Goal: Task Accomplishment & Management: Use online tool/utility

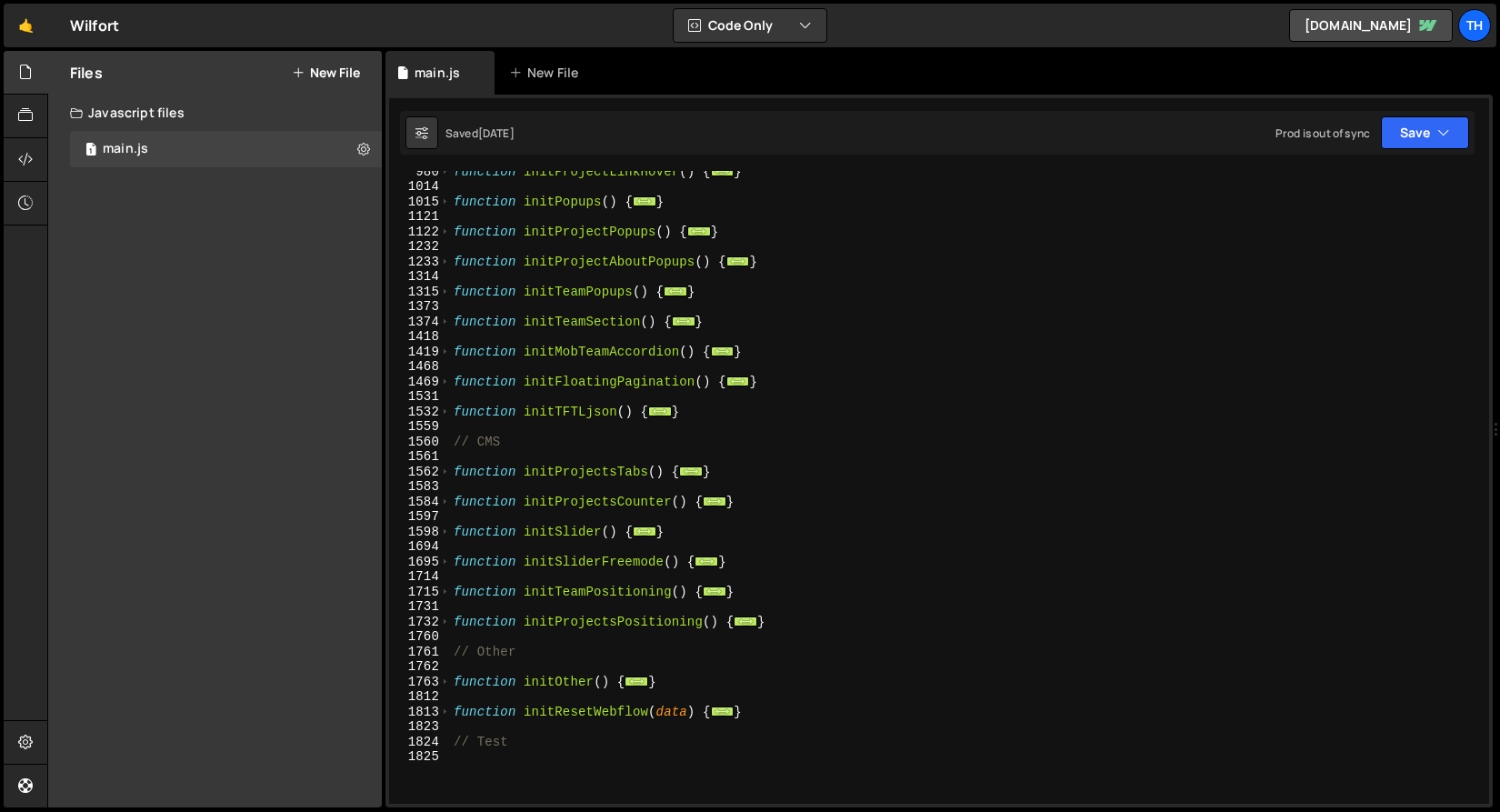
scroll to position [1306, 0]
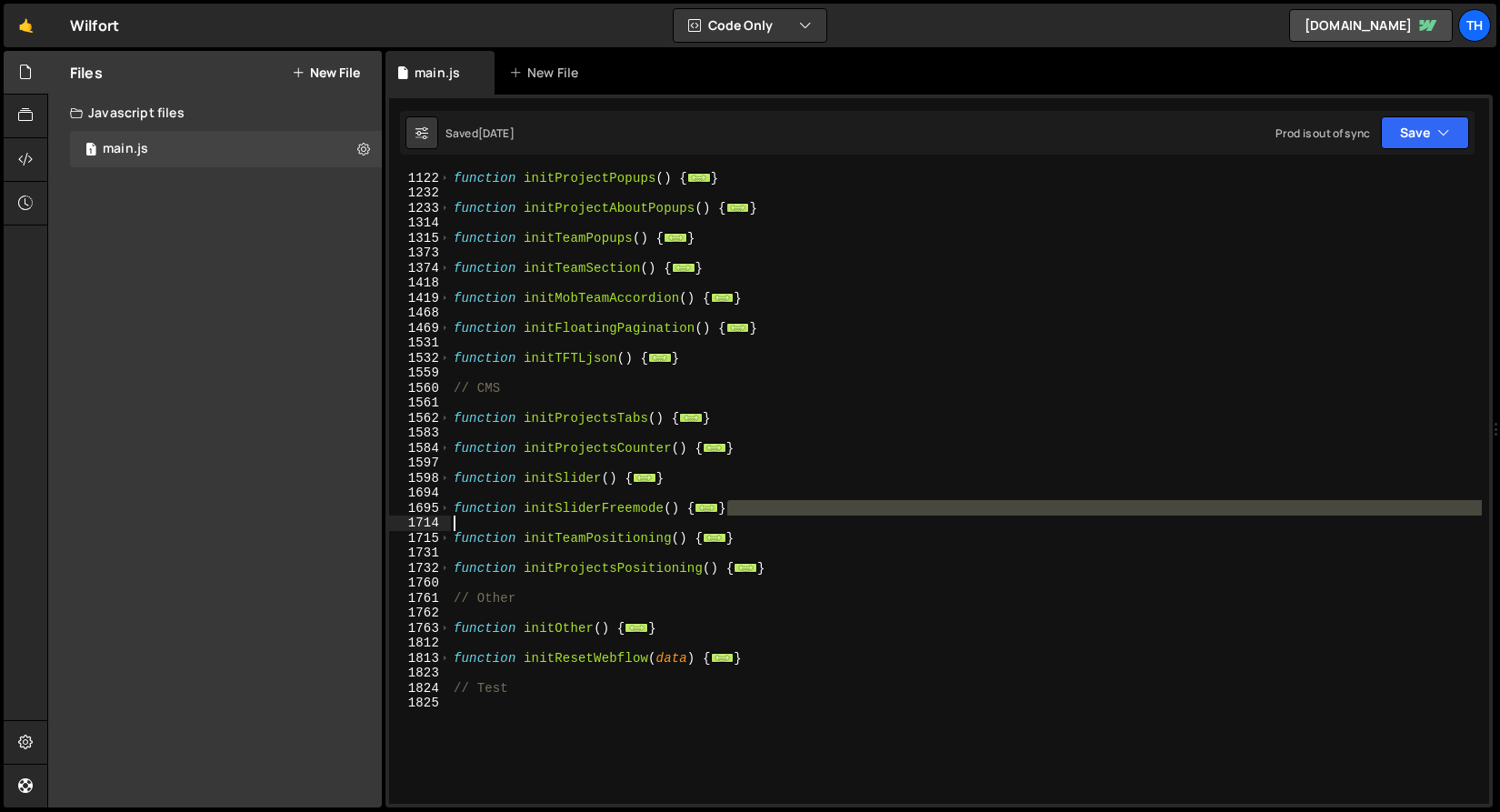
drag, startPoint x: 752, startPoint y: 511, endPoint x: 390, endPoint y: 518, distance: 362.1
click at [390, 518] on div "} 1122 1232 1233 1314 1315 1373 1374 1418 1419 1468 1469 1531 1532 1559 1560 15…" at bounding box center [939, 487] width 1100 height 633
click at [390, 518] on div "1714" at bounding box center [420, 523] width 62 height 16
type textarea "function initTeamPositioning() {"
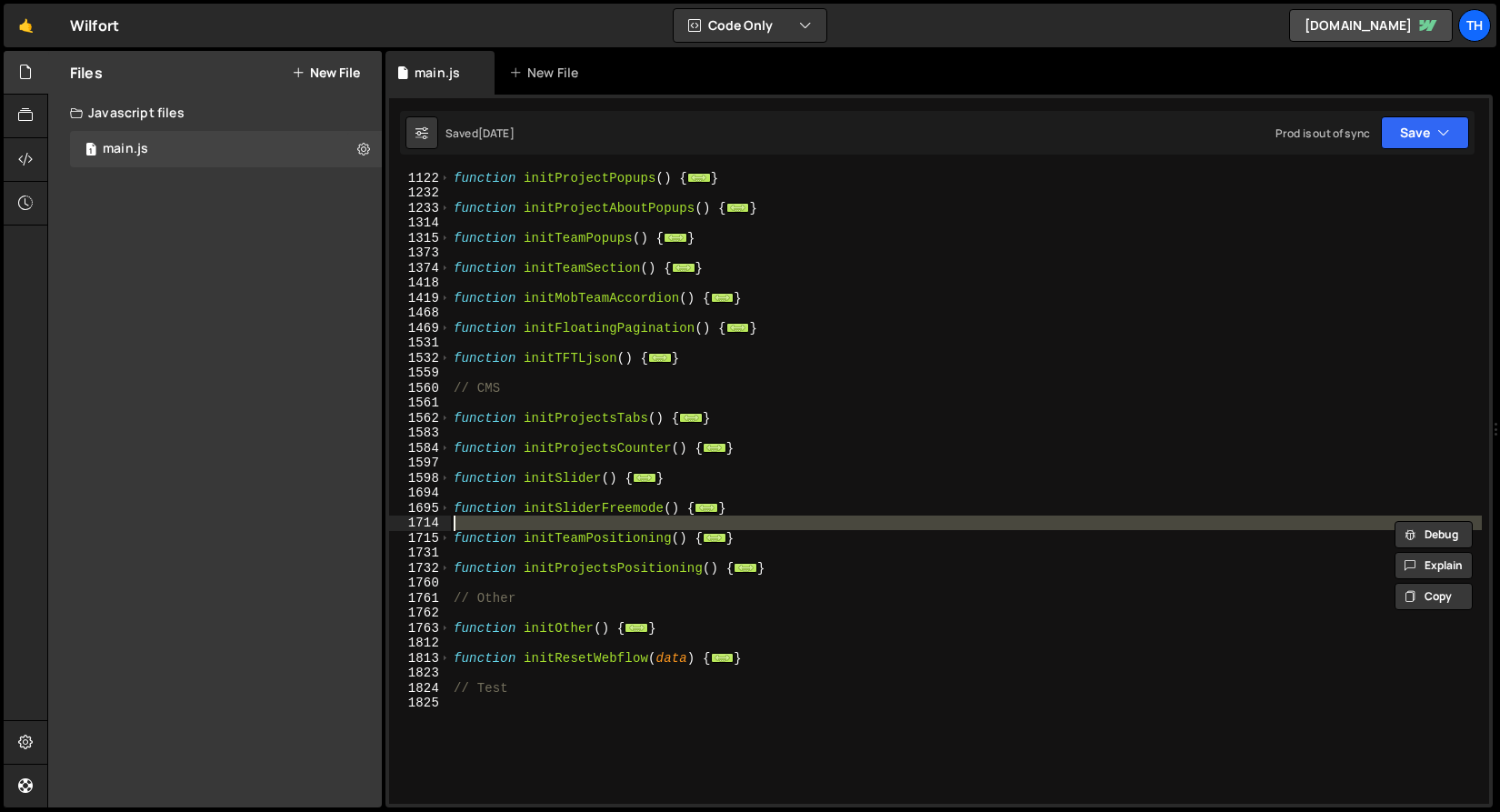
click at [755, 521] on div "function initProjectPopups ( ) { ... } function initProjectAboutPopups ( ) { ..…" at bounding box center [966, 487] width 1032 height 633
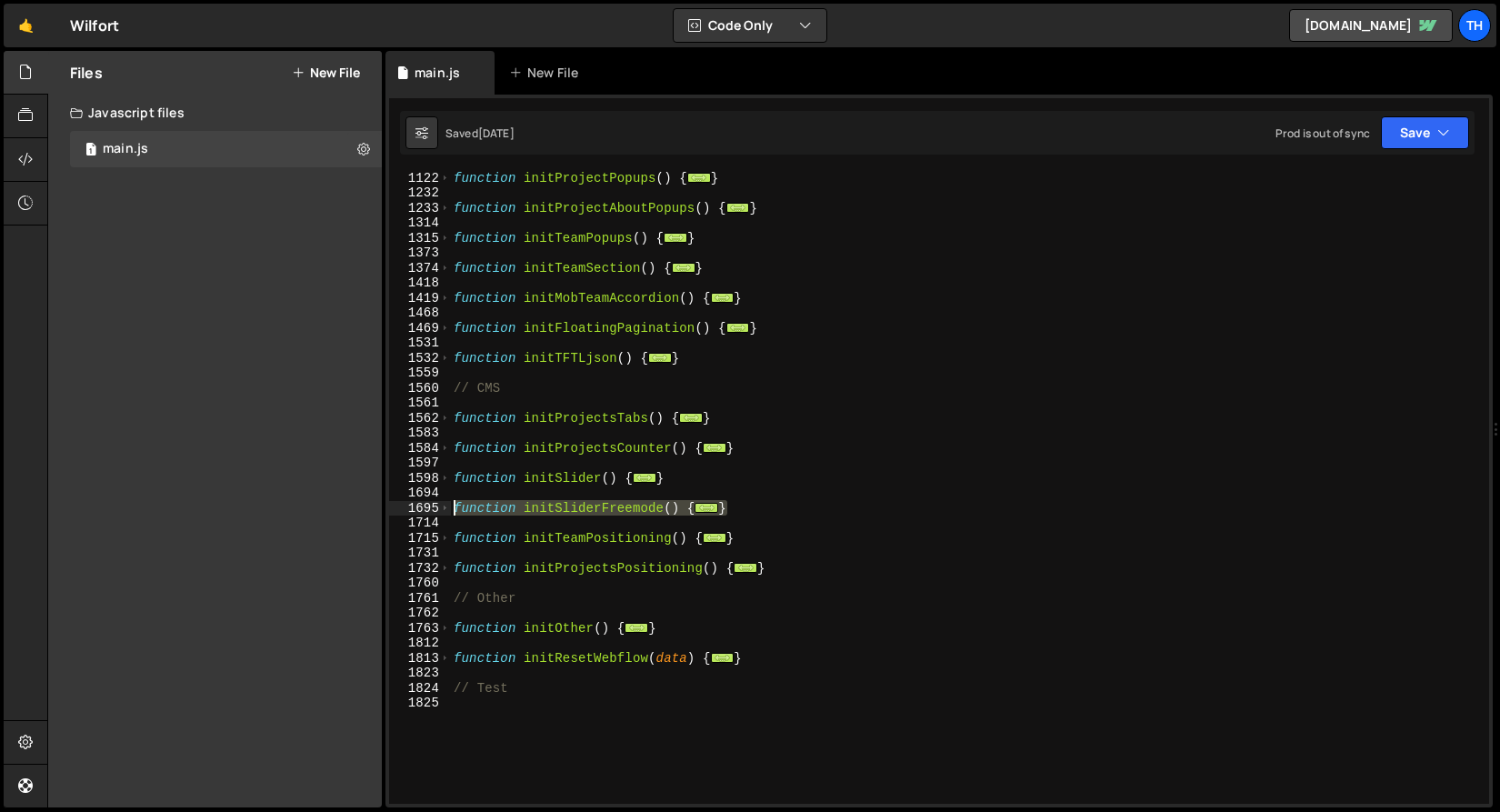
drag, startPoint x: 756, startPoint y: 508, endPoint x: 407, endPoint y: 507, distance: 349.0
click at [407, 507] on div "1122 1232 1233 1314 1315 1373 1374 1418 1419 1468 1469 1531 1532 1559 1560 1561…" at bounding box center [939, 487] width 1100 height 633
type textarea "function initSliderFreemode() { const swiper = new Swiper(".swiper", {"
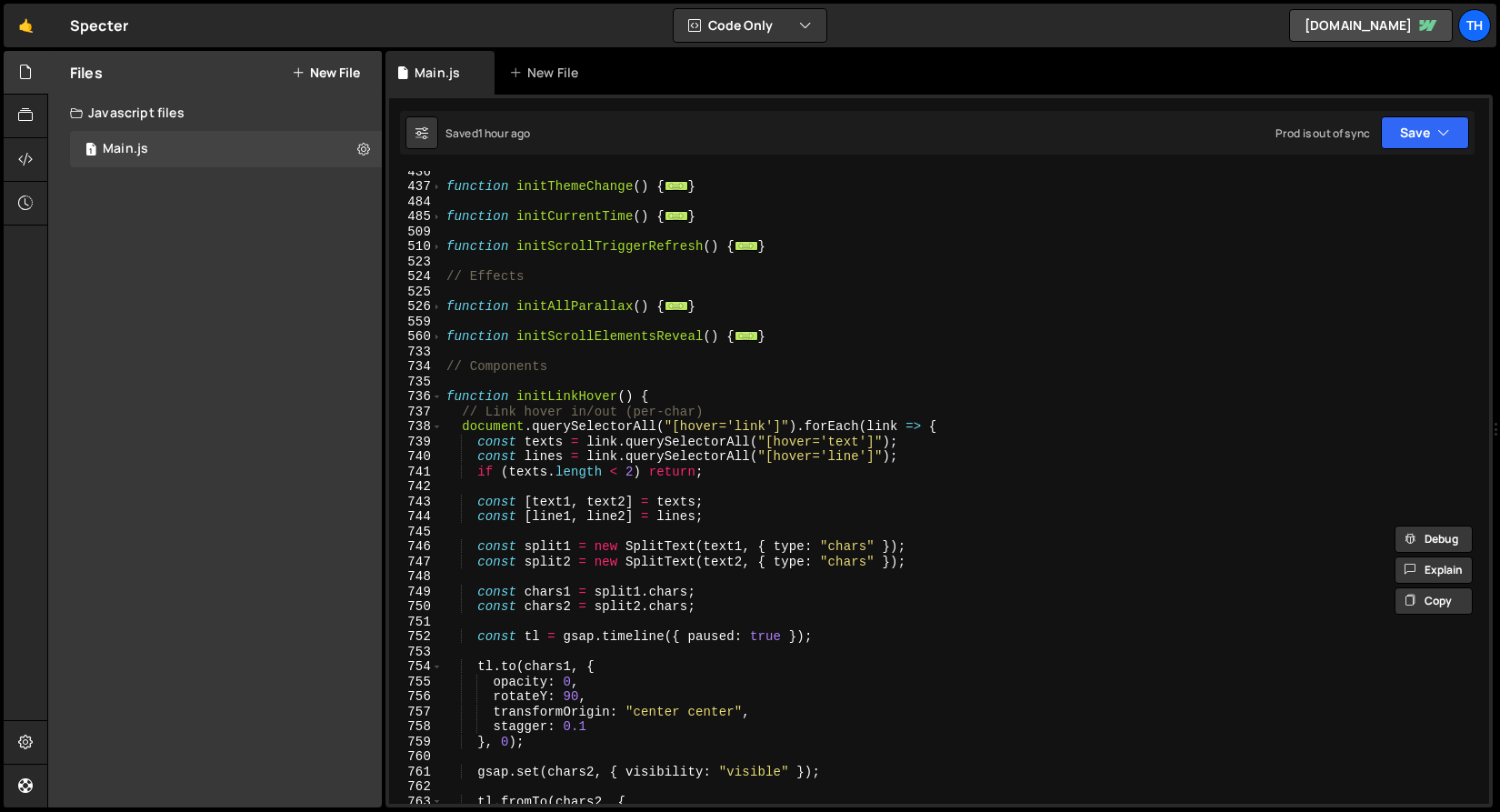
scroll to position [441, 0]
click at [433, 398] on span at bounding box center [437, 397] width 10 height 16
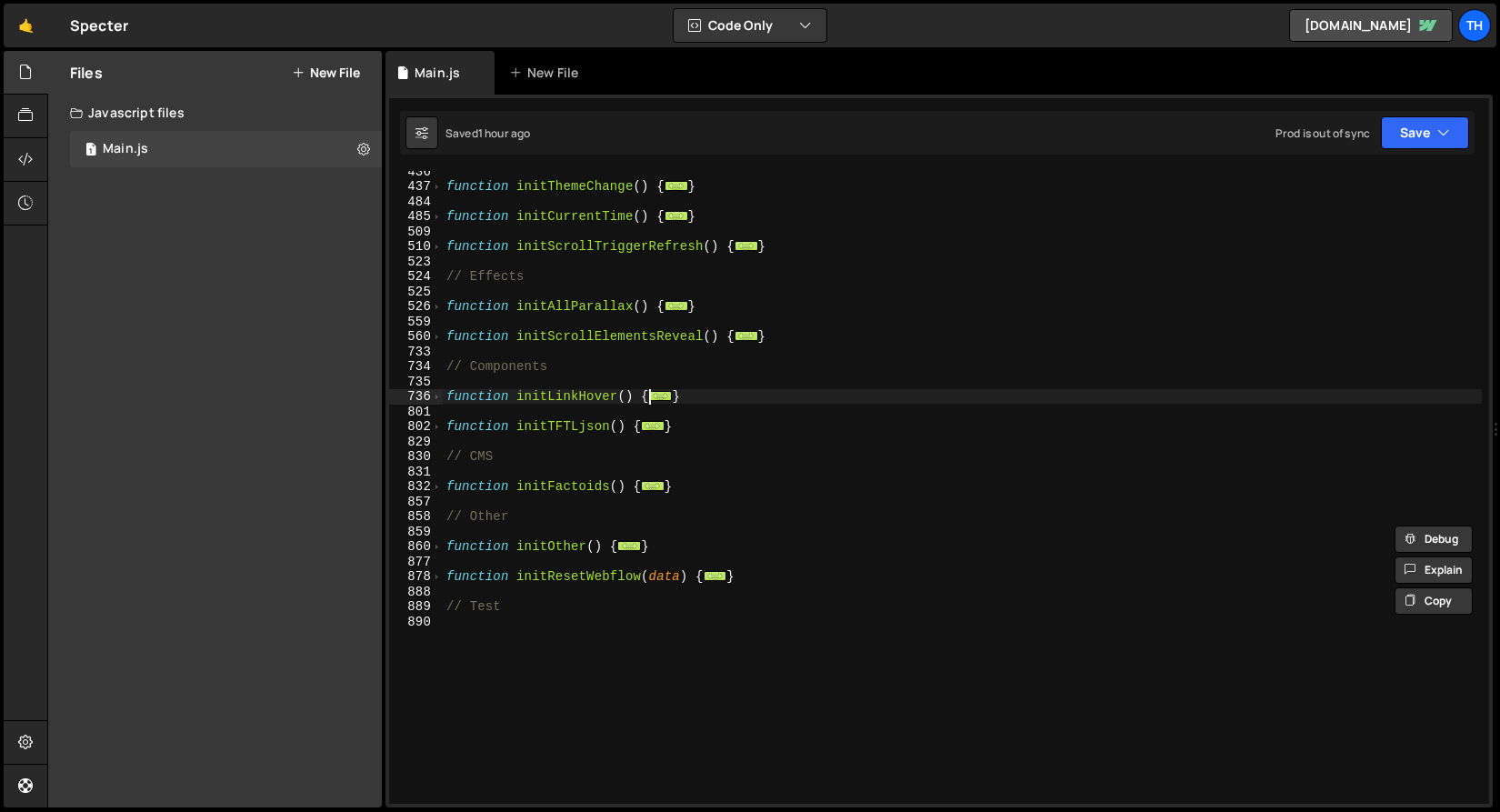
click at [699, 483] on div "function initThemeChange ( ) { ... } function initCurrentTime ( ) { ... } funct…" at bounding box center [962, 495] width 1040 height 663
type textarea "}"
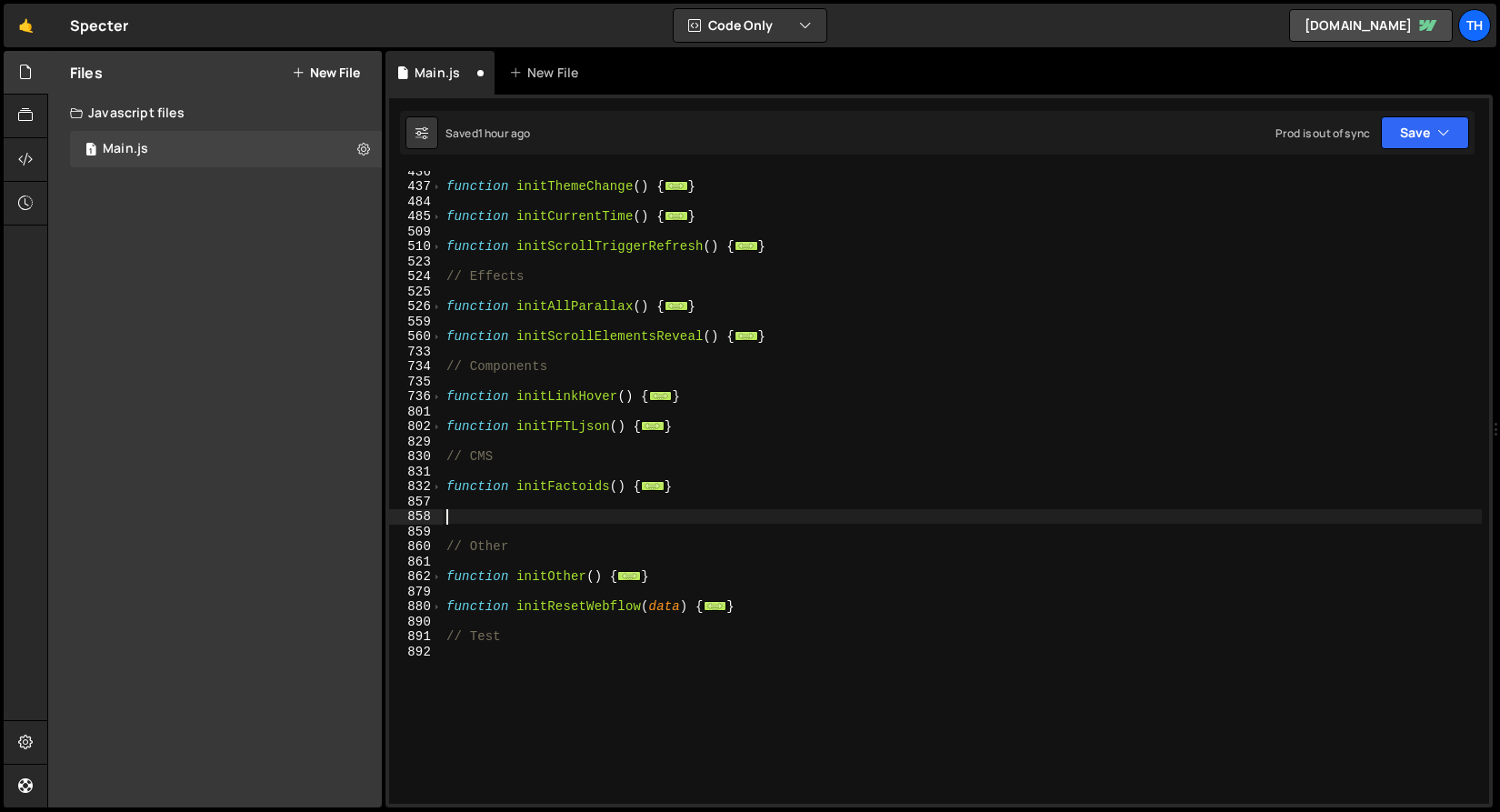
paste textarea "}"
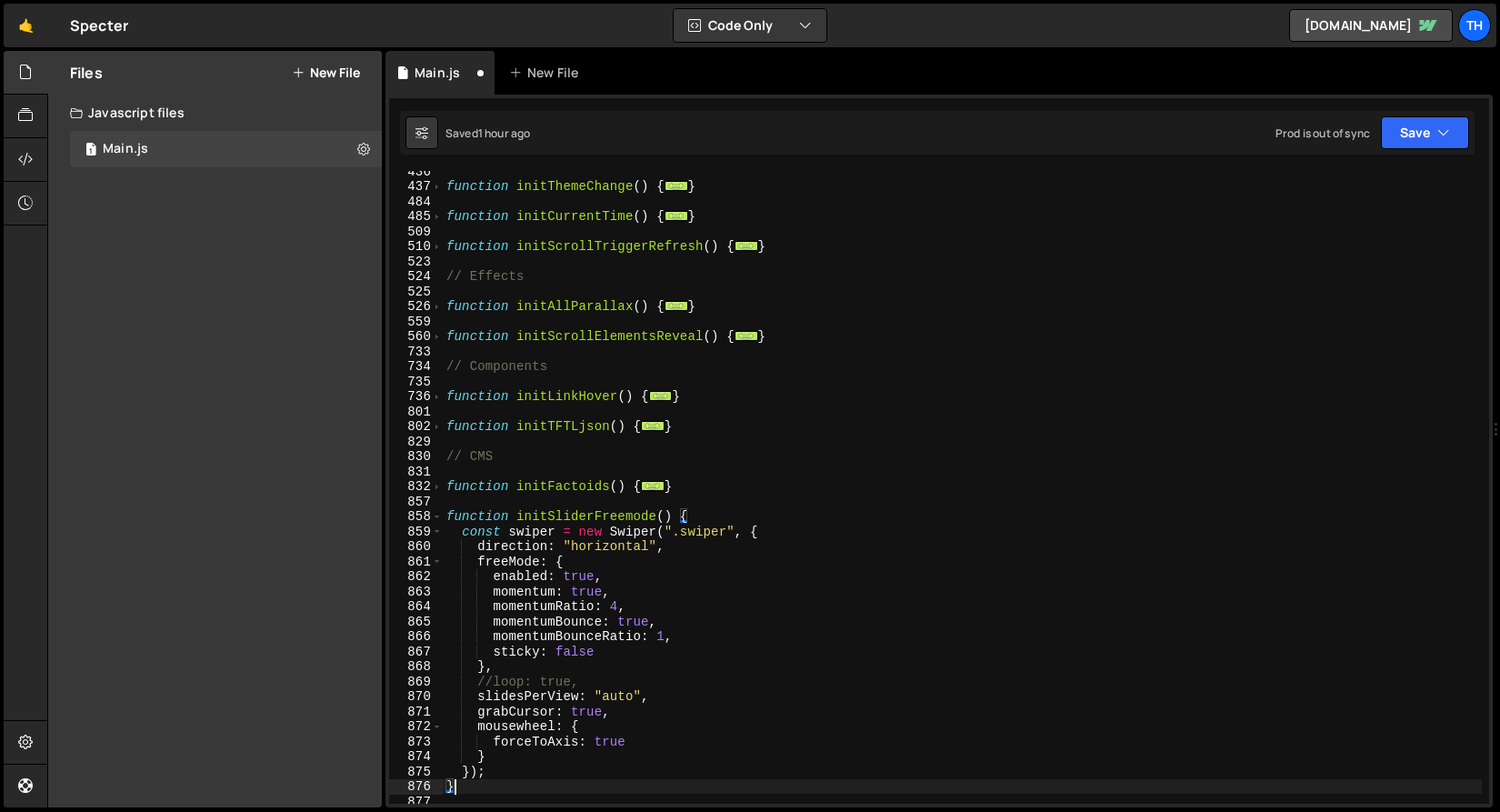
click at [700, 539] on div "function initThemeChange ( ) { ... } function initCurrentTime ( ) { ... } funct…" at bounding box center [962, 495] width 1040 height 663
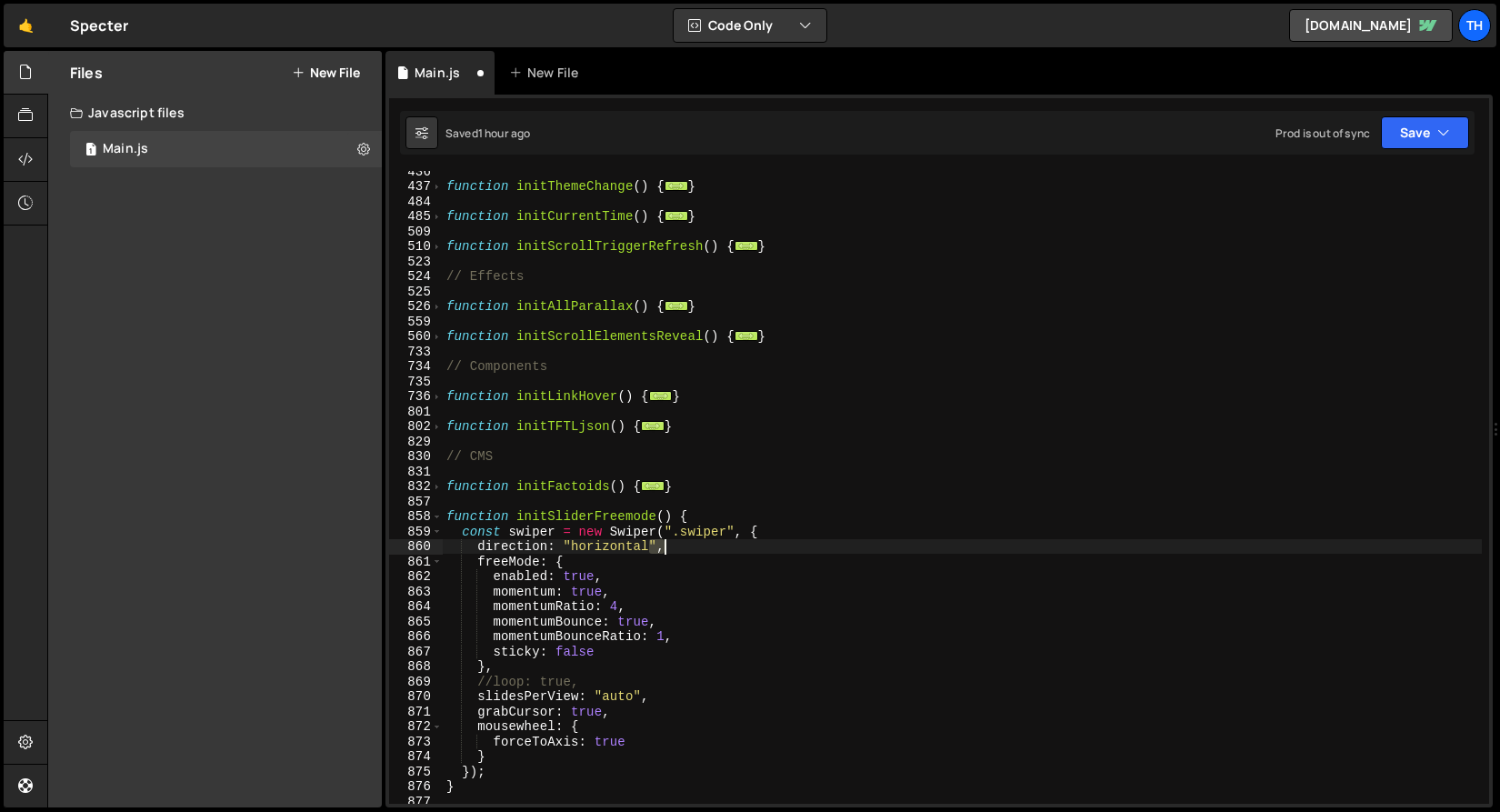
click at [700, 539] on div "function initThemeChange ( ) { ... } function initCurrentTime ( ) { ... } funct…" at bounding box center [962, 495] width 1040 height 663
click at [700, 535] on div "function initThemeChange ( ) { ... } function initCurrentTime ( ) { ... } funct…" at bounding box center [962, 495] width 1040 height 663
click at [561, 522] on div "function initThemeChange ( ) { ... } function initCurrentTime ( ) { ... } funct…" at bounding box center [962, 495] width 1040 height 663
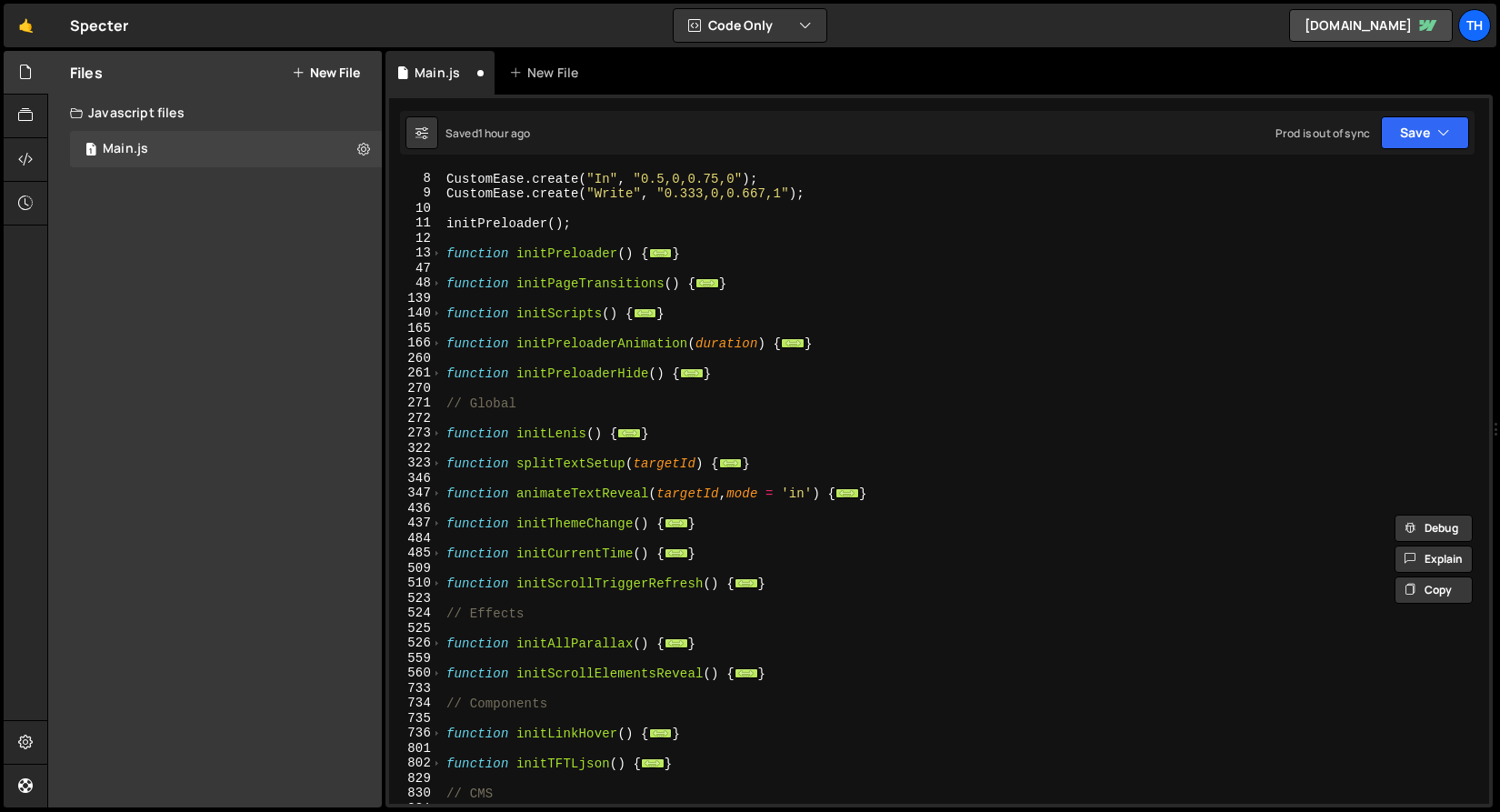
scroll to position [0, 0]
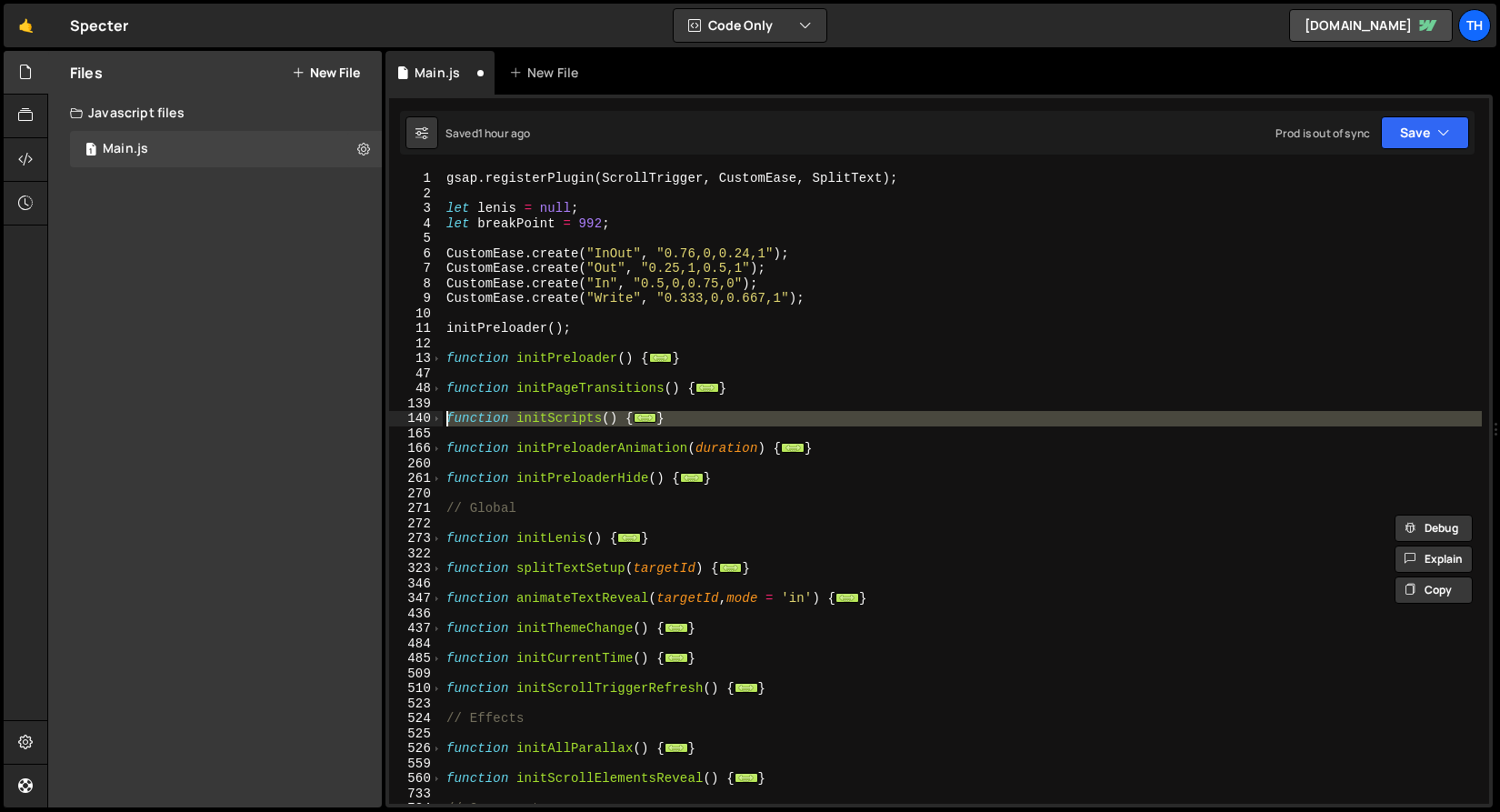
click at [430, 420] on div "140" at bounding box center [416, 419] width 53 height 16
click at [433, 421] on span at bounding box center [437, 419] width 10 height 16
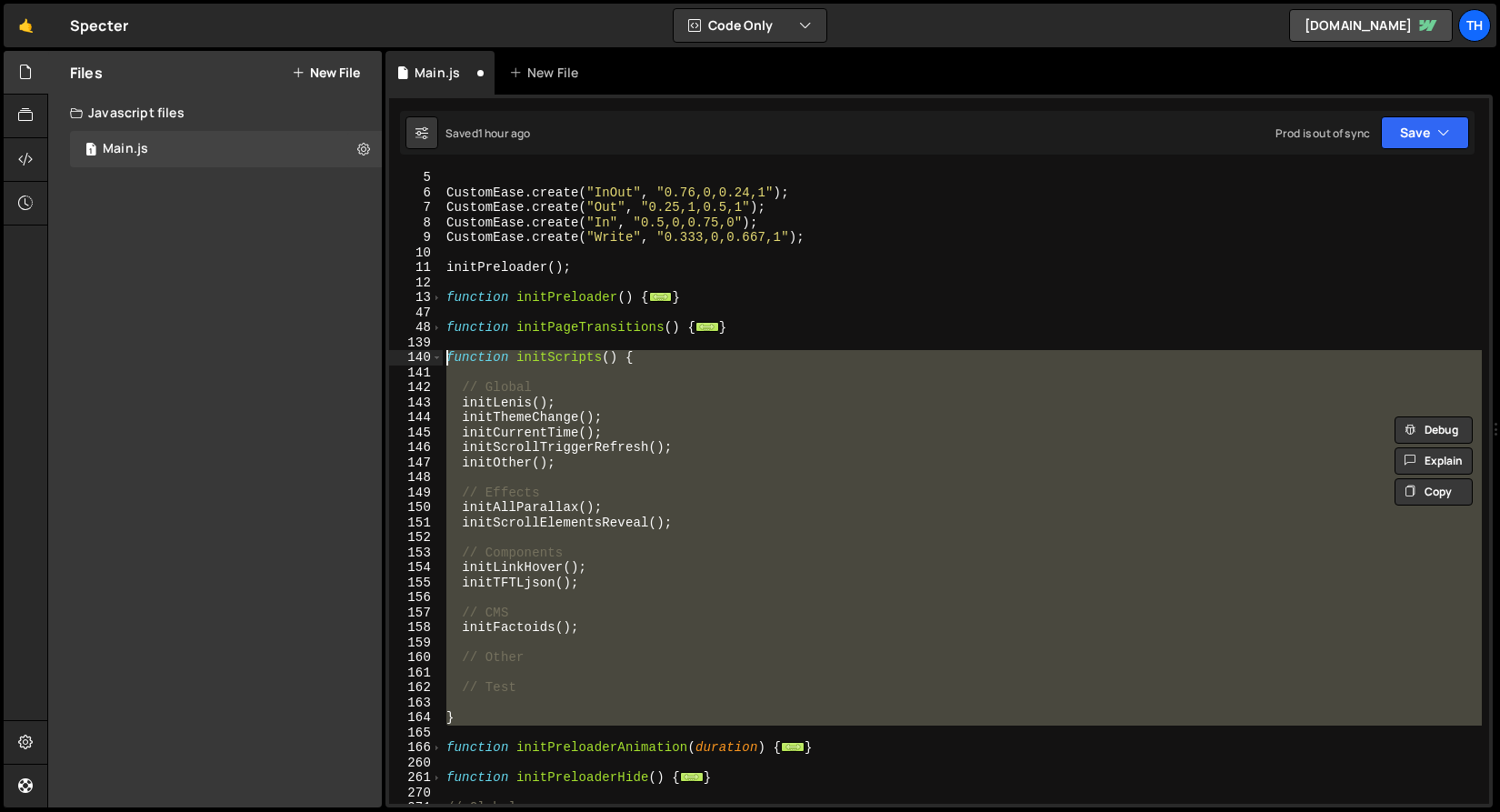
scroll to position [60, 0]
click at [587, 613] on div "CustomEase . create ( "InOut" , "0.76,0,0.24,1" ) ; CustomEase . create ( "Out"…" at bounding box center [962, 487] width 1040 height 633
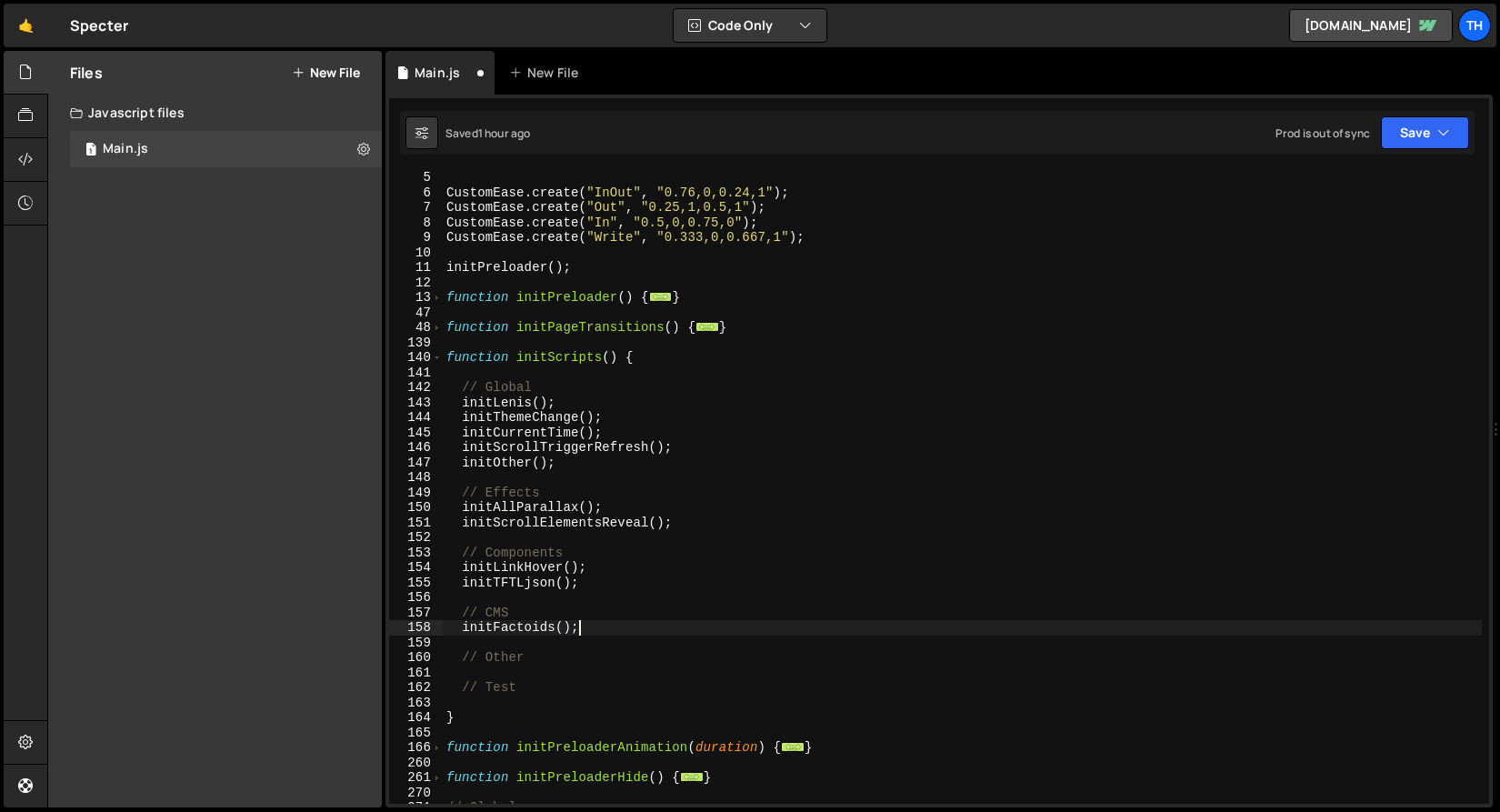
click at [607, 623] on div "CustomEase . create ( "InOut" , "0.76,0,0.24,1" ) ; CustomEase . create ( "Out"…" at bounding box center [962, 502] width 1040 height 663
type textarea "initFactoids();"
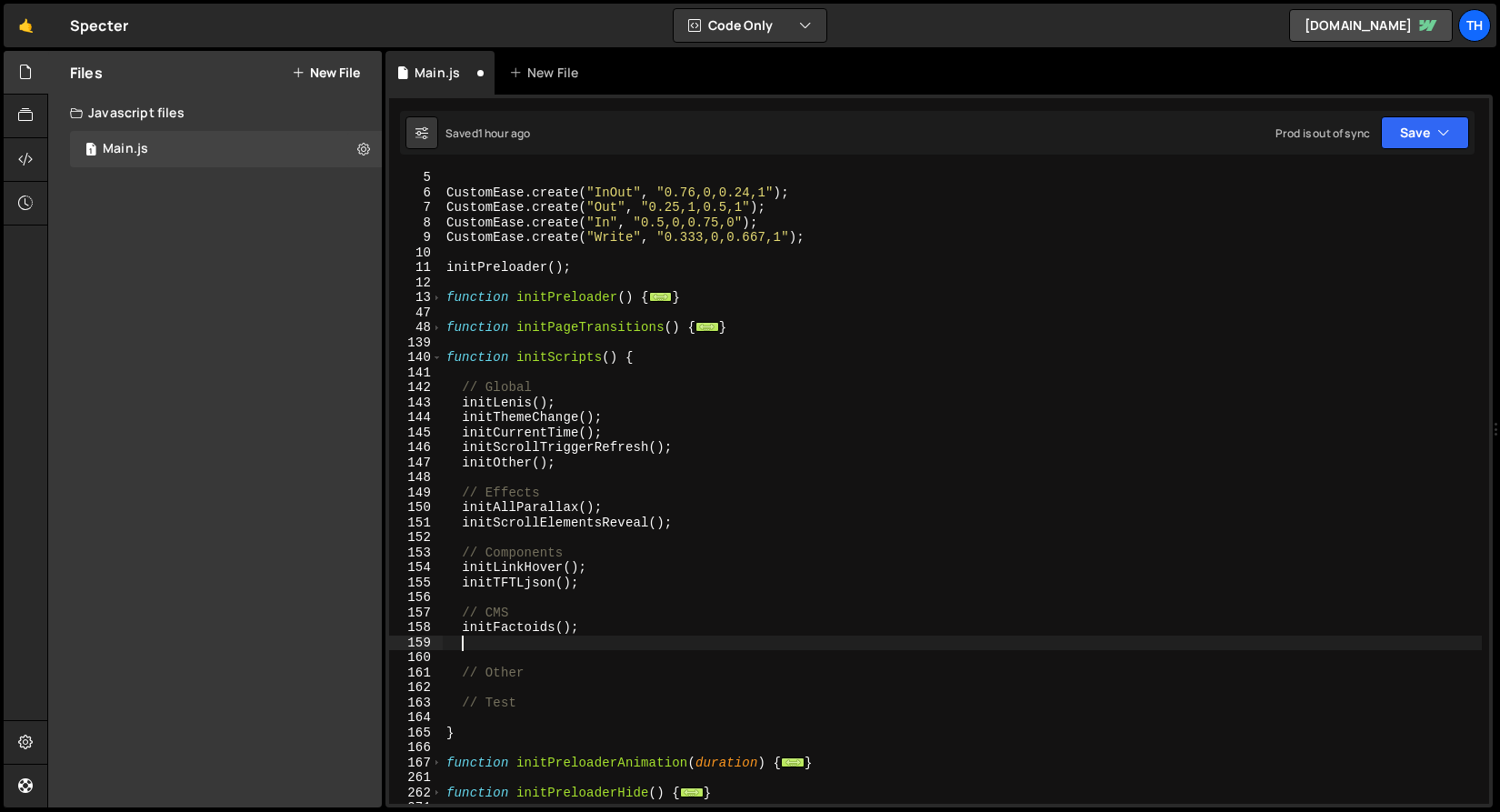
paste textarea "initSliderFreemode"
drag, startPoint x: 557, startPoint y: 624, endPoint x: 612, endPoint y: 624, distance: 55.0
click at [612, 624] on div "CustomEase . create ( "InOut" , "0.76,0,0.24,1" ) ; CustomEase . create ( "Out"…" at bounding box center [962, 502] width 1040 height 663
click at [613, 637] on div "CustomEase . create ( "InOut" , "0.76,0,0.24,1" ) ; CustomEase . create ( "Out"…" at bounding box center [962, 502] width 1040 height 663
paste textarea "();"
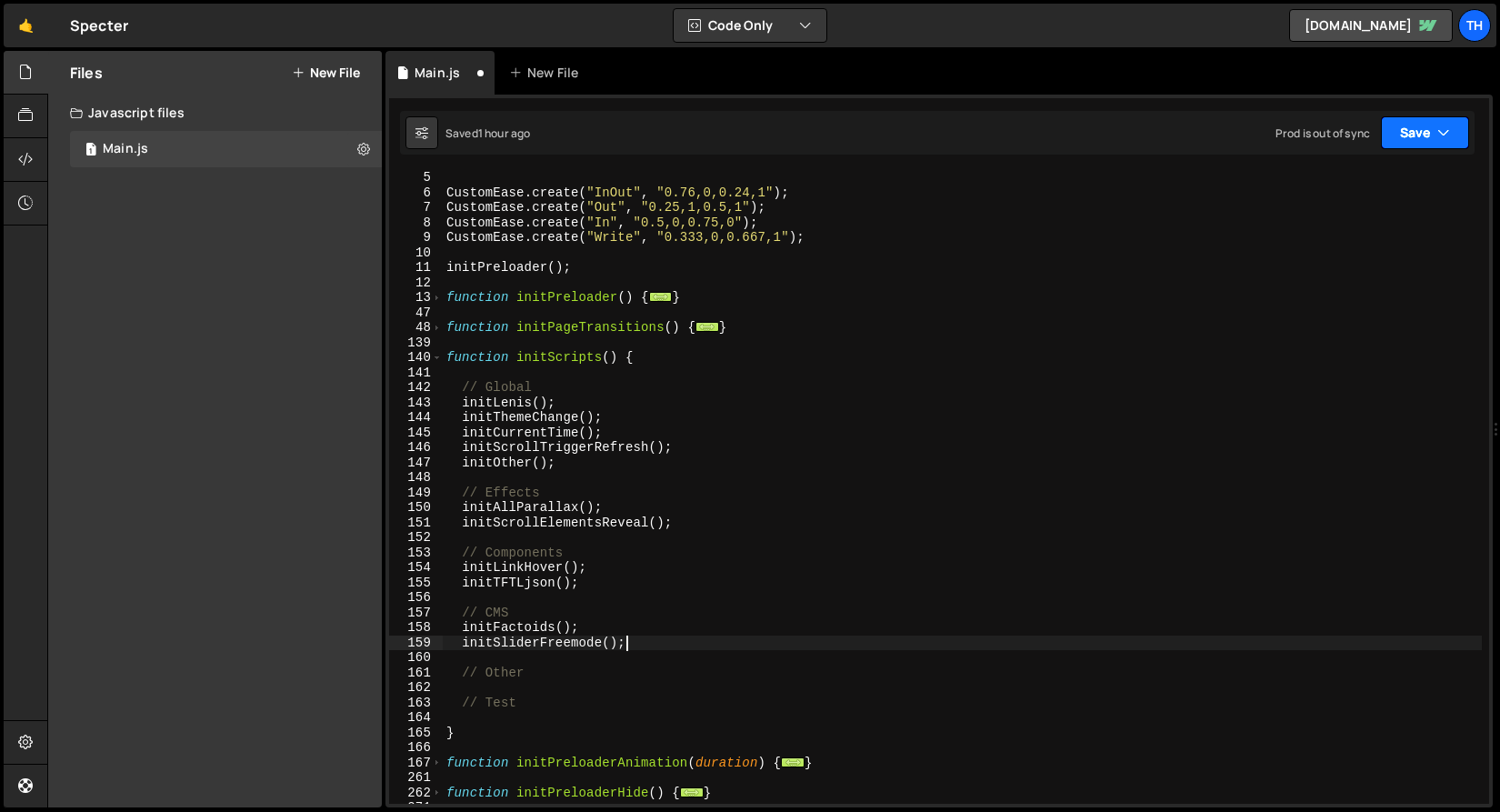
click at [1417, 131] on button "Save" at bounding box center [1426, 132] width 89 height 33
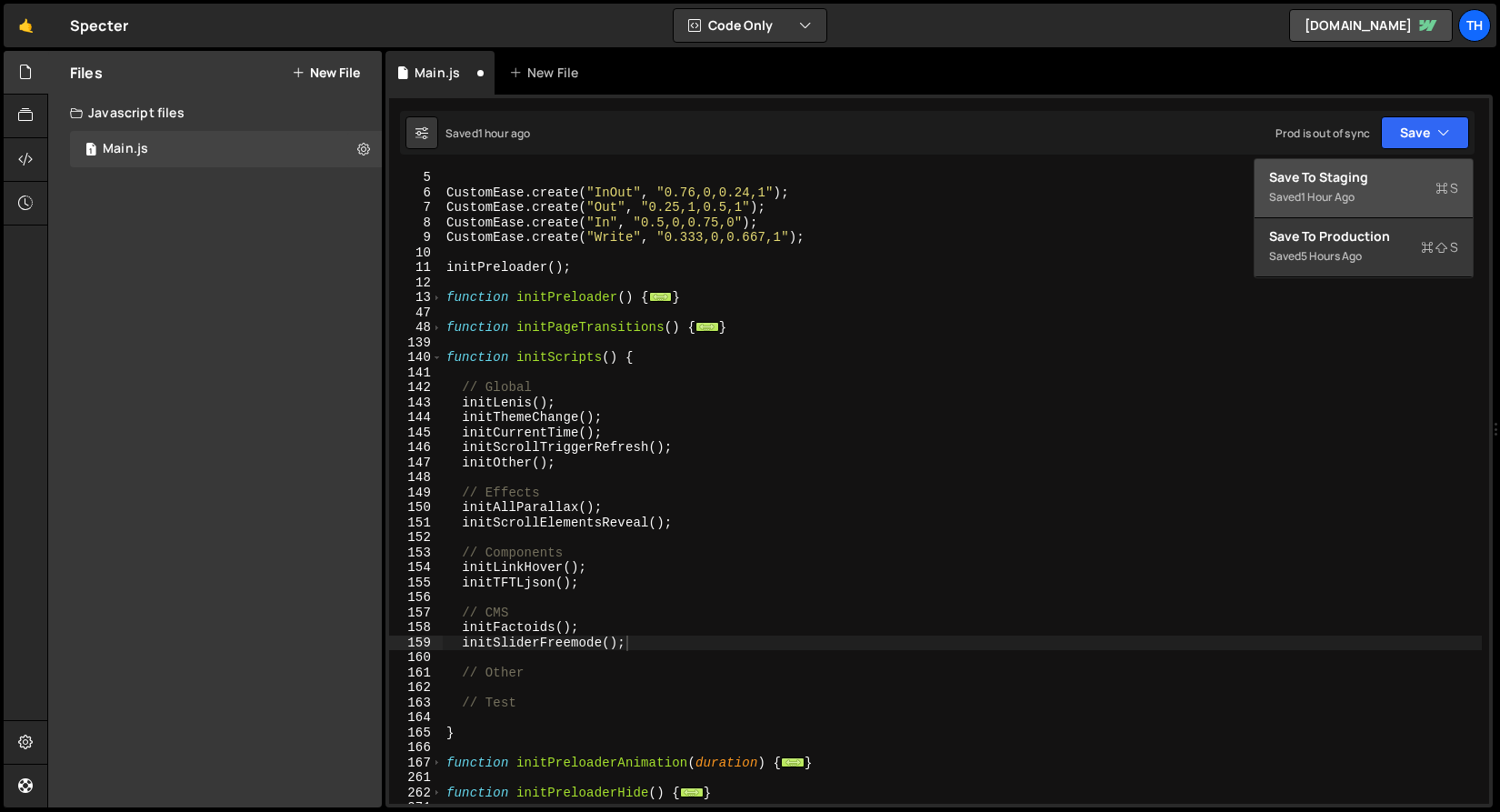
click at [1386, 166] on button "Save to Staging S Saved 1 hour ago" at bounding box center [1363, 188] width 218 height 59
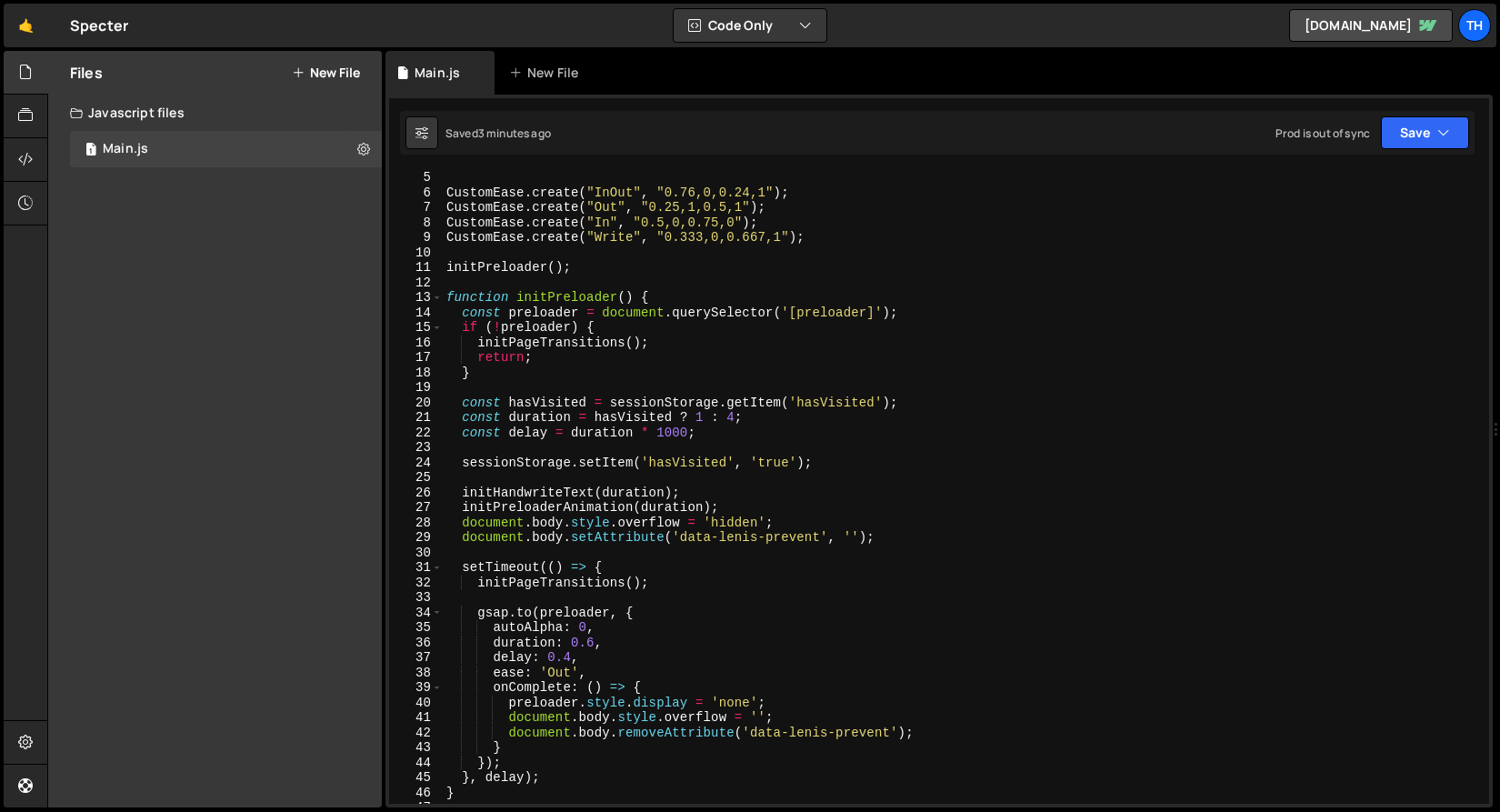
click at [443, 294] on div "CustomEase . create ( "InOut" , "0.76,0,0.24,1" ) ; CustomEase . create ( "Out"…" at bounding box center [962, 502] width 1040 height 663
click at [442, 294] on div "13" at bounding box center [416, 298] width 53 height 16
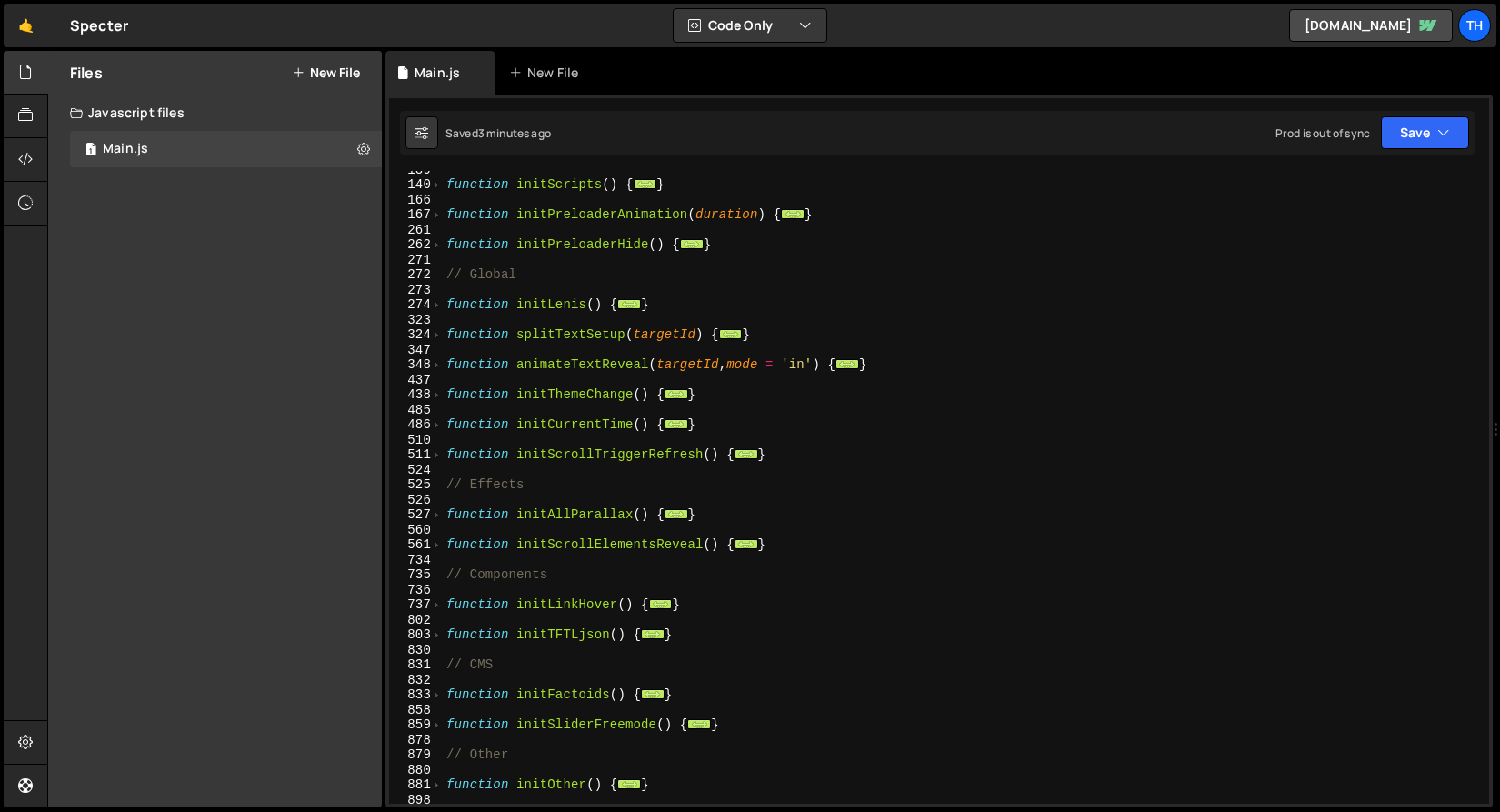
scroll to position [295, 0]
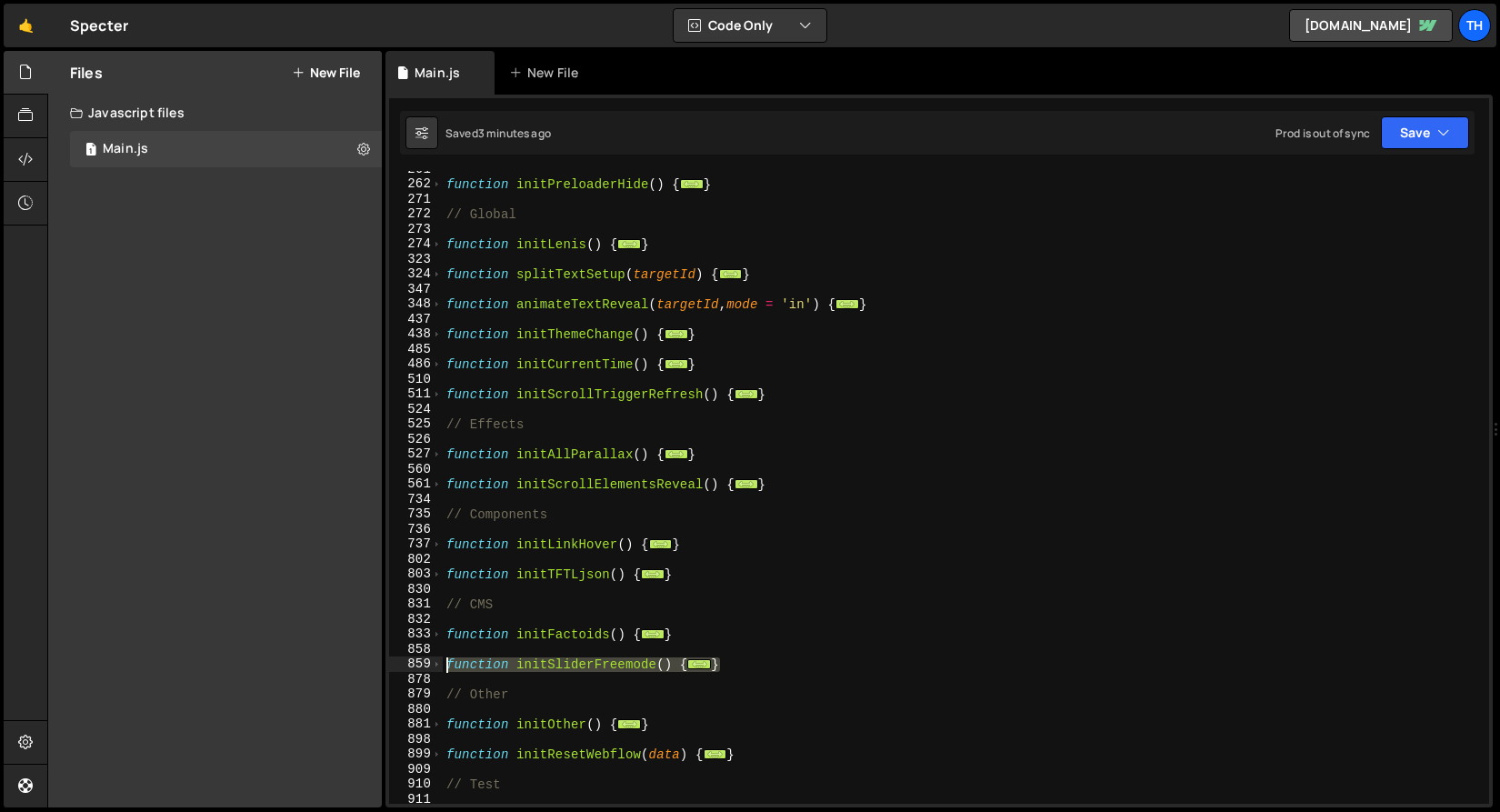
drag, startPoint x: 740, startPoint y: 662, endPoint x: 412, endPoint y: 662, distance: 328.0
click at [412, 662] on div "function initPreloader() { 261 262 271 272 273 274 323 324 347 348 437 438 485 …" at bounding box center [939, 487] width 1100 height 633
click at [557, 664] on div "function initPreloaderHide ( ) { ... } // Global function initLenis ( ) { ... }…" at bounding box center [962, 487] width 1040 height 633
click at [433, 664] on span at bounding box center [437, 664] width 10 height 16
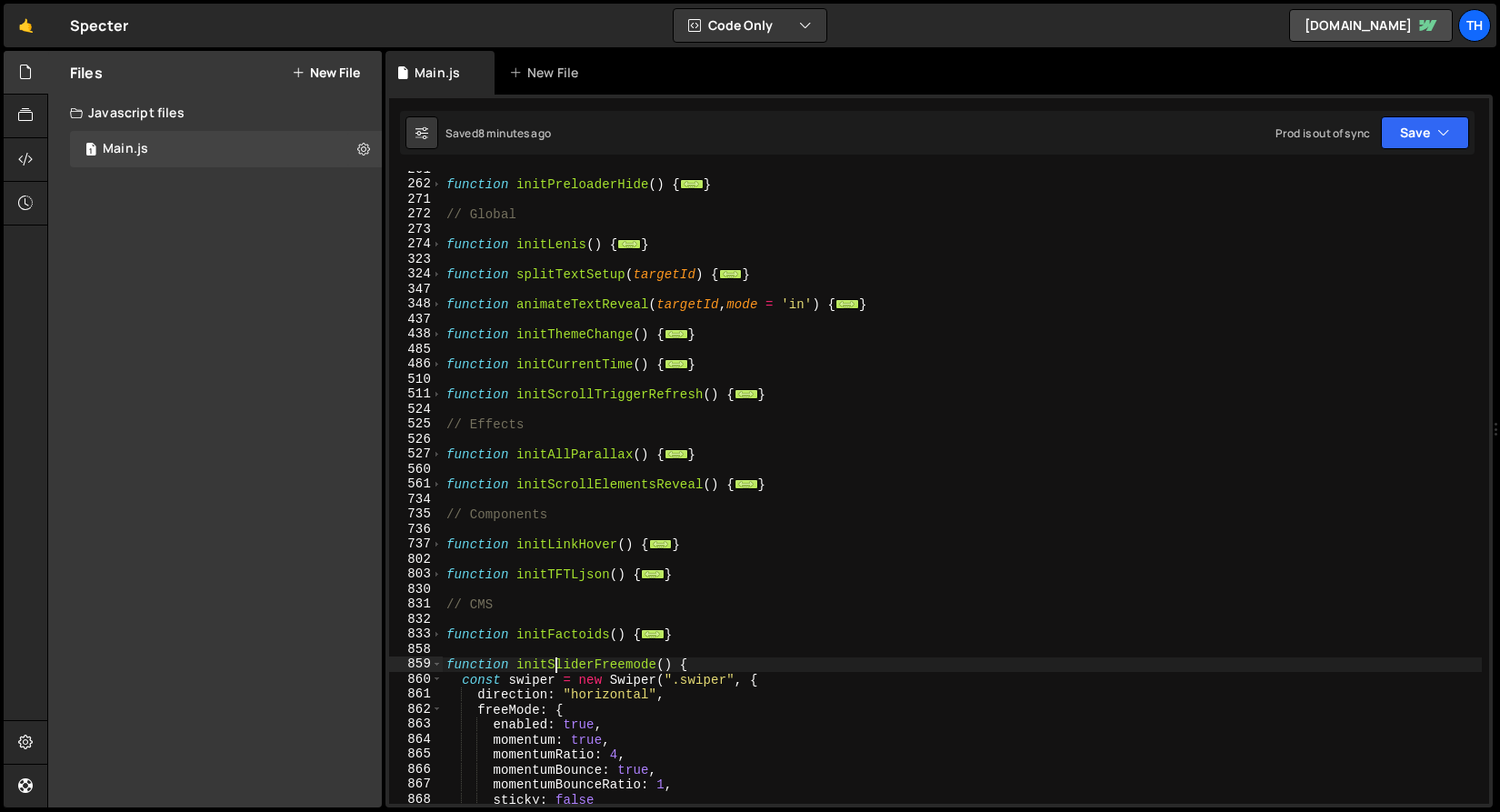
scroll to position [575, 0]
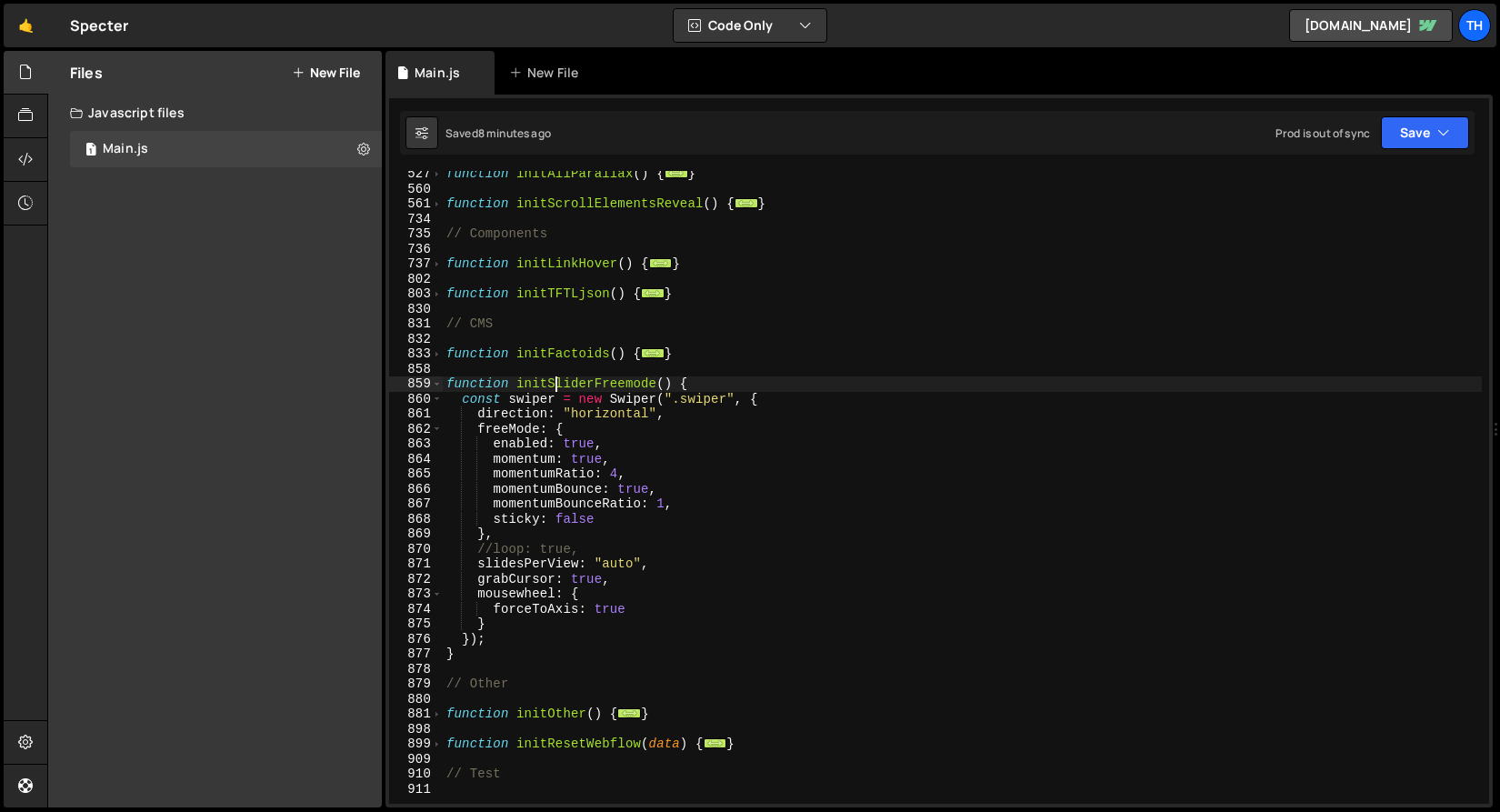
click at [631, 560] on div "function initAllParallax ( ) { ... } function initScrollElementsReveal ( ) { ..…" at bounding box center [962, 498] width 1040 height 663
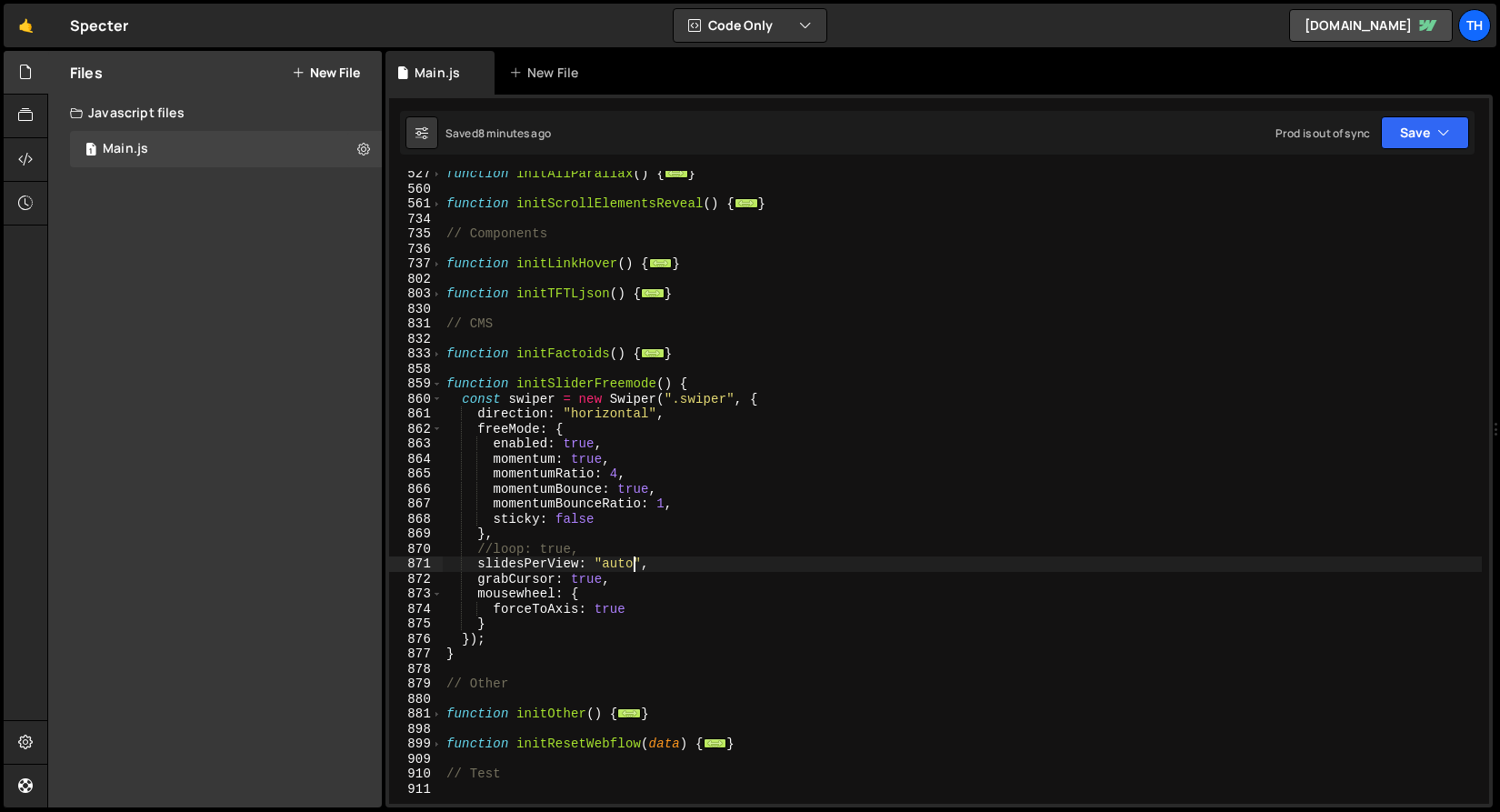
click at [630, 560] on div "function initAllParallax ( ) { ... } function initScrollElementsReveal ( ) { ..…" at bounding box center [962, 498] width 1040 height 663
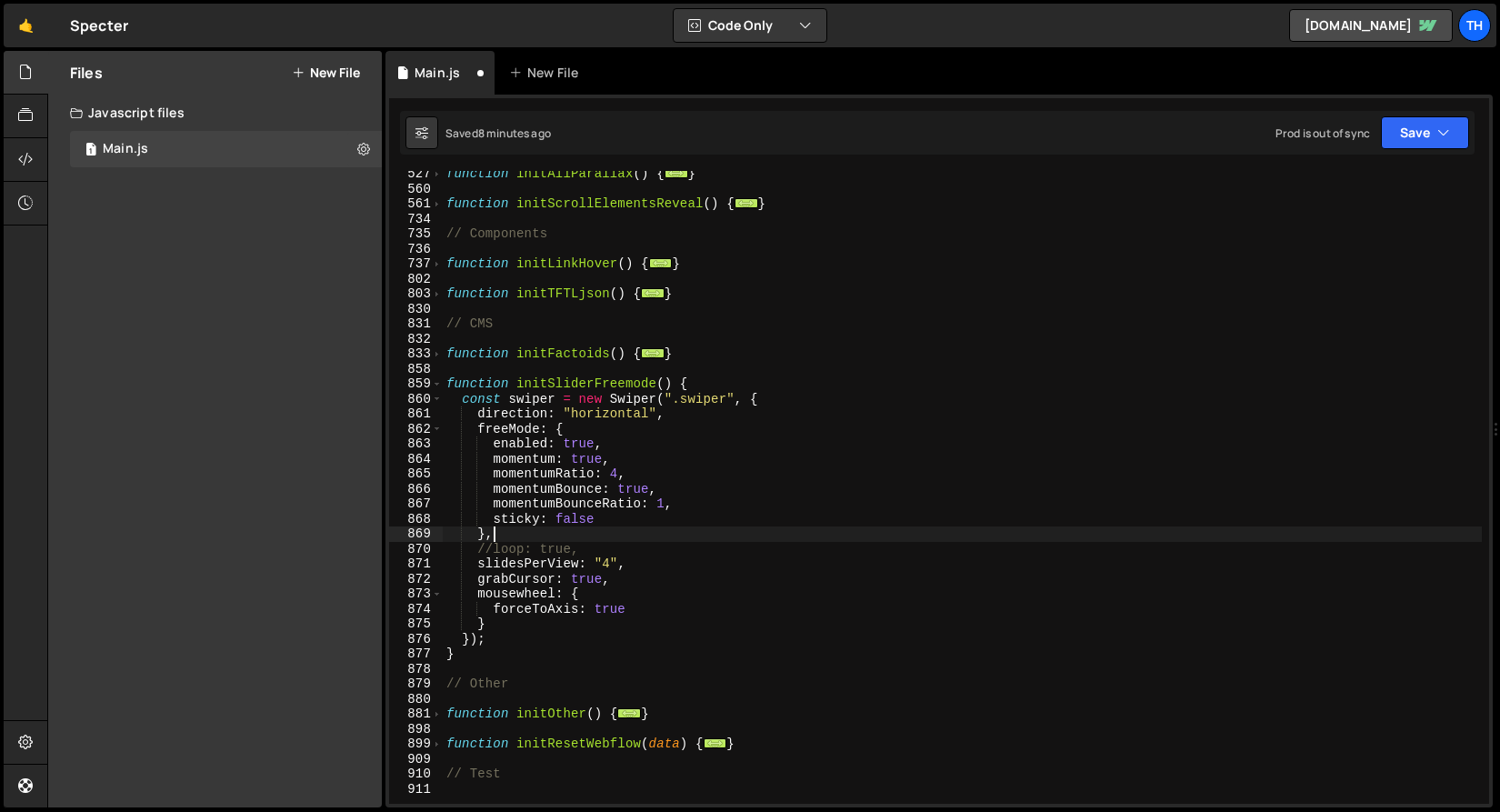
click at [732, 531] on div "function initAllParallax ( ) { ... } function initScrollElementsReveal ( ) { ..…" at bounding box center [962, 498] width 1040 height 663
click at [1443, 136] on icon "button" at bounding box center [1444, 132] width 13 height 18
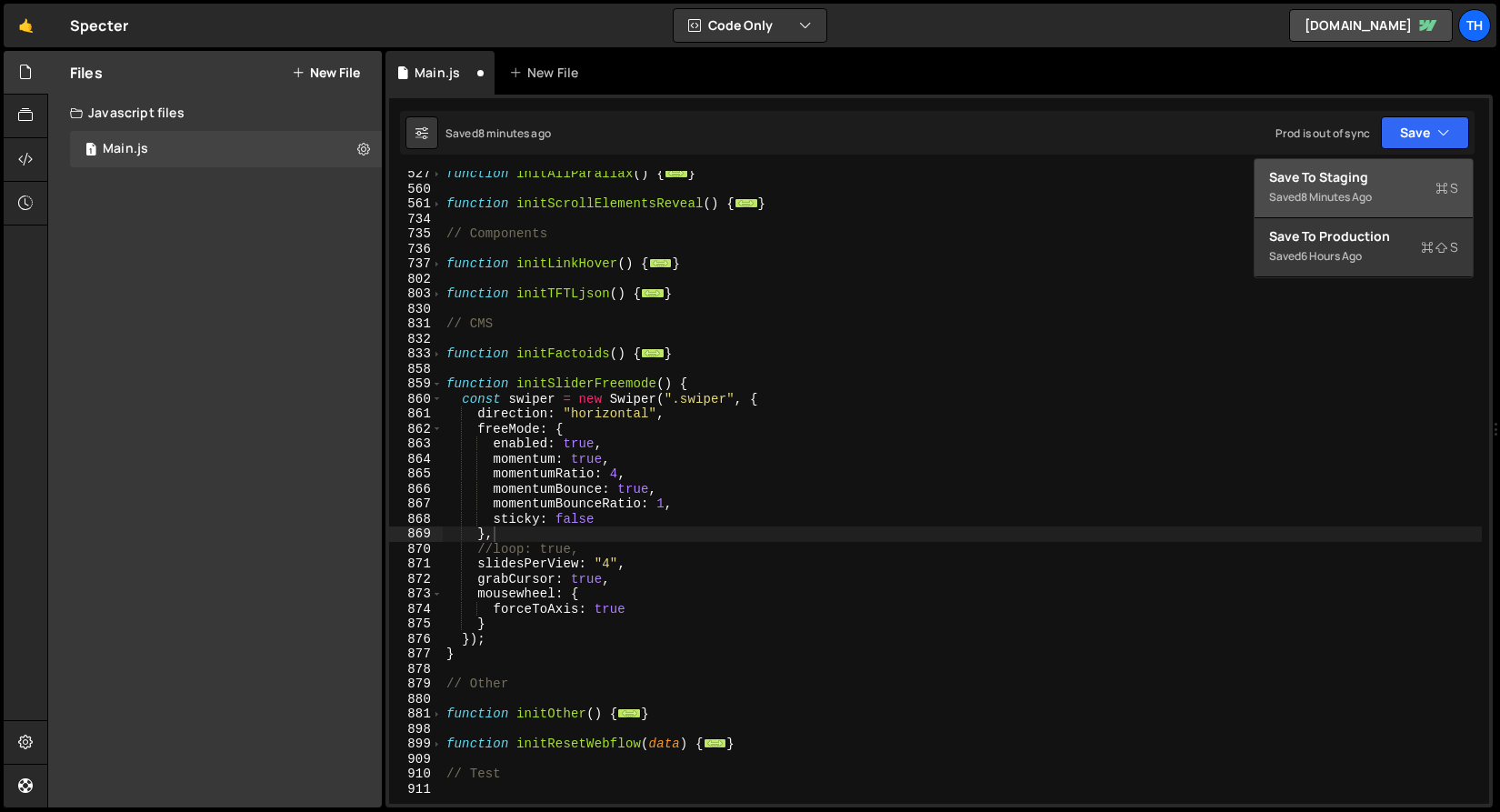
click at [1417, 198] on div "Saved 8 minutes ago" at bounding box center [1364, 197] width 189 height 22
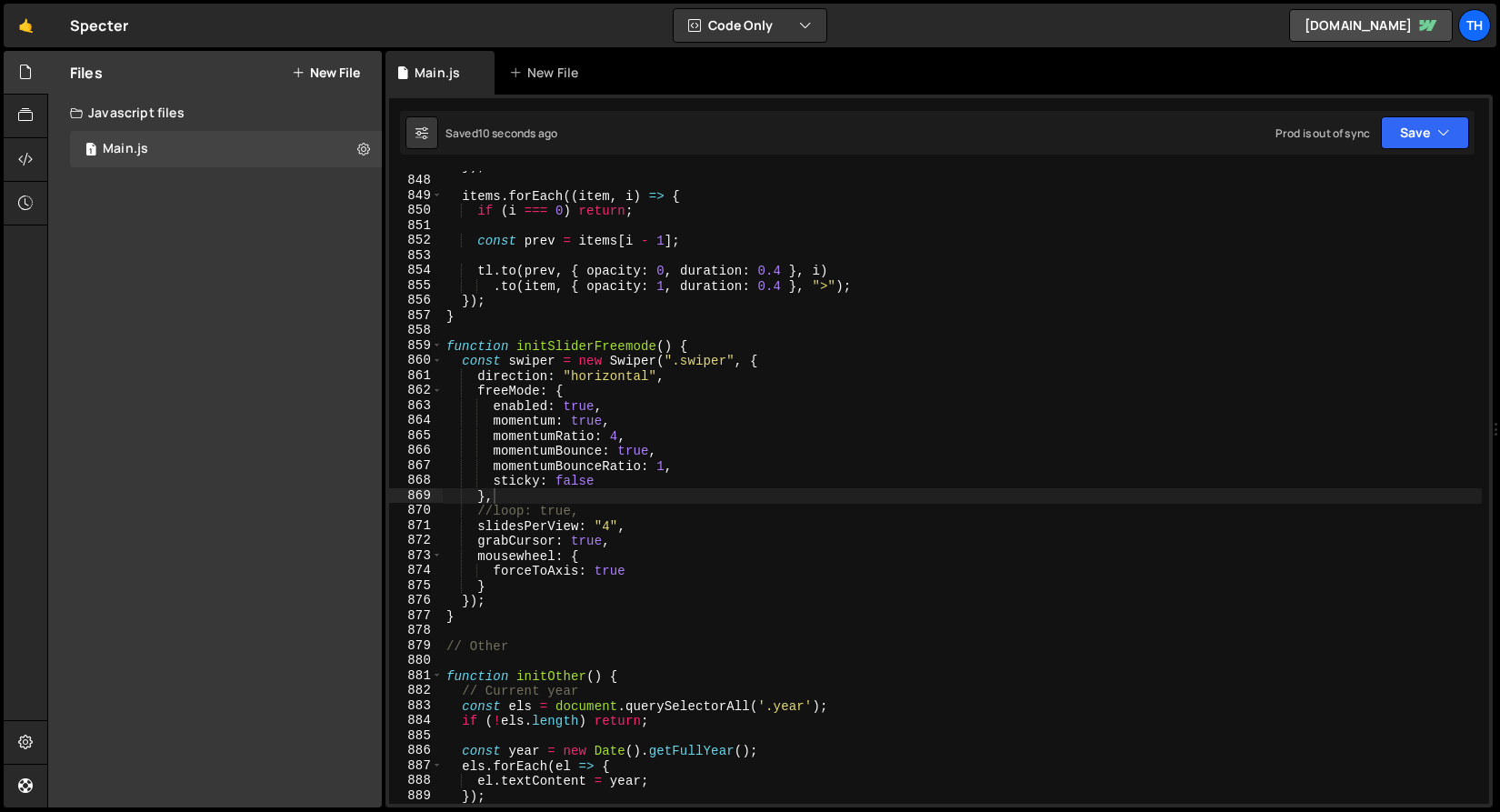
scroll to position [12775, 0]
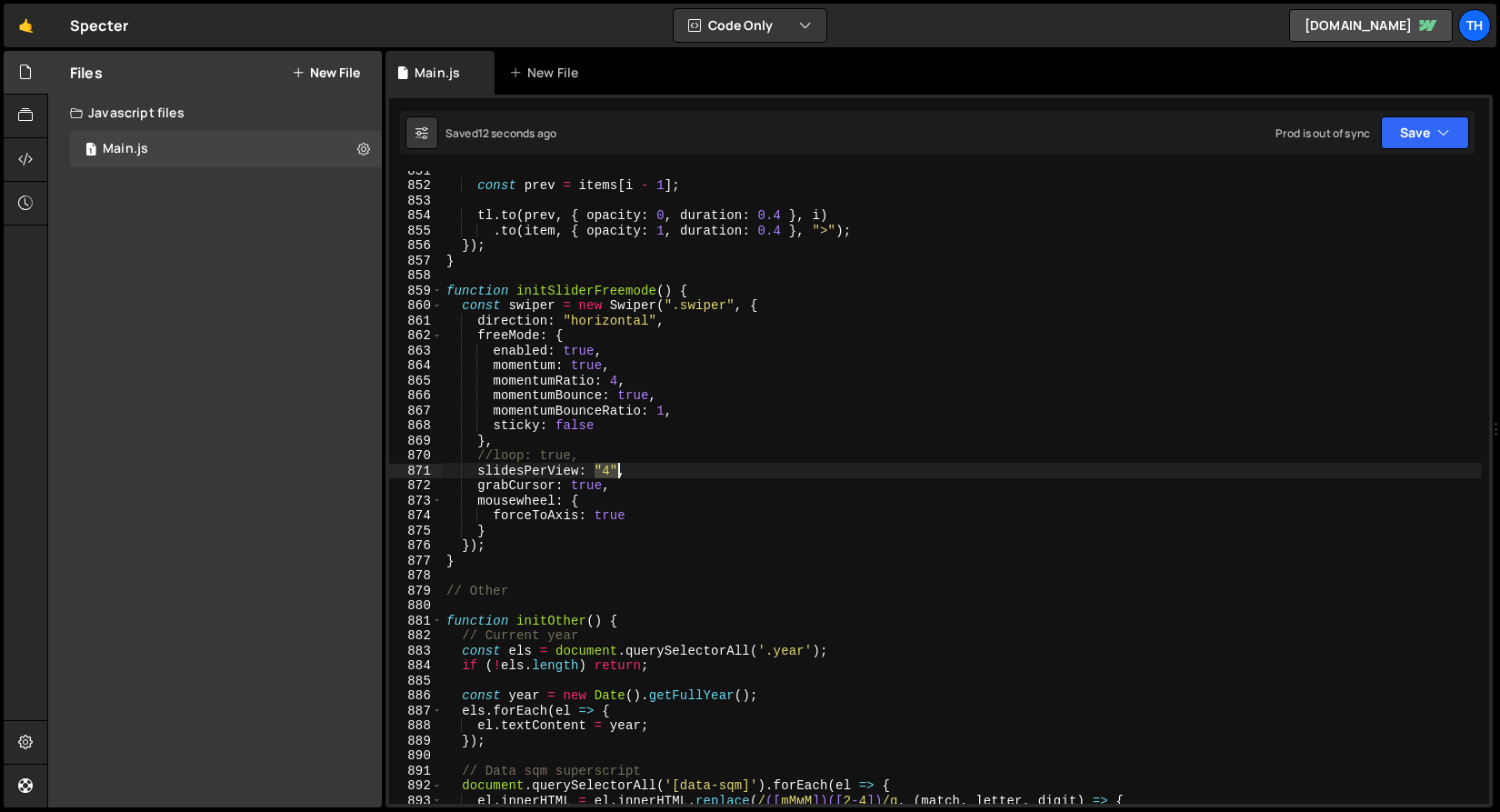
drag, startPoint x: 591, startPoint y: 467, endPoint x: 618, endPoint y: 473, distance: 27.7
click at [618, 473] on div "const prev = items [ i - 1 ] ; tl . to ( prev , { opacity : 0 , duration : 0.4 …" at bounding box center [962, 494] width 1040 height 663
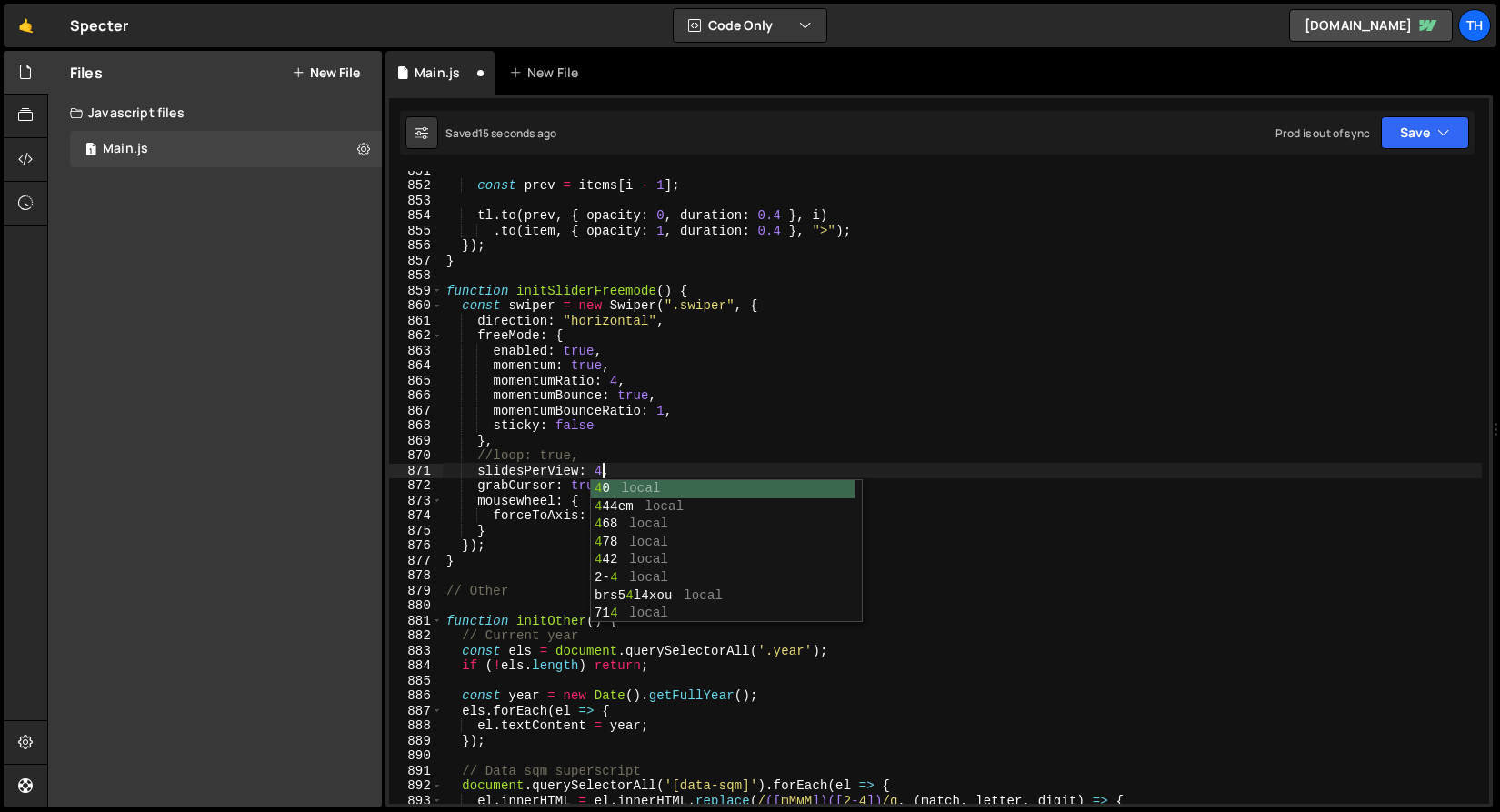
scroll to position [0, 10]
click at [644, 600] on div "4 0 local 4 44em local 4 68 local 4 78 local 4 42 local 2- 4 local brs5 4 l4xou…" at bounding box center [723, 569] width 264 height 178
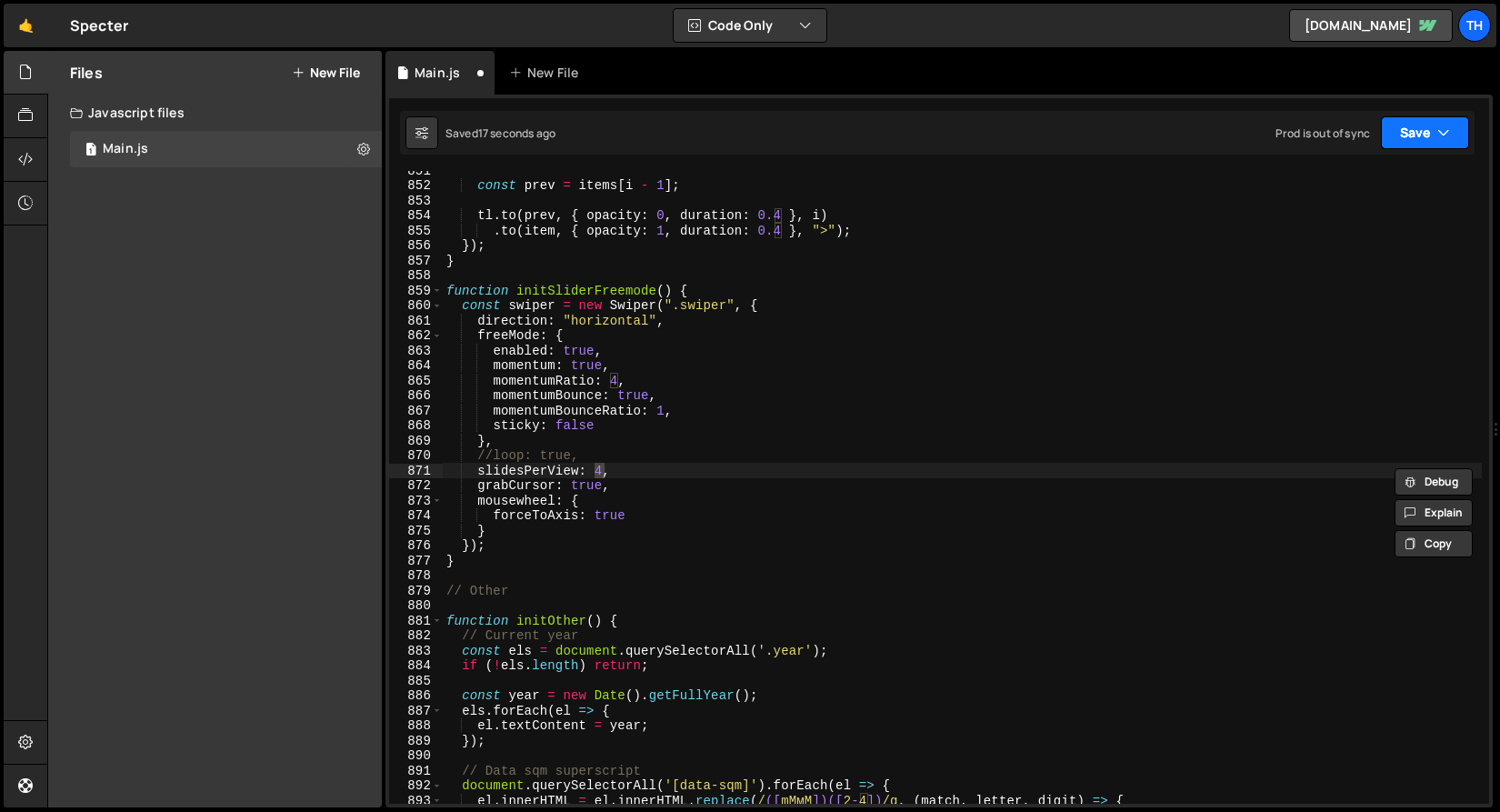
click at [1410, 133] on button "Save" at bounding box center [1426, 132] width 89 height 33
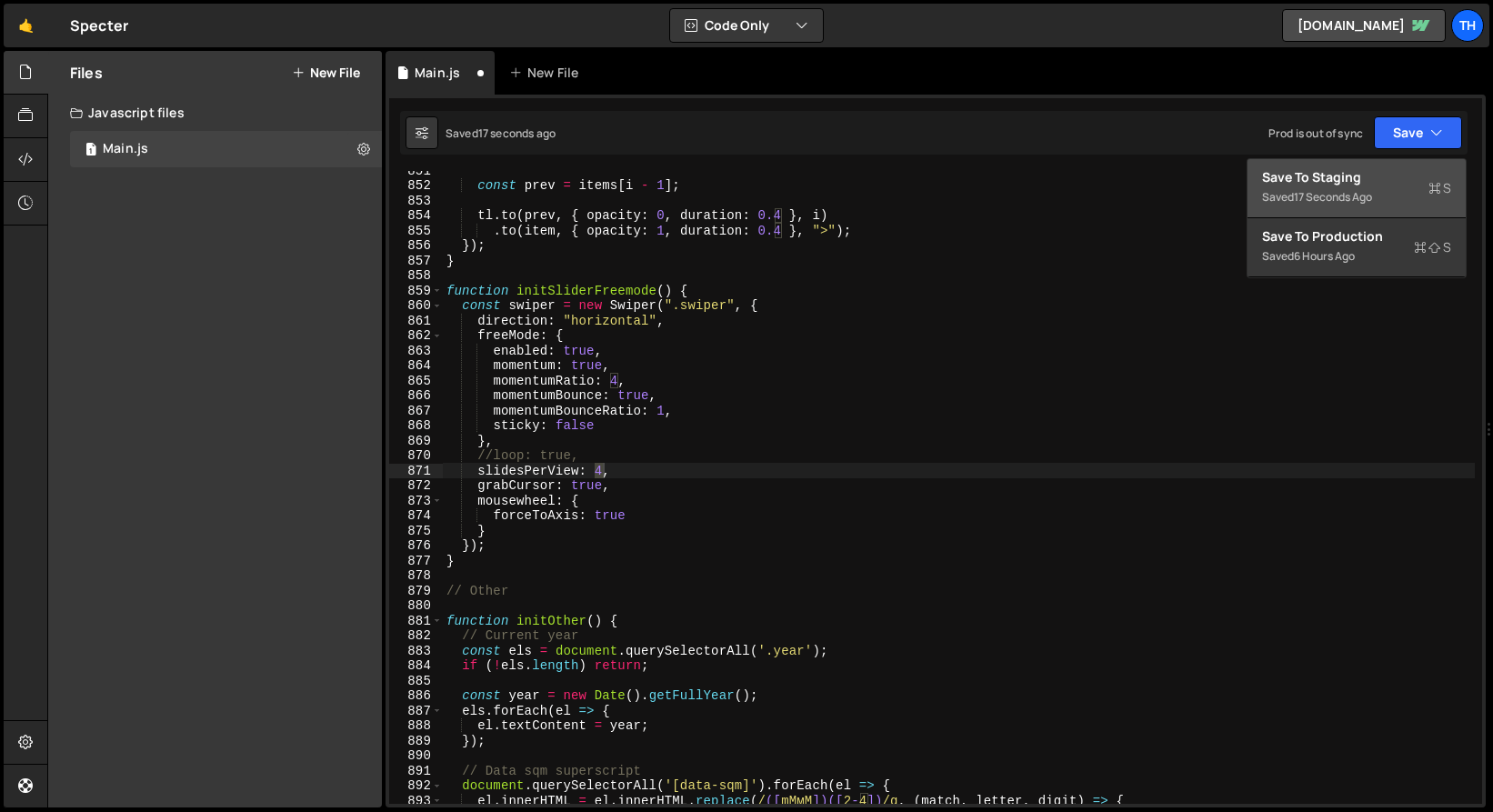
click at [1392, 179] on div "Save to Staging S" at bounding box center [1357, 177] width 189 height 18
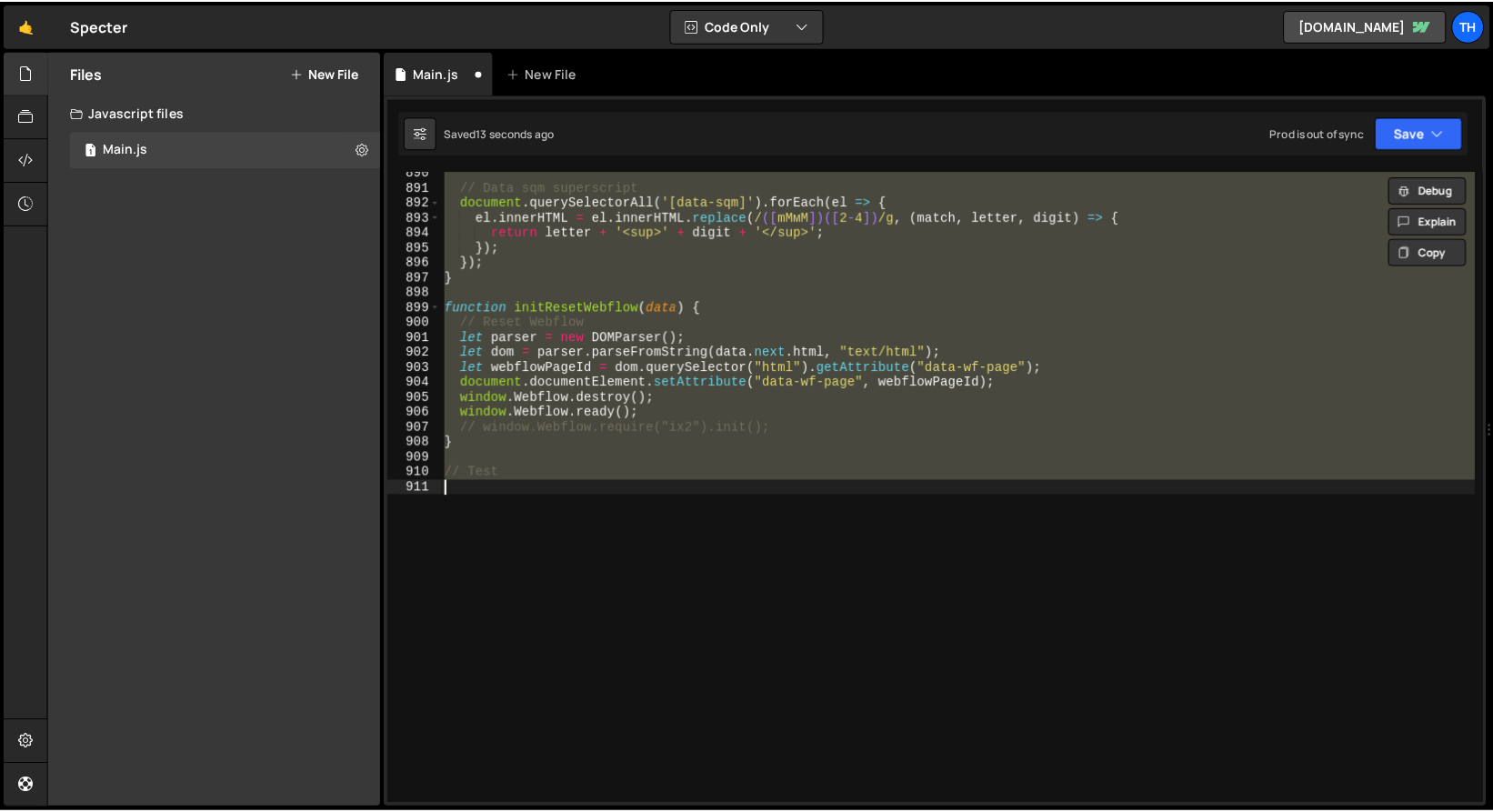
scroll to position [12751, 0]
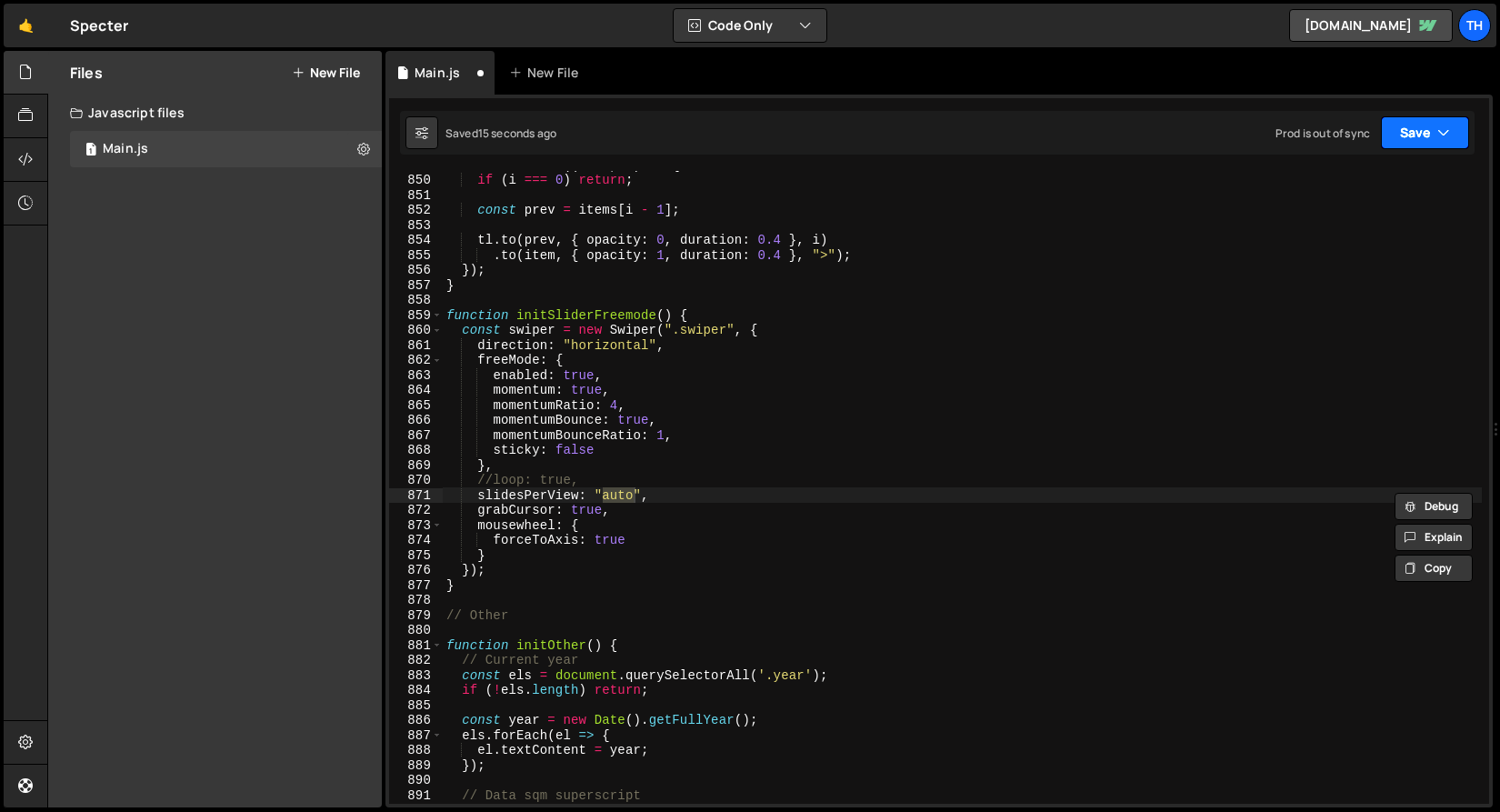
click at [1419, 144] on button "Save" at bounding box center [1426, 132] width 89 height 33
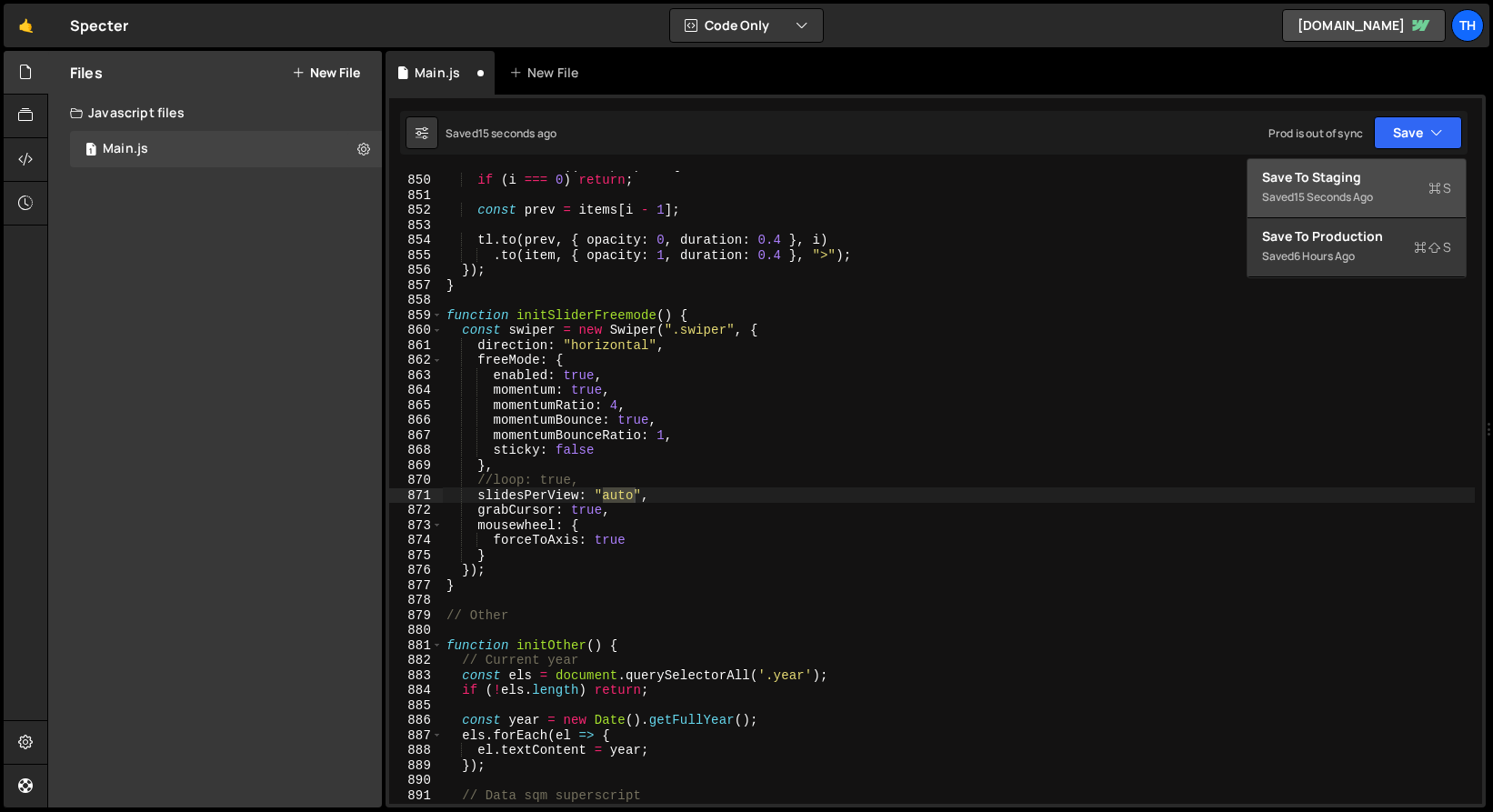
click at [1397, 186] on div "Saved 15 seconds ago" at bounding box center [1357, 197] width 189 height 22
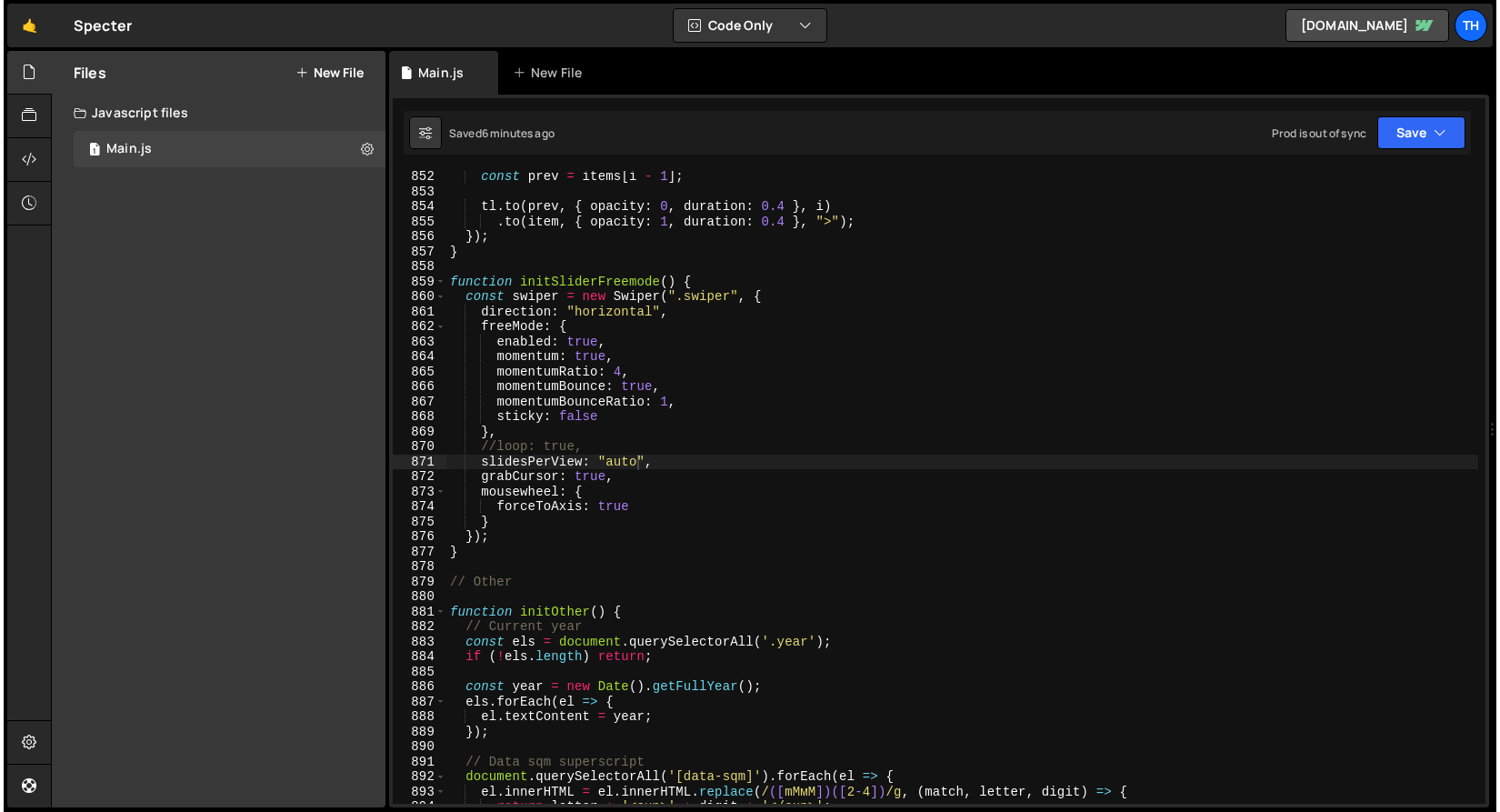
scroll to position [0, 2]
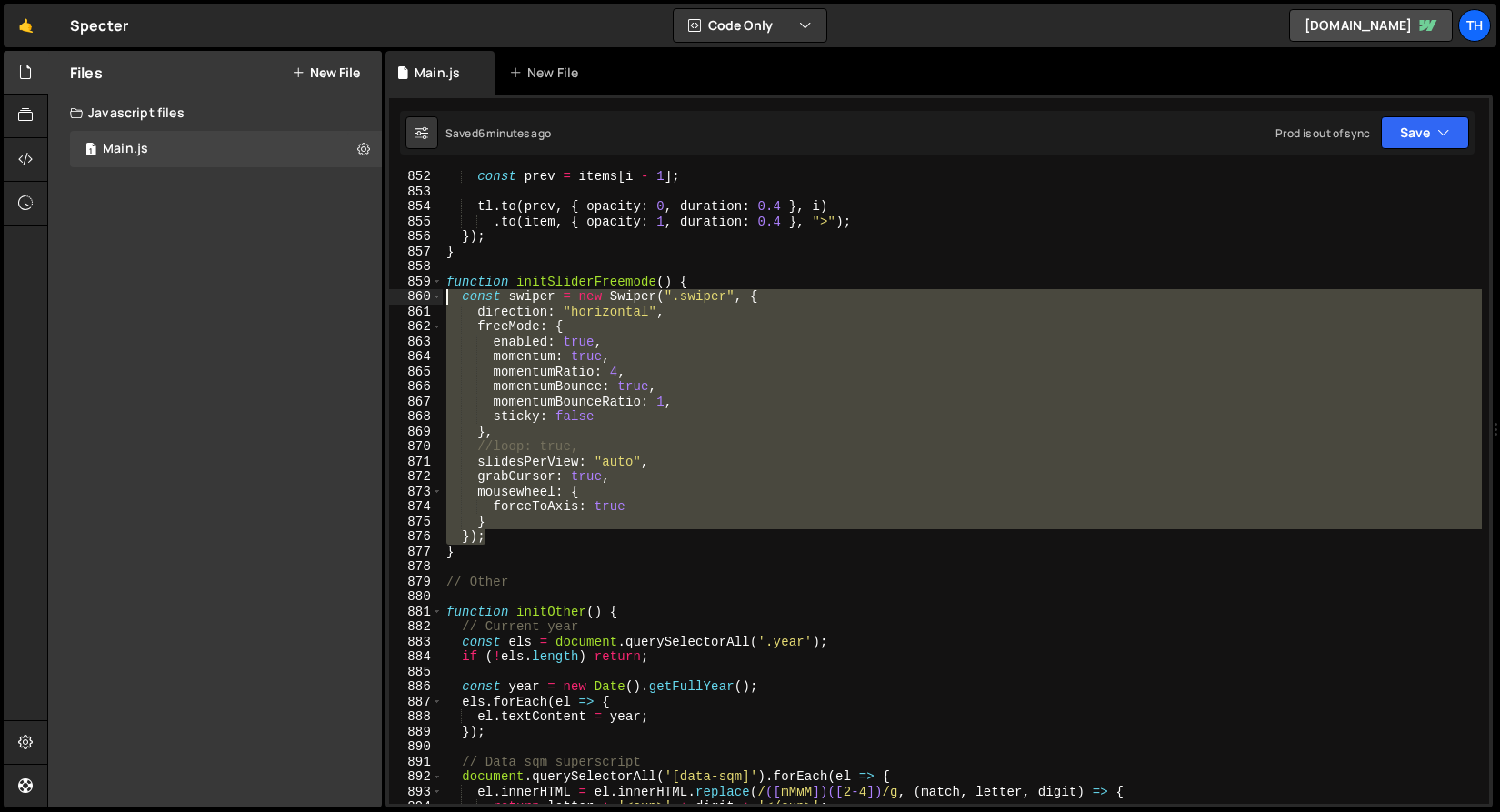
drag, startPoint x: 513, startPoint y: 530, endPoint x: 321, endPoint y: 300, distance: 299.6
click at [321, 300] on div "Files New File Create your first file Get started by starting a Javascript or C…" at bounding box center [774, 430] width 1453 height 758
paste textarea "});"
click at [504, 513] on div "const prev = items [ i - 1 ] ; tl . to ( prev , { opacity : 0 , duration : 0.4 …" at bounding box center [962, 487] width 1040 height 633
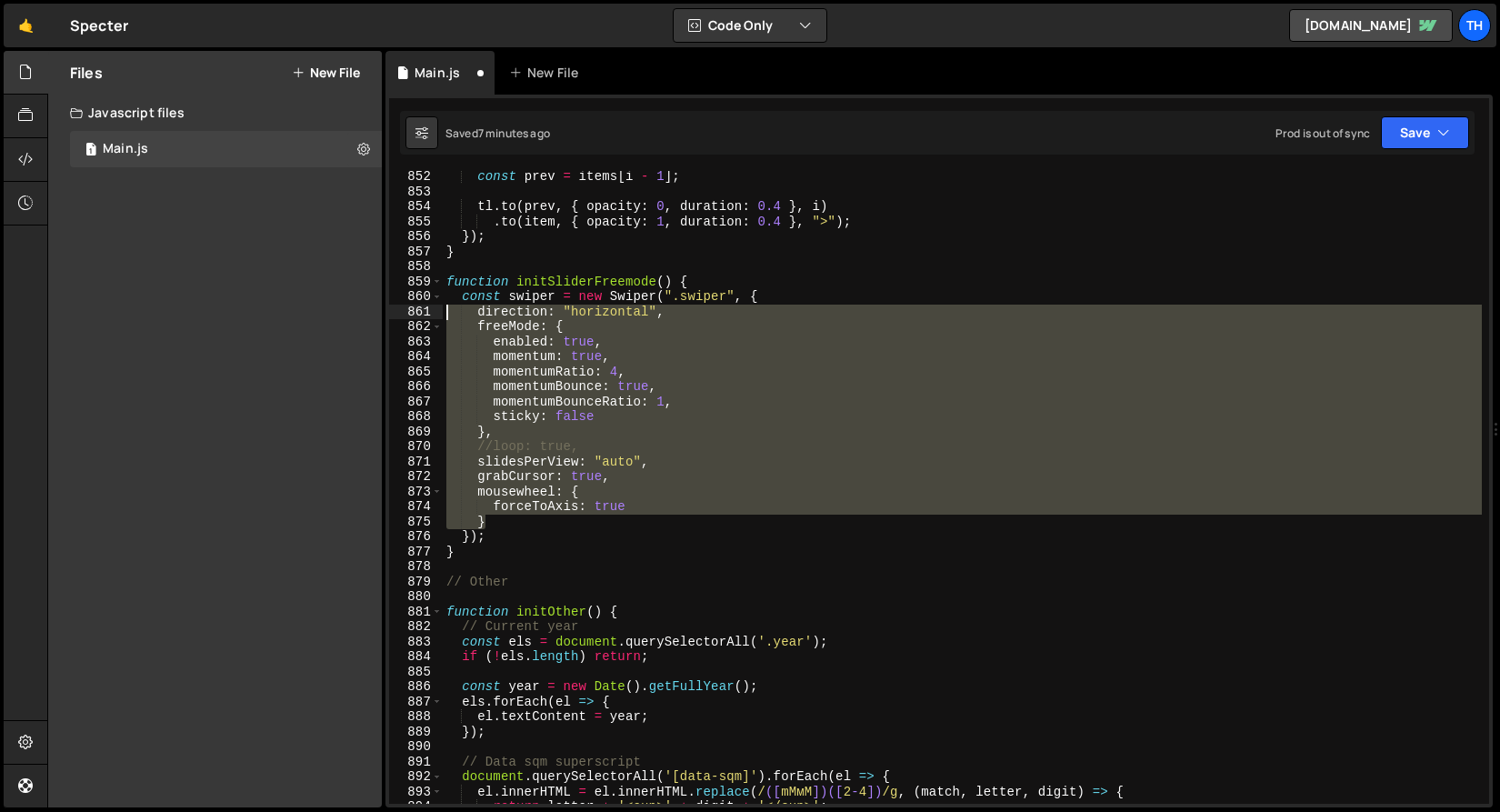
drag, startPoint x: 500, startPoint y: 523, endPoint x: 321, endPoint y: 314, distance: 275.2
click at [321, 314] on div "Files New File Create your first file Get started by starting a Javascript or C…" at bounding box center [774, 430] width 1453 height 758
paste textarea "}"
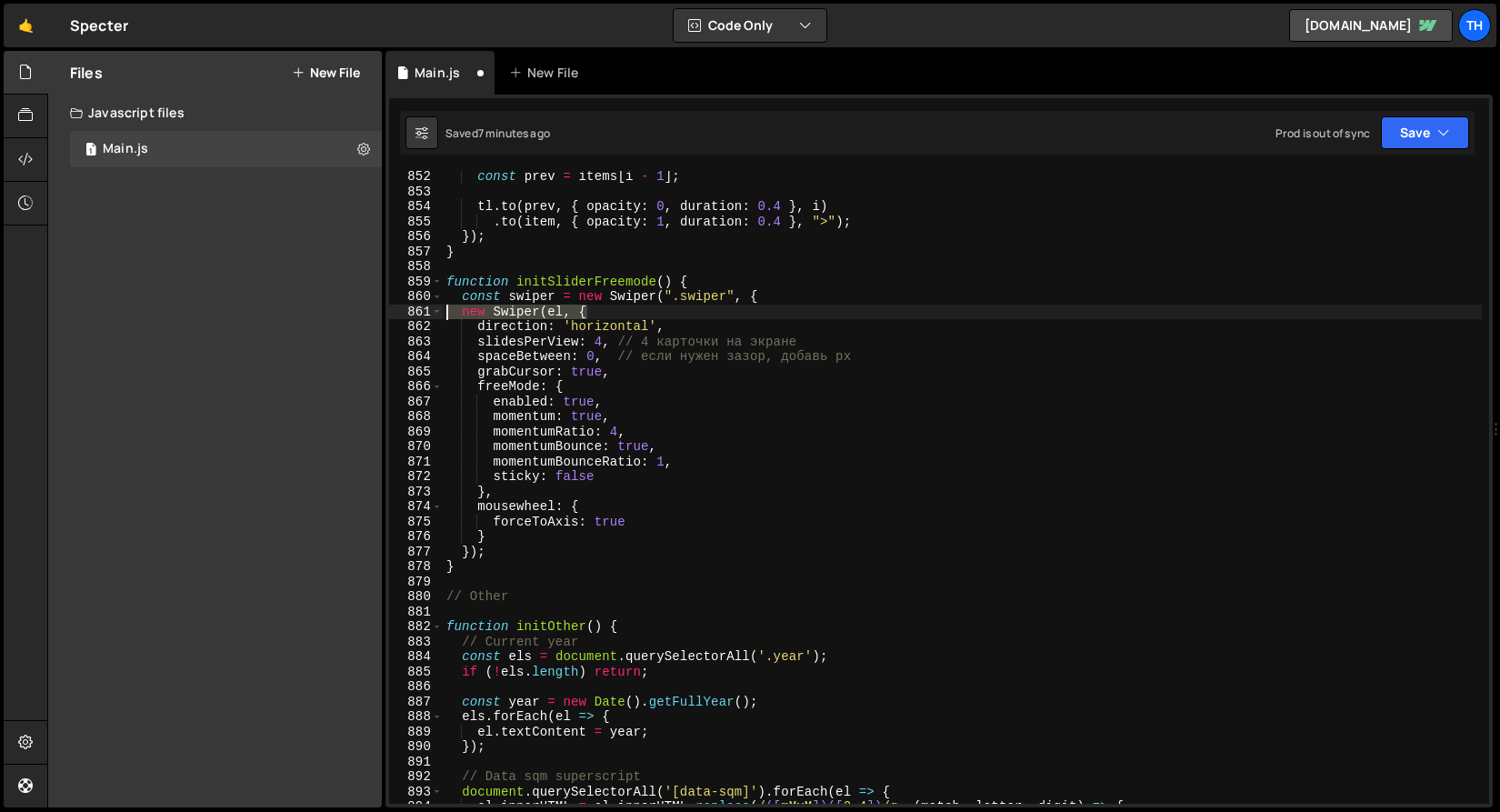
drag, startPoint x: 546, startPoint y: 307, endPoint x: 229, endPoint y: 318, distance: 317.2
click at [229, 318] on div "Files New File Create your first file Get started by starting a Javascript or C…" at bounding box center [774, 430] width 1453 height 758
type textarea "new Swiper(el, {"
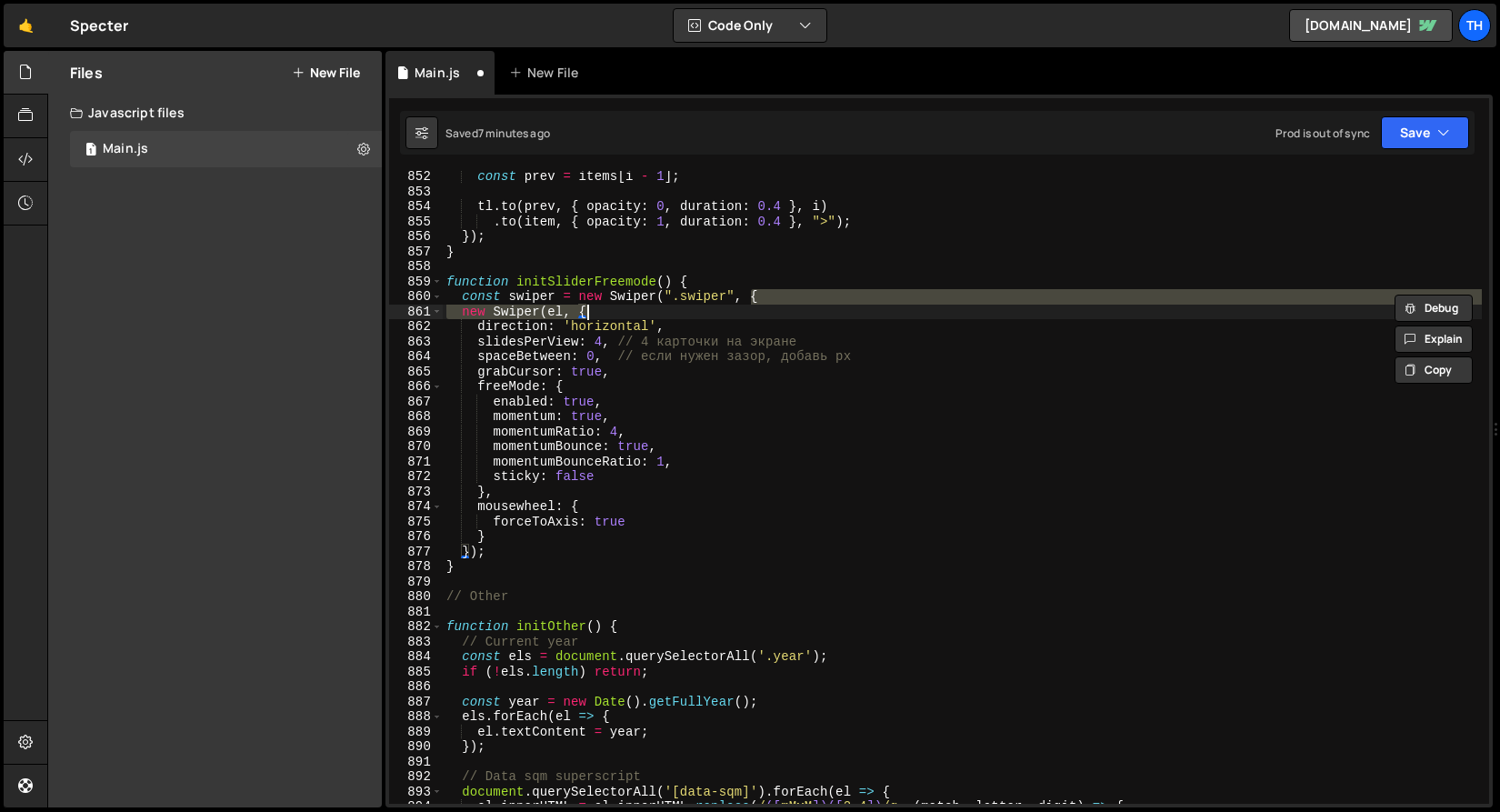
type textarea "new Swiper(el, {"
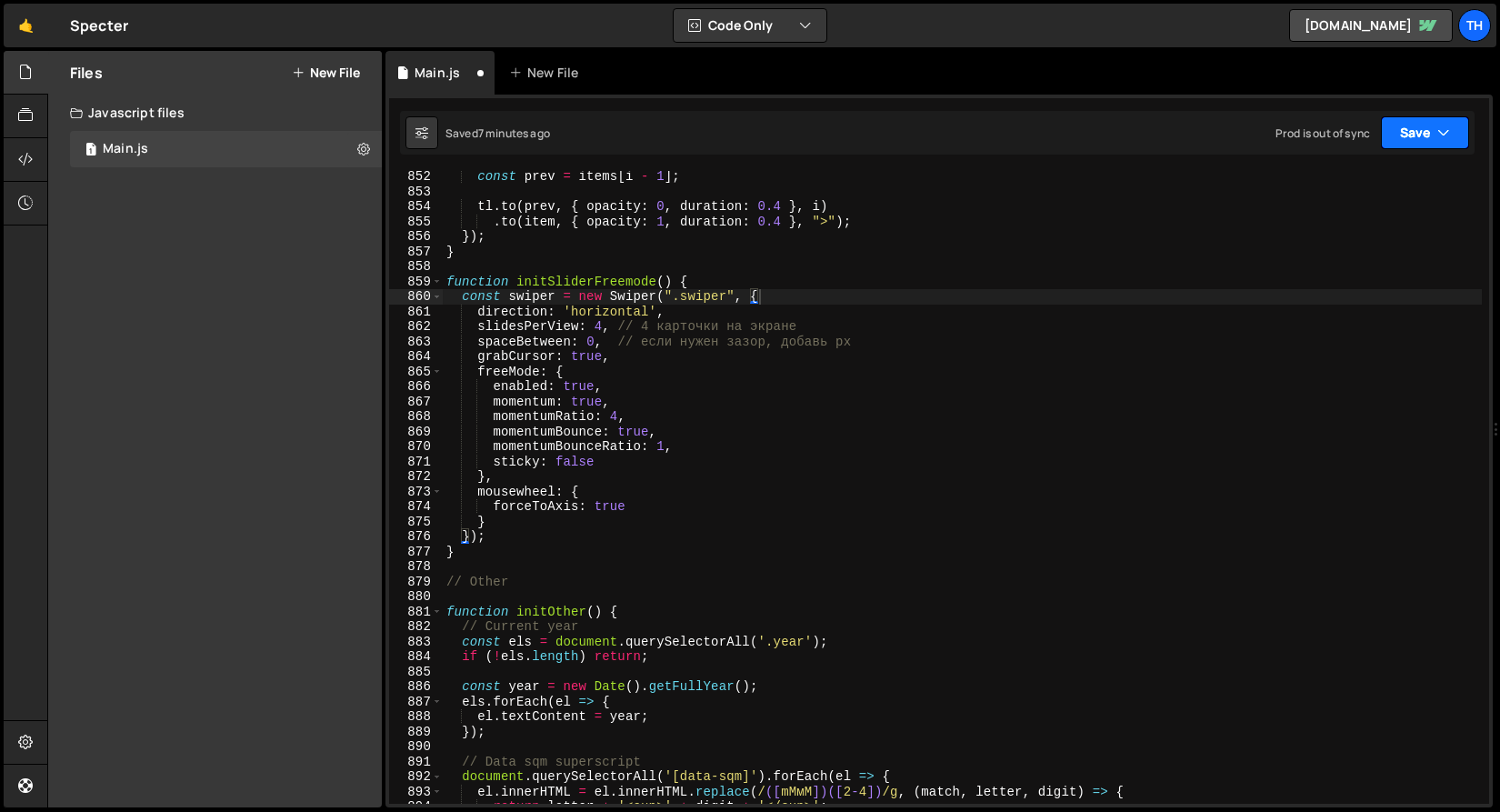
click at [1447, 126] on icon "button" at bounding box center [1444, 132] width 13 height 18
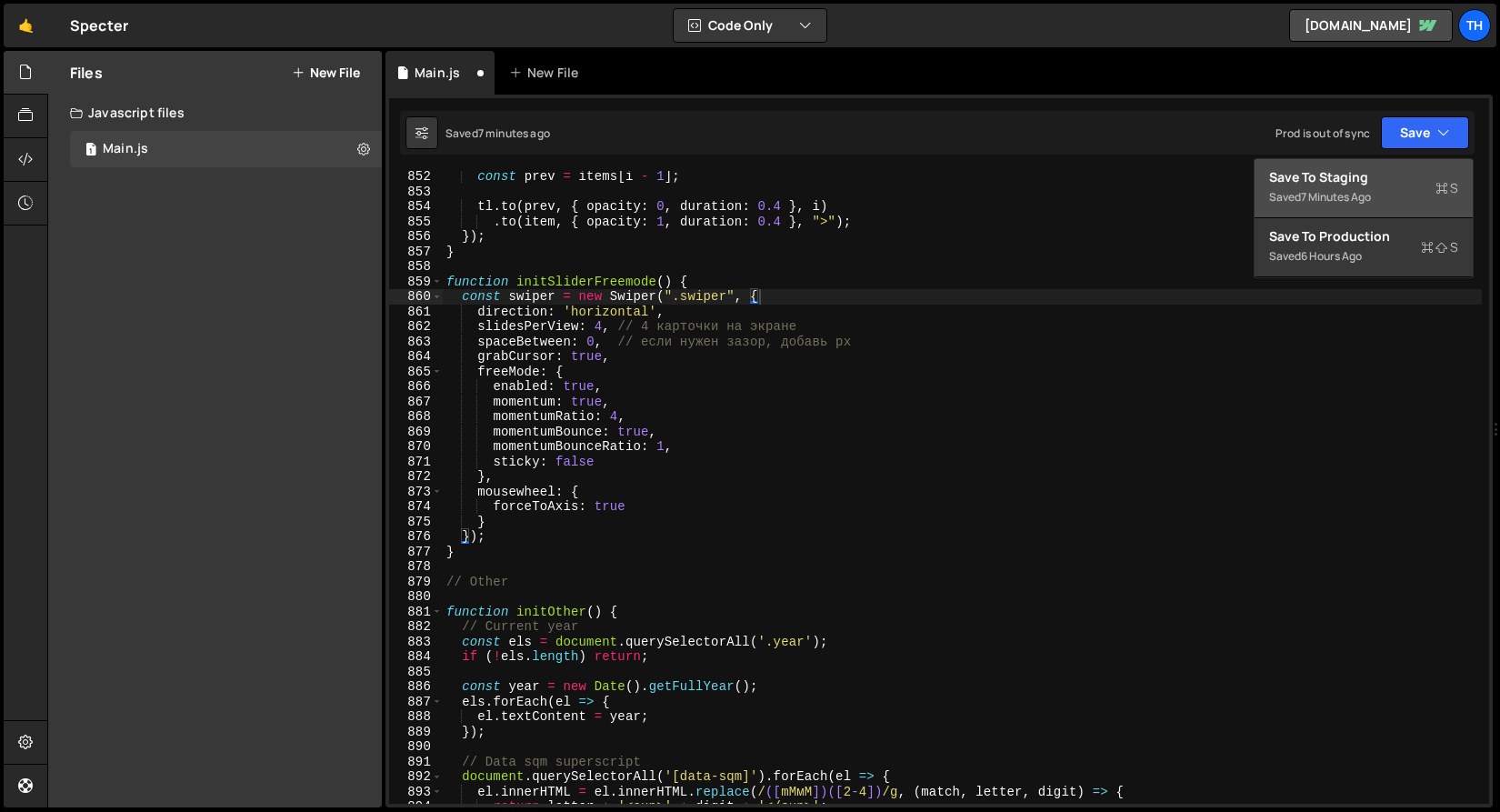
click at [1370, 203] on div "7 minutes ago" at bounding box center [1335, 197] width 70 height 16
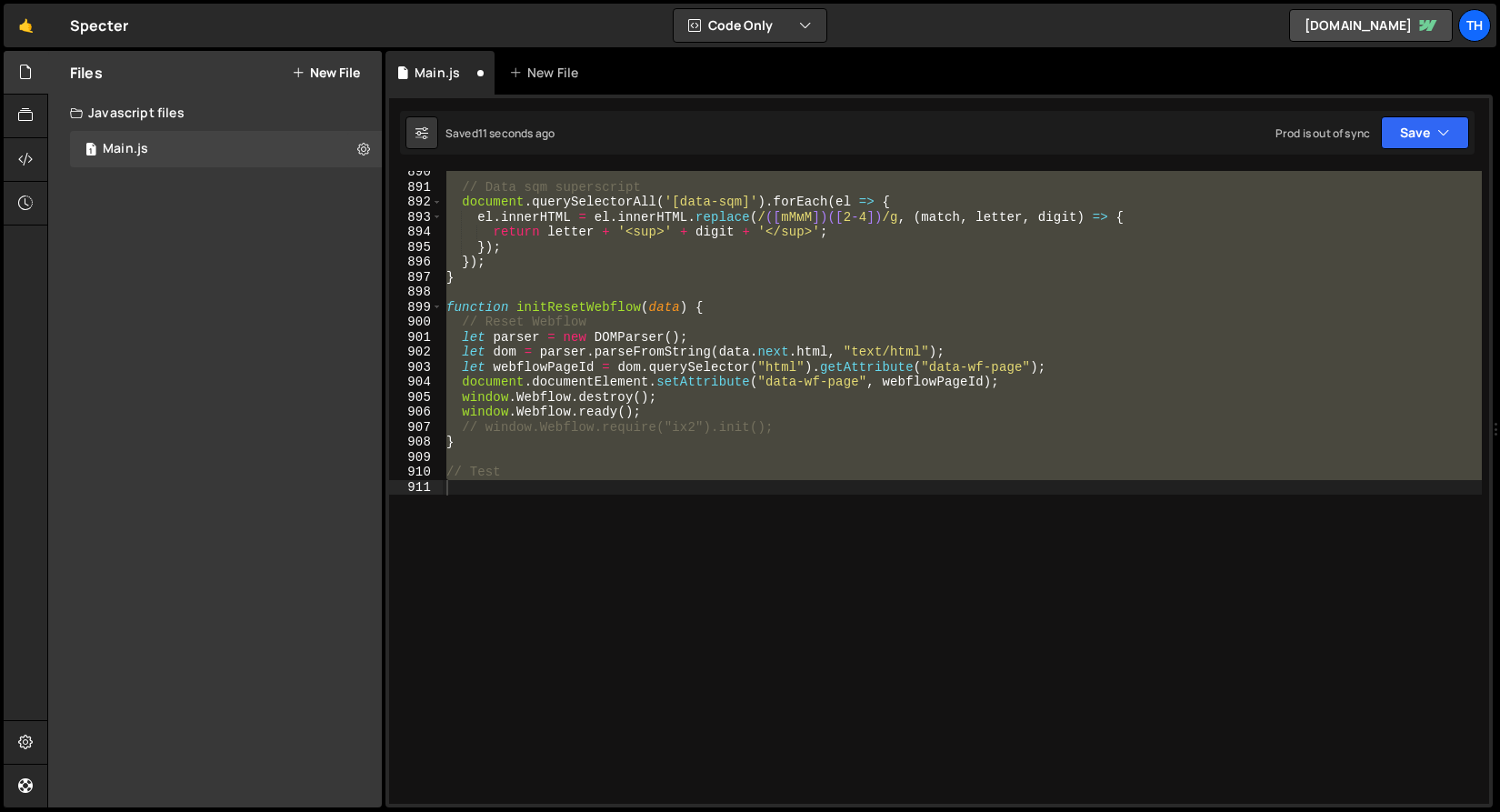
scroll to position [12601, 0]
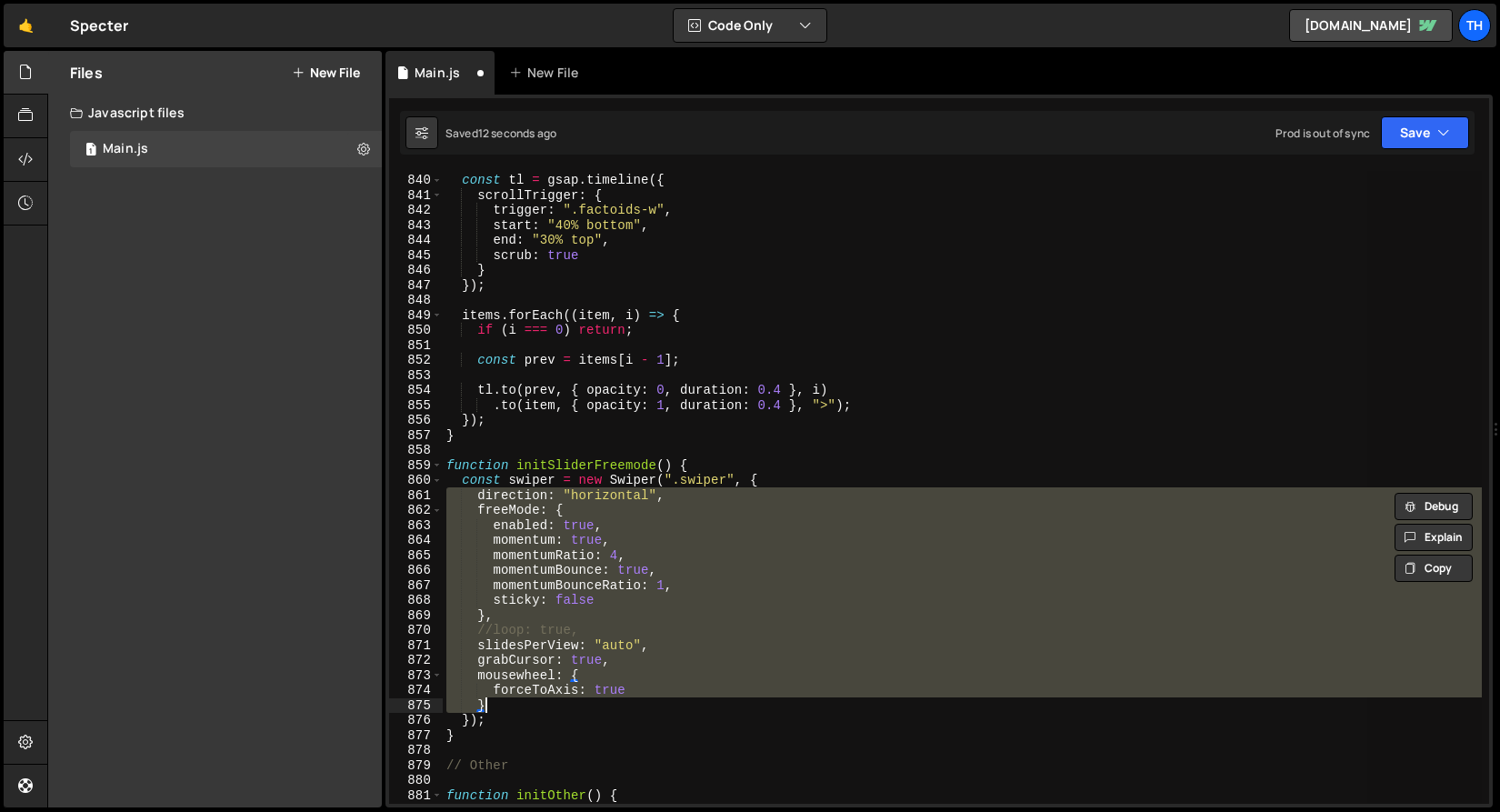
click at [614, 546] on div "const tl = gsap . timeline ({ scrollTrigger : { trigger : ".factoids-w" , start…" at bounding box center [962, 487] width 1040 height 633
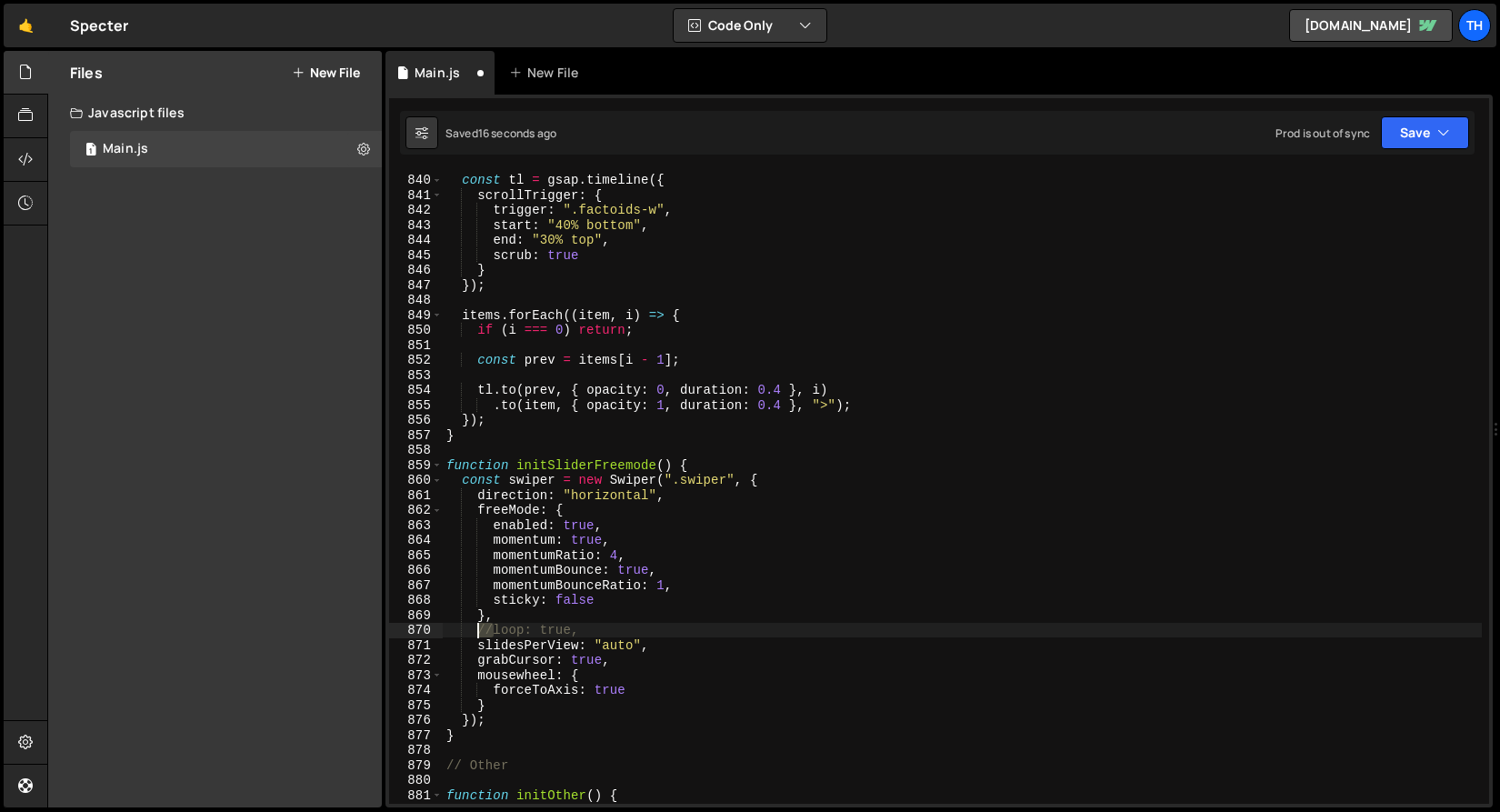
click at [473, 634] on div "const tl = gsap . timeline ({ scrollTrigger : { trigger : ".factoids-w" , start…" at bounding box center [962, 489] width 1040 height 663
click at [1426, 149] on div "Saved 18 seconds ago Prod is out of sync Upgrade to Edit Save Save to Staging S…" at bounding box center [937, 133] width 1075 height 43
click at [1417, 138] on button "Save" at bounding box center [1426, 132] width 89 height 33
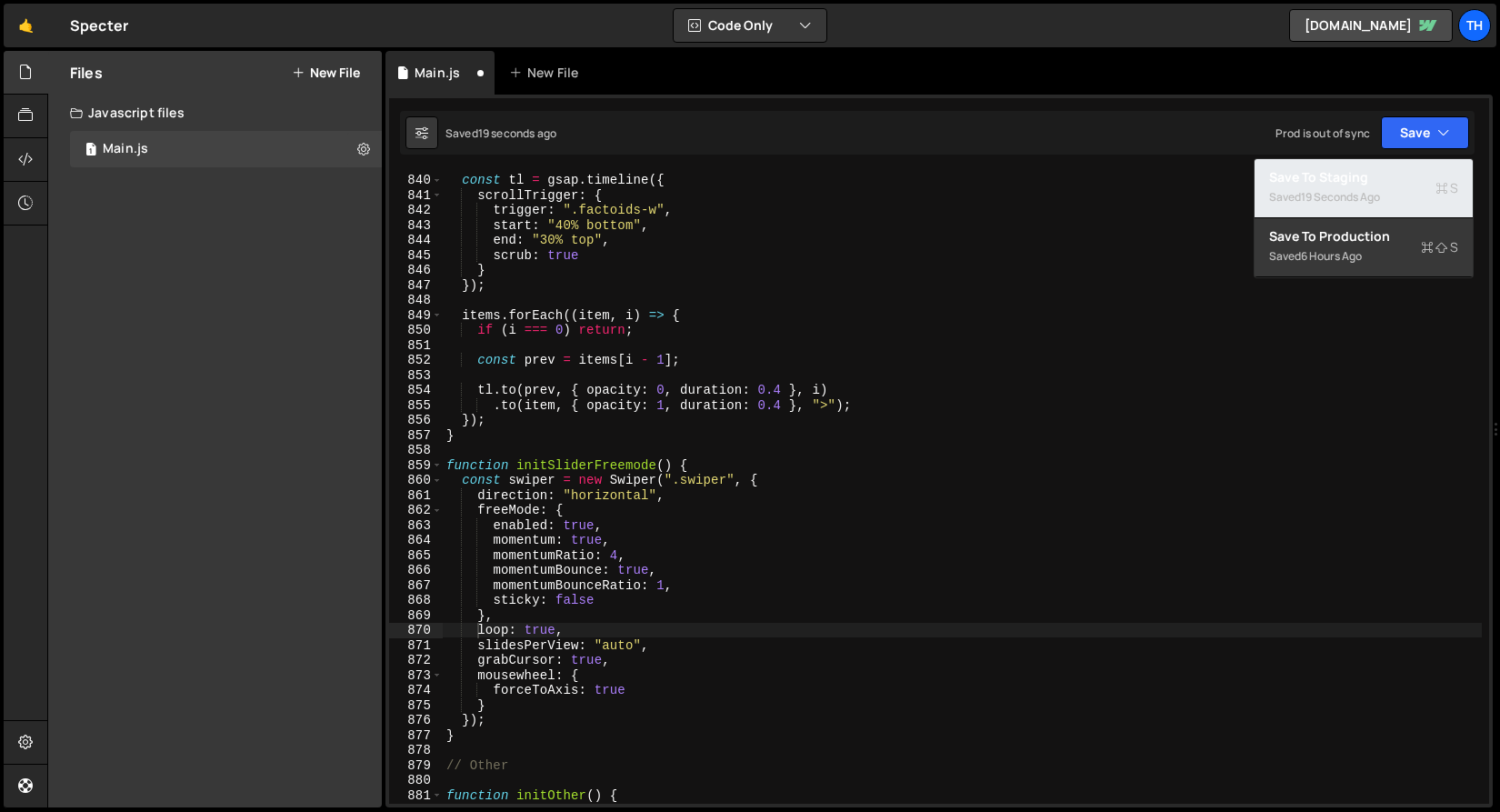
drag, startPoint x: 1406, startPoint y: 171, endPoint x: 1389, endPoint y: 171, distance: 17.0
click at [1406, 171] on div "Save to Staging S" at bounding box center [1364, 177] width 189 height 18
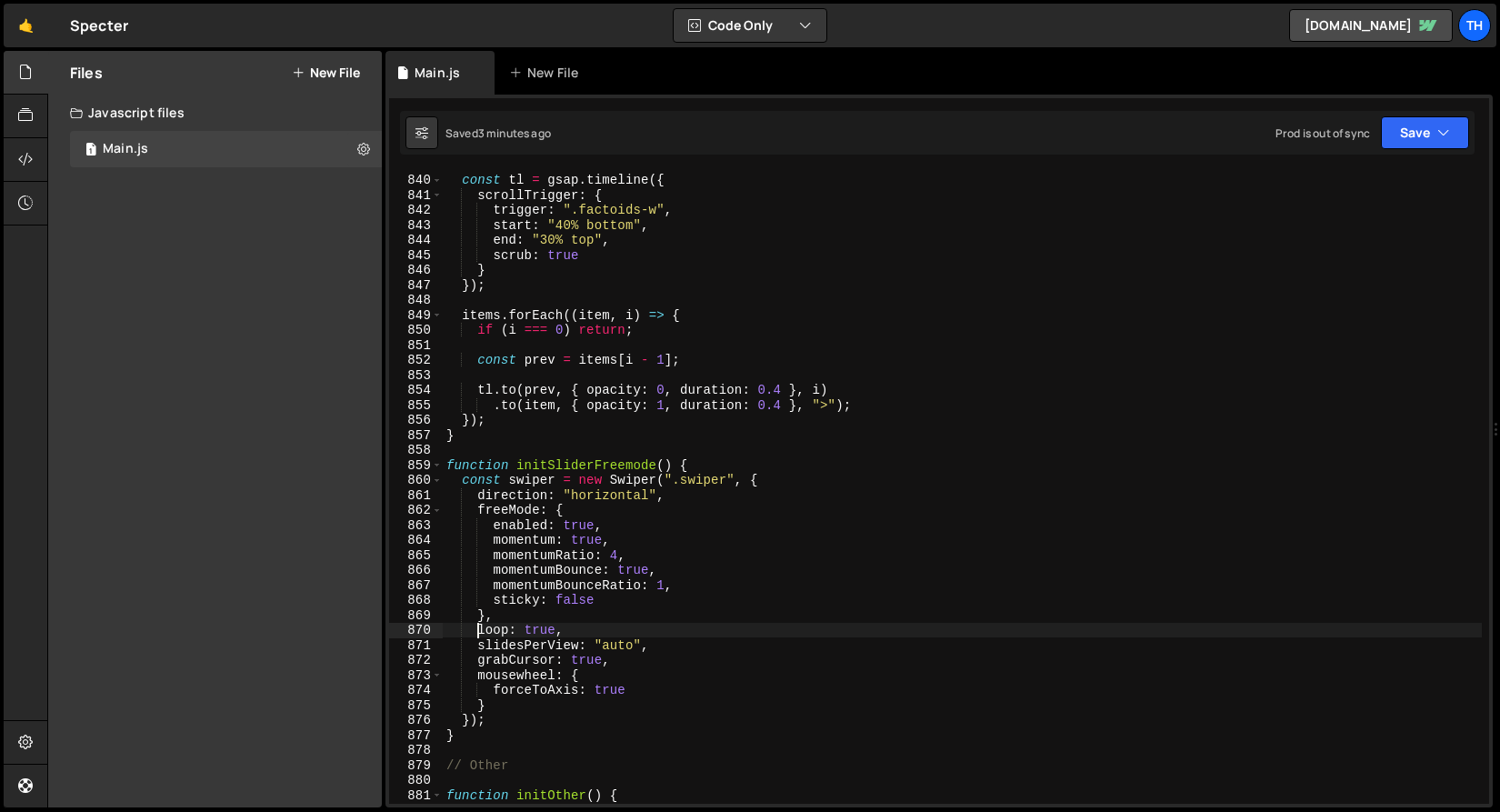
click at [478, 636] on div "const tl = gsap . timeline ({ scrollTrigger : { trigger : ".factoids-w" , start…" at bounding box center [962, 489] width 1040 height 663
drag, startPoint x: 1436, startPoint y: 125, endPoint x: 1431, endPoint y: 160, distance: 35.4
click at [1436, 125] on button "Save" at bounding box center [1426, 132] width 89 height 33
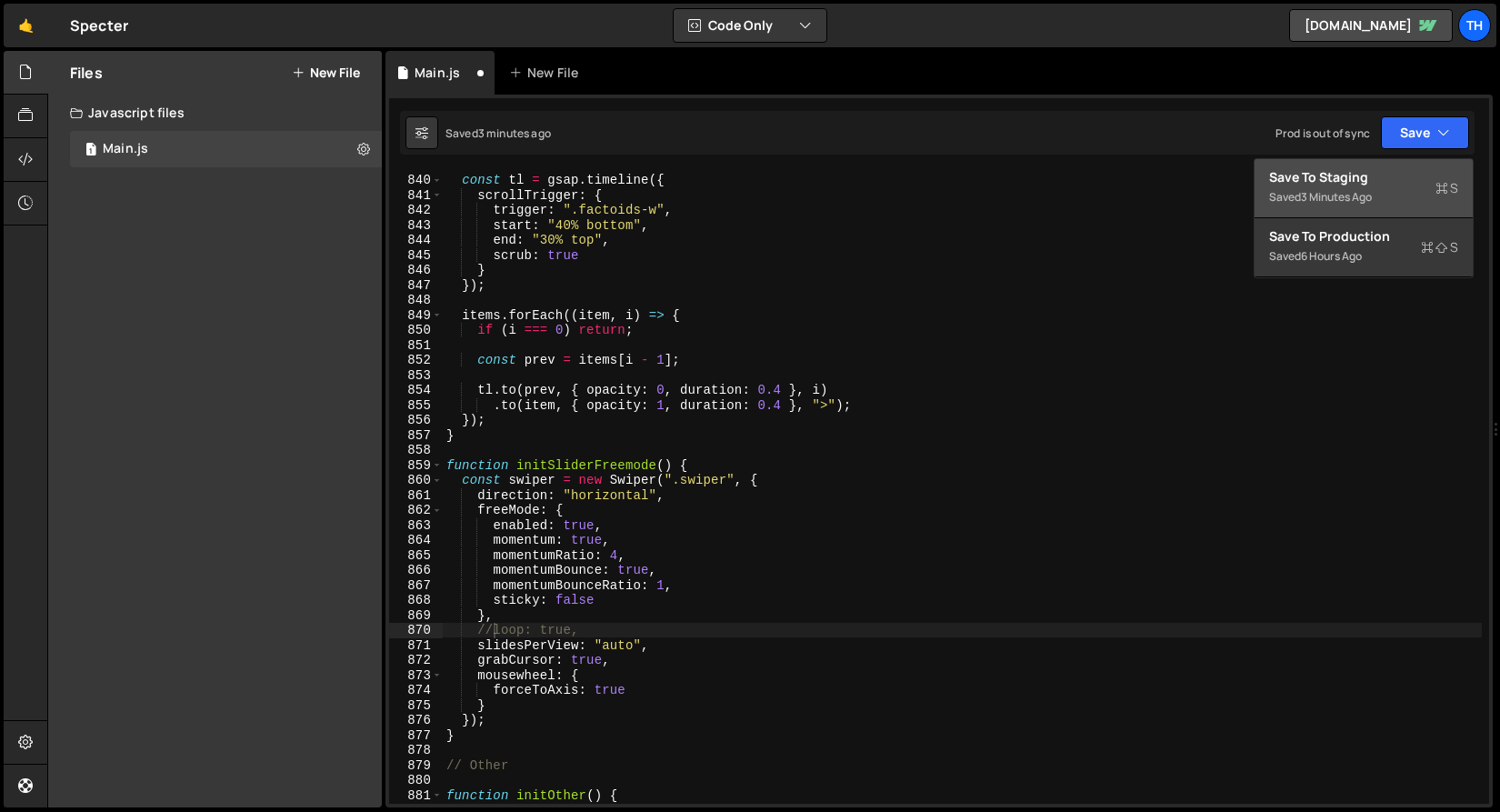
click at [1419, 175] on div "Save to Staging S" at bounding box center [1364, 177] width 189 height 18
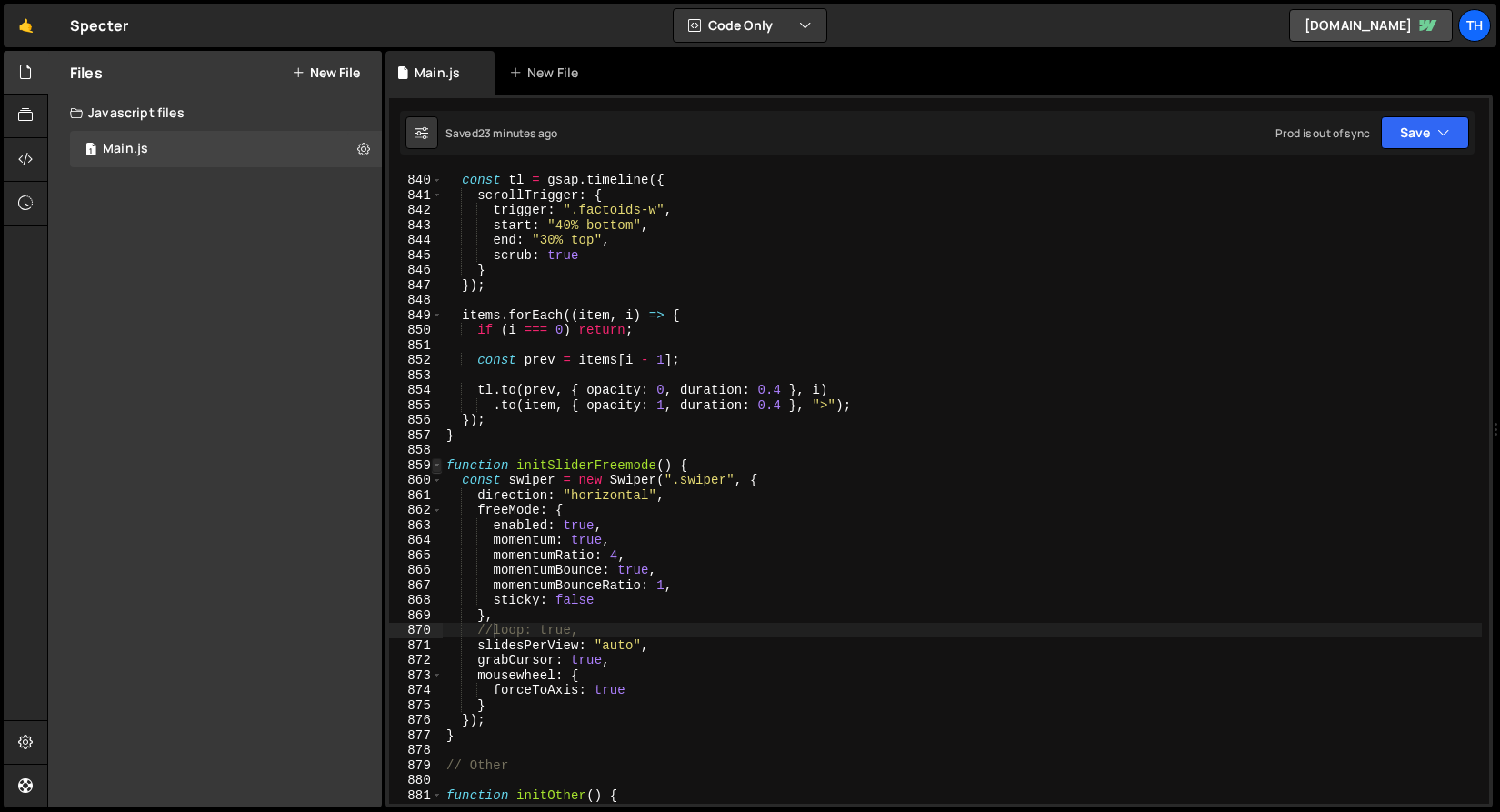
click at [437, 460] on span at bounding box center [437, 466] width 10 height 16
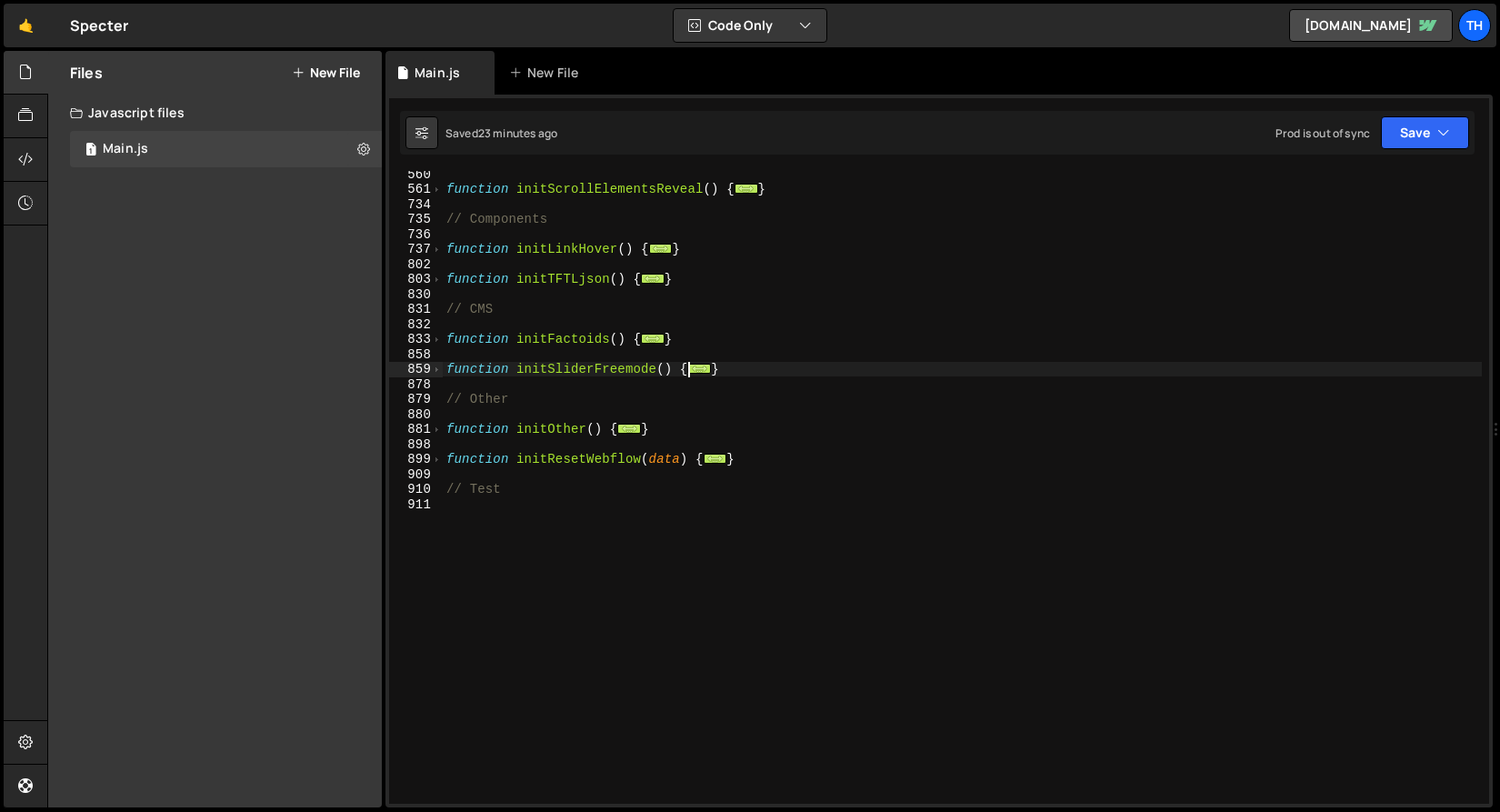
scroll to position [421, 0]
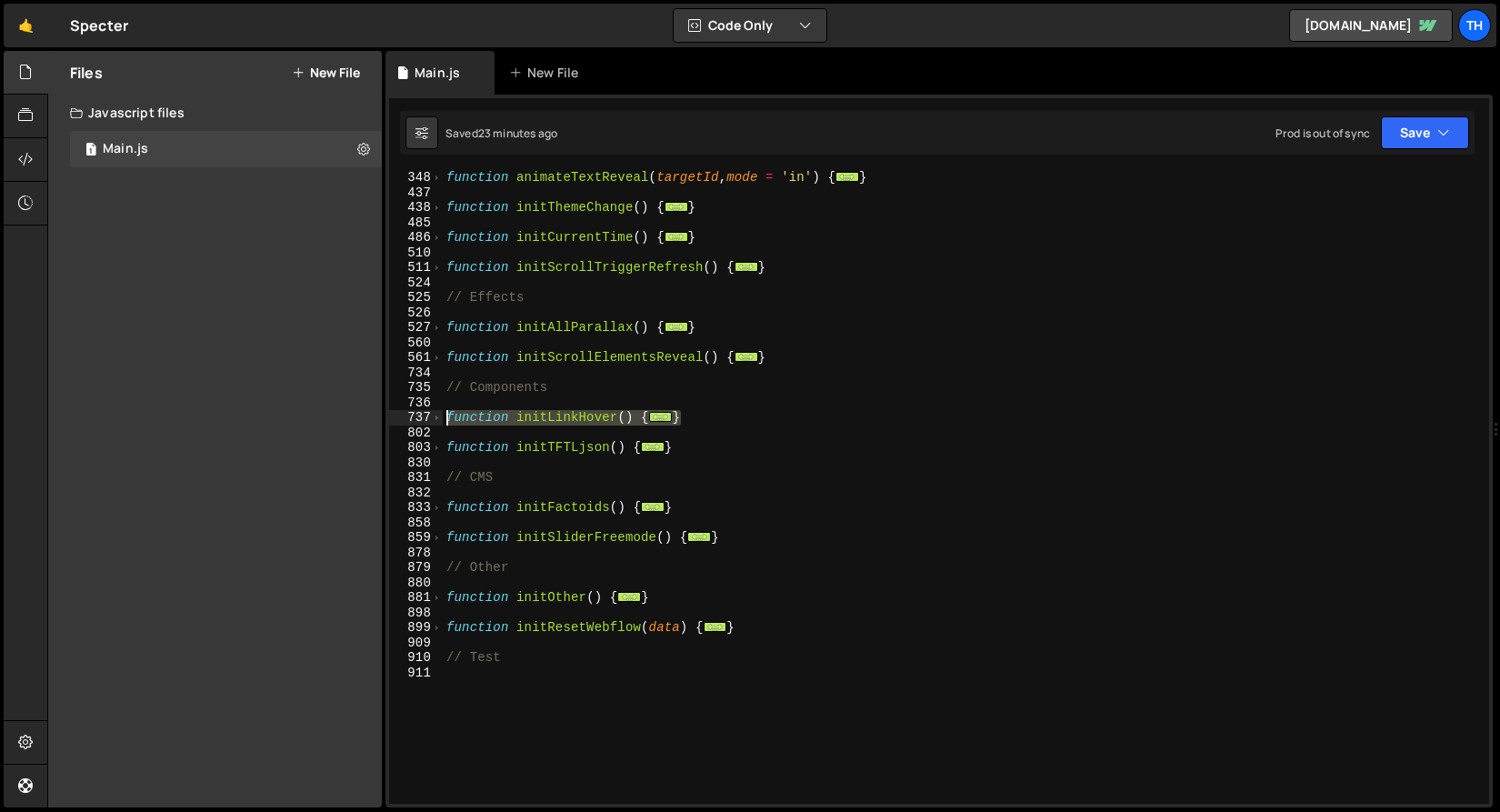
drag, startPoint x: 679, startPoint y: 420, endPoint x: 378, endPoint y: 417, distance: 301.0
click at [378, 417] on div "Files New File Create your first file Get started by starting a Javascript or C…" at bounding box center [774, 430] width 1453 height 758
type textarea "}"
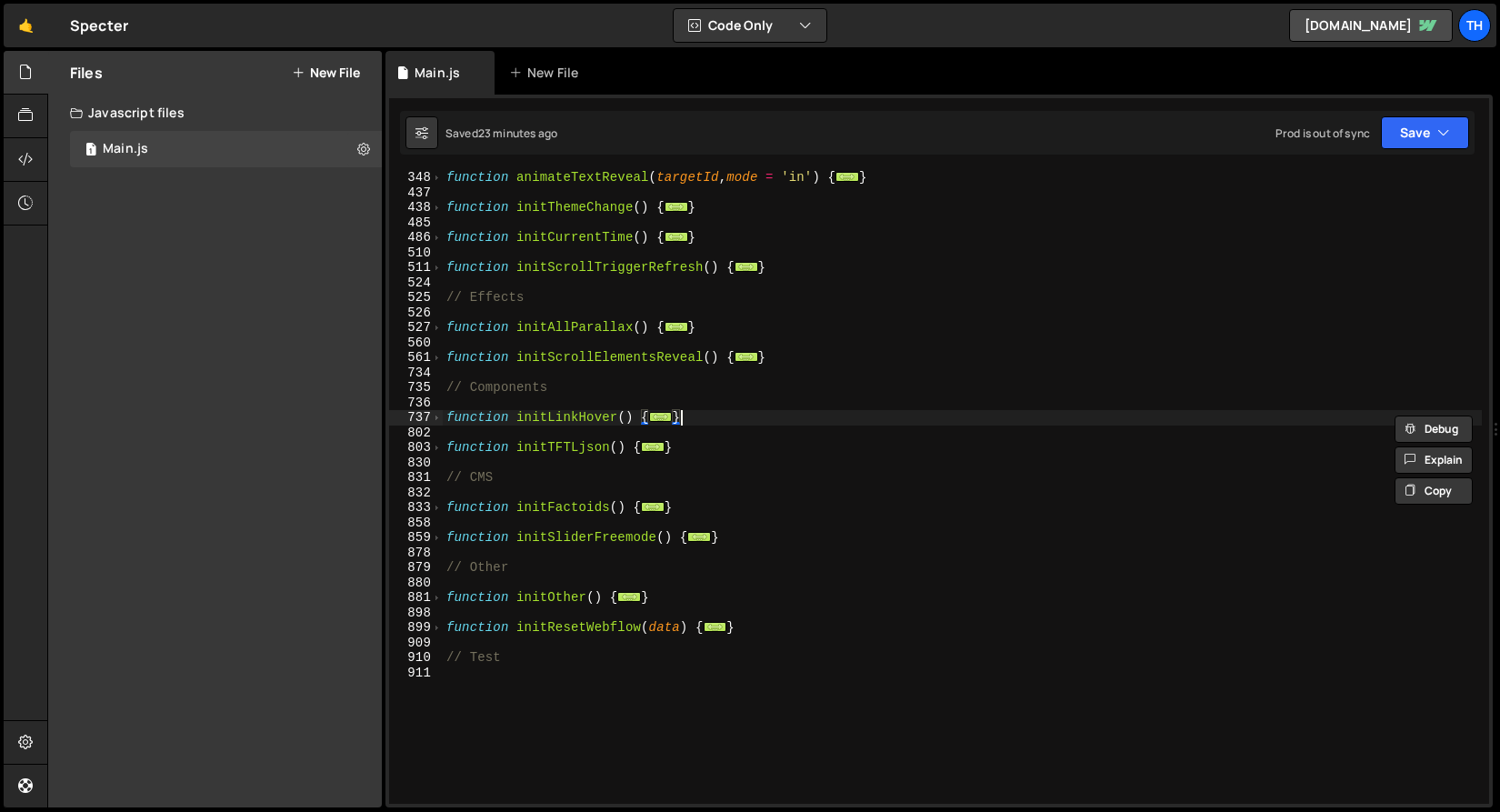
scroll to position [0, 0]
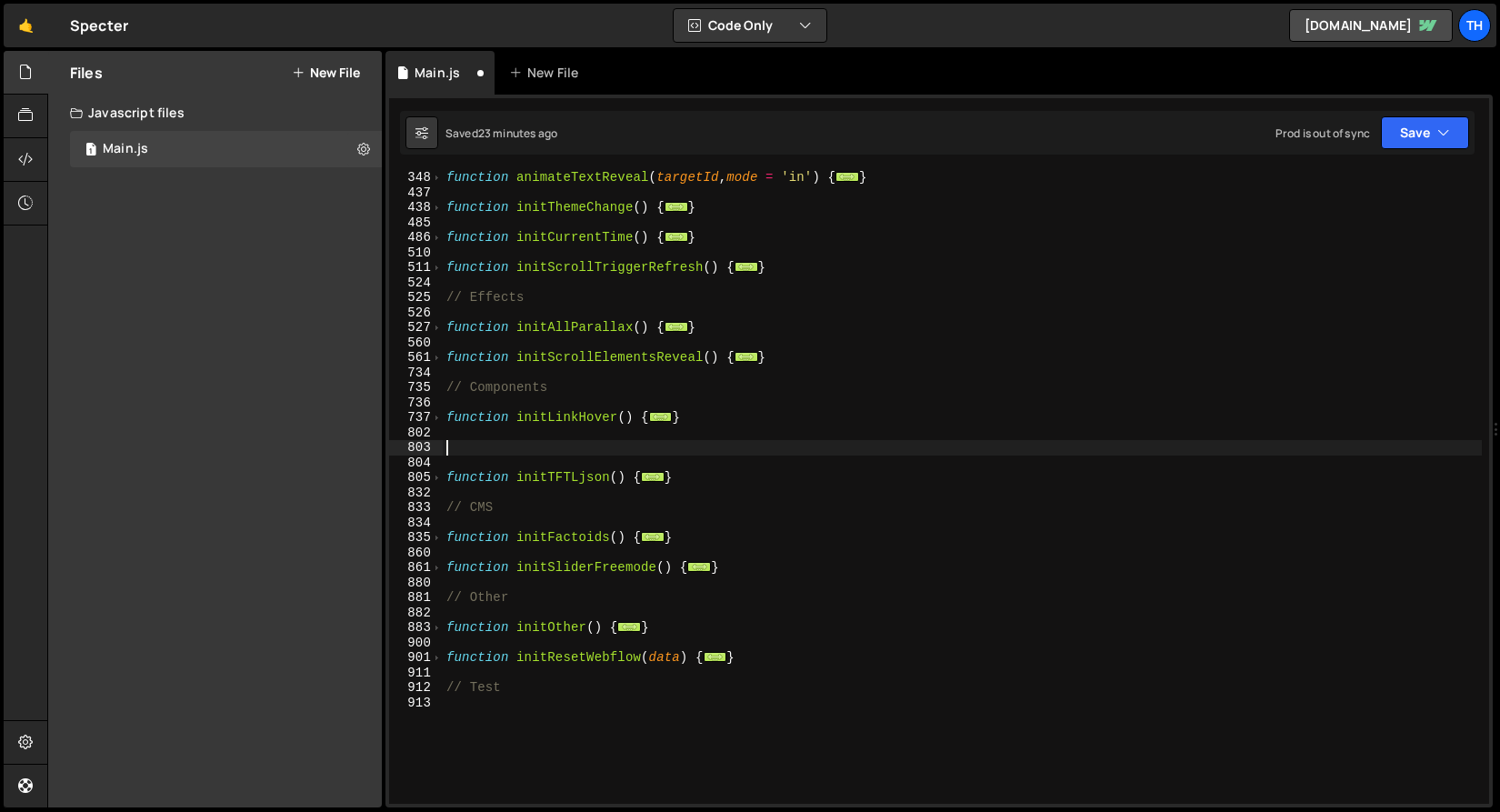
paste textarea "}"
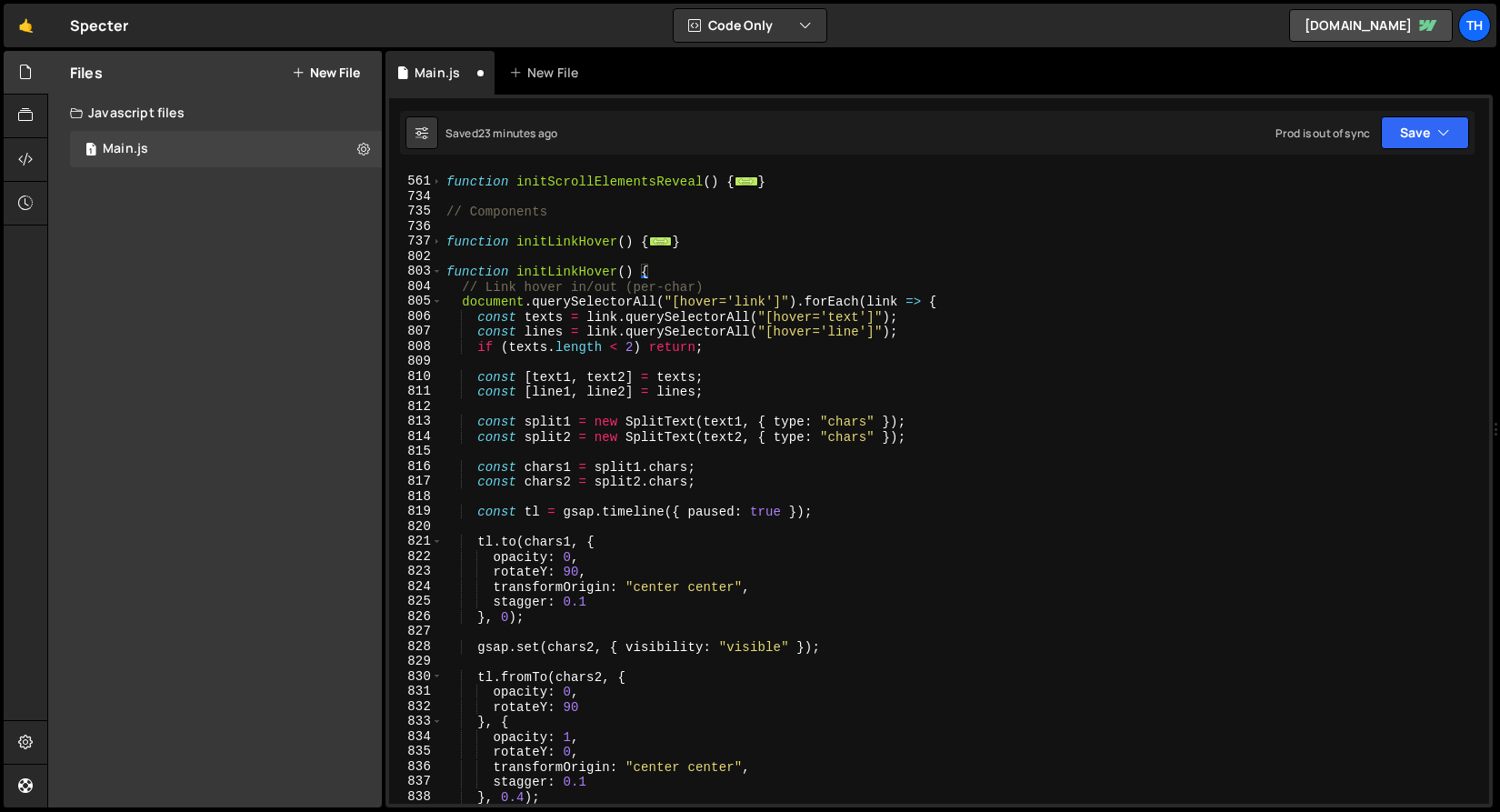
scroll to position [596, 0]
drag, startPoint x: 550, startPoint y: 273, endPoint x: 579, endPoint y: 273, distance: 29.0
click at [579, 273] on div "function initScrollElementsReveal ( ) { ... } // Components function initLinkHo…" at bounding box center [962, 490] width 1040 height 663
click at [738, 302] on div "function initScrollElementsReveal ( ) { ... } // Components function initLinkHo…" at bounding box center [962, 490] width 1040 height 663
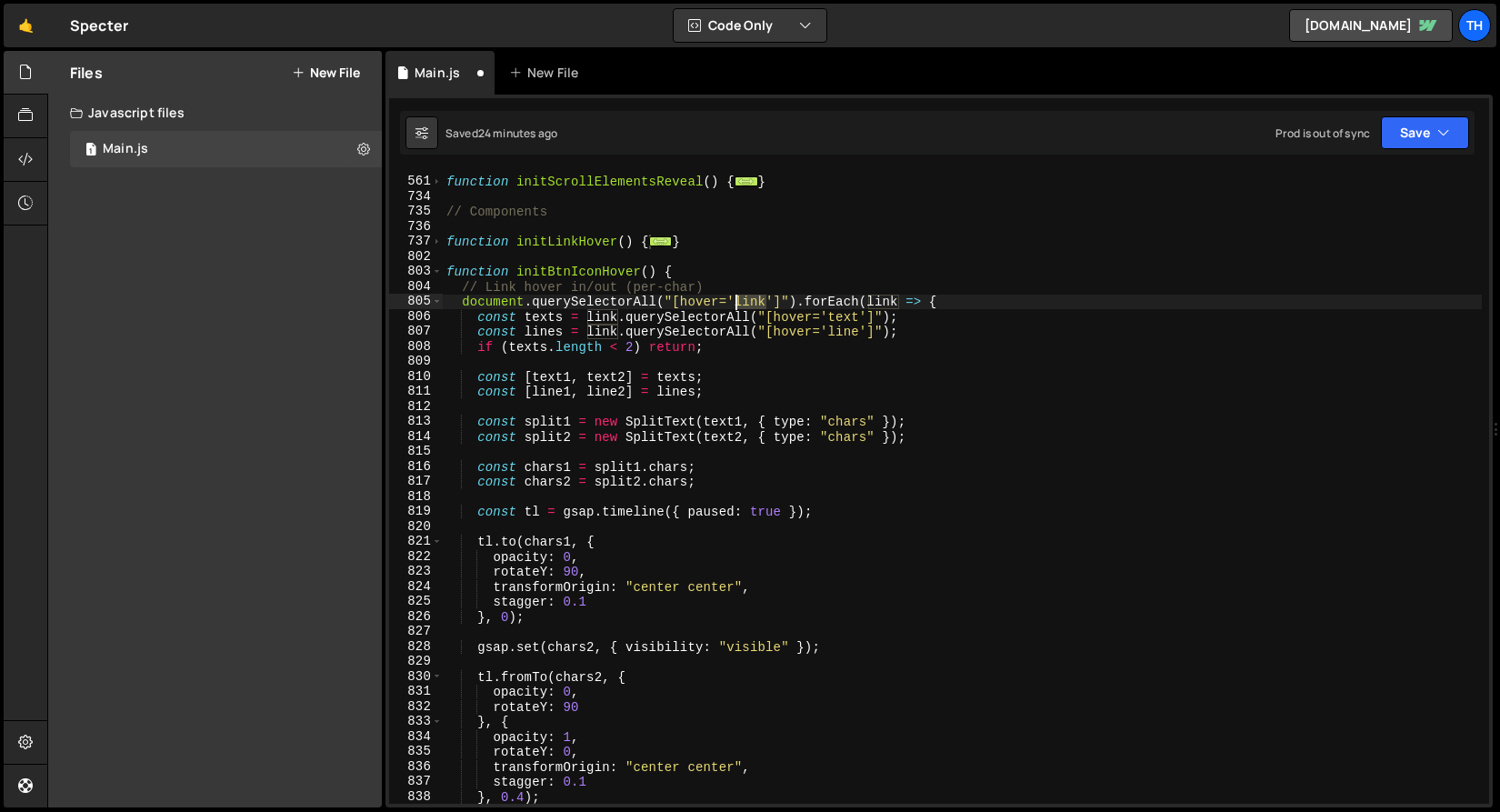
click at [738, 302] on div "function initScrollElementsReveal ( ) { ... } // Components function initLinkHo…" at bounding box center [962, 490] width 1040 height 663
drag, startPoint x: 735, startPoint y: 304, endPoint x: 796, endPoint y: 306, distance: 61.0
click at [796, 306] on div "function initScrollElementsReveal ( ) { ... } // Components function initLinkHo…" at bounding box center [962, 490] width 1040 height 663
click at [613, 317] on div "function initScrollElementsReveal ( ) { ... } // Components function initLinkHo…" at bounding box center [962, 490] width 1040 height 663
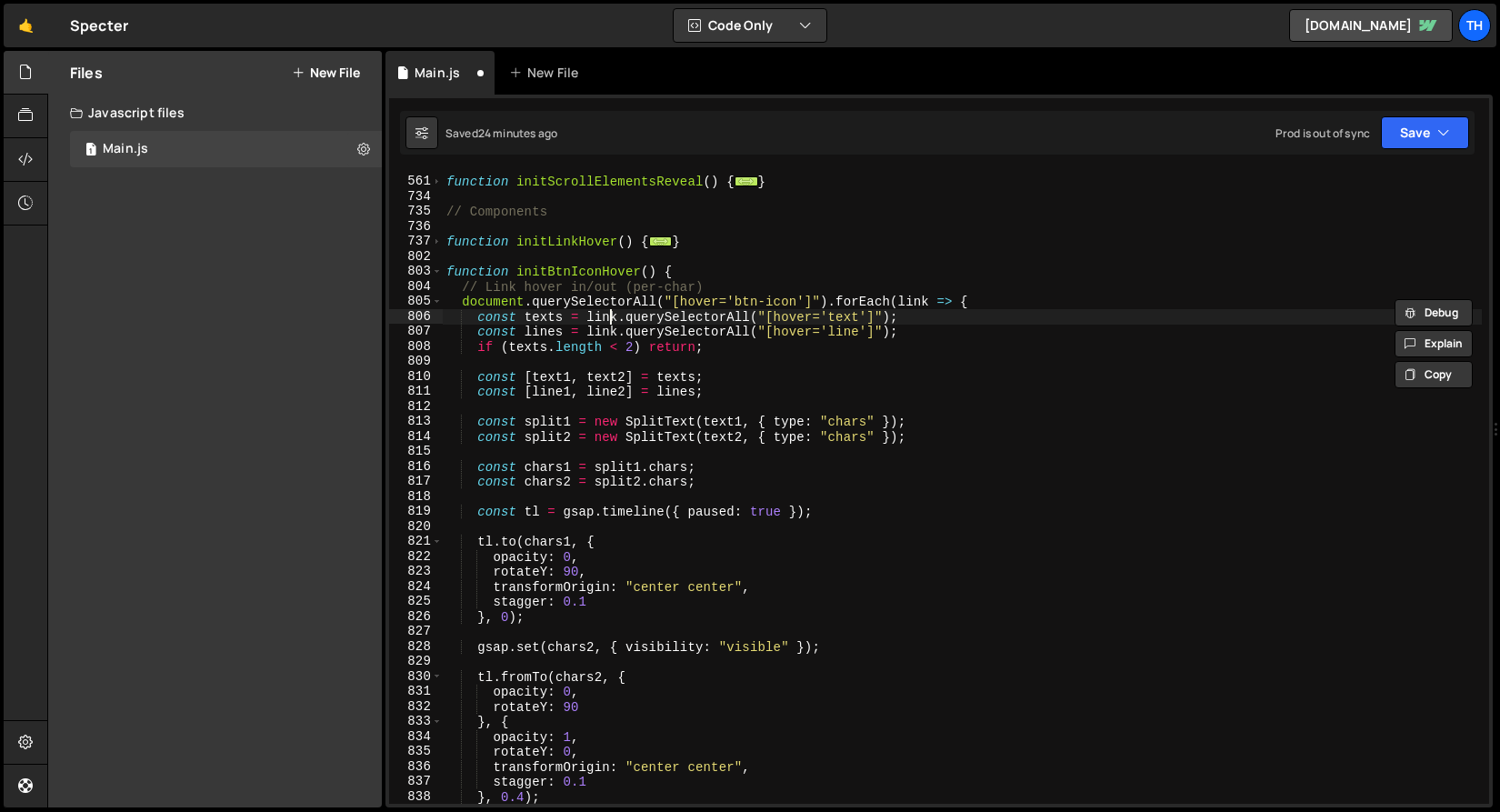
click at [613, 317] on div "function initScrollElementsReveal ( ) { ... } // Components function initLinkHo…" at bounding box center [962, 490] width 1040 height 663
paste textarea "btn-icon"
click at [601, 330] on div "function initScrollElementsReveal ( ) { ... } // Components function initLinkHo…" at bounding box center [962, 490] width 1040 height 663
paste textarea "btn-icon"
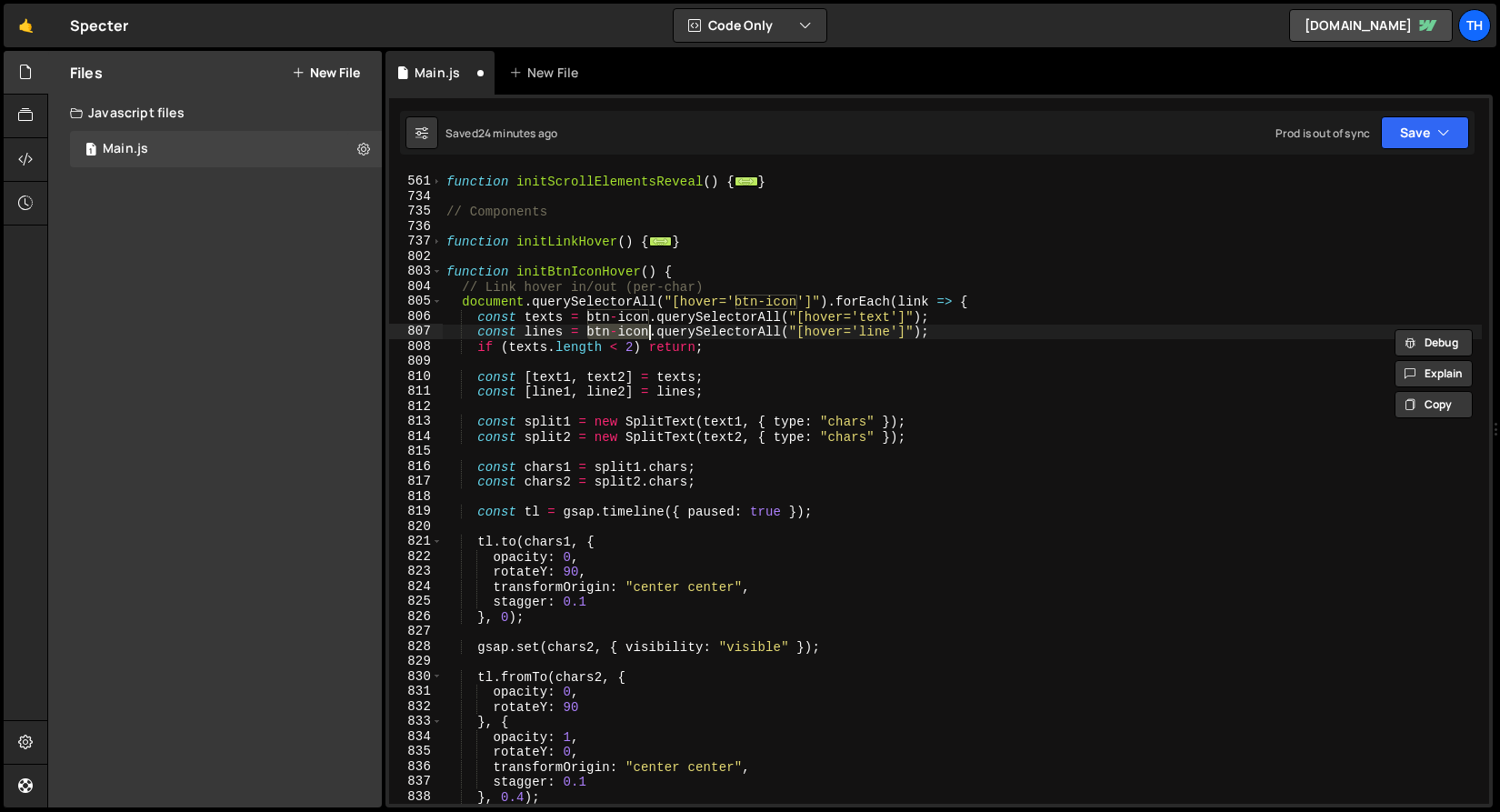
click at [911, 304] on div "function initScrollElementsReveal ( ) { ... } // Components function initLinkHo…" at bounding box center [962, 490] width 1040 height 663
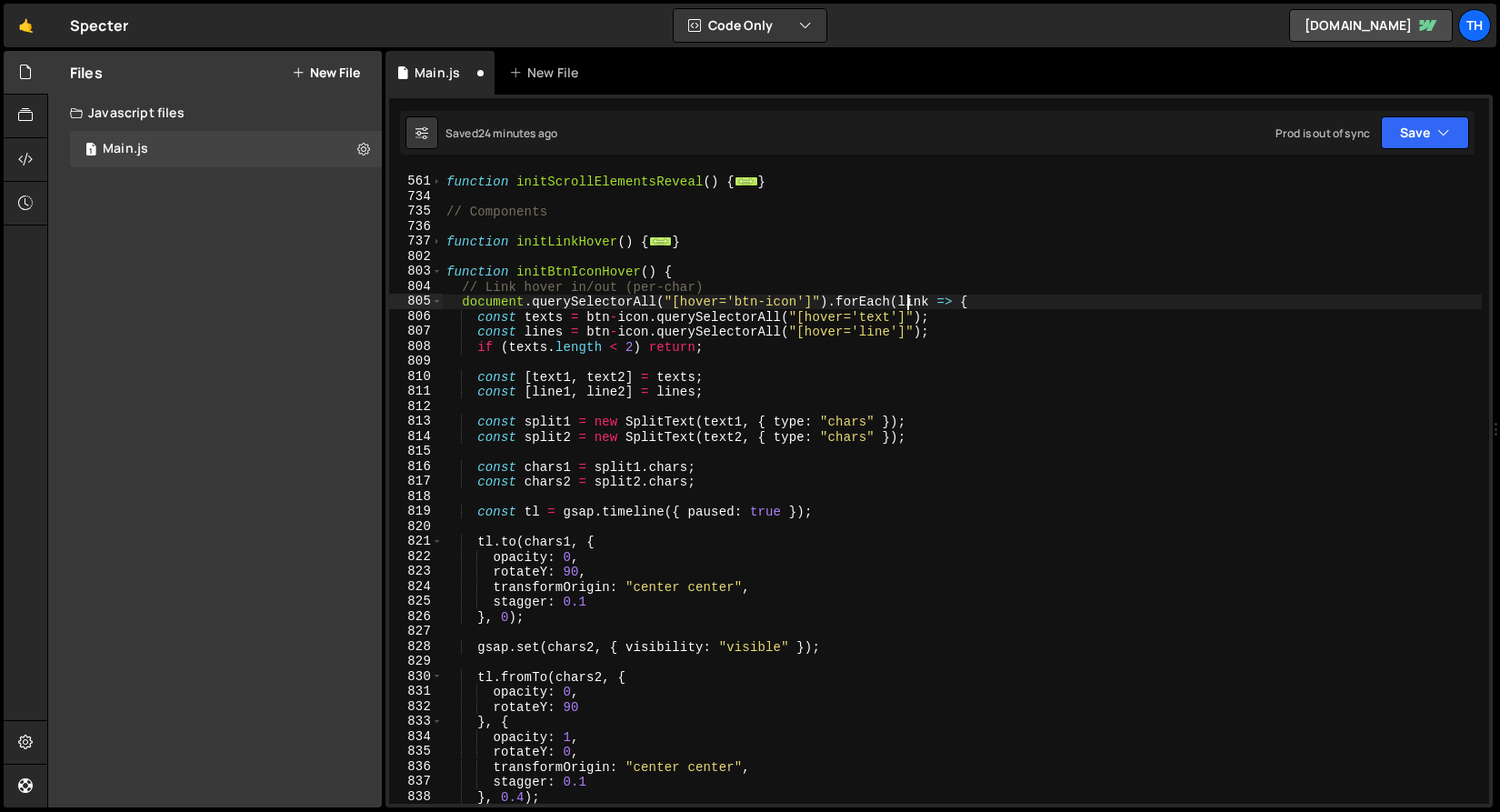
click at [911, 306] on div "function initScrollElementsReveal ( ) { ... } // Components function initLinkHo…" at bounding box center [962, 490] width 1040 height 663
paste textarea "btn-icon"
click at [554, 321] on div "function initScrollElementsReveal ( ) { ... } // Components function initLinkHo…" at bounding box center [962, 490] width 1040 height 663
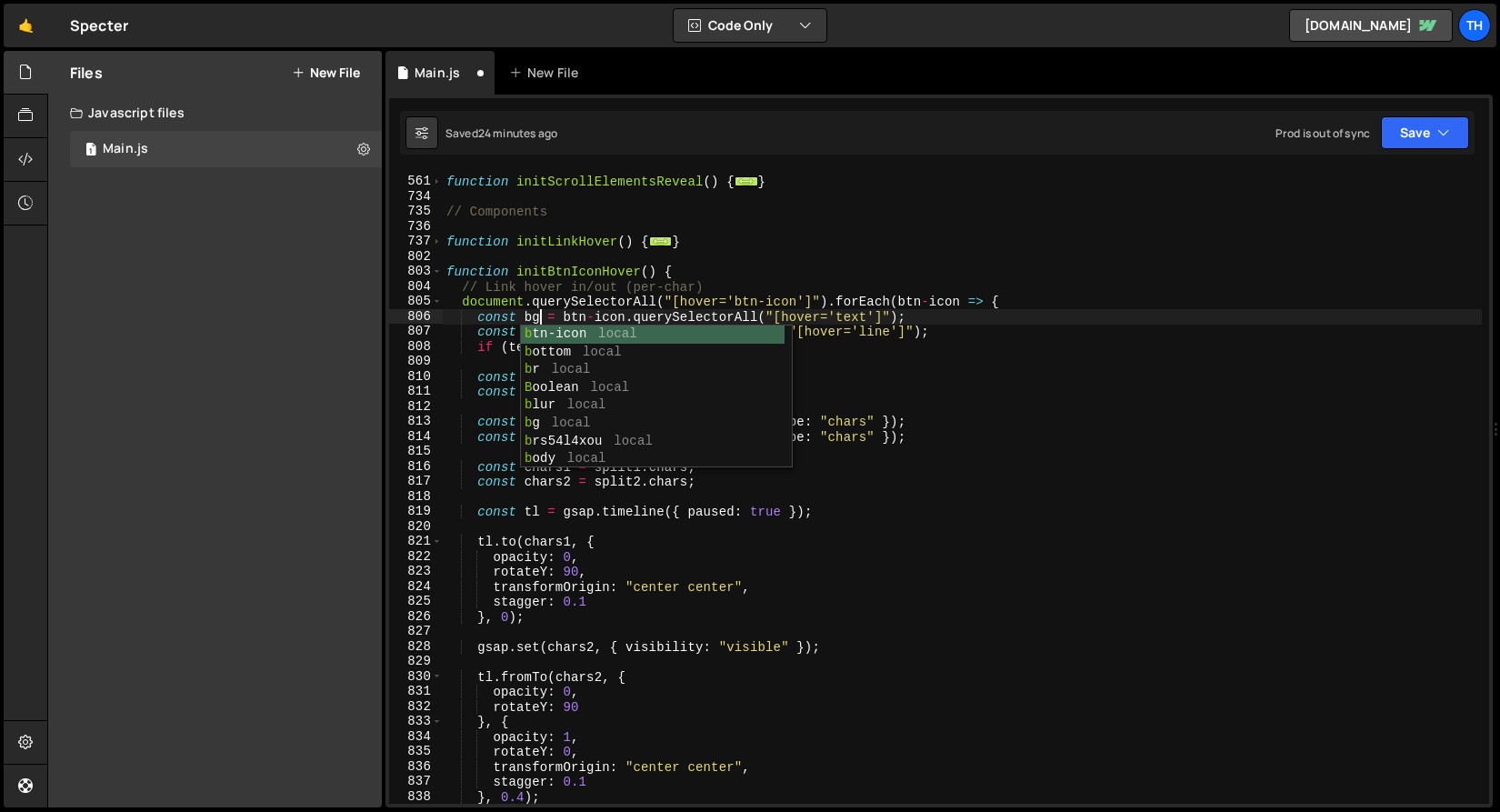
scroll to position [0, 6]
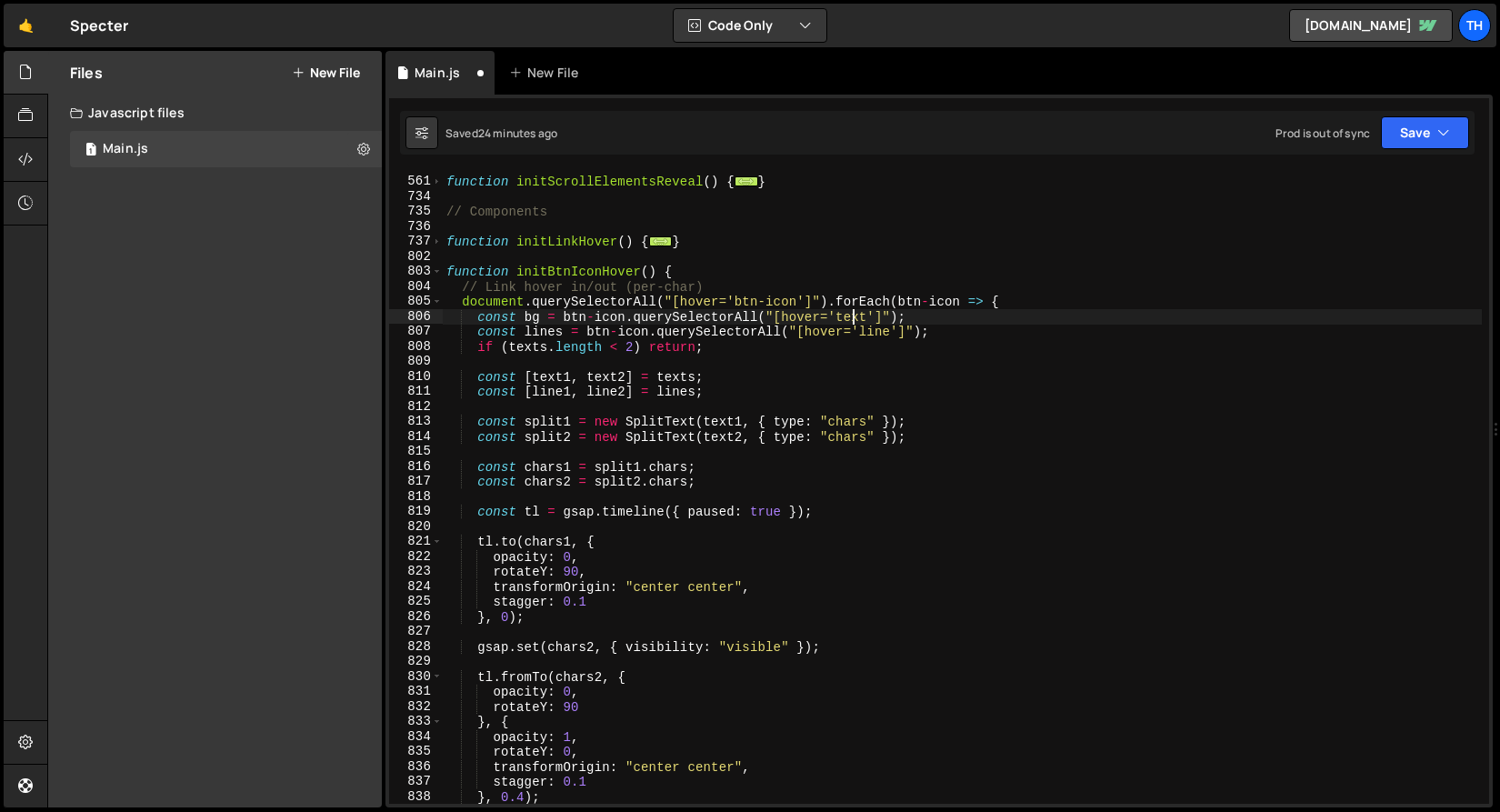
click at [853, 317] on div "function initScrollElementsReveal ( ) { ... } // Components function initLinkHo…" at bounding box center [962, 490] width 1040 height 663
click at [870, 280] on div "function initScrollElementsReveal ( ) { ... } // Components function initLinkHo…" at bounding box center [962, 490] width 1040 height 663
click at [549, 334] on div "function initScrollElementsReveal ( ) { ... } // Components function initLinkHo…" at bounding box center [962, 490] width 1040 height 663
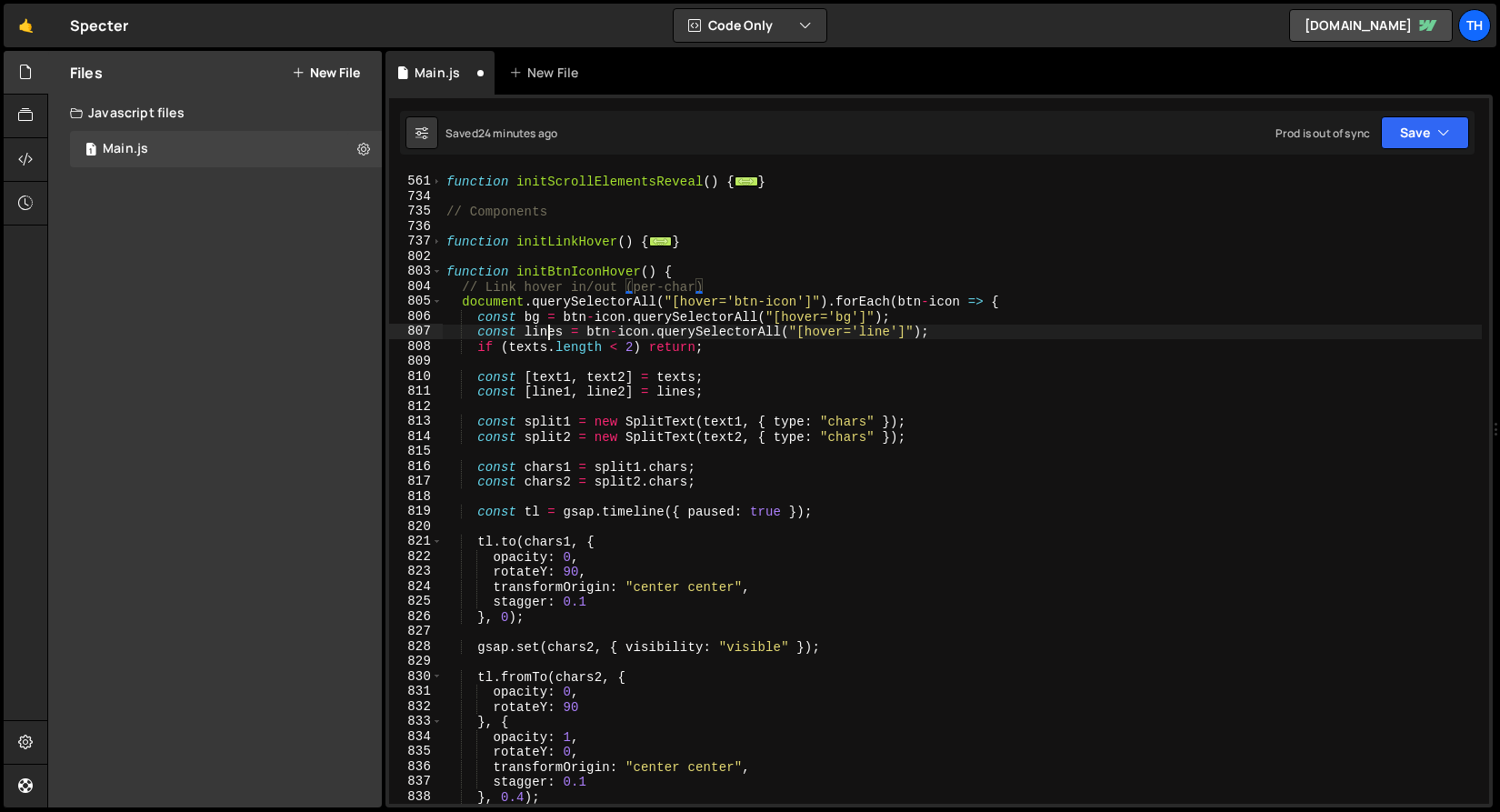
click at [549, 334] on div "function initScrollElementsReveal ( ) { ... } // Components function initLinkHo…" at bounding box center [962, 490] width 1040 height 663
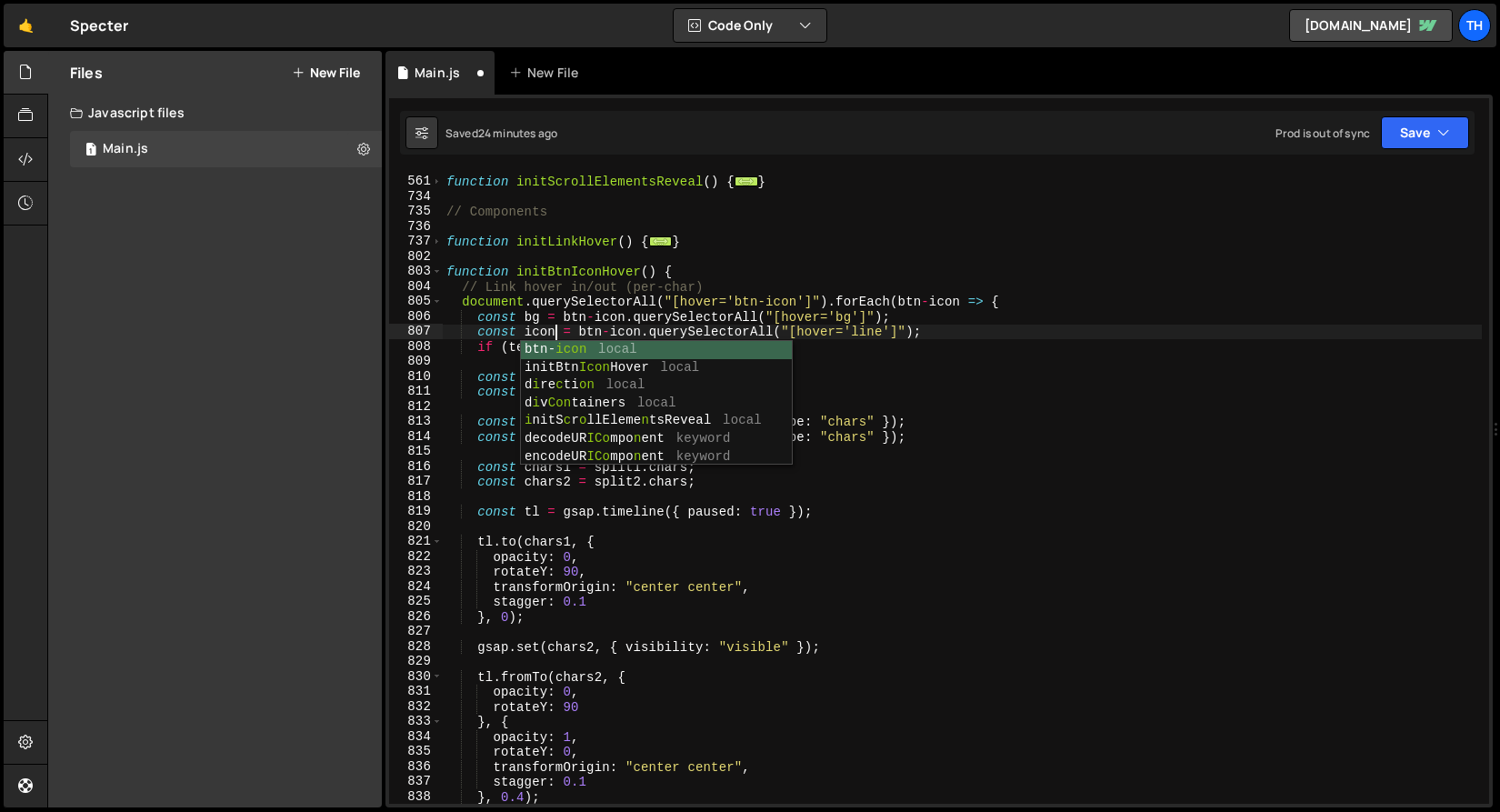
scroll to position [0, 7]
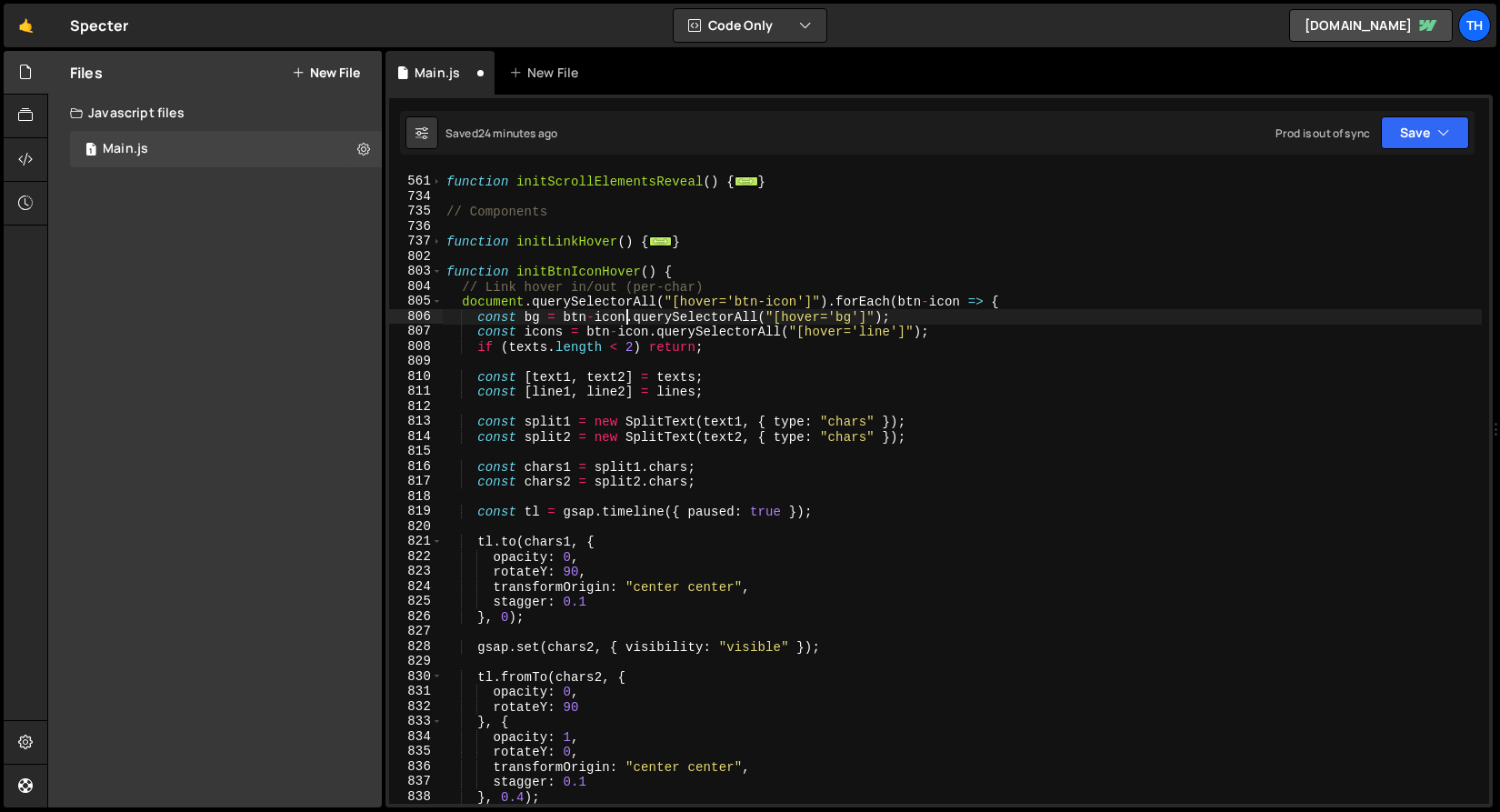
click at [626, 318] on div "function initScrollElementsReveal ( ) { ... } // Components function initLinkHo…" at bounding box center [962, 490] width 1040 height 663
click at [882, 334] on div "function initScrollElementsReveal ( ) { ... } // Components function initLinkHo…" at bounding box center [962, 490] width 1040 height 663
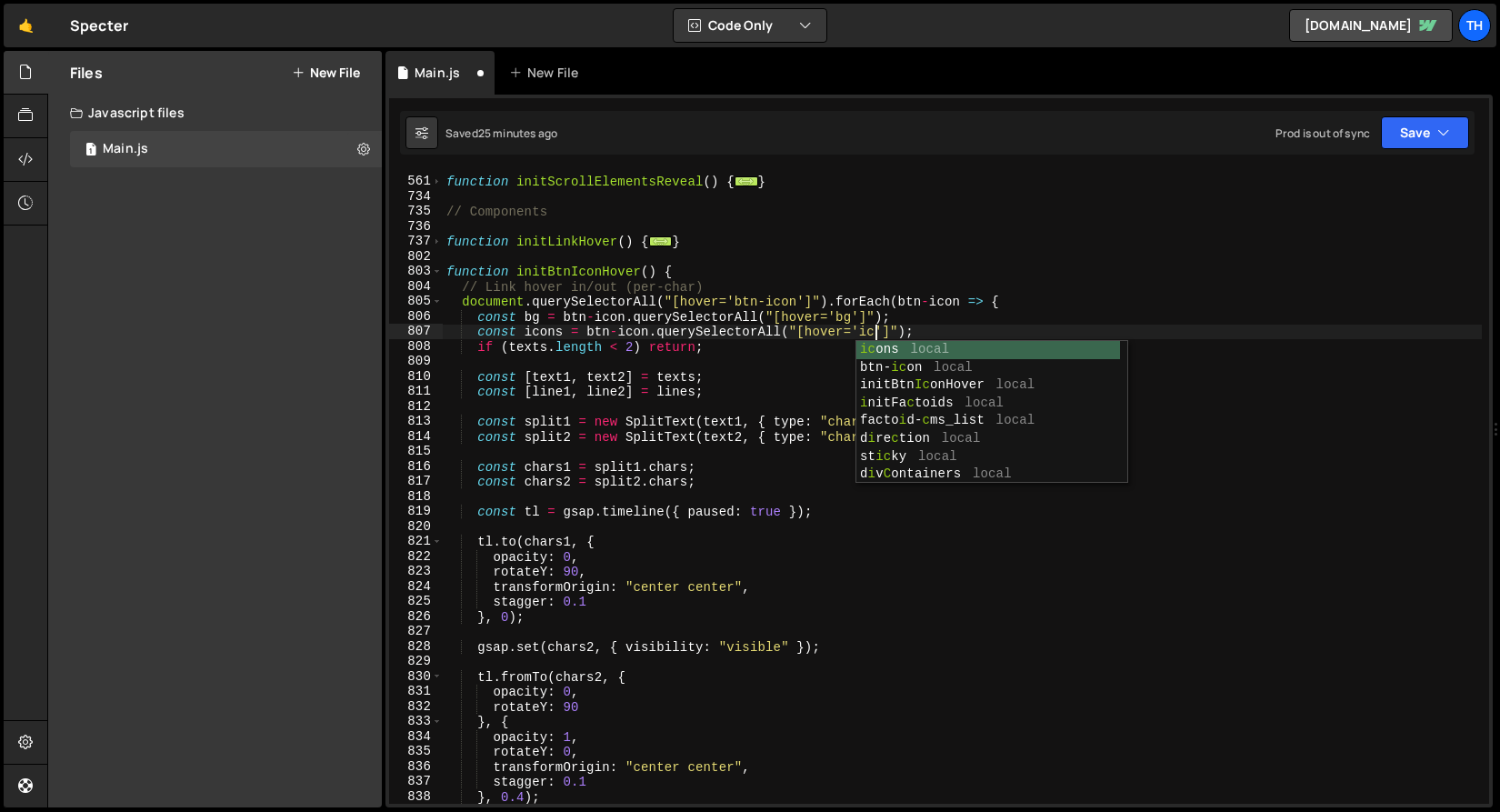
scroll to position [0, 31]
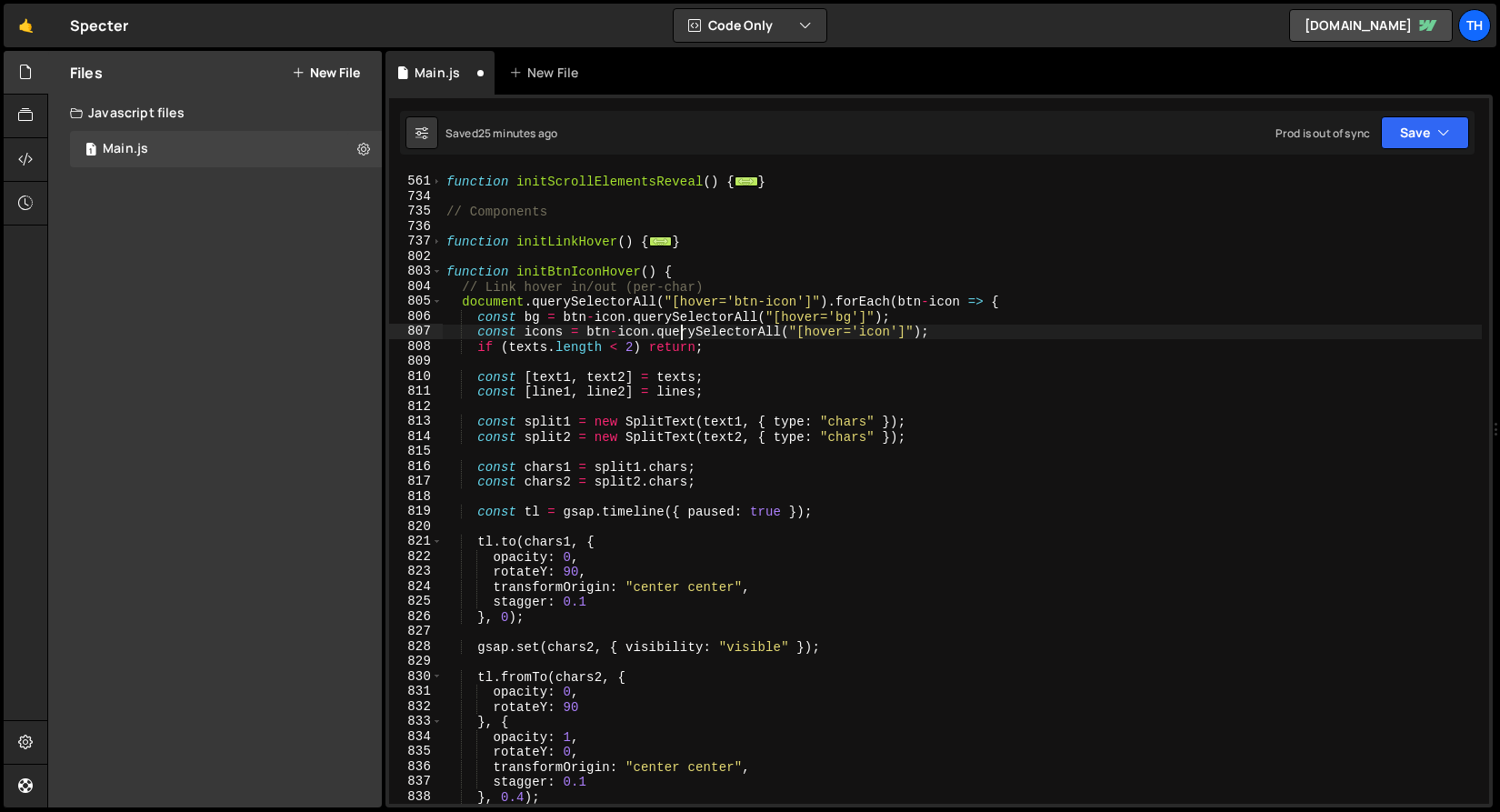
click at [681, 335] on div "function initScrollElementsReveal ( ) { ... } // Components function initLinkHo…" at bounding box center [962, 490] width 1040 height 663
click at [536, 347] on div "function initScrollElementsReveal ( ) { ... } // Components function initLinkHo…" at bounding box center [962, 490] width 1040 height 663
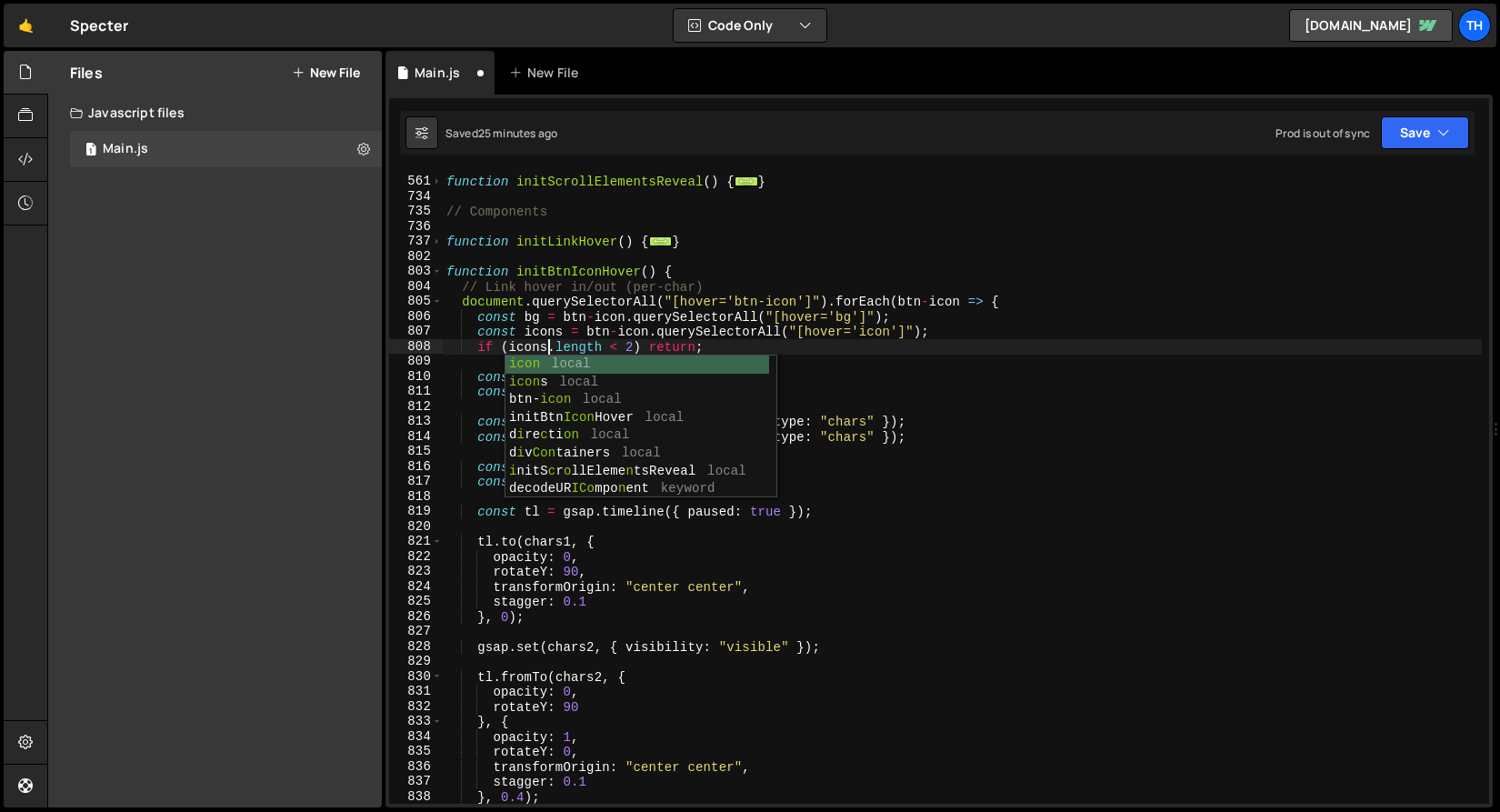
scroll to position [0, 6]
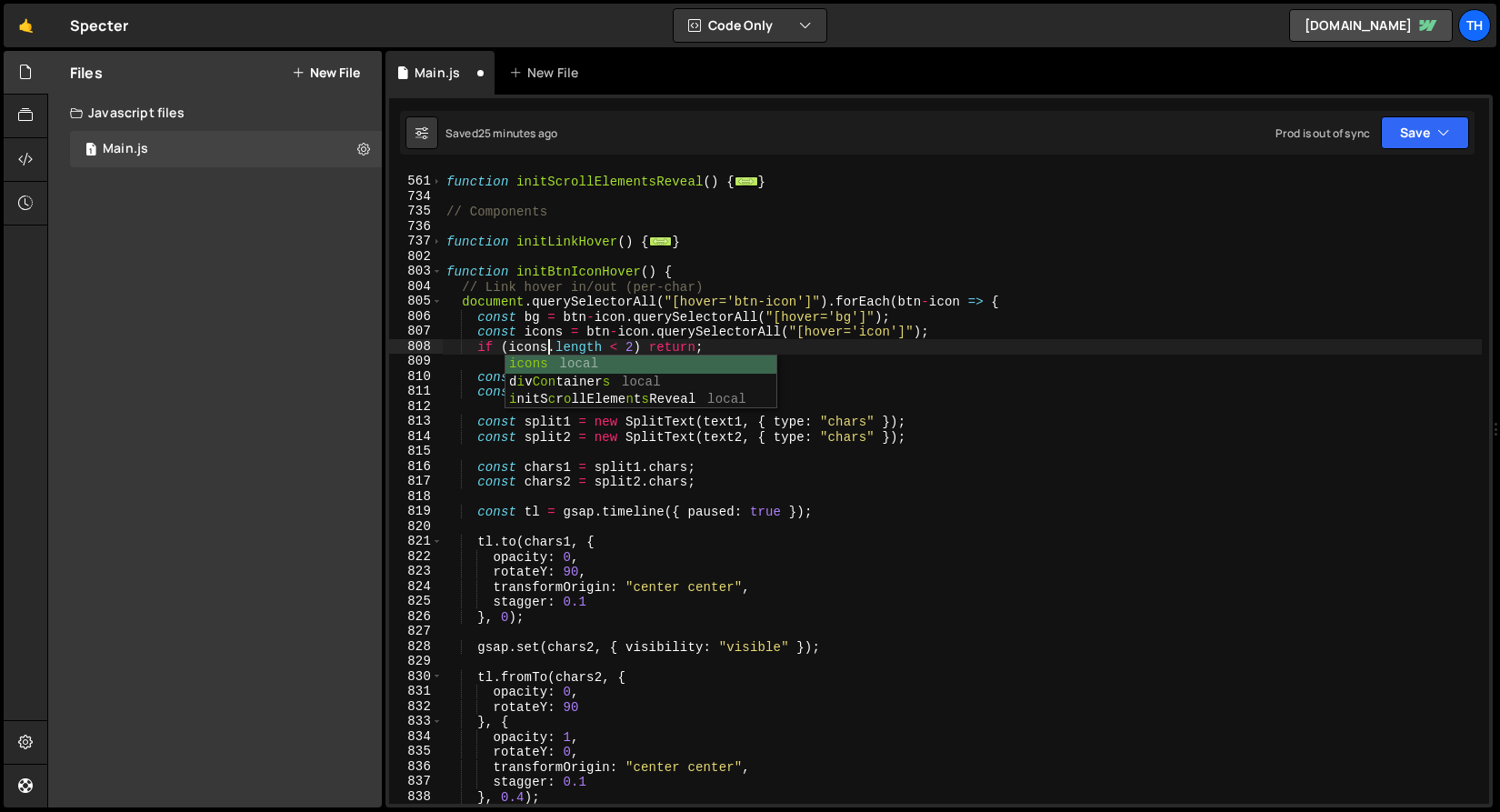
click at [568, 336] on div "function initScrollElementsReveal ( ) { ... } // Components function initLinkHo…" at bounding box center [962, 490] width 1040 height 663
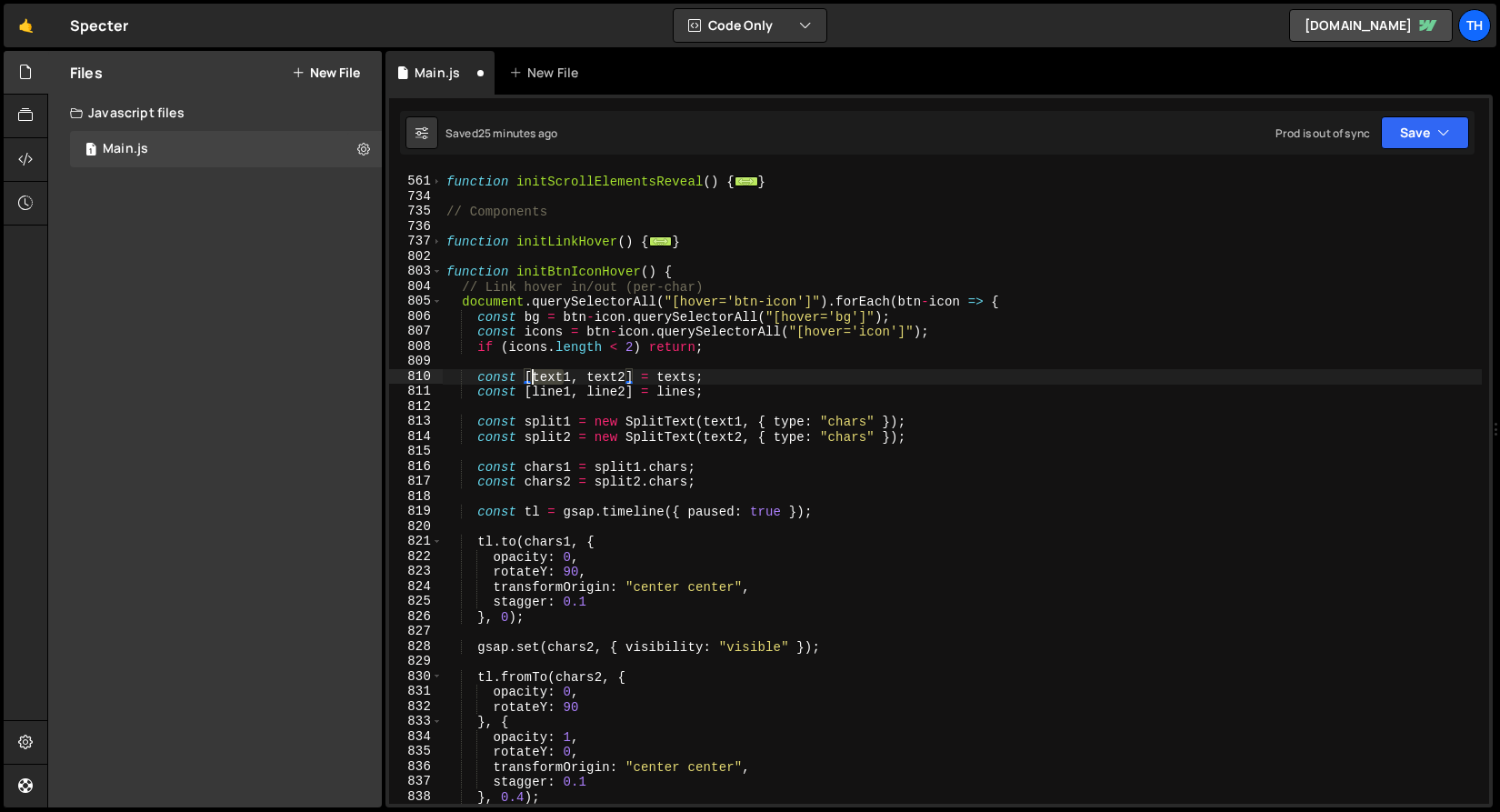
drag, startPoint x: 563, startPoint y: 376, endPoint x: 534, endPoint y: 374, distance: 29.1
click at [534, 374] on div "function initScrollElementsReveal ( ) { ... } // Components function initLinkHo…" at bounding box center [962, 490] width 1040 height 663
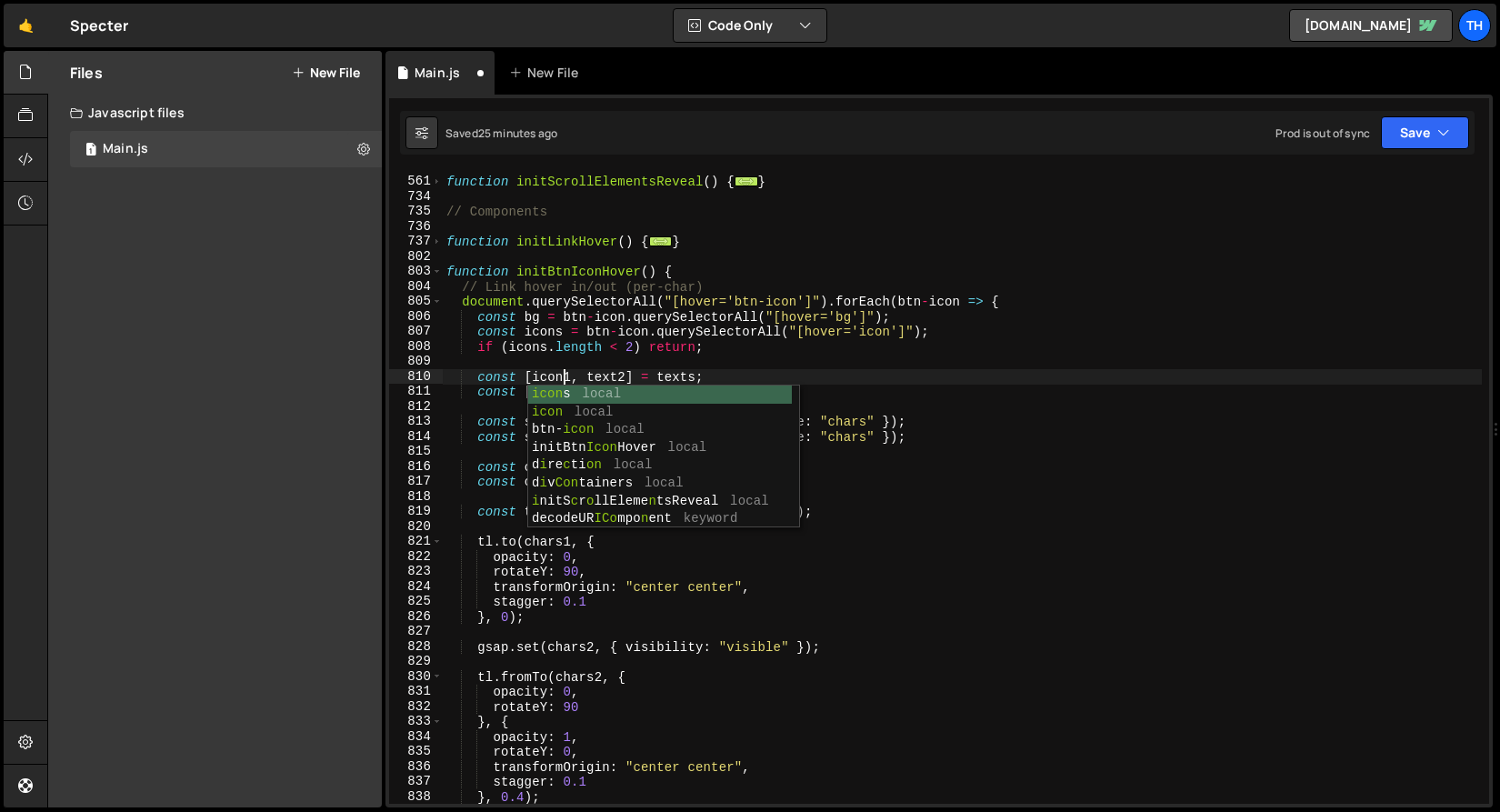
scroll to position [0, 7]
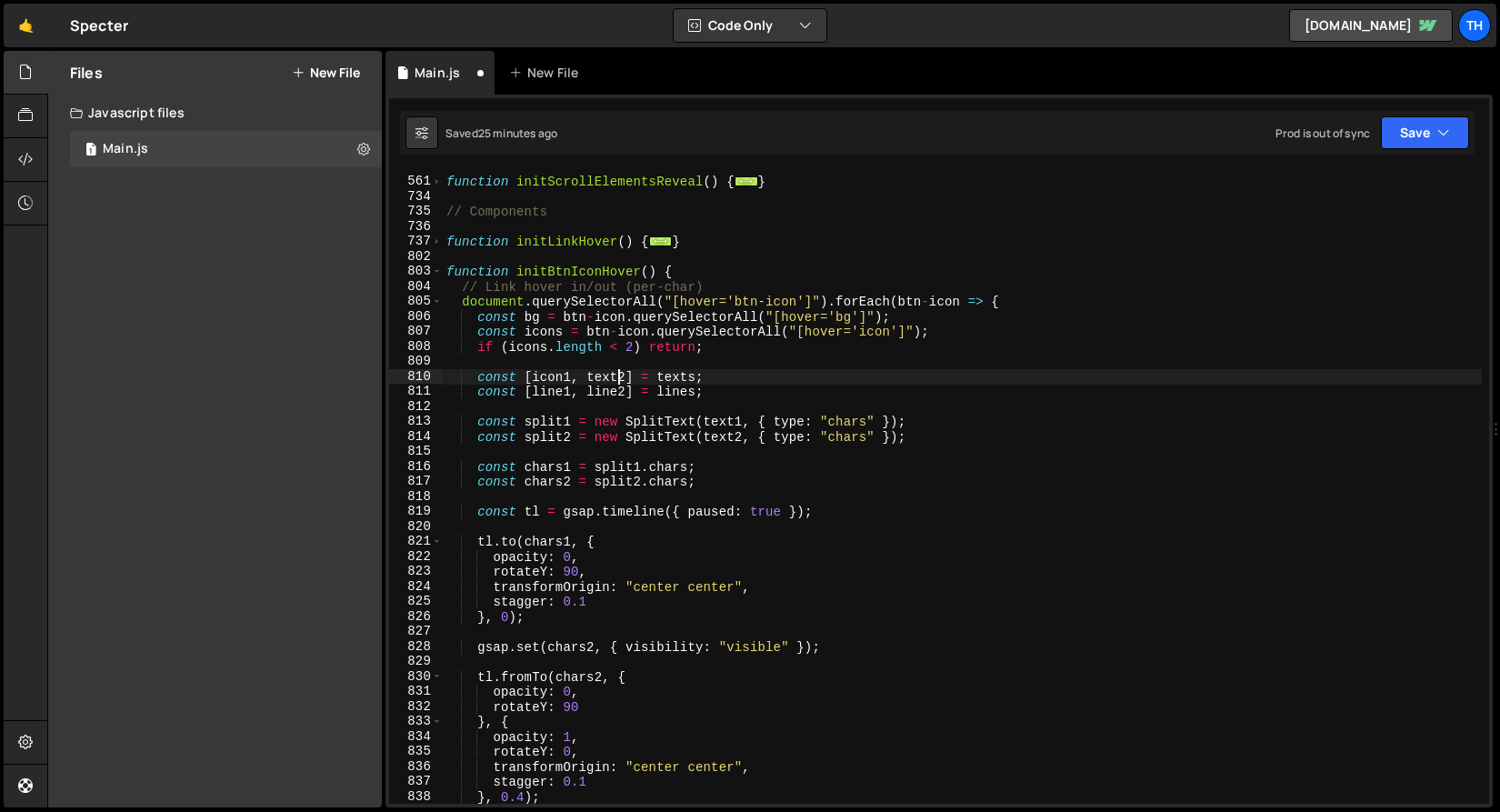
click at [616, 380] on div "function initScrollElementsReveal ( ) { ... } // Components function initLinkHo…" at bounding box center [962, 490] width 1040 height 663
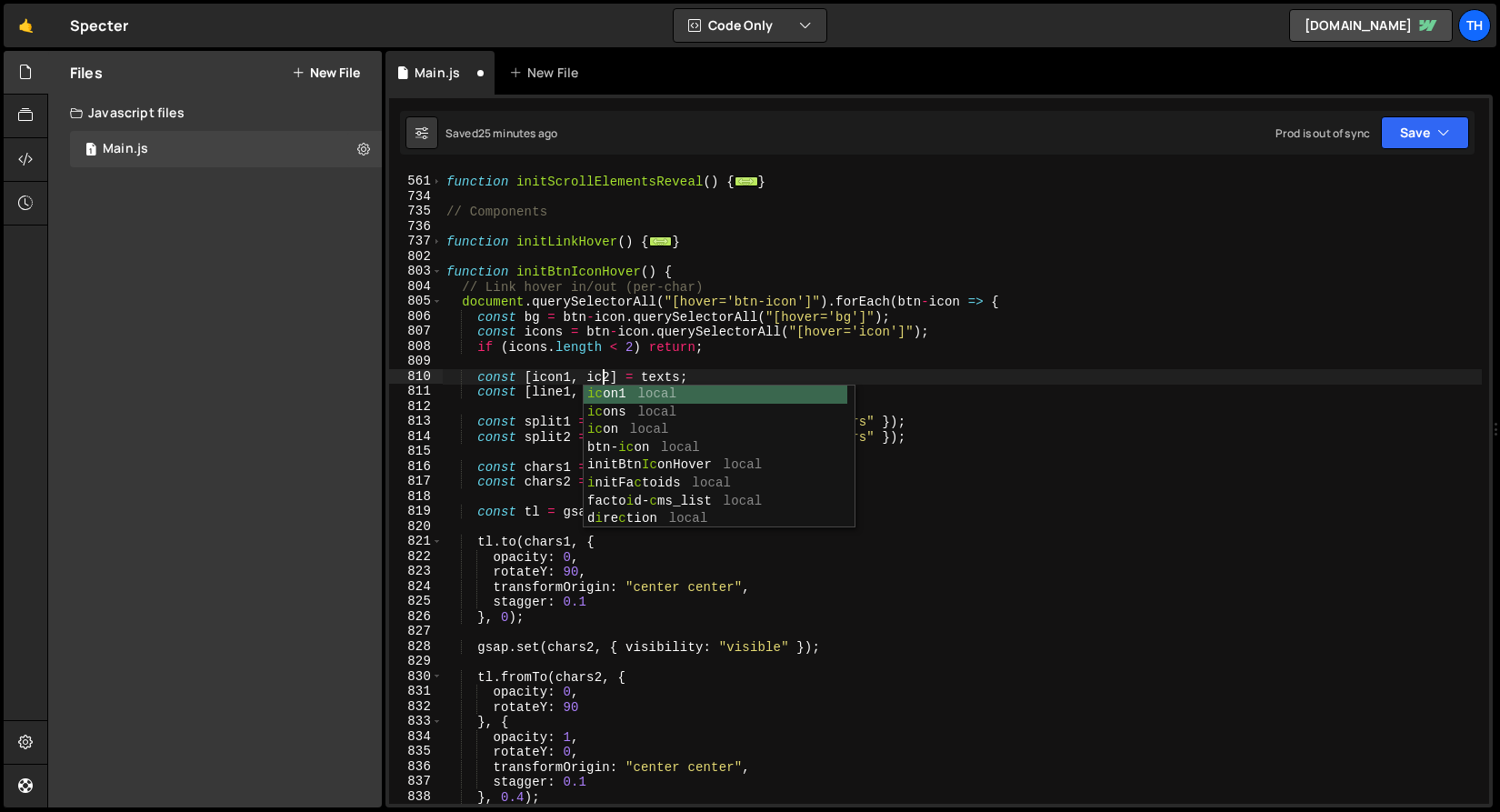
type textarea "const [icon1, icon2] = texts;"
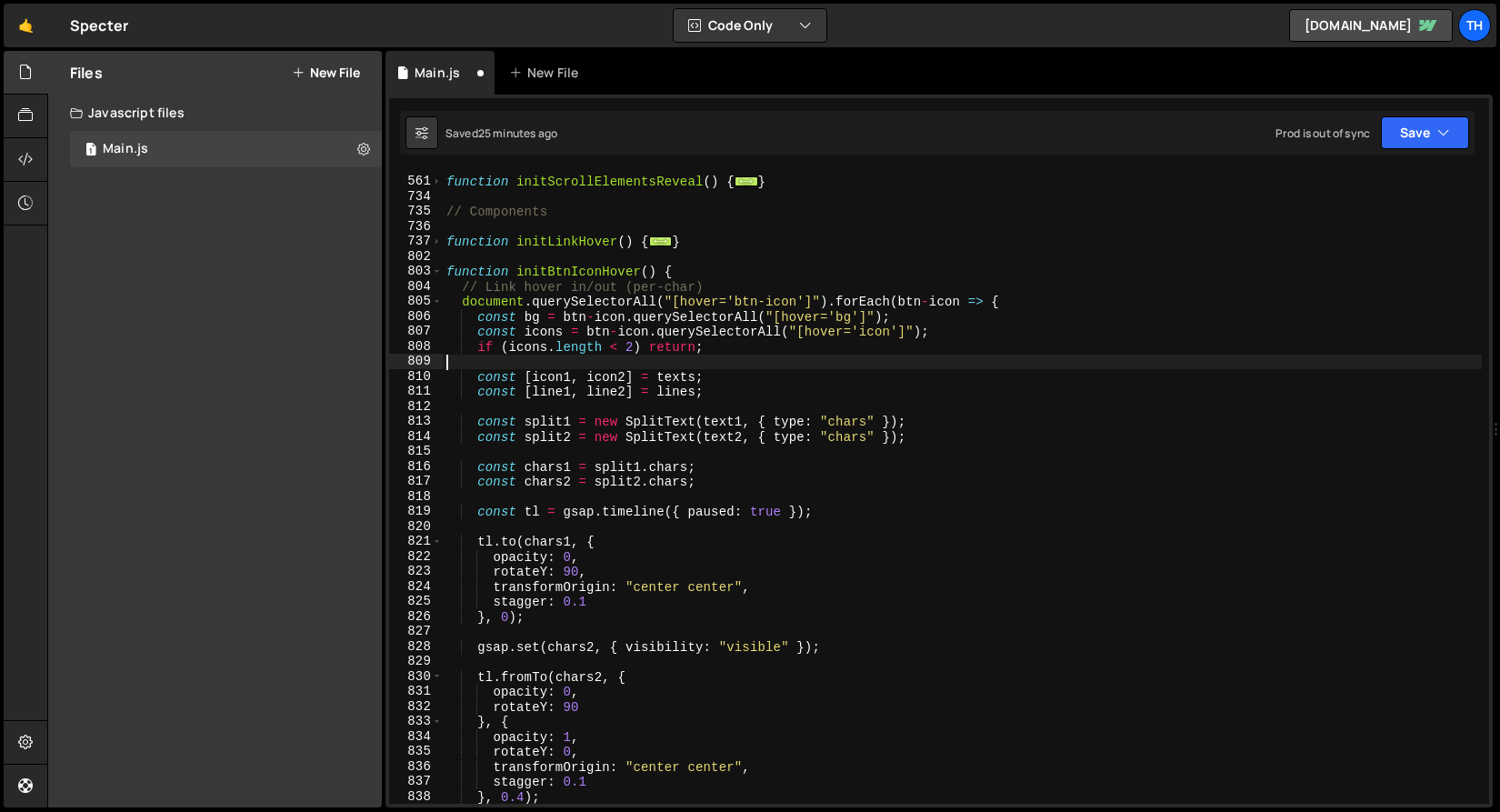
click at [682, 367] on div "function initScrollElementsReveal ( ) { ... } // Components function initLinkHo…" at bounding box center [962, 490] width 1040 height 663
click at [682, 376] on div "function initScrollElementsReveal ( ) { ... } // Components function initLinkHo…" at bounding box center [962, 490] width 1040 height 663
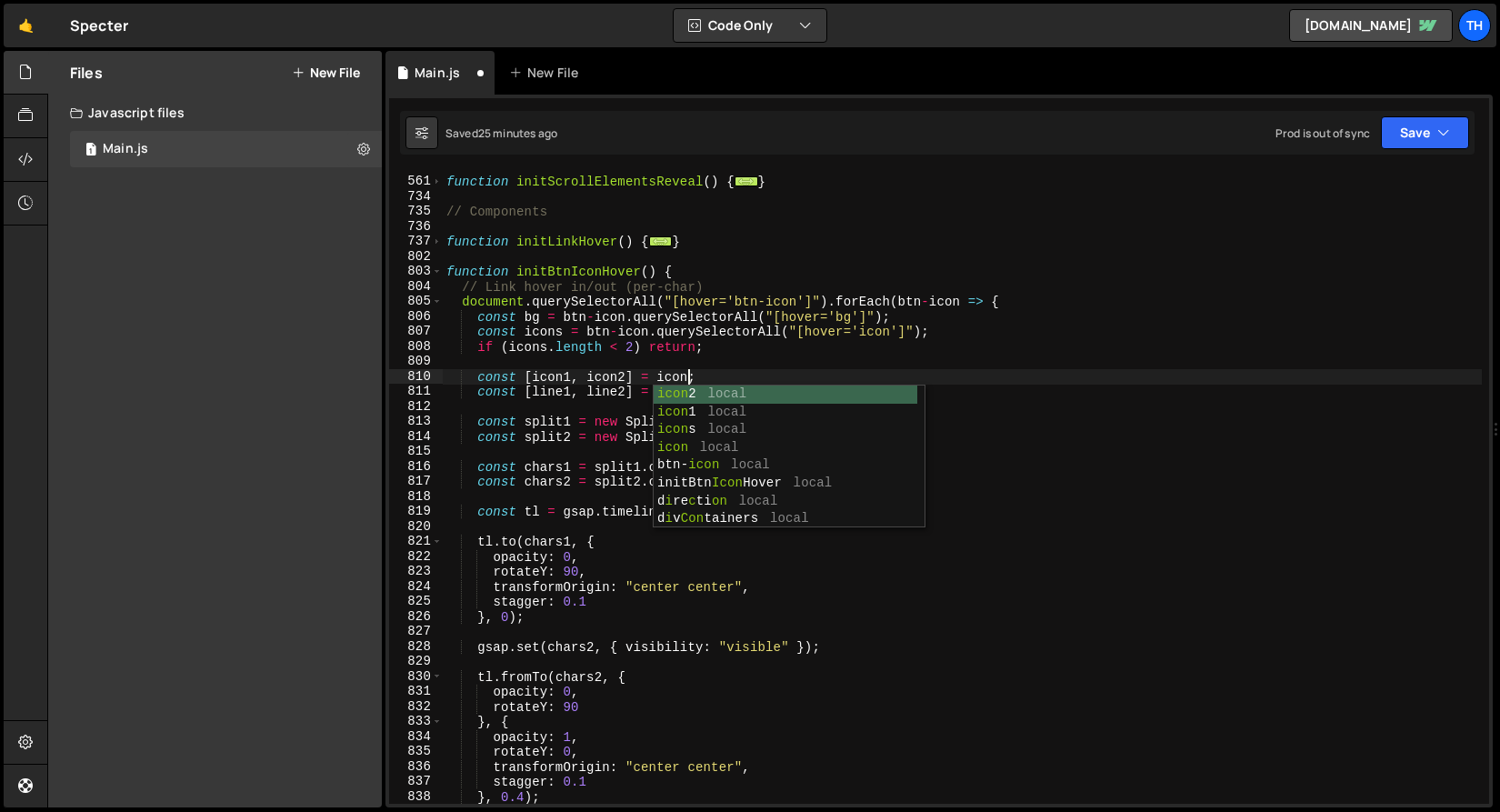
type textarea "const [icon1, icon2] = icons;"
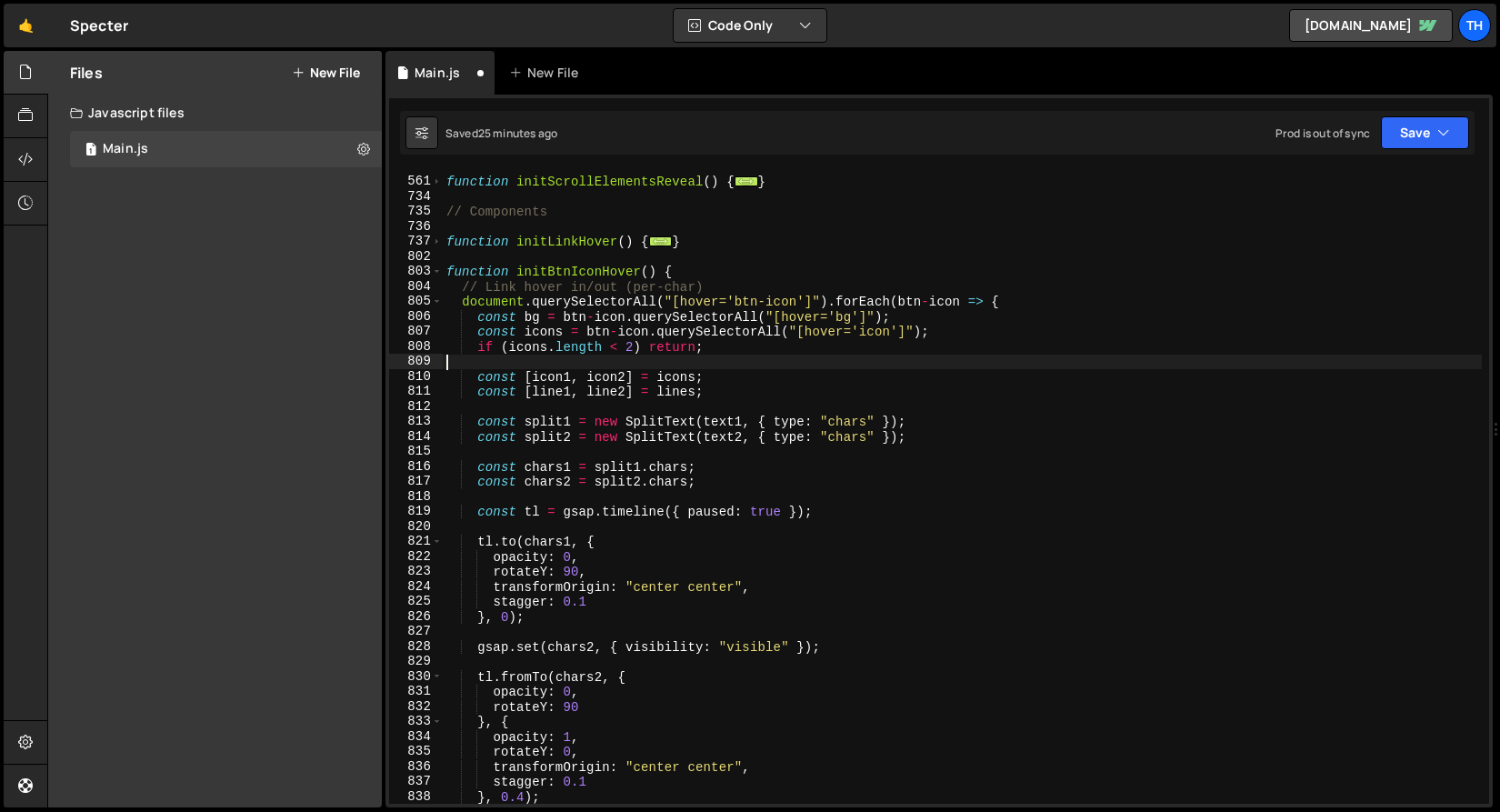
click at [703, 358] on div "function initScrollElementsReveal ( ) { ... } // Components function initLinkHo…" at bounding box center [962, 490] width 1040 height 663
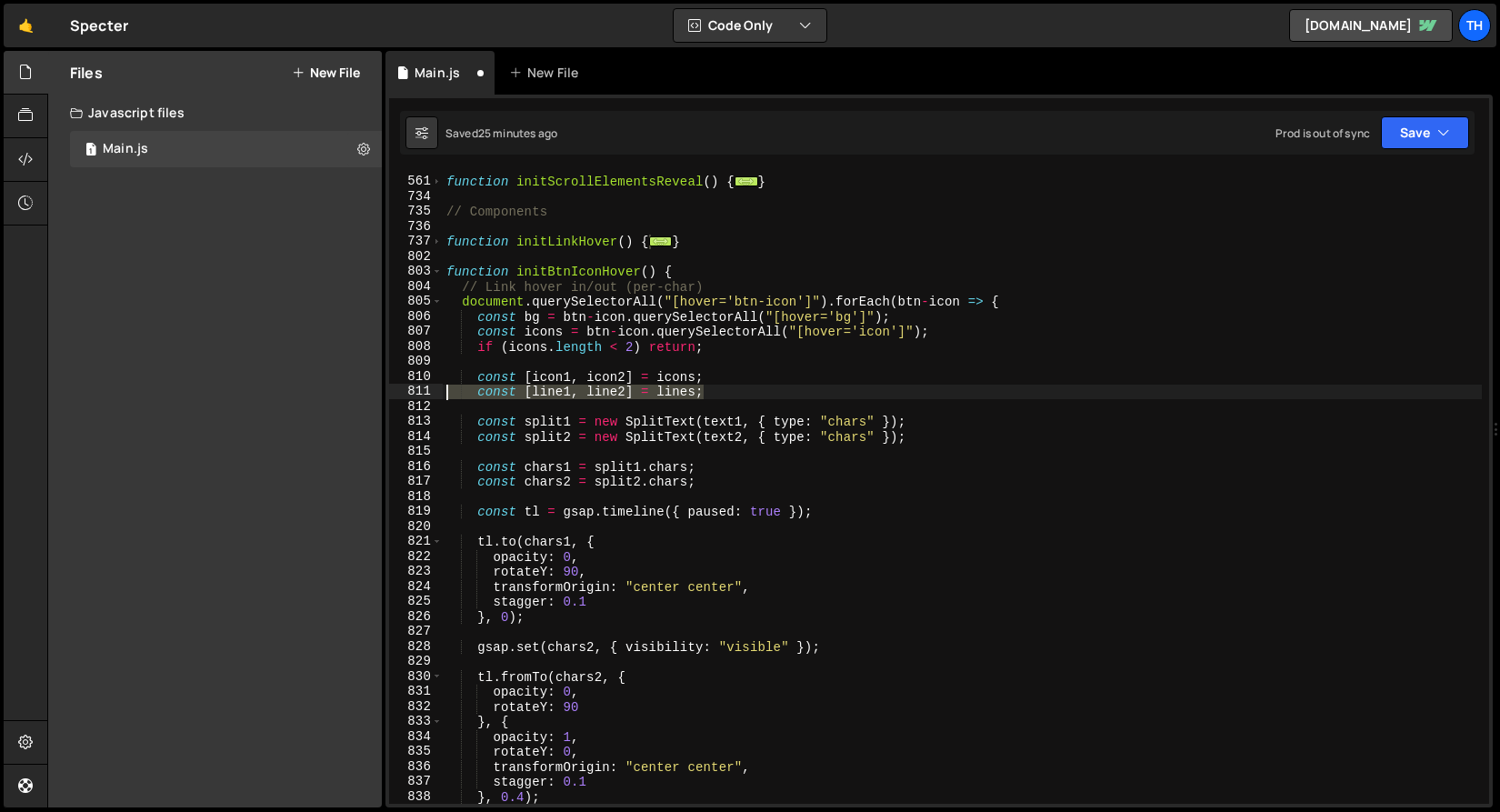
drag, startPoint x: 764, startPoint y: 389, endPoint x: 402, endPoint y: 394, distance: 362.0
click at [402, 394] on div "560 561 734 735 736 737 802 803 804 805 806 807 808 809 810 811 812 813 814 815…" at bounding box center [939, 487] width 1100 height 633
type textarea "const [line1, line2] = lines;"
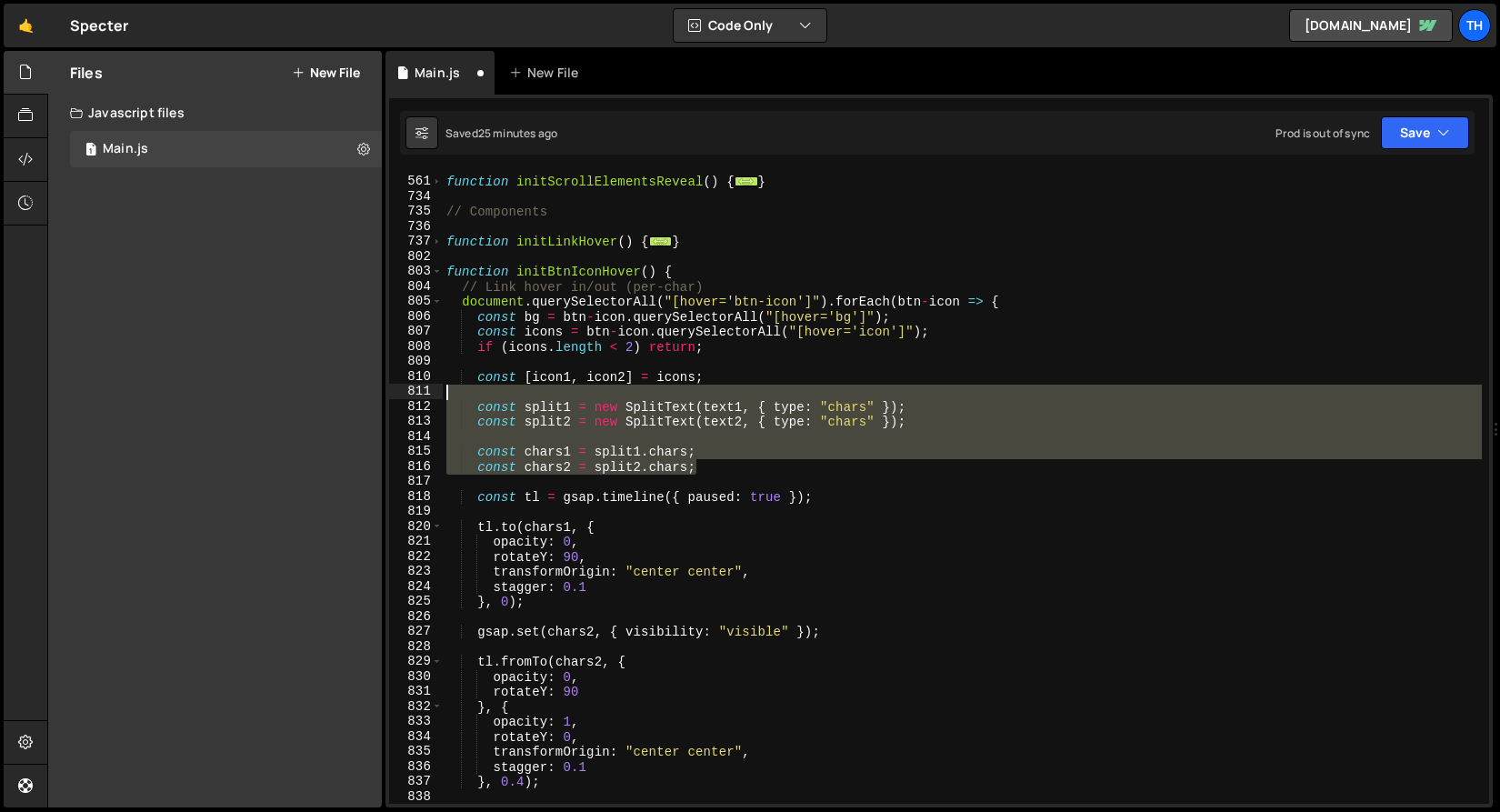
drag, startPoint x: 752, startPoint y: 463, endPoint x: 295, endPoint y: 391, distance: 462.6
click at [295, 391] on div "Files New File Create your first file Get started by starting a Javascript or C…" at bounding box center [774, 430] width 1453 height 758
type textarea "const split1 = new SplitText(text1, { type: "chars" });"
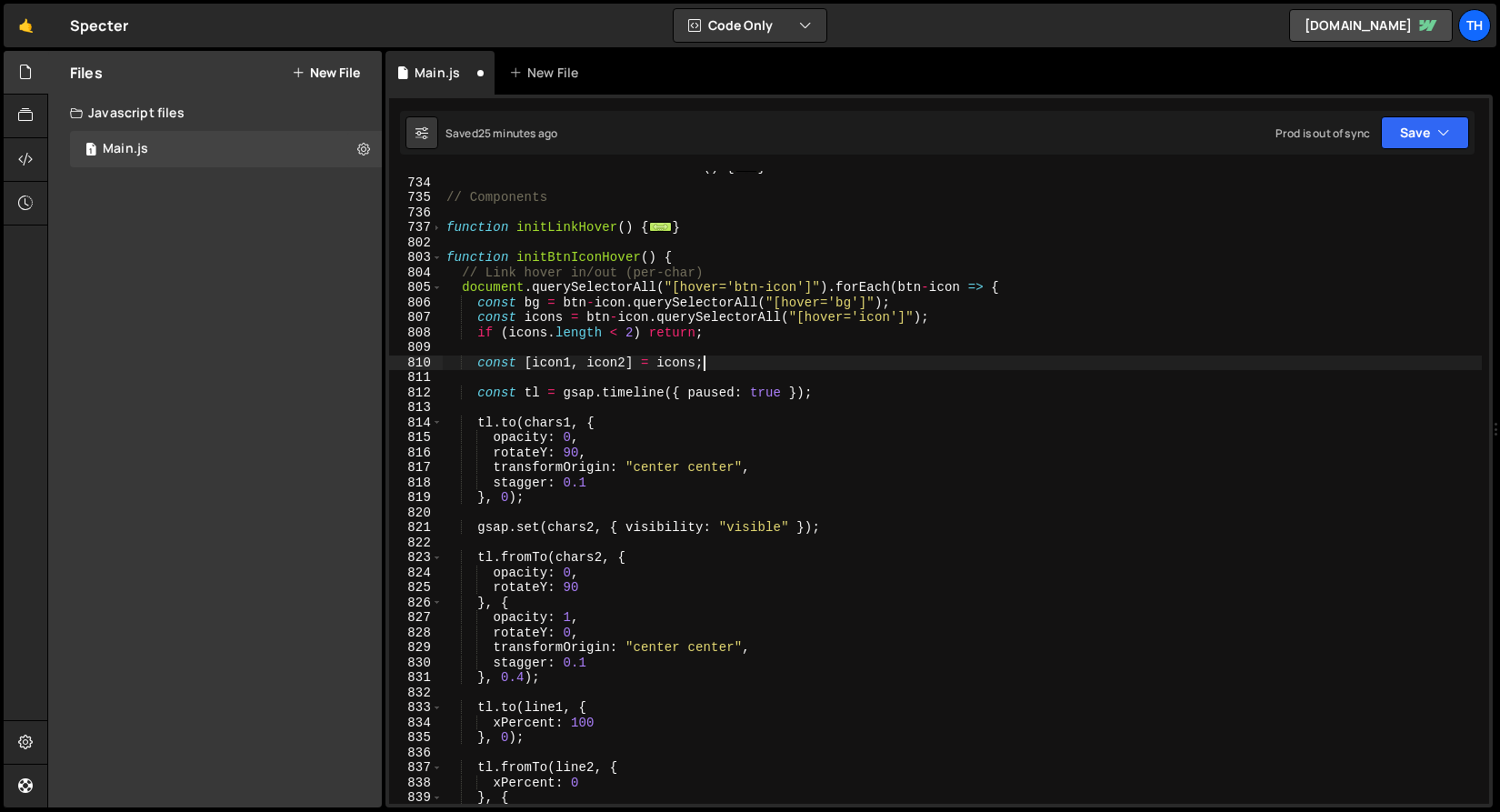
scroll to position [618, 0]
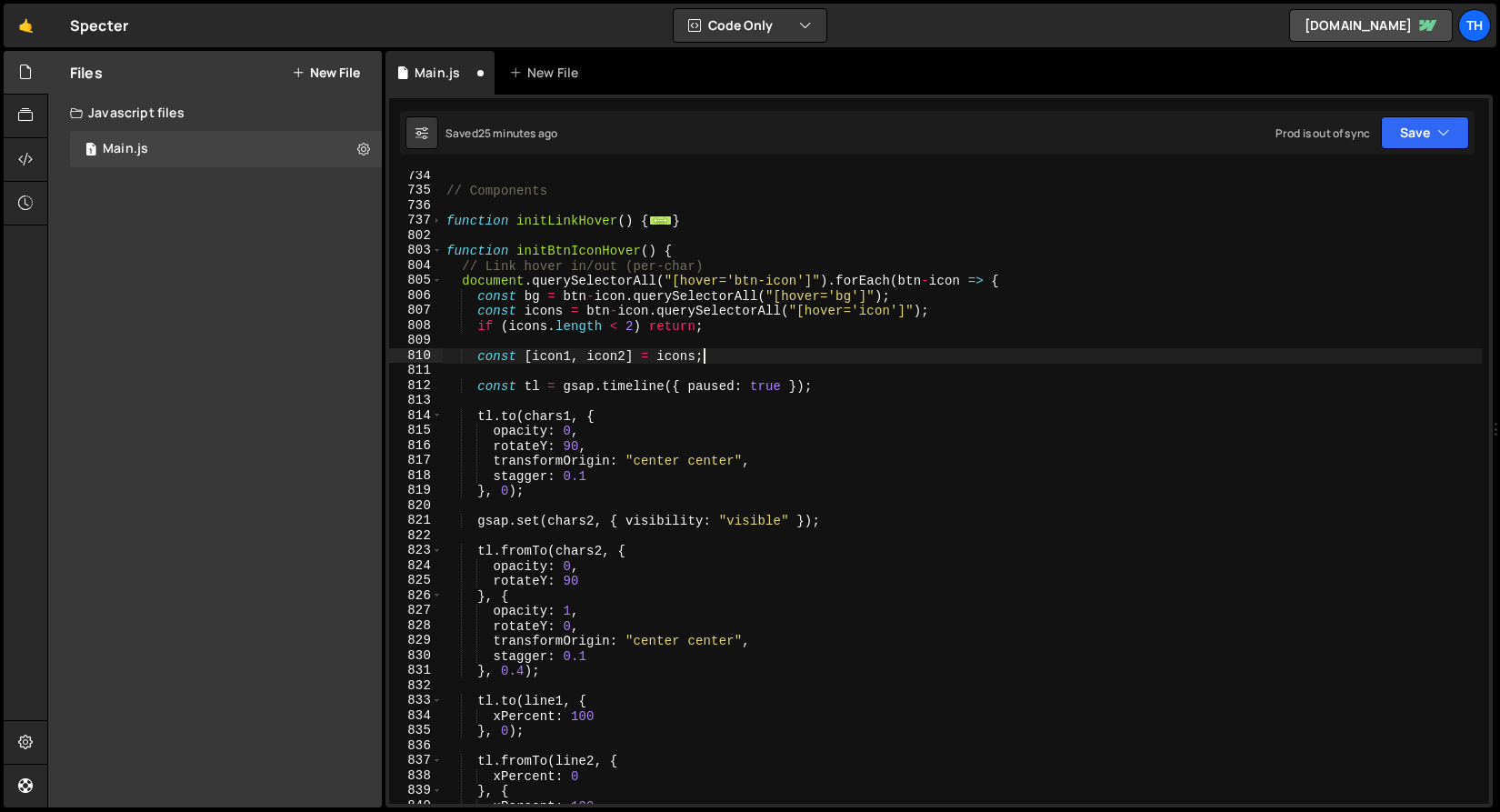
click at [550, 424] on div "// Components function initLinkHover ( ) { ... } function initBtnIconHover ( ) …" at bounding box center [962, 500] width 1040 height 663
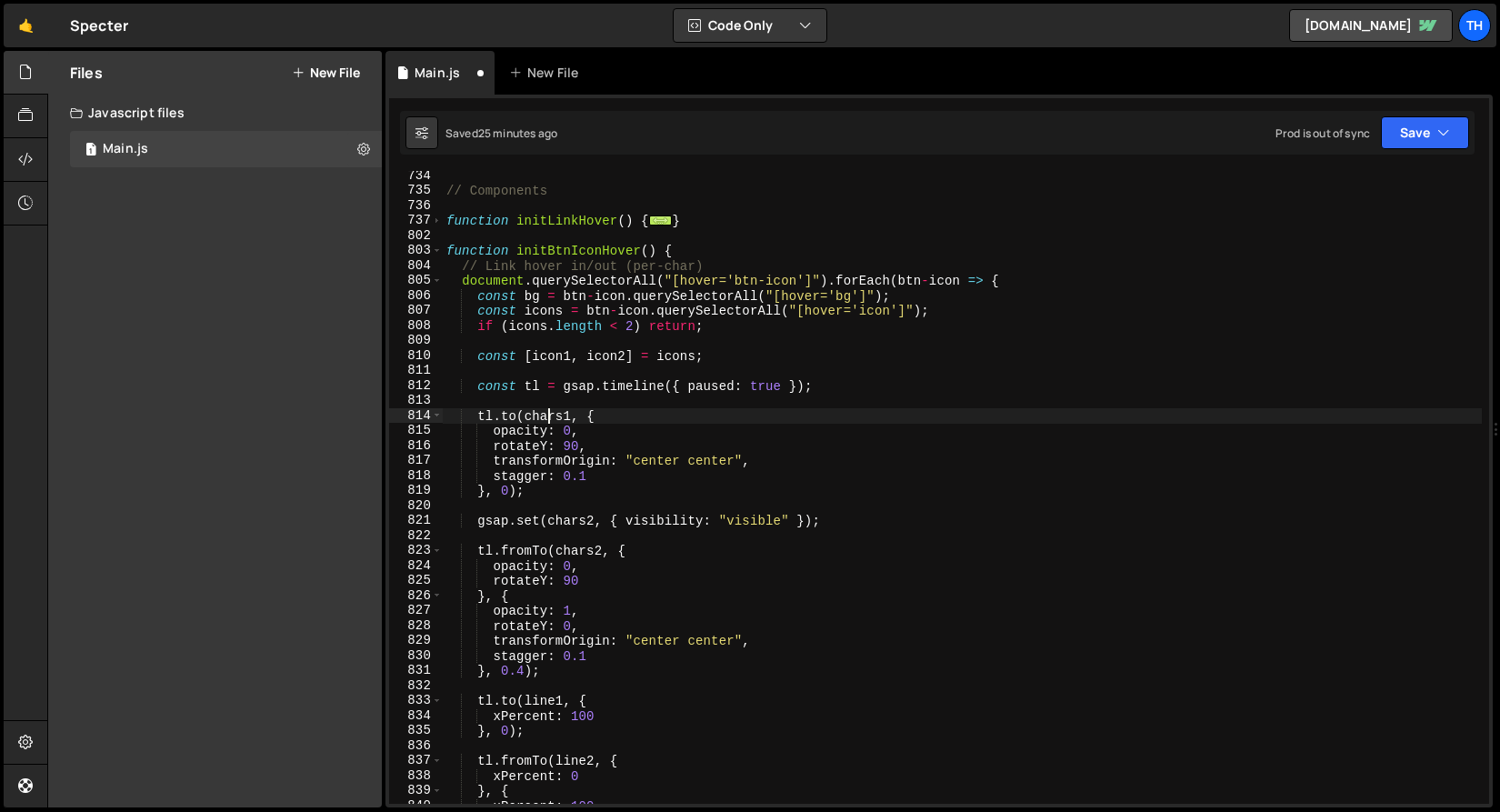
click at [550, 416] on div "// Components function initLinkHover ( ) { ... } function initBtnIconHover ( ) …" at bounding box center [962, 500] width 1040 height 663
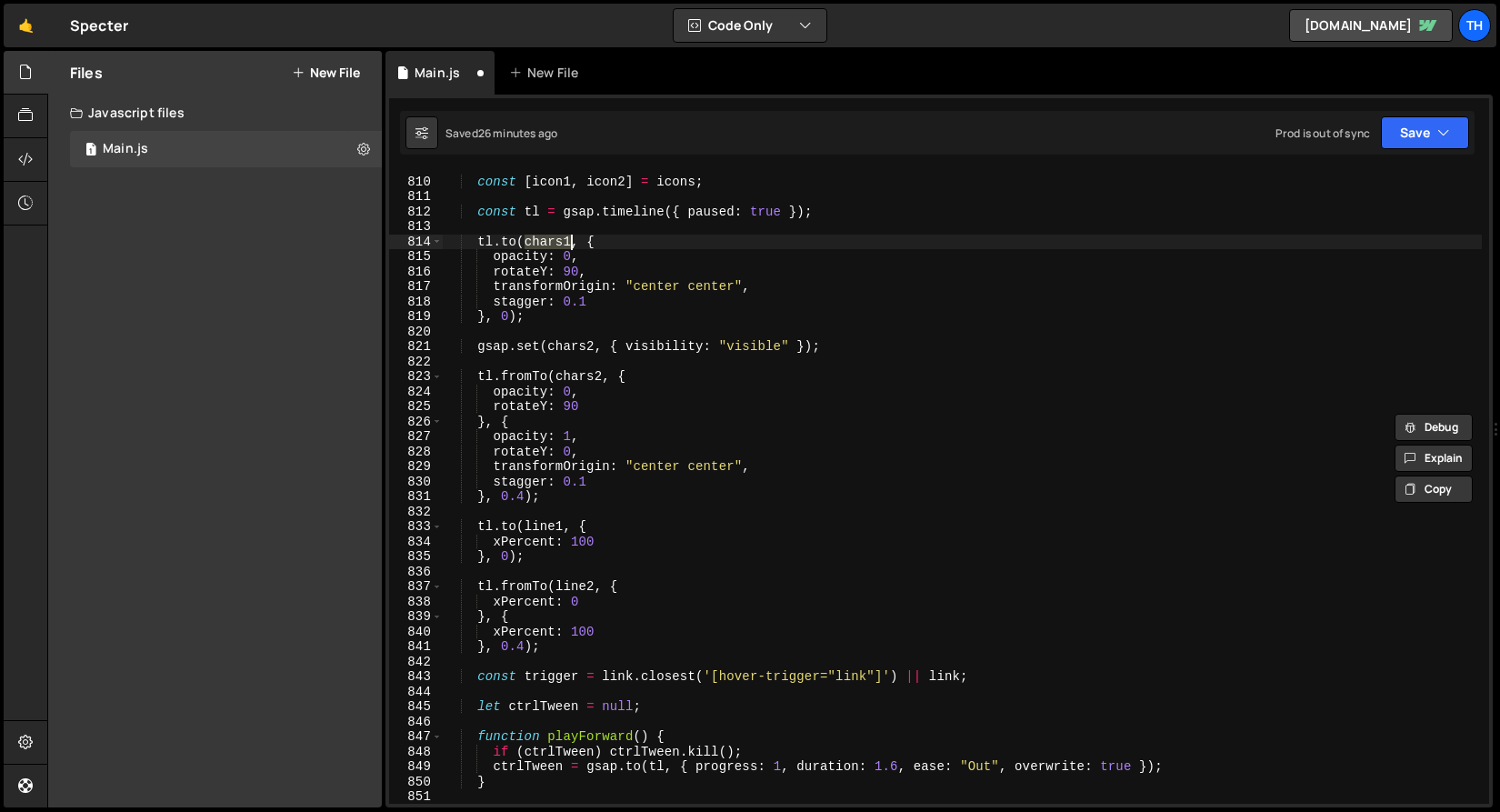
scroll to position [806, 0]
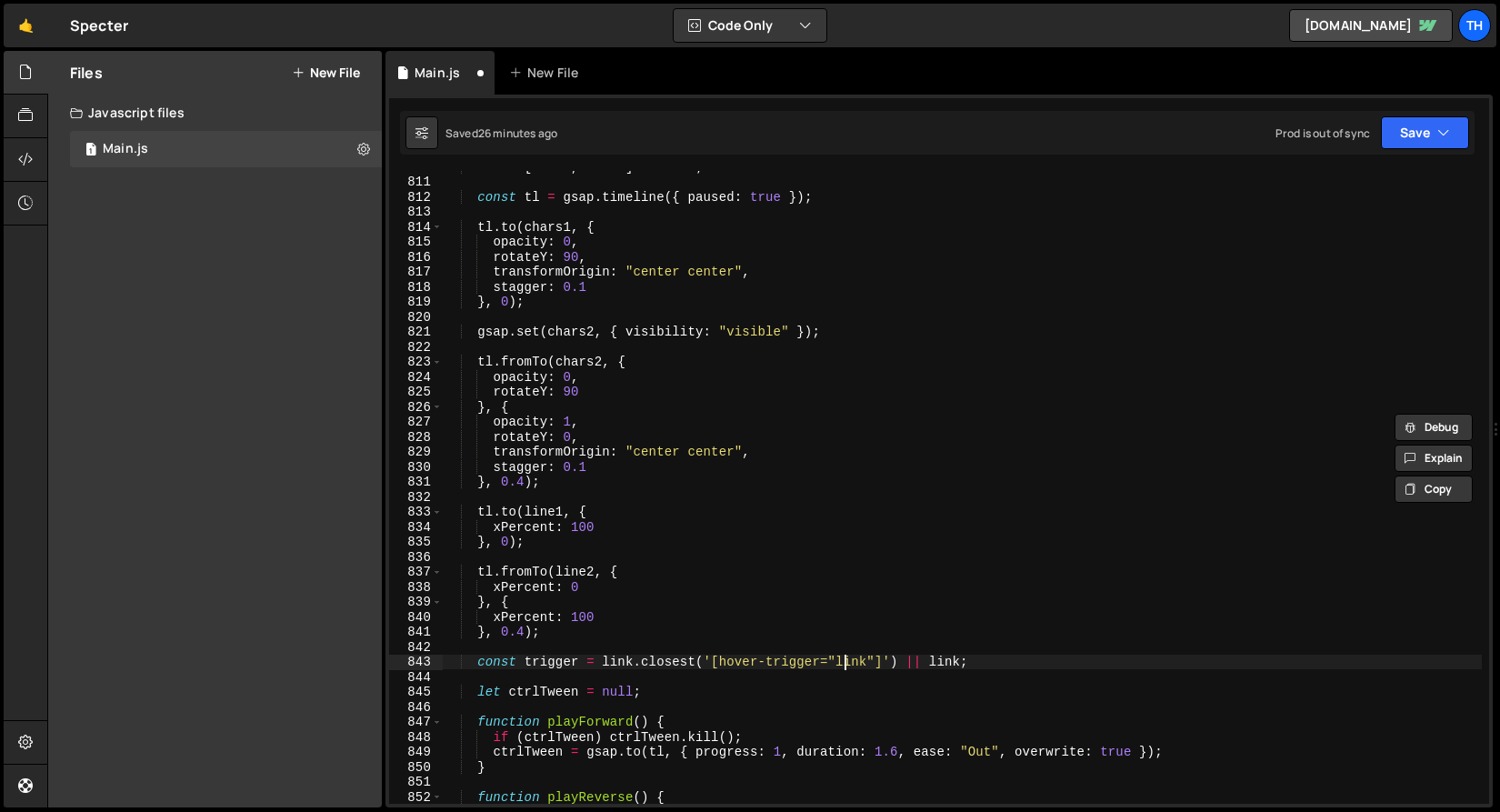
click at [842, 666] on div "const [ icon1 , icon2 ] = icons ; const tl = gsap . timeline ({ paused : true }…" at bounding box center [962, 490] width 1040 height 663
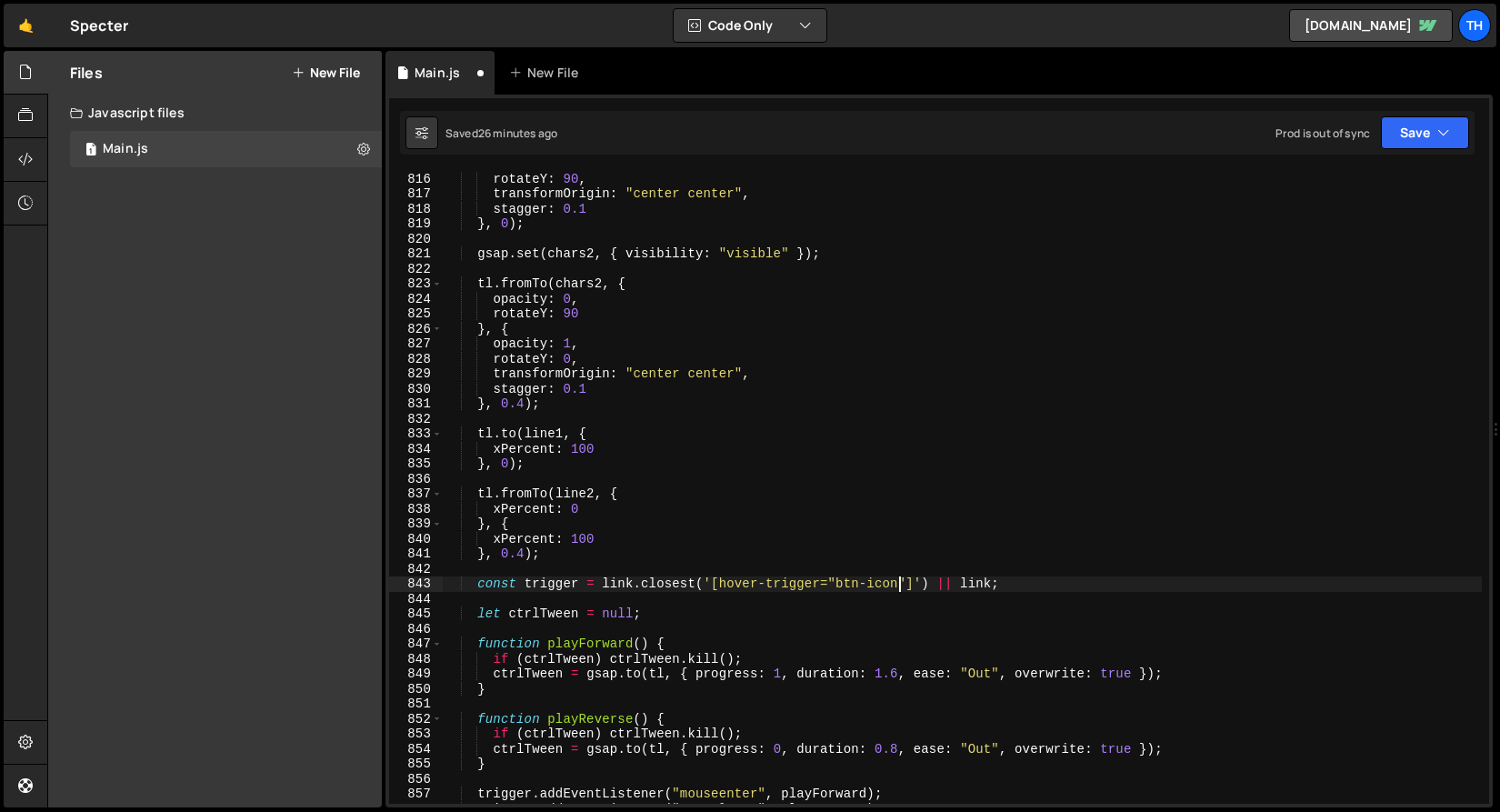
scroll to position [773, 0]
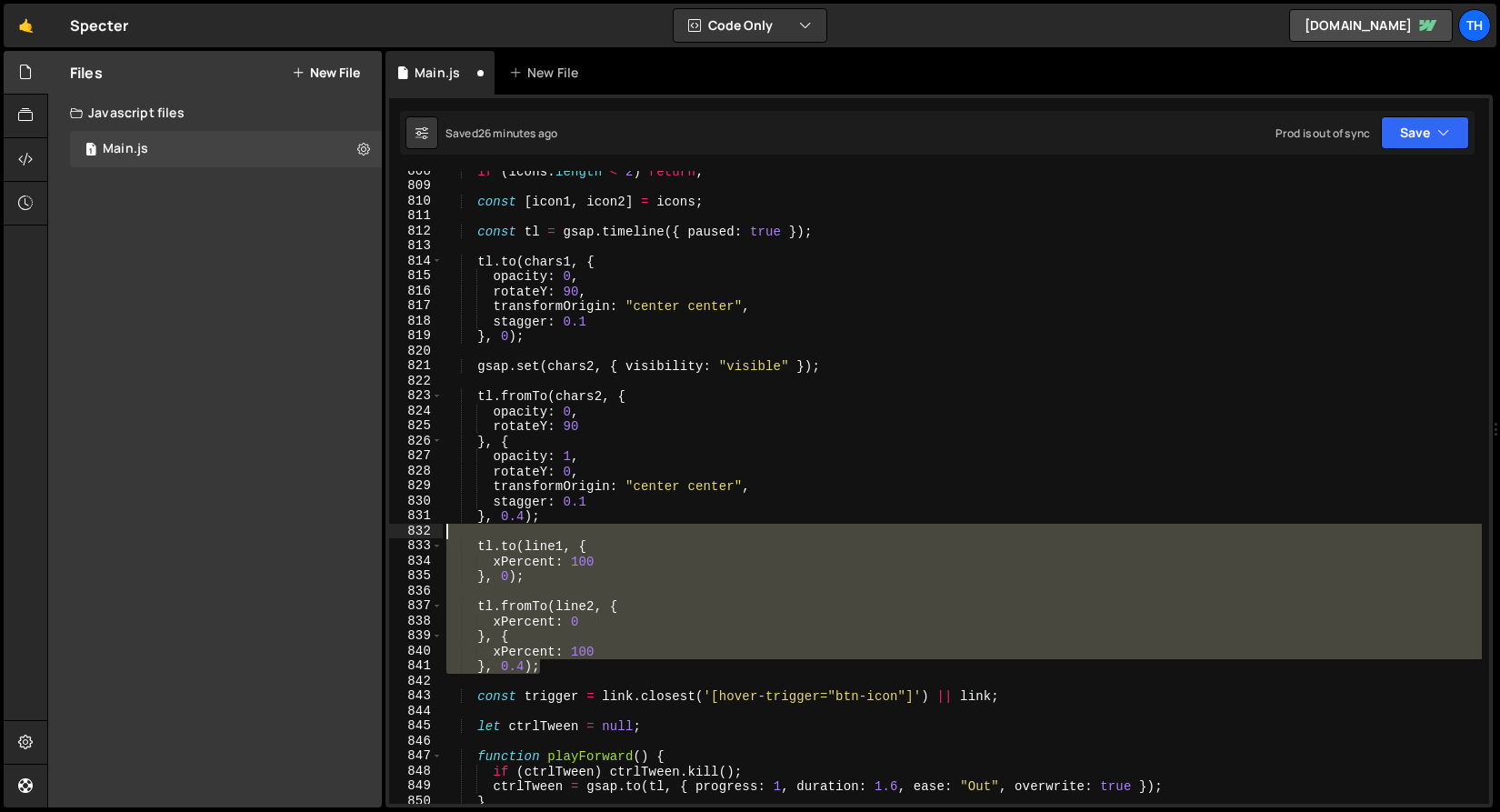
drag, startPoint x: 556, startPoint y: 665, endPoint x: 240, endPoint y: 537, distance: 340.9
click at [240, 537] on div "Files New File Create your first file Get started by starting a Javascript or C…" at bounding box center [774, 430] width 1453 height 758
type textarea "tl.to(line1, {"
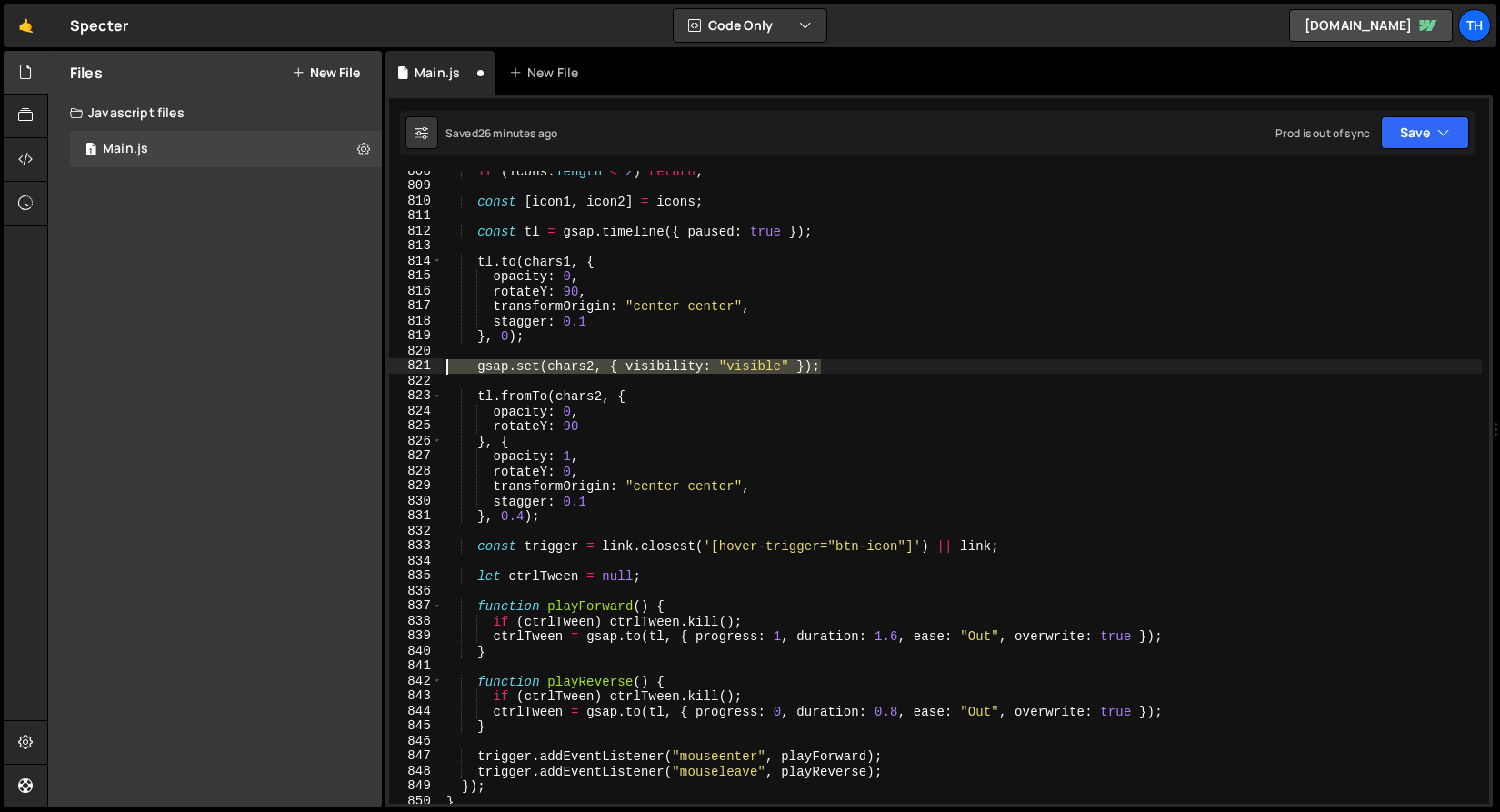
drag, startPoint x: 841, startPoint y: 369, endPoint x: 309, endPoint y: 365, distance: 532.0
click at [309, 365] on div "Files New File Create your first file Get started by starting a Javascript or C…" at bounding box center [774, 430] width 1453 height 758
type textarea "gsap.set(chars2, { visibility: "visible" });"
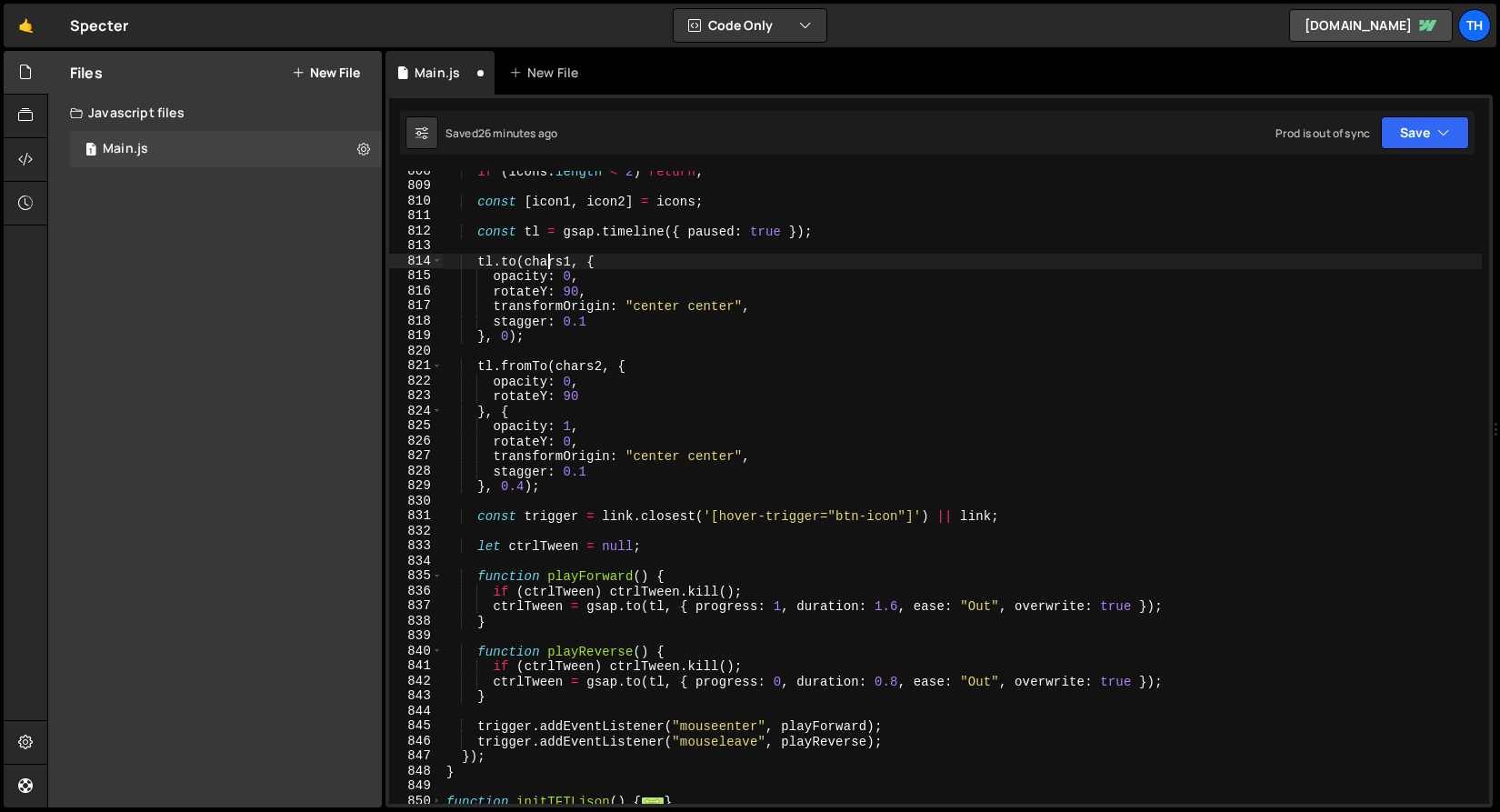
click at [547, 261] on div "if ( icons . length < 2 ) return ; const [ icon1 , icon2 ] = icons ; const tl =…" at bounding box center [962, 495] width 1040 height 663
type textarea "tl.to(bg, {"
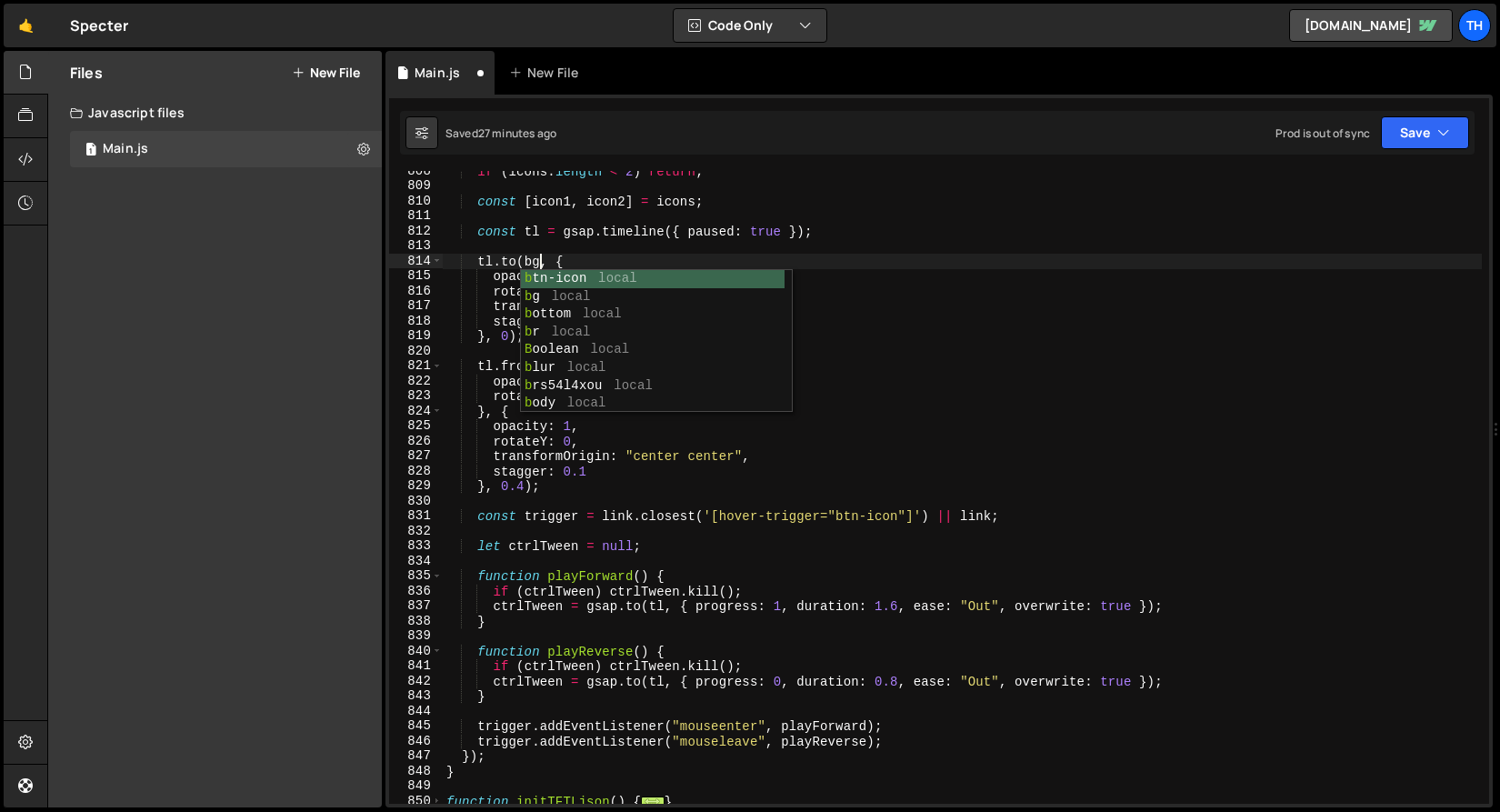
scroll to position [0, 6]
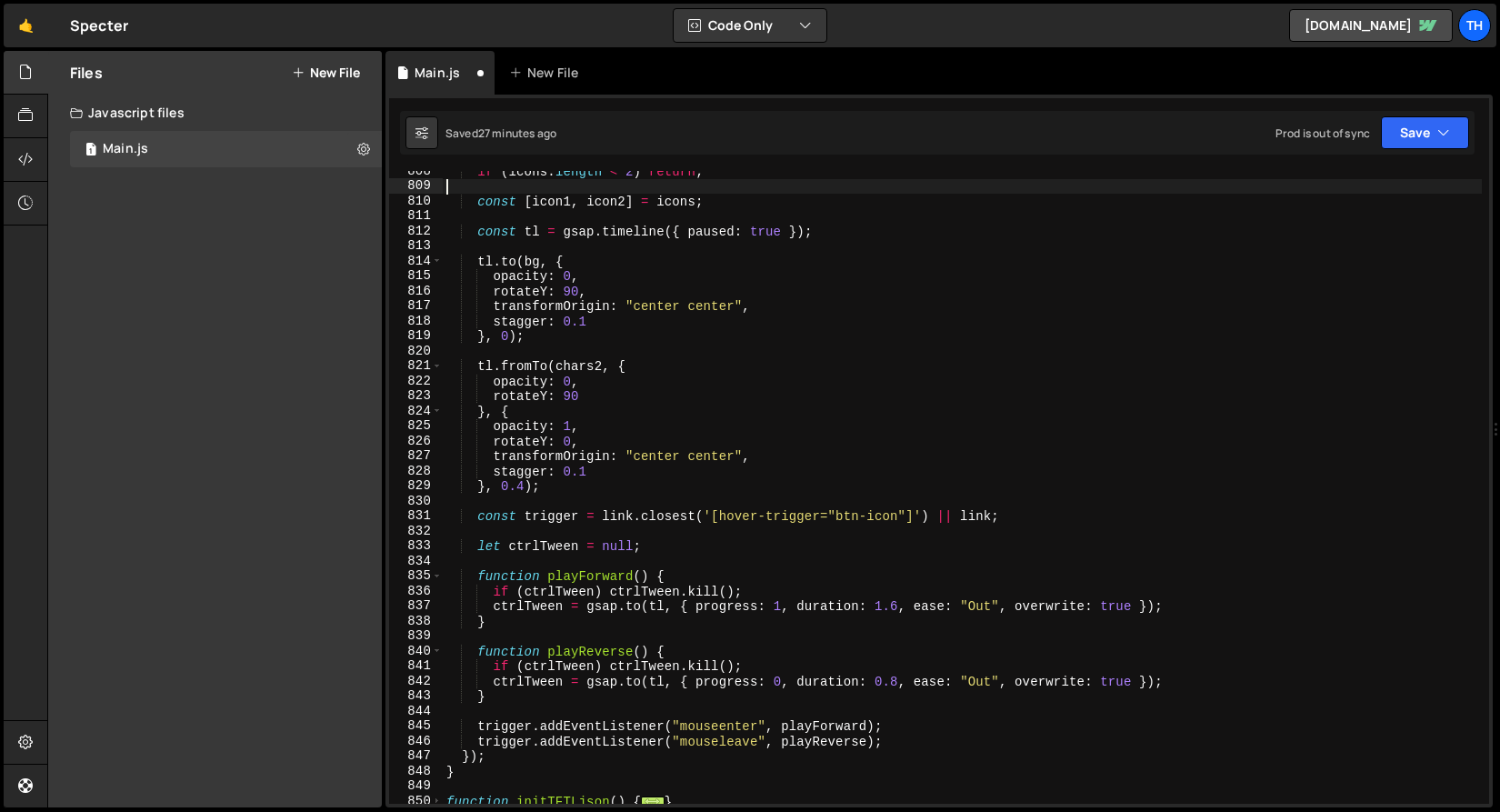
click at [590, 184] on div "if ( icons . length < 2 ) return ; const [ icon1 , icon2 ] = icons ; const tl =…" at bounding box center [962, 495] width 1040 height 663
click at [520, 272] on div "if ( icons . length < 2 ) return ; const [ icon1 , icon2 ] = icons ; const tl =…" at bounding box center [962, 495] width 1040 height 663
click at [521, 274] on div "if ( icons . length < 2 ) return ; const [ icon1 , icon2 ] = icons ; const tl =…" at bounding box center [962, 495] width 1040 height 663
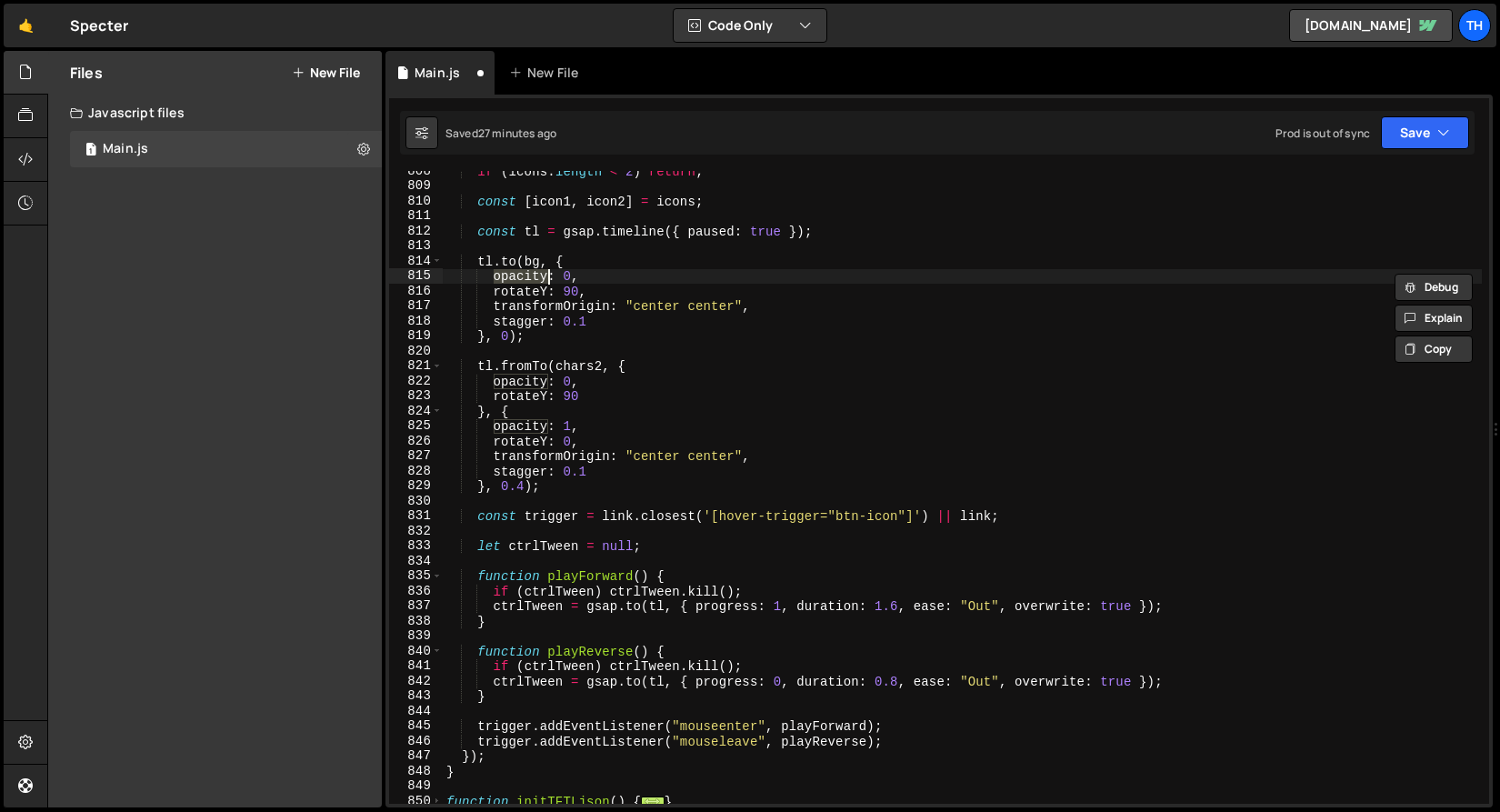
scroll to position [0, 3]
click at [579, 277] on div "if ( icons . length < 2 ) return ; const [ icon1 , icon2 ] = icons ; const tl =…" at bounding box center [962, 495] width 1040 height 663
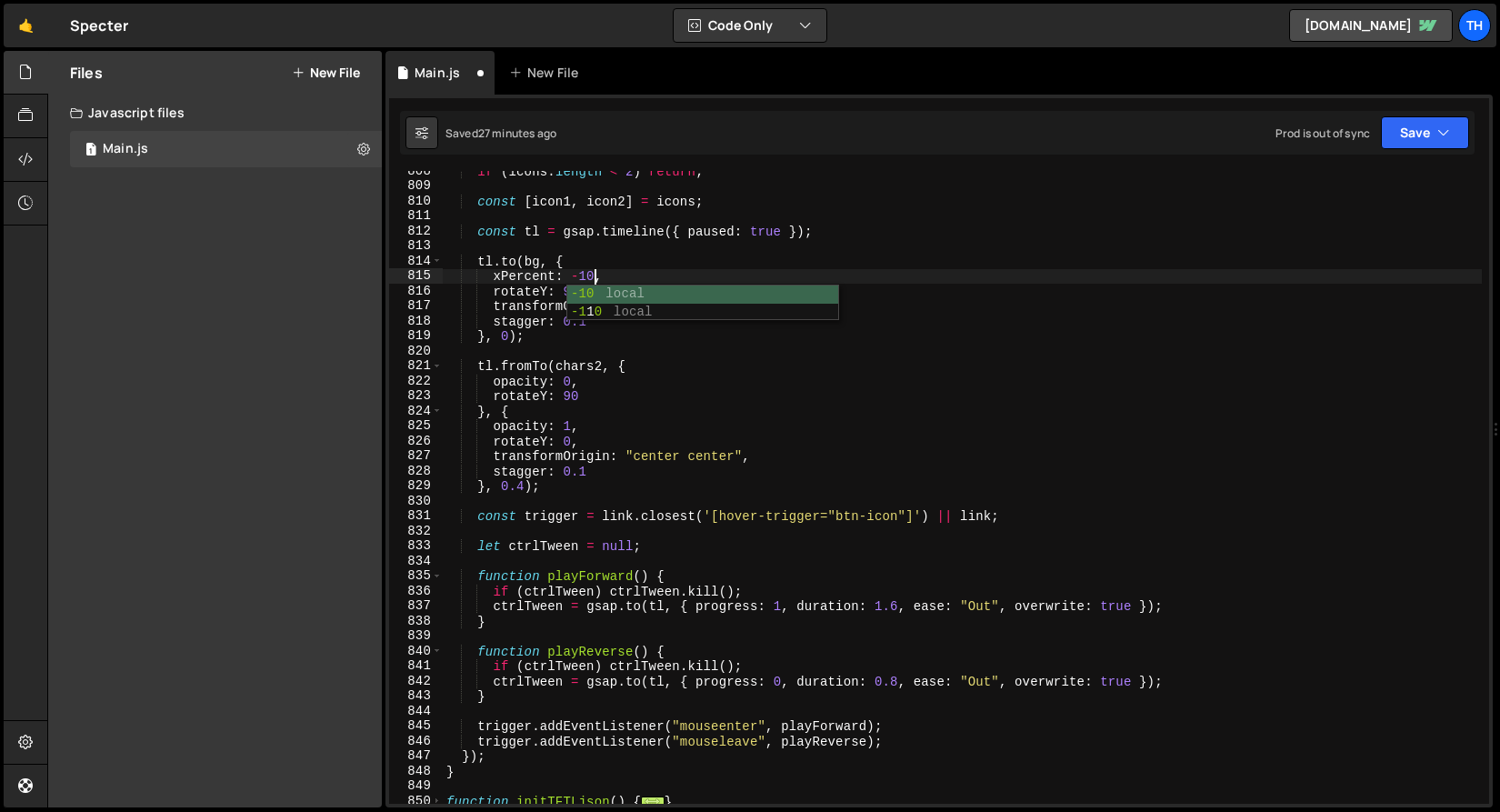
scroll to position [0, 10]
click at [606, 274] on div "if ( icons . length < 2 ) return ; const [ icon1 , icon2 ] = icons ; const tl =…" at bounding box center [962, 495] width 1040 height 663
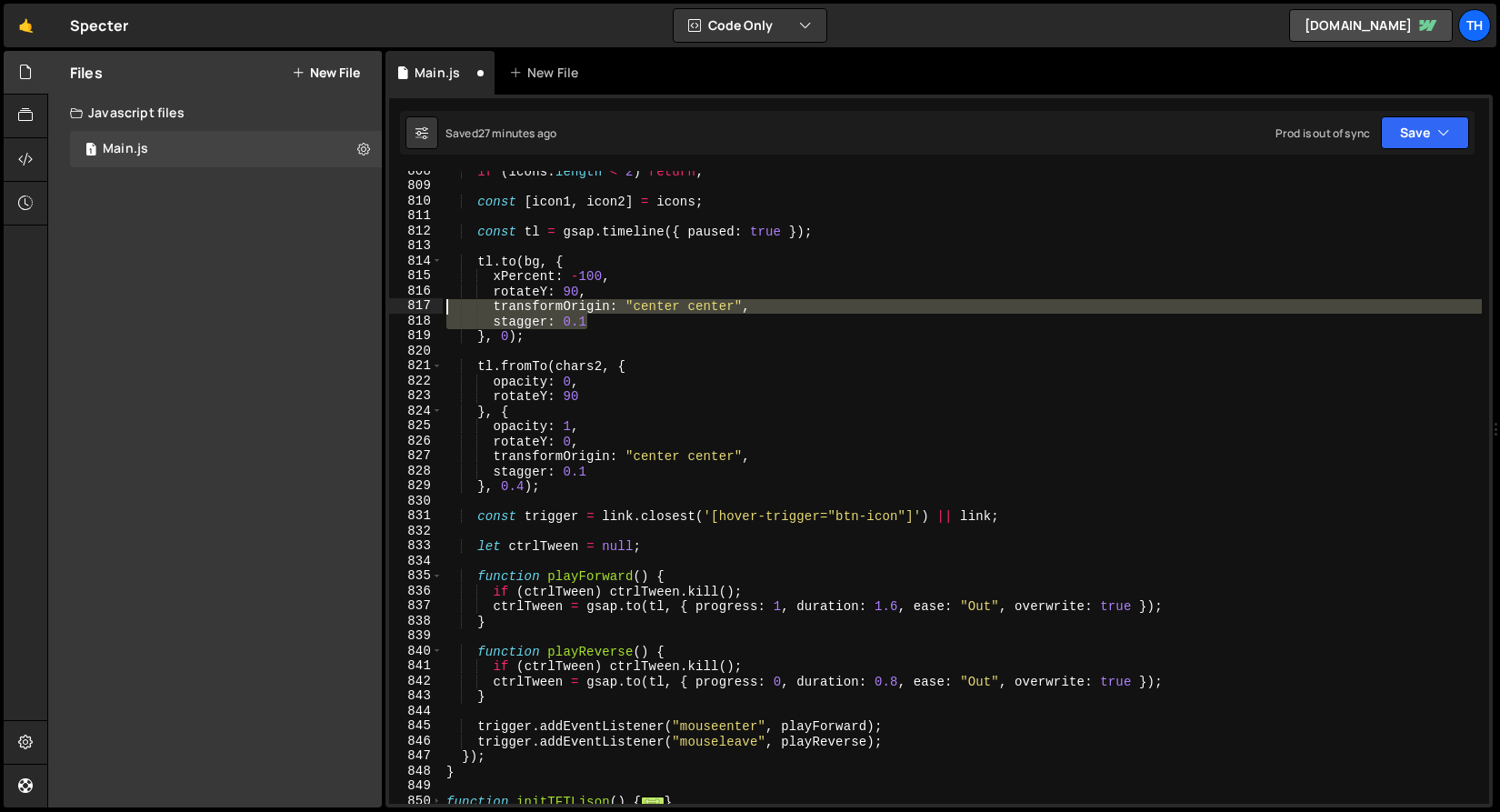
drag, startPoint x: 671, startPoint y: 323, endPoint x: 433, endPoint y: 304, distance: 238.8
click at [433, 304] on div "xPercent: -100, 808 809 810 811 812 813 814 815 816 817 818 819 820 821 822 823…" at bounding box center [939, 487] width 1100 height 633
click at [602, 294] on div "if ( icons . length < 2 ) return ; const [ icon1 , icon2 ] = icons ; const tl =…" at bounding box center [962, 495] width 1040 height 663
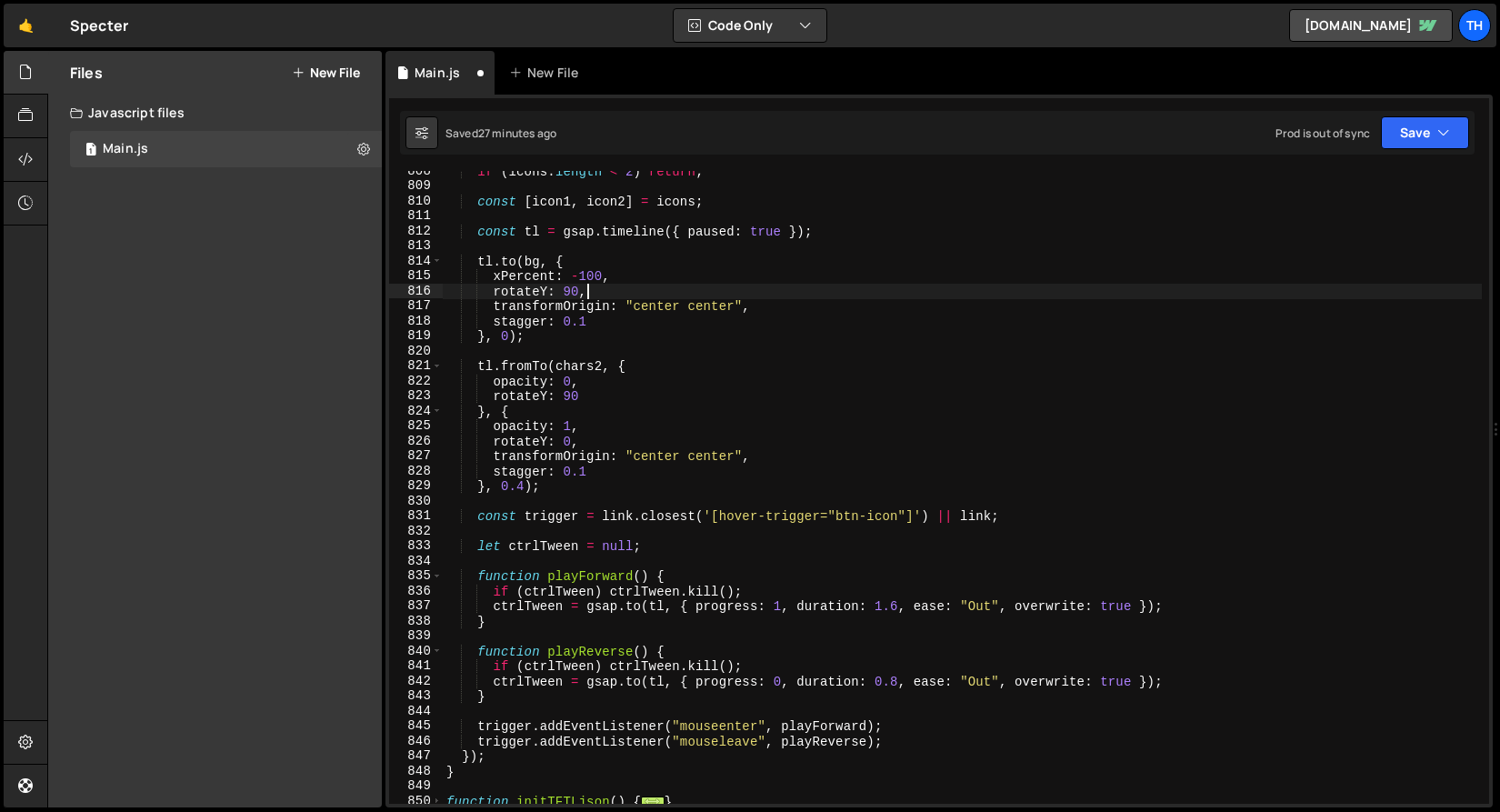
scroll to position [0, 9]
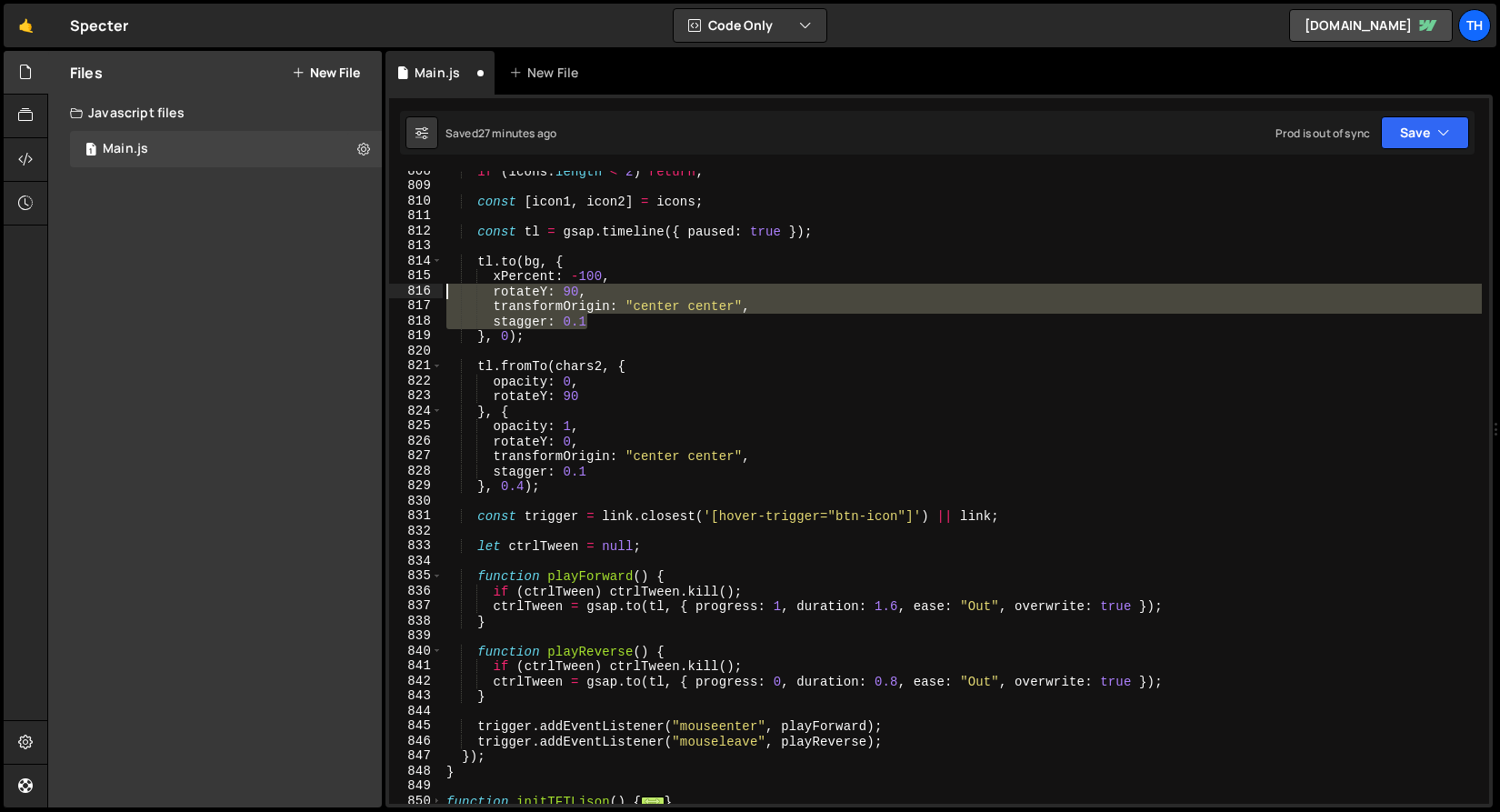
drag, startPoint x: 597, startPoint y: 320, endPoint x: 369, endPoint y: 291, distance: 229.8
click at [369, 291] on div "Files New File Create your first file Get started by starting a Javascript or C…" at bounding box center [774, 430] width 1453 height 758
type textarea "rotateY: 90, transformOrigin: "center center","
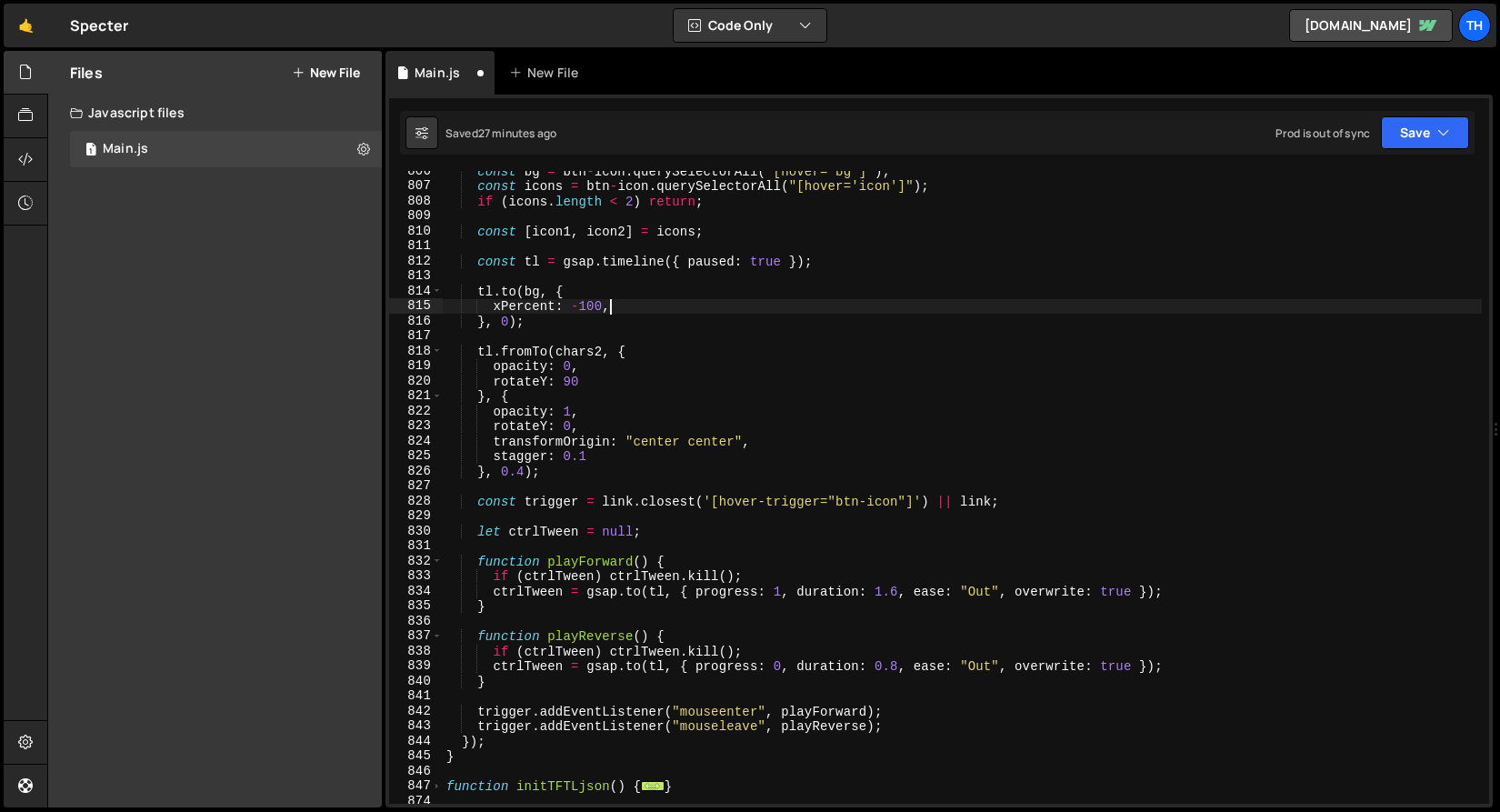
scroll to position [740, 0]
click at [571, 355] on div "const bg = btn - icon . querySelectorAll ( "[hover='bg']" ) ; const icons = btn…" at bounding box center [962, 497] width 1040 height 663
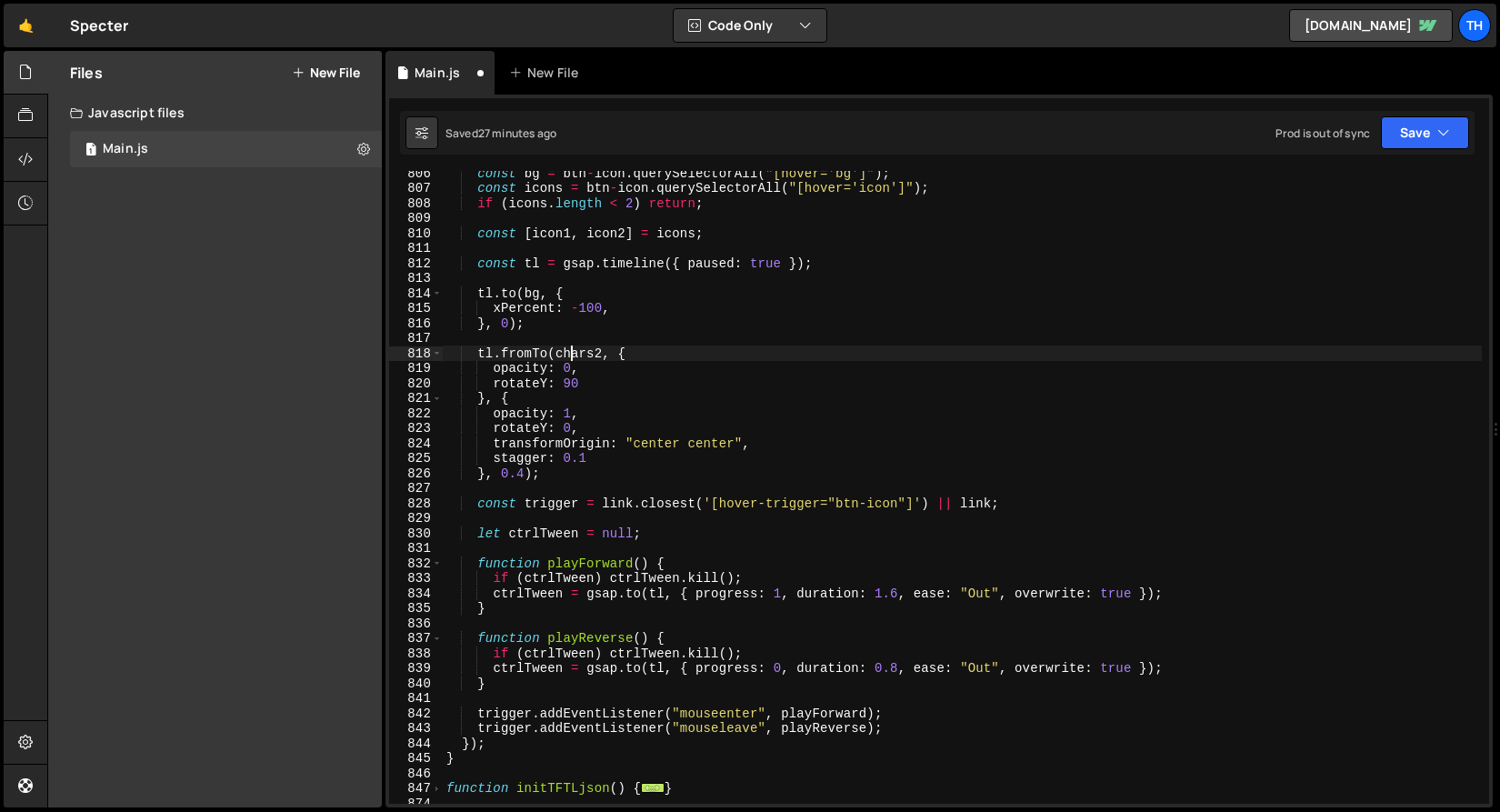
click at [571, 356] on div "const bg = btn - icon . querySelectorAll ( "[hover='bg']" ) ; const icons = btn…" at bounding box center [962, 497] width 1040 height 663
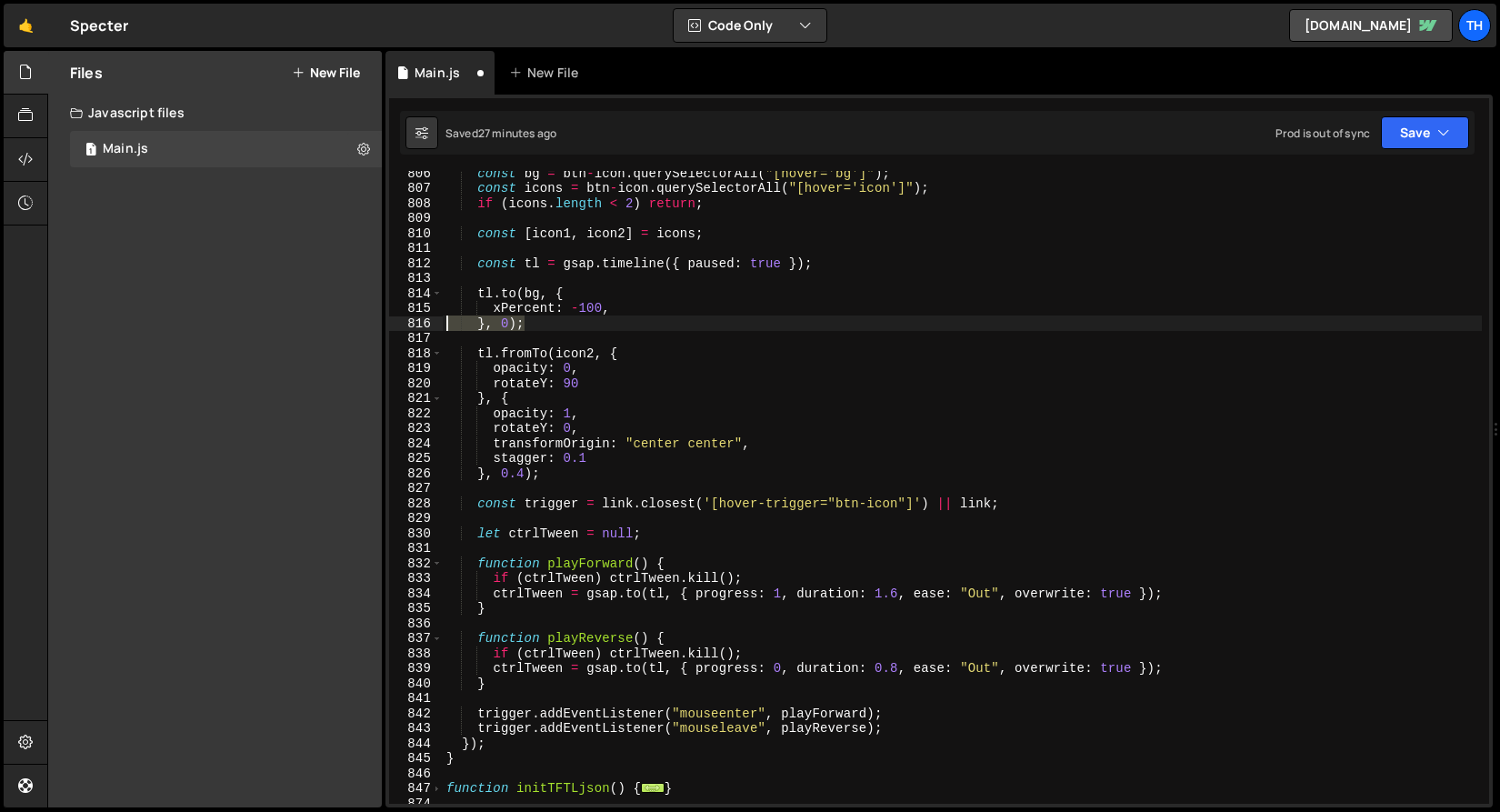
drag, startPoint x: 547, startPoint y: 323, endPoint x: 430, endPoint y: 319, distance: 117.1
click at [430, 319] on div "tl.fromTo(icon2, { 806 807 808 809 810 811 812 813 814 815 816 817 818 819 820 …" at bounding box center [939, 487] width 1100 height 633
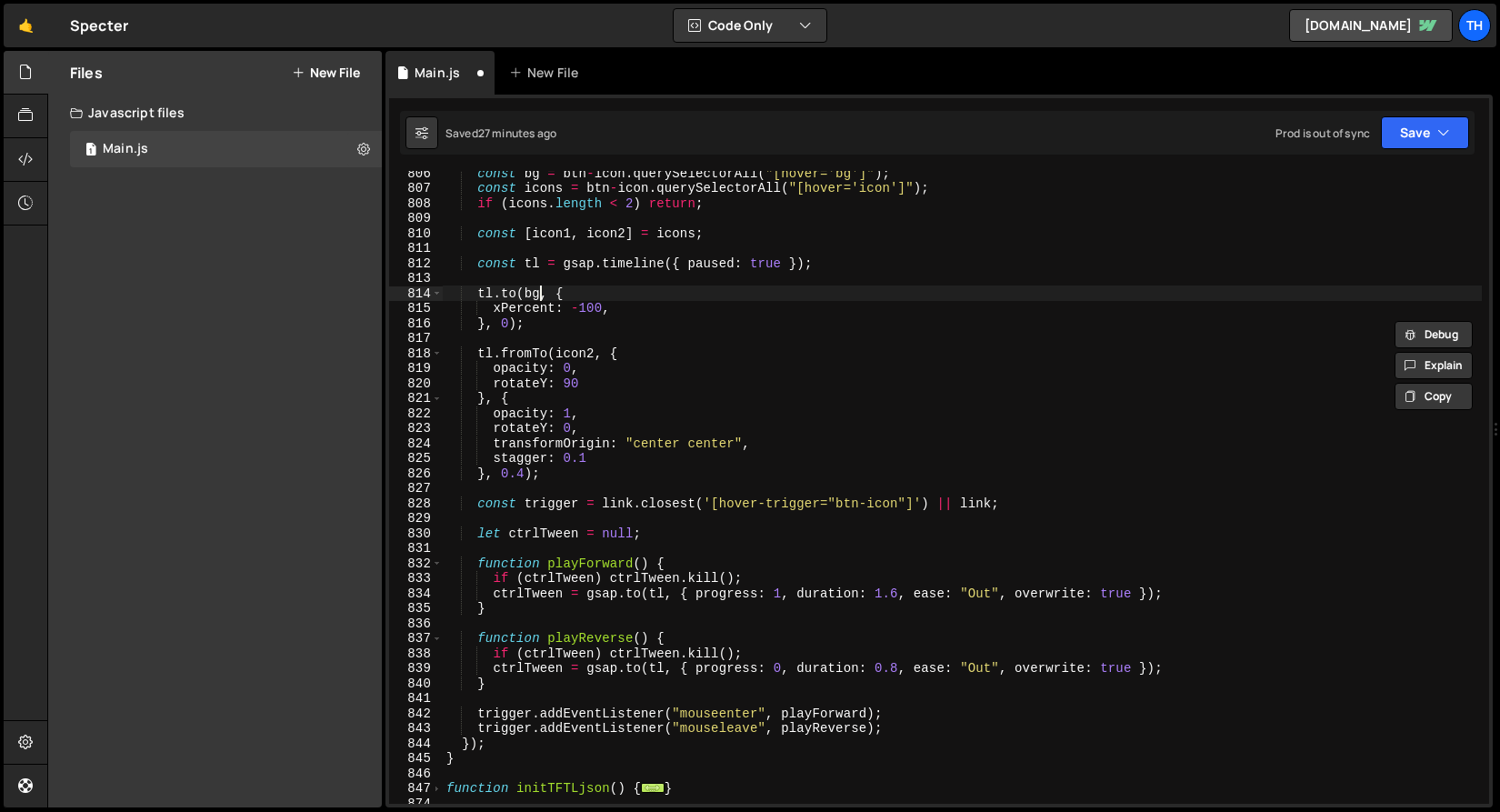
click at [541, 292] on div "const bg = btn - icon . querySelectorAll ( "[hover='bg']" ) ; const icons = btn…" at bounding box center [962, 497] width 1040 height 663
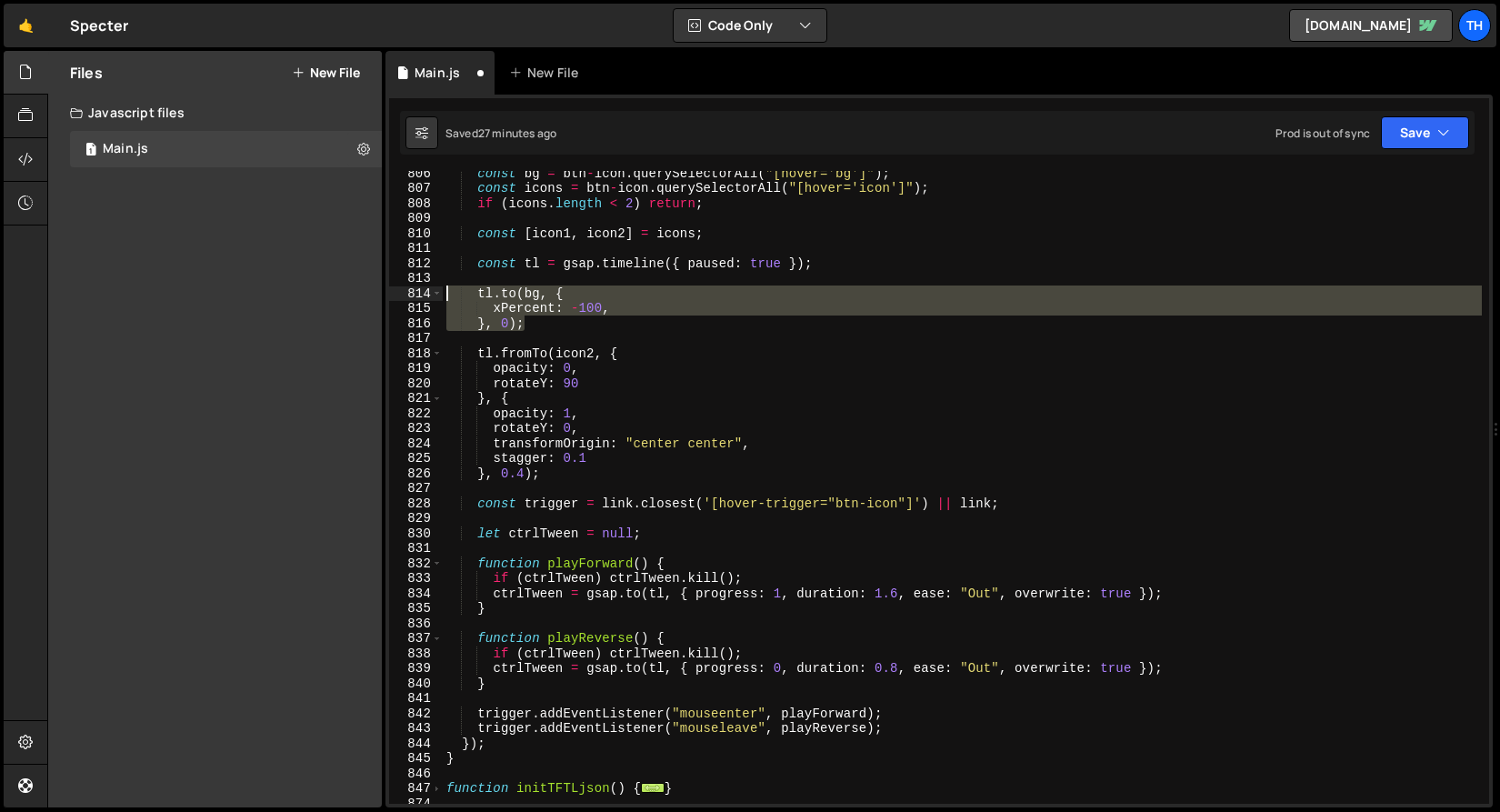
drag, startPoint x: 539, startPoint y: 323, endPoint x: 409, endPoint y: 297, distance: 132.6
click at [409, 297] on div "tl.to(bg, { 806 807 808 809 810 811 812 813 814 815 816 817 818 819 820 821 822…" at bounding box center [939, 487] width 1100 height 633
type textarea "}, 0);"
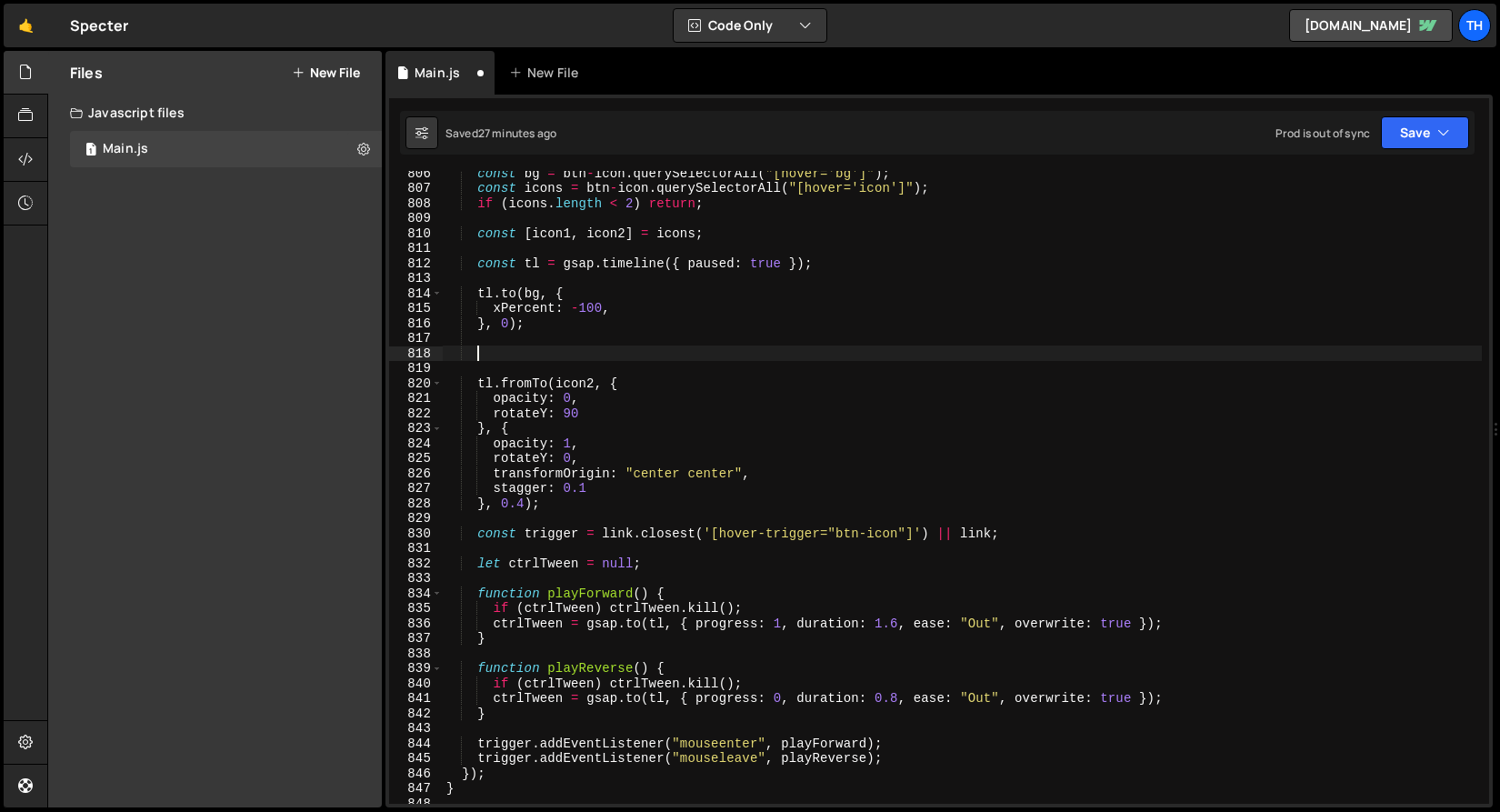
scroll to position [0, 0]
paste textarea "}, 0);"
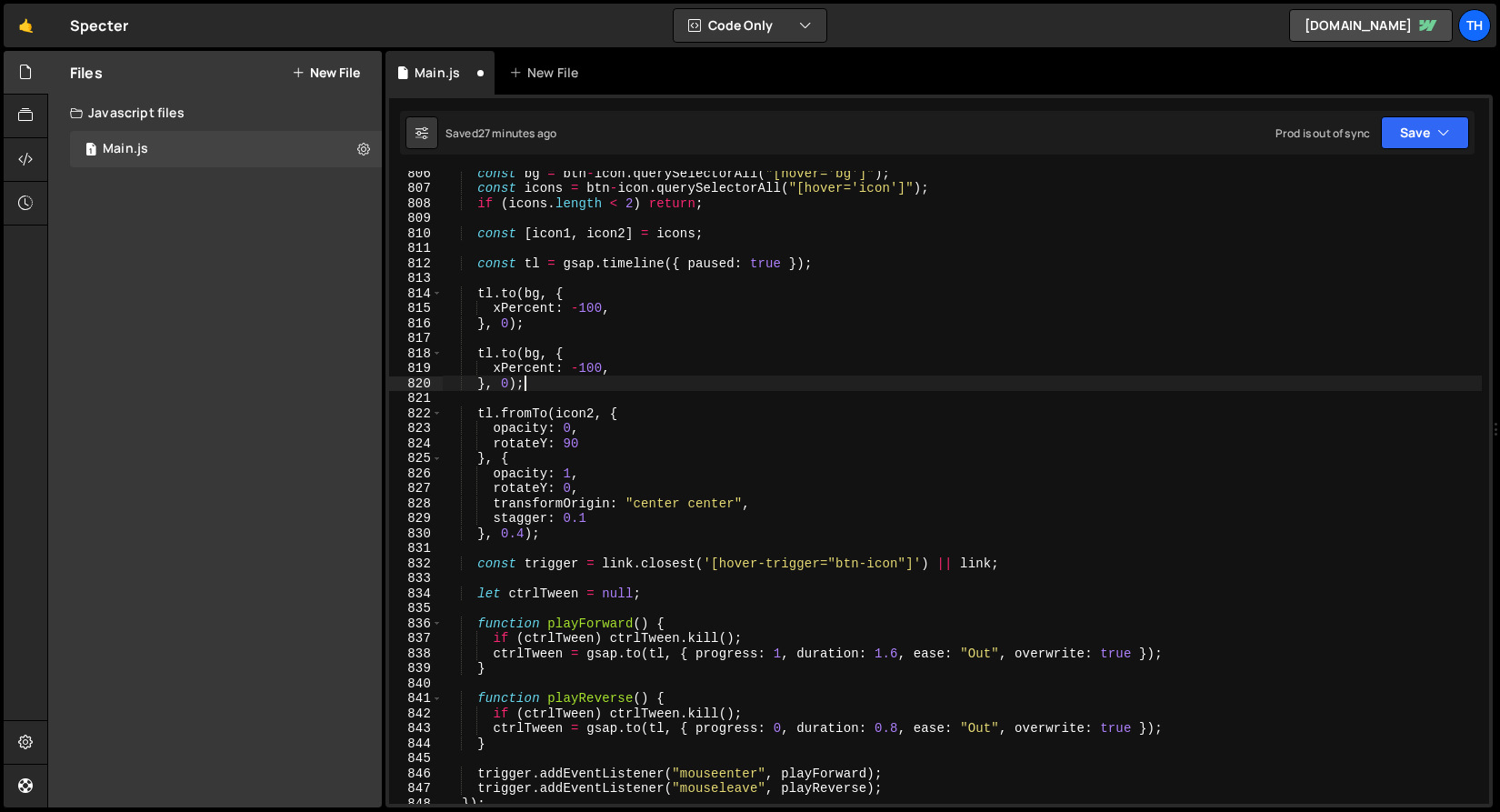
click at [522, 355] on div "const bg = btn - icon . querySelectorAll ( "[hover='bg']" ) ; const icons = btn…" at bounding box center [962, 497] width 1040 height 663
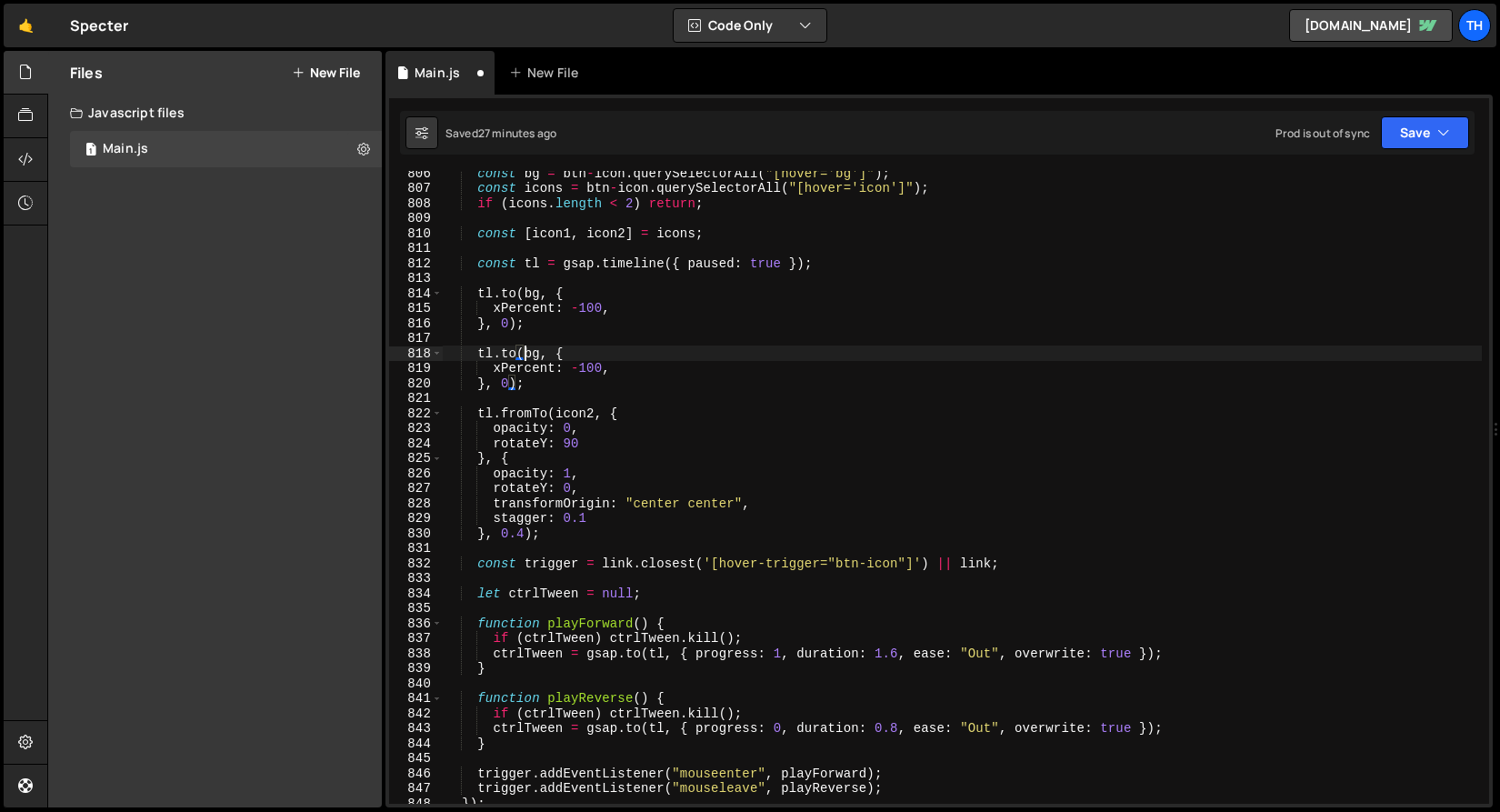
click at [522, 355] on div "const bg = btn - icon . querySelectorAll ( "[hover='bg']" ) ; const icons = btn…" at bounding box center [962, 497] width 1040 height 663
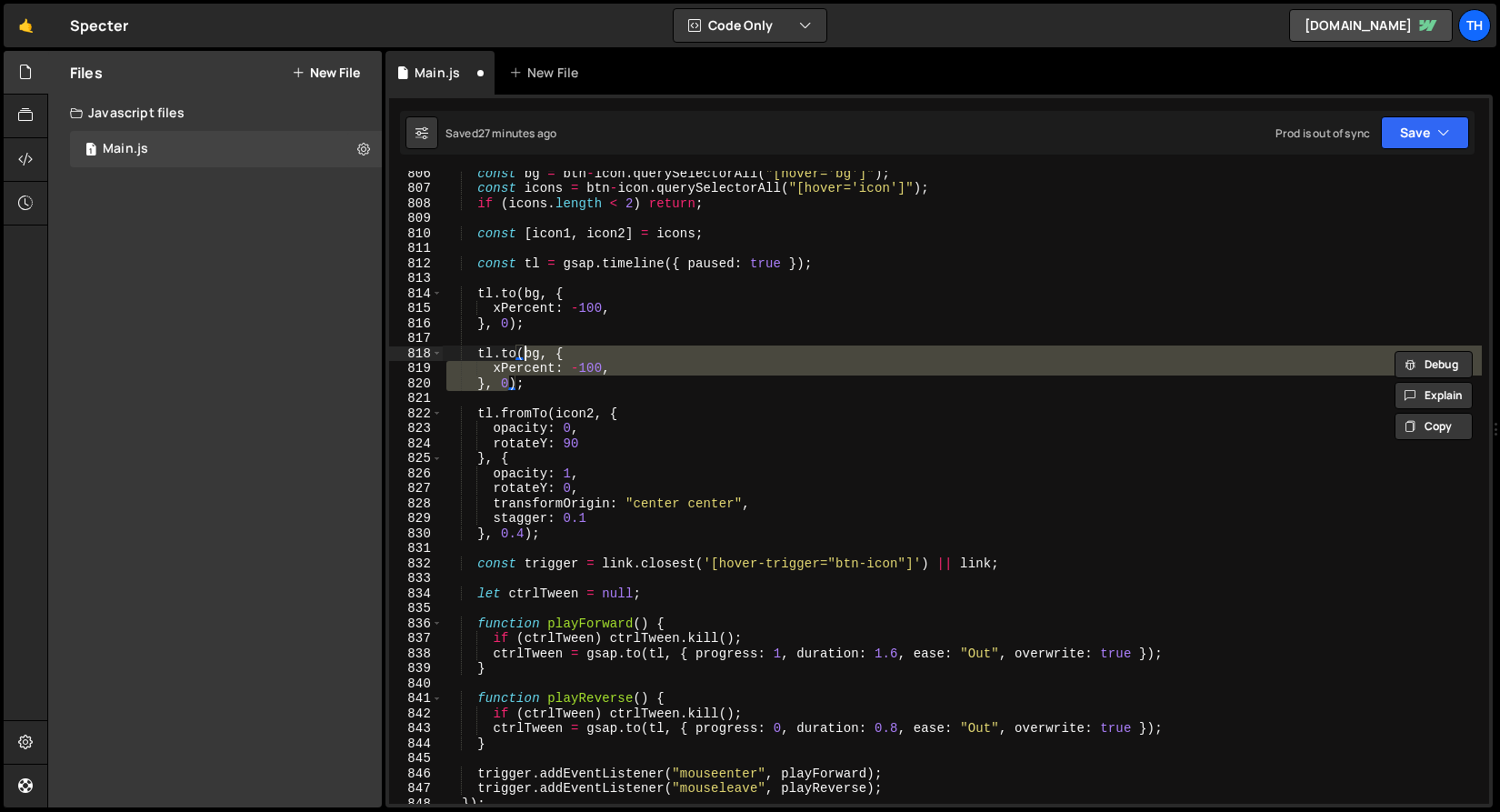
click at [529, 356] on div "const bg = btn - icon . querySelectorAll ( "[hover='bg']" ) ; const icons = btn…" at bounding box center [962, 487] width 1040 height 633
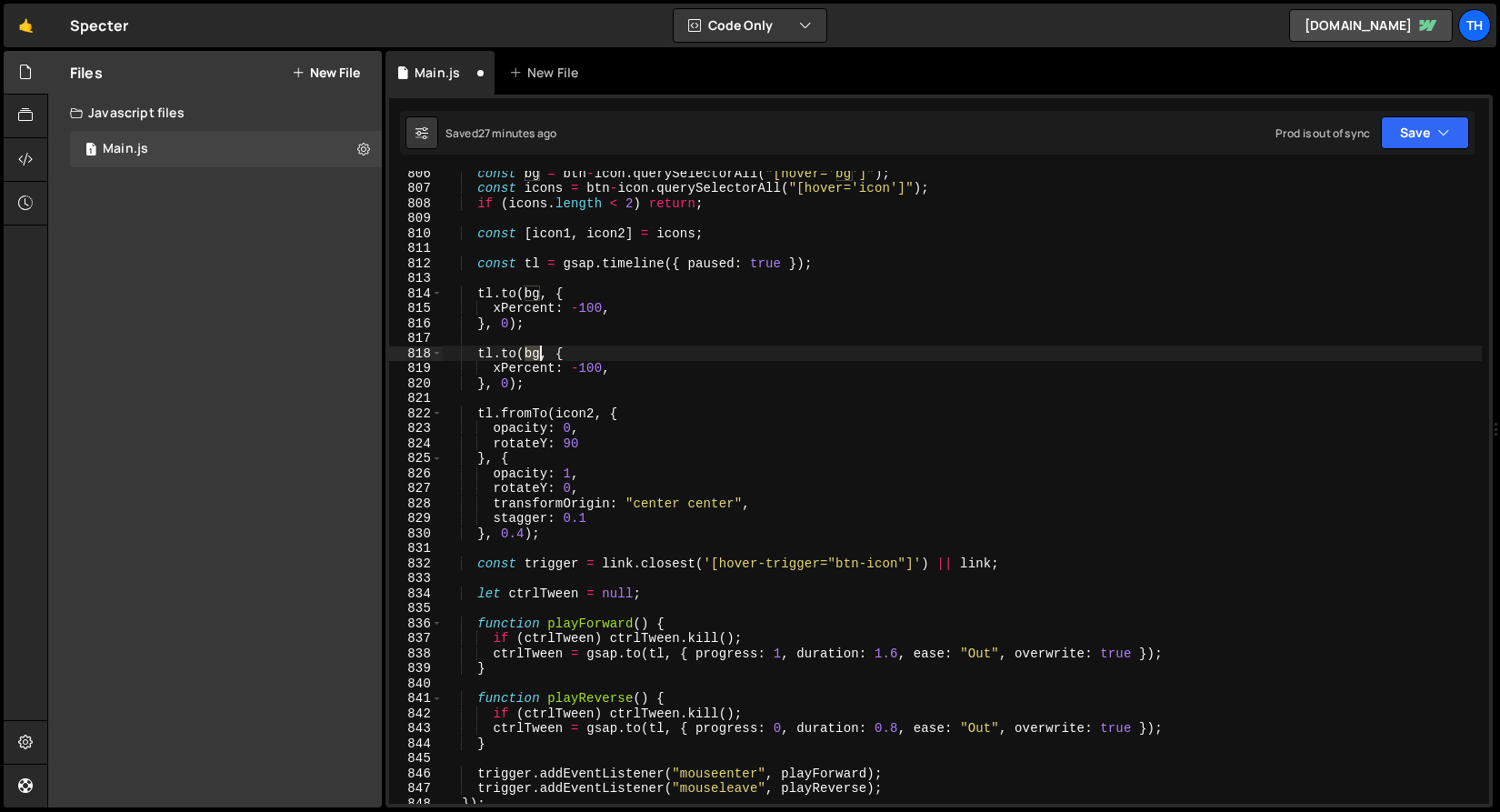
click at [529, 356] on div "const bg = btn - icon . querySelectorAll ( "[hover='bg']" ) ; const icons = btn…" at bounding box center [962, 497] width 1040 height 663
click at [530, 372] on div "const bg = btn - icon . querySelectorAll ( "[hover='bg']" ) ; const icons = btn…" at bounding box center [962, 497] width 1040 height 663
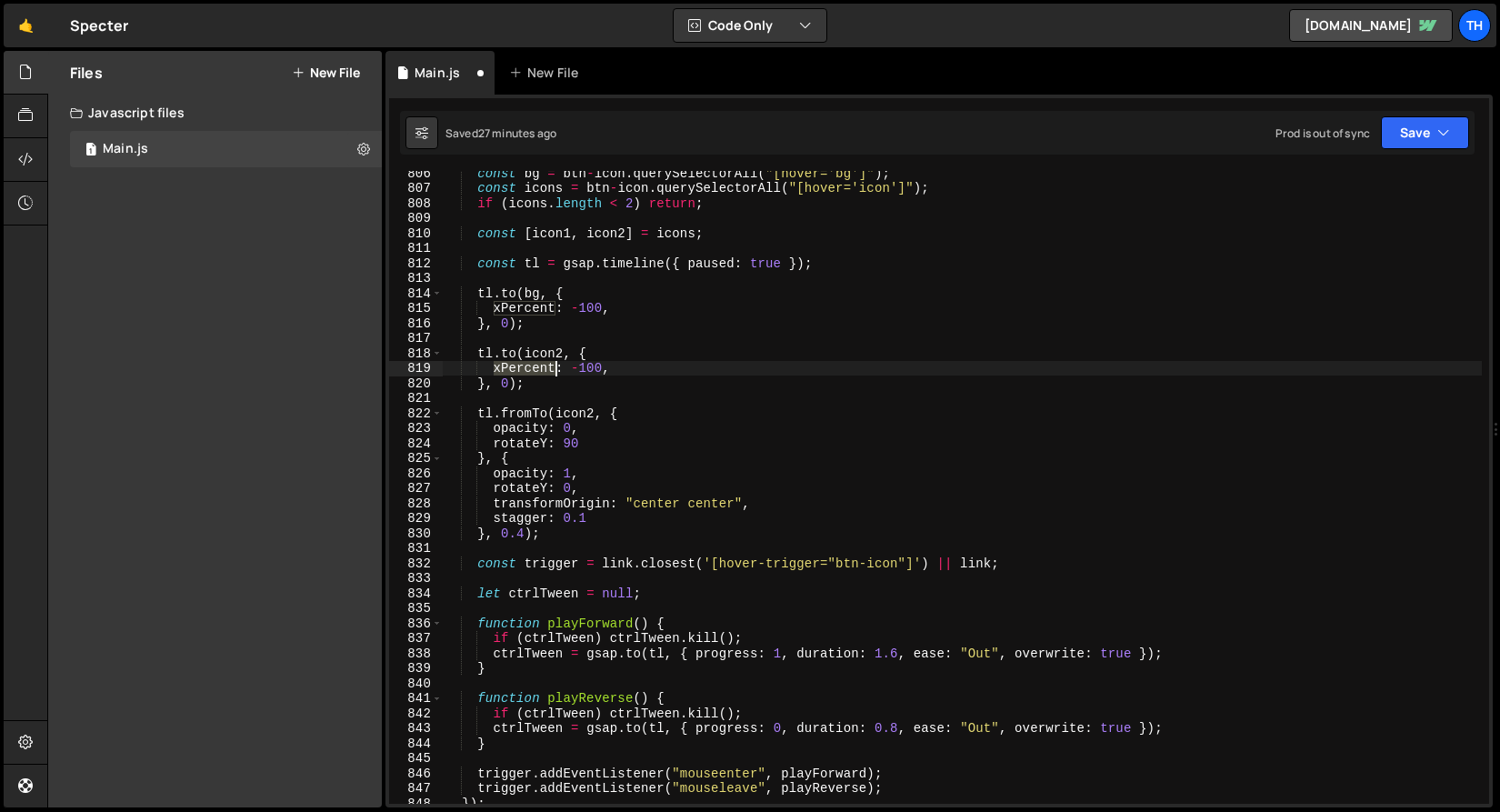
click at [530, 372] on div "const bg = btn - icon . querySelectorAll ( "[hover='bg']" ) ; const icons = btn…" at bounding box center [962, 497] width 1040 height 663
click at [576, 373] on div "const bg = btn - icon . querySelectorAll ( "[hover='bg']" ) ; const icons = btn…" at bounding box center [962, 497] width 1040 height 663
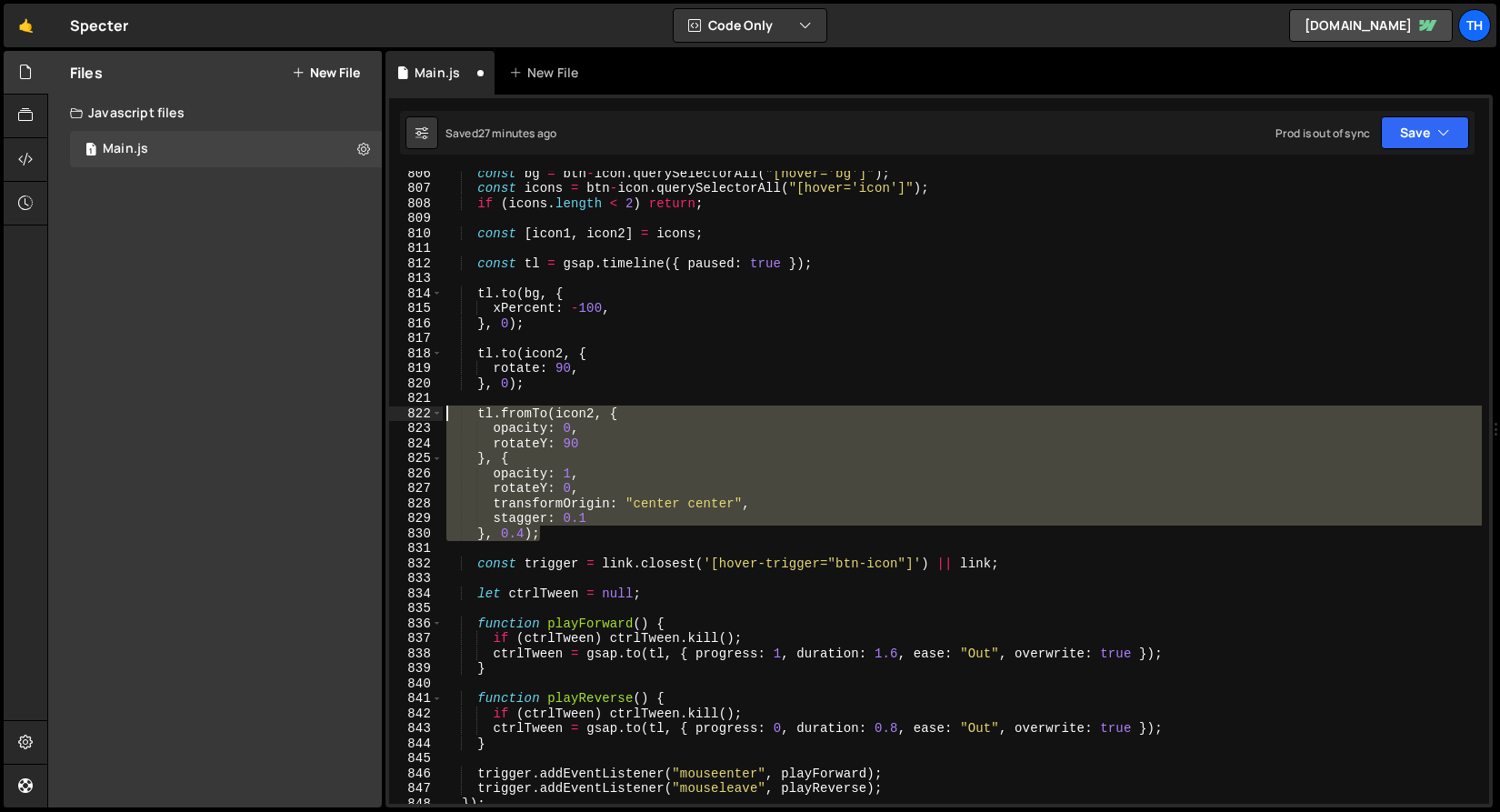
drag, startPoint x: 563, startPoint y: 537, endPoint x: 288, endPoint y: 418, distance: 299.6
click at [288, 418] on div "Files New File Create your first file Get started by starting a Javascript or C…" at bounding box center [774, 430] width 1453 height 758
type textarea "tl.fromTo(icon2, { opacity: 0,"
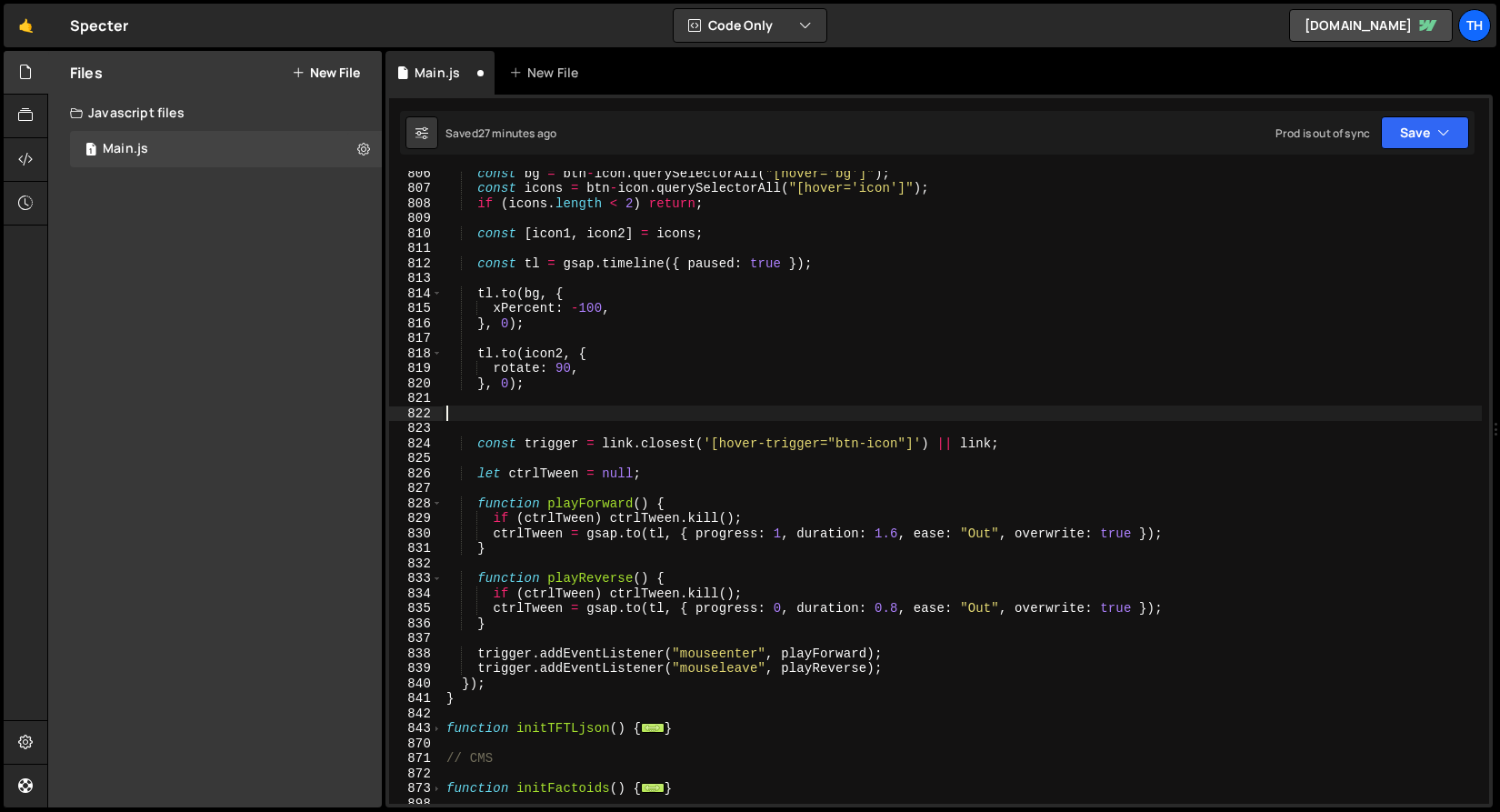
scroll to position [0, 0]
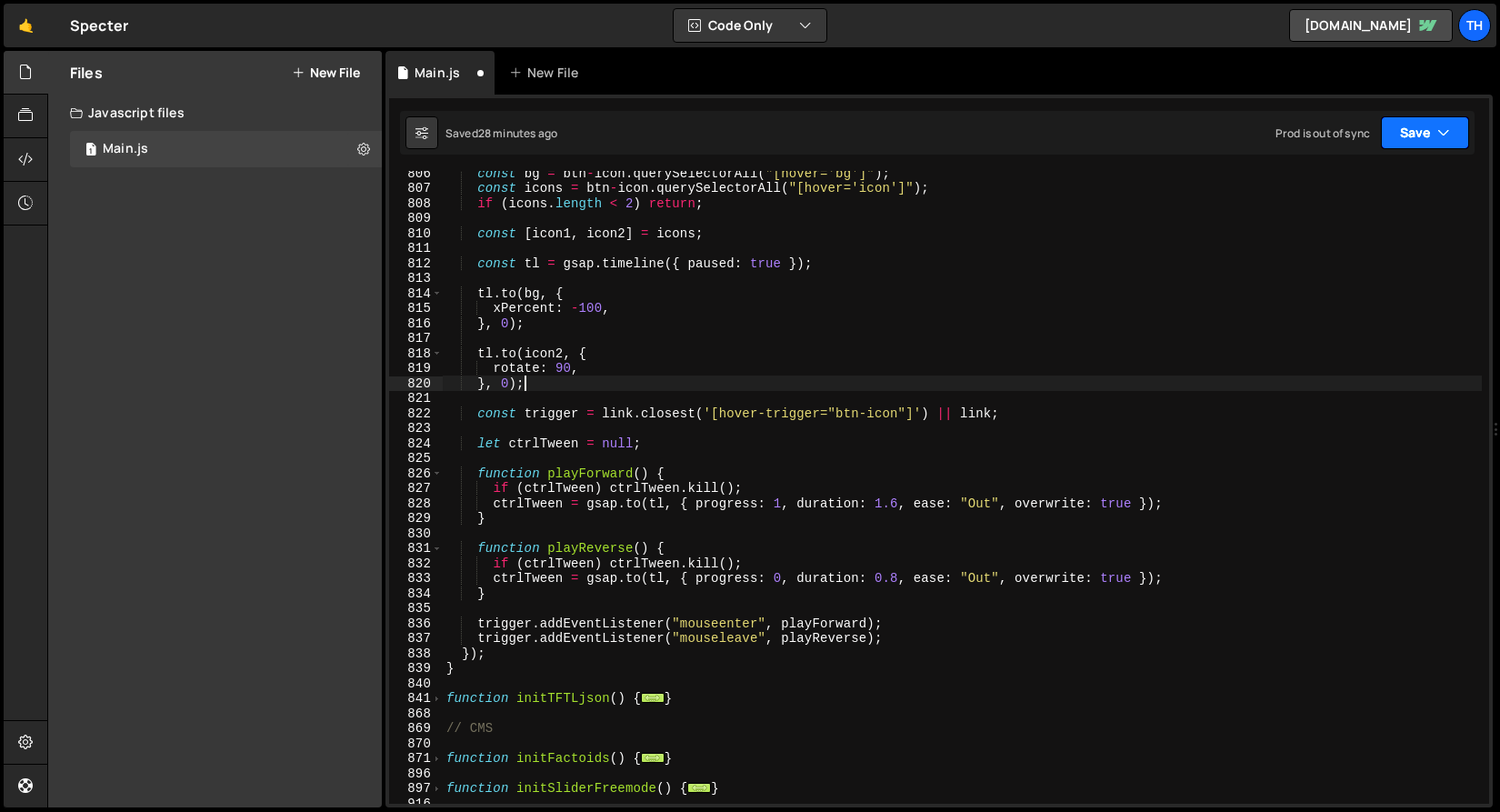
click at [1436, 138] on button "Save" at bounding box center [1426, 132] width 89 height 33
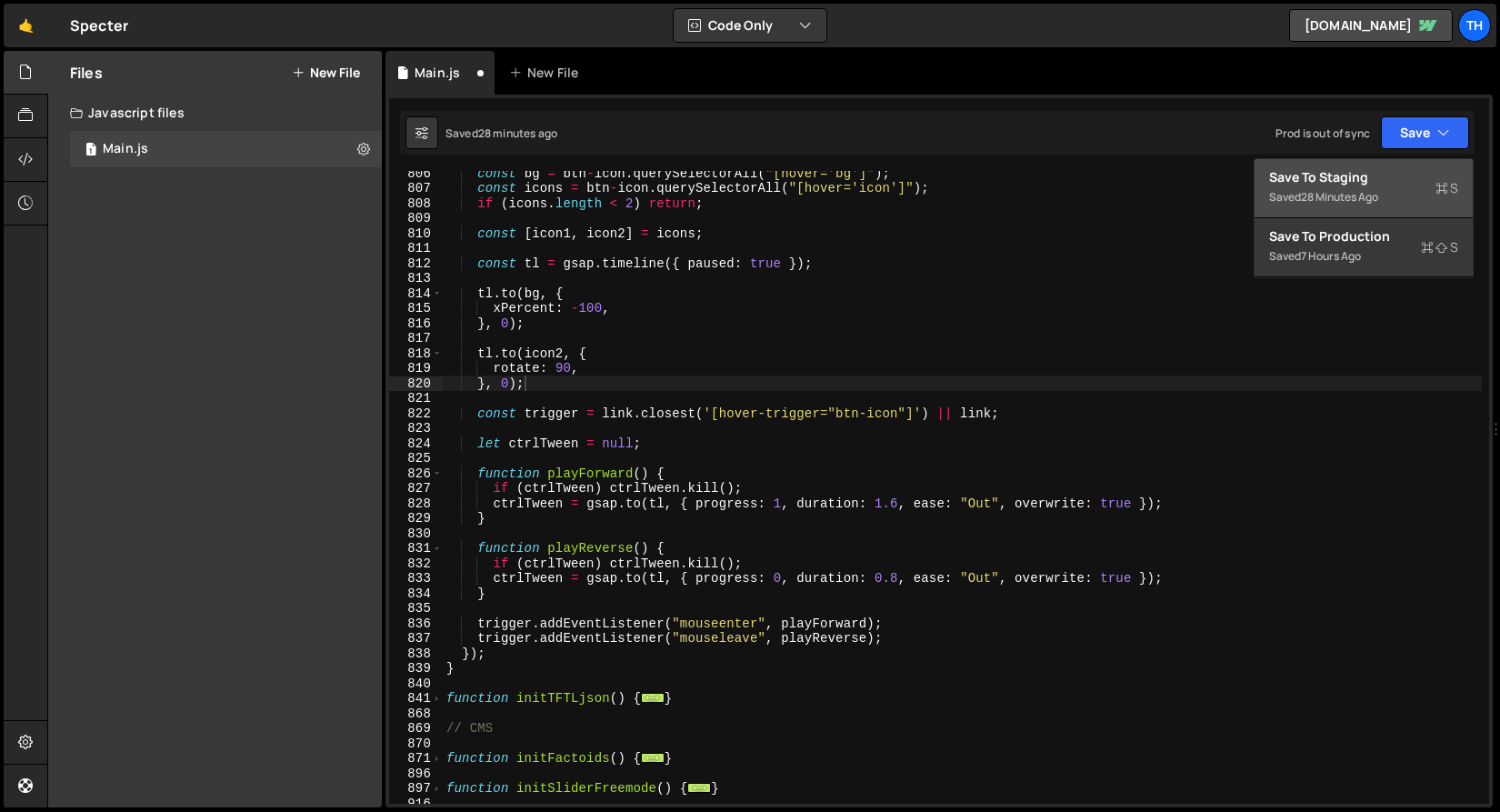
click at [1413, 208] on button "Save to Staging S Saved 28 minutes ago" at bounding box center [1363, 188] width 218 height 59
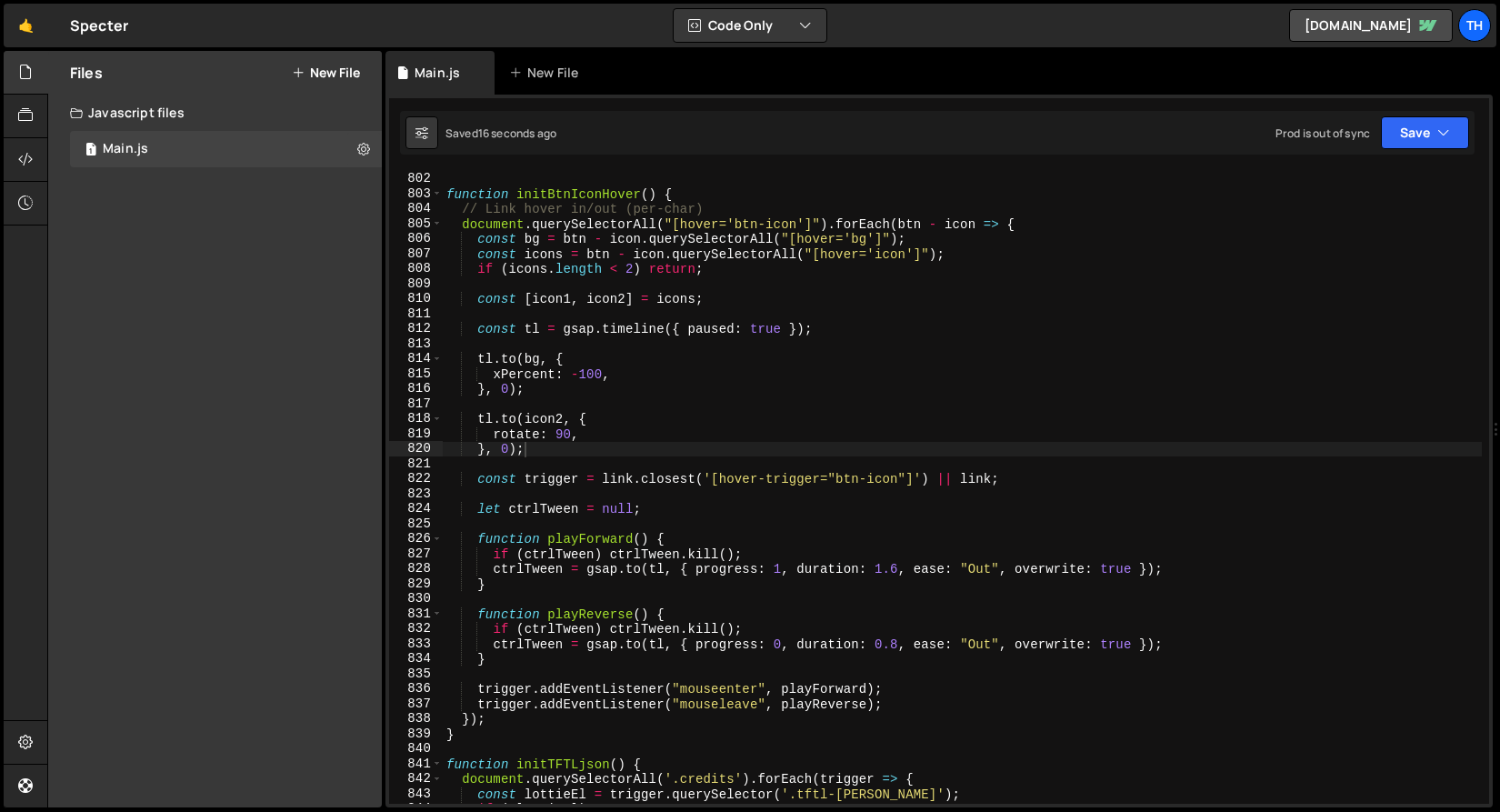
scroll to position [11976, 0]
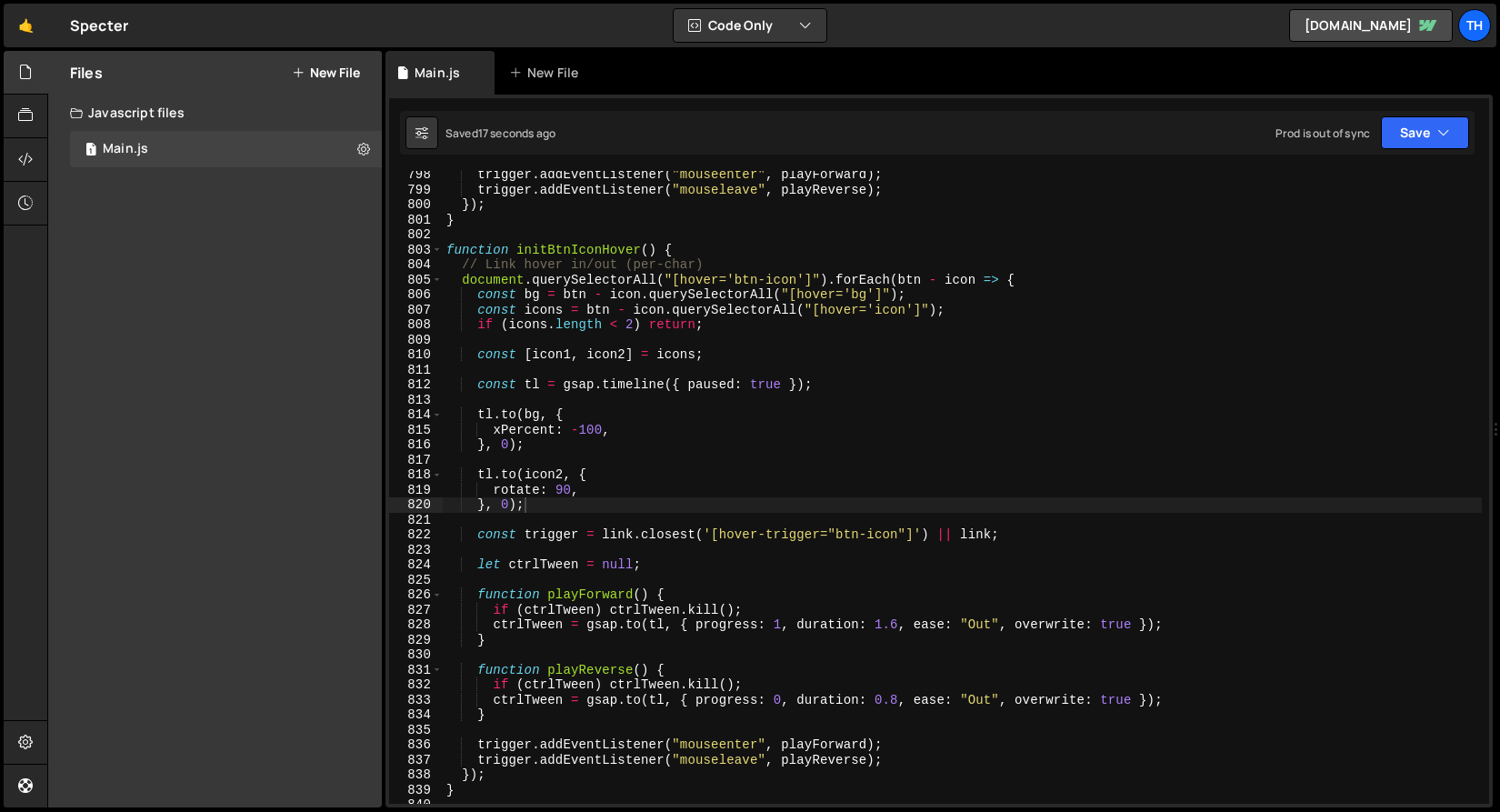
click at [581, 252] on div "trigger . addEventListener ( "mouseenter" , playForward ) ; trigger . addEventL…" at bounding box center [962, 499] width 1040 height 663
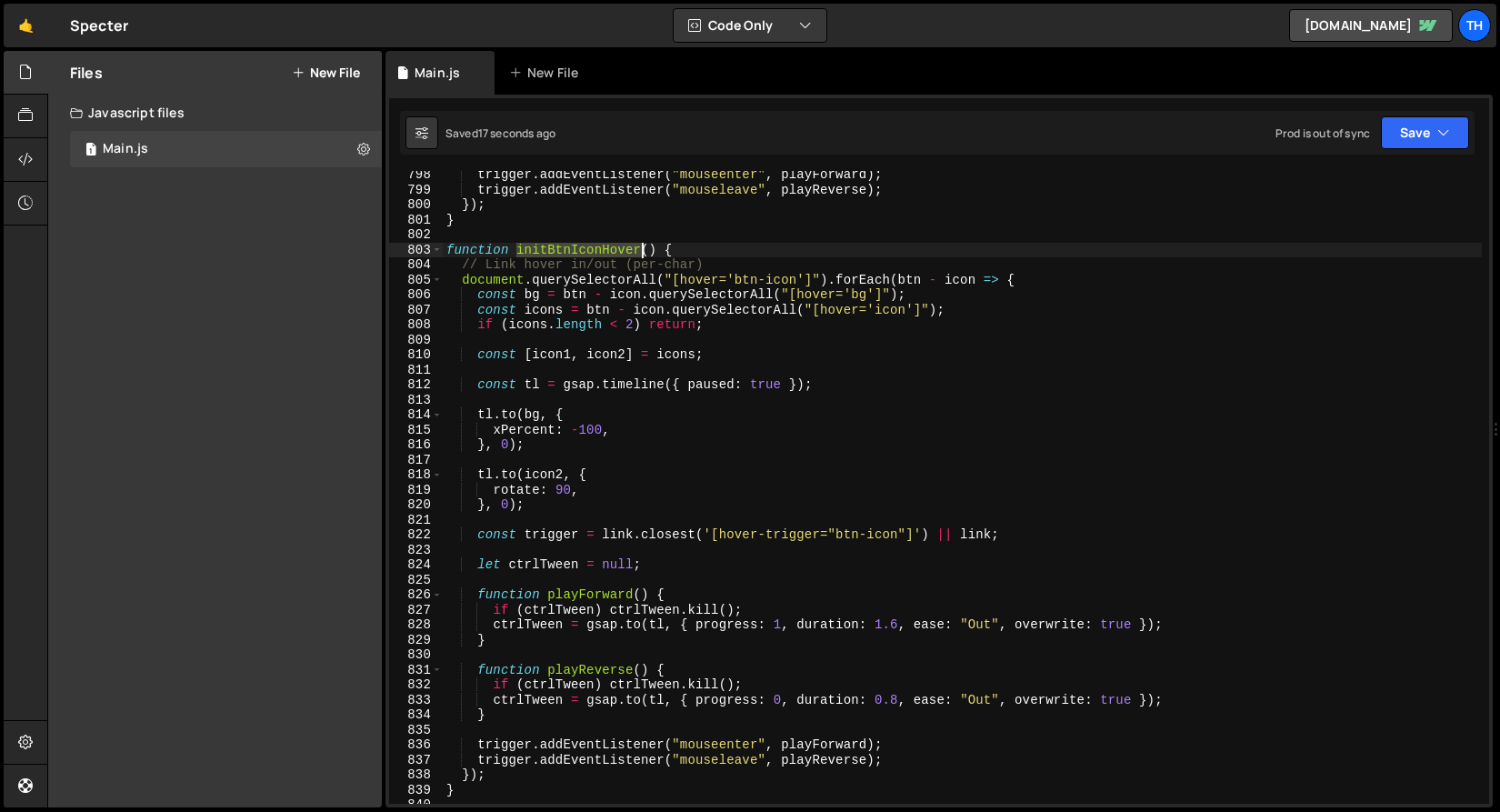
click at [581, 252] on div "trigger . addEventListener ( "mouseenter" , playForward ) ; trigger . addEventL…" at bounding box center [962, 499] width 1040 height 663
click at [442, 249] on span at bounding box center [437, 250] width 10 height 16
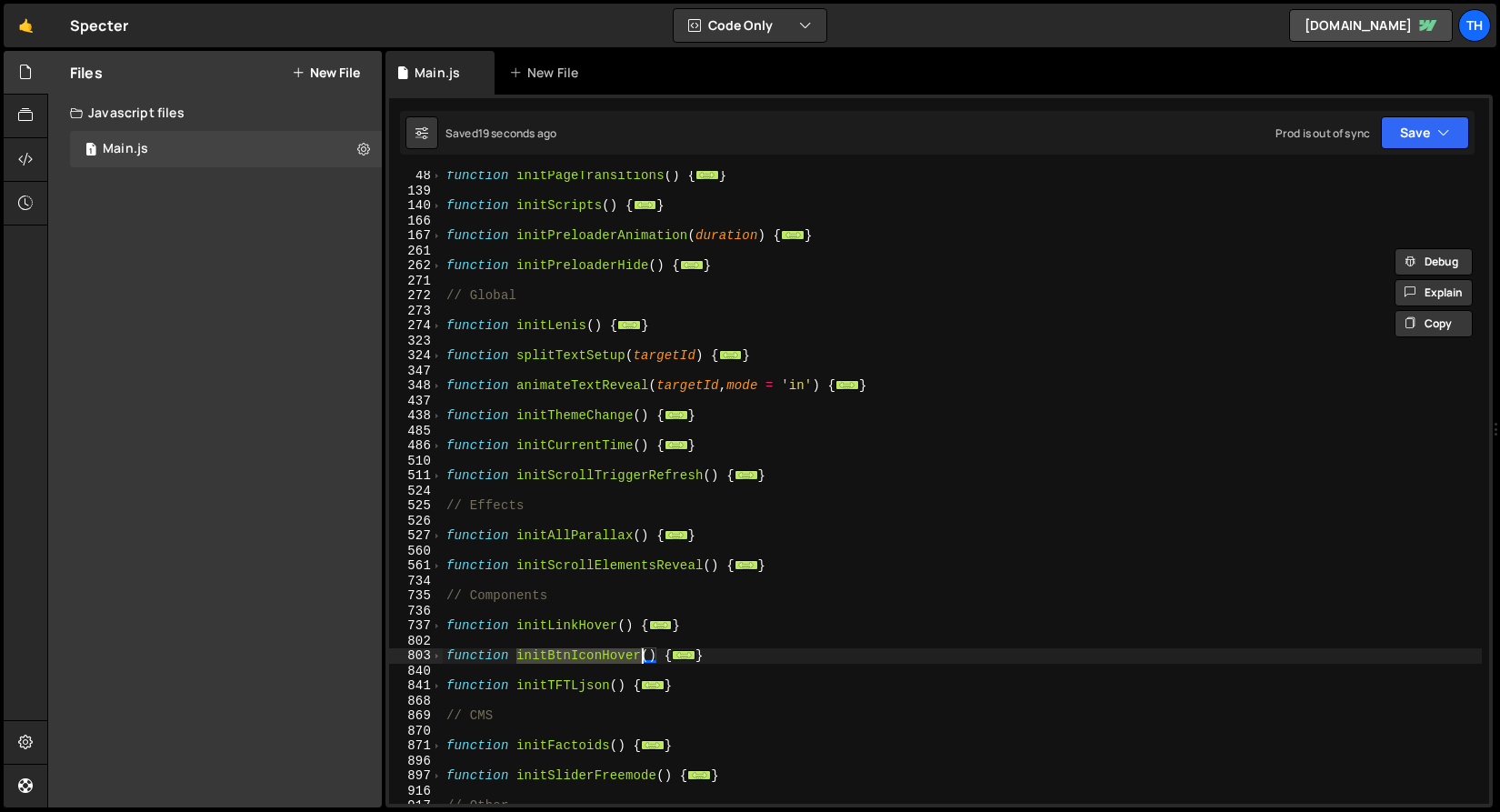
scroll to position [0, 0]
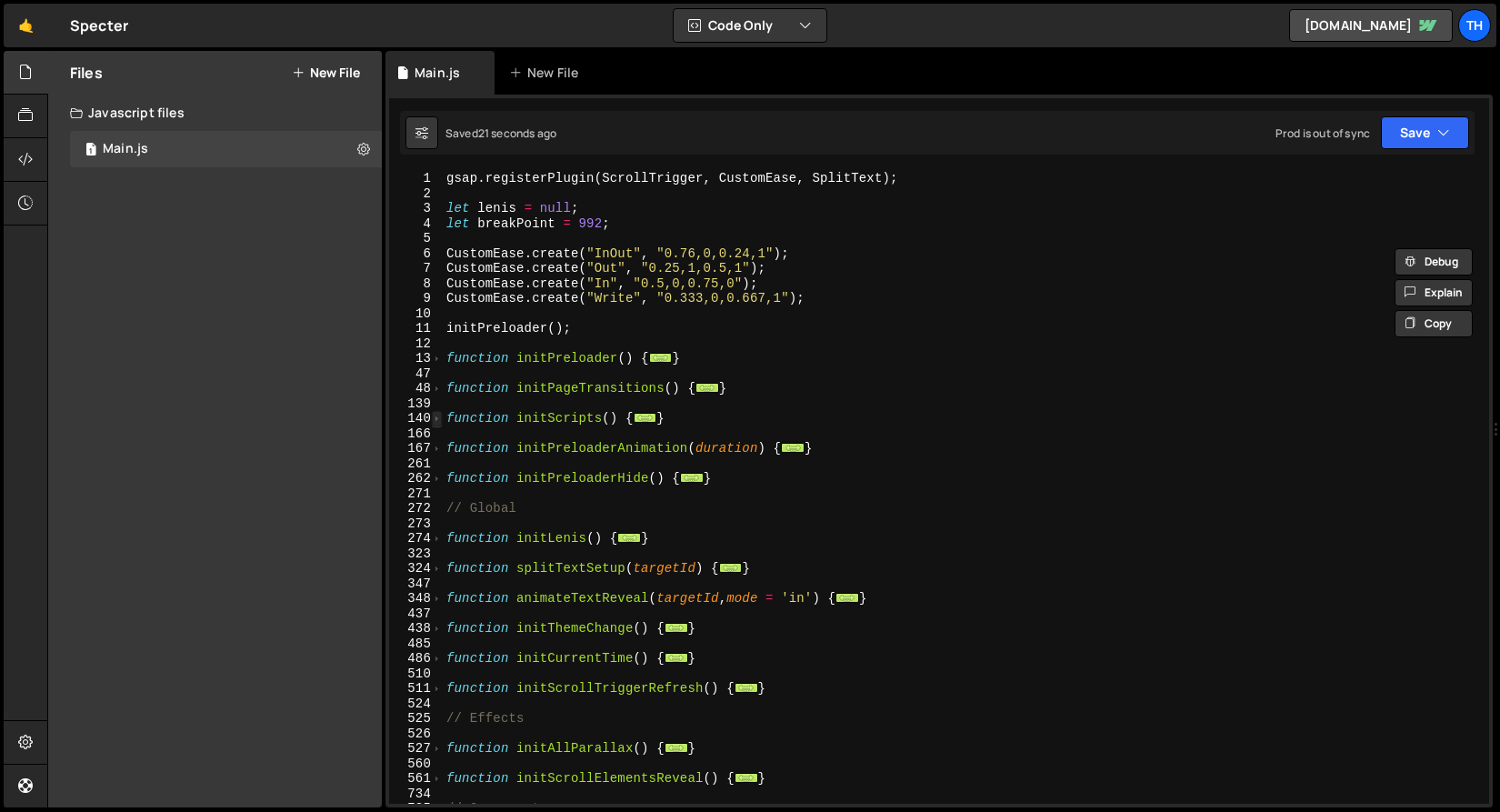
click at [440, 418] on span at bounding box center [437, 419] width 10 height 16
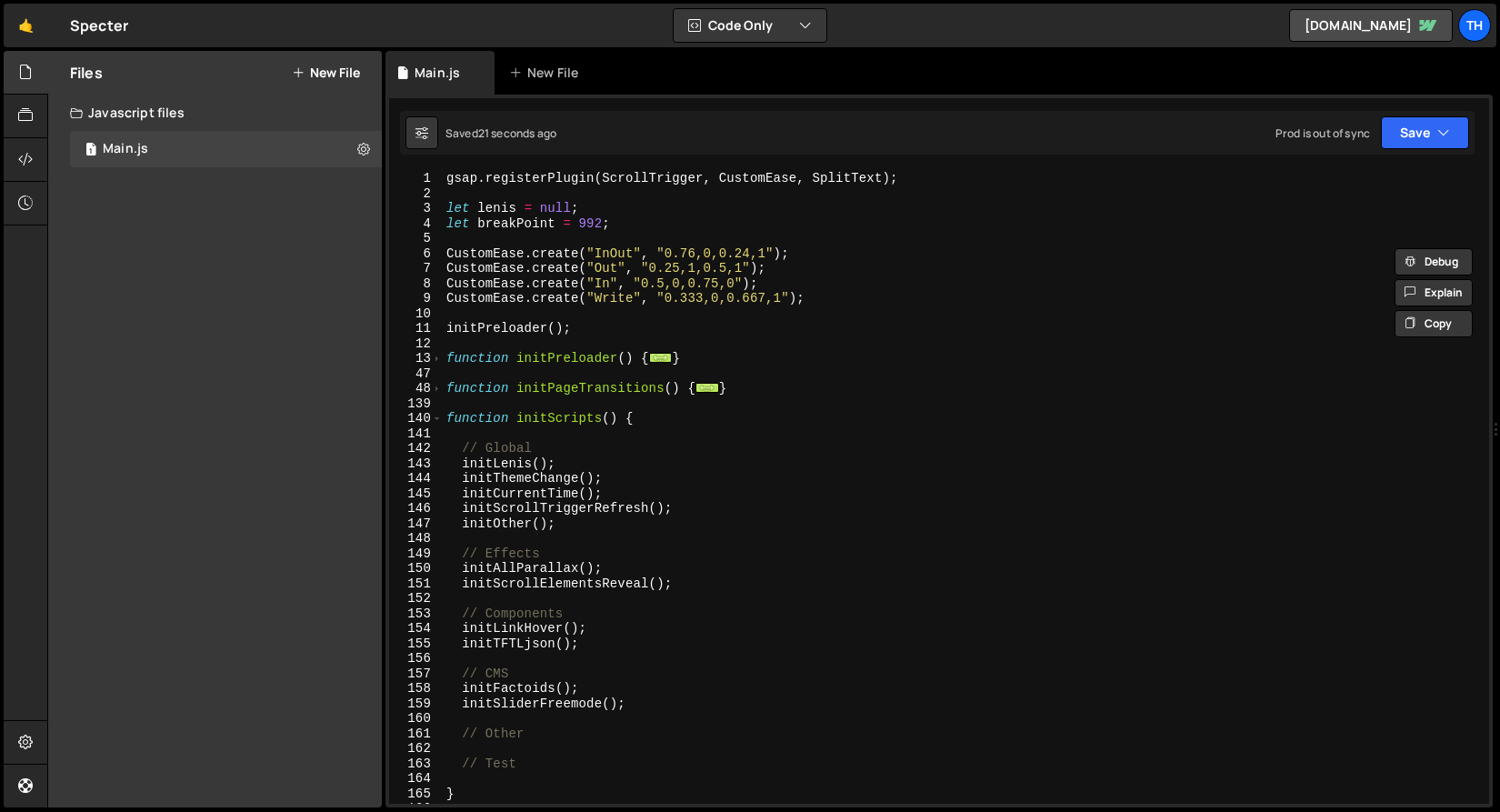
scroll to position [79, 0]
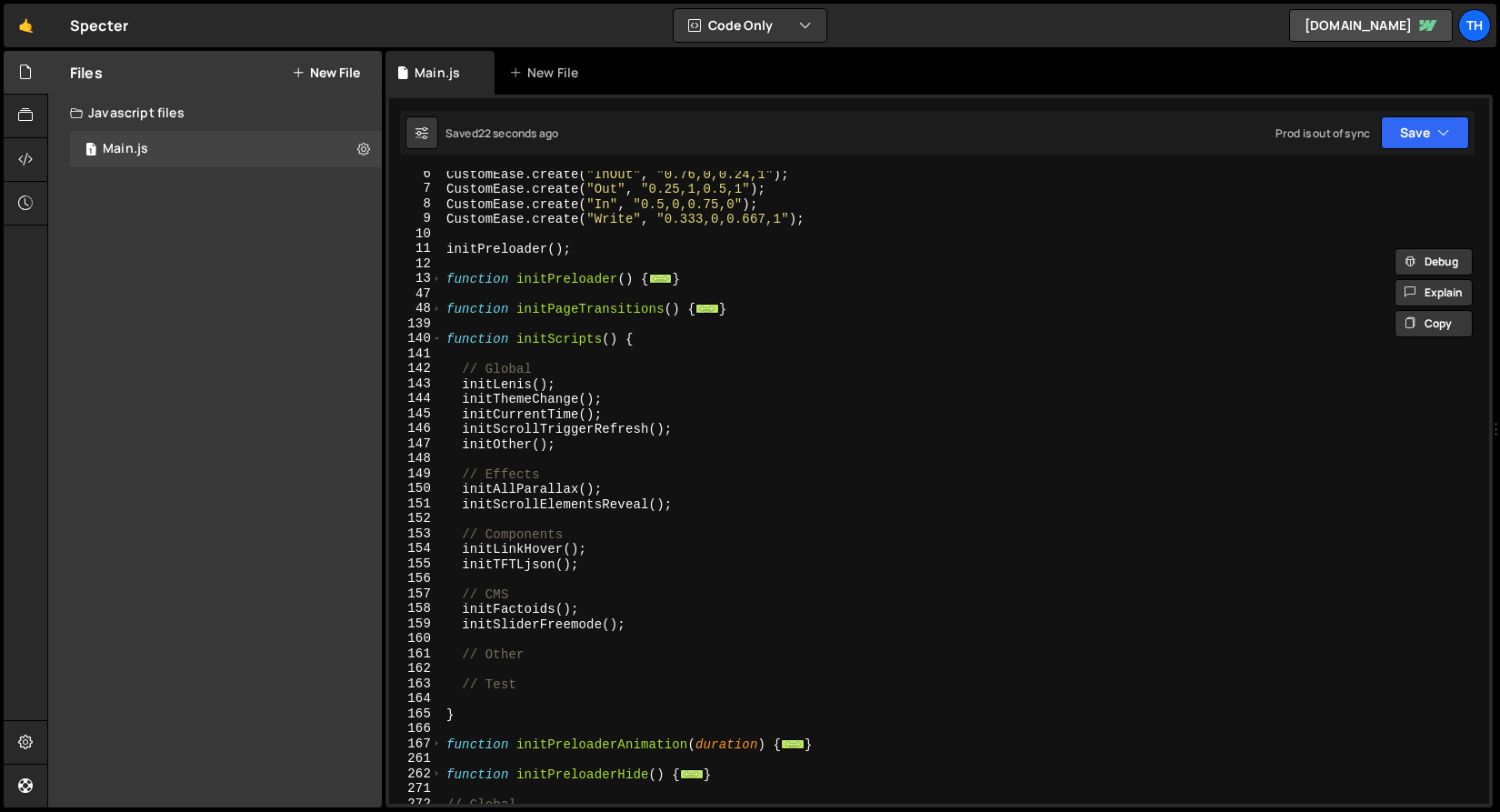
click at [606, 556] on div "CustomEase . create ( "InOut" , "0.76,0,0.24,1" ) ; CustomEase . create ( "Out"…" at bounding box center [962, 498] width 1040 height 663
type textarea "initLinkHover();"
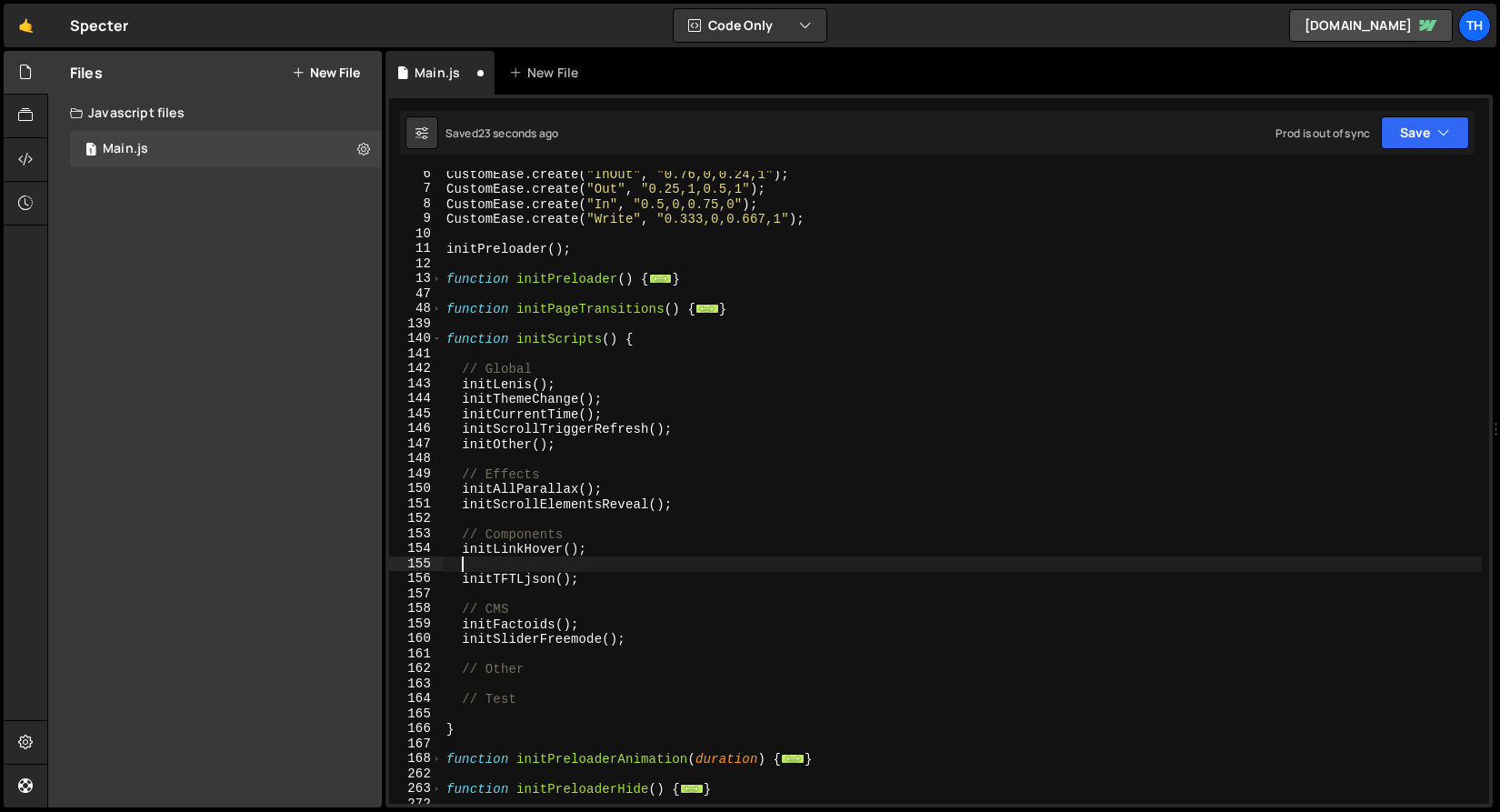
paste textarea "initBtnIconHover"
drag, startPoint x: 564, startPoint y: 553, endPoint x: 589, endPoint y: 553, distance: 25.0
click at [589, 553] on div "CustomEase . create ( "InOut" , "0.76,0,0.24,1" ) ; CustomEase . create ( "Out"…" at bounding box center [962, 498] width 1040 height 663
click at [590, 561] on div "CustomEase . create ( "InOut" , "0.76,0,0.24,1" ) ; CustomEase . create ( "Out"…" at bounding box center [962, 498] width 1040 height 663
paste textarea "();"
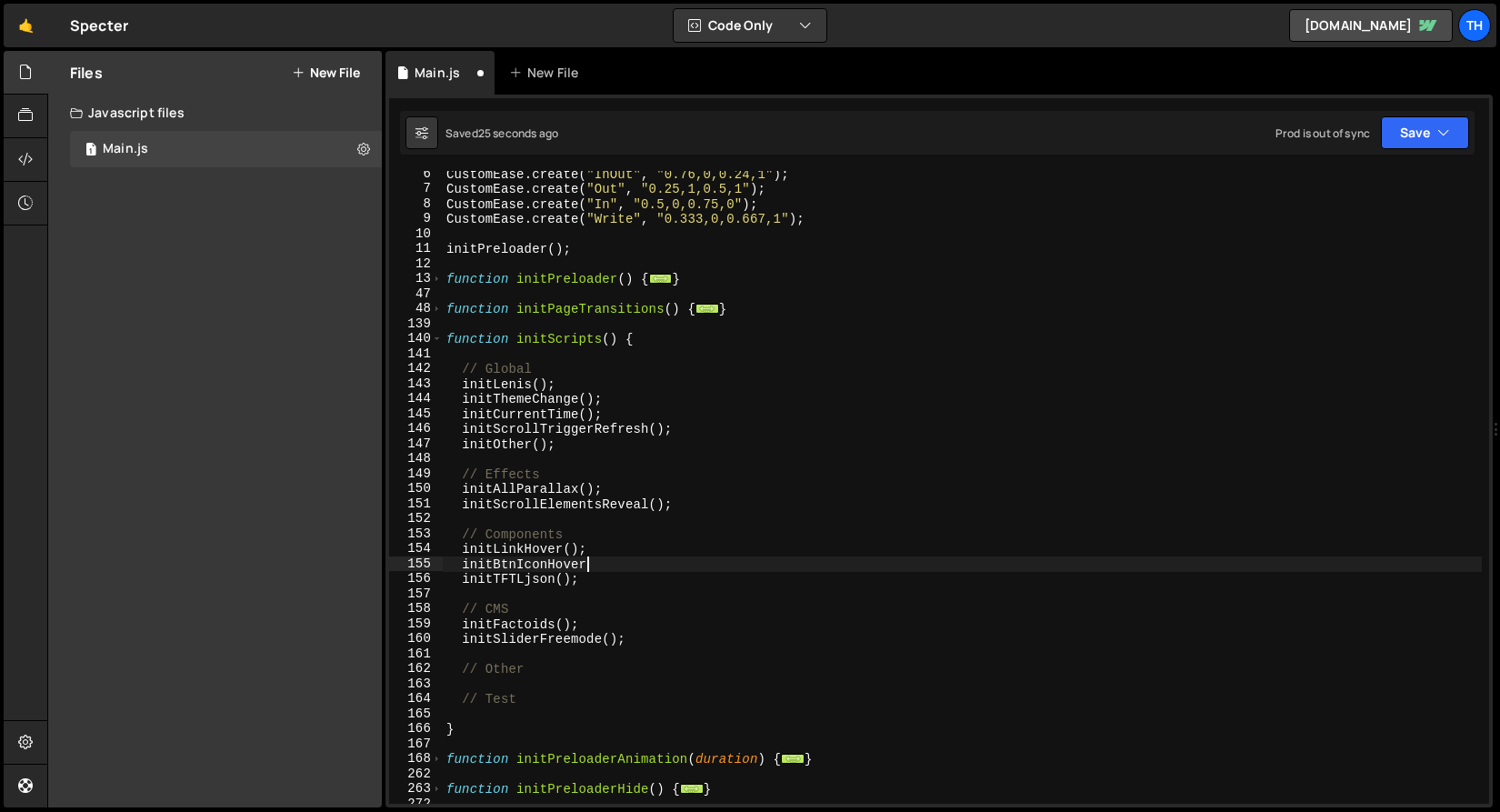
type textarea "initBtnIconHover();"
drag, startPoint x: 621, startPoint y: 567, endPoint x: 459, endPoint y: 571, distance: 162.0
click at [459, 571] on div "CustomEase . create ( "InOut" , "0.76,0,0.24,1" ) ; CustomEase . create ( "Out"…" at bounding box center [962, 498] width 1040 height 663
click at [599, 528] on div "CustomEase . create ( "InOut" , "0.76,0,0.24,1" ) ; CustomEase . create ( "Out"…" at bounding box center [962, 498] width 1040 height 663
type textarea "// Components"
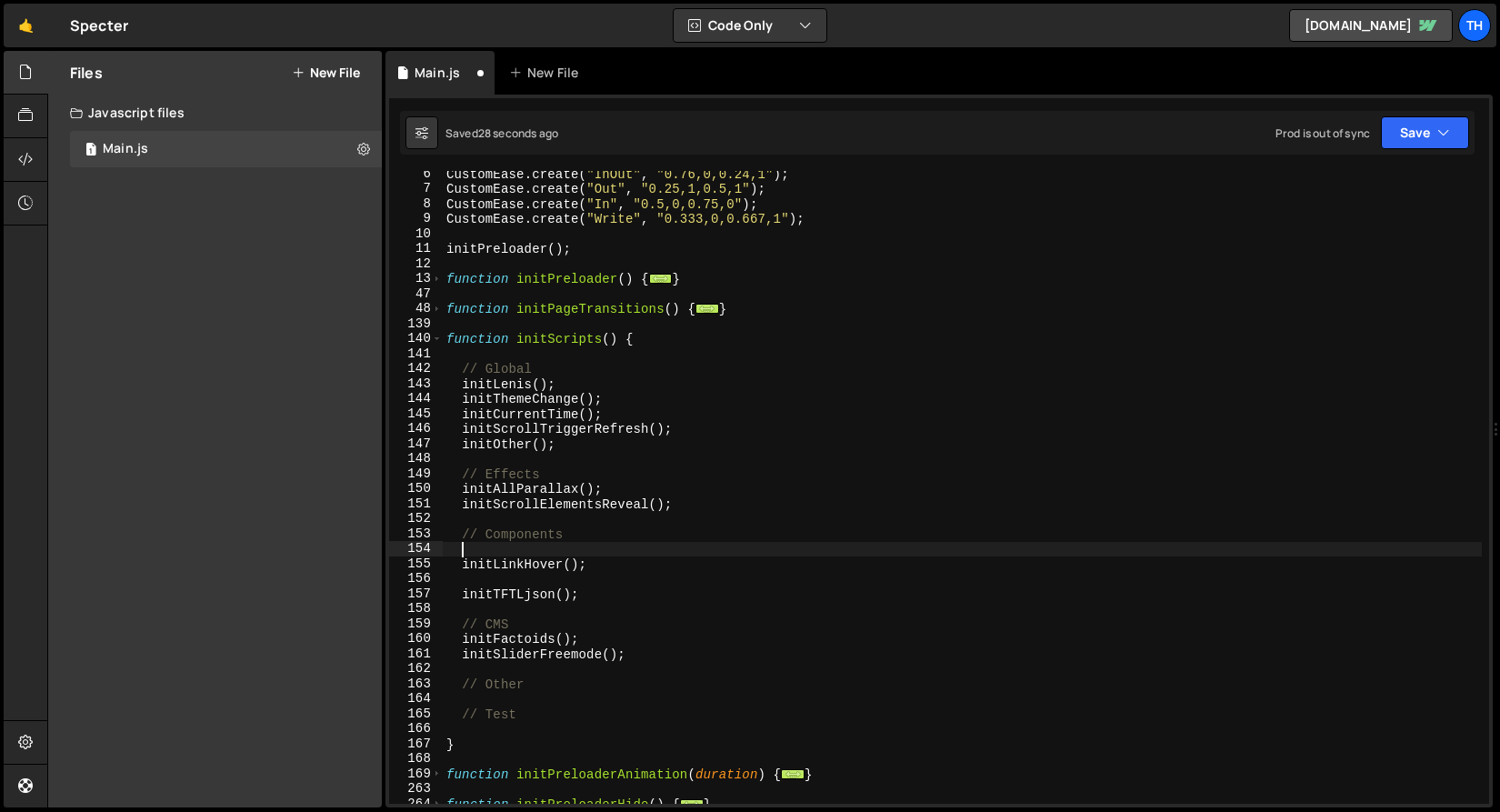
paste textarea "initBtnIconHover();"
type textarea "initBtnIconHover();"
click at [558, 579] on div "CustomEase . create ( "InOut" , "0.76,0,0.24,1" ) ; CustomEase . create ( "Out"…" at bounding box center [962, 498] width 1040 height 663
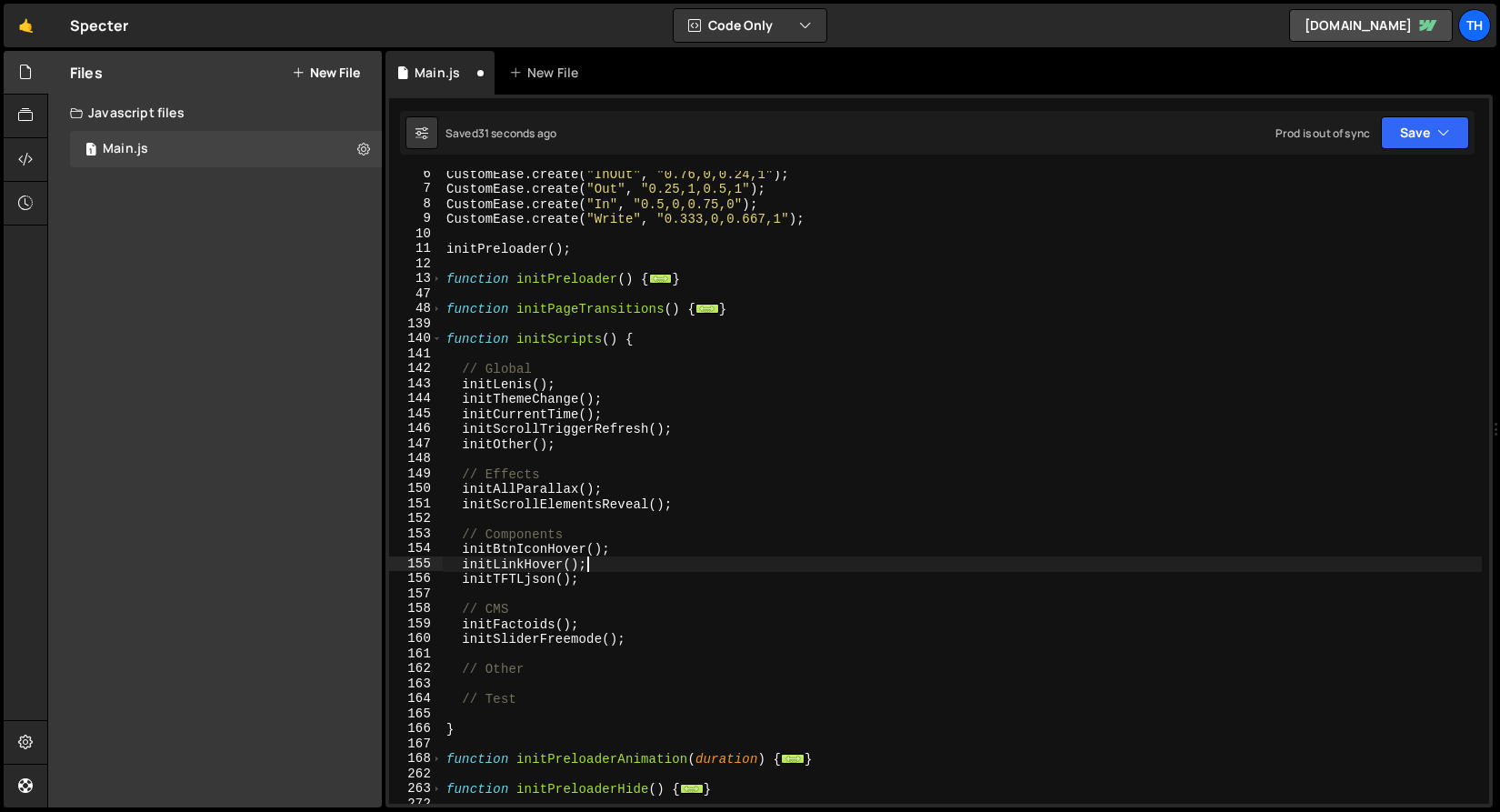
click at [1394, 157] on div "1 Type cmd + s to save your Javascript file. הההההההההההההההההההההההההההההההההה…" at bounding box center [939, 450] width 1108 height 712
click at [1405, 147] on button "Save" at bounding box center [1426, 132] width 89 height 33
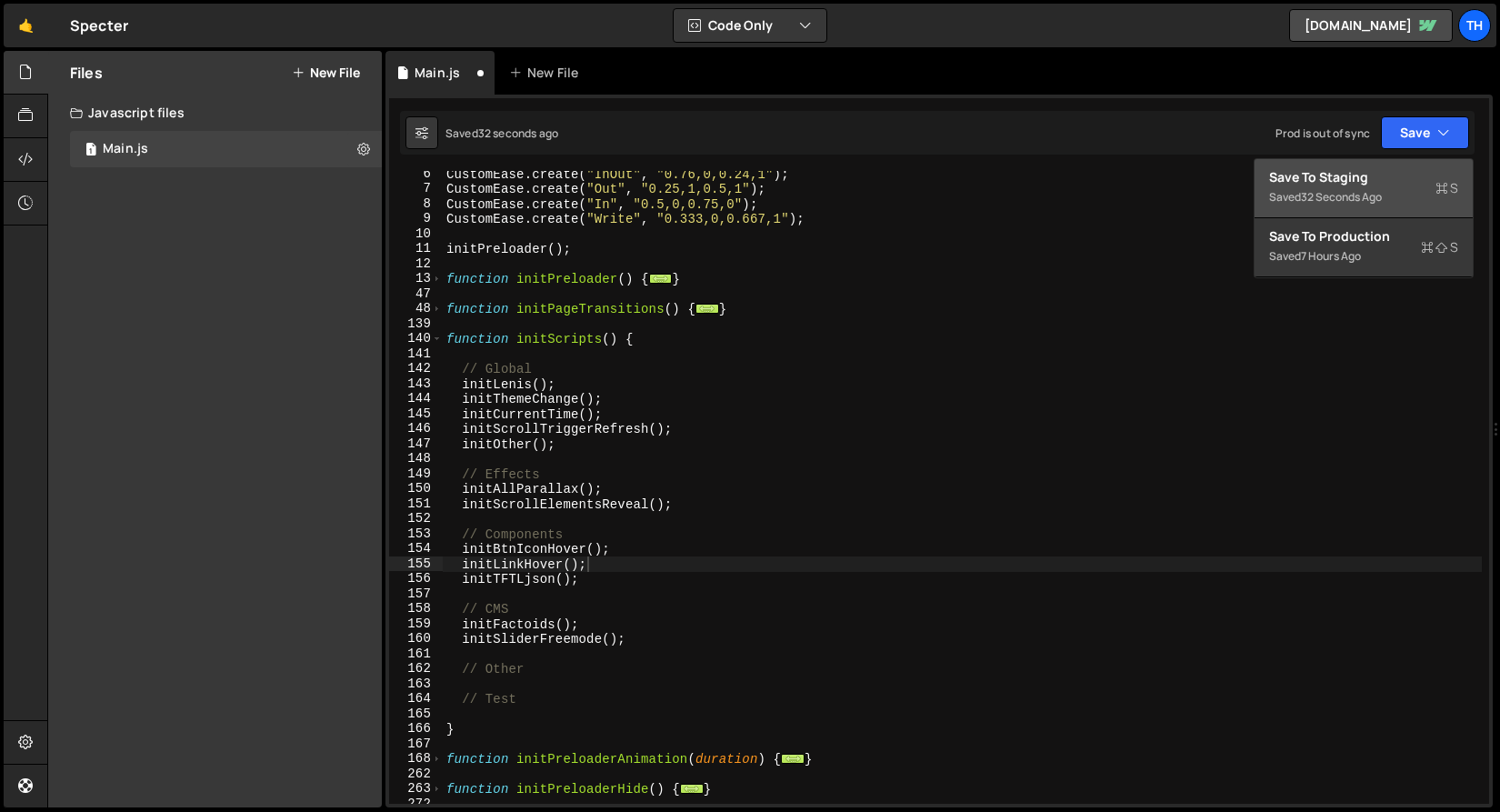
click at [1389, 179] on div "Save to Staging S" at bounding box center [1364, 177] width 189 height 18
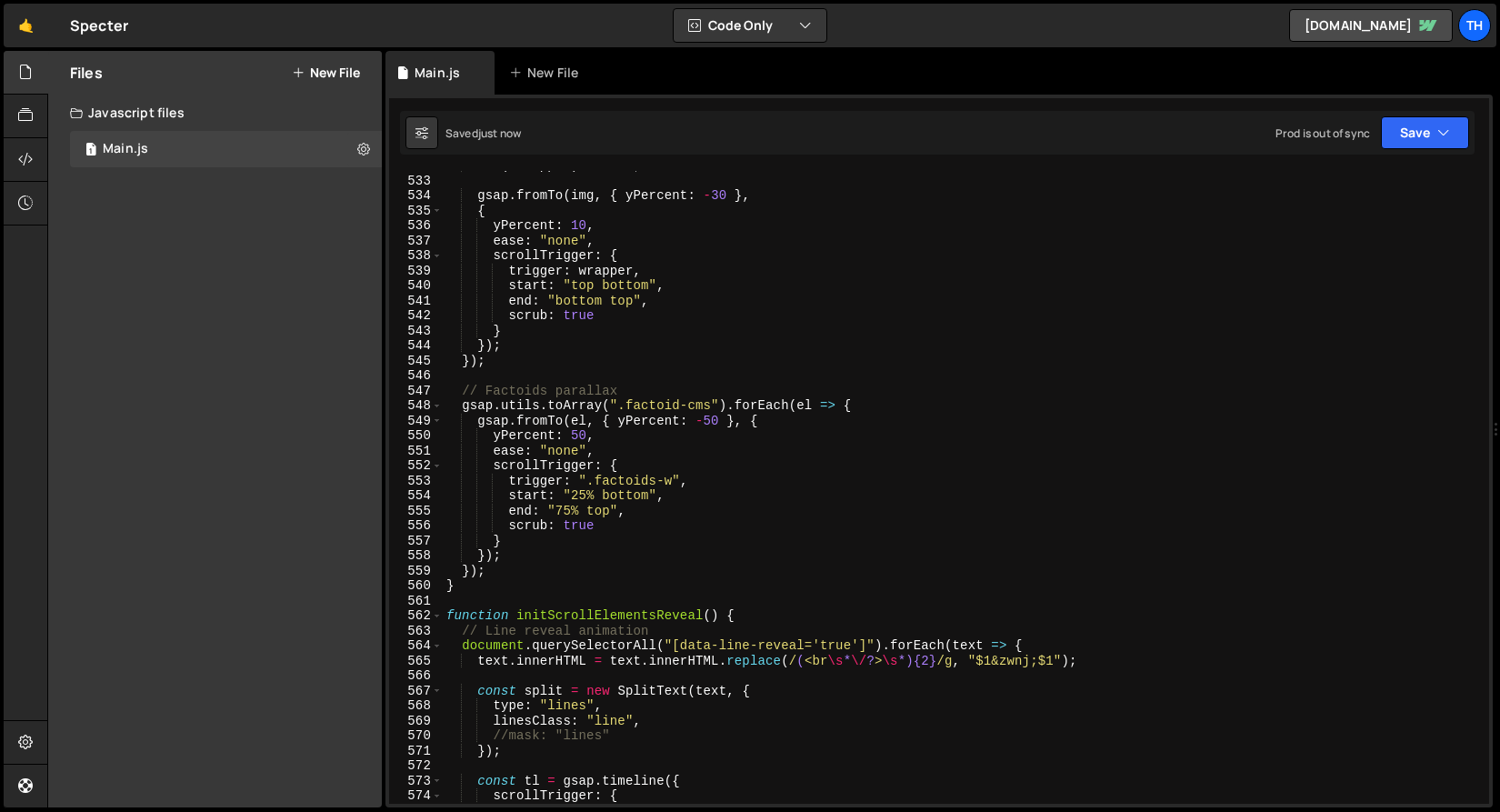
scroll to position [8555, 0]
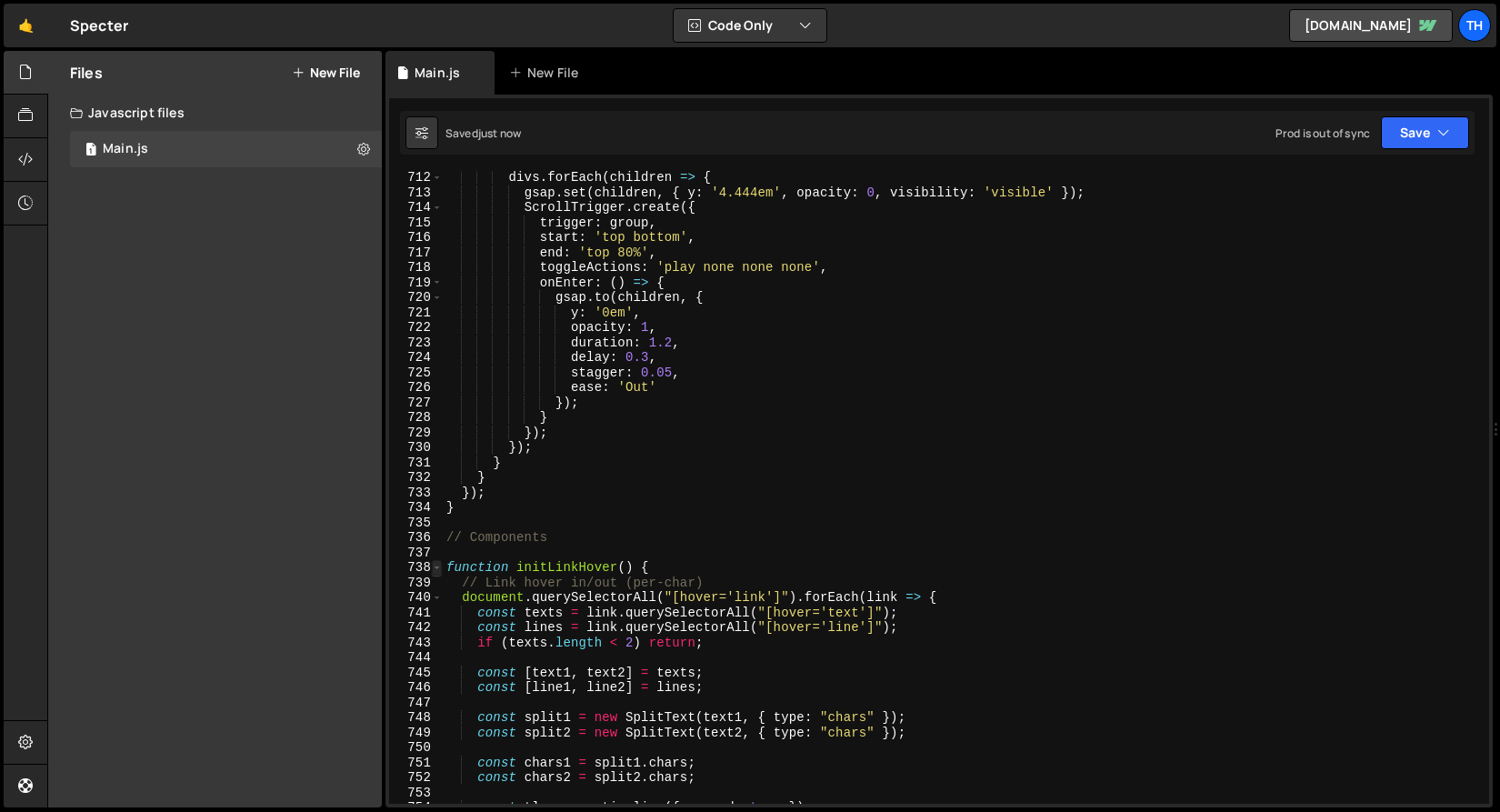
click at [433, 561] on span at bounding box center [437, 568] width 10 height 16
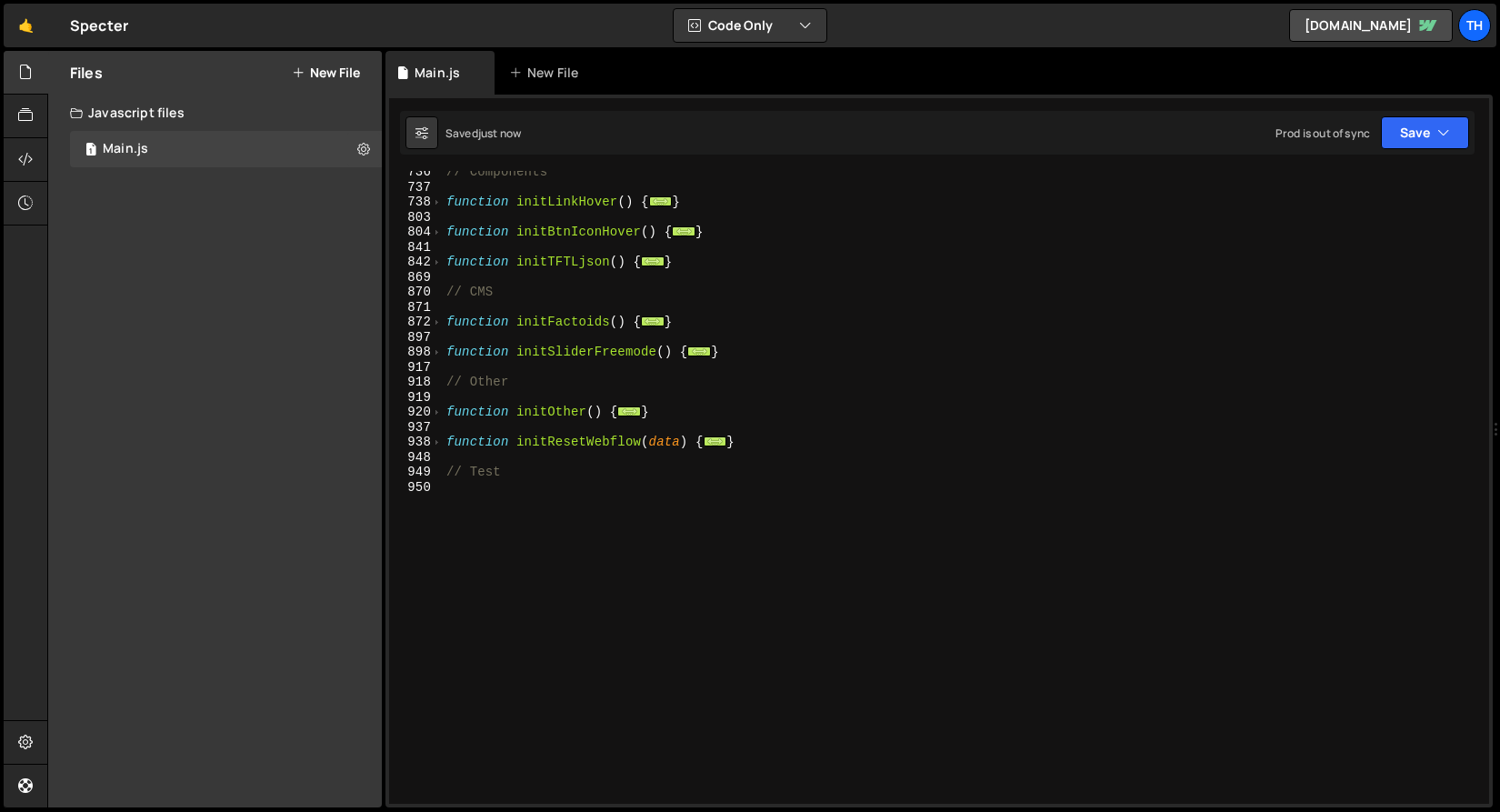
scroll to position [428, 0]
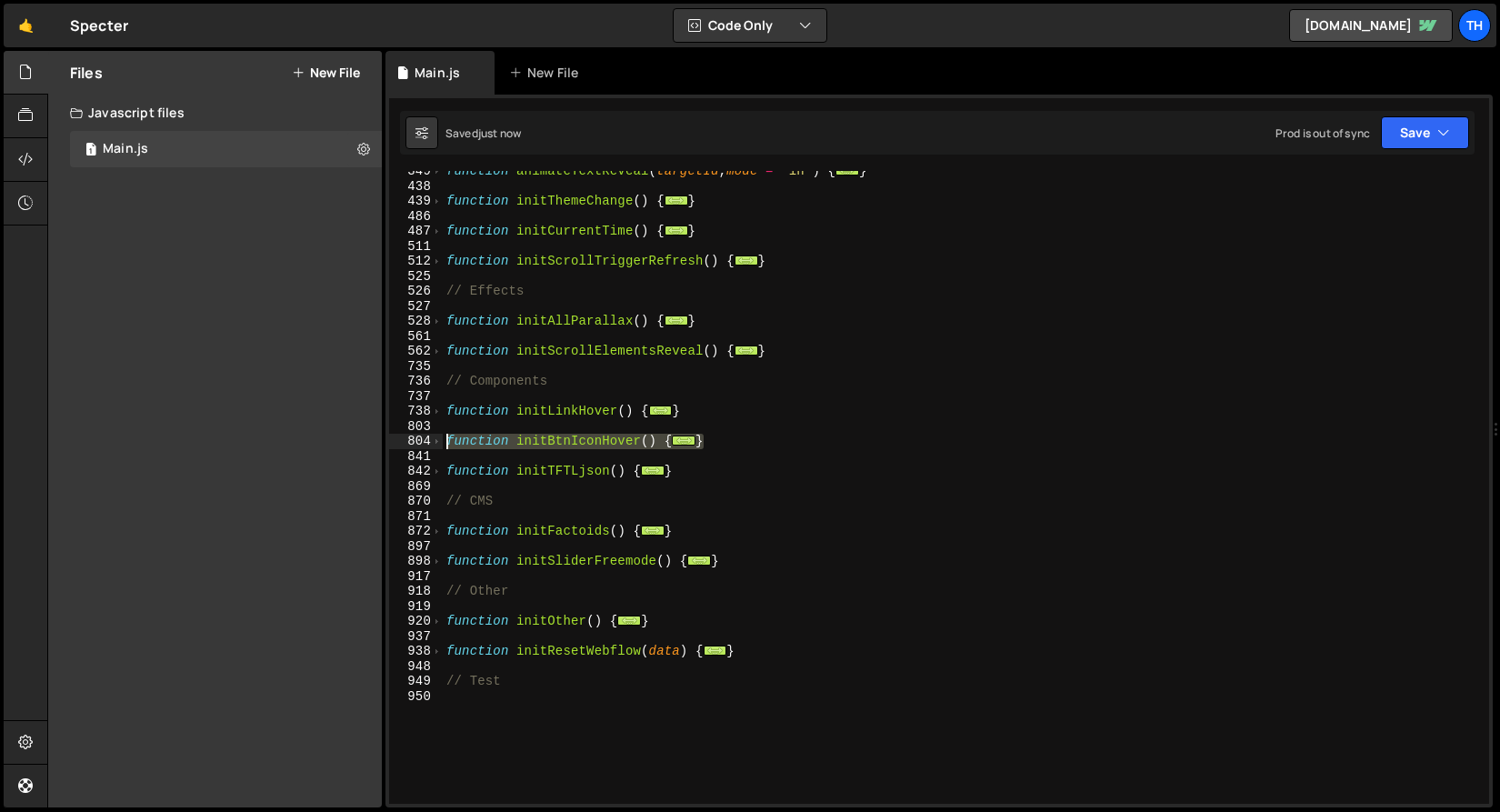
drag, startPoint x: 728, startPoint y: 440, endPoint x: 388, endPoint y: 439, distance: 340.0
click at [389, 439] on div "initLinkHover(); 349 438 439 486 487 511 512 525 526 527 528 561 562 735 736 73…" at bounding box center [939, 487] width 1100 height 633
type textarea "function initBtnIconHover() { // Link hover in/out (per-char)"
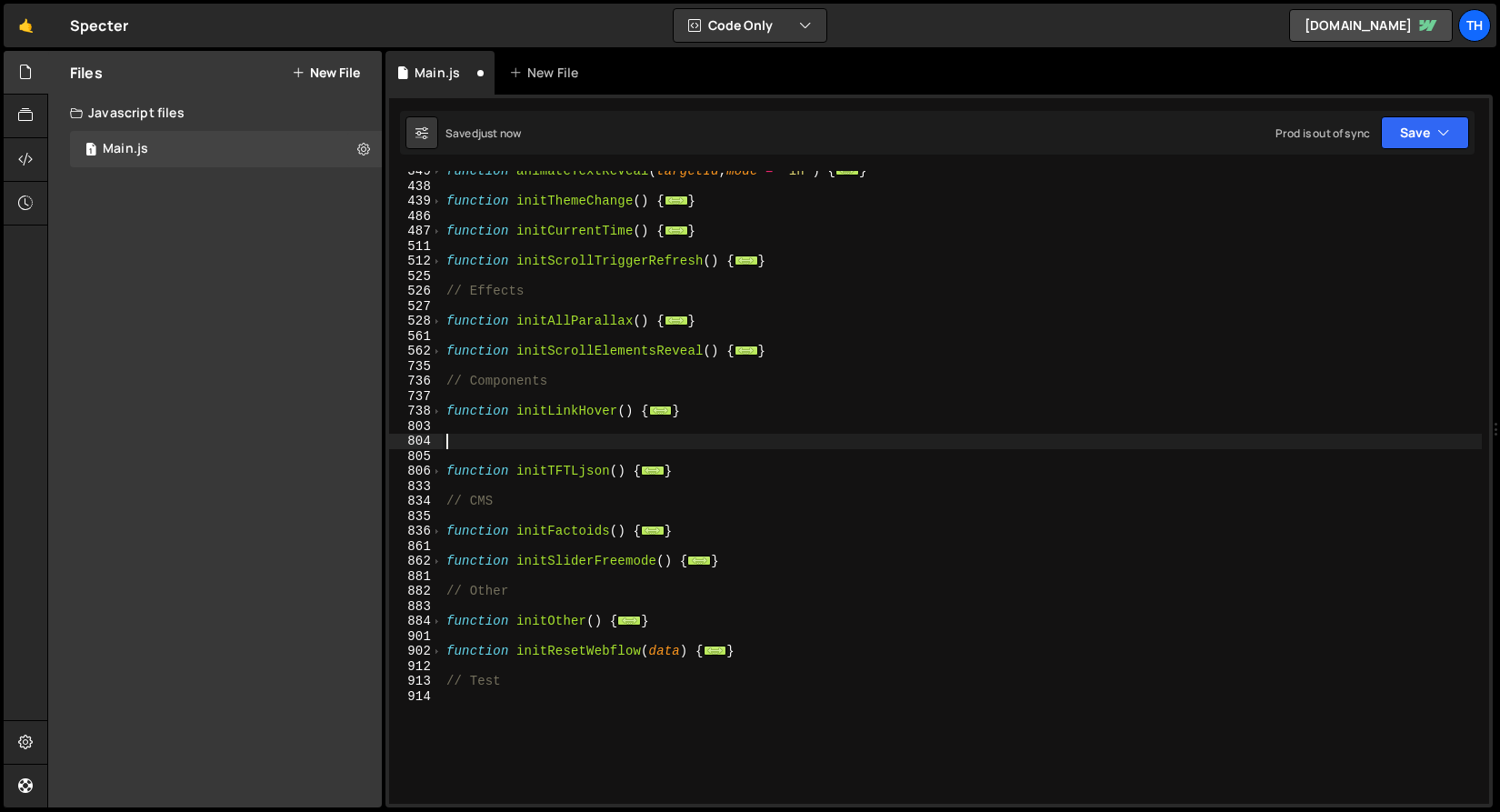
click at [527, 391] on div "function animateTextReveal ( targetId , mode = 'in' ) { ... } function initThem…" at bounding box center [962, 495] width 1040 height 663
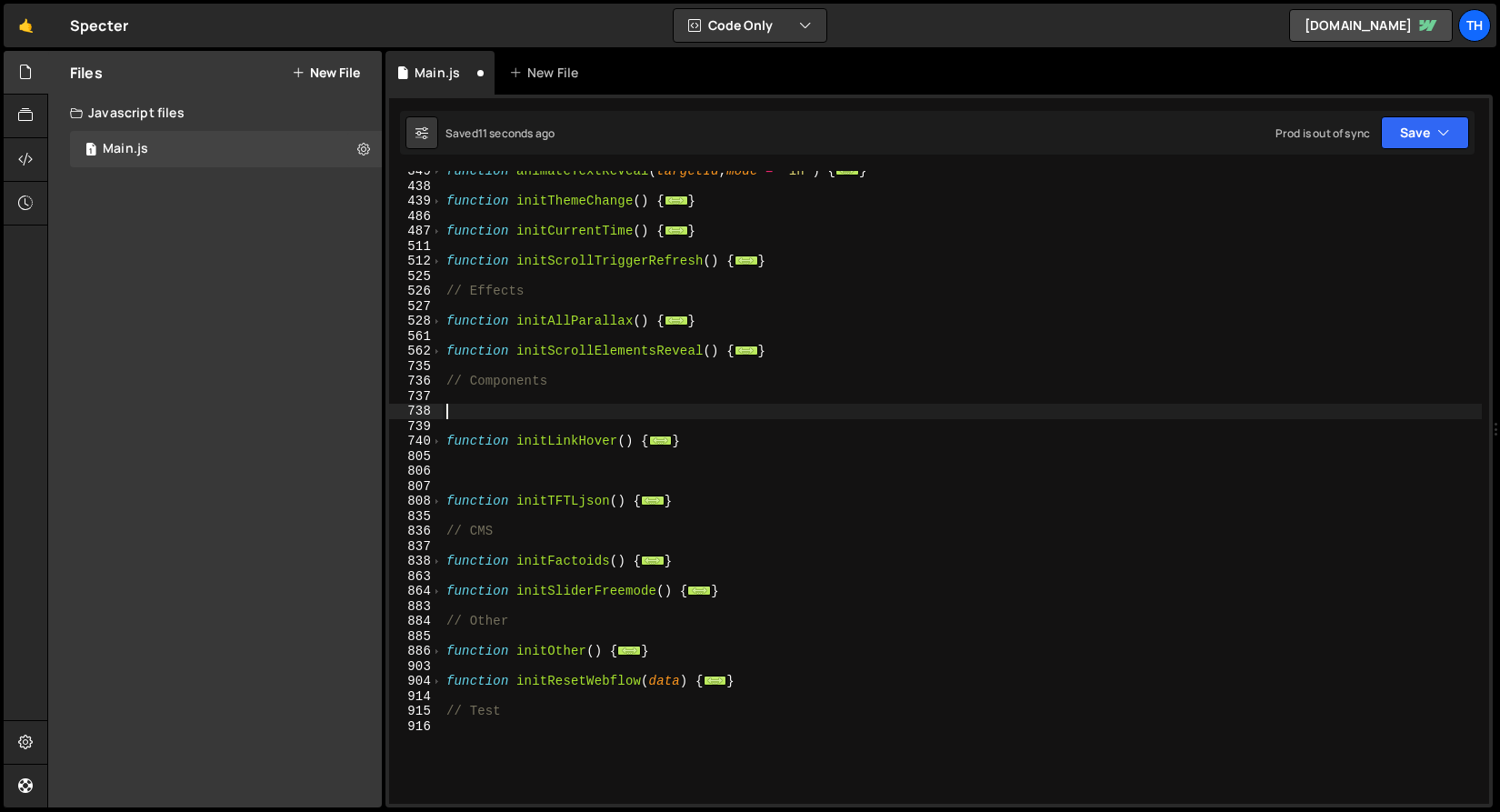
paste textarea "}"
type textarea "}"
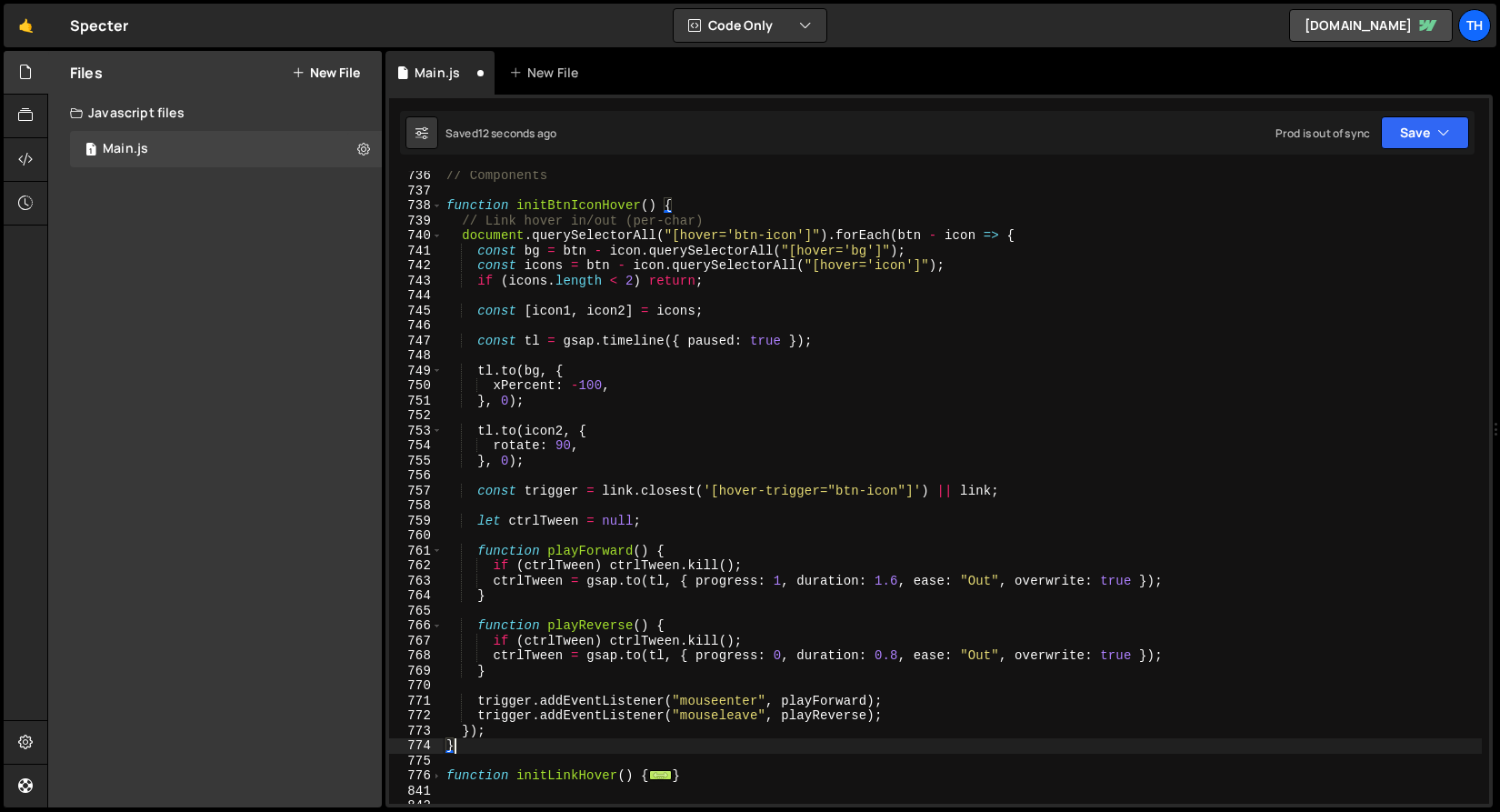
scroll to position [730, 0]
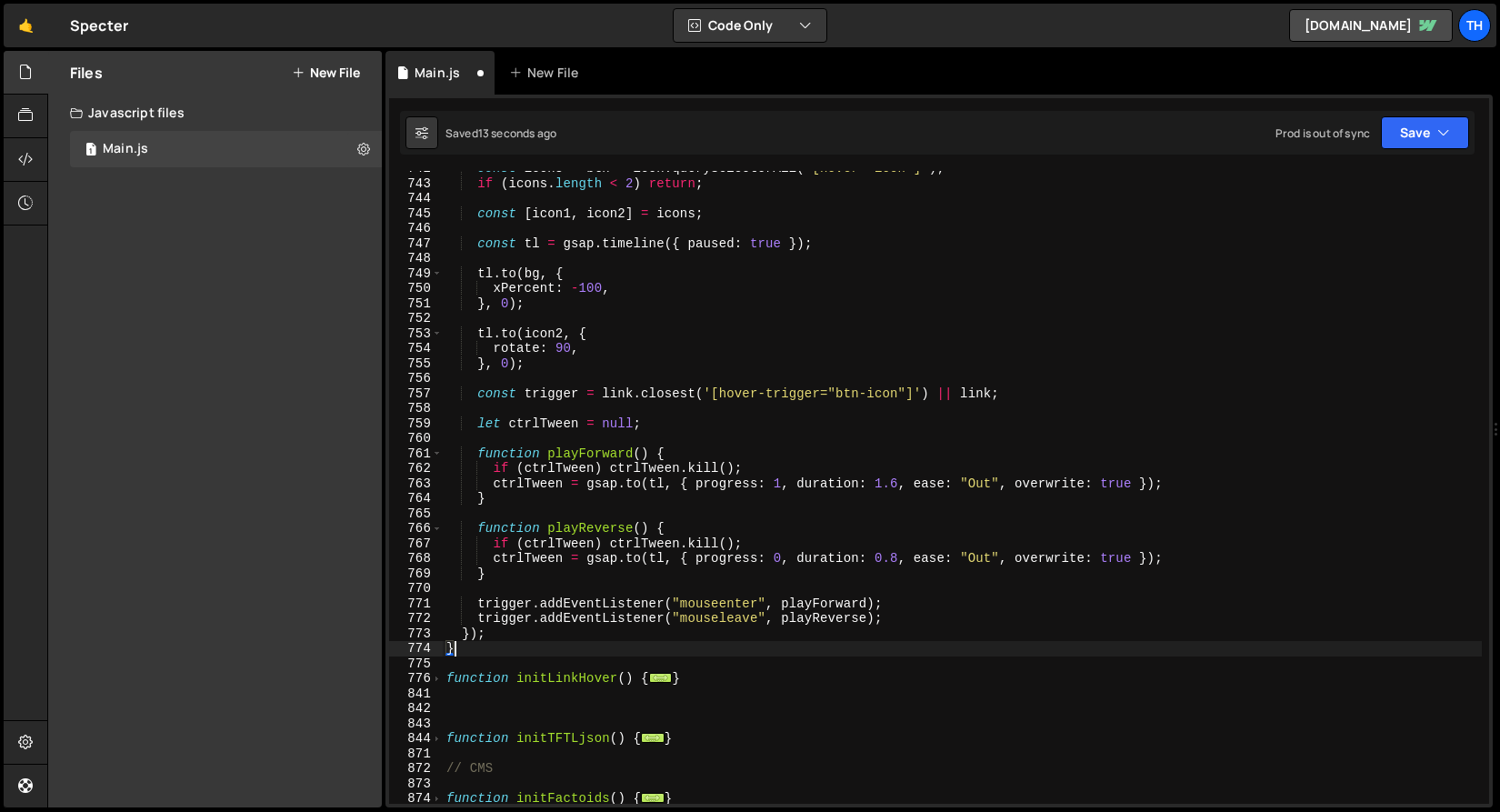
click at [522, 714] on div "const icons = btn - icon . querySelectorAll ( "[hover='icon']" ) ; if ( icons .…" at bounding box center [962, 492] width 1040 height 663
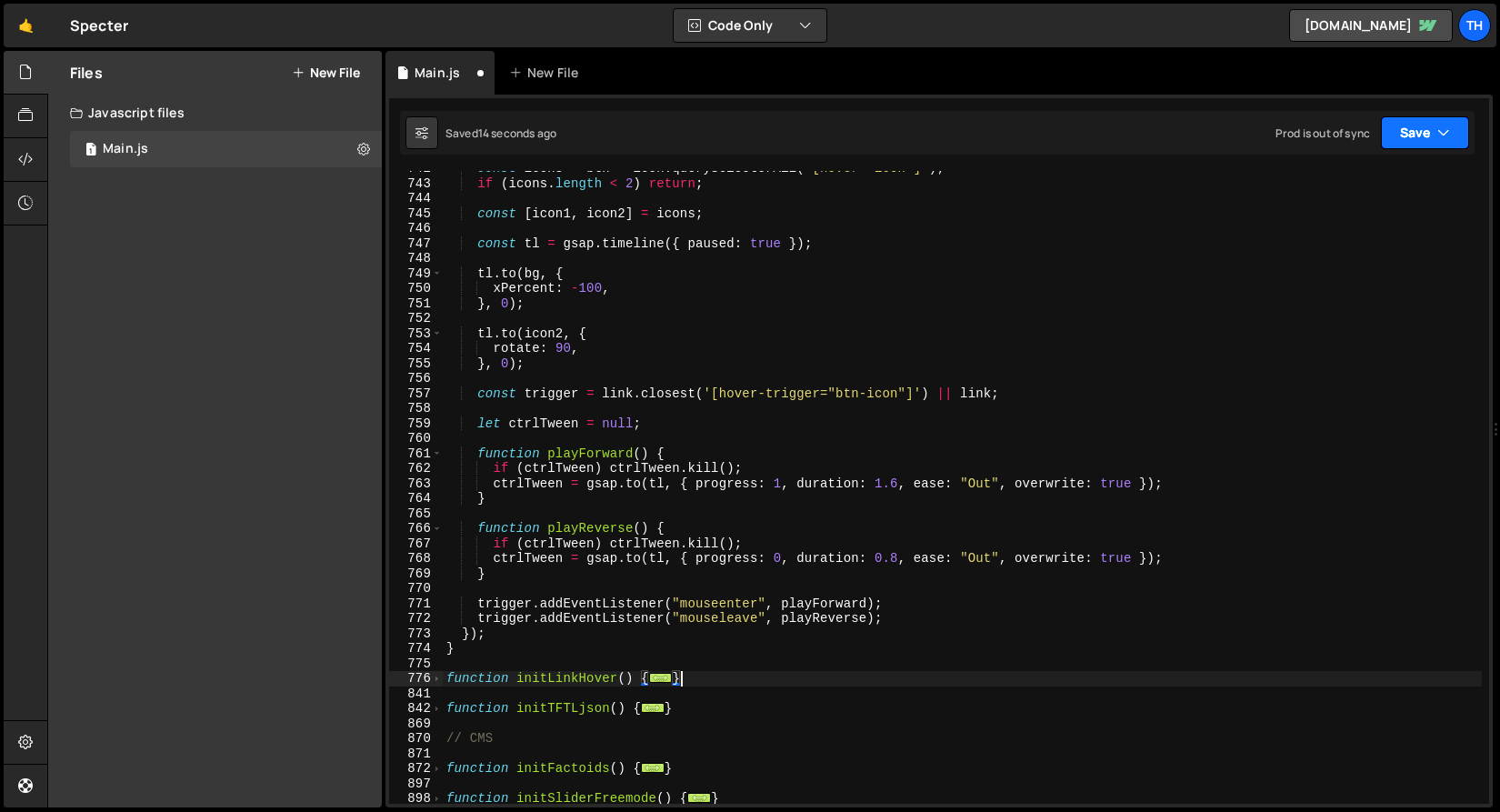
click at [1393, 143] on button "Save" at bounding box center [1426, 132] width 89 height 33
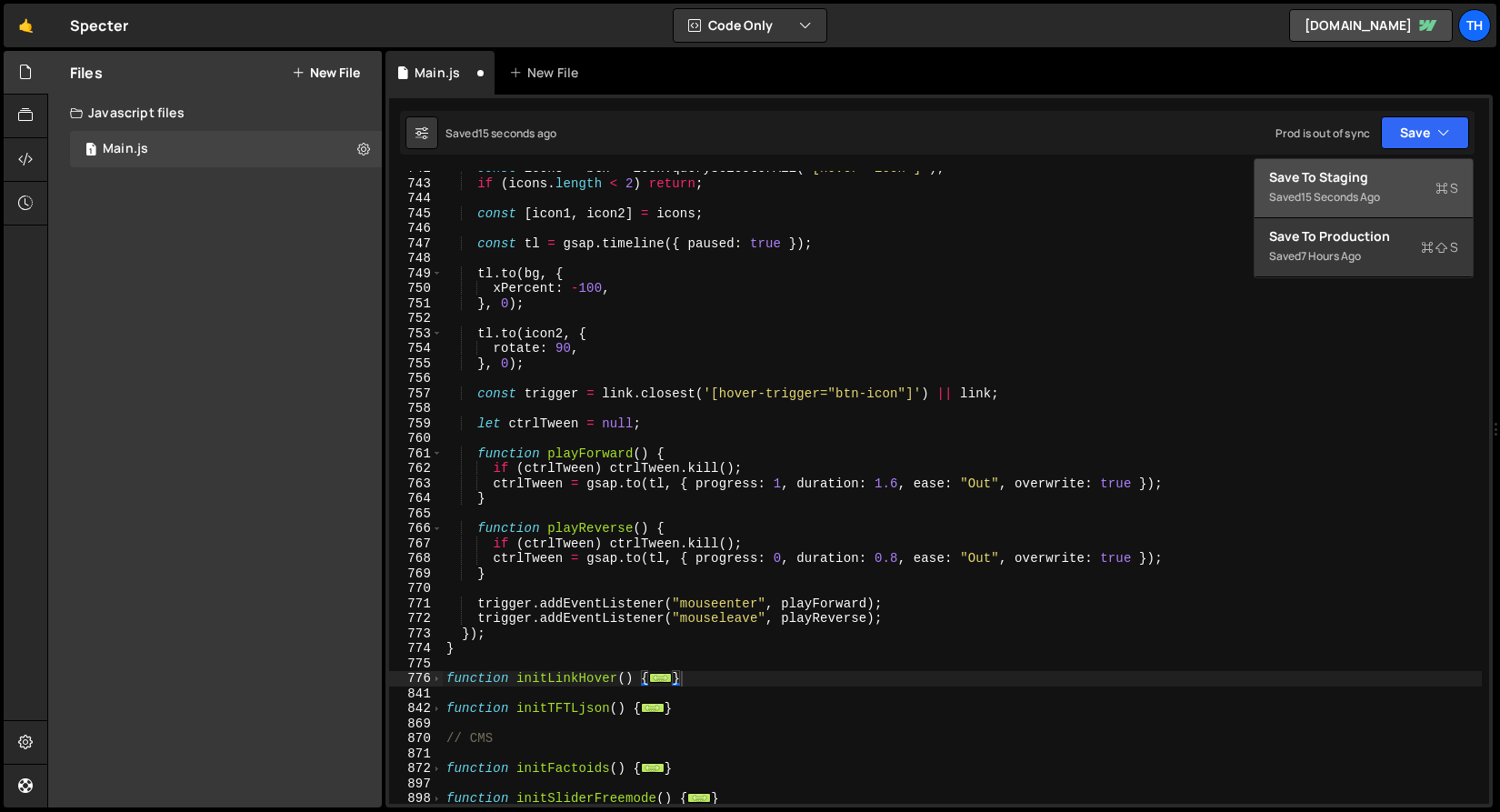
click at [1385, 166] on button "Save to Staging S Saved 15 seconds ago" at bounding box center [1363, 188] width 218 height 59
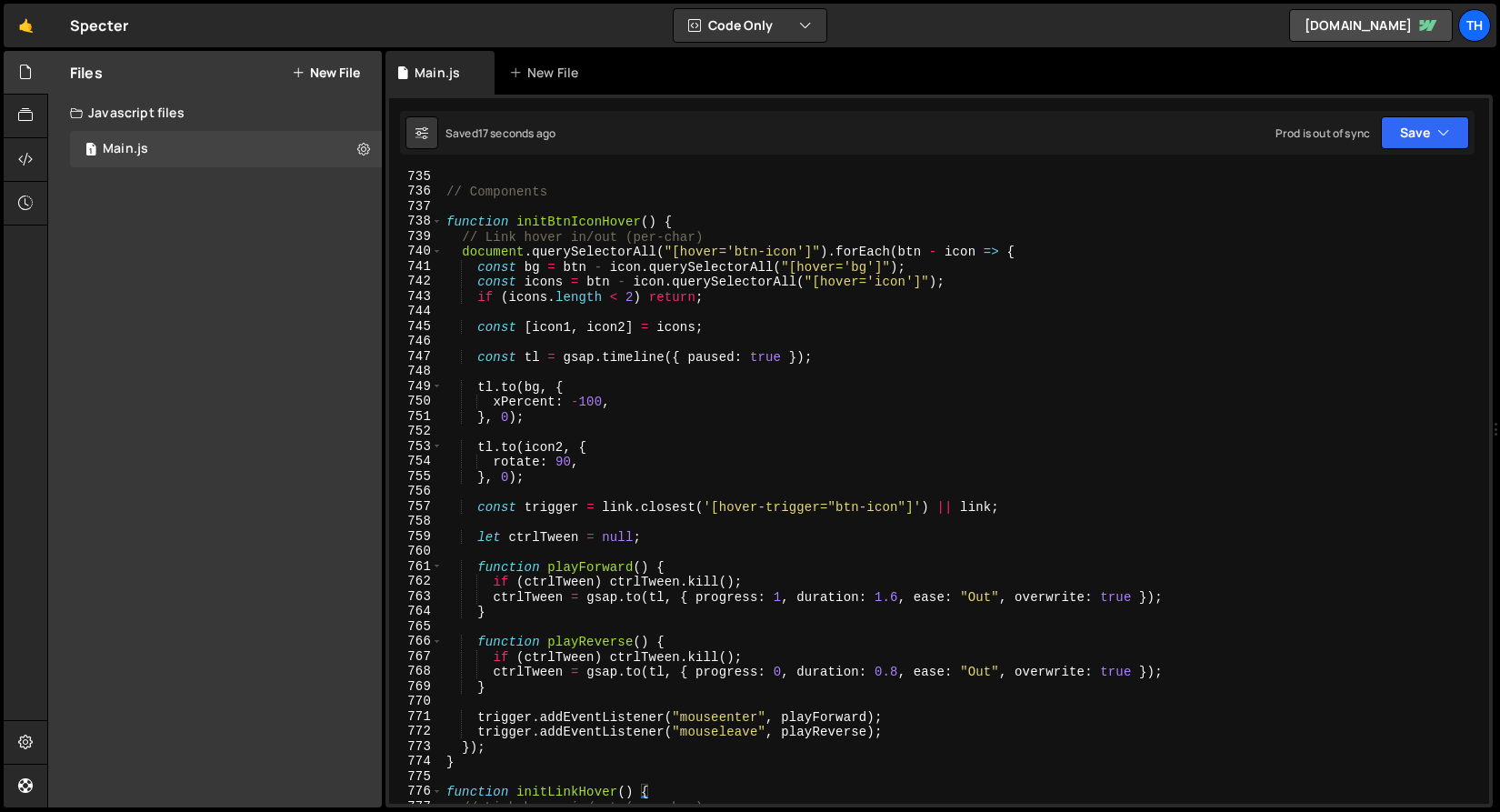
scroll to position [11022, 0]
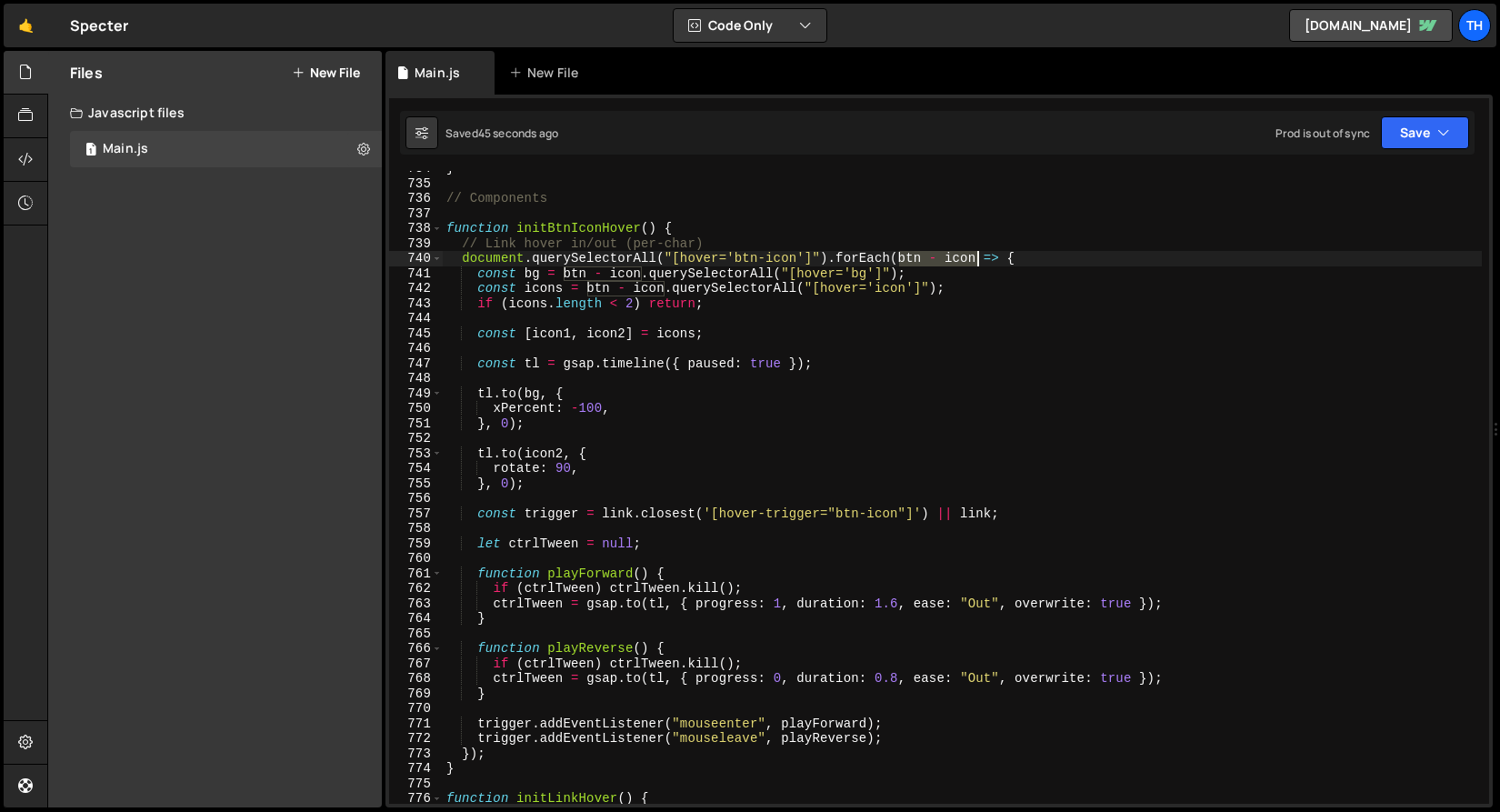
drag, startPoint x: 899, startPoint y: 260, endPoint x: 978, endPoint y: 262, distance: 79.0
click at [978, 262] on div "} // Components function initBtnIconHover ( ) { // Link hover in/out (per-char)…" at bounding box center [962, 492] width 1040 height 663
click at [910, 259] on div "} // Components function initBtnIconHover ( ) { // Link hover in/out (per-char)…" at bounding box center [962, 492] width 1040 height 663
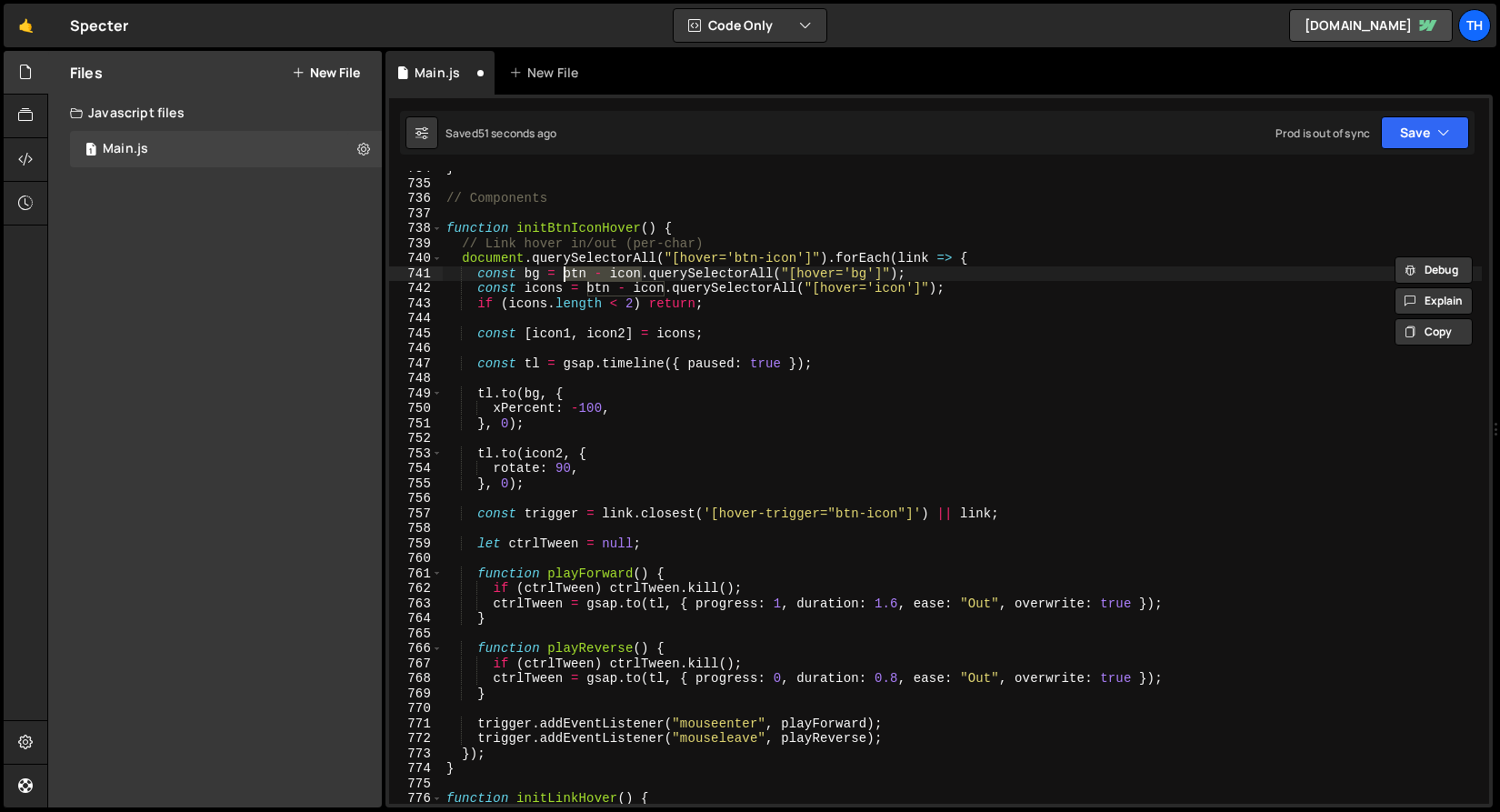
drag, startPoint x: 641, startPoint y: 277, endPoint x: 565, endPoint y: 276, distance: 76.0
click at [565, 276] on div "} // Components function initBtnIconHover ( ) { // Link hover in/out (per-char)…" at bounding box center [962, 492] width 1040 height 663
paste textarea "link"
drag, startPoint x: 607, startPoint y: 292, endPoint x: 587, endPoint y: 292, distance: 20.0
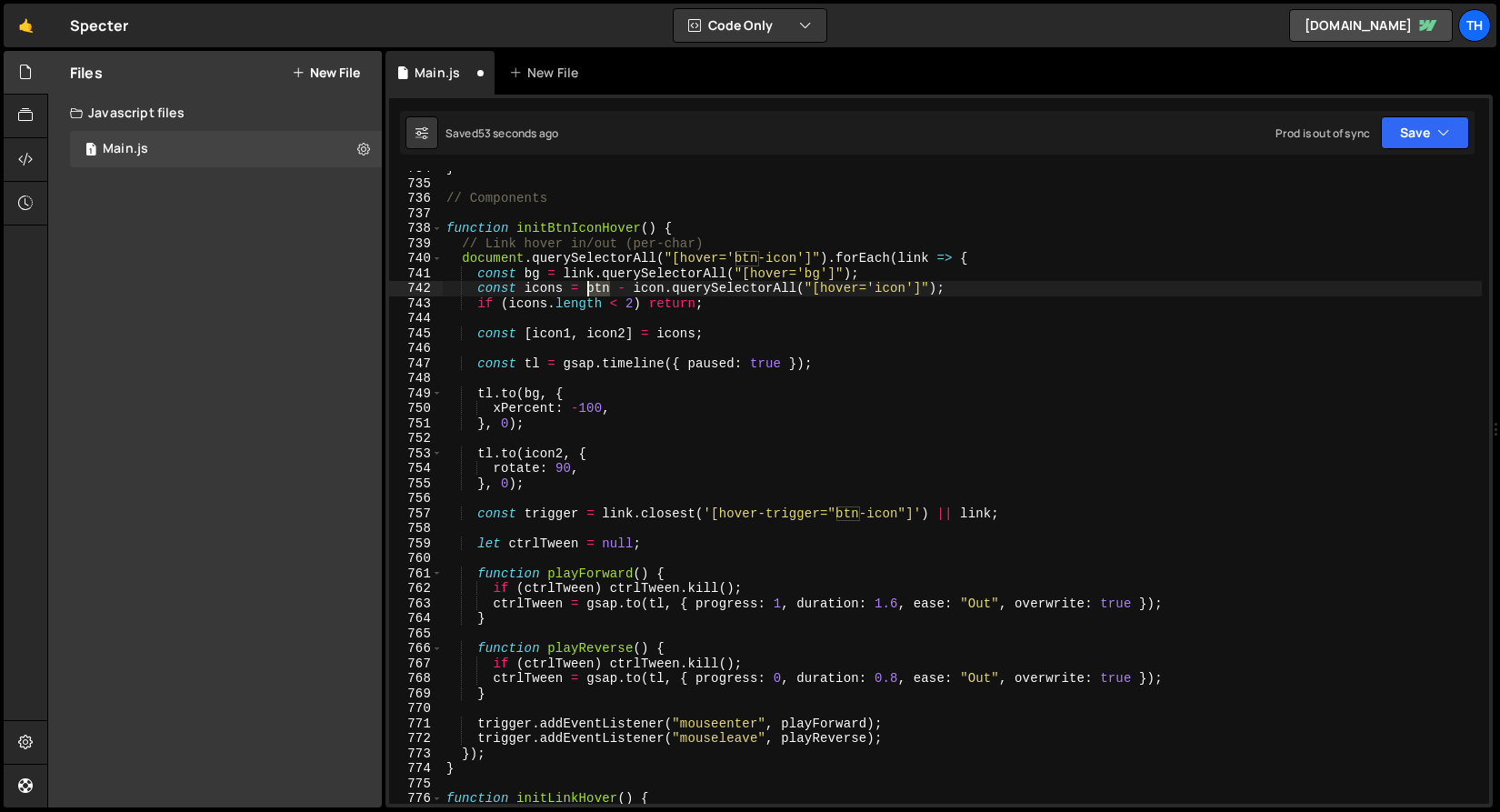
click at [587, 292] on div "} // Components function initBtnIconHover ( ) { // Link hover in/out (per-char)…" at bounding box center [962, 492] width 1040 height 663
drag, startPoint x: 664, startPoint y: 289, endPoint x: 584, endPoint y: 289, distance: 80.0
click at [584, 289] on div "} // Components function initBtnIconHover ( ) { // Link hover in/out (per-char)…" at bounding box center [962, 492] width 1040 height 663
paste textarea "link"
click at [1404, 138] on button "Save" at bounding box center [1426, 132] width 89 height 33
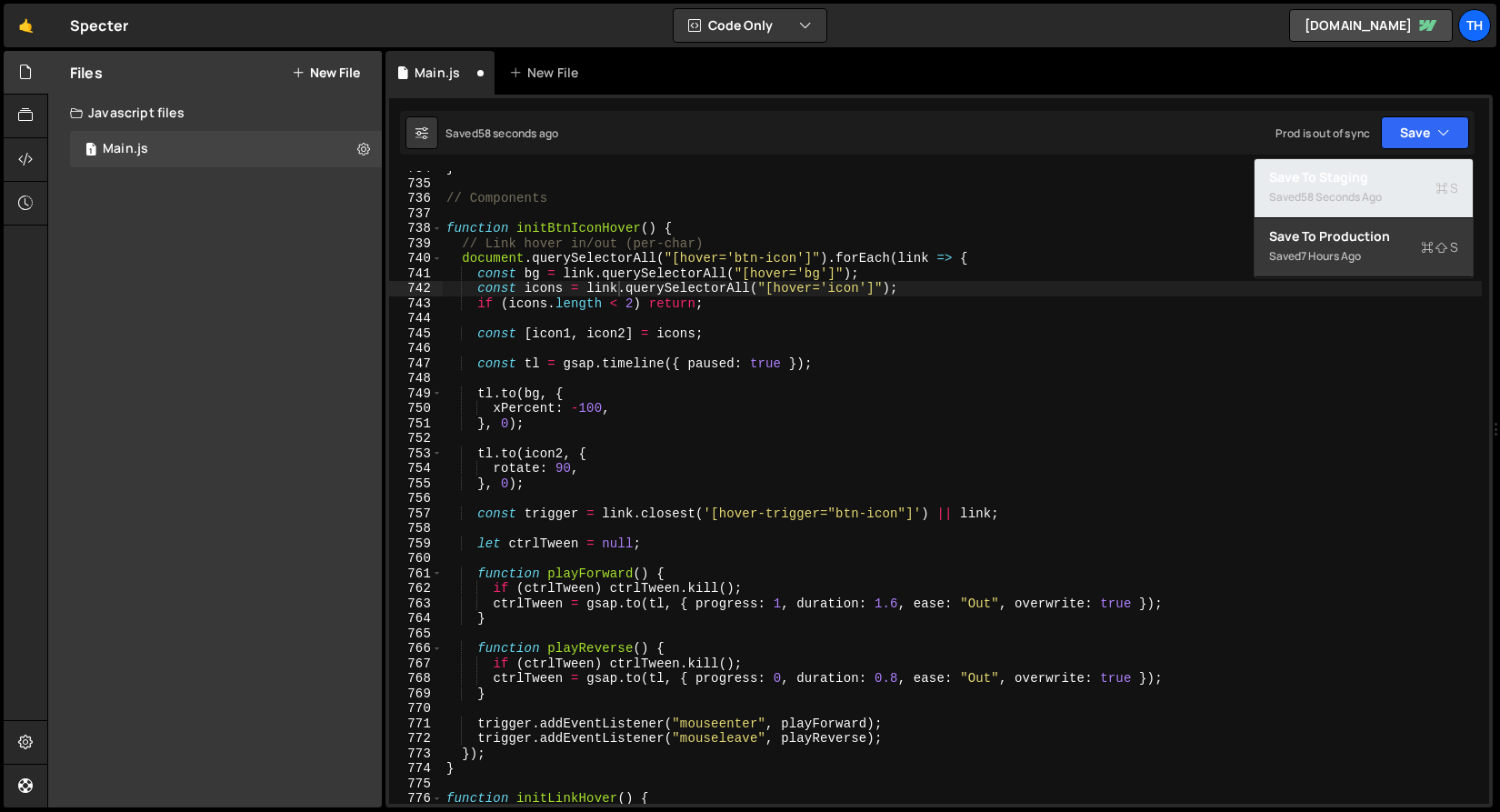
click at [1365, 200] on div "58 seconds ago" at bounding box center [1341, 197] width 81 height 16
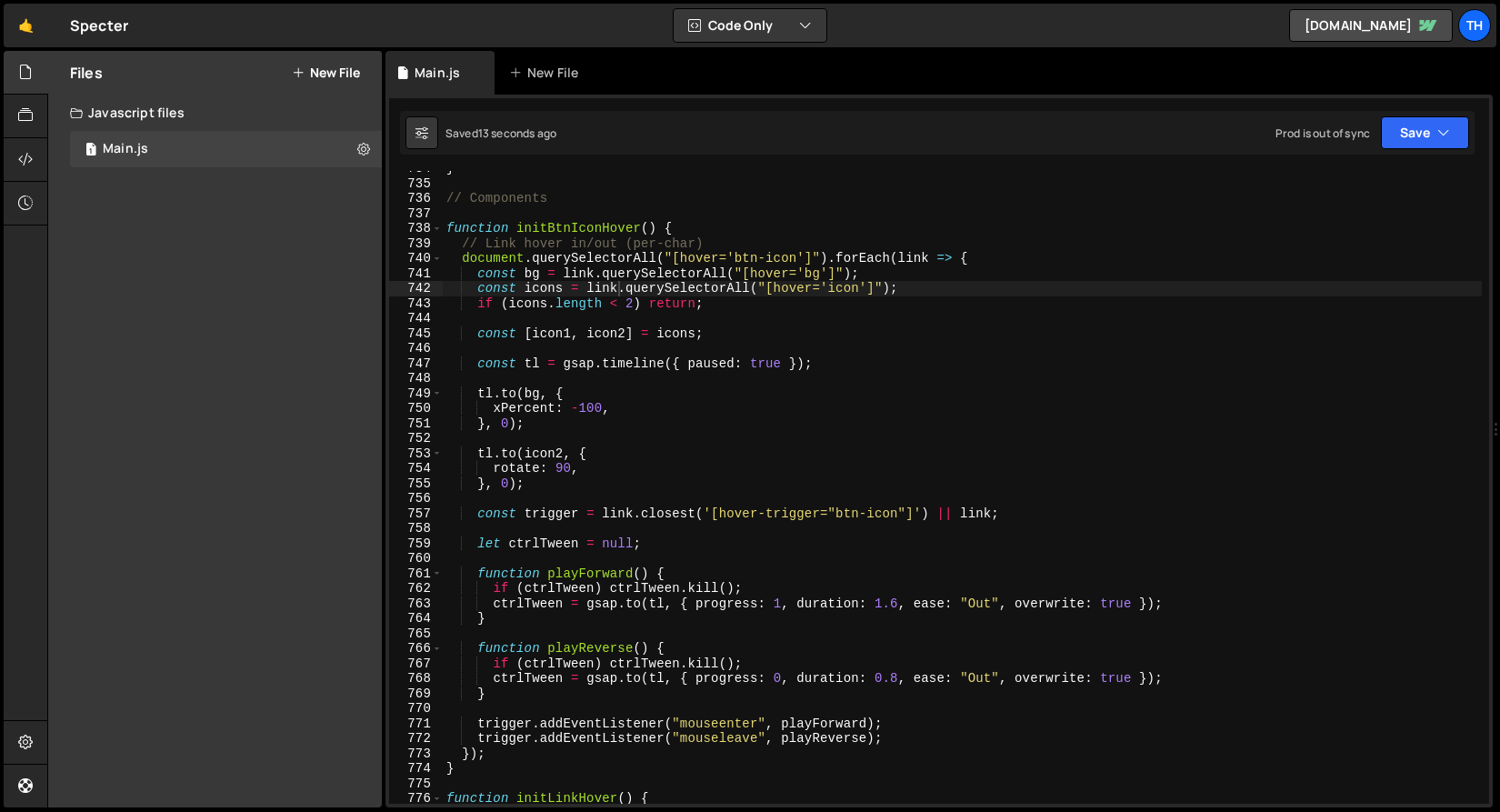
click at [925, 265] on div "} // Components function initBtnIconHover ( ) { // Link hover in/out (per-char)…" at bounding box center [962, 492] width 1040 height 663
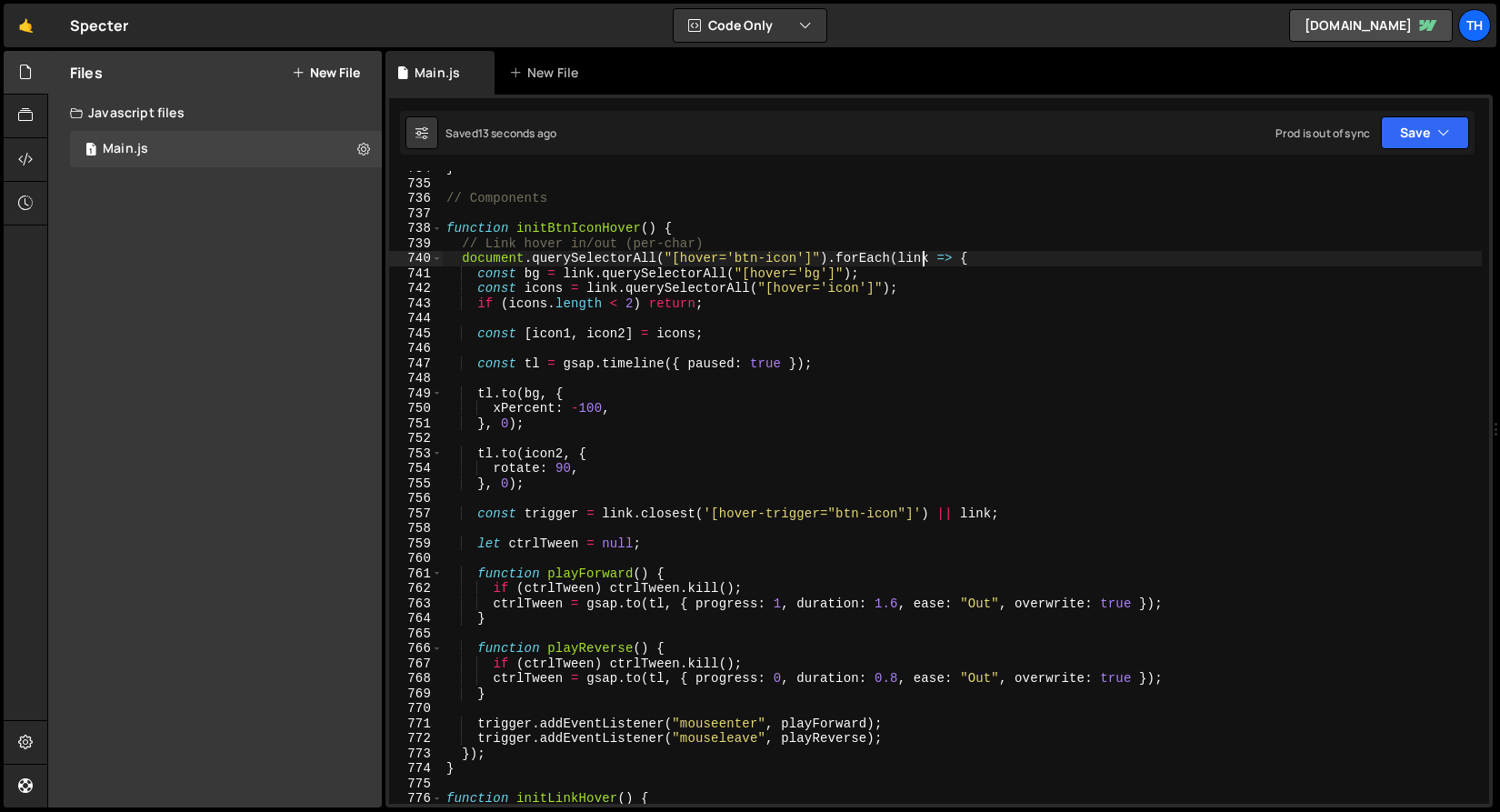
click at [925, 265] on div "} // Components function initBtnIconHover ( ) { // Link hover in/out (per-char)…" at bounding box center [962, 492] width 1040 height 663
click at [911, 260] on div "} // Components function initBtnIconHover ( ) { // Link hover in/out (per-char)…" at bounding box center [962, 492] width 1040 height 663
click at [586, 274] on div "} // Components function initBtnIconHover ( ) { // Link hover in/out (per-char)…" at bounding box center [962, 492] width 1040 height 663
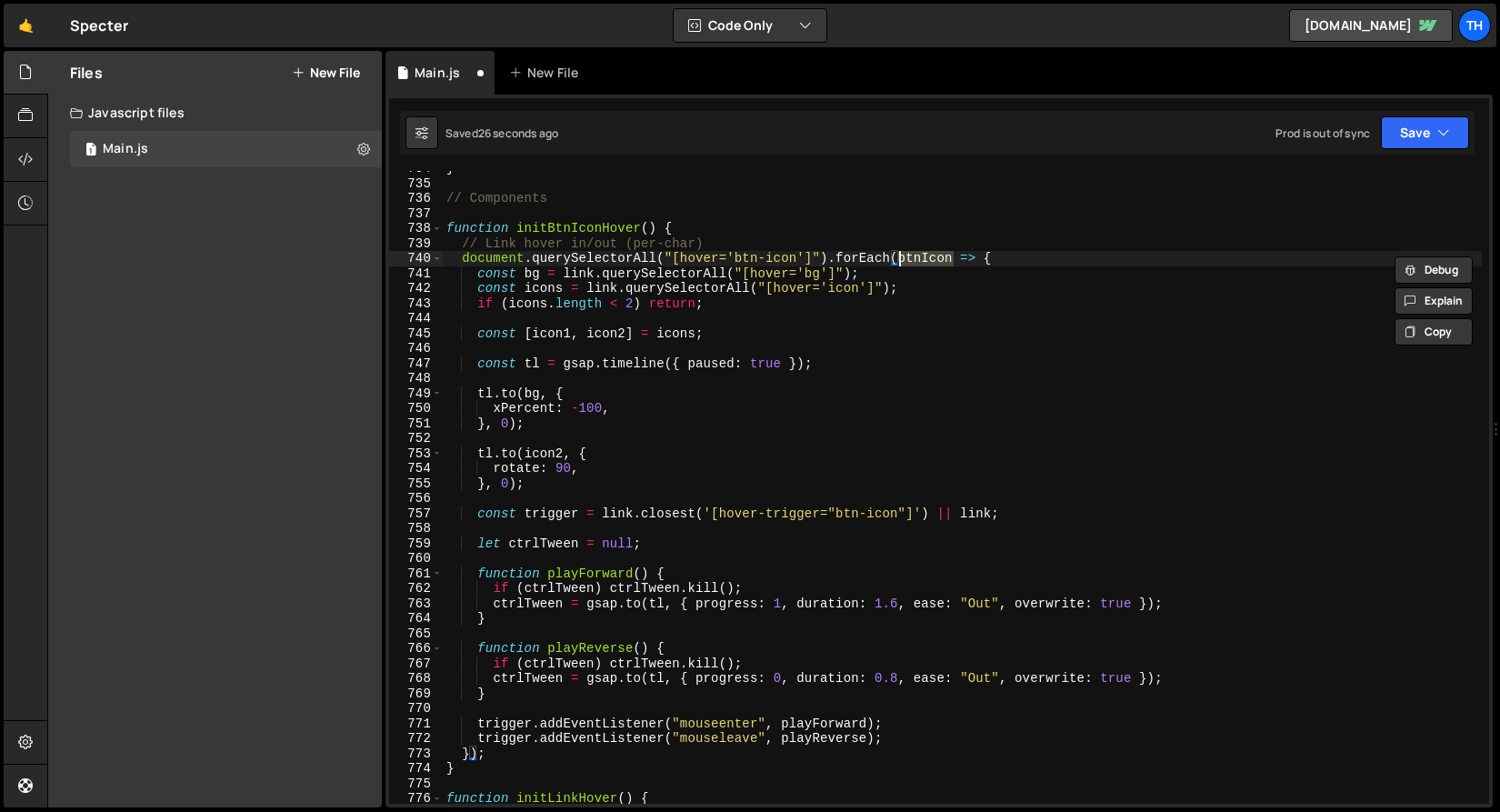
scroll to position [0, 29]
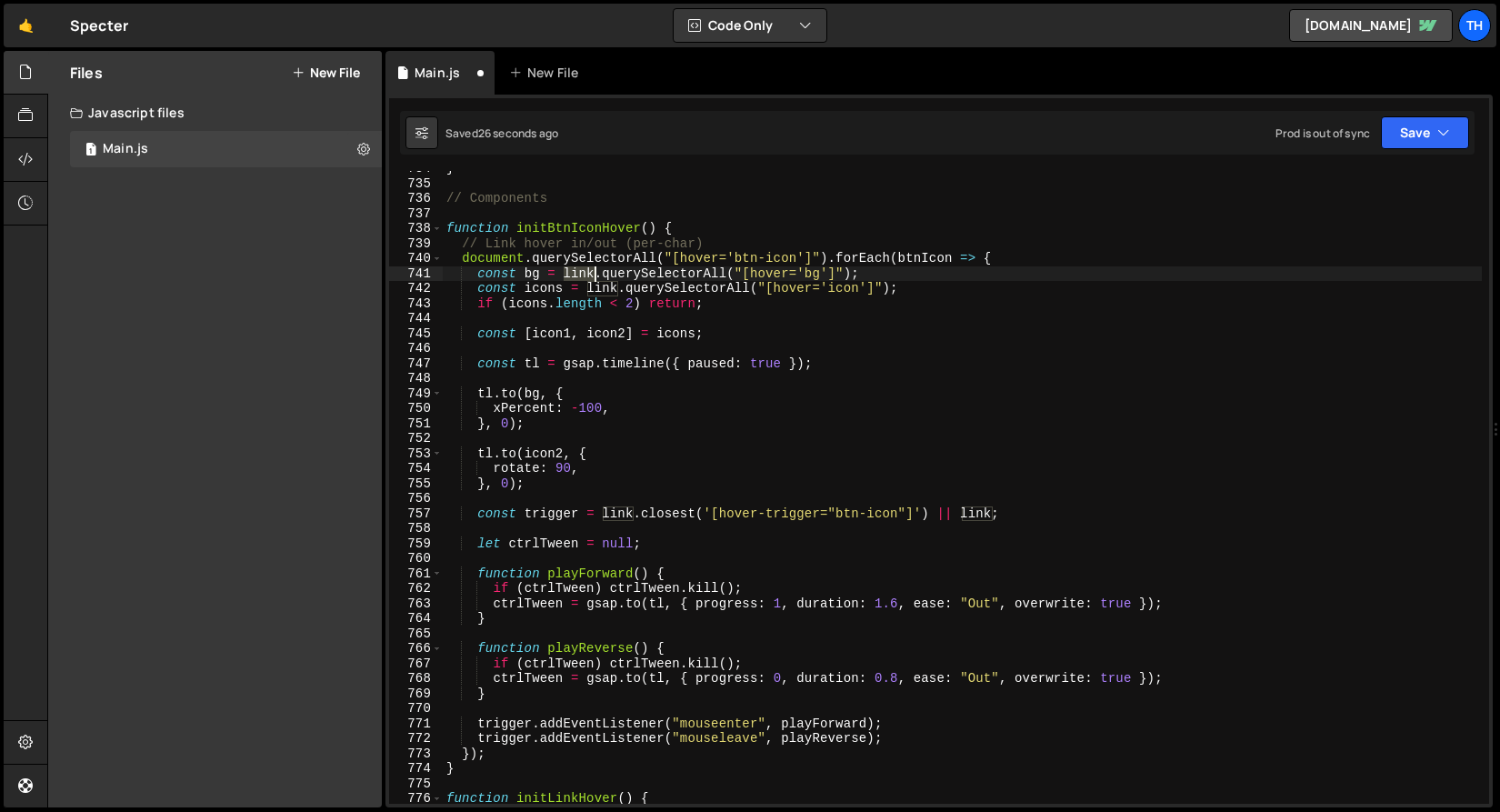
click at [586, 274] on div "} // Components function initBtnIconHover ( ) { // Link hover in/out (per-char)…" at bounding box center [962, 492] width 1040 height 663
paste textarea "btnIcon"
click at [603, 291] on div "} // Components function initBtnIconHover ( ) { // Link hover in/out (per-char)…" at bounding box center [962, 492] width 1040 height 663
paste textarea "btnIcon"
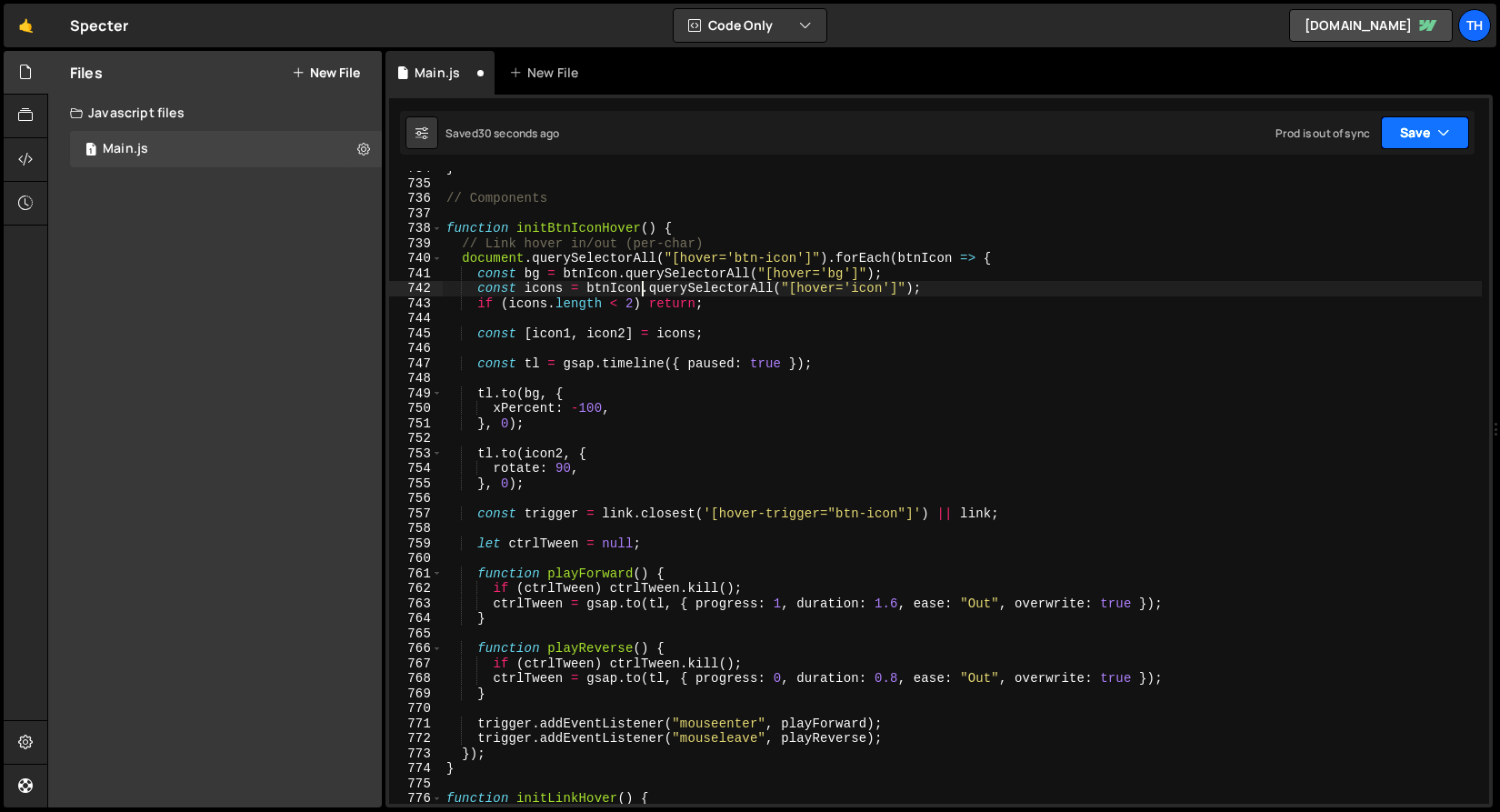
type textarea "const icons = btnIcon.querySelectorAll("[hover='icon']");"
click at [1432, 142] on button "Save" at bounding box center [1426, 132] width 89 height 33
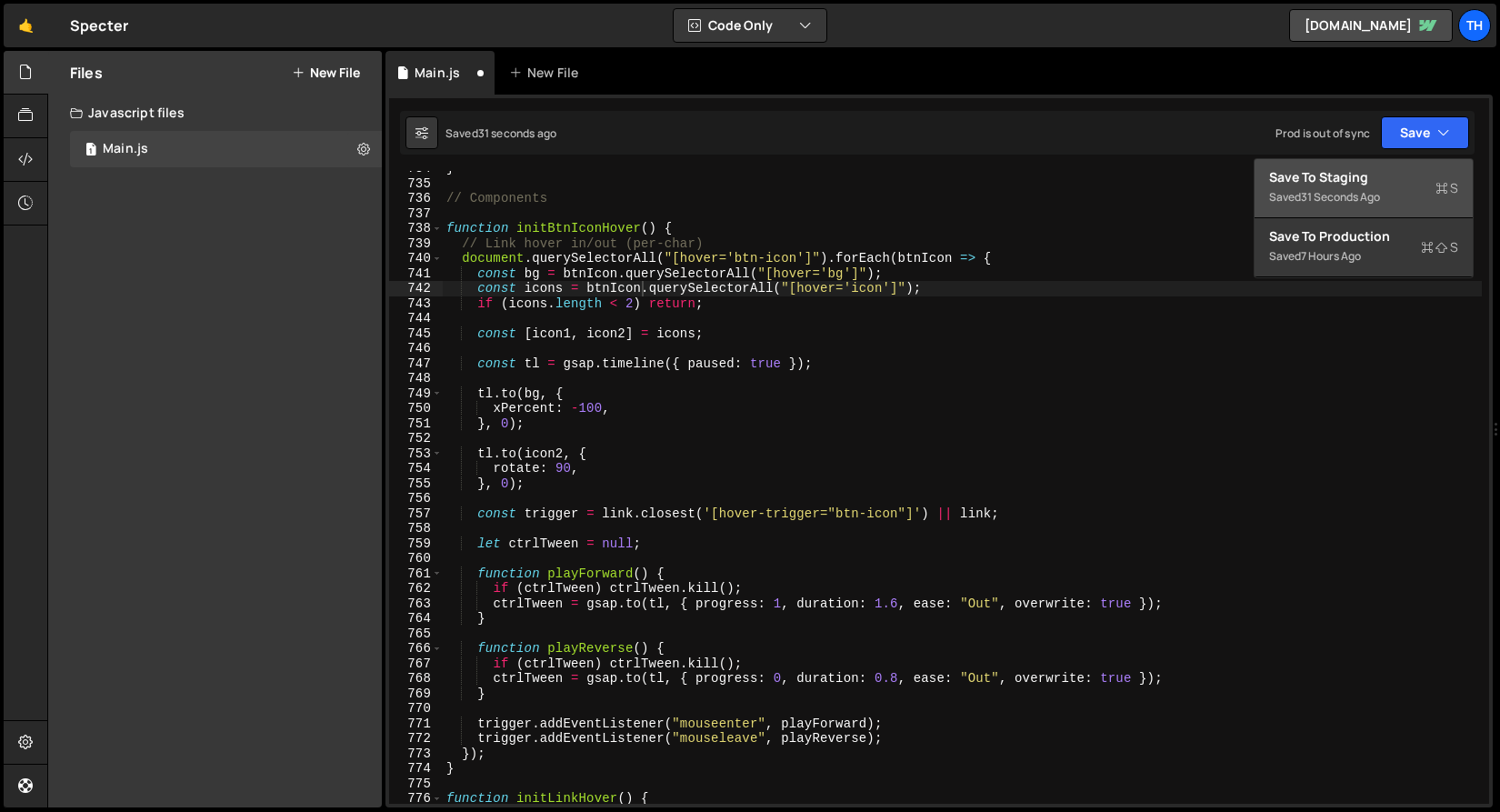
click at [1421, 172] on div "Save to Staging S" at bounding box center [1364, 177] width 189 height 18
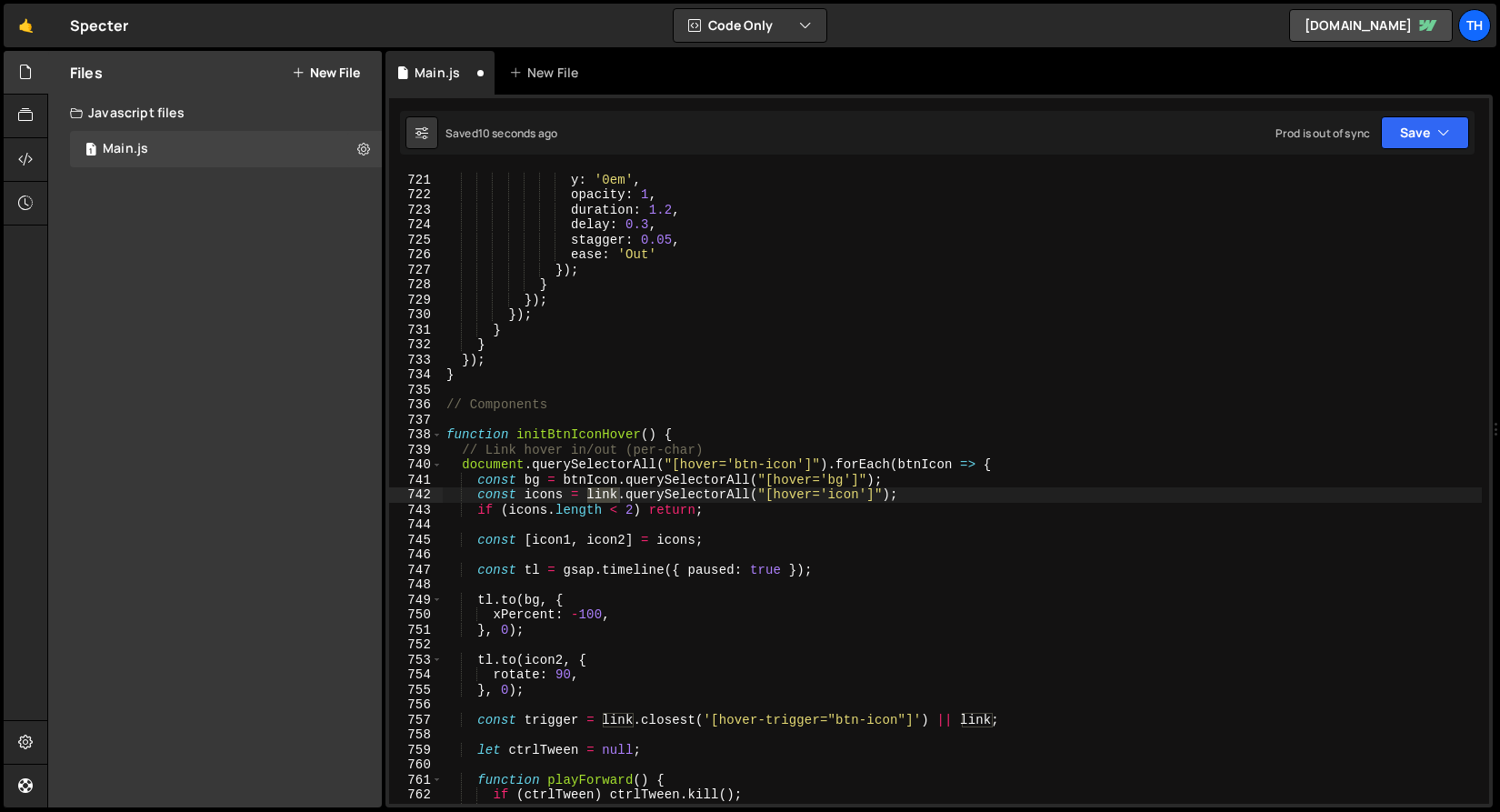
scroll to position [10815, 0]
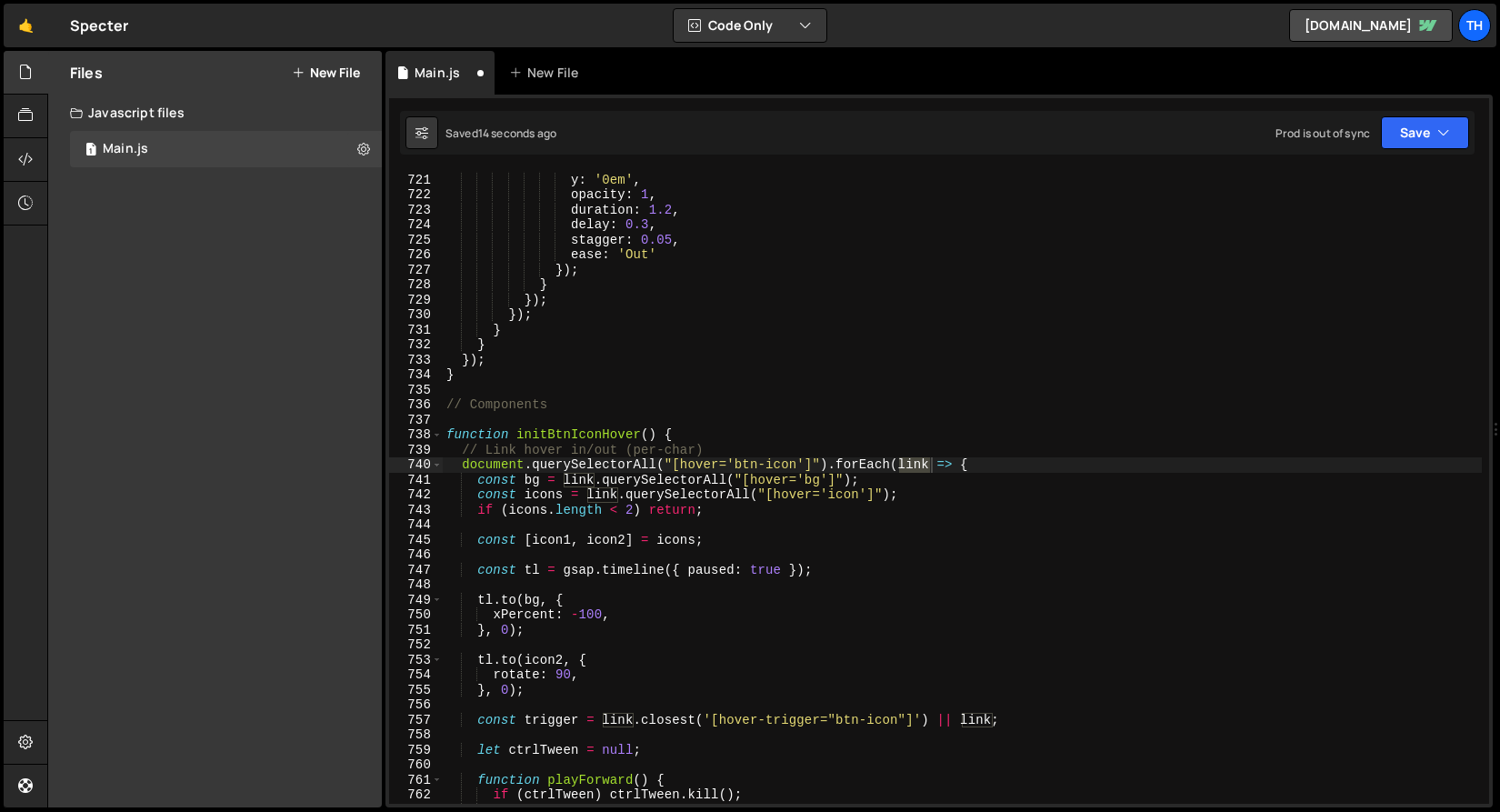
click at [594, 528] on div "gsap . to ( children , { y : '0em' , opacity : 1 , duration : 1.2 , delay : 0.3…" at bounding box center [962, 489] width 1040 height 663
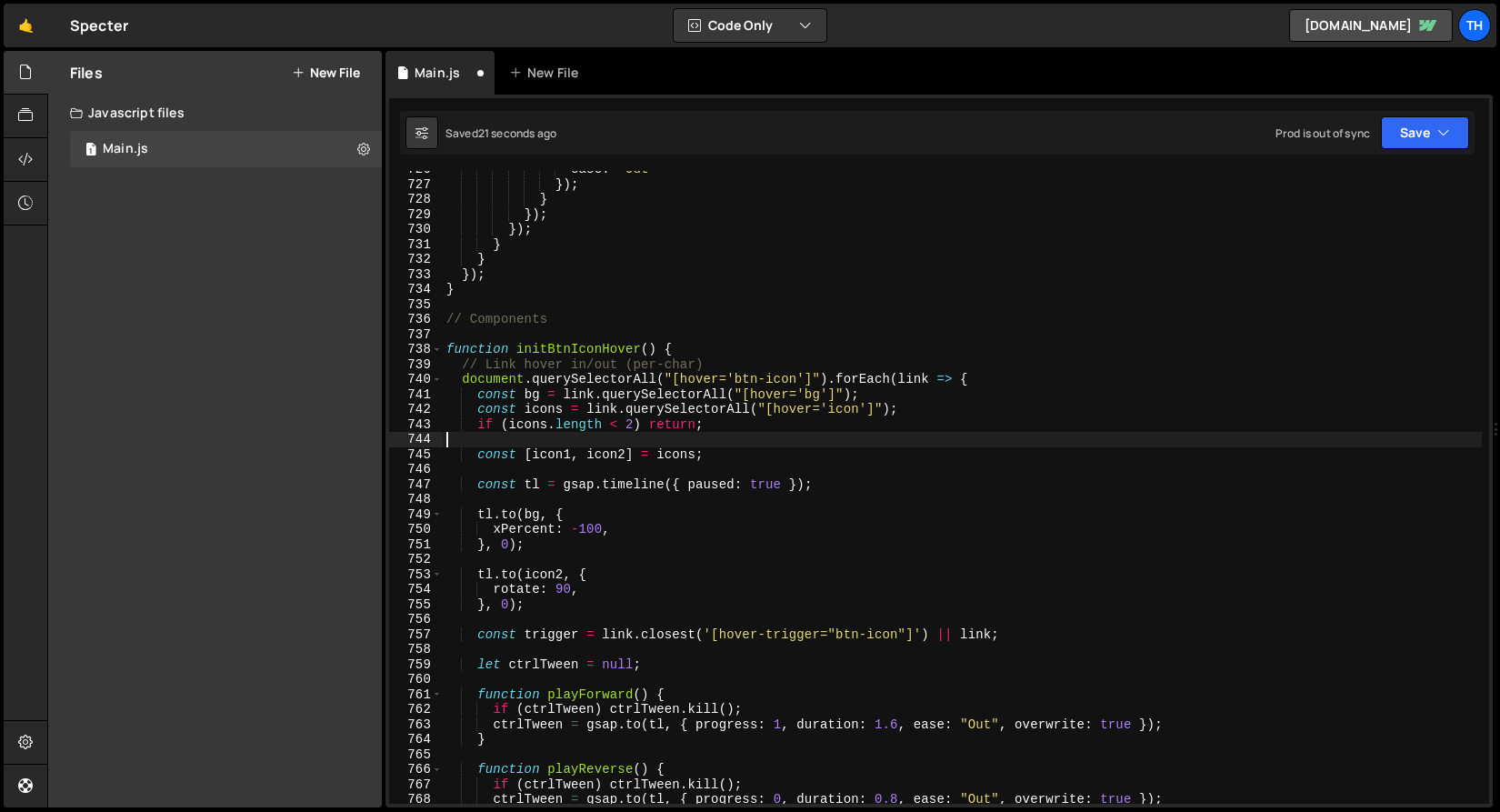
scroll to position [10908, 0]
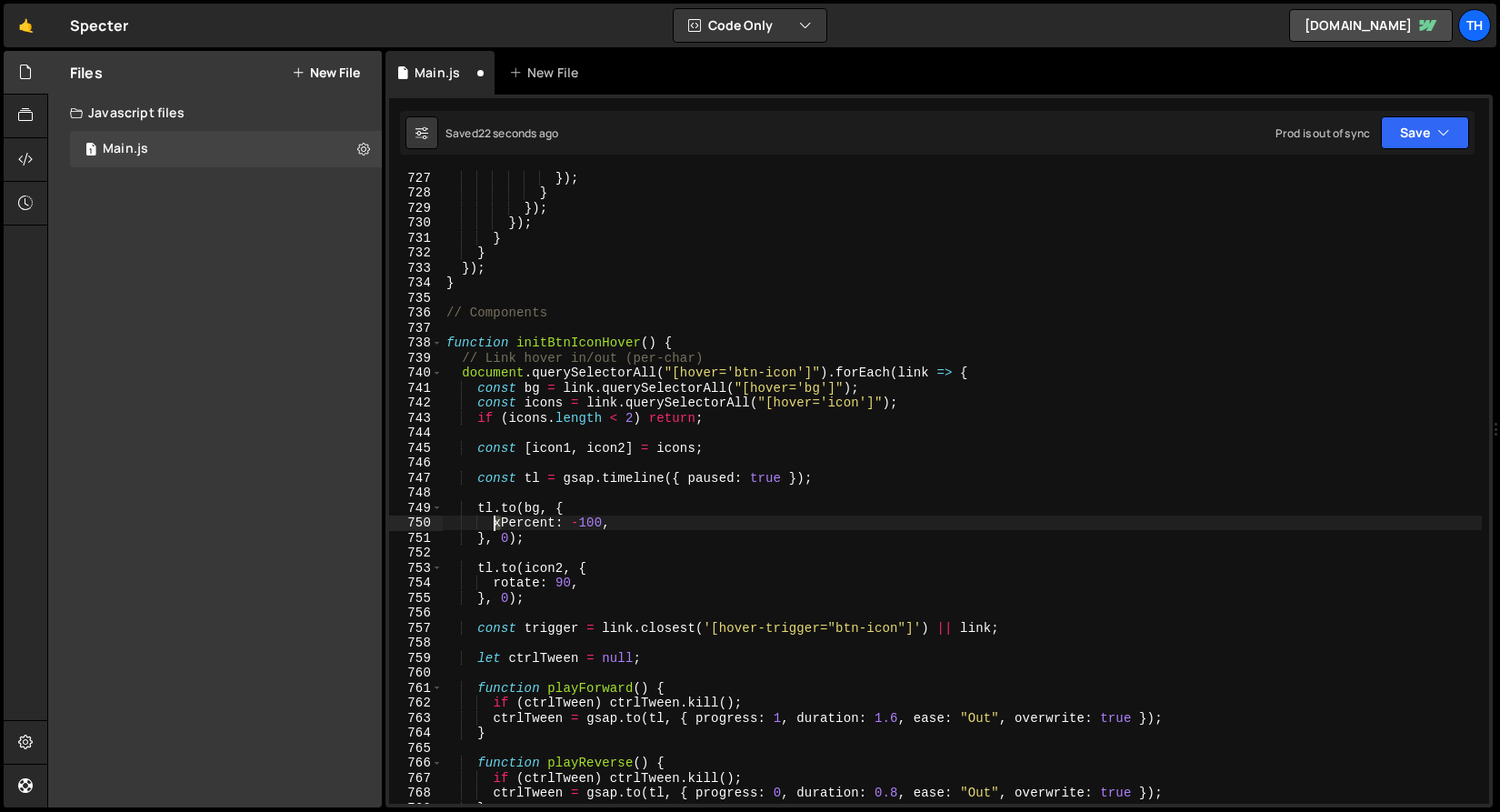
click at [494, 526] on div "}) ; } }) ; }) ; } } }) ; } // Components function initBtnIconHover ( ) { // Li…" at bounding box center [962, 502] width 1040 height 663
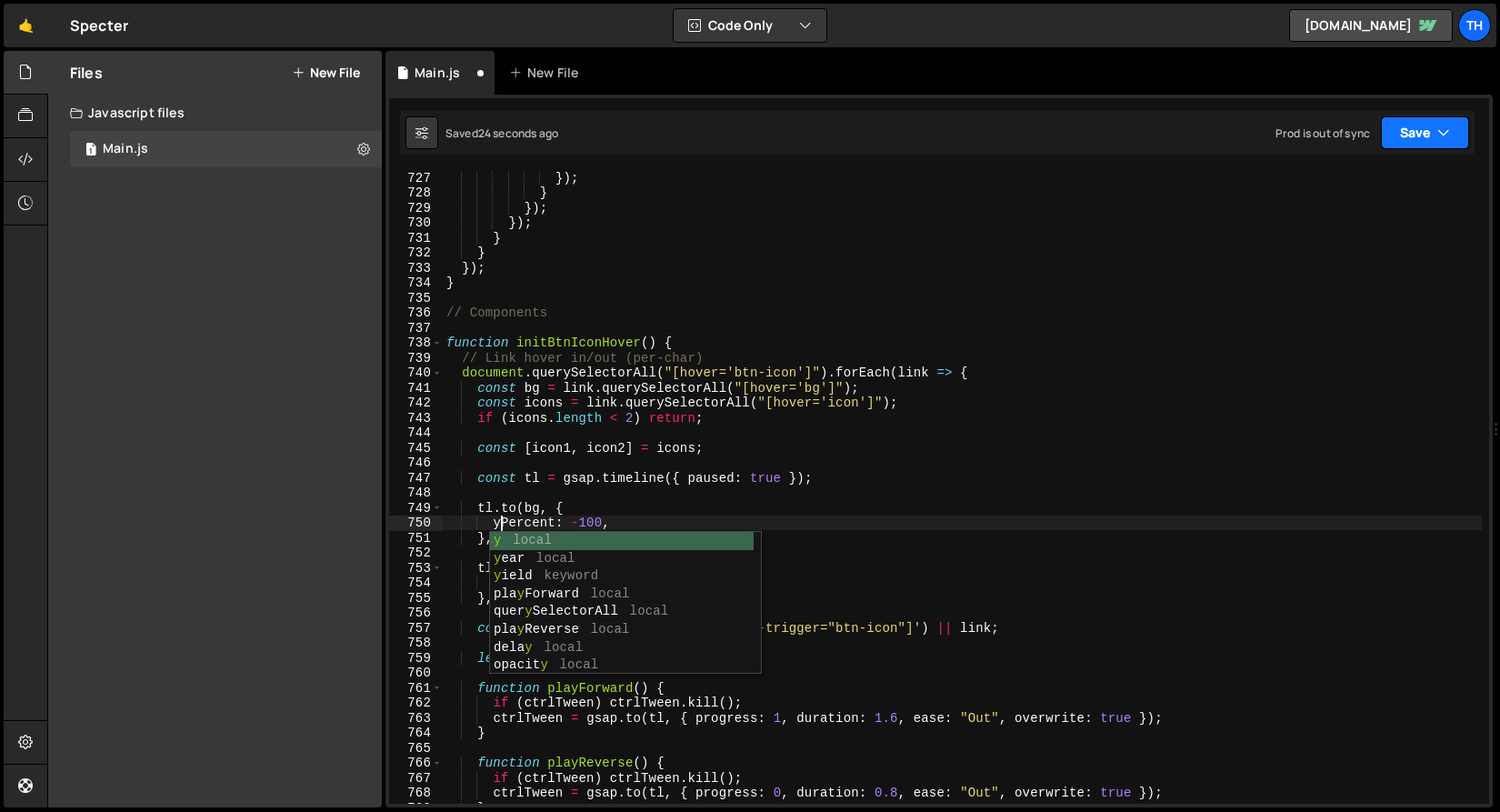
click at [1414, 133] on button "Save" at bounding box center [1426, 132] width 89 height 33
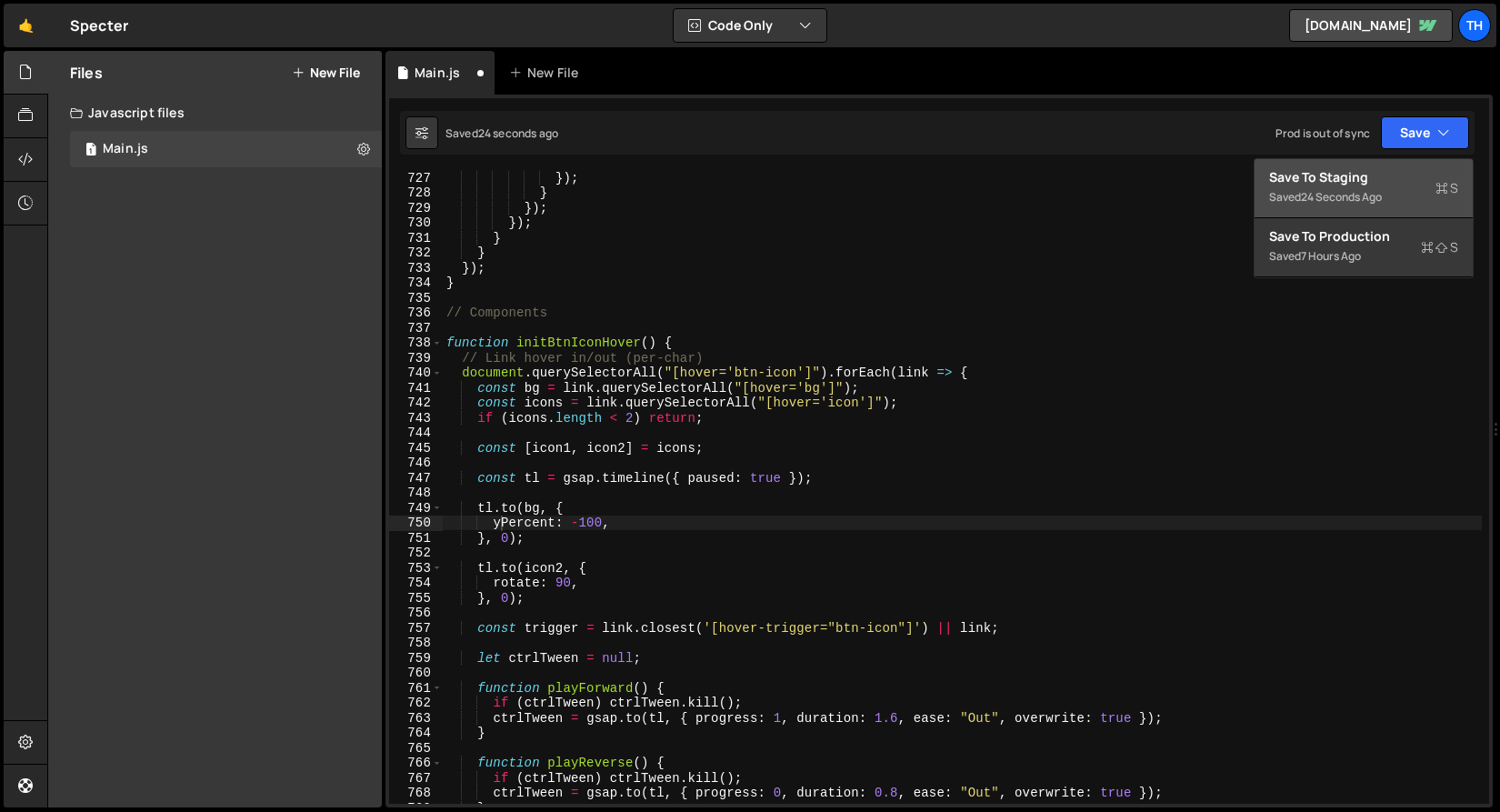
click at [1398, 174] on div "Save to Staging S" at bounding box center [1364, 177] width 189 height 18
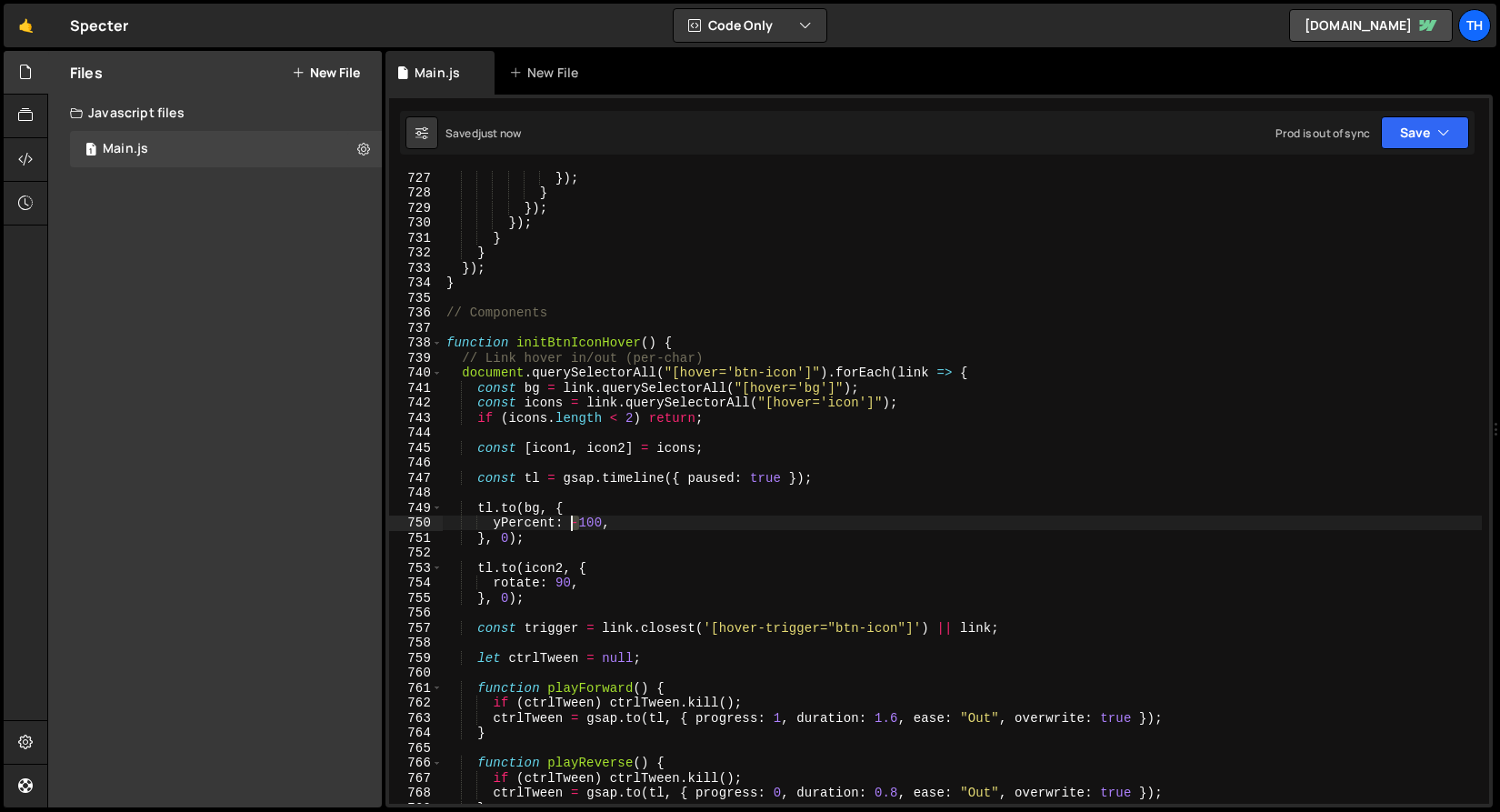
click at [574, 523] on div "}) ; } }) ; }) ; } } }) ; } // Components function initBtnIconHover ( ) { // Li…" at bounding box center [962, 502] width 1040 height 663
click at [1435, 126] on button "Save" at bounding box center [1426, 132] width 89 height 33
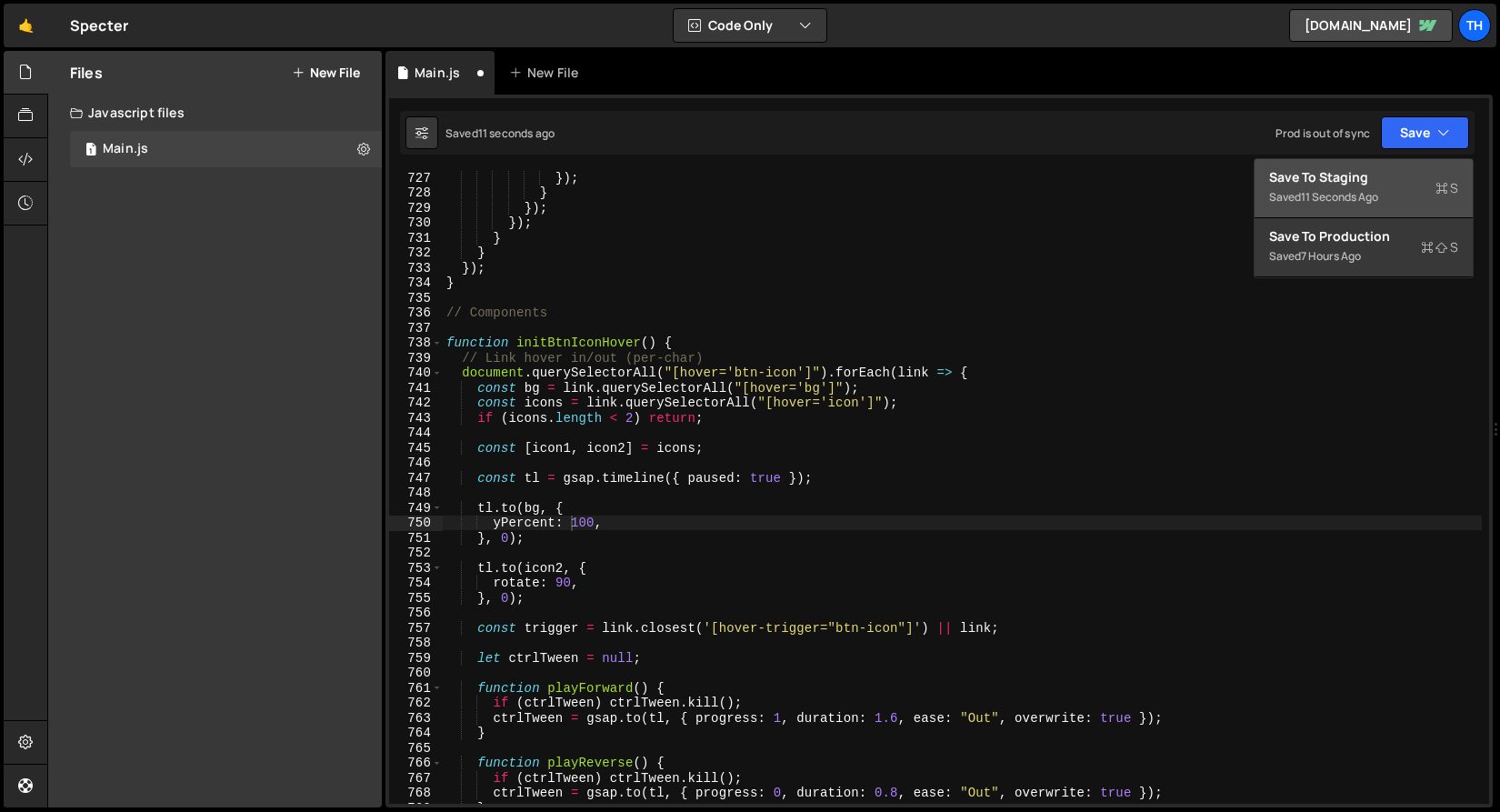
click at [1392, 174] on div "Save to Staging S" at bounding box center [1364, 177] width 189 height 18
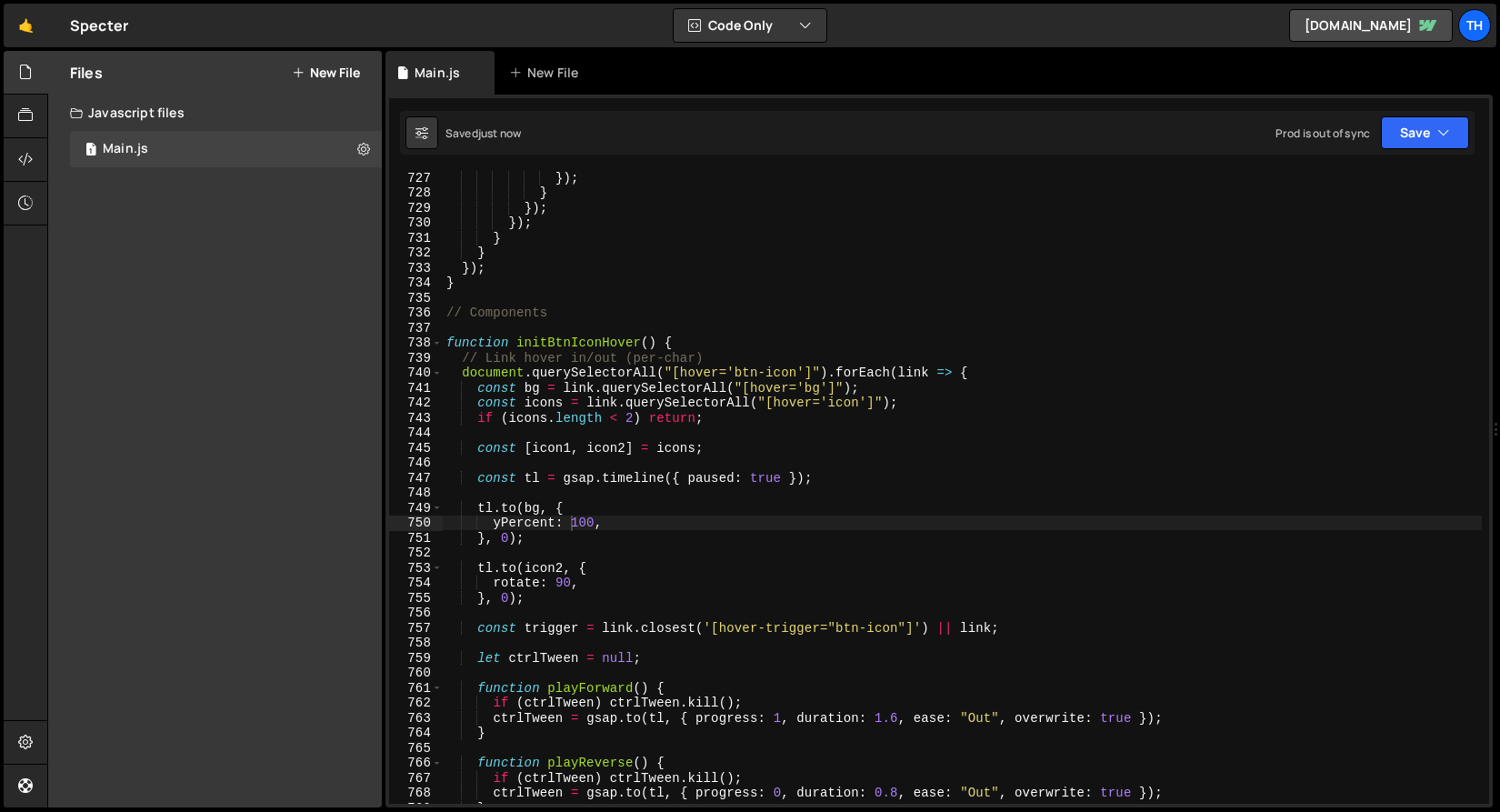
scroll to position [11042, 0]
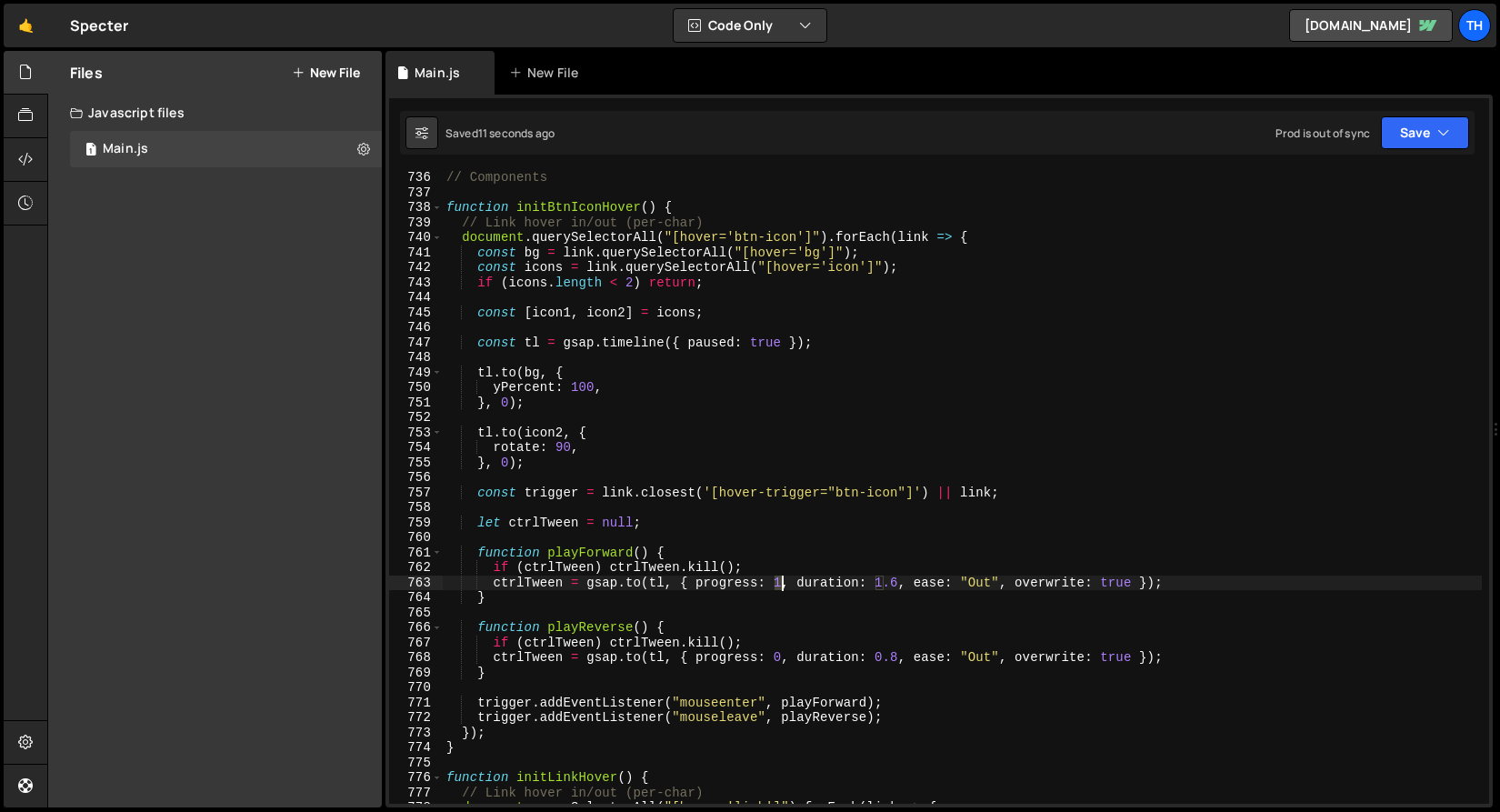
click at [783, 582] on div "// Components function initBtnIconHover ( ) { // Link hover in/out (per-char) d…" at bounding box center [962, 502] width 1040 height 663
click at [881, 580] on div "// Components function initBtnIconHover ( ) { // Link hover in/out (per-char) d…" at bounding box center [962, 502] width 1040 height 663
drag, startPoint x: 877, startPoint y: 580, endPoint x: 898, endPoint y: 583, distance: 21.2
click at [898, 583] on div "// Components function initBtnIconHover ( ) { // Link hover in/out (per-char) d…" at bounding box center [962, 502] width 1040 height 663
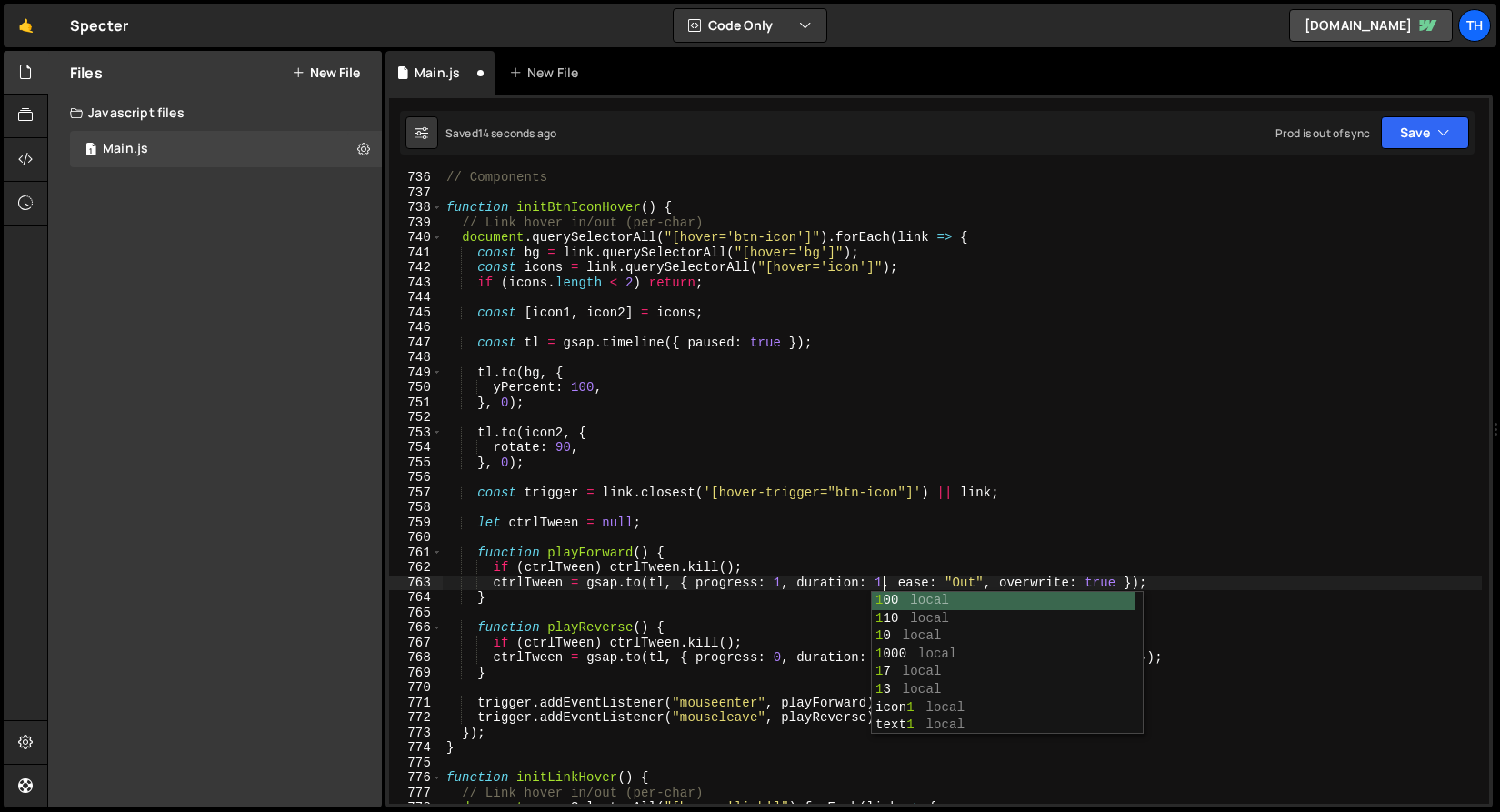
click at [825, 599] on div "// Components function initBtnIconHover ( ) { // Link hover in/out (per-char) d…" at bounding box center [962, 502] width 1040 height 663
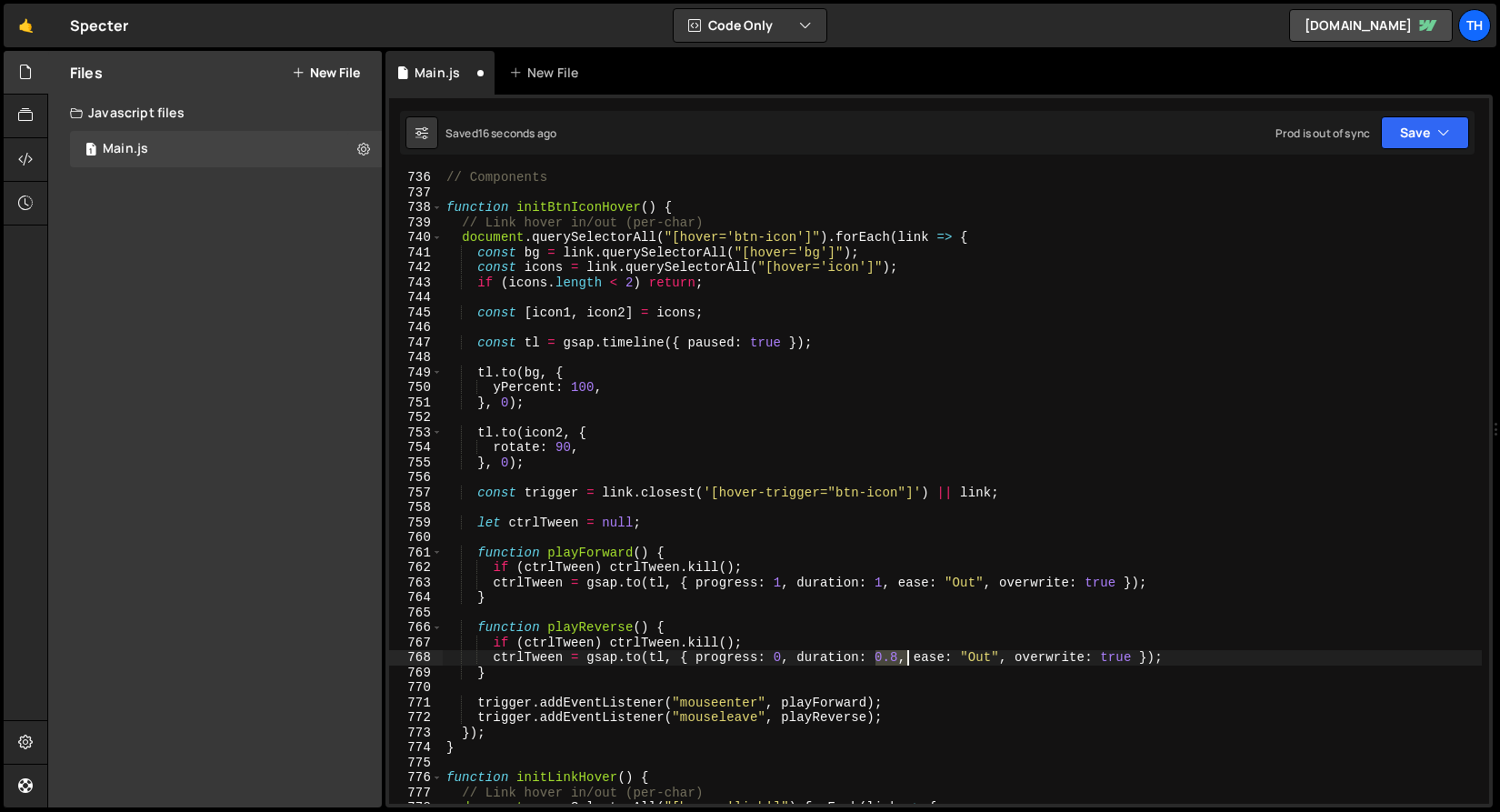
drag, startPoint x: 877, startPoint y: 659, endPoint x: 900, endPoint y: 658, distance: 23.0
click at [900, 658] on div "// Components function initBtnIconHover ( ) { // Link hover in/out (per-char) d…" at bounding box center [962, 502] width 1040 height 663
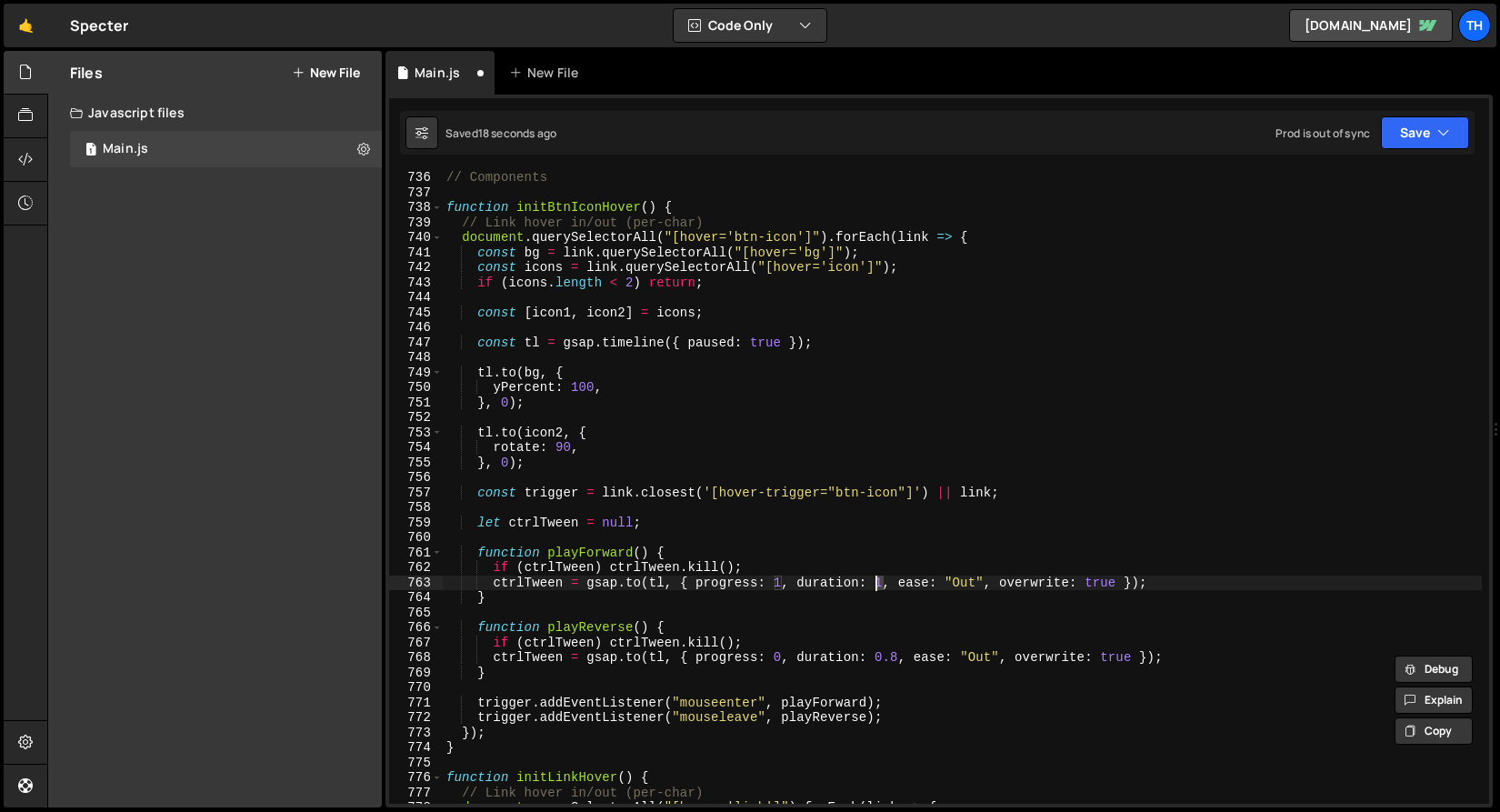
click at [877, 583] on div "// Components function initBtnIconHover ( ) { // Link hover in/out (per-char) d…" at bounding box center [962, 502] width 1040 height 663
paste textarea "0.8"
click at [1439, 129] on icon "button" at bounding box center [1444, 132] width 13 height 18
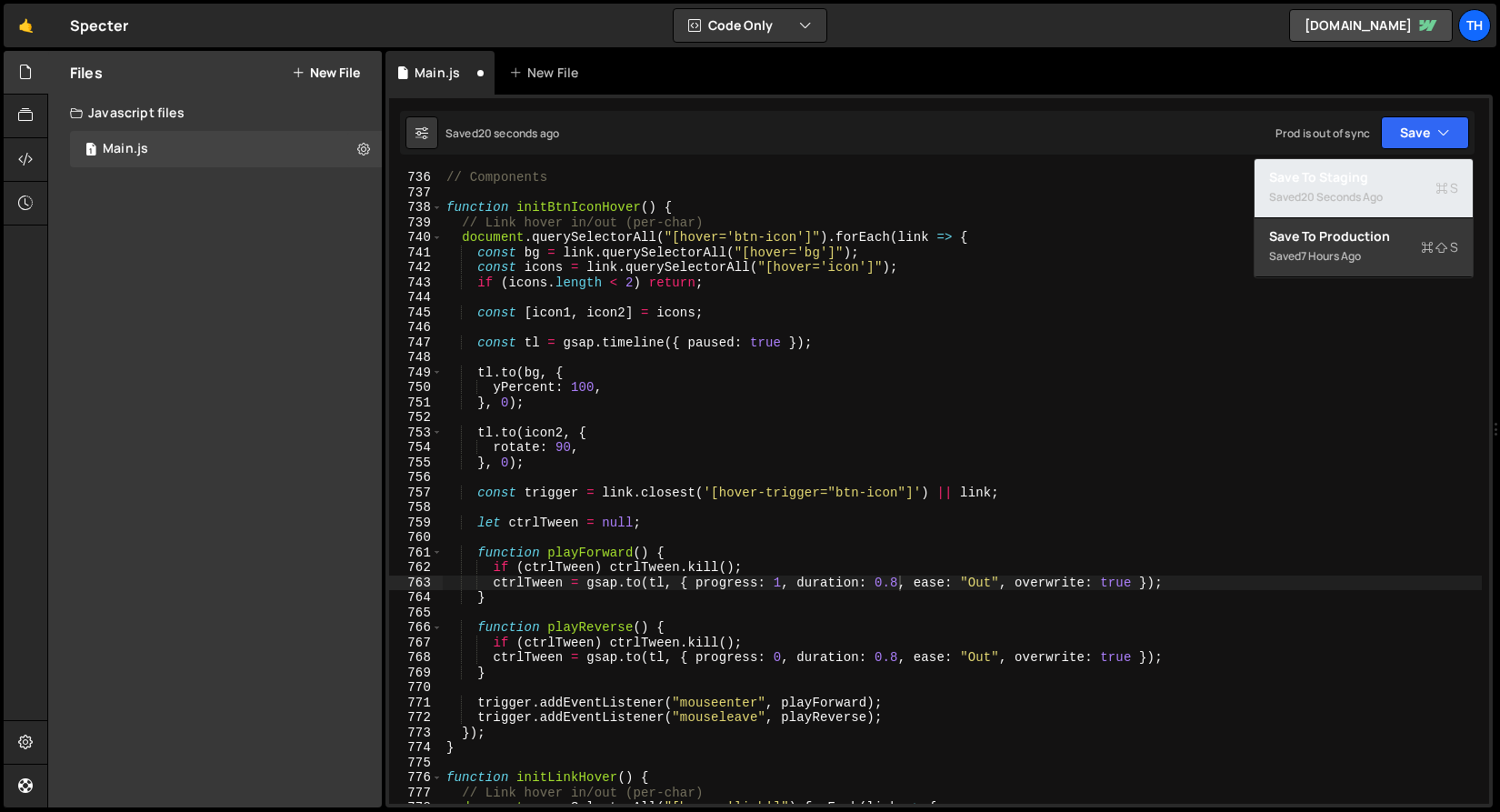
click at [1418, 190] on div "Saved 20 seconds ago" at bounding box center [1364, 197] width 189 height 22
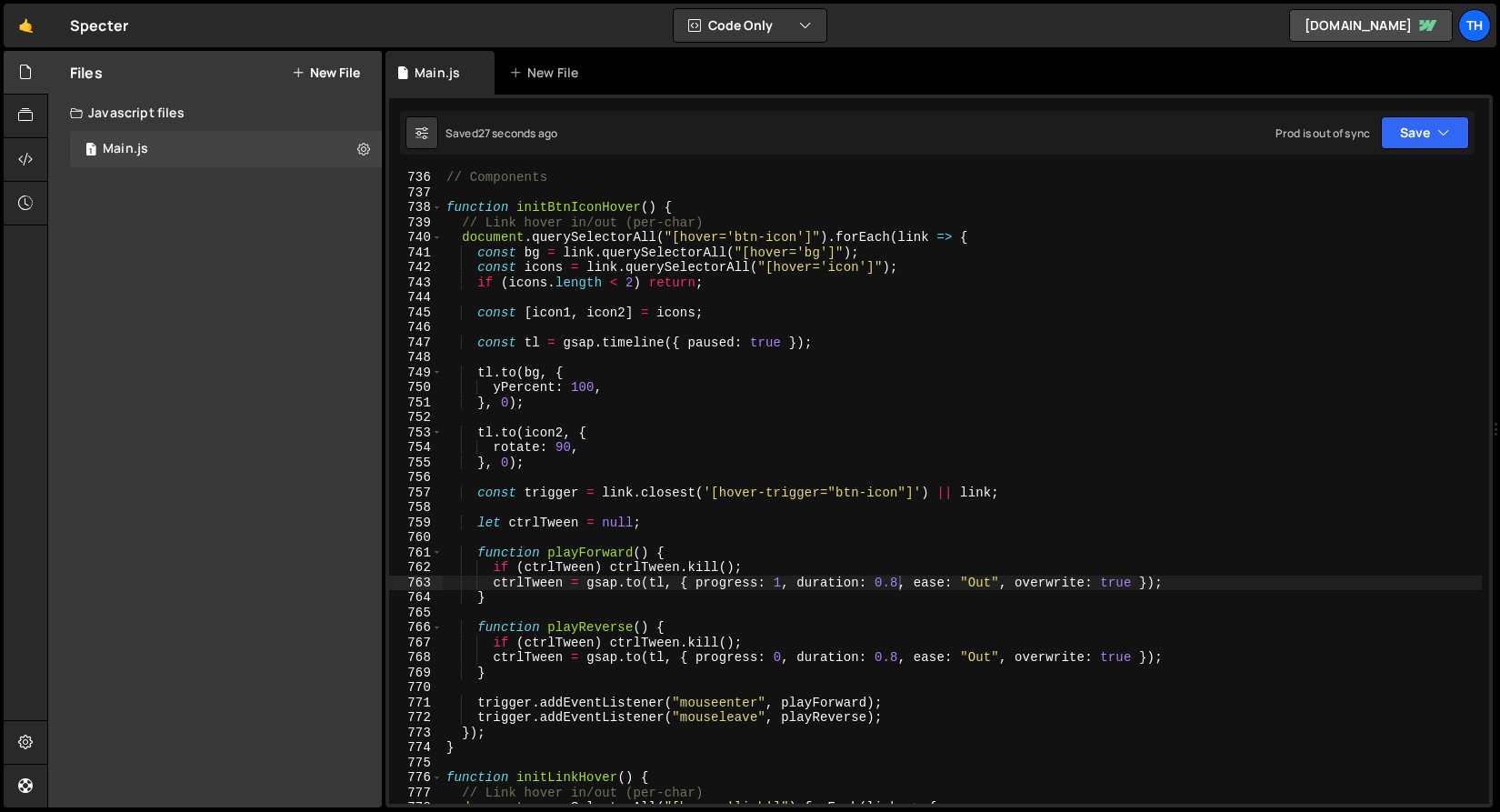
scroll to position [0, 0]
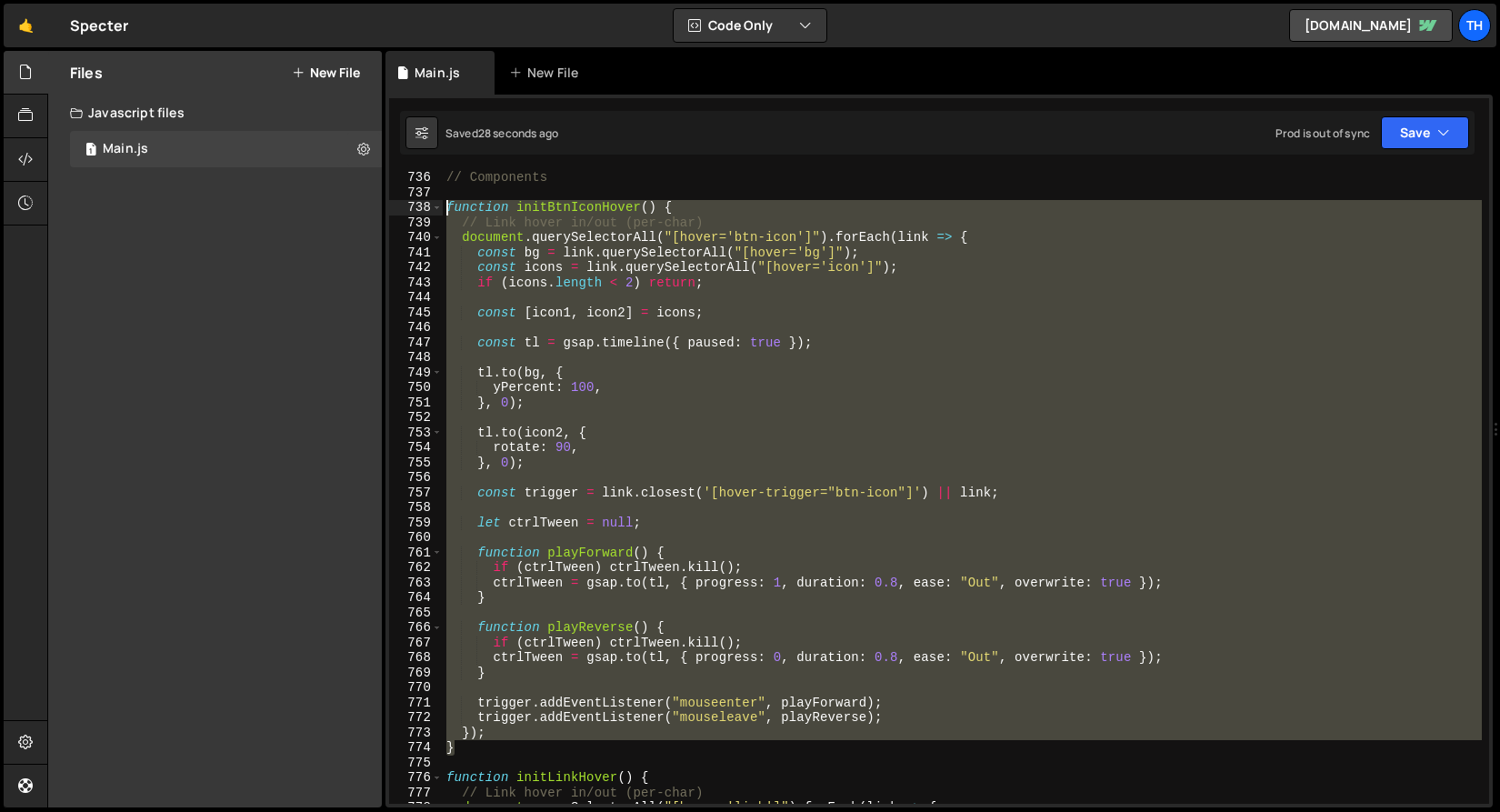
drag, startPoint x: 511, startPoint y: 748, endPoint x: 421, endPoint y: 211, distance: 544.5
click at [421, 211] on div "} 736 737 738 739 740 741 742 743 744 745 746 747 748 749 750 751 752 753 754 7…" at bounding box center [939, 487] width 1100 height 633
click at [504, 241] on div "// Components function initBtnIconHover ( ) { // Link hover in/out (per-char) d…" at bounding box center [962, 487] width 1040 height 633
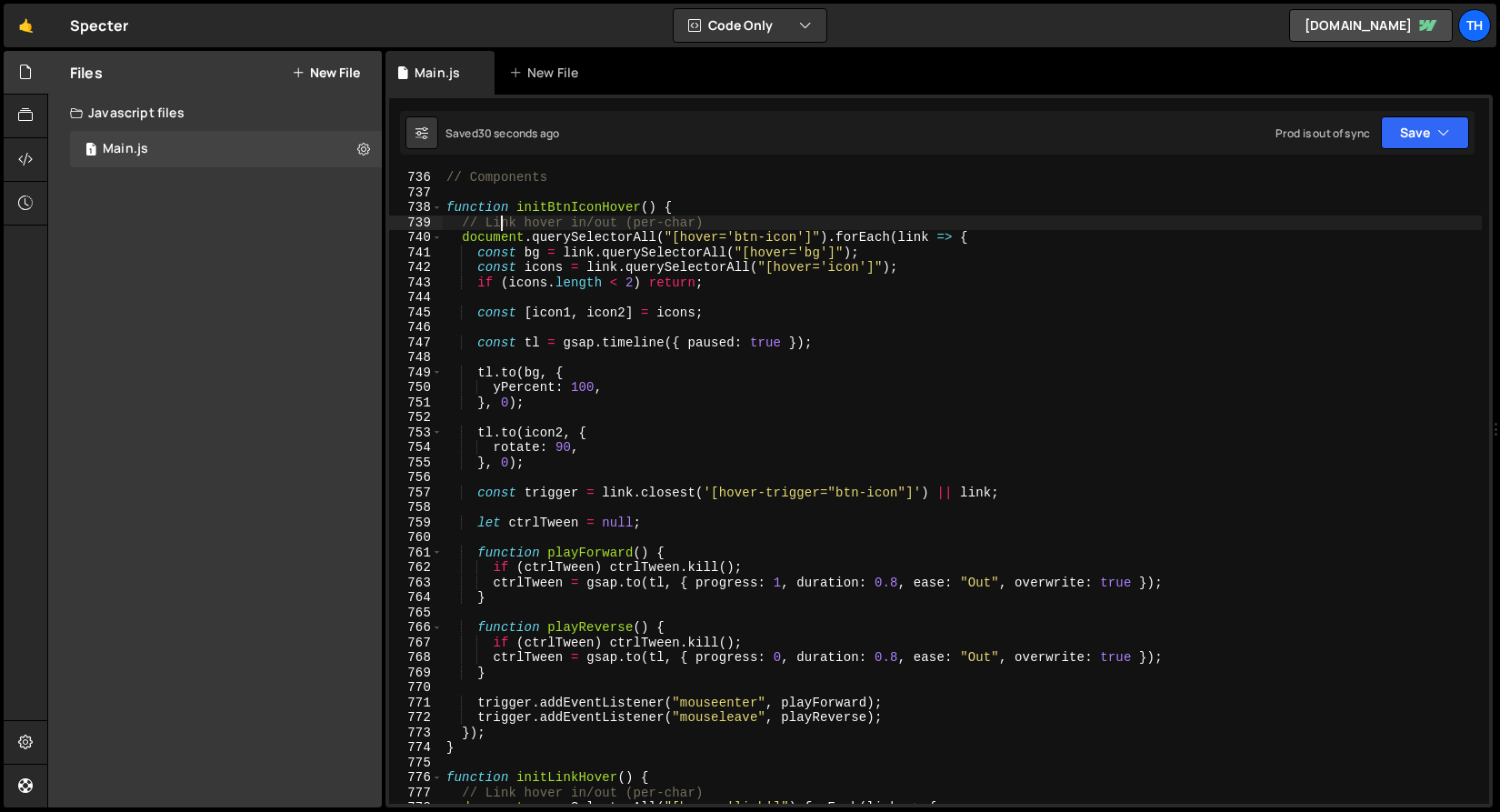
click at [500, 230] on div "// Components function initBtnIconHover ( ) { // Link hover in/out (per-char) d…" at bounding box center [962, 502] width 1040 height 663
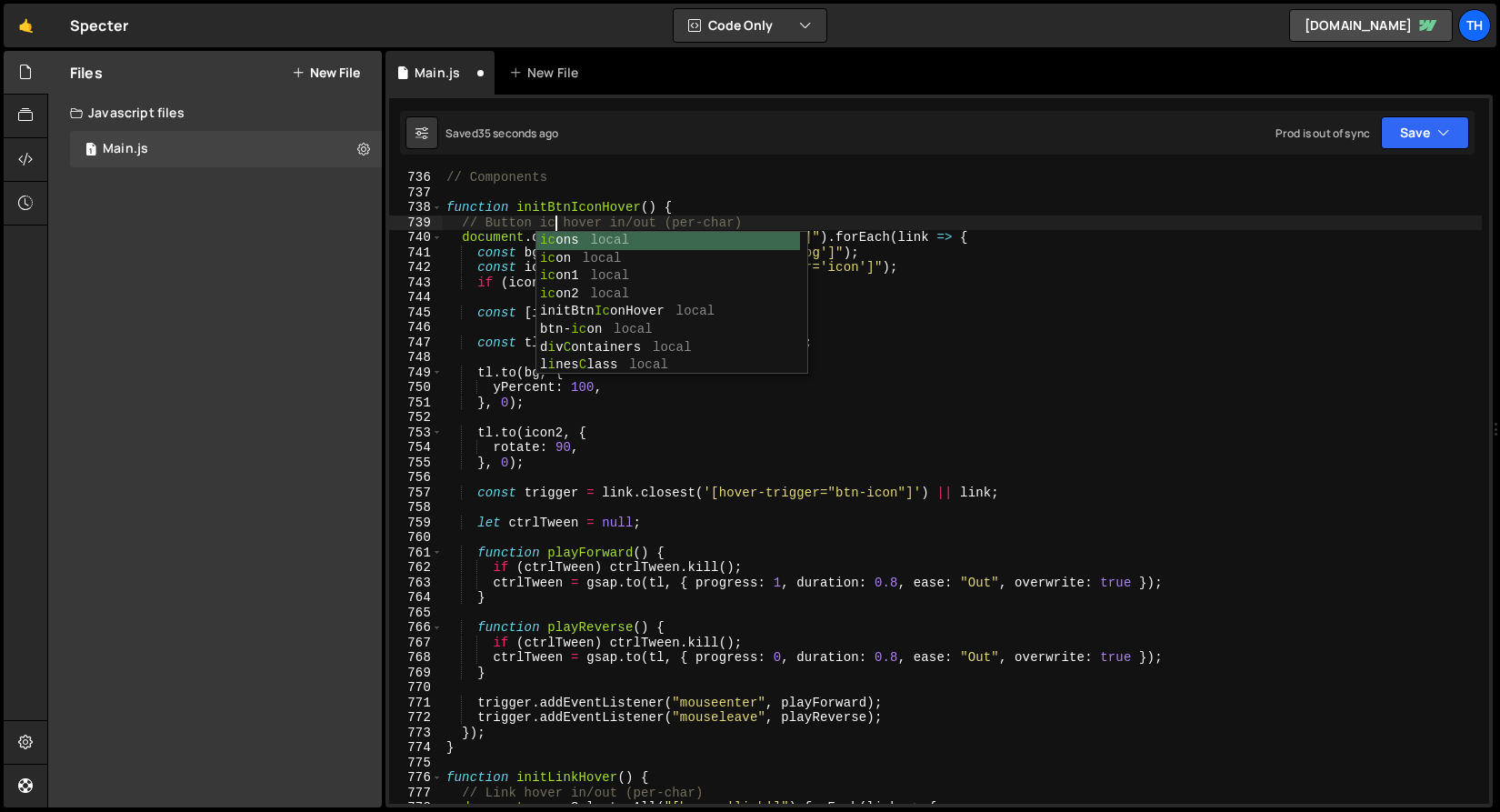
scroll to position [0, 8]
click at [636, 204] on div "// Components function initBtnIconHover ( ) { // Button icon hover in/out (per-…" at bounding box center [962, 502] width 1040 height 663
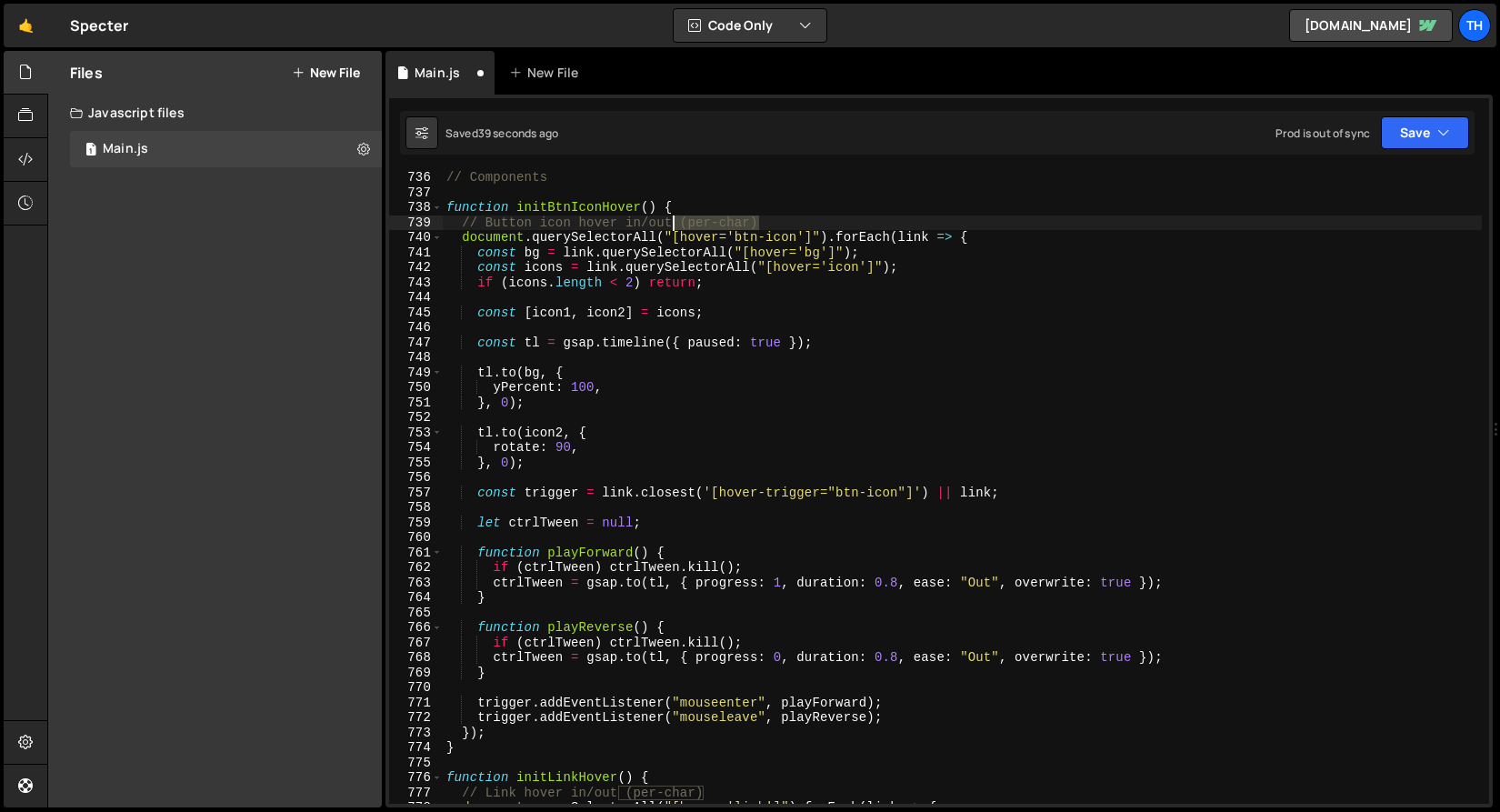
drag, startPoint x: 768, startPoint y: 222, endPoint x: 674, endPoint y: 222, distance: 94.0
click at [674, 222] on div "// Components function initBtnIconHover ( ) { // Button icon hover in/out (per-…" at bounding box center [962, 502] width 1040 height 663
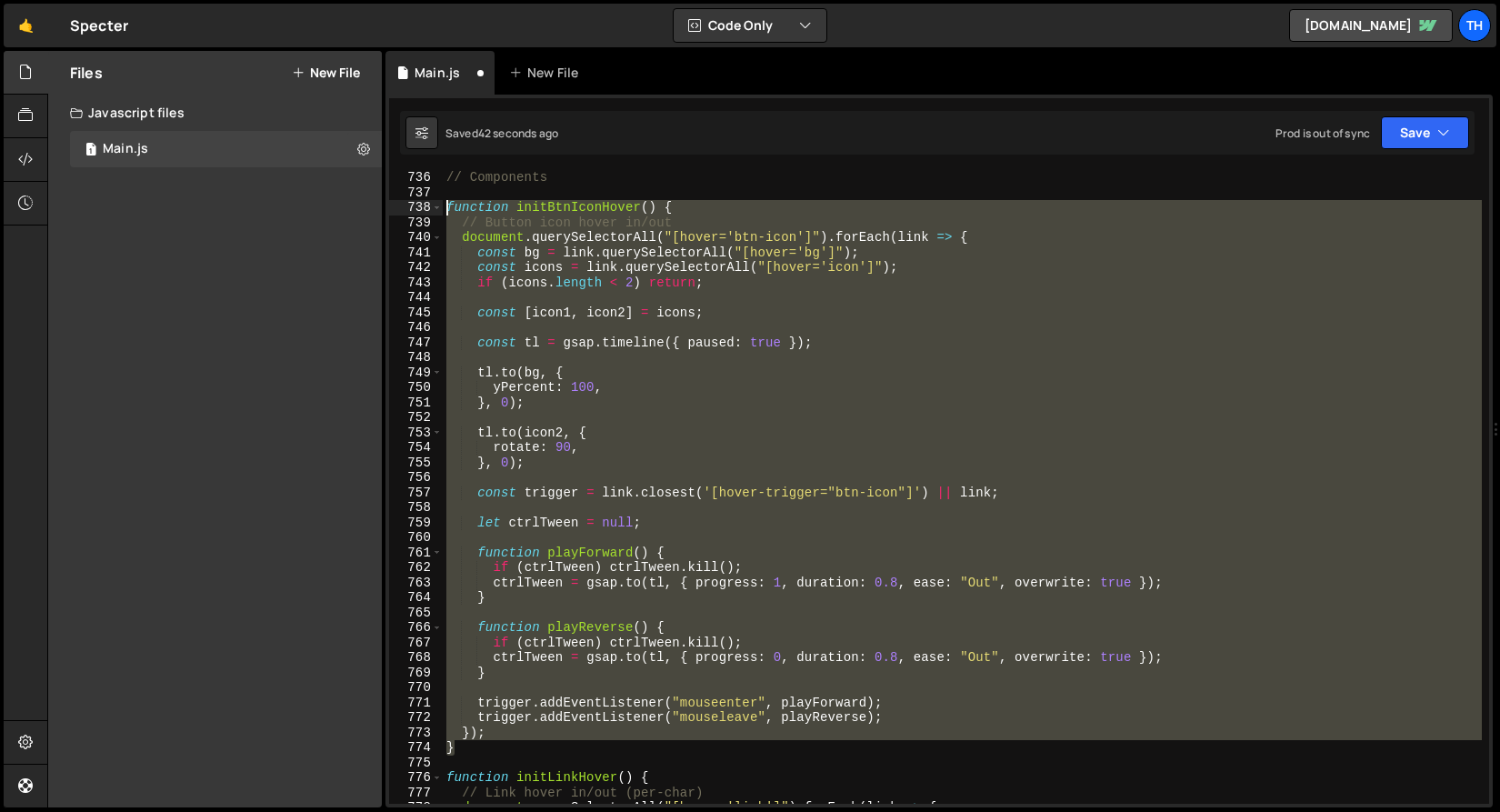
drag, startPoint x: 476, startPoint y: 741, endPoint x: 371, endPoint y: 201, distance: 550.1
click at [371, 201] on div "Files New File Create your first file Get started by starting a Javascript or C…" at bounding box center [774, 430] width 1453 height 758
click at [504, 402] on div "// Components function initBtnIconHover ( ) { // Button icon hover in/out docum…" at bounding box center [962, 487] width 1040 height 633
type textarea "}, 0);"
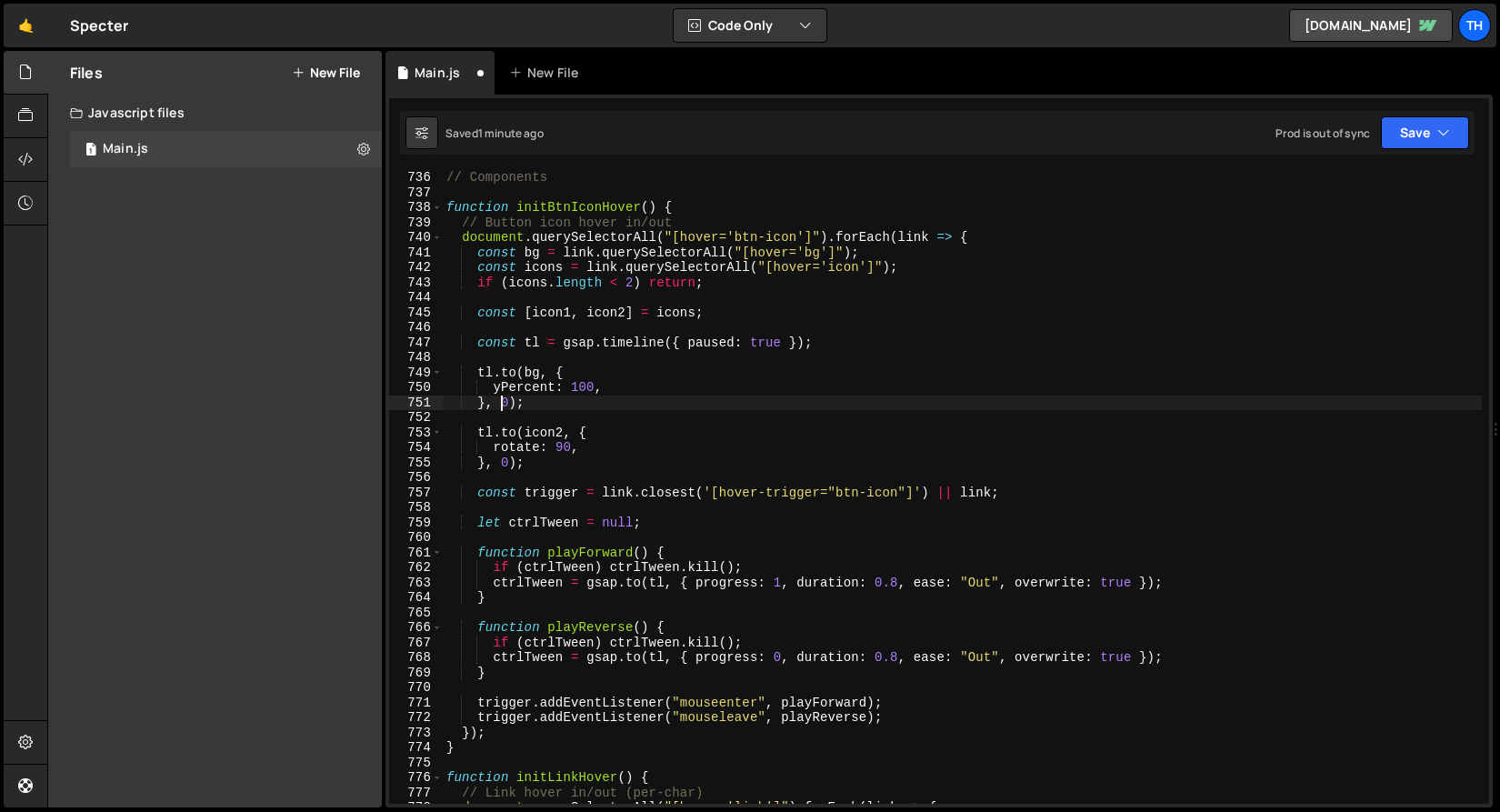
click at [641, 415] on div "// Components function initBtnIconHover ( ) { // Button icon hover in/out docum…" at bounding box center [962, 502] width 1040 height 663
click at [635, 450] on div "// Components function initBtnIconHover ( ) { // Button icon hover in/out docum…" at bounding box center [962, 502] width 1040 height 663
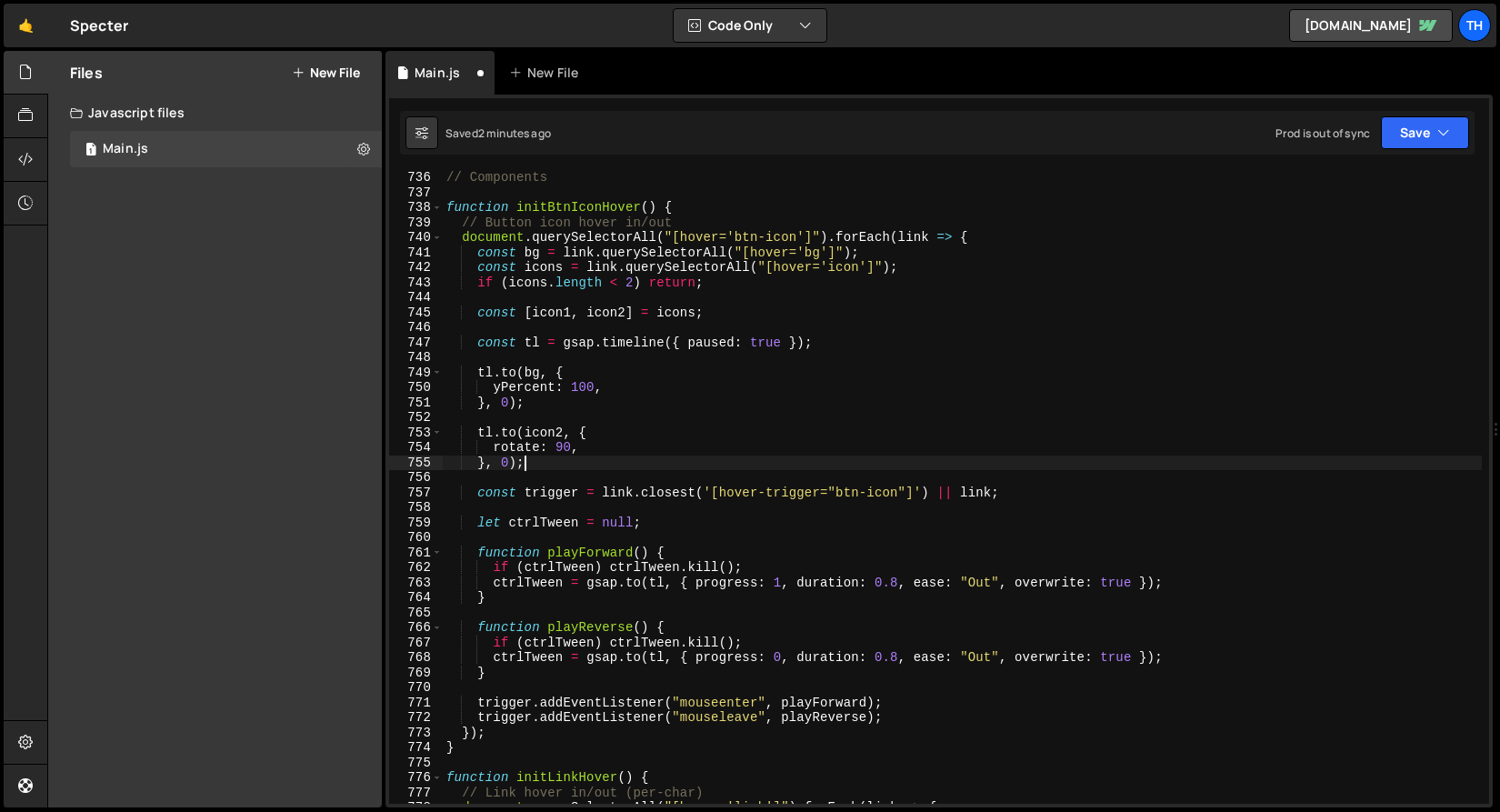
click at [635, 462] on div "// Components function initBtnIconHover ( ) { // Button icon hover in/out docum…" at bounding box center [962, 502] width 1040 height 663
type textarea "}, 0);"
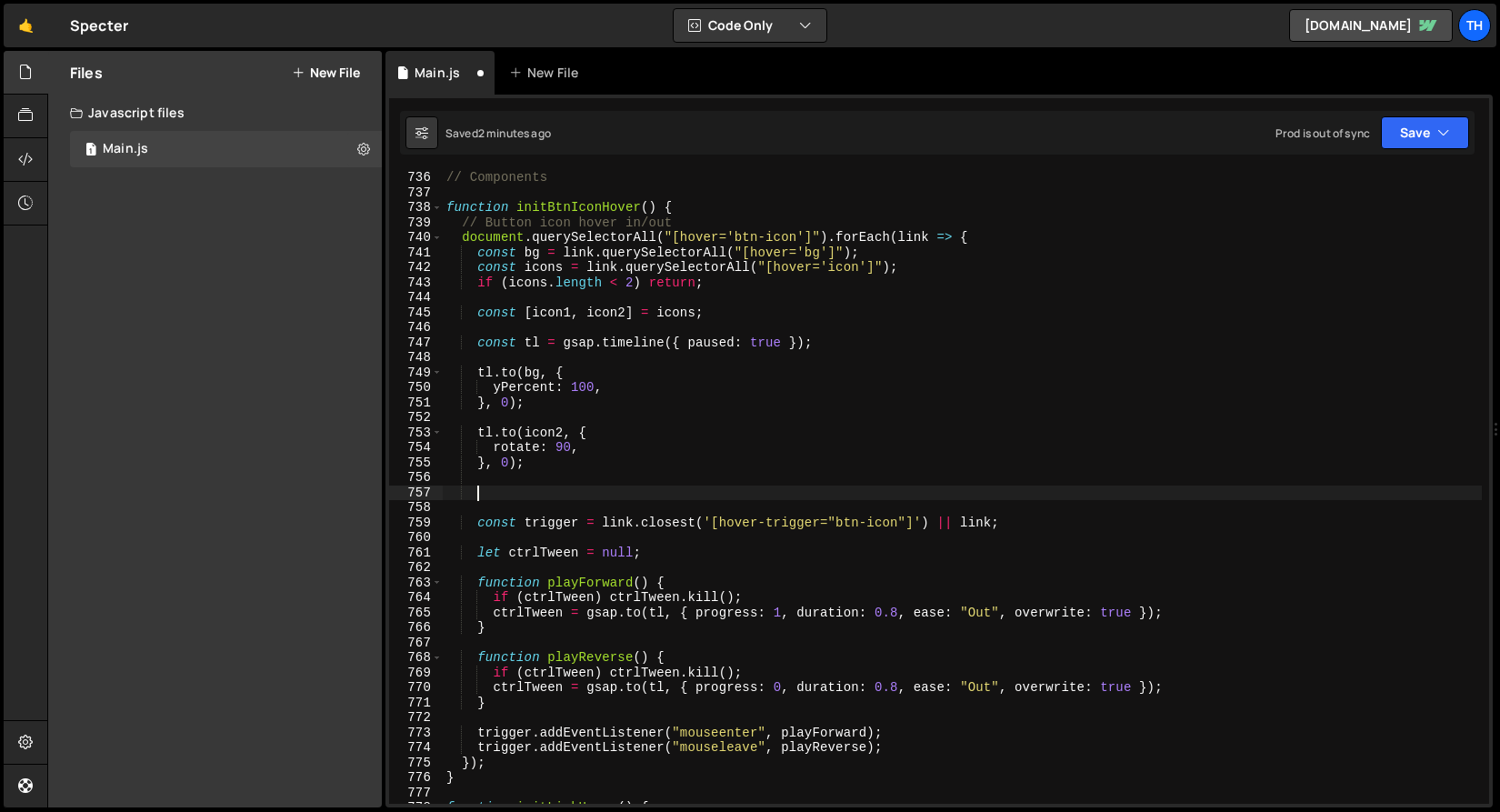
paste textarea "btn.classList.add('current');"
type textarea "btn.classList.add('current');"
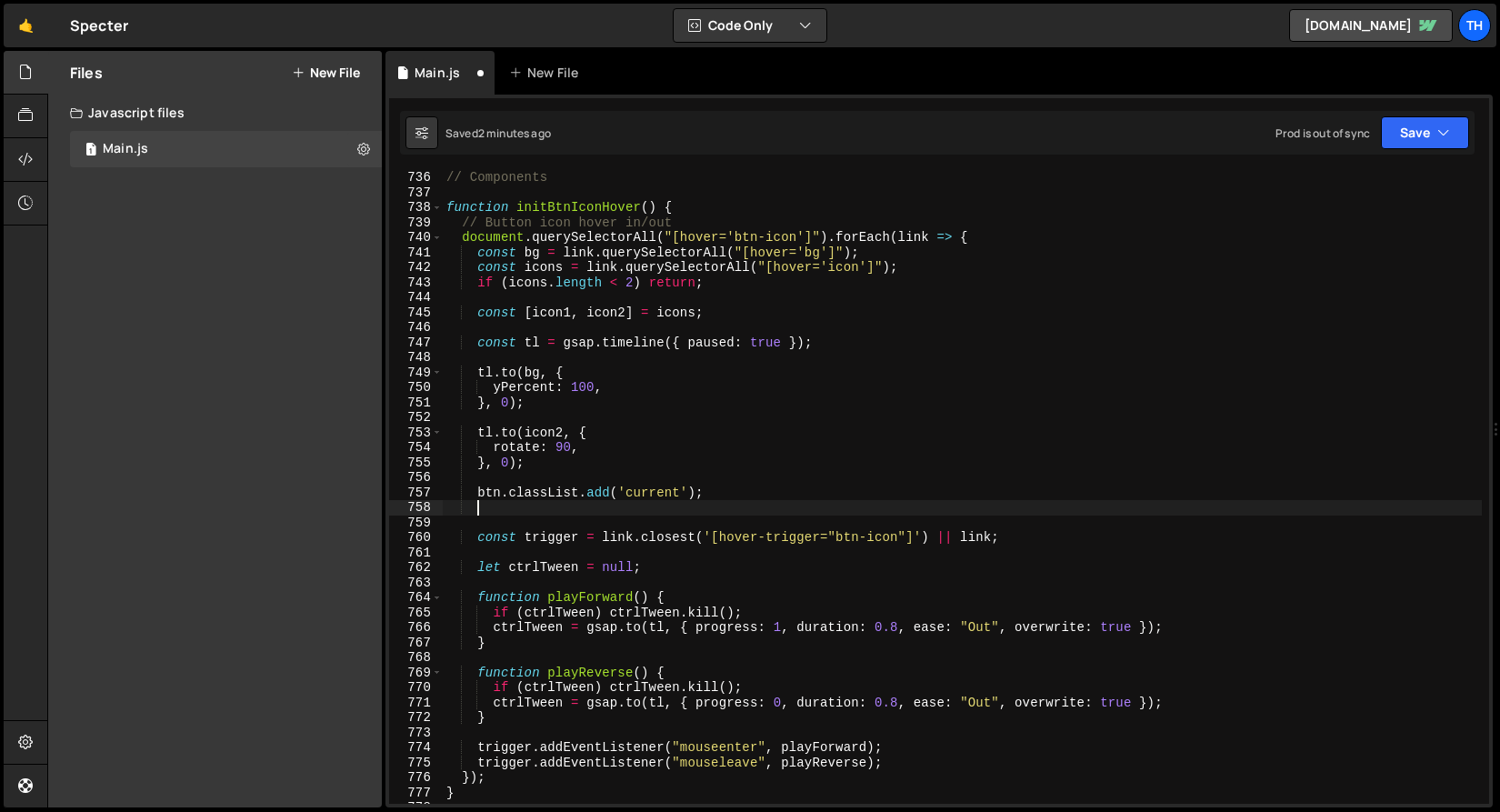
paste textarea "btn.classList.add('current');"
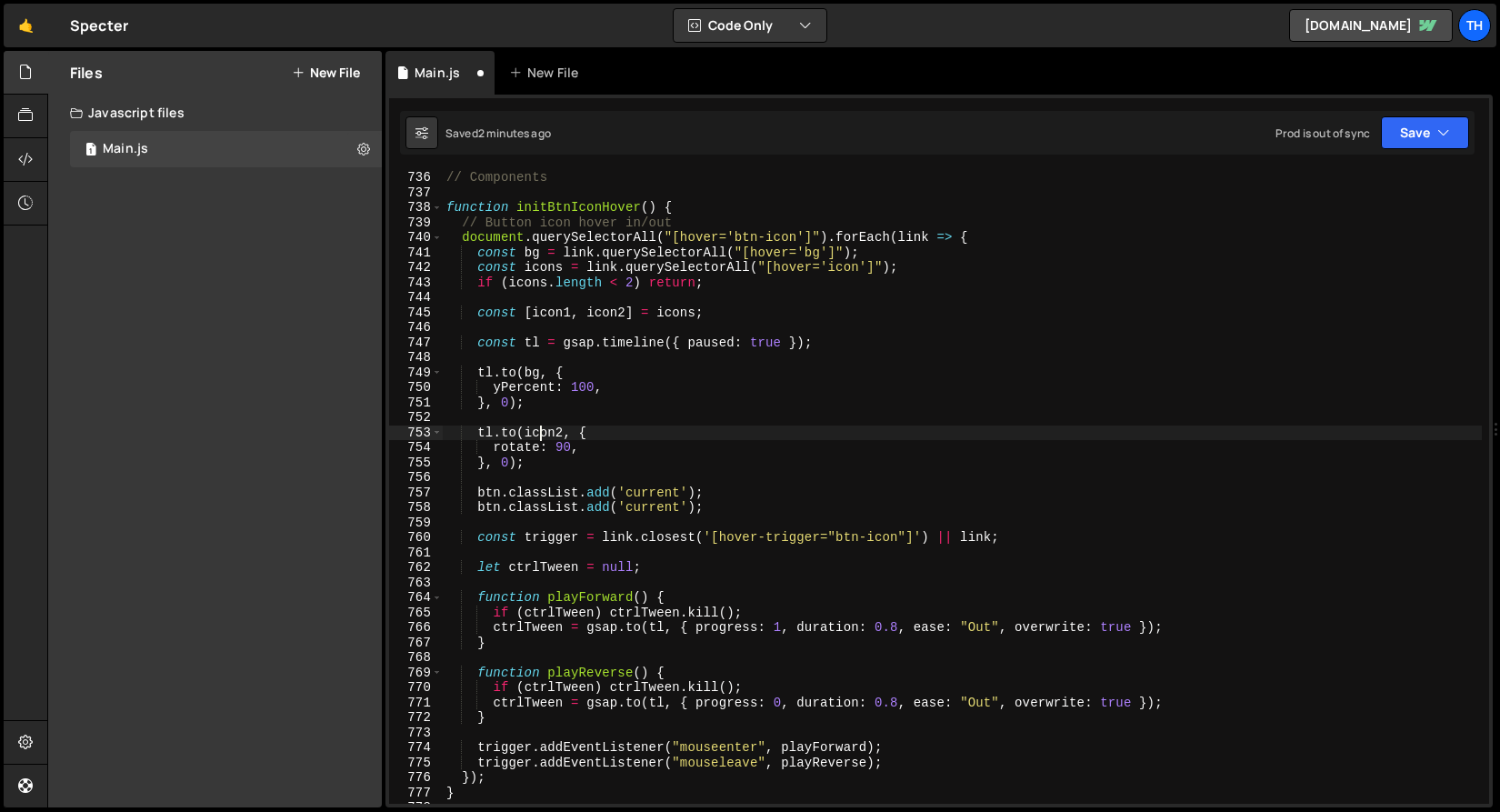
click at [539, 430] on div "// Components function initBtnIconHover ( ) { // Button icon hover in/out docum…" at bounding box center [962, 502] width 1040 height 663
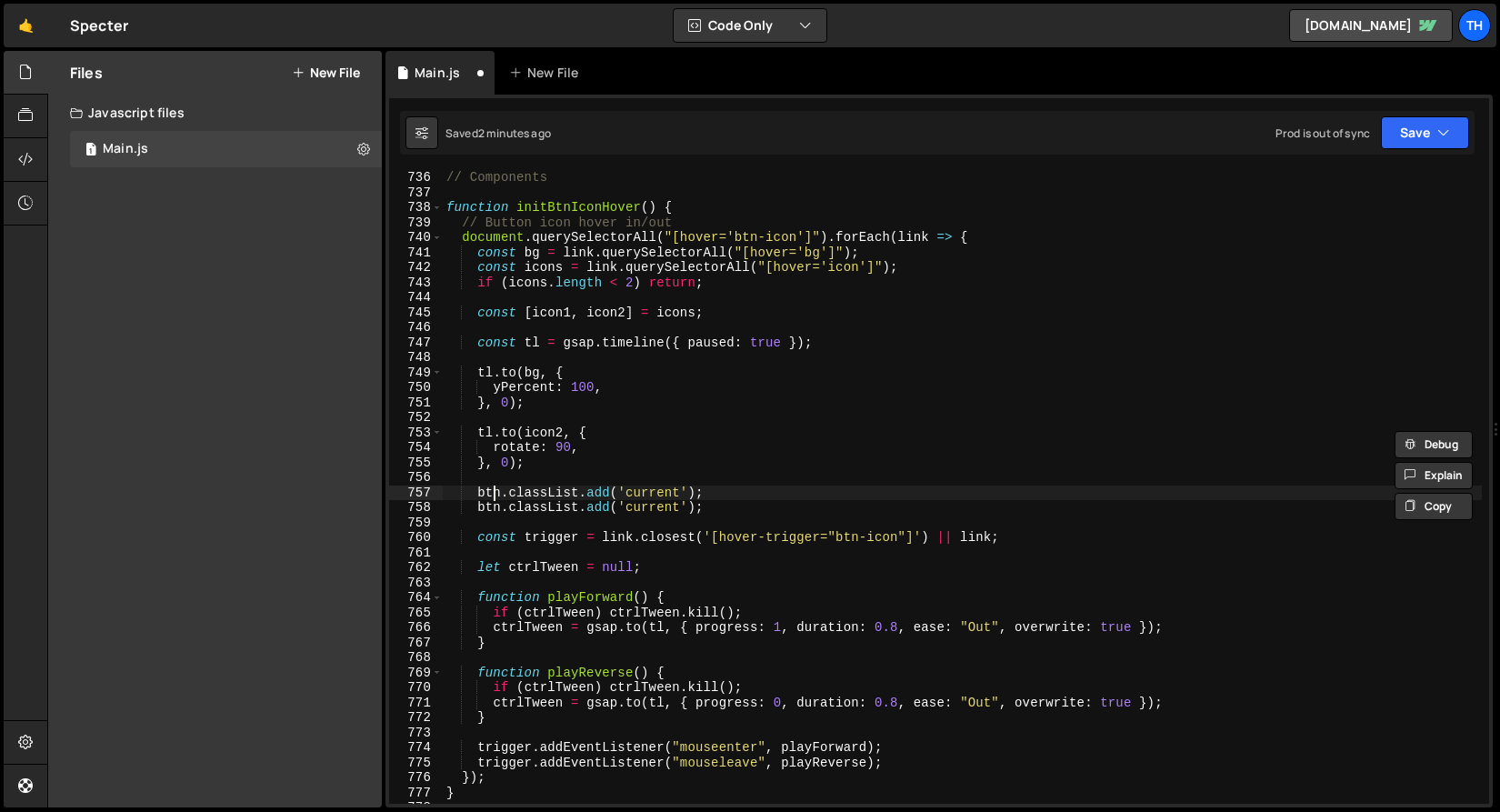
click at [494, 497] on div "// Components function initBtnIconHover ( ) { // Button icon hover in/out docum…" at bounding box center [962, 502] width 1040 height 663
paste textarea "icon2"
click at [507, 496] on div "// Components function initBtnIconHover ( ) { // Button icon hover in/out docum…" at bounding box center [962, 502] width 1040 height 663
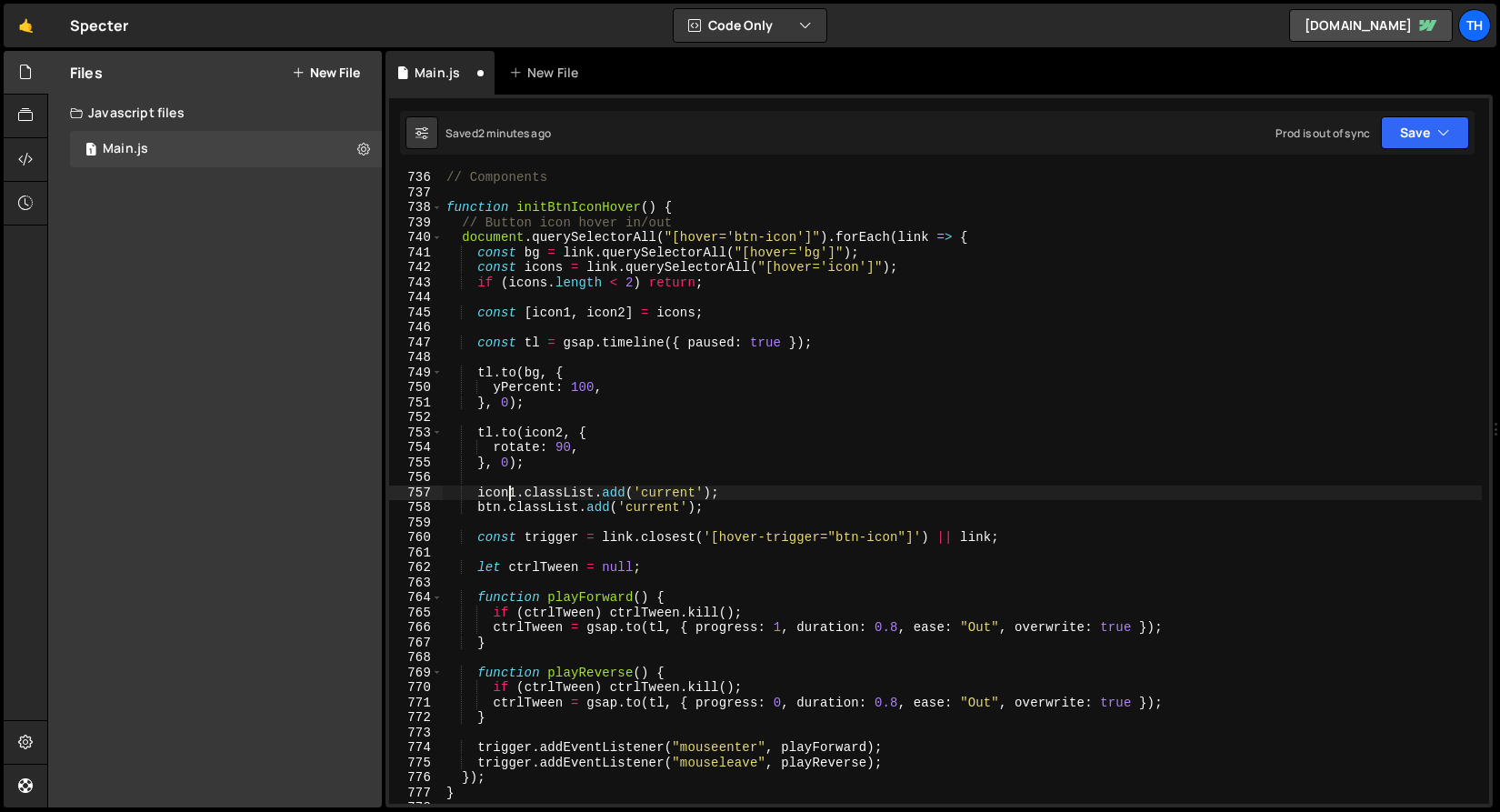
click at [507, 496] on div "// Components function initBtnIconHover ( ) { // Button icon hover in/out docum…" at bounding box center [962, 502] width 1040 height 663
click at [491, 505] on div "// Components function initBtnIconHover ( ) { // Button icon hover in/out docum…" at bounding box center [962, 502] width 1040 height 663
paste textarea "icon1"
click at [616, 512] on div "// Components function initBtnIconHover ( ) { // Button icon hover in/out docum…" at bounding box center [962, 502] width 1040 height 663
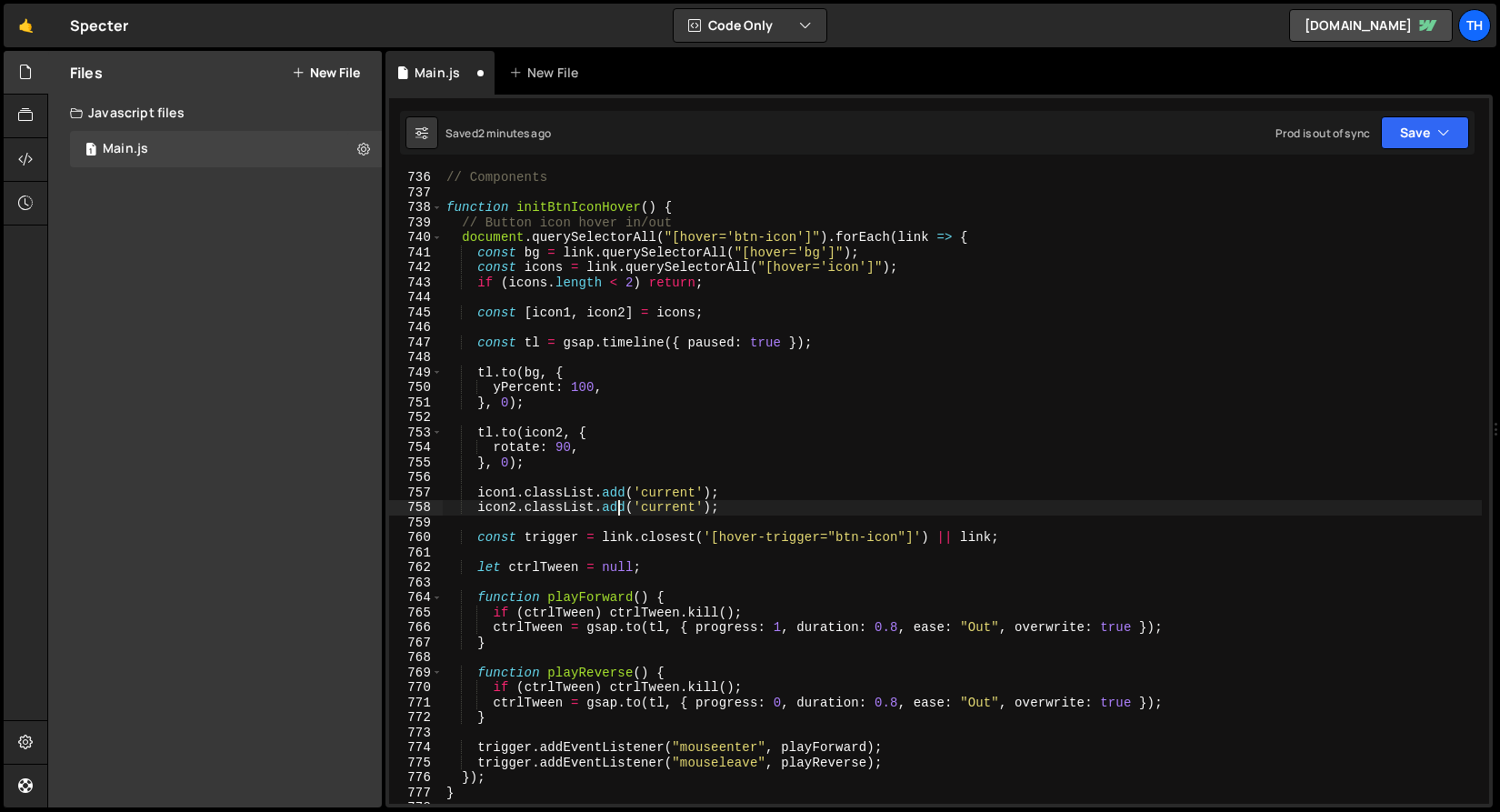
click at [616, 512] on div "// Components function initBtnIconHover ( ) { // Button icon hover in/out docum…" at bounding box center [962, 502] width 1040 height 663
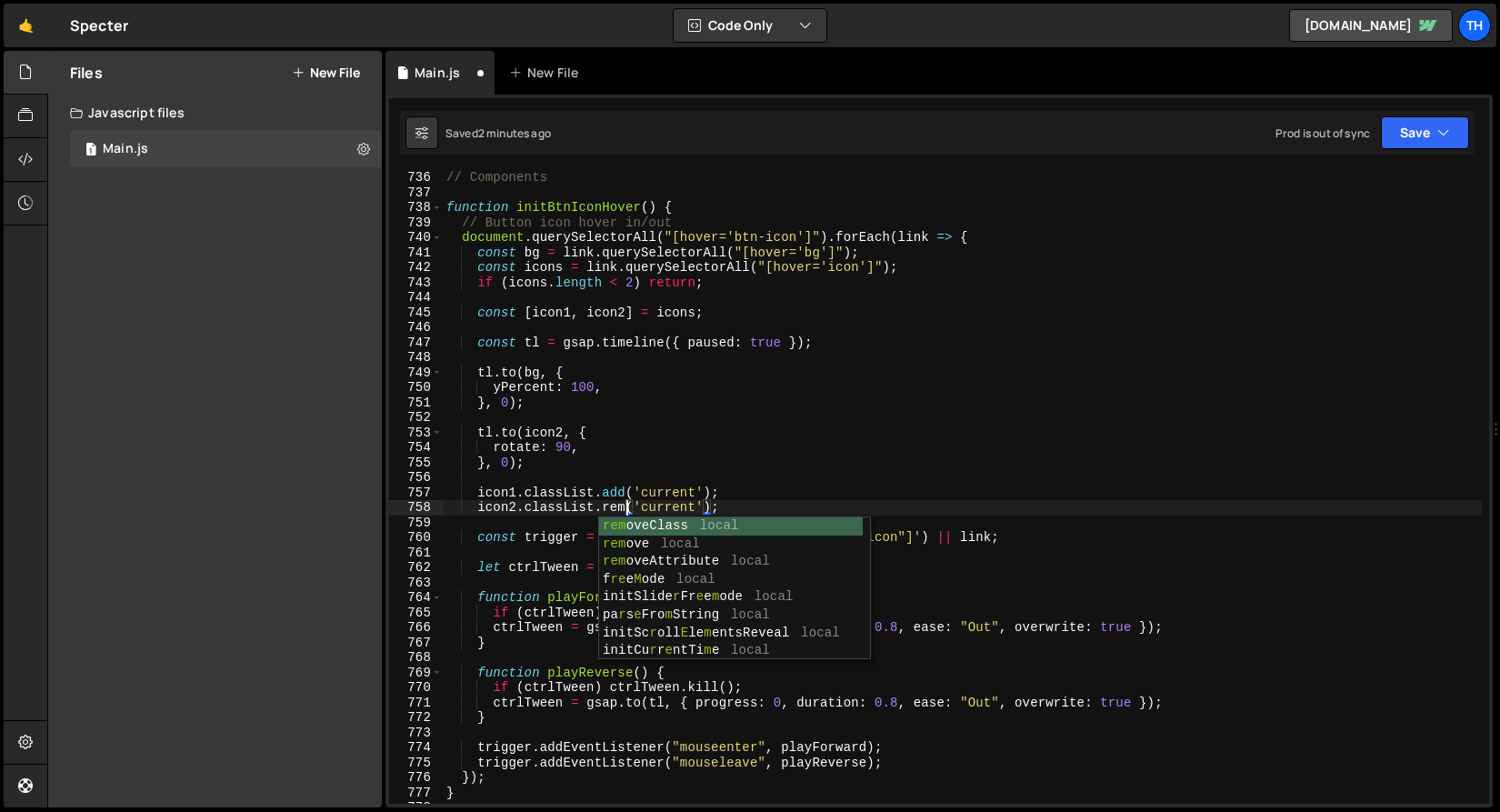
scroll to position [0, 13]
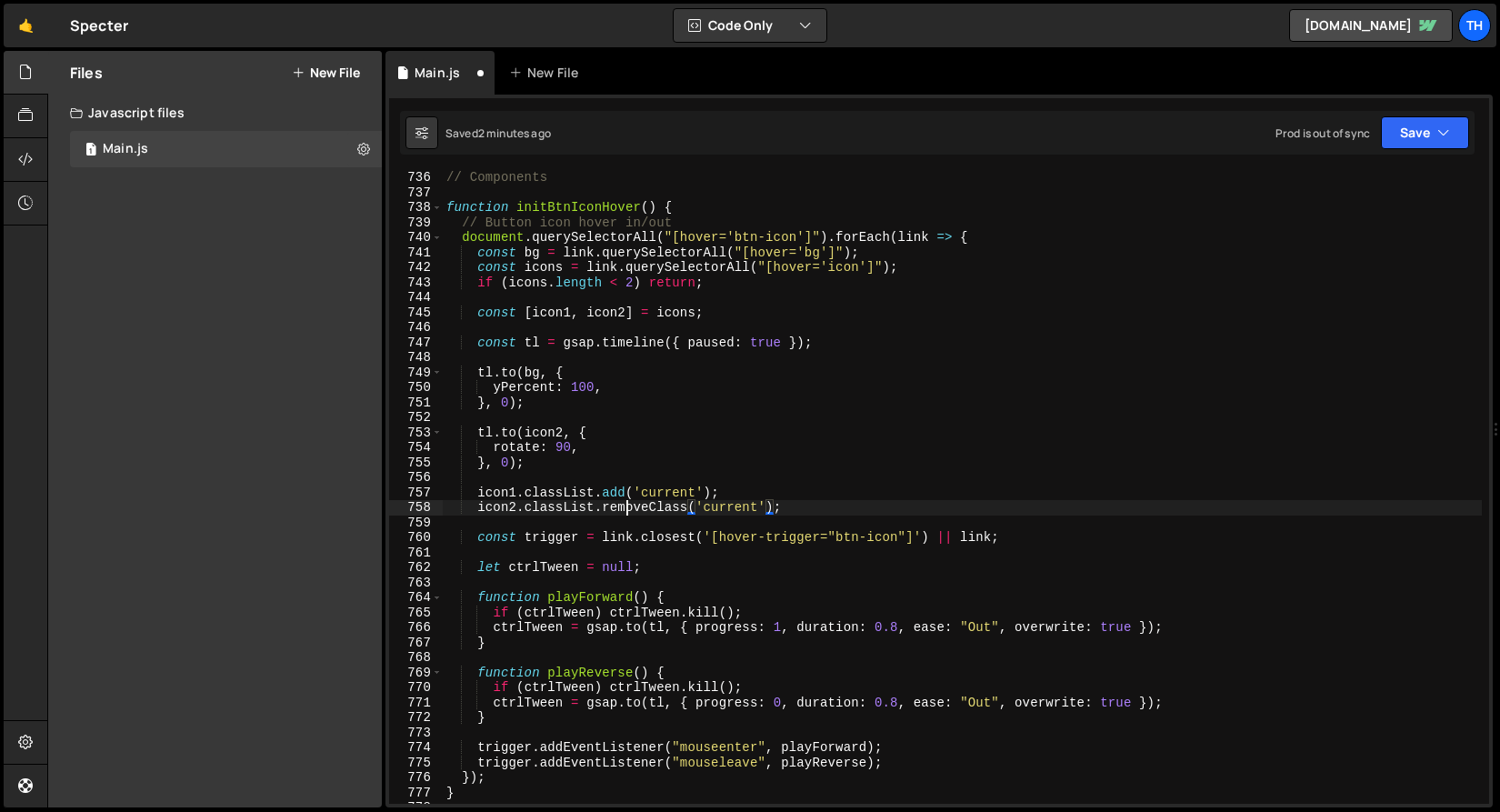
click at [629, 505] on div "// Components function initBtnIconHover ( ) { // Button icon hover in/out docum…" at bounding box center [962, 502] width 1040 height 663
click at [620, 500] on div "// Components function initBtnIconHover ( ) { // Button icon hover in/out docum…" at bounding box center [962, 502] width 1040 height 663
paste textarea "removeClass"
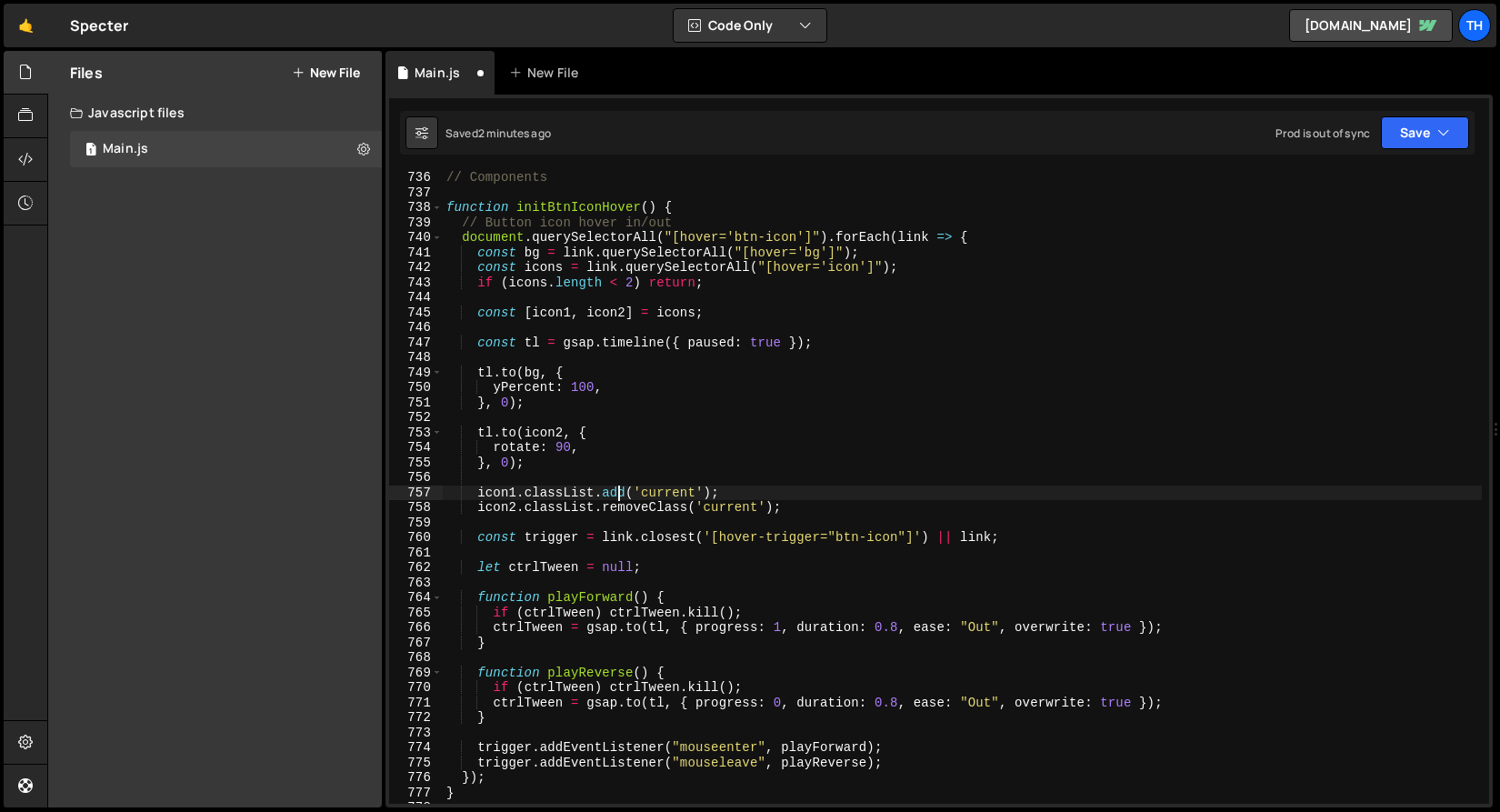
type textarea "icon1.classList.removeClass('current');"
click at [526, 520] on div "// Components function initBtnIconHover ( ) { // Button icon hover in/out docum…" at bounding box center [962, 502] width 1040 height 663
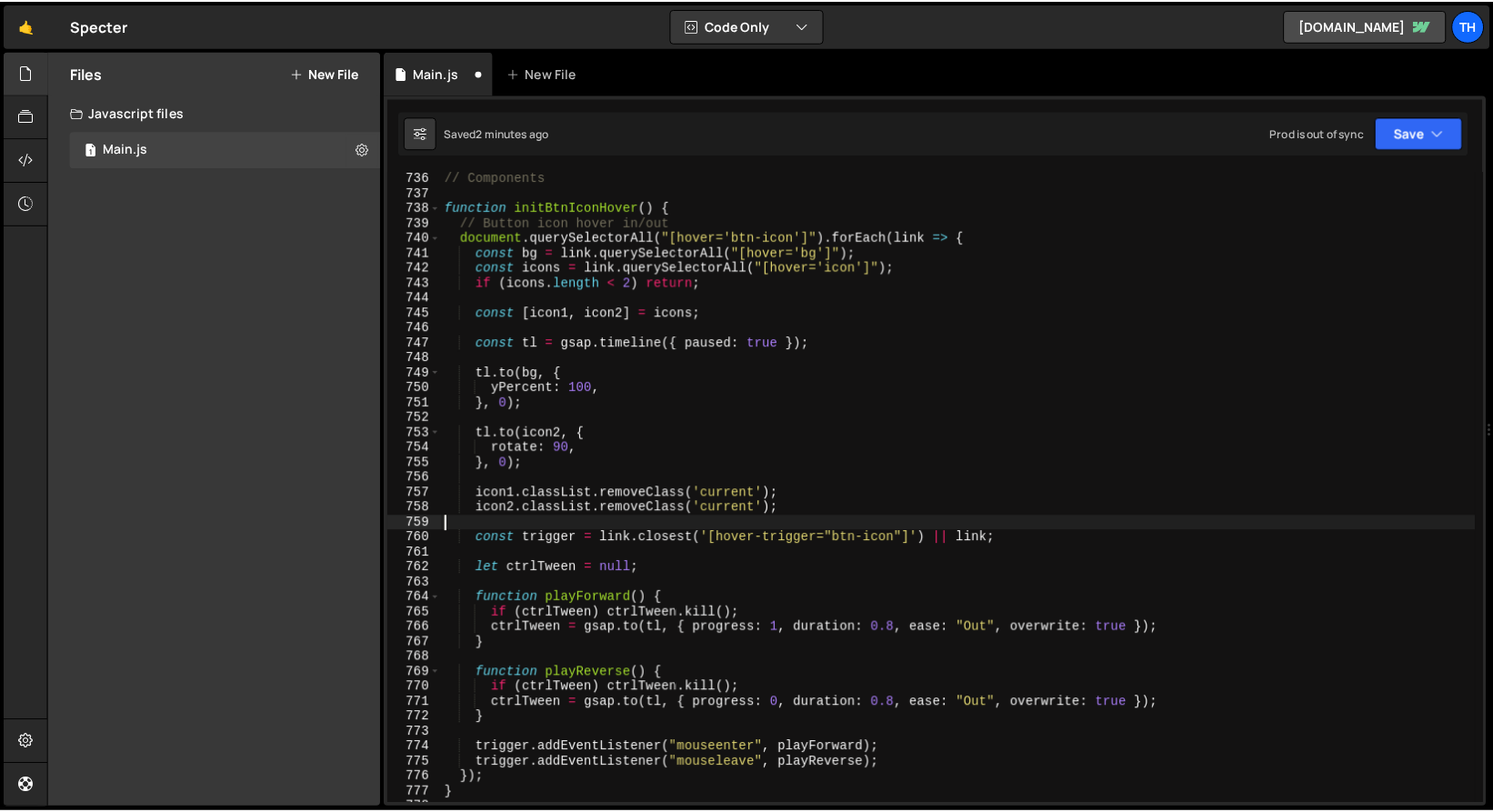
scroll to position [0, 0]
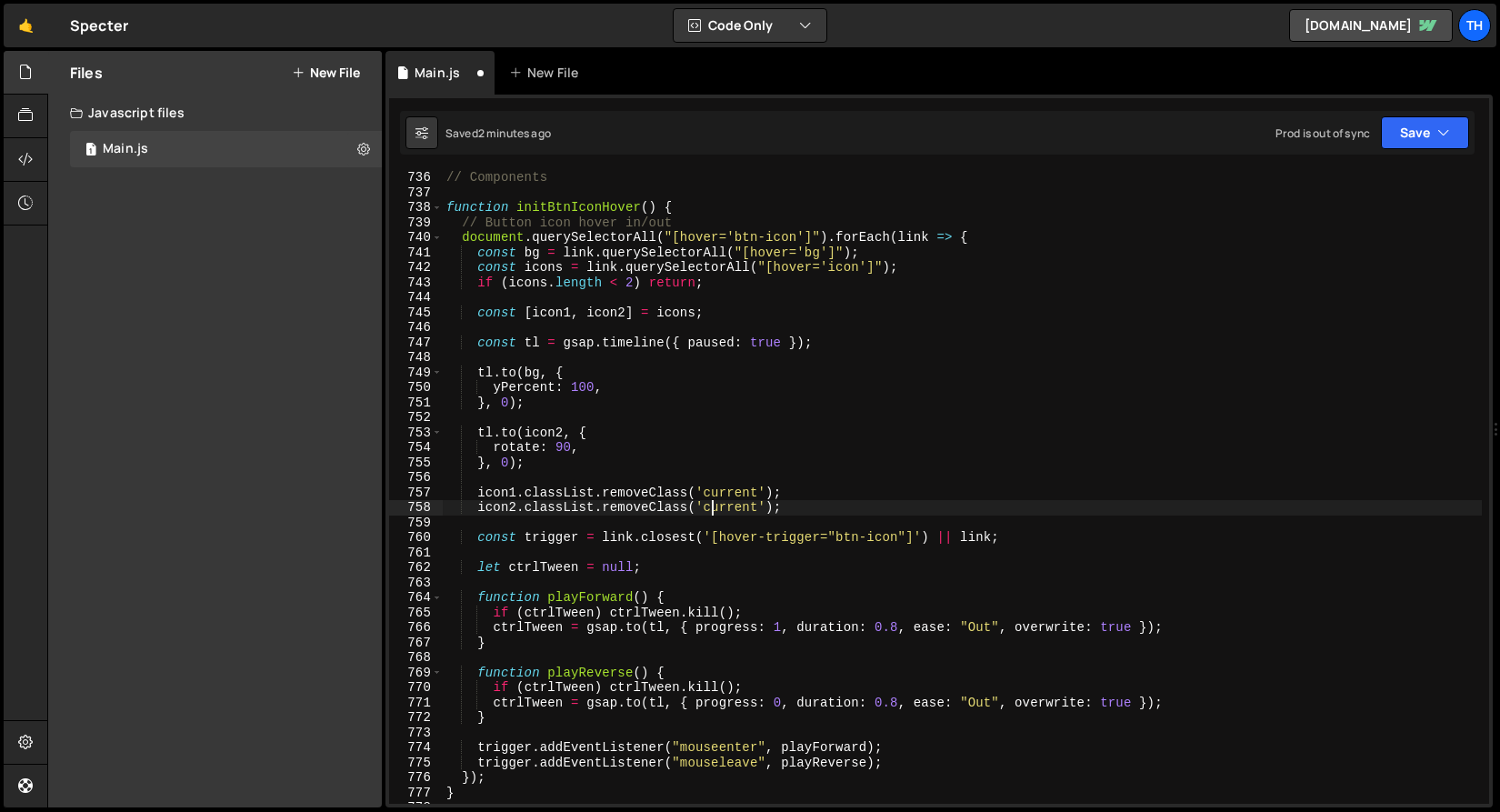
click at [716, 503] on div "// Components function initBtnIconHover ( ) { // Button icon hover in/out docum…" at bounding box center [962, 502] width 1040 height 663
paste textarea "on-dark"
click at [723, 493] on div "// Components function initBtnIconHover ( ) { // Button icon hover in/out docum…" at bounding box center [962, 502] width 1040 height 663
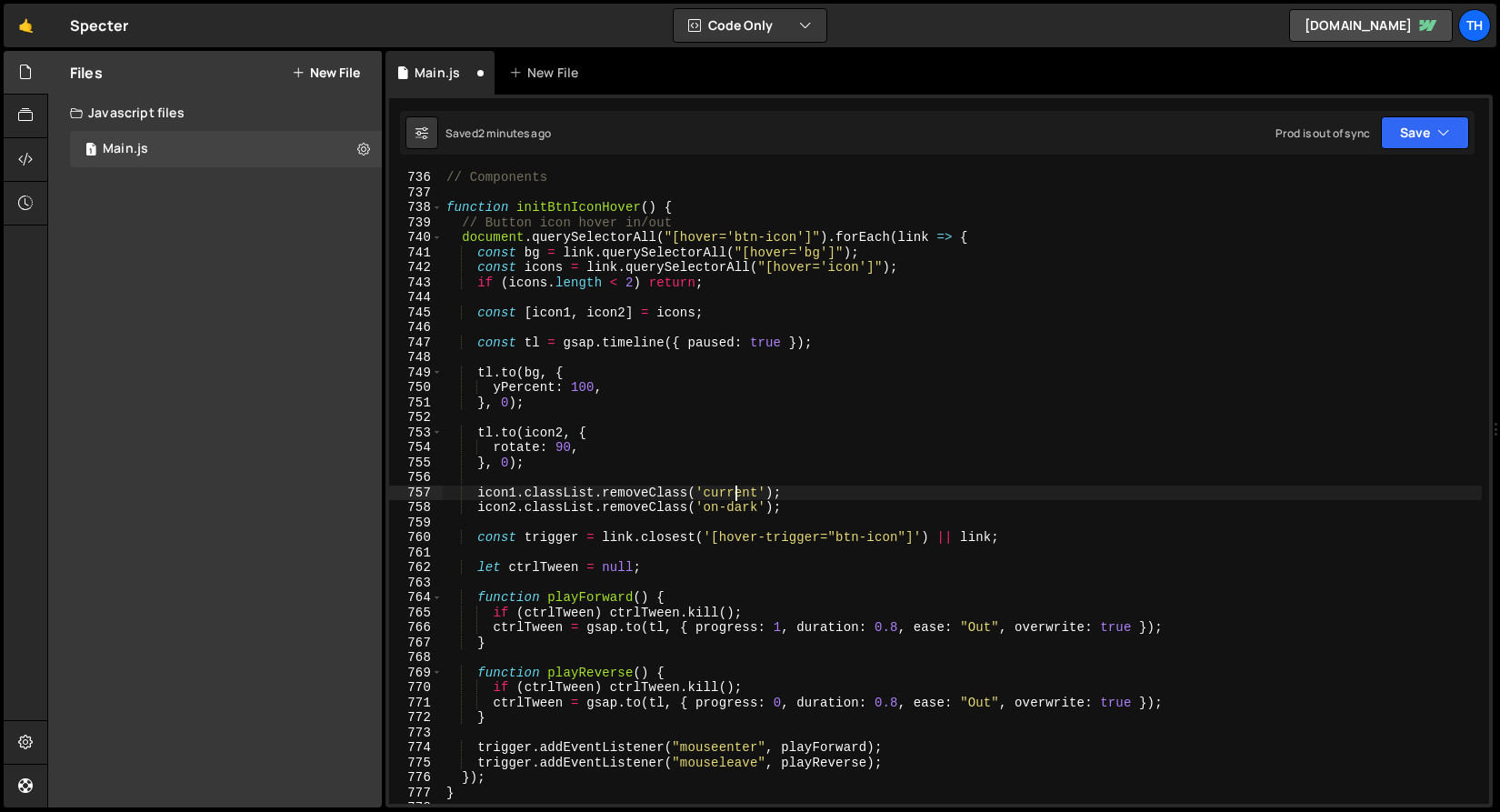
click at [738, 494] on div "// Components function initBtnIconHover ( ) { // Button icon hover in/out docum…" at bounding box center [962, 502] width 1040 height 663
paste textarea "on-dark"
click at [1406, 137] on button "Save" at bounding box center [1426, 132] width 89 height 33
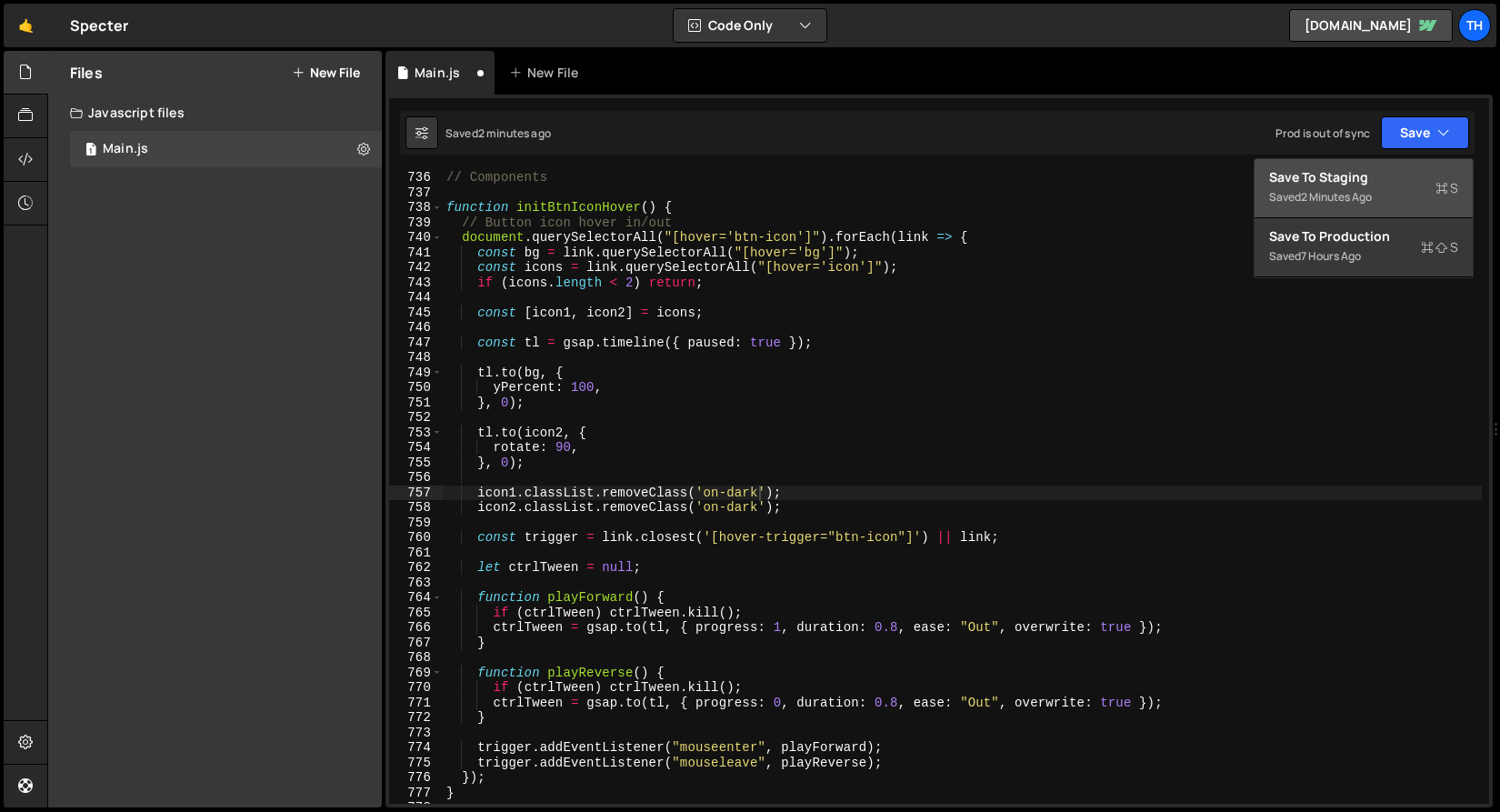
click at [1377, 174] on div "Save to Staging S" at bounding box center [1364, 177] width 189 height 18
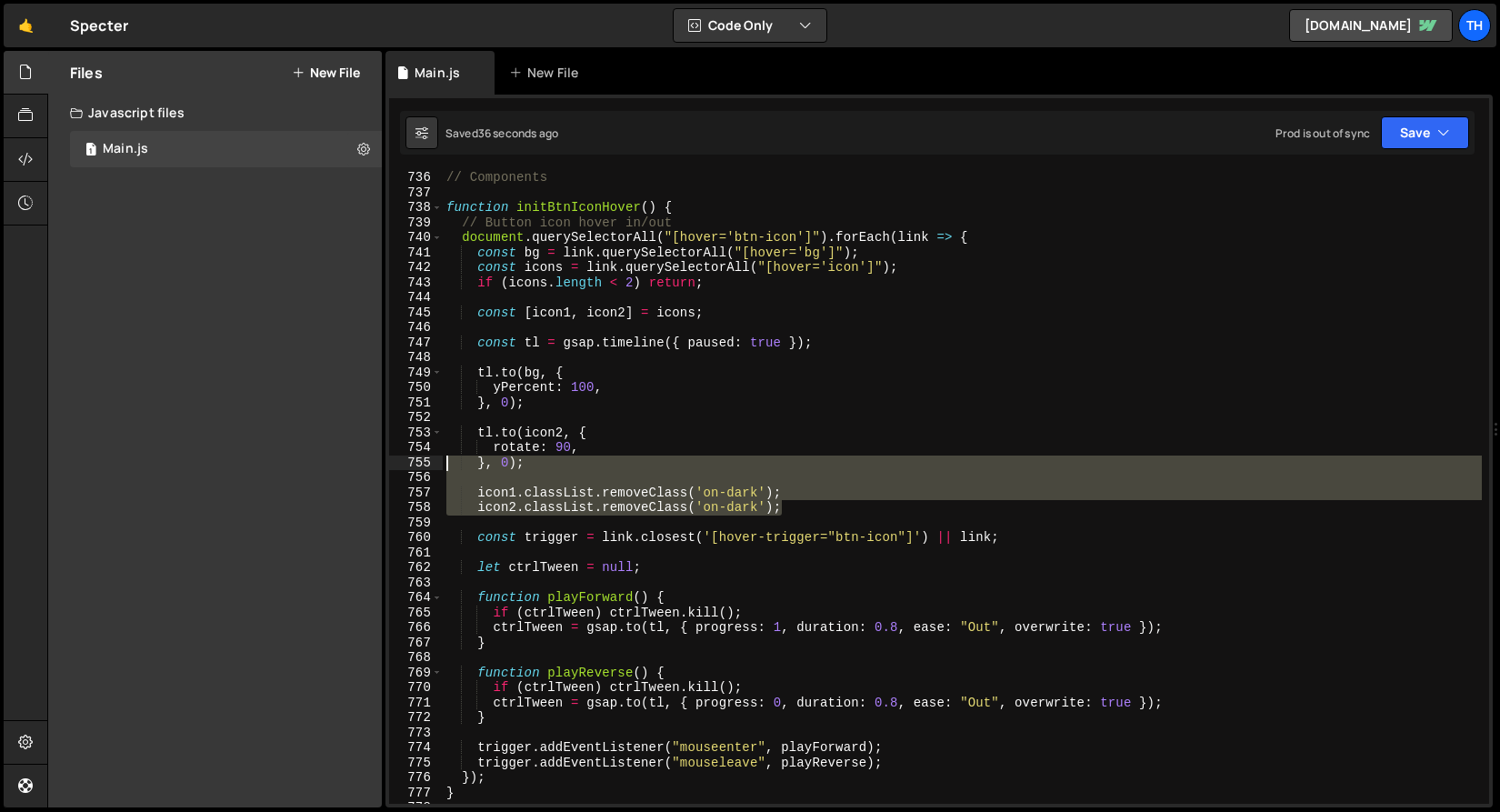
drag, startPoint x: 797, startPoint y: 511, endPoint x: 327, endPoint y: 469, distance: 471.9
click at [327, 469] on div "Files New File Create your first file Get started by starting a Javascript or C…" at bounding box center [774, 430] width 1453 height 758
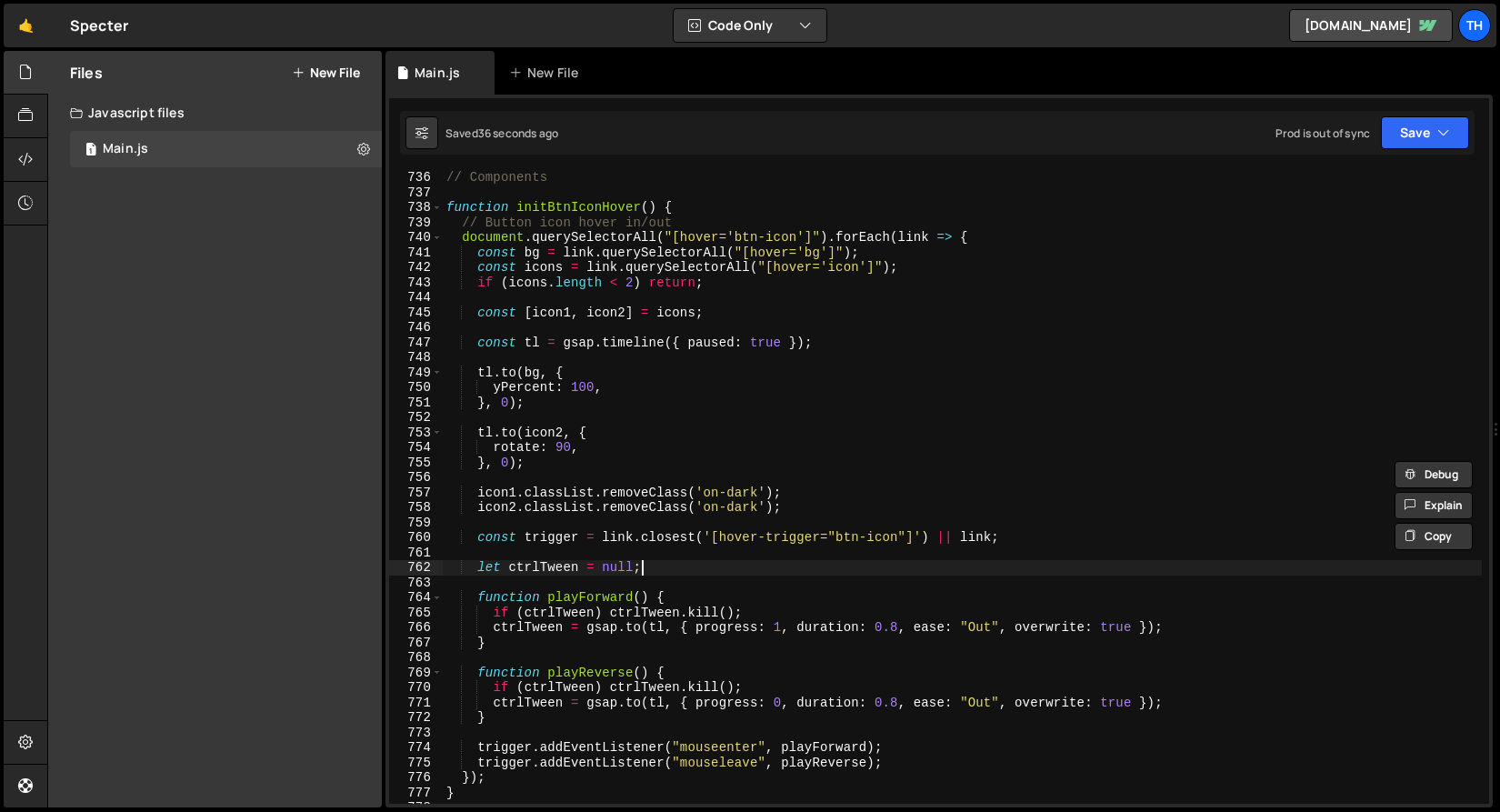
click at [793, 565] on div "// Components function initBtnIconHover ( ) { // Button icon hover in/out docum…" at bounding box center [962, 502] width 1040 height 663
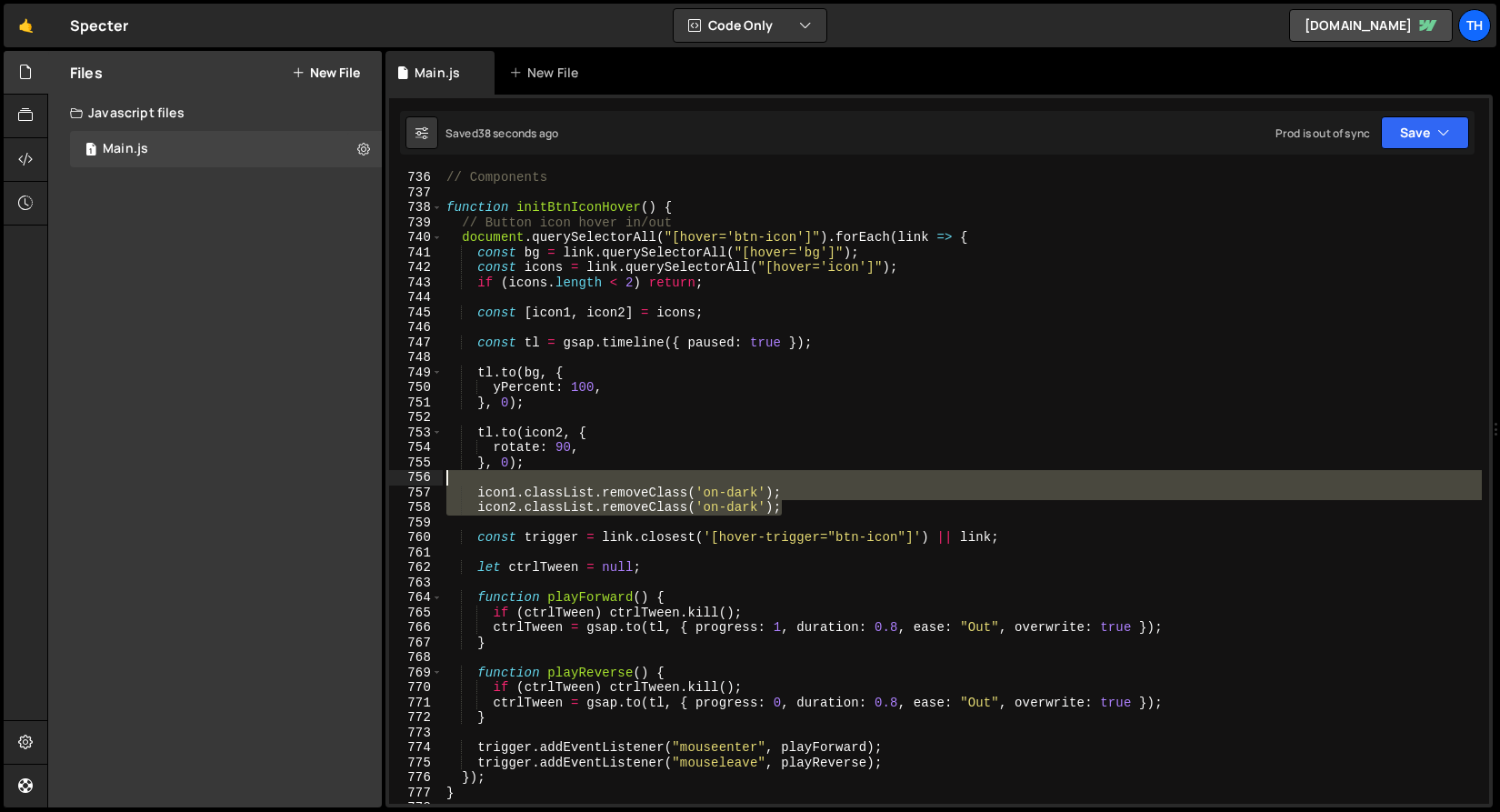
drag, startPoint x: 794, startPoint y: 509, endPoint x: 409, endPoint y: 481, distance: 386.0
click at [409, 481] on div "let ctrlTween = null; 736 737 738 739 740 741 742 743 744 745 746 747 748 749 7…" at bounding box center [939, 487] width 1100 height 633
type textarea "icon1.classList.removeClass('on-dark');"
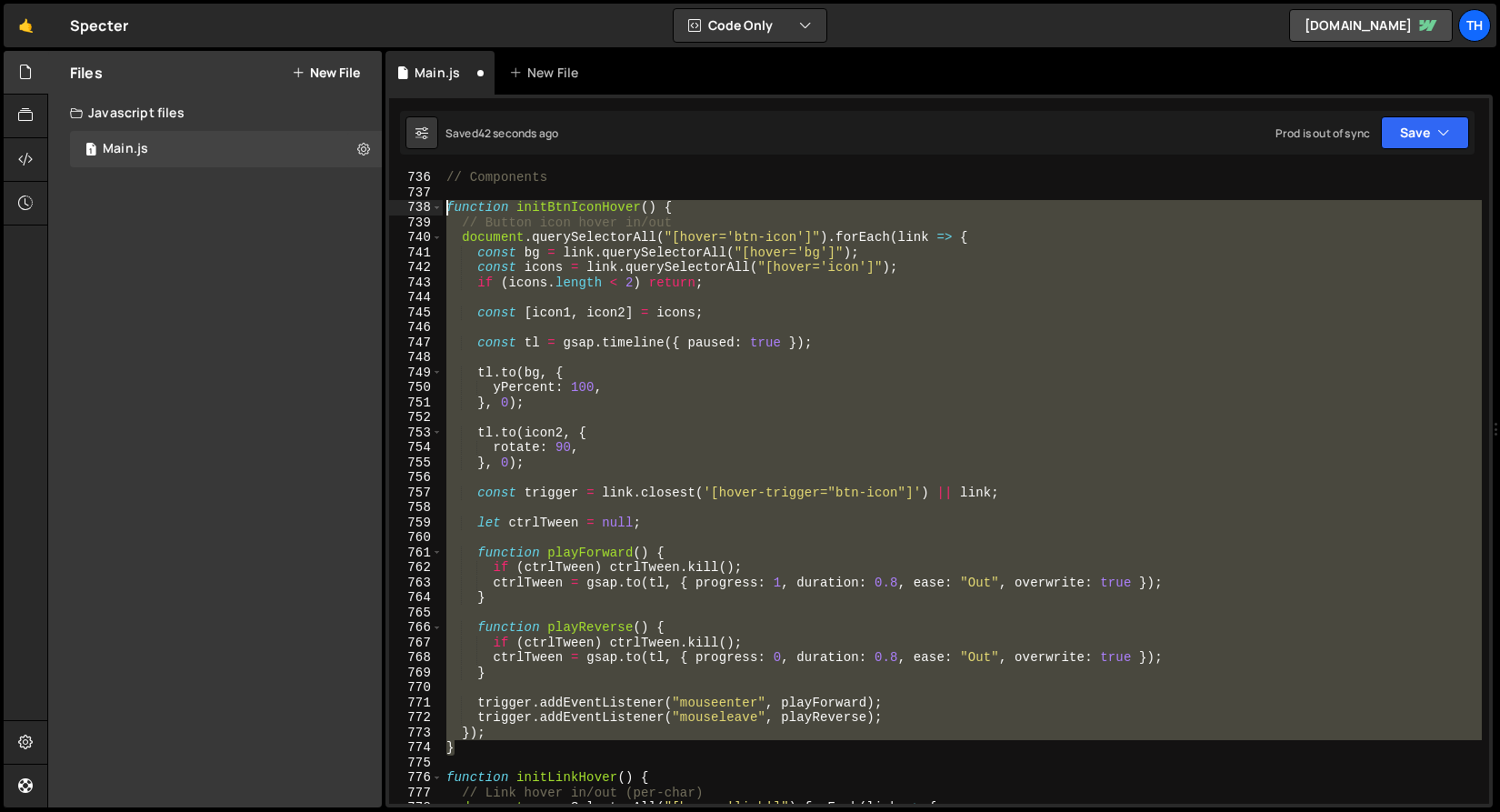
drag, startPoint x: 465, startPoint y: 755, endPoint x: 392, endPoint y: 207, distance: 552.8
click at [392, 207] on div "}, 0); 736 737 738 739 740 741 742 743 744 745 746 747 748 749 750 751 752 753 …" at bounding box center [939, 487] width 1100 height 633
click at [1446, 128] on icon "button" at bounding box center [1444, 132] width 13 height 18
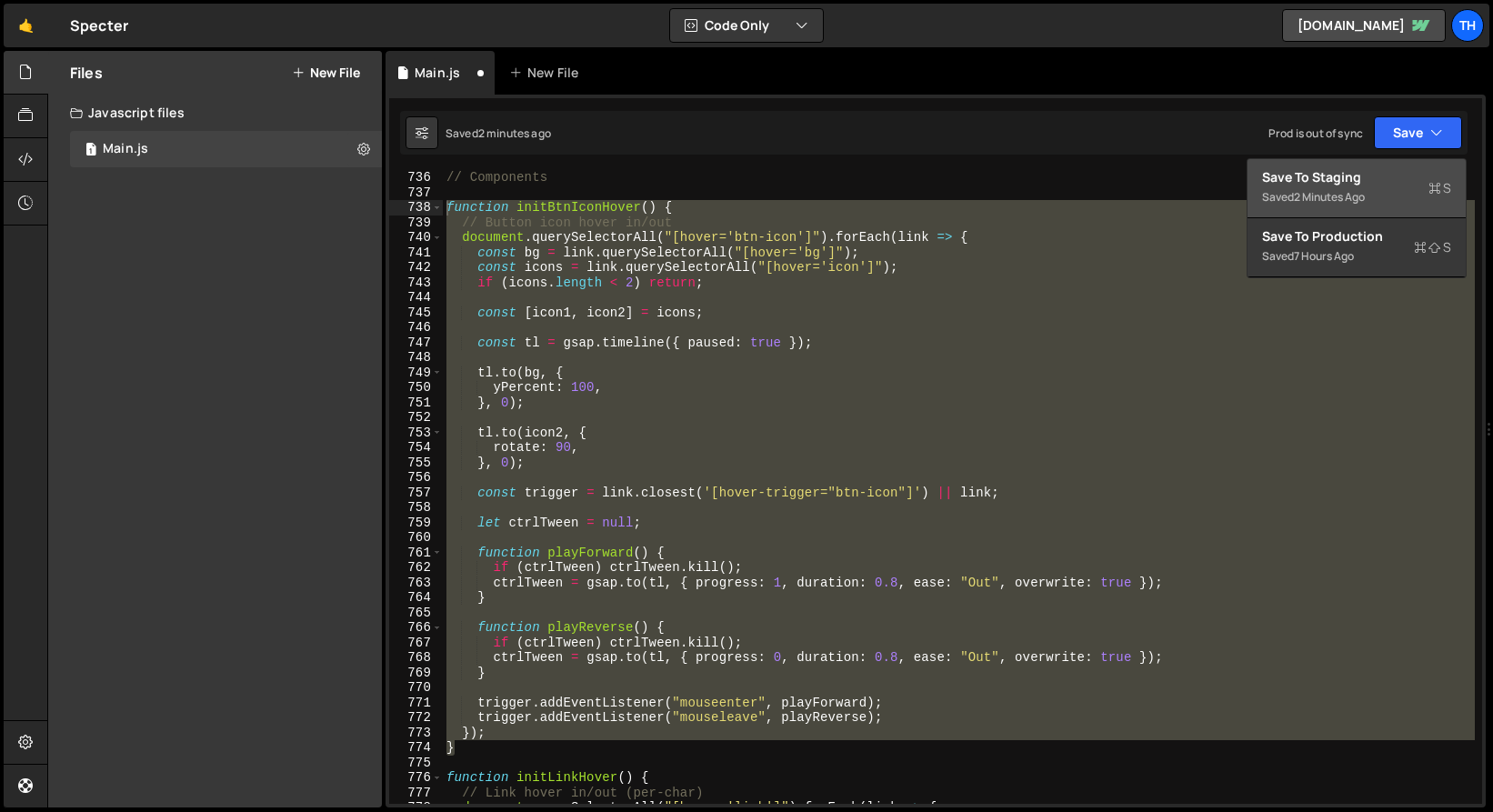
click at [1359, 196] on div "2 minutes ago" at bounding box center [1329, 197] width 71 height 16
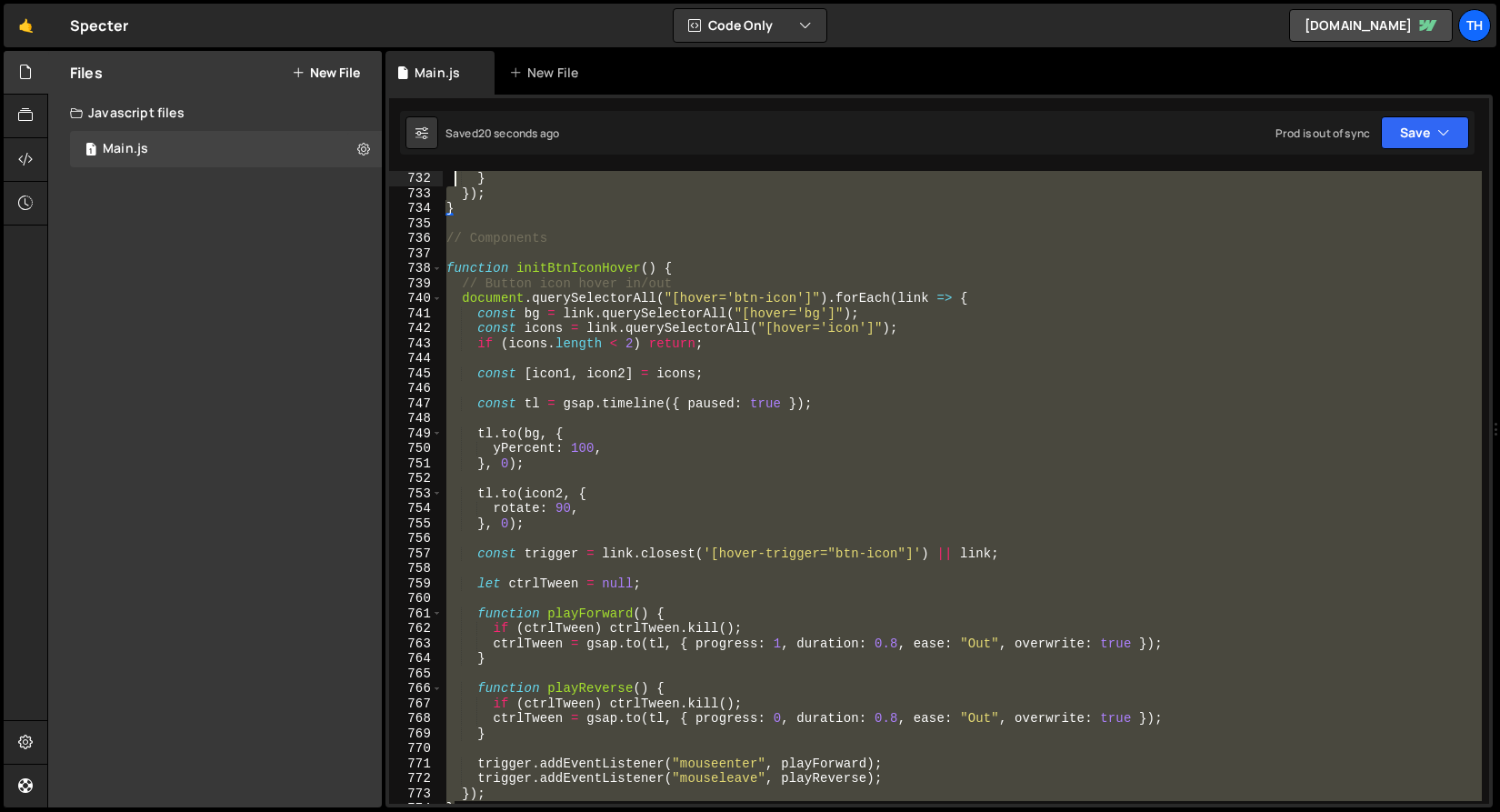
scroll to position [10936, 0]
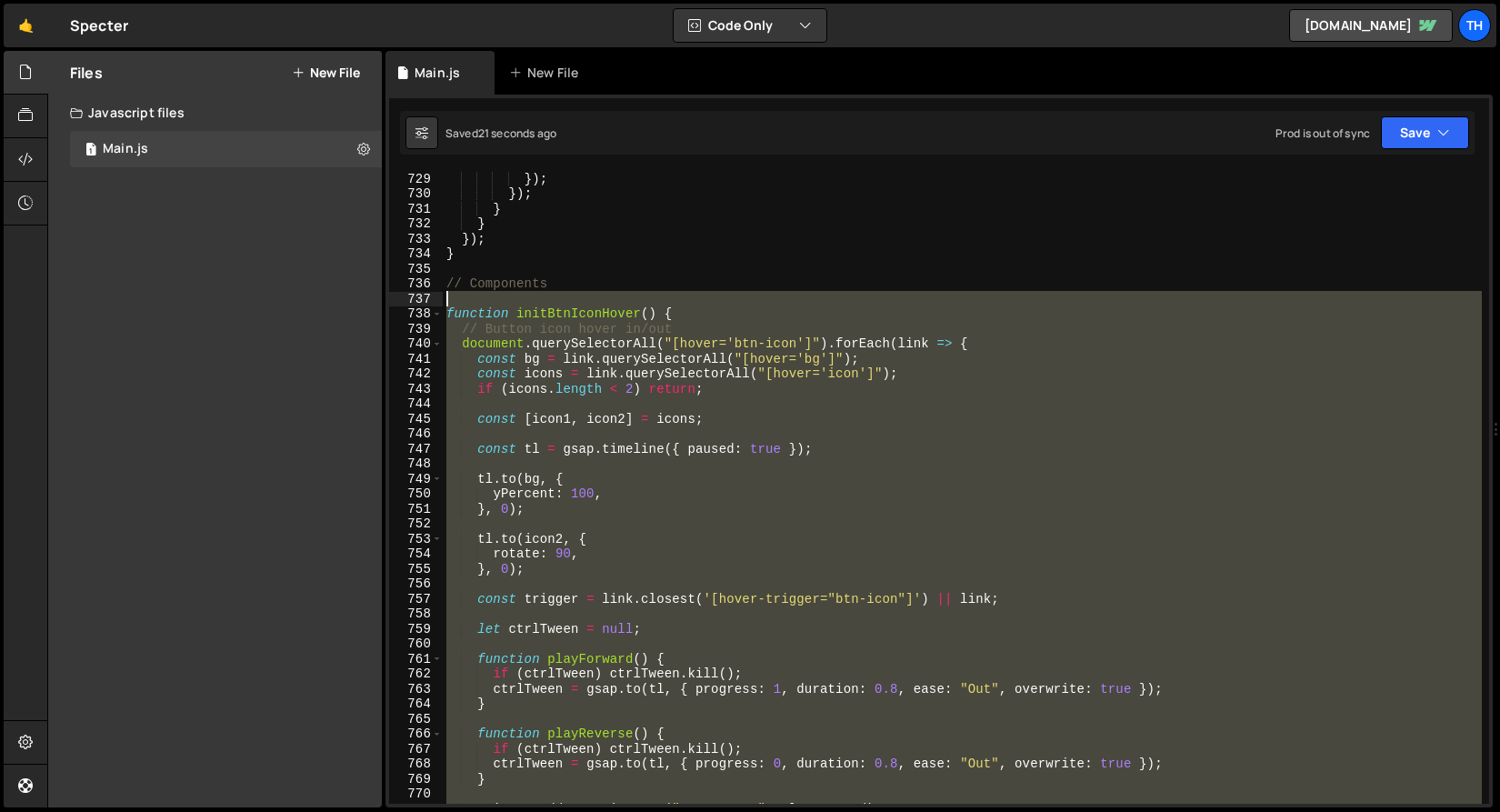
drag, startPoint x: 462, startPoint y: 644, endPoint x: 403, endPoint y: 303, distance: 346.1
click at [403, 303] on div "} 729 730 731 732 733 734 735 736 737 738 739 740 741 742 743 744 745 746 747 7…" at bounding box center [939, 487] width 1100 height 633
click at [466, 387] on div "}) ; }) ; } } }) ; } // Components function initBtnIconHover ( ) { // Button ic…" at bounding box center [962, 487] width 1040 height 633
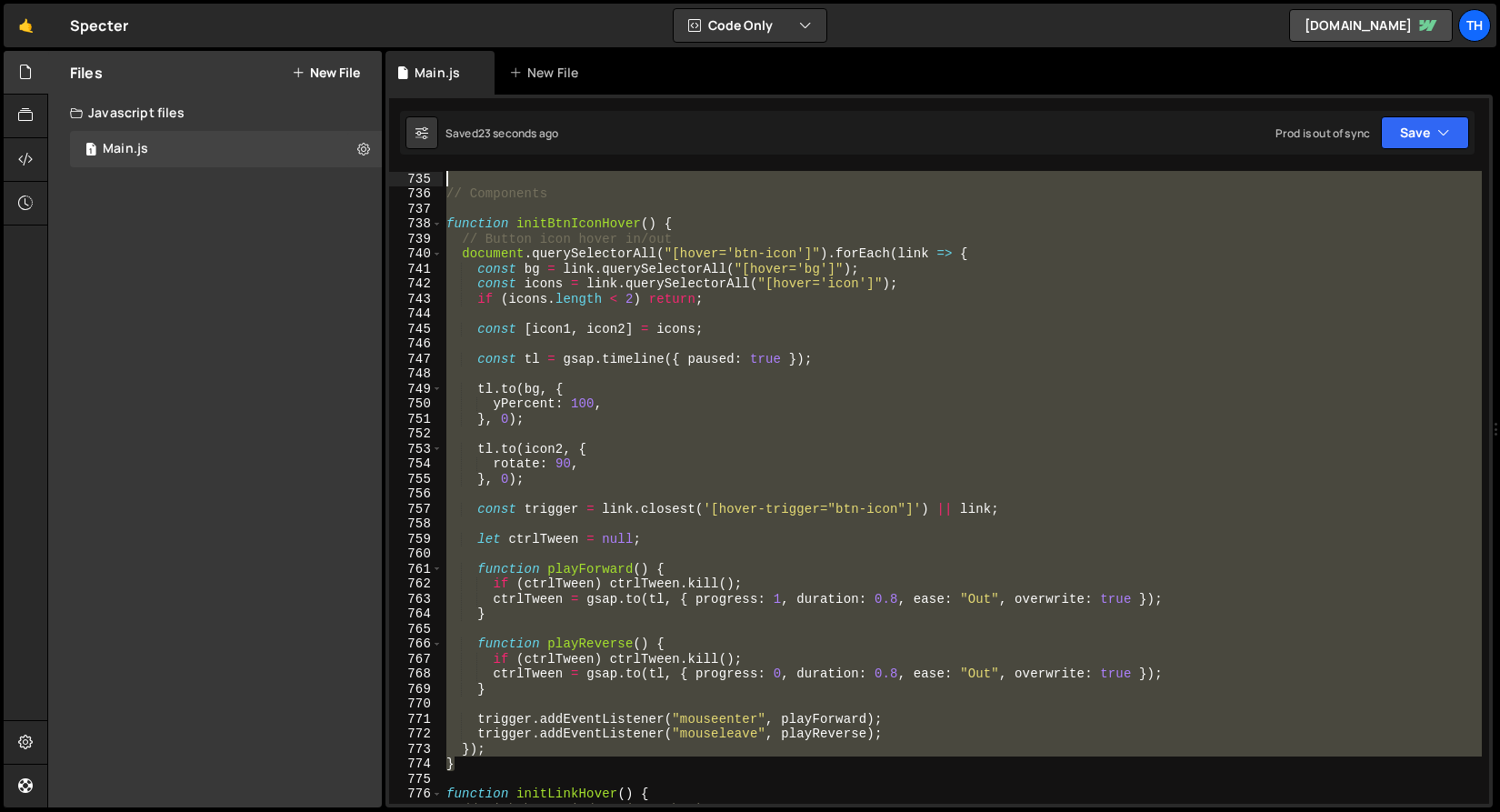
scroll to position [10876, 0]
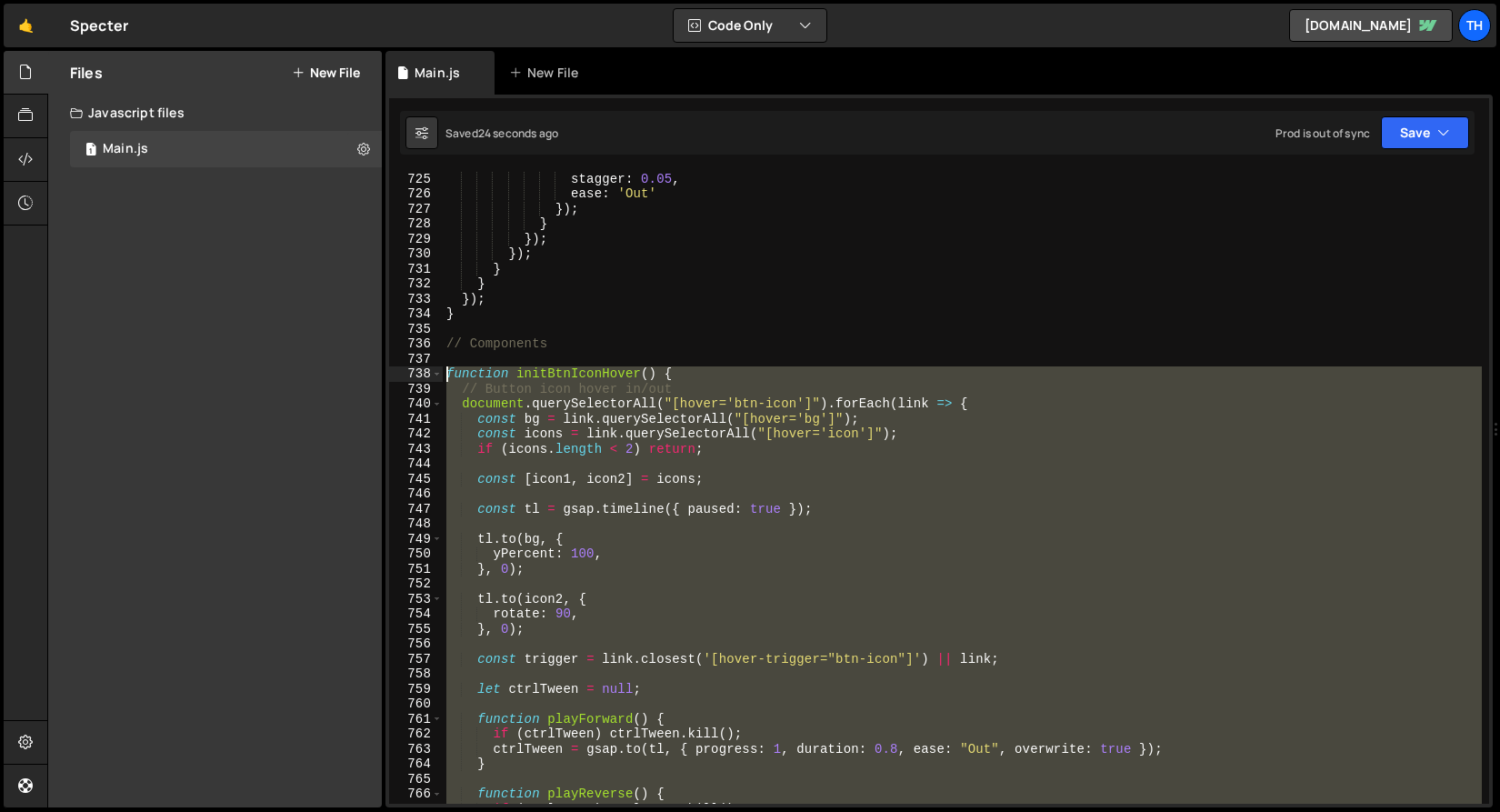
drag, startPoint x: 471, startPoint y: 701, endPoint x: 359, endPoint y: 371, distance: 348.5
click at [359, 371] on div "Files New File Create your first file Get started by starting a Javascript or C…" at bounding box center [774, 430] width 1453 height 758
paste textarea "}"
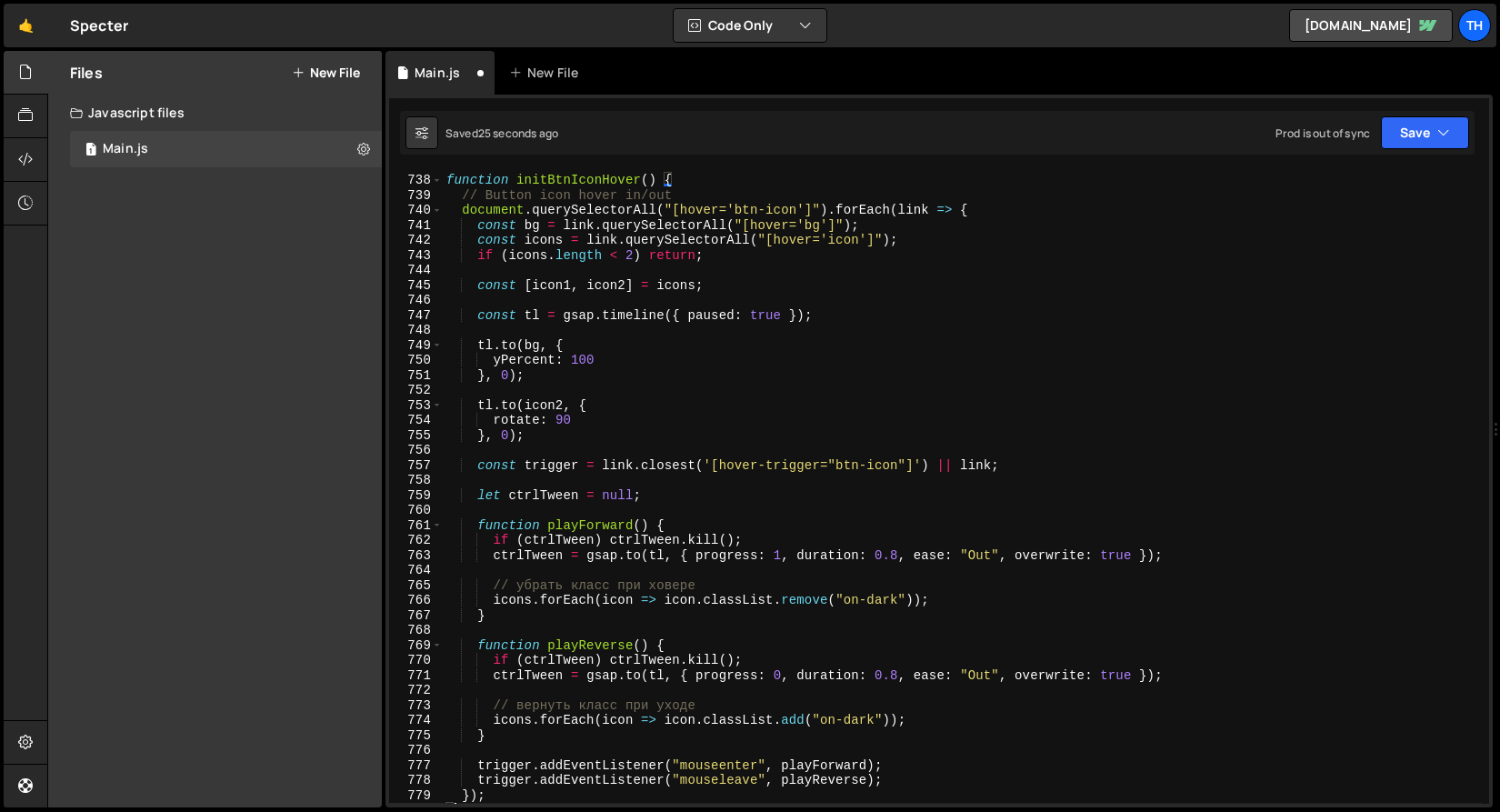
scroll to position [11063, 0]
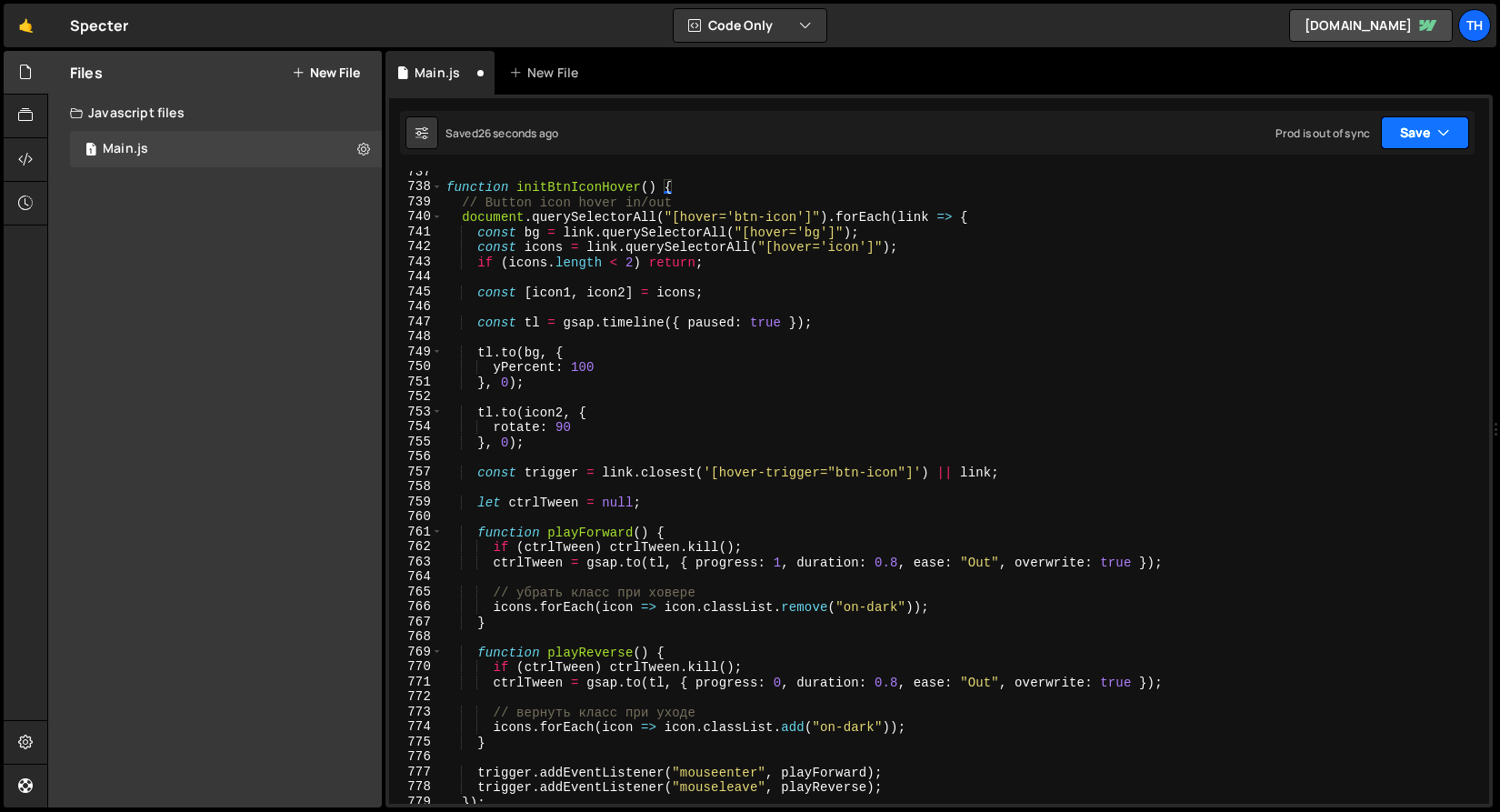
click at [1426, 130] on button "Save" at bounding box center [1426, 132] width 89 height 33
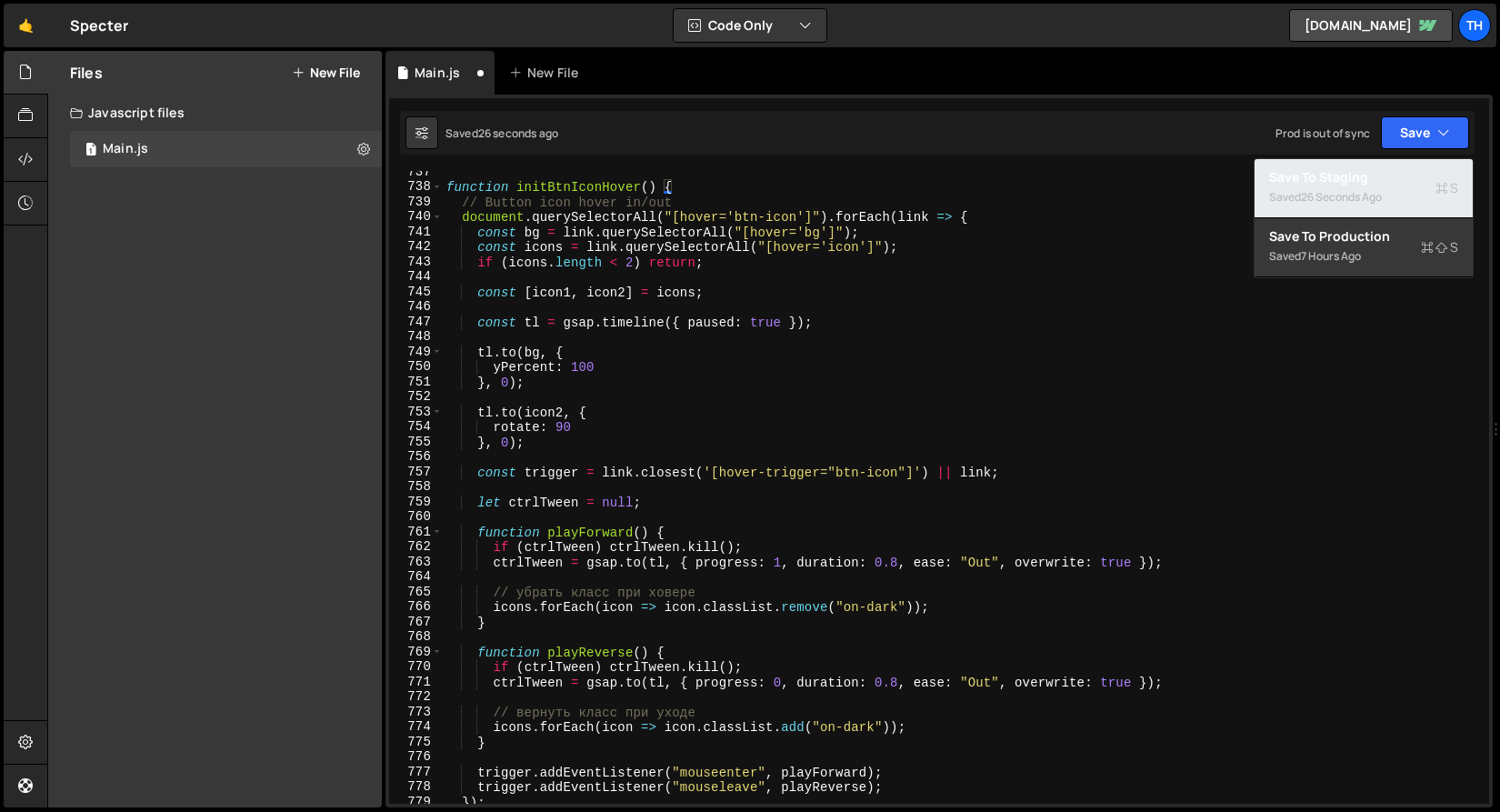
drag, startPoint x: 1400, startPoint y: 187, endPoint x: 1267, endPoint y: 175, distance: 133.5
click at [1400, 187] on div "Saved 26 seconds ago" at bounding box center [1364, 197] width 189 height 22
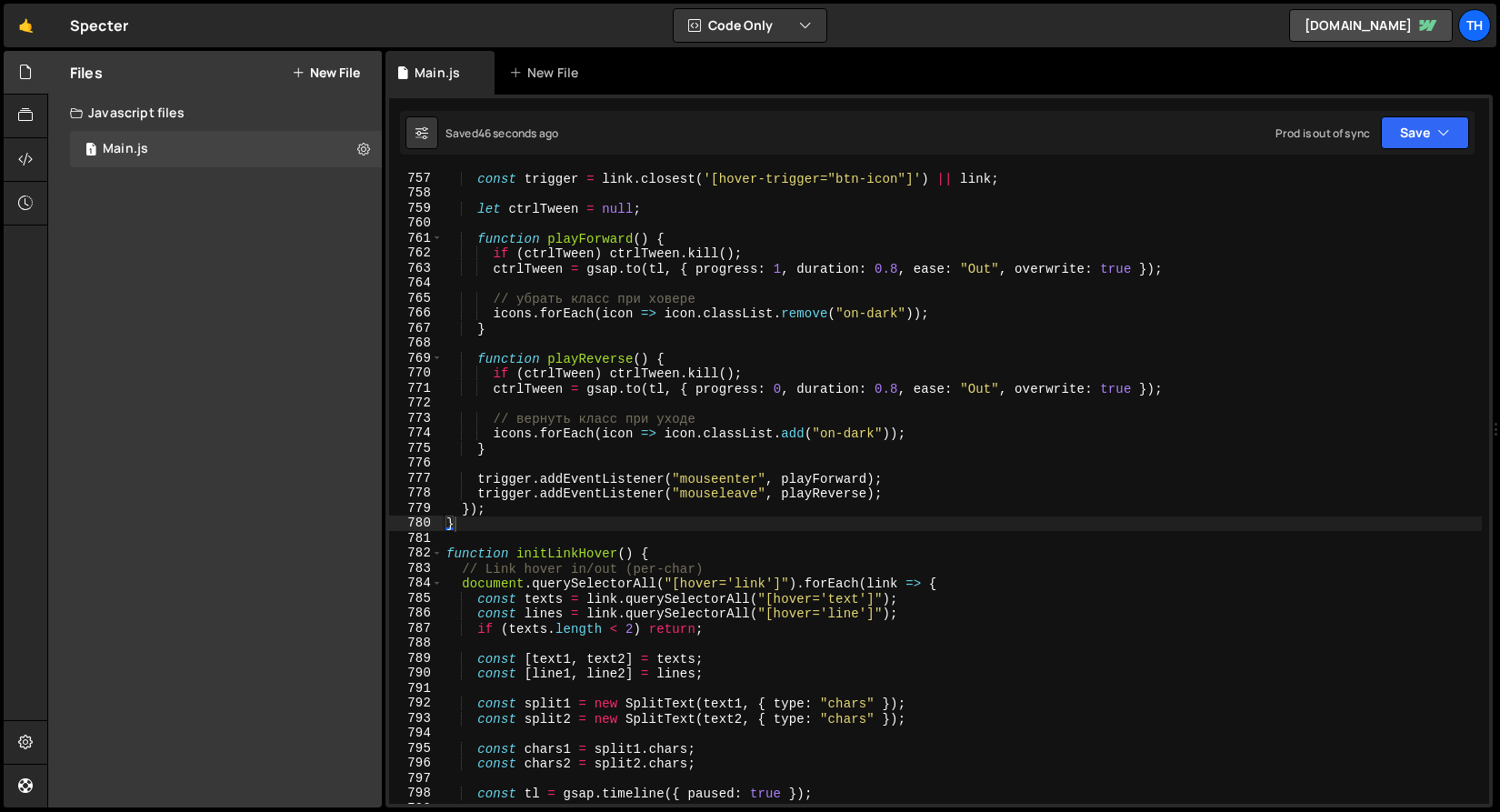
scroll to position [11357, 0]
type textarea "// вернуть класс при уходе"
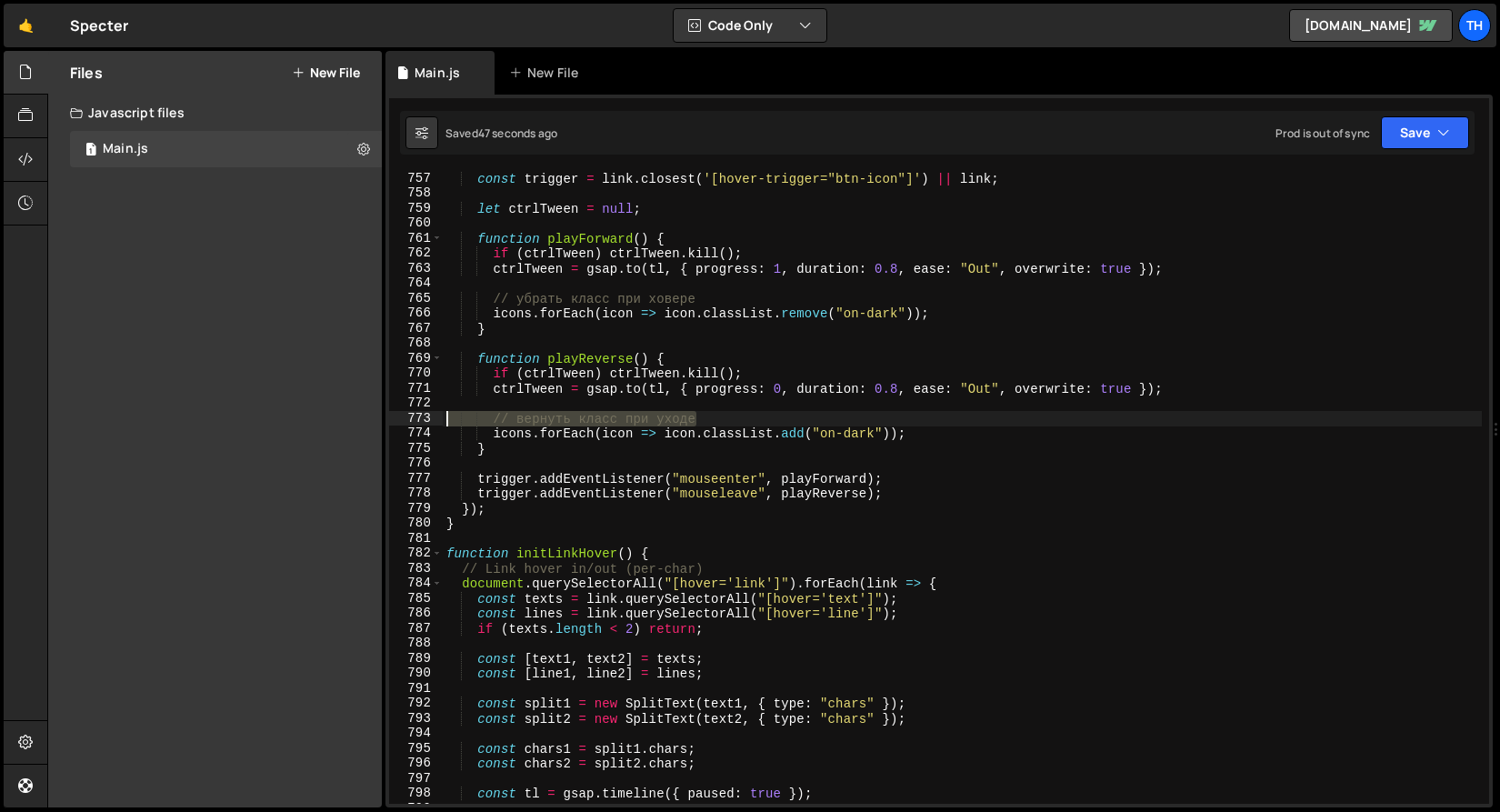
drag, startPoint x: 712, startPoint y: 419, endPoint x: 379, endPoint y: 419, distance: 333.0
click at [379, 419] on div "Files New File Create your first file Get started by starting a Javascript or C…" at bounding box center [774, 430] width 1453 height 758
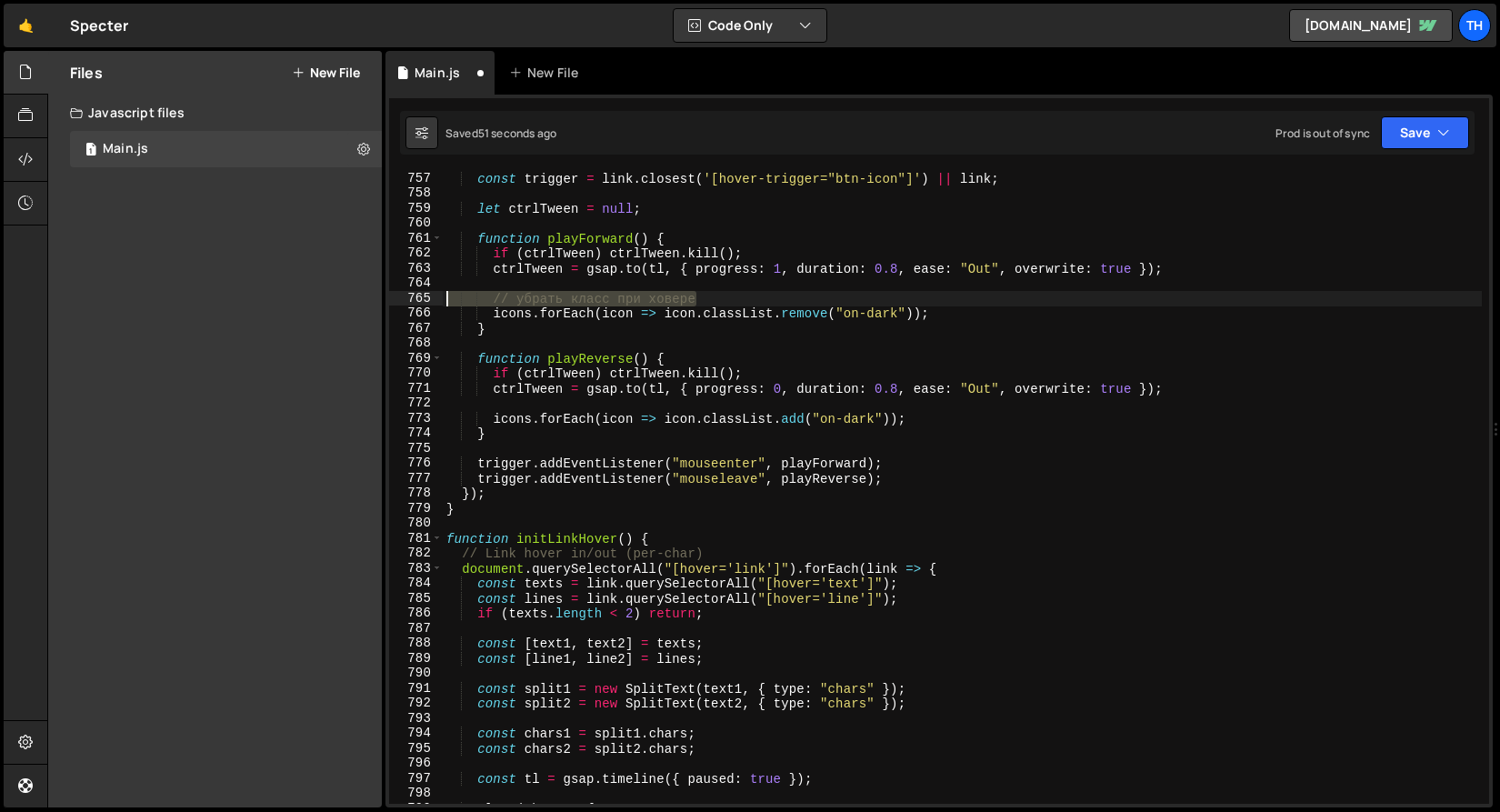
drag, startPoint x: 727, startPoint y: 293, endPoint x: 342, endPoint y: 297, distance: 385.0
click at [342, 297] on div "Files New File Create your first file Get started by starting a Javascript or C…" at bounding box center [774, 430] width 1453 height 758
type textarea "// убрать класс при ховере"
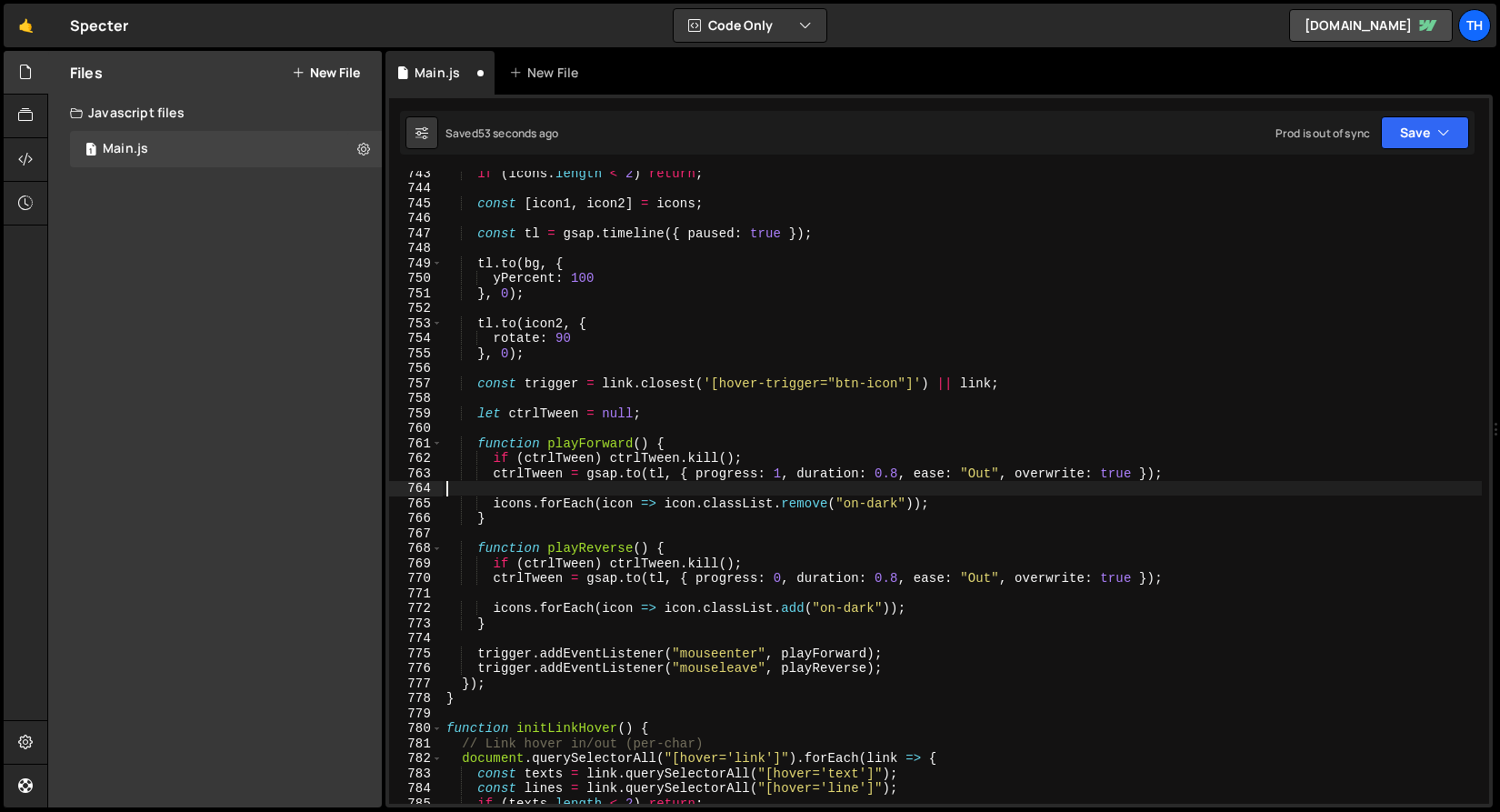
scroll to position [11152, 0]
type textarea "ctrlTween = gsap.to(tl, { progress: 1, duration: 0.8, ease: "Out", overwrite: t…"
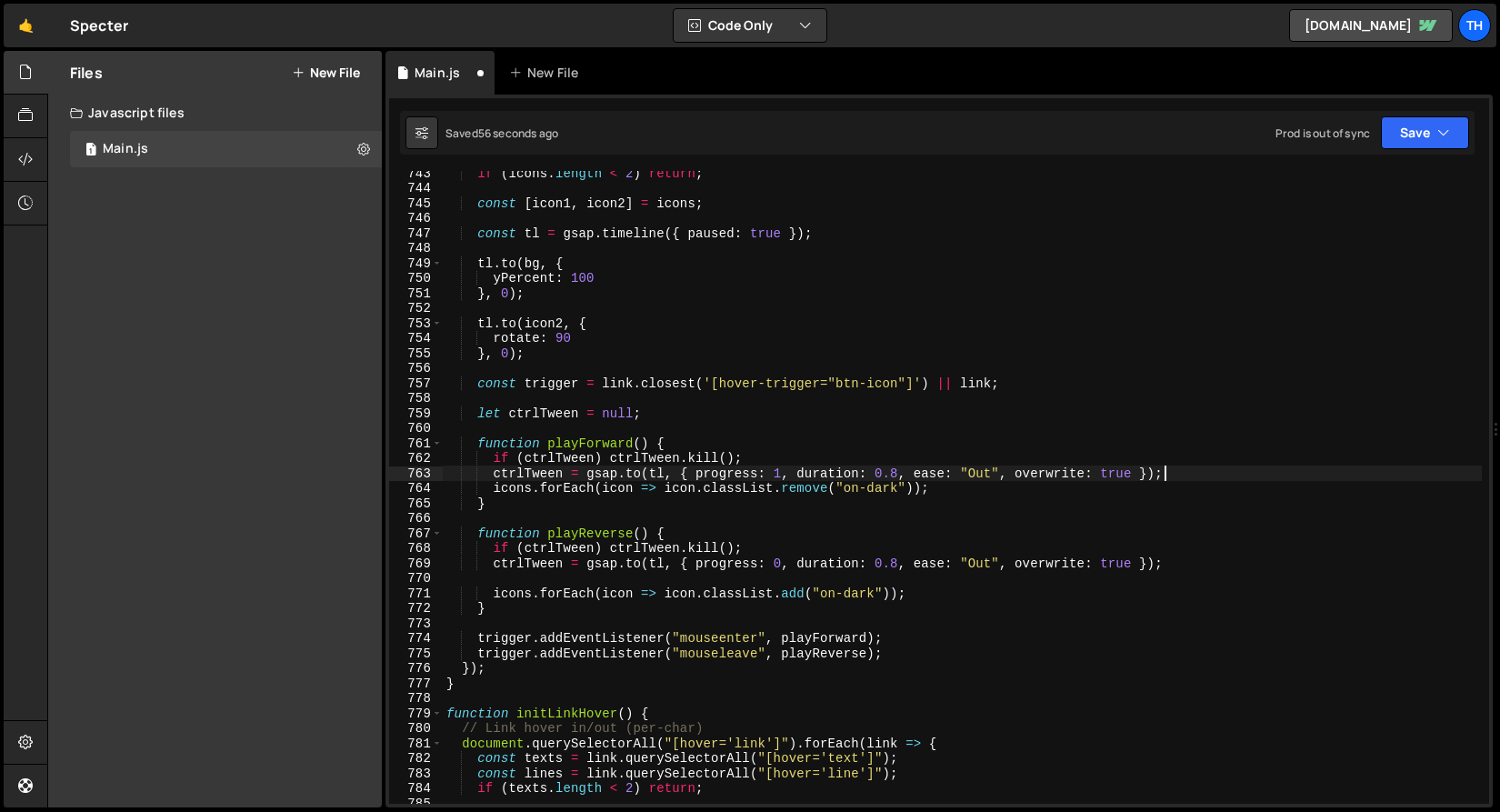
click at [579, 581] on div "if ( icons . length < 2 ) return ; const [ icon1 , icon2 ] = icons ; const tl =…" at bounding box center [962, 497] width 1040 height 663
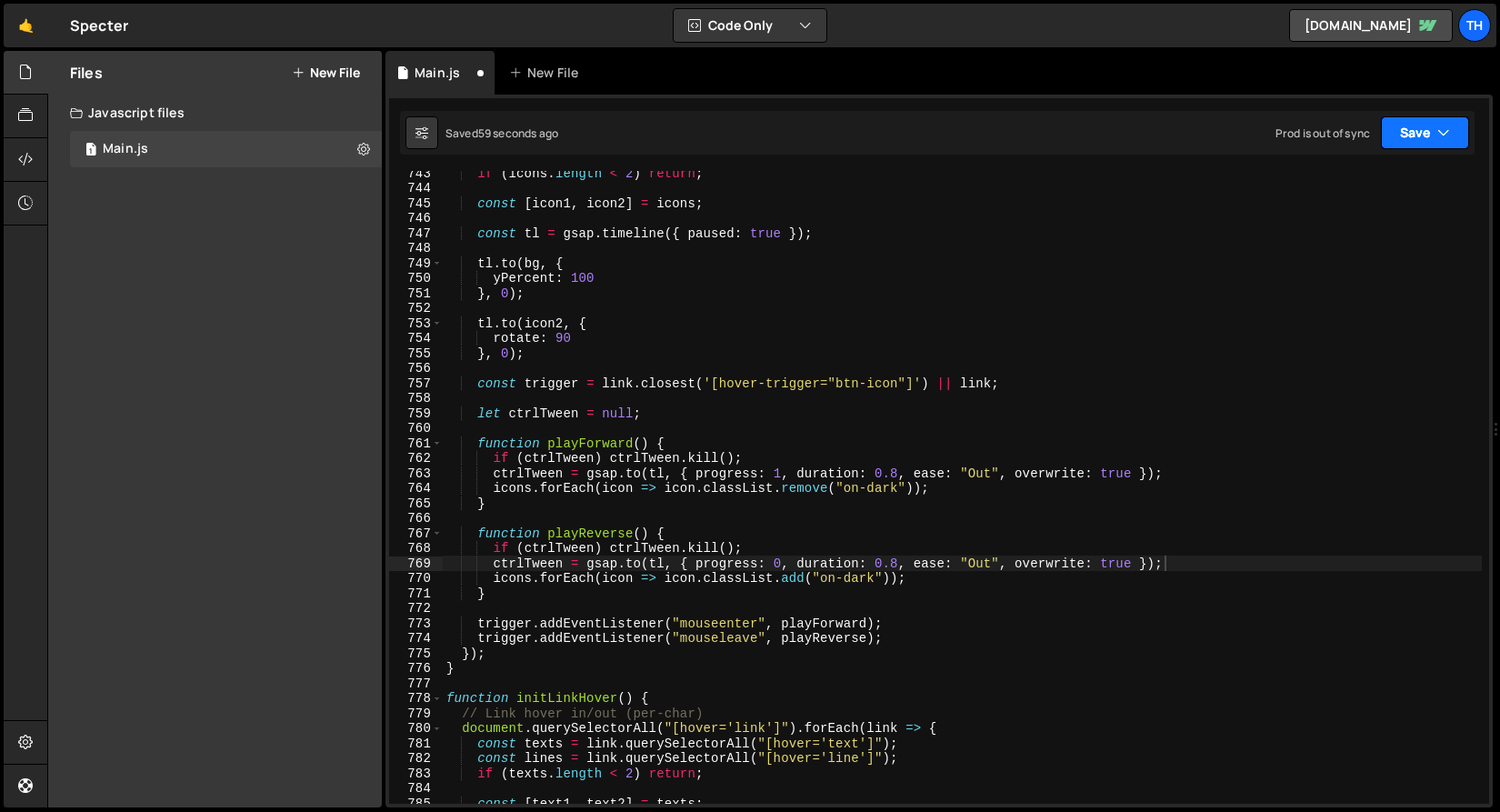
click at [1439, 127] on icon "button" at bounding box center [1444, 132] width 13 height 18
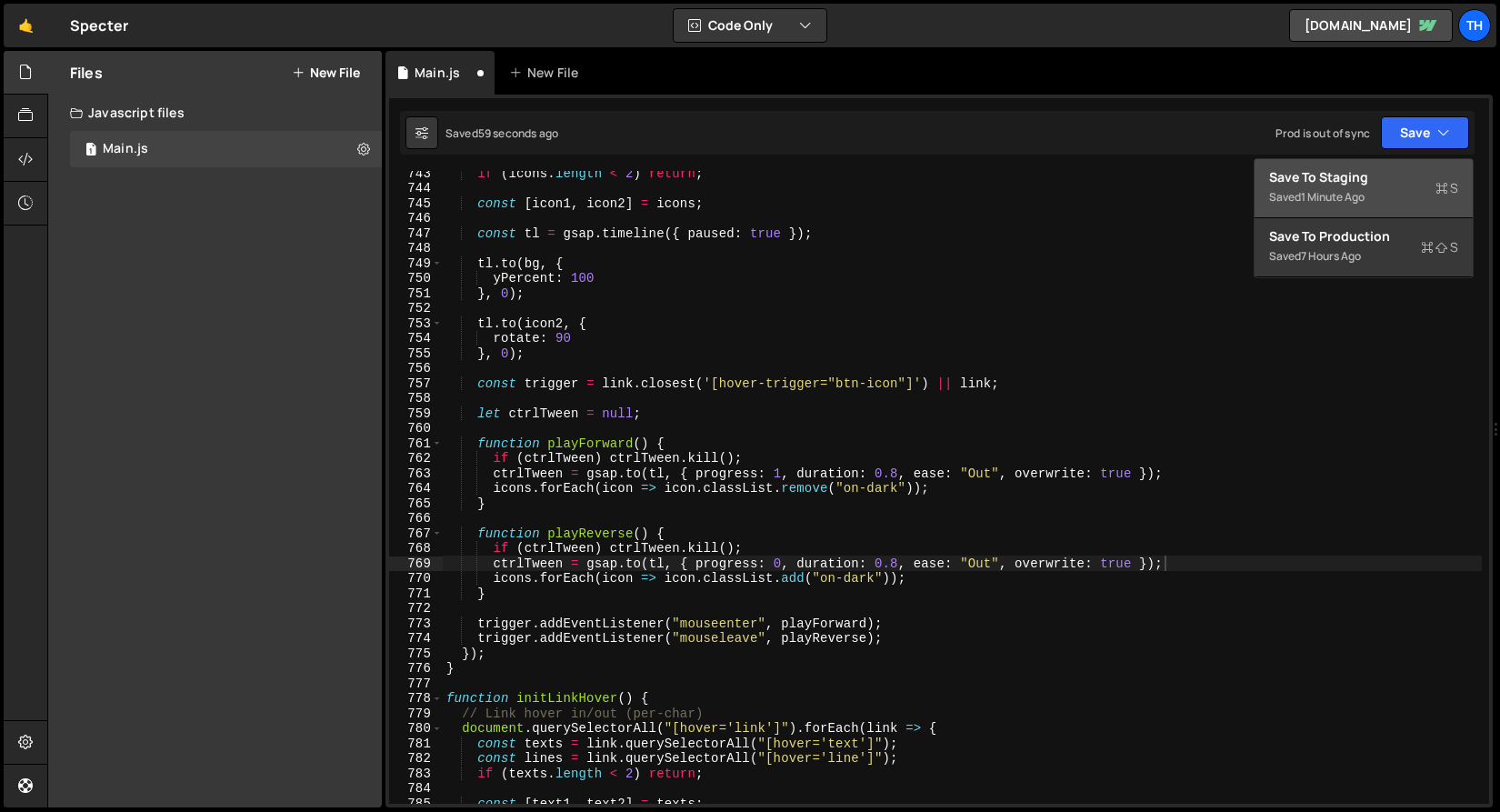
click at [1365, 192] on div "1 minute ago" at bounding box center [1332, 197] width 64 height 16
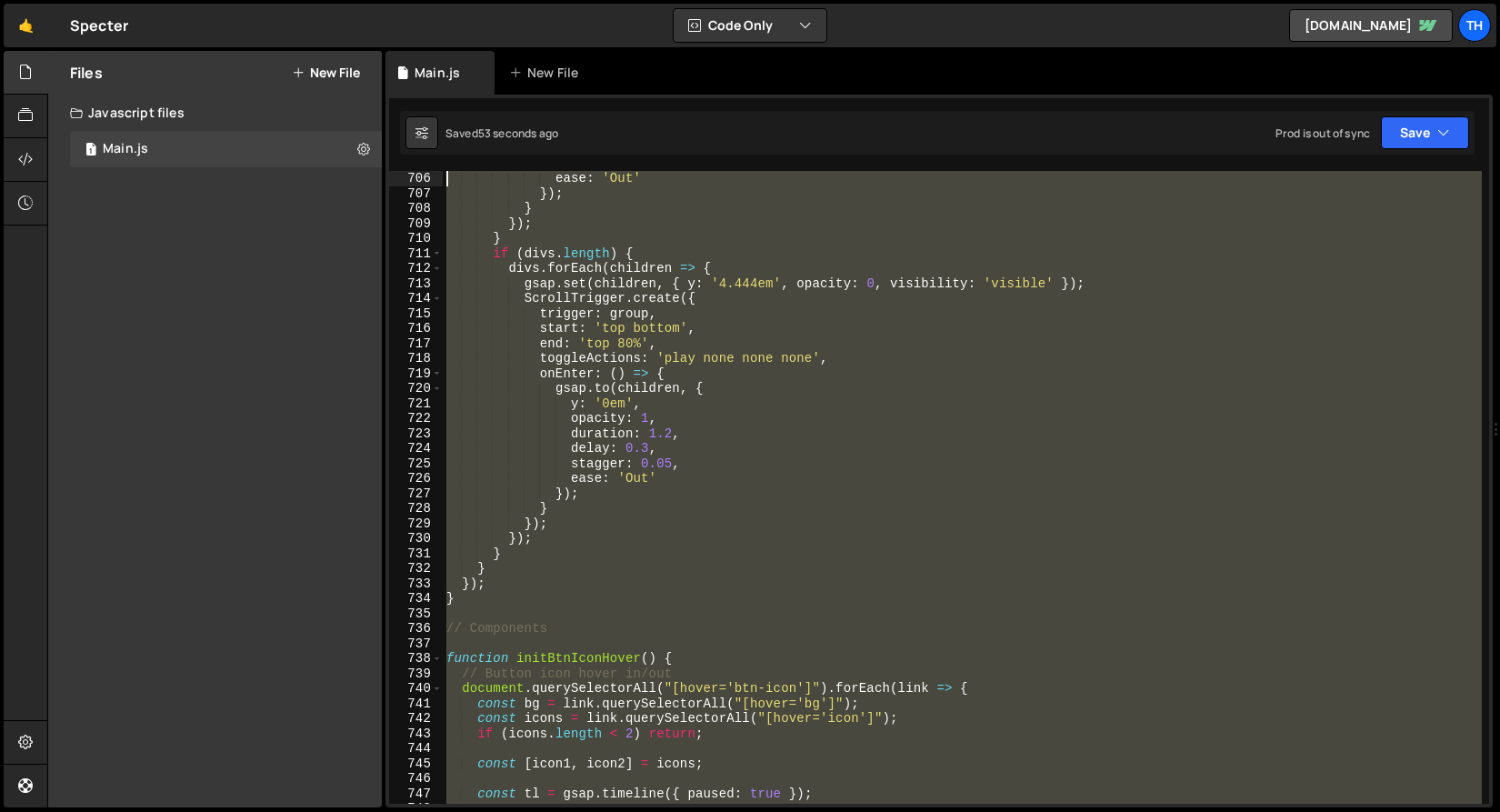
scroll to position [10591, 0]
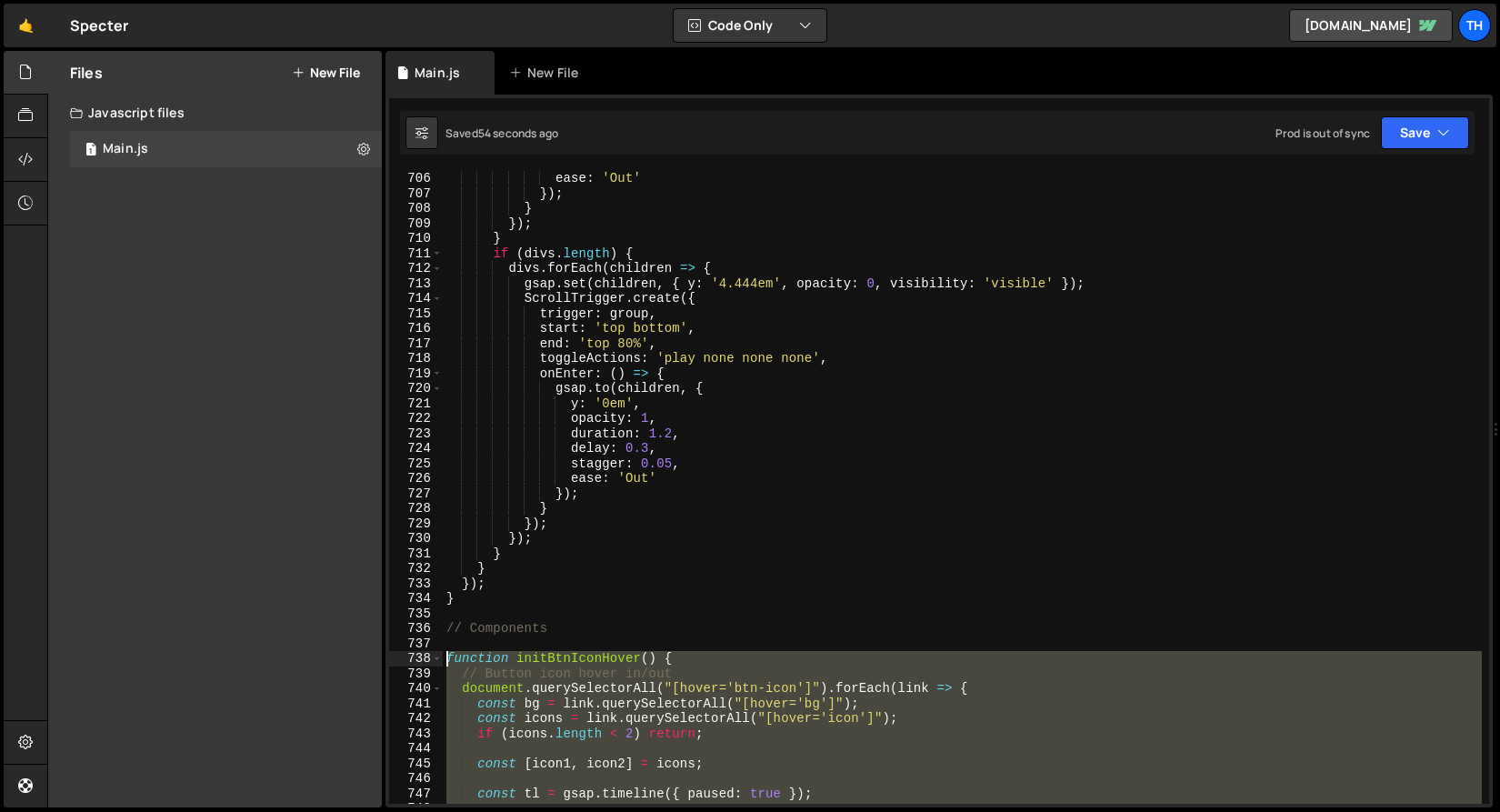
drag, startPoint x: 495, startPoint y: 735, endPoint x: 400, endPoint y: 661, distance: 120.4
click at [400, 661] on div "} 706 707 708 709 710 711 712 713 714 715 716 717 718 719 720 721 722 723 724 7…" at bounding box center [939, 487] width 1100 height 633
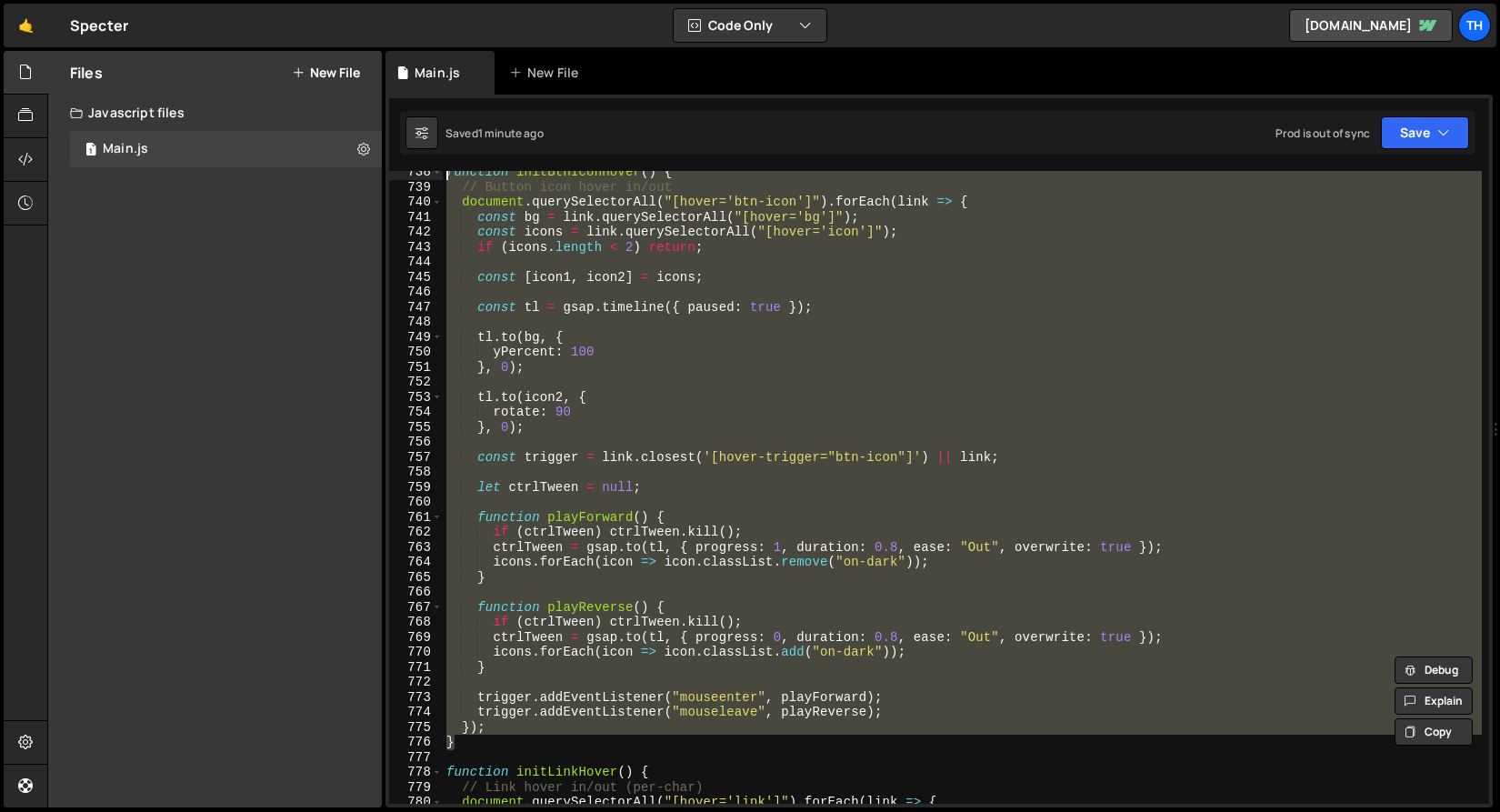
scroll to position [11077, 0]
click at [575, 655] on div "function initBtnIconHover ( ) { // Button icon hover in/out document . querySel…" at bounding box center [962, 487] width 1040 height 633
type textarea "icons.forEach(icon => icon.classList.add("on-dark"));"
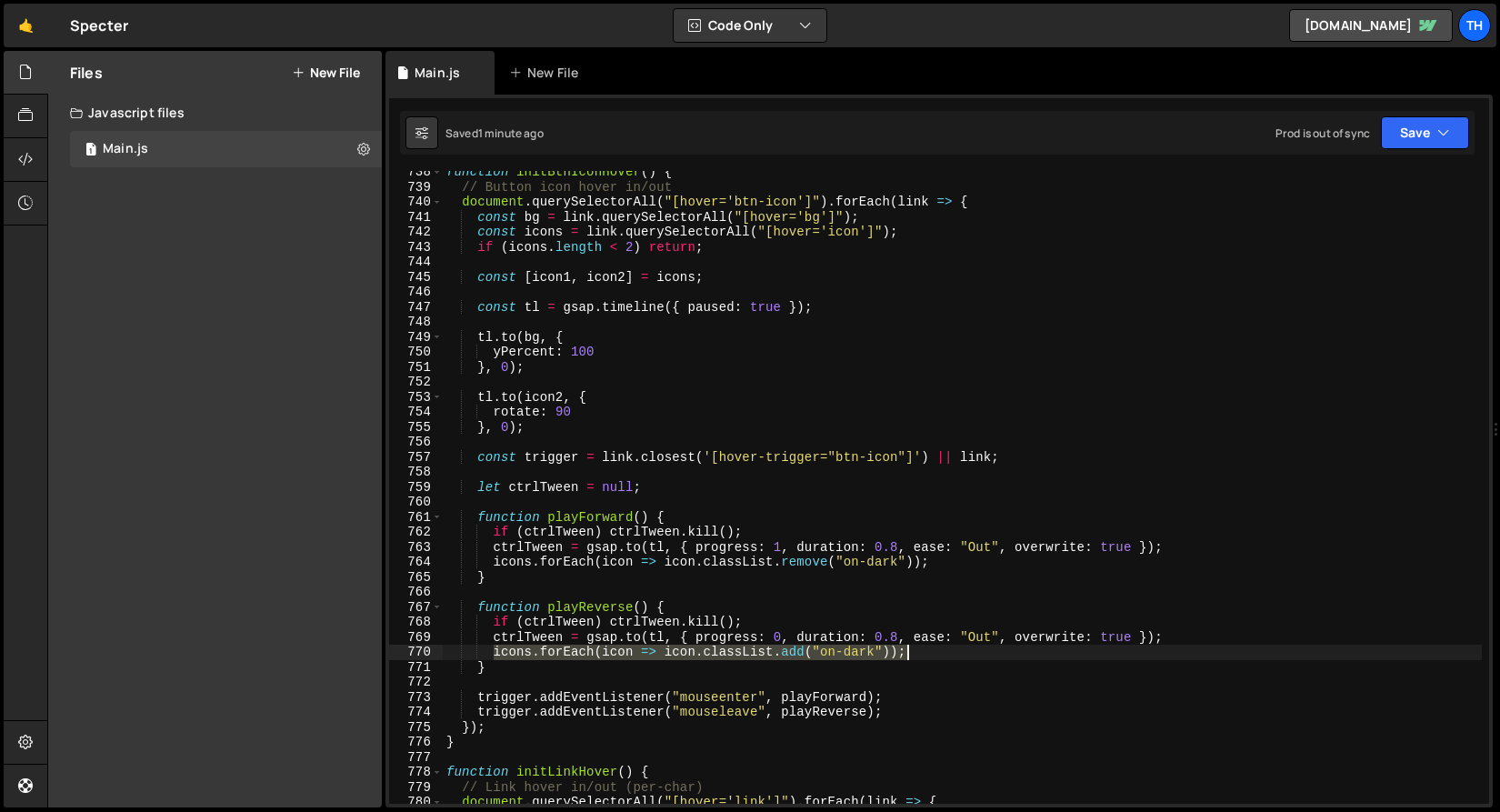
drag, startPoint x: 493, startPoint y: 655, endPoint x: 962, endPoint y: 655, distance: 469.0
click at [962, 655] on div "function initBtnIconHover ( ) { // Button icon hover in/out document . querySel…" at bounding box center [962, 496] width 1040 height 663
click at [749, 622] on div "function initBtnIconHover ( ) { // Button icon hover in/out document . querySel…" at bounding box center [962, 496] width 1040 height 663
type textarea "if (ctrlTween) ctrlTween.kill();"
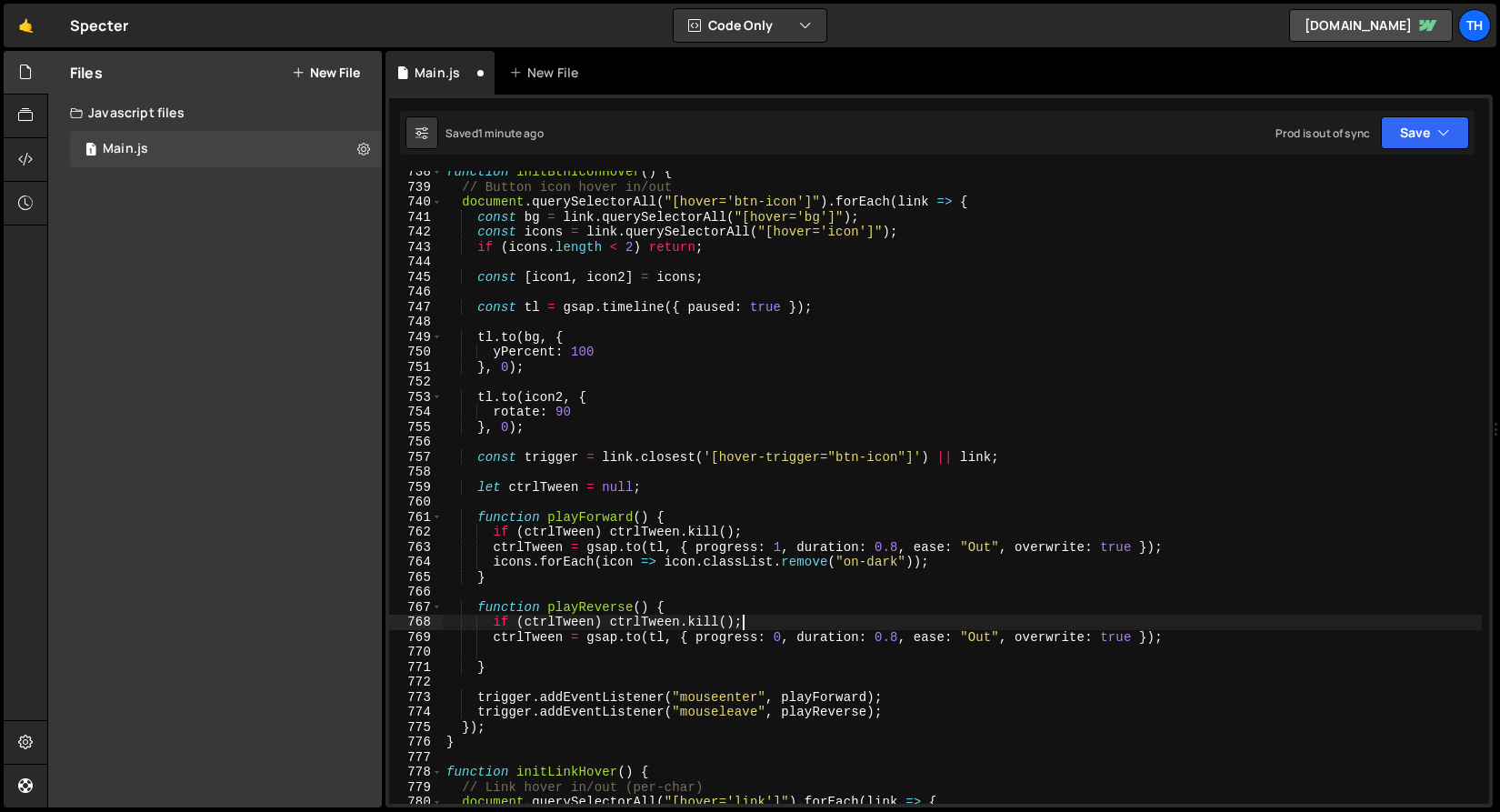
scroll to position [0, 2]
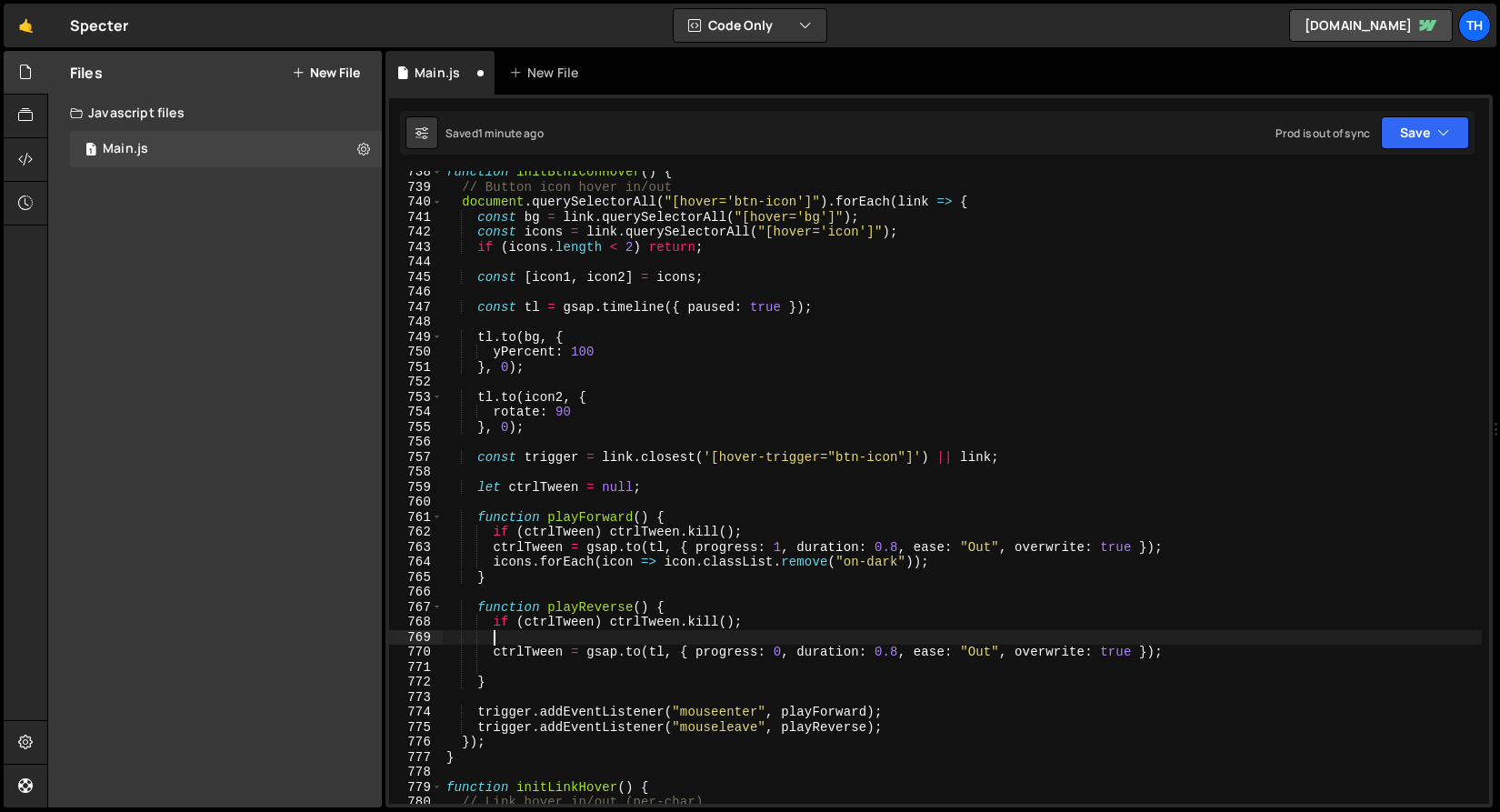
paste textarea "icons.forEach(icon => icon.classList.add("on-dark"));"
click at [1435, 111] on div "Saved 1 minute ago Prod is out of sync Upgrade to Edit Save Save to Staging S S…" at bounding box center [937, 133] width 1075 height 43
click at [1435, 110] on div "1 Type cmd + s to save your Javascript file. הההההההההההההההההההההההההההההההההה…" at bounding box center [939, 450] width 1108 height 712
click at [1433, 117] on button "Save" at bounding box center [1426, 132] width 89 height 33
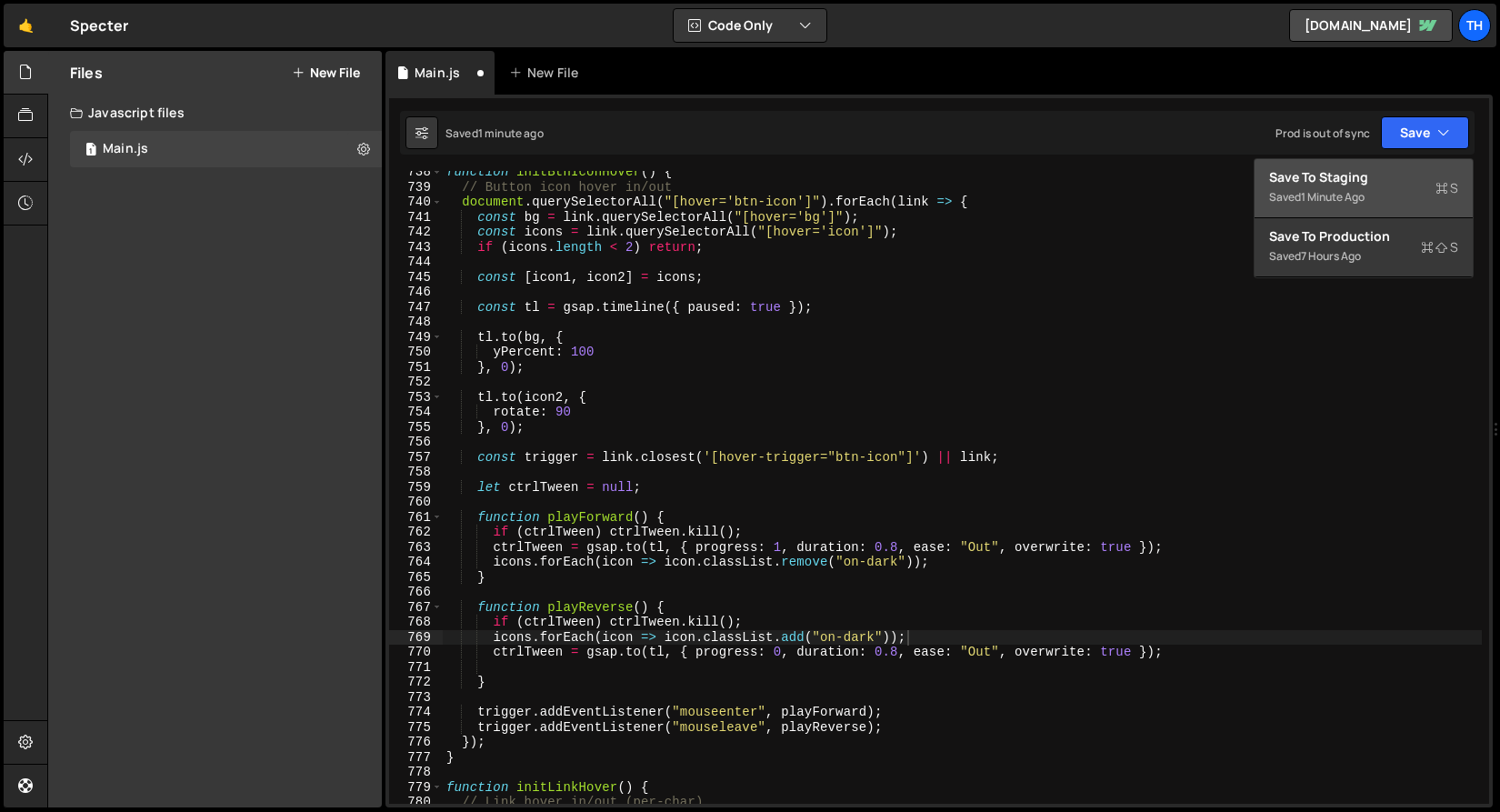
click at [1398, 174] on div "Save to Staging S" at bounding box center [1364, 177] width 189 height 18
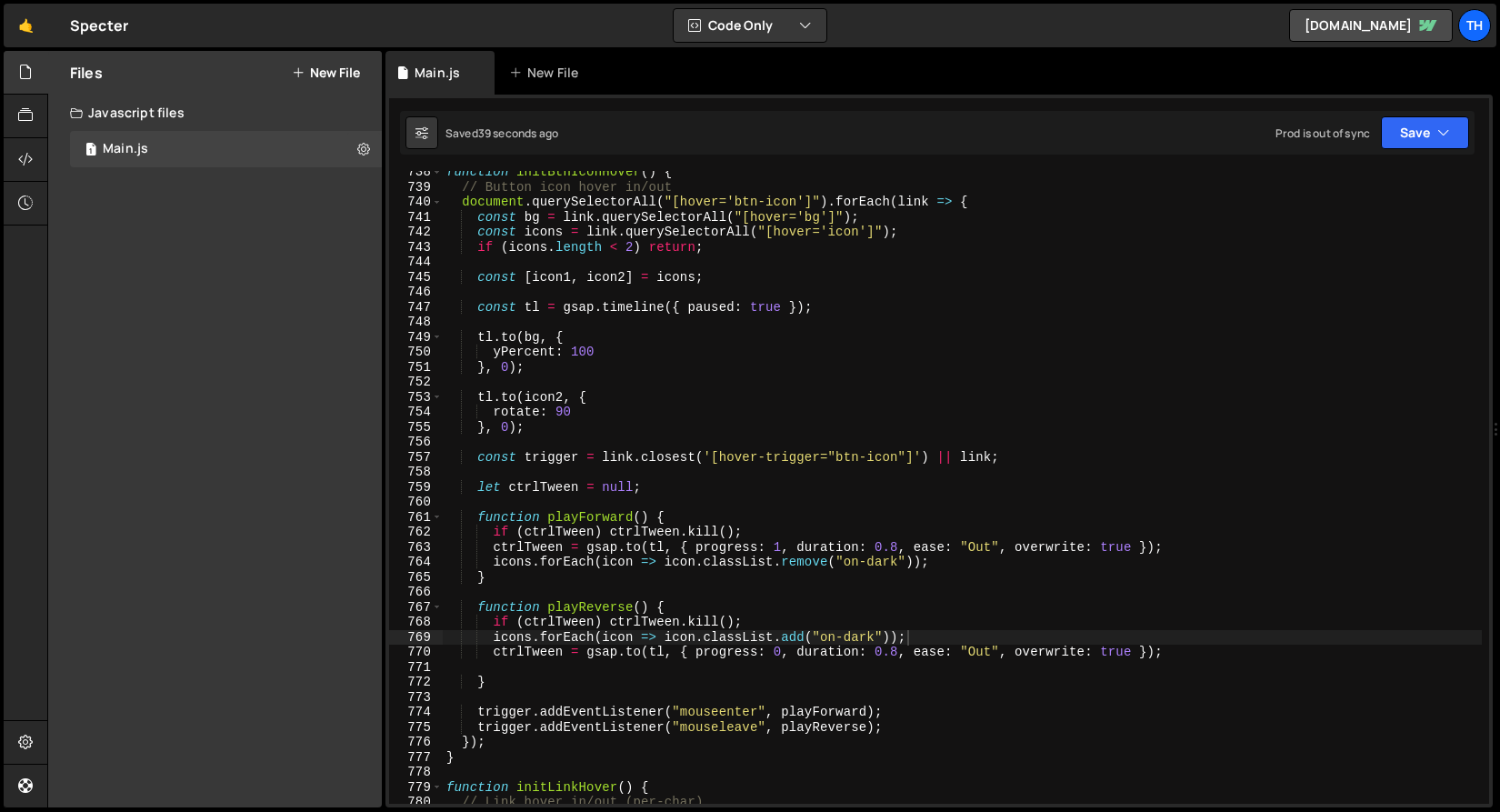
click at [970, 545] on div "function initBtnIconHover ( ) { // Button icon hover in/out document . querySel…" at bounding box center [962, 496] width 1040 height 663
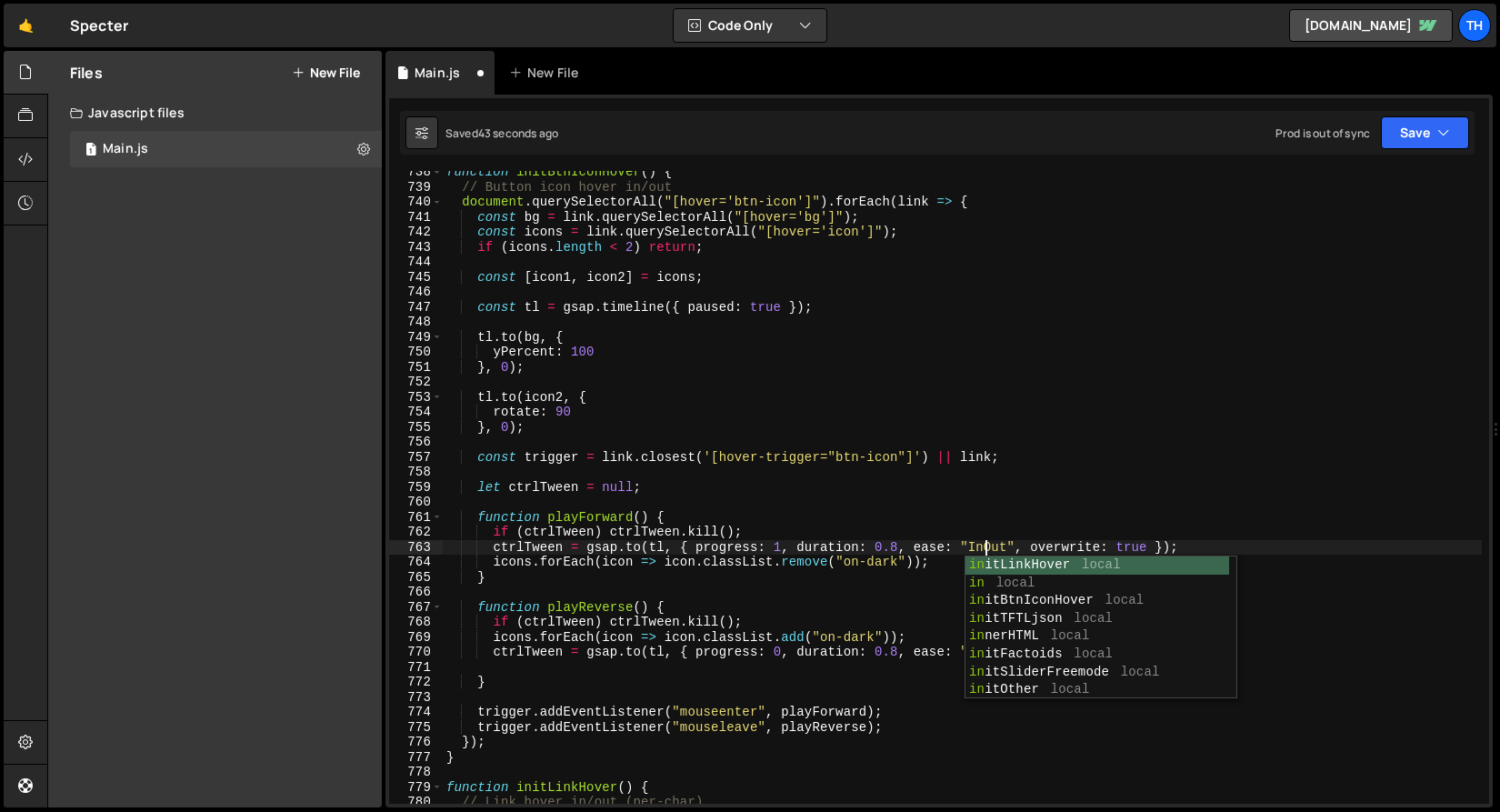
click at [986, 552] on div "function initBtnIconHover ( ) { // Button icon hover in/out document . querySel…" at bounding box center [962, 496] width 1040 height 663
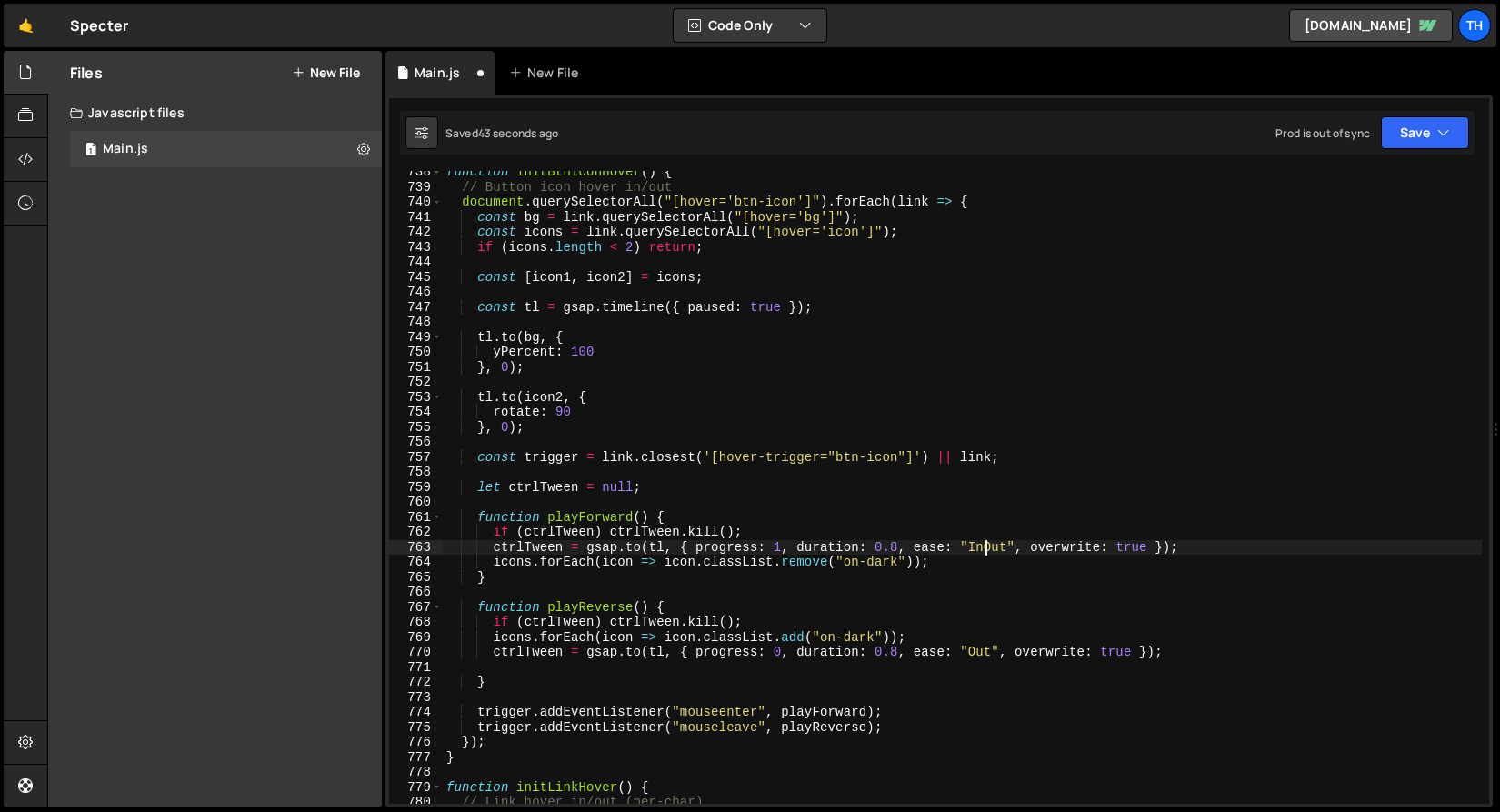
click at [986, 552] on div "function initBtnIconHover ( ) { // Button icon hover in/out document . querySel…" at bounding box center [962, 496] width 1040 height 663
click at [983, 645] on div "function initBtnIconHover ( ) { // Button icon hover in/out document . querySel…" at bounding box center [962, 496] width 1040 height 663
paste textarea "In"
click at [1471, 146] on div "Saved 45 seconds ago Prod is out of sync Upgrade to Edit Save Save to Staging S…" at bounding box center [937, 133] width 1075 height 43
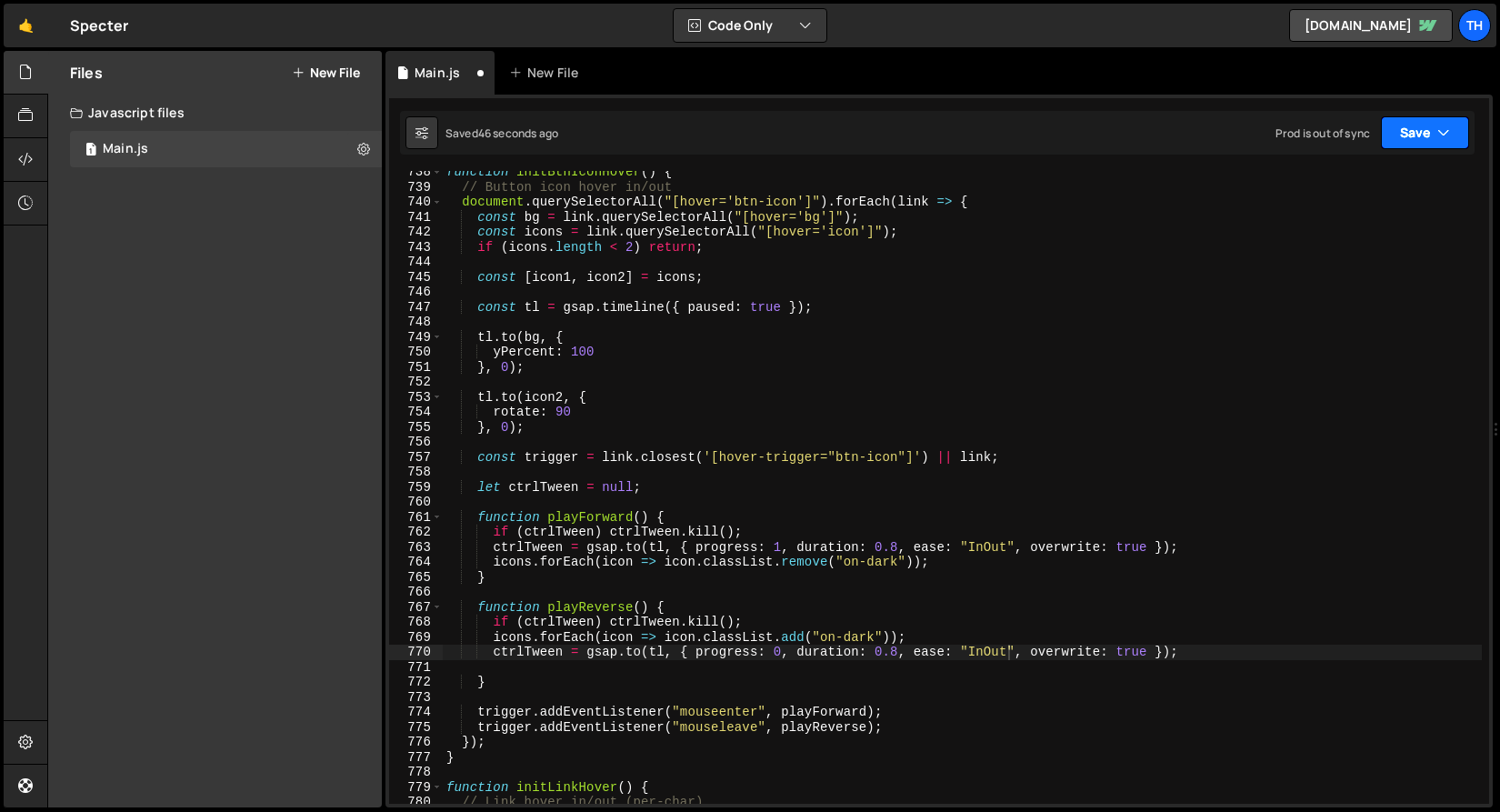
click at [1459, 144] on button "Save" at bounding box center [1426, 132] width 89 height 33
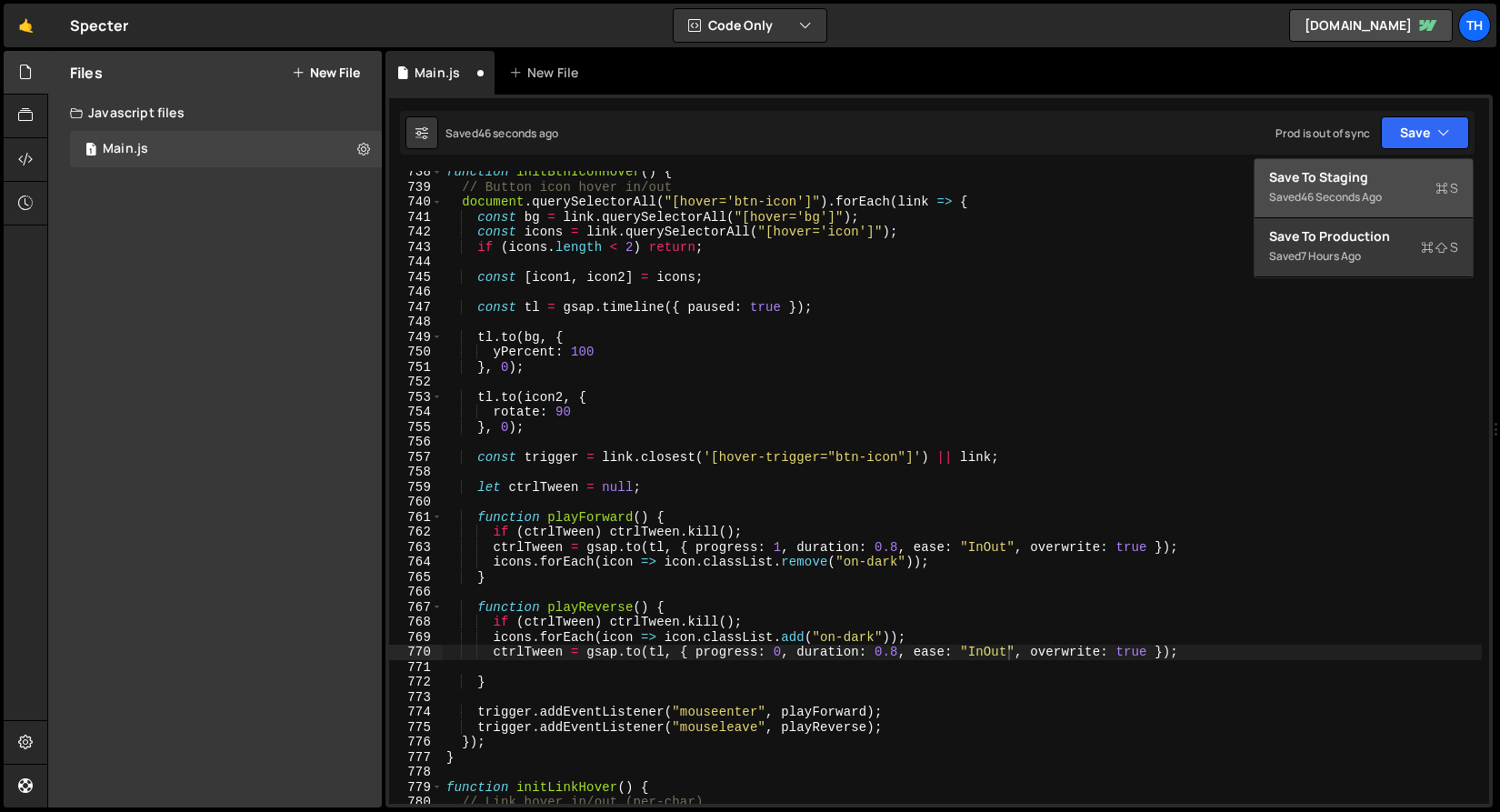
click at [1458, 173] on div "Save to Staging S" at bounding box center [1364, 177] width 189 height 18
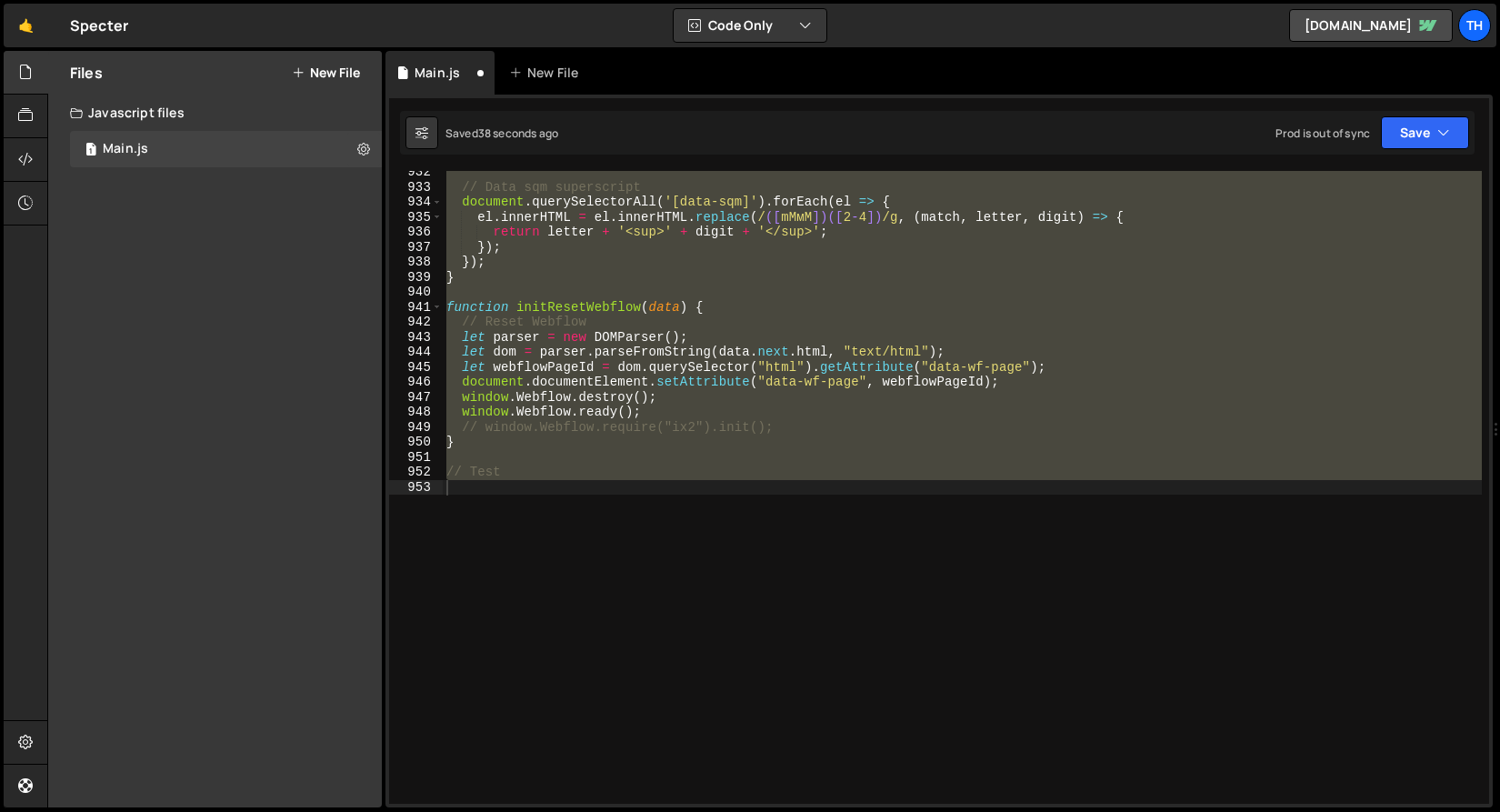
scroll to position [11236, 0]
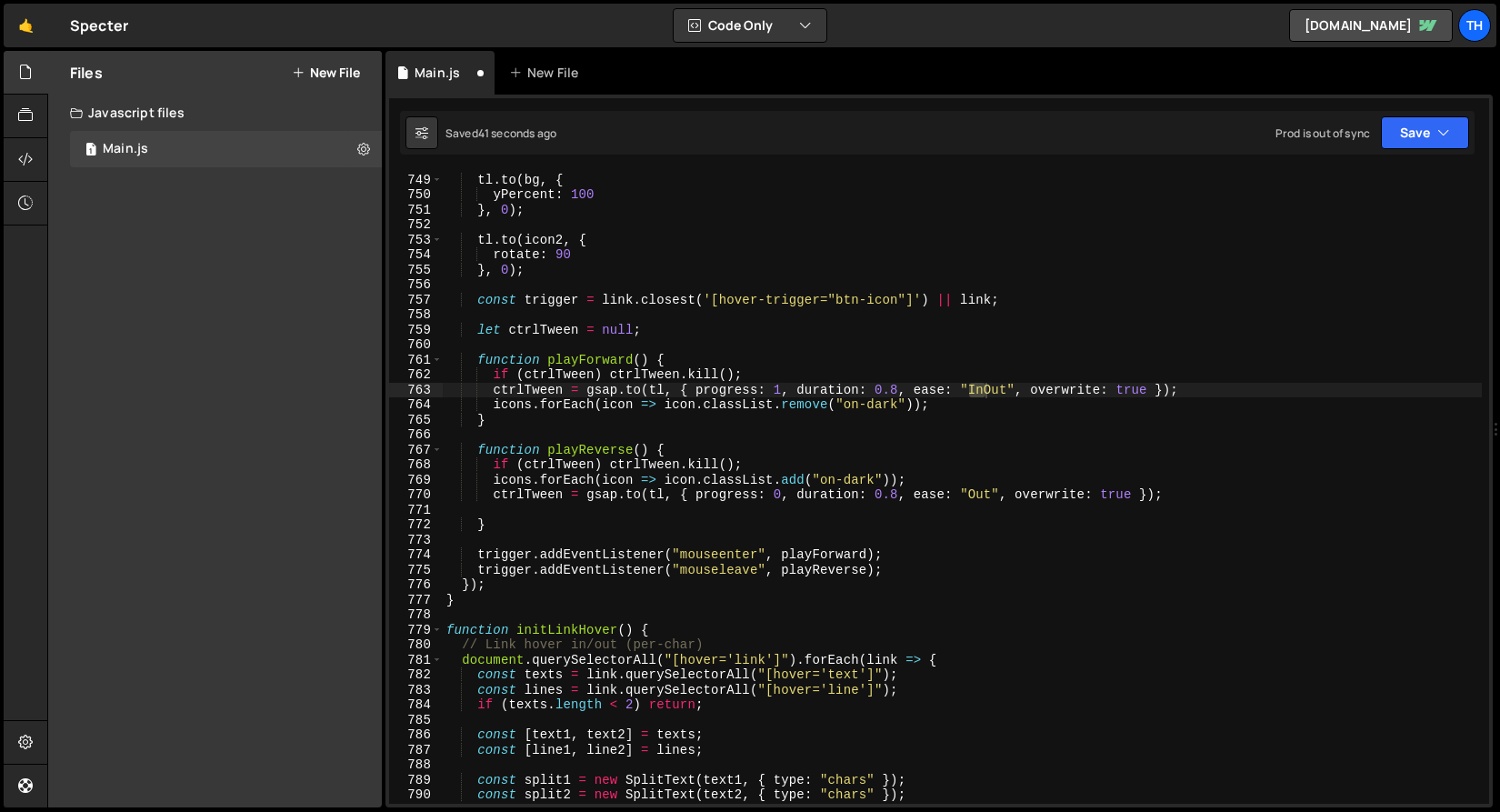
click at [989, 385] on div "tl . to ( bg , { yPercent : 100 } , 0 ) ; tl . to ( icon2 , { rotate : 90 } , 0…" at bounding box center [962, 487] width 1040 height 633
click at [989, 385] on div "tl . to ( bg , { yPercent : 100 } , 0 ) ; tl . to ( icon2 , { rotate : 90 } , 0…" at bounding box center [962, 489] width 1040 height 663
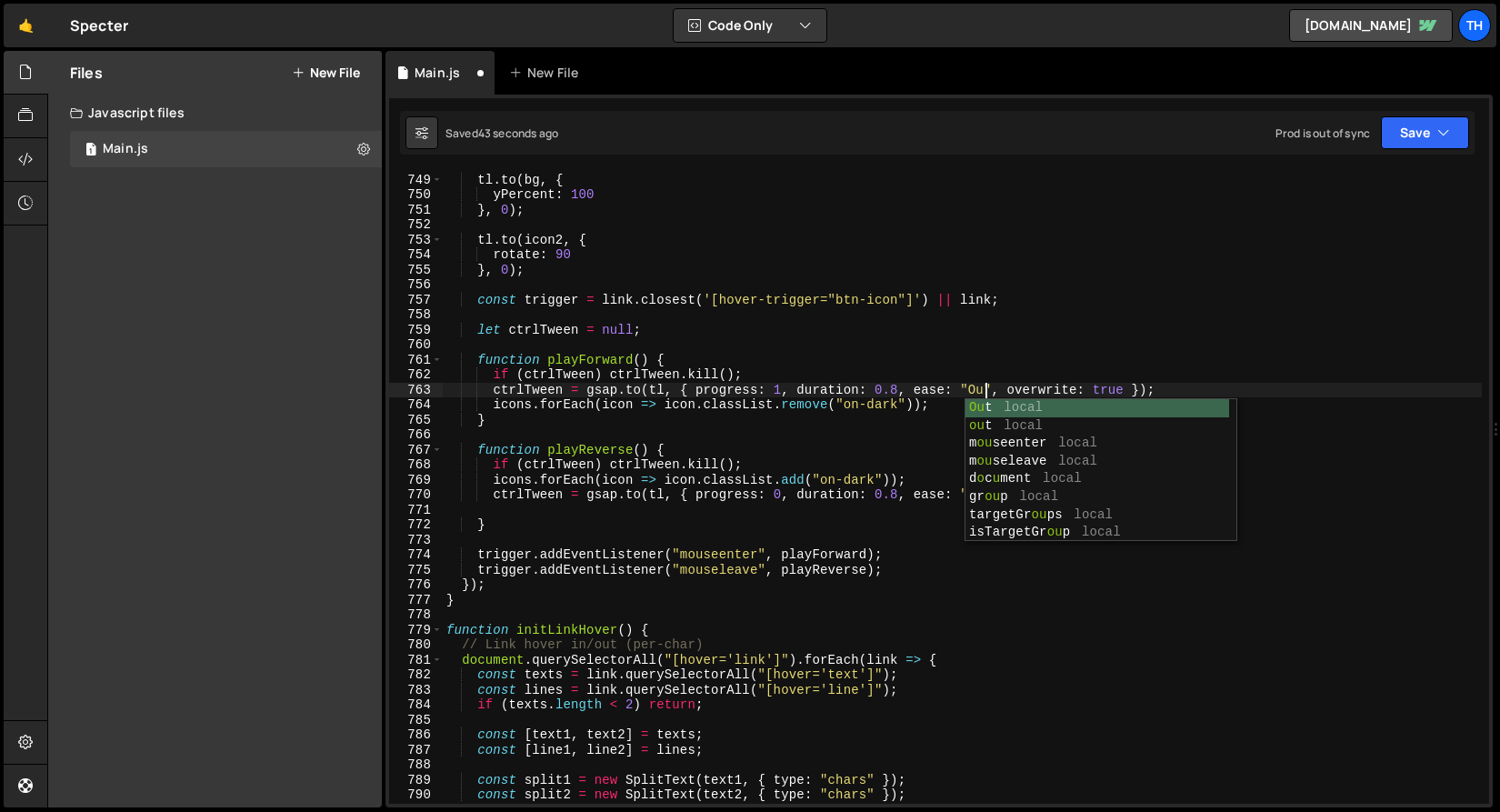
scroll to position [0, 37]
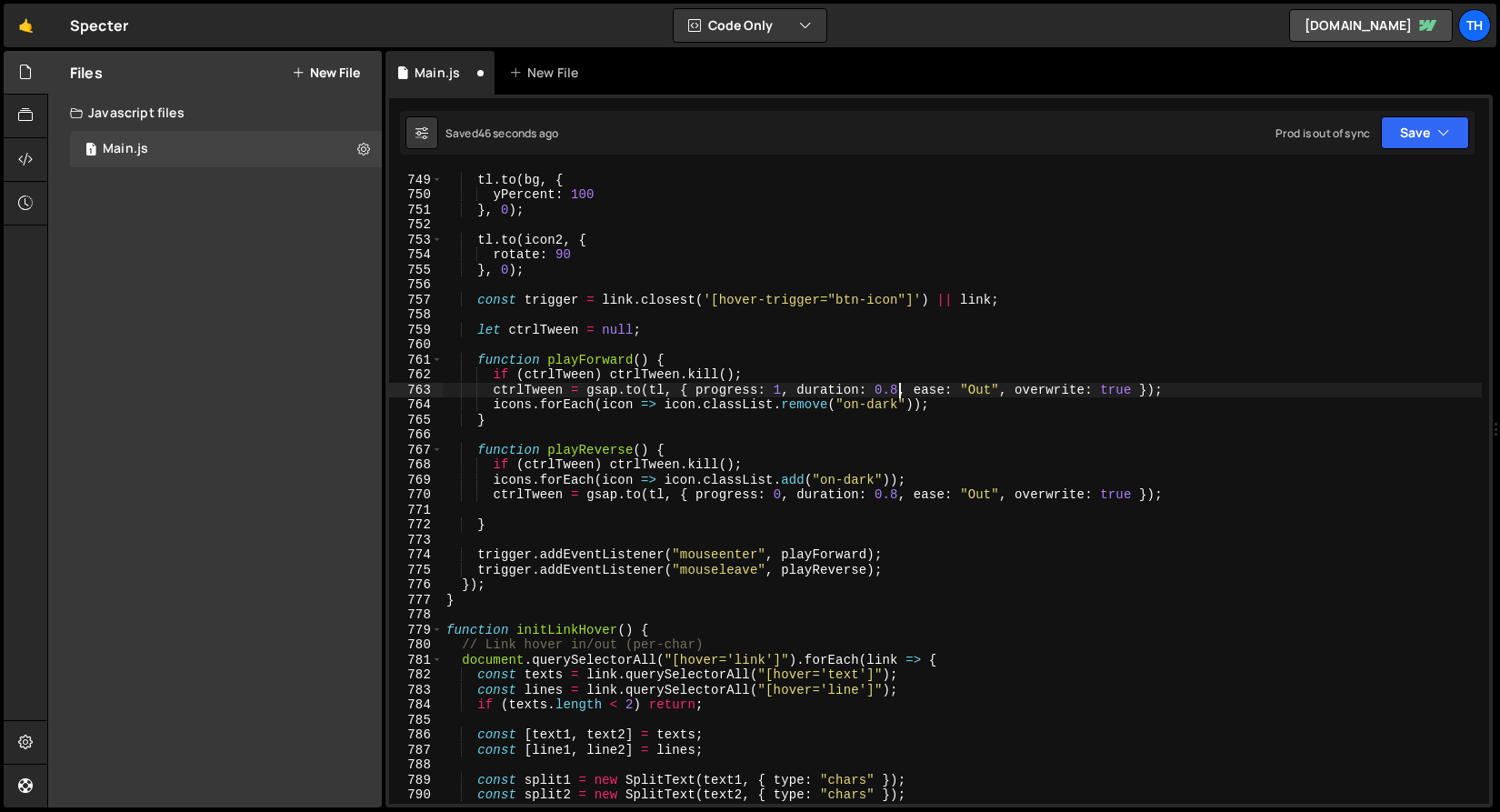
click at [898, 391] on div "tl . to ( bg , { yPercent : 100 } , 0 ) ; tl . to ( icon2 , { rotate : 90 } , 0…" at bounding box center [962, 489] width 1040 height 663
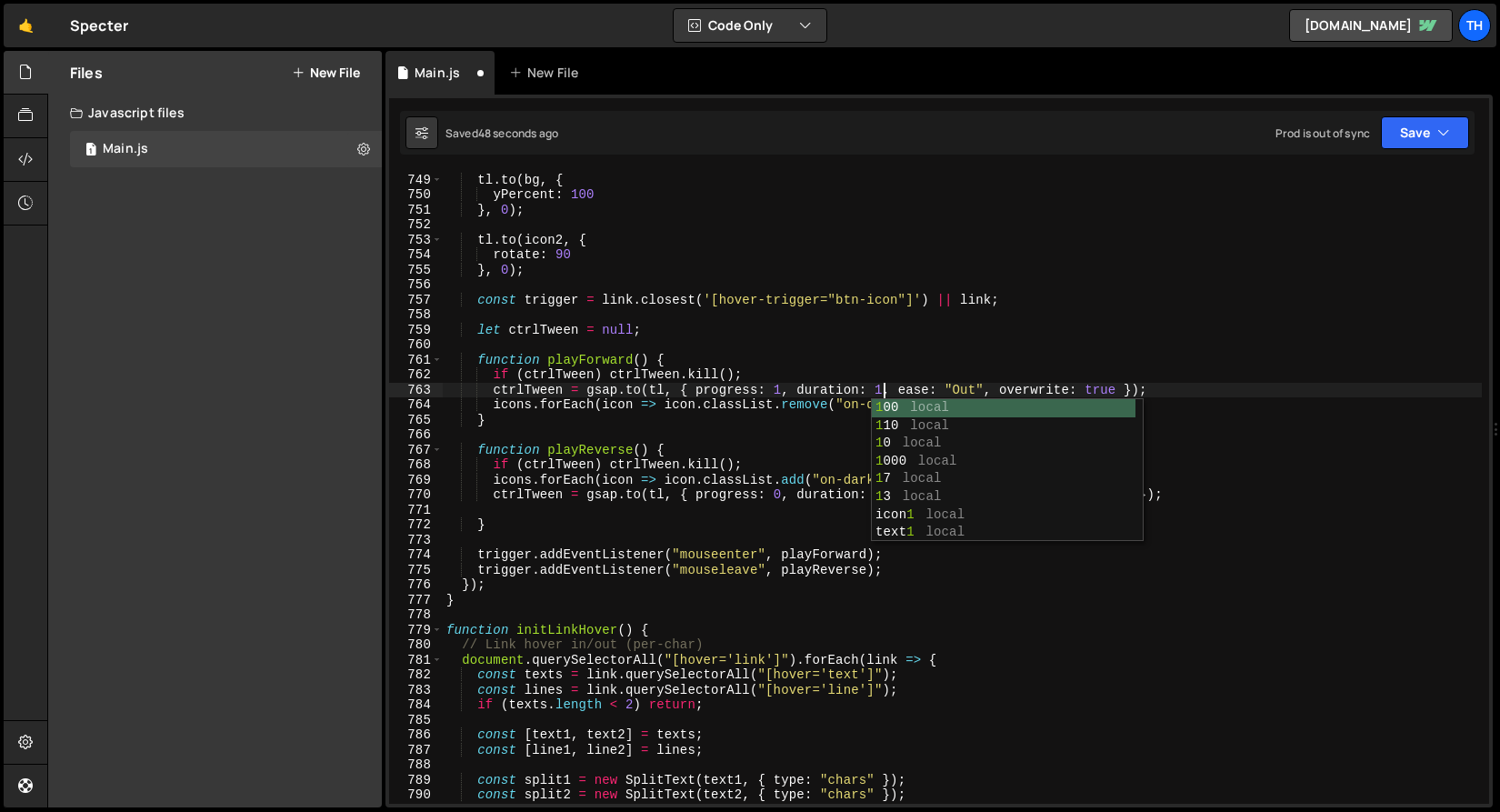
click at [820, 448] on div "tl . to ( bg , { yPercent : 100 } , 0 ) ; tl . to ( icon2 , { rotate : 90 } , 0…" at bounding box center [962, 489] width 1040 height 663
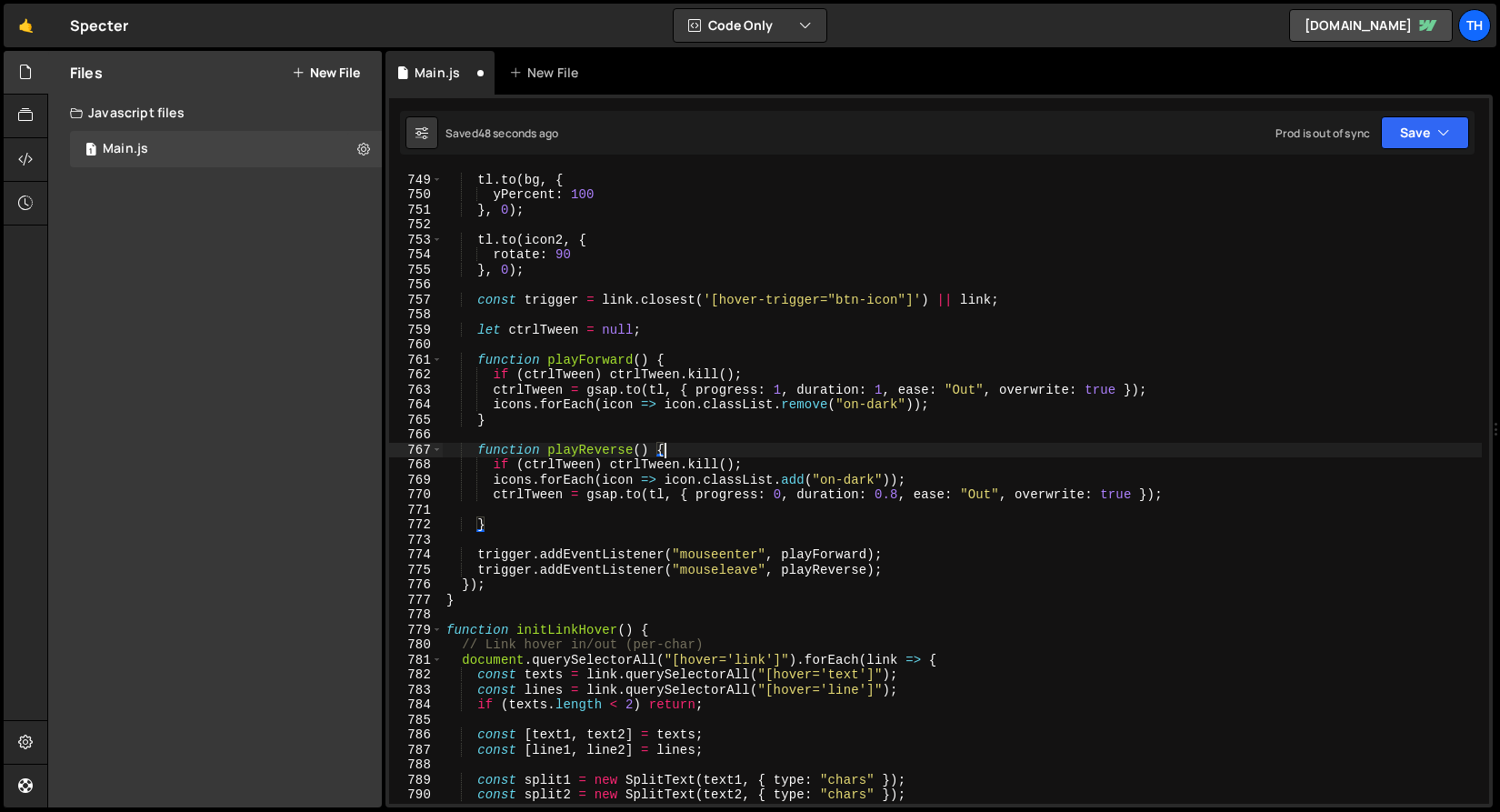
scroll to position [0, 15]
click at [983, 494] on div "tl . to ( bg , { yPercent : 100 } , 0 ) ; tl . to ( icon2 , { rotate : 90 } , 0…" at bounding box center [962, 489] width 1040 height 663
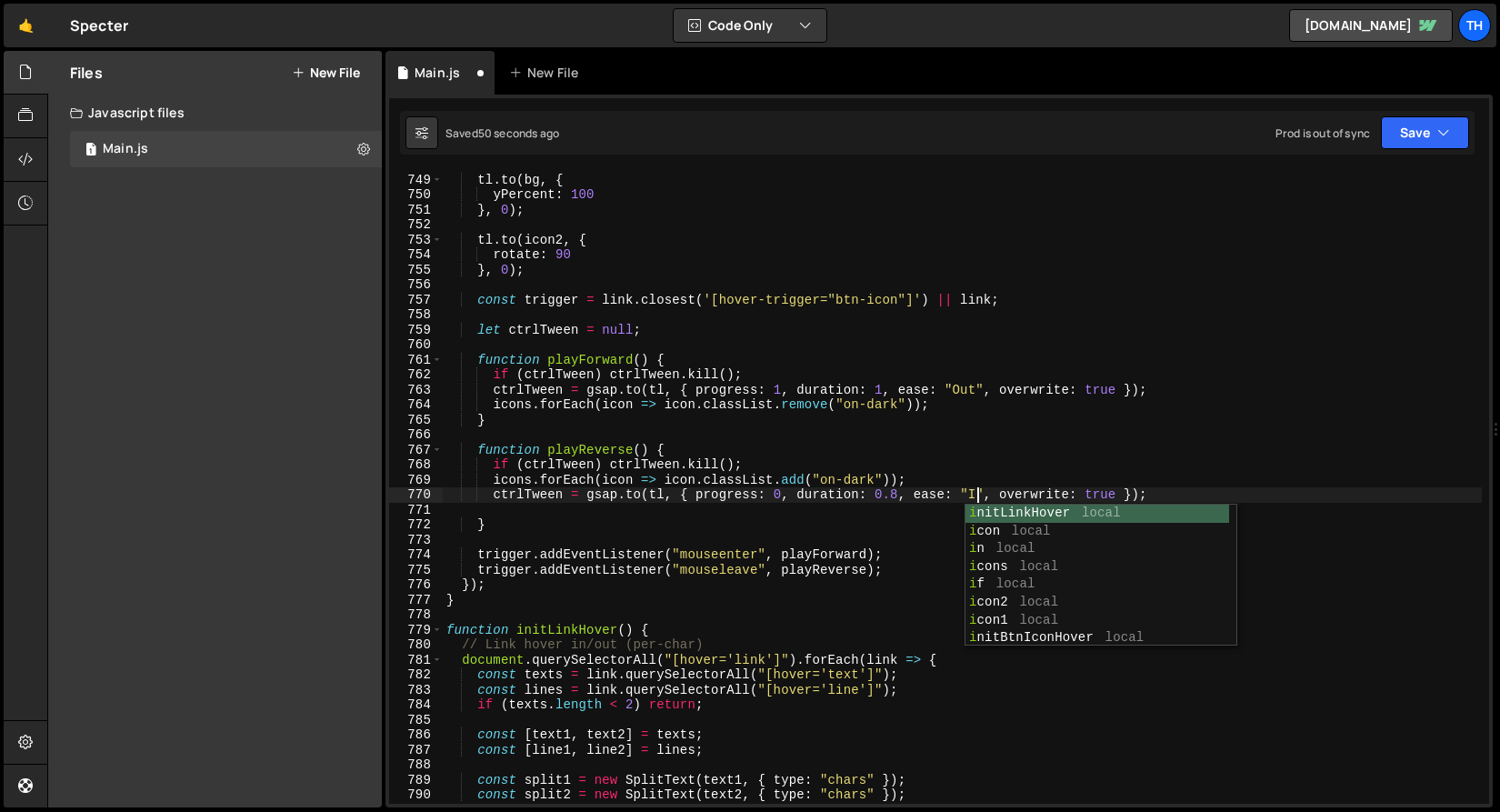
scroll to position [0, 37]
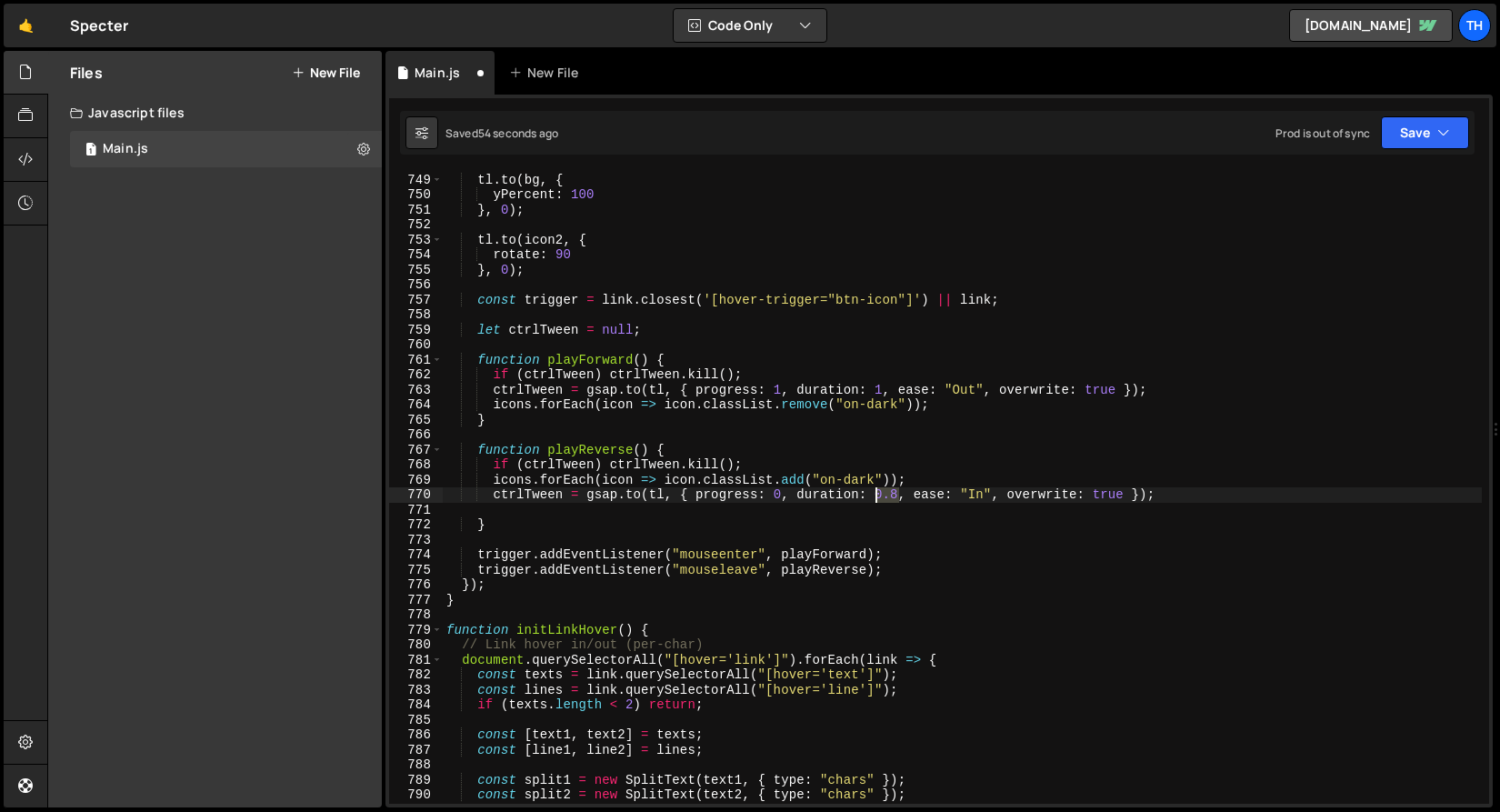
drag, startPoint x: 900, startPoint y: 492, endPoint x: 876, endPoint y: 496, distance: 24.3
click at [876, 496] on div "tl . to ( bg , { yPercent : 100 } , 0 ) ; tl . to ( icon2 , { rotate : 90 } , 0…" at bounding box center [962, 489] width 1040 height 663
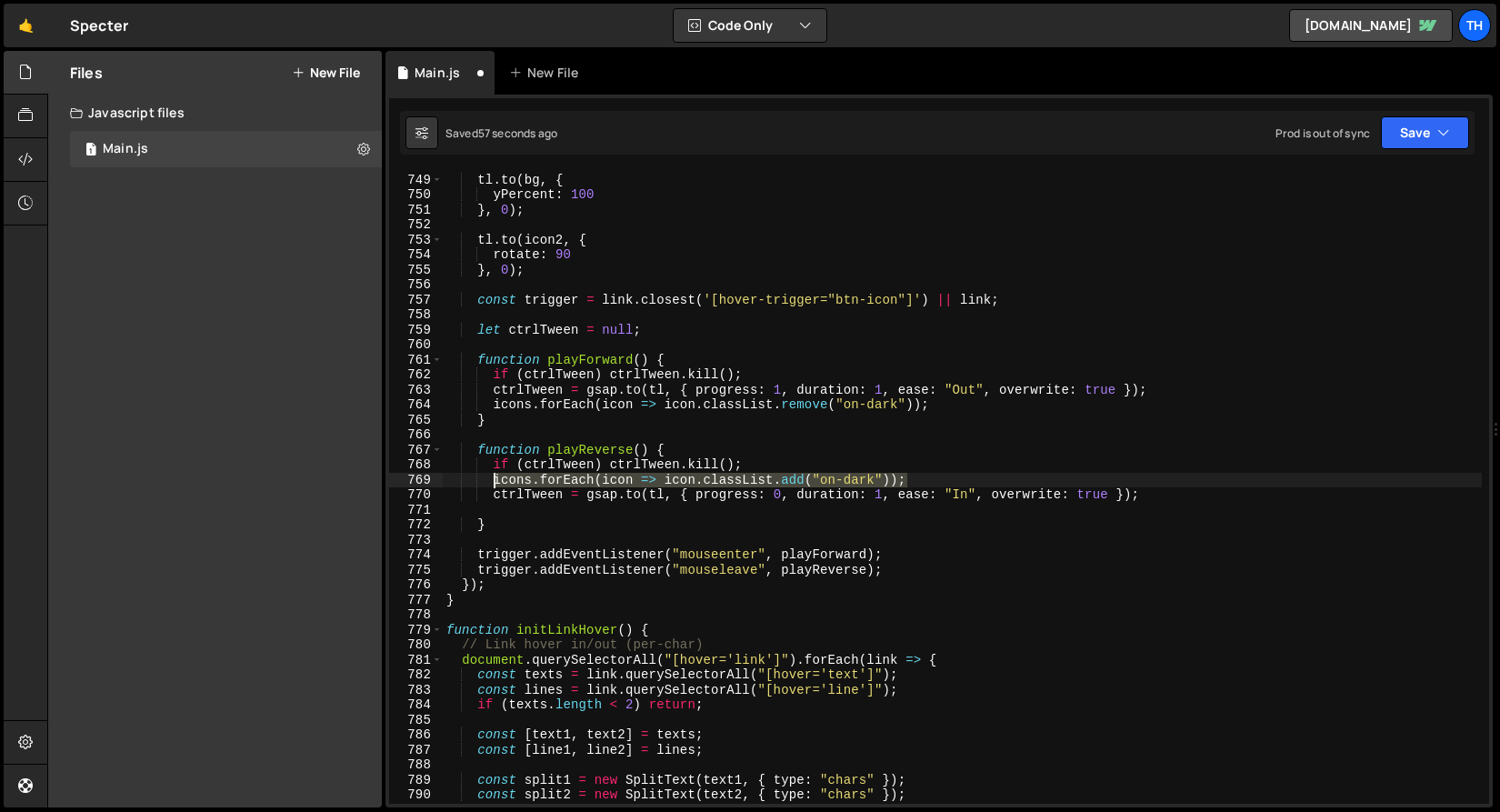
drag, startPoint x: 920, startPoint y: 476, endPoint x: 495, endPoint y: 478, distance: 425.0
click at [495, 478] on div "tl . to ( bg , { yPercent : 100 } , 0 ) ; tl . to ( icon2 , { rotate : 90 } , 0…" at bounding box center [962, 489] width 1040 height 663
type textarea "icons.forEach(icon => icon.classList.add("on-dark"));"
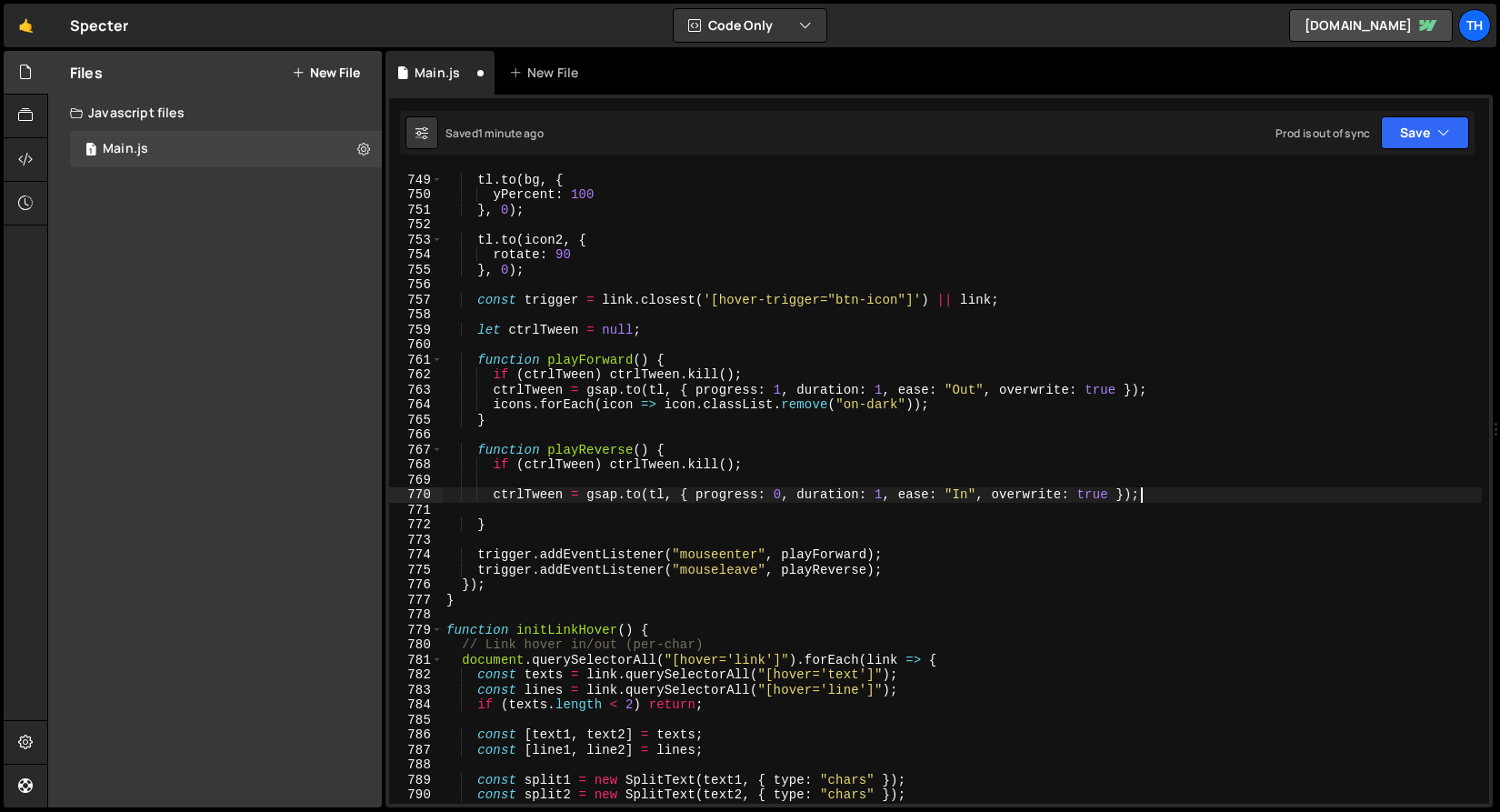
click at [1173, 491] on div "tl . to ( bg , { yPercent : 100 } , 0 ) ; tl . to ( icon2 , { rotate : 90 } , 0…" at bounding box center [962, 489] width 1040 height 663
type textarea "ctrlTween = gsap.to(tl, { progress: 0, duration: 1, ease: "In", overwrite: true…"
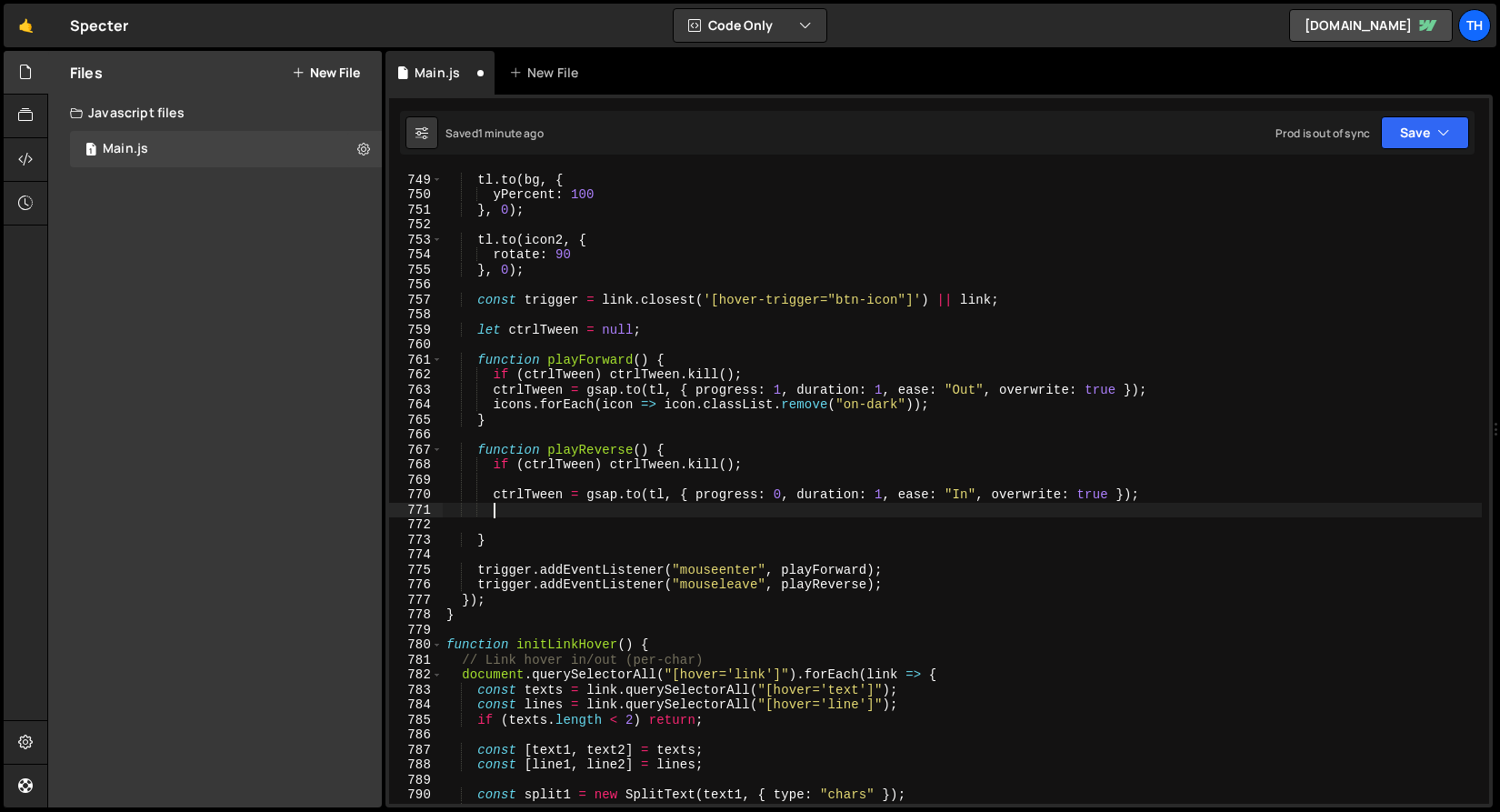
paste textarea "icons.forEach(icon => icon.classList.add("on-dark"));"
type textarea "icons.forEach(icon => icon.classList.add("on-dark"));"
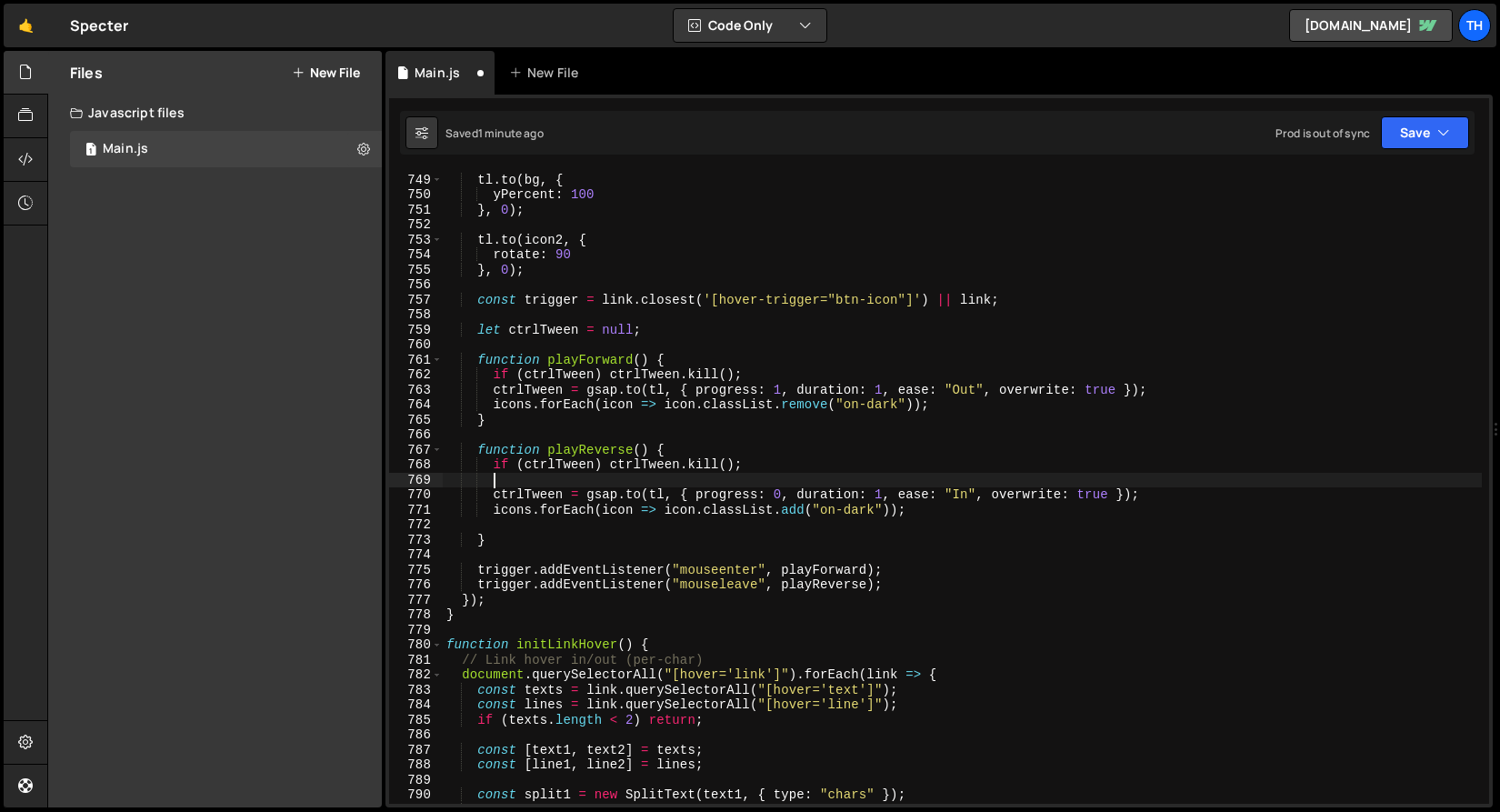
click at [1045, 477] on div "tl . to ( bg , { yPercent : 100 } , 0 ) ; tl . to ( icon2 , { rotate : 90 } , 0…" at bounding box center [962, 489] width 1040 height 663
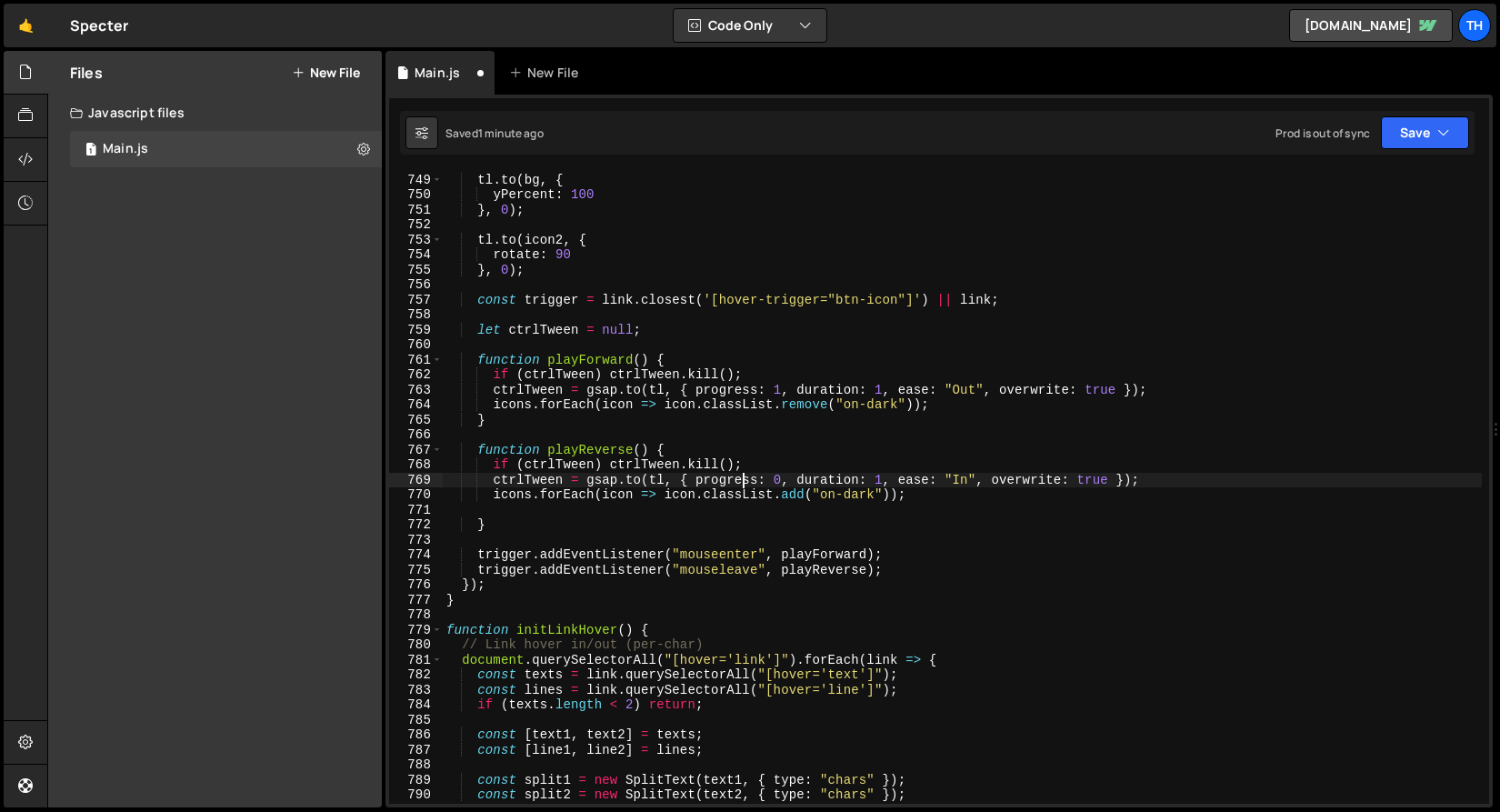
type textarea "icons.forEach(icon => icon.classList.add("on-dark"));"
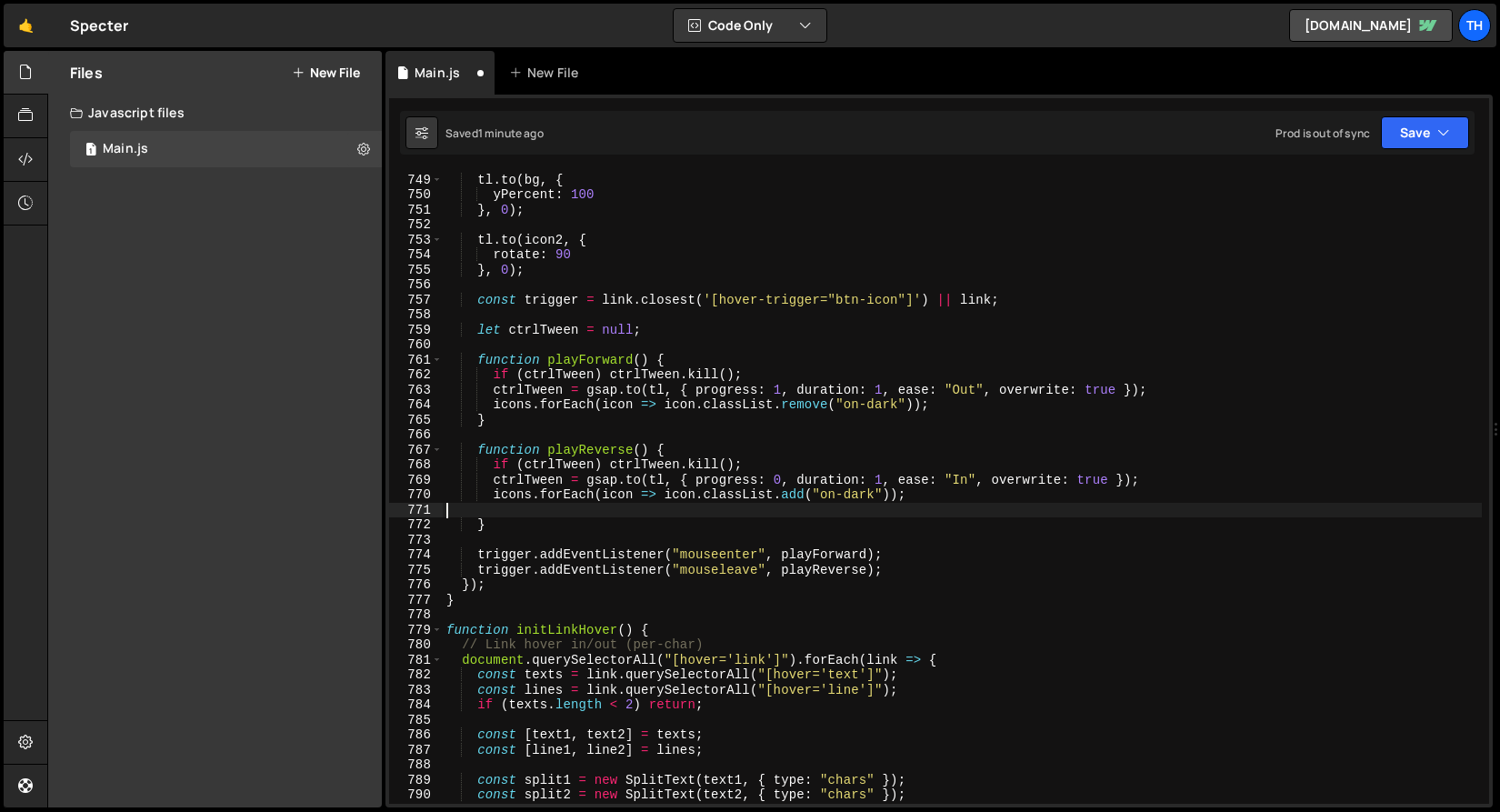
type textarea "}"
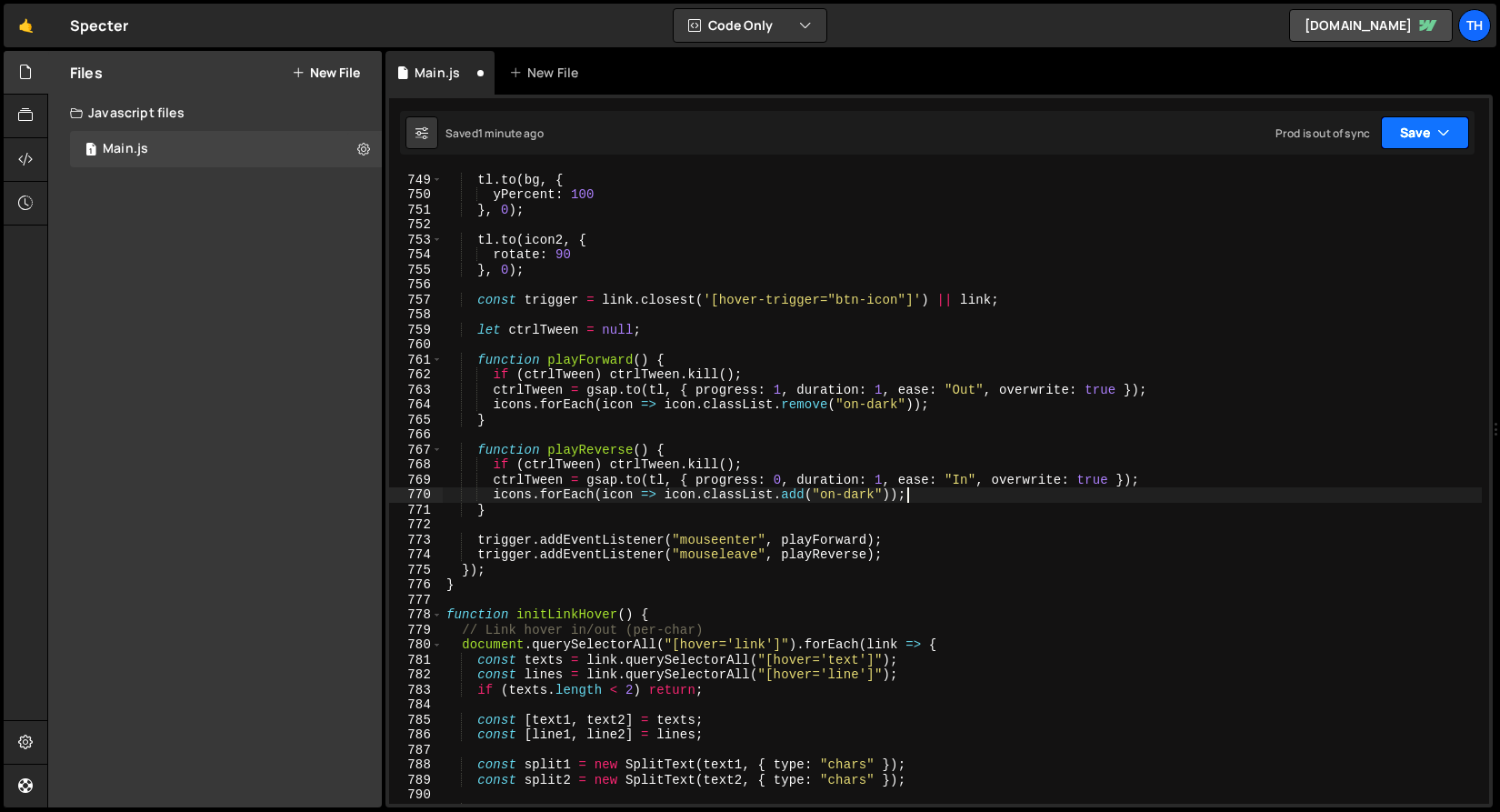
click at [1439, 127] on icon "button" at bounding box center [1444, 132] width 13 height 18
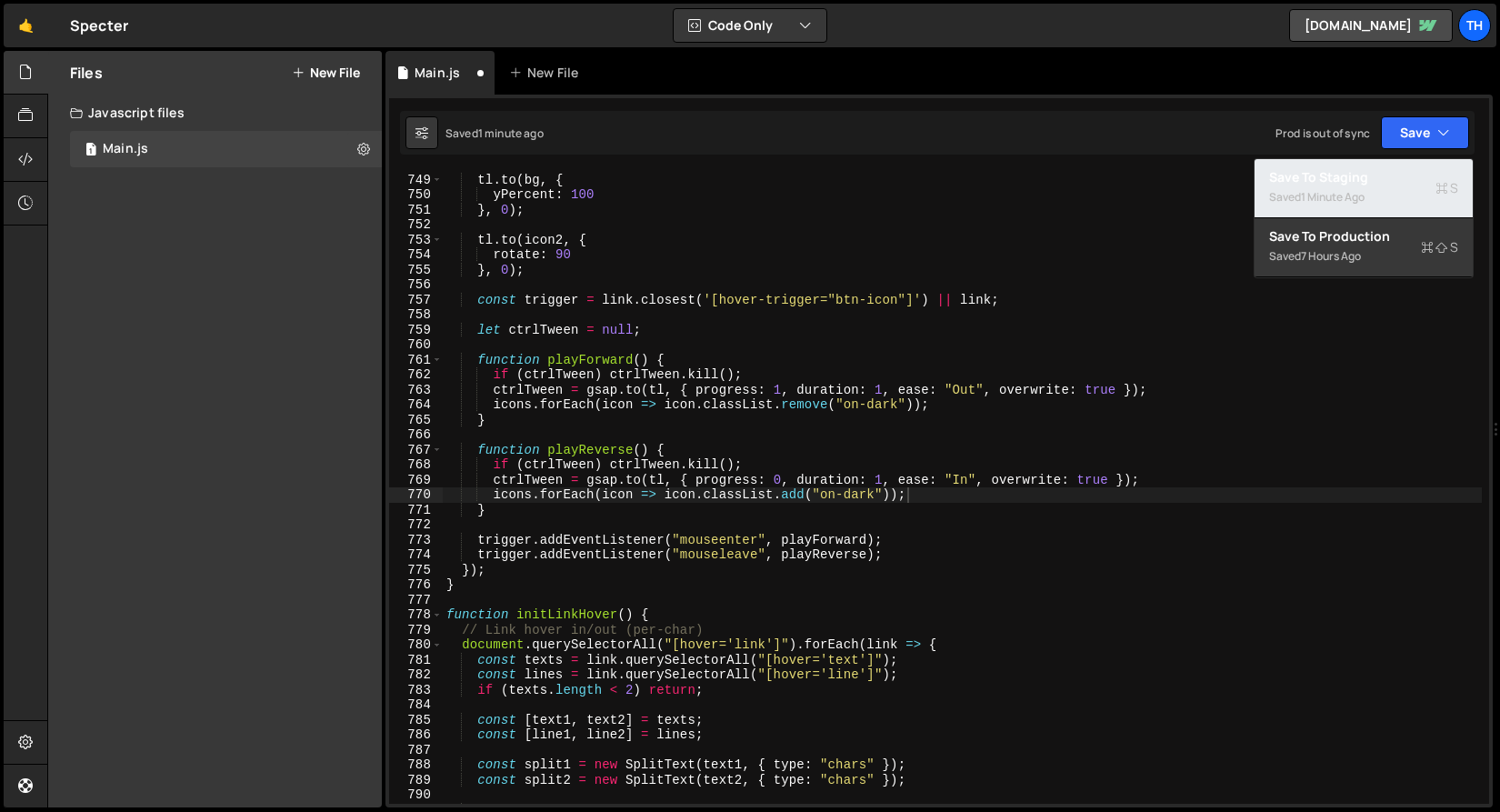
click at [1408, 185] on button "Save to Staging S Saved 1 minute ago" at bounding box center [1363, 188] width 218 height 59
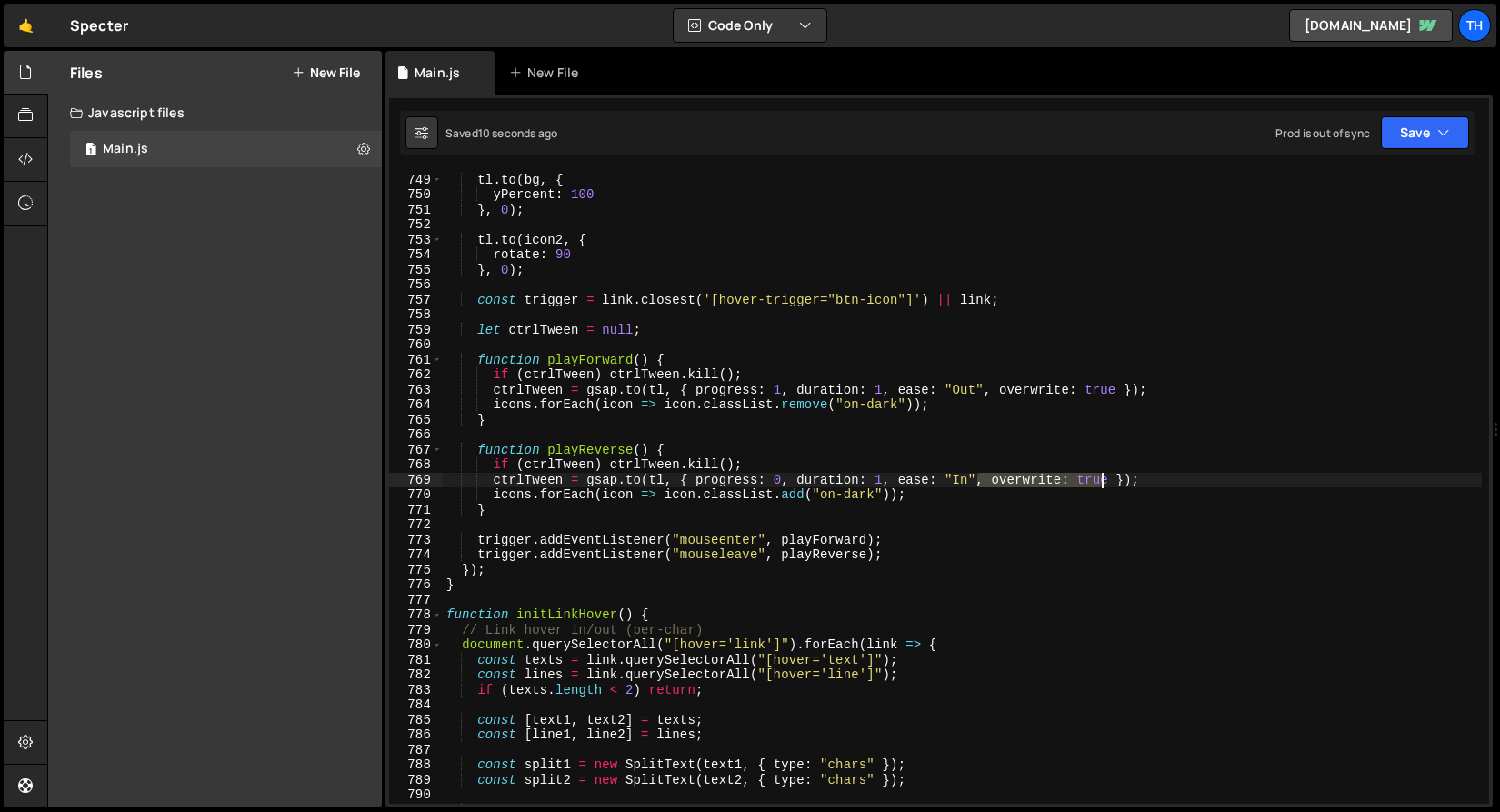
drag, startPoint x: 990, startPoint y: 479, endPoint x: 1109, endPoint y: 476, distance: 119.0
click at [1109, 476] on div "tl . to ( bg , { yPercent : 100 } , 0 ) ; tl . to ( icon2 , { rotate : 90 } , 0…" at bounding box center [962, 489] width 1040 height 663
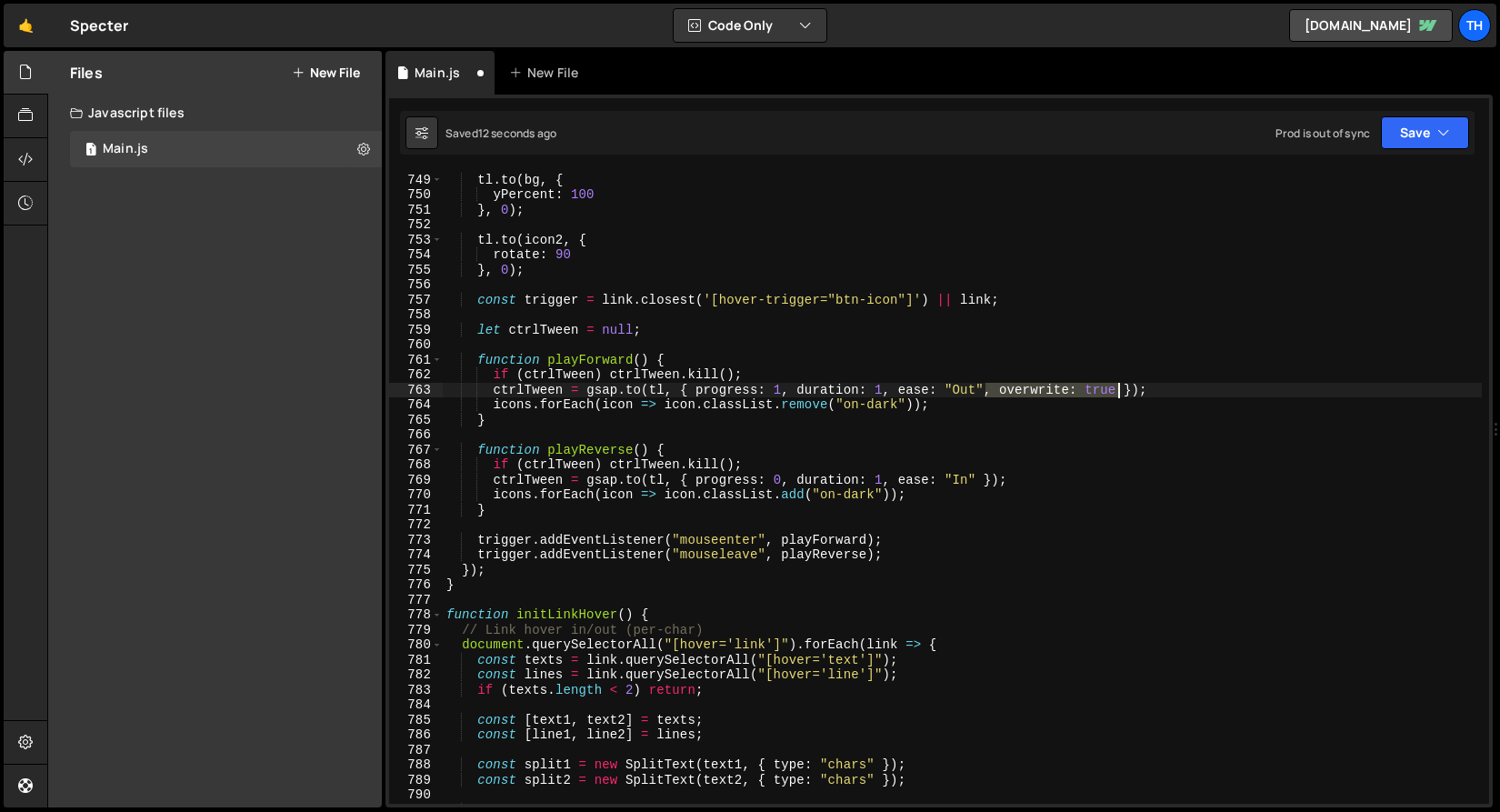
drag, startPoint x: 986, startPoint y: 387, endPoint x: 1117, endPoint y: 387, distance: 131.0
click at [1117, 387] on div "tl . to ( bg , { yPercent : 100 } , 0 ) ; tl . to ( icon2 , { rotate : 90 } , 0…" at bounding box center [962, 489] width 1040 height 663
click at [1408, 148] on button "Save" at bounding box center [1426, 132] width 89 height 33
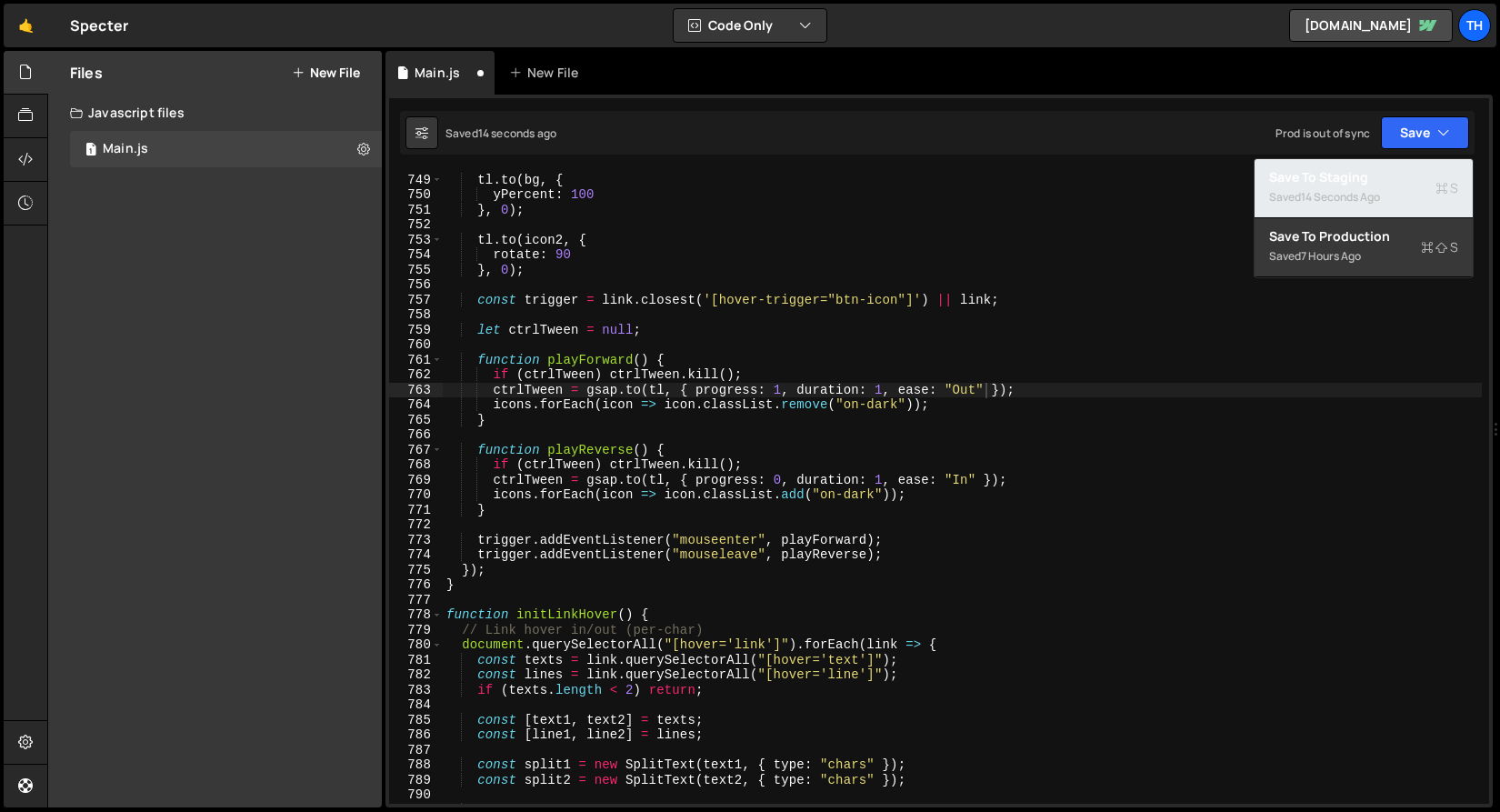
click at [1390, 183] on div "Save to Staging S" at bounding box center [1364, 177] width 189 height 18
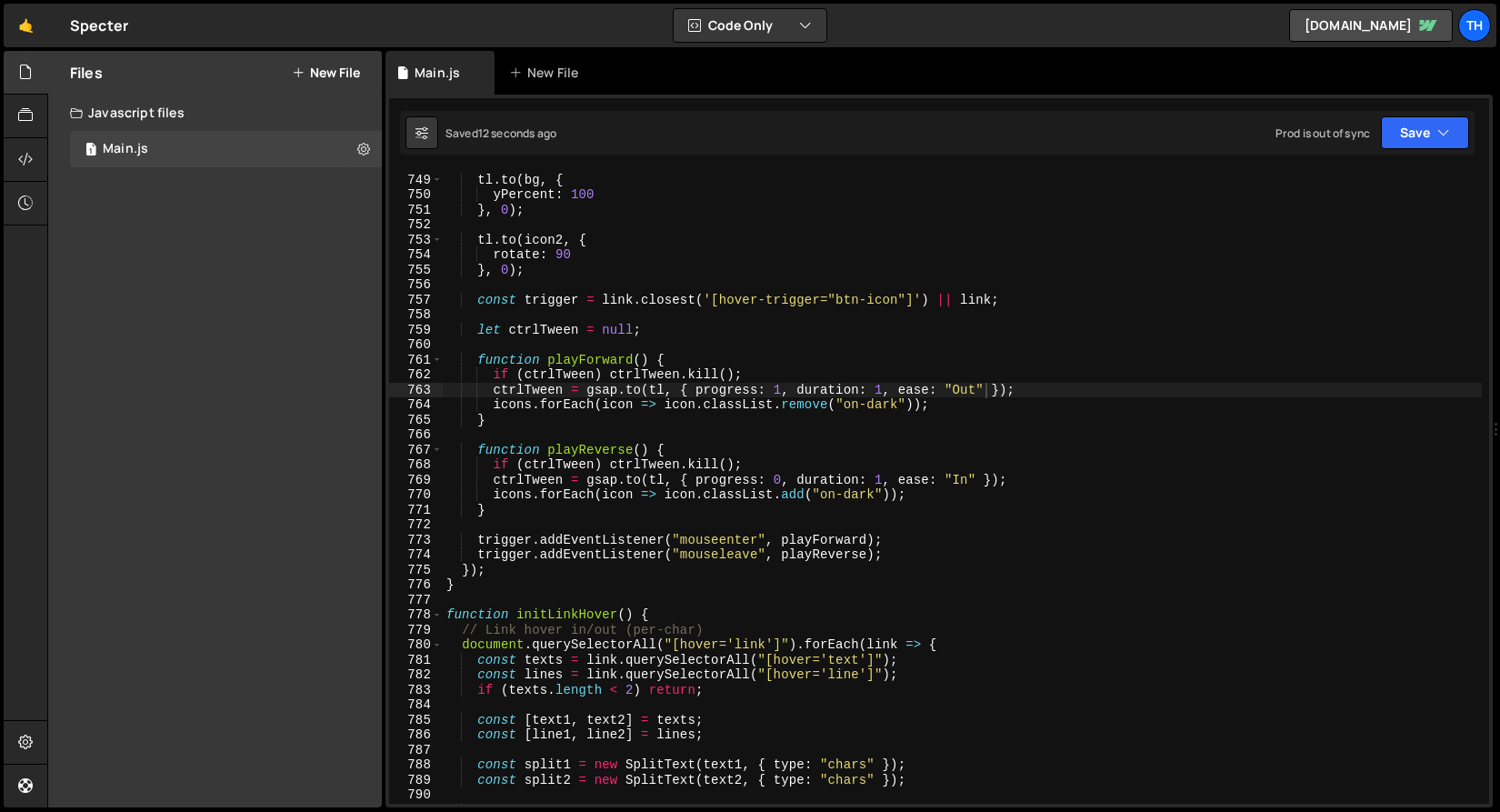
click at [966, 483] on div "tl . to ( bg , { yPercent : 100 } , 0 ) ; tl . to ( icon2 , { rotate : 90 } , 0…" at bounding box center [962, 489] width 1040 height 663
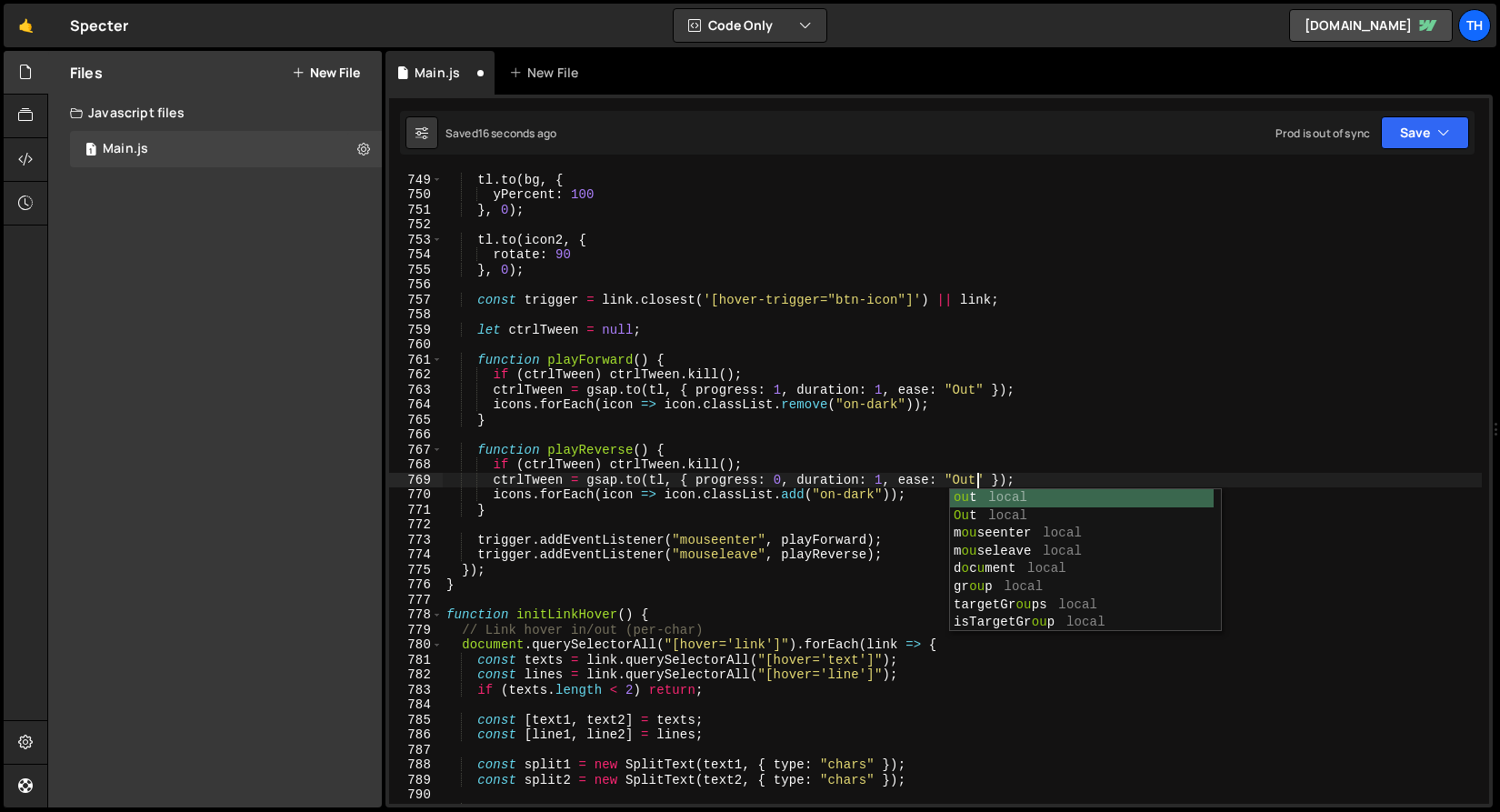
scroll to position [0, 36]
click at [1424, 139] on button "Save" at bounding box center [1426, 132] width 89 height 33
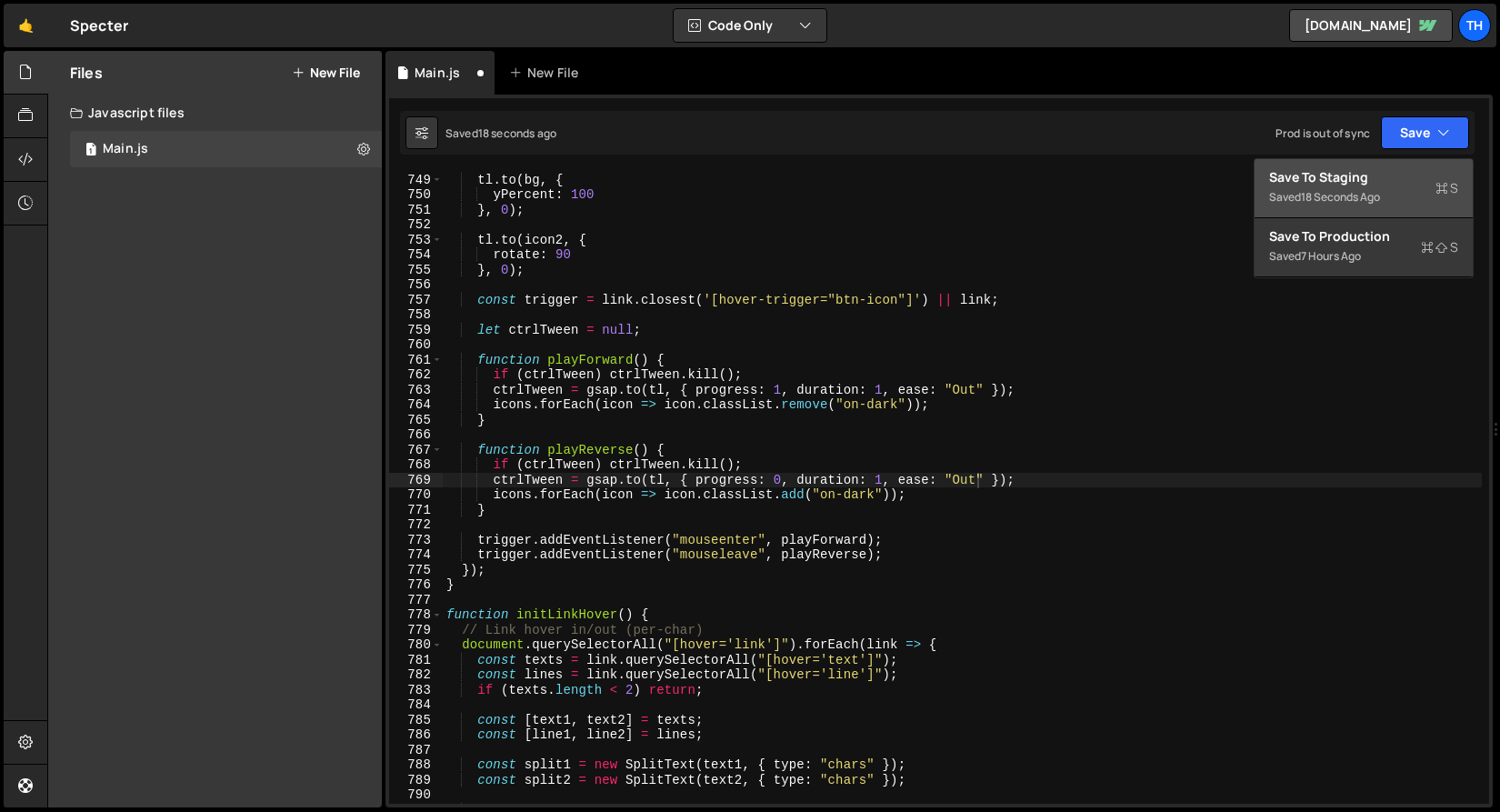
click at [1415, 180] on div "Save to Staging S" at bounding box center [1364, 177] width 189 height 18
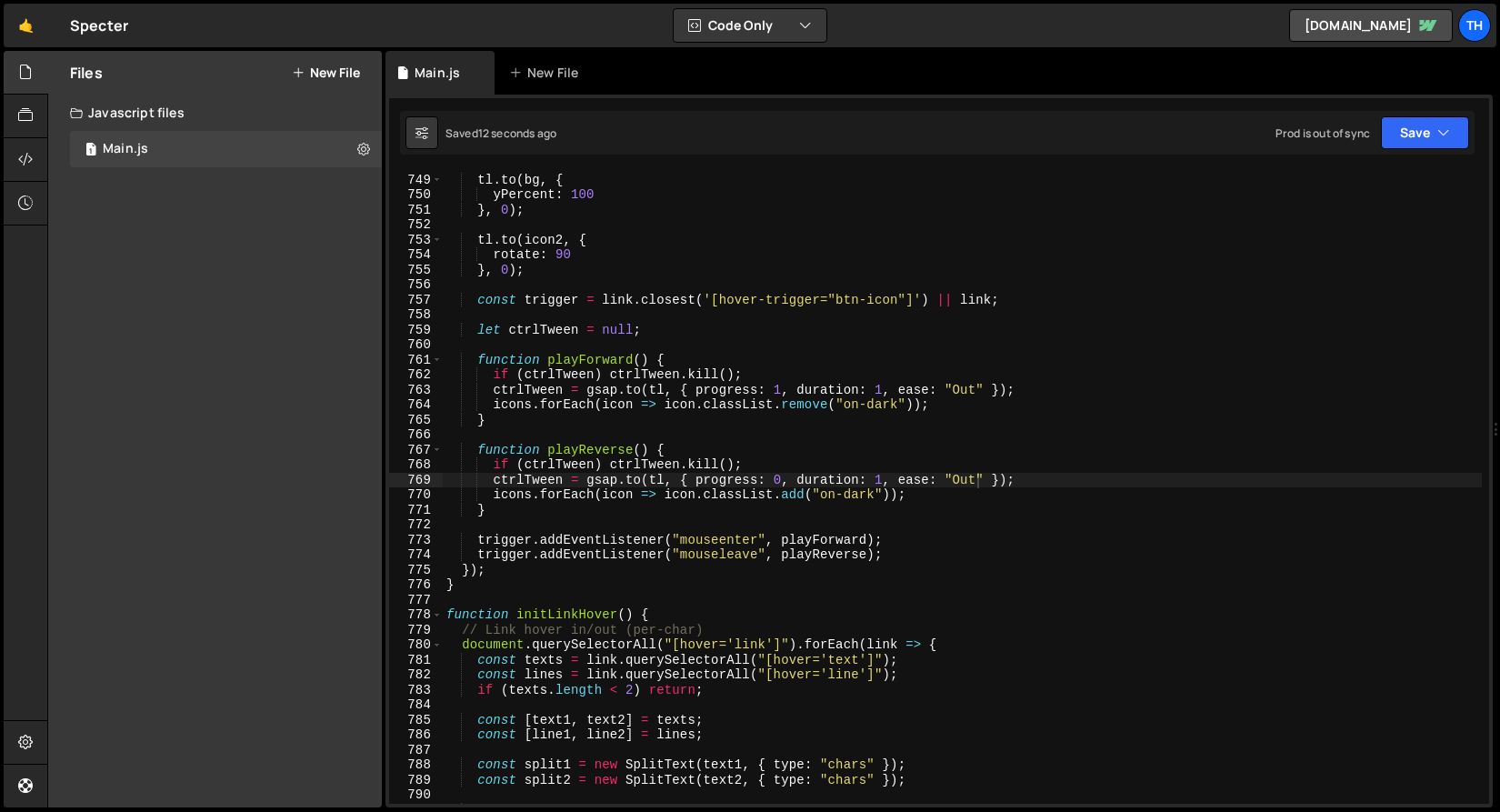
click at [883, 481] on div "tl . to ( bg , { yPercent : 100 } , 0 ) ; tl . to ( icon2 , { rotate : 90 } , 0…" at bounding box center [962, 489] width 1040 height 663
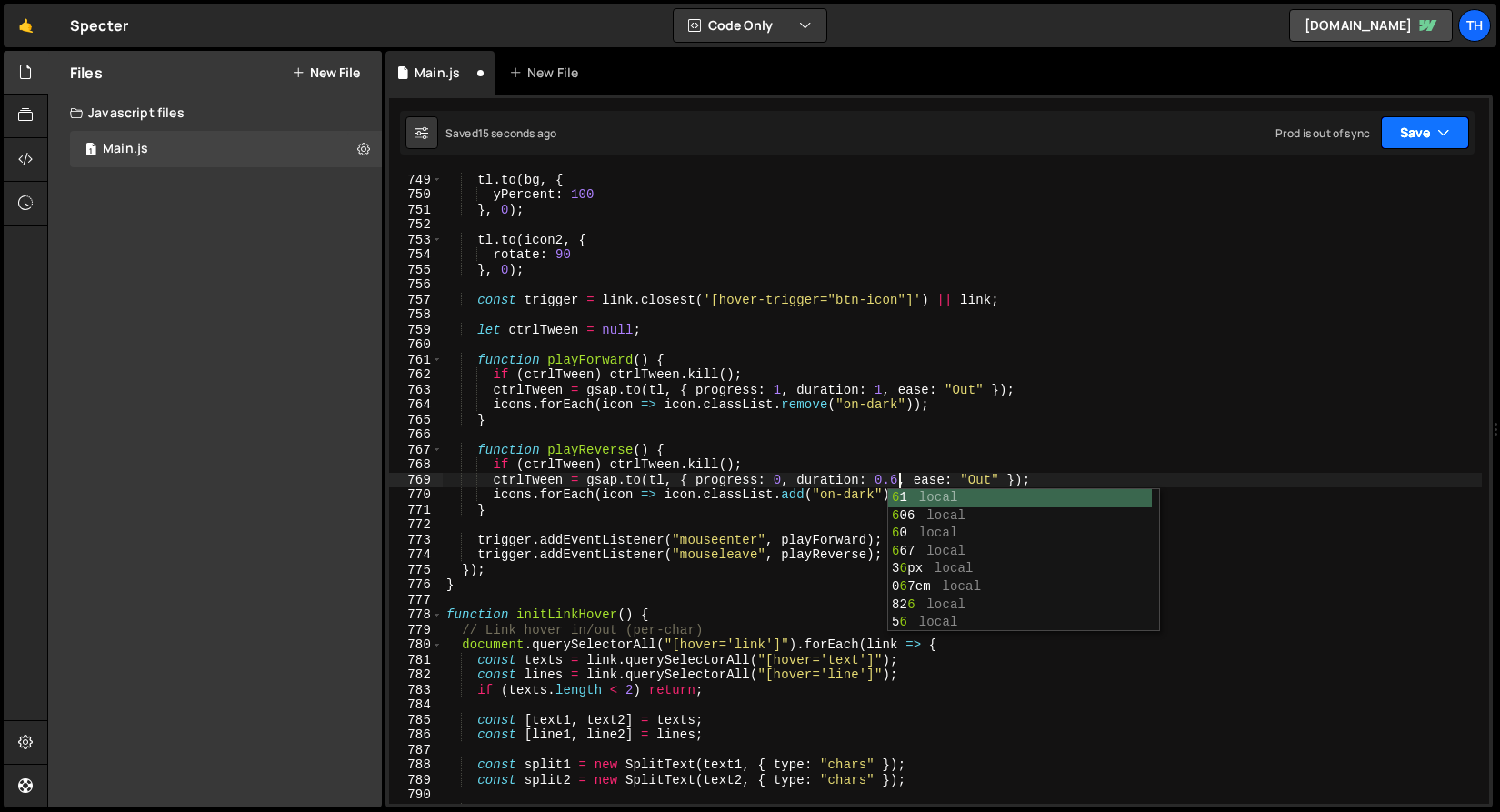
click at [1395, 146] on button "Save" at bounding box center [1426, 132] width 89 height 33
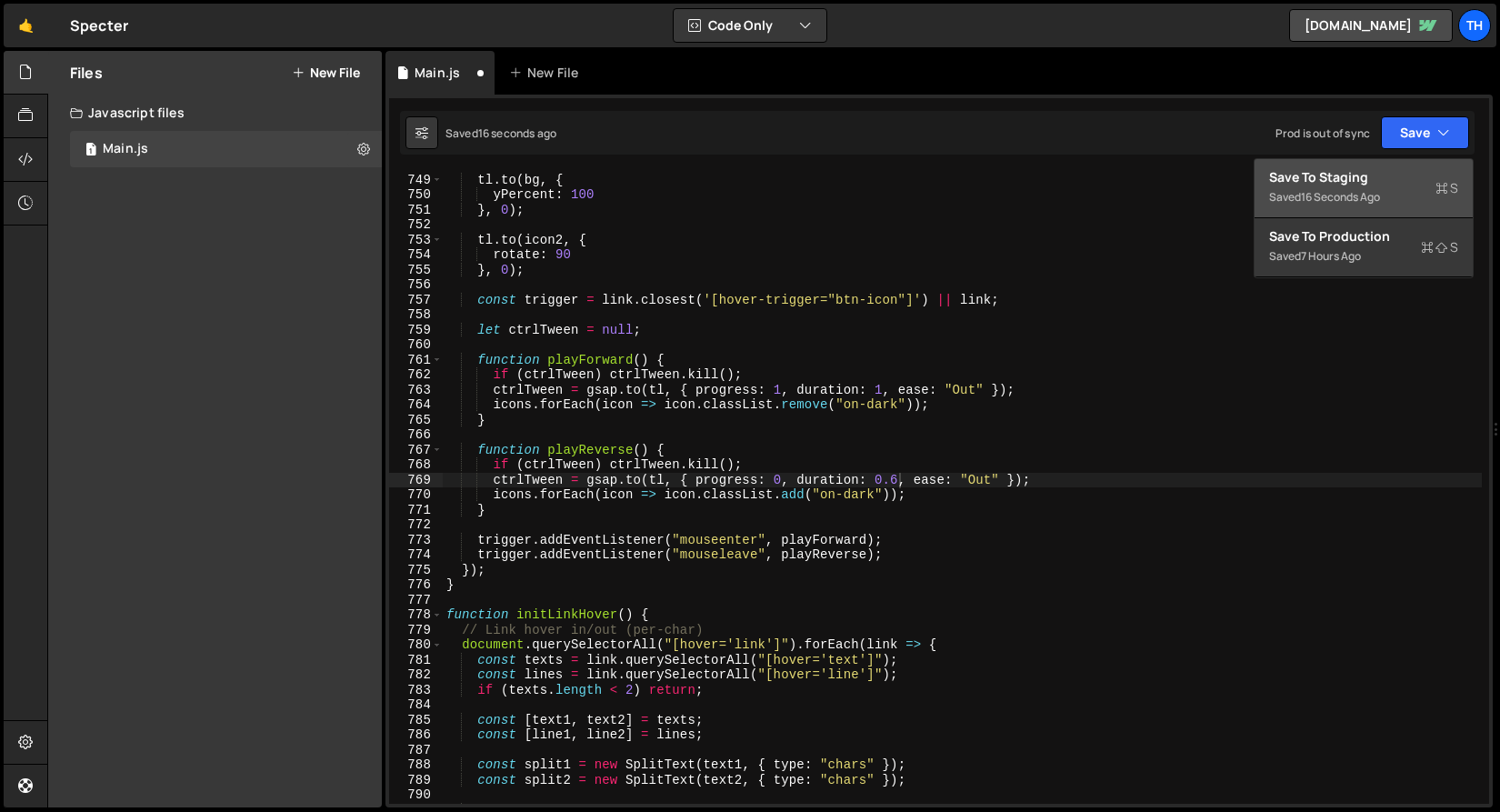
click at [1392, 167] on button "Save to Staging S Saved 16 seconds ago" at bounding box center [1363, 188] width 218 height 59
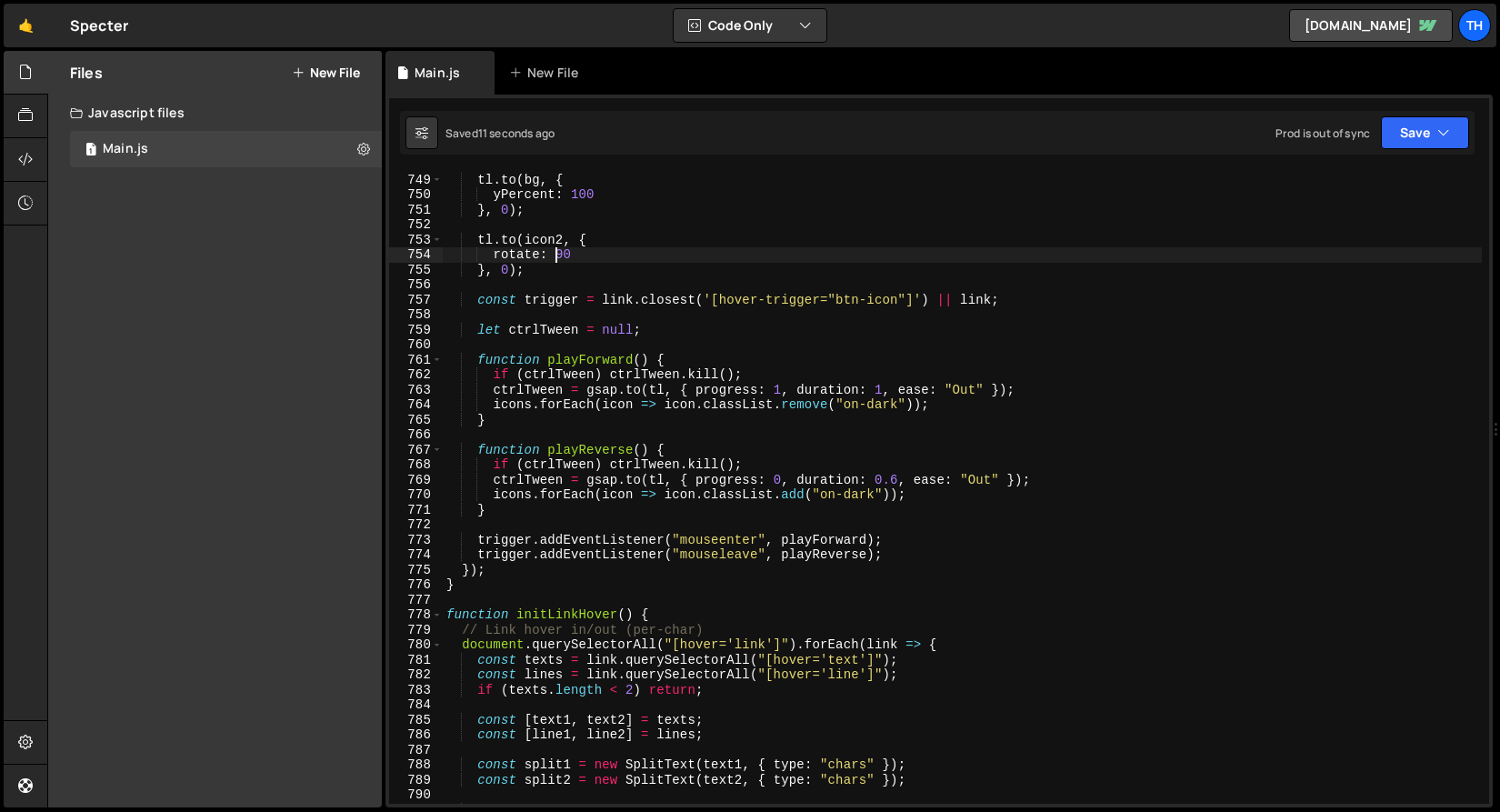
click at [555, 253] on div "tl . to ( bg , { yPercent : 100 } , 0 ) ; tl . to ( icon2 , { rotate : 90 } , 0…" at bounding box center [962, 489] width 1040 height 663
click at [1447, 128] on icon "button" at bounding box center [1444, 132] width 13 height 18
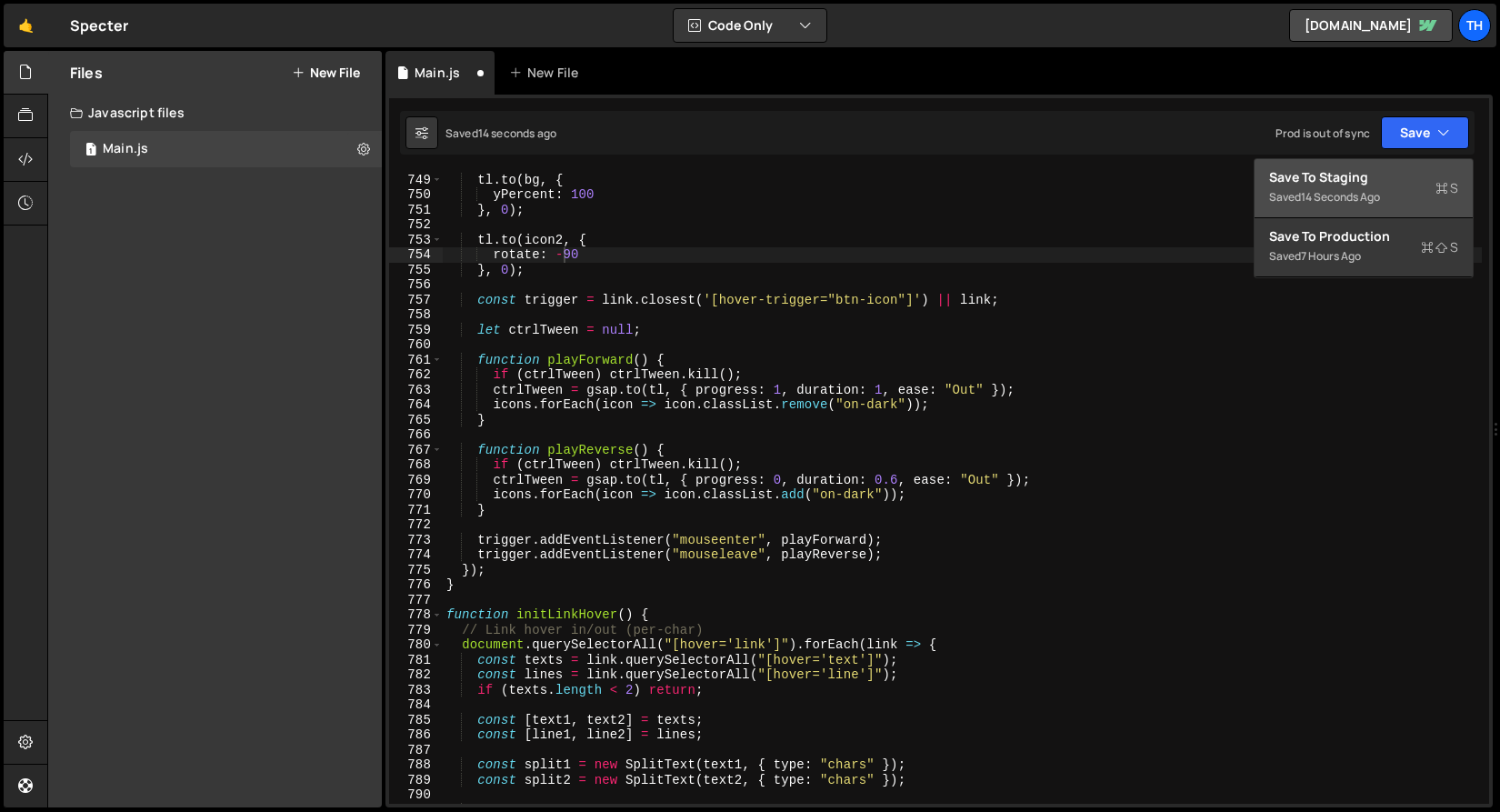
click at [1374, 207] on div "Saved 14 seconds ago" at bounding box center [1364, 197] width 189 height 22
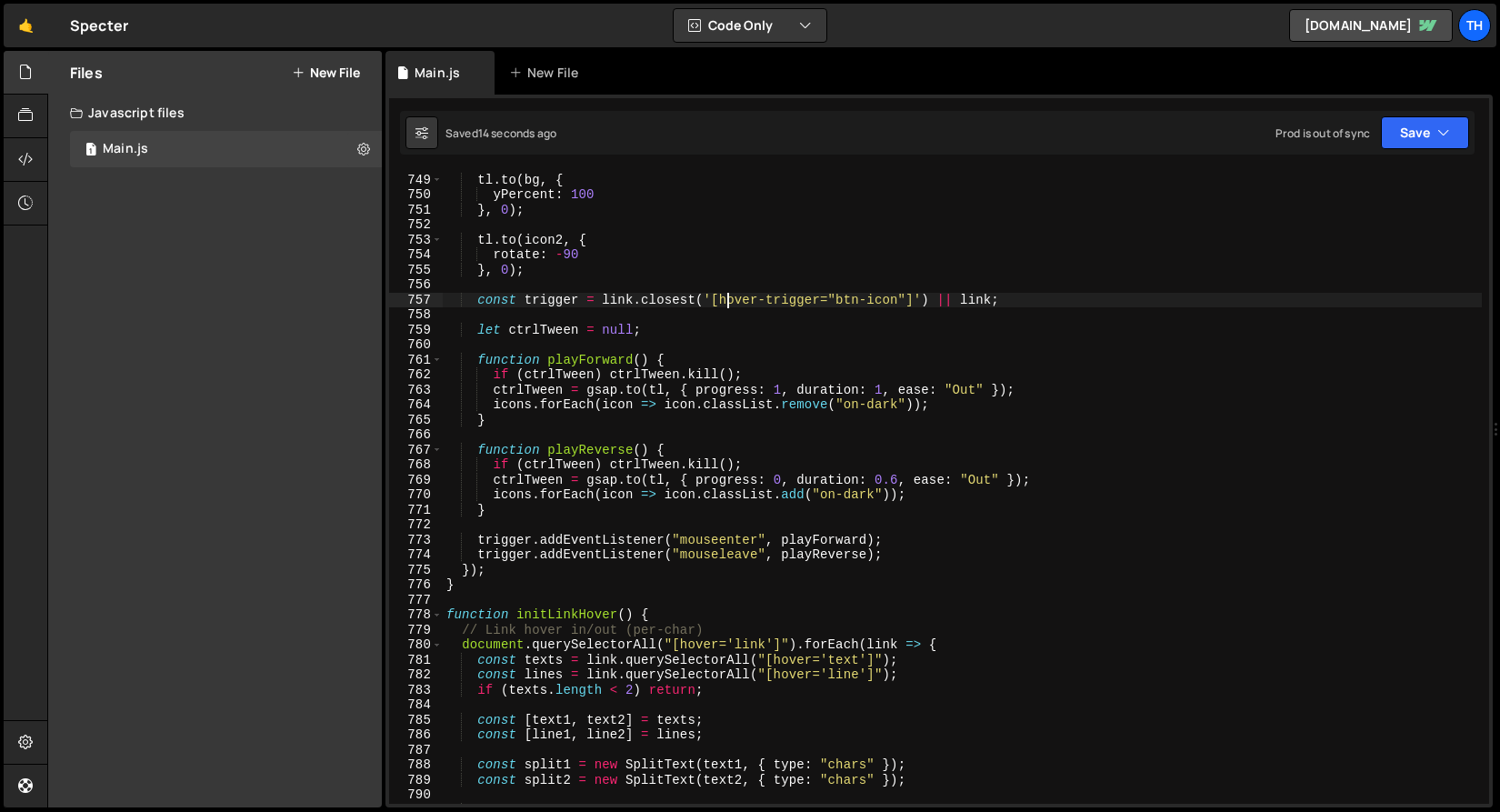
click at [724, 302] on div "tl . to ( bg , { yPercent : 100 } , 0 ) ; tl . to ( icon2 , { rotate : - 90 } ,…" at bounding box center [962, 489] width 1040 height 663
drag, startPoint x: 723, startPoint y: 298, endPoint x: 820, endPoint y: 298, distance: 97.0
click at [820, 298] on div "tl . to ( bg , { yPercent : 100 } , 0 ) ; tl . to ( icon2 , { rotate : - 90 } ,…" at bounding box center [962, 489] width 1040 height 663
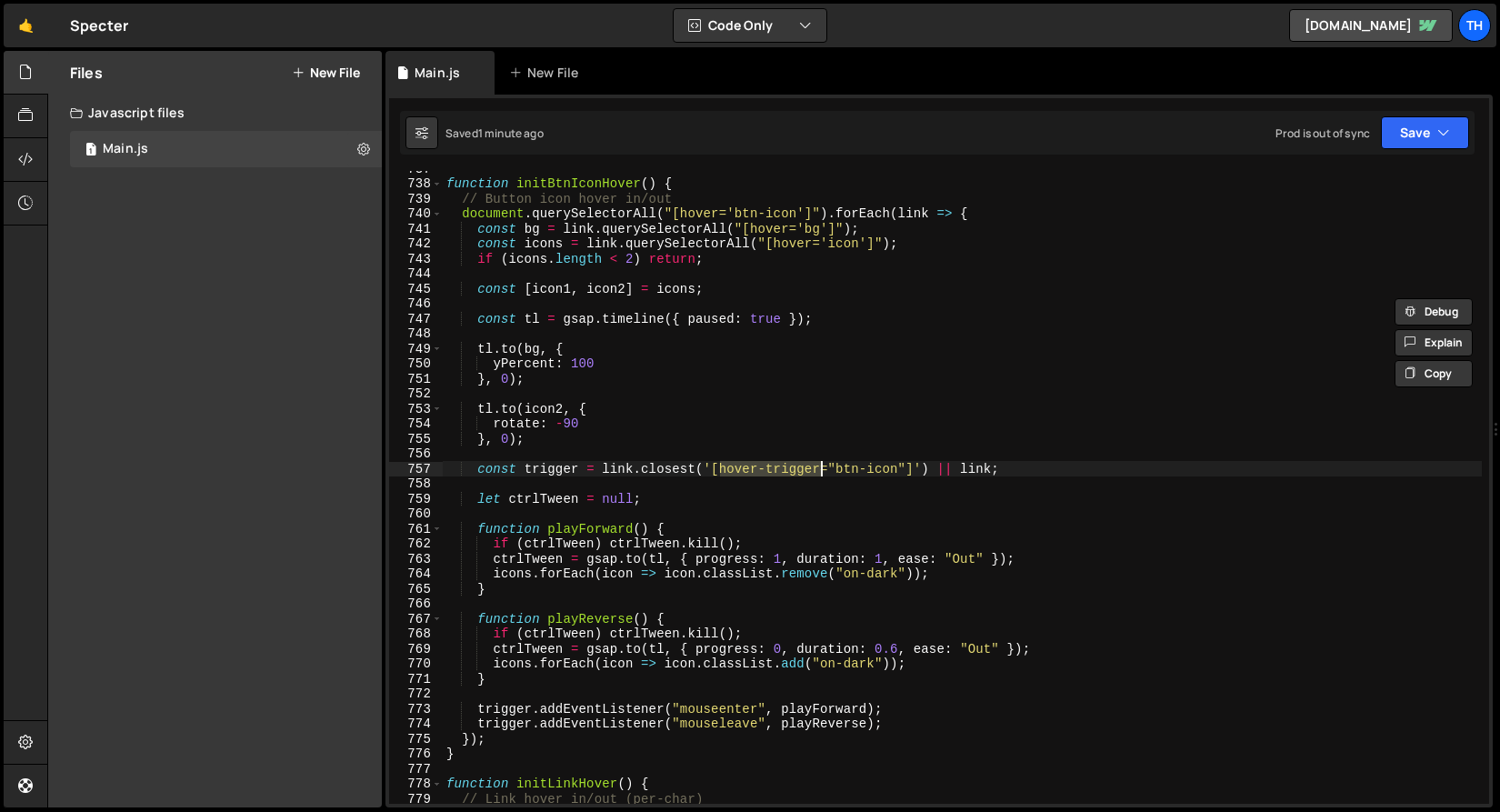
scroll to position [11066, 0]
click at [492, 441] on div "function initBtnIconHover ( ) { // Button icon hover in/out document . querySel…" at bounding box center [962, 492] width 1040 height 663
type textarea "}, 0);"
click at [489, 300] on div "function initBtnIconHover ( ) { // Button icon hover in/out document . querySel…" at bounding box center [962, 492] width 1040 height 663
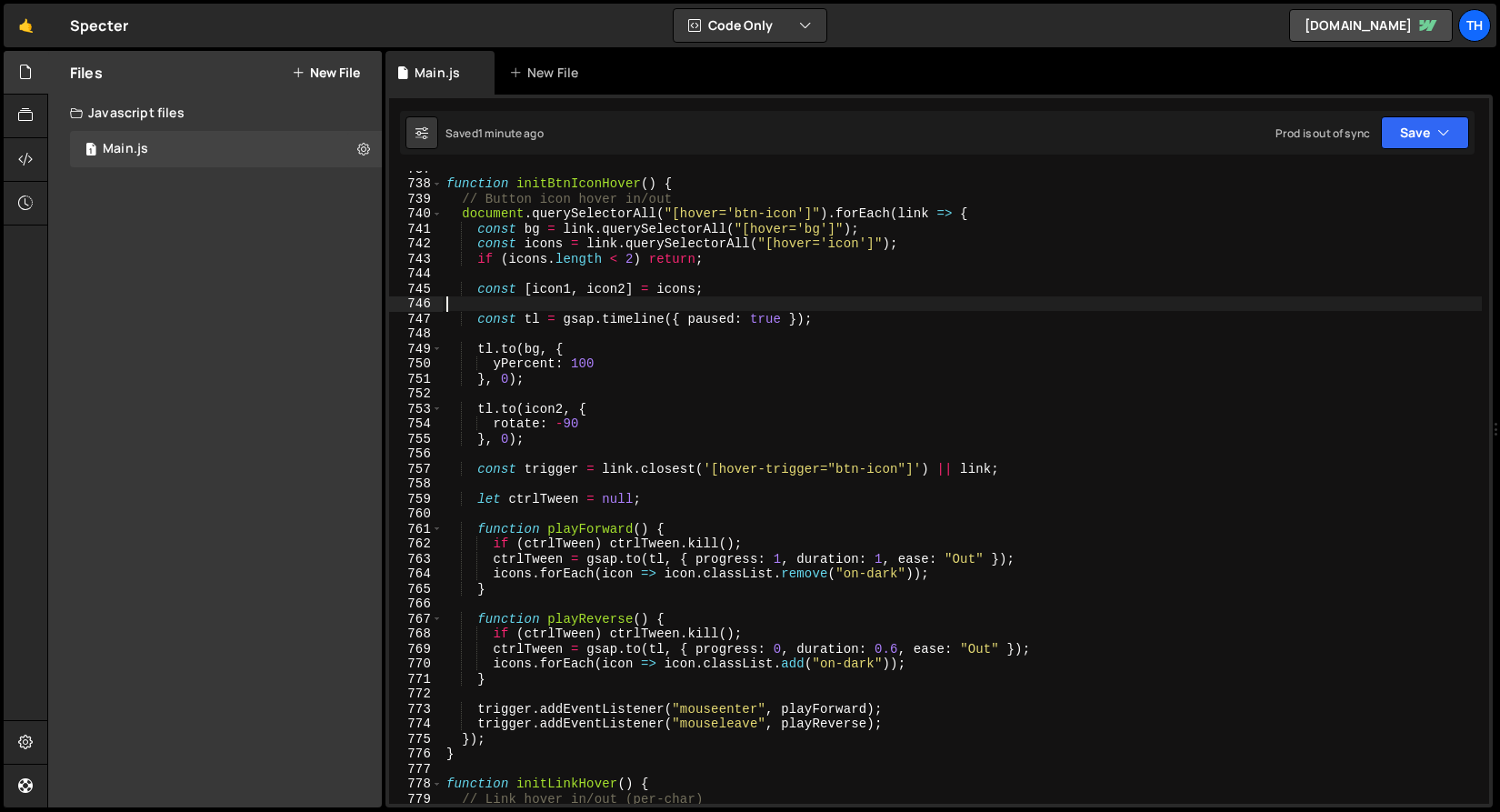
scroll to position [0, 0]
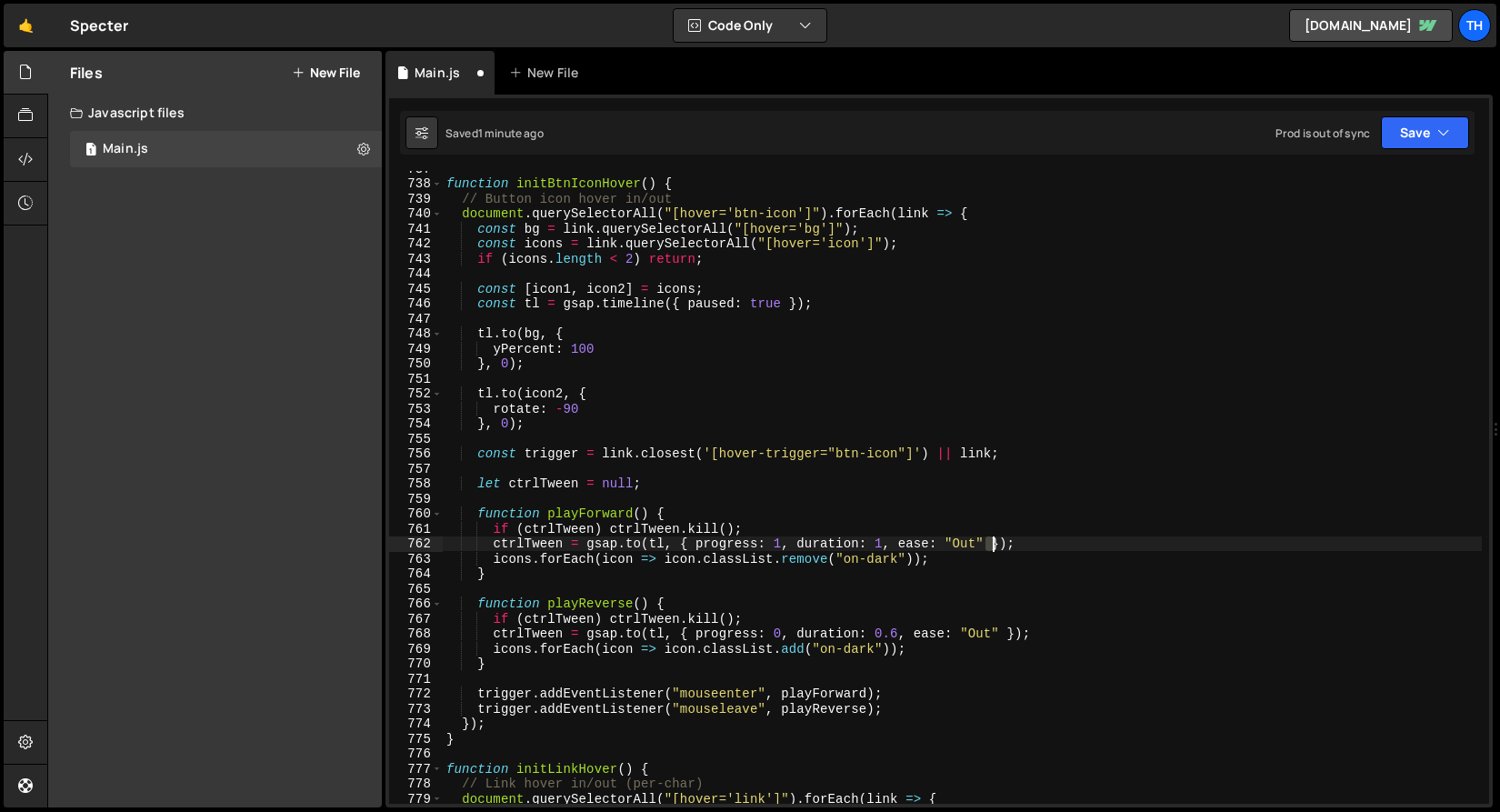
click at [992, 544] on div "function initBtnIconHover ( ) { // Button icon hover in/out document . querySel…" at bounding box center [962, 492] width 1040 height 663
paste textarea ", overwrite: true"
click at [1009, 641] on div "function initBtnIconHover ( ) { // Button icon hover in/out document . querySel…" at bounding box center [962, 492] width 1040 height 663
paste textarea ", overwrite: true"
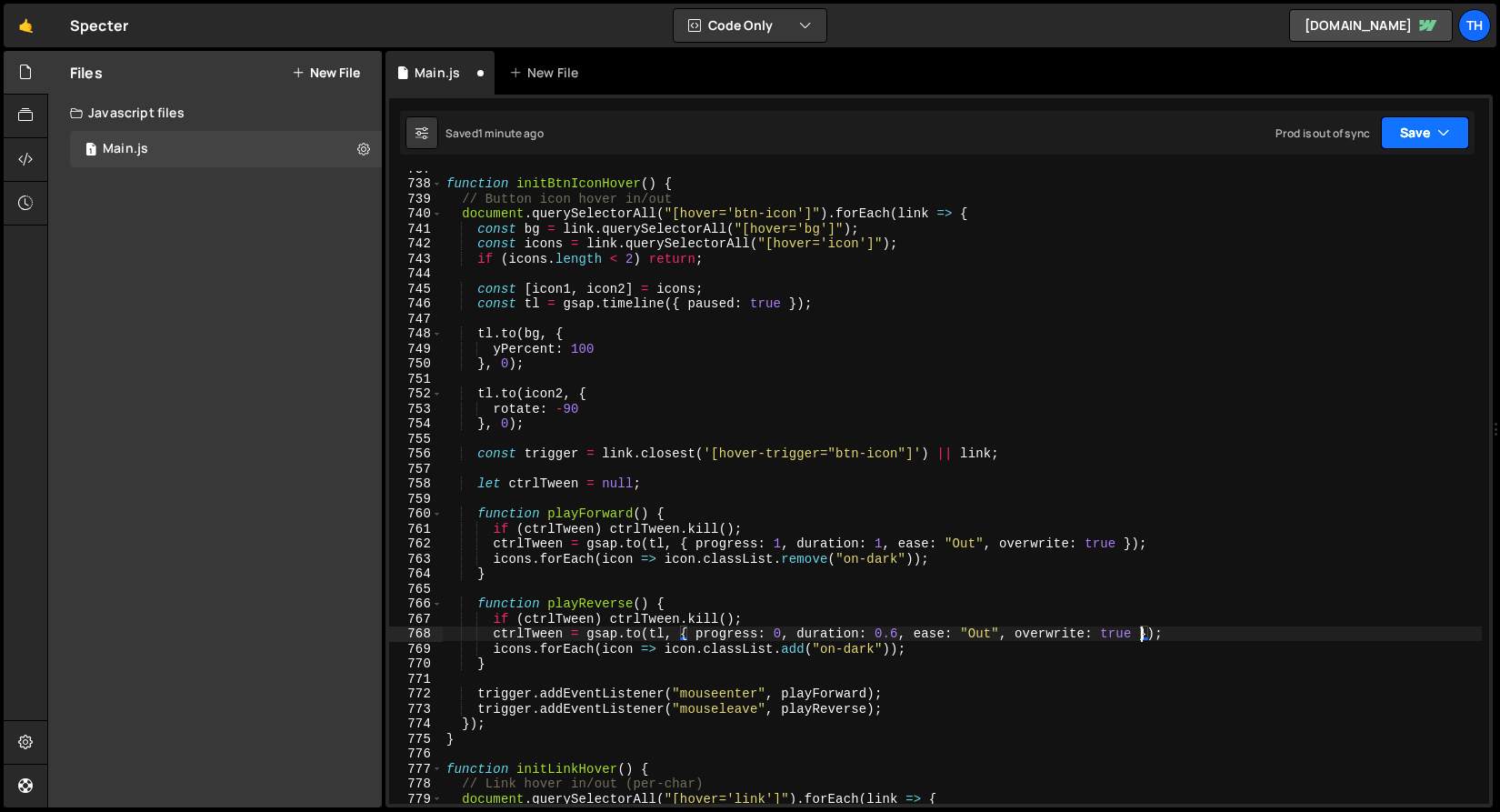
click at [1436, 139] on button "Save" at bounding box center [1426, 132] width 89 height 33
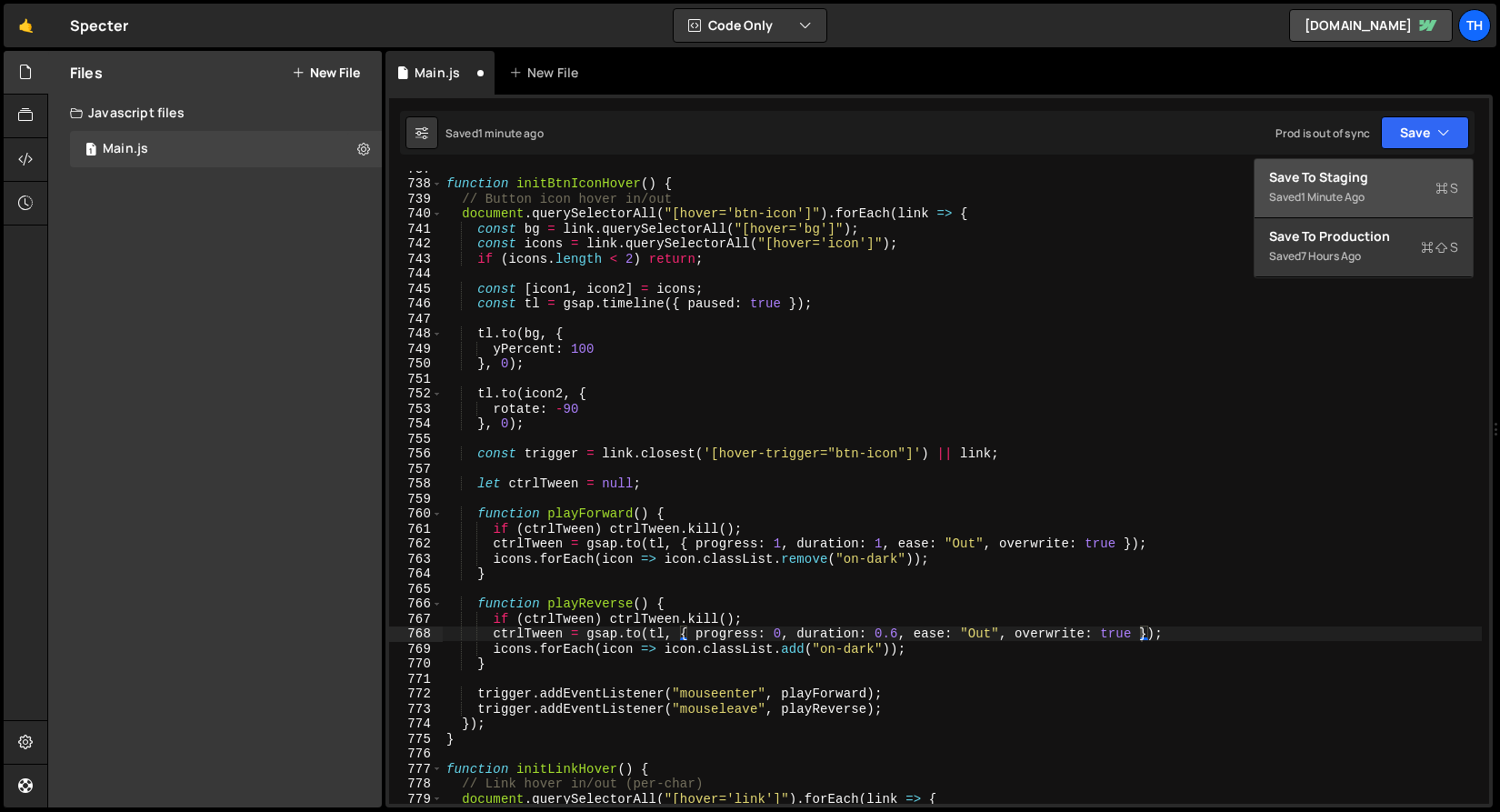
click at [1423, 170] on div "Save to Staging S" at bounding box center [1364, 177] width 189 height 18
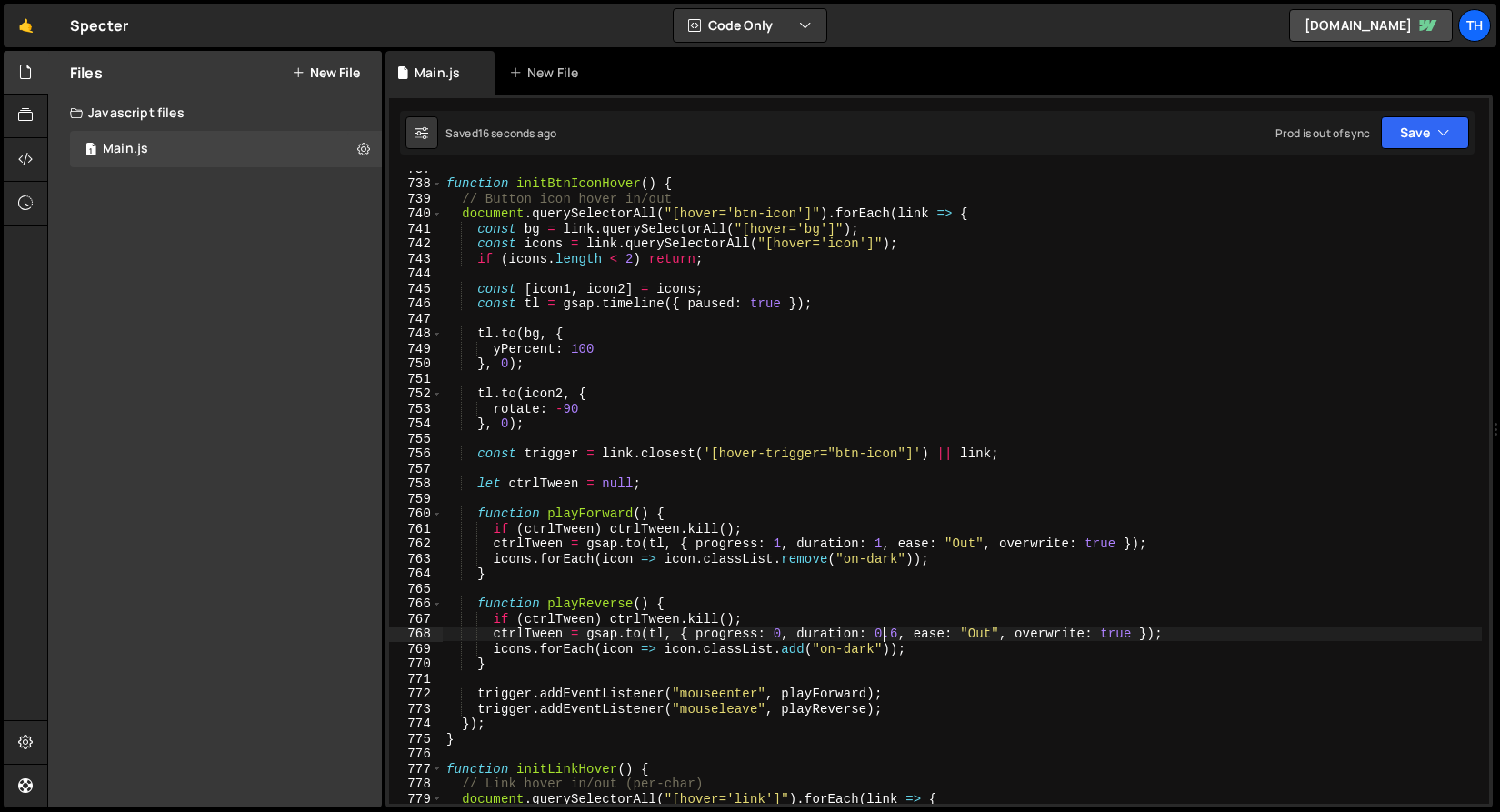
click at [882, 634] on div "function initBtnIconHover ( ) { // Button icon hover in/out document . querySel…" at bounding box center [962, 492] width 1040 height 663
click at [882, 635] on div "function initBtnIconHover ( ) { // Button icon hover in/out document . querySel…" at bounding box center [962, 492] width 1040 height 663
click at [888, 542] on div "function initBtnIconHover ( ) { // Button icon hover in/out document . querySel…" at bounding box center [962, 492] width 1040 height 663
click at [879, 545] on div "function initBtnIconHover ( ) { // Button icon hover in/out document . querySel…" at bounding box center [962, 492] width 1040 height 663
click at [887, 540] on div "function initBtnIconHover ( ) { // Button icon hover in/out document . querySel…" at bounding box center [962, 492] width 1040 height 663
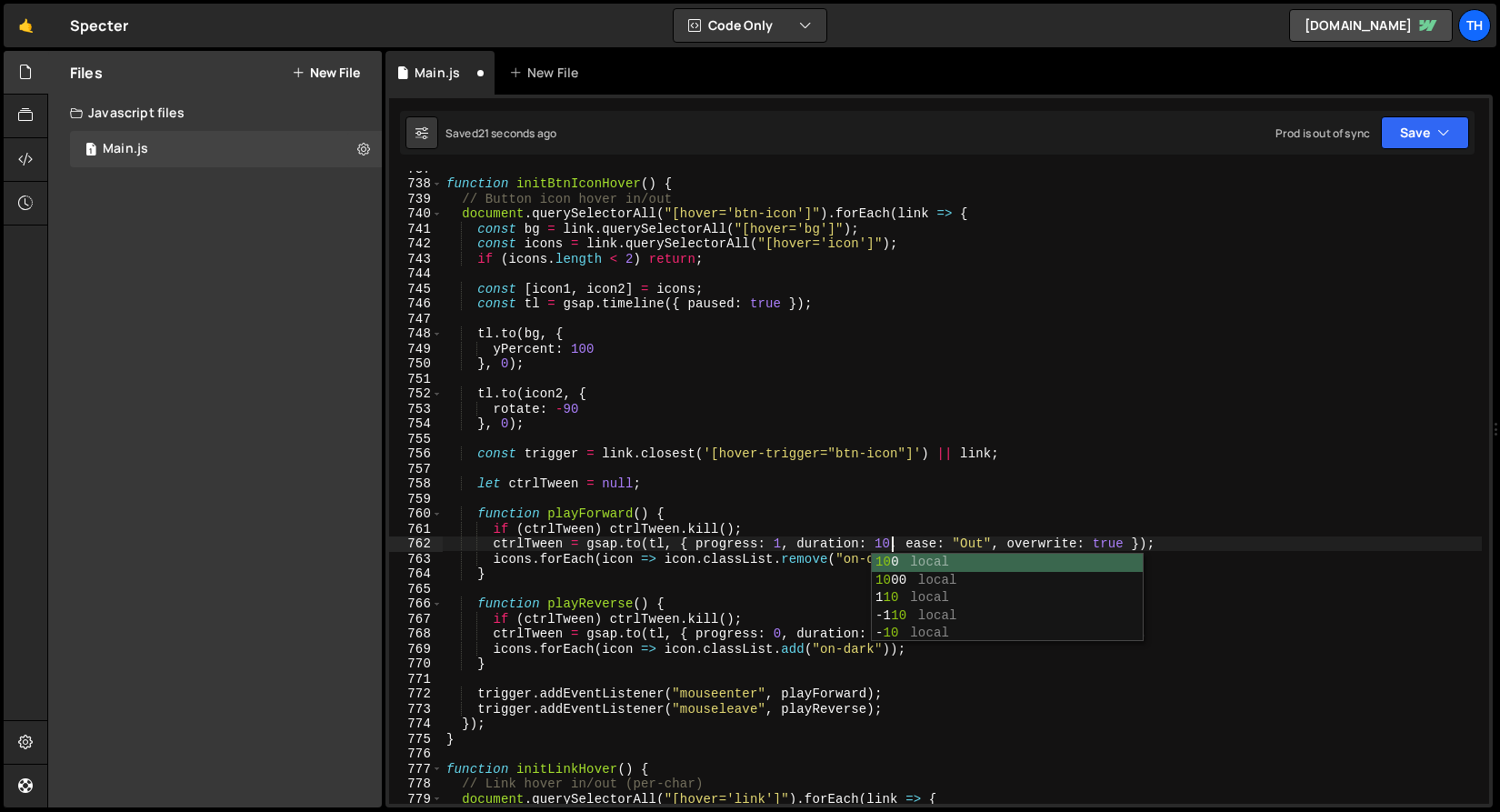
scroll to position [0, 31]
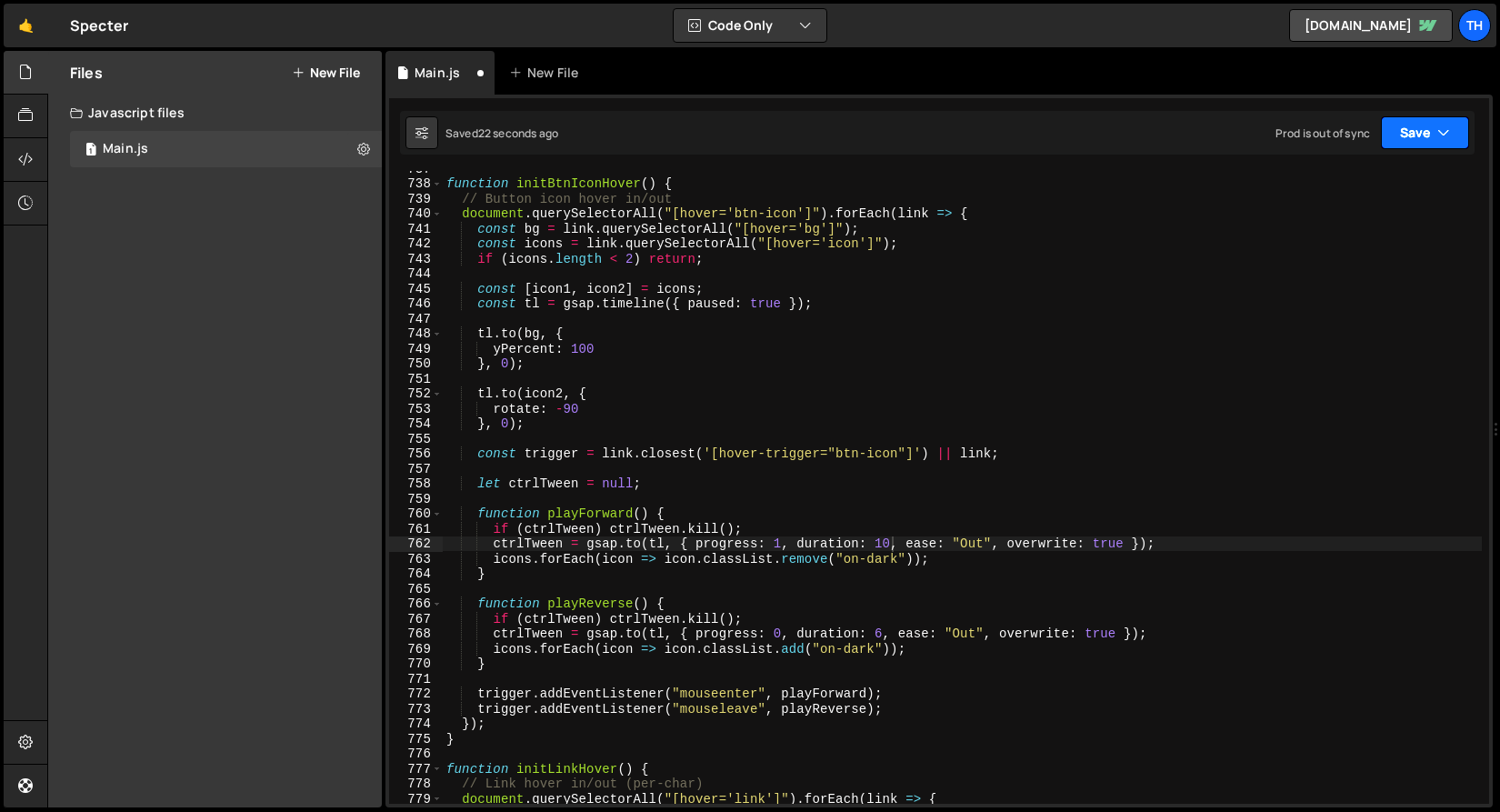
drag, startPoint x: 1455, startPoint y: 126, endPoint x: 1424, endPoint y: 146, distance: 36.9
click at [1454, 126] on button "Save" at bounding box center [1426, 132] width 89 height 33
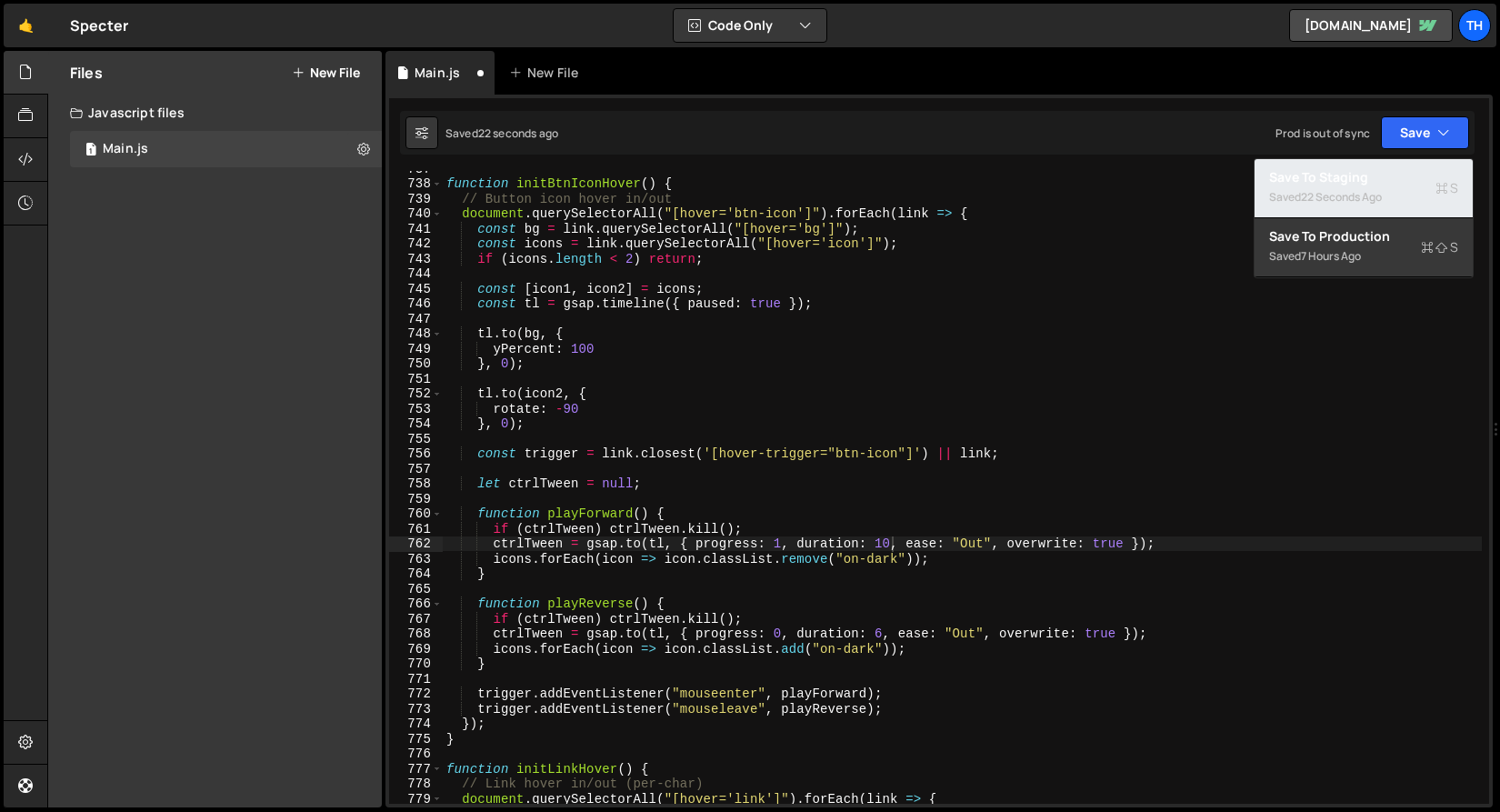
click at [1407, 160] on button "Save to Staging S Saved 22 seconds ago" at bounding box center [1363, 188] width 218 height 59
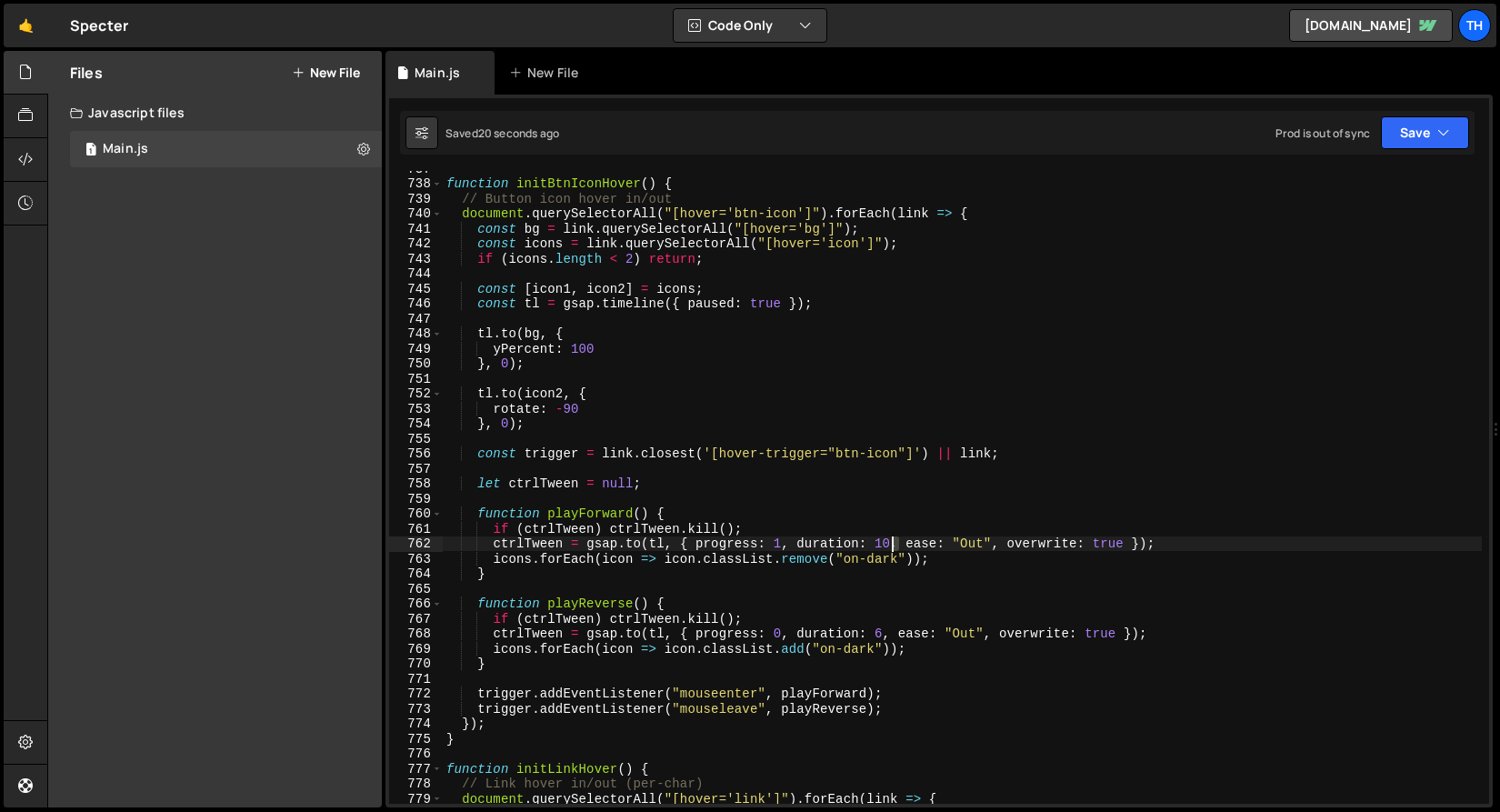
click at [887, 539] on div "function initBtnIconHover ( ) { // Button icon hover in/out document . querySel…" at bounding box center [962, 492] width 1040 height 663
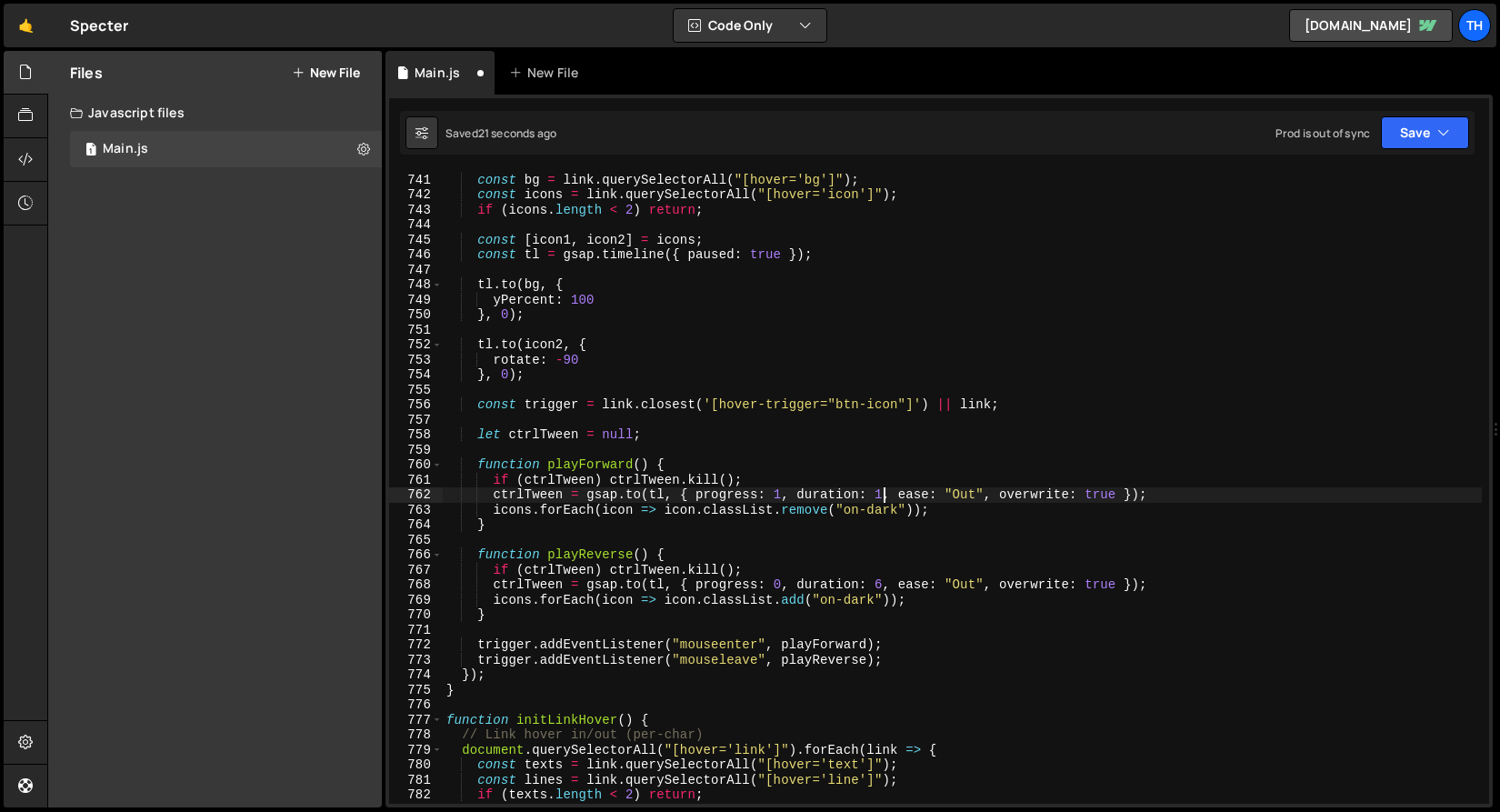
scroll to position [11116, 0]
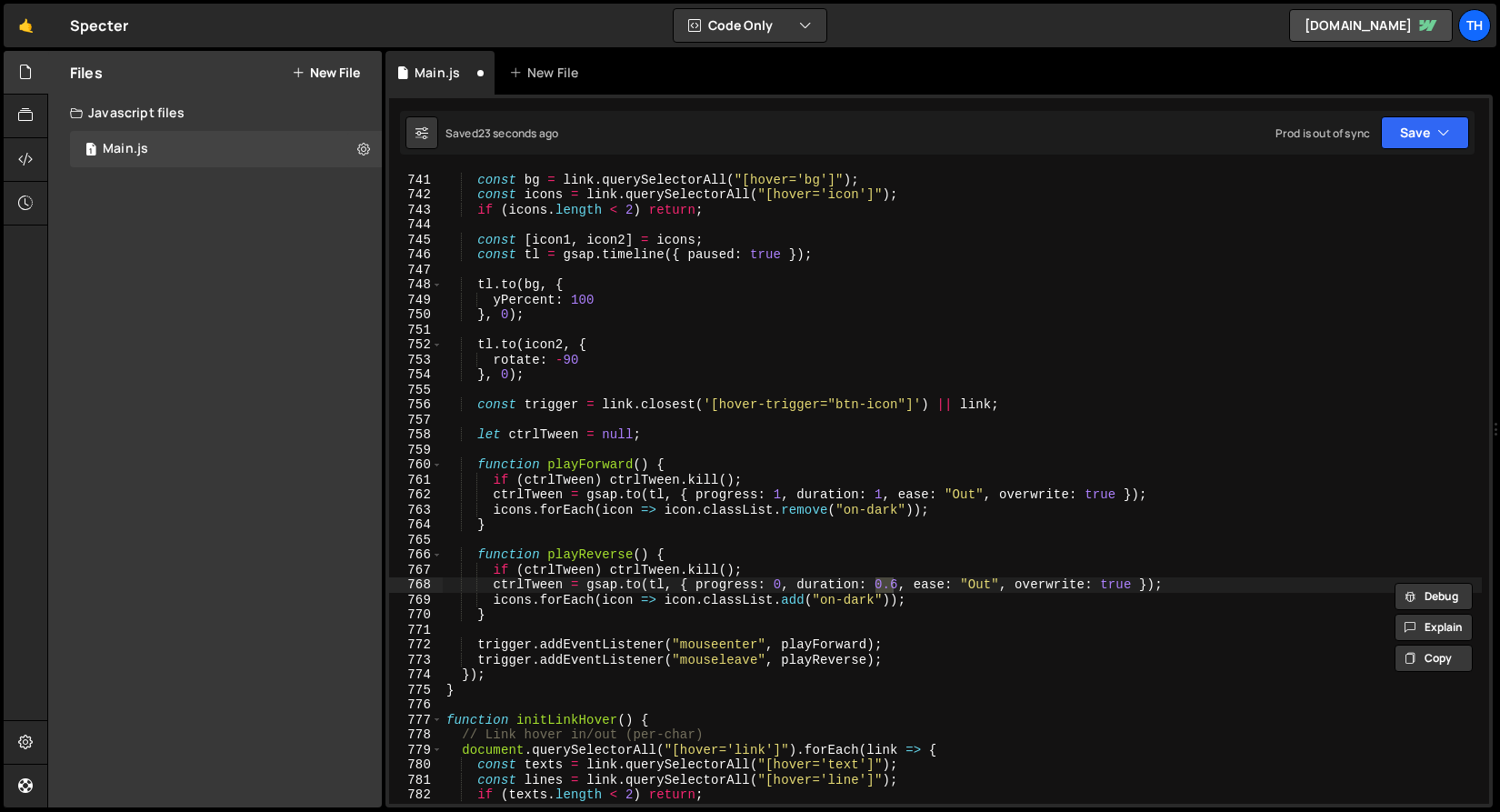
click at [1418, 149] on div "Saved 23 seconds ago Prod is out of sync Upgrade to Edit Save Save to Staging S…" at bounding box center [937, 133] width 1075 height 43
click at [1418, 133] on button "Save" at bounding box center [1426, 132] width 89 height 33
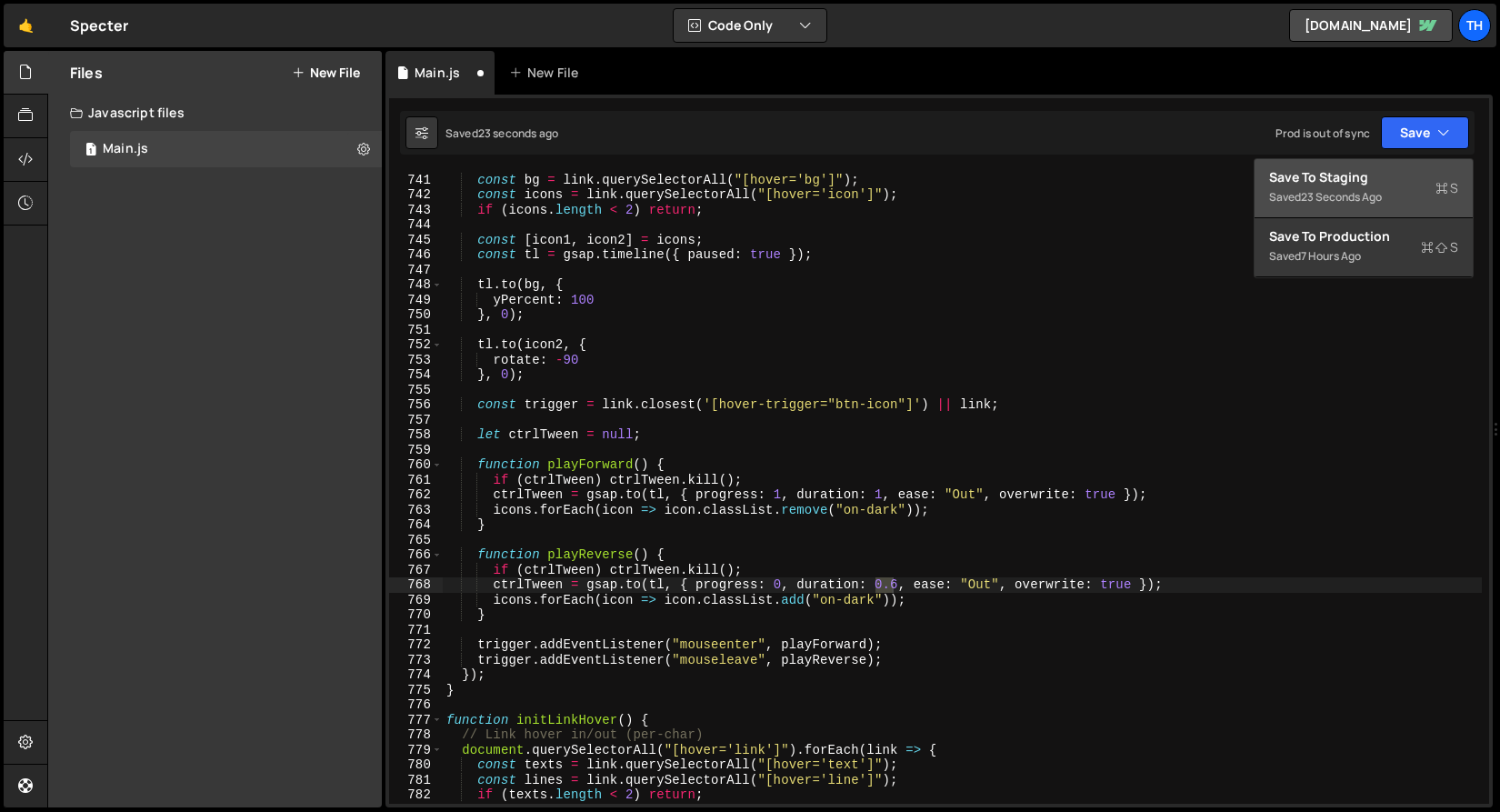
click at [1352, 177] on div "Save to Staging S" at bounding box center [1364, 177] width 189 height 18
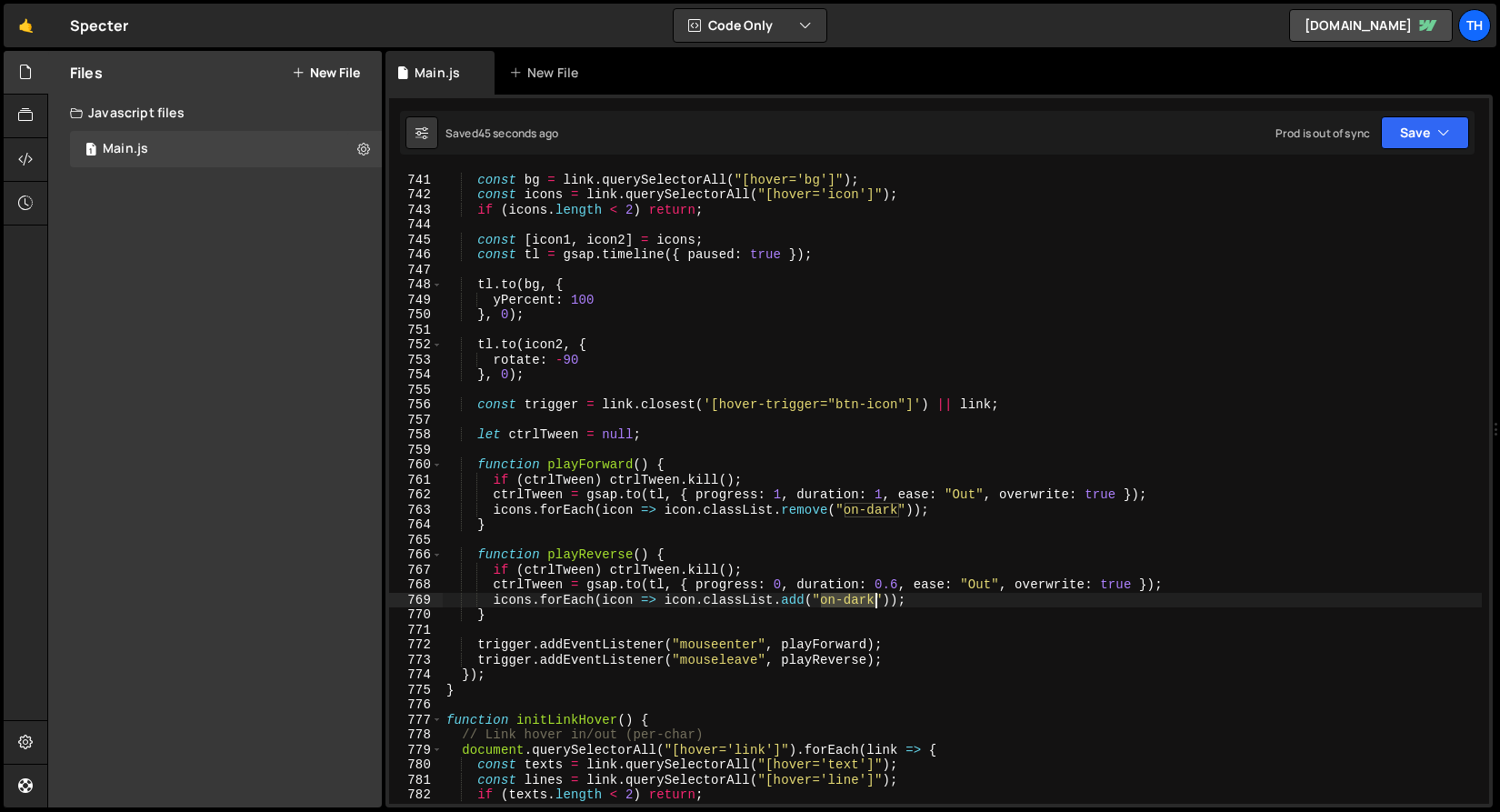
drag, startPoint x: 824, startPoint y: 599, endPoint x: 876, endPoint y: 603, distance: 52.2
click at [876, 603] on div "document . querySelectorAll ( "[hover='btn-icon']" ) . forEach ( link => { cons…" at bounding box center [962, 489] width 1040 height 663
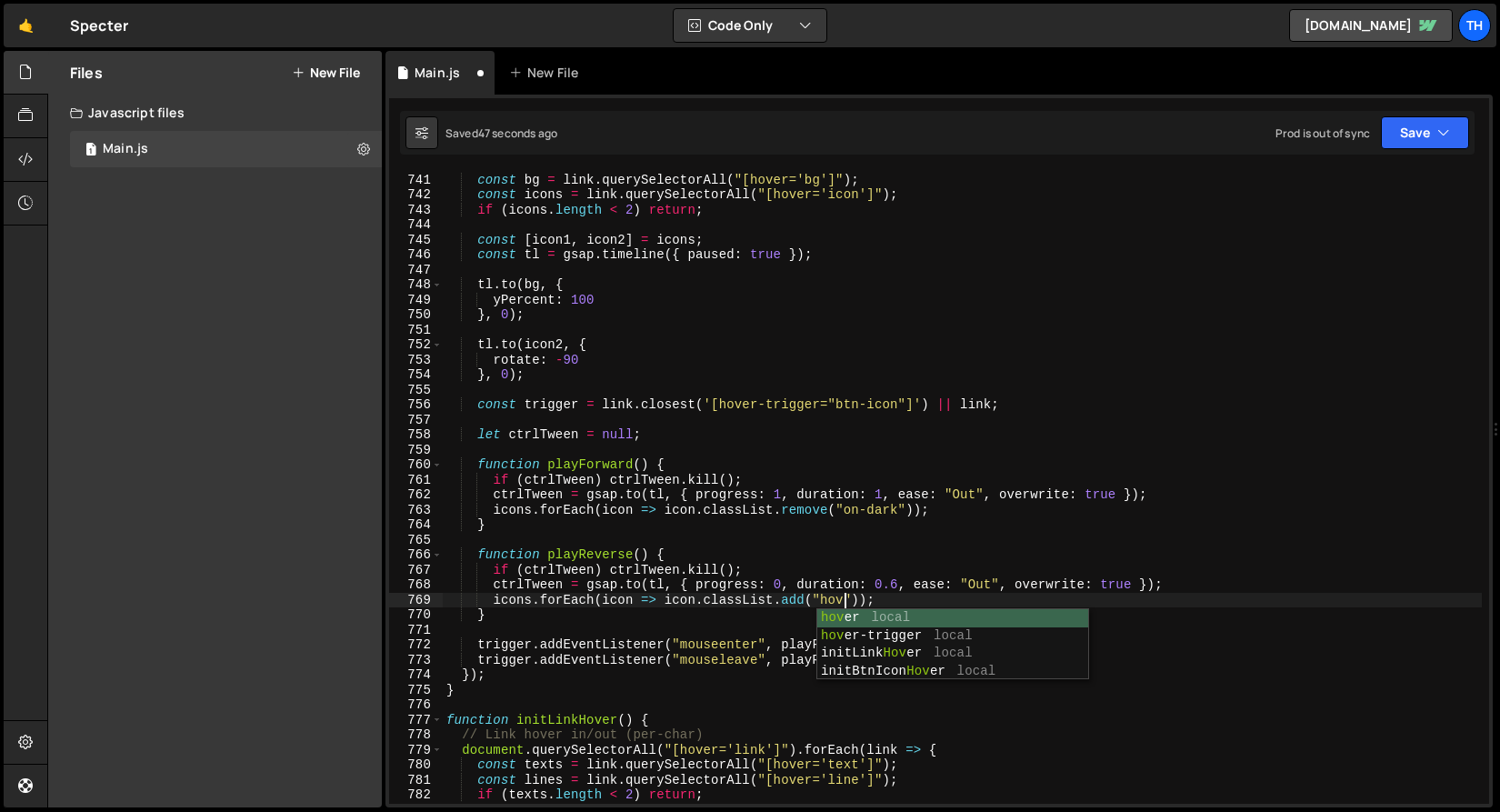
scroll to position [0, 29]
click at [841, 511] on div "document . querySelectorAll ( "[hover='btn-icon']" ) . forEach ( link => { cons…" at bounding box center [962, 489] width 1040 height 663
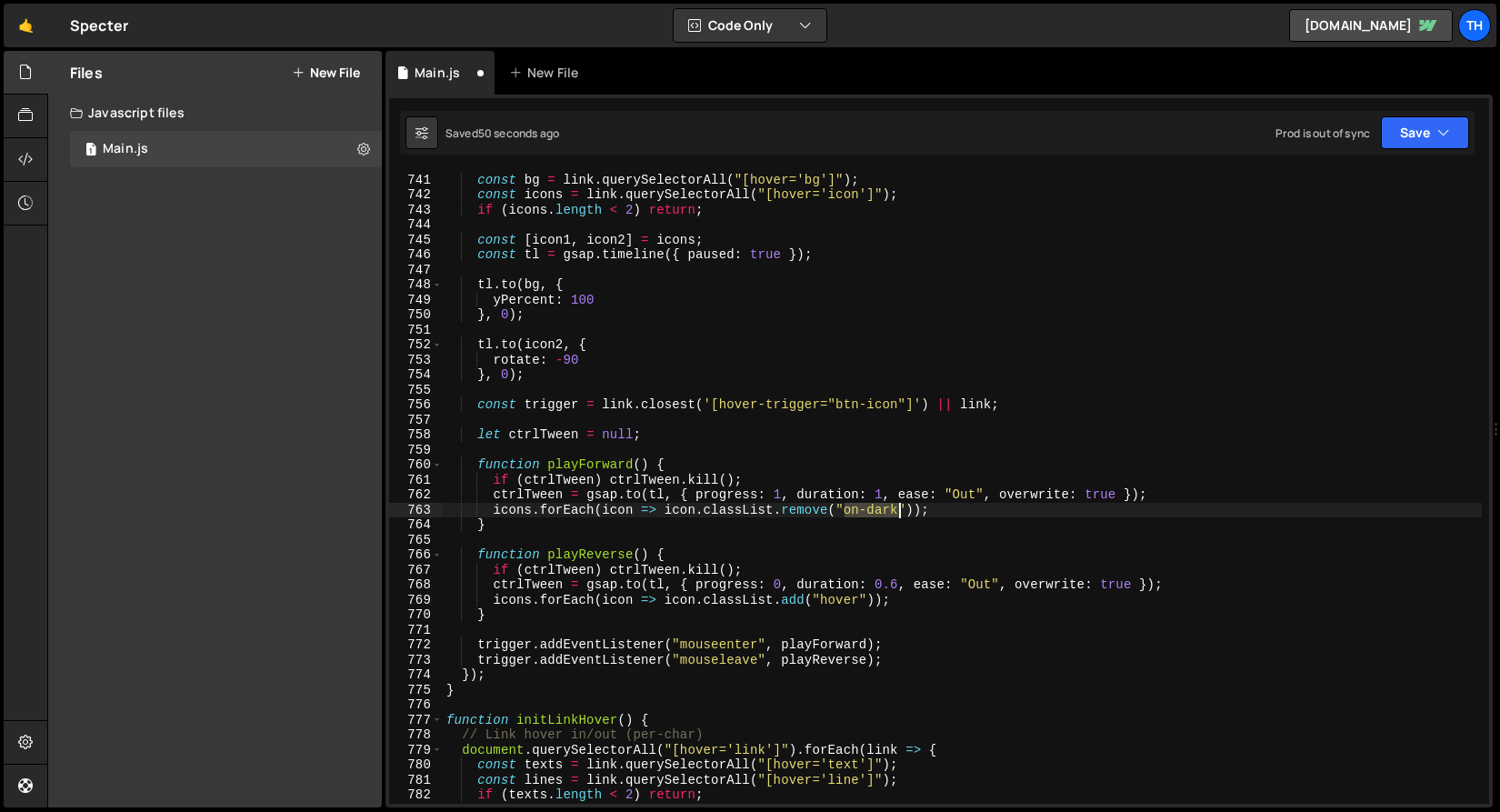
drag, startPoint x: 846, startPoint y: 511, endPoint x: 900, endPoint y: 513, distance: 54.0
click at [900, 513] on div "document . querySelectorAll ( "[hover='btn-icon']" ) . forEach ( link => { cons…" at bounding box center [962, 489] width 1040 height 663
click at [1449, 125] on icon "button" at bounding box center [1444, 132] width 13 height 18
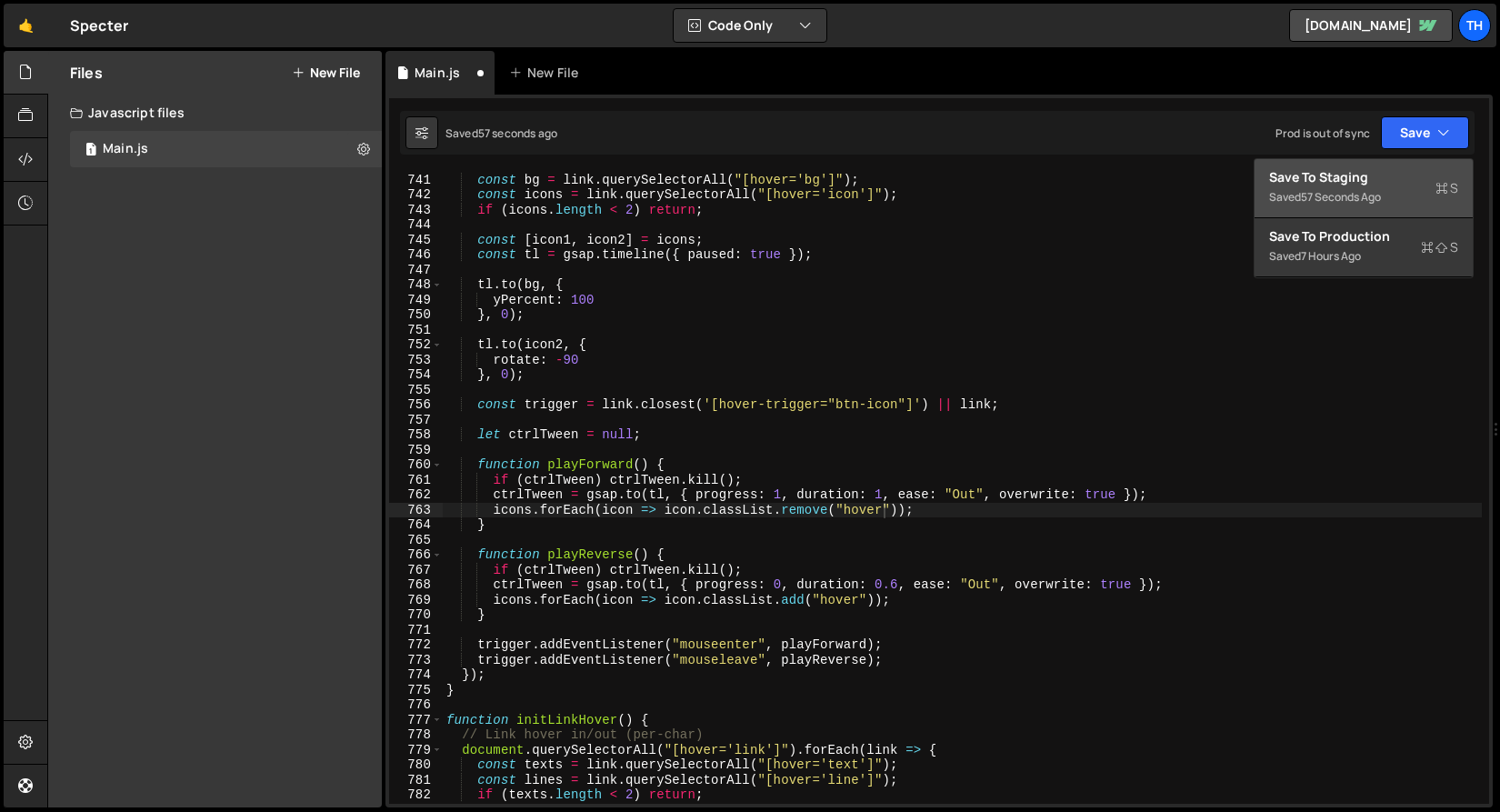
click at [1412, 170] on div "Save to Staging S" at bounding box center [1364, 177] width 189 height 18
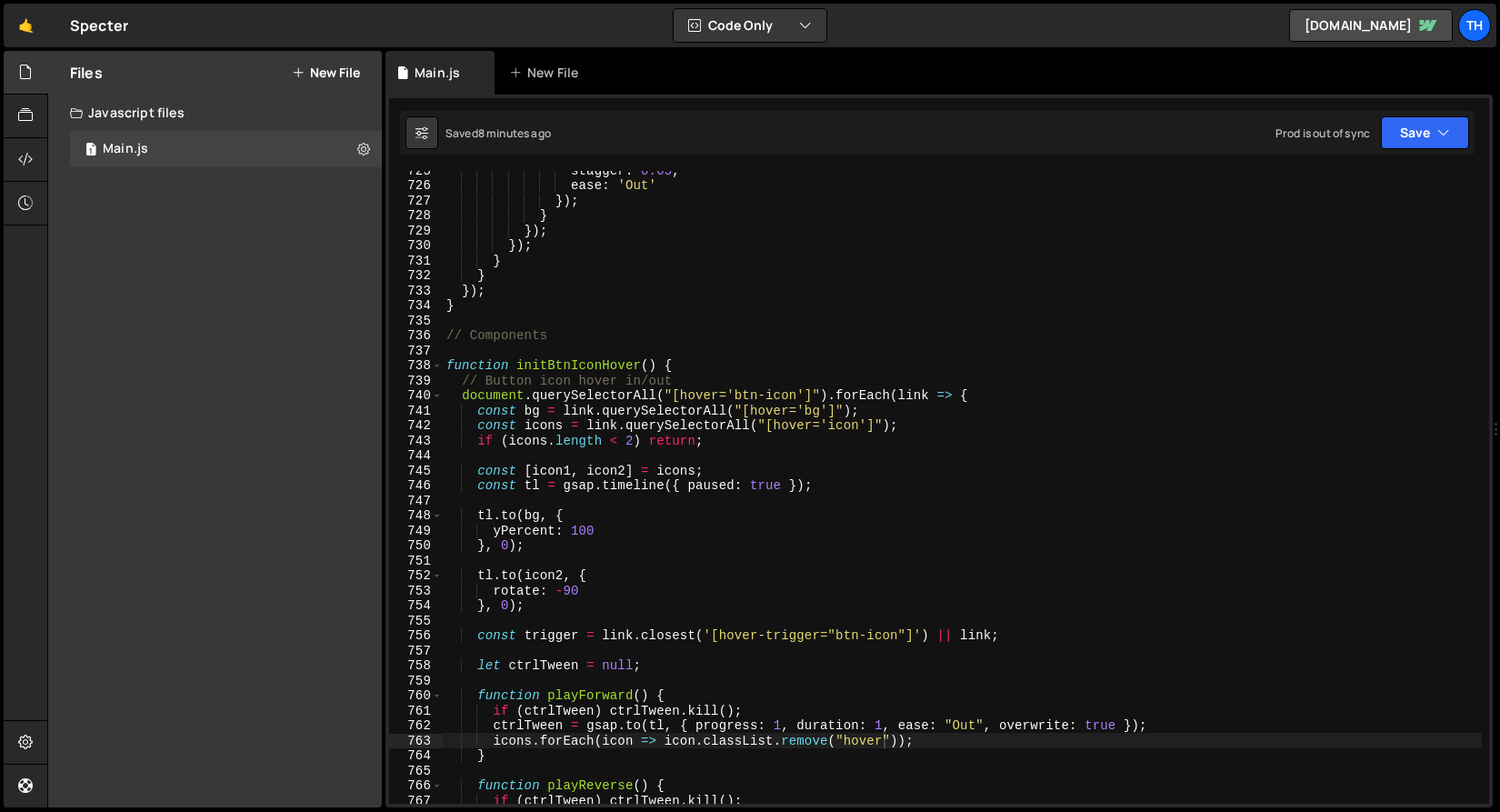
scroll to position [10885, 0]
click at [435, 363] on span at bounding box center [437, 367] width 10 height 16
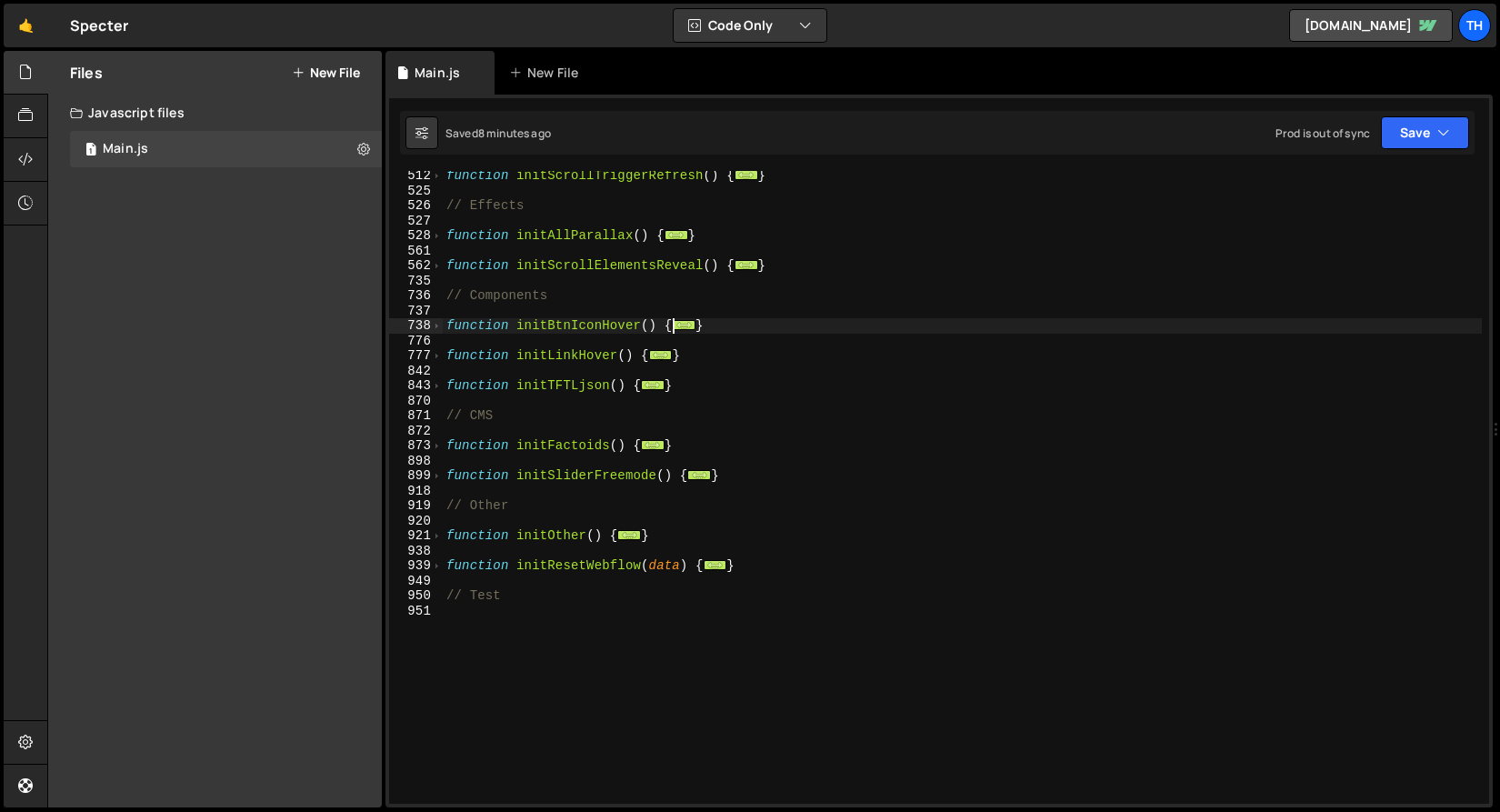
scroll to position [457, 0]
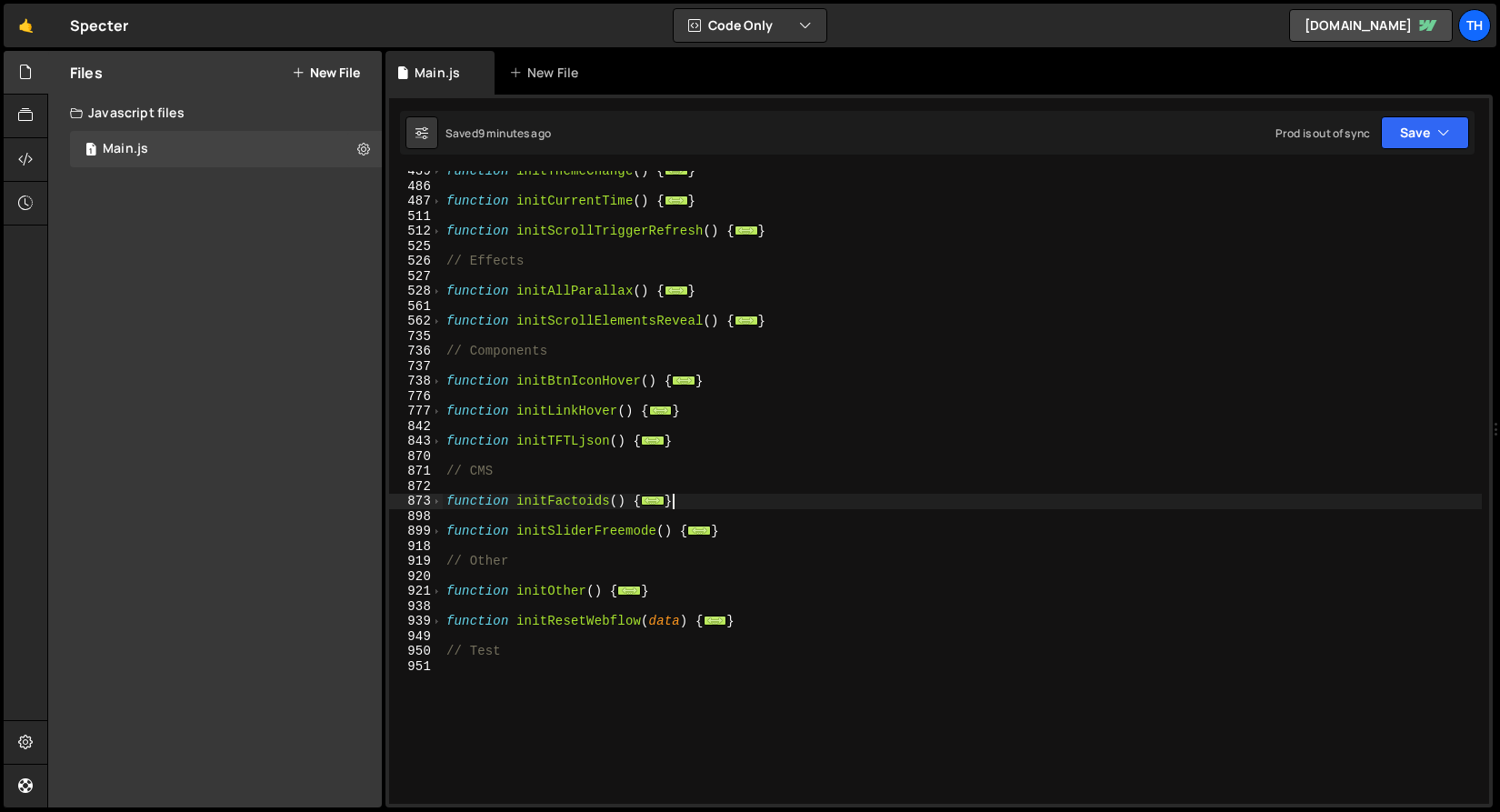
click at [712, 509] on div "function initThemeChange ( ) { ... } function initCurrentTime ( ) { ... } funct…" at bounding box center [962, 495] width 1040 height 663
type textarea "}"
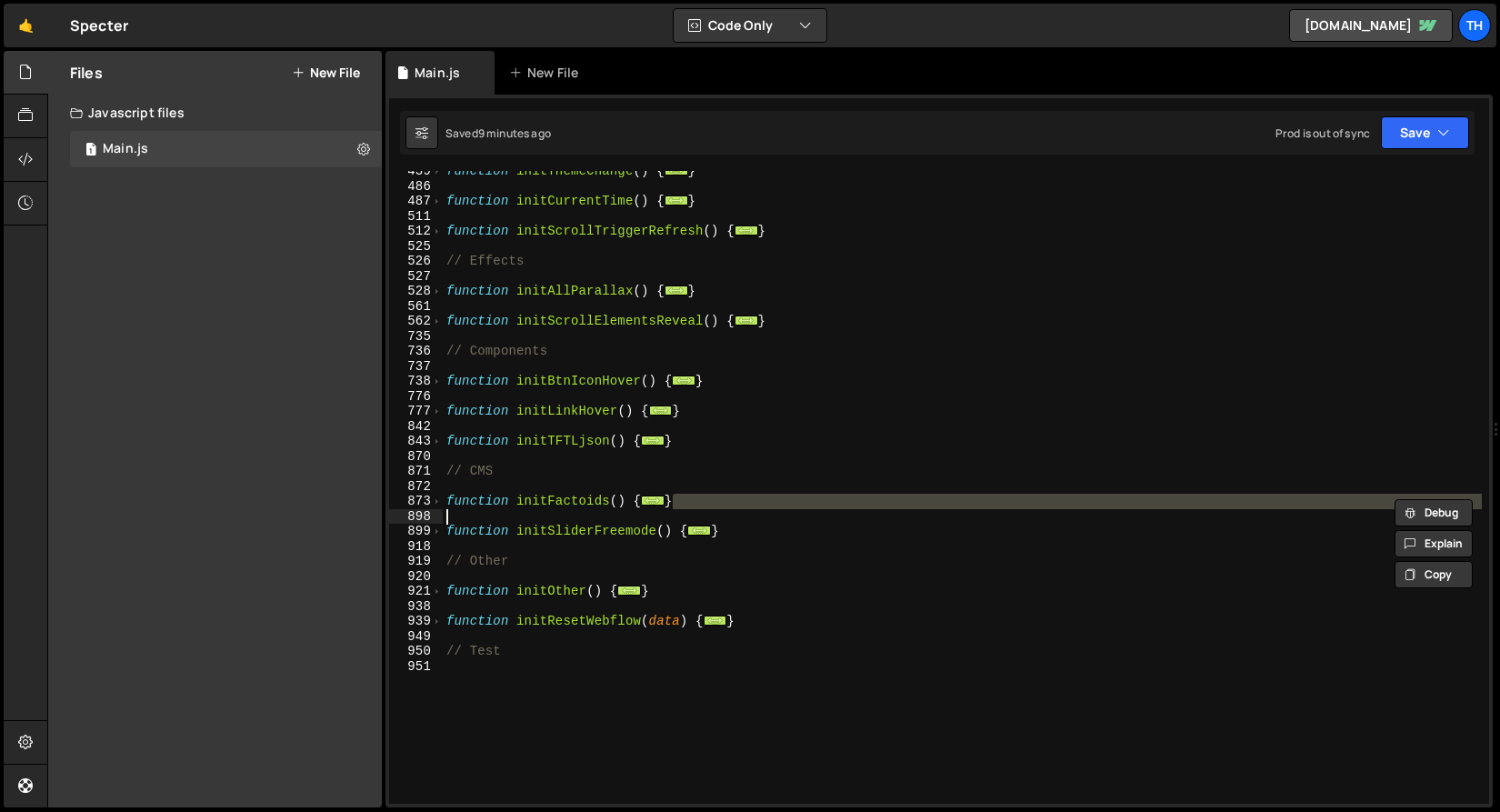
click at [712, 513] on div "function initThemeChange ( ) { ... } function initCurrentTime ( ) { ... } funct…" at bounding box center [962, 487] width 1040 height 633
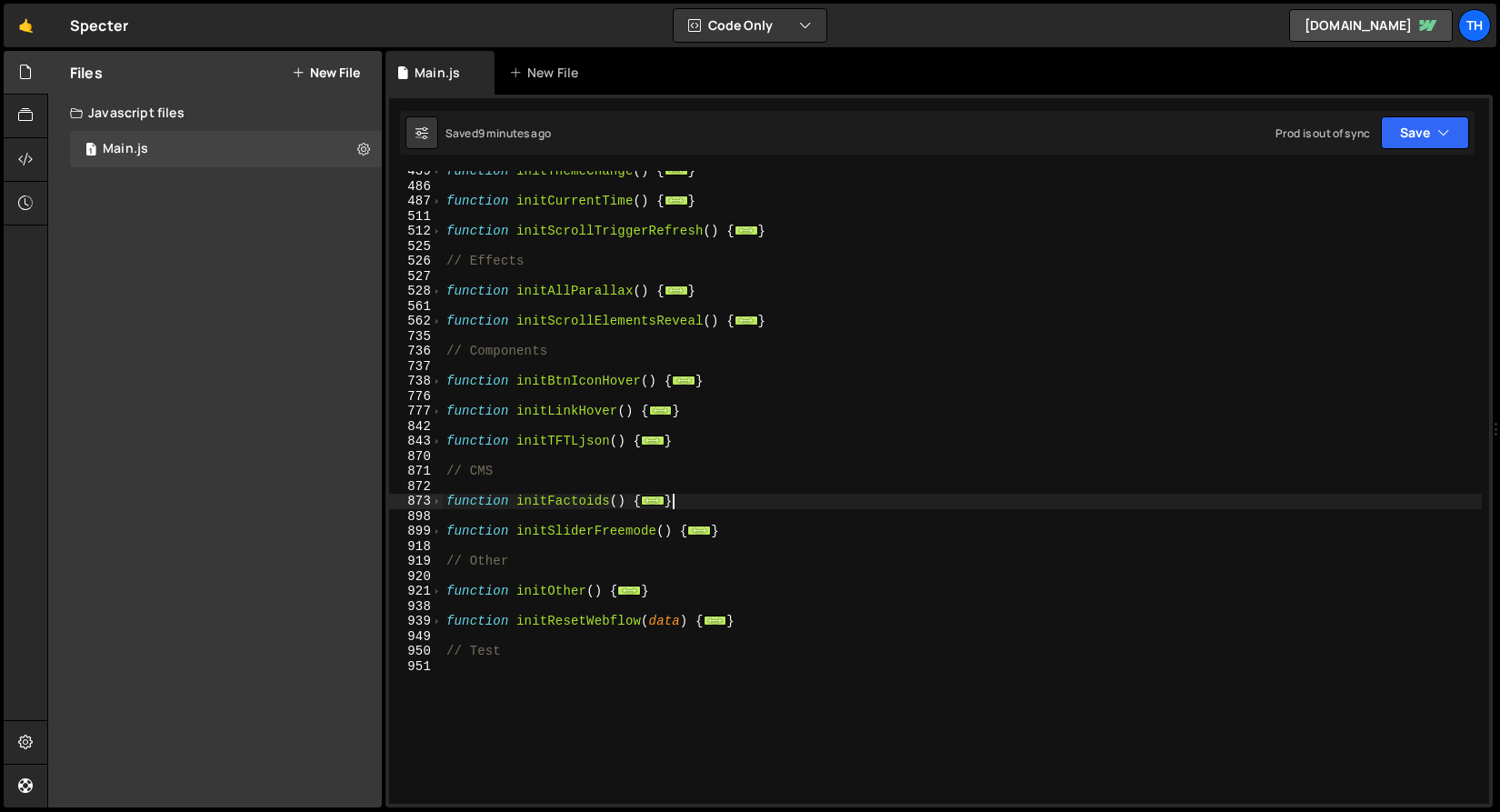
click at [705, 508] on div "function initThemeChange ( ) { ... } function initCurrentTime ( ) { ... } funct…" at bounding box center [962, 495] width 1040 height 663
type textarea "}"
click at [705, 510] on div "function initThemeChange ( ) { ... } function initCurrentTime ( ) { ... } funct…" at bounding box center [962, 495] width 1040 height 663
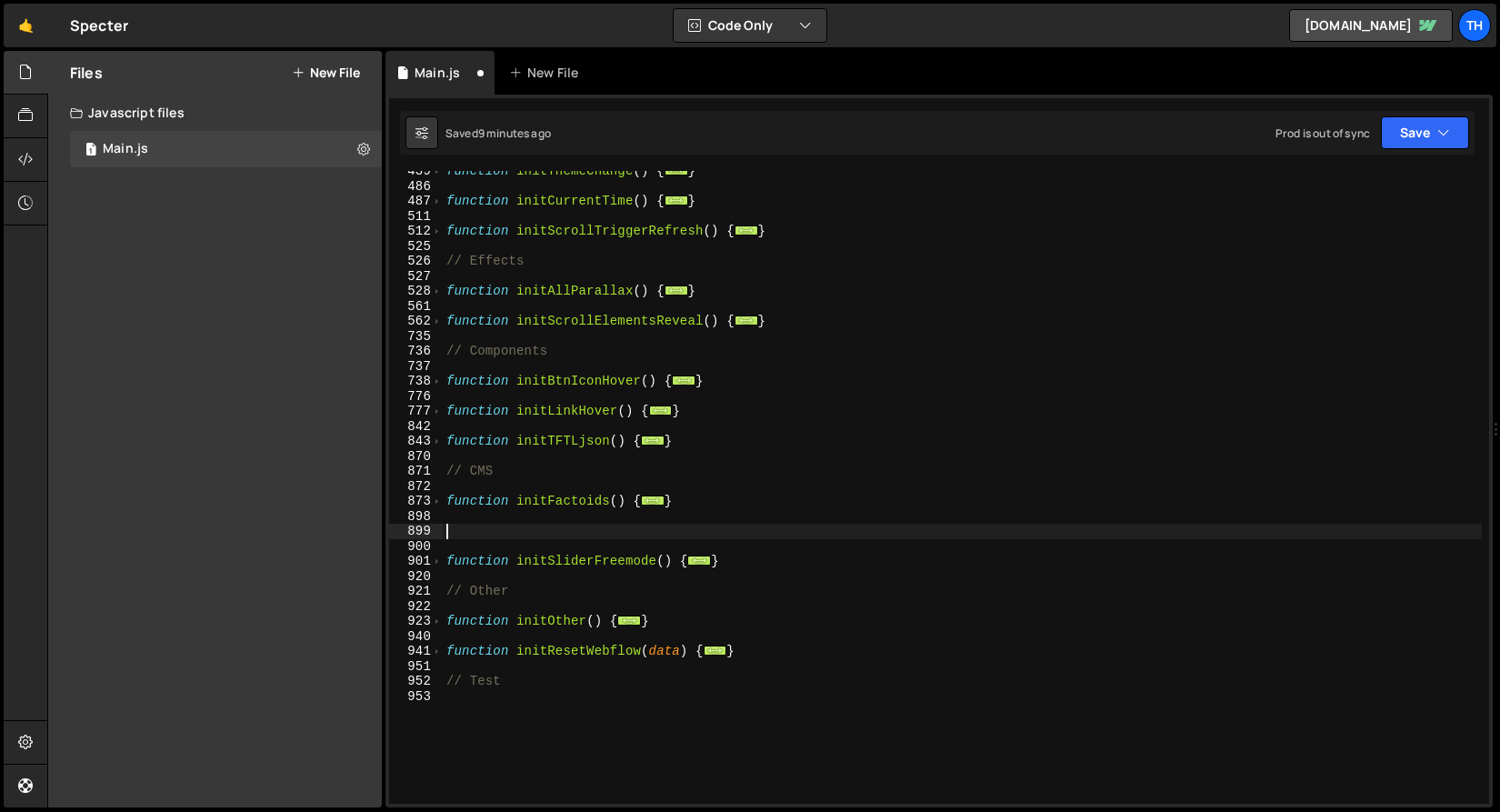
paste textarea "}"
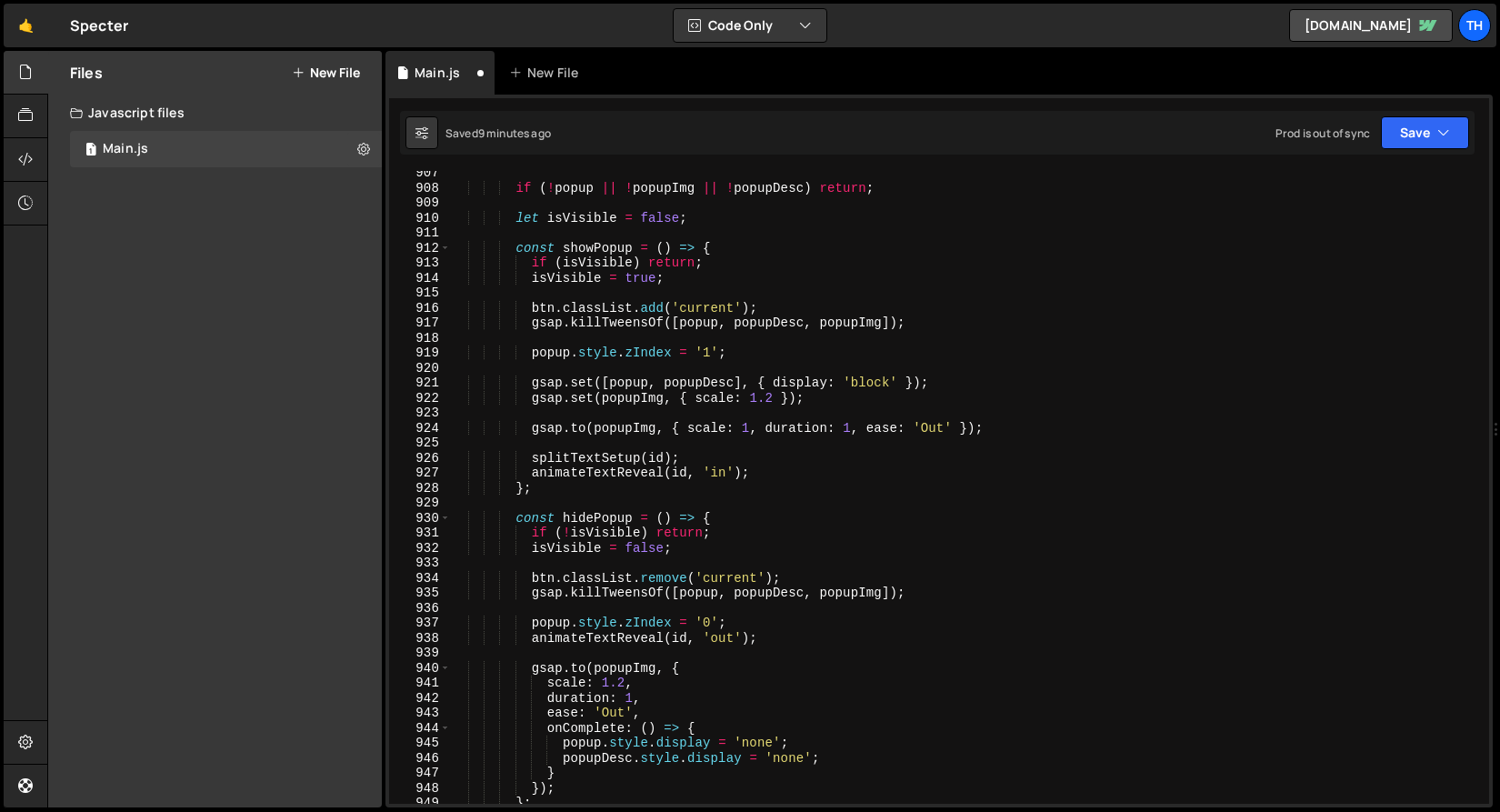
scroll to position [750, 0]
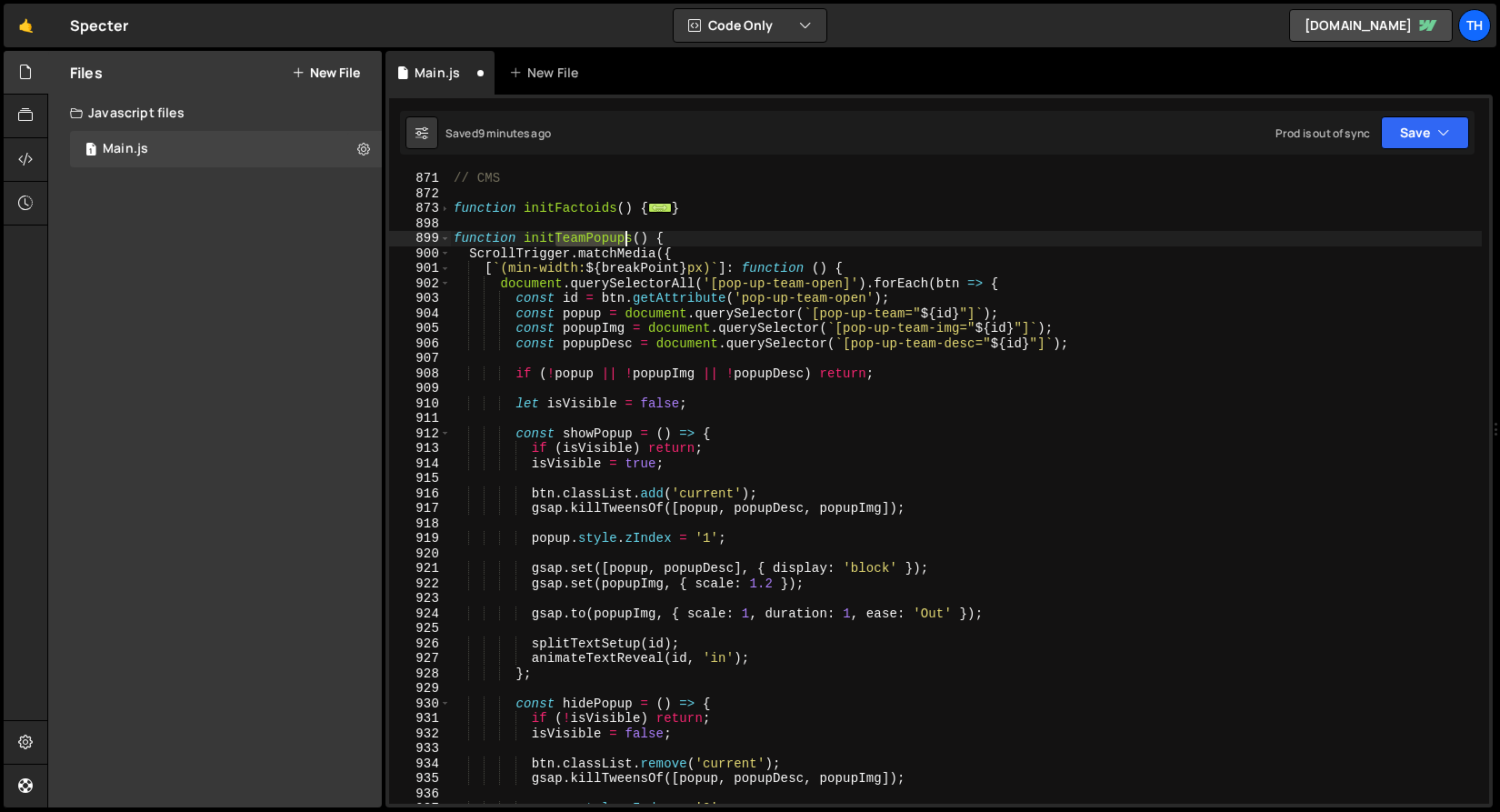
drag, startPoint x: 558, startPoint y: 235, endPoint x: 629, endPoint y: 239, distance: 71.1
click at [629, 239] on div "// CMS function initFactoids ( ) { ... } function initTeamPopups ( ) { ScrollTr…" at bounding box center [966, 502] width 1032 height 663
drag, startPoint x: 632, startPoint y: 240, endPoint x: 554, endPoint y: 240, distance: 78.0
click at [554, 240] on div "// CMS function initFactoids ( ) { ... } function initTeamPopups ( ) { ScrollTr…" at bounding box center [966, 502] width 1032 height 663
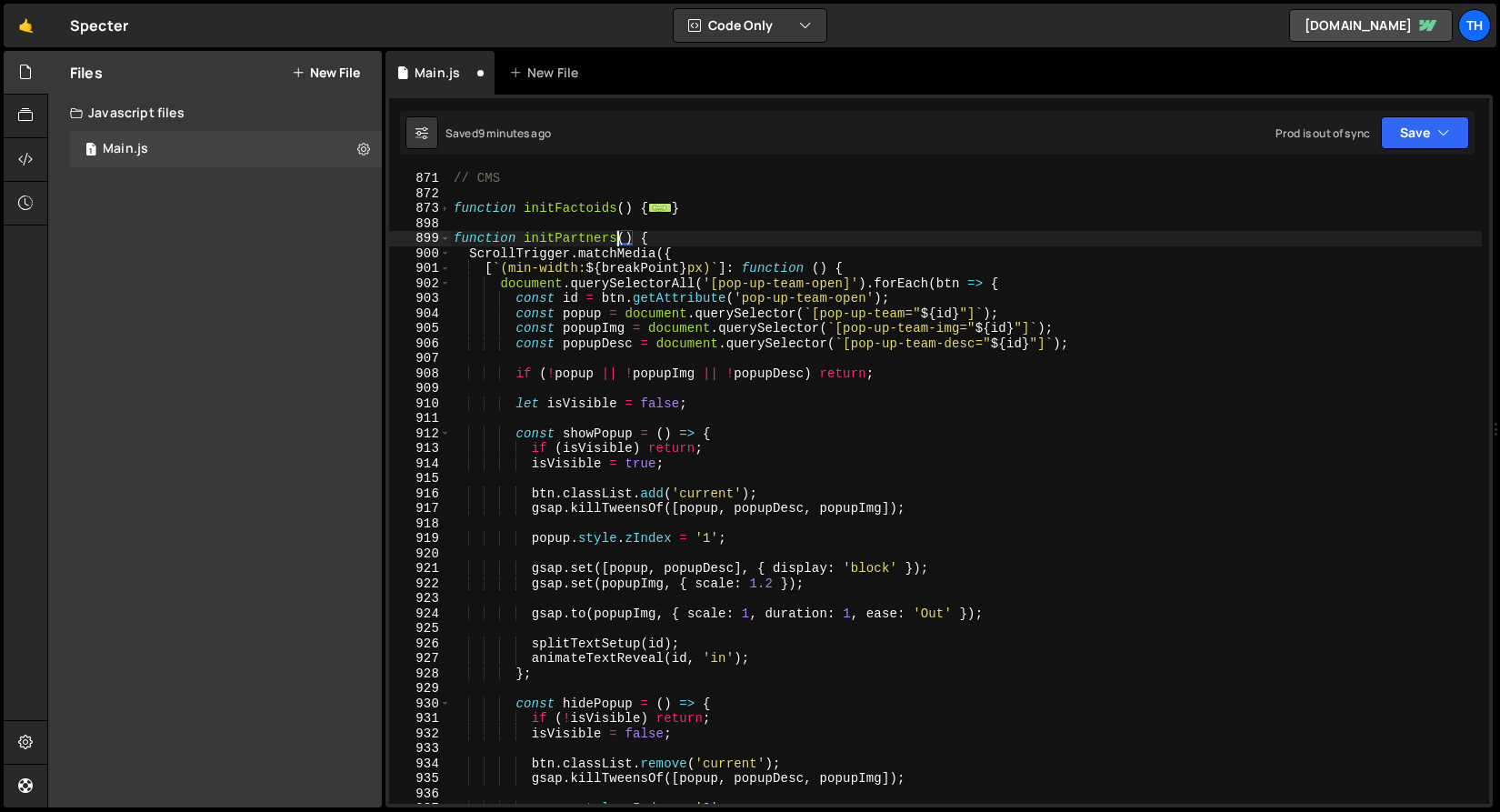
click at [588, 234] on div "// CMS function initFactoids ( ) { ... } function initPartners ( ) { ScrollTrig…" at bounding box center [966, 502] width 1032 height 663
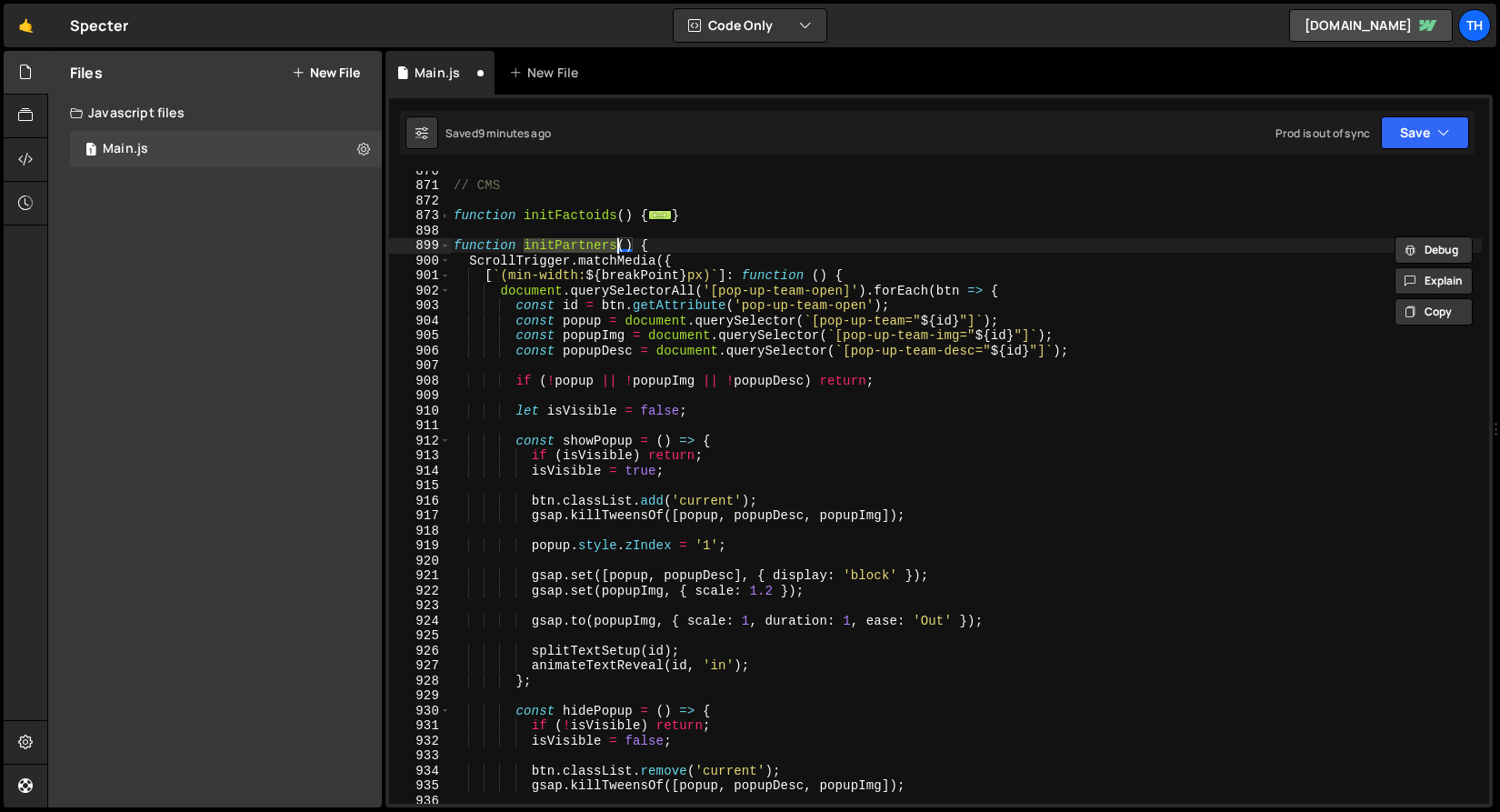
scroll to position [0, 0]
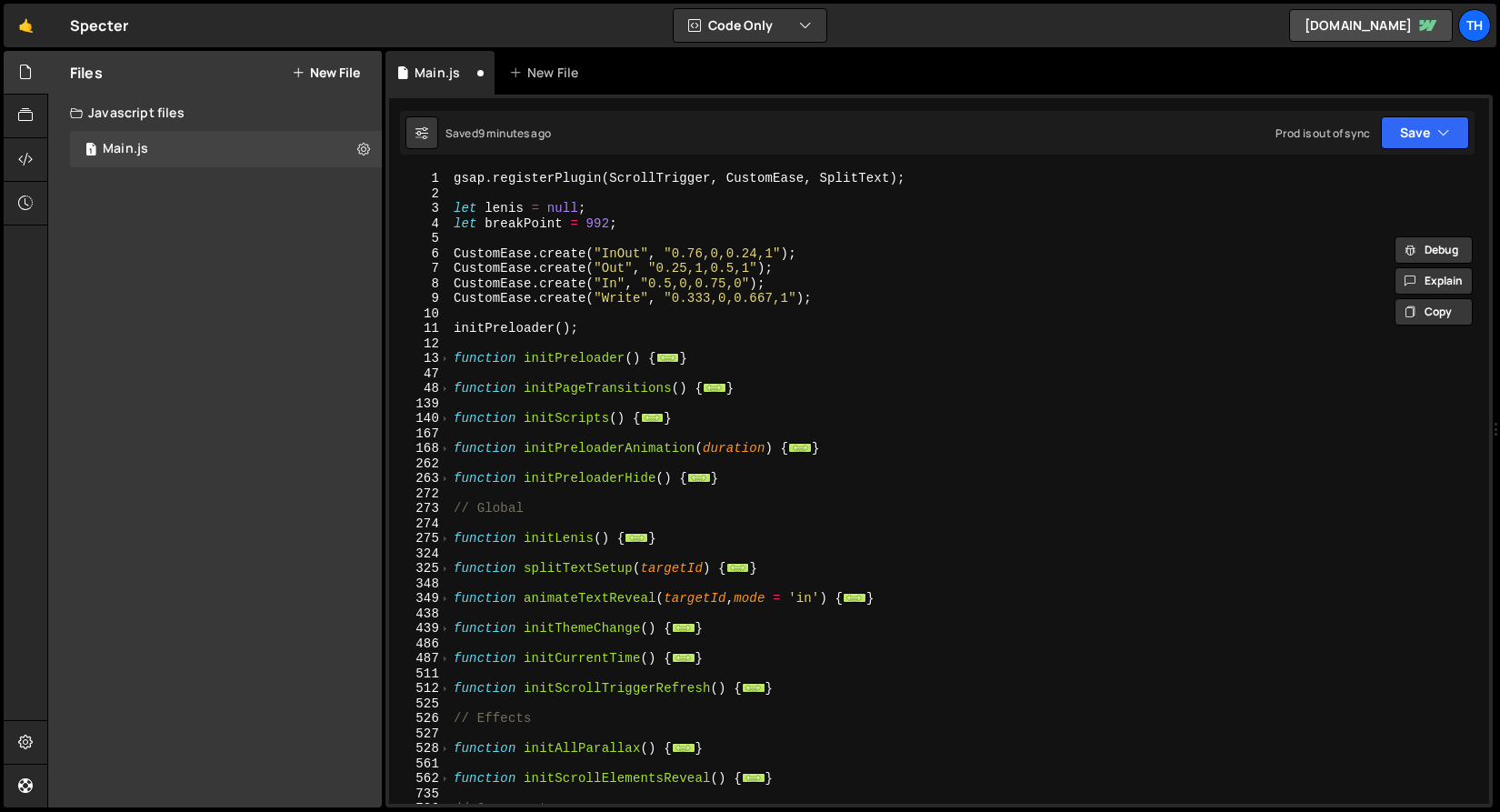
click at [430, 423] on div "140" at bounding box center [420, 419] width 62 height 16
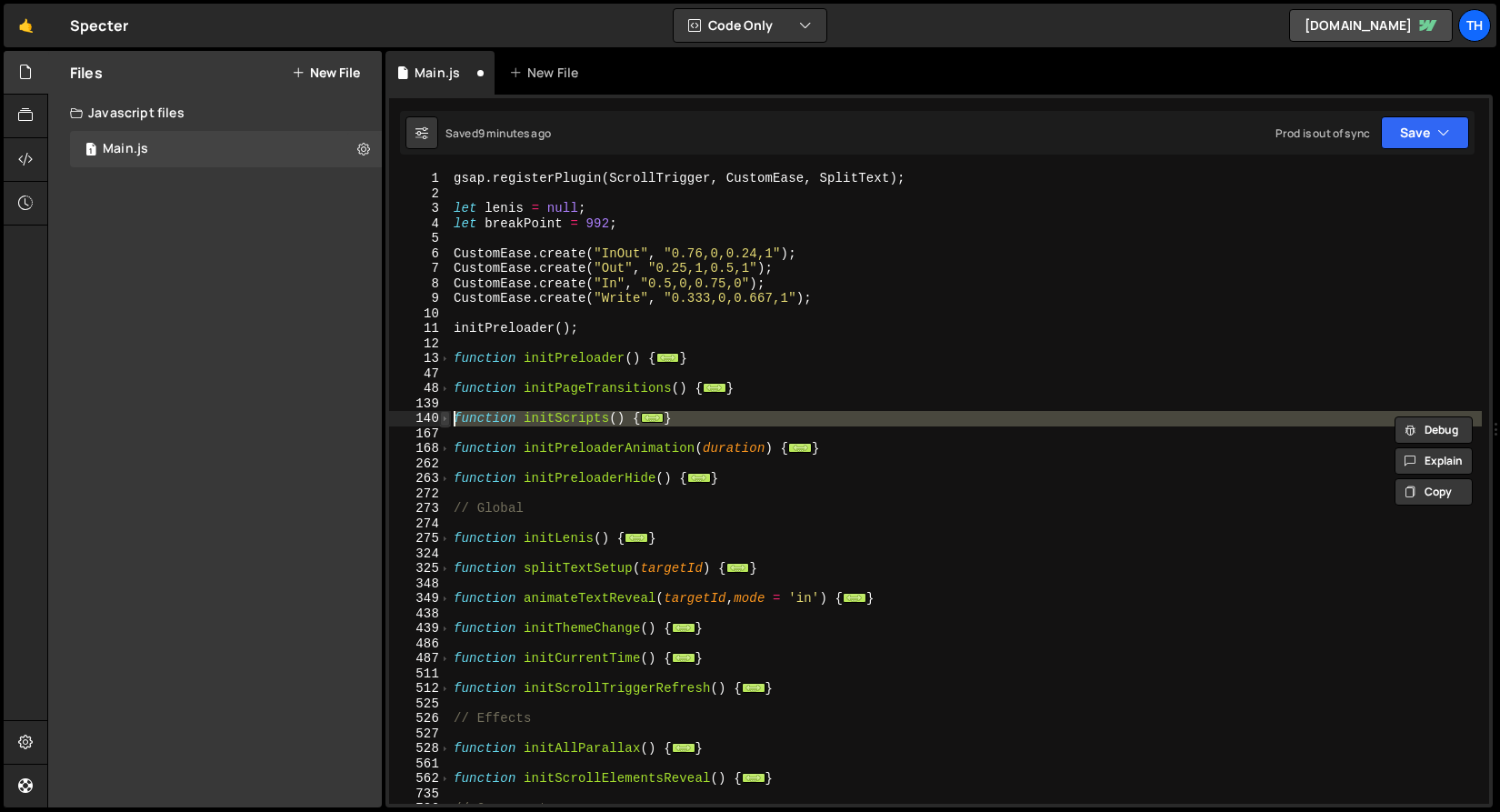
click at [446, 422] on span at bounding box center [445, 419] width 10 height 16
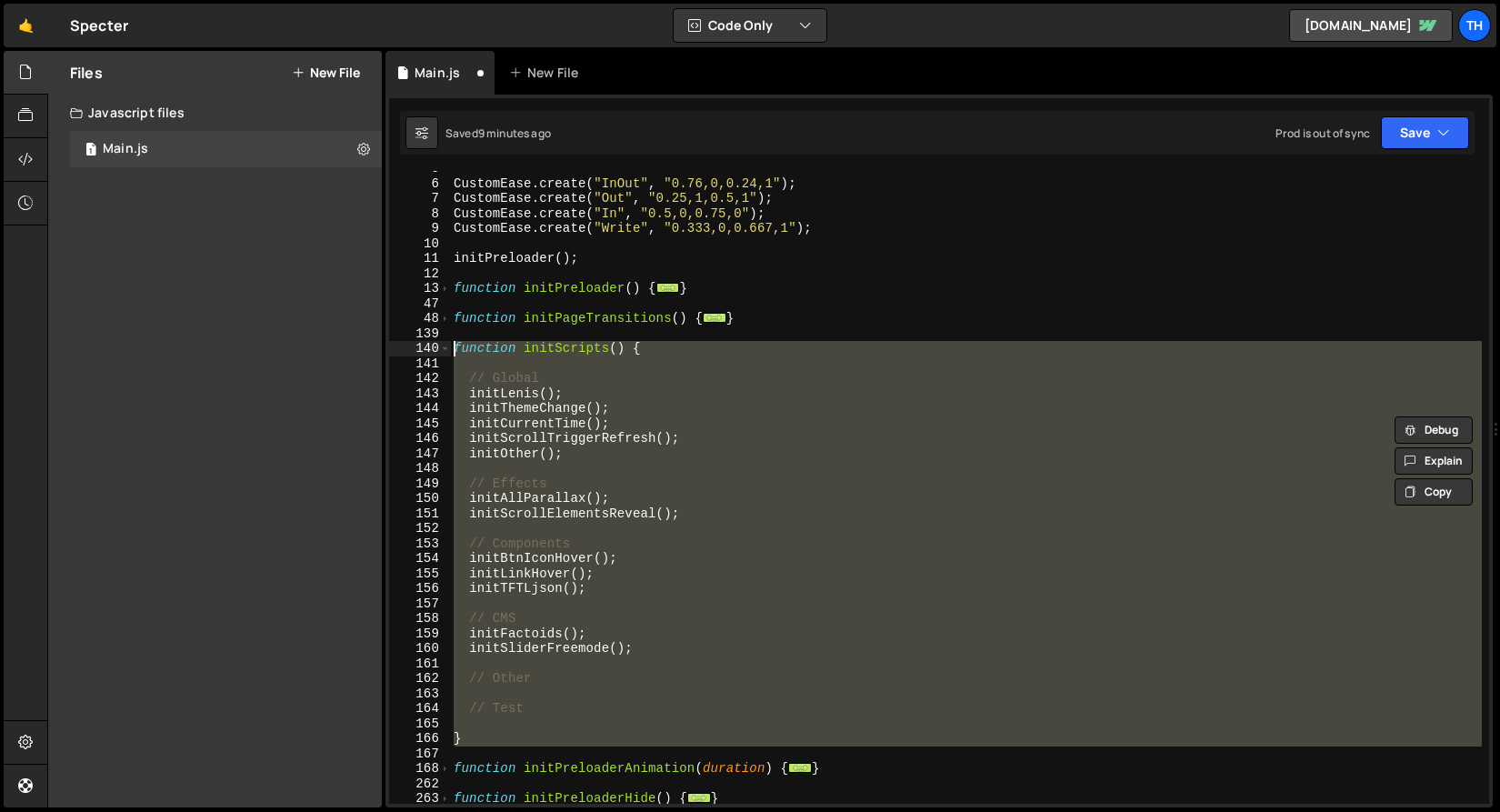
scroll to position [70, 0]
click at [607, 572] on div "CustomEase . create ( "InOut" , "0.76,0,0.24,1" ) ; CustomEase . create ( "Out"…" at bounding box center [966, 487] width 1032 height 633
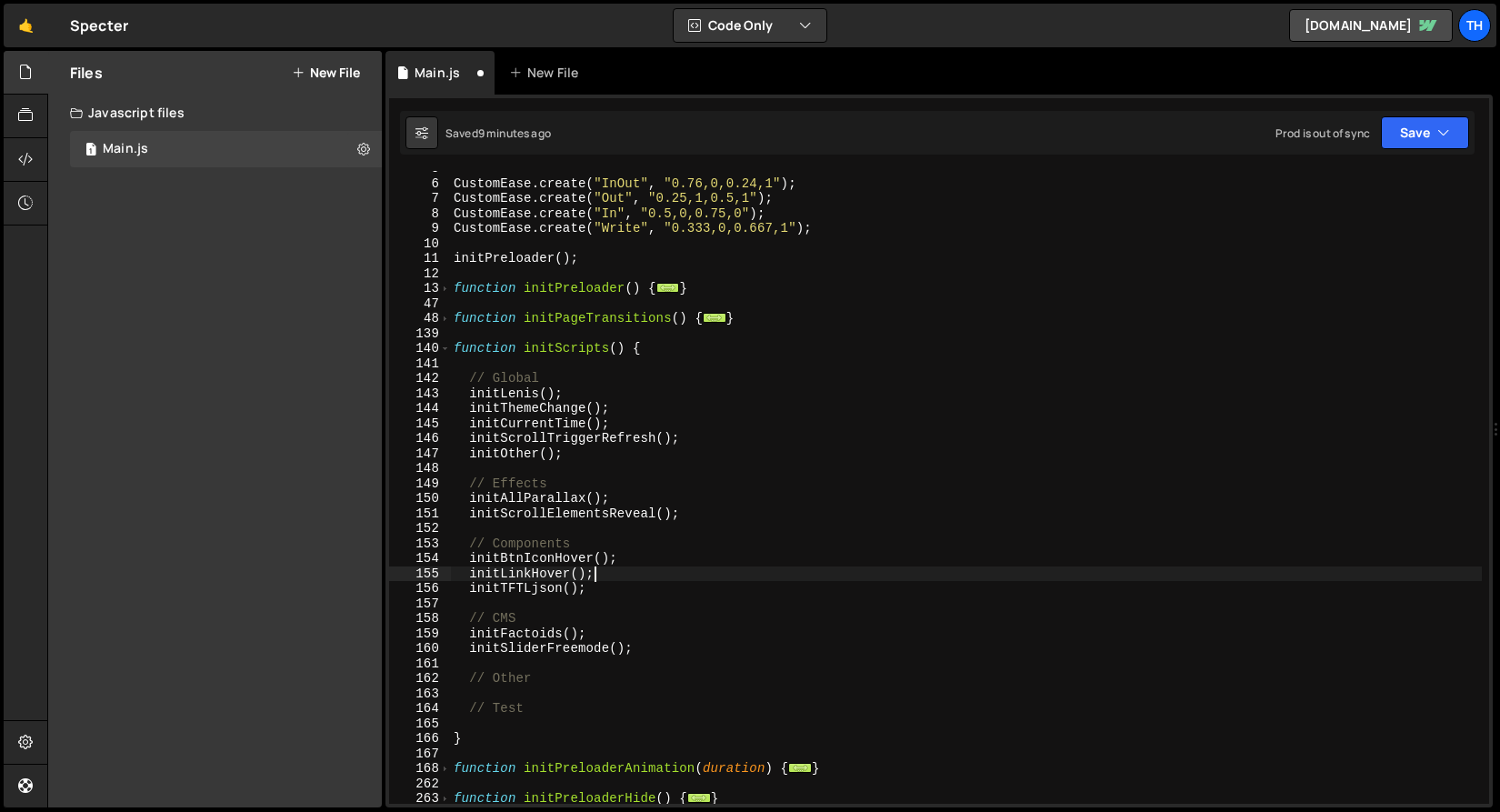
click at [663, 647] on div "CustomEase . create ( "InOut" , "0.76,0,0.24,1" ) ; CustomEase . create ( "Out"…" at bounding box center [966, 492] width 1032 height 663
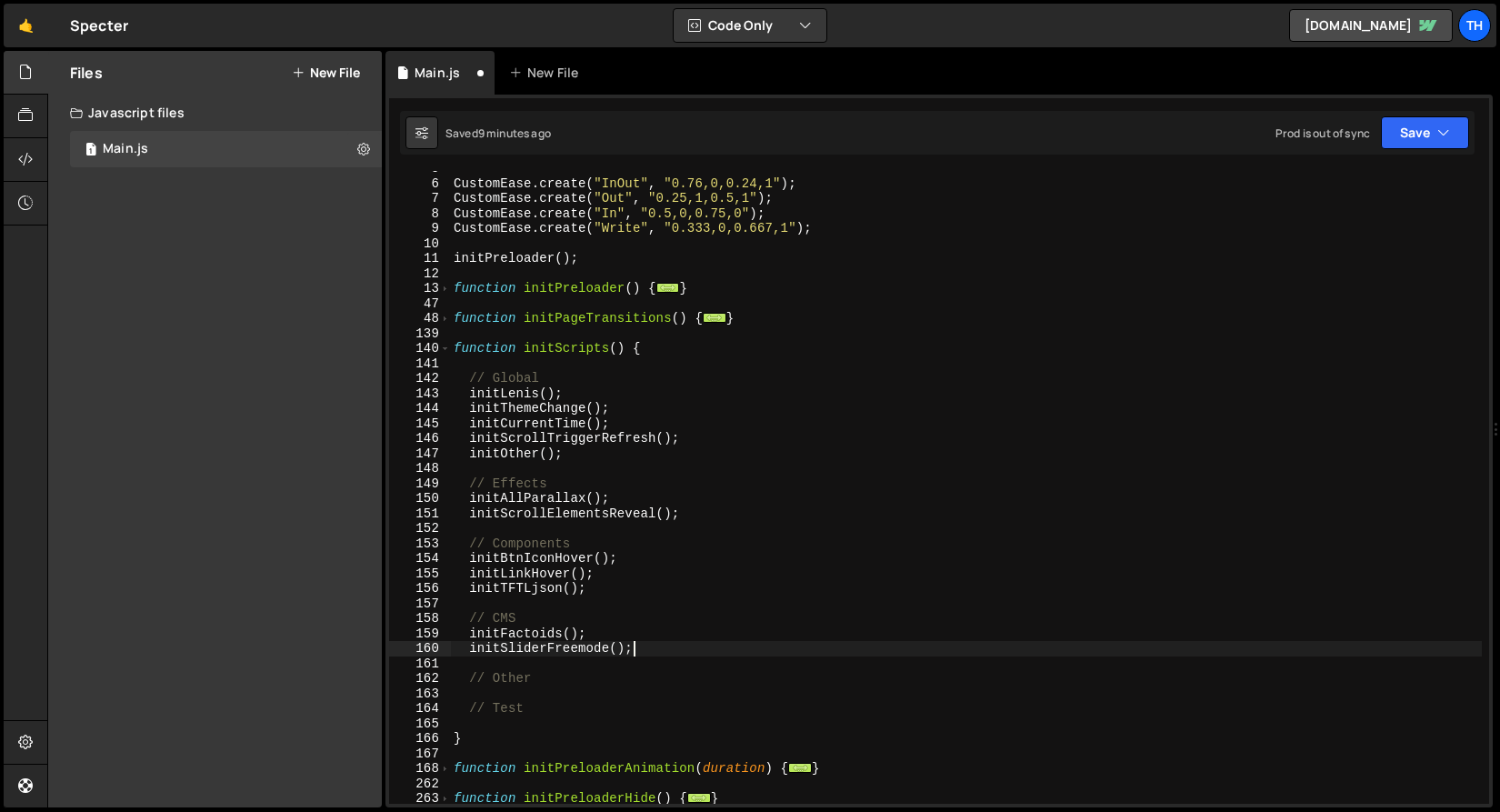
click at [654, 634] on div "CustomEase . create ( "InOut" , "0.76,0,0.24,1" ) ; CustomEase . create ( "Out"…" at bounding box center [966, 492] width 1032 height 663
type textarea "initFactoids();"
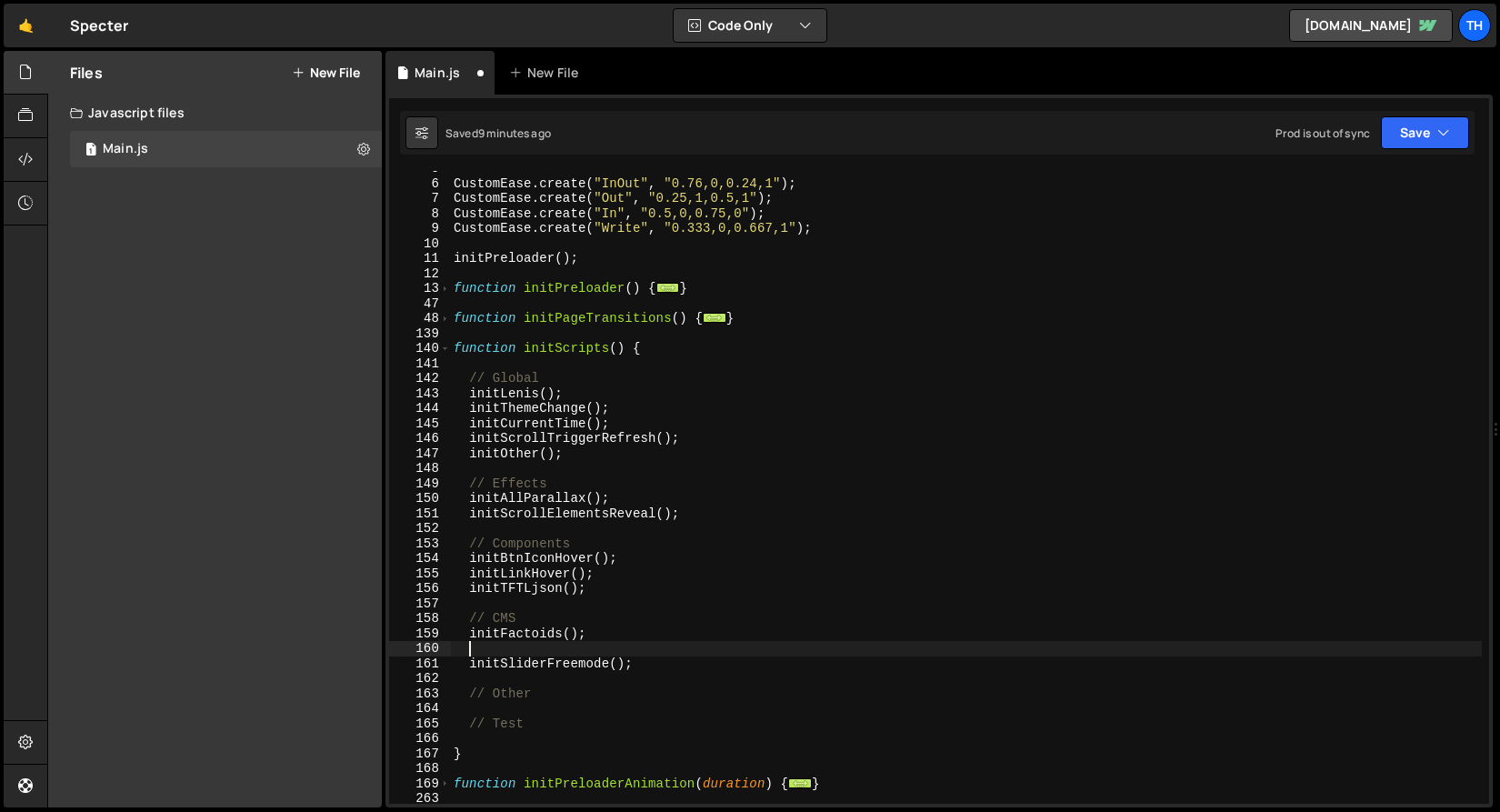
paste textarea "initPartners"
drag, startPoint x: 573, startPoint y: 637, endPoint x: 594, endPoint y: 636, distance: 21.0
click at [594, 636] on div "CustomEase . create ( "InOut" , "0.76,0,0.24,1" ) ; CustomEase . create ( "Out"…" at bounding box center [966, 492] width 1032 height 663
click at [594, 647] on div "CustomEase . create ( "InOut" , "0.76,0,0.24,1" ) ; CustomEase . create ( "Out"…" at bounding box center [966, 492] width 1032 height 663
paste textarea "();"
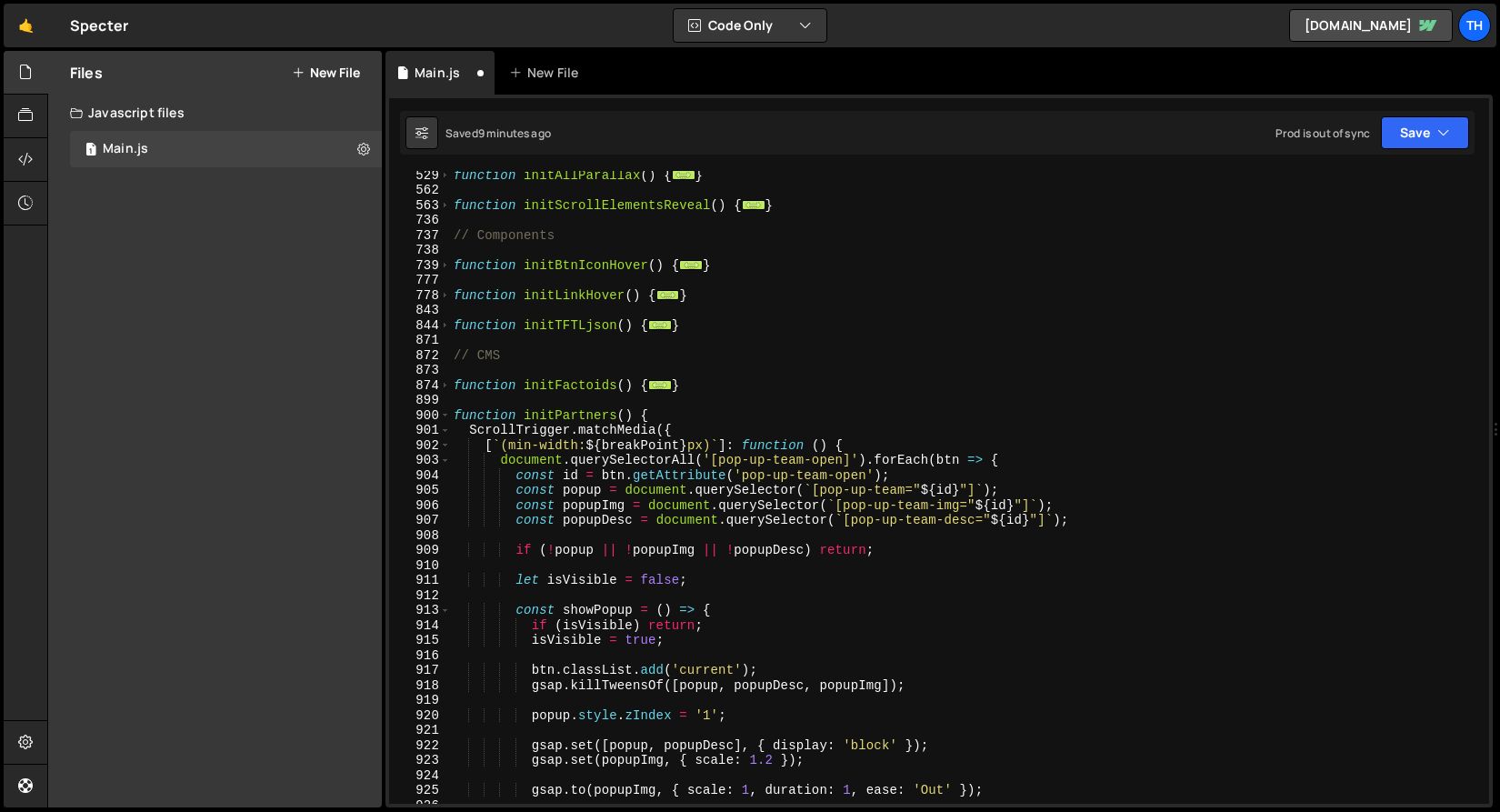
scroll to position [1035, 0]
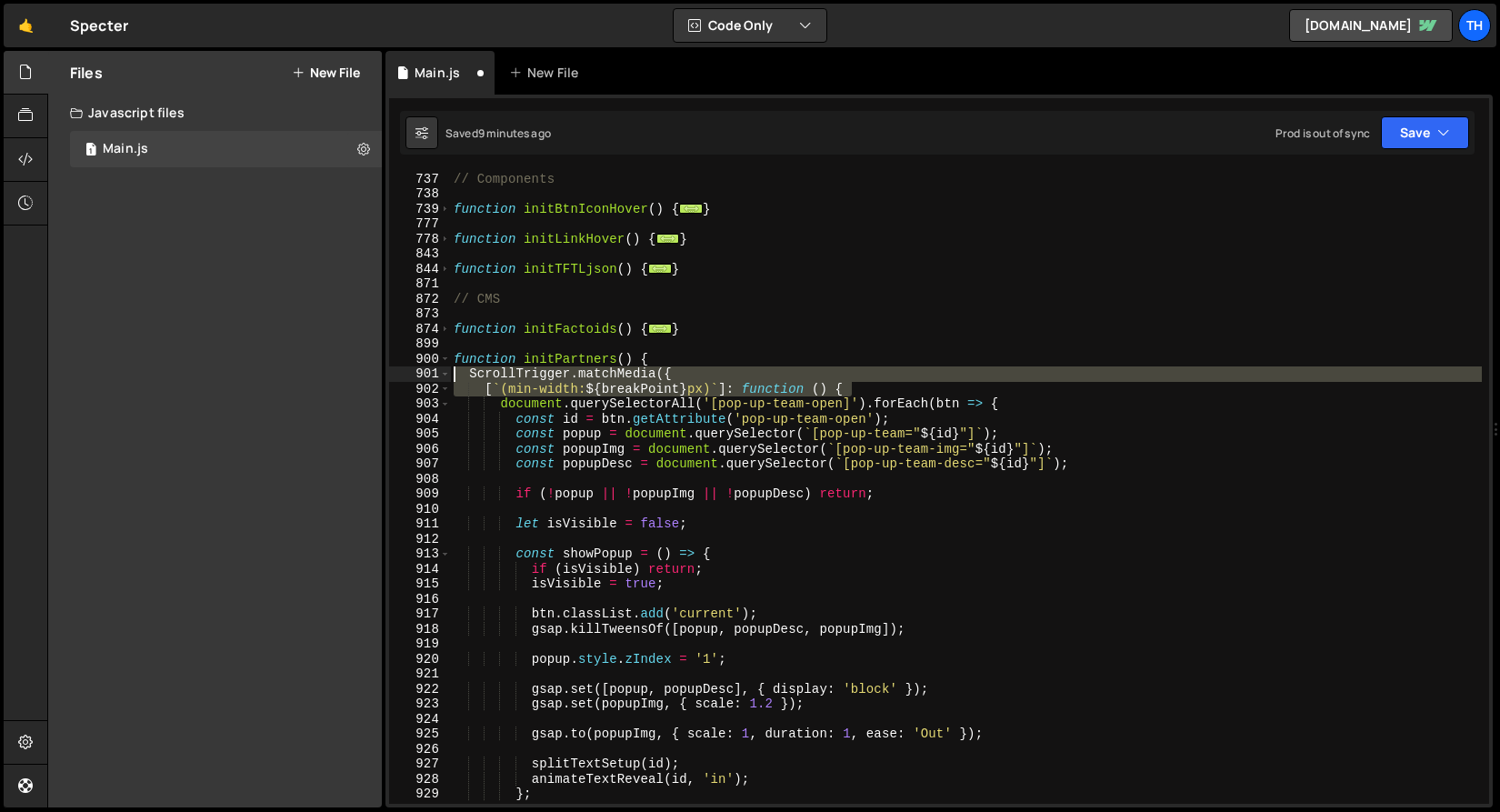
drag, startPoint x: 882, startPoint y: 390, endPoint x: 375, endPoint y: 383, distance: 507.0
click at [357, 377] on div "Files New File Create your first file Get started by starting a Javascript or C…" at bounding box center [774, 430] width 1453 height 758
type textarea "ScrollTrigger.matchMedia({ [`(min-width: ${breakPoint}px)`]: function () {"
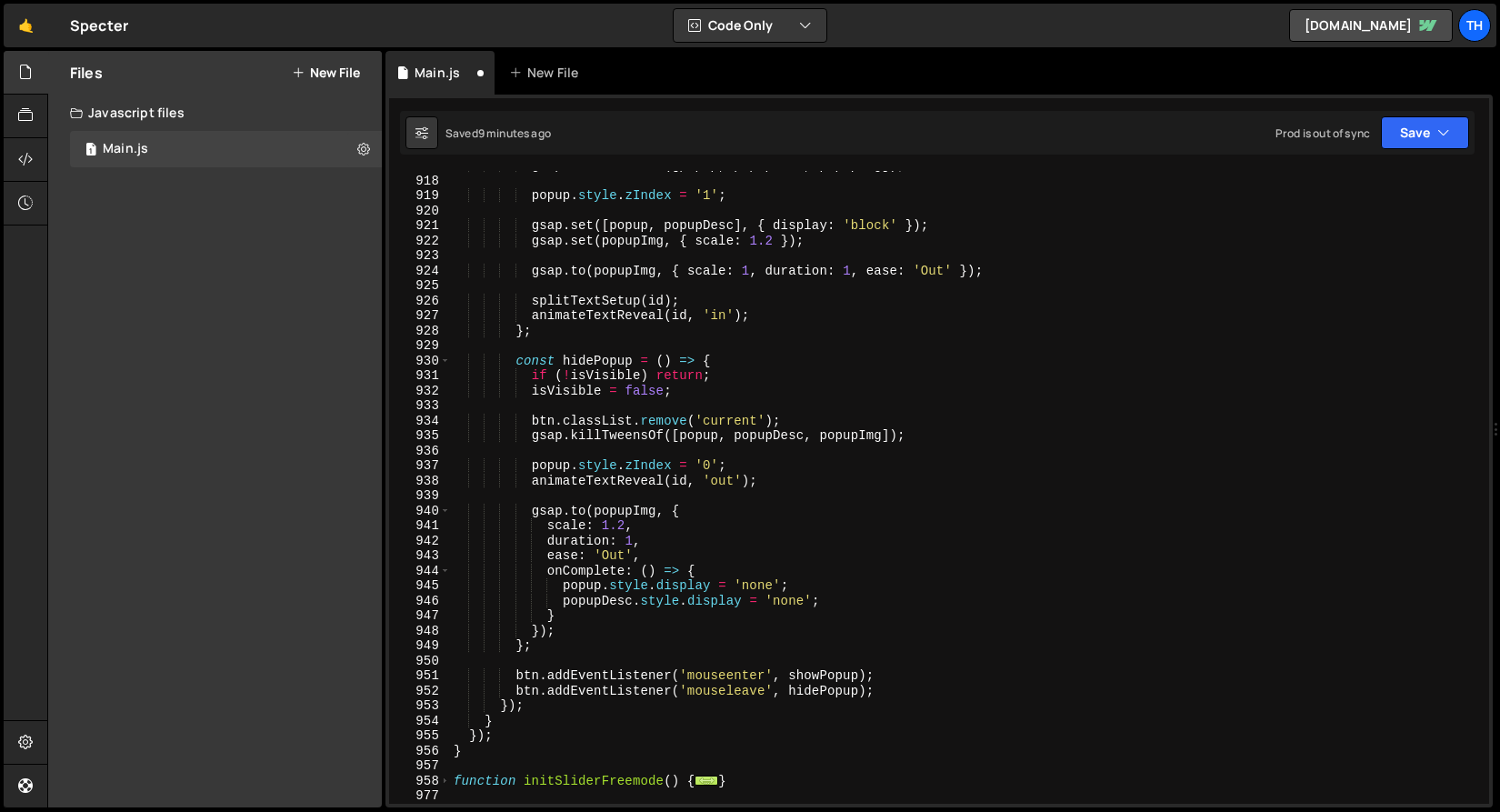
scroll to position [1483, 0]
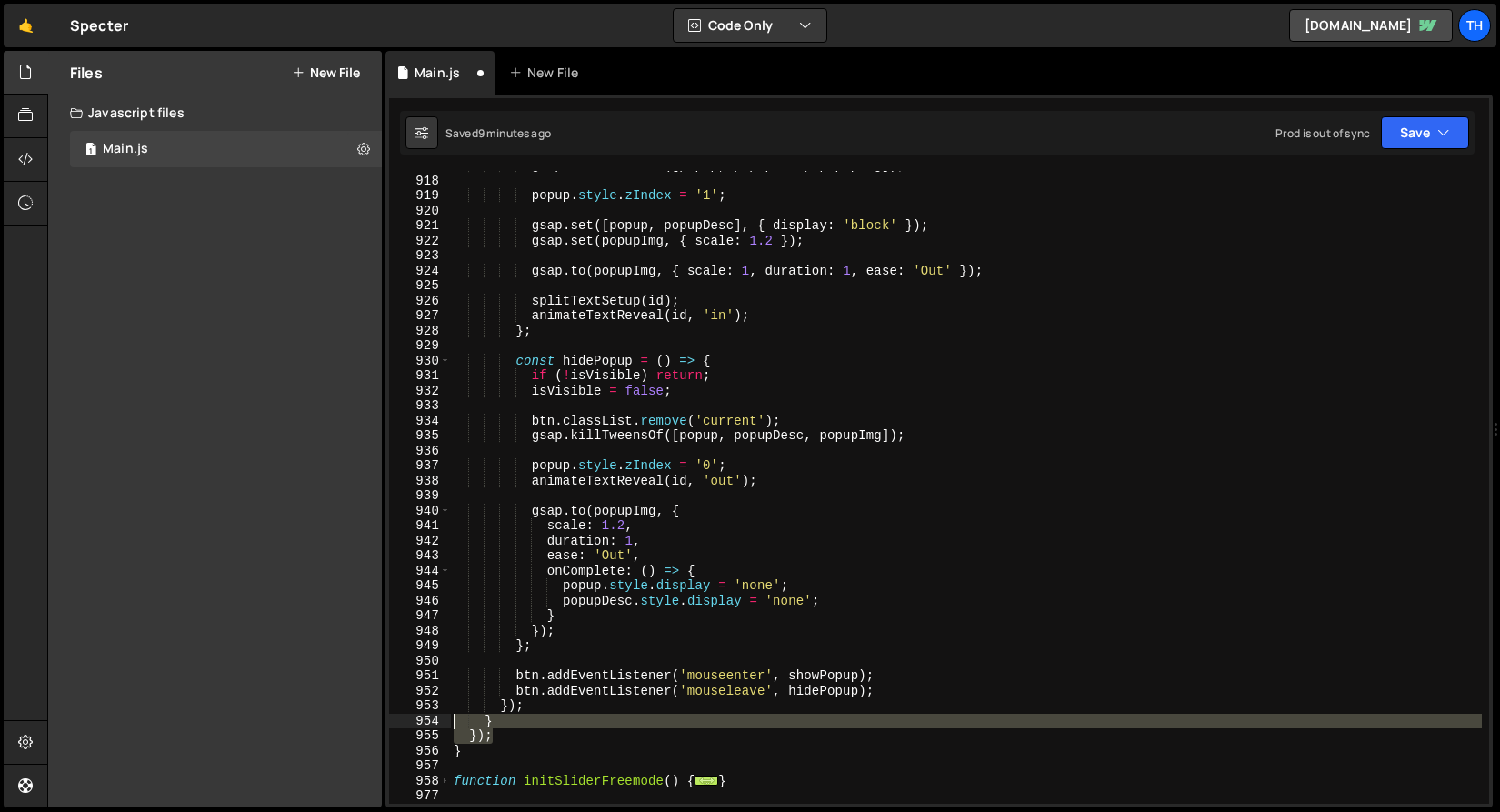
drag, startPoint x: 513, startPoint y: 736, endPoint x: 388, endPoint y: 721, distance: 125.9
click at [389, 721] on div "917 918 919 920 921 922 923 924 925 926 927 928 929 930 931 932 933 934 935 936…" at bounding box center [939, 487] width 1100 height 633
type textarea "} });"
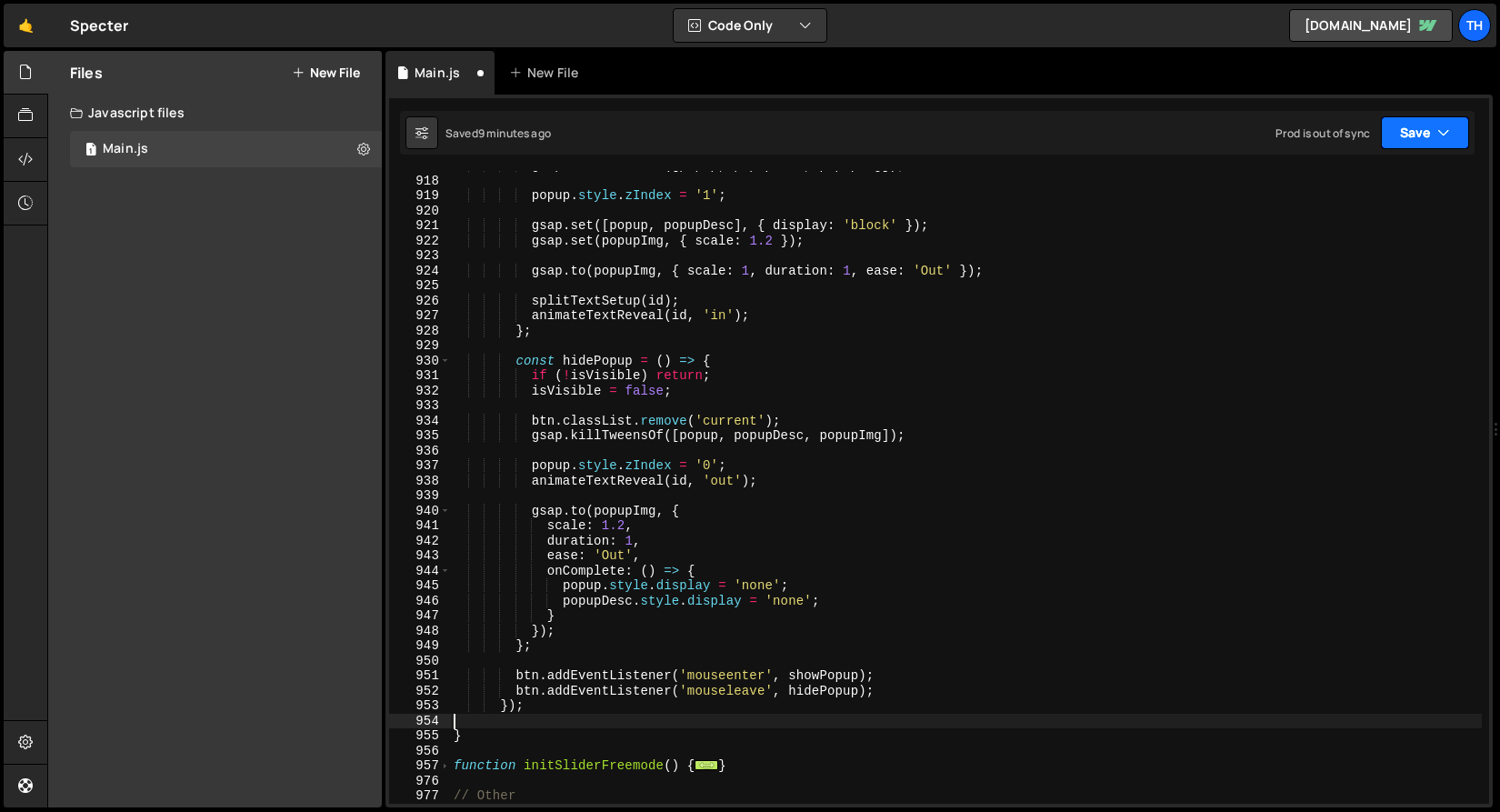
click at [1444, 136] on icon "button" at bounding box center [1444, 132] width 13 height 18
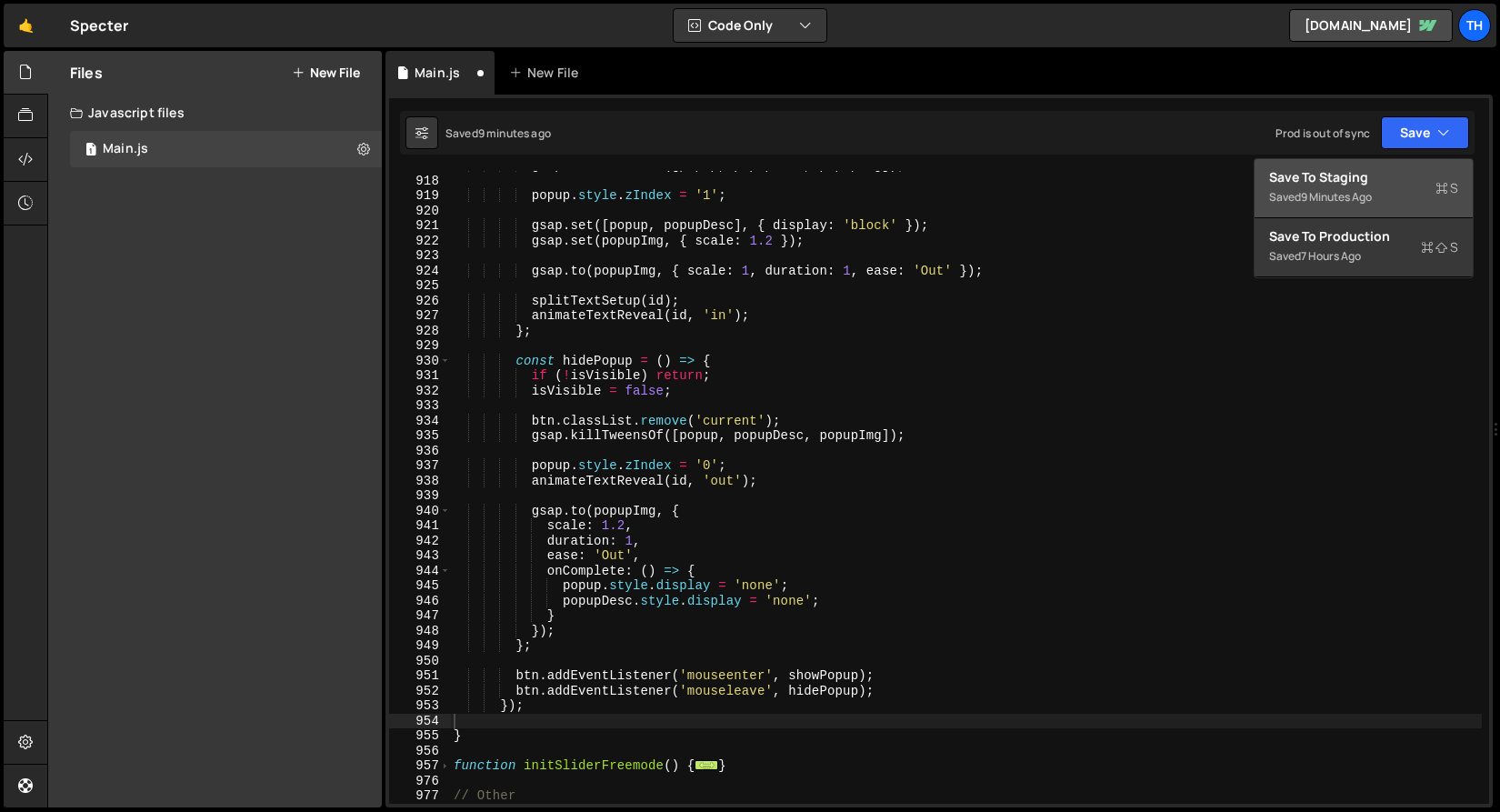
click at [1377, 180] on div "Save to Staging S" at bounding box center [1364, 177] width 189 height 18
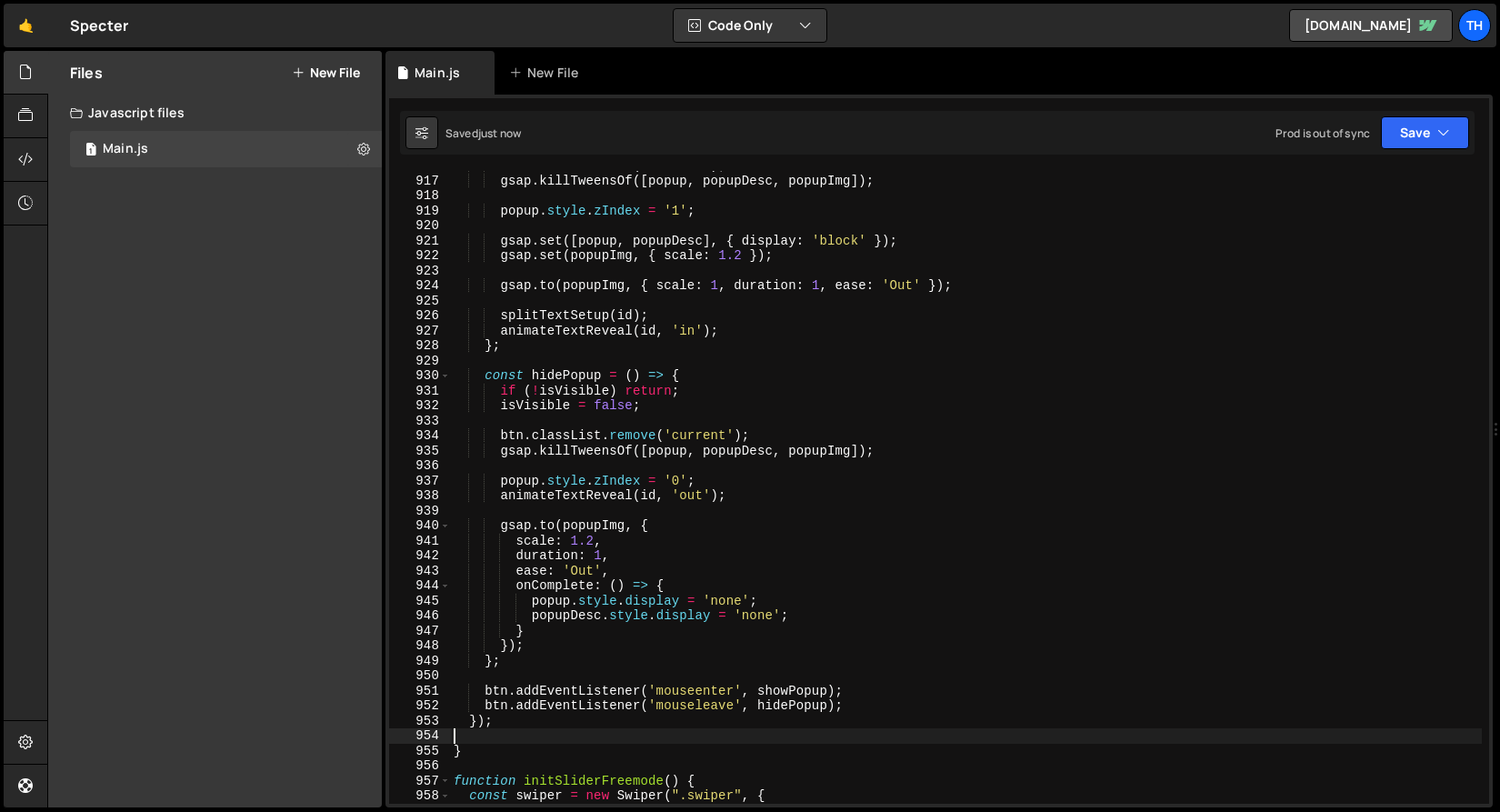
click at [509, 737] on div "btn . classList . add ( 'current' ) ; gsap . killTweensOf ([ popup , popupDesc …" at bounding box center [966, 490] width 1032 height 663
type textarea "]"
type textarea "});"
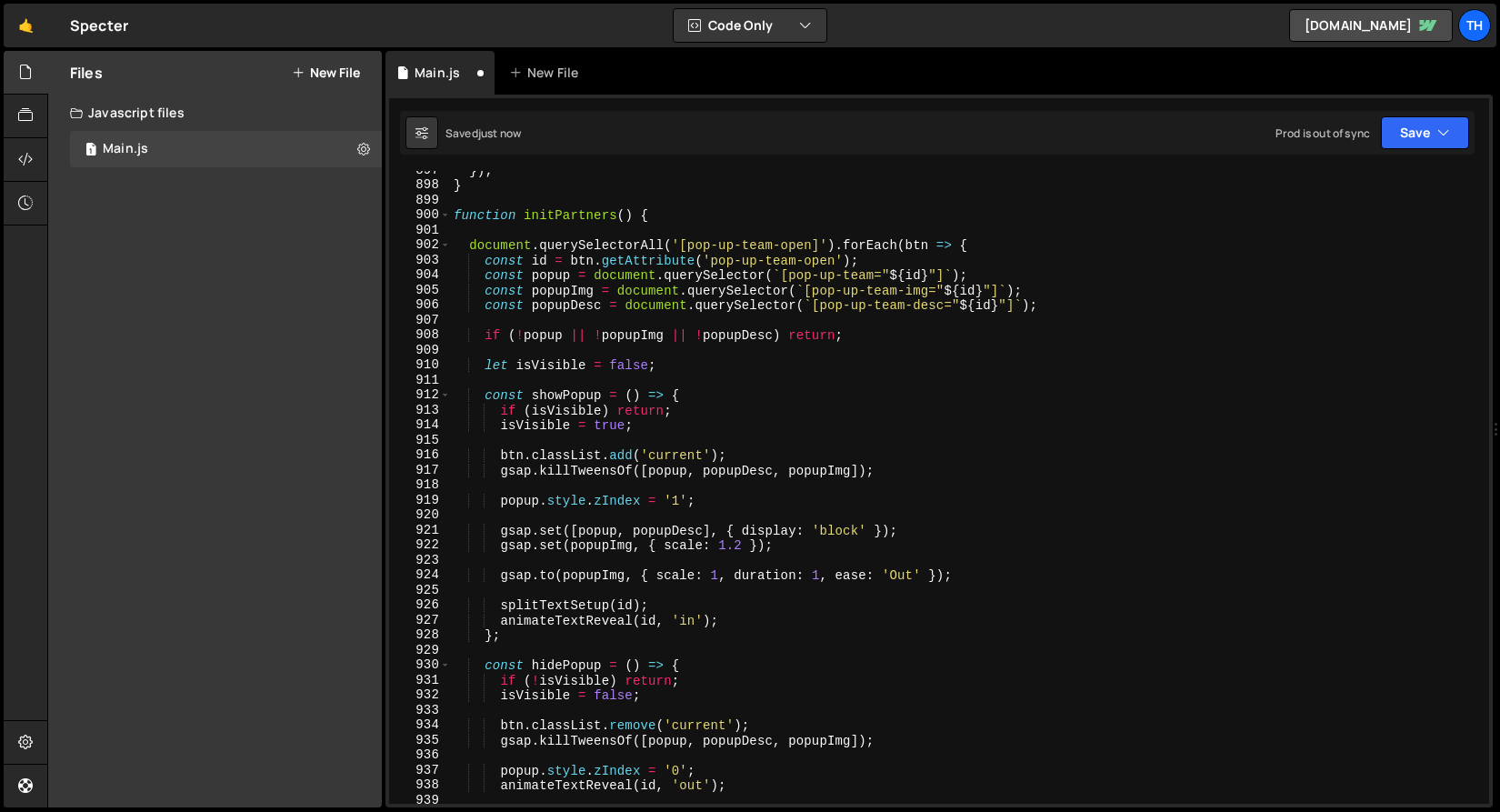
scroll to position [13449, 0]
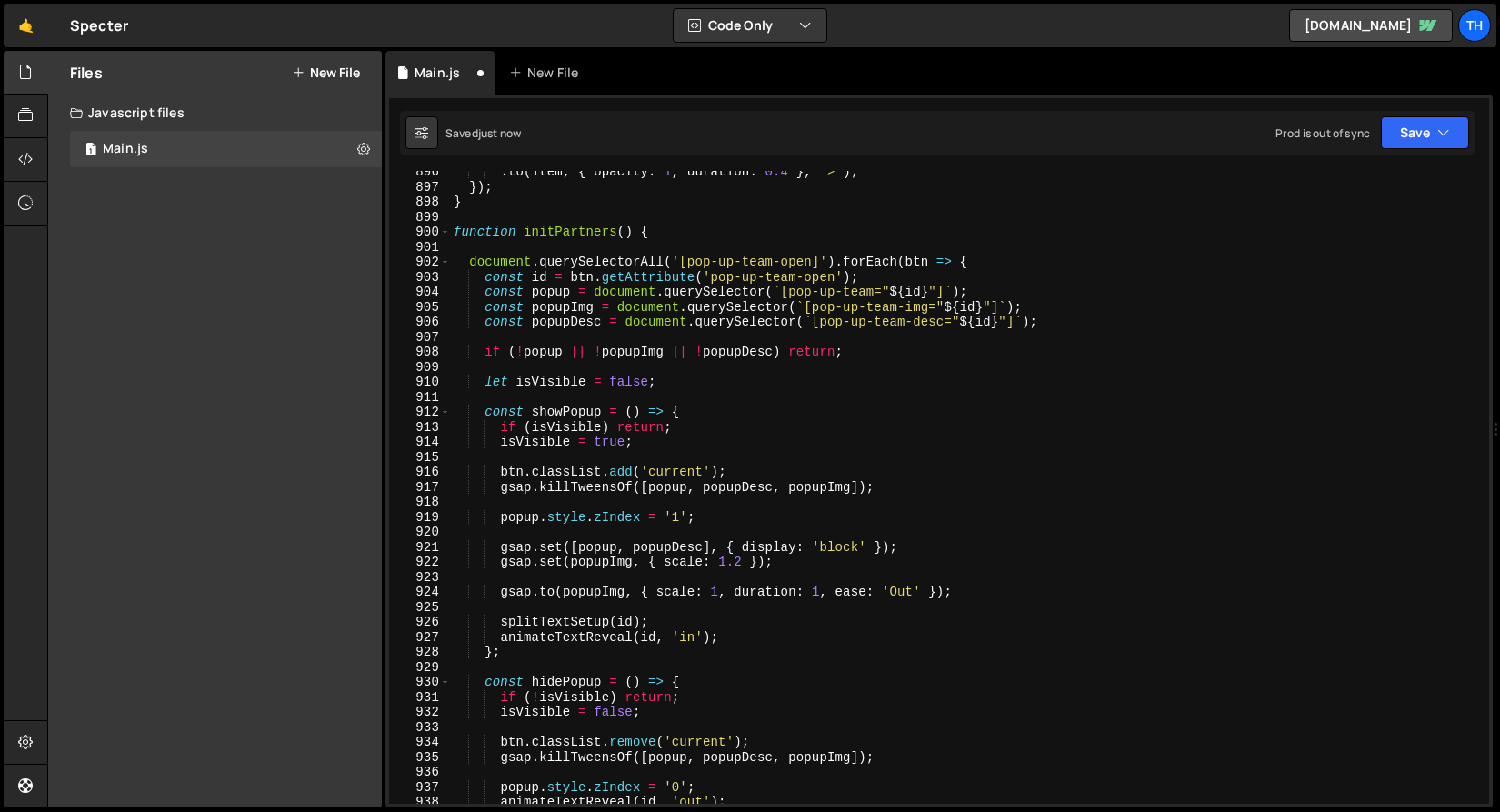
click at [489, 242] on div ". to ( item , { opacity : 1 , duration : 0.4 } , ">" ) ; }) ; } function initPa…" at bounding box center [966, 496] width 1032 height 663
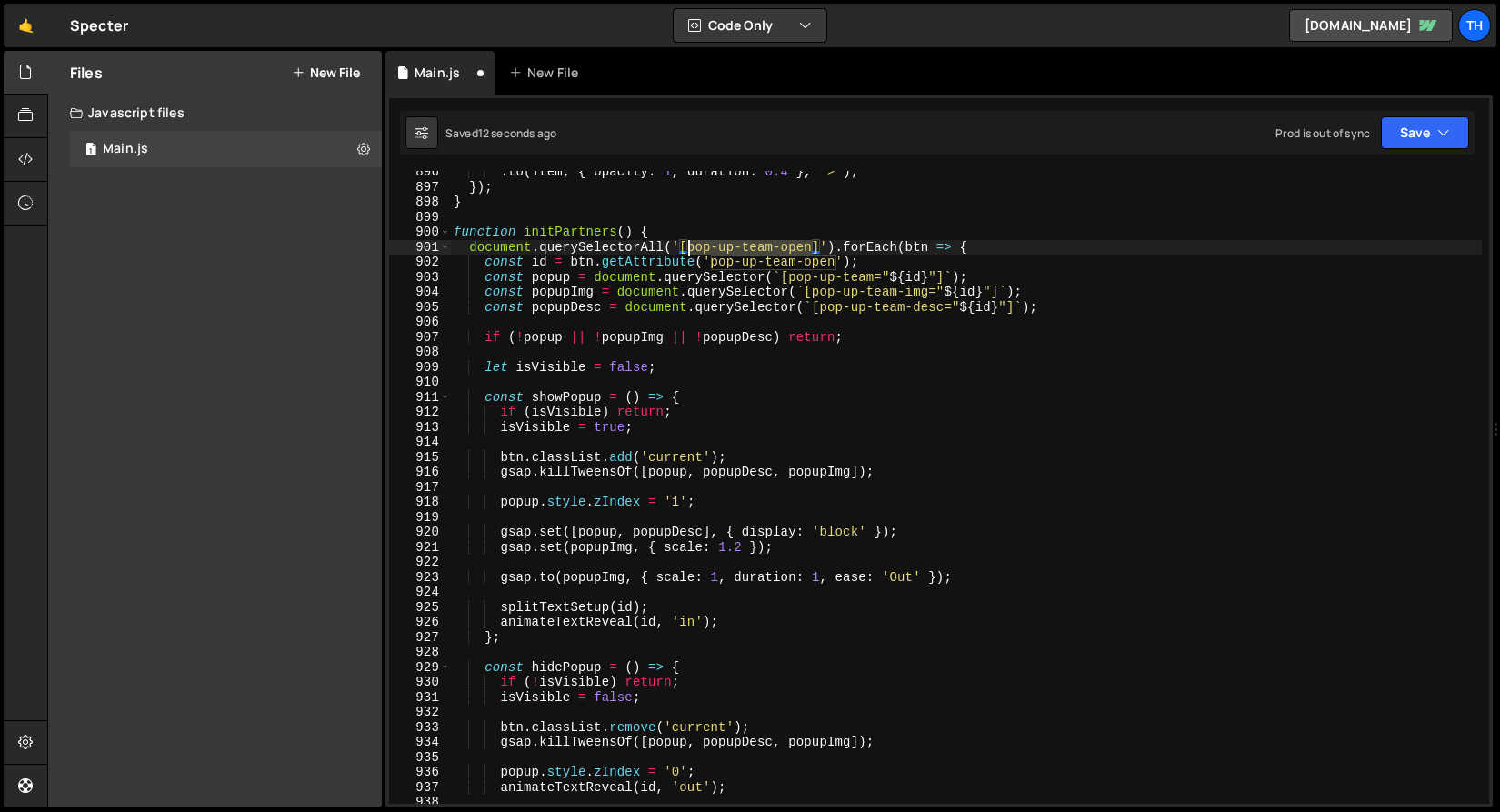
drag, startPoint x: 815, startPoint y: 249, endPoint x: 688, endPoint y: 245, distance: 127.1
click at [688, 245] on div ". to ( item , { opacity : 1 , duration : 0.4 } , ">" ) ; }) ; } function initPa…" at bounding box center [966, 496] width 1032 height 663
click at [786, 247] on div ". to ( item , { opacity : 1 , duration : 0.4 } , ">" ) ; }) ; } function initPa…" at bounding box center [966, 487] width 1032 height 633
drag, startPoint x: 777, startPoint y: 245, endPoint x: 689, endPoint y: 242, distance: 88.1
click at [689, 242] on div ". to ( item , { opacity : 1 , duration : 0.4 } , ">" ) ; }) ; } function initPa…" at bounding box center [966, 496] width 1032 height 663
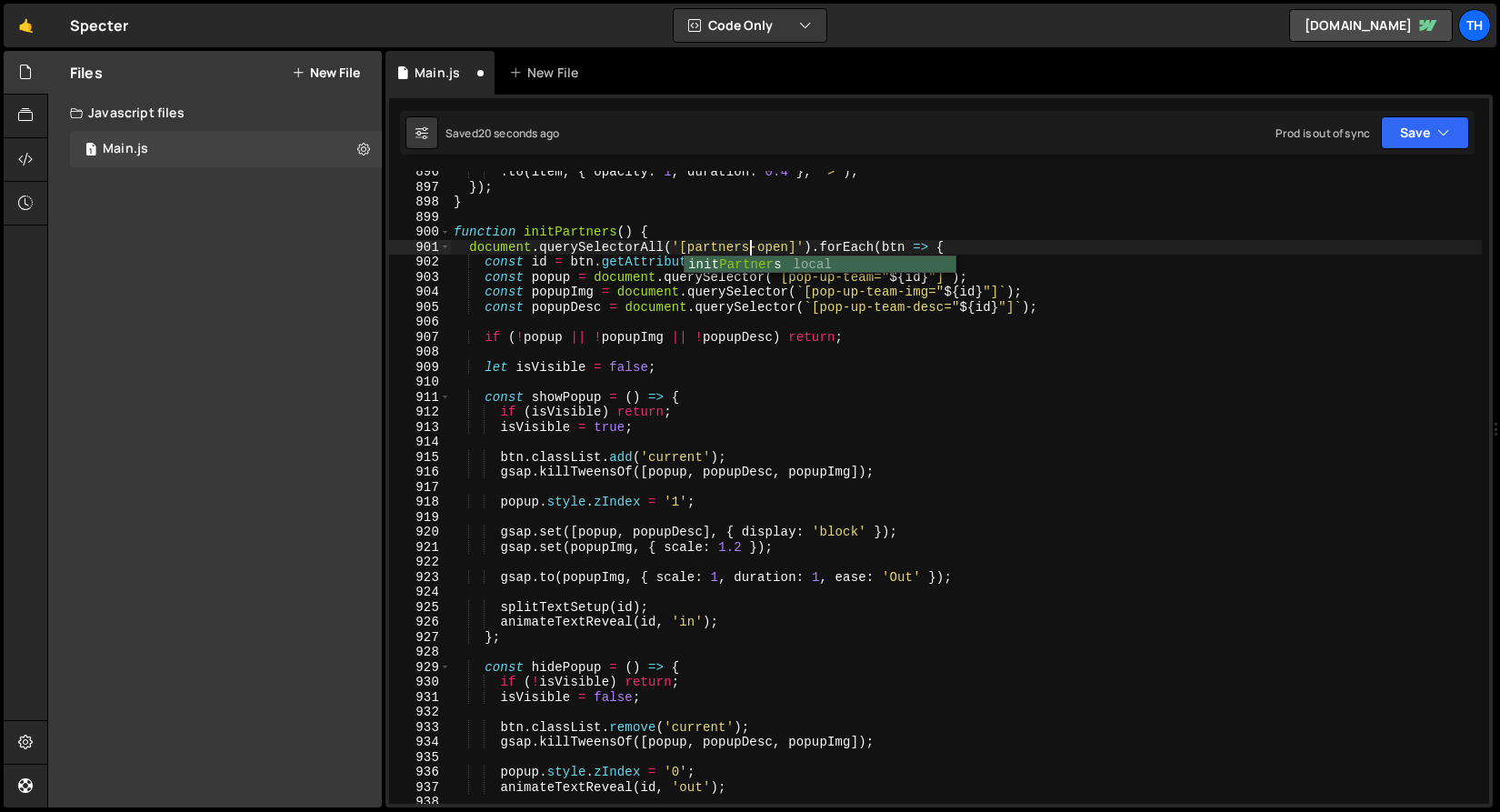
scroll to position [0, 20]
drag, startPoint x: 783, startPoint y: 245, endPoint x: 688, endPoint y: 245, distance: 95.0
click at [688, 245] on div ". to ( item , { opacity : 1 , duration : 0.4 } , ">" ) ; }) ; } function initPa…" at bounding box center [966, 496] width 1032 height 663
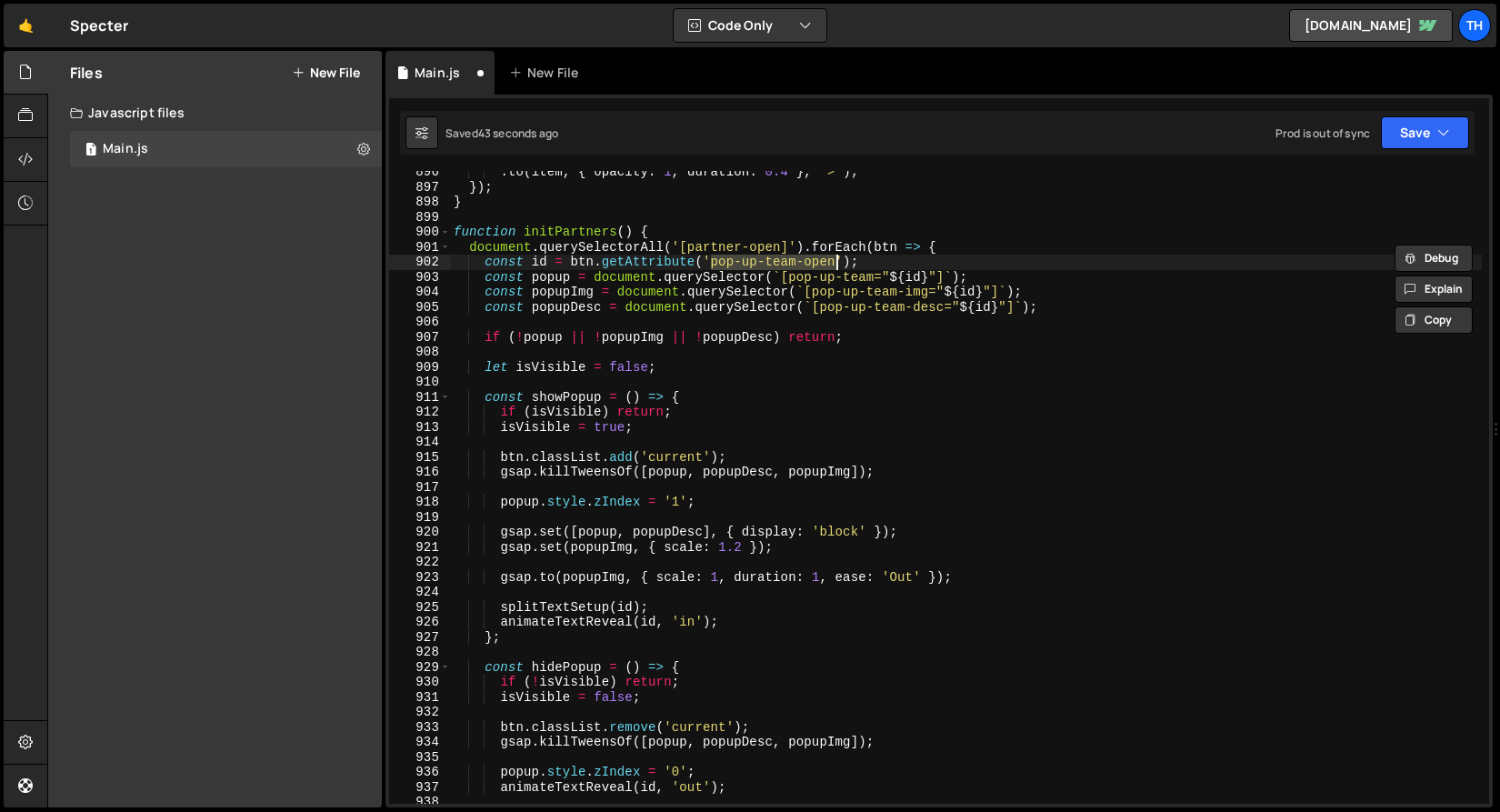
drag, startPoint x: 713, startPoint y: 265, endPoint x: 833, endPoint y: 266, distance: 120.0
click at [833, 266] on div ". to ( item , { opacity : 1 , duration : 0.4 } , ">" ) ; }) ; } function initPa…" at bounding box center [966, 496] width 1032 height 663
paste textarea "artner"
click at [547, 280] on div ". to ( item , { opacity : 1 , duration : 0.4 } , ">" ) ; }) ; } function initPa…" at bounding box center [966, 496] width 1032 height 663
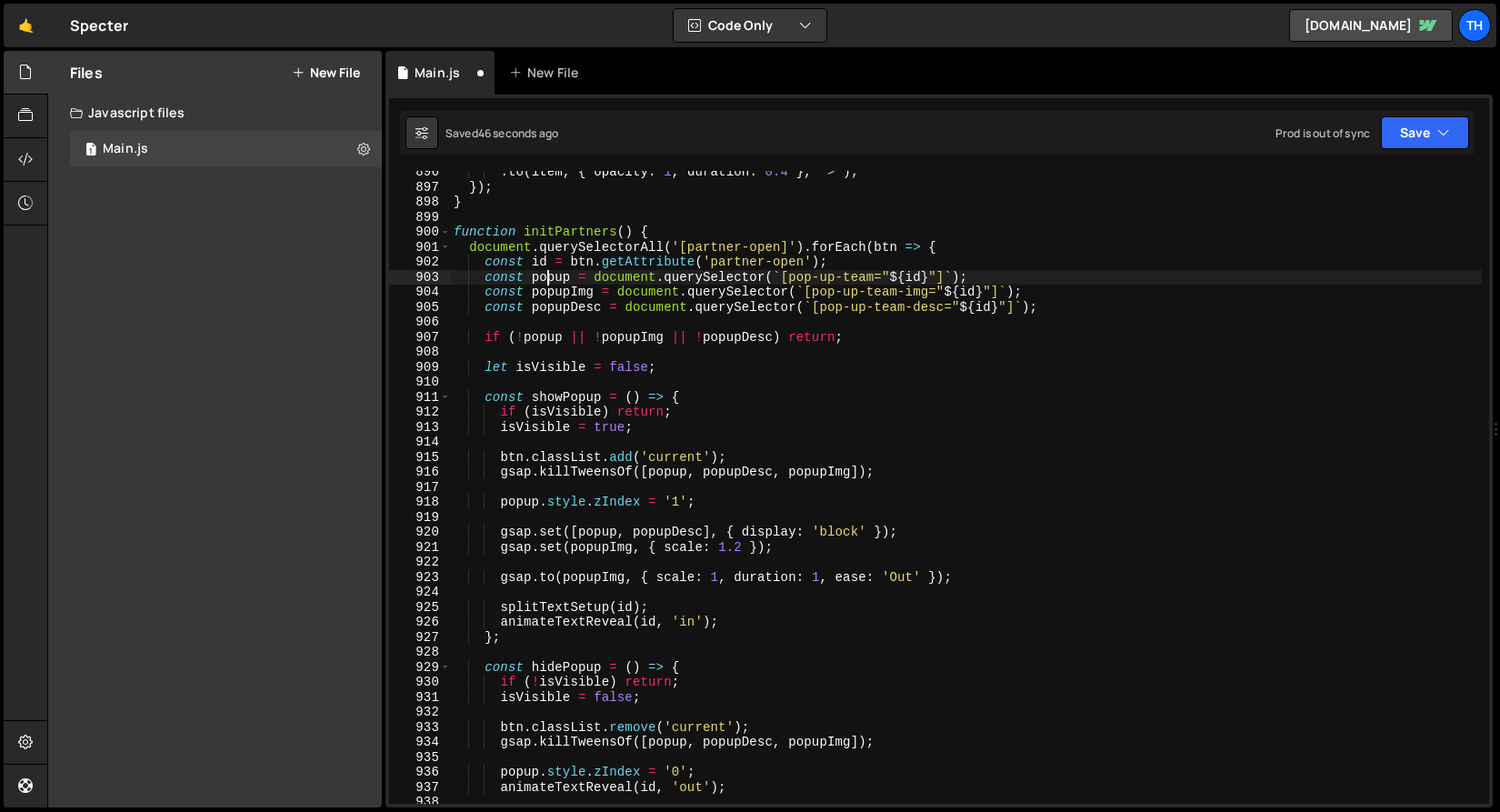
click at [547, 280] on div ". to ( item , { opacity : 1 , duration : 0.4 } , ">" ) ; }) ; } function initPa…" at bounding box center [966, 496] width 1032 height 663
click at [529, 240] on div ". to ( item , { opacity : 1 , duration : 0.4 } , ">" ) ; }) ; } function initPa…" at bounding box center [966, 496] width 1032 height 663
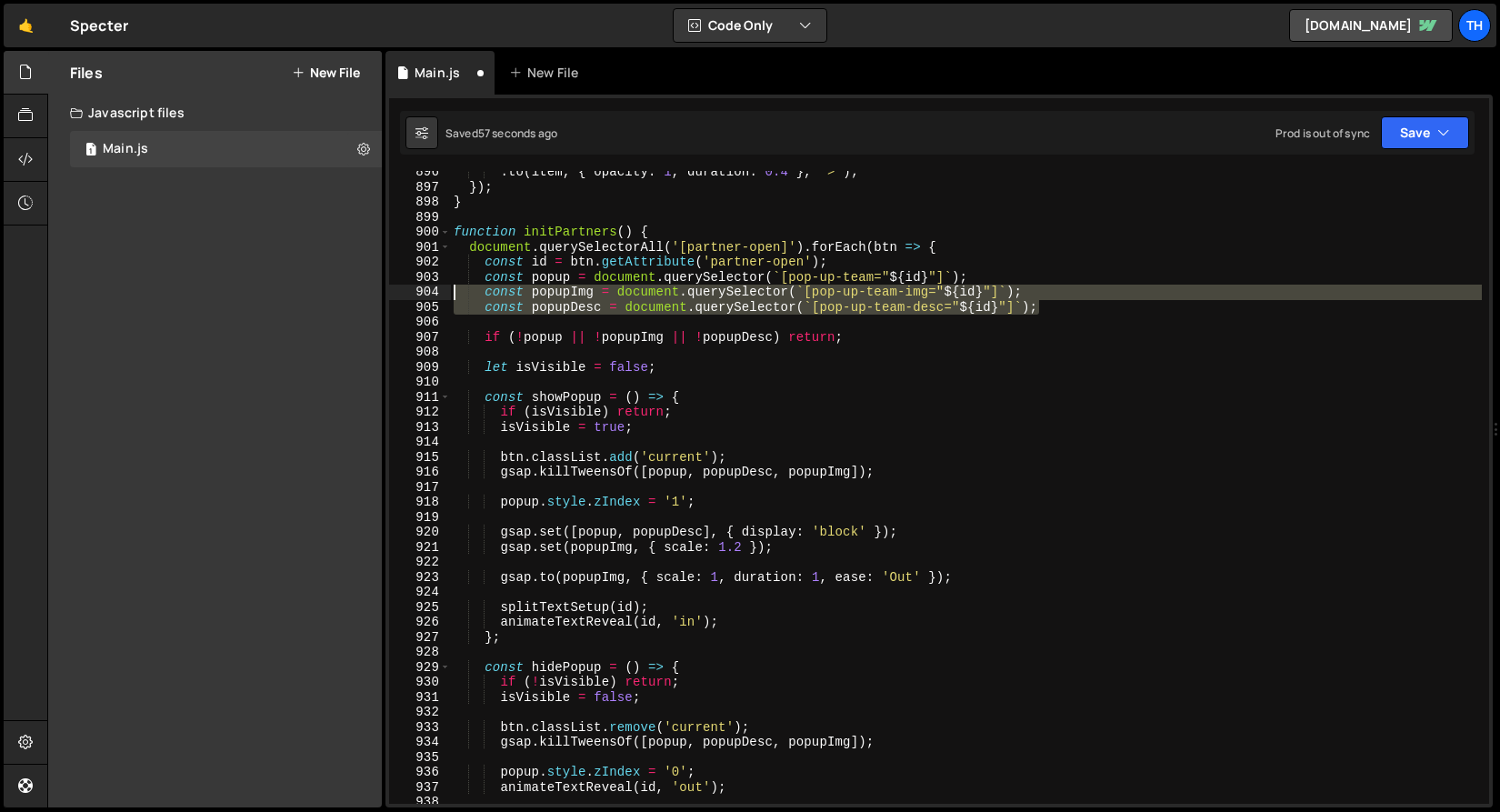
drag, startPoint x: 1053, startPoint y: 308, endPoint x: 446, endPoint y: 293, distance: 607.2
click at [446, 293] on div "document.querySelectorAll('[partner-open]').forEach(btn => { 896 897 898 899 90…" at bounding box center [939, 487] width 1100 height 633
type textarea "const popupImg = document.querySelector(`[pop-up-team-img="${id}"]`); const pop…"
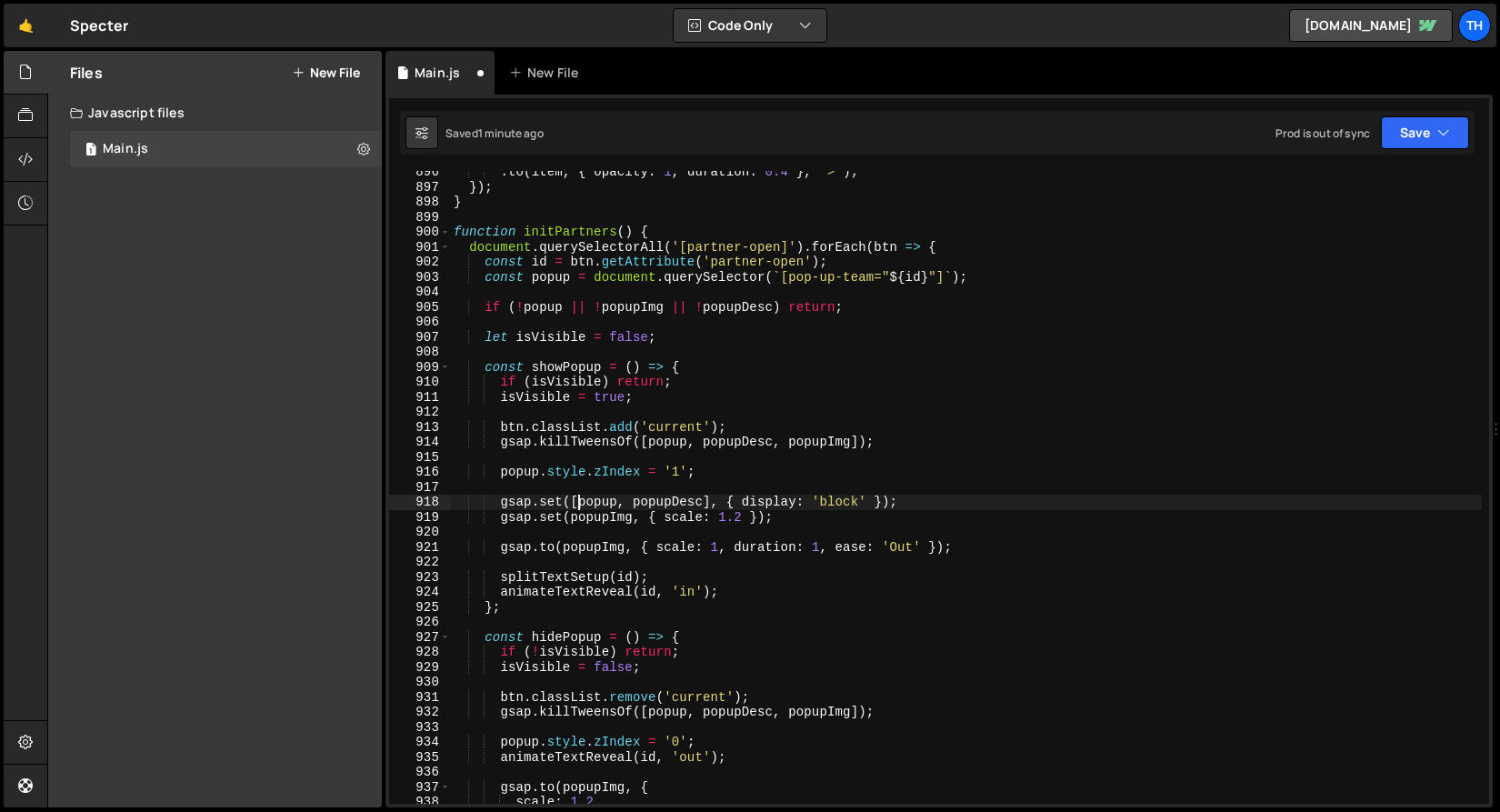
click at [580, 507] on div ". to ( item , { opacity : 1 , duration : 0.4 } , ">" ) ; }) ; } function initPa…" at bounding box center [966, 496] width 1032 height 663
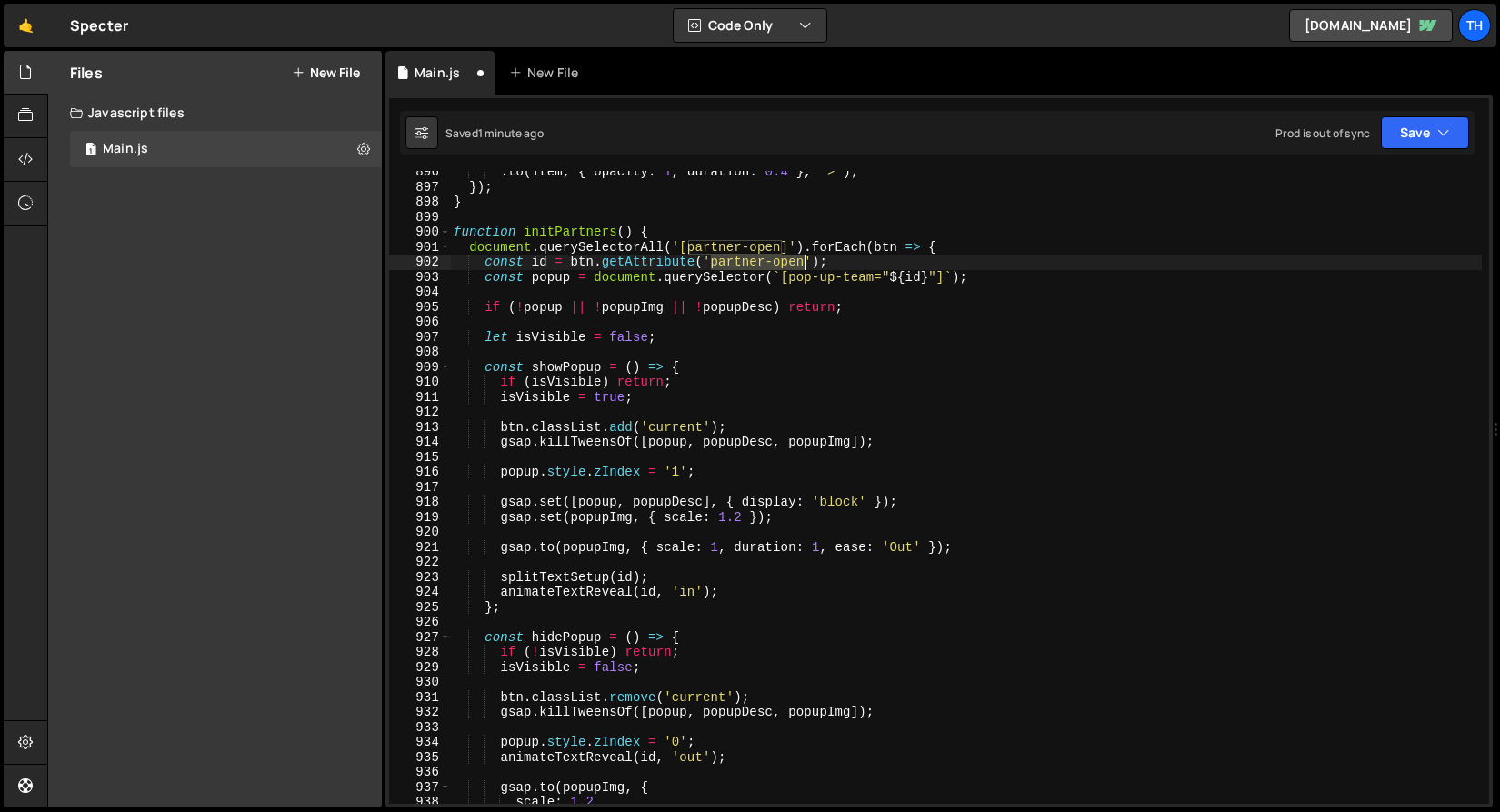
drag, startPoint x: 711, startPoint y: 262, endPoint x: 804, endPoint y: 262, distance: 93.0
click at [804, 262] on div ". to ( item , { opacity : 1 , duration : 0.4 } , ">" ) ; }) ; } function initPa…" at bounding box center [966, 496] width 1032 height 663
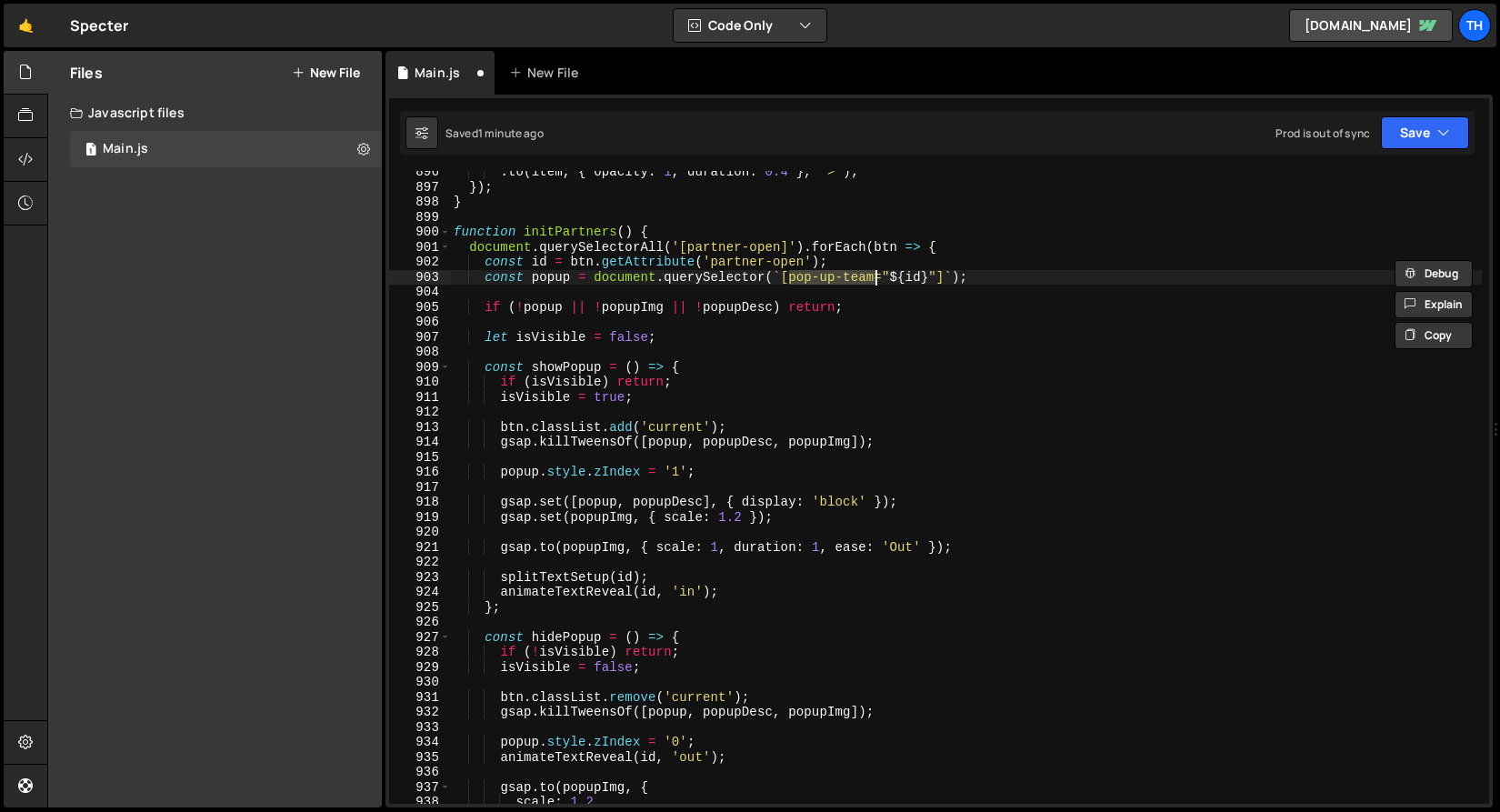
drag, startPoint x: 790, startPoint y: 274, endPoint x: 874, endPoint y: 272, distance: 84.0
click at [874, 272] on div ". to ( item , { opacity : 1 , duration : 0.4 } , ">" ) ; }) ; } function initPa…" at bounding box center [966, 496] width 1032 height 663
paste textarea "artner-open"
click at [788, 276] on div ". to ( item , { opacity : 1 , duration : 0.4 } , ">" ) ; }) ; } function initPa…" at bounding box center [966, 496] width 1032 height 663
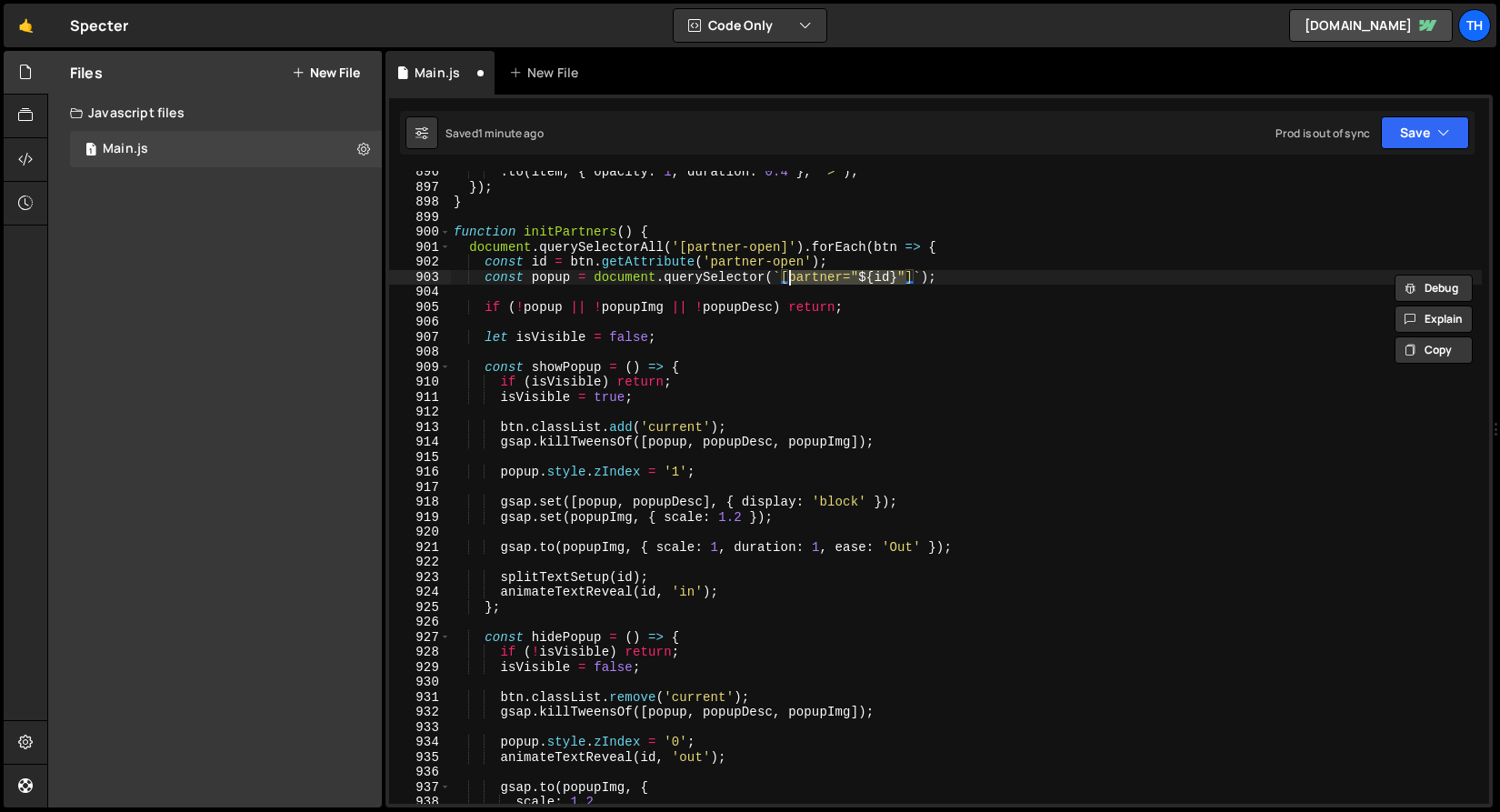
click at [842, 273] on div ". to ( item , { opacity : 1 , duration : 0.4 } , ">" ) ; }) ; } function initPa…" at bounding box center [966, 487] width 1032 height 633
click at [842, 273] on div ". to ( item , { opacity : 1 , duration : 0.4 } , ">" ) ; }) ; } function initPa…" at bounding box center [966, 496] width 1032 height 663
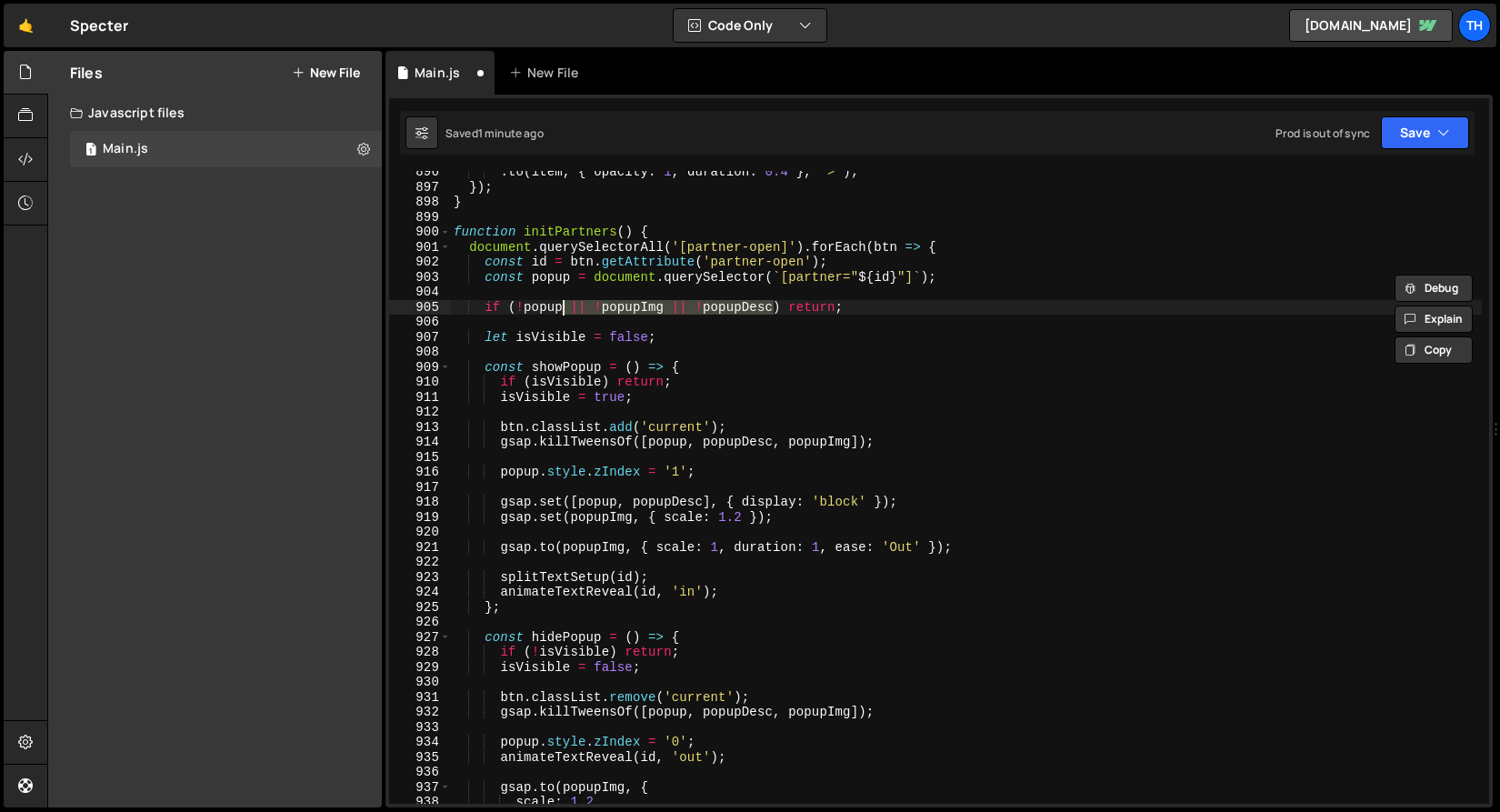
drag, startPoint x: 774, startPoint y: 309, endPoint x: 565, endPoint y: 308, distance: 209.0
click at [565, 308] on div ". to ( item , { opacity : 1 , duration : 0.4 } , ">" ) ; }) ; } function initPa…" at bounding box center [966, 496] width 1032 height 663
click at [448, 366] on span at bounding box center [445, 368] width 10 height 16
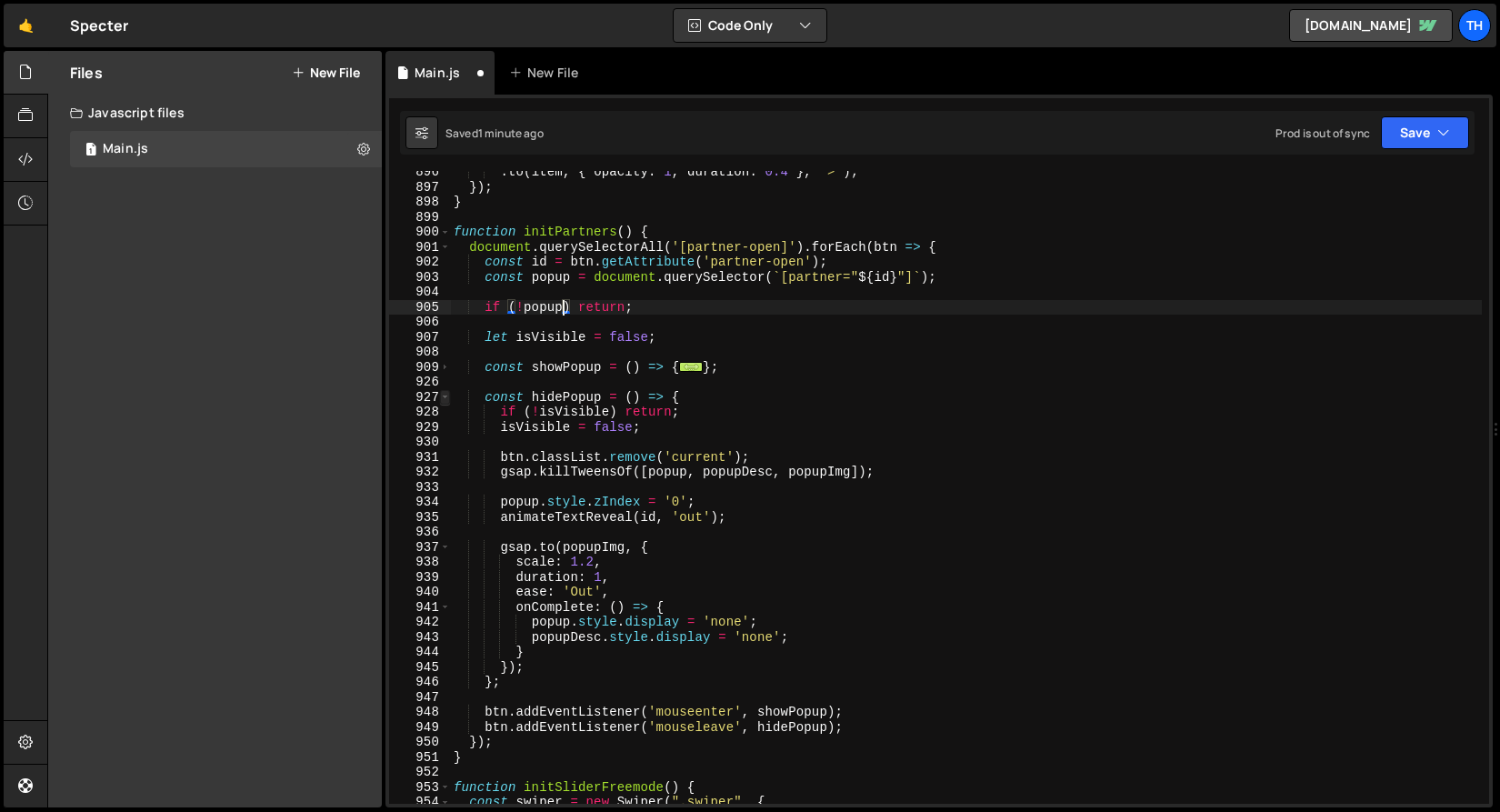
click at [445, 392] on span at bounding box center [445, 398] width 10 height 16
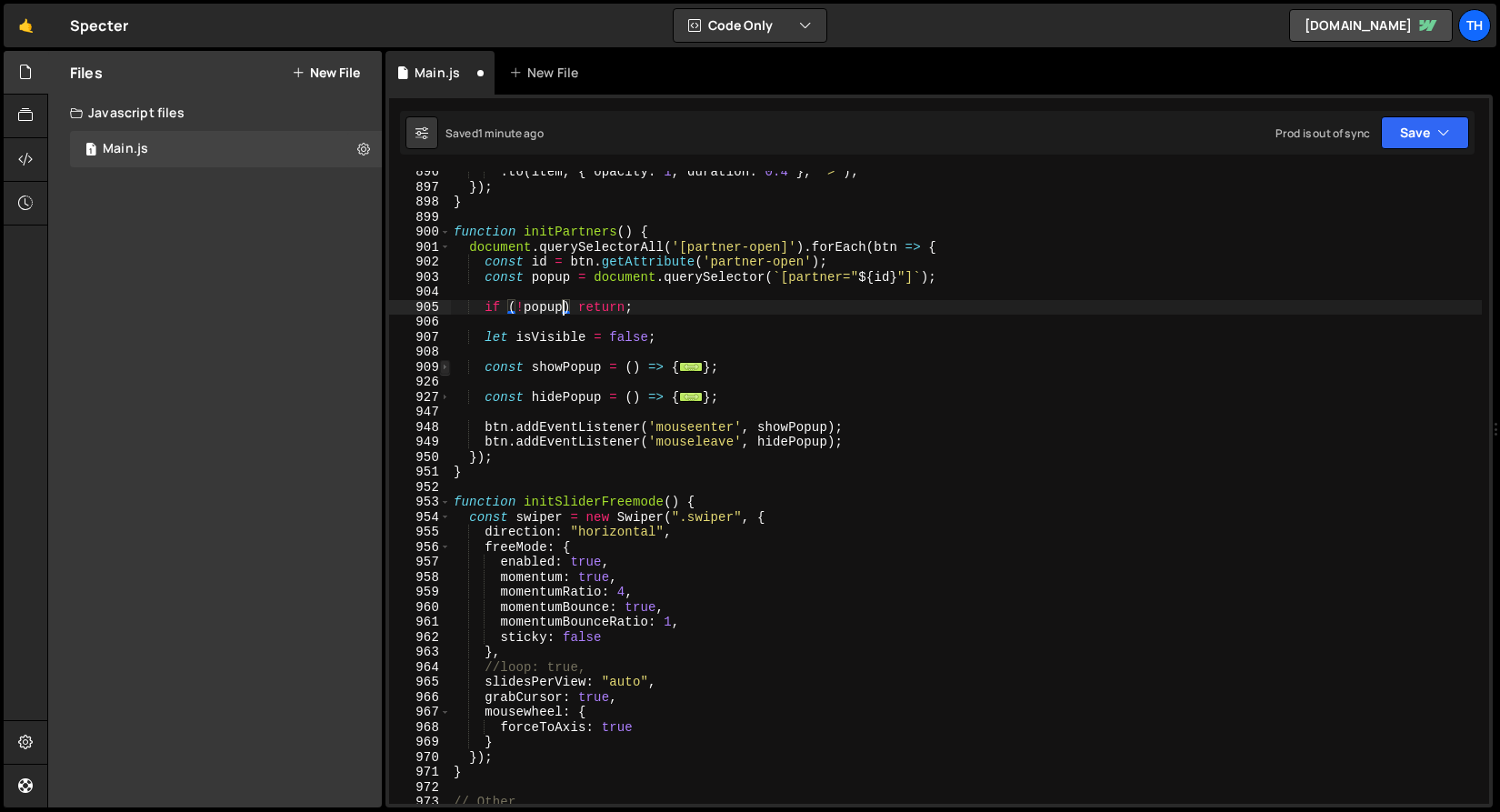
click at [445, 370] on span at bounding box center [445, 368] width 10 height 16
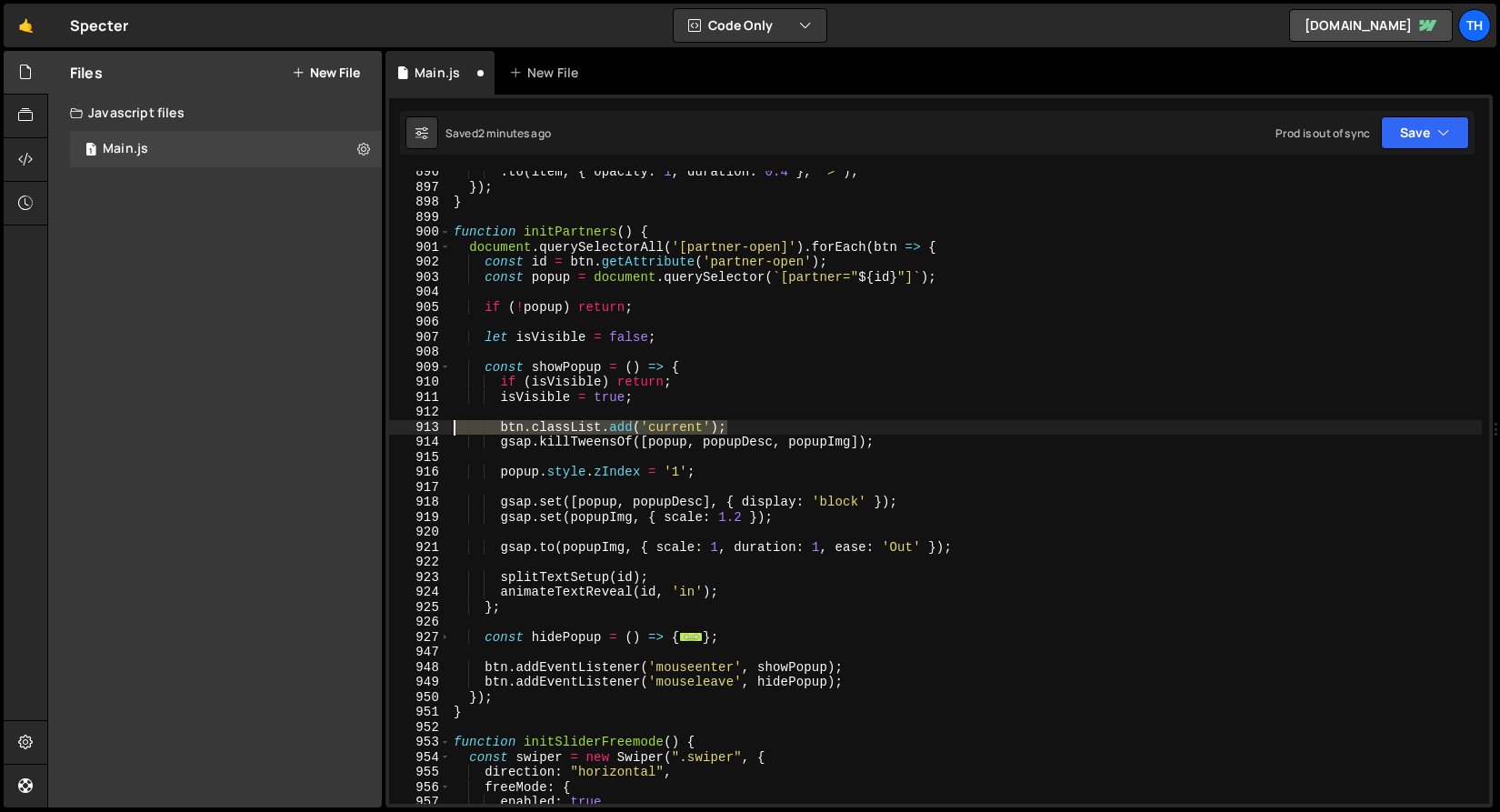
drag, startPoint x: 739, startPoint y: 429, endPoint x: 439, endPoint y: 423, distance: 300.1
click at [439, 423] on div "if (!popup) return; 896 897 898 899 900 901 902 903 904 905 906 907 908 909 910…" at bounding box center [939, 487] width 1100 height 633
type textarea "btn.classList.add('current');"
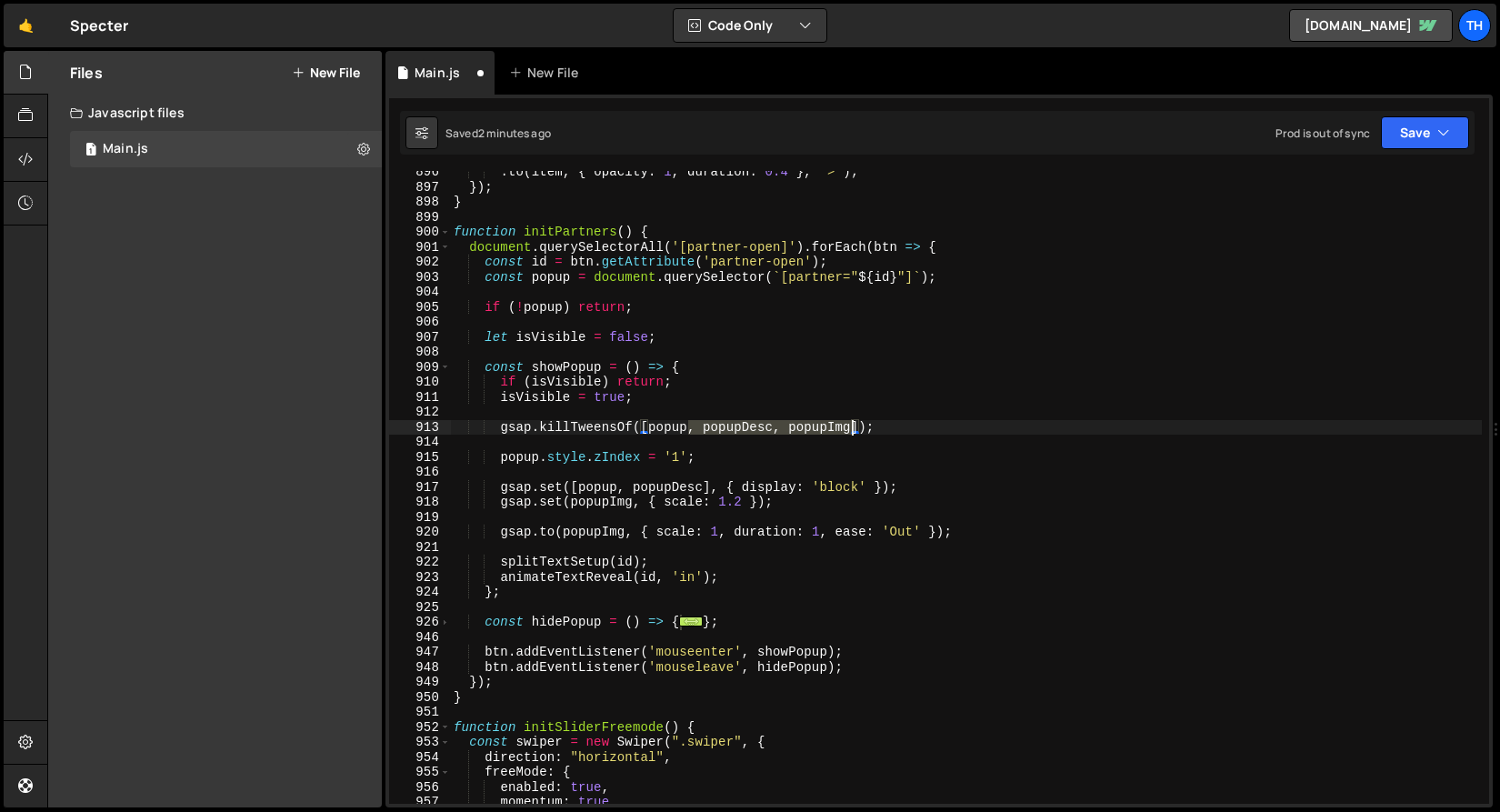
drag, startPoint x: 692, startPoint y: 430, endPoint x: 850, endPoint y: 430, distance: 158.0
click at [850, 430] on div ". to ( item , { opacity : 1 , duration : 0.4 } , ">" ) ; }) ; } function initPa…" at bounding box center [966, 496] width 1032 height 663
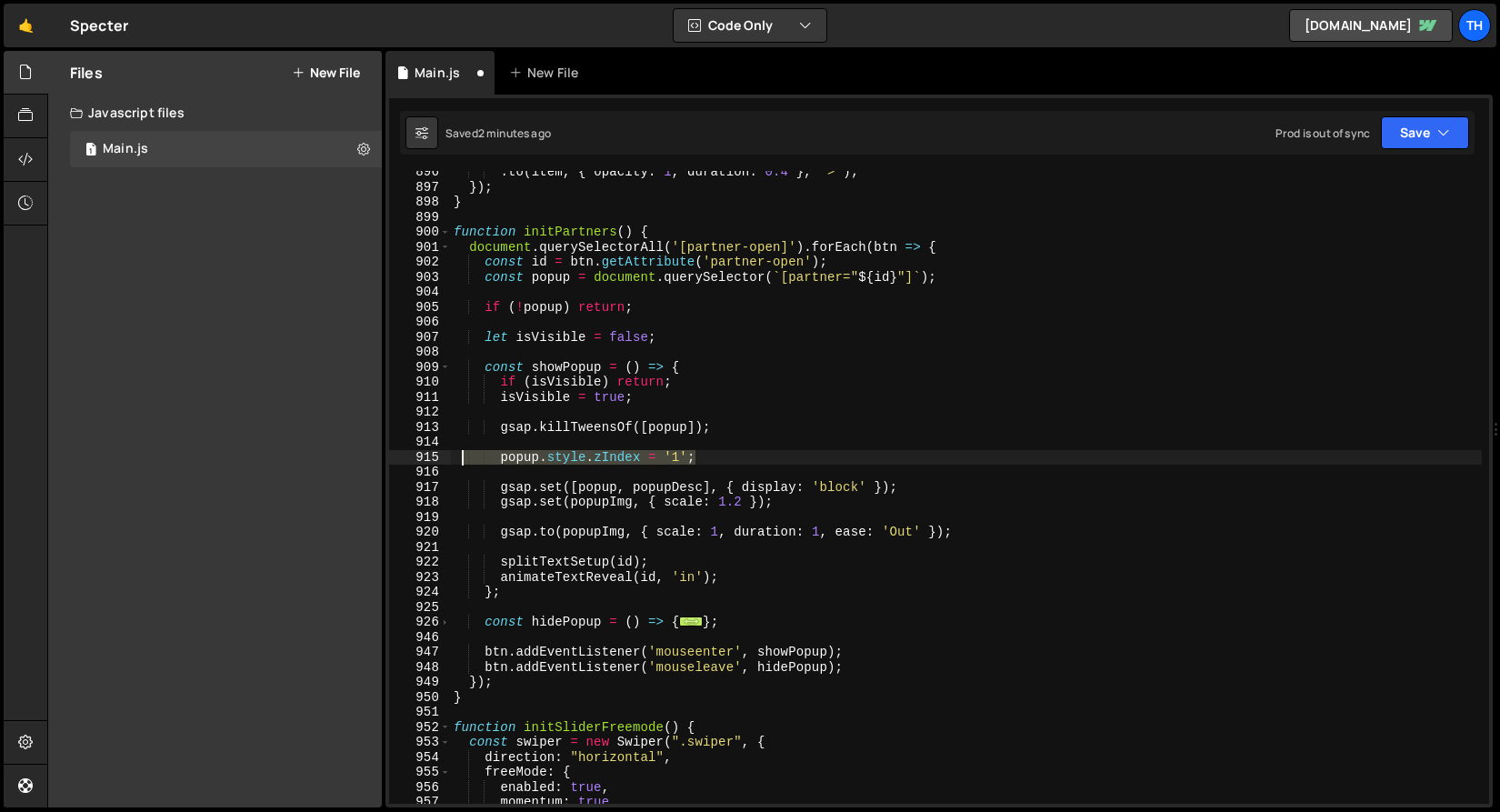
drag, startPoint x: 712, startPoint y: 454, endPoint x: 427, endPoint y: 442, distance: 285.3
click at [427, 443] on div "gsap.killTweensOf([popup]); 896 897 898 899 900 901 902 903 904 905 906 907 908…" at bounding box center [939, 487] width 1100 height 633
type textarea "popup.style.zIndex = '1';"
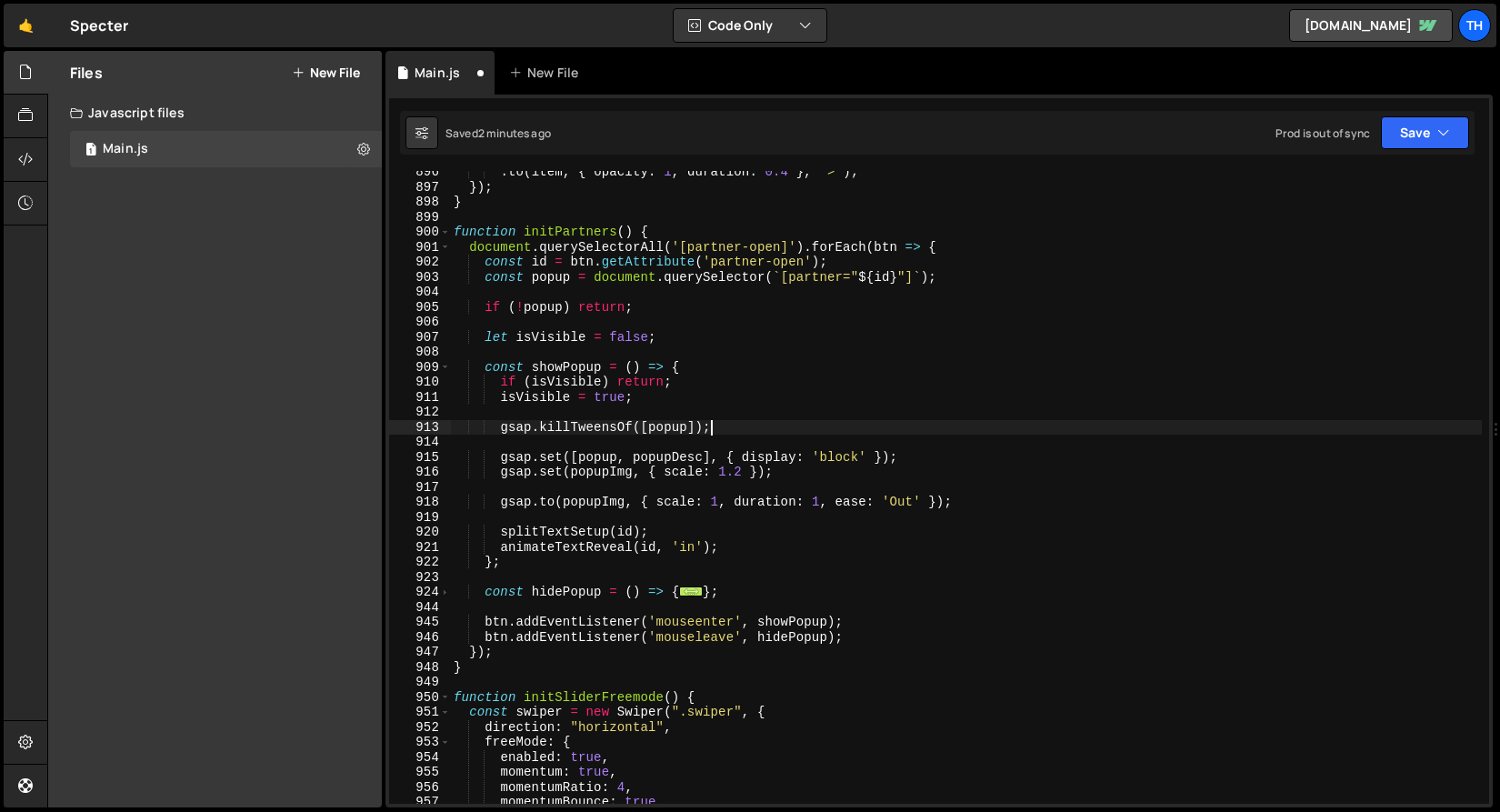
click at [575, 460] on div ". to ( item , { opacity : 1 , duration : 0.4 } , ">" ) ; }) ; } function initPa…" at bounding box center [966, 496] width 1032 height 663
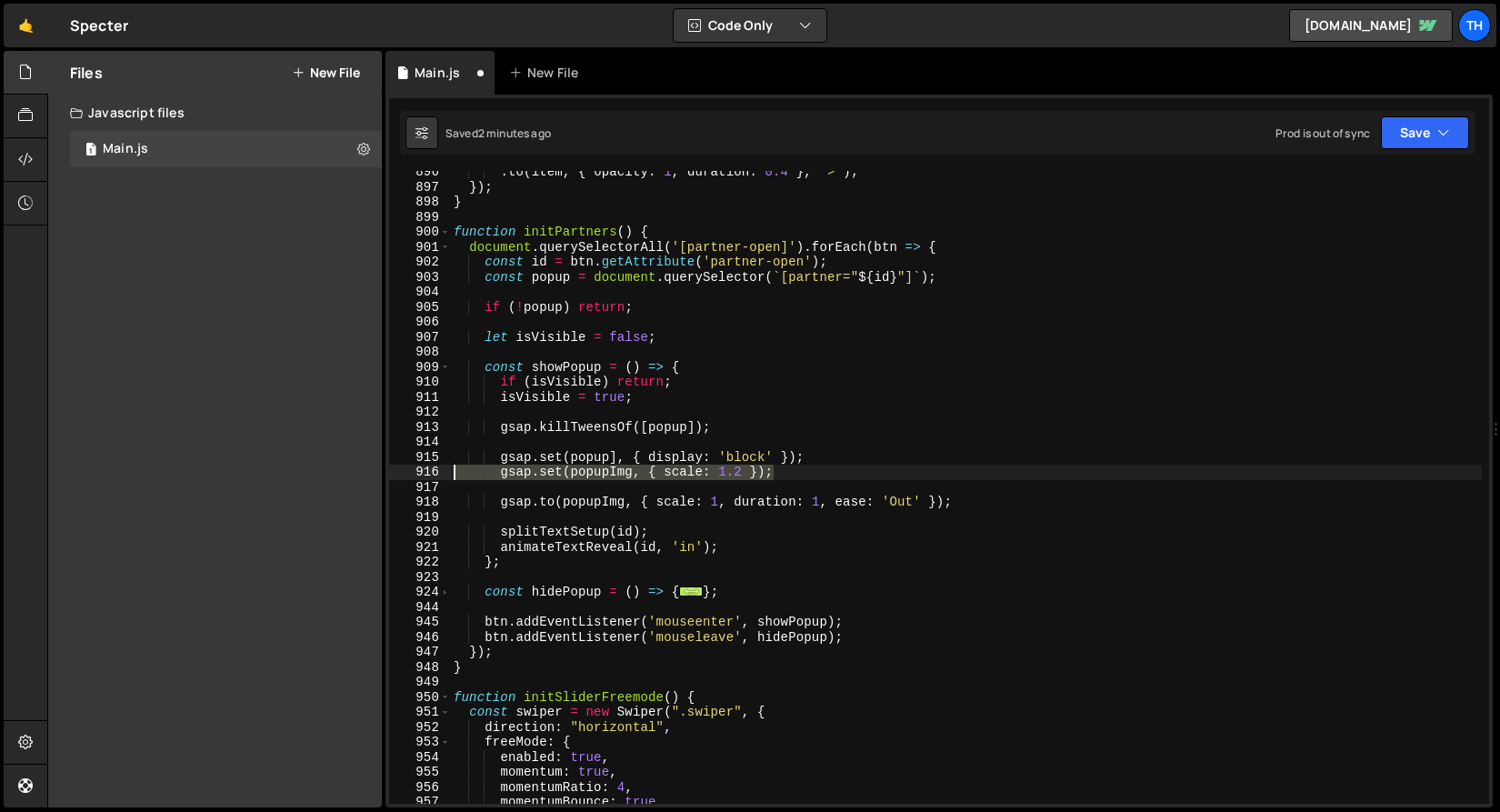
drag, startPoint x: 806, startPoint y: 473, endPoint x: 436, endPoint y: 471, distance: 370.0
click at [436, 471] on div "gsap.set(popup], { display: 'block' }); 896 897 898 899 900 901 902 903 904 905…" at bounding box center [939, 487] width 1100 height 633
type textarea "gsap.set(popupImg, { scale: 1.2 });"
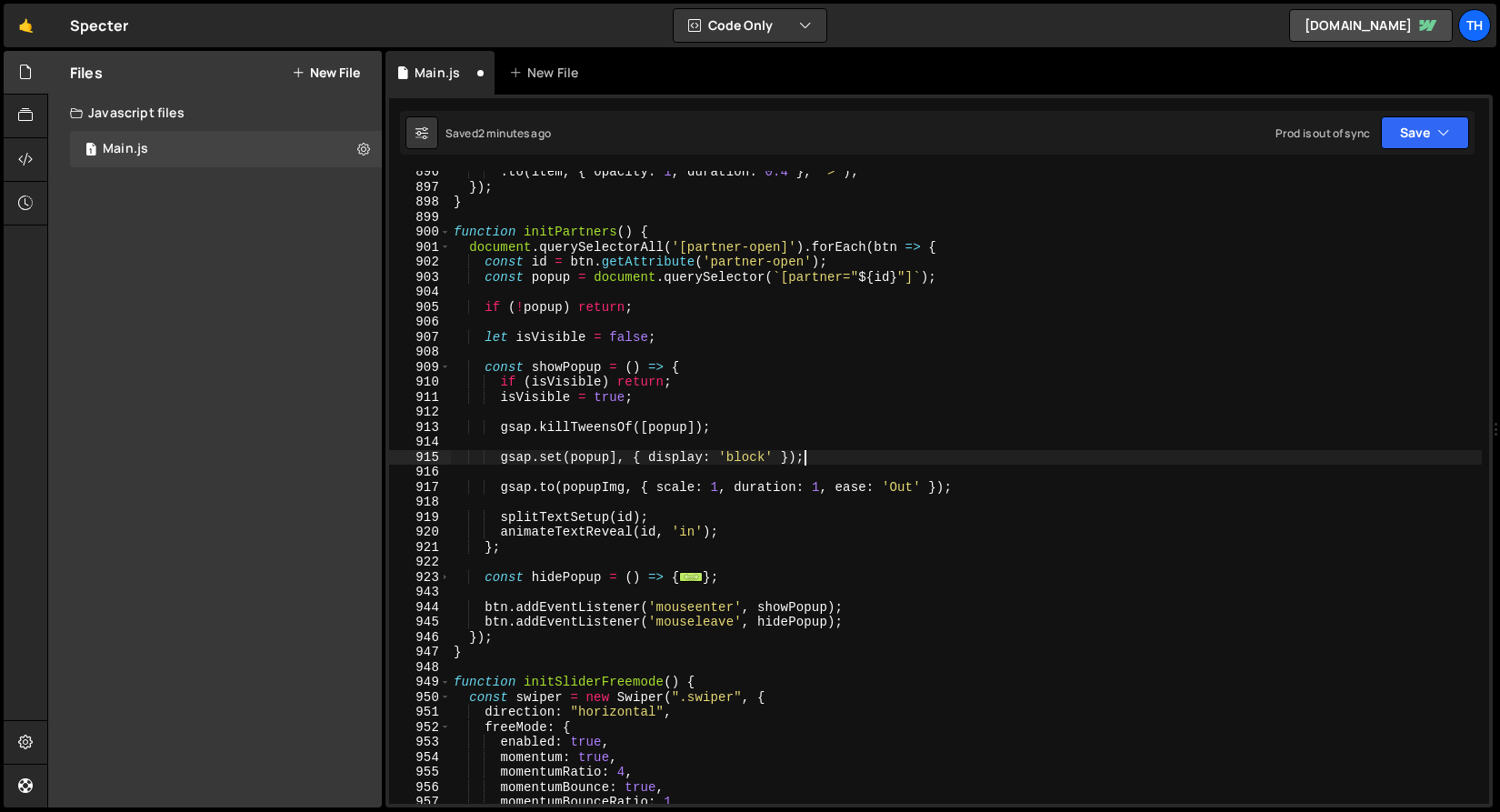
click at [591, 463] on div ". to ( item , { opacity : 1 , duration : 0.4 } , ">" ) ; }) ; } function initPa…" at bounding box center [966, 496] width 1032 height 663
click at [568, 458] on div ". to ( item , { opacity : 1 , duration : 0.4 } , ">" ) ; }) ; } function initPa…" at bounding box center [966, 487] width 1032 height 633
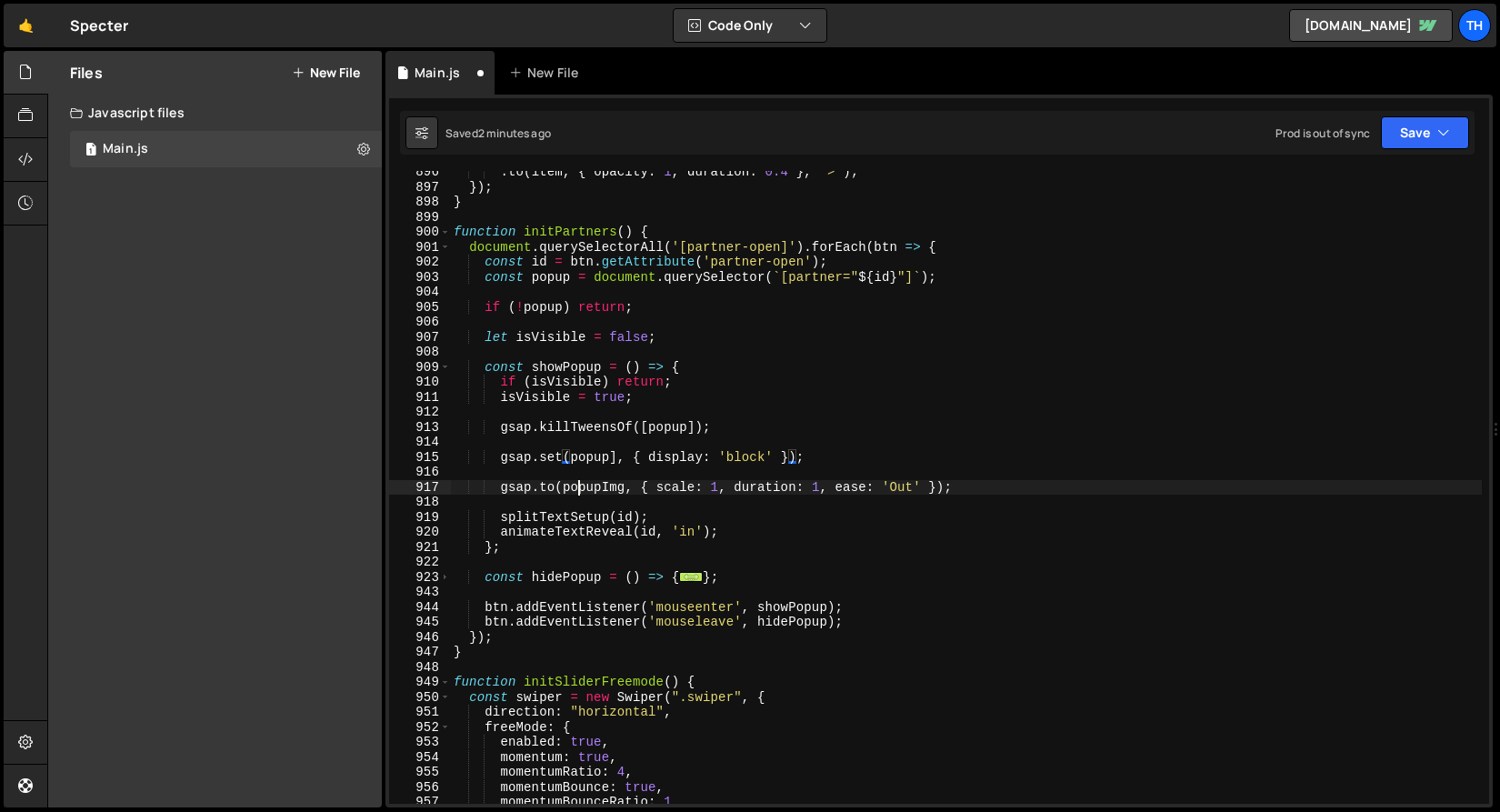
click at [578, 487] on div ". to ( item , { opacity : 1 , duration : 0.4 } , ">" ) ; }) ; } function initPa…" at bounding box center [966, 496] width 1032 height 663
paste textarea
click at [661, 488] on div ". to ( item , { opacity : 1 , duration : 0.4 } , ">" ) ; }) ; } function initPa…" at bounding box center [966, 496] width 1032 height 663
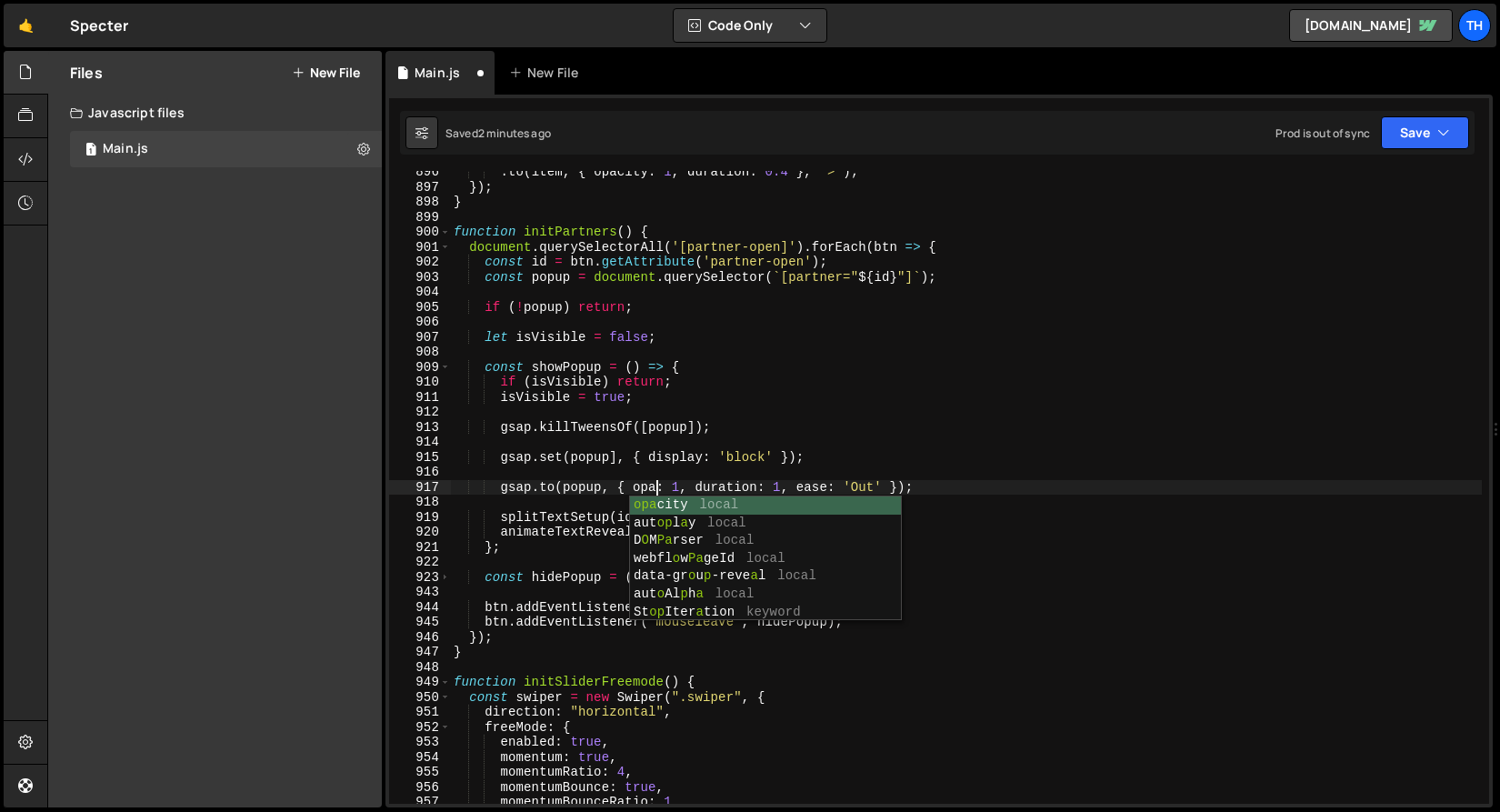
scroll to position [0, 14]
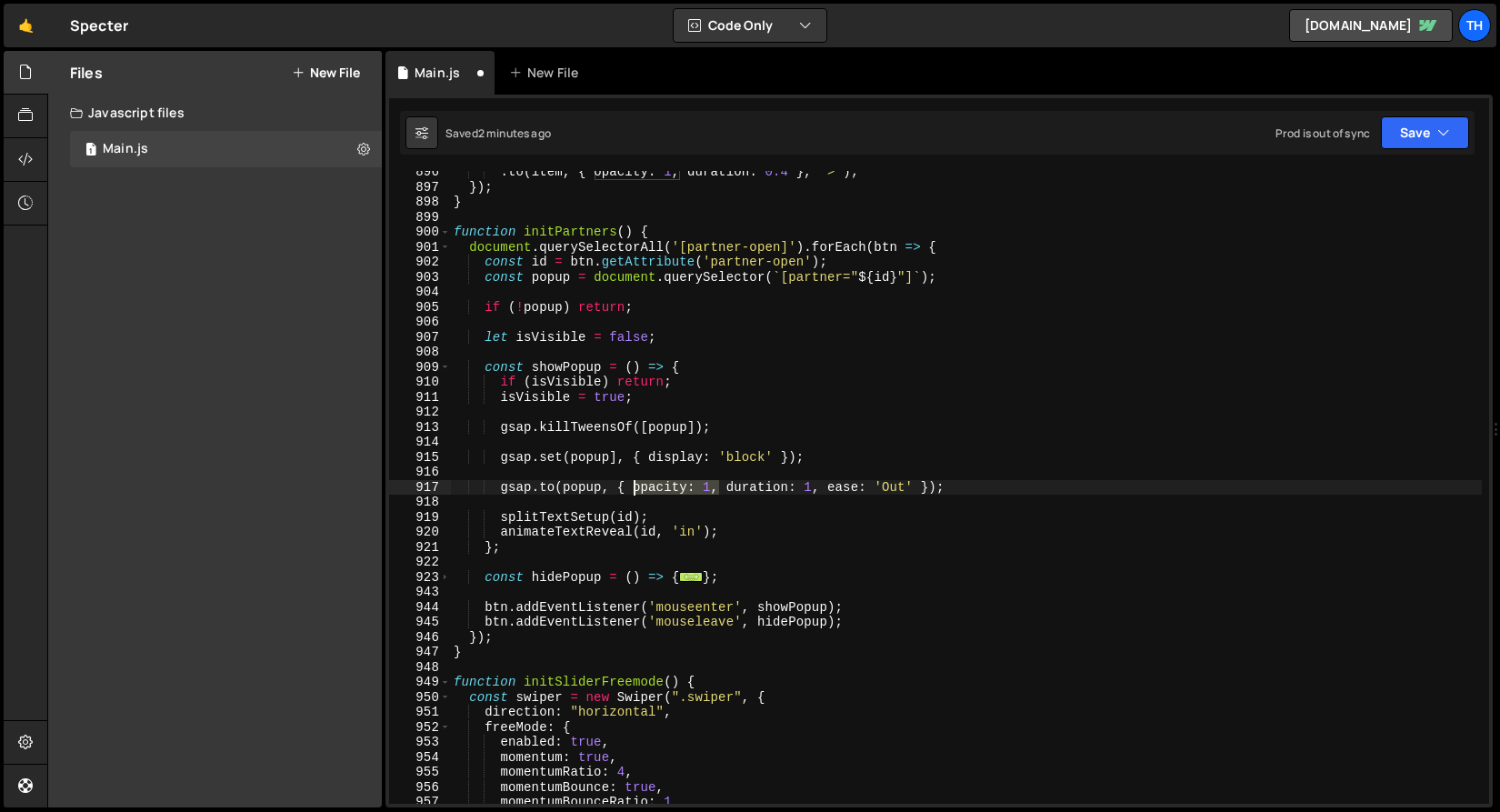
drag, startPoint x: 721, startPoint y: 488, endPoint x: 637, endPoint y: 488, distance: 84.0
click at [637, 488] on div ". to ( item , { opacity : 1 , duration : 0.4 } , ">" ) ; }) ; } function initPa…" at bounding box center [966, 496] width 1032 height 663
drag, startPoint x: 727, startPoint y: 488, endPoint x: 636, endPoint y: 489, distance: 91.0
click at [636, 489] on div ". to ( item , { opacity : 1 , duration : 0.4 } , ">" ) ; }) ; } function initPa…" at bounding box center [966, 496] width 1032 height 663
click at [648, 461] on div ". to ( item , { opacity : 1 , duration : 0.4 } , ">" ) ; }) ; } function initPa…" at bounding box center [966, 496] width 1032 height 663
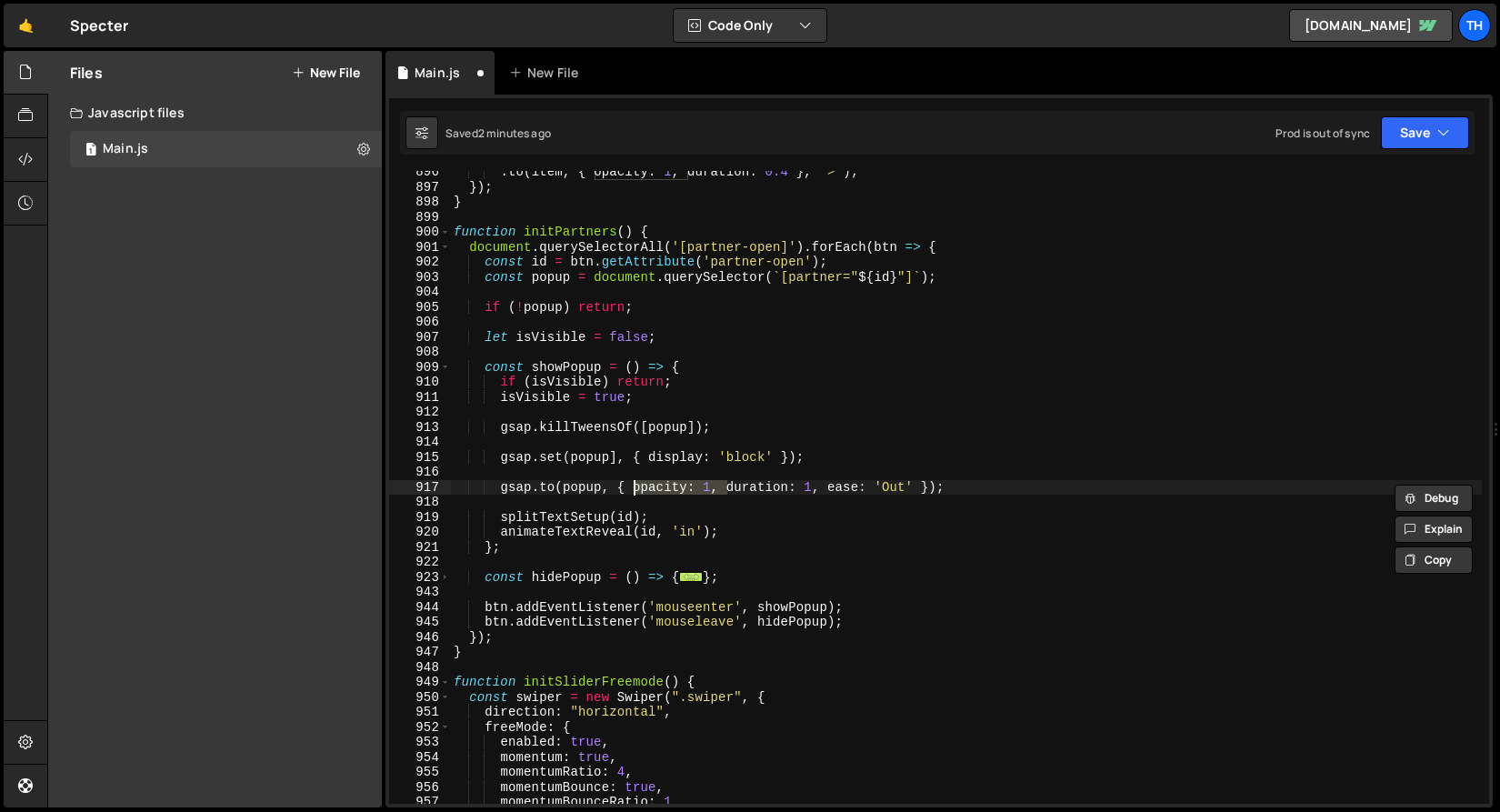
paste textarea "opacity: 1,"
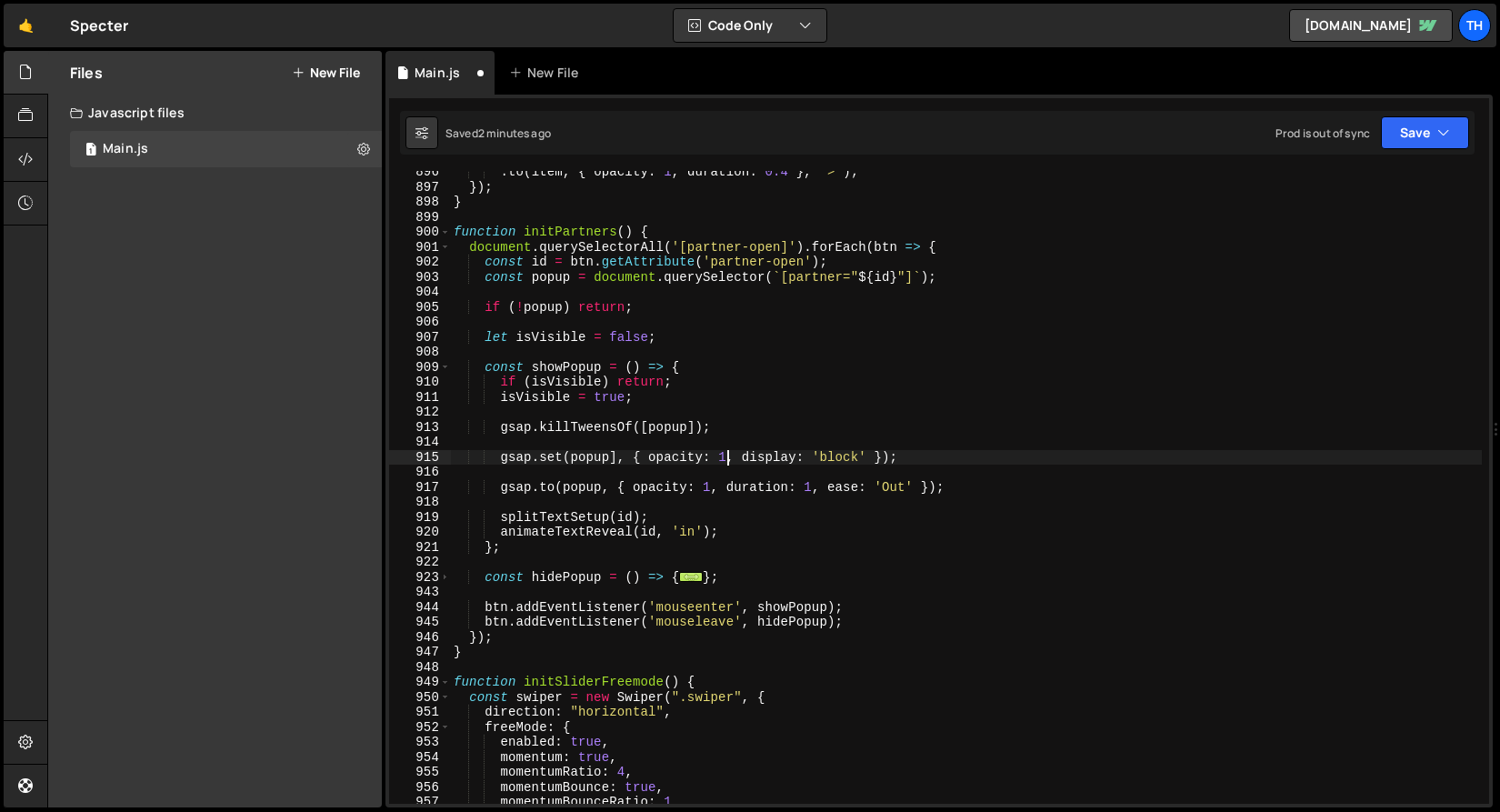
click at [729, 460] on div ". to ( item , { opacity : 1 , duration : 0.4 } , ">" ) ; }) ; } function initPa…" at bounding box center [966, 496] width 1032 height 663
type textarea "gsap.set(popup], { opacity: 0, display: 'block' });"
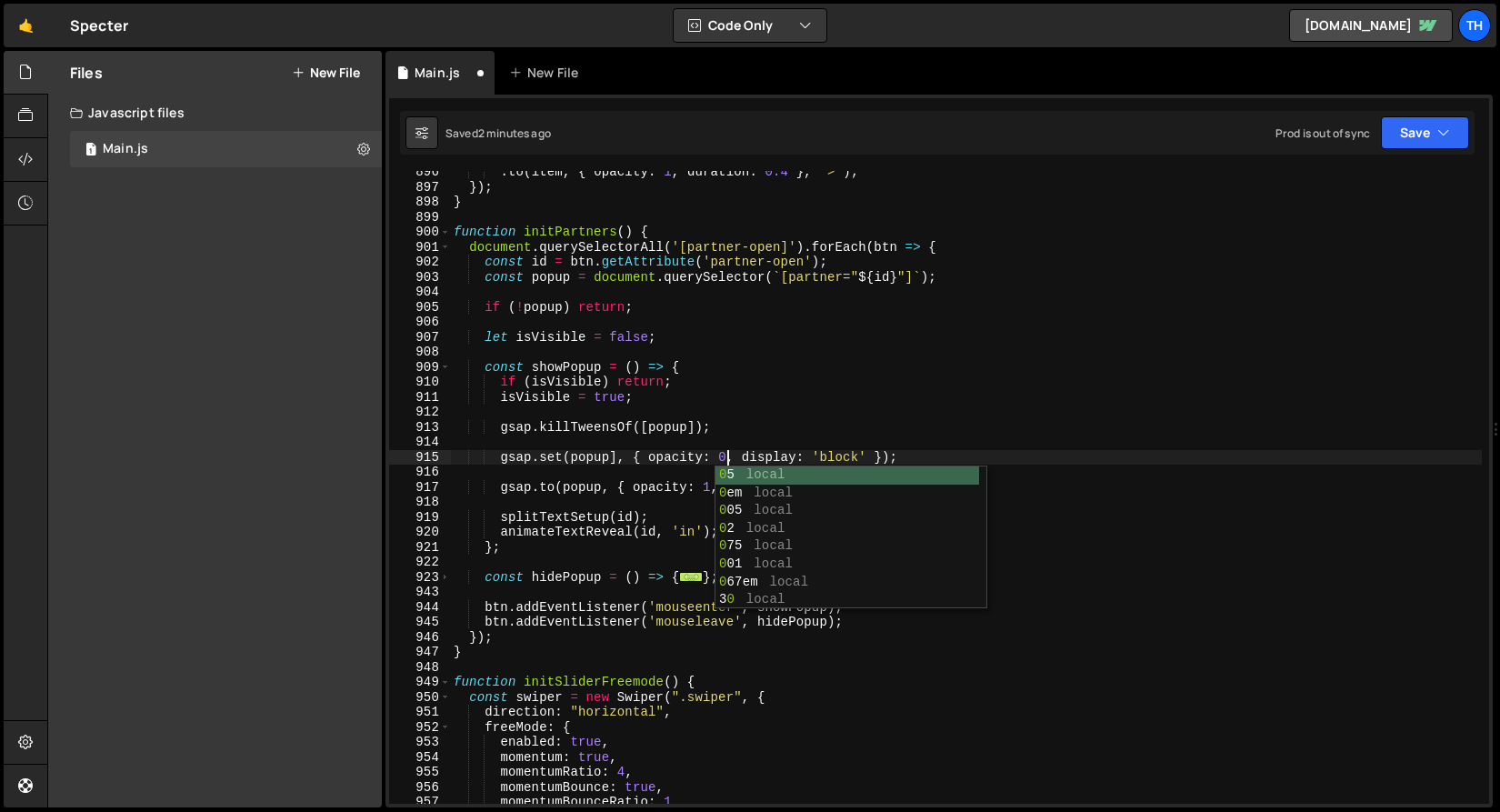
click at [716, 408] on div ". to ( item , { opacity : 1 , duration : 0.4 } , ">" ) ; }) ; } function initPa…" at bounding box center [966, 496] width 1032 height 663
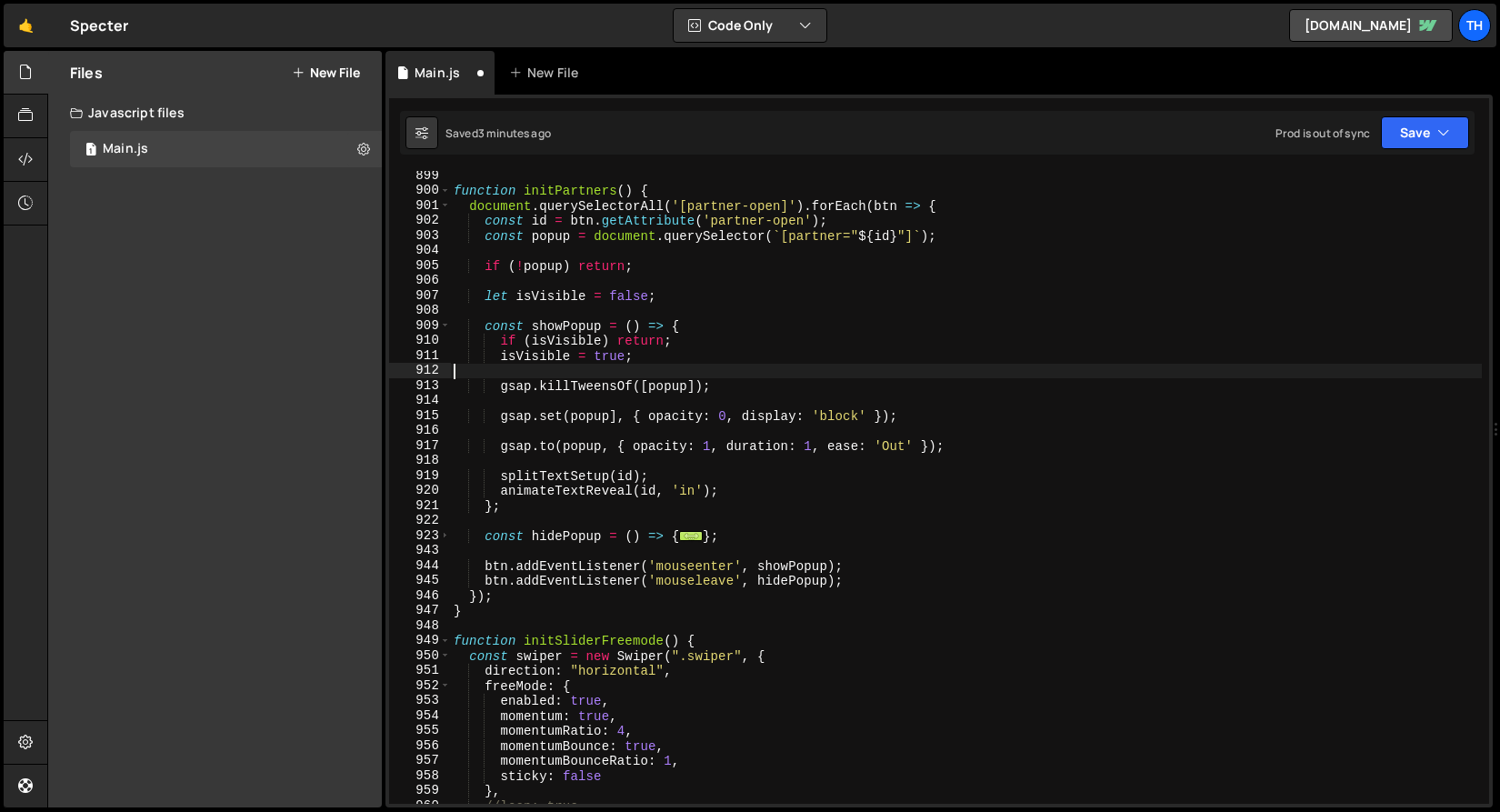
scroll to position [13491, 0]
click at [442, 533] on span at bounding box center [445, 536] width 10 height 16
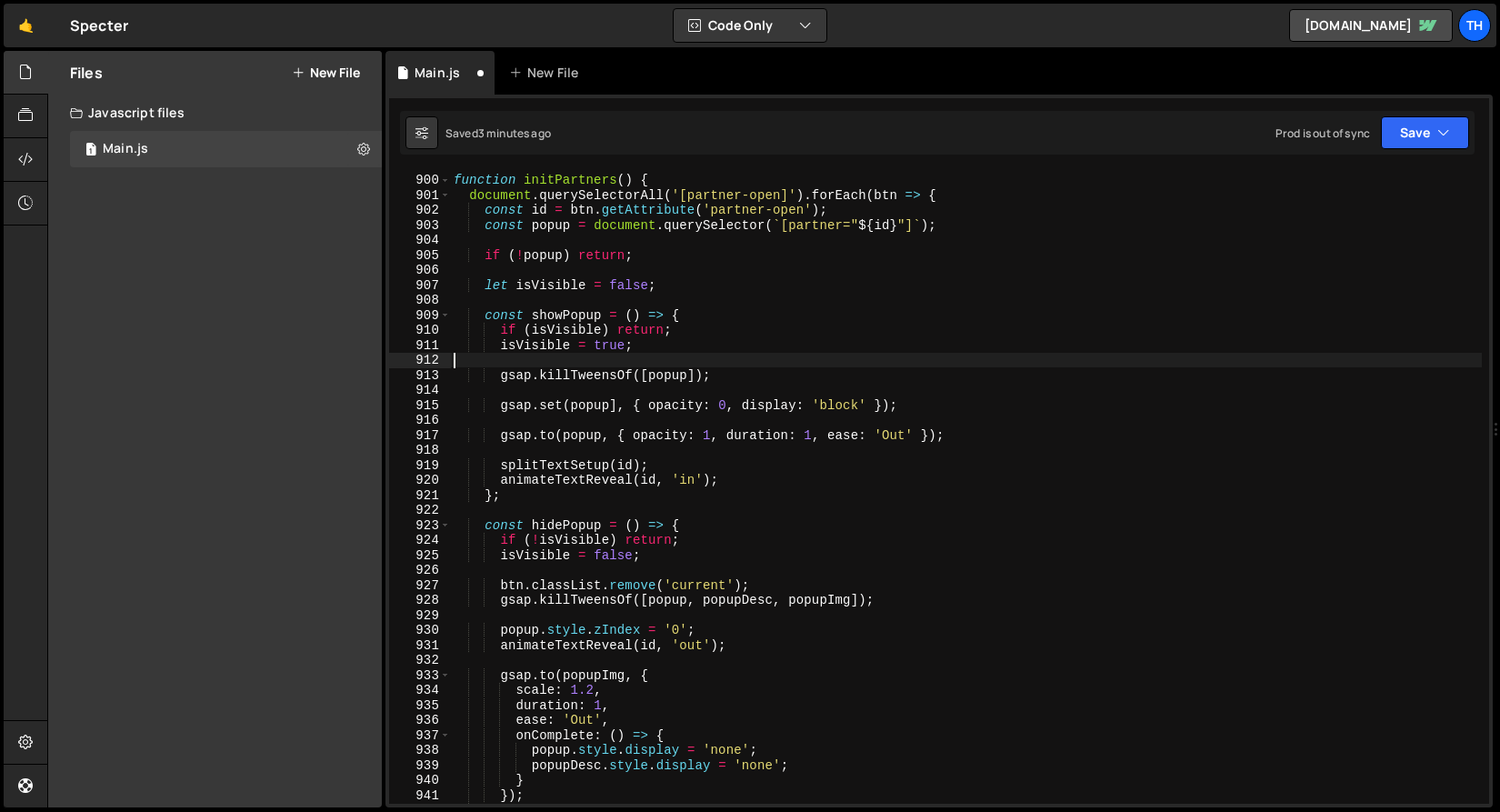
scroll to position [13512, 0]
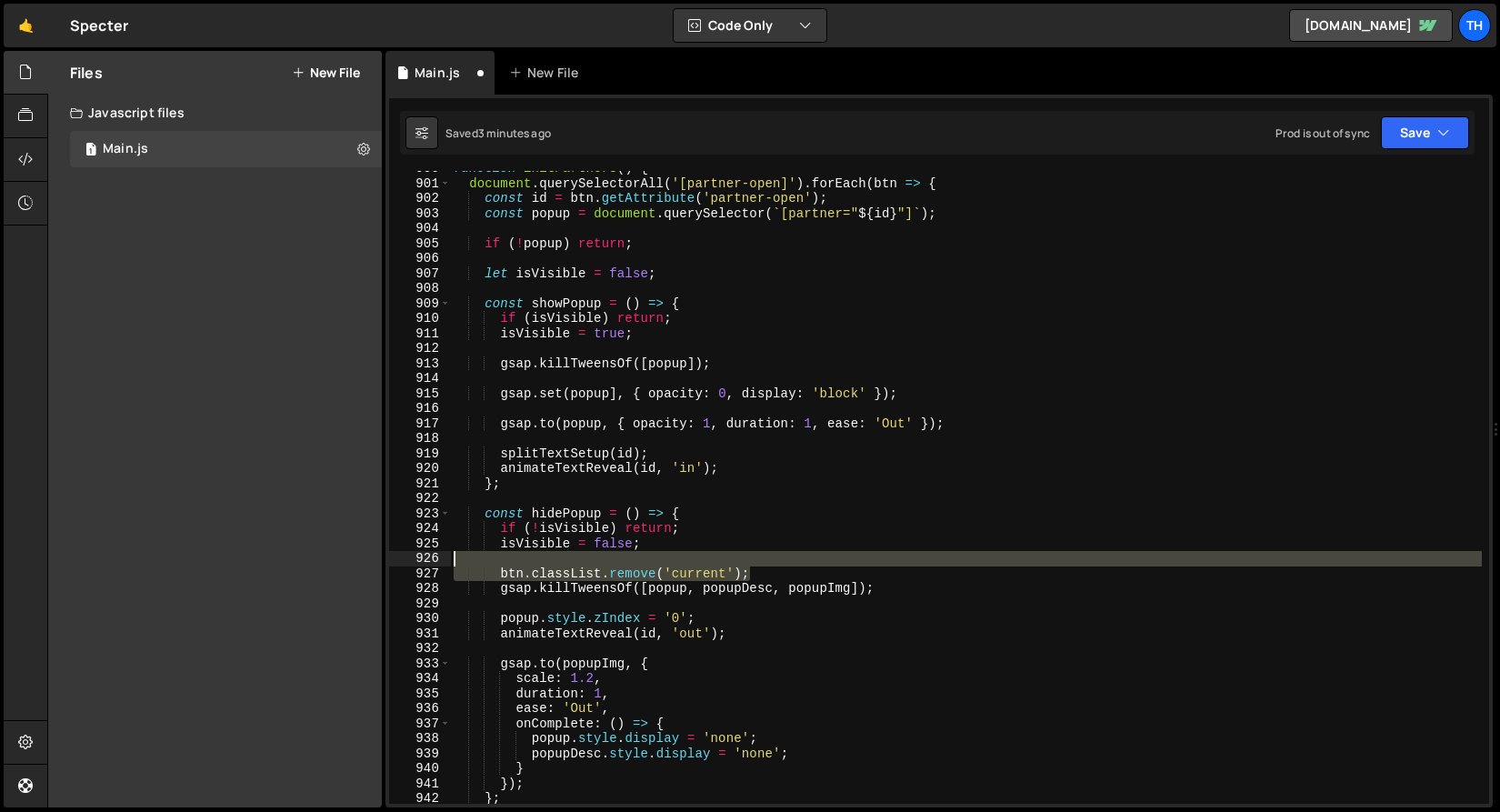
drag, startPoint x: 803, startPoint y: 572, endPoint x: 358, endPoint y: 563, distance: 445.1
click at [358, 563] on div "Files New File Create your first file Get started by starting a Javascript or C…" at bounding box center [774, 430] width 1453 height 758
type textarea "btn.classList.remove('current');"
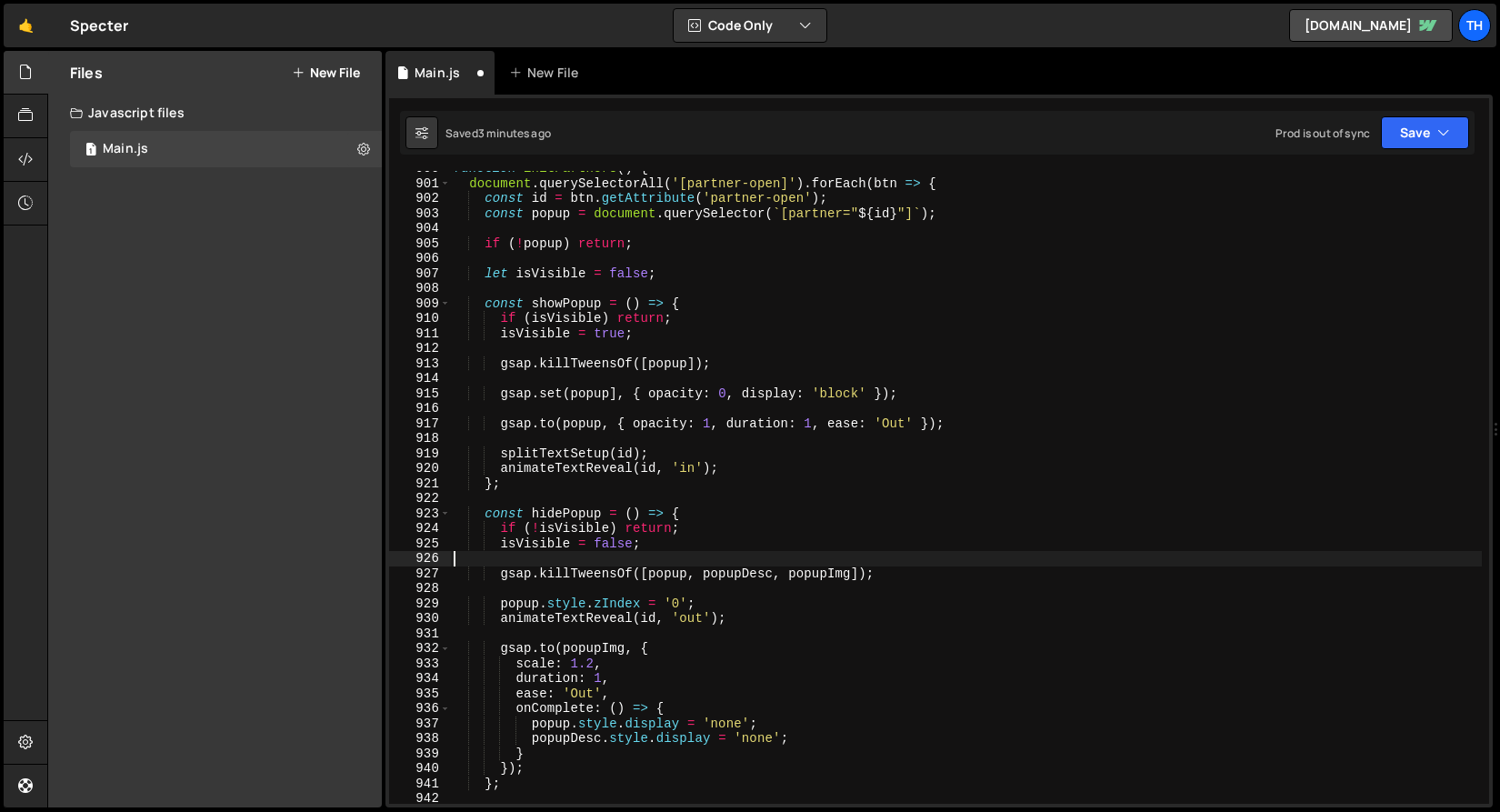
click at [649, 572] on div "function initPartners ( ) { document . querySelectorAll ( '[partner-open]' ) . …" at bounding box center [966, 492] width 1032 height 663
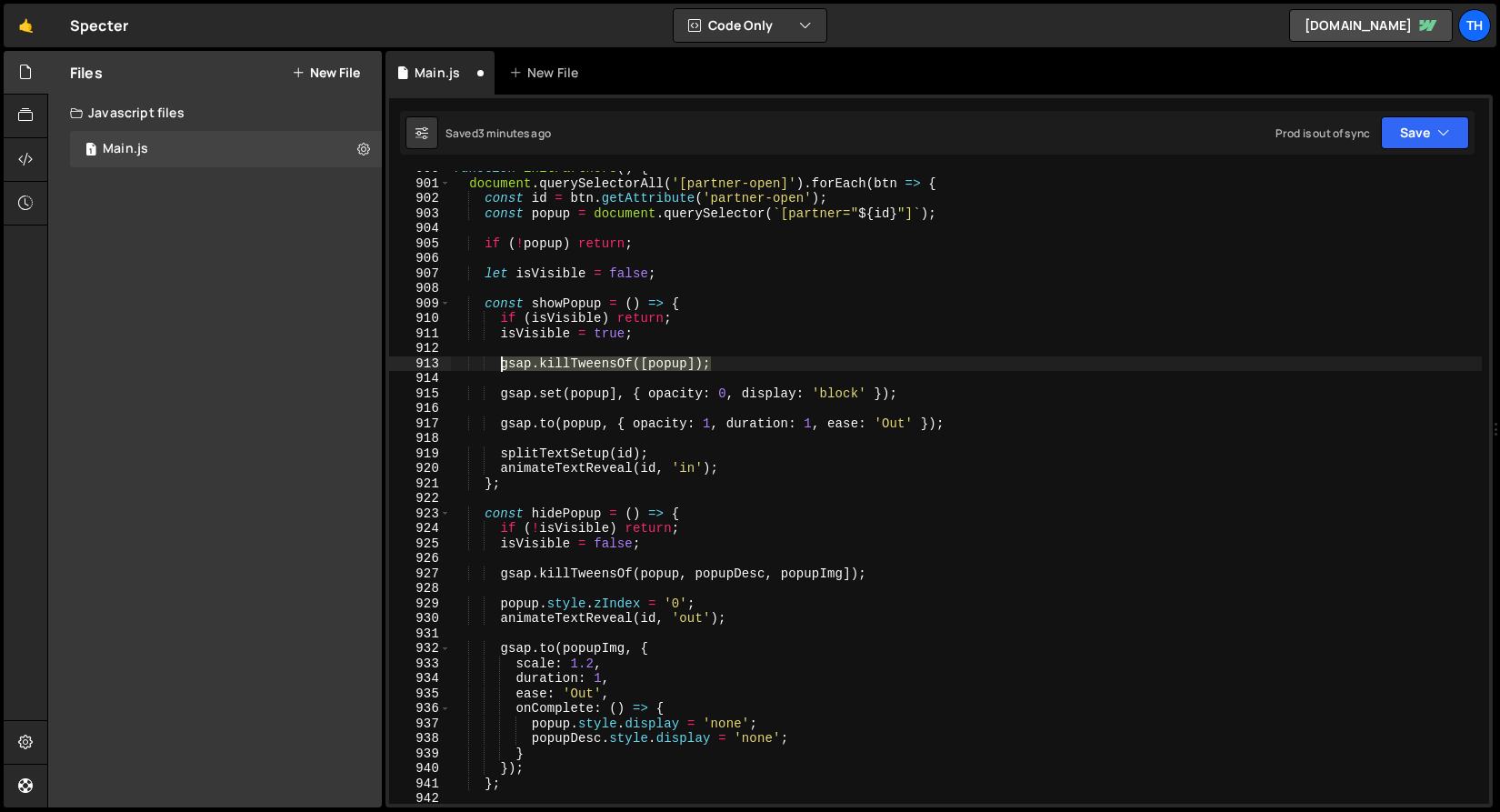
drag, startPoint x: 718, startPoint y: 361, endPoint x: 504, endPoint y: 359, distance: 214.0
click at [504, 359] on div "function initPartners ( ) { document . querySelectorAll ( '[partner-open]' ) . …" at bounding box center [966, 492] width 1032 height 663
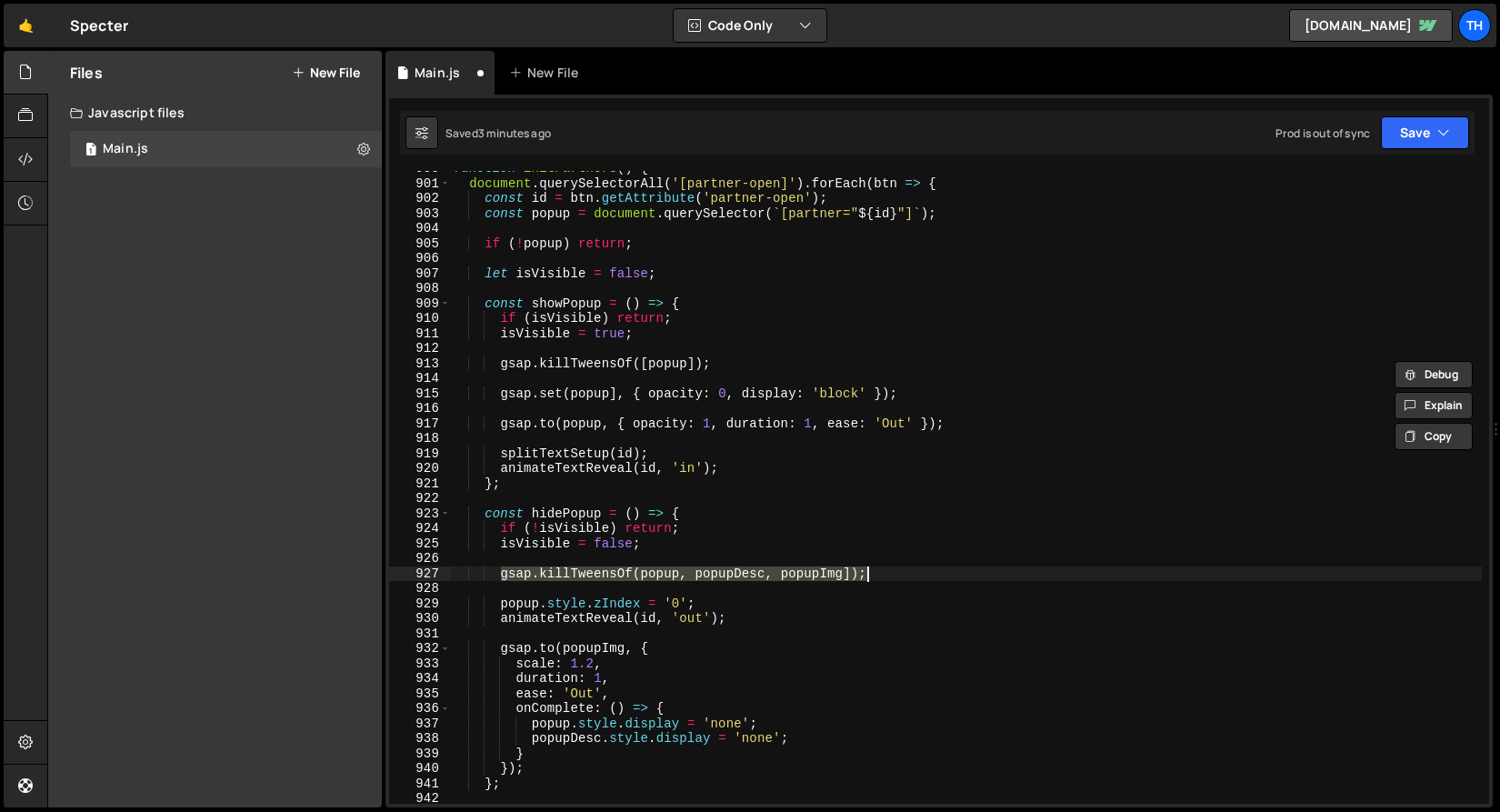
drag, startPoint x: 502, startPoint y: 575, endPoint x: 912, endPoint y: 574, distance: 410.0
click at [912, 574] on div "function initPartners ( ) { document . querySelectorAll ( '[partner-open]' ) . …" at bounding box center [966, 492] width 1032 height 663
paste textarea "[popup"
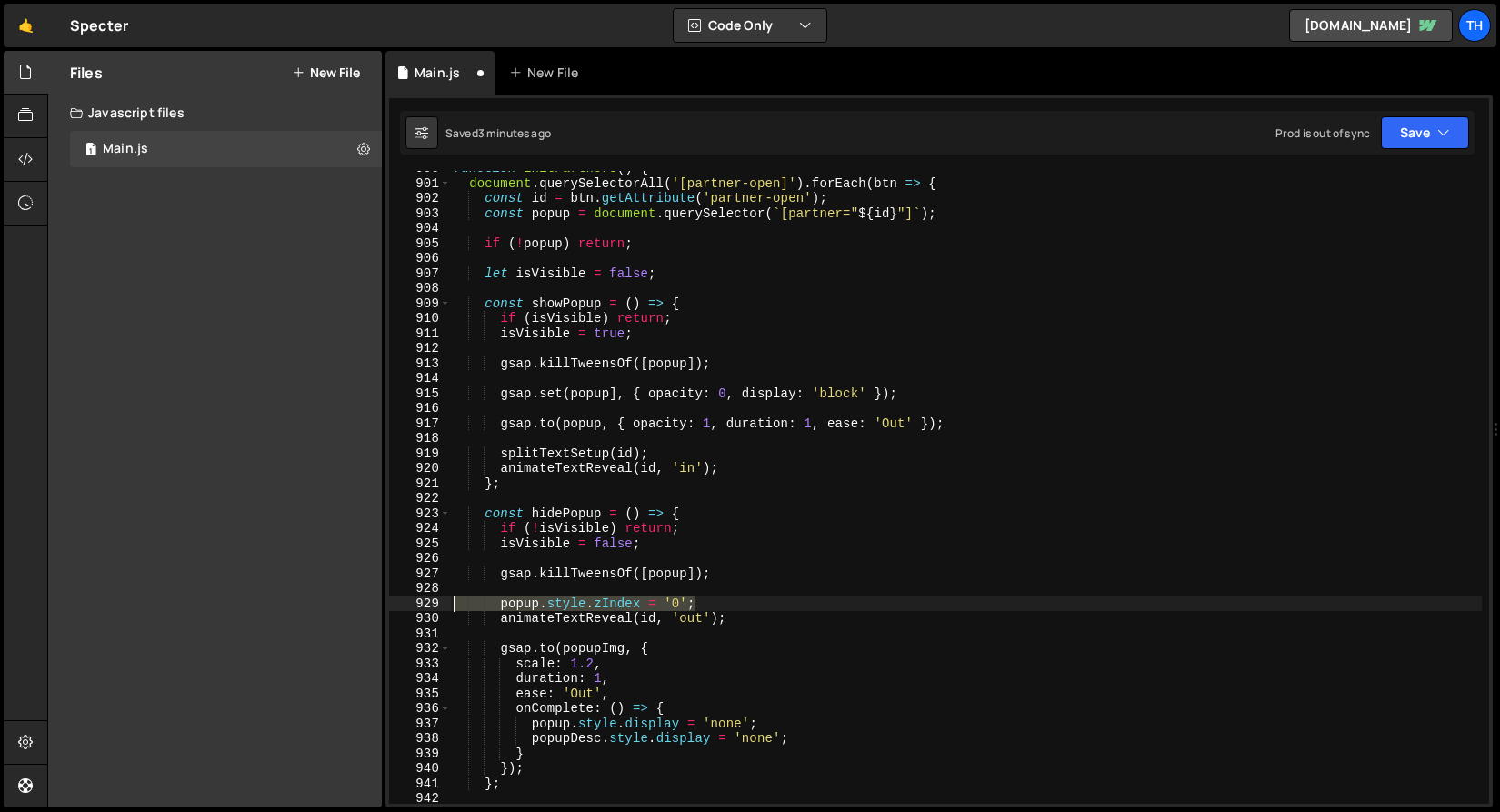
drag, startPoint x: 741, startPoint y: 608, endPoint x: 392, endPoint y: 595, distance: 349.2
click at [392, 595] on div "gsap.killTweensOf([popup]); 900 901 902 903 904 905 906 907 908 909 910 911 912…" at bounding box center [939, 487] width 1100 height 633
type textarea "popup.style.zIndex = '0';"
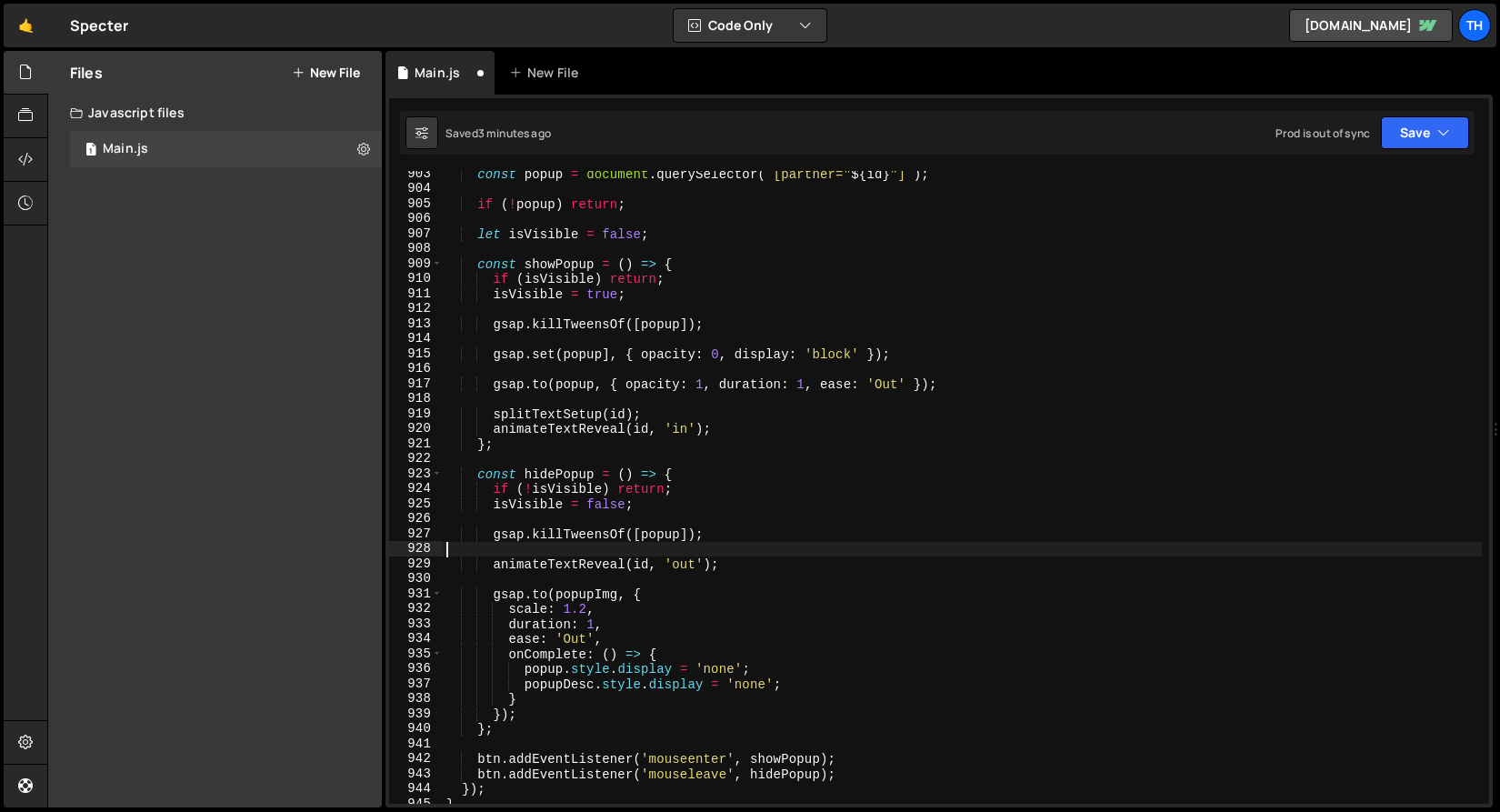
scroll to position [13552, 0]
drag, startPoint x: 727, startPoint y: 569, endPoint x: 492, endPoint y: 566, distance: 235.0
click at [492, 566] on div "const popup = document . querySelector ( ` [partner=" ${ id } "] ` ) ; if ( ! p…" at bounding box center [962, 498] width 1040 height 663
type textarea "animateTextReveal(id, 'out');"
drag, startPoint x: 511, startPoint y: 566, endPoint x: 389, endPoint y: 566, distance: 122.0
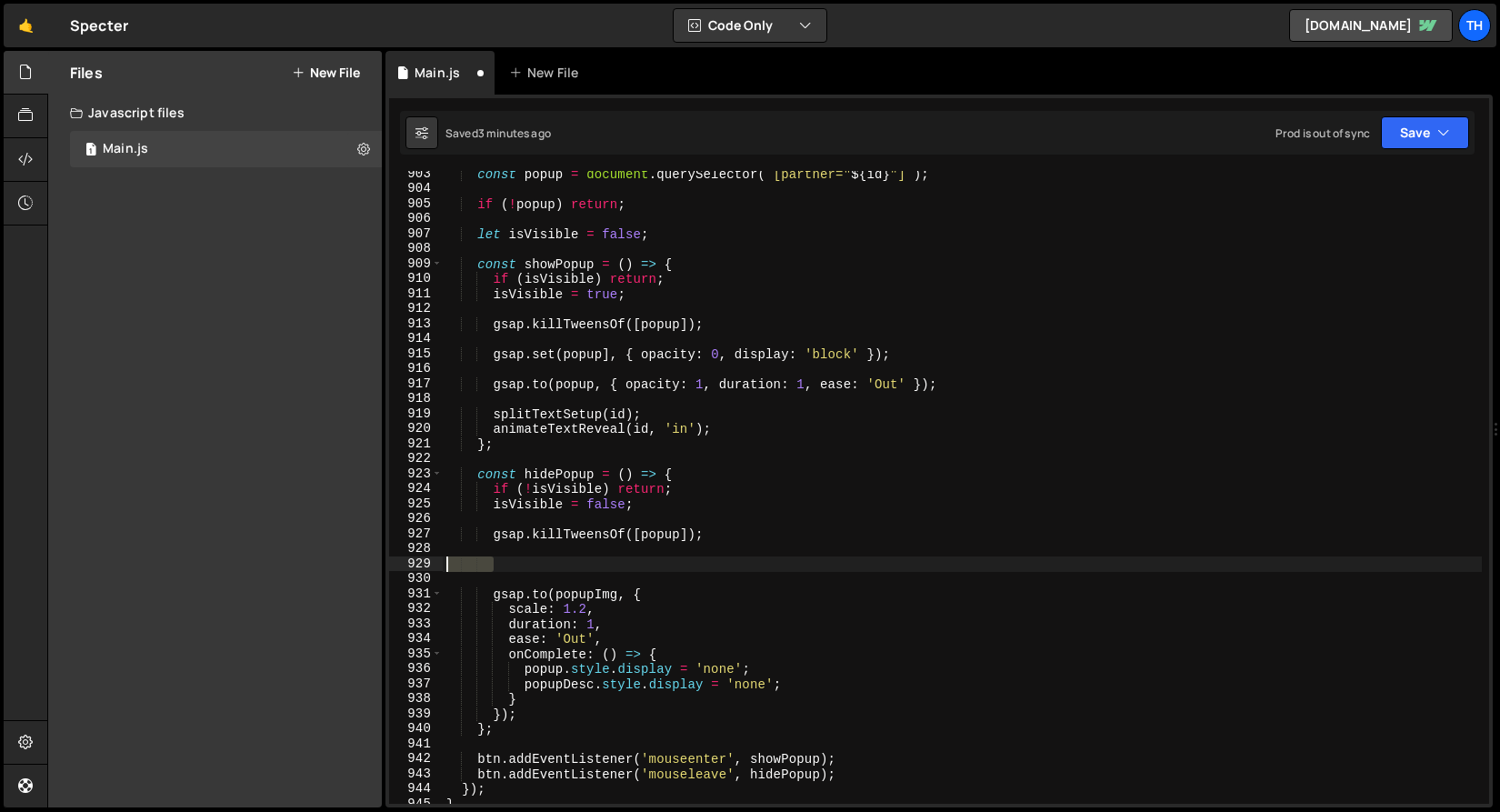
click at [389, 566] on div "903 904 905 906 907 908 909 910 911 912 913 914 915 916 917 918 919 920 921 922…" at bounding box center [939, 487] width 1100 height 633
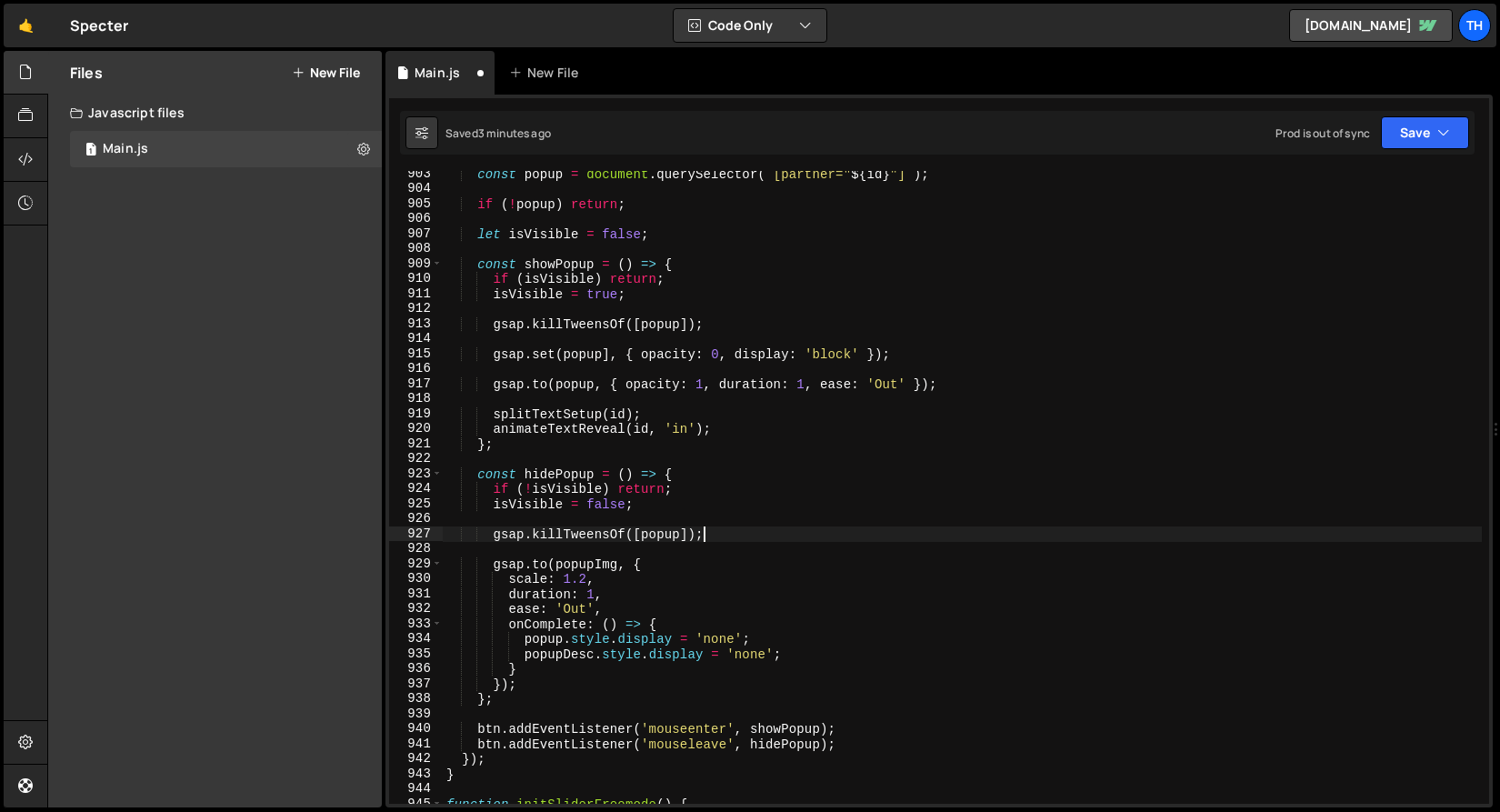
click at [547, 681] on div "const popup = document . querySelector ( ` [partner=" ${ id } "] ` ) ; if ( ! p…" at bounding box center [962, 498] width 1040 height 663
type textarea "});"
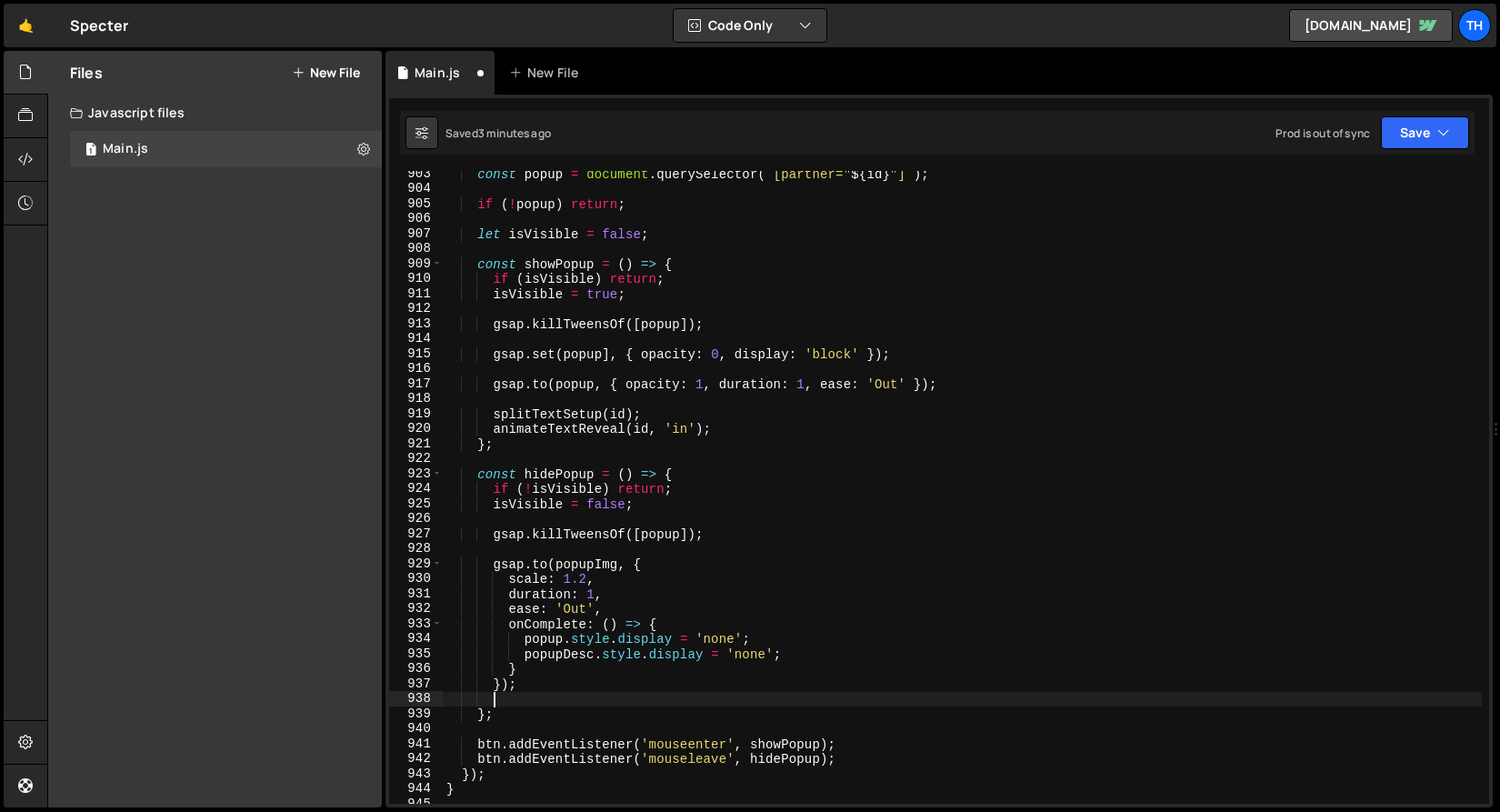
scroll to position [0, 2]
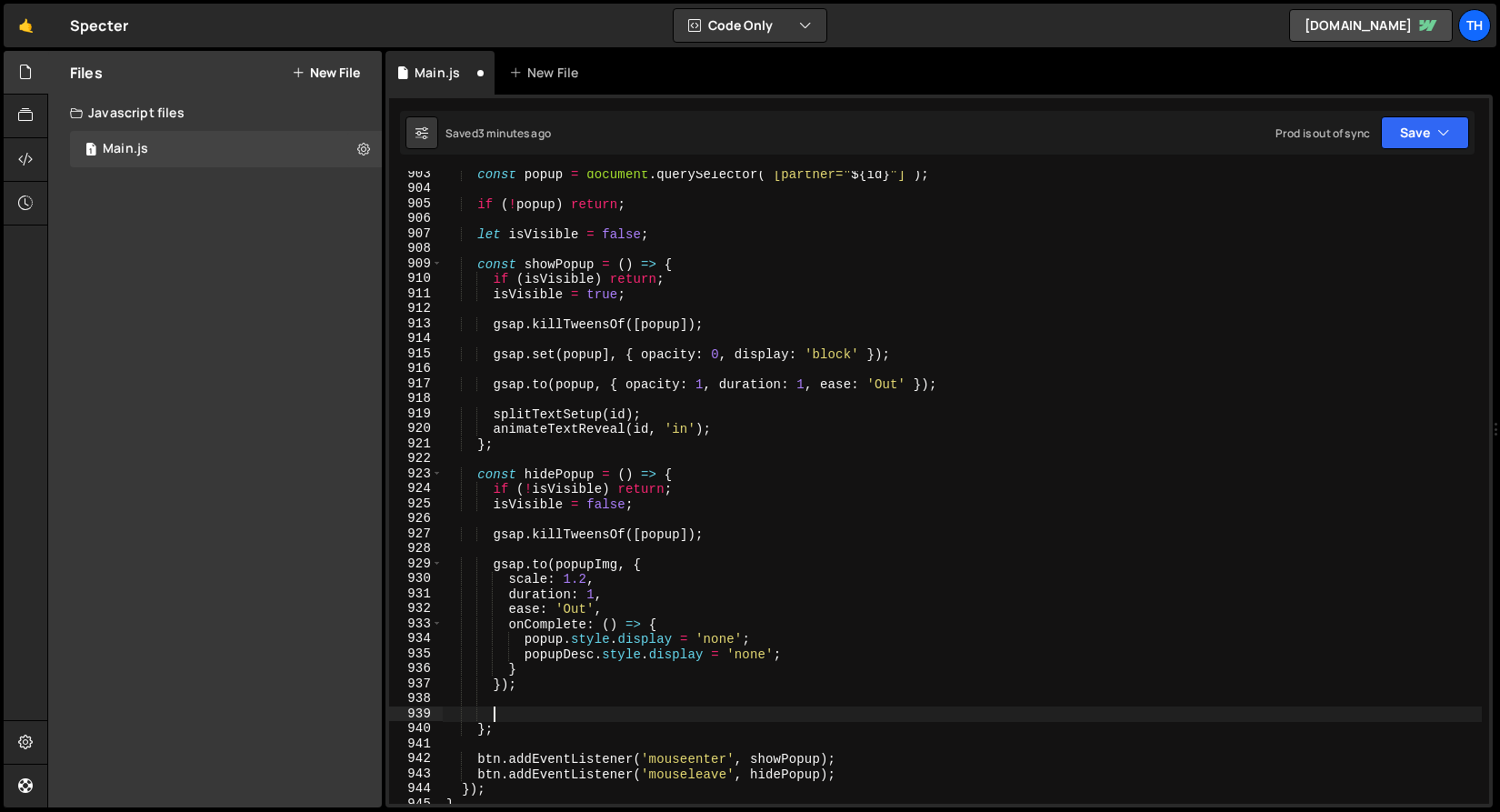
paste textarea "animateTextReveal(id, 'out');"
click at [566, 567] on div "const popup = document . querySelector ( ` [partner=" ${ id } "] ` ) ; if ( ! p…" at bounding box center [962, 498] width 1040 height 663
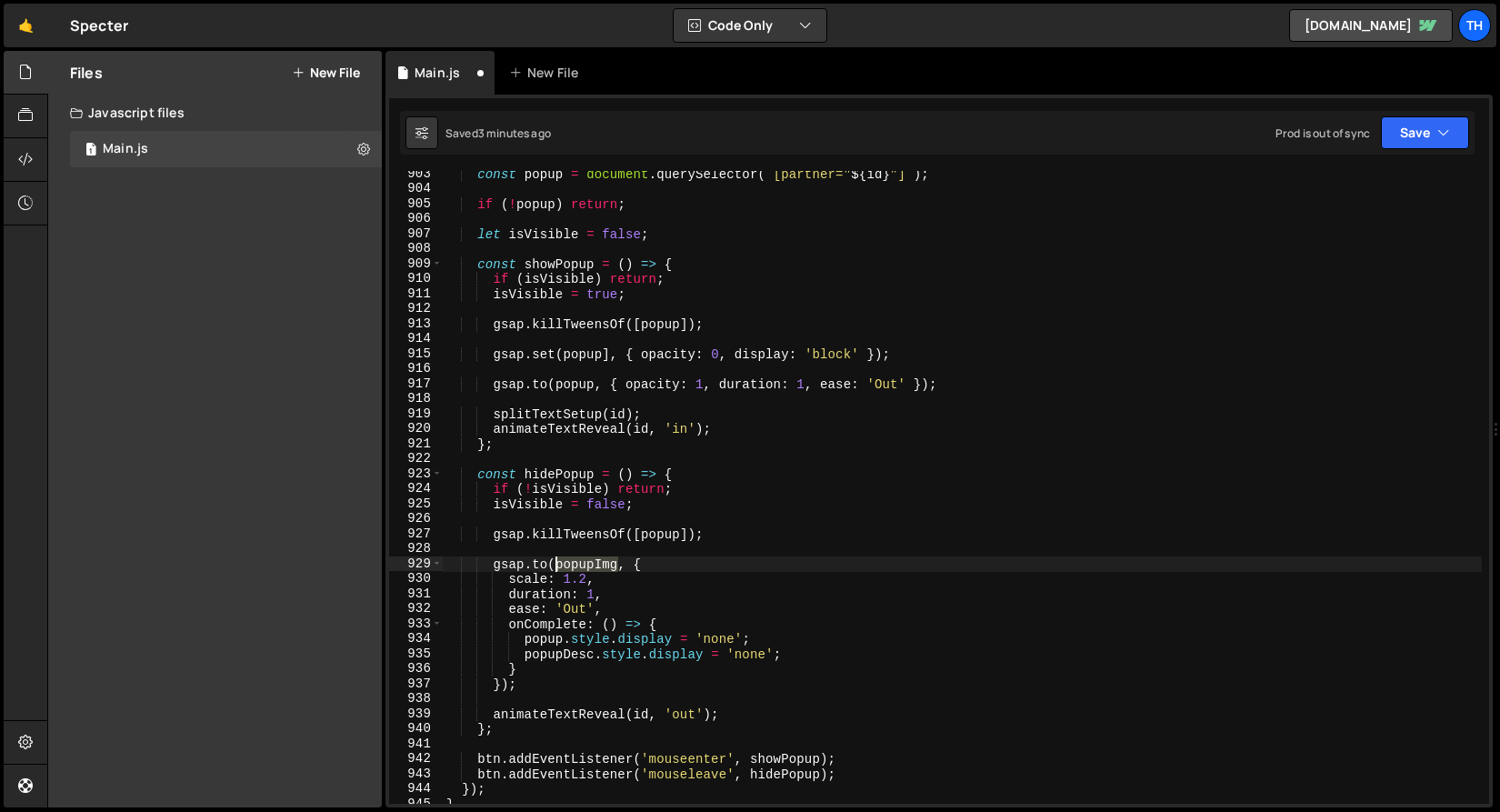
click at [566, 567] on div "const popup = document . querySelector ( ` [partner=" ${ id } "] ` ) ; if ( ! p…" at bounding box center [962, 498] width 1040 height 663
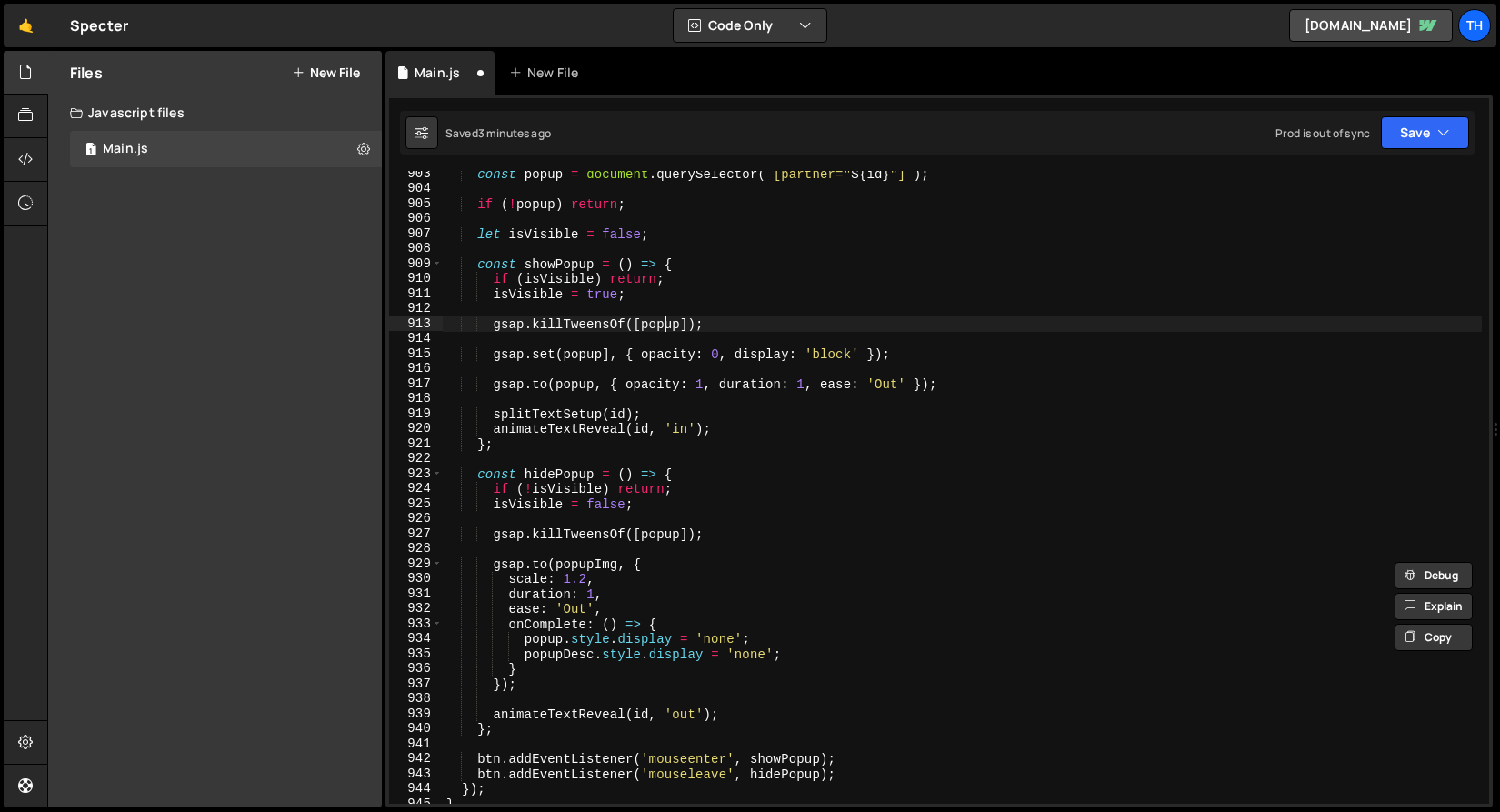
click at [664, 324] on div "const popup = document . querySelector ( ` [partner=" ${ id } "] ` ) ; if ( ! p…" at bounding box center [962, 498] width 1040 height 663
click at [644, 320] on div "const popup = document . querySelector ( ` [partner=" ${ id } "] ` ) ; if ( ! p…" at bounding box center [962, 487] width 1040 height 633
click at [681, 317] on div "const popup = document . querySelector ( ` [partner=" ${ id } "] ` ) ; if ( ! p…" at bounding box center [962, 498] width 1040 height 663
click at [644, 528] on div "const popup = document . querySelector ( ` [partner=" ${ id } "] ` ) ; if ( ! p…" at bounding box center [962, 498] width 1040 height 663
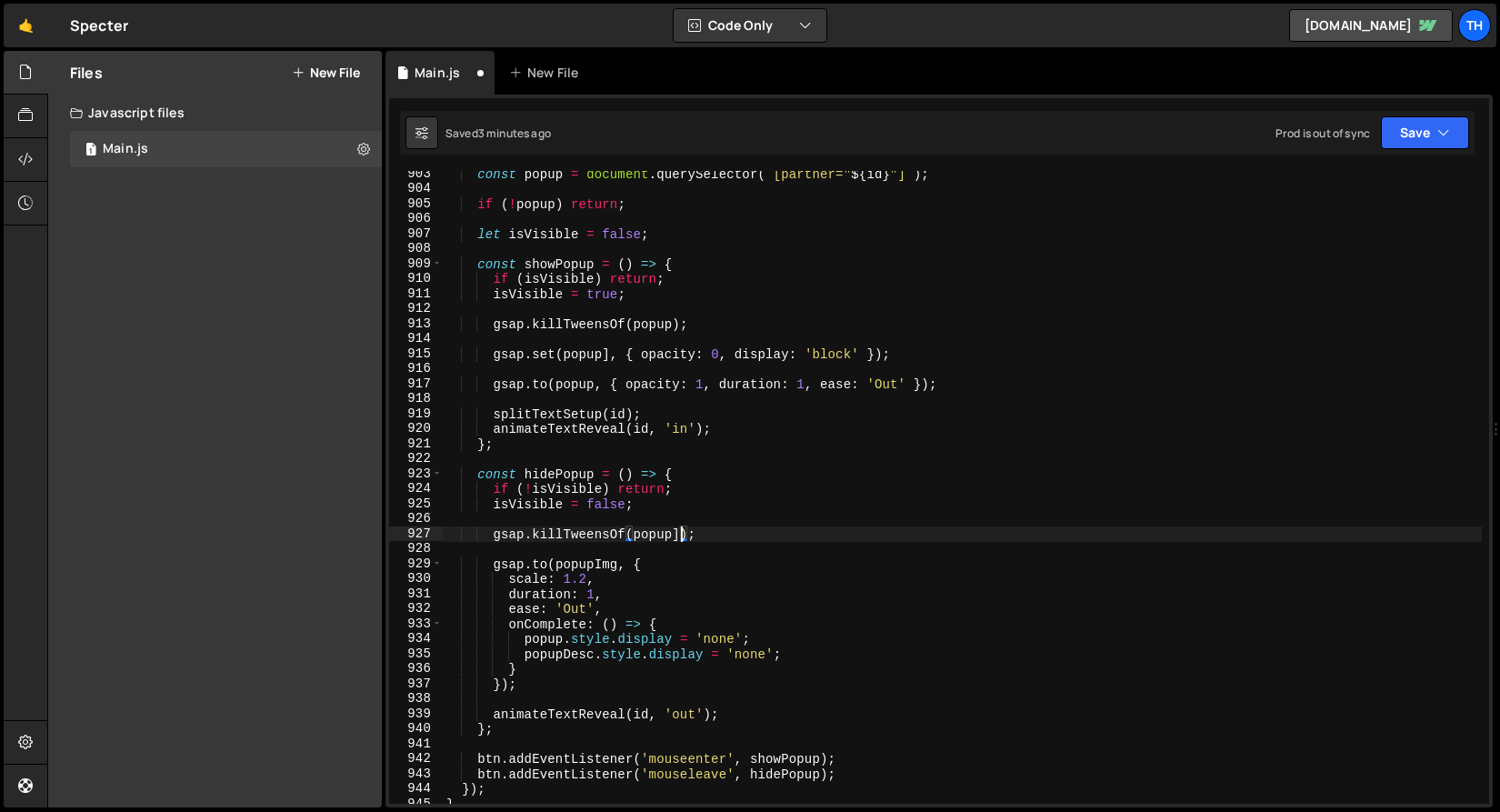
click at [684, 533] on div "const popup = document . querySelector ( ` [partner=" ${ id } "] ` ) ; if ( ! p…" at bounding box center [962, 498] width 1040 height 663
click at [618, 564] on div "const popup = document . querySelector ( ` [partner=" ${ id } "] ` ) ; if ( ! p…" at bounding box center [962, 498] width 1040 height 663
click at [537, 579] on div "const popup = document . querySelector ( ` [partner=" ${ id } "] ` ) ; if ( ! p…" at bounding box center [962, 498] width 1040 height 663
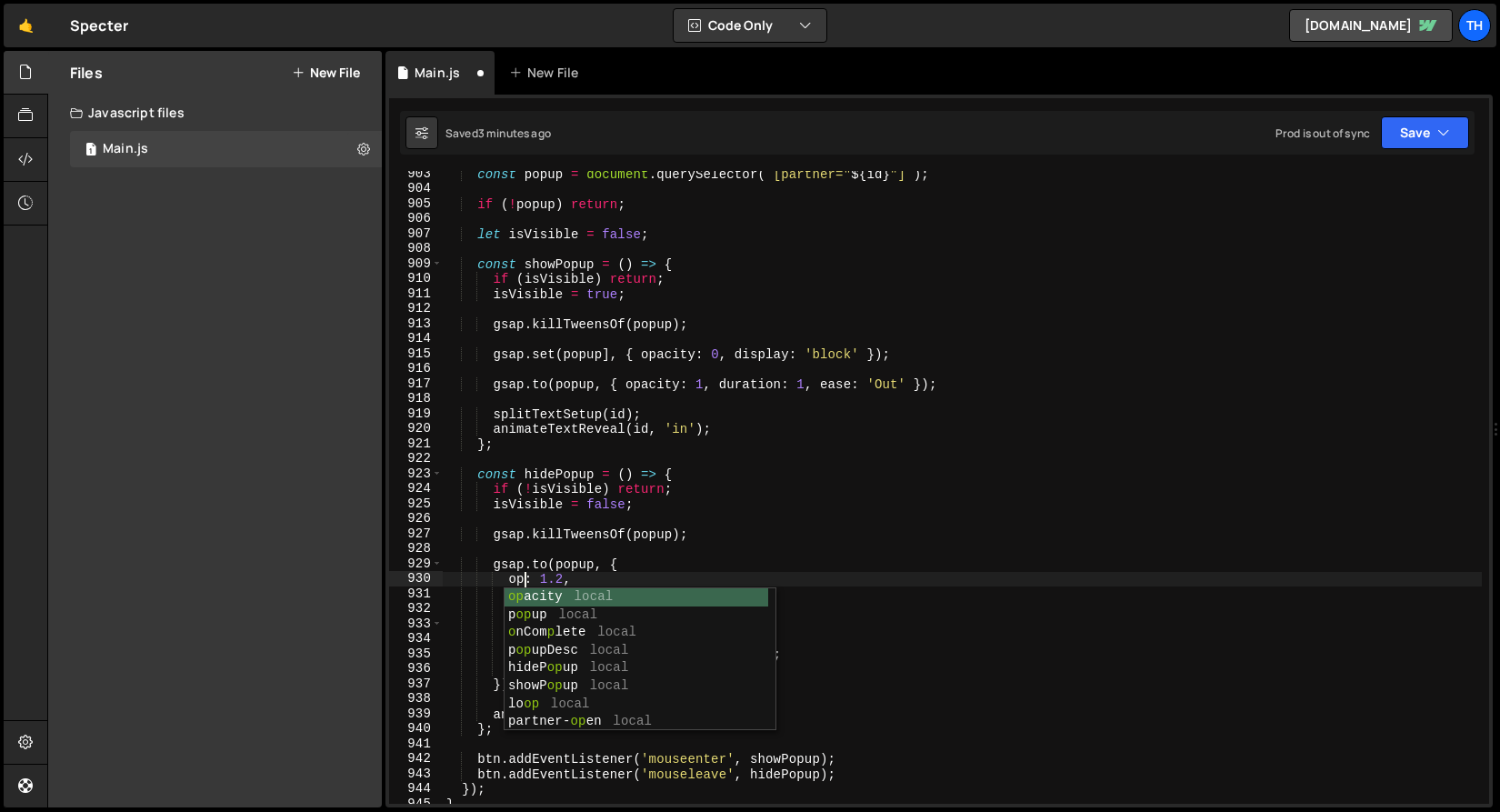
scroll to position [0, 6]
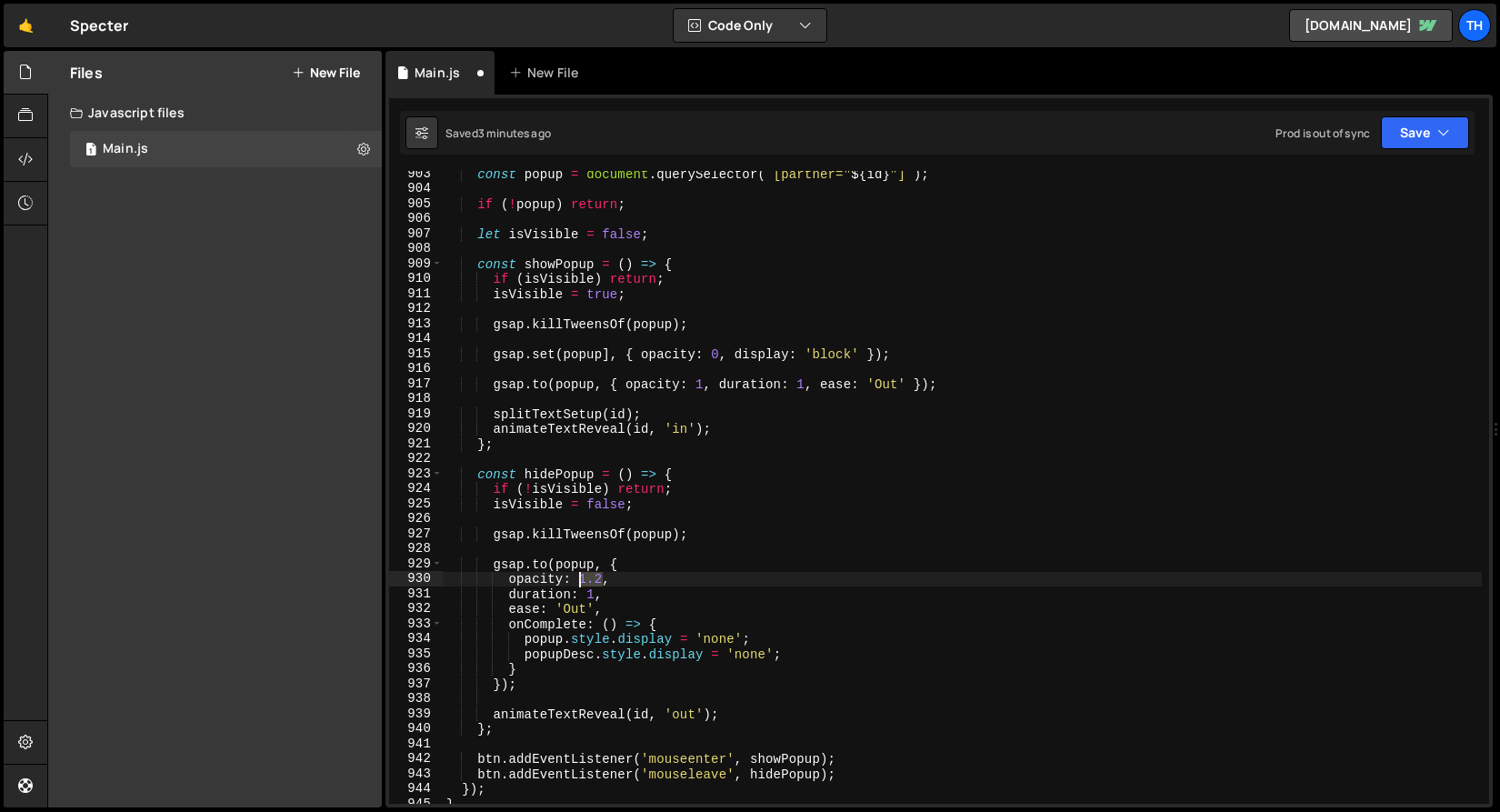
drag, startPoint x: 603, startPoint y: 573, endPoint x: 581, endPoint y: 575, distance: 22.1
click at [581, 575] on div "const popup = document . querySelector ( ` [partner=" ${ id } "] ` ) ; if ( ! p…" at bounding box center [962, 498] width 1040 height 663
click at [540, 557] on div "const popup = document . querySelector ( ` [partner=" ${ id } "] ` ) ; if ( ! p…" at bounding box center [962, 498] width 1040 height 663
drag, startPoint x: 806, startPoint y: 656, endPoint x: 359, endPoint y: 654, distance: 447.0
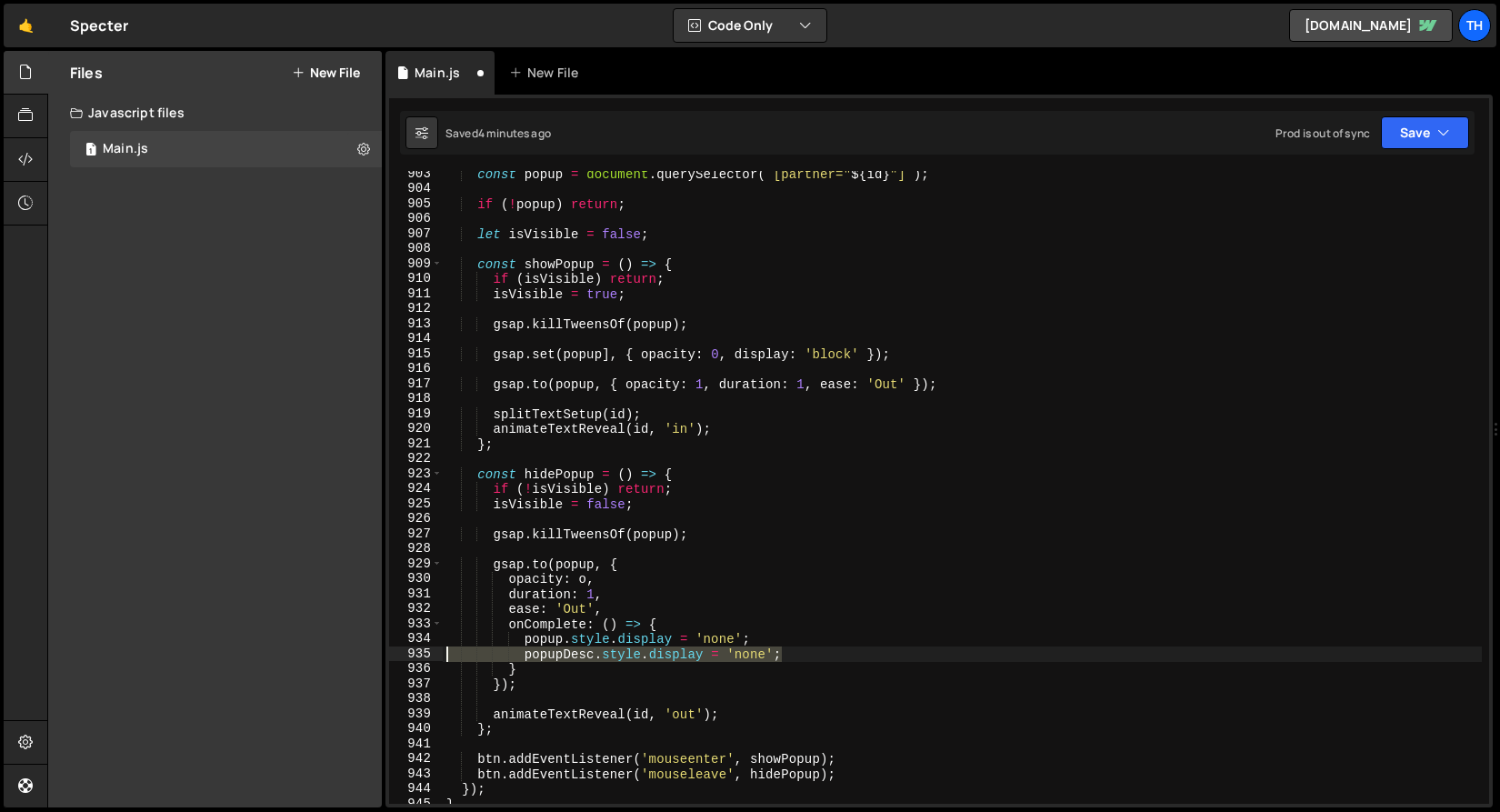
click at [359, 654] on div "Files New File Create your first file Get started by starting a Javascript or C…" at bounding box center [774, 430] width 1453 height 758
type textarea "popupDesc.style.display = 'none';"
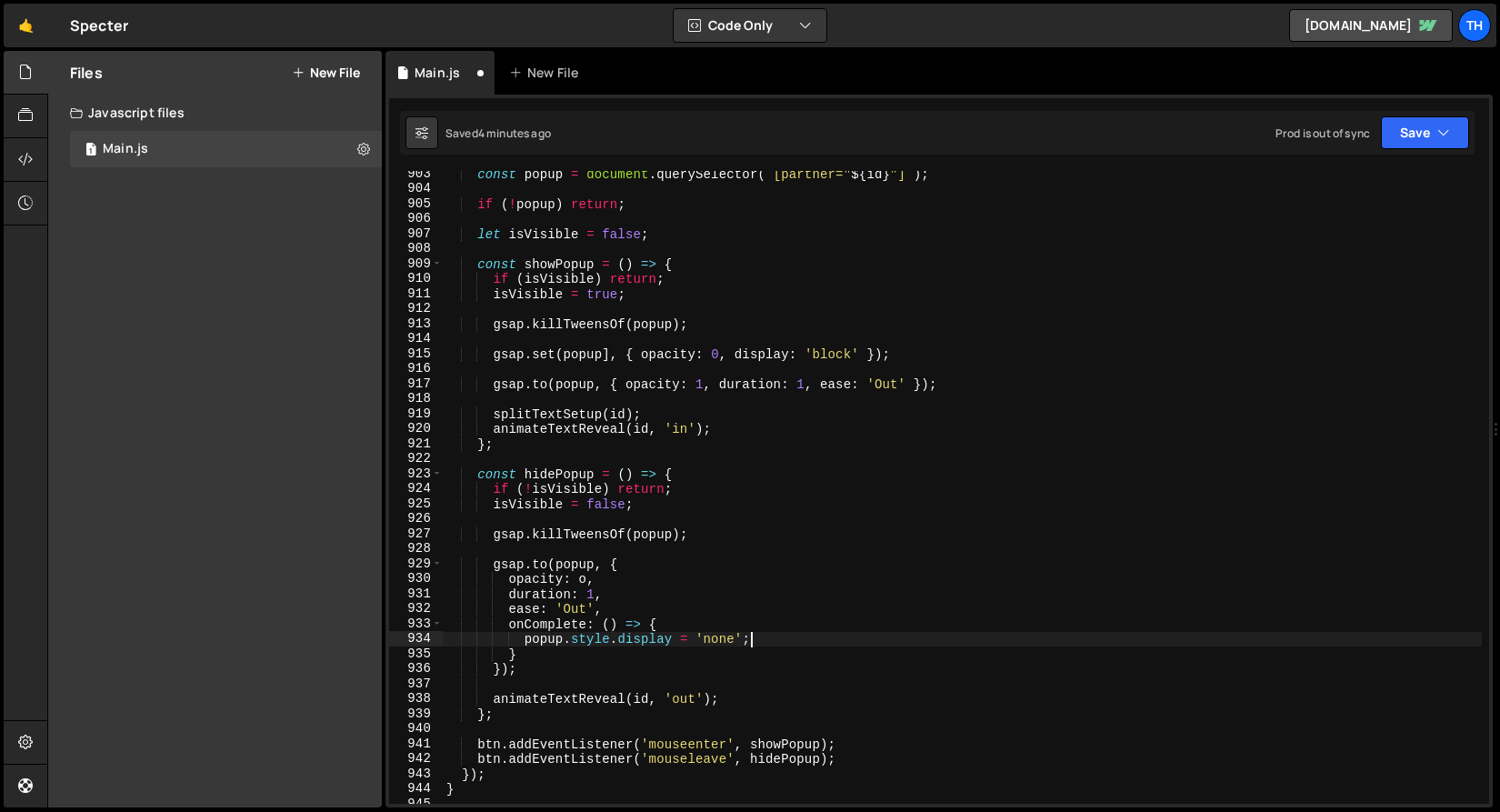
type textarea "popup.style.display = 'none';"
click at [1412, 150] on div "Saved 4 minutes ago Prod is out of sync Upgrade to Edit Save Save to Staging S …" at bounding box center [937, 133] width 1075 height 43
click at [1413, 131] on button "Save" at bounding box center [1426, 132] width 89 height 33
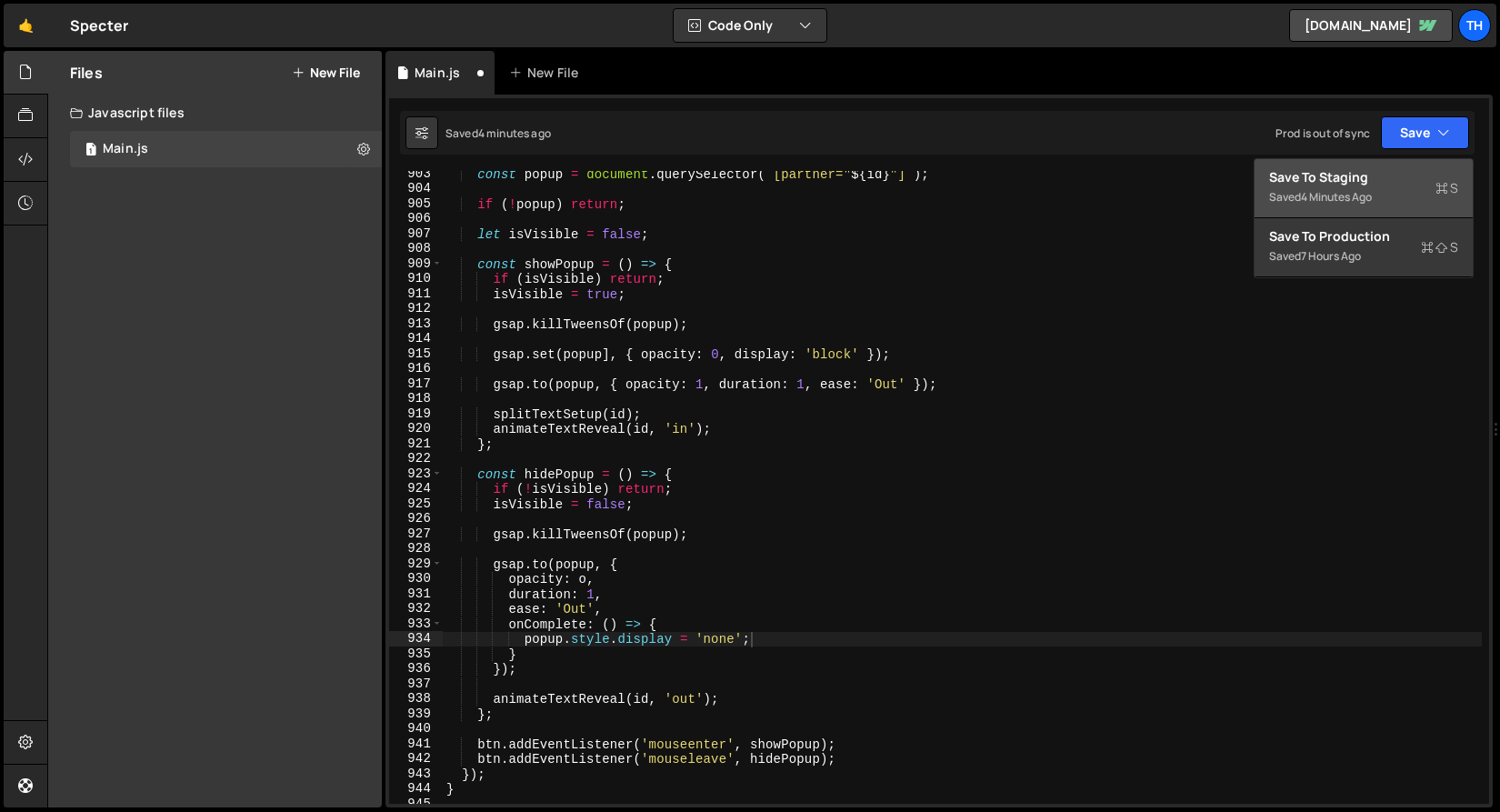
click at [1402, 199] on div "Saved 4 minutes ago" at bounding box center [1364, 197] width 189 height 22
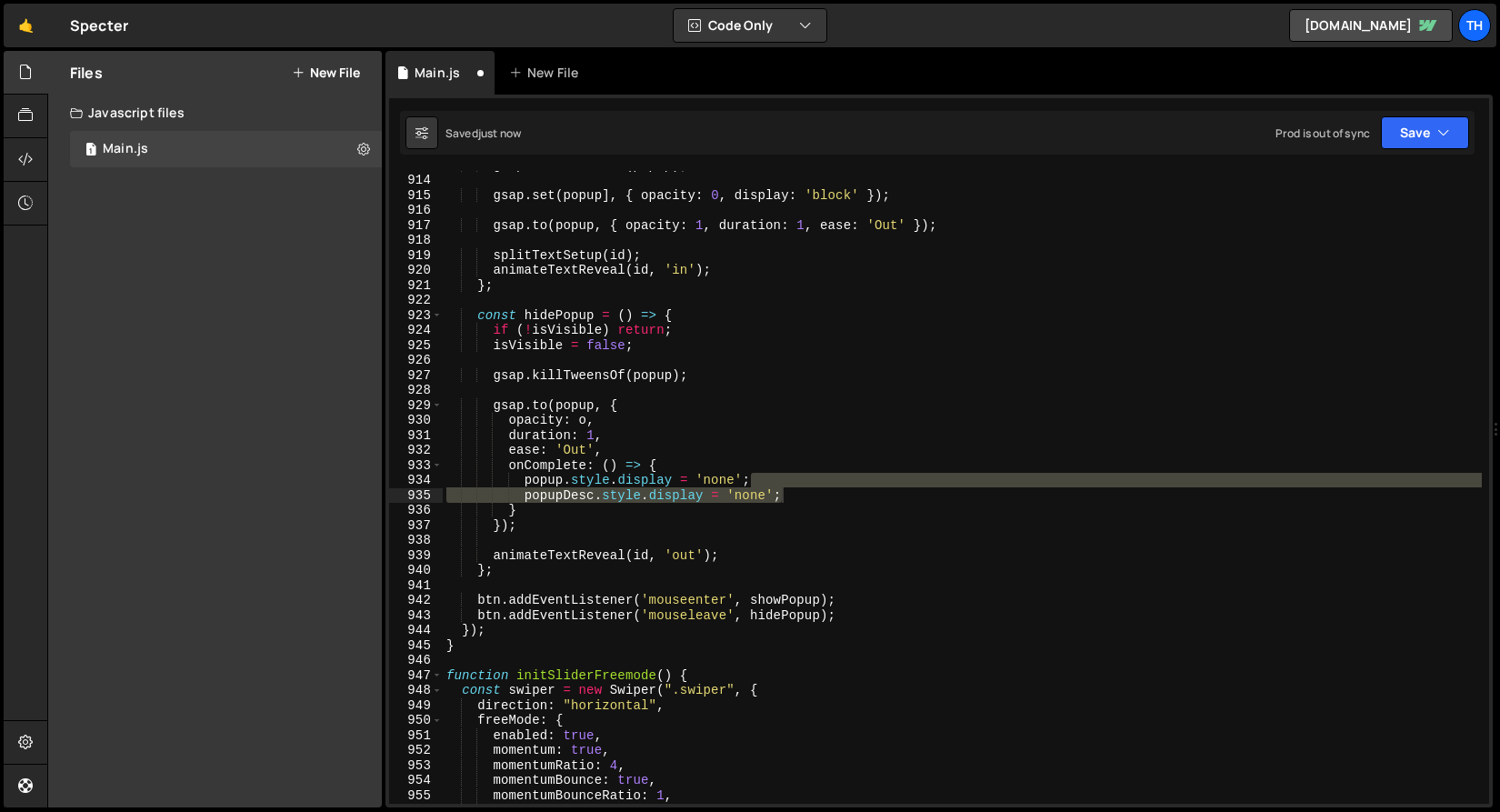
scroll to position [13710, 0]
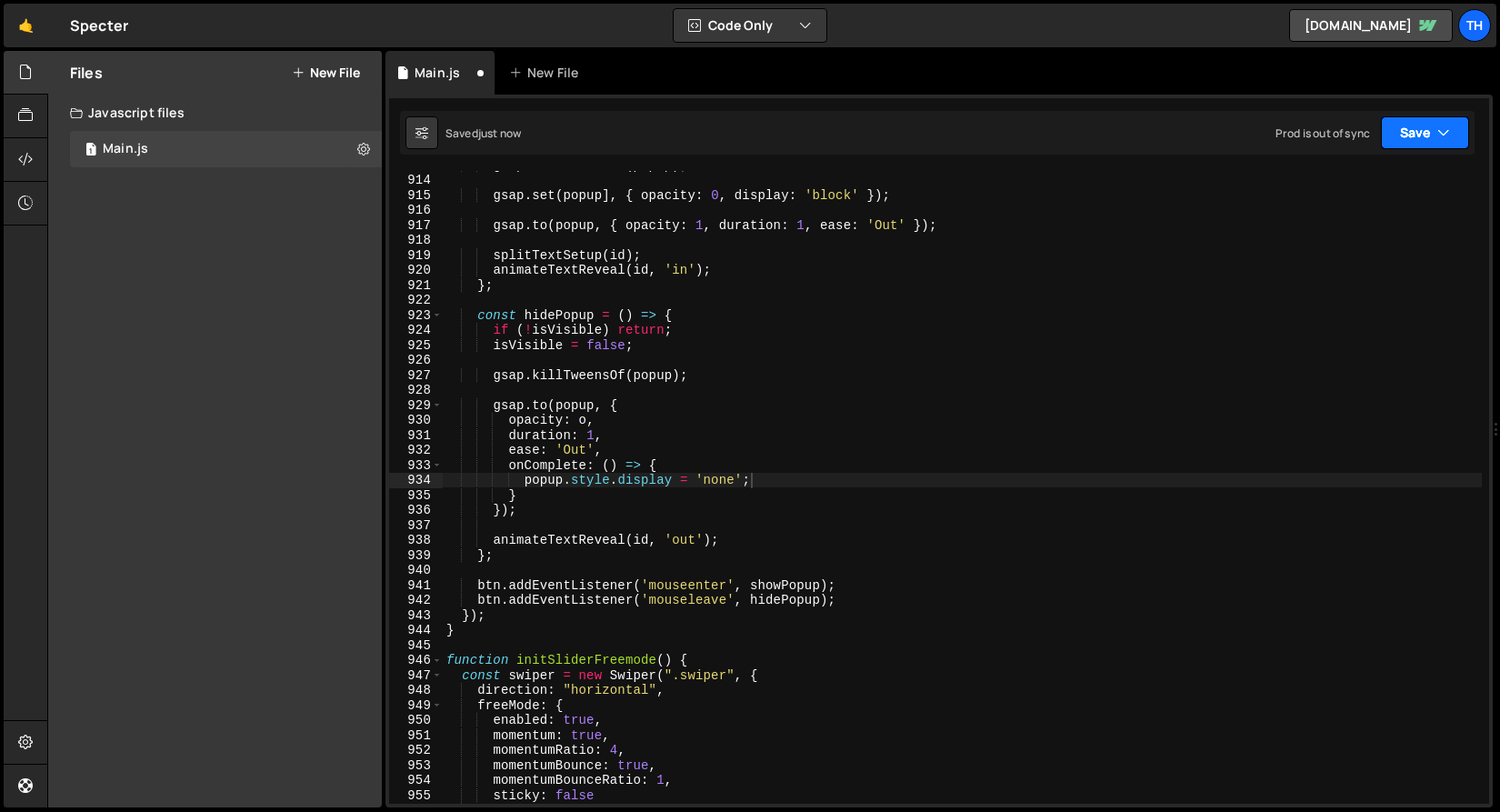
click at [1398, 134] on button "Save" at bounding box center [1426, 132] width 89 height 33
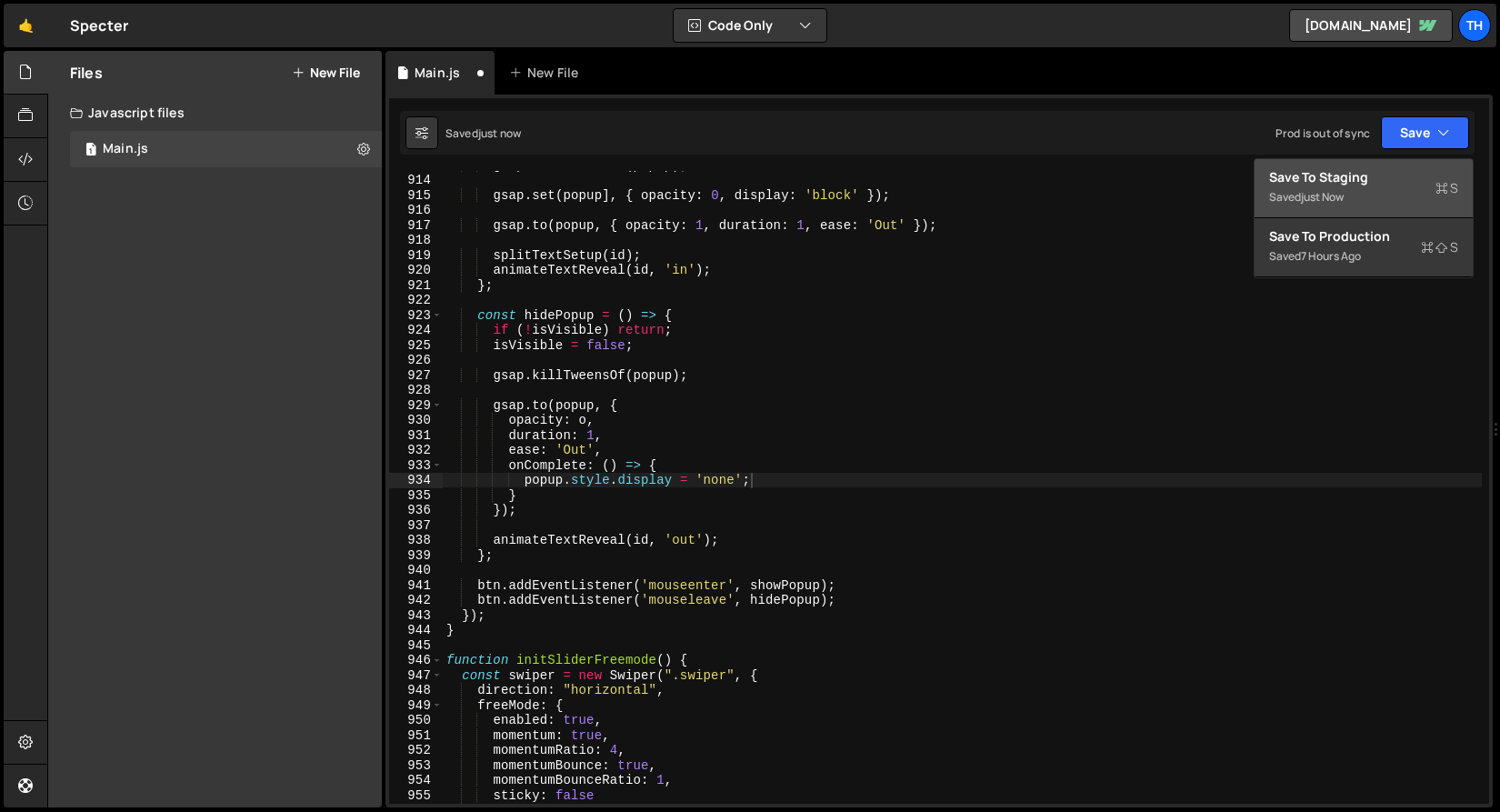
click at [1385, 162] on button "Save to Staging S Saved just now" at bounding box center [1363, 188] width 218 height 59
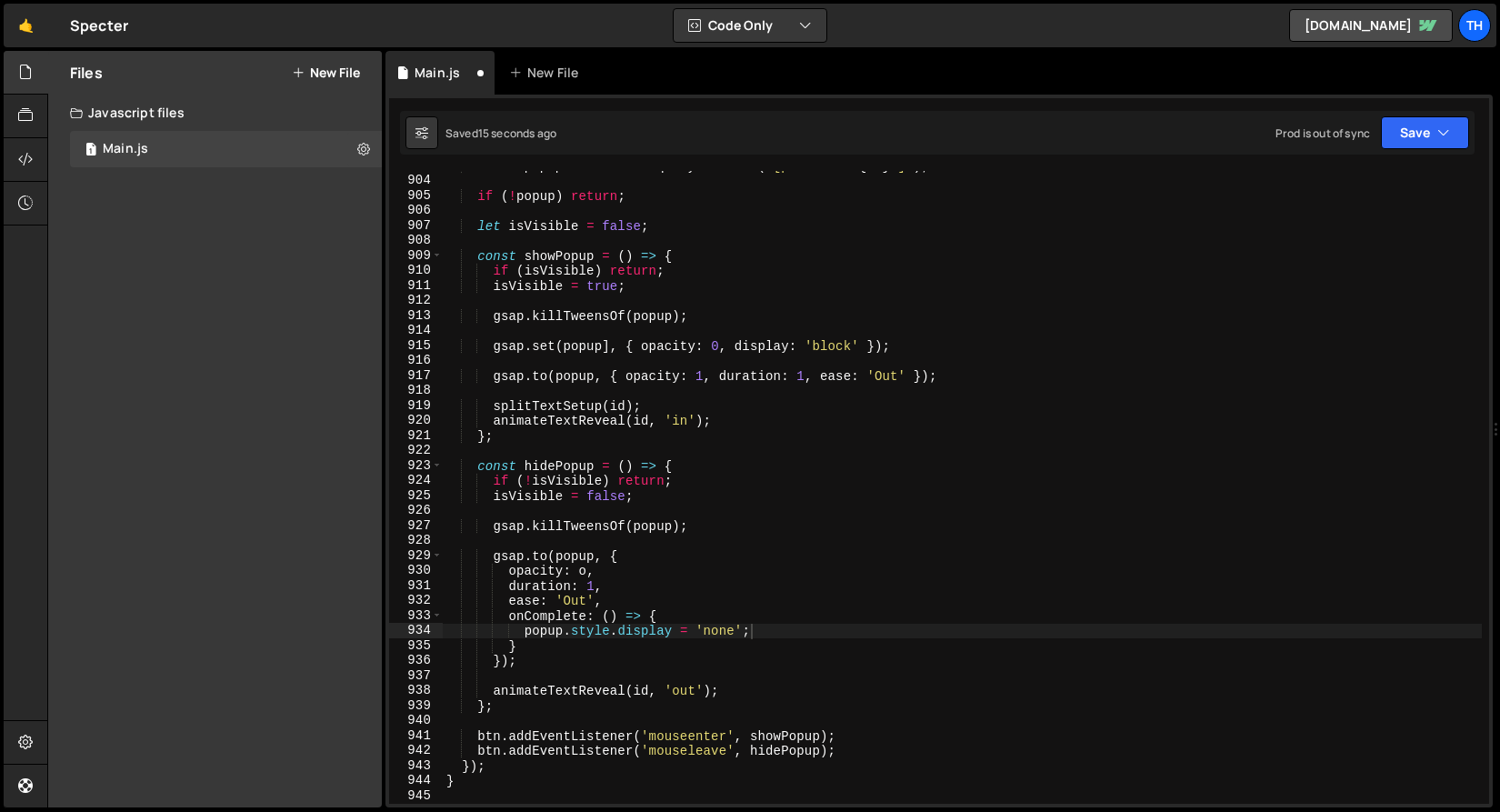
scroll to position [13534, 0]
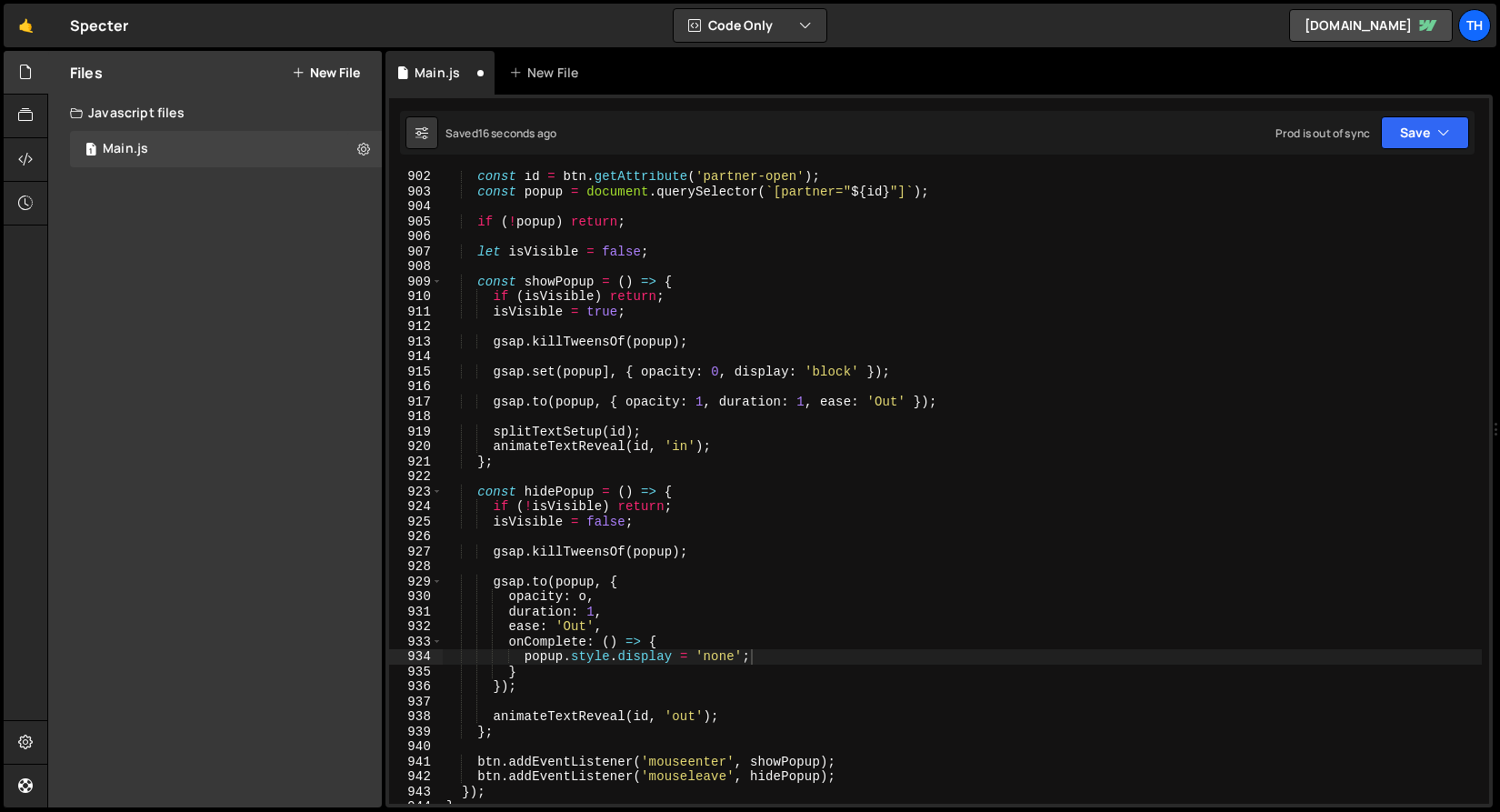
click at [1406, 150] on div "Saved 16 seconds ago Prod is out of sync Upgrade to Edit Save Save to Staging S…" at bounding box center [937, 133] width 1075 height 43
click at [1406, 134] on button "Save" at bounding box center [1426, 132] width 89 height 33
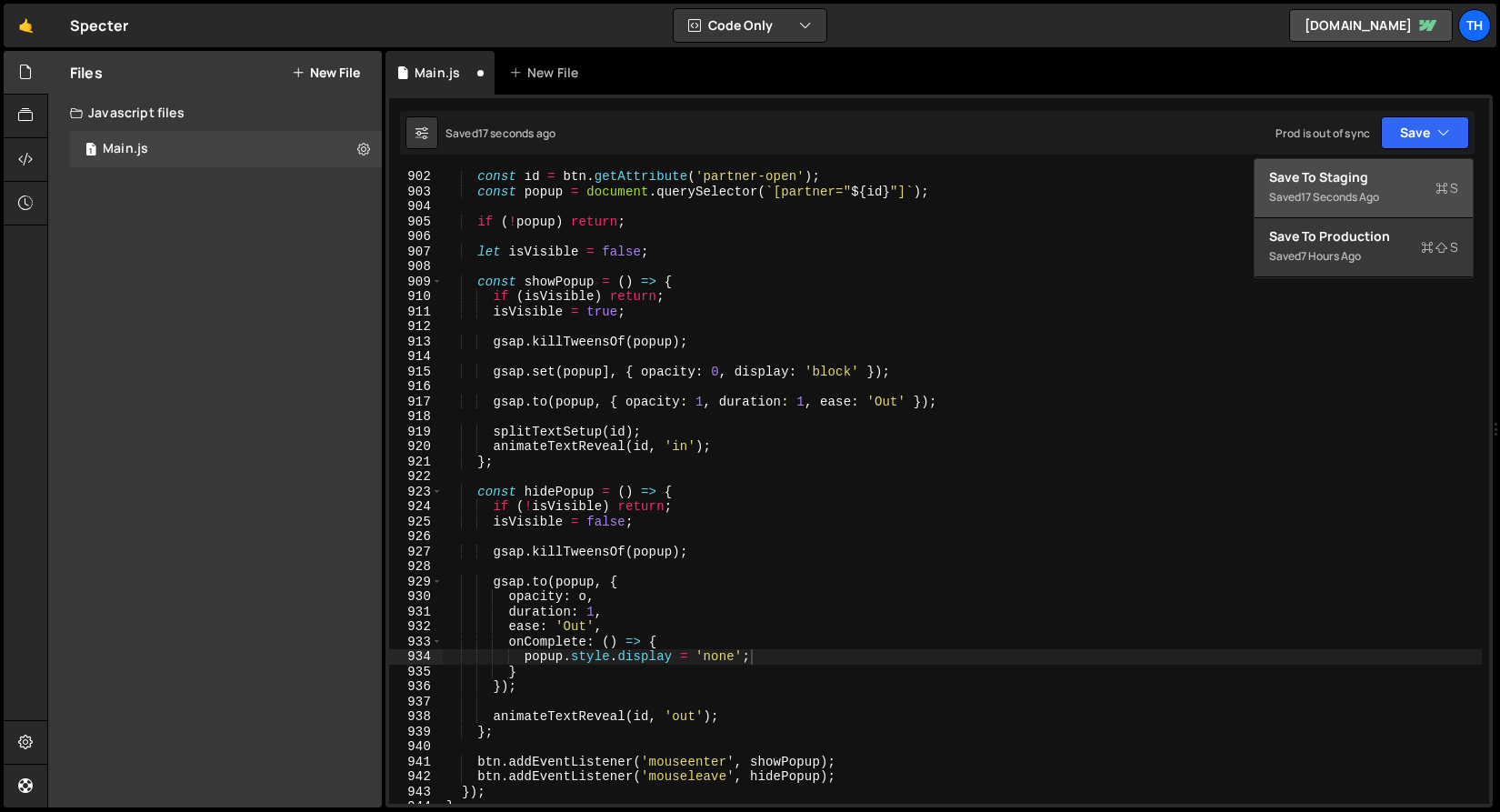
click at [1395, 171] on div "Save to Staging S" at bounding box center [1364, 177] width 189 height 18
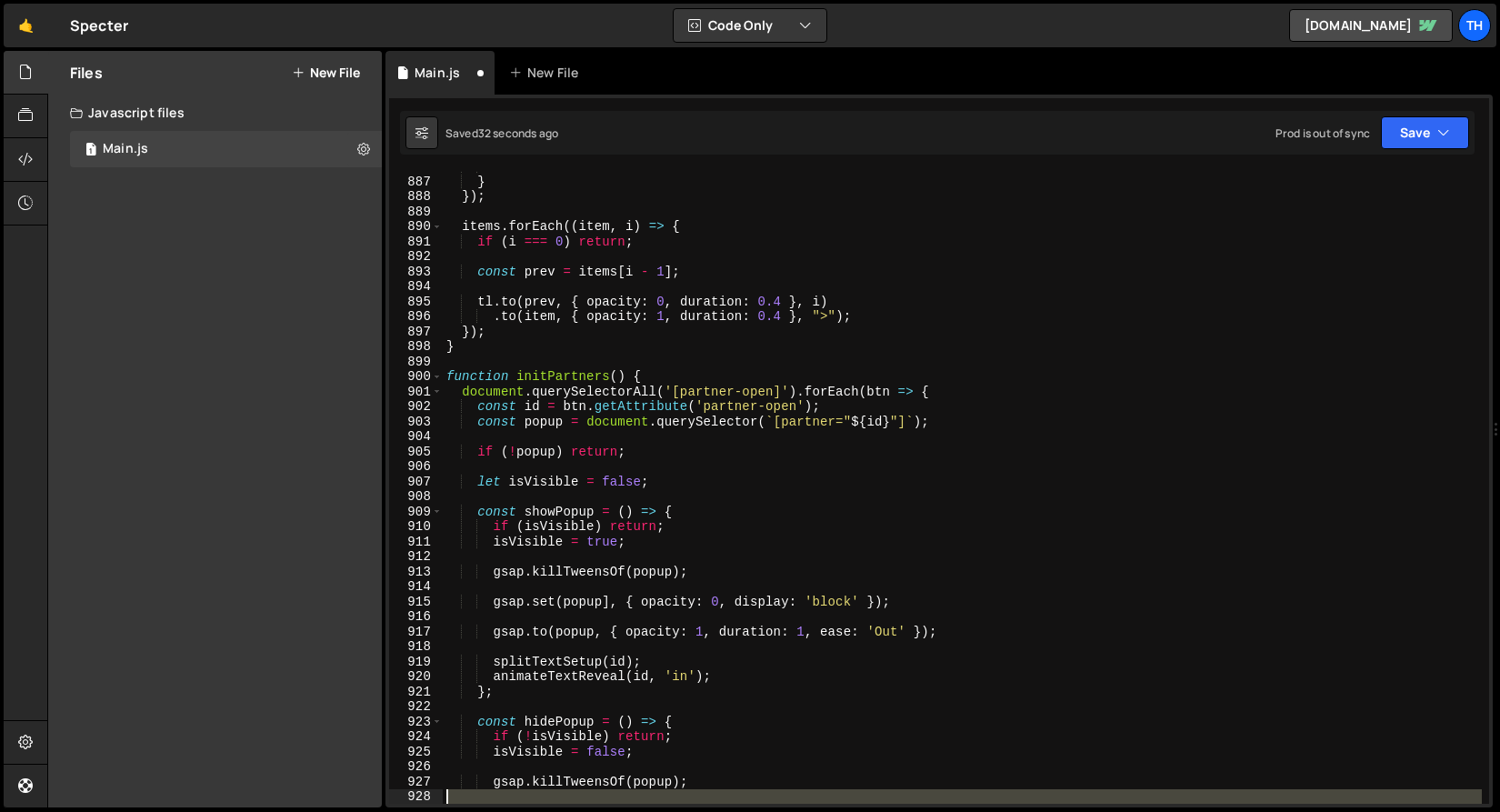
scroll to position [13304, 0]
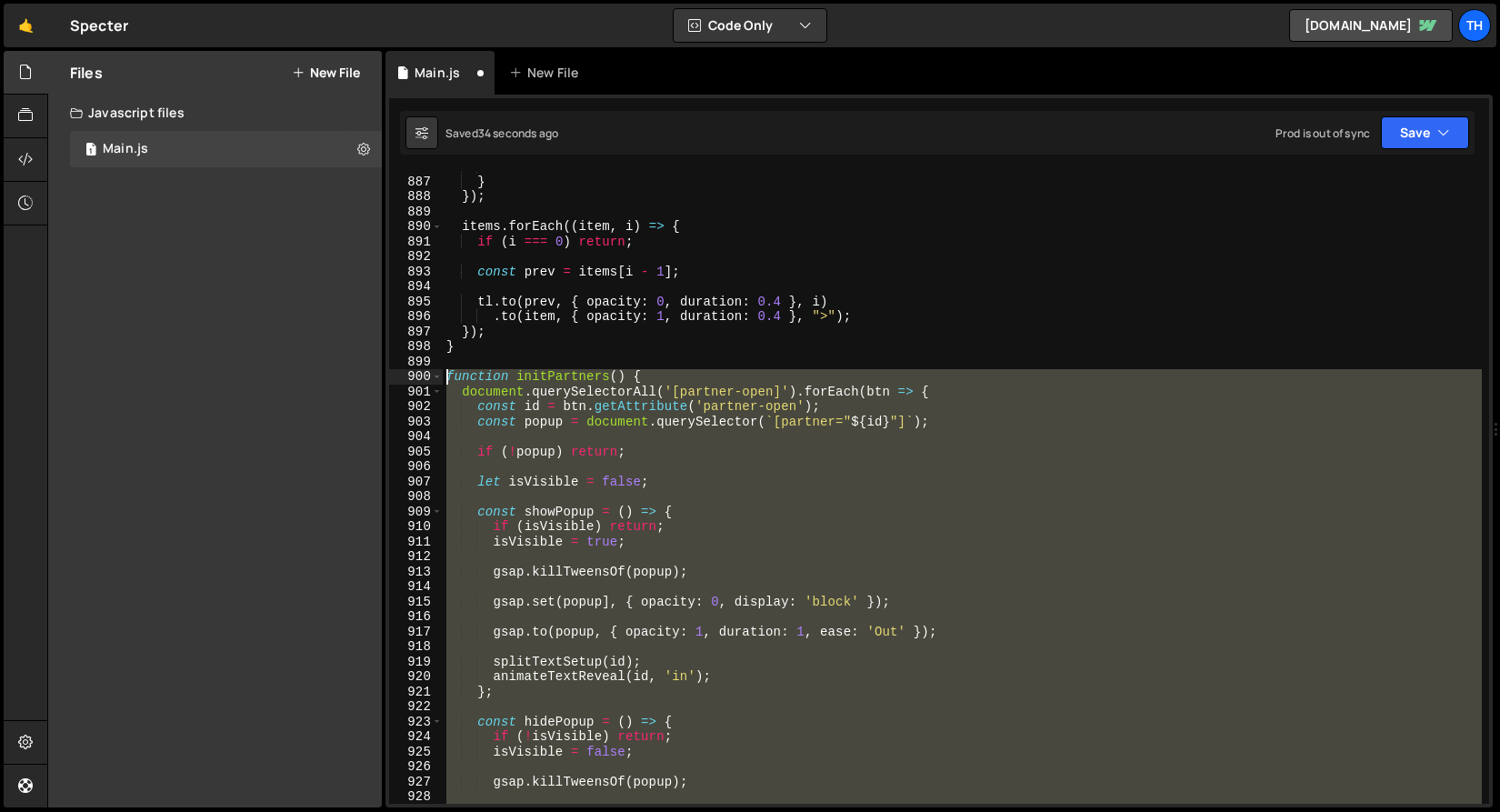
drag, startPoint x: 485, startPoint y: 632, endPoint x: 385, endPoint y: 379, distance: 272.0
click at [385, 379] on div "1 Type cmd + s to save your Javascript file. הההההההההההההההההההההההההההההההההה…" at bounding box center [939, 450] width 1108 height 712
paste textarea "}"
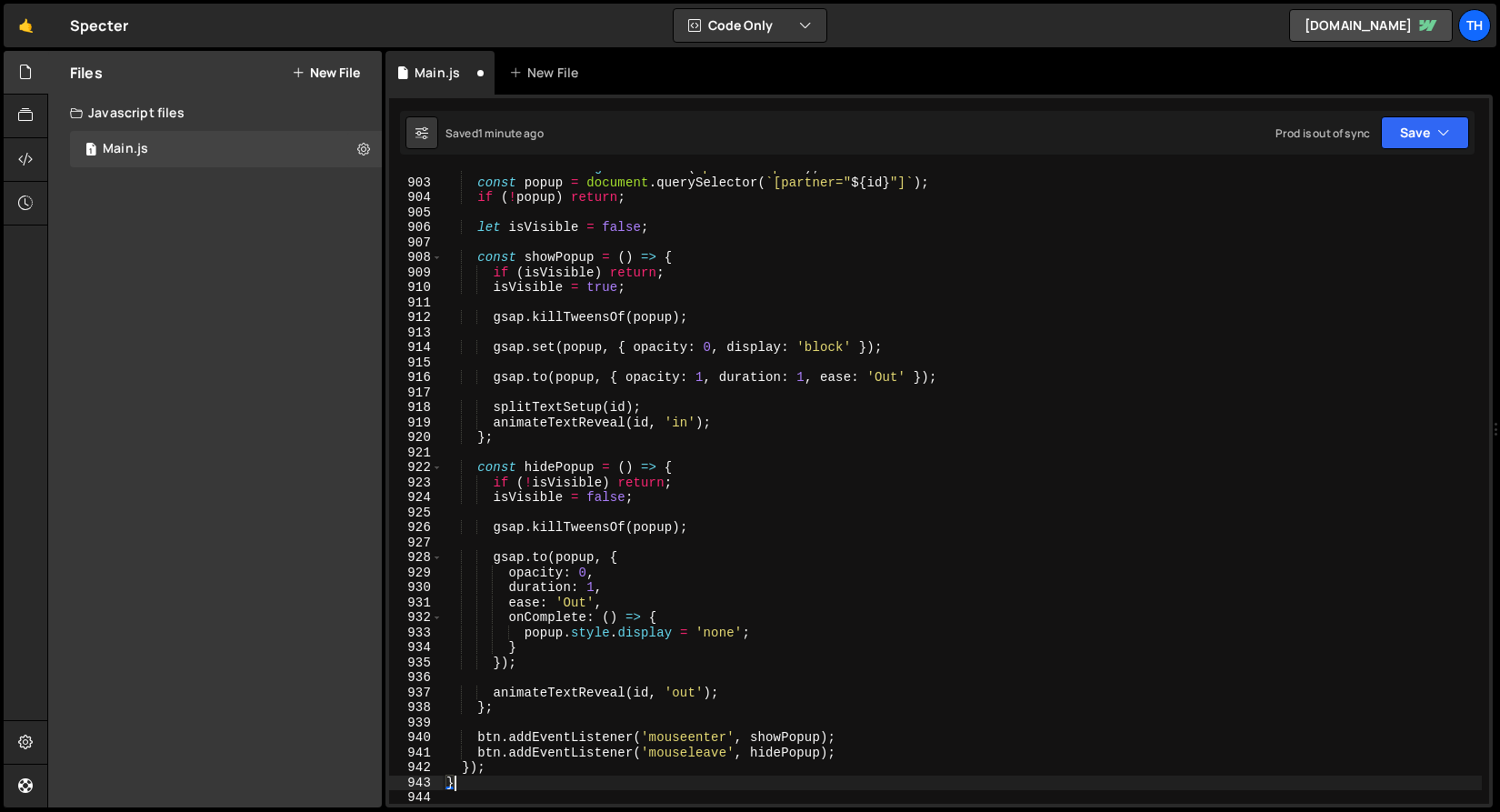
scroll to position [13636, 0]
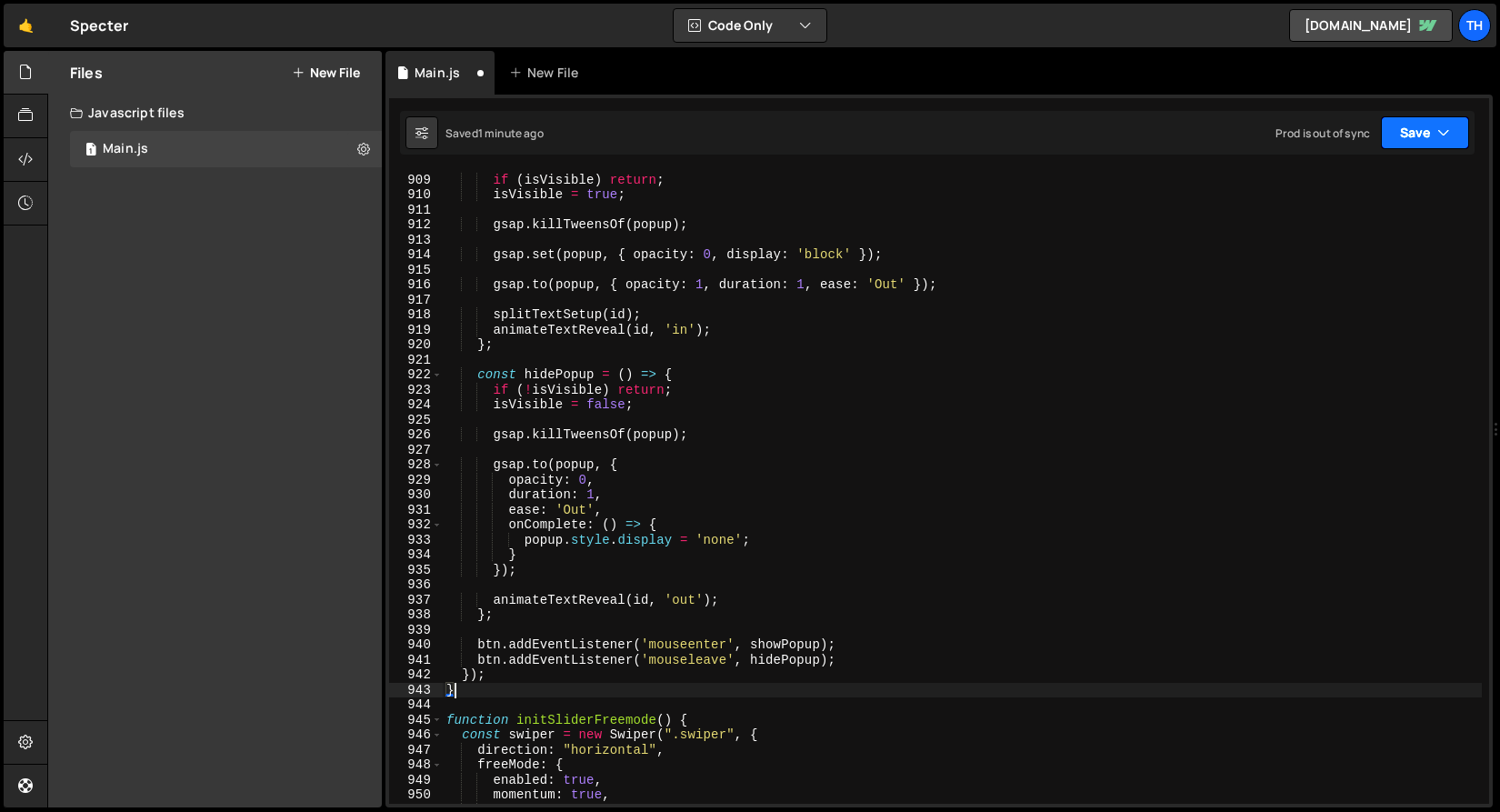
click at [1440, 135] on icon "button" at bounding box center [1444, 132] width 13 height 18
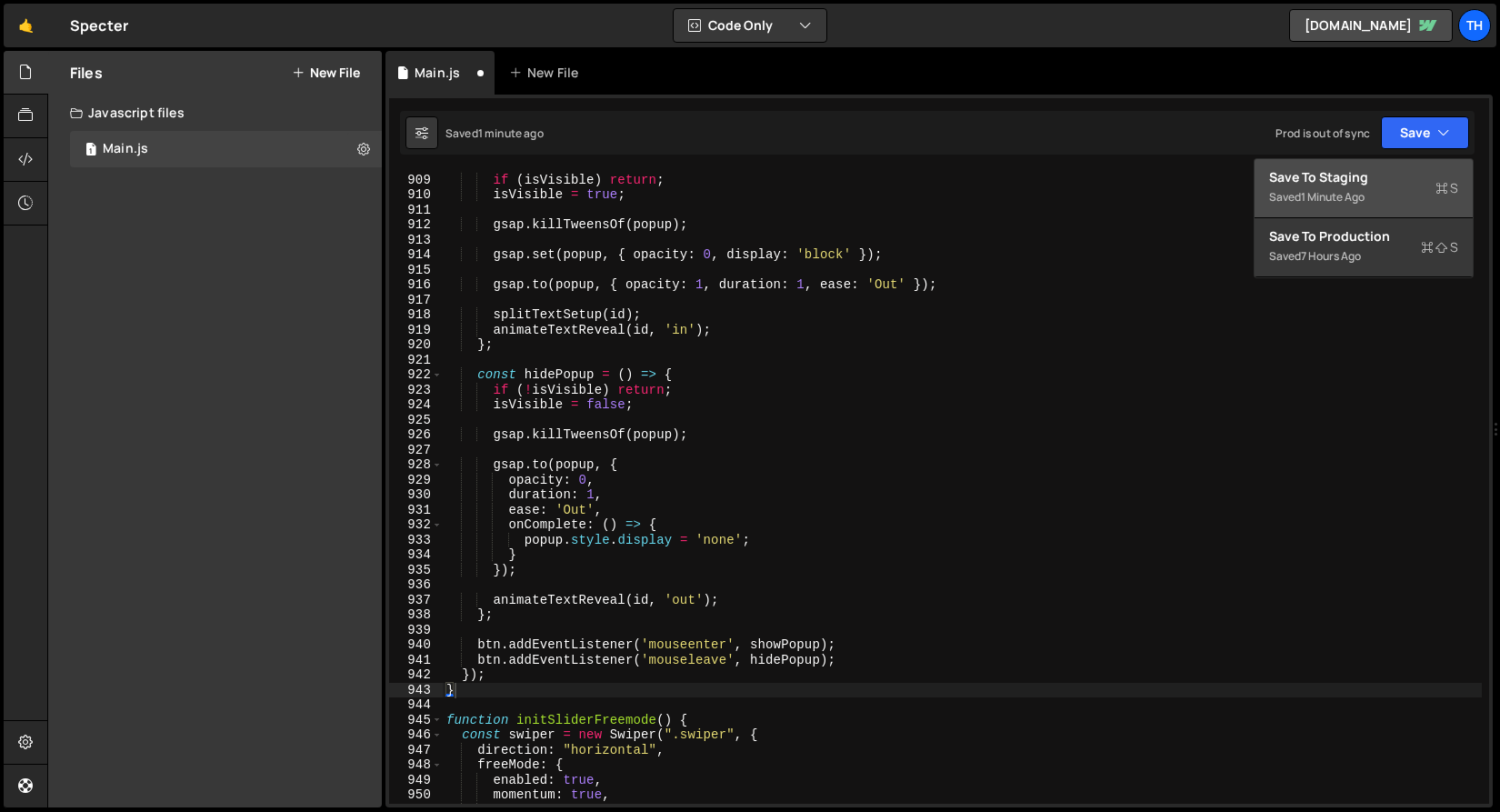
click at [1398, 192] on div "Saved 1 minute ago" at bounding box center [1364, 197] width 189 height 22
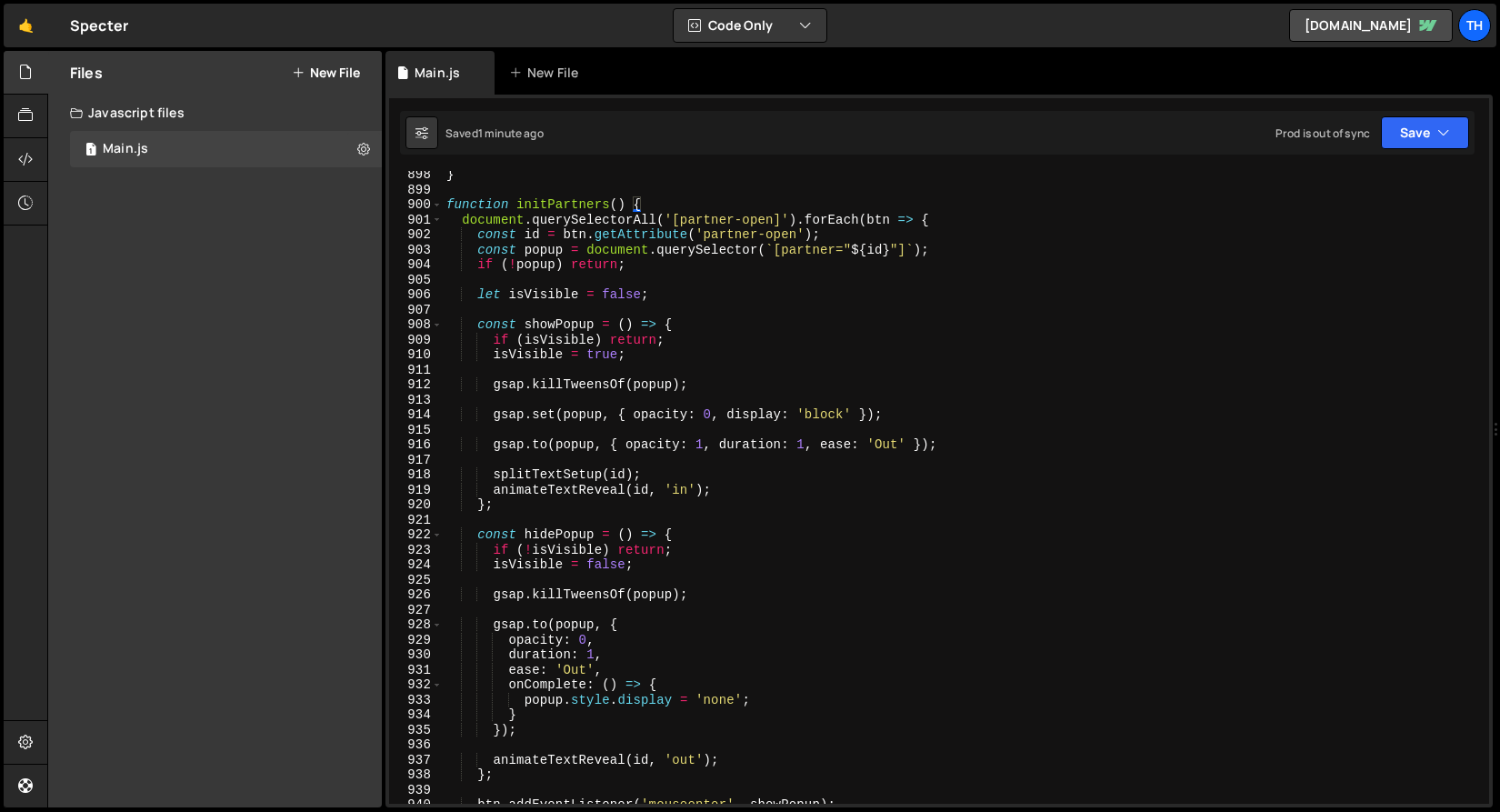
scroll to position [13532, 0]
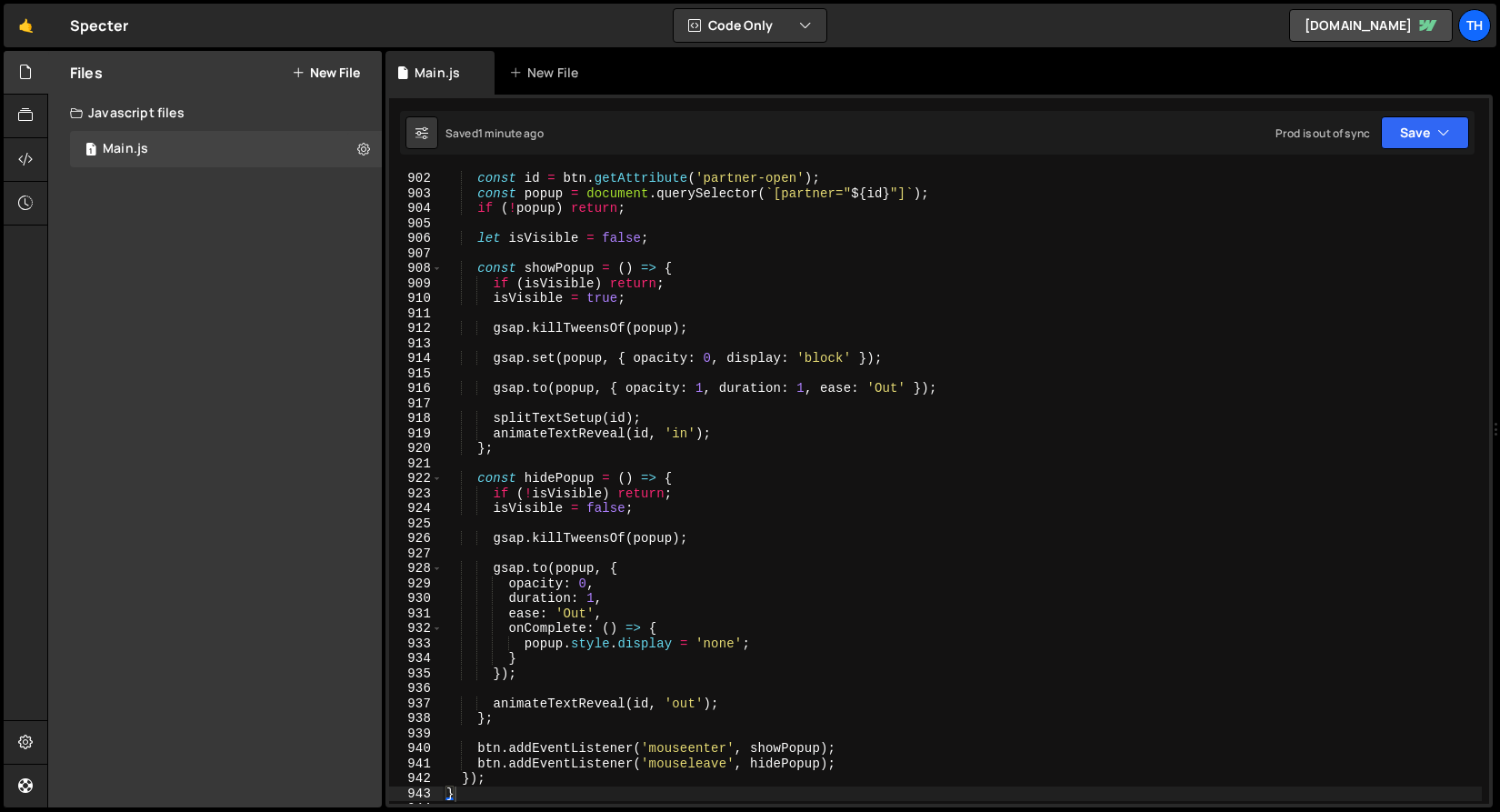
drag, startPoint x: 717, startPoint y: 393, endPoint x: 696, endPoint y: 396, distance: 21.2
click at [717, 393] on div "const id = btn . getAttribute ( 'partner-open' ) ; const popup = document . que…" at bounding box center [962, 502] width 1040 height 663
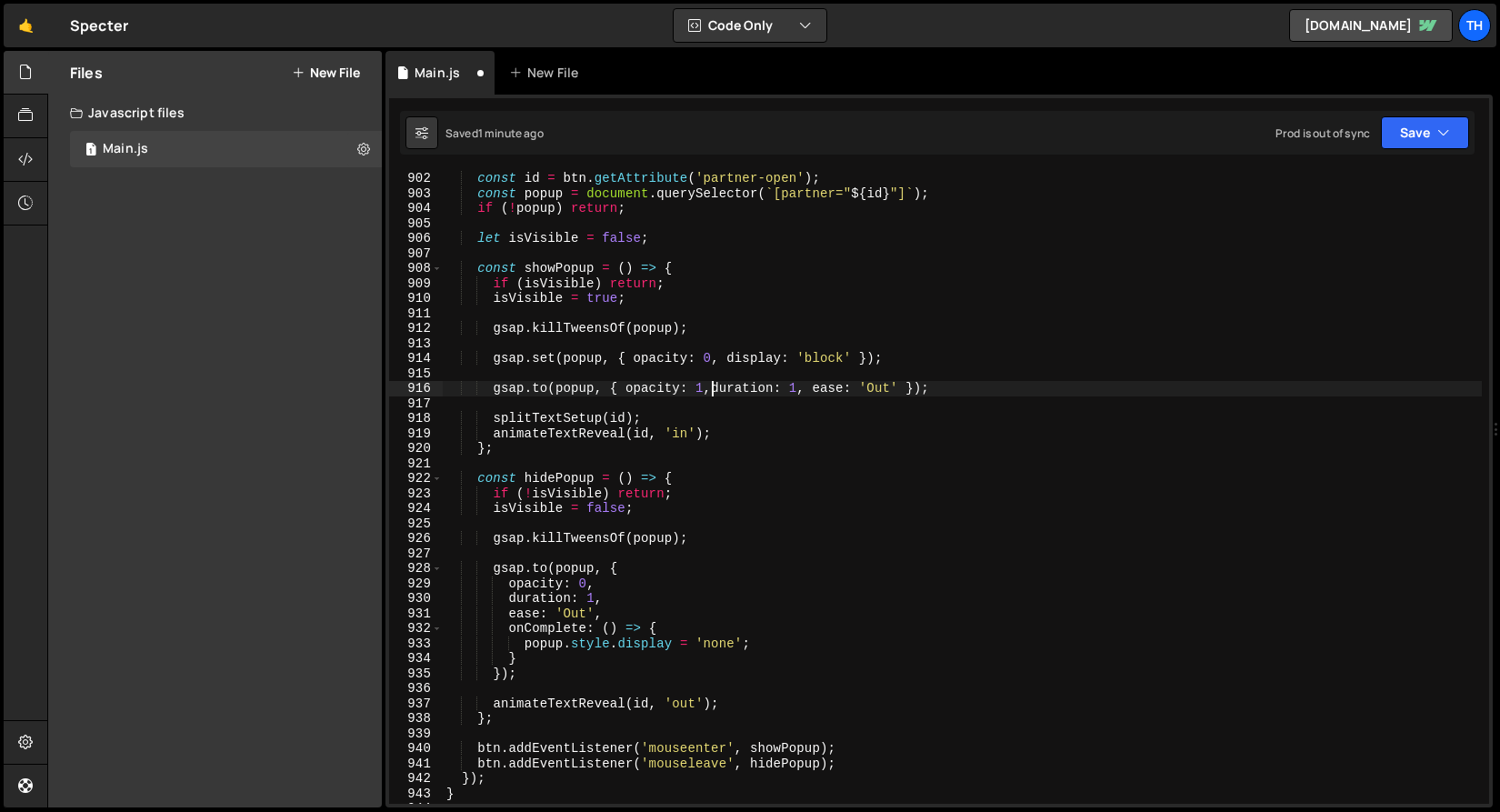
scroll to position [0, 3]
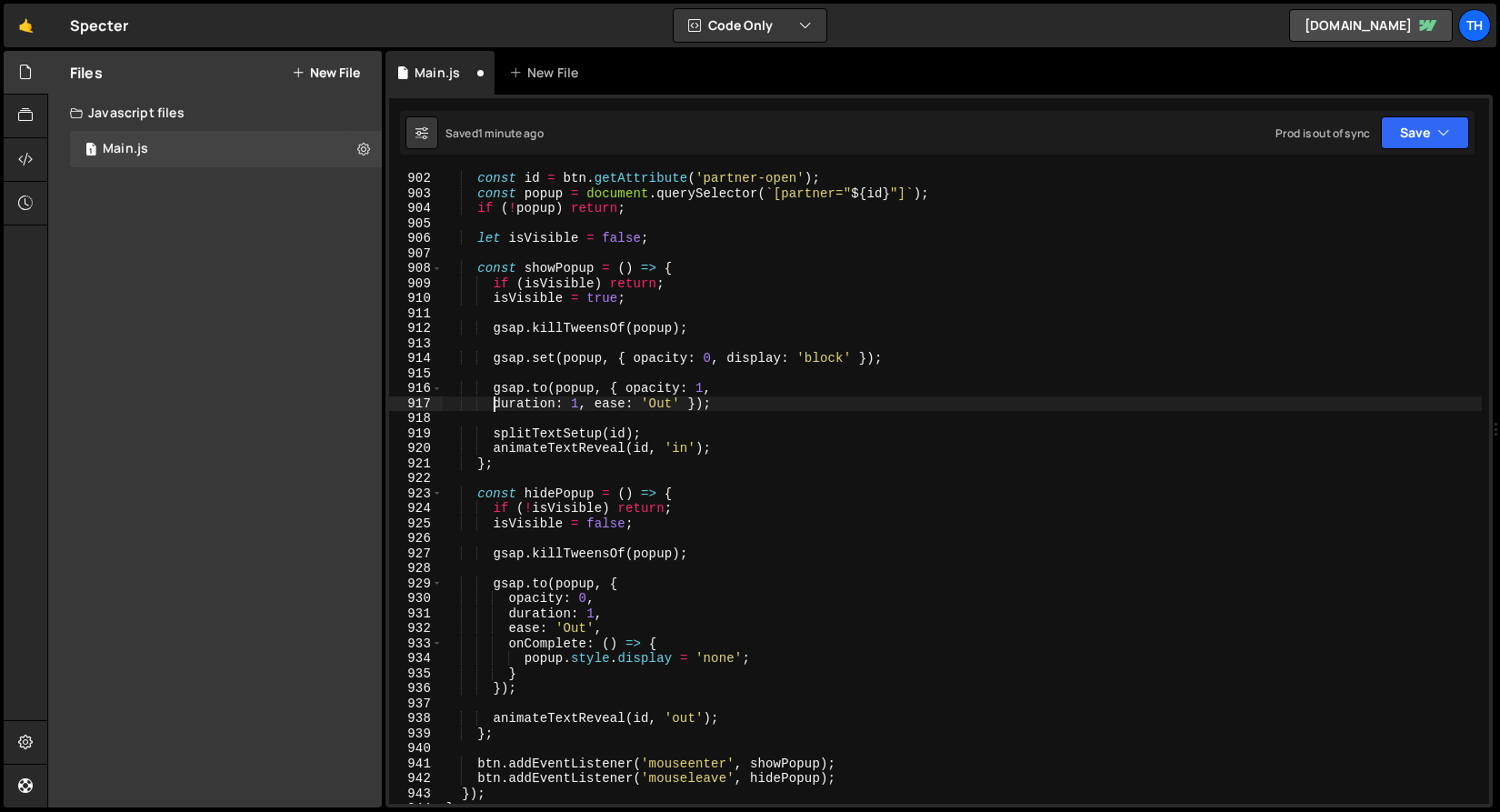
click at [625, 386] on div "const id = btn . getAttribute ( 'partner-open' ) ; const popup = document . que…" at bounding box center [962, 502] width 1040 height 663
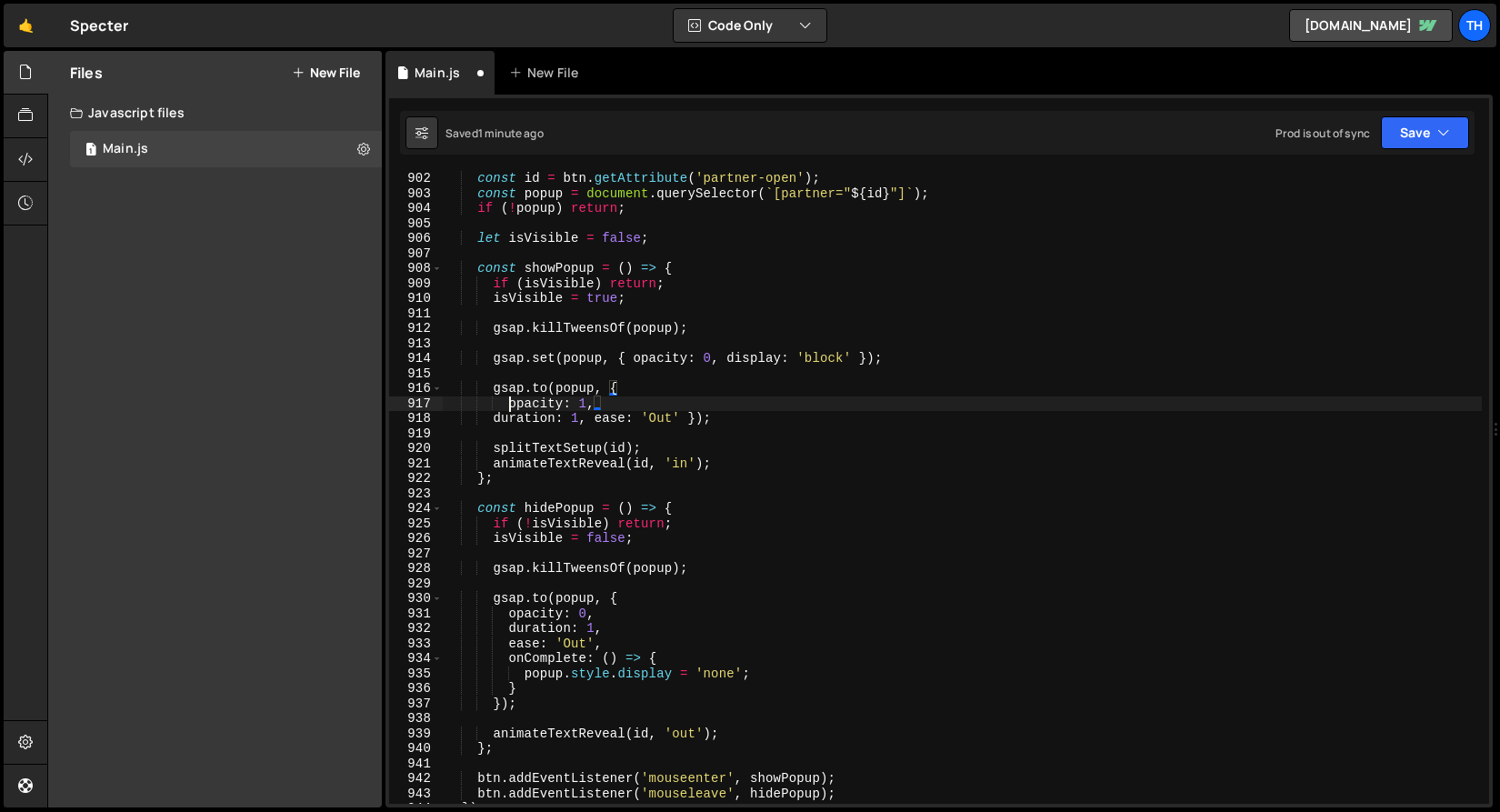
scroll to position [0, 4]
click at [492, 418] on div "const id = btn . getAttribute ( 'partner-open' ) ; const popup = document . que…" at bounding box center [962, 502] width 1040 height 663
click at [608, 426] on div "const id = btn . getAttribute ( 'partner-open' ) ; const popup = document . que…" at bounding box center [962, 502] width 1040 height 663
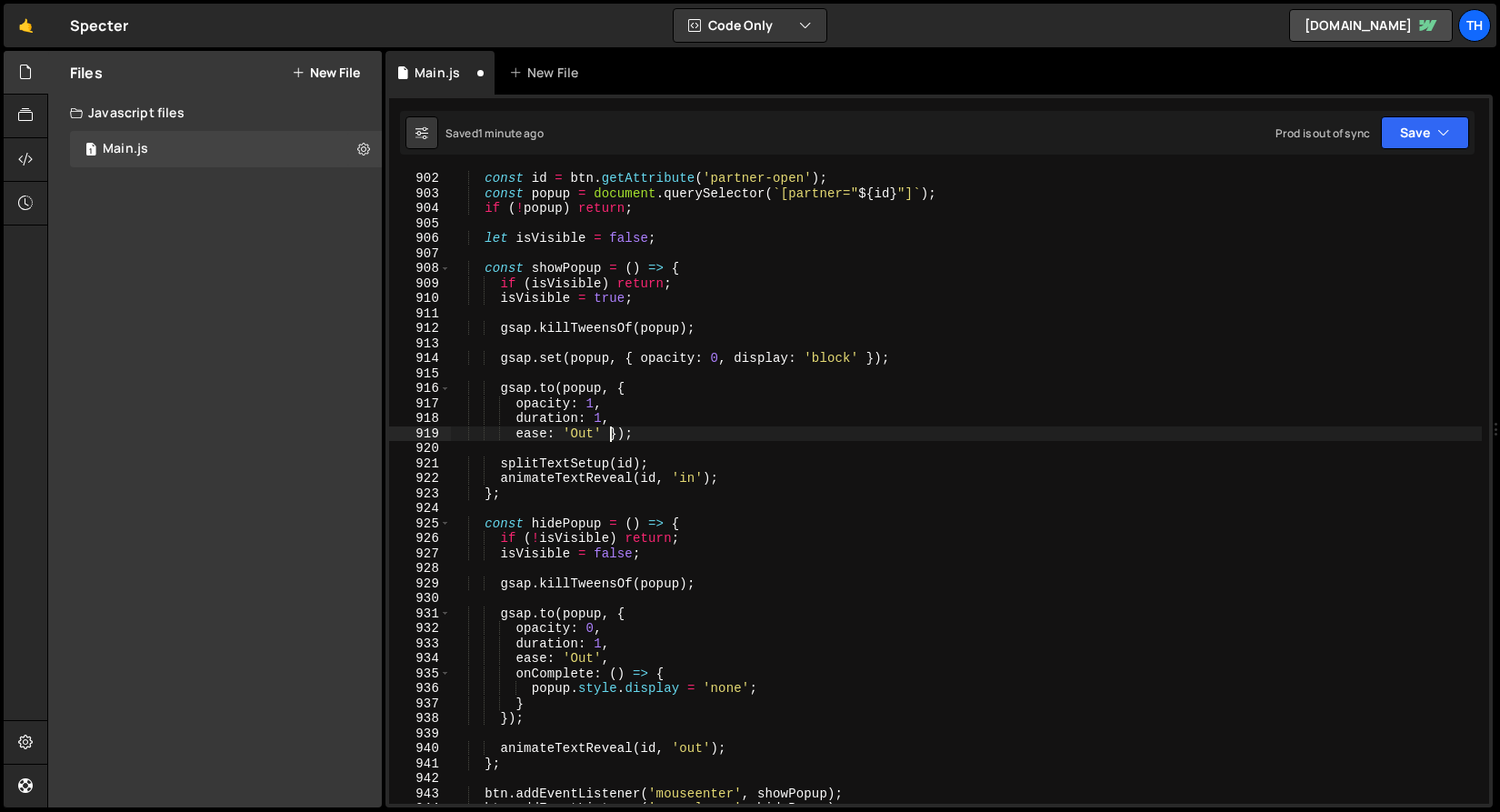
click at [606, 434] on div "const id = btn . getAttribute ( 'partner-open' ) ; const popup = document . que…" at bounding box center [966, 502] width 1032 height 663
type textarea "ease: 'Out'});"
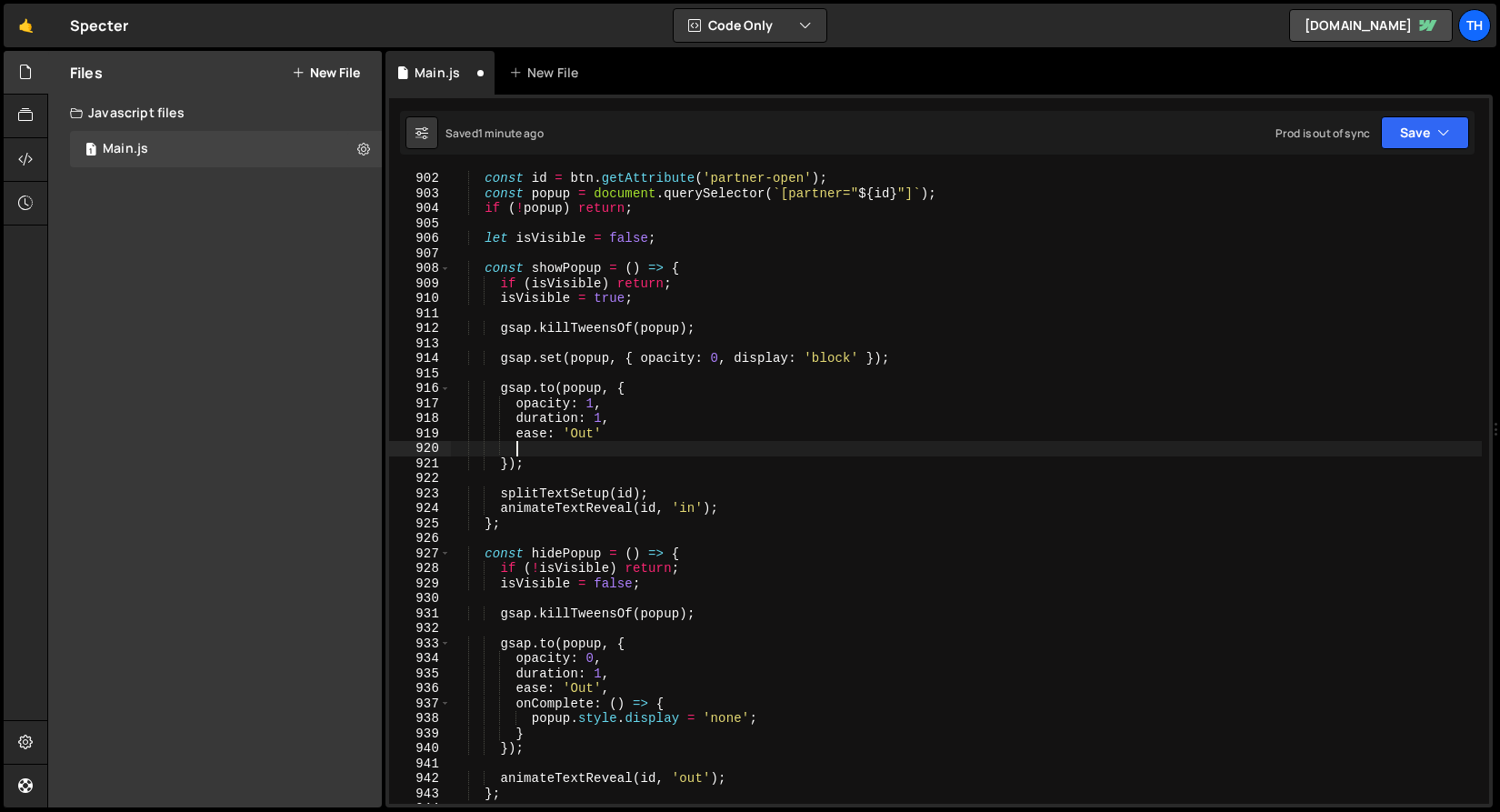
click at [612, 434] on div "const id = btn . getAttribute ( 'partner-open' ) ; const popup = document . que…" at bounding box center [966, 502] width 1032 height 663
type textarea "ease: 'Out'"
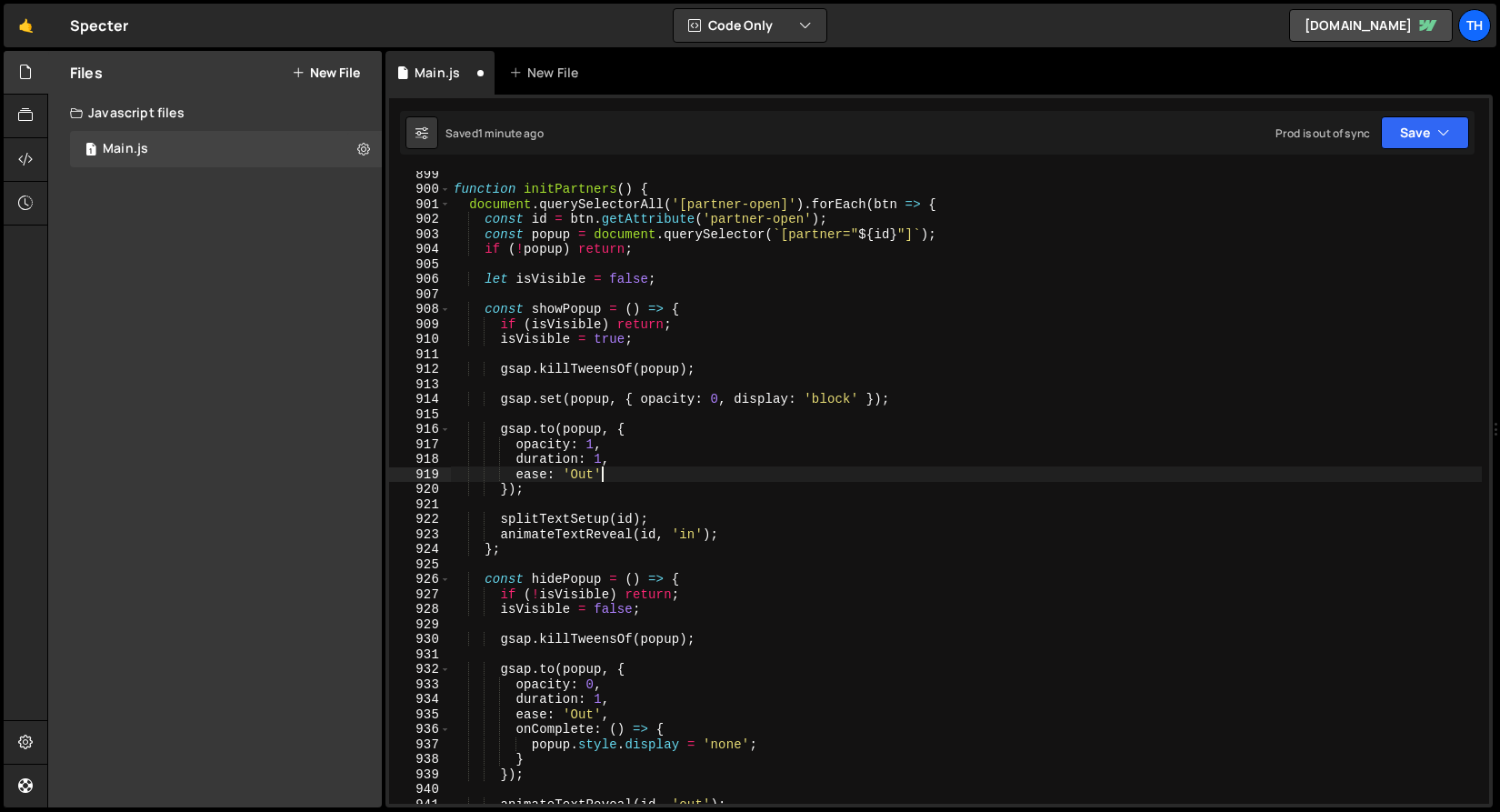
scroll to position [13492, 0]
click at [1394, 147] on button "Save" at bounding box center [1426, 132] width 89 height 33
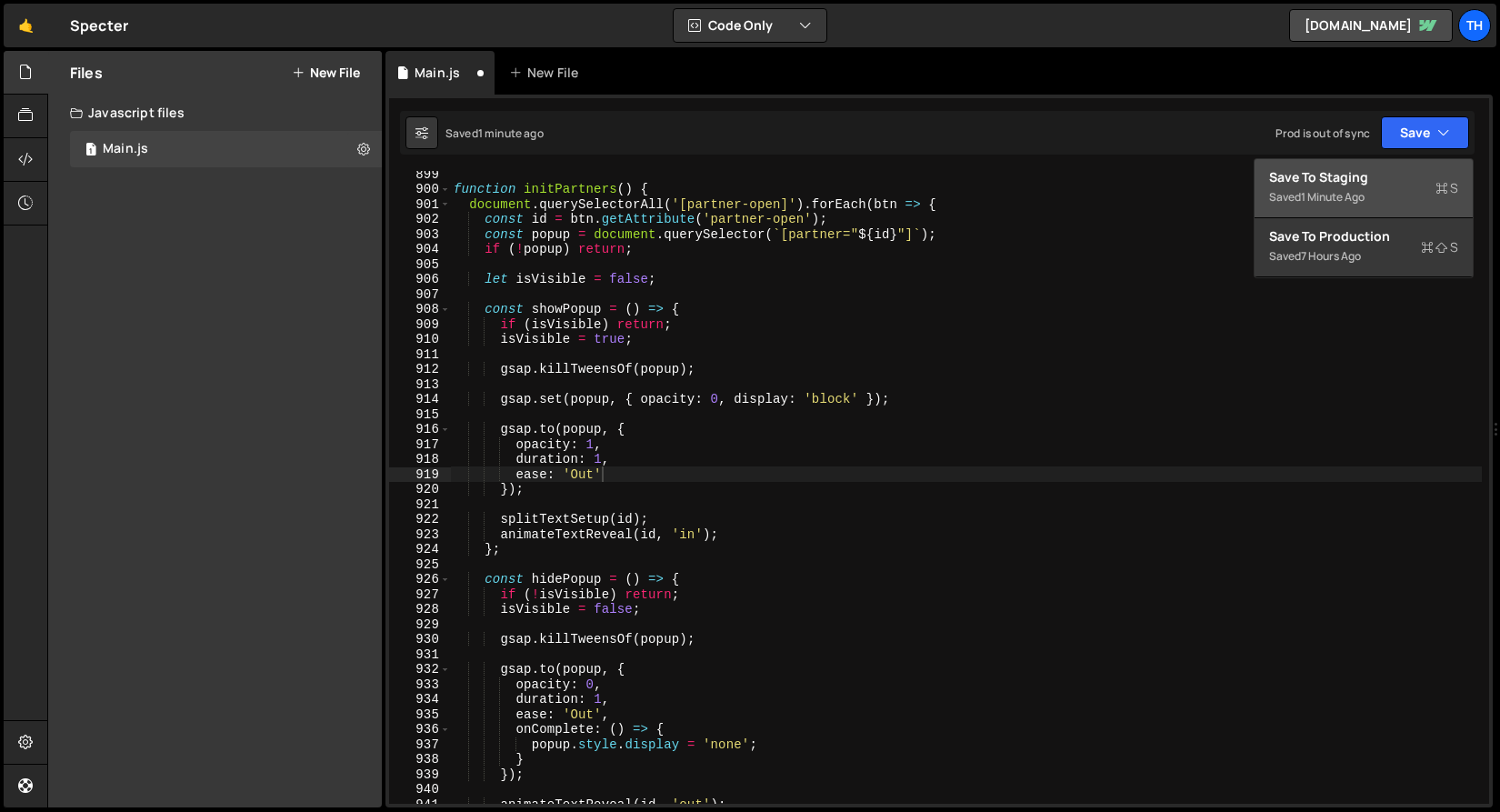
click at [1353, 195] on div "1 minute ago" at bounding box center [1332, 197] width 64 height 16
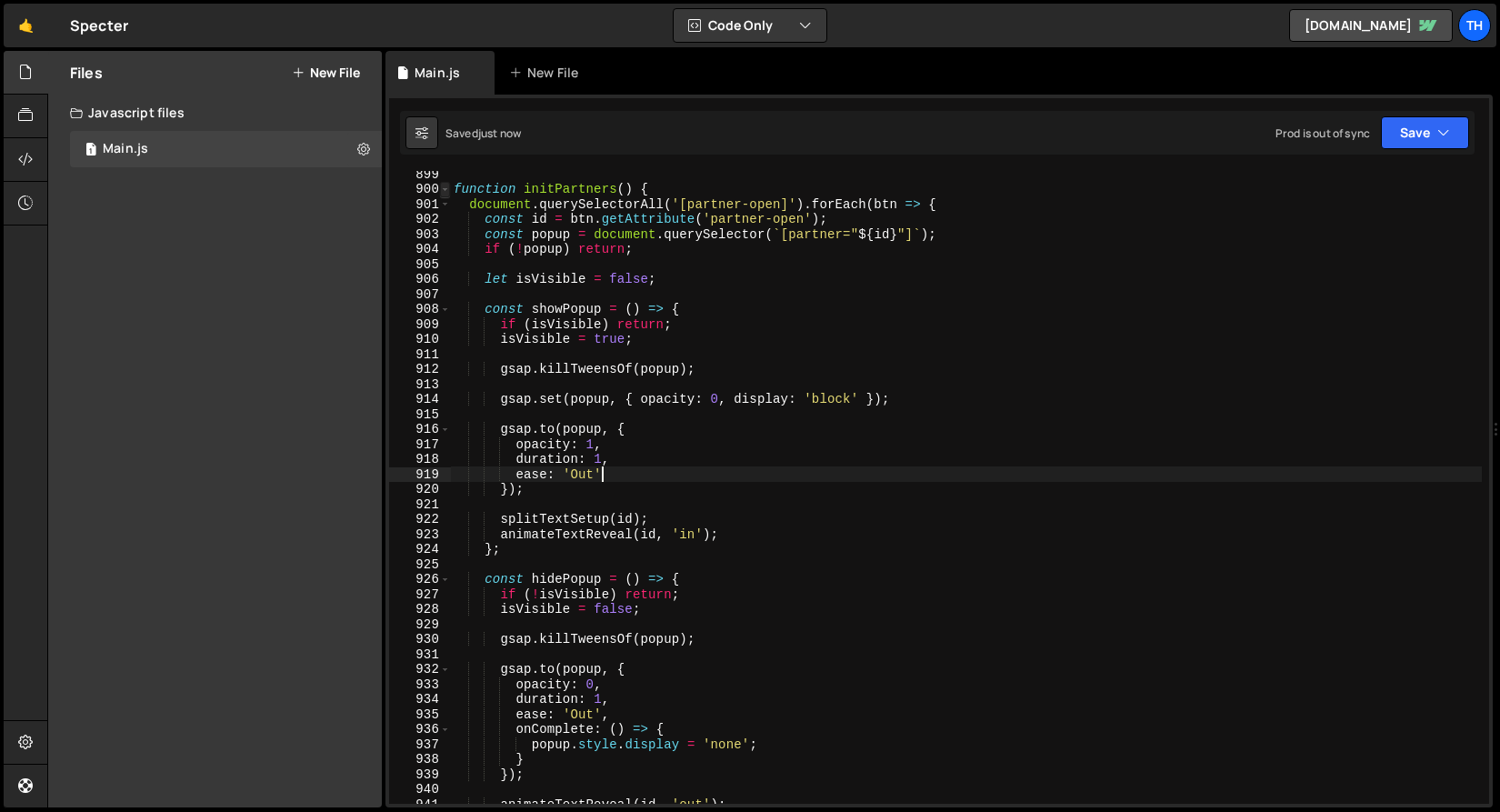
click at [448, 192] on span at bounding box center [445, 190] width 10 height 16
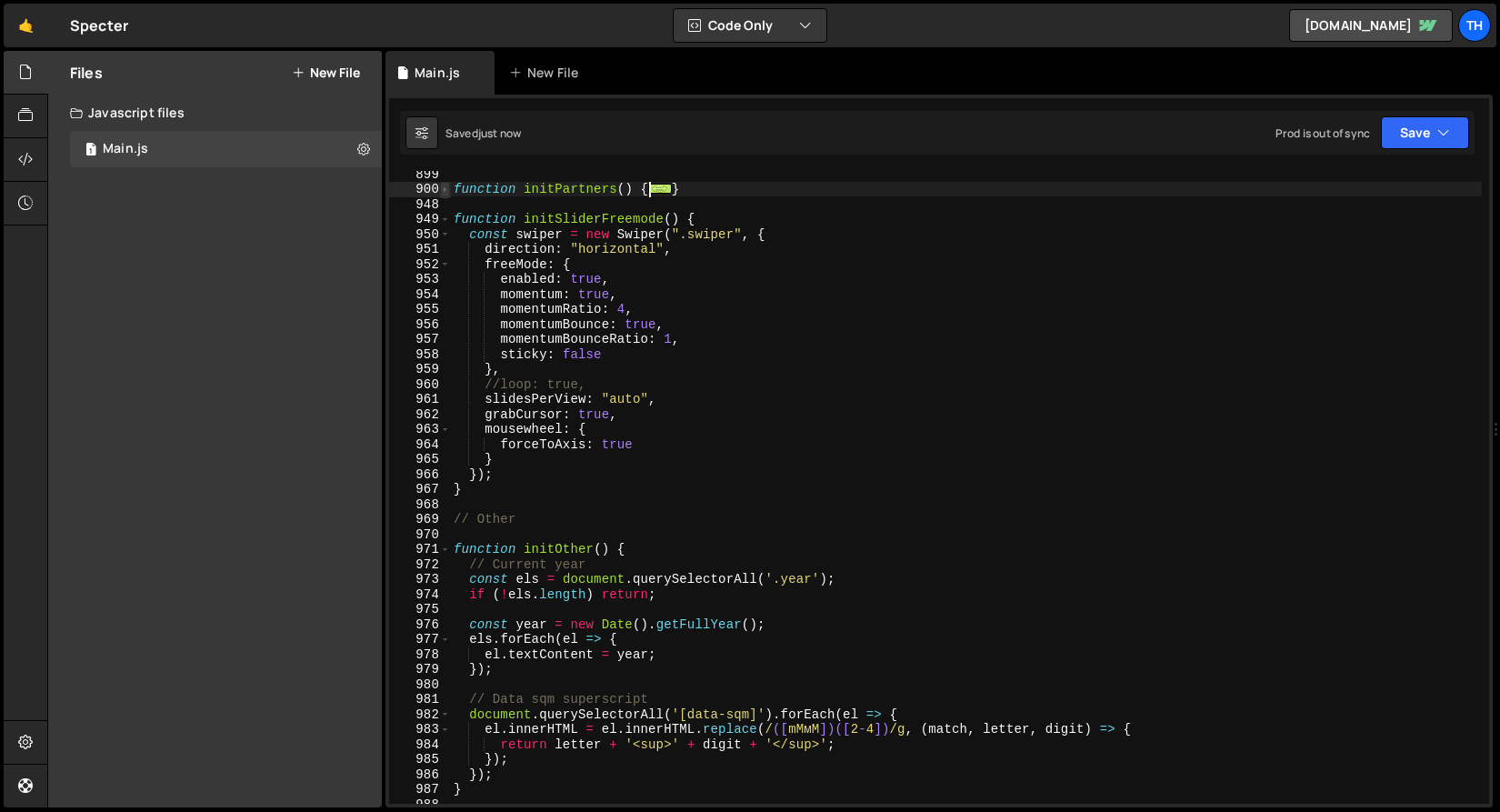
click at [448, 192] on span at bounding box center [445, 190] width 10 height 16
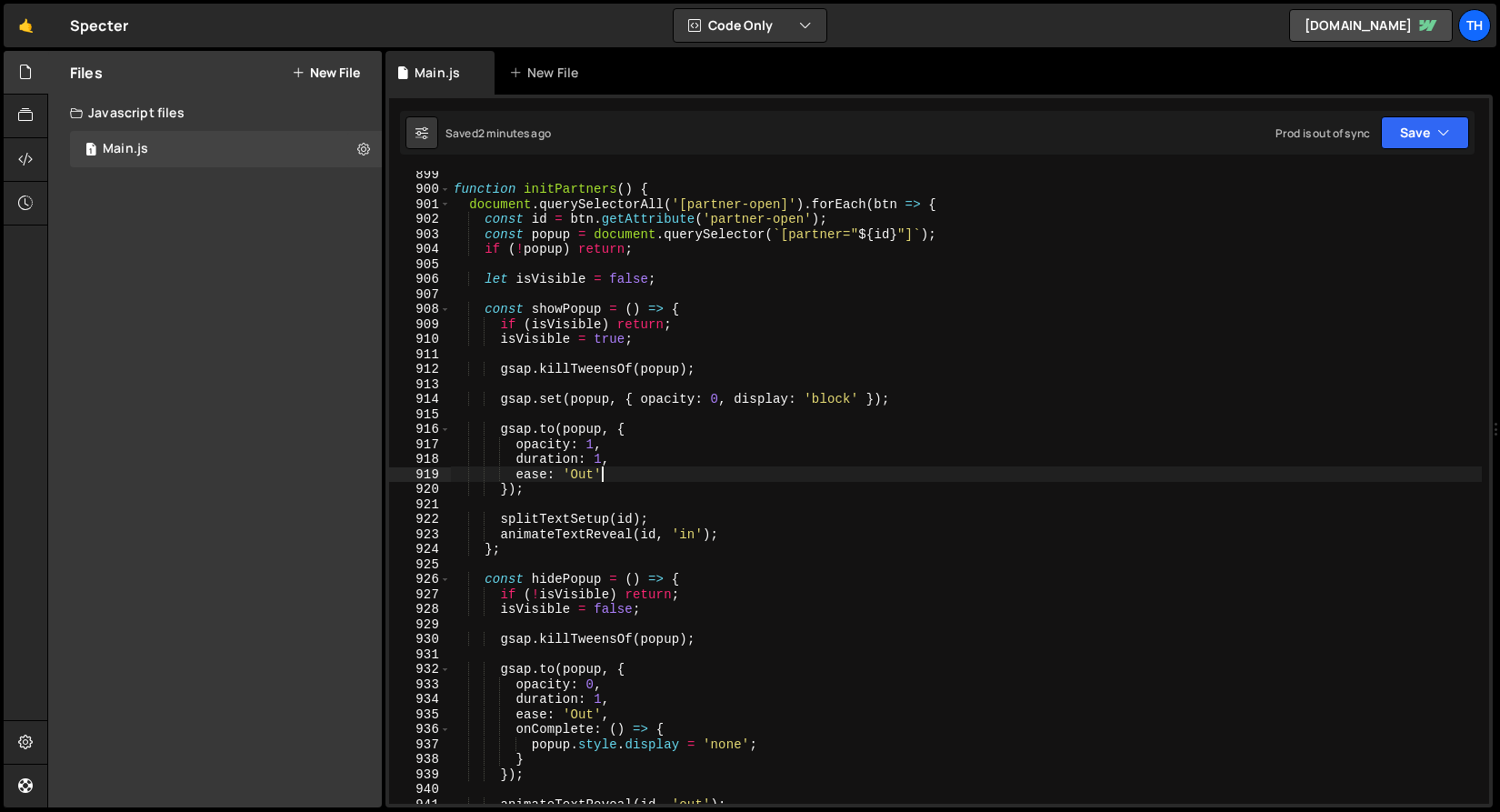
click at [742, 407] on div "function initPartners ( ) { document . querySelectorAll ( '[partner-open]' ) . …" at bounding box center [966, 498] width 1032 height 663
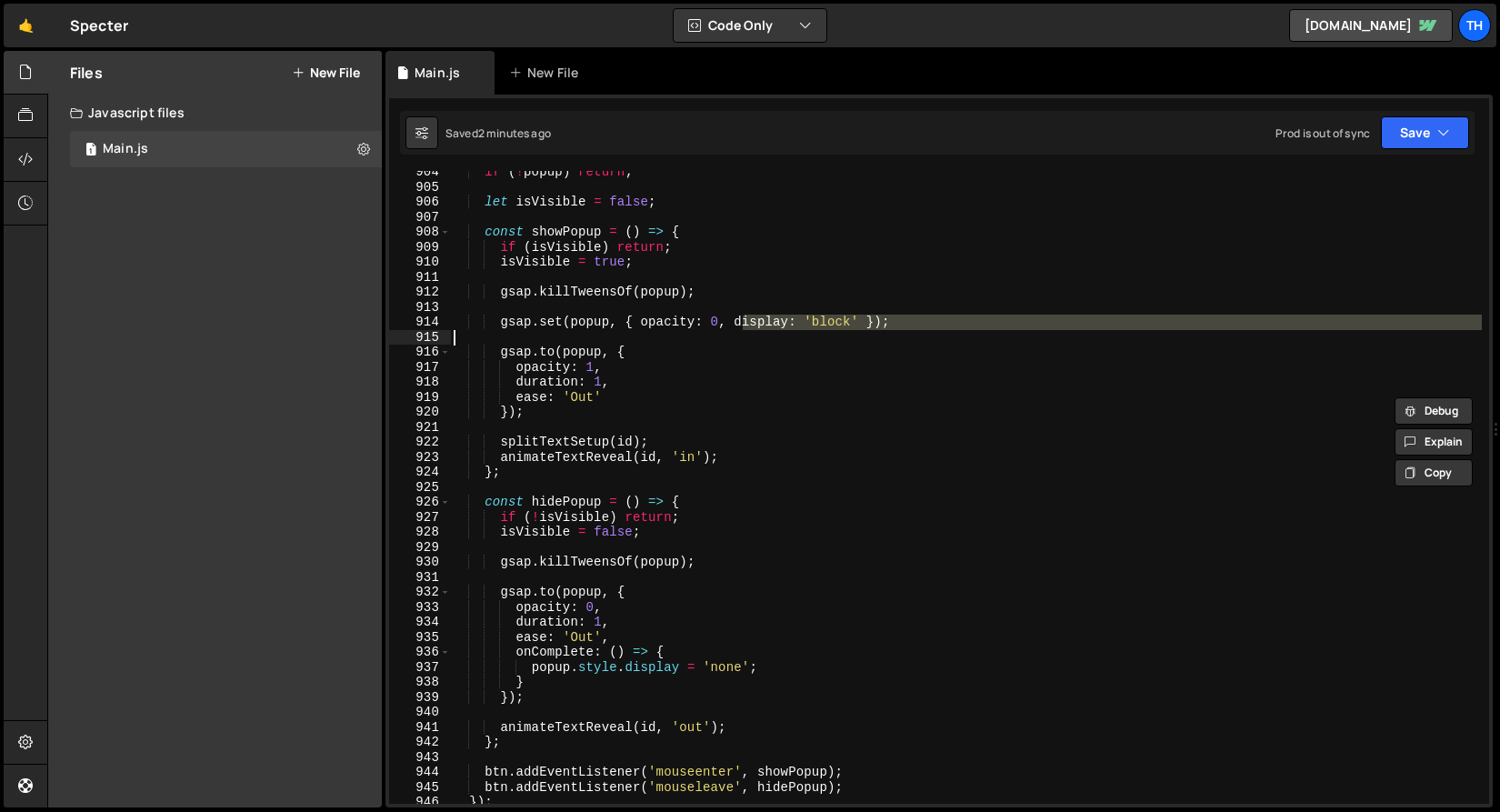
scroll to position [13512, 0]
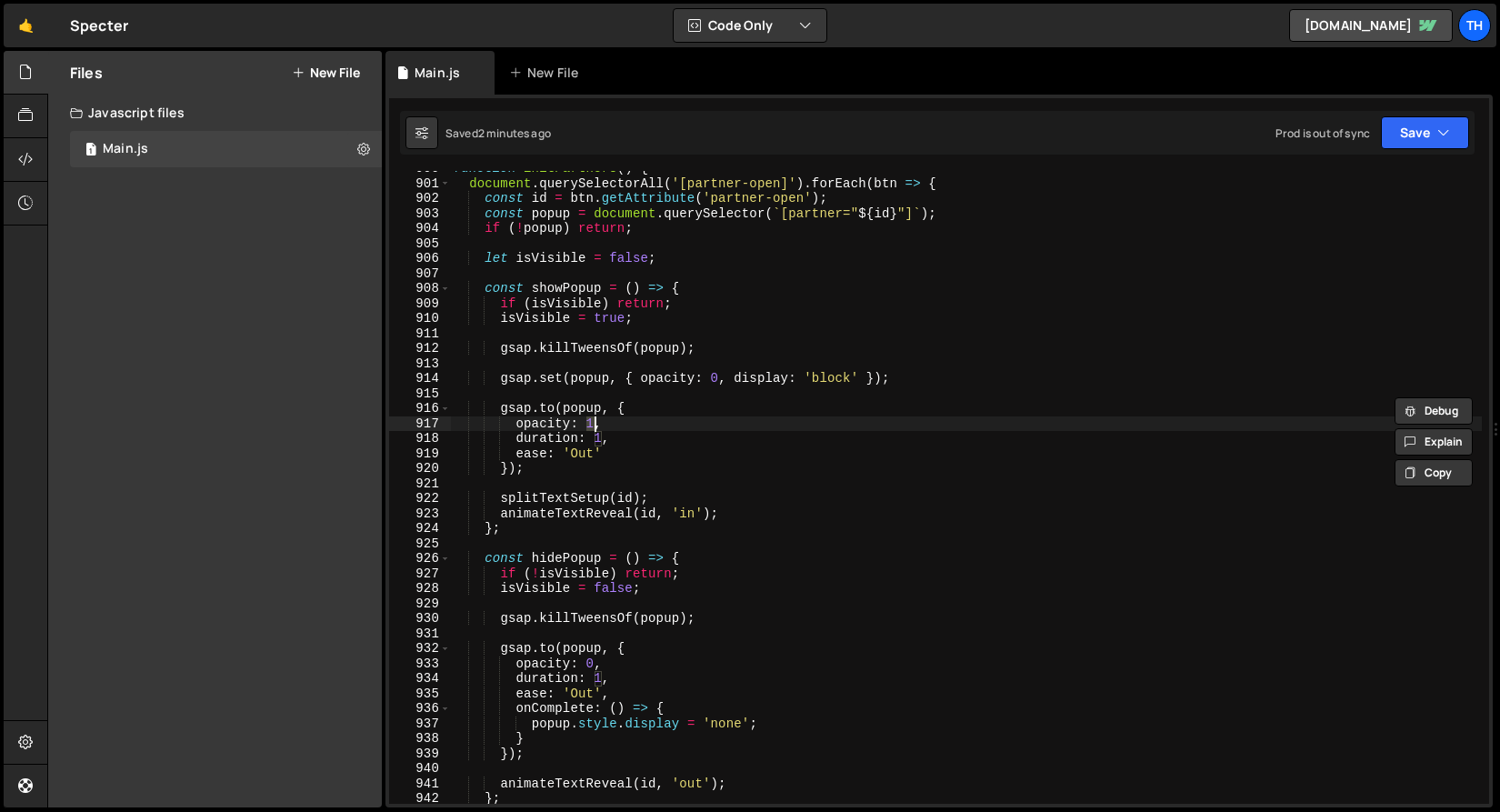
click at [592, 429] on div "function initPartners ( ) { document . querySelectorAll ( '[partner-open]' ) . …" at bounding box center [966, 492] width 1032 height 663
click at [598, 431] on div "function initPartners ( ) { document . querySelectorAll ( '[partner-open]' ) . …" at bounding box center [966, 492] width 1032 height 663
click at [597, 432] on div "function initPartners ( ) { document . querySelectorAll ( '[partner-open]' ) . …" at bounding box center [966, 492] width 1032 height 663
click at [601, 435] on div "function initPartners ( ) { document . querySelectorAll ( '[partner-open]' ) . …" at bounding box center [966, 492] width 1032 height 663
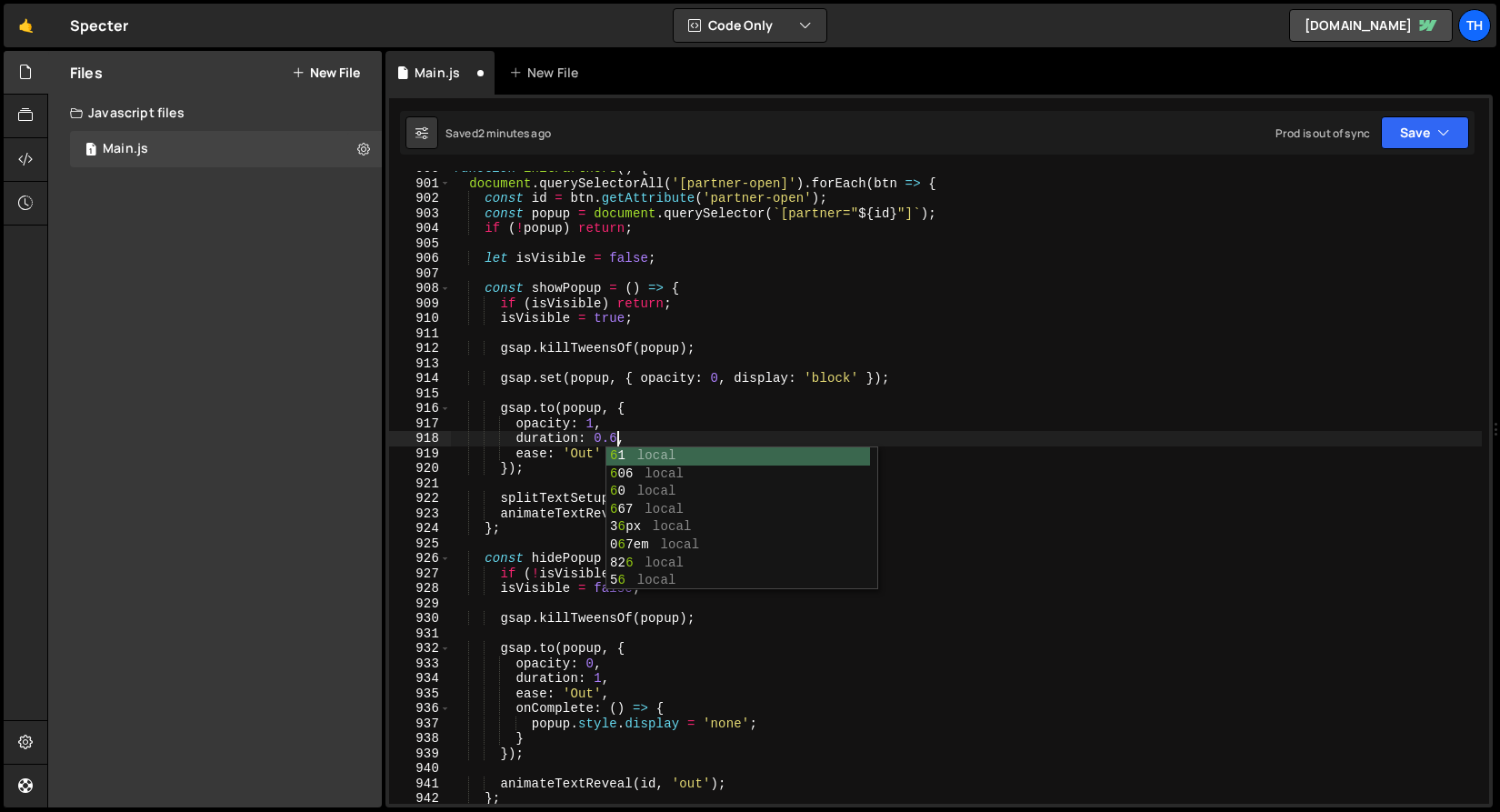
click at [601, 677] on div "function initPartners ( ) { document . querySelectorAll ( '[partner-open]' ) . …" at bounding box center [966, 492] width 1032 height 663
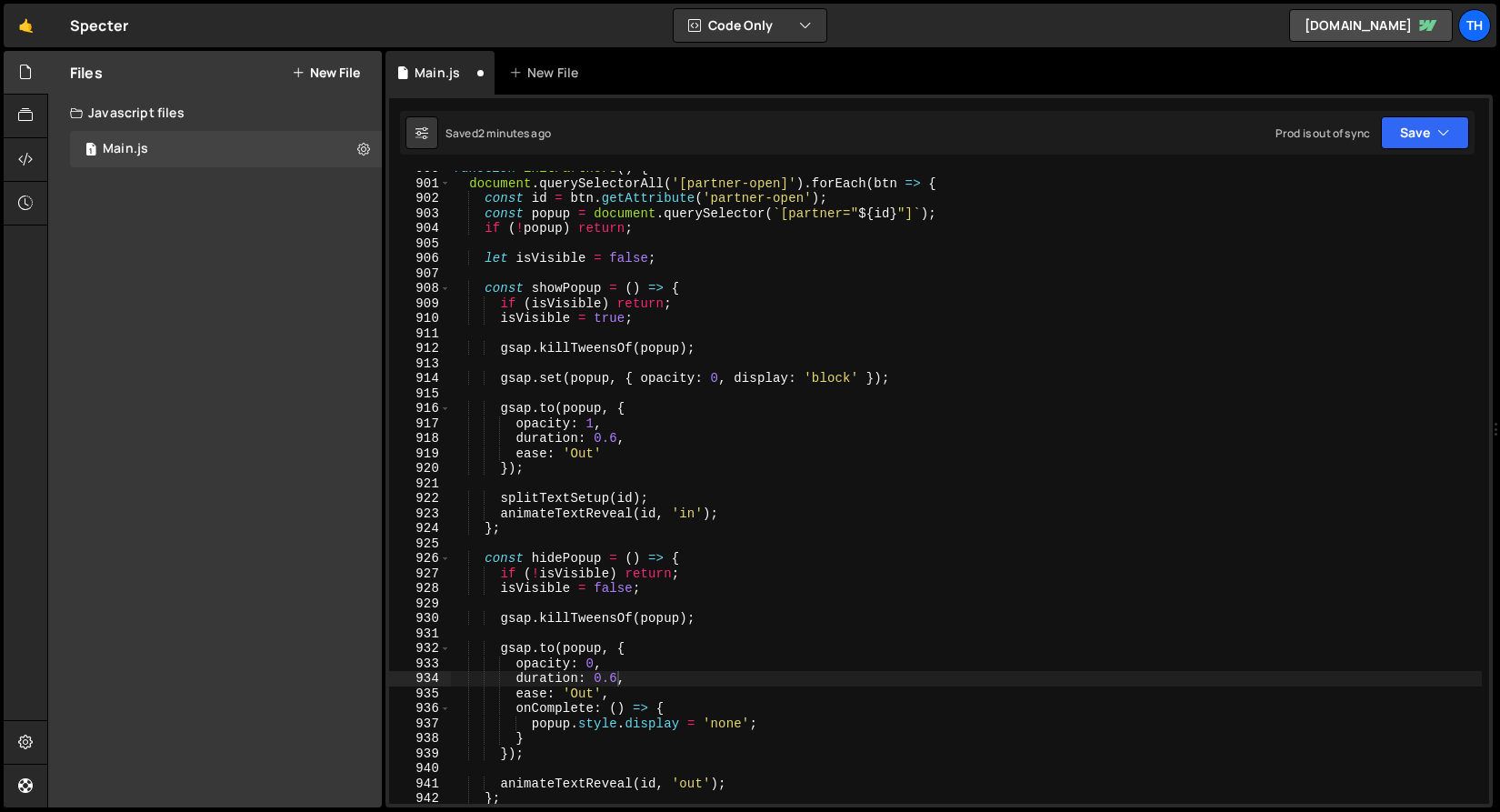
click at [1395, 150] on div "Saved 2 minutes ago Prod is out of sync Upgrade to Edit Save Save to Staging S …" at bounding box center [937, 133] width 1075 height 43
click at [1395, 125] on button "Save" at bounding box center [1426, 132] width 89 height 33
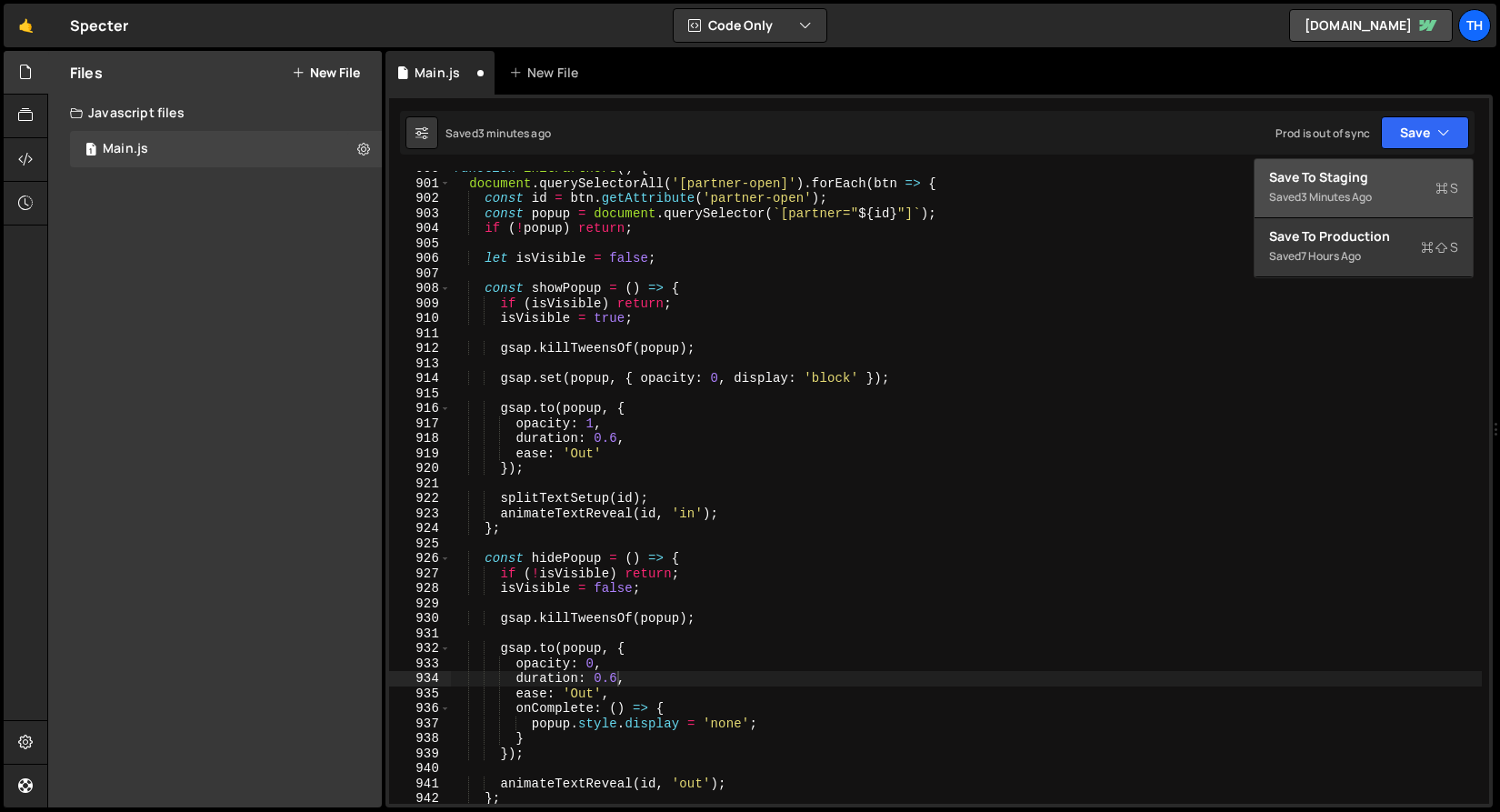
click at [1393, 195] on div "Saved 3 minutes ago" at bounding box center [1364, 197] width 189 height 22
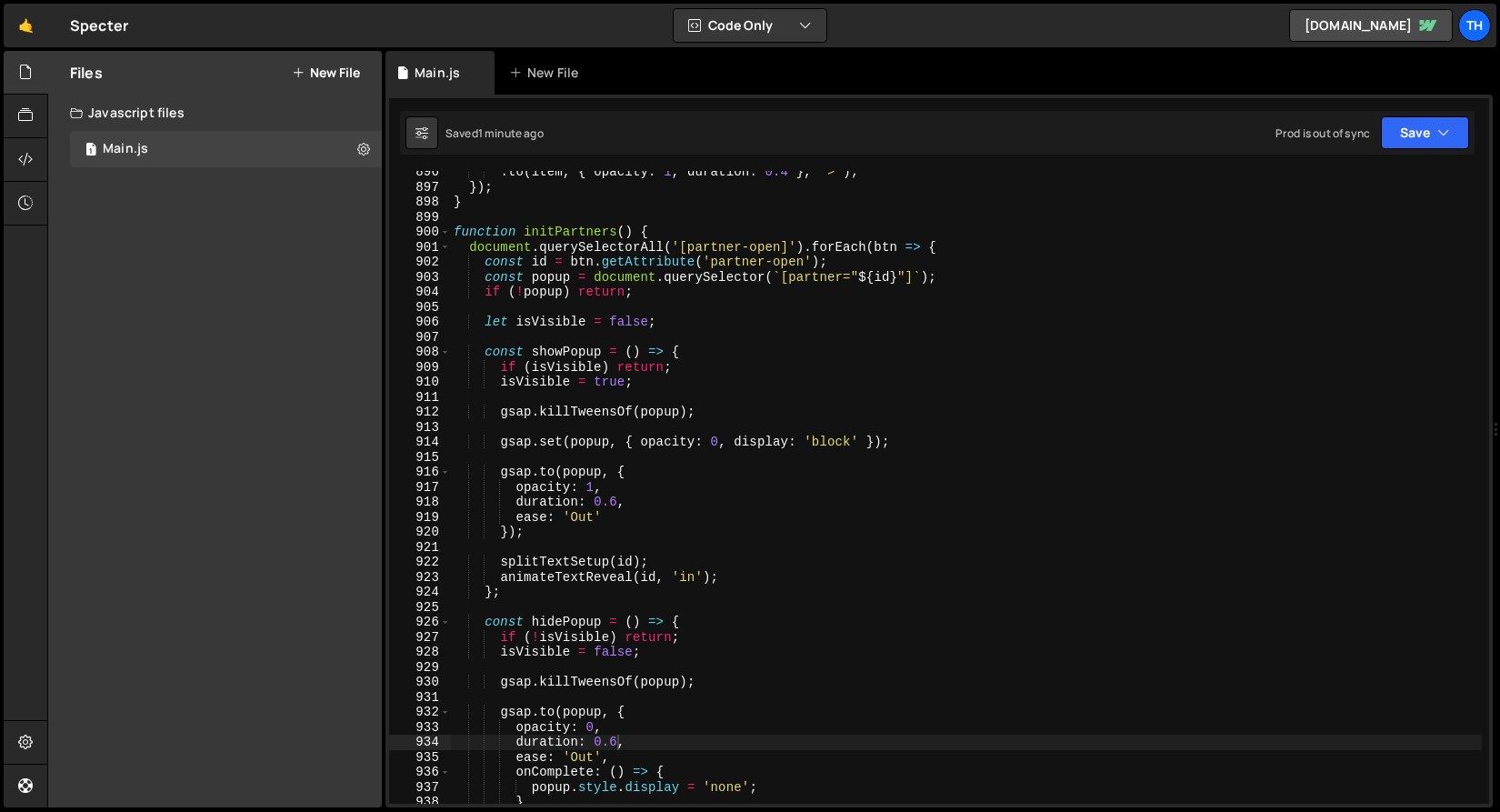
scroll to position [13449, 0]
type textarea "const popup = document.querySelector(`[partner="${id}"]`);"
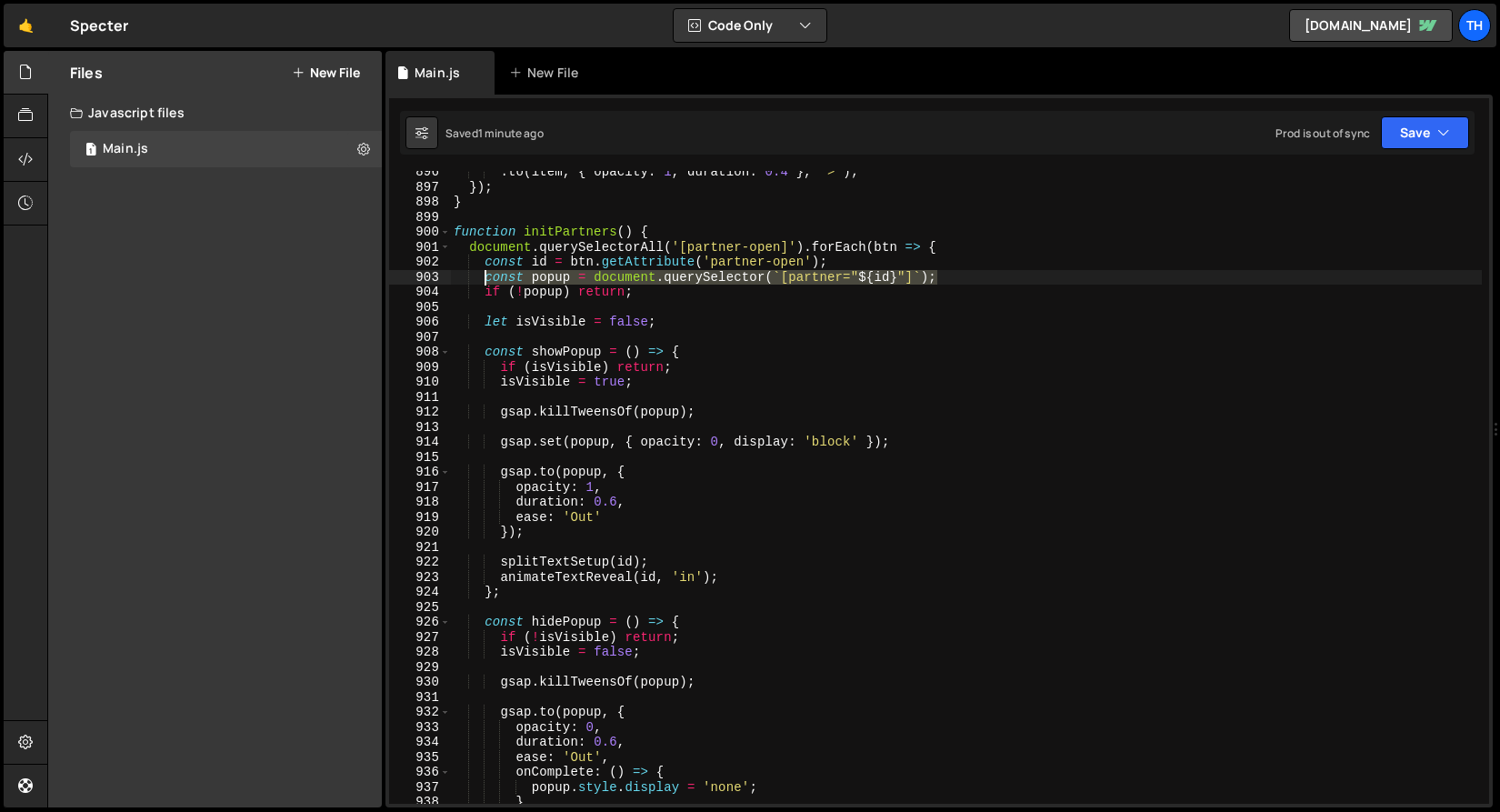
drag, startPoint x: 949, startPoint y: 280, endPoint x: 488, endPoint y: 276, distance: 461.0
click at [488, 276] on div ". to ( item , { opacity : 1 , duration : 0.4 } , ">" ) ; }) ; } function initPa…" at bounding box center [966, 496] width 1032 height 663
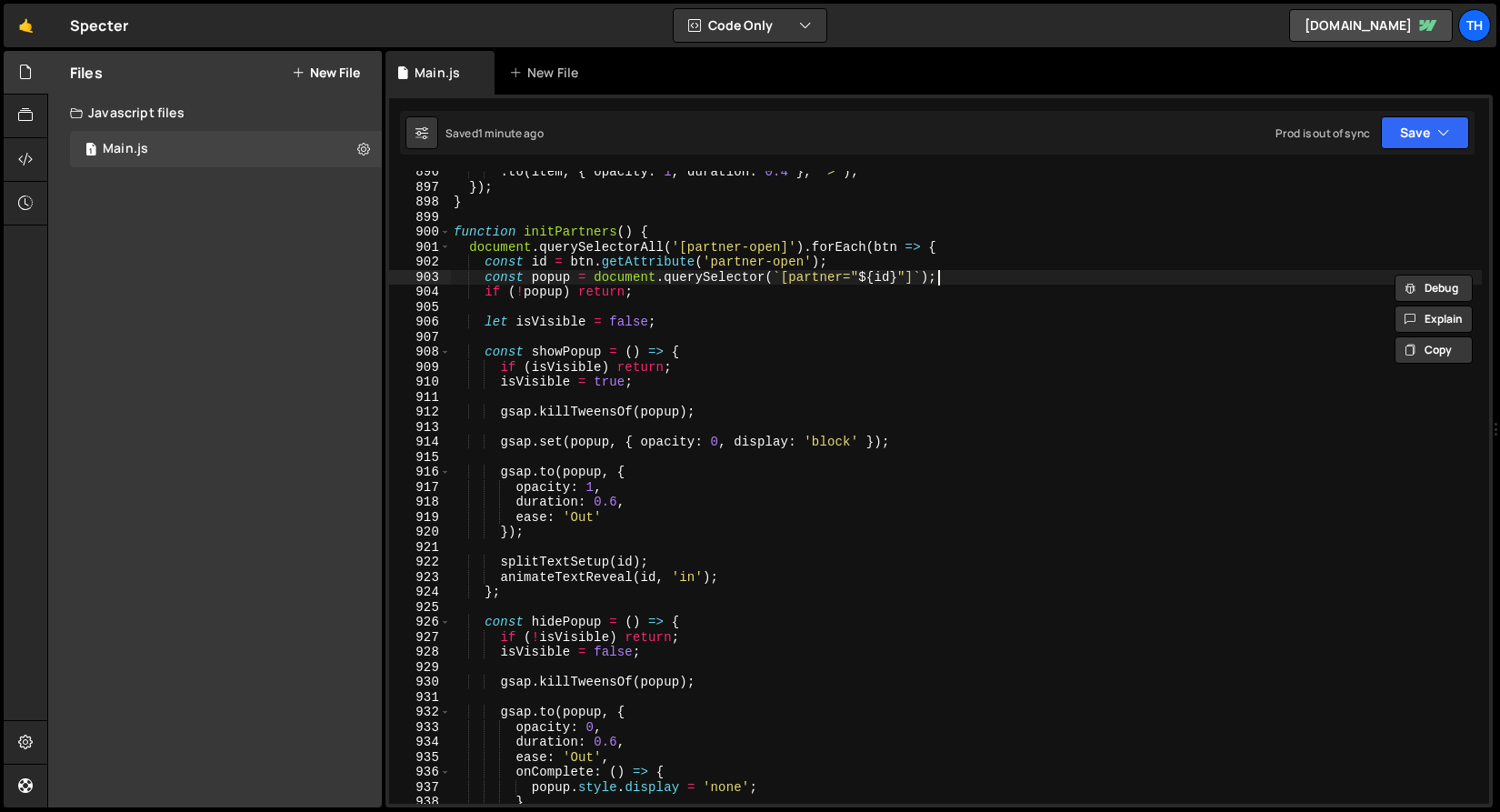
scroll to position [0, 1]
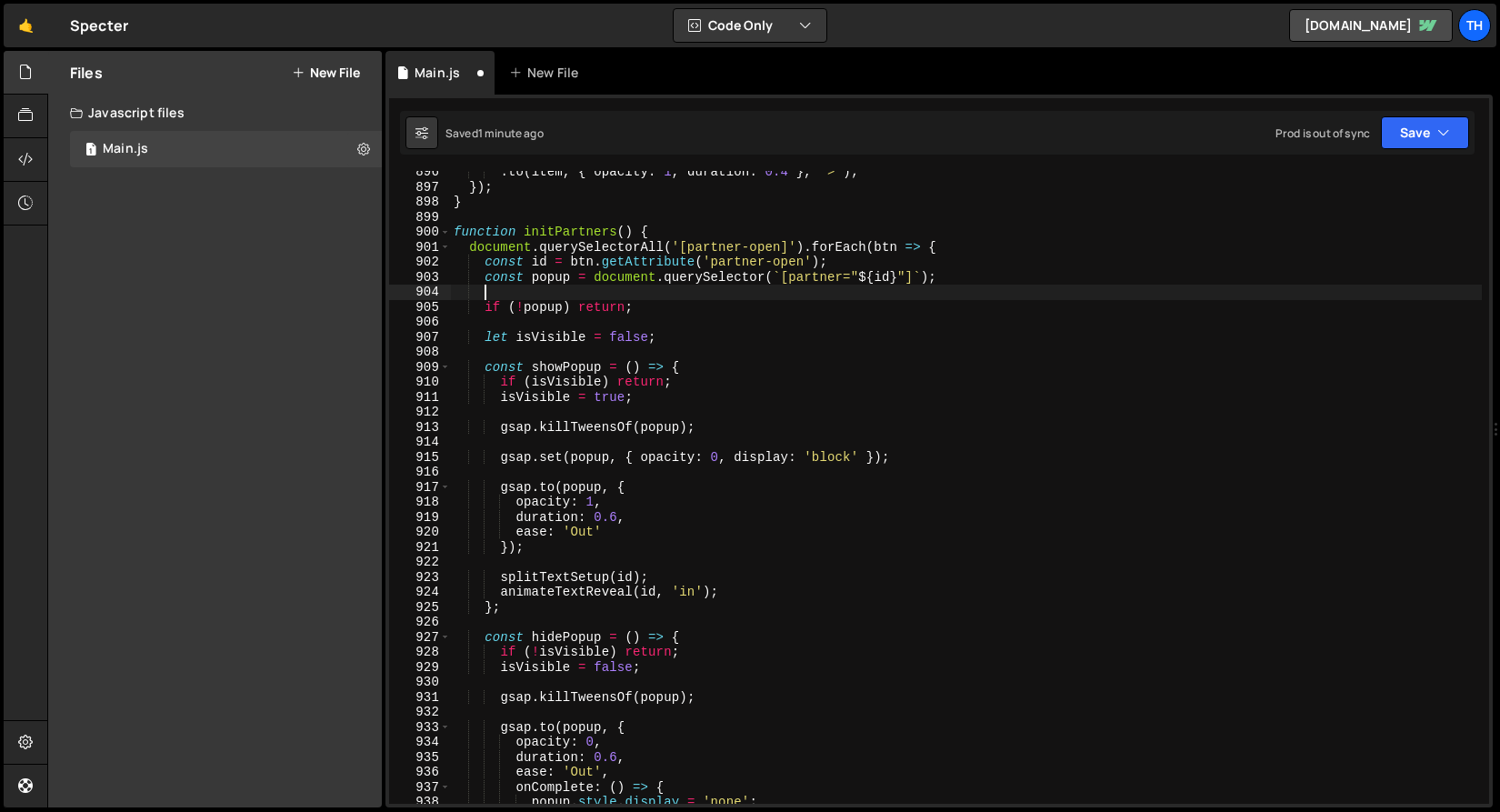
paste textarea "const popup = document.querySelector(`[partner="${id}"]`);"
click at [553, 286] on div ". to ( item , { opacity : 1 , duration : 0.4 } , ">" ) ; }) ; } function initPa…" at bounding box center [966, 496] width 1032 height 663
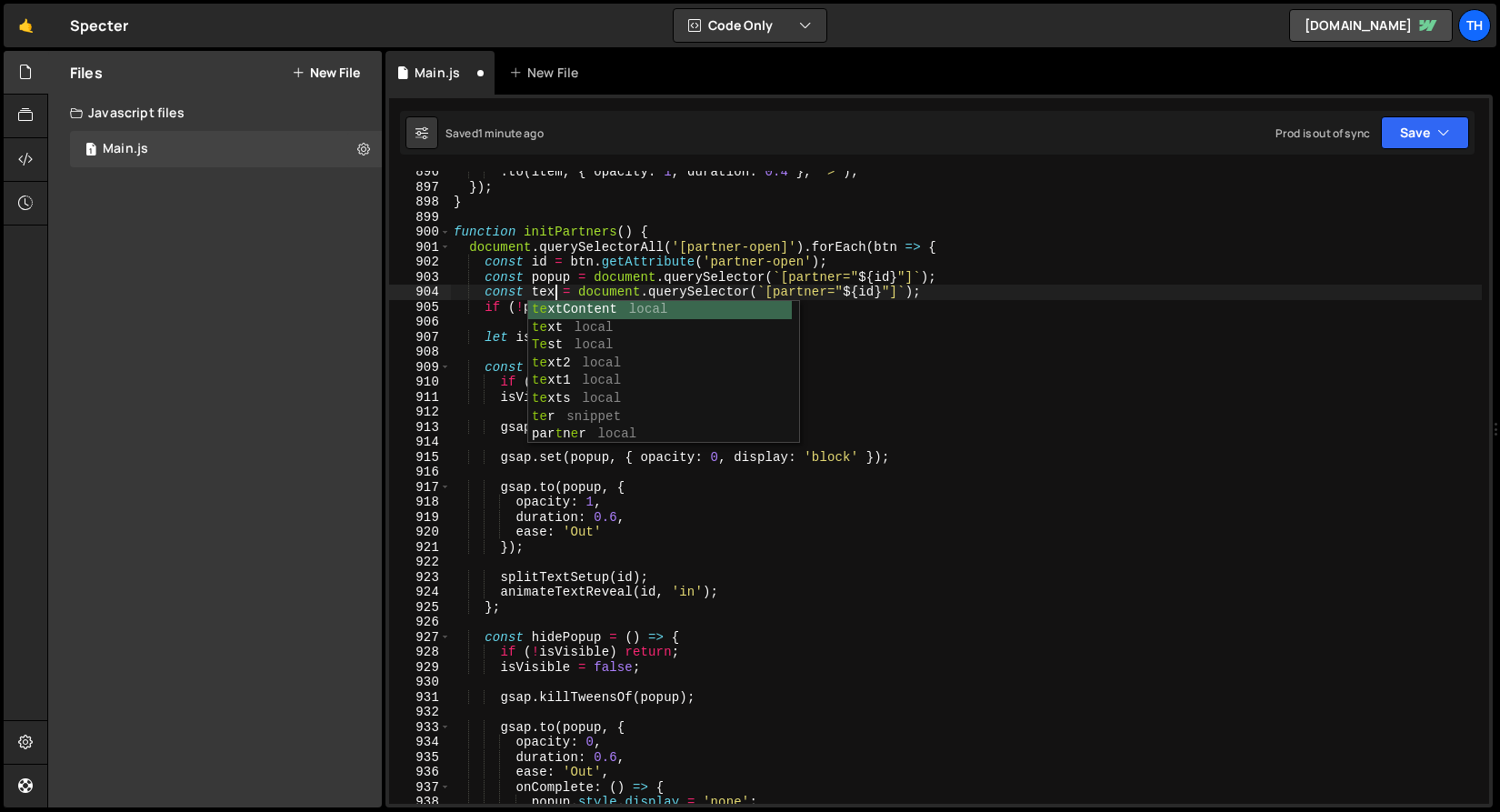
scroll to position [0, 7]
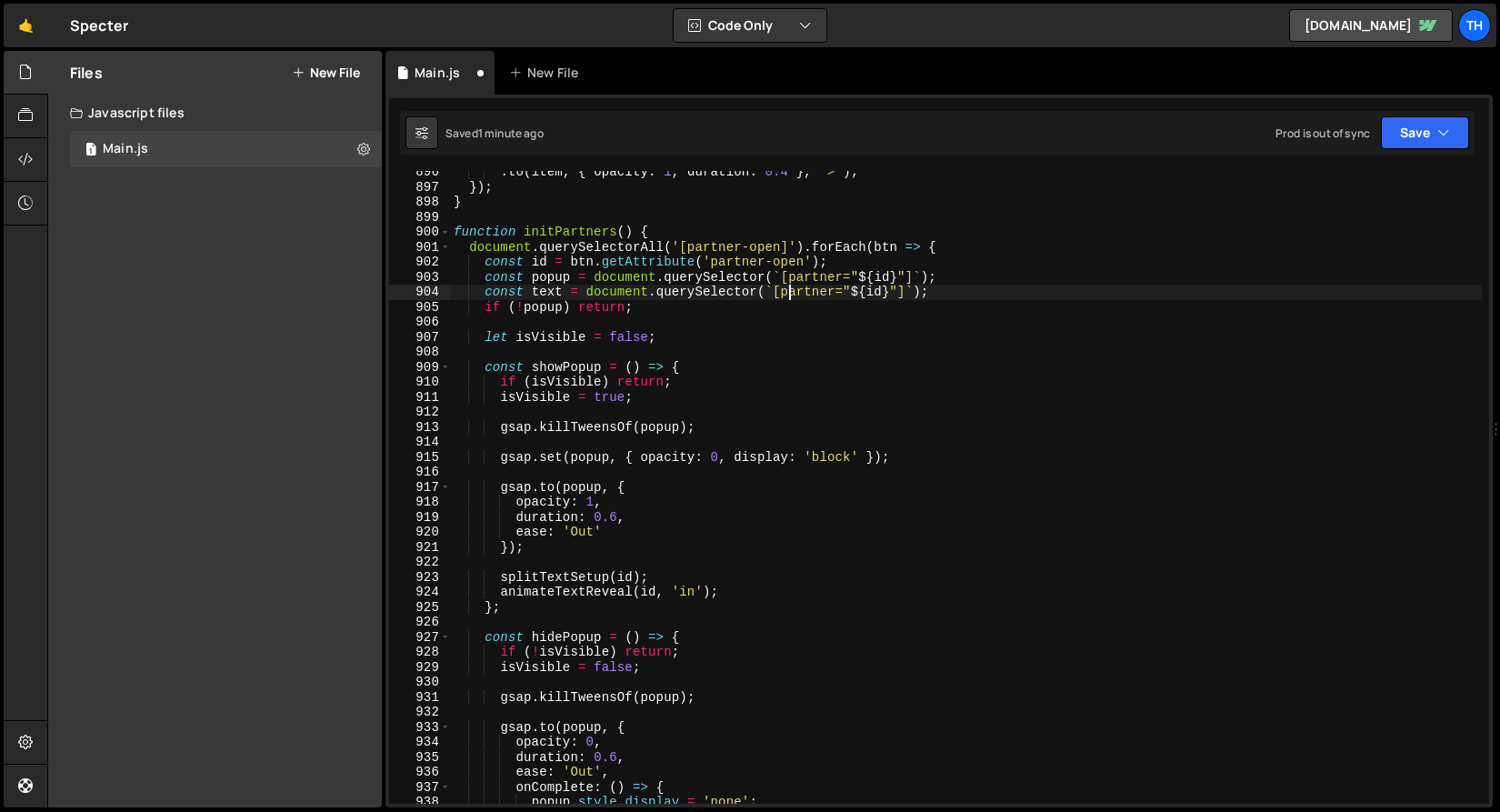
click at [790, 292] on div ". to ( item , { opacity : 1 , duration : 0.4 } , ">" ) ; }) ; } function initPa…" at bounding box center [966, 496] width 1032 height 663
click at [794, 292] on div ". to ( item , { opacity : 1 , duration : 0.4 } , ">" ) ; }) ; } function initPa…" at bounding box center [966, 496] width 1032 height 663
paste textarea "data-reveal-text"
click at [889, 339] on div ". to ( item , { opacity : 1 , duration : 0.4 } , ">" ) ; }) ; } function initPa…" at bounding box center [966, 496] width 1032 height 663
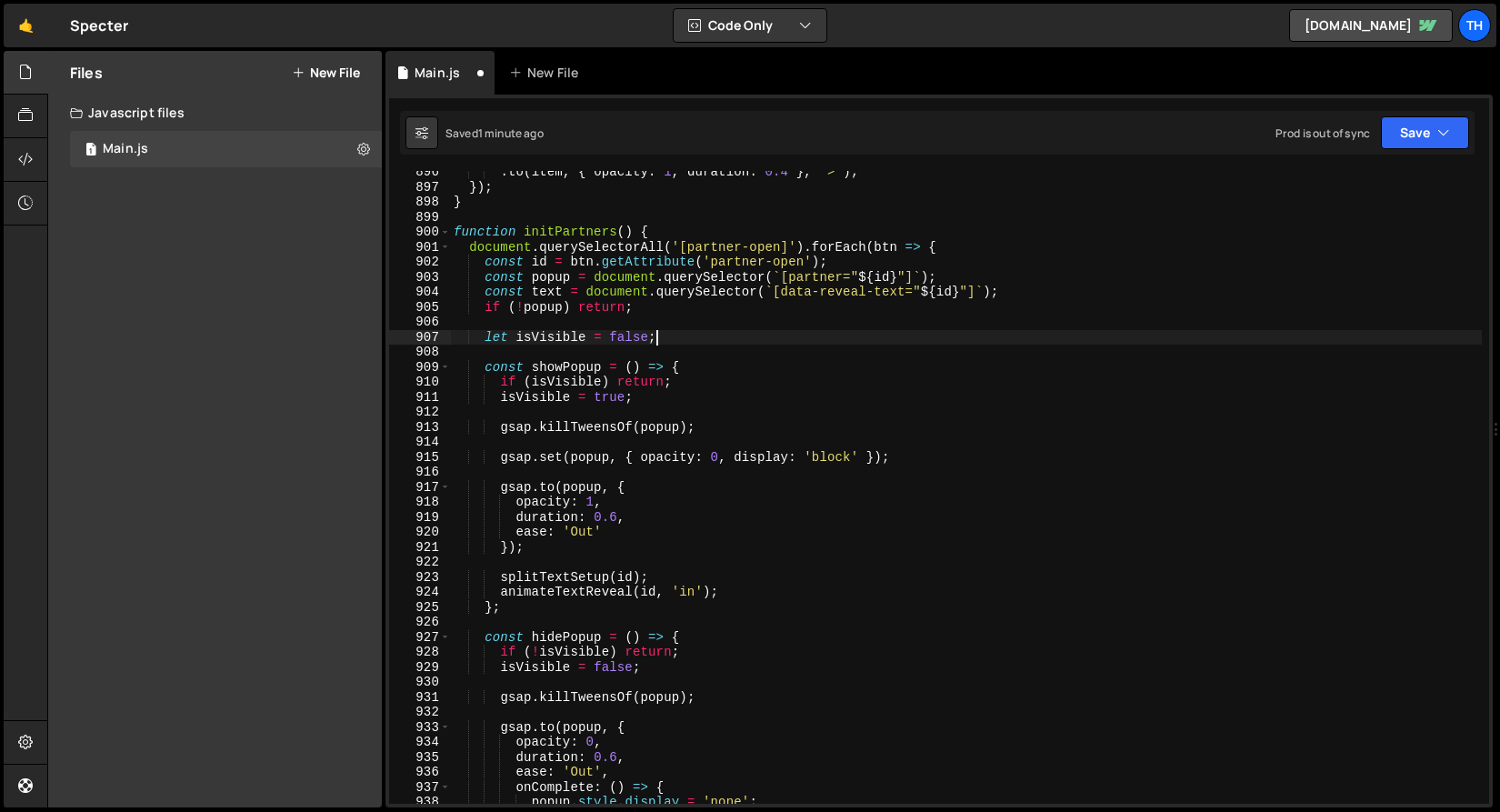
click at [684, 425] on div ". to ( item , { opacity : 1 , duration : 0.4 } , ">" ) ; }) ; } function initPa…" at bounding box center [966, 496] width 1032 height 663
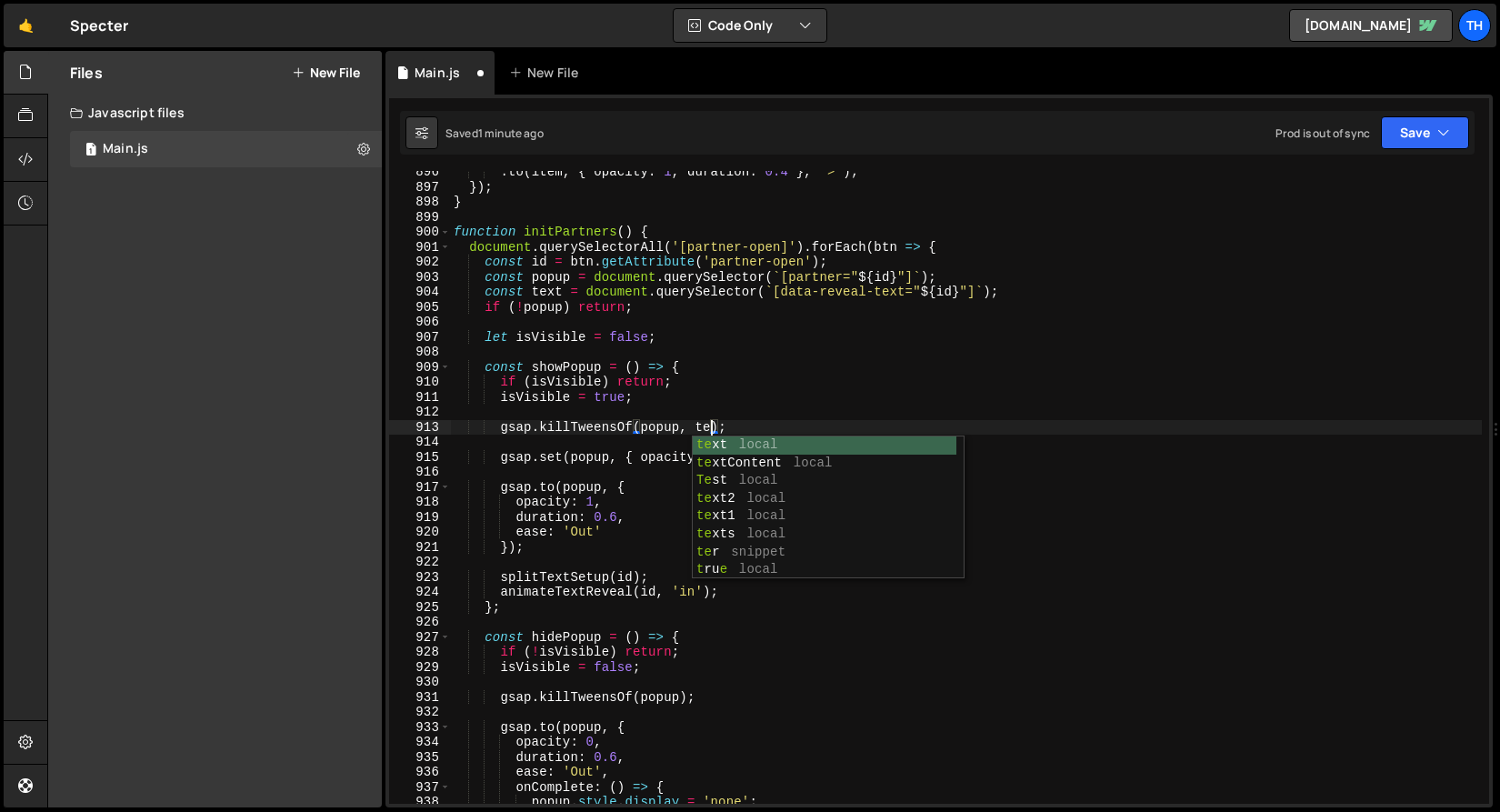
scroll to position [0, 18]
type textarea "gsap.killTweensOf(popup, text);"
click at [763, 406] on div ". to ( item , { opacity : 1 , duration : 0.4 } , ">" ) ; }) ; } function initPa…" at bounding box center [966, 496] width 1032 height 663
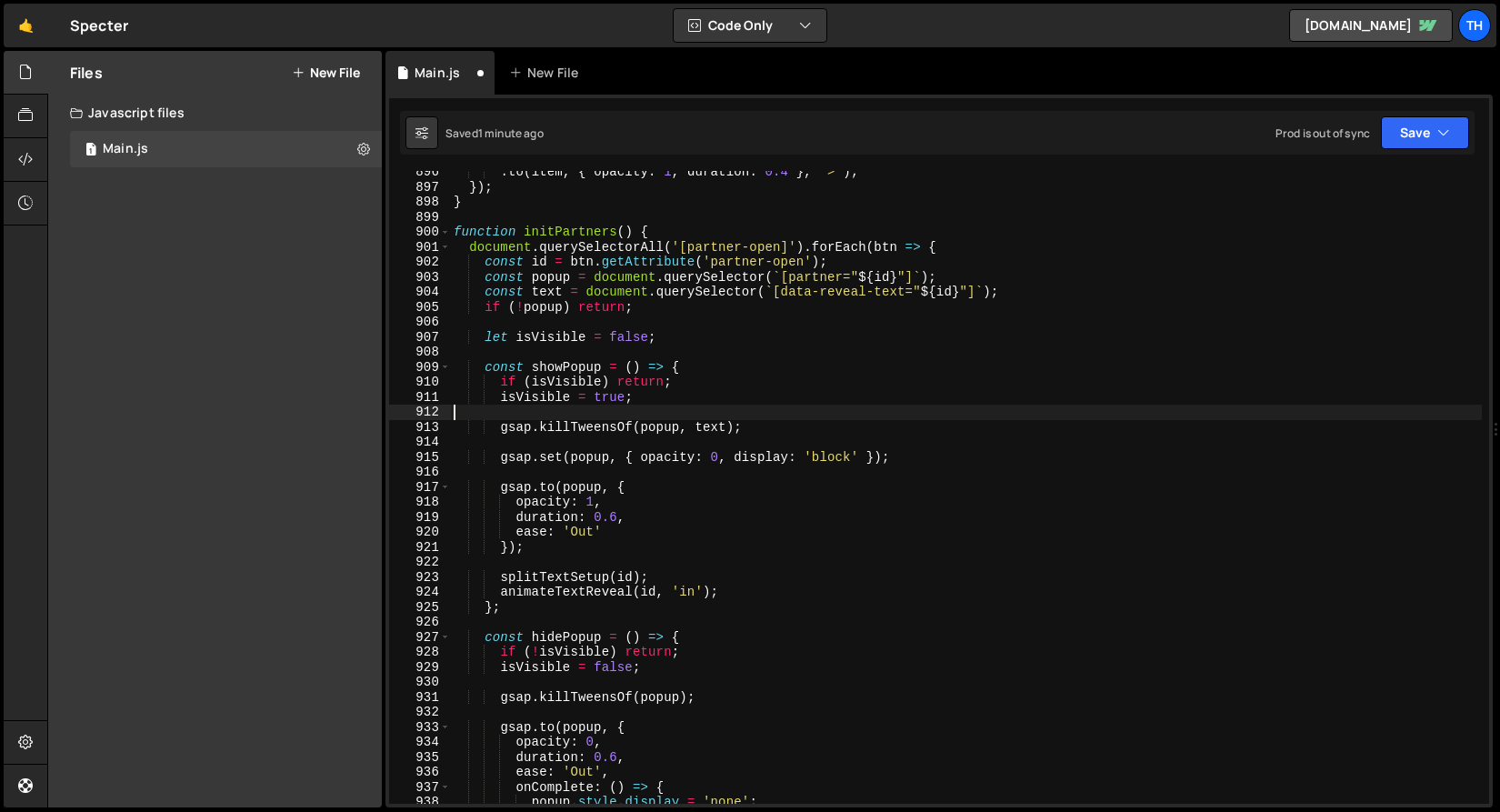
scroll to position [0, 0]
drag, startPoint x: 763, startPoint y: 423, endPoint x: 500, endPoint y: 427, distance: 263.0
click at [500, 427] on div ". to ( item , { opacity : 1 , duration : 0.4 } , ">" ) ; }) ; } function initPa…" at bounding box center [966, 496] width 1032 height 663
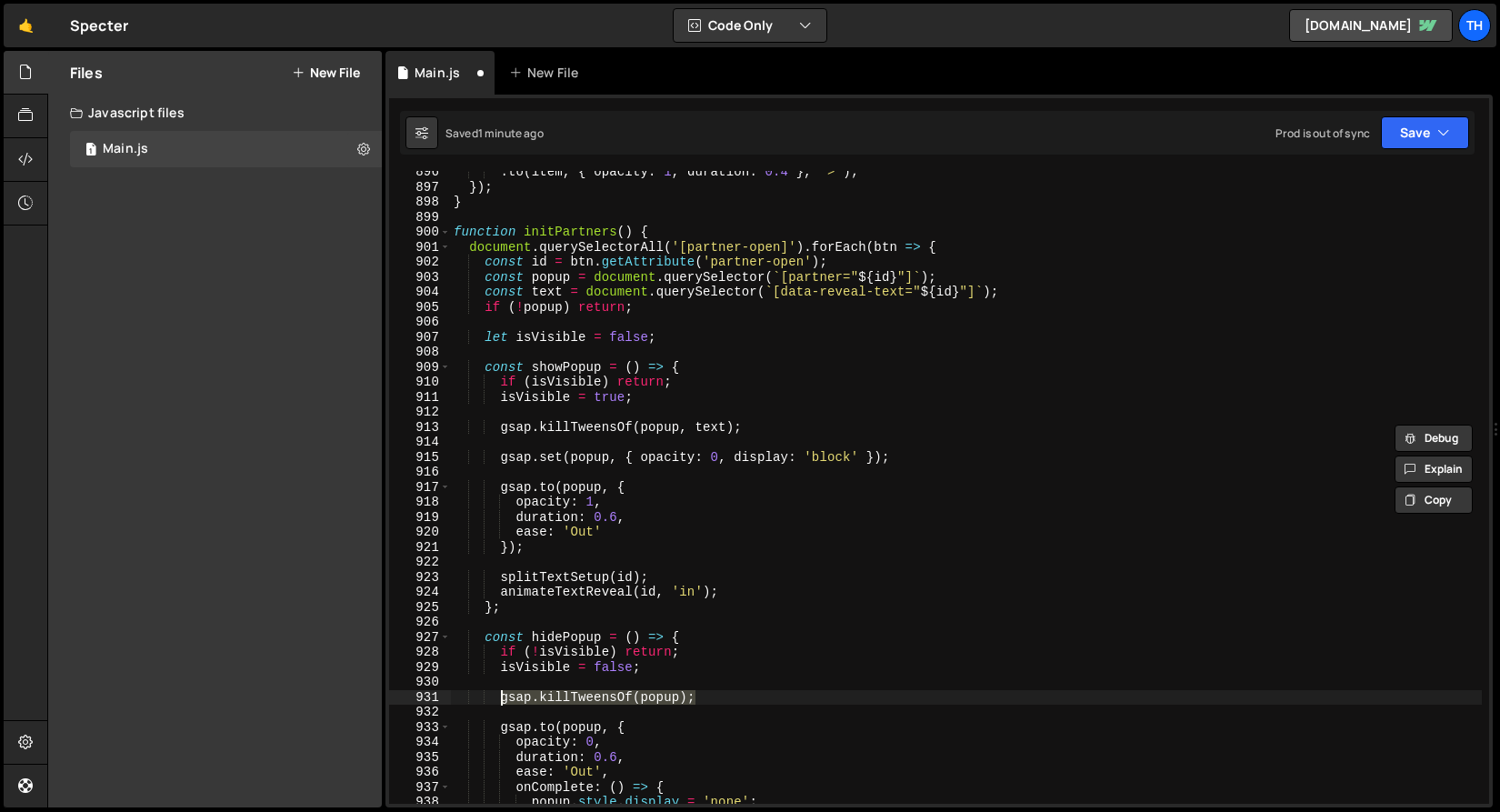
drag, startPoint x: 728, startPoint y: 699, endPoint x: 500, endPoint y: 700, distance: 228.0
click at [500, 700] on div ". to ( item , { opacity : 1 , duration : 0.4 } , ">" ) ; }) ; } function initPa…" at bounding box center [966, 496] width 1032 height 663
paste textarea ", text"
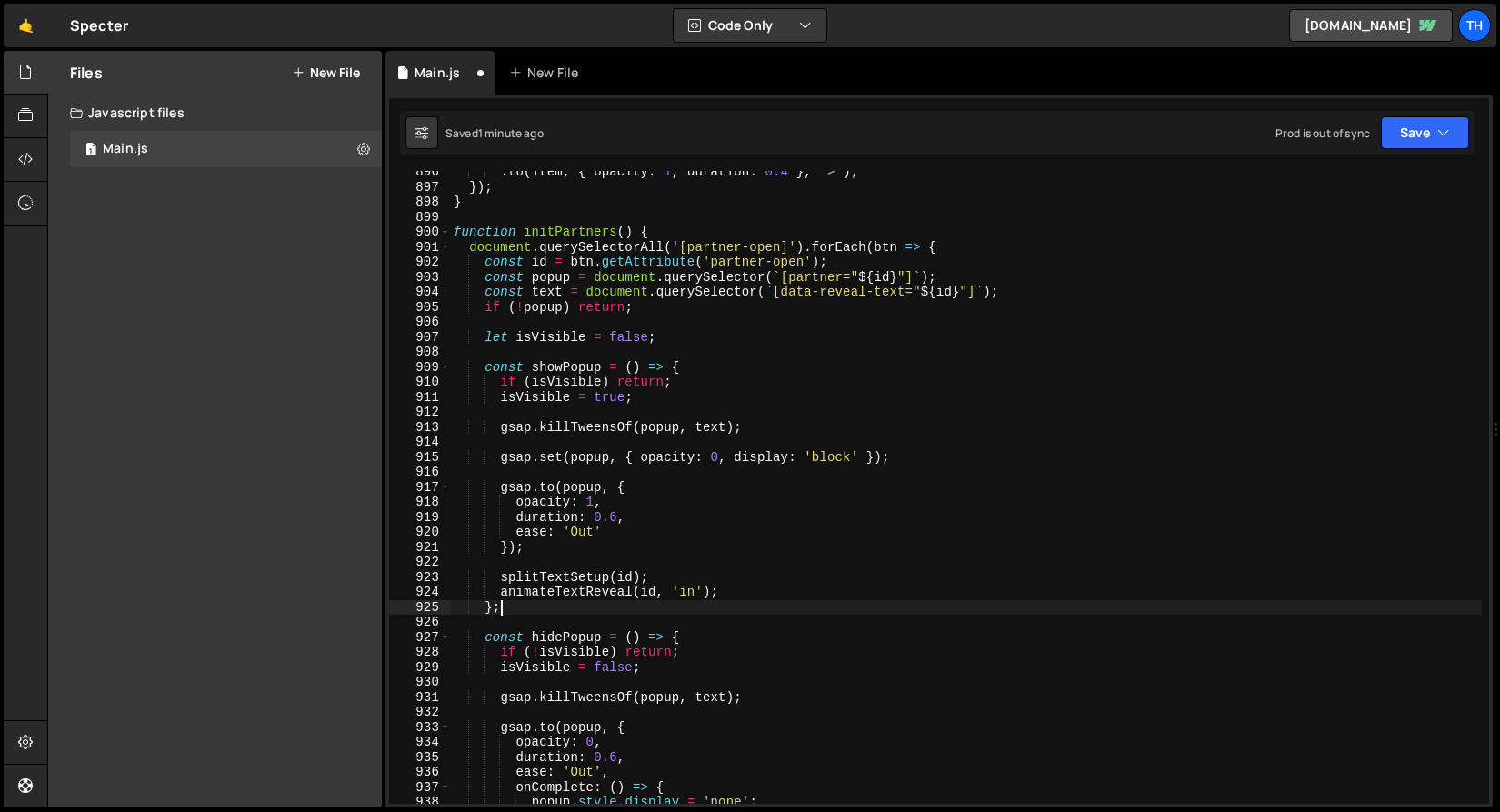
click at [966, 609] on div ". to ( item , { opacity : 1 , duration : 0.4 } , ">" ) ; }) ; } function initPa…" at bounding box center [966, 496] width 1032 height 663
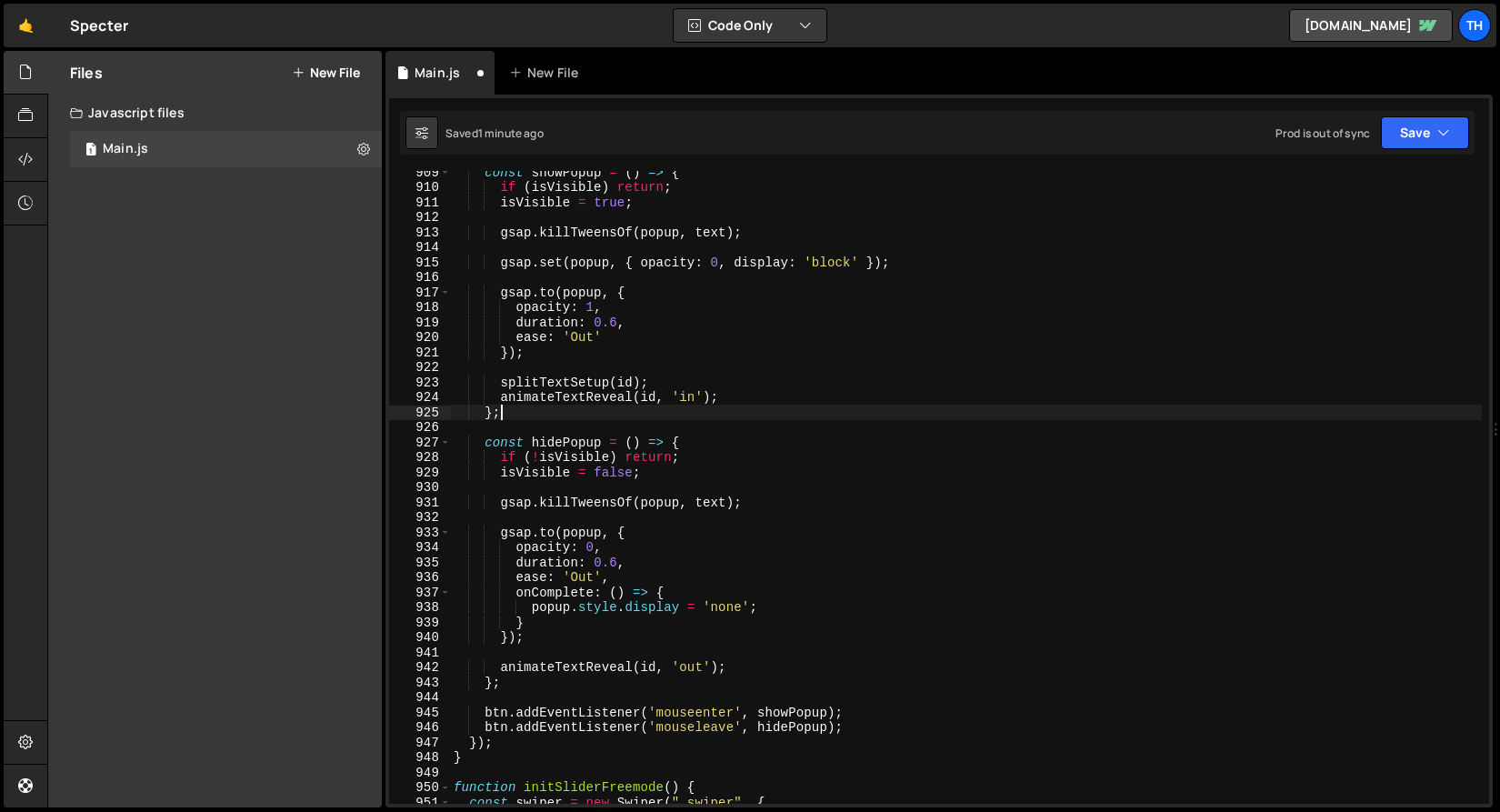
scroll to position [13643, 0]
click at [1407, 143] on button "Save" at bounding box center [1426, 132] width 89 height 33
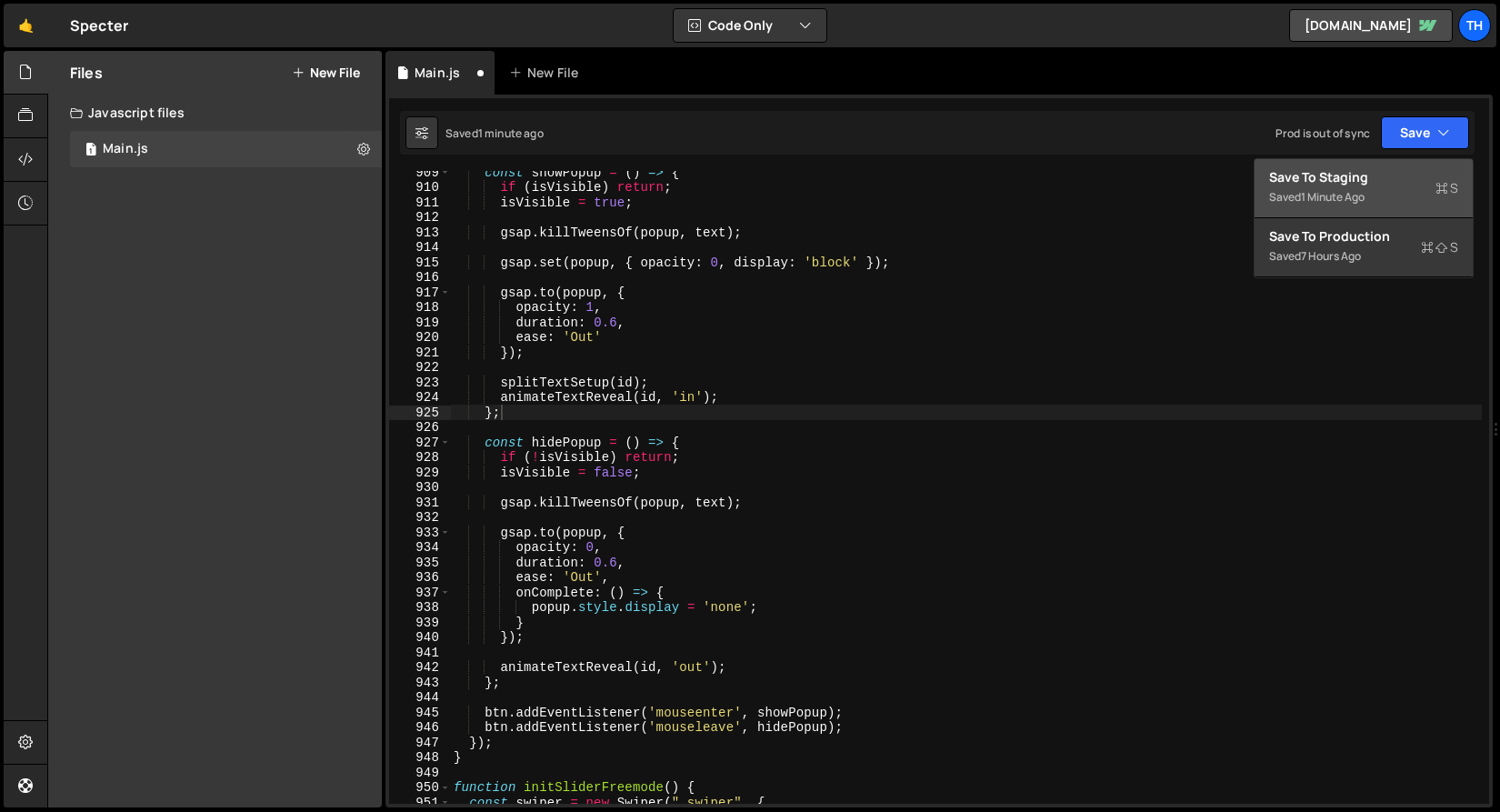
click at [1397, 161] on button "Save to Staging S Saved 1 minute ago" at bounding box center [1363, 188] width 218 height 59
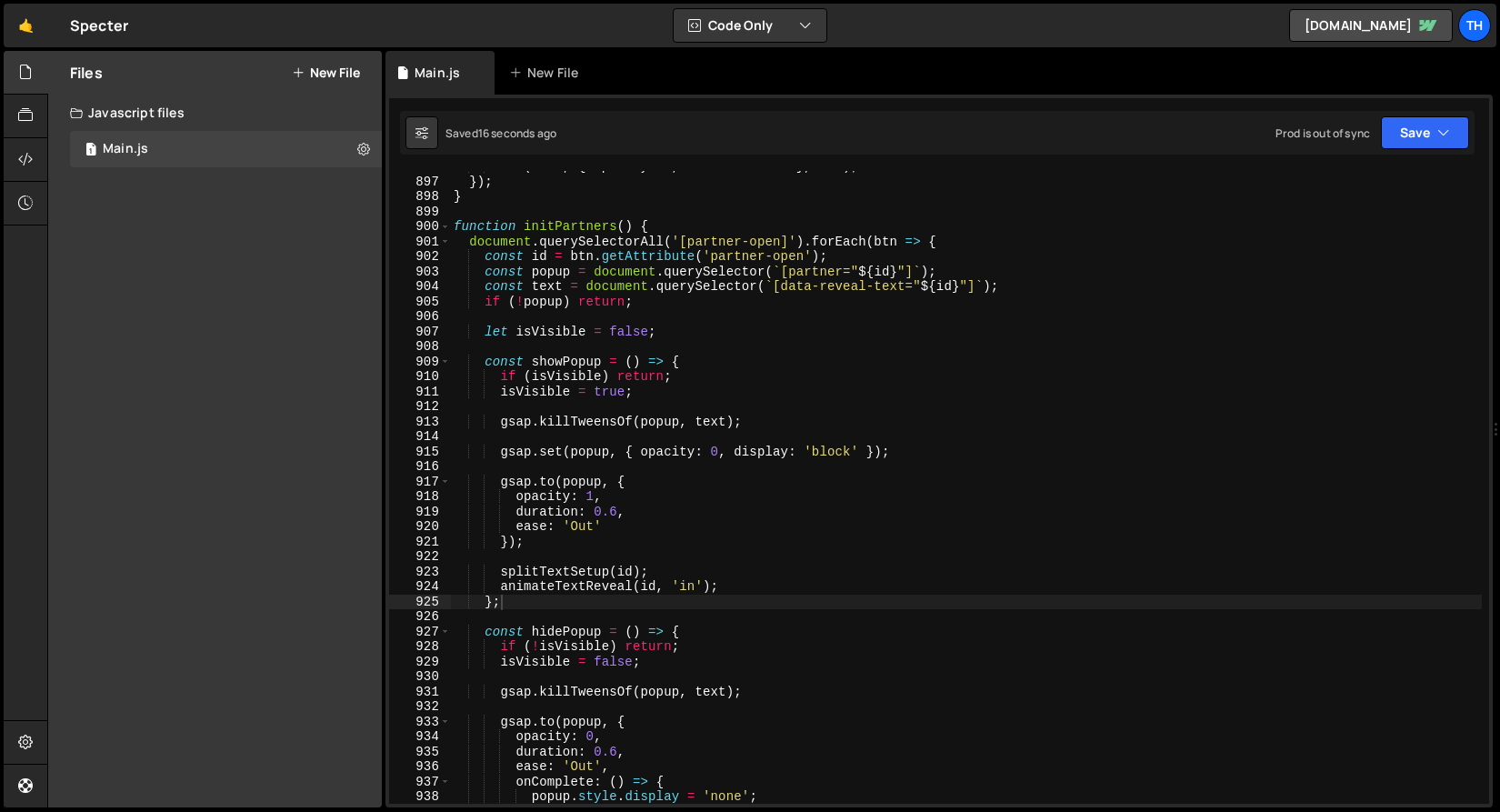
scroll to position [13454, 0]
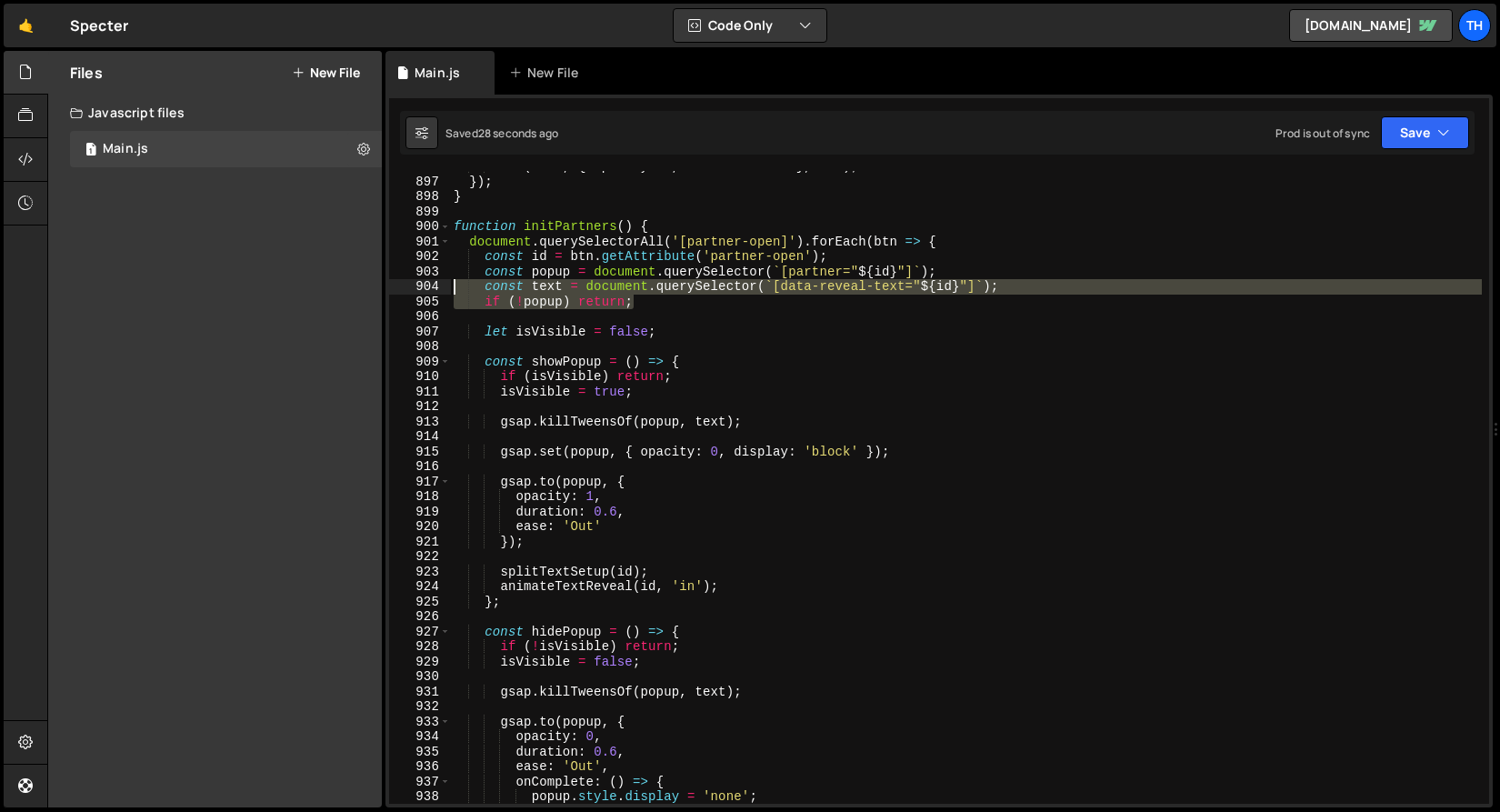
drag, startPoint x: 1073, startPoint y: 298, endPoint x: 366, endPoint y: 285, distance: 707.1
click at [366, 285] on div "Files New File Create your first file Get started by starting a Javascript or C…" at bounding box center [774, 430] width 1453 height 758
click at [834, 302] on div ". to ( item , { opacity : 1 , duration : 0.4 } , ">" ) ; }) ; } function initPa…" at bounding box center [966, 487] width 1032 height 633
drag, startPoint x: 1015, startPoint y: 290, endPoint x: 352, endPoint y: 284, distance: 663.0
click at [352, 284] on div "Files New File Create your first file Get started by starting a Javascript or C…" at bounding box center [774, 430] width 1453 height 758
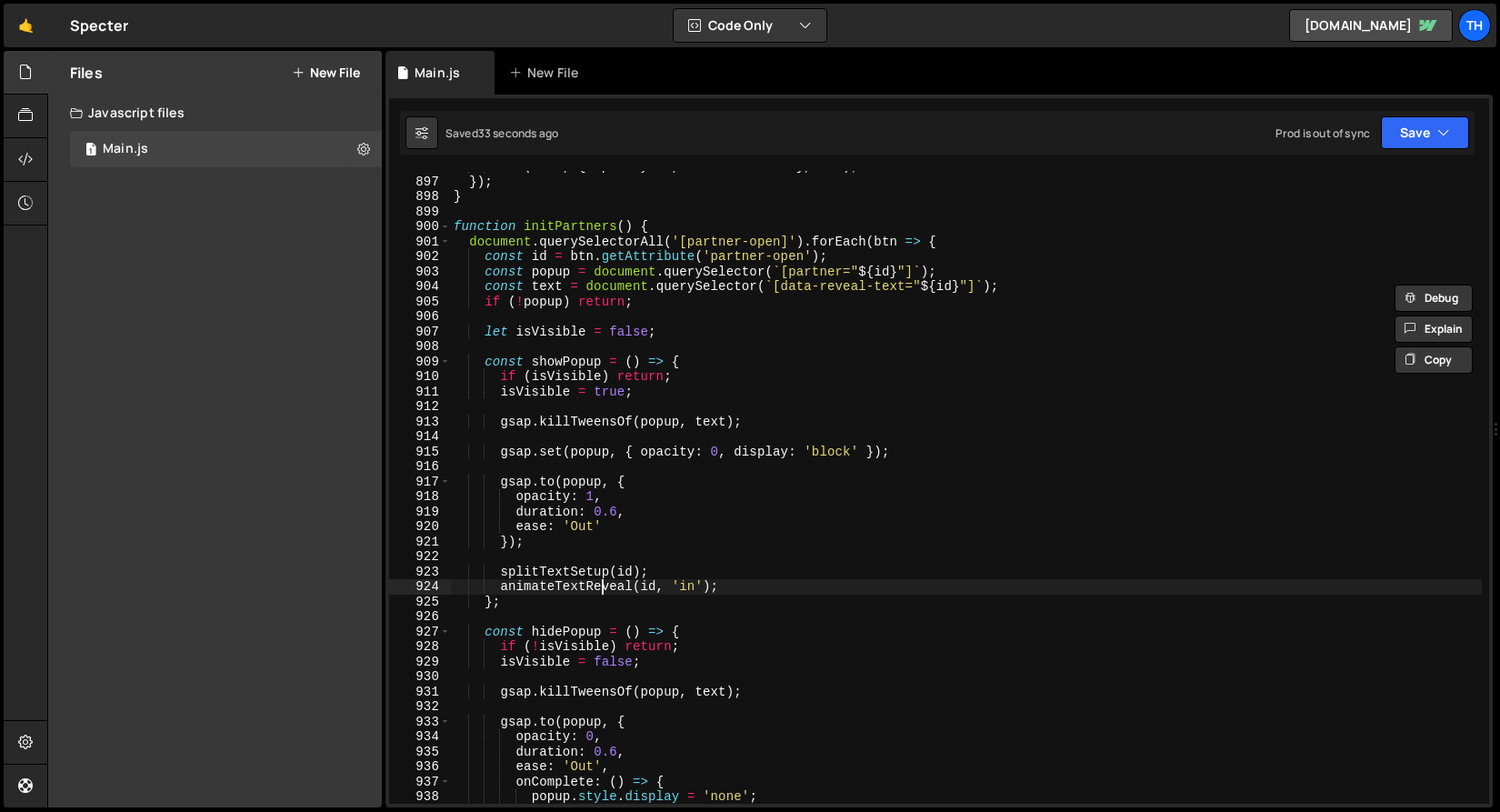
click at [602, 590] on div ". to ( item , { opacity : 1 , duration : 0.4 } , ">" ) ; }) ; } function initPa…" at bounding box center [966, 490] width 1032 height 663
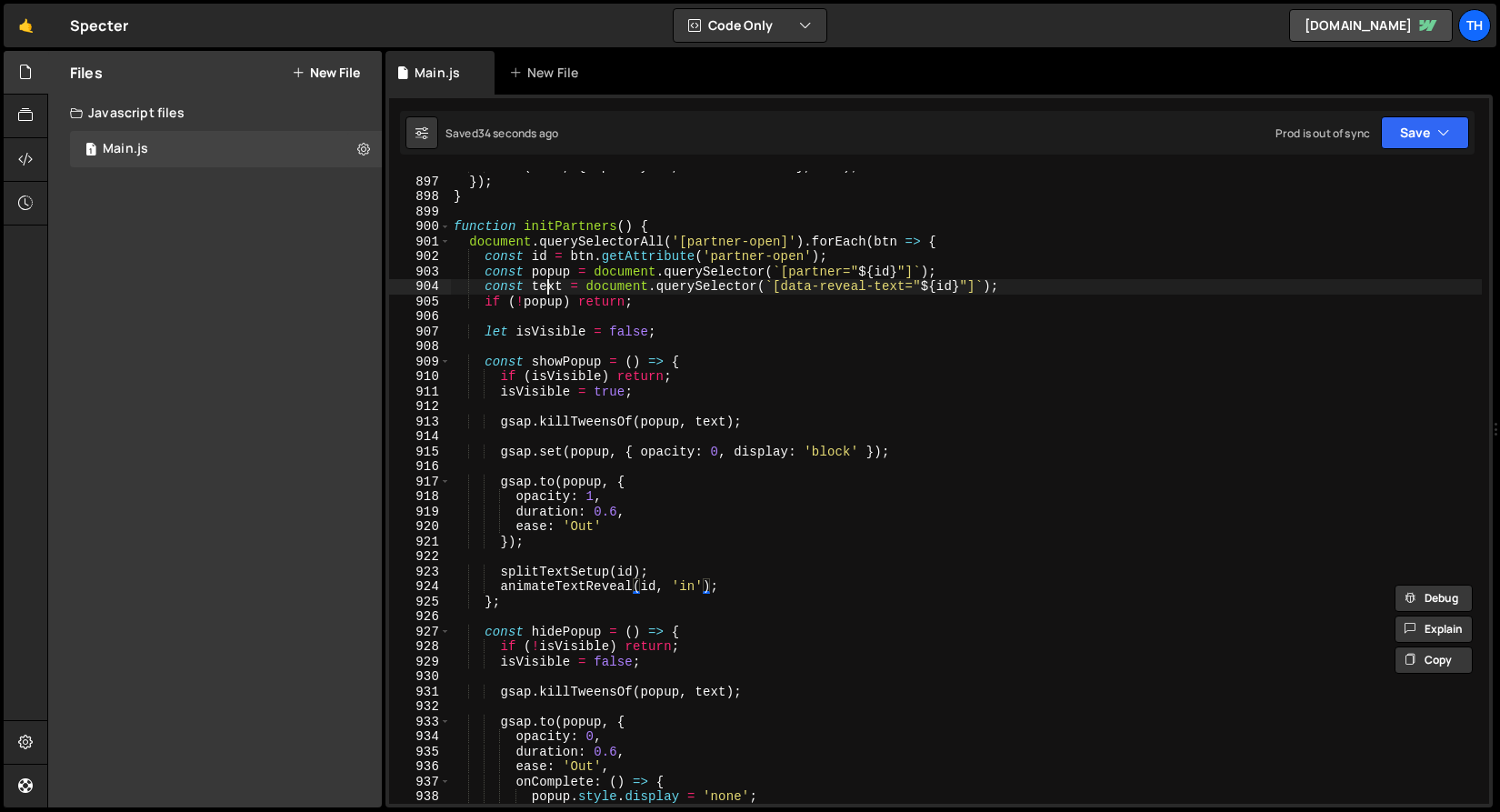
click at [551, 290] on div ". to ( item , { opacity : 1 , duration : 0.4 } , ">" ) ; }) ; } function initPa…" at bounding box center [966, 490] width 1032 height 663
type textarea "const text = document.querySelector(`[data-reveal-text="${id}"]`);"
drag, startPoint x: 1012, startPoint y: 289, endPoint x: 399, endPoint y: 285, distance: 613.0
click at [399, 285] on div "const text = document.querySelector(`[data-reveal-text="${id}"]`); 896 897 898 …" at bounding box center [939, 487] width 1100 height 633
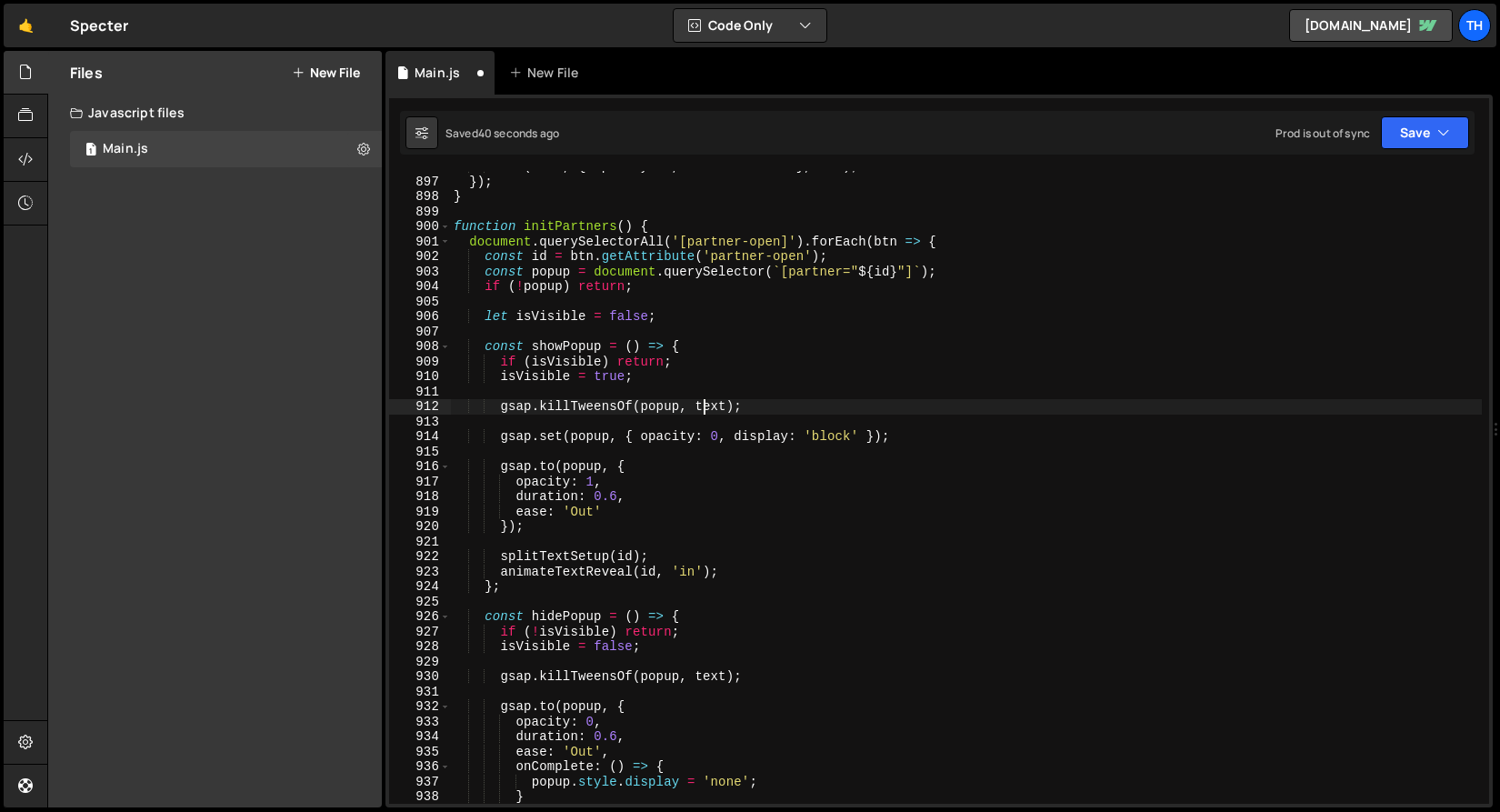
click at [706, 407] on div ". to ( item , { opacity : 1 , duration : 0.4 } , ">" ) ; }) ; } function initPa…" at bounding box center [966, 490] width 1032 height 663
paste textarea "animateTextReveal"
type textarea "gsap.killTweensOf(popup, animateTextReveal);"
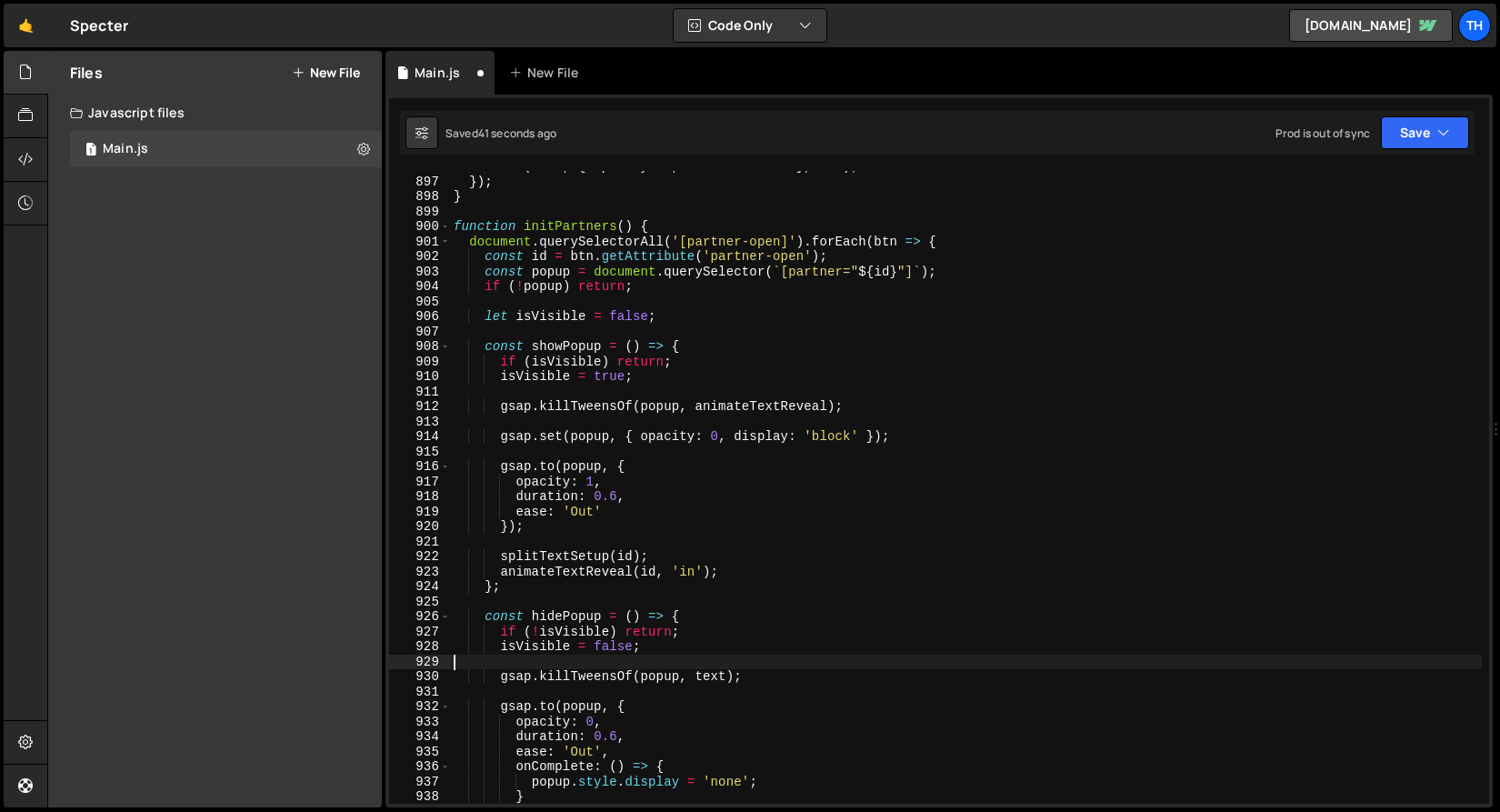
click at [726, 666] on div ". to ( item , { opacity : 1 , duration : 0.4 } , ">" ) ; }) ; } function initPa…" at bounding box center [966, 490] width 1032 height 663
click at [723, 672] on div ". to ( item , { opacity : 1 , duration : 0.4 } , ">" ) ; }) ; } function initPa…" at bounding box center [966, 490] width 1032 height 663
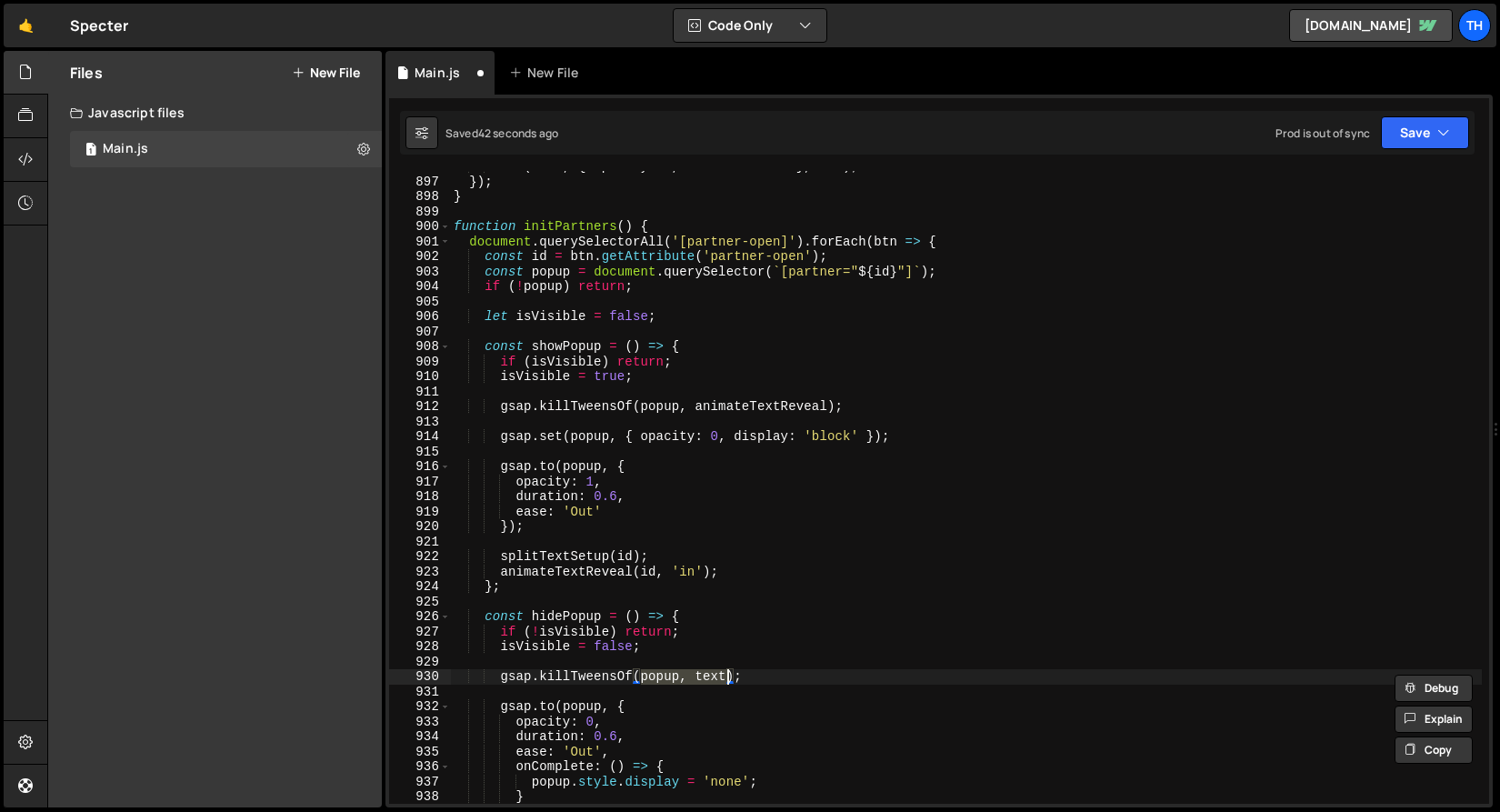
paste textarea "animateTextReveal"
click at [723, 672] on div ". to ( item , { opacity : 1 , duration : 0.4 } , ">" ) ; }) ; } function initPa…" at bounding box center [966, 490] width 1032 height 663
paste textarea "animateTextReveal"
click at [1420, 143] on button "Save" at bounding box center [1426, 132] width 89 height 33
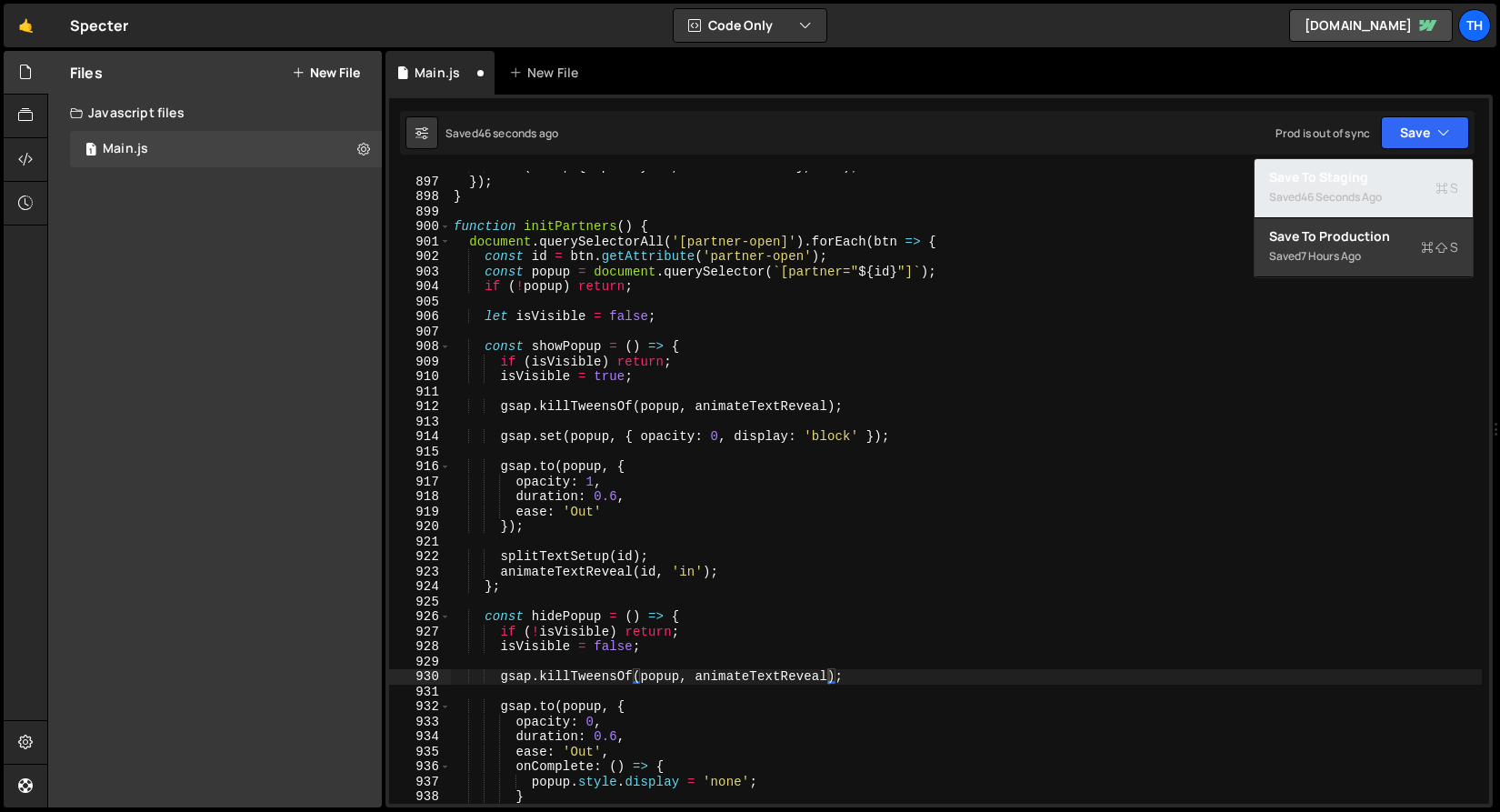
click at [1385, 173] on div "Save to Staging S" at bounding box center [1364, 177] width 189 height 18
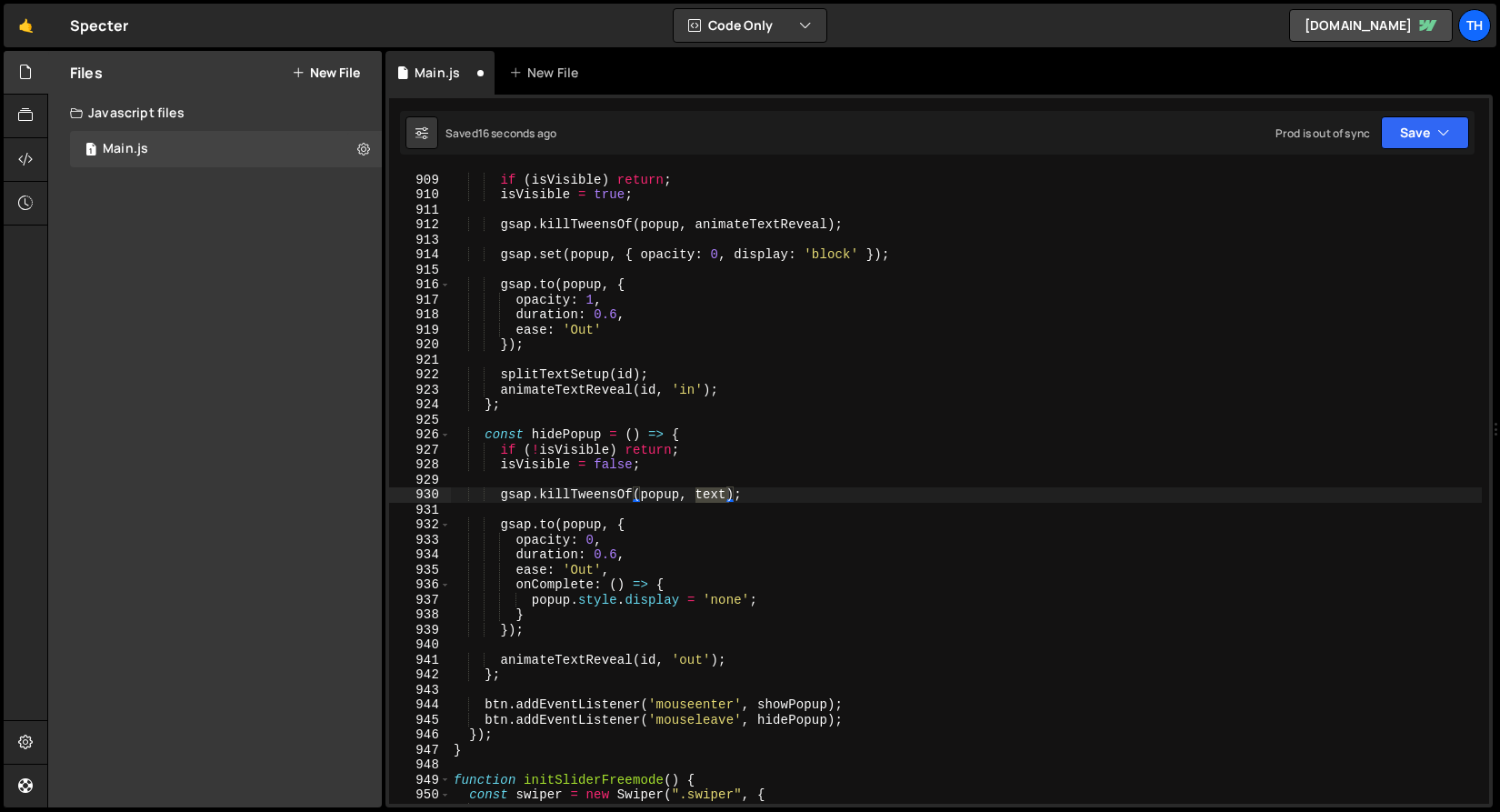
scroll to position [13636, 0]
drag, startPoint x: 685, startPoint y: 495, endPoint x: 729, endPoint y: 488, distance: 44.6
click at [729, 488] on div "const showPopup = ( ) => { if ( isVisible ) return ; isVisible = true ; gsap . …" at bounding box center [966, 489] width 1032 height 663
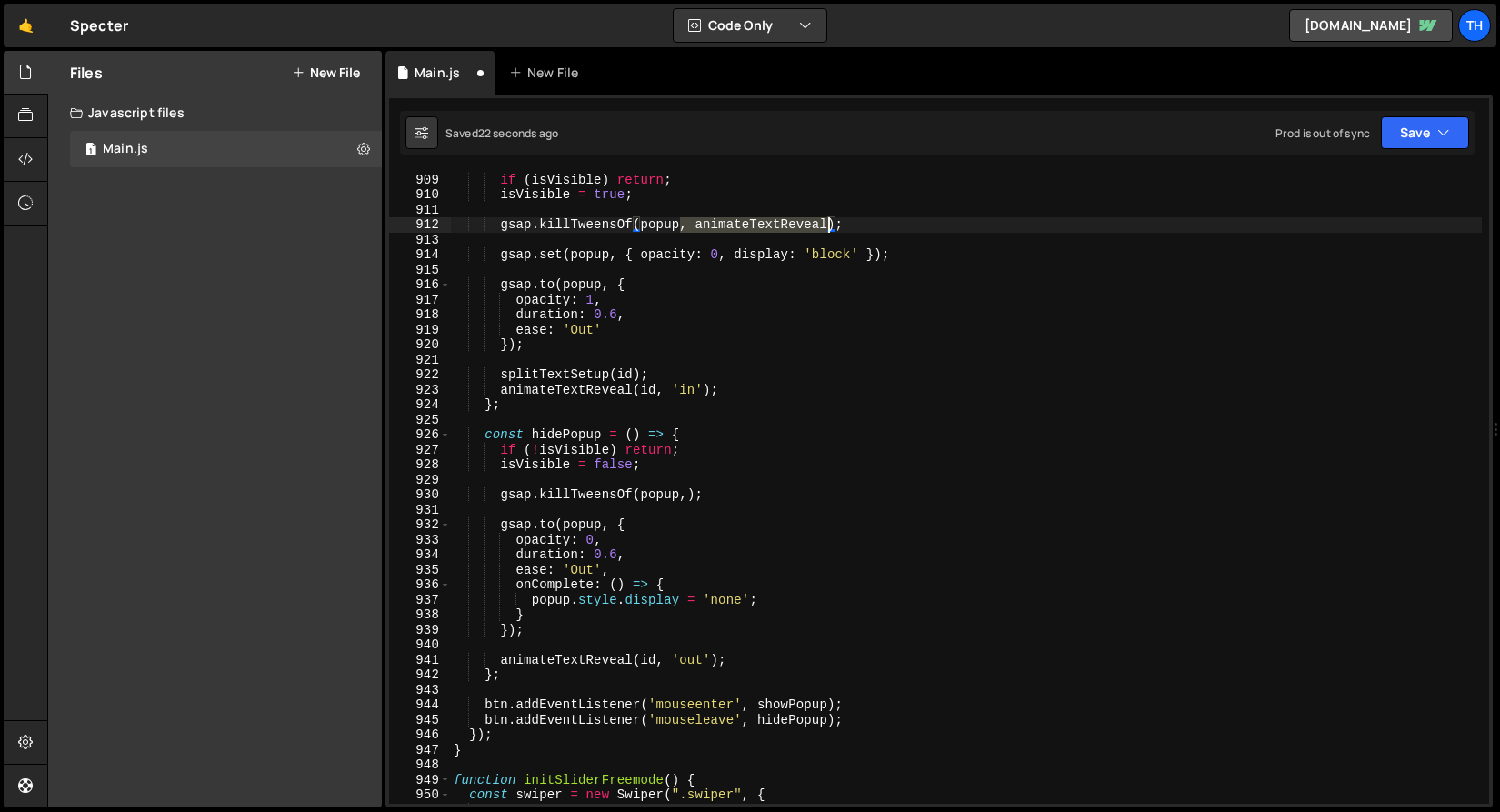
drag, startPoint x: 682, startPoint y: 228, endPoint x: 829, endPoint y: 220, distance: 147.2
click at [829, 220] on div "const showPopup = ( ) => { if ( isVisible ) return ; isVisible = true ; gsap . …" at bounding box center [966, 489] width 1032 height 663
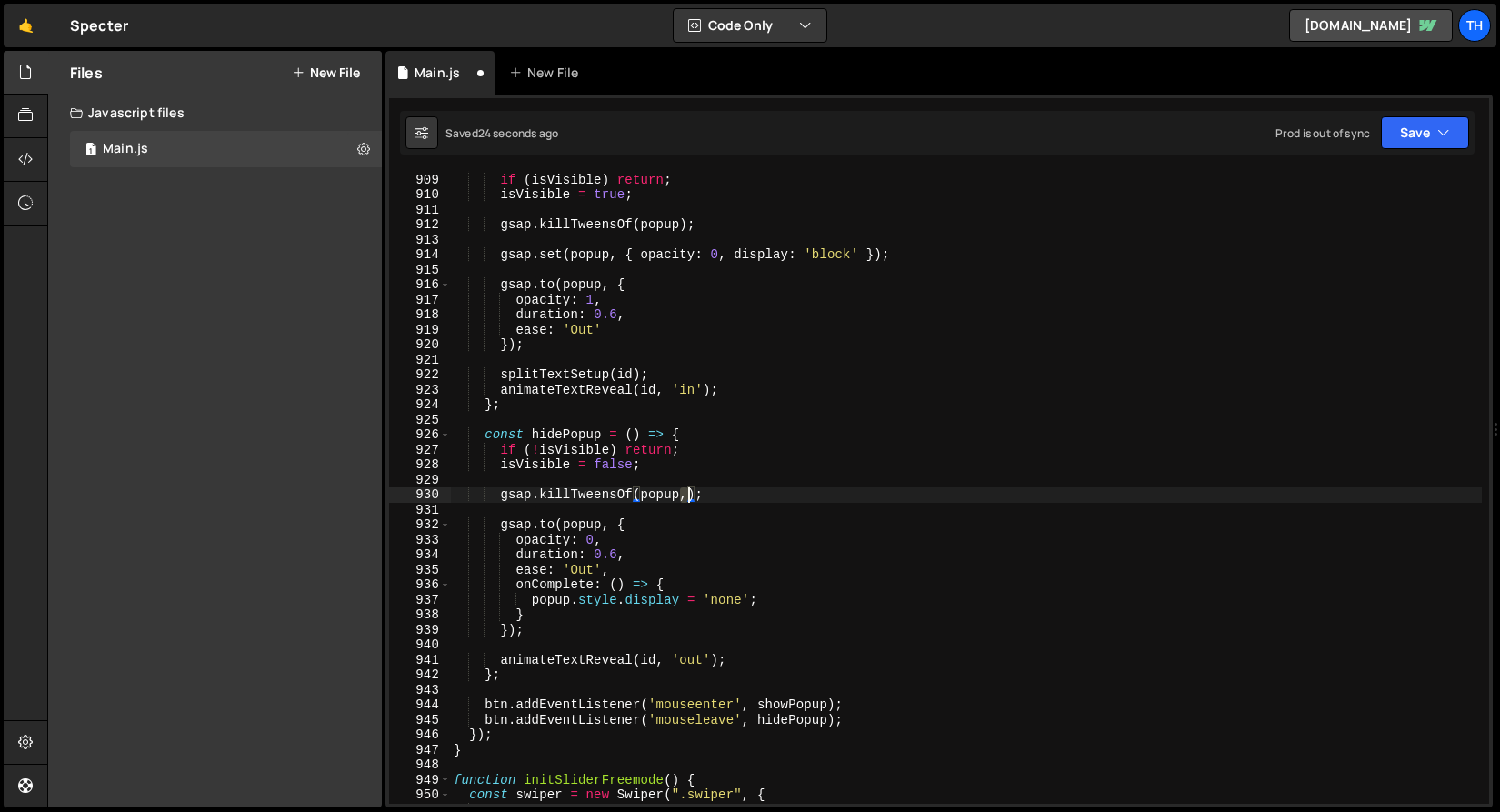
click at [688, 495] on div "const showPopup = ( ) => { if ( isVisible ) return ; isVisible = true ; gsap . …" at bounding box center [966, 489] width 1032 height 663
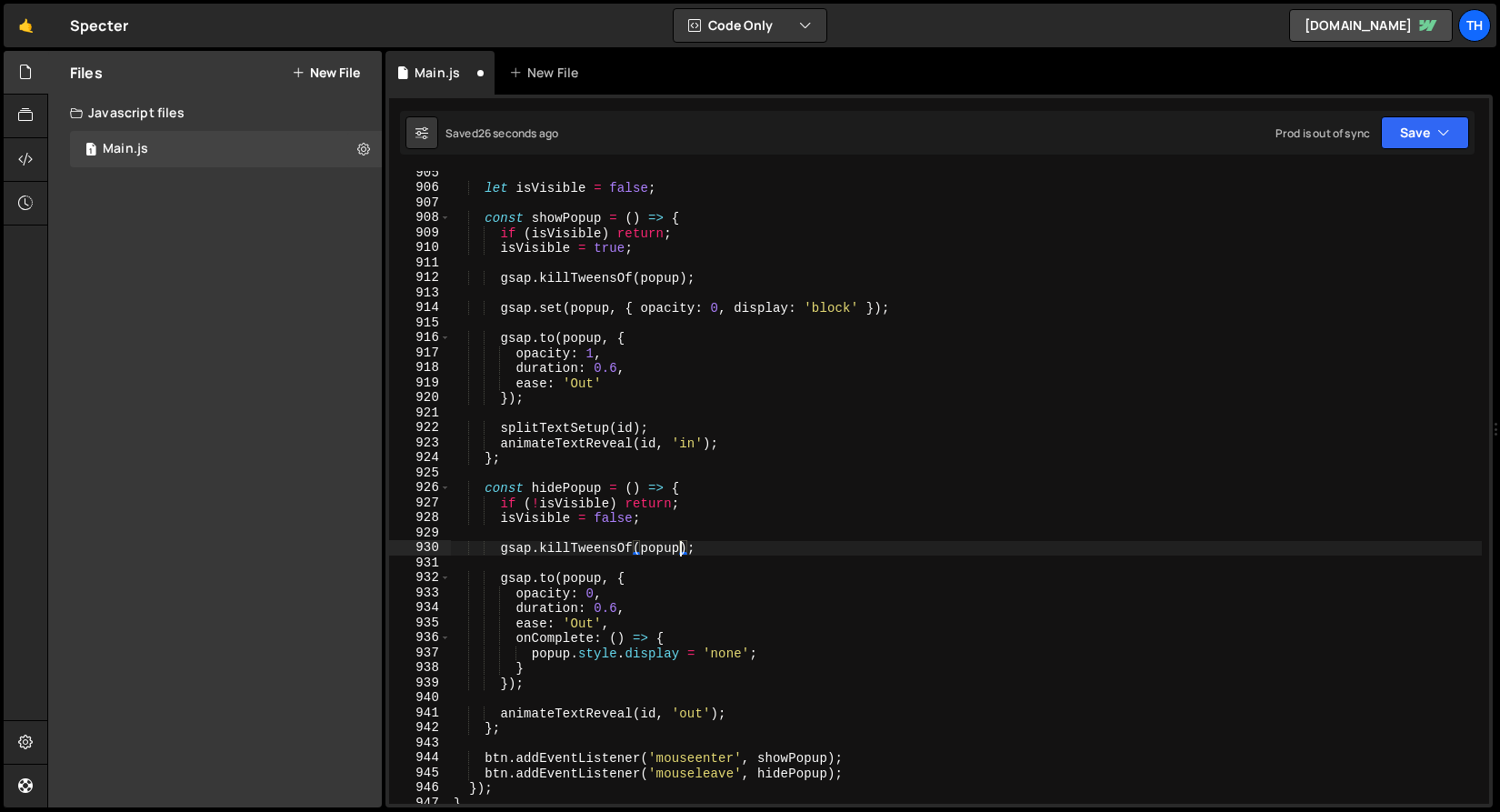
scroll to position [13516, 0]
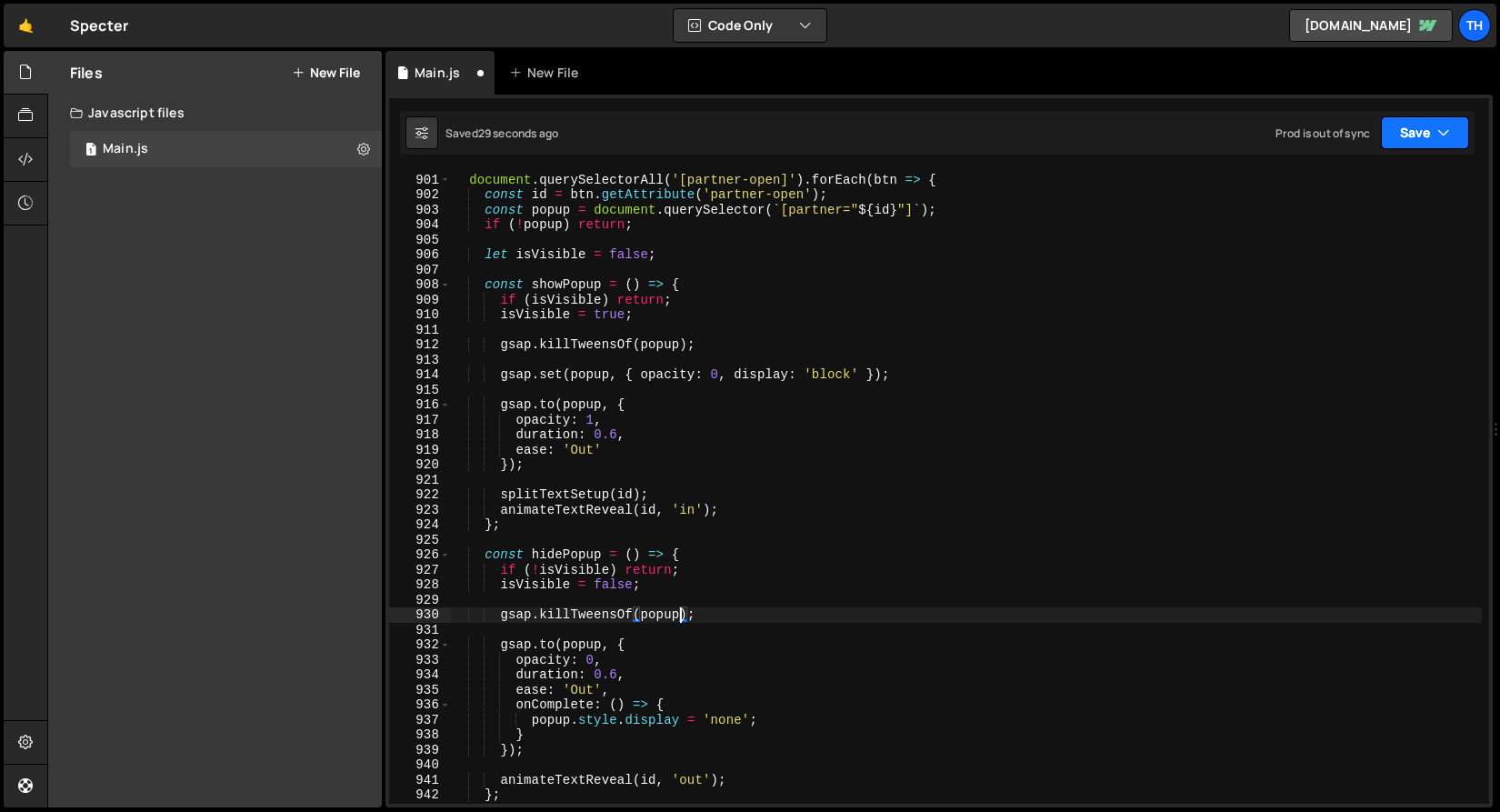
click at [1414, 120] on button "Save" at bounding box center [1426, 132] width 89 height 33
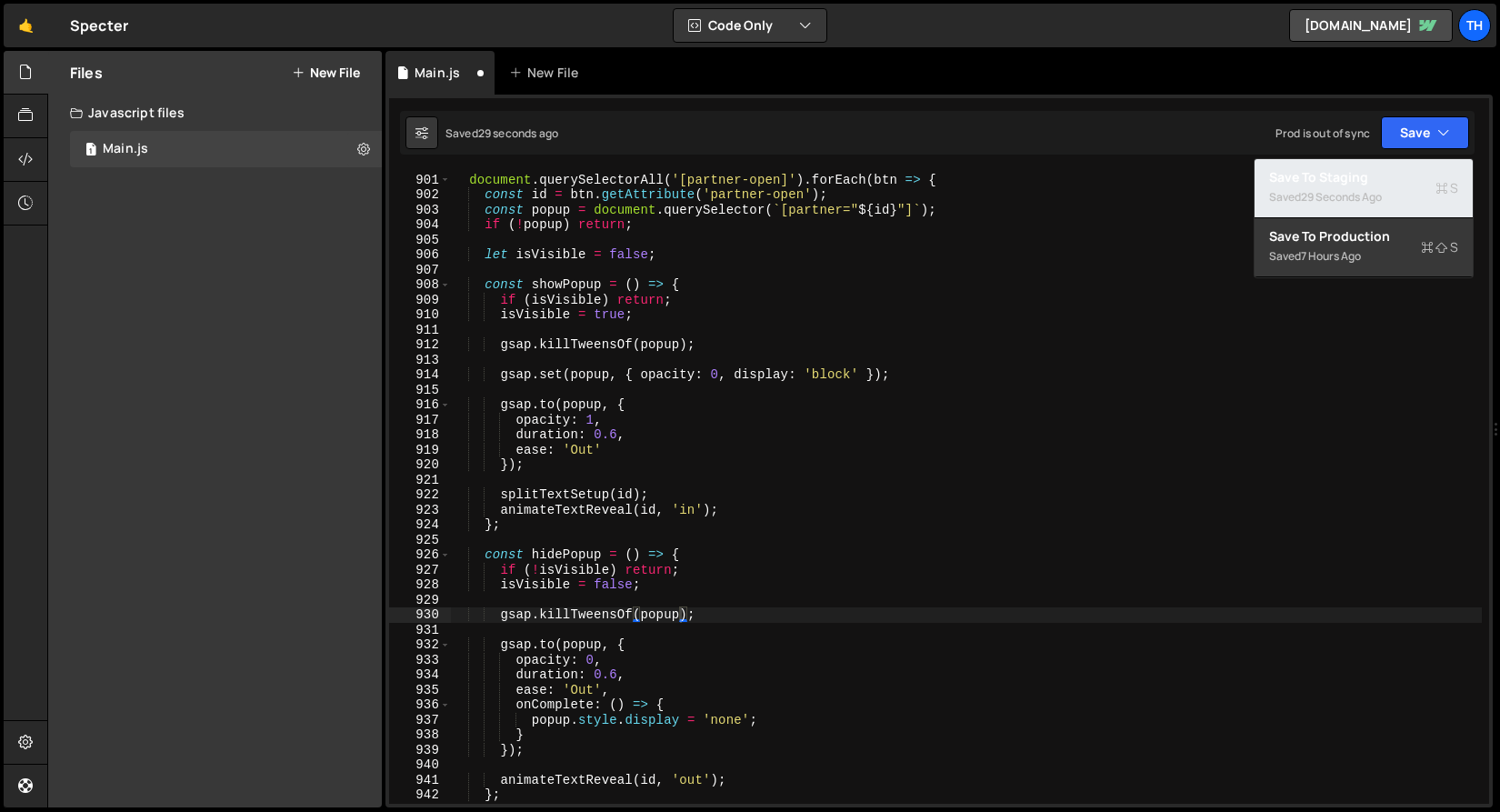
click at [1395, 169] on div "Save to Staging S" at bounding box center [1364, 177] width 189 height 18
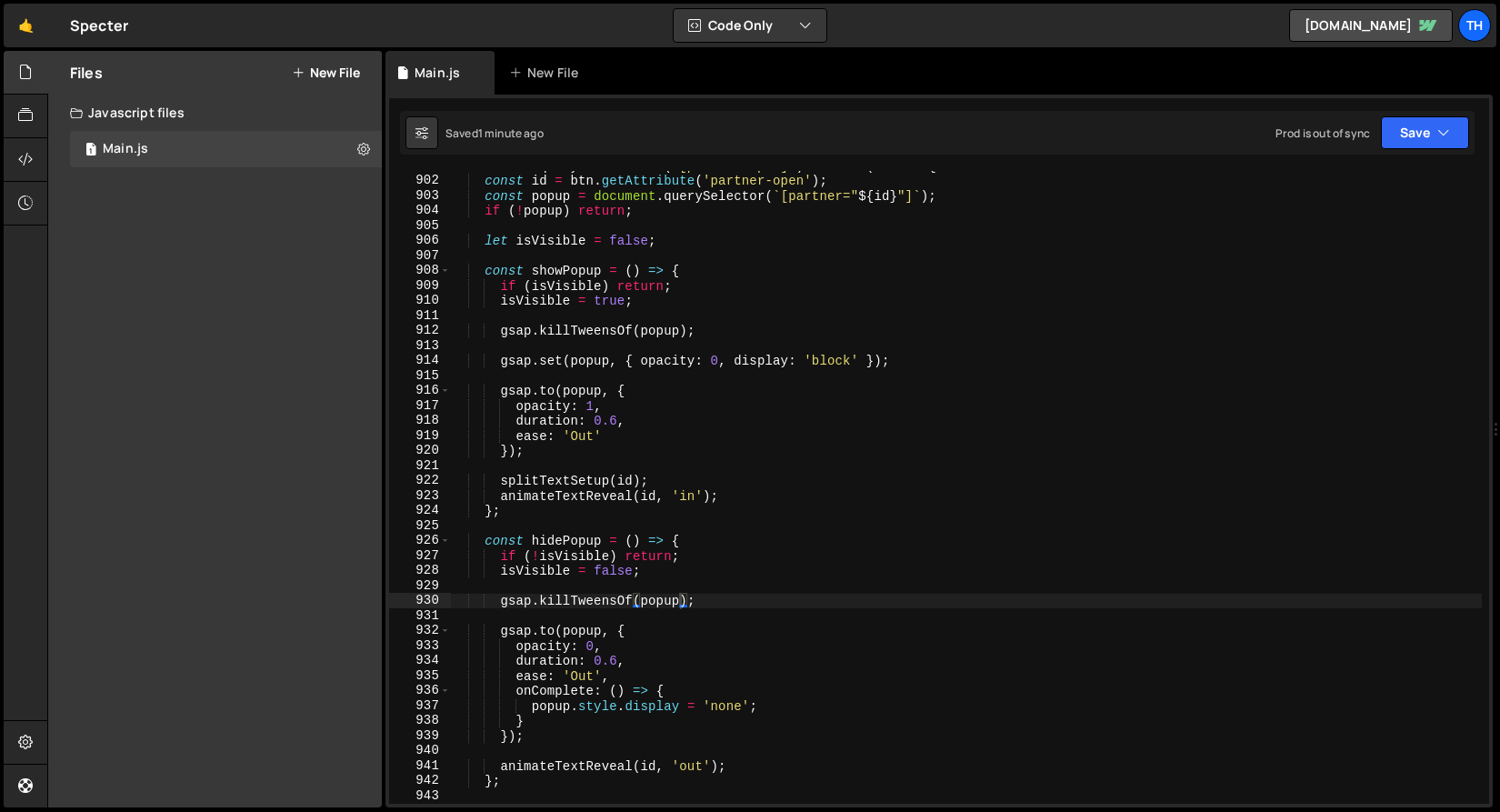
scroll to position [13554, 0]
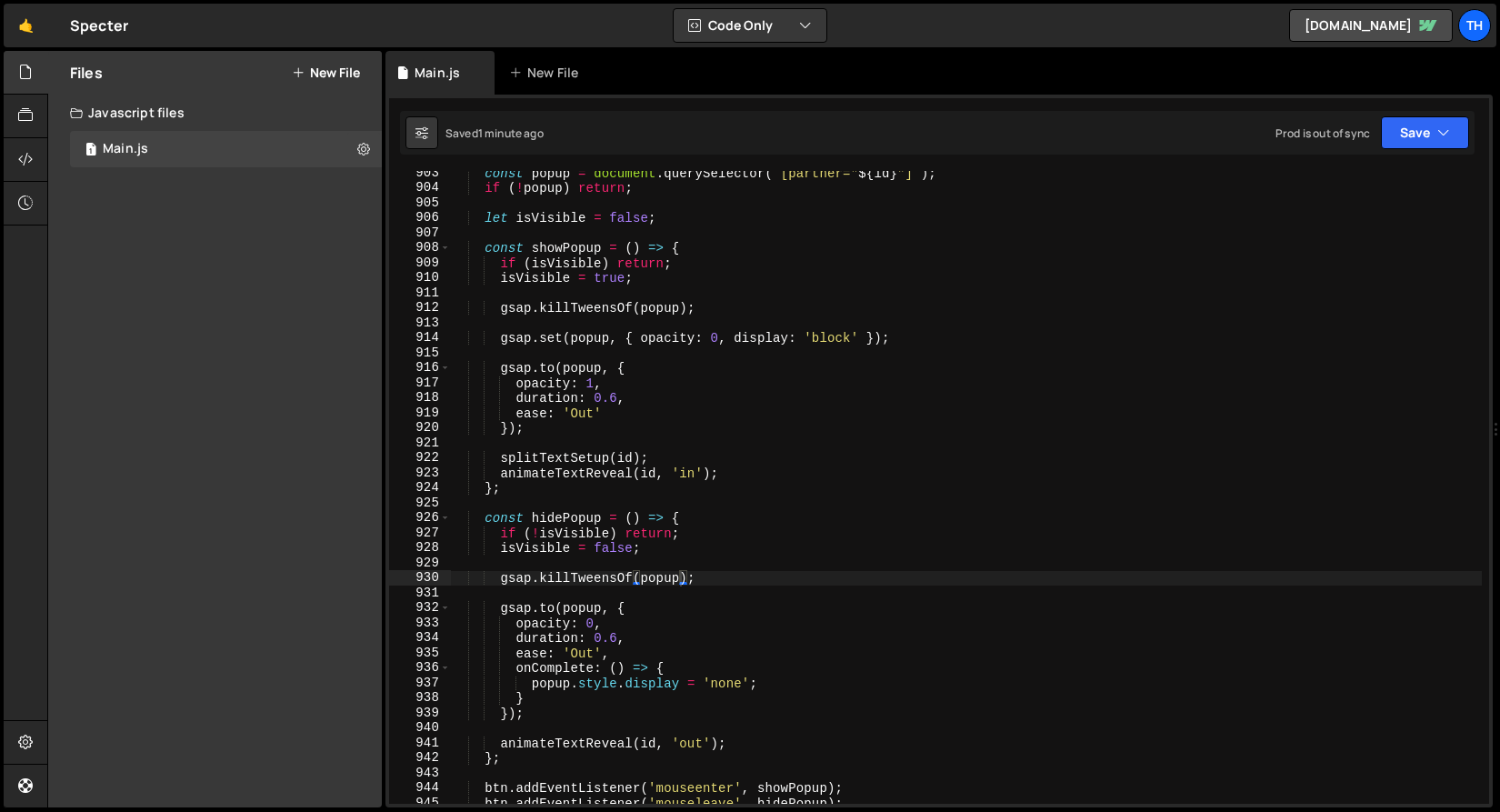
type textarea "animateTextReveal(id, 'out');"
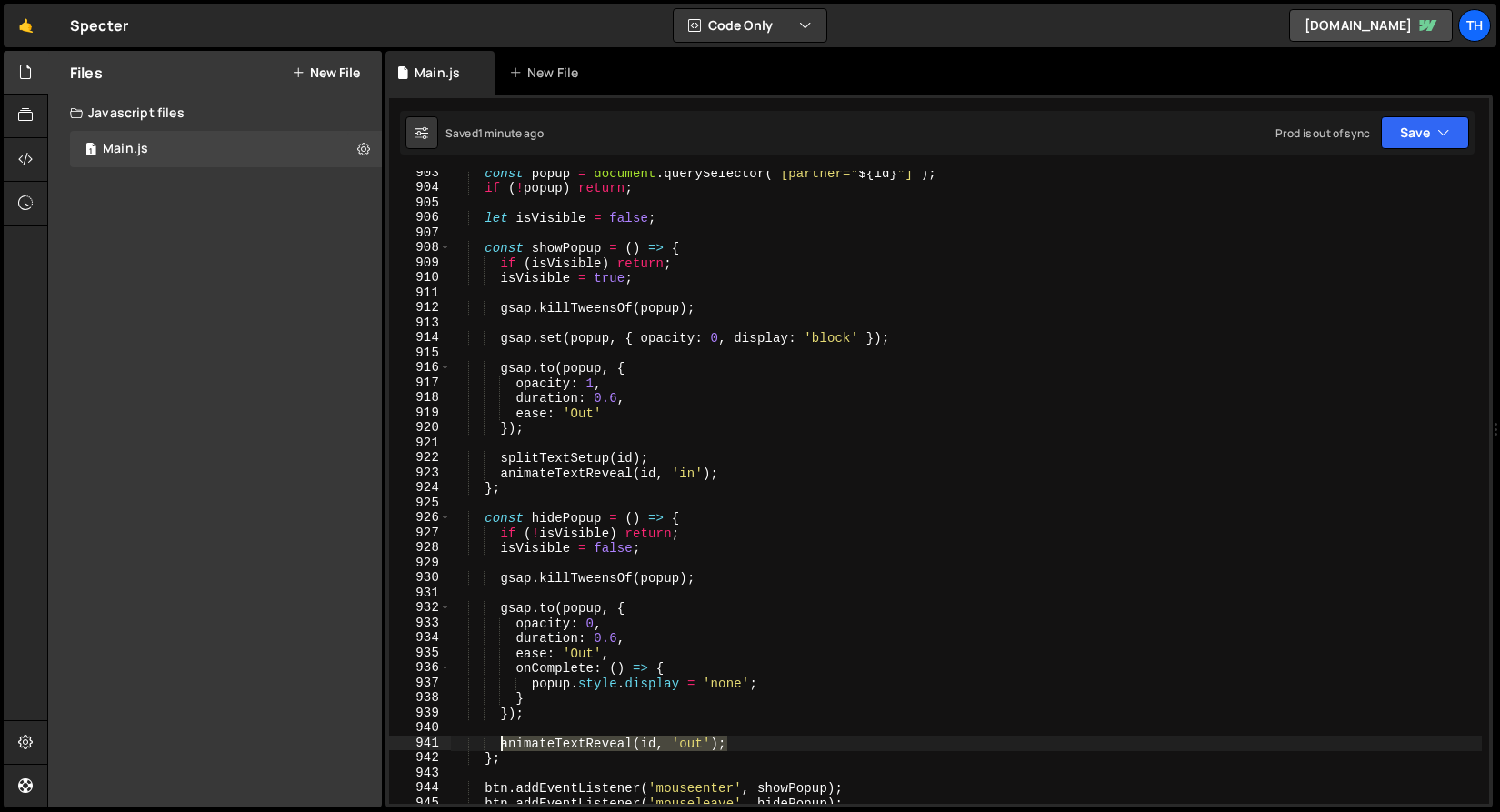
drag, startPoint x: 667, startPoint y: 749, endPoint x: 499, endPoint y: 745, distance: 168.0
click at [499, 745] on div "const popup = document . querySelector ( ` [partner=" ${ id } "] ` ) ; if ( ! p…" at bounding box center [966, 497] width 1032 height 663
type textarea "animateTextReveal(id, 'out');"
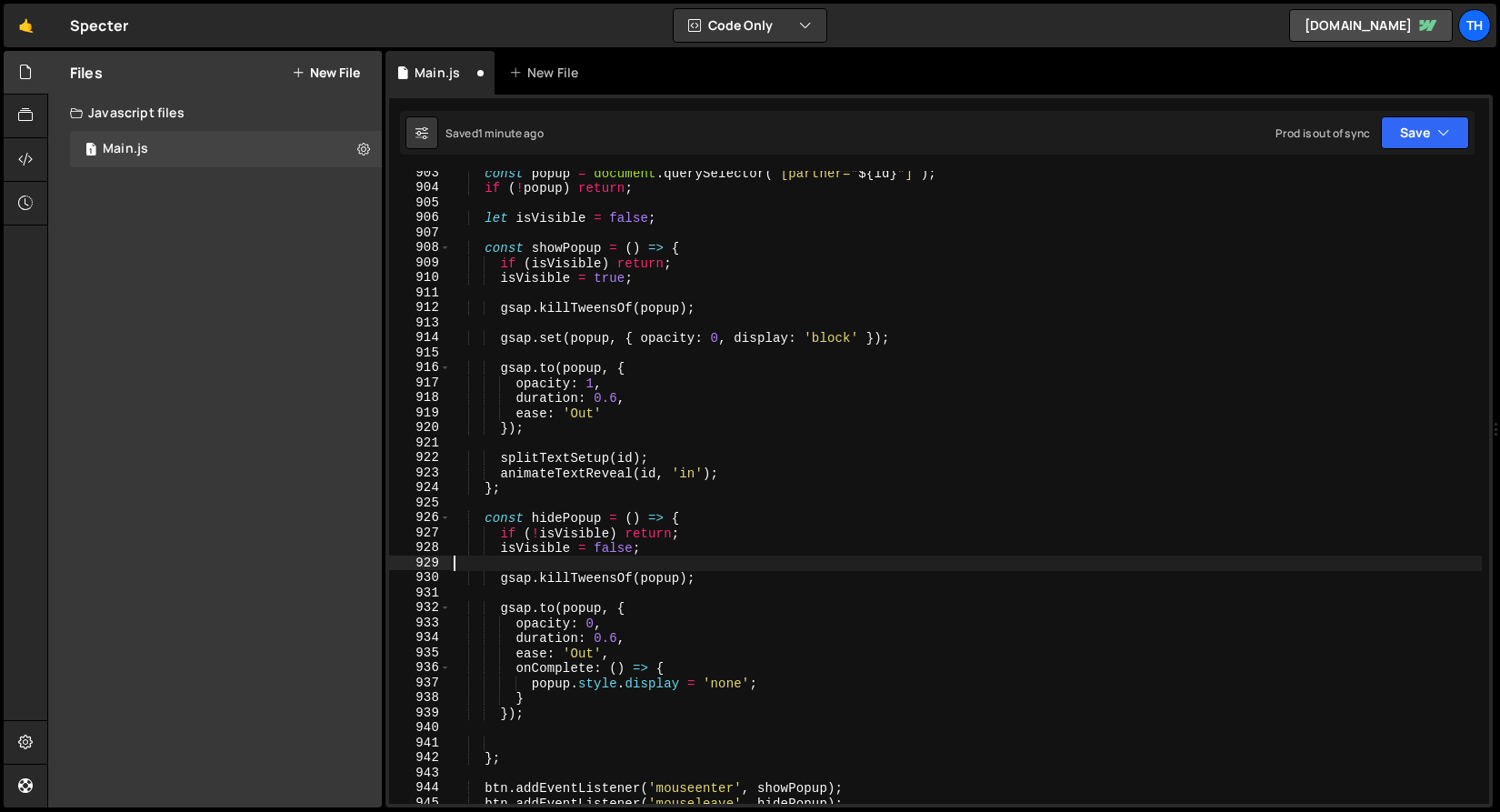
click at [579, 568] on div "const popup = document . querySelector ( ` [partner=" ${ id } "] ` ) ; if ( ! p…" at bounding box center [966, 497] width 1032 height 663
click at [570, 585] on div "const popup = document . querySelector ( ` [partner=" ${ id } "] ` ) ; if ( ! p…" at bounding box center [966, 497] width 1032 height 663
type textarea "gsap.killTweensOf(popup);"
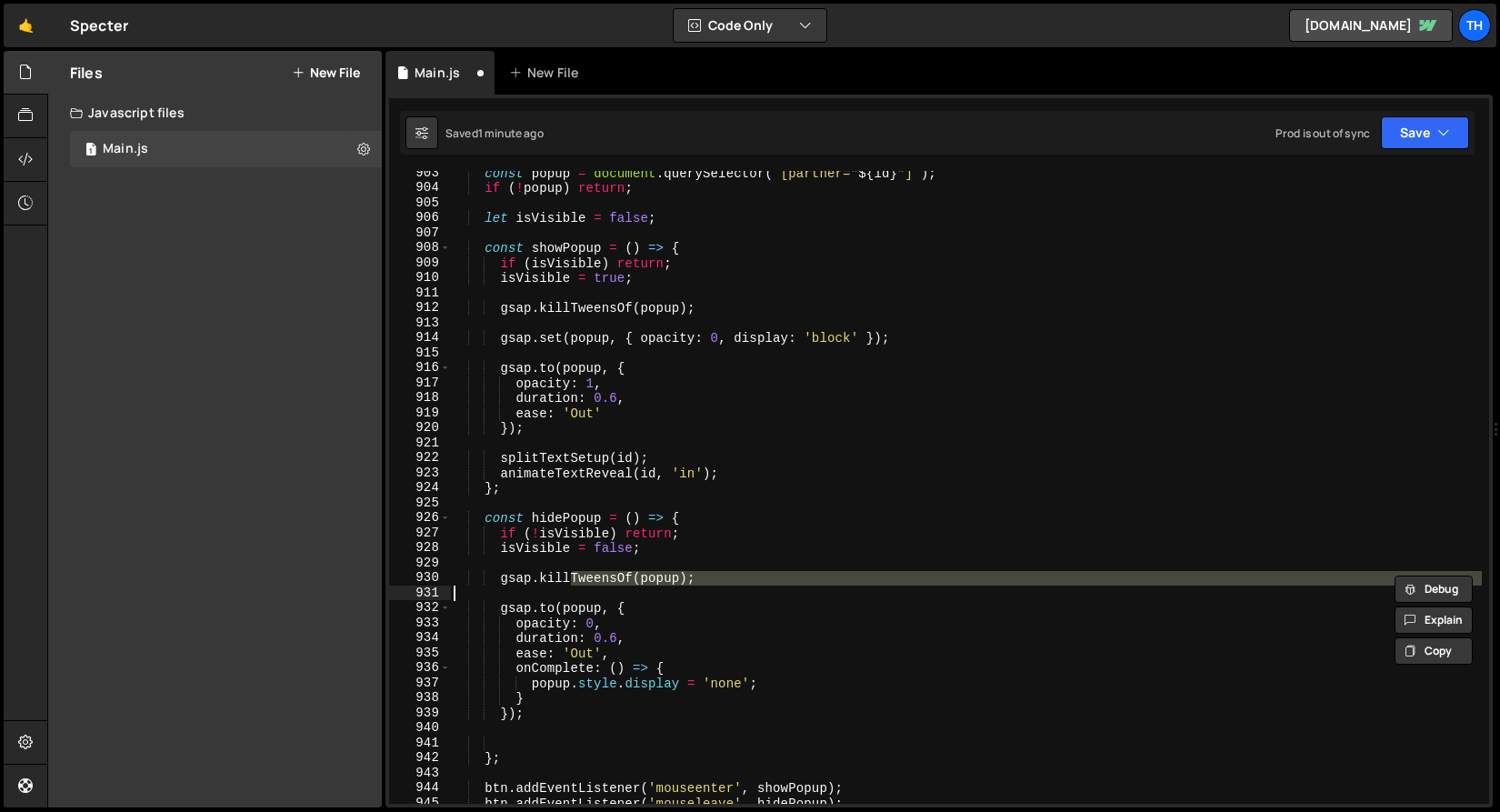
click at [571, 594] on div "const popup = document . querySelector ( ` [partner=" ${ id } "] ` ) ; if ( ! p…" at bounding box center [966, 487] width 1032 height 633
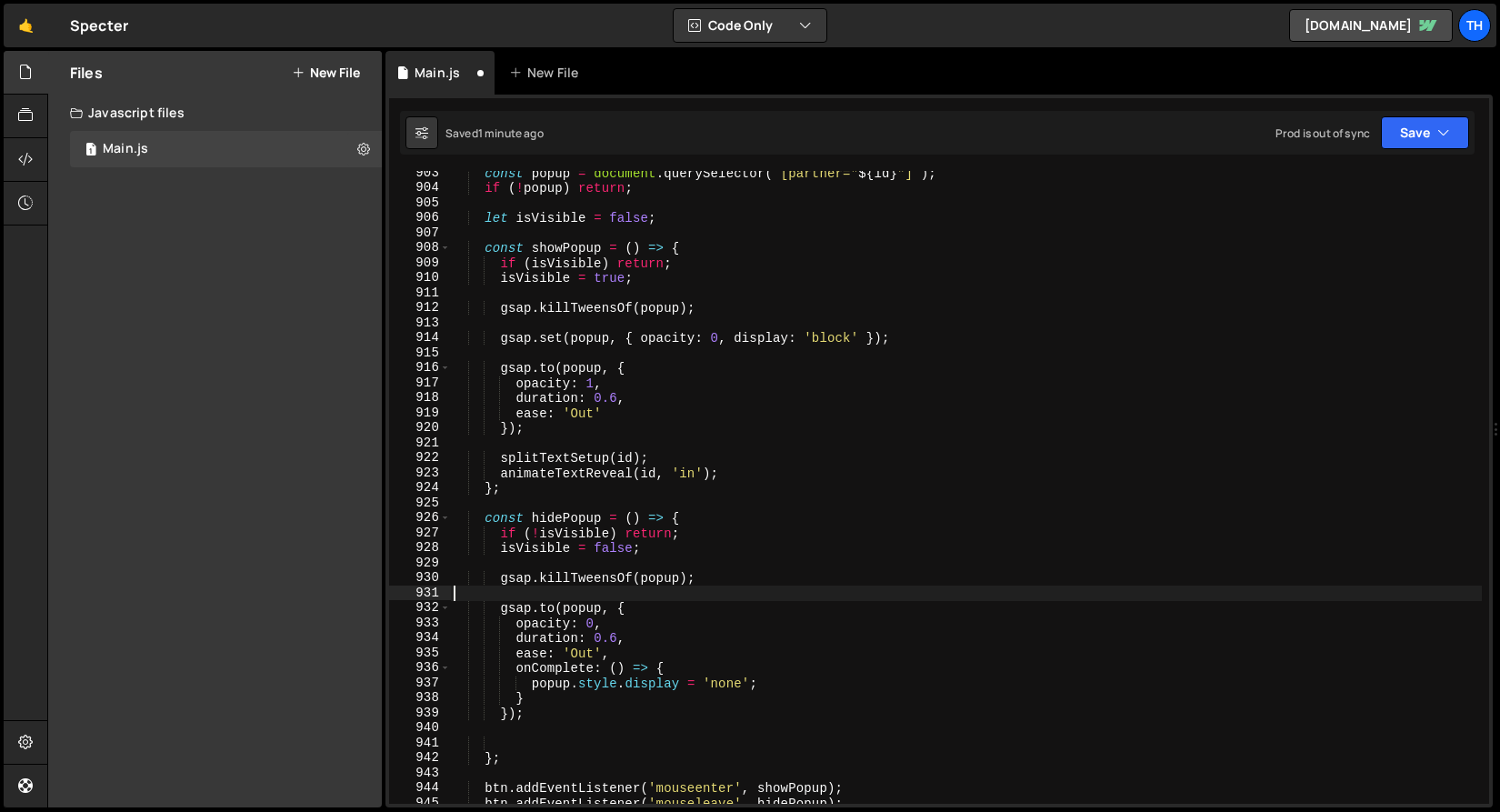
click at [566, 575] on div "const popup = document . querySelector ( ` [partner=" ${ id } "] ` ) ; if ( ! p…" at bounding box center [966, 497] width 1032 height 663
type textarea "gsap.killTweensOf(popup);"
click at [562, 556] on div "const popup = document . querySelector ( ` [partner=" ${ id } "] ` ) ; if ( ! p…" at bounding box center [966, 497] width 1032 height 663
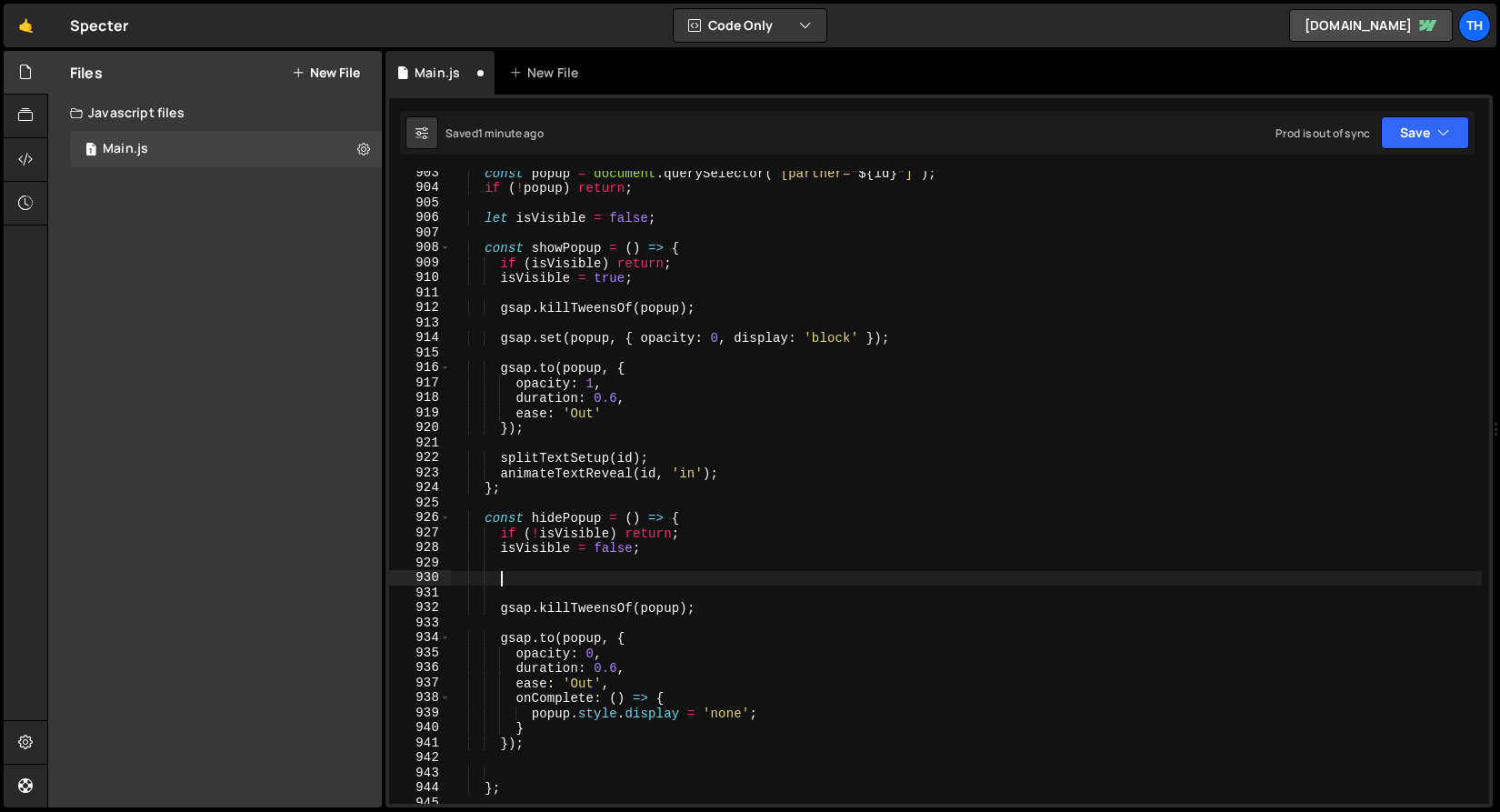
paste textarea "animateTextReveal(id, 'out');"
type textarea "animateTextReveal(id, 'out');"
click at [525, 780] on div "const popup = document . querySelector ( ` [partner=" ${ id } "] ` ) ; if ( ! p…" at bounding box center [966, 497] width 1032 height 663
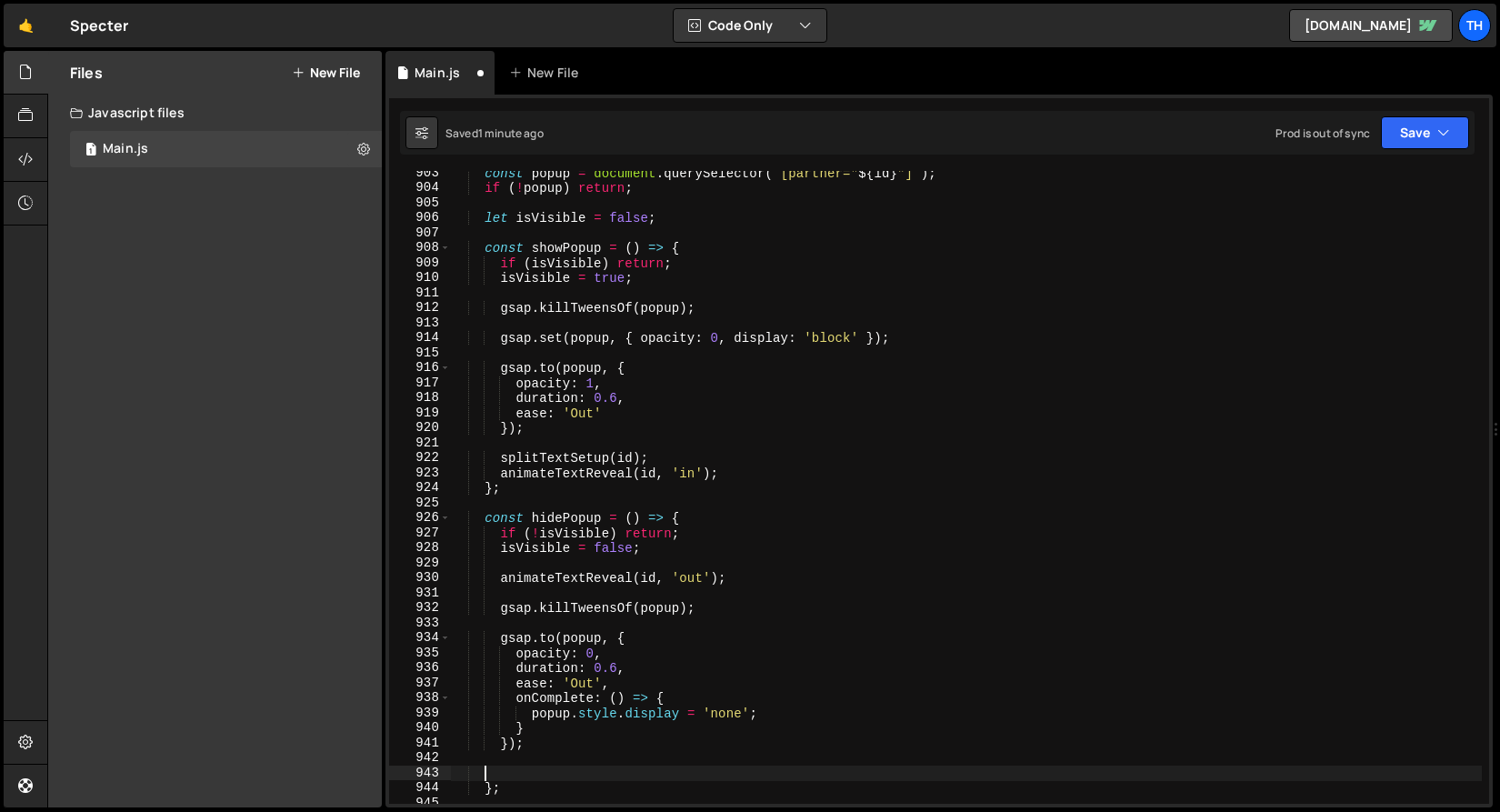
scroll to position [0, 0]
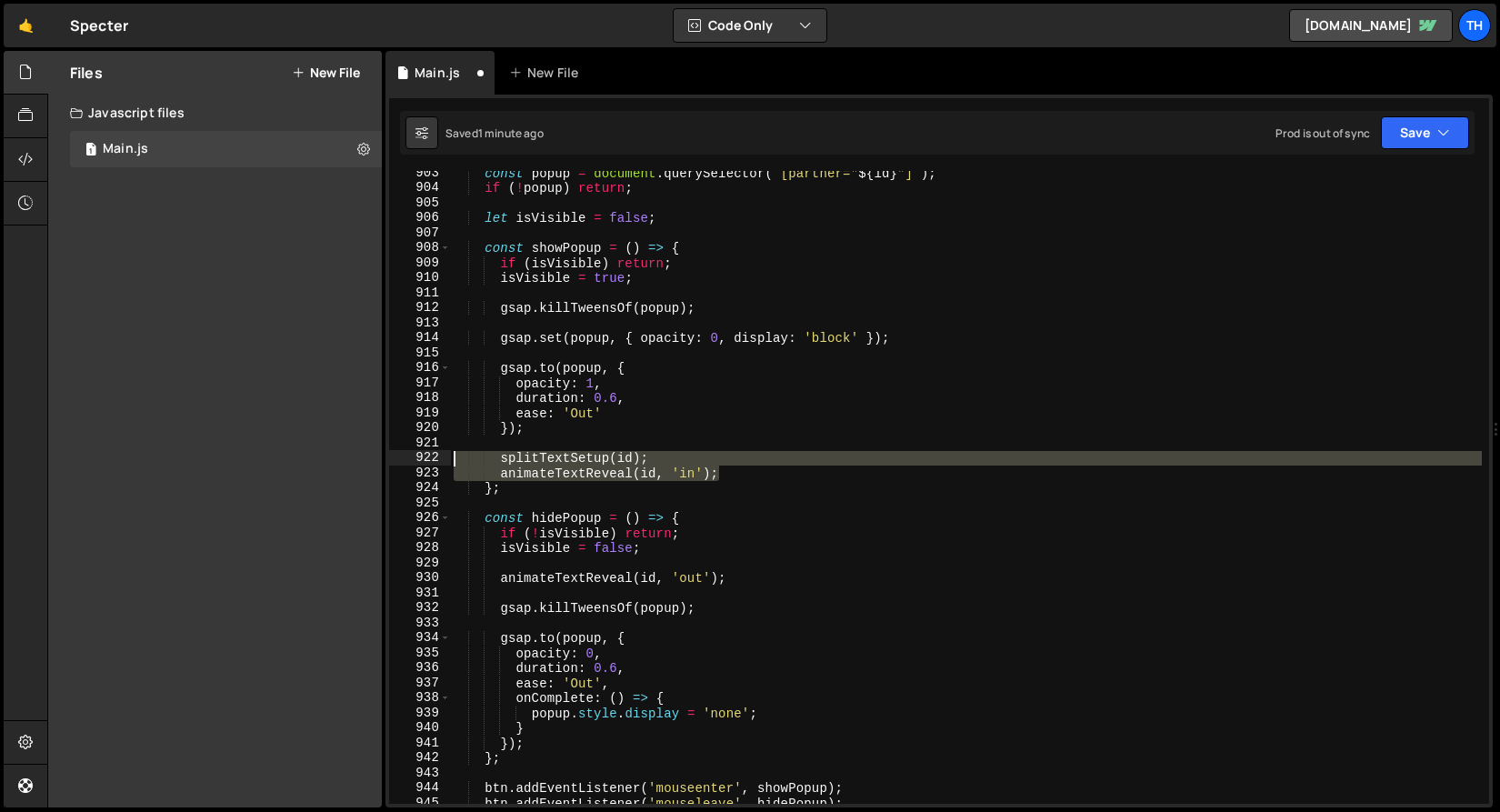
drag, startPoint x: 731, startPoint y: 480, endPoint x: 336, endPoint y: 462, distance: 395.4
click at [336, 462] on div "Files New File Create your first file Get started by starting a Javascript or C…" at bounding box center [774, 430] width 1453 height 758
type textarea "splitTextSetup(id); animateTextReveal(id, 'in');"
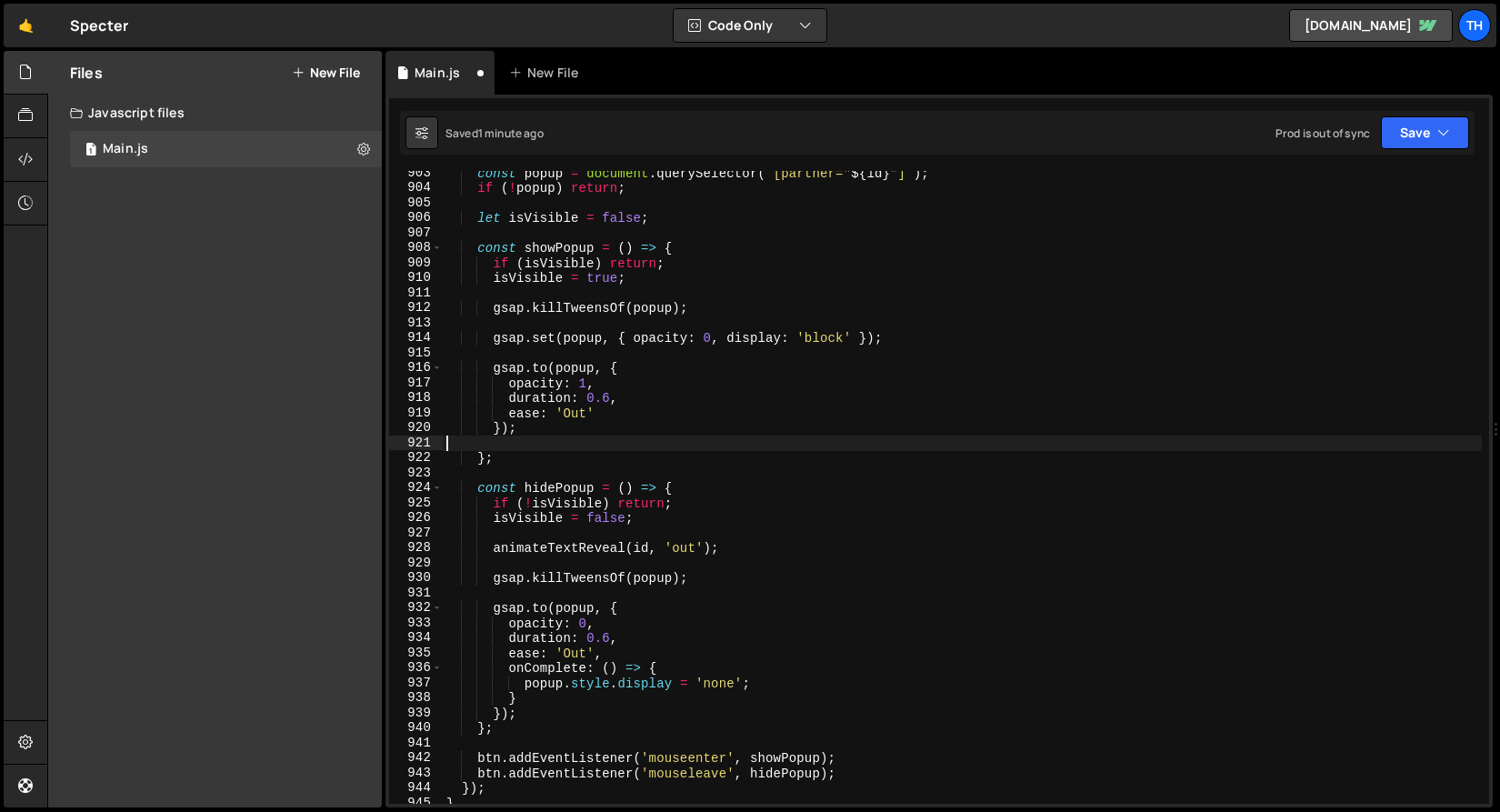
type textarea "});"
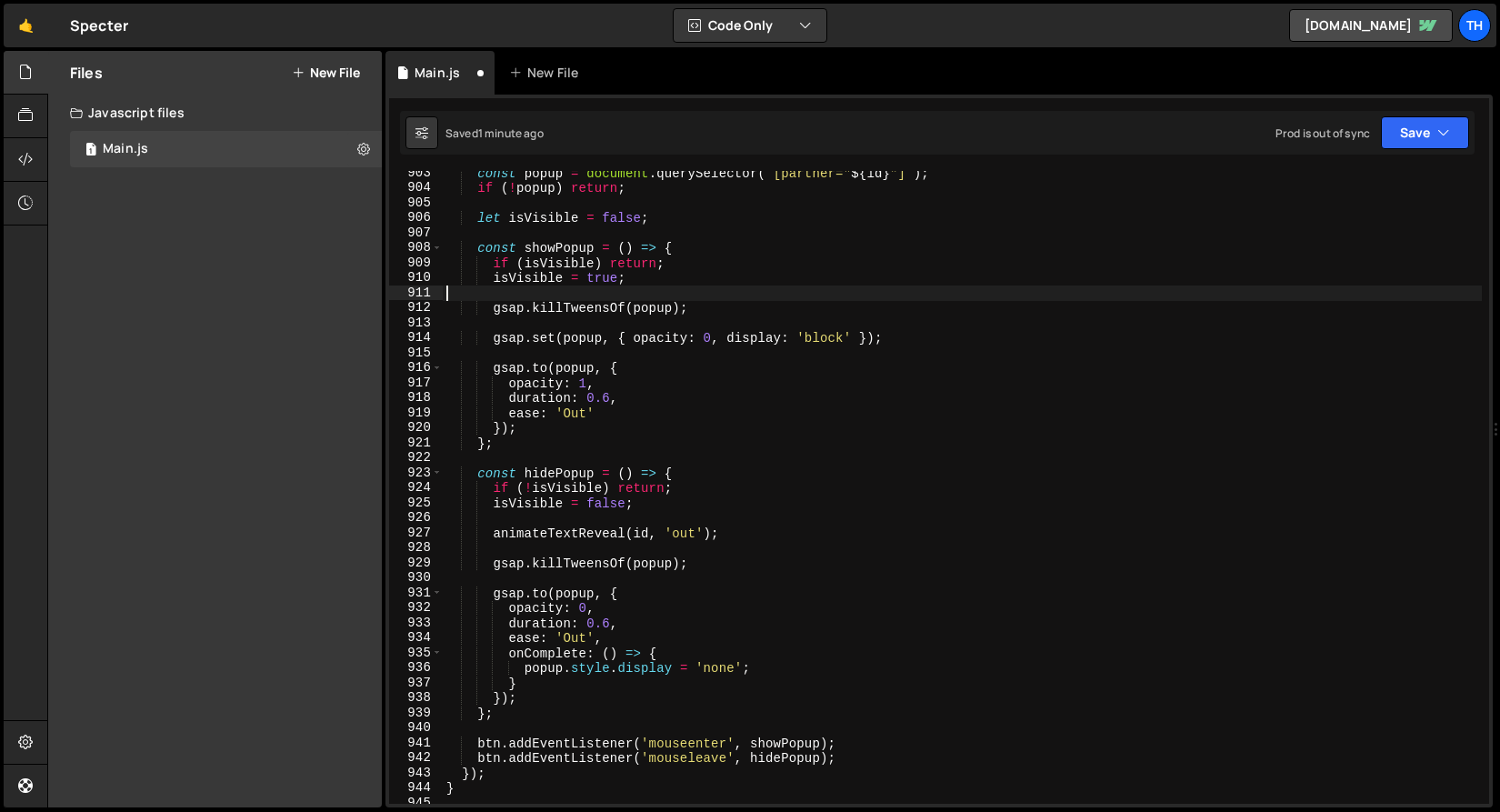
click at [519, 300] on div "const popup = document . querySelector ( ` [partner=" ${ id } "] ` ) ; if ( ! p…" at bounding box center [962, 497] width 1040 height 663
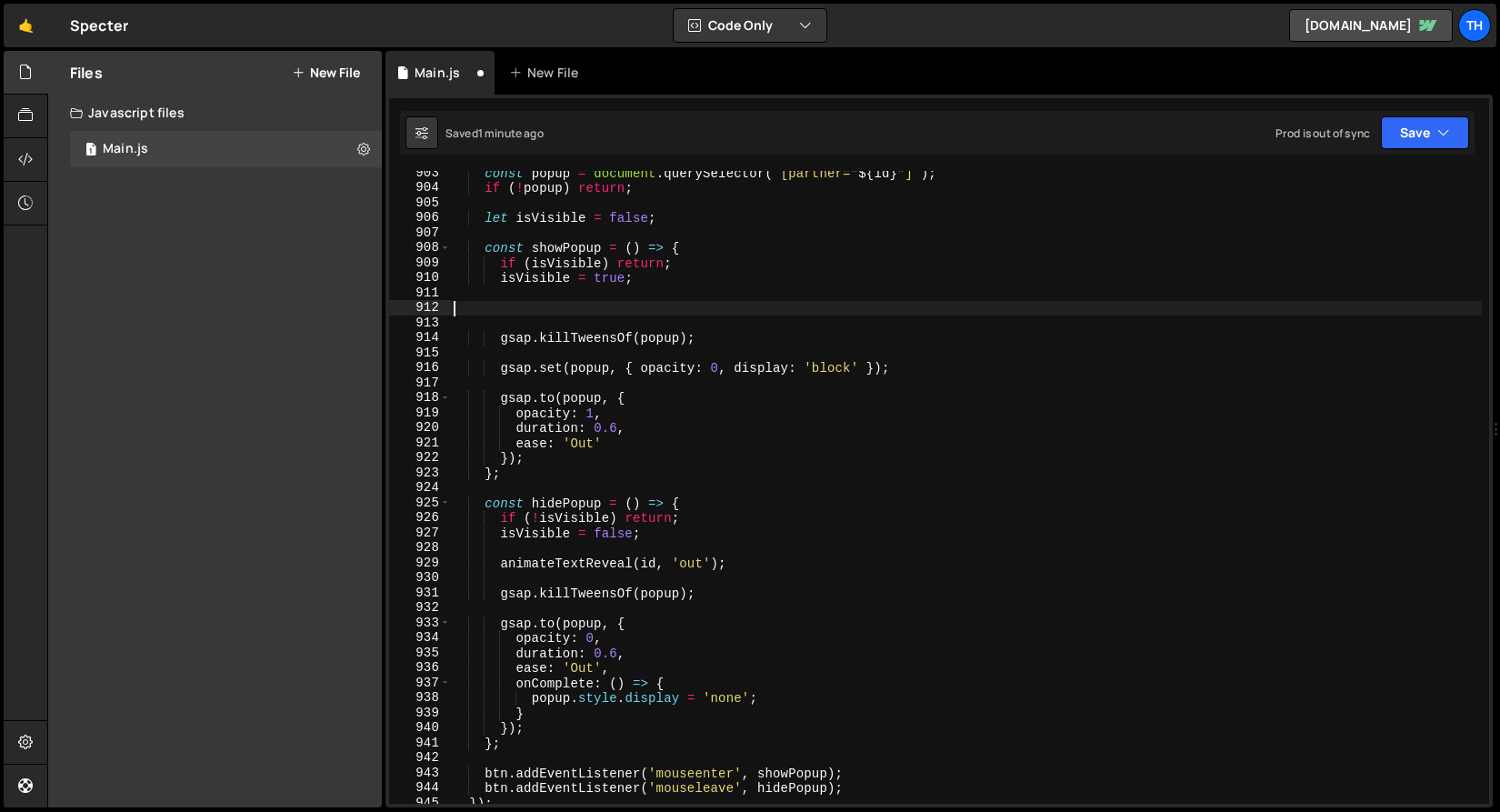
paste textarea "animateTextReveal(id, 'in');"
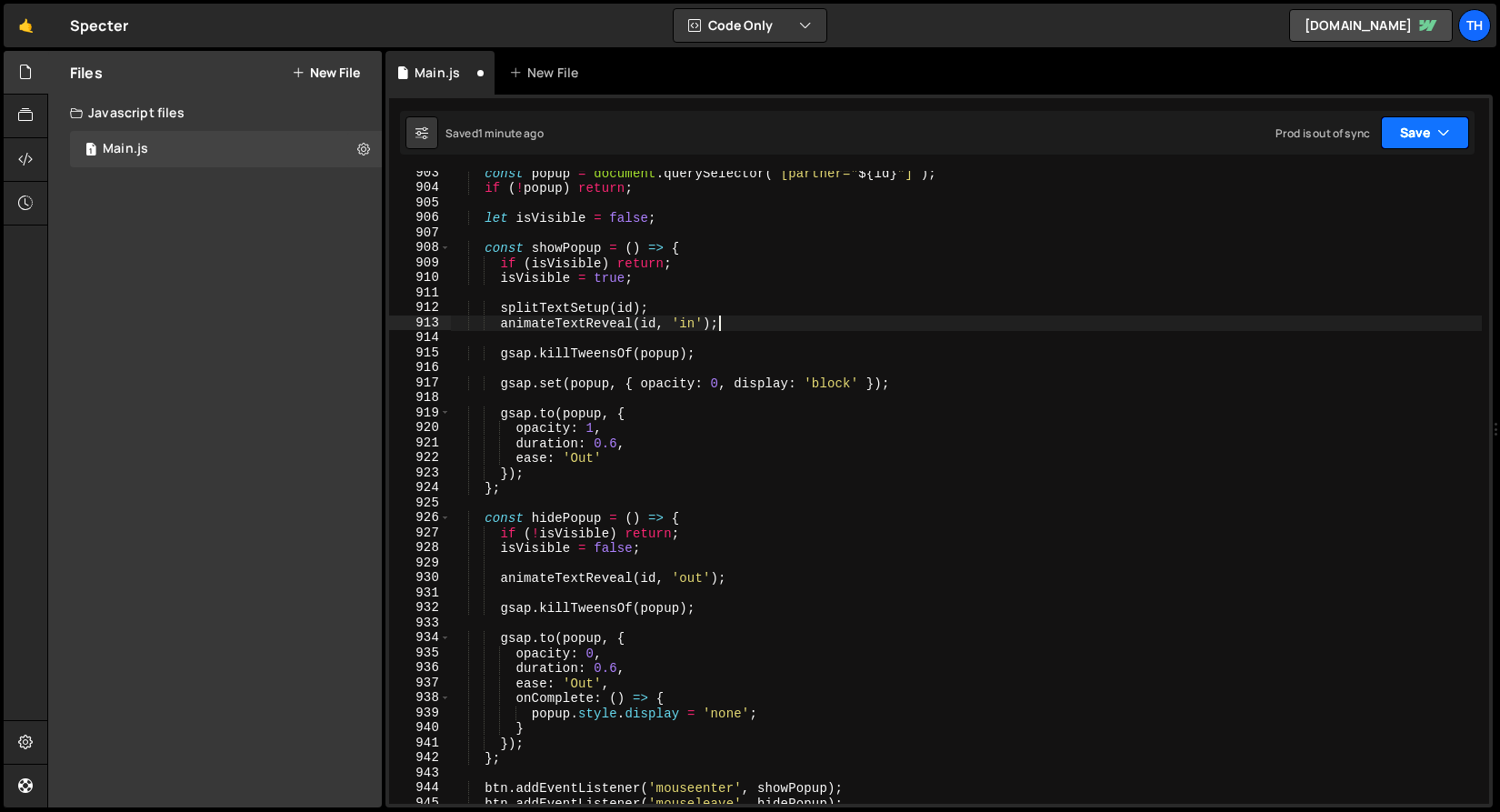
click at [1404, 132] on button "Save" at bounding box center [1426, 132] width 89 height 33
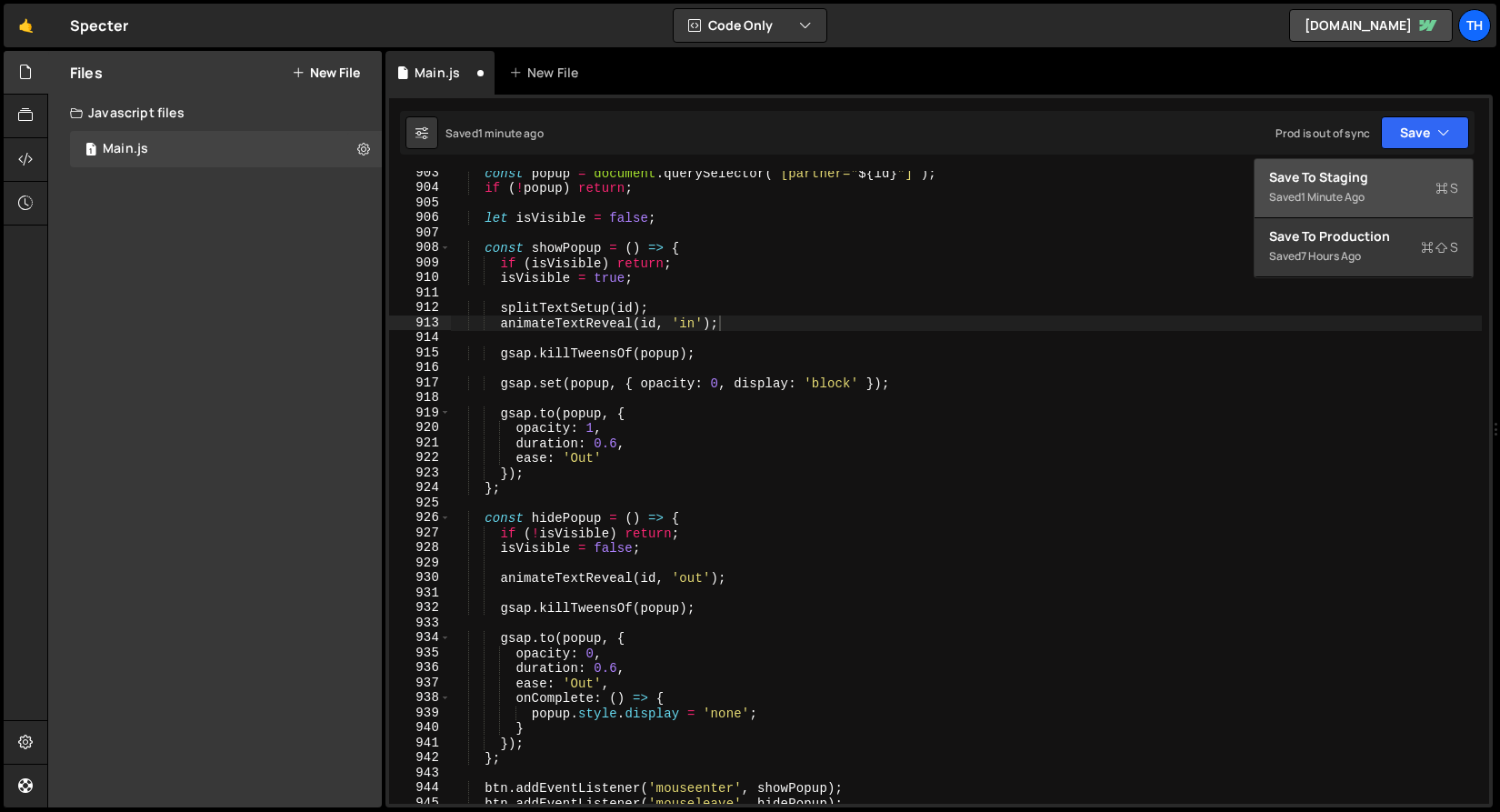
click at [1389, 177] on div "Save to Staging S" at bounding box center [1364, 177] width 189 height 18
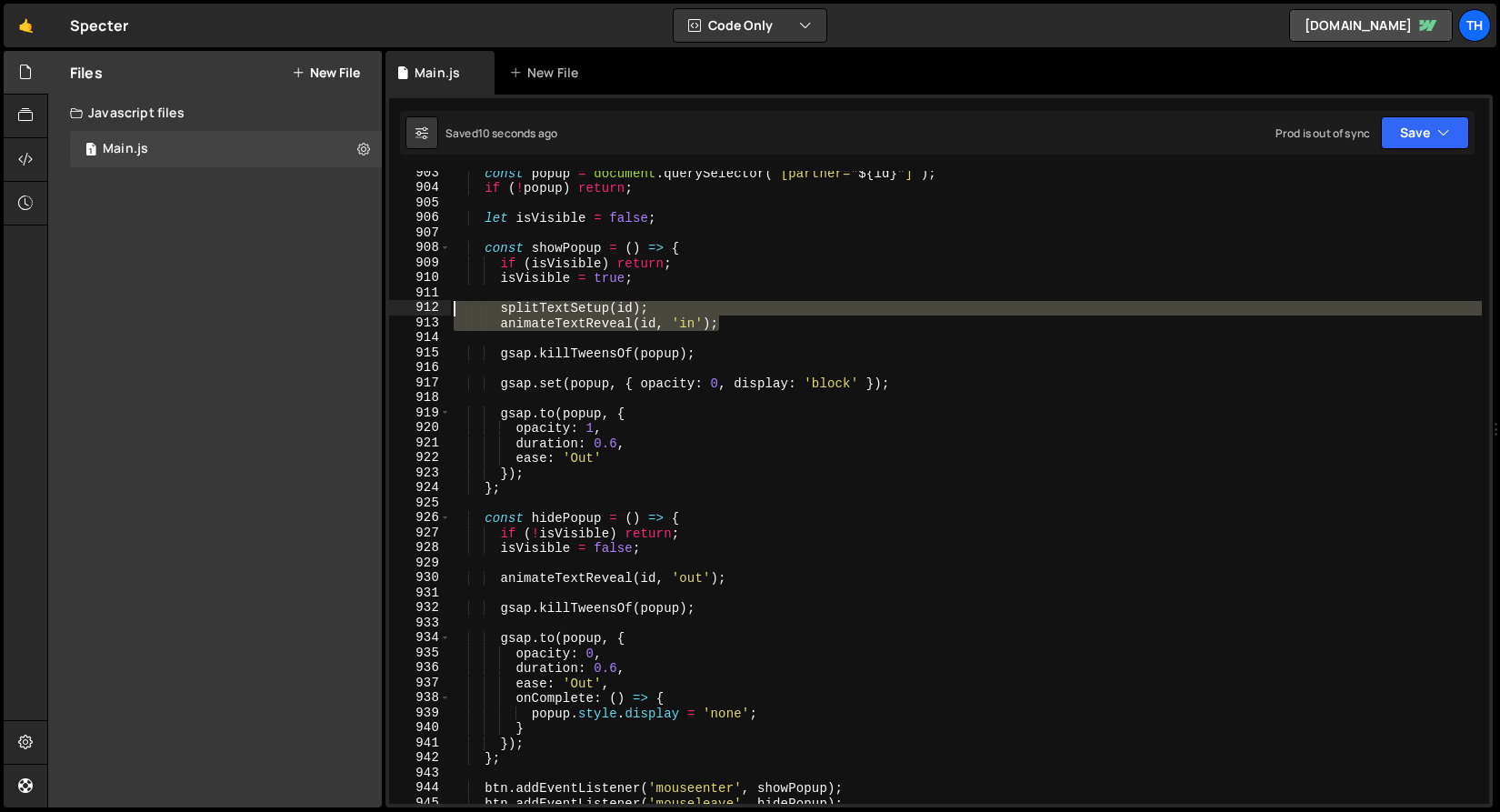
drag, startPoint x: 743, startPoint y: 323, endPoint x: 341, endPoint y: 306, distance: 402.4
click at [341, 306] on div "Files New File Create your first file Get started by starting a Javascript or C…" at bounding box center [774, 430] width 1453 height 758
type textarea "splitTextSetup(id); animateTextReveal(id, 'in');"
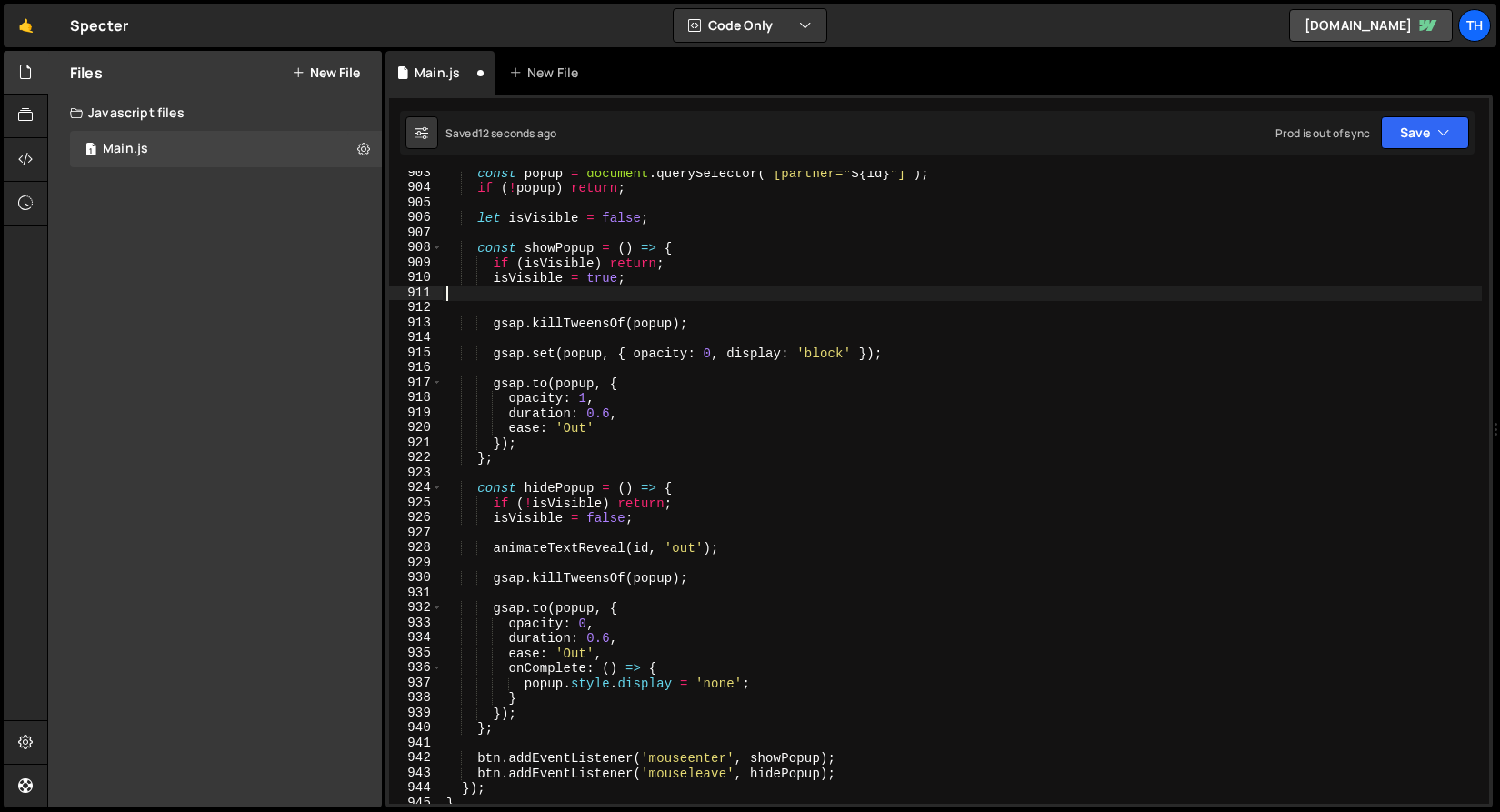
type textarea "isVisible = true;"
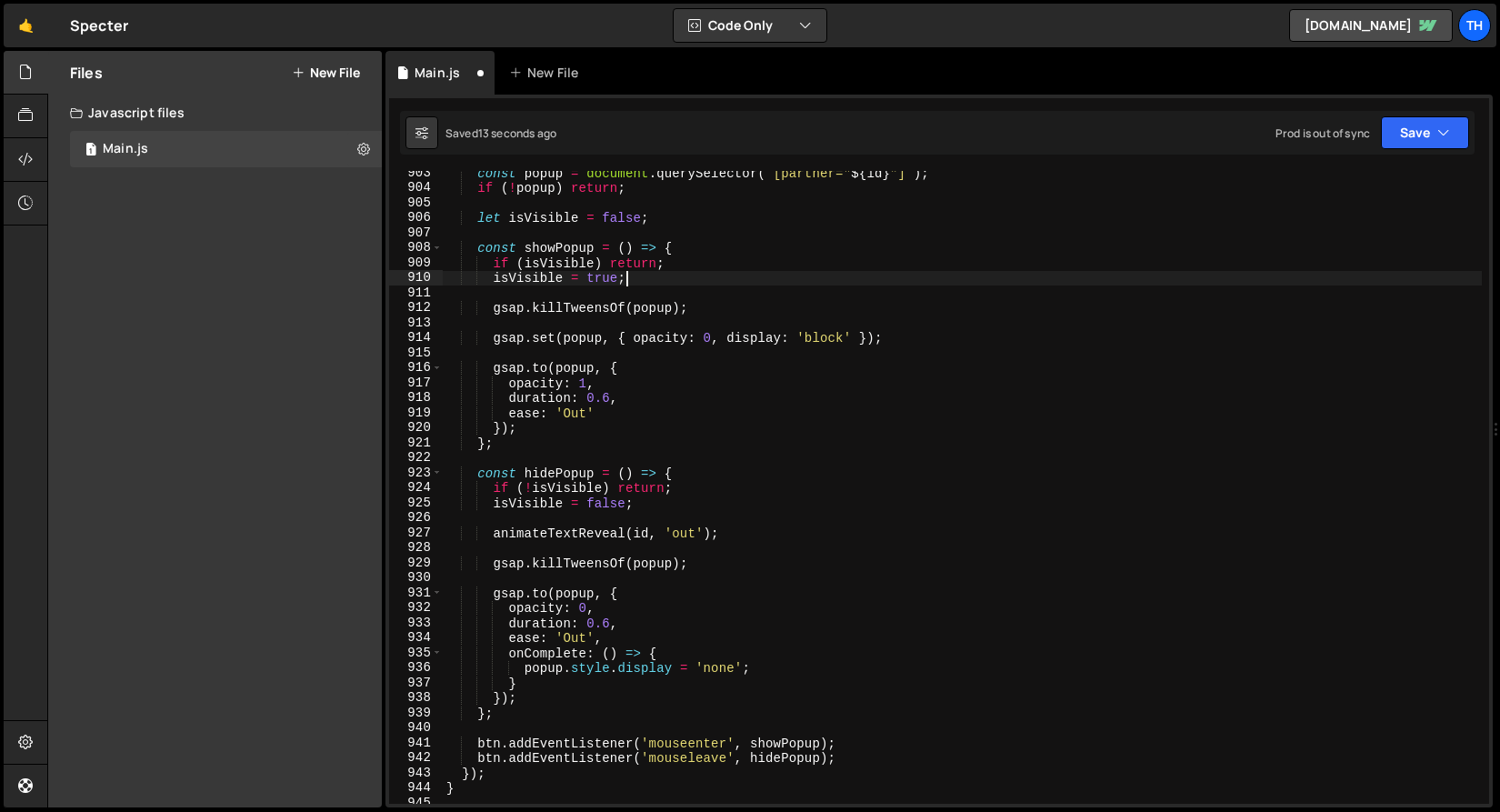
click at [580, 356] on div "const popup = document . querySelector ( ` [partner=" ${ id } "] ` ) ; if ( ! p…" at bounding box center [962, 497] width 1040 height 663
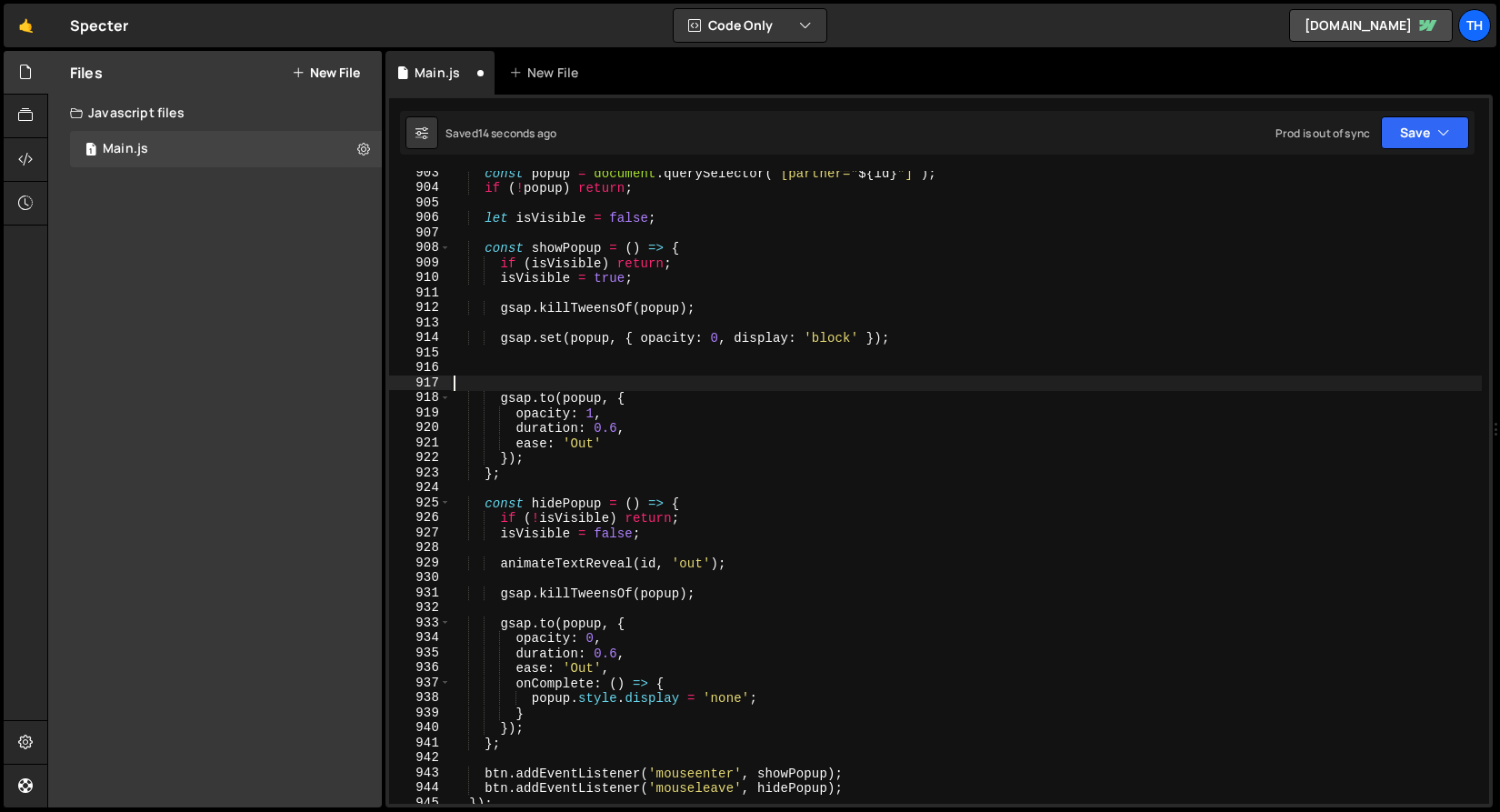
click at [545, 352] on div "const popup = document . querySelector ( ` [partner=" ${ id } "] ` ) ; if ( ! p…" at bounding box center [966, 497] width 1032 height 663
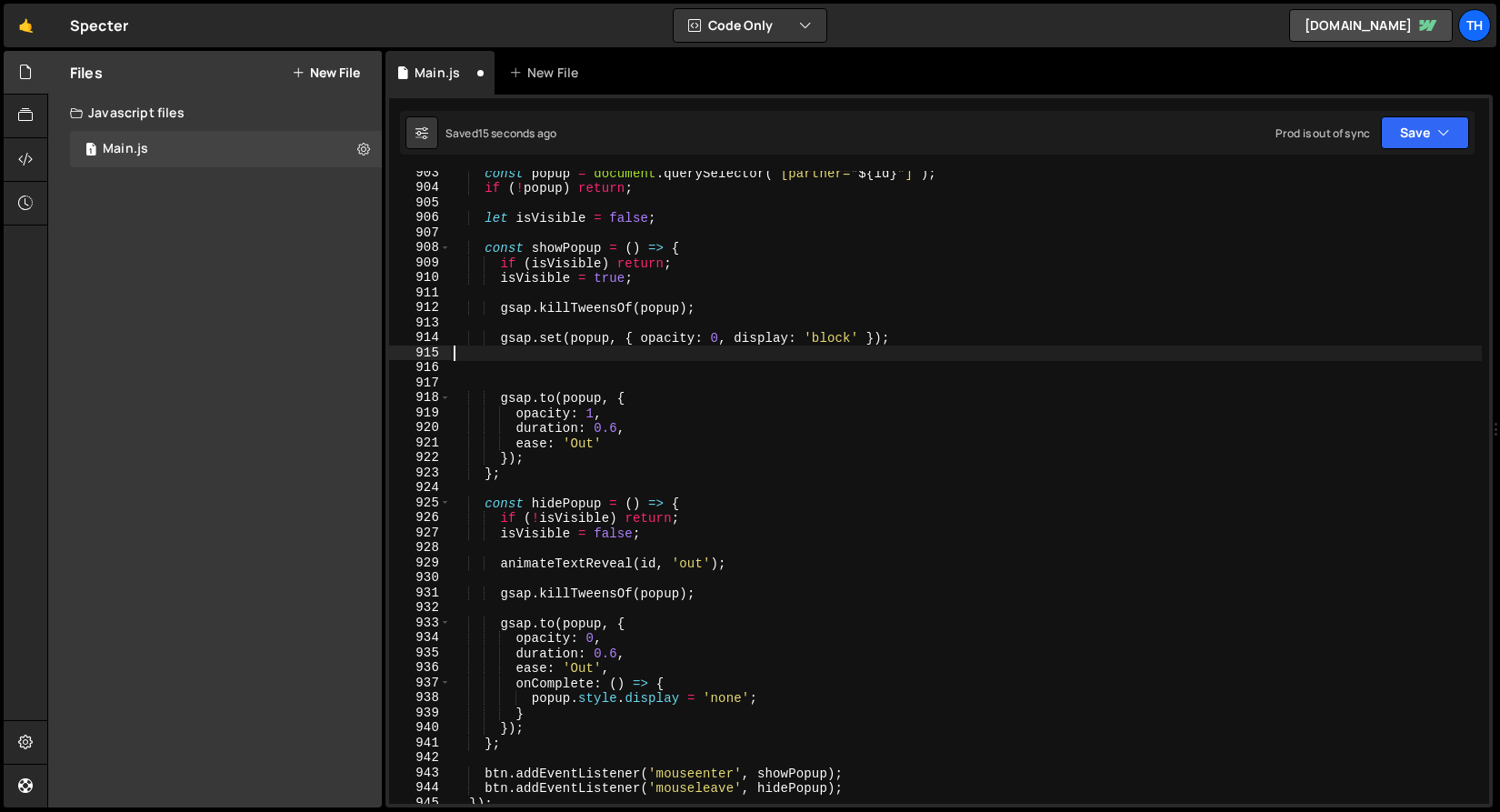
click at [545, 358] on div "const popup = document . querySelector ( ` [partner=" ${ id } "] ` ) ; if ( ! p…" at bounding box center [966, 497] width 1032 height 663
click at [546, 365] on div "const popup = document . querySelector ( ` [partner=" ${ id } "] ` ) ; if ( ! p…" at bounding box center [966, 497] width 1032 height 663
paste textarea "animateTextReveal(id, 'in');"
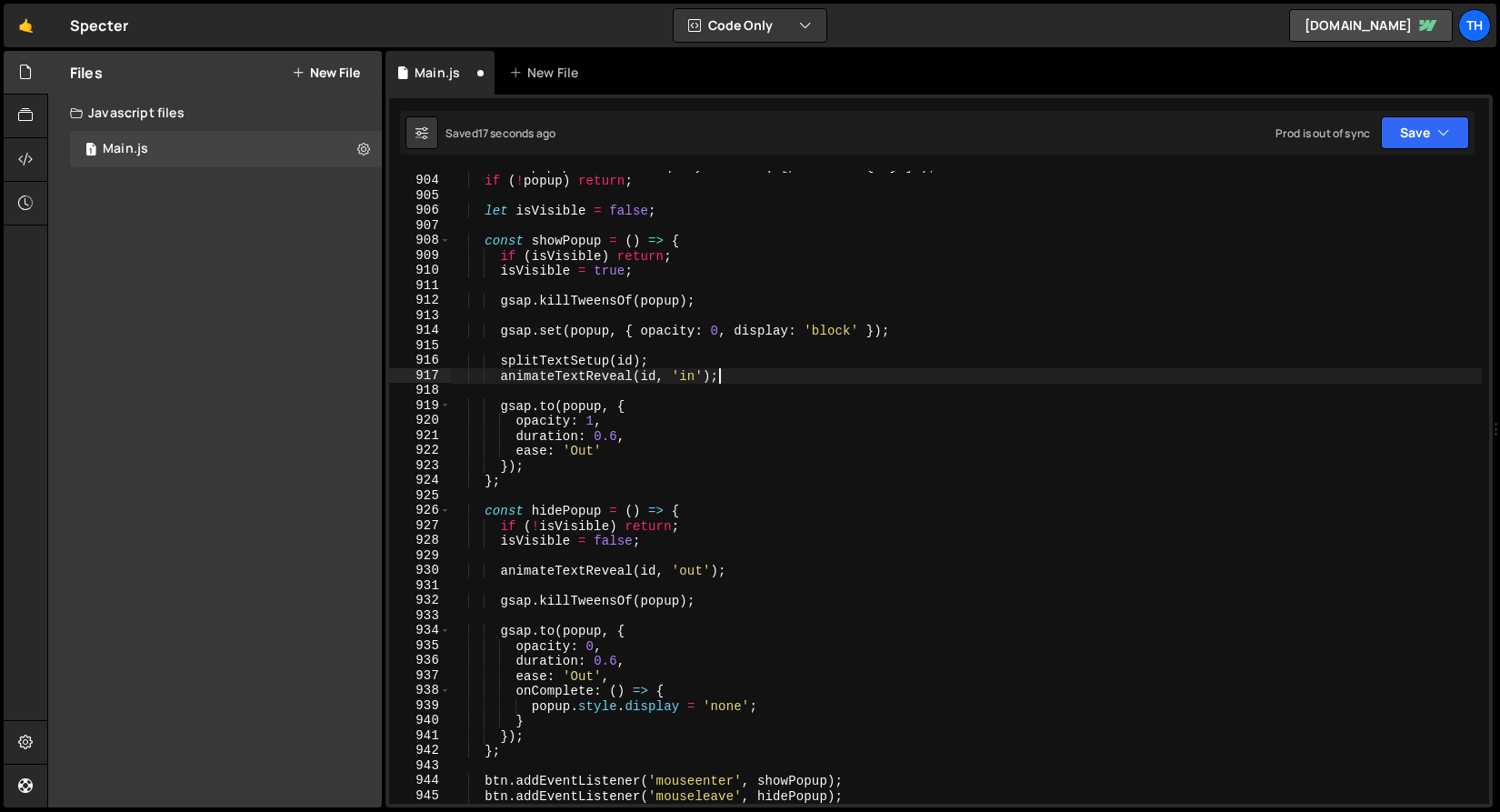
scroll to position [13628, 0]
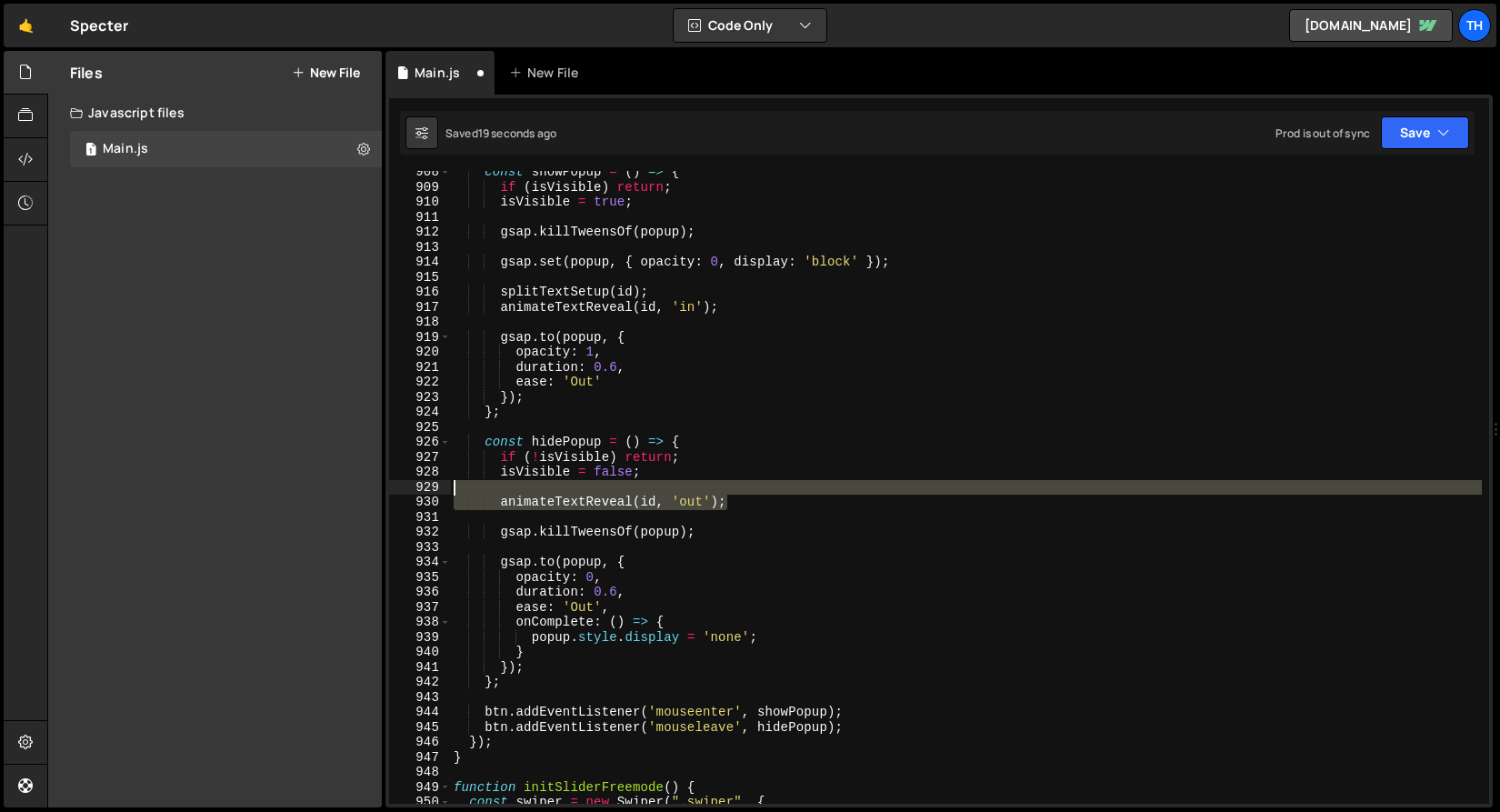
drag, startPoint x: 743, startPoint y: 504, endPoint x: 392, endPoint y: 493, distance: 351.2
click at [392, 493] on div "animateTextReveal(id, 'in'); 908 909 910 911 912 913 914 915 916 917 918 919 92…" at bounding box center [939, 487] width 1100 height 633
type textarea "animateTextReveal(id, 'out');"
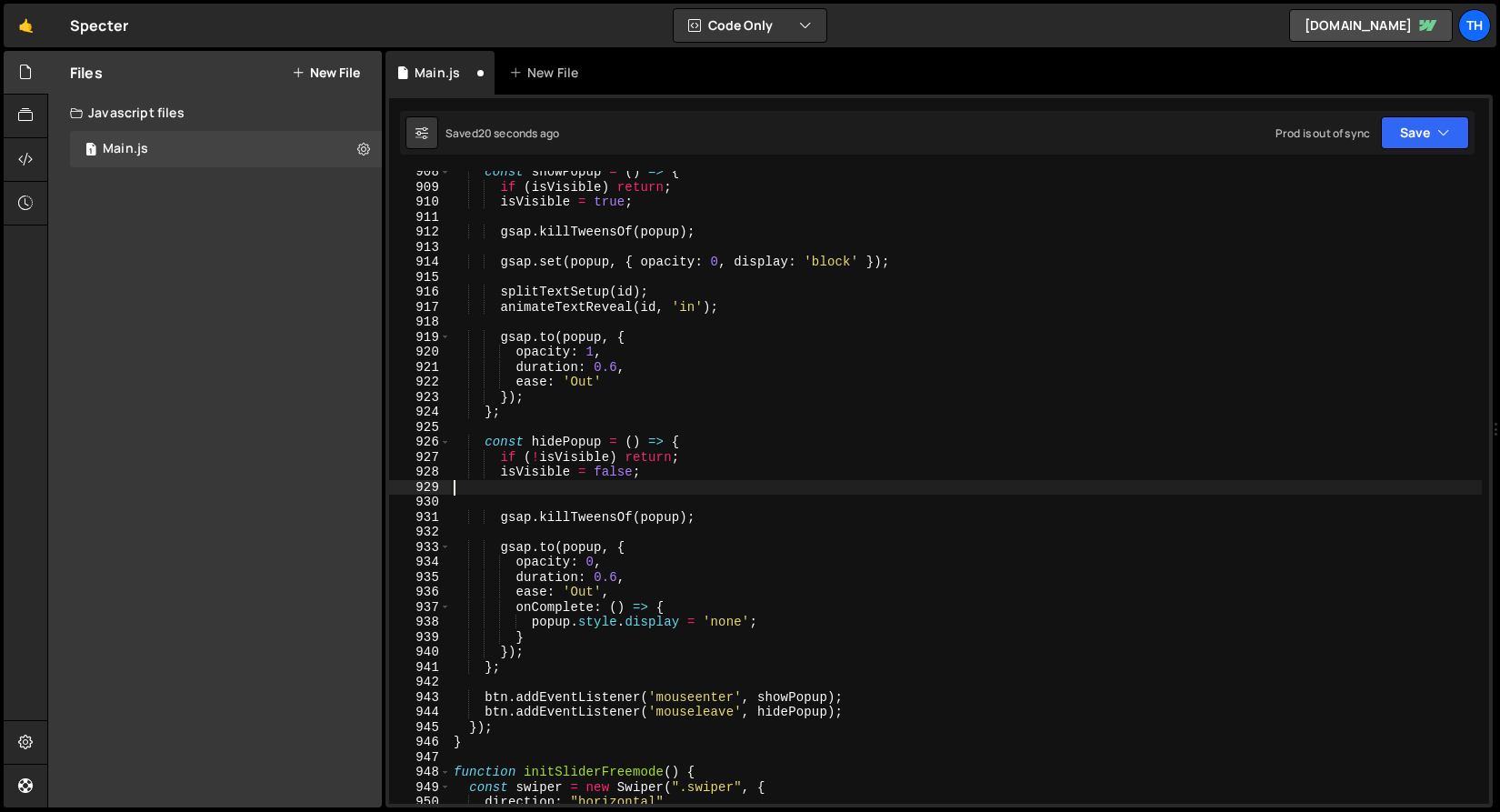
type textarea "isVisible = false;"
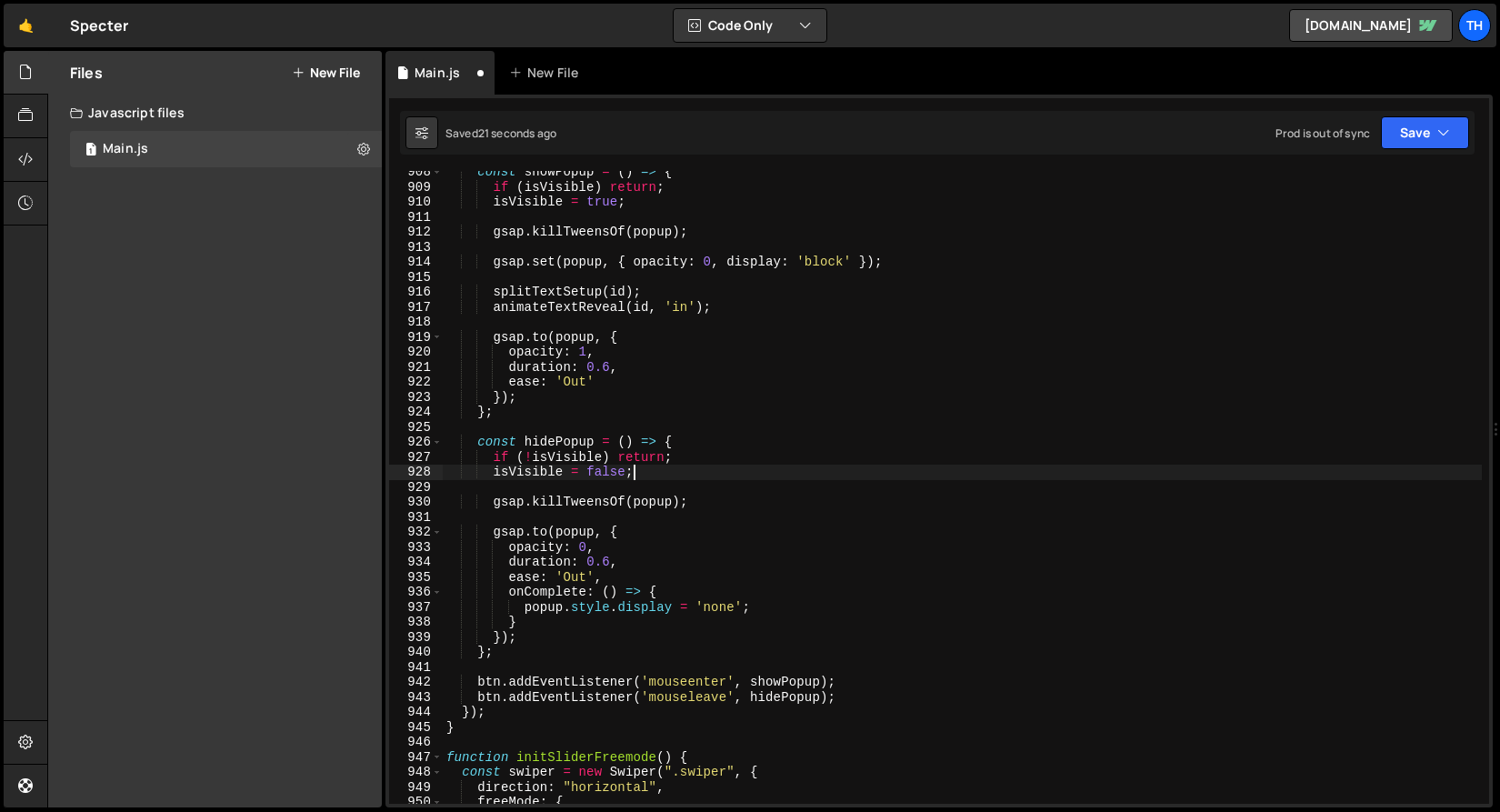
click at [502, 518] on div "const showPopup = ( ) => { if ( isVisible ) return ; isVisible = true ; gsap . …" at bounding box center [962, 496] width 1040 height 663
paste textarea "animateTextReveal(id, 'out');"
type textarea "animateTextReveal(id, 'out');"
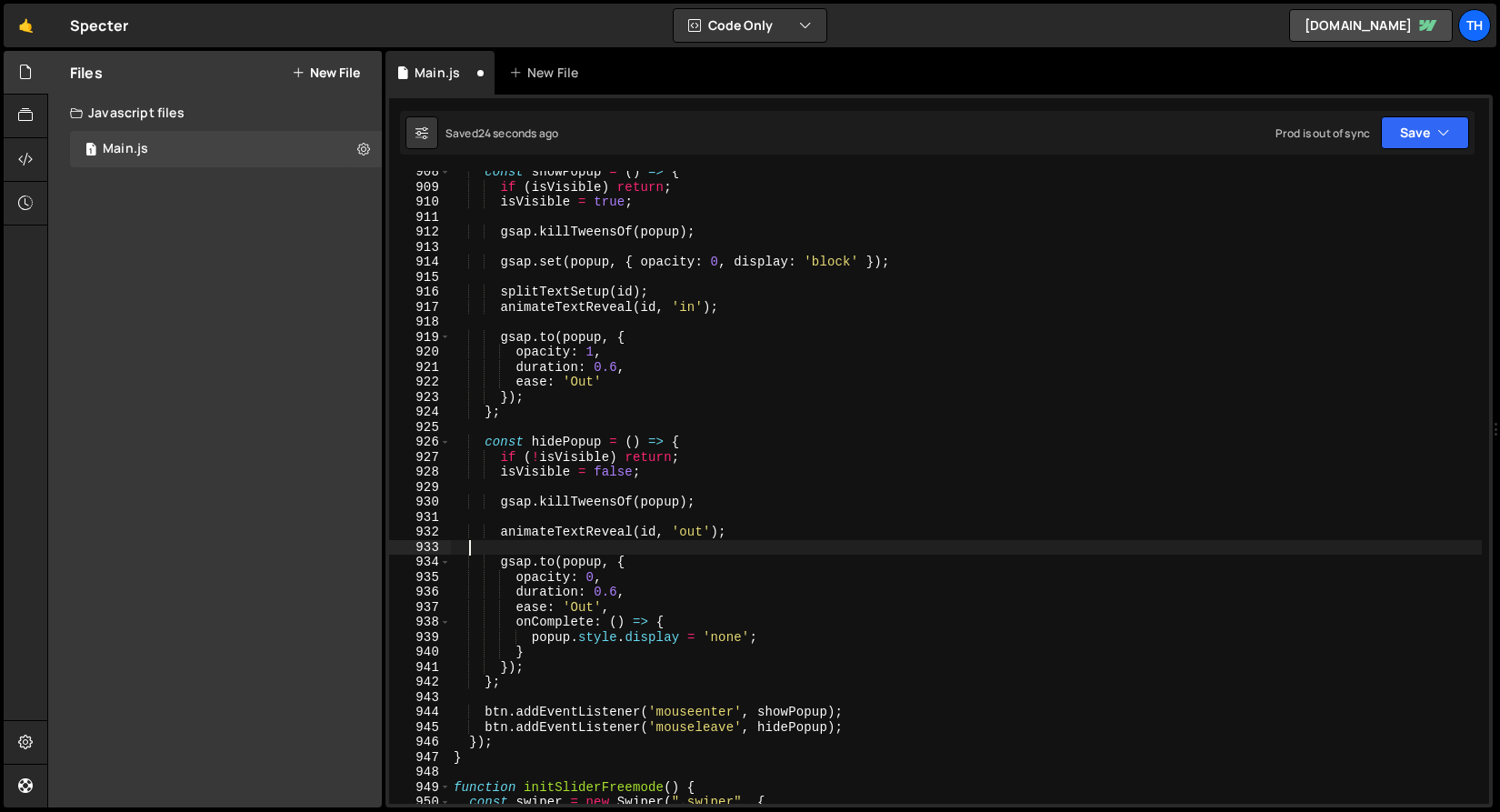
scroll to position [0, 0]
click at [1378, 132] on div "Prod is out of sync Upgrade to Edit Save Save to Staging S Saved 26 seconds ago…" at bounding box center [1373, 132] width 194 height 33
click at [1390, 134] on button "Save" at bounding box center [1426, 132] width 89 height 33
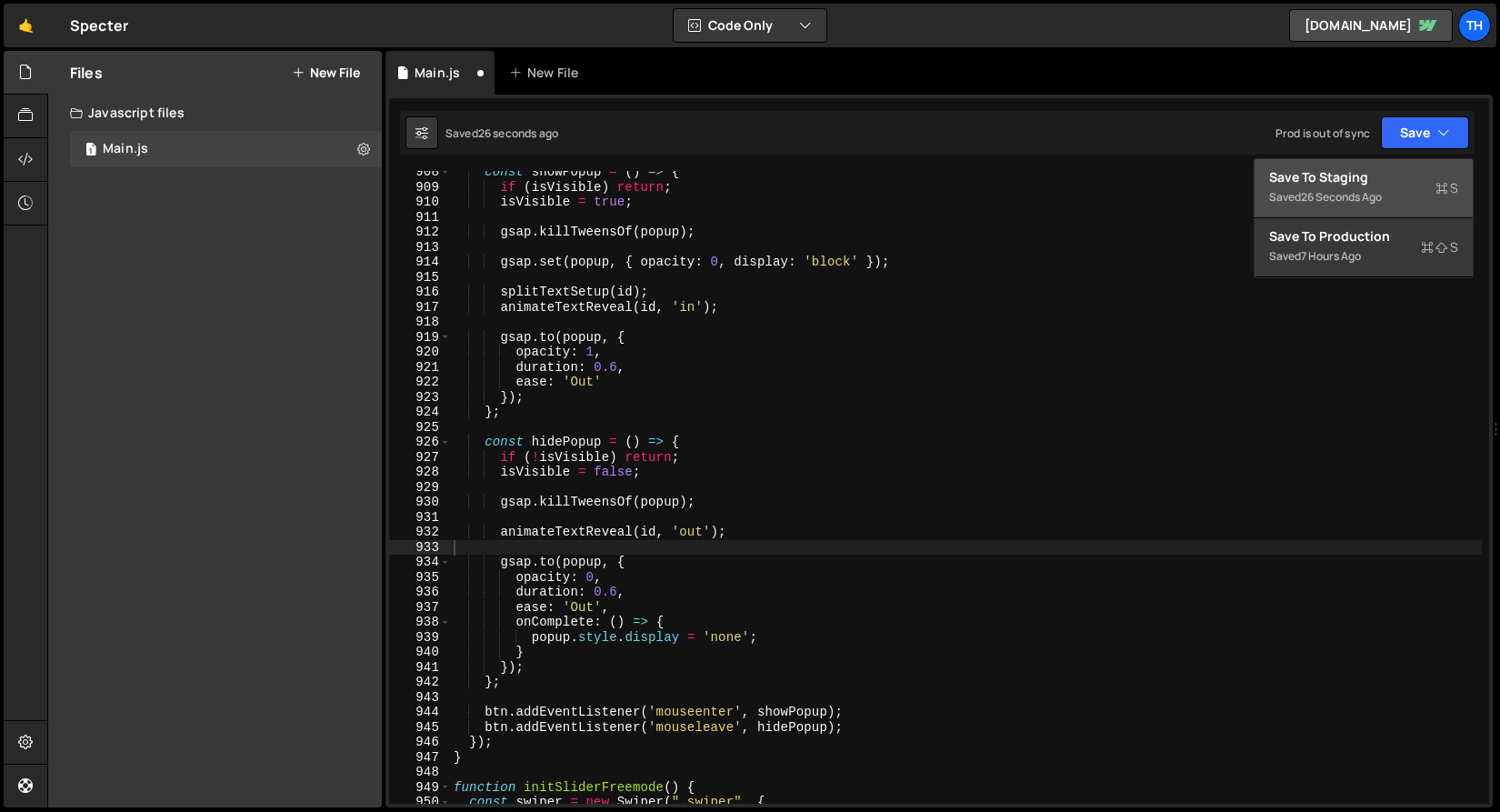
click at [1365, 170] on div "Save to Staging S" at bounding box center [1364, 177] width 189 height 18
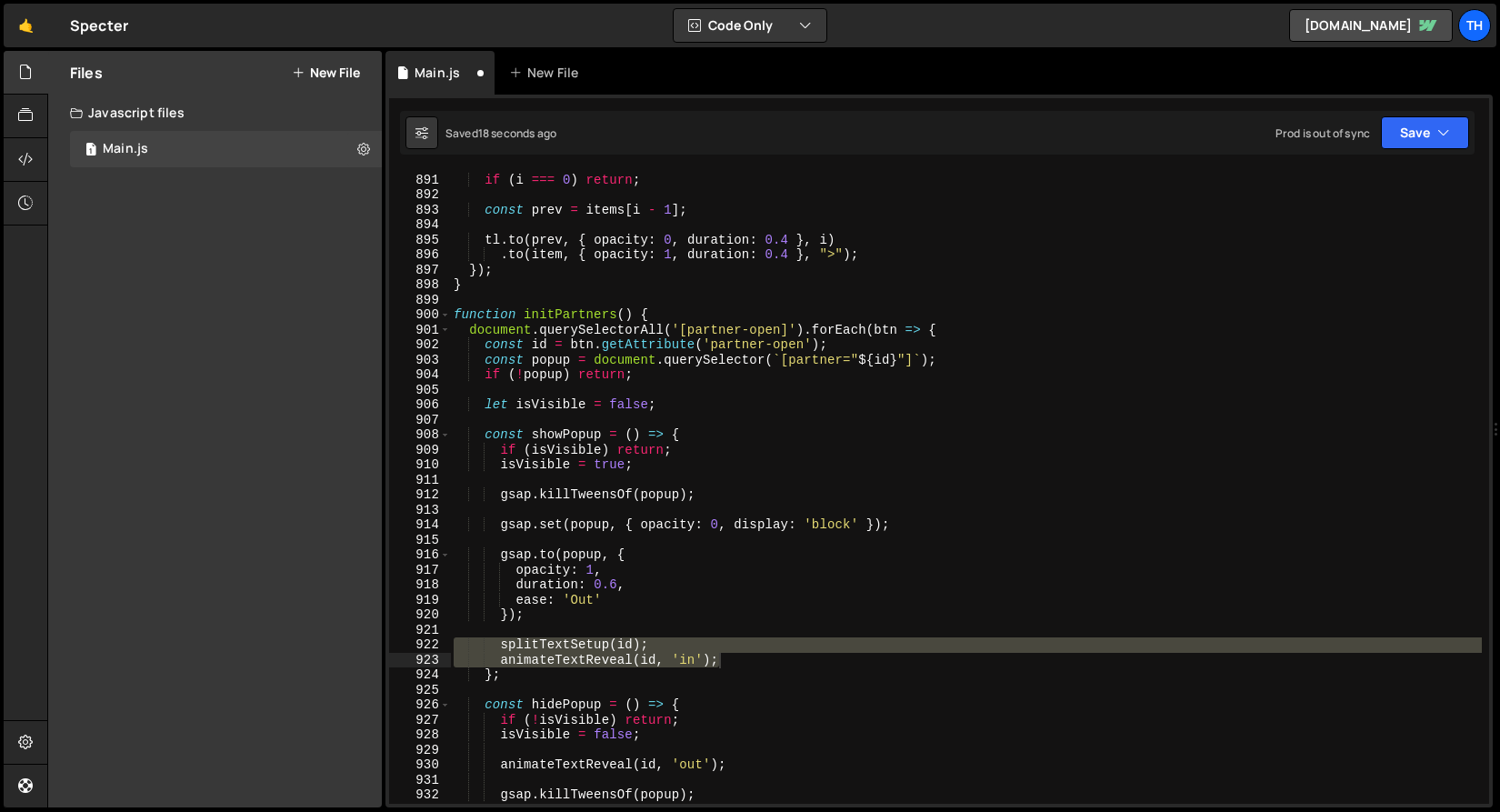
scroll to position [13846, 0]
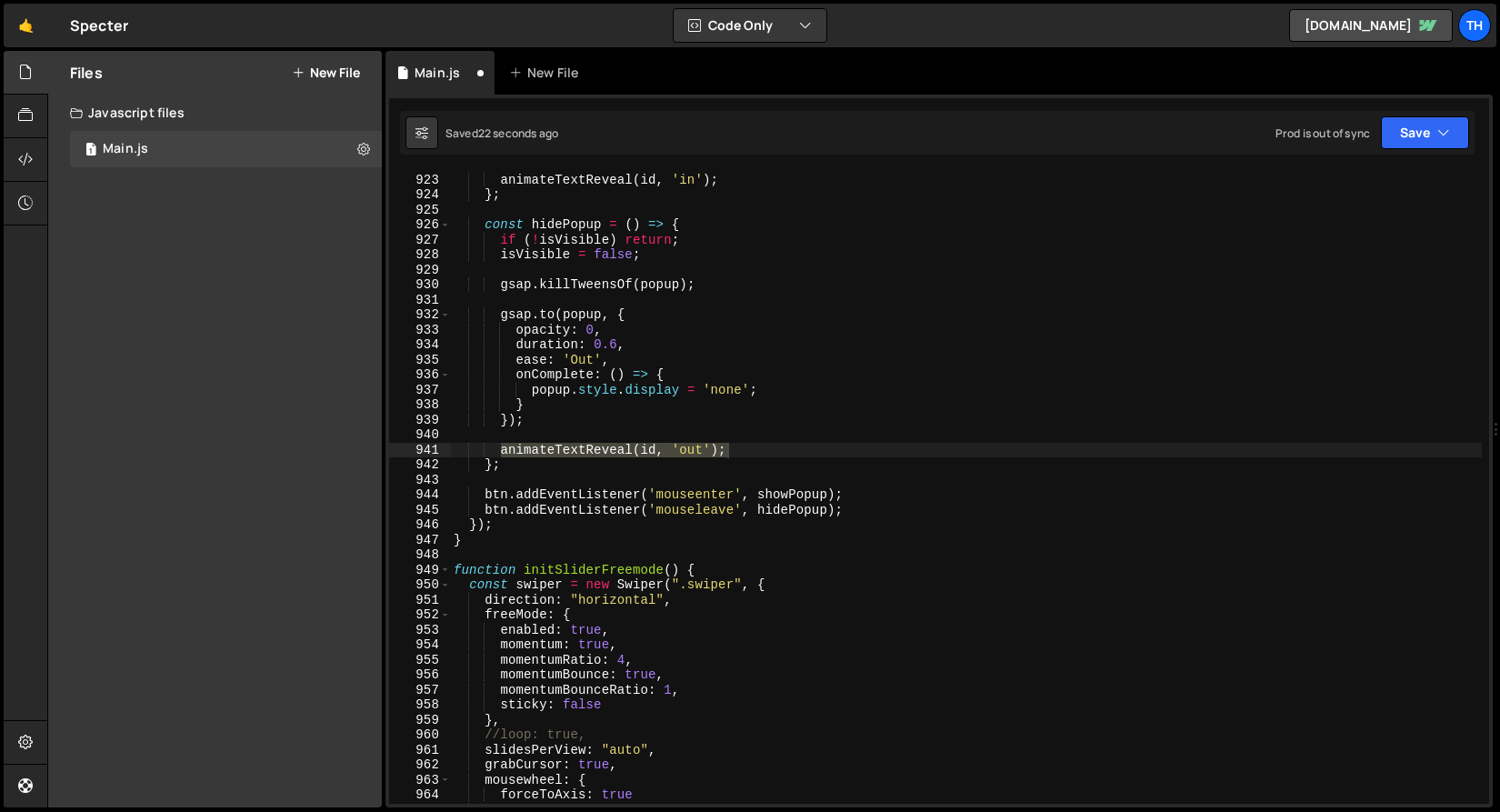
click at [662, 481] on div "splitTextSetup ( id ) ; animateTextReveal ( id , 'in' ) ; } ; const hidePopup =…" at bounding box center [966, 489] width 1032 height 663
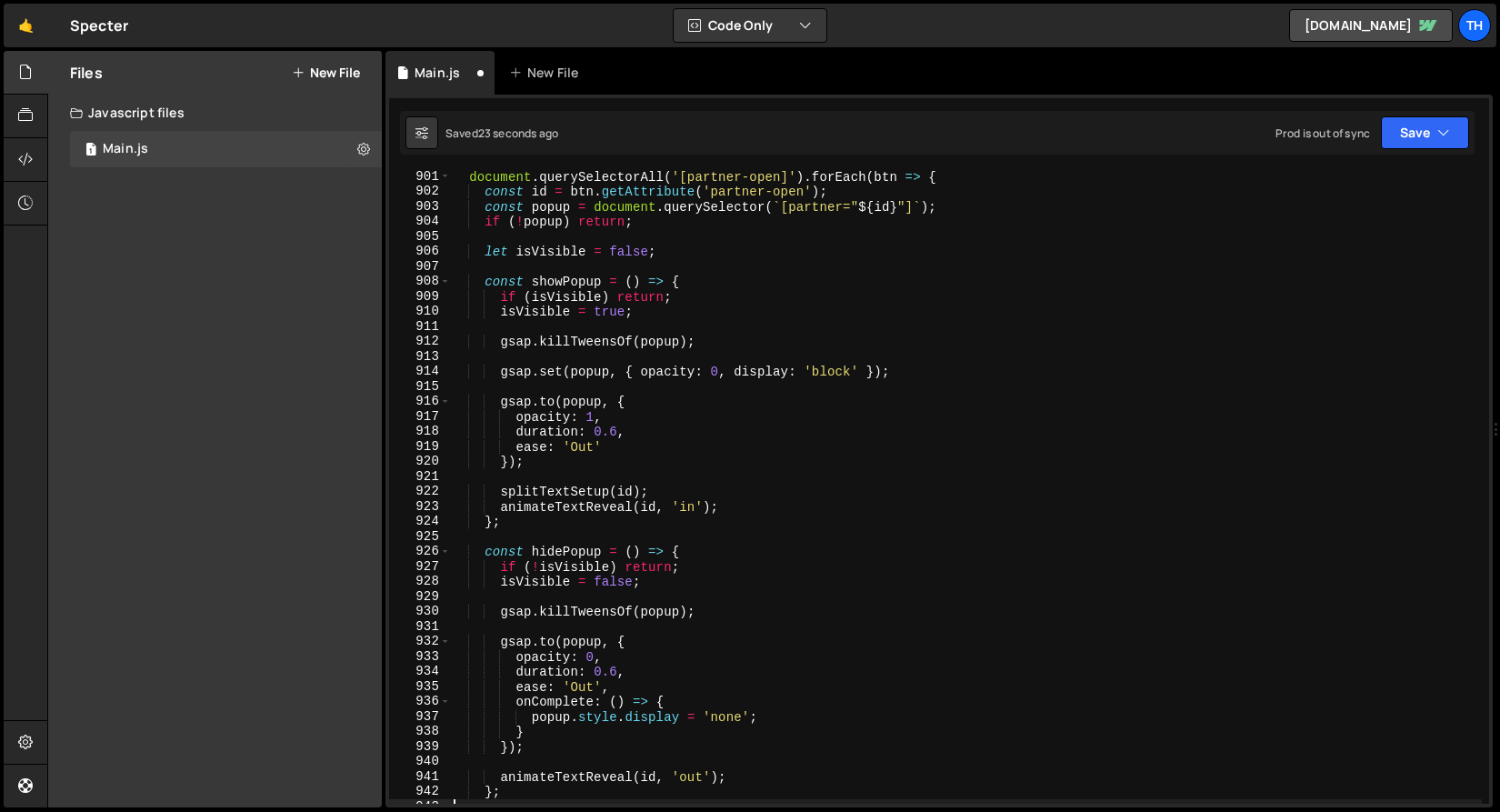
scroll to position [13352, 0]
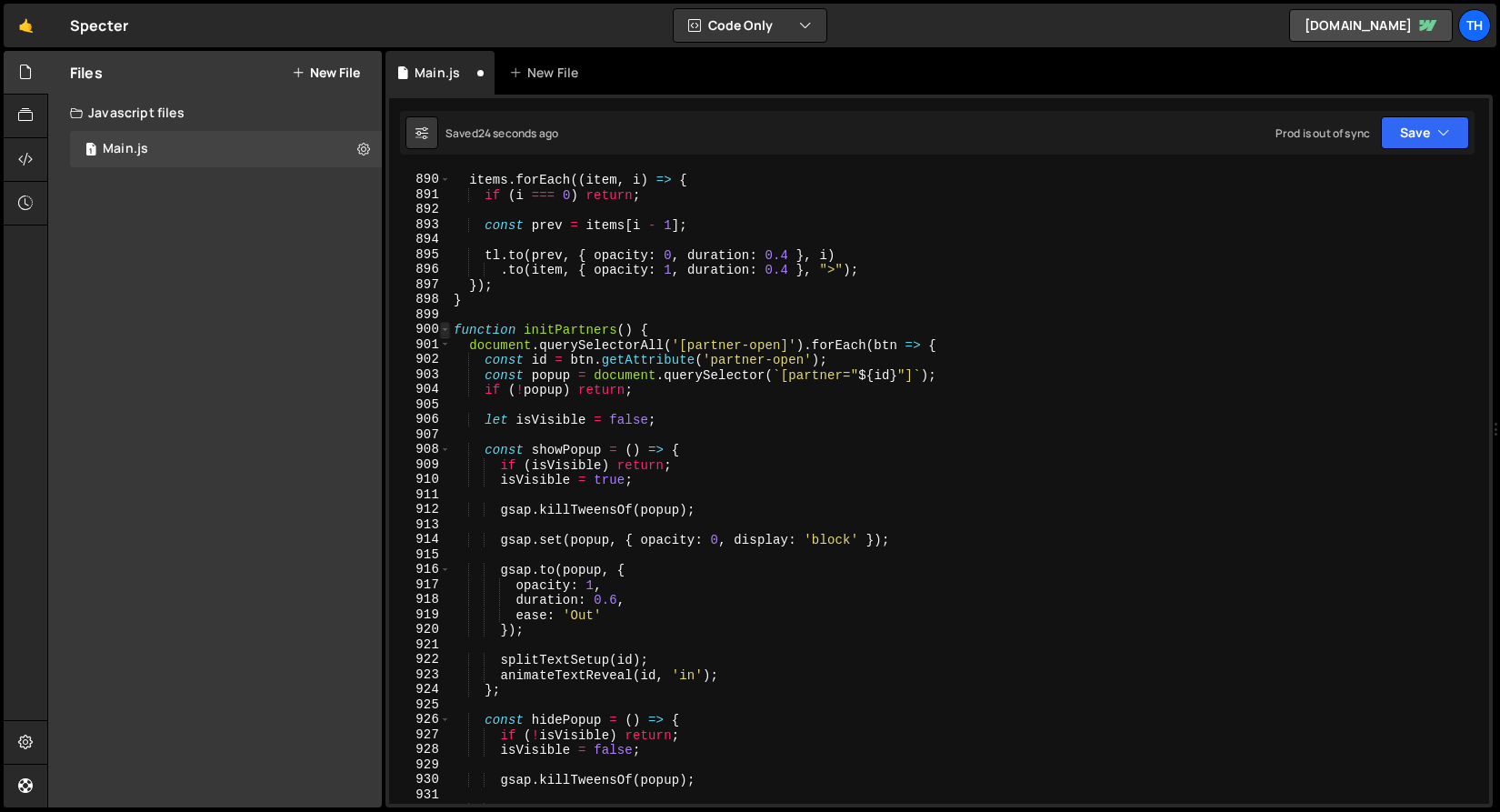
click at [447, 323] on span at bounding box center [445, 330] width 10 height 16
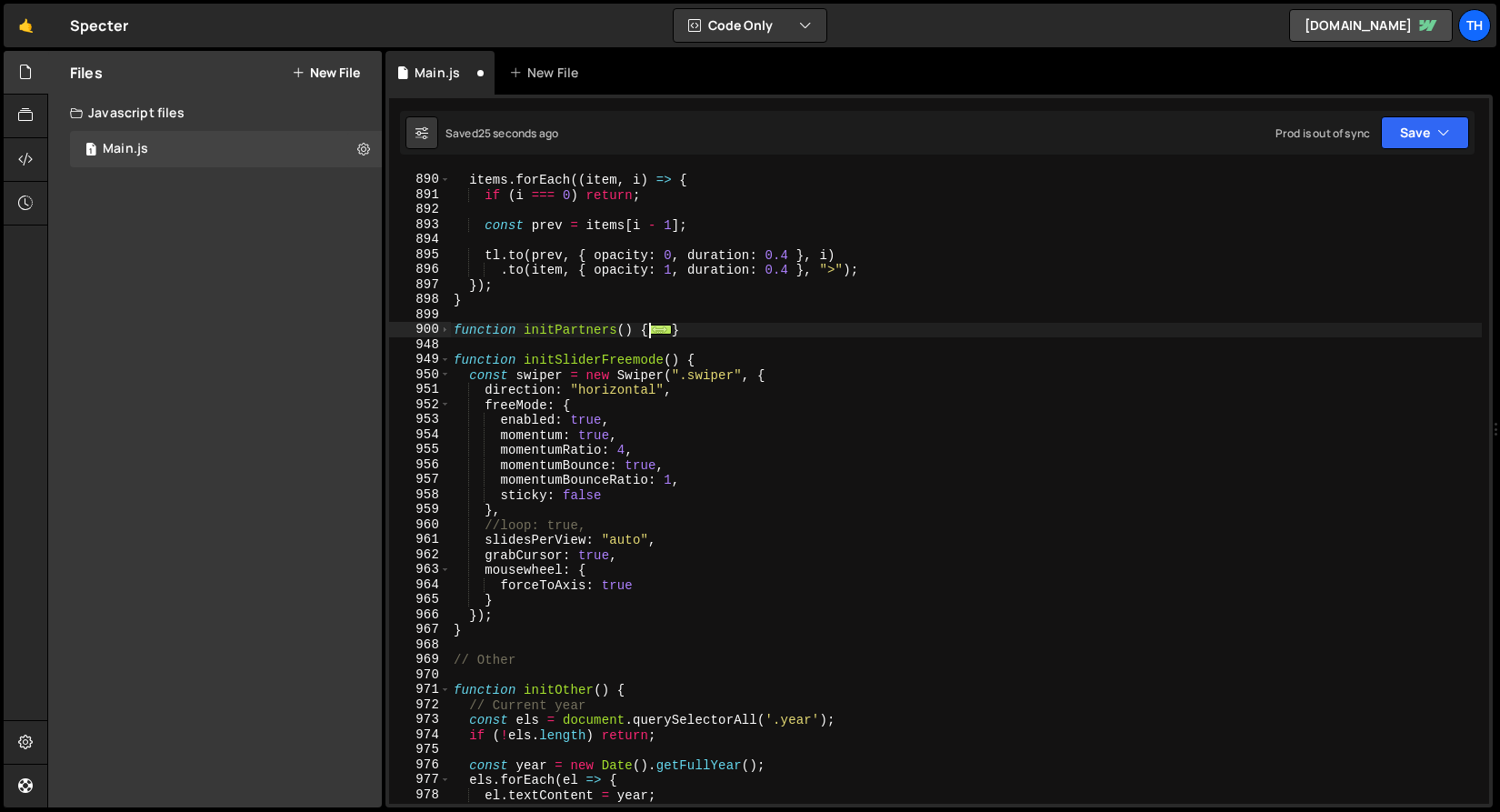
click at [643, 322] on div "items . forEach (( item , i ) => { if ( i === 0 ) return ; const prev = items […" at bounding box center [966, 489] width 1032 height 663
drag, startPoint x: 689, startPoint y: 328, endPoint x: 424, endPoint y: 330, distance: 265.0
click at [424, 330] on div "889 890 891 892 893 894 895 896 897 898 899 900 948 949 950 951 952 953 954 955…" at bounding box center [939, 487] width 1100 height 633
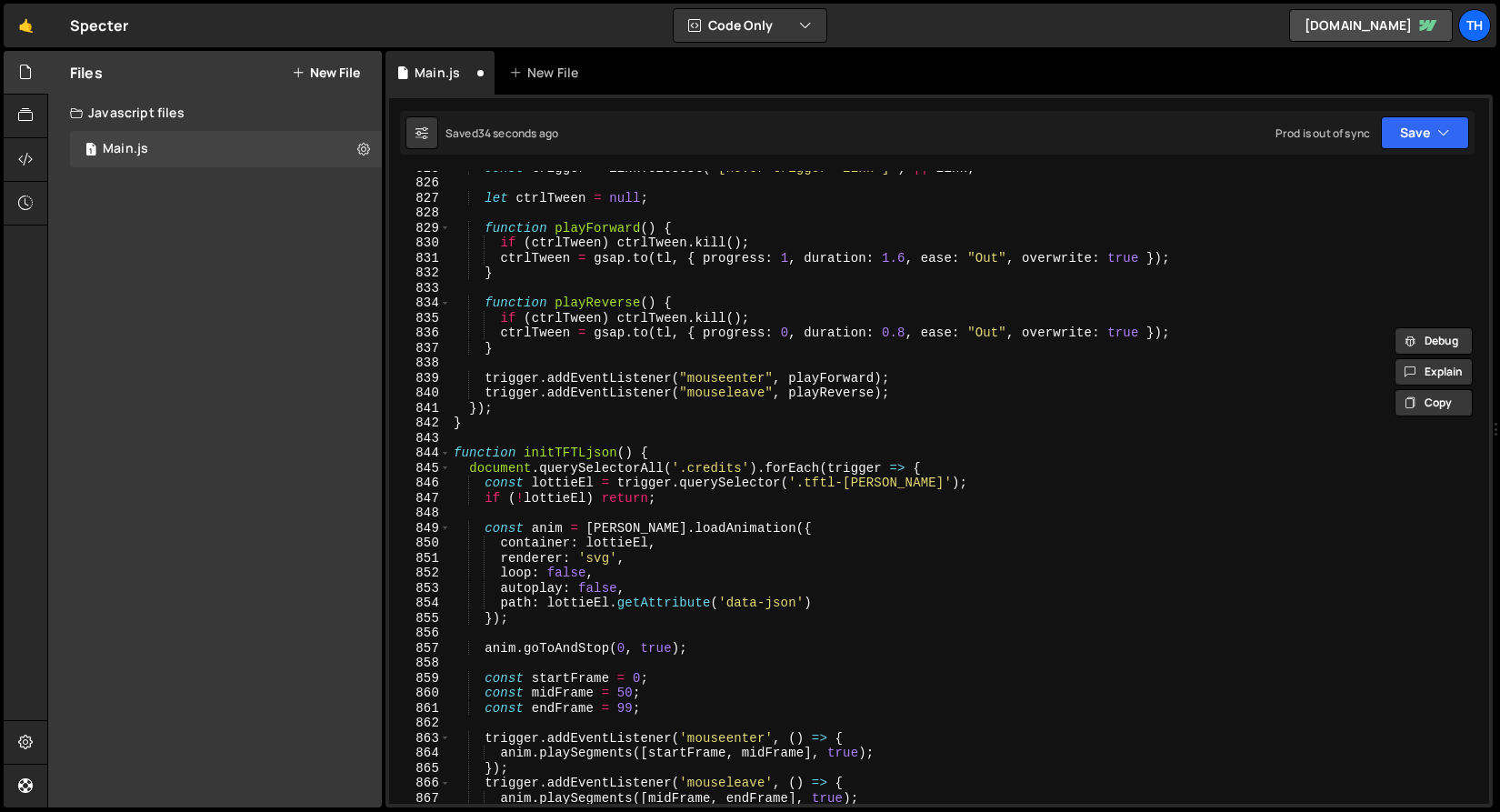
scroll to position [12332, 0]
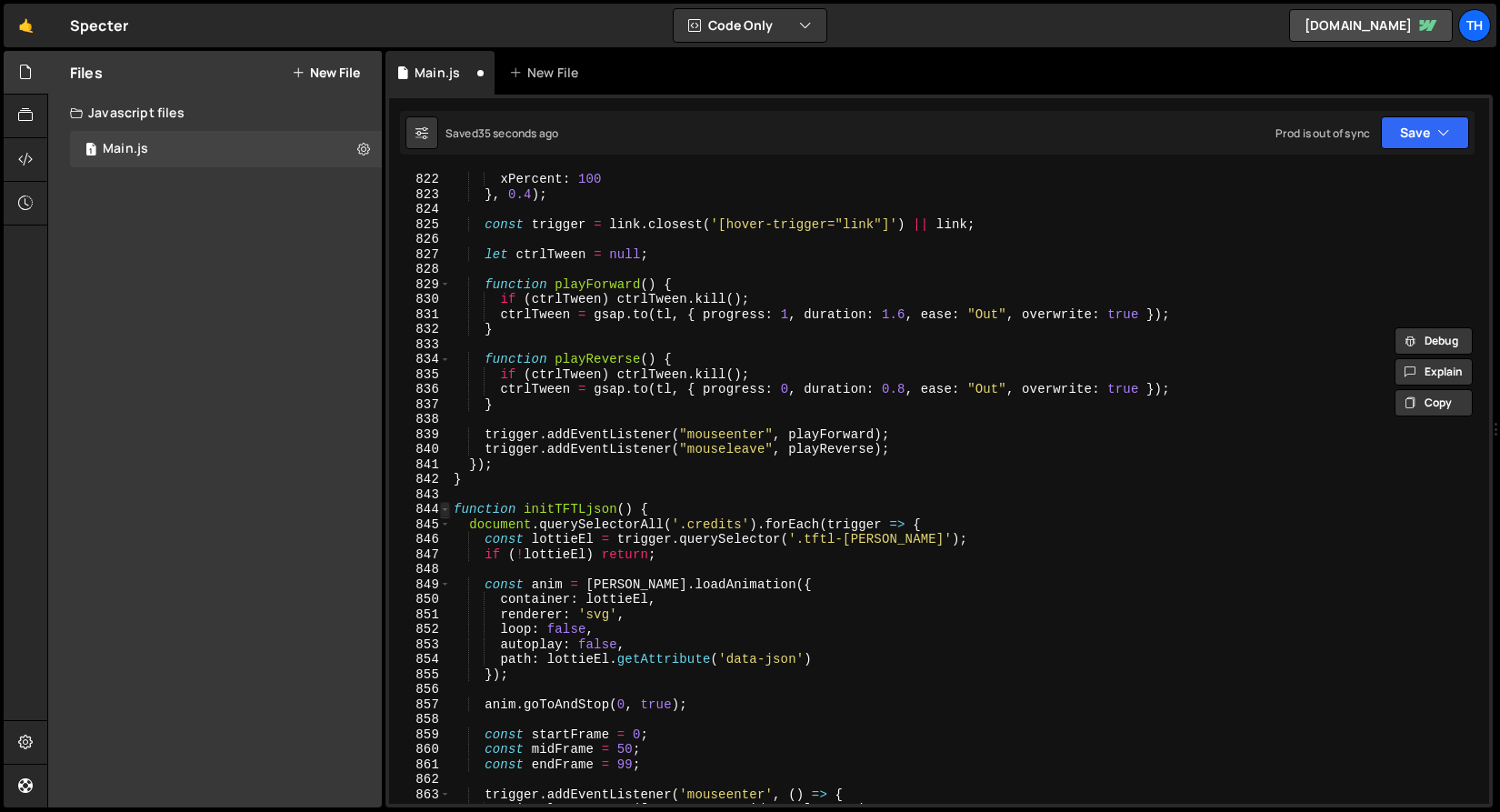
click at [445, 508] on span at bounding box center [445, 509] width 10 height 16
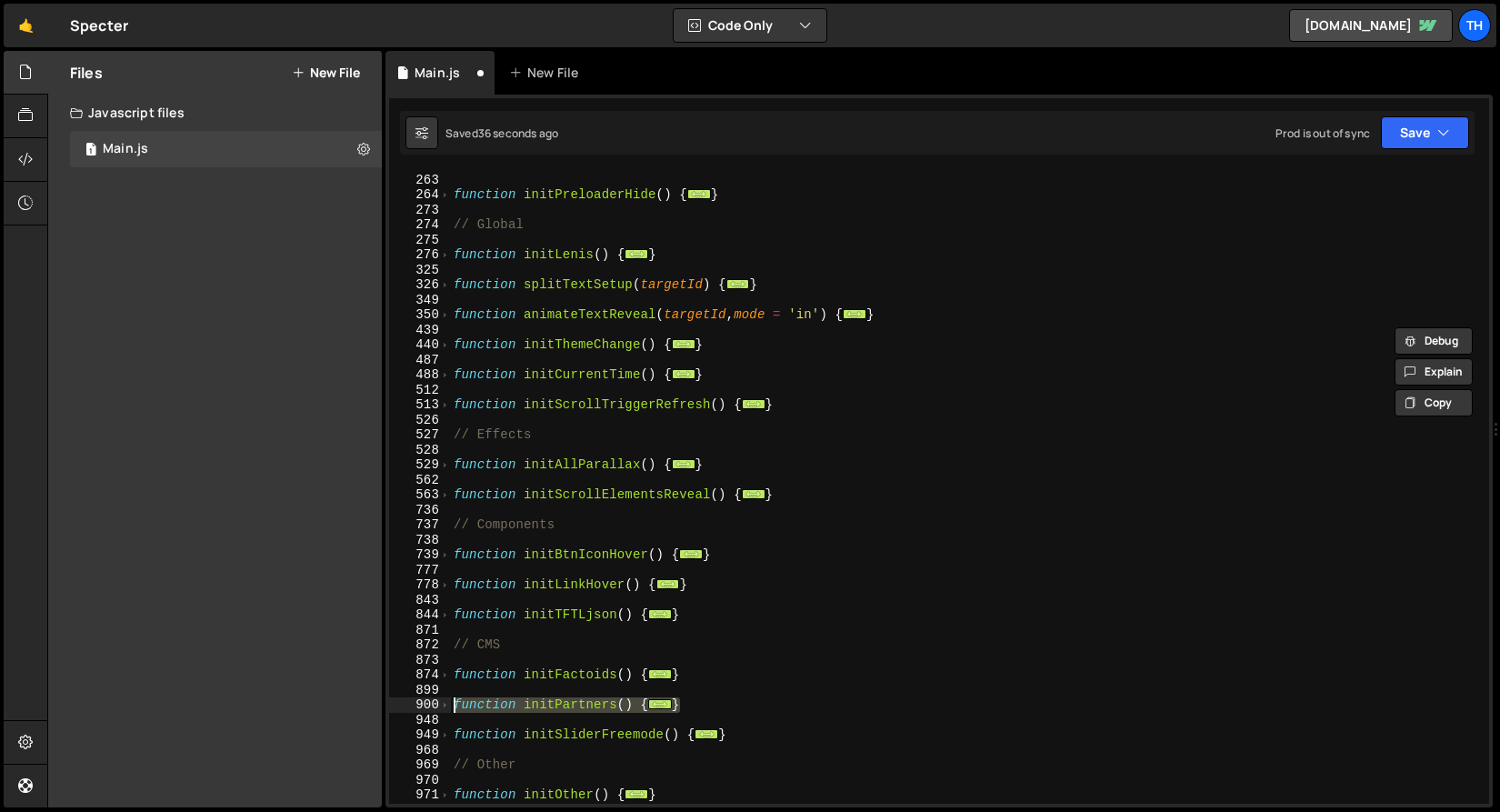
scroll to position [0, 0]
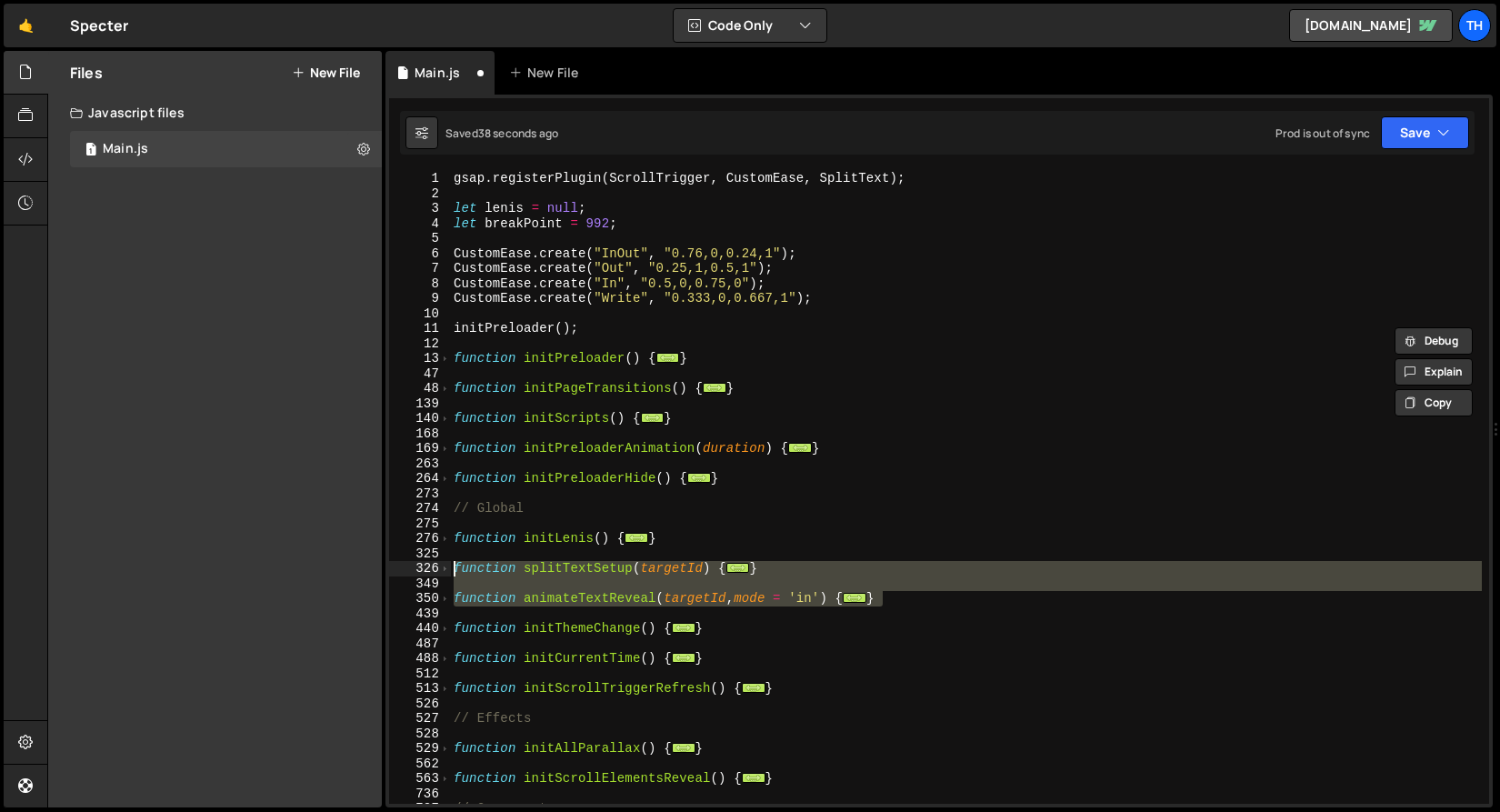
drag, startPoint x: 950, startPoint y: 601, endPoint x: 350, endPoint y: 572, distance: 600.7
click at [350, 572] on div "Files New File Create your first file Get started by starting a Javascript or C…" at bounding box center [774, 430] width 1453 height 758
type textarea "function splitTextSetup(targetId) { const elements = document.querySelectorAll(…"
click at [547, 580] on div "gsap . registerPlugin ( ScrollTrigger , CustomEase , SplitText ) ; let lenis = …" at bounding box center [966, 487] width 1032 height 633
drag, startPoint x: 910, startPoint y: 601, endPoint x: 371, endPoint y: 569, distance: 539.9
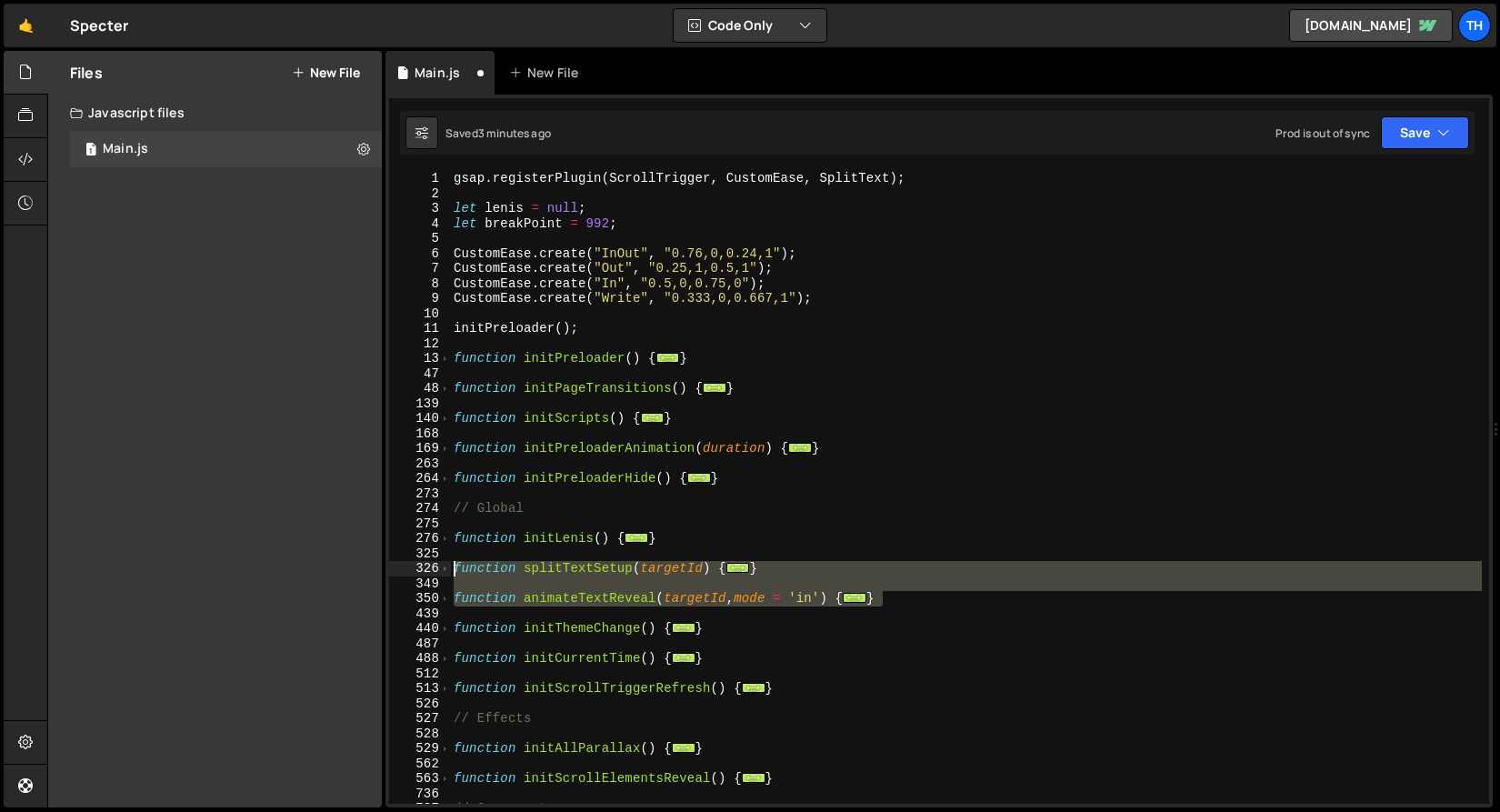
click at [371, 569] on div "Files New File Create your first file Get started by starting a Javascript or C…" at bounding box center [774, 430] width 1453 height 758
paste textarea "}"
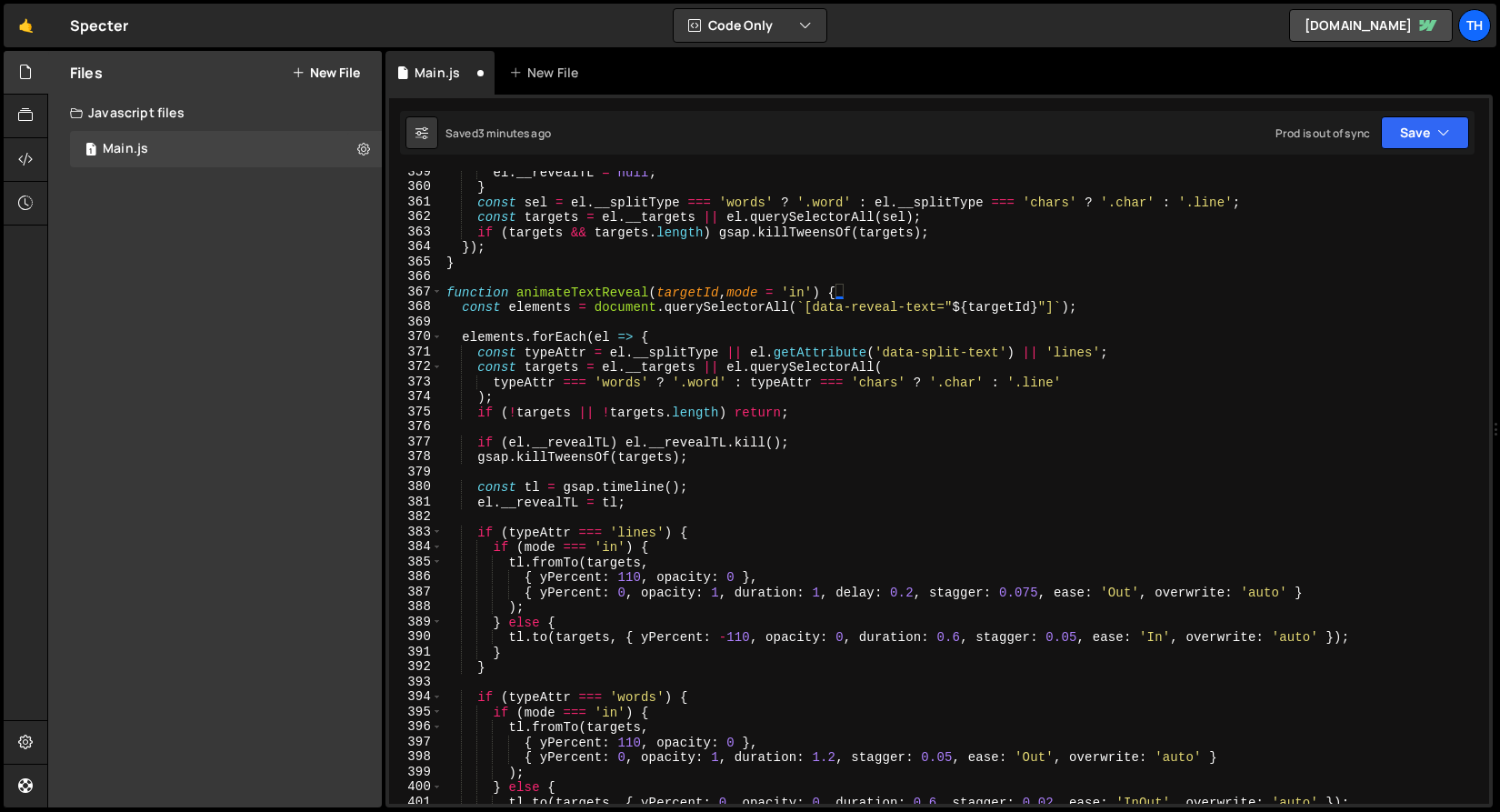
scroll to position [836, 0]
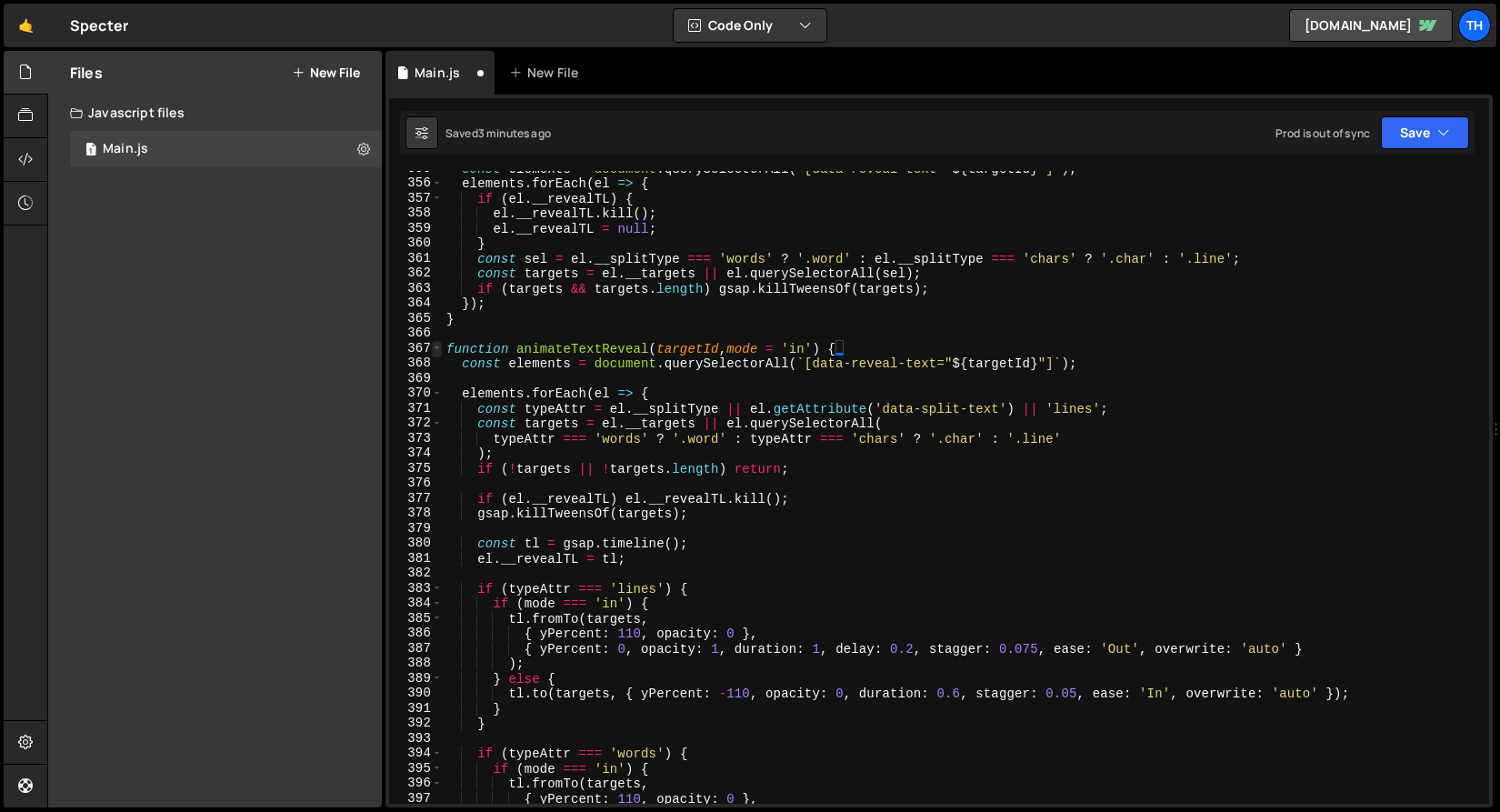
click at [441, 350] on span at bounding box center [437, 349] width 10 height 16
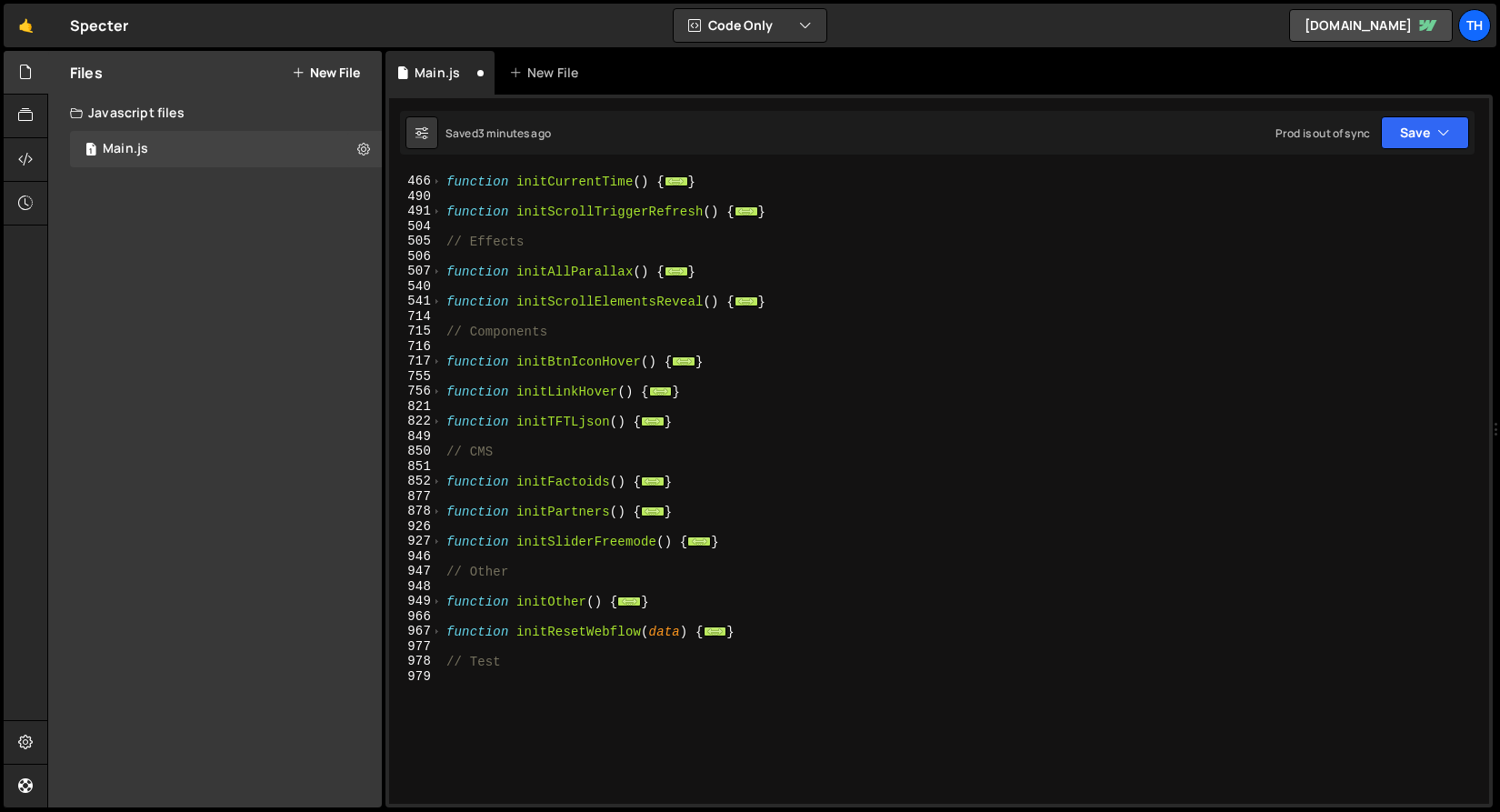
scroll to position [507, 0]
drag, startPoint x: 680, startPoint y: 511, endPoint x: 374, endPoint y: 511, distance: 306.0
click at [374, 511] on div "Files New File Create your first file Get started by starting a Javascript or C…" at bounding box center [774, 430] width 1453 height 758
paste textarea "}"
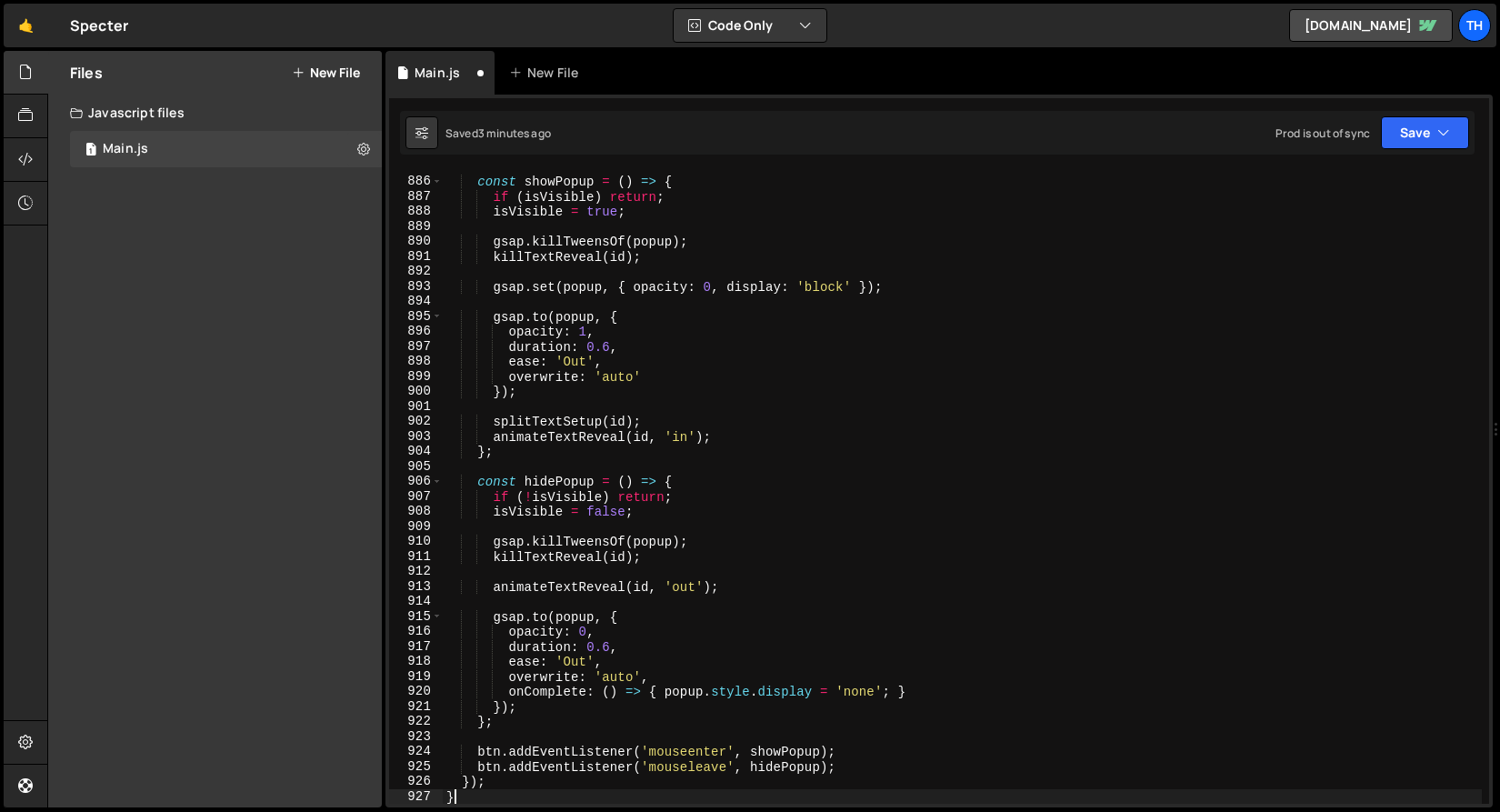
scroll to position [958, 0]
click at [1441, 137] on icon "button" at bounding box center [1444, 132] width 13 height 18
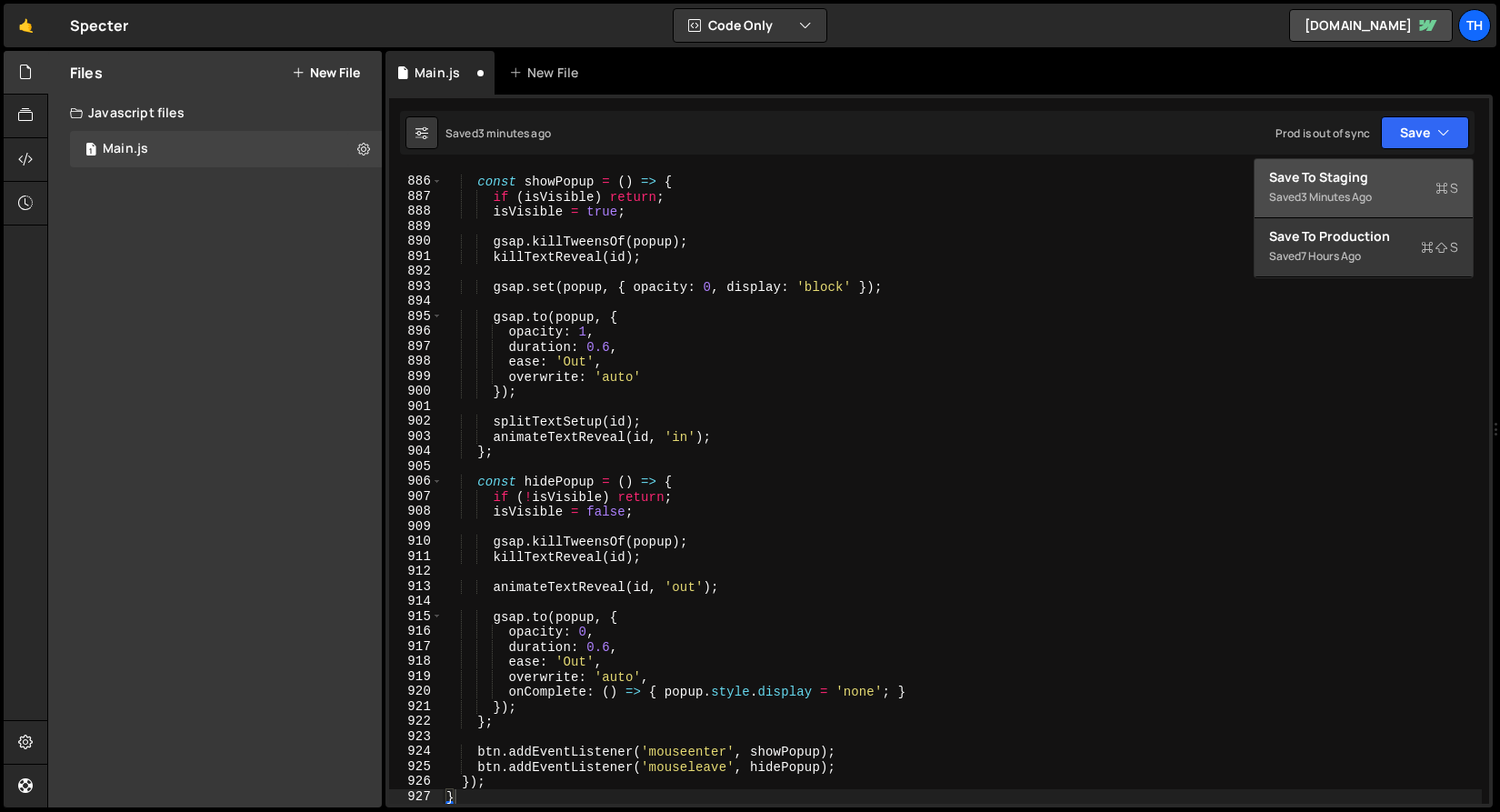
click at [1417, 173] on div "Save to Staging S" at bounding box center [1364, 177] width 189 height 18
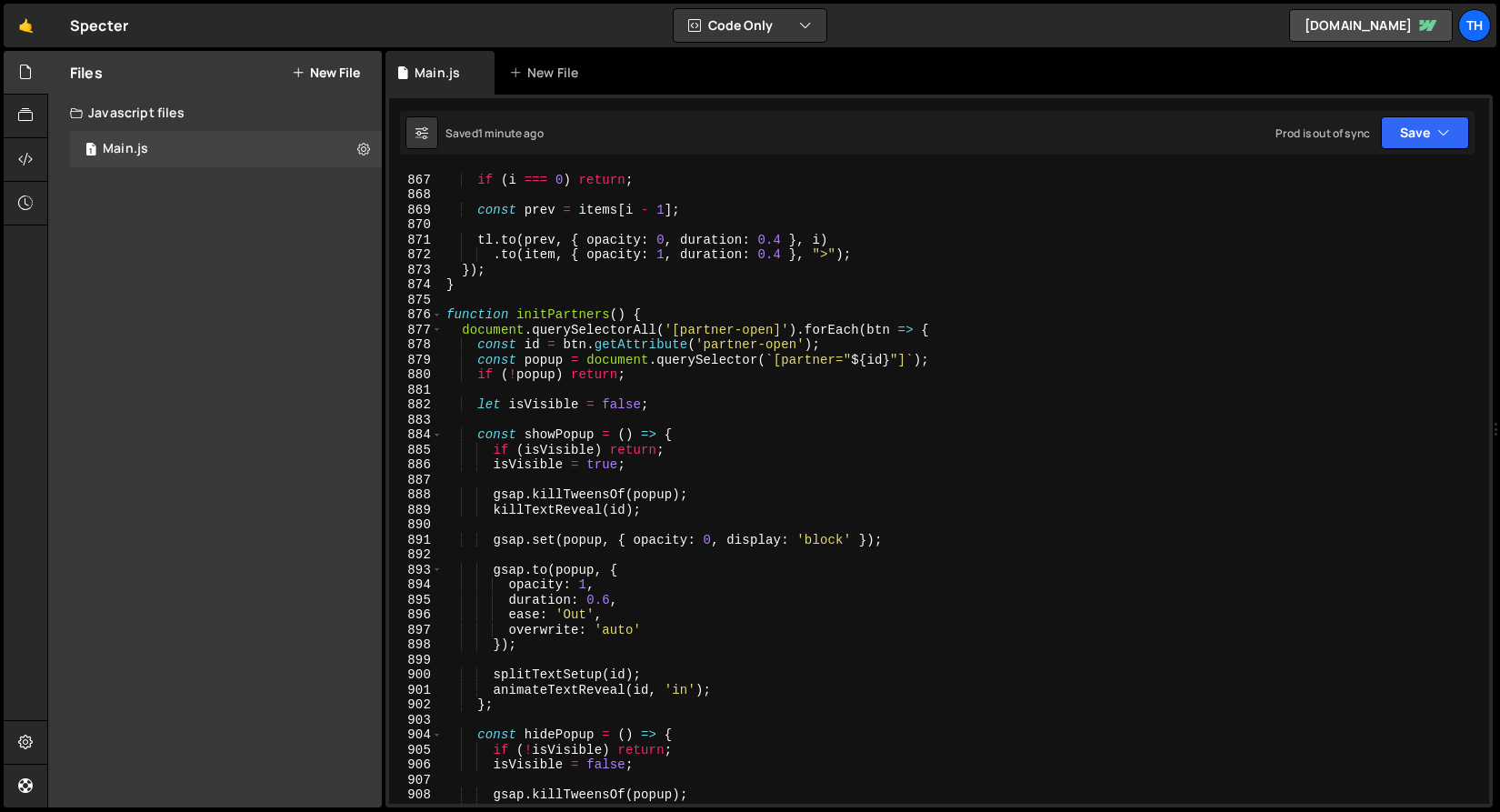
scroll to position [13005, 0]
click at [437, 313] on span at bounding box center [437, 315] width 10 height 16
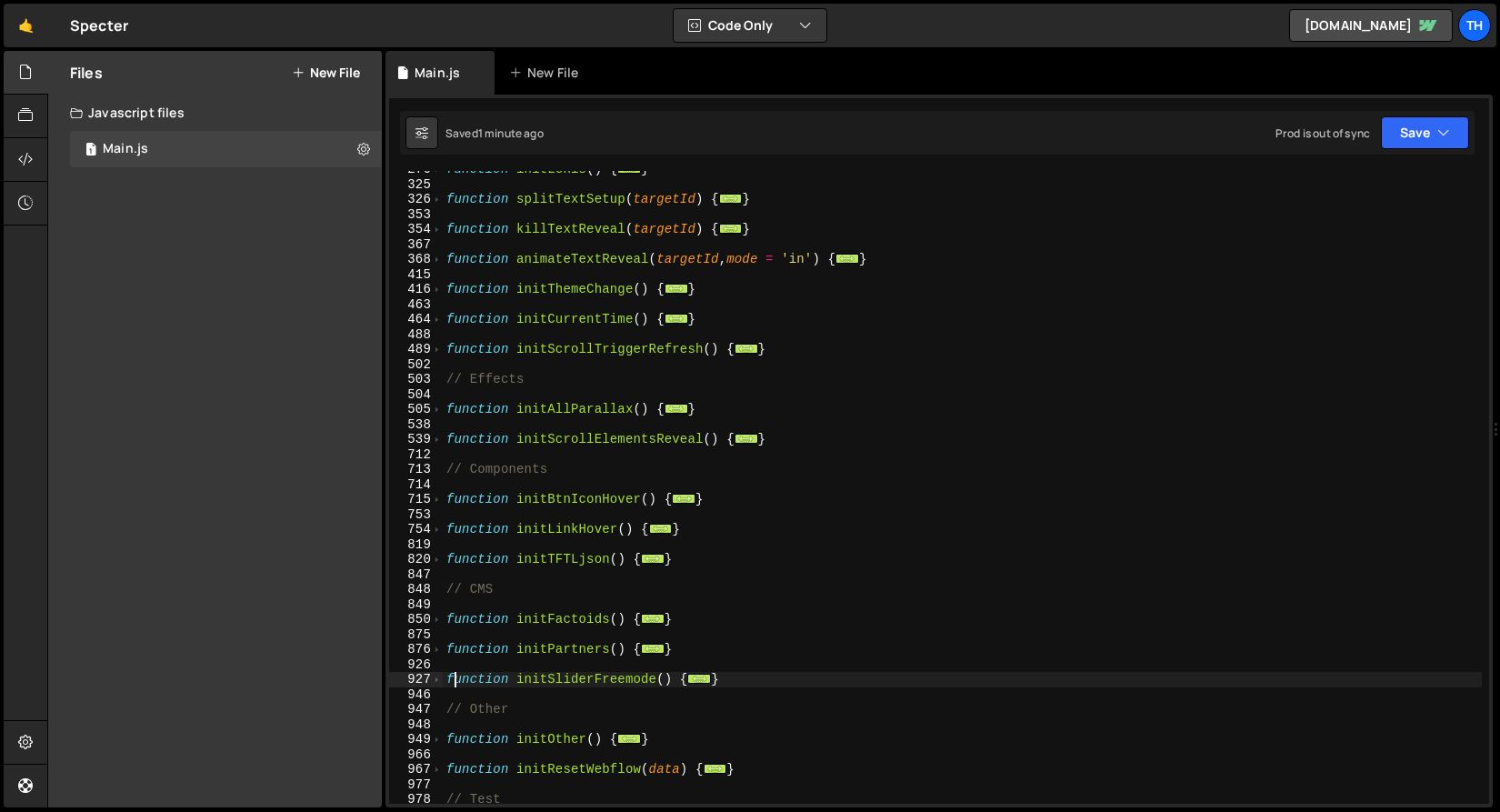
scroll to position [318, 0]
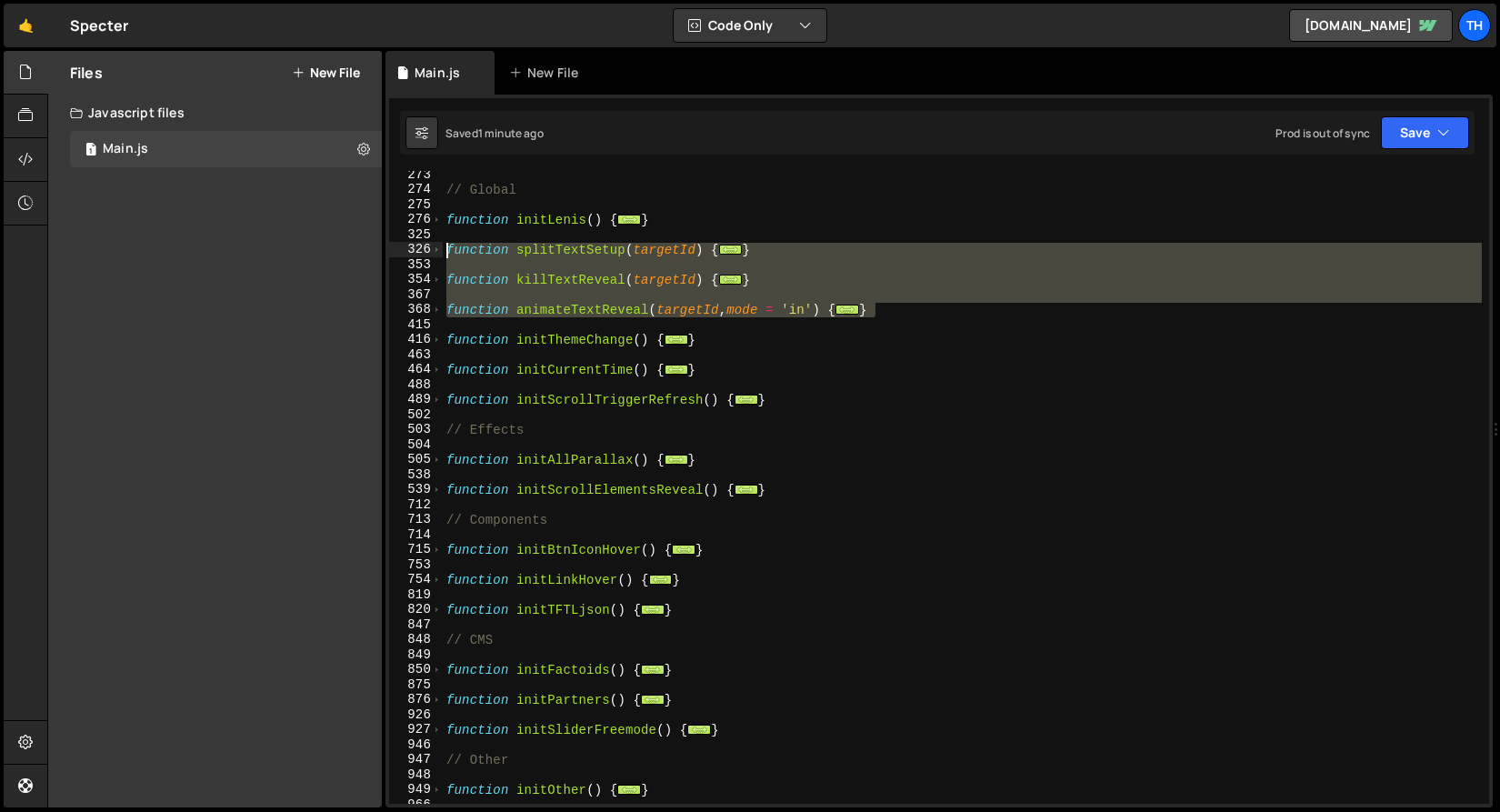
drag, startPoint x: 911, startPoint y: 308, endPoint x: 419, endPoint y: 250, distance: 495.4
click at [419, 250] on div "function initSliderFreemode() { 273 274 275 276 325 326 353 354 367 368 415 416…" at bounding box center [939, 487] width 1100 height 633
paste textarea "}"
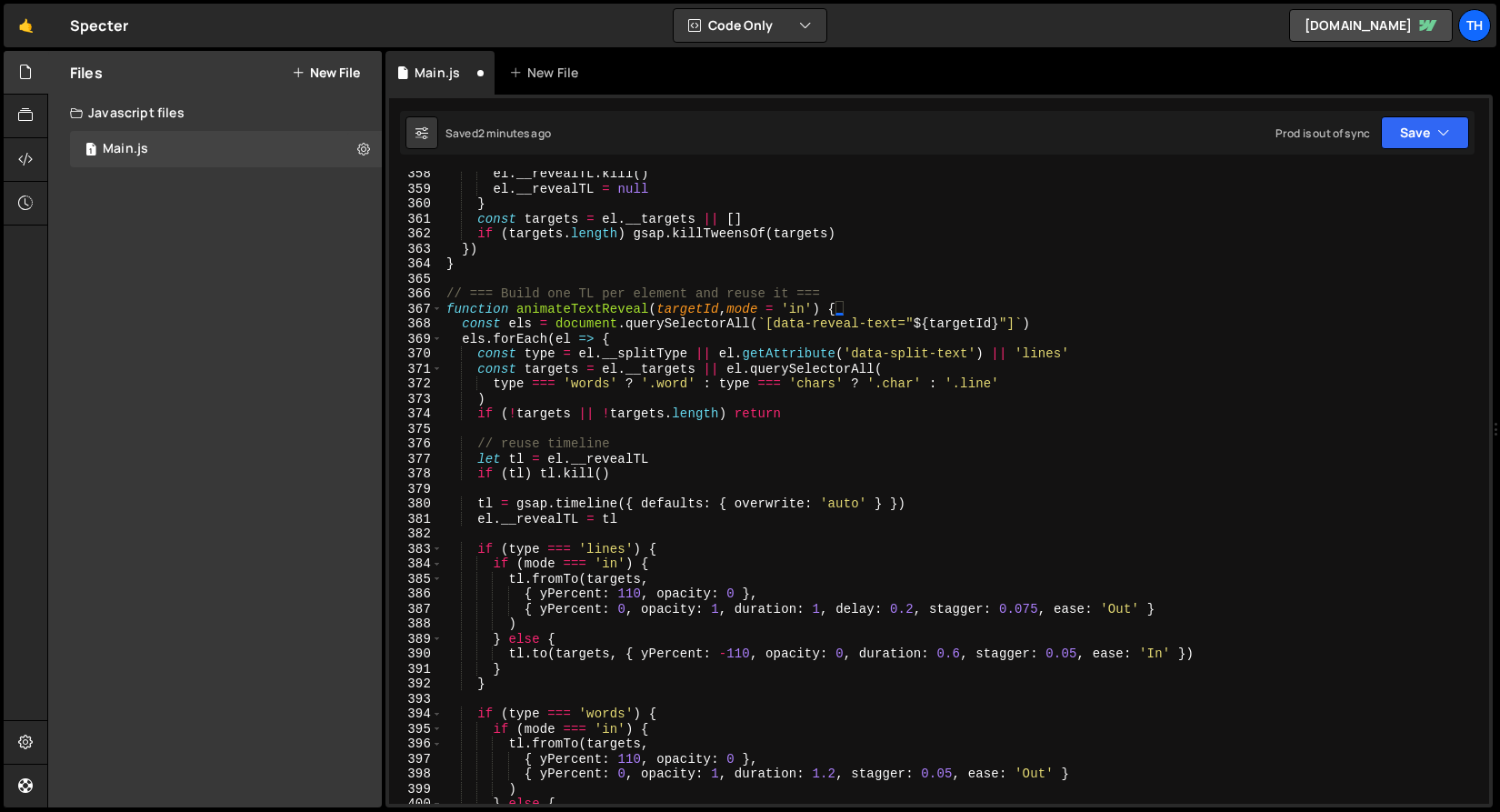
scroll to position [875, 0]
click at [437, 309] on span at bounding box center [437, 309] width 10 height 16
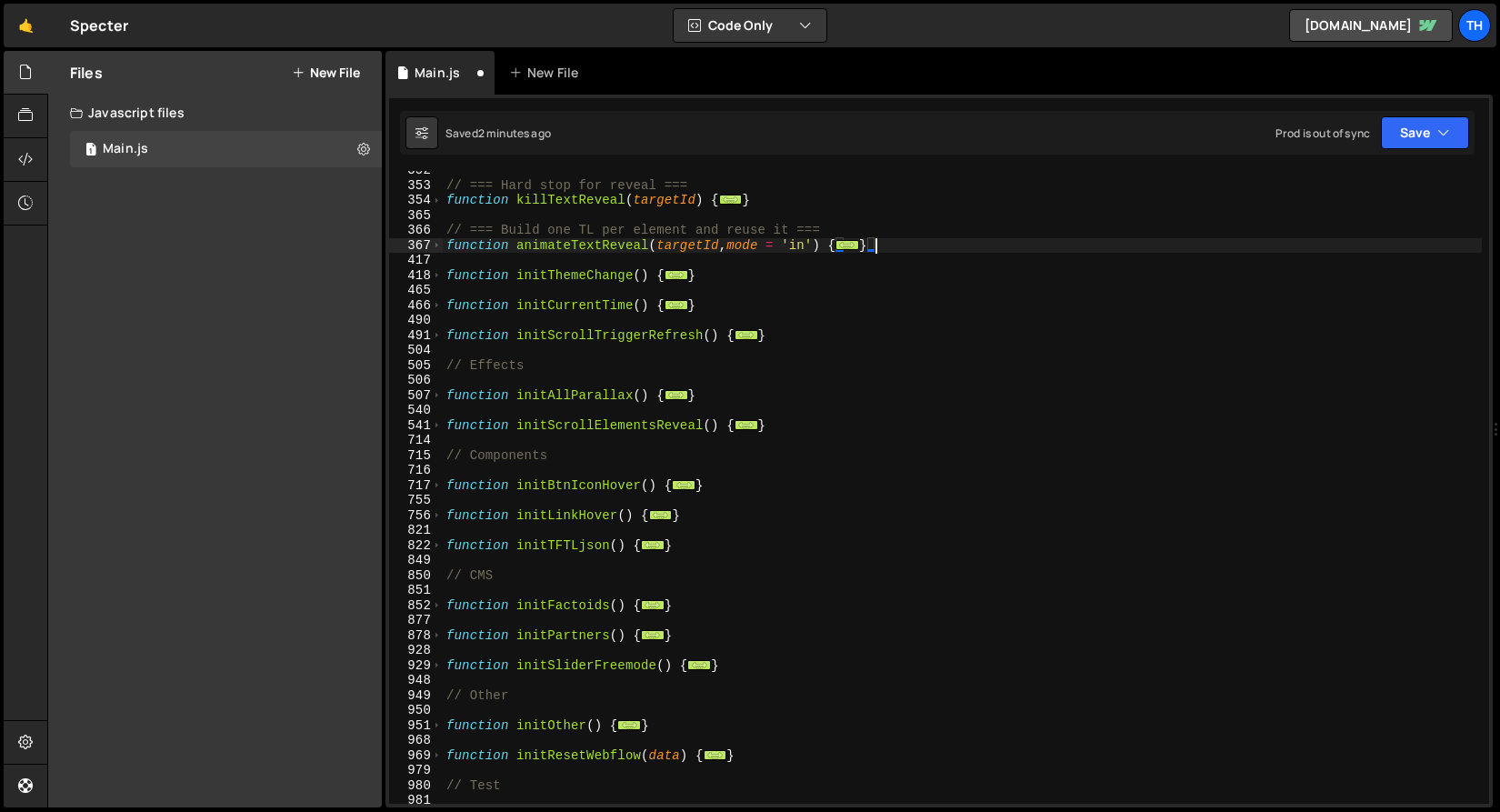
scroll to position [259, 0]
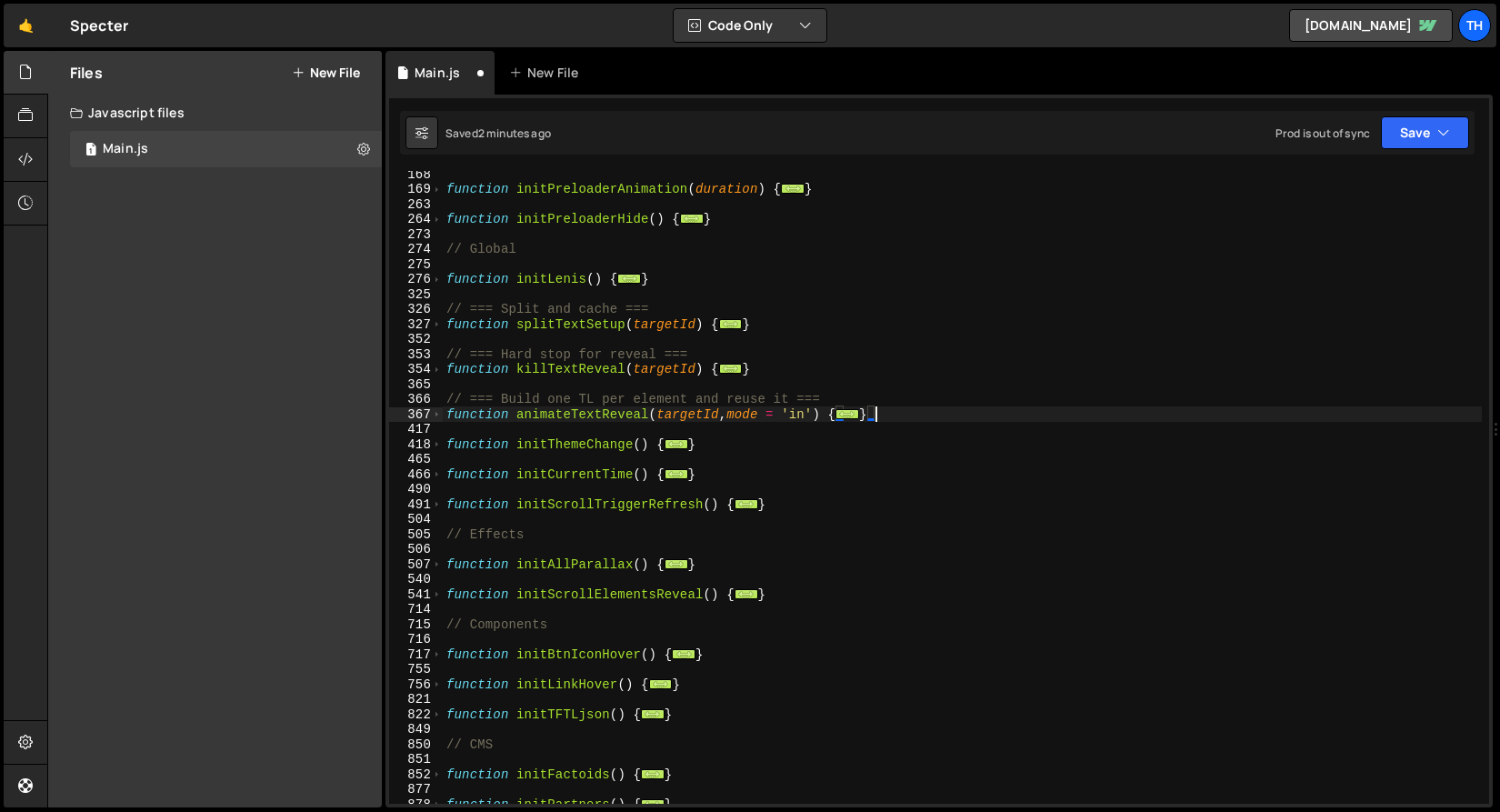
click at [1472, 123] on div "Saved 2 minutes ago Prod is out of sync Upgrade to Edit Save Save to Staging S …" at bounding box center [937, 133] width 1075 height 43
click at [1436, 141] on button "Save" at bounding box center [1426, 132] width 89 height 33
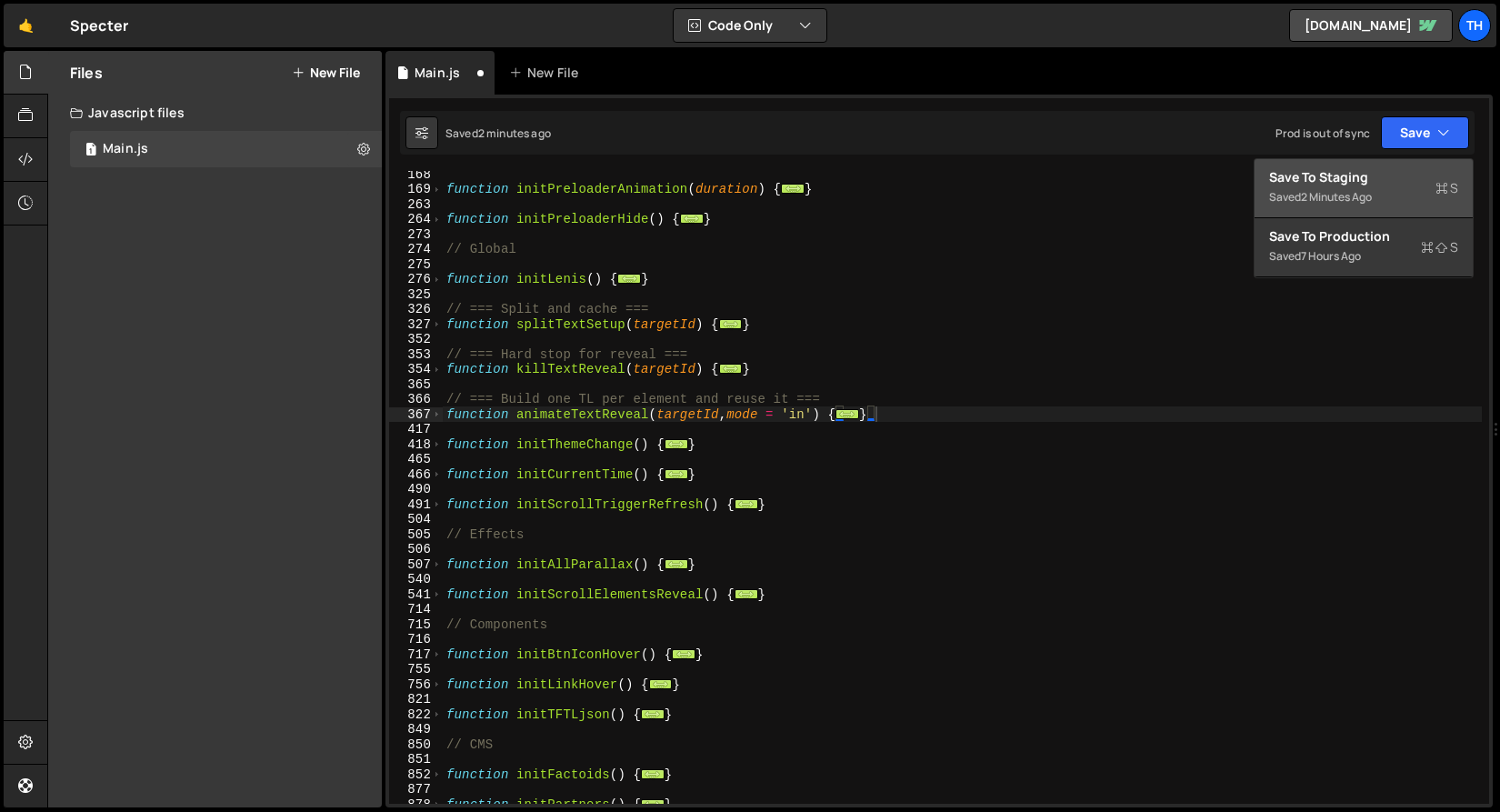
click at [1406, 175] on div "Save to Staging S" at bounding box center [1364, 177] width 189 height 18
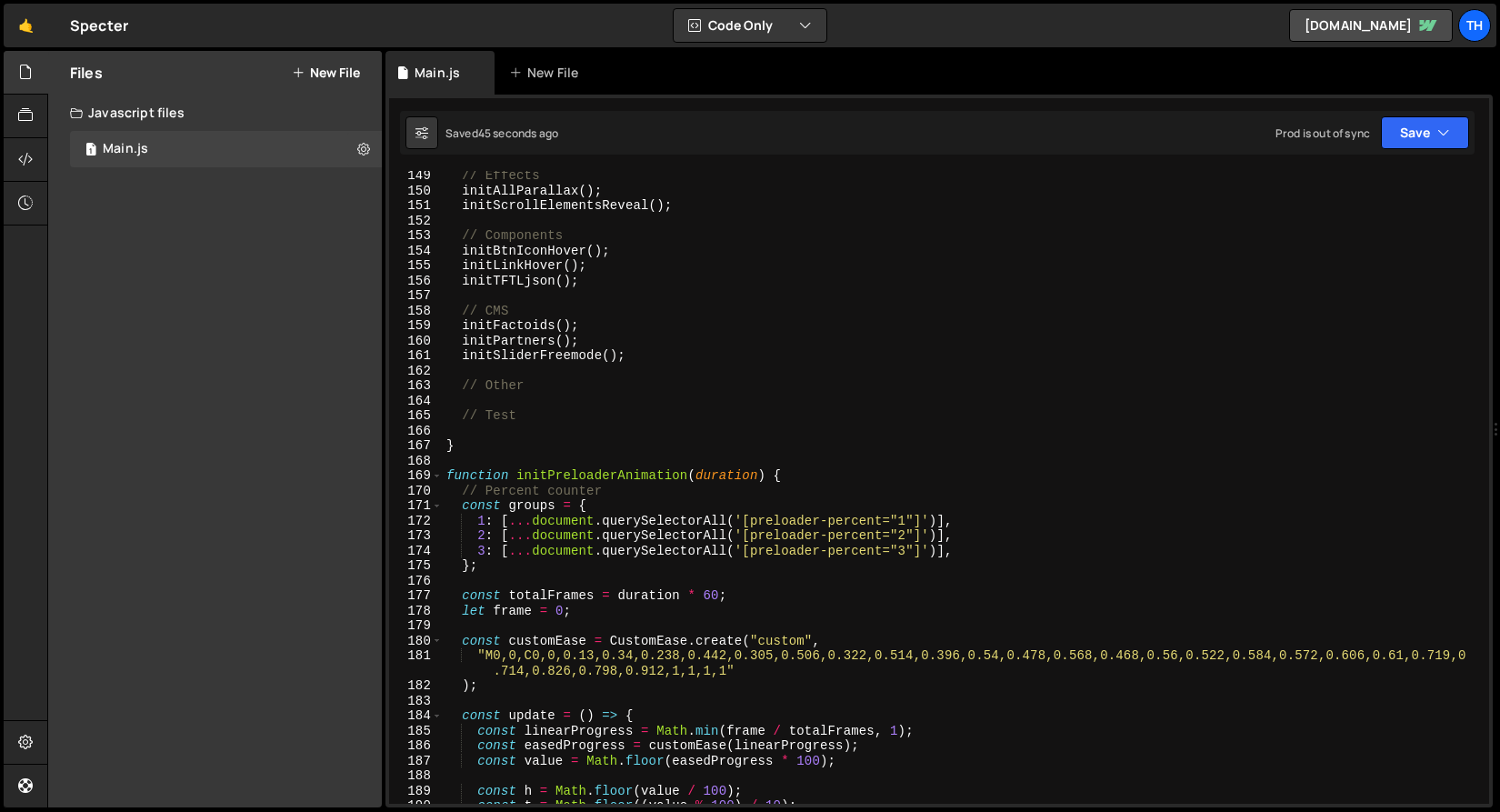
scroll to position [2223, 0]
click at [433, 477] on span at bounding box center [437, 476] width 10 height 16
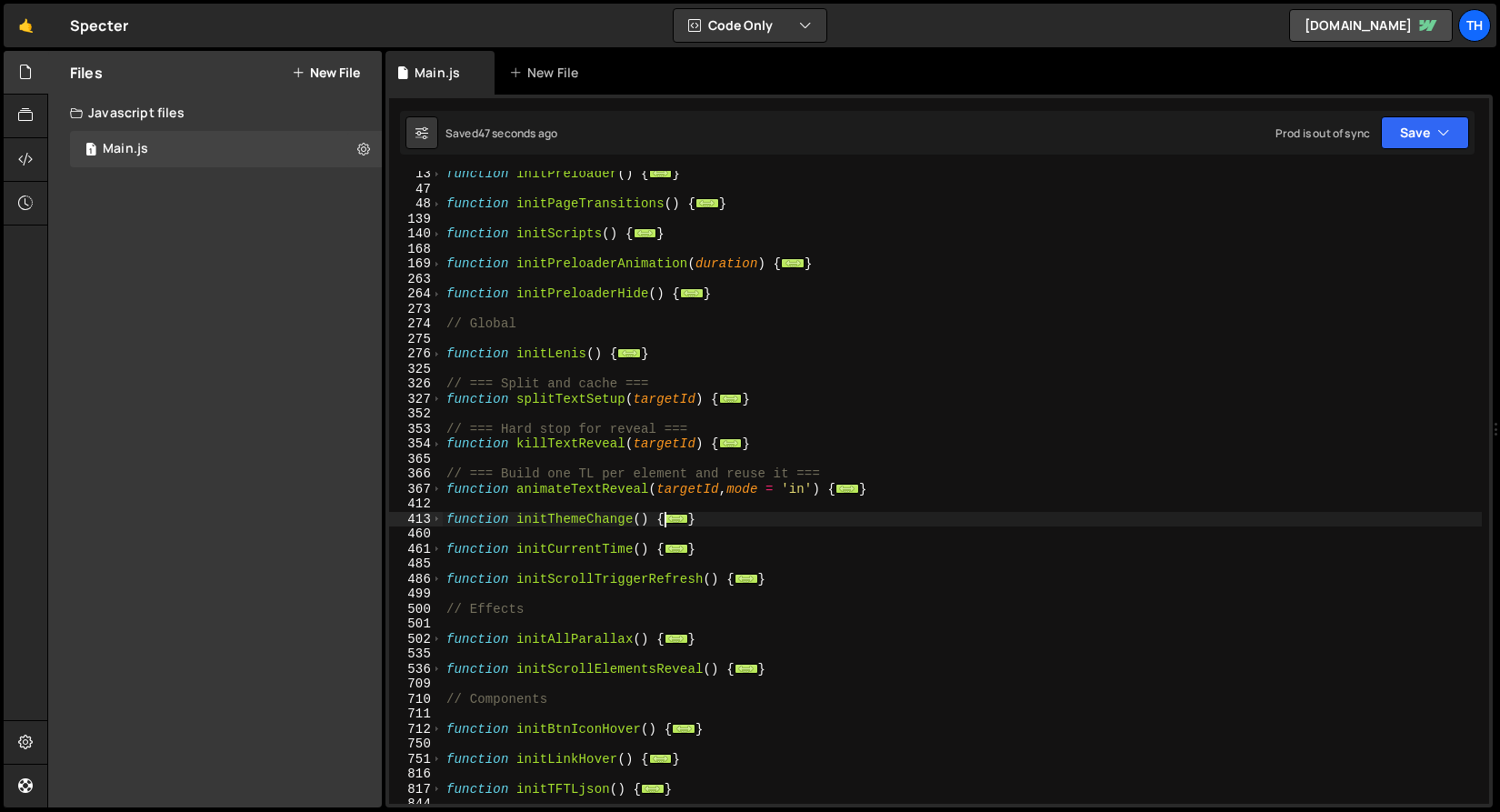
scroll to position [184, 0]
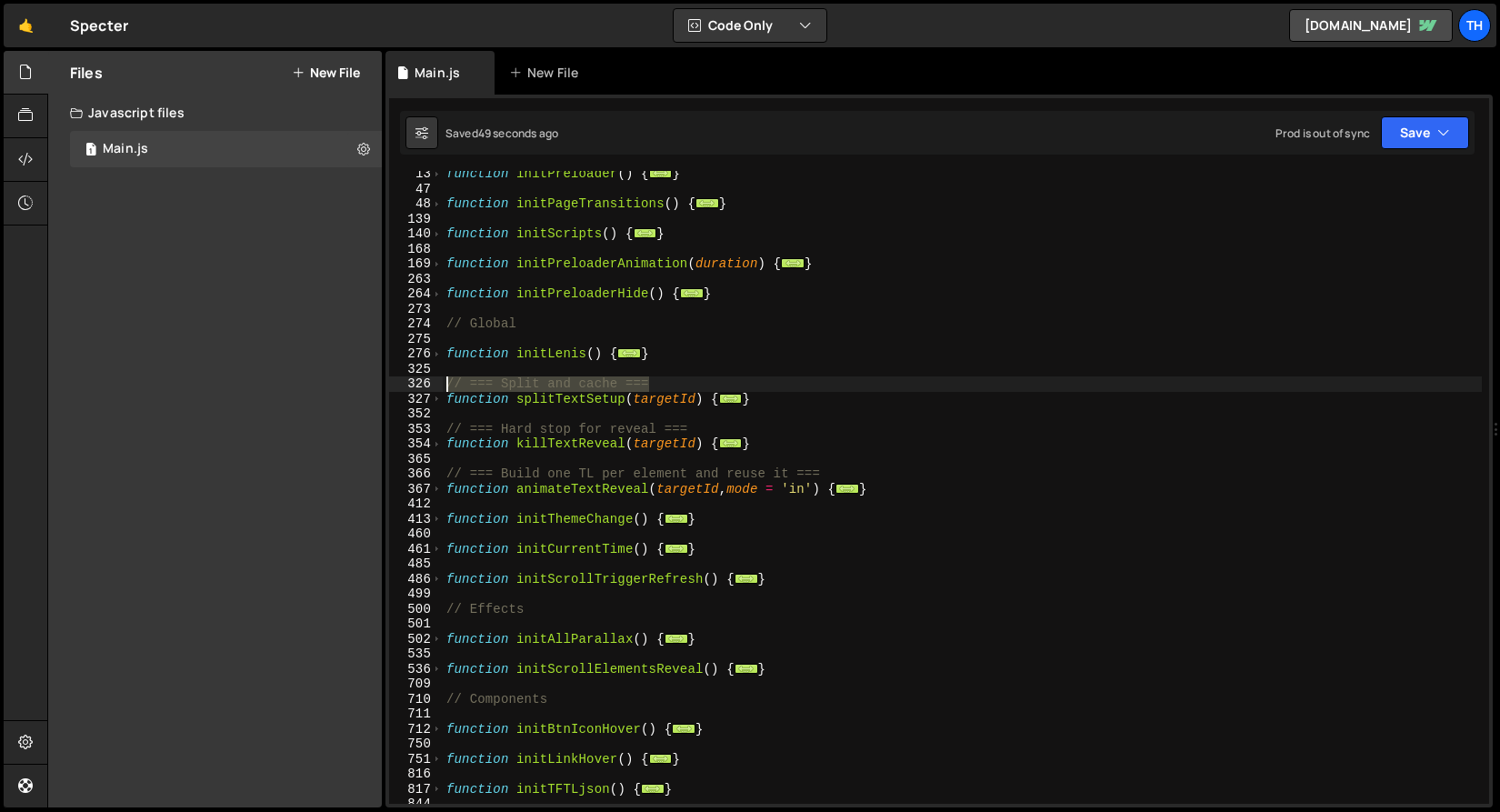
drag, startPoint x: 597, startPoint y: 395, endPoint x: 362, endPoint y: 385, distance: 235.2
click at [362, 385] on div "Files New File Create your first file Get started by starting a Javascript or C…" at bounding box center [774, 430] width 1453 height 758
type textarea "// === Split and cache ==="
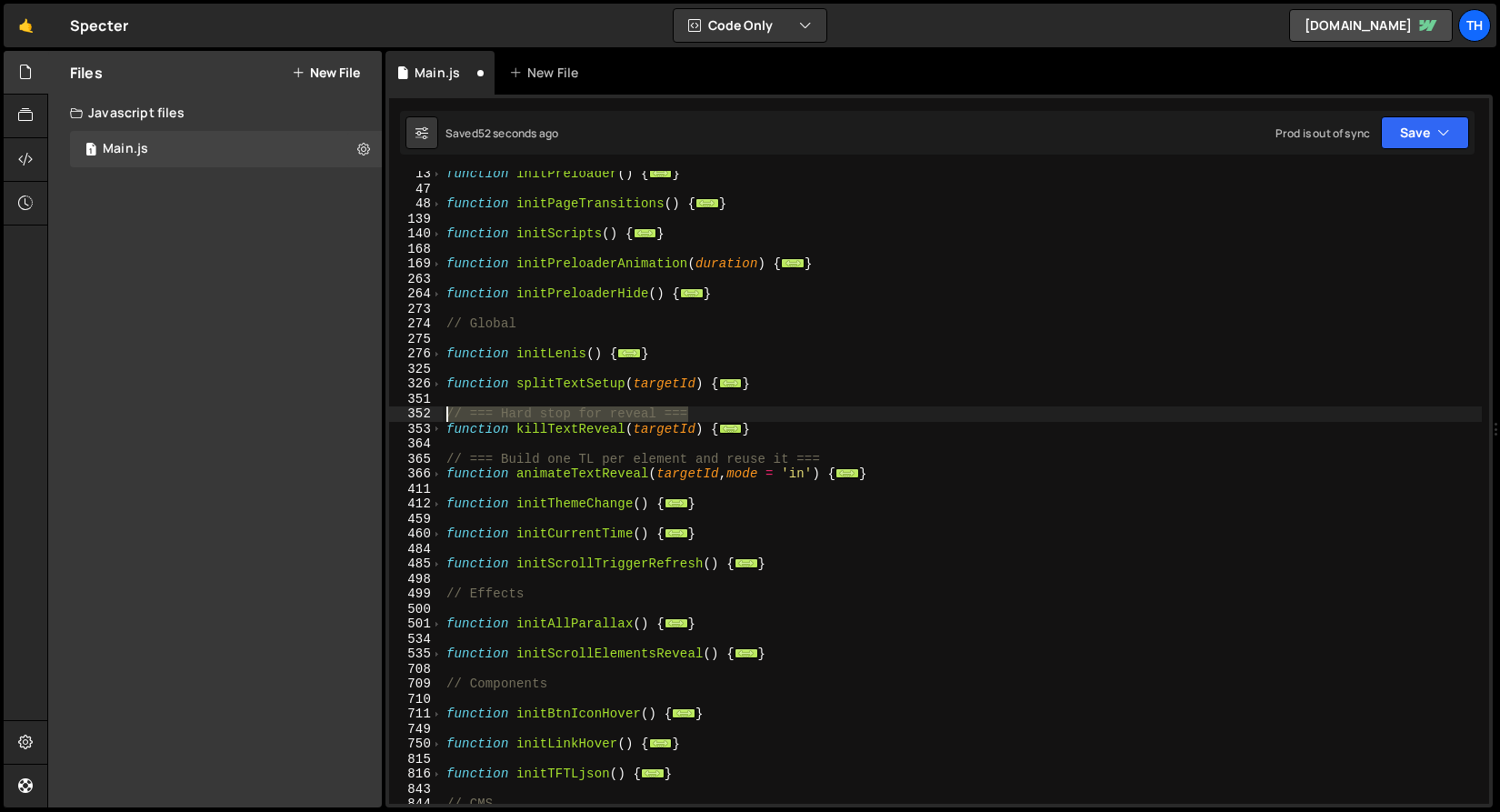
drag, startPoint x: 712, startPoint y: 414, endPoint x: 366, endPoint y: 421, distance: 346.1
click at [366, 421] on div "Files New File Create your first file Get started by starting a Javascript or C…" at bounding box center [774, 430] width 1453 height 758
type textarea "// === Hard stop for reveal ==="
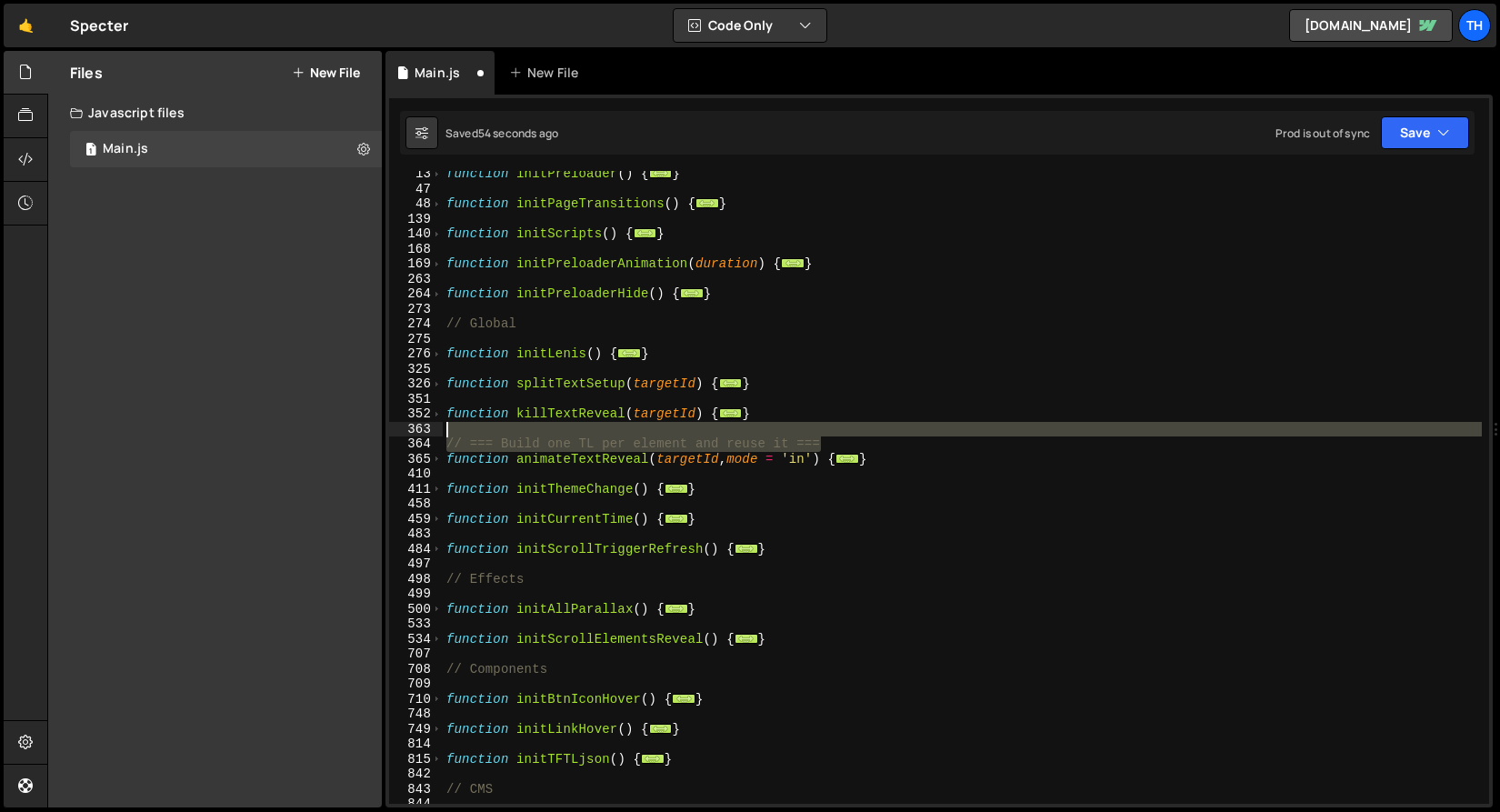
drag, startPoint x: 852, startPoint y: 446, endPoint x: 286, endPoint y: 434, distance: 566.1
click at [286, 434] on div "Files New File Create your first file Get started by starting a Javascript or C…" at bounding box center [774, 430] width 1453 height 758
type textarea "// === Build one TL per element and reuse it ==="
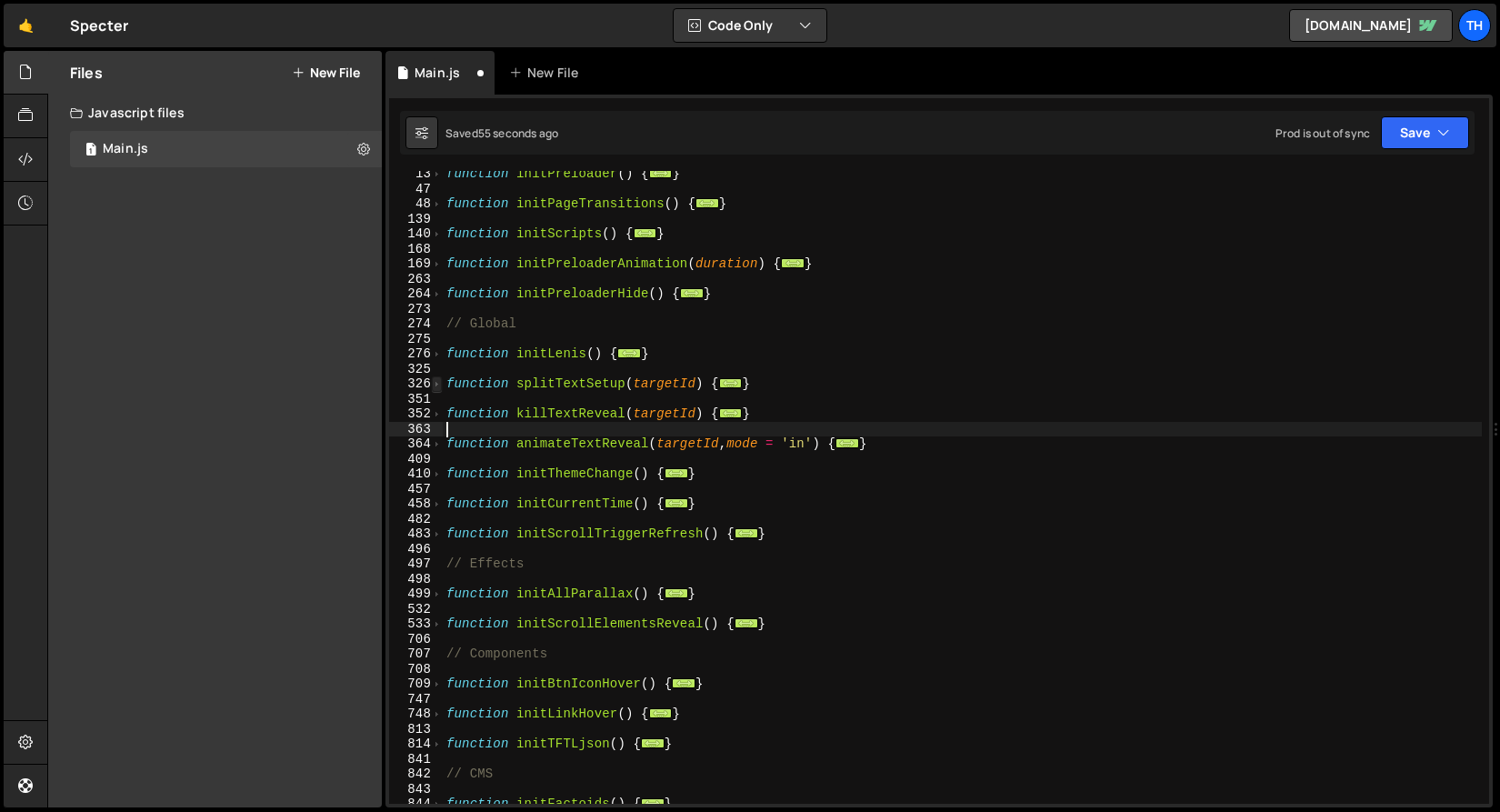
click at [442, 382] on div "326" at bounding box center [416, 384] width 53 height 16
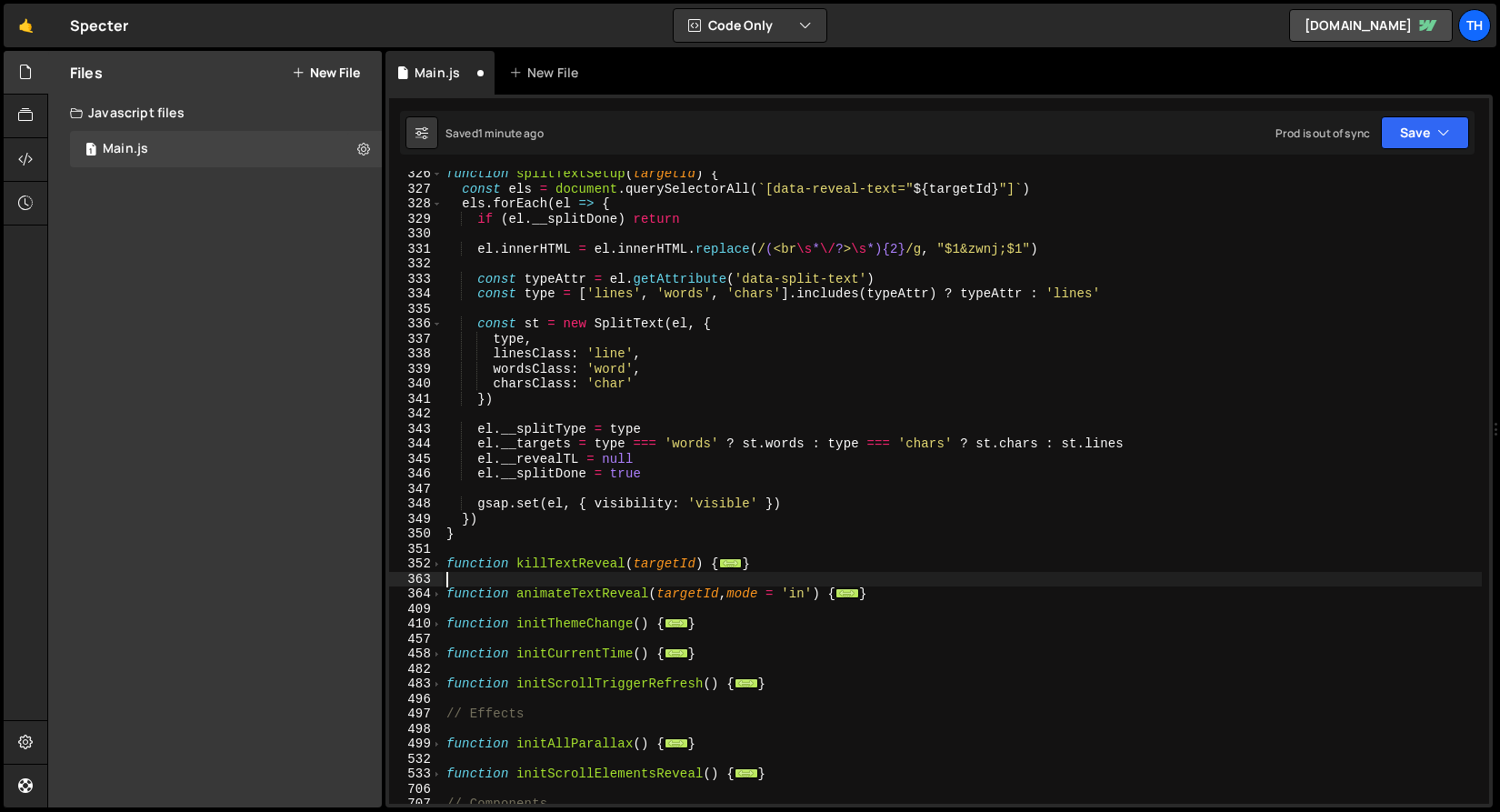
scroll to position [394, 0]
click at [440, 561] on span at bounding box center [437, 565] width 10 height 16
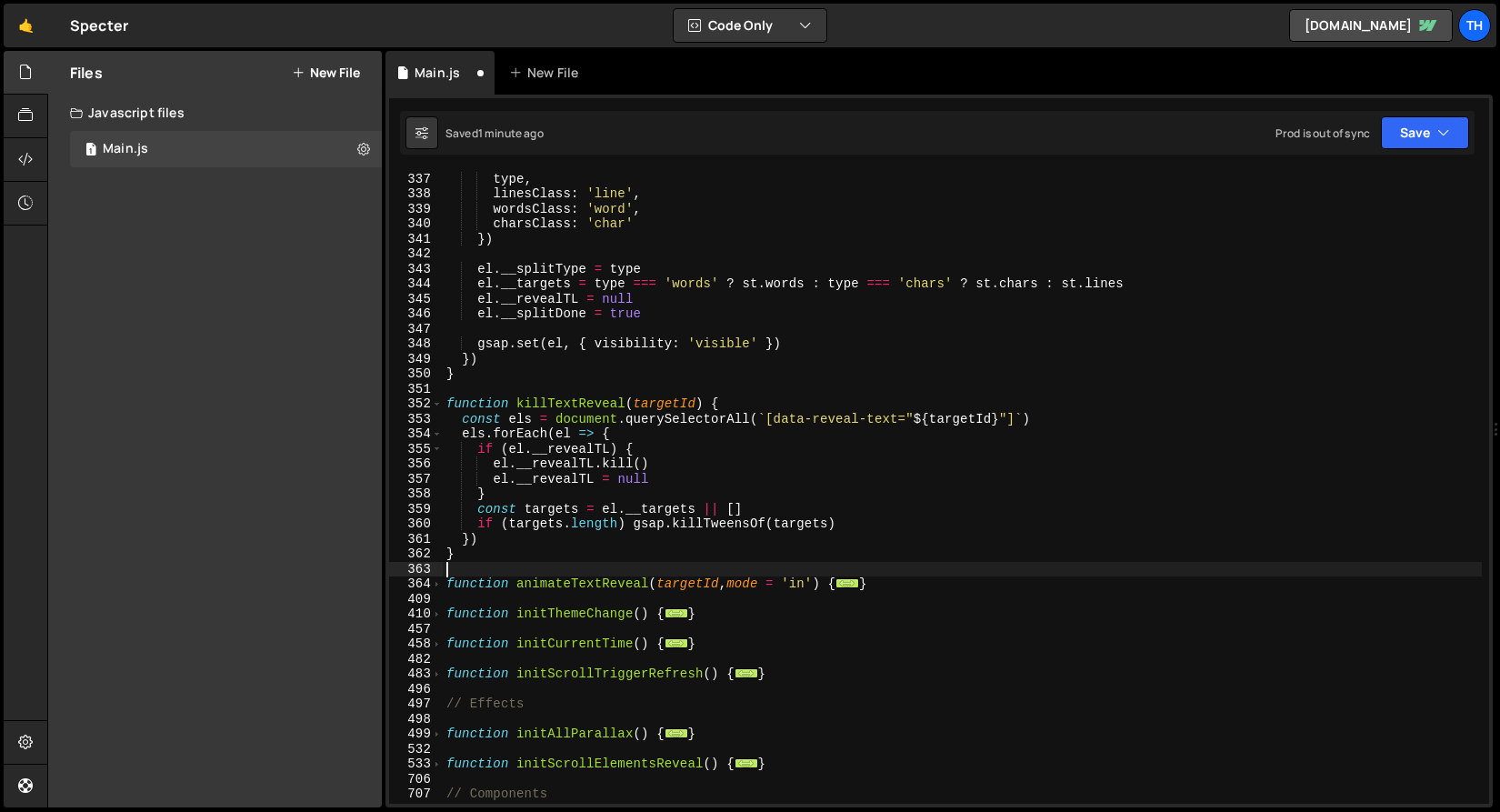
scroll to position [555, 0]
click at [440, 590] on span at bounding box center [437, 584] width 10 height 16
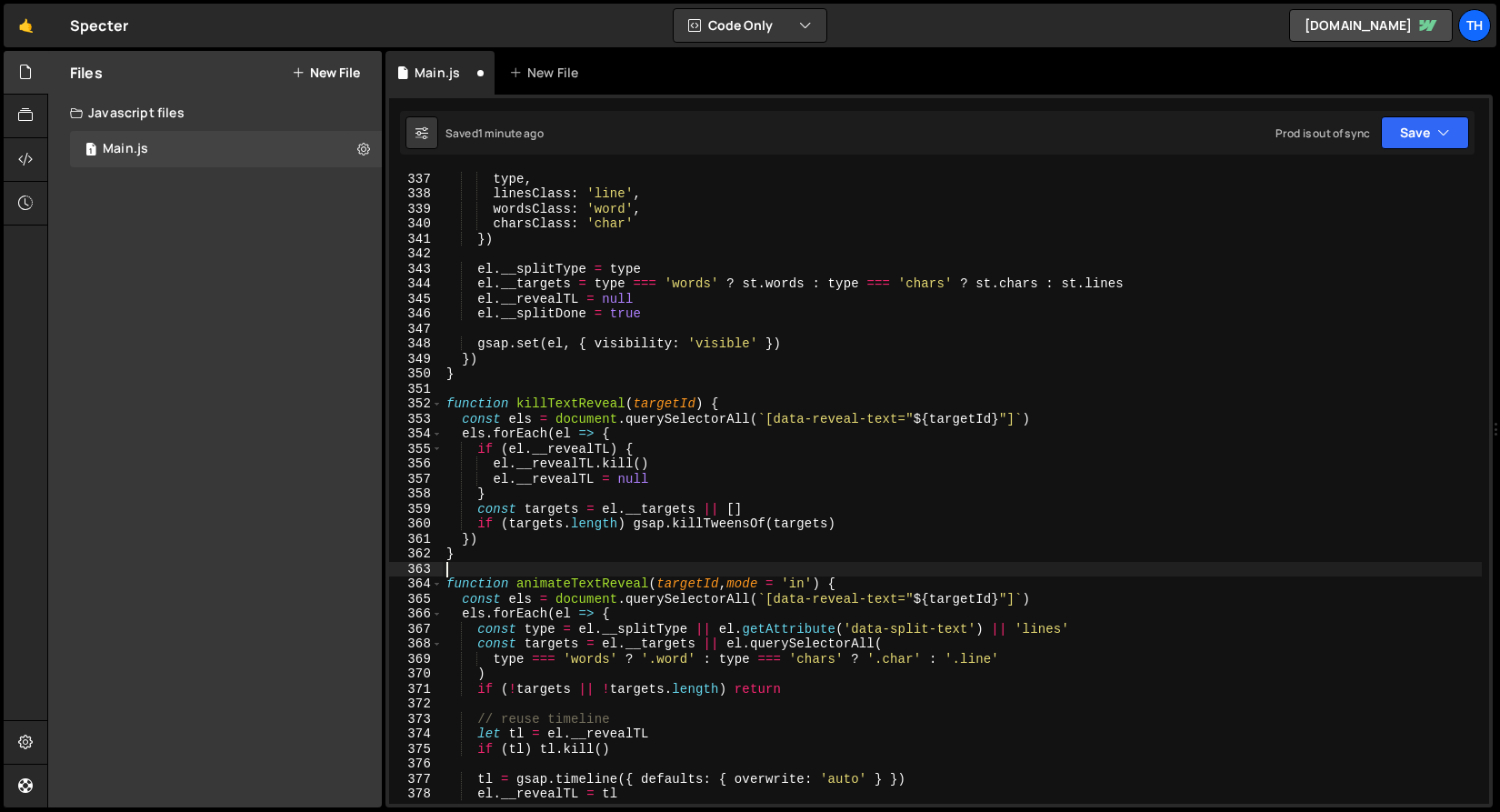
scroll to position [793, 0]
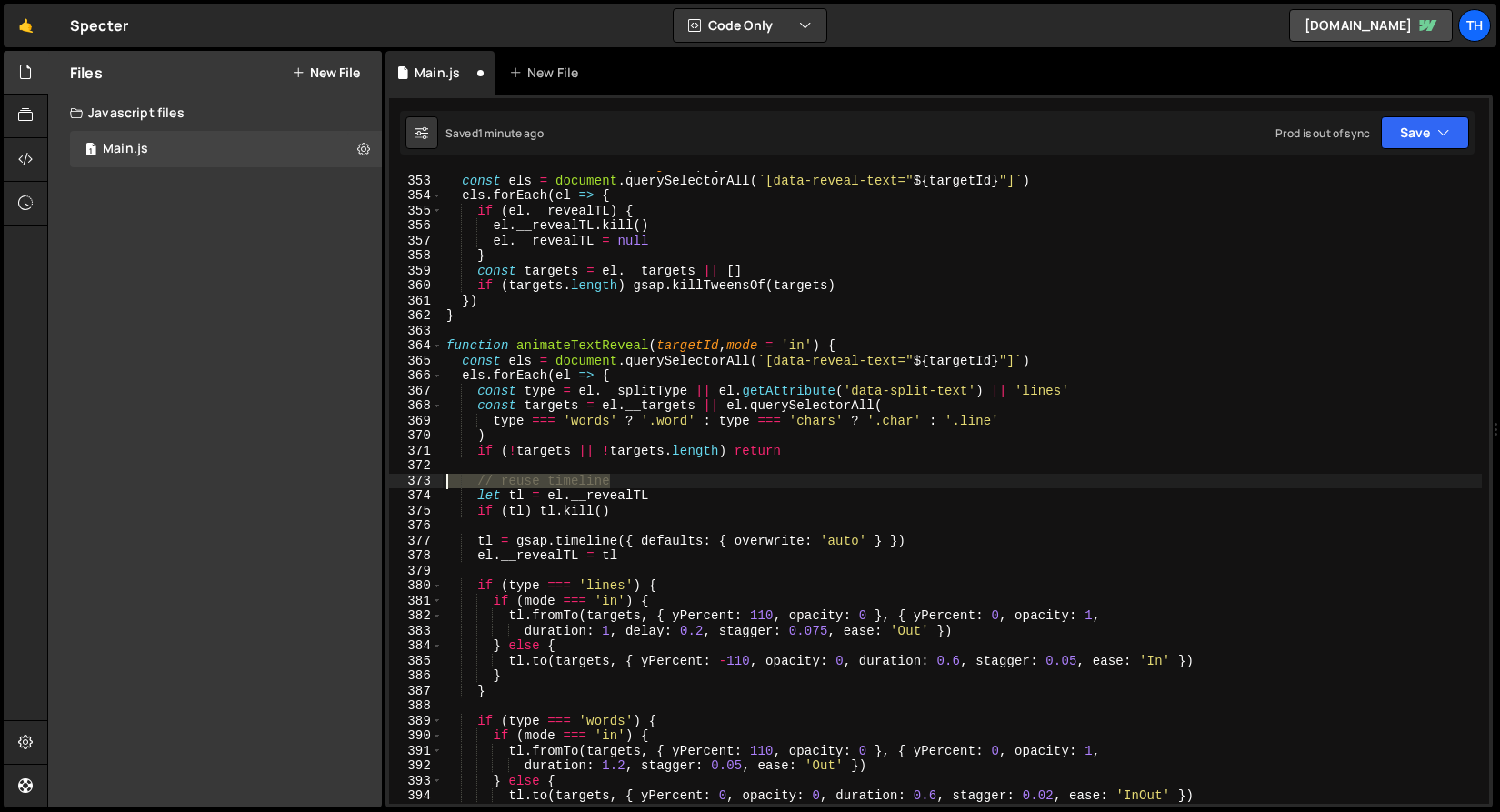
drag, startPoint x: 629, startPoint y: 485, endPoint x: 322, endPoint y: 485, distance: 307.0
click at [322, 485] on div "Files New File Create your first file Get started by starting a Javascript or C…" at bounding box center [774, 430] width 1453 height 758
type textarea "// reuse timeline"
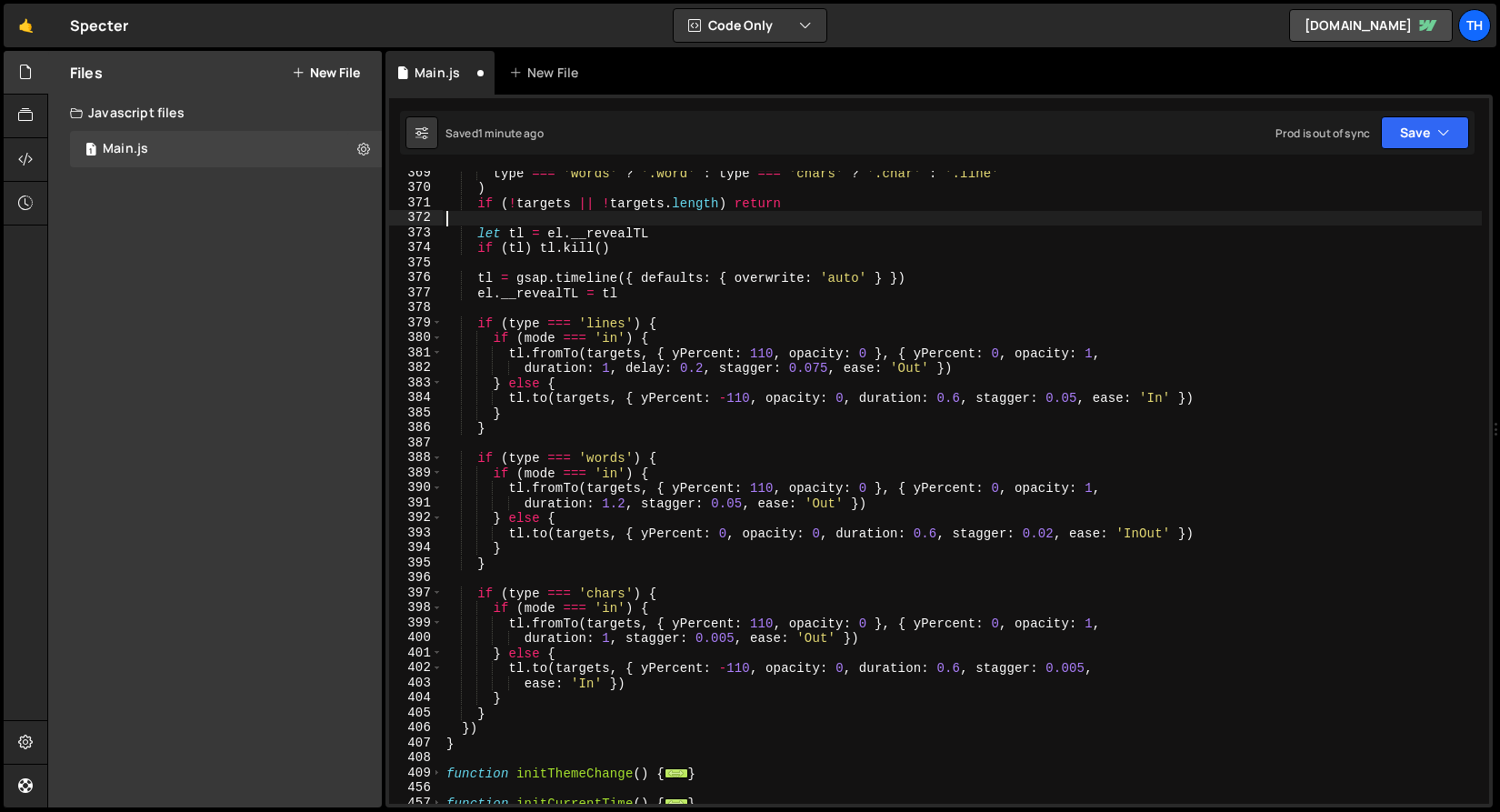
scroll to position [1037, 0]
click at [1408, 140] on button "Save" at bounding box center [1426, 132] width 89 height 33
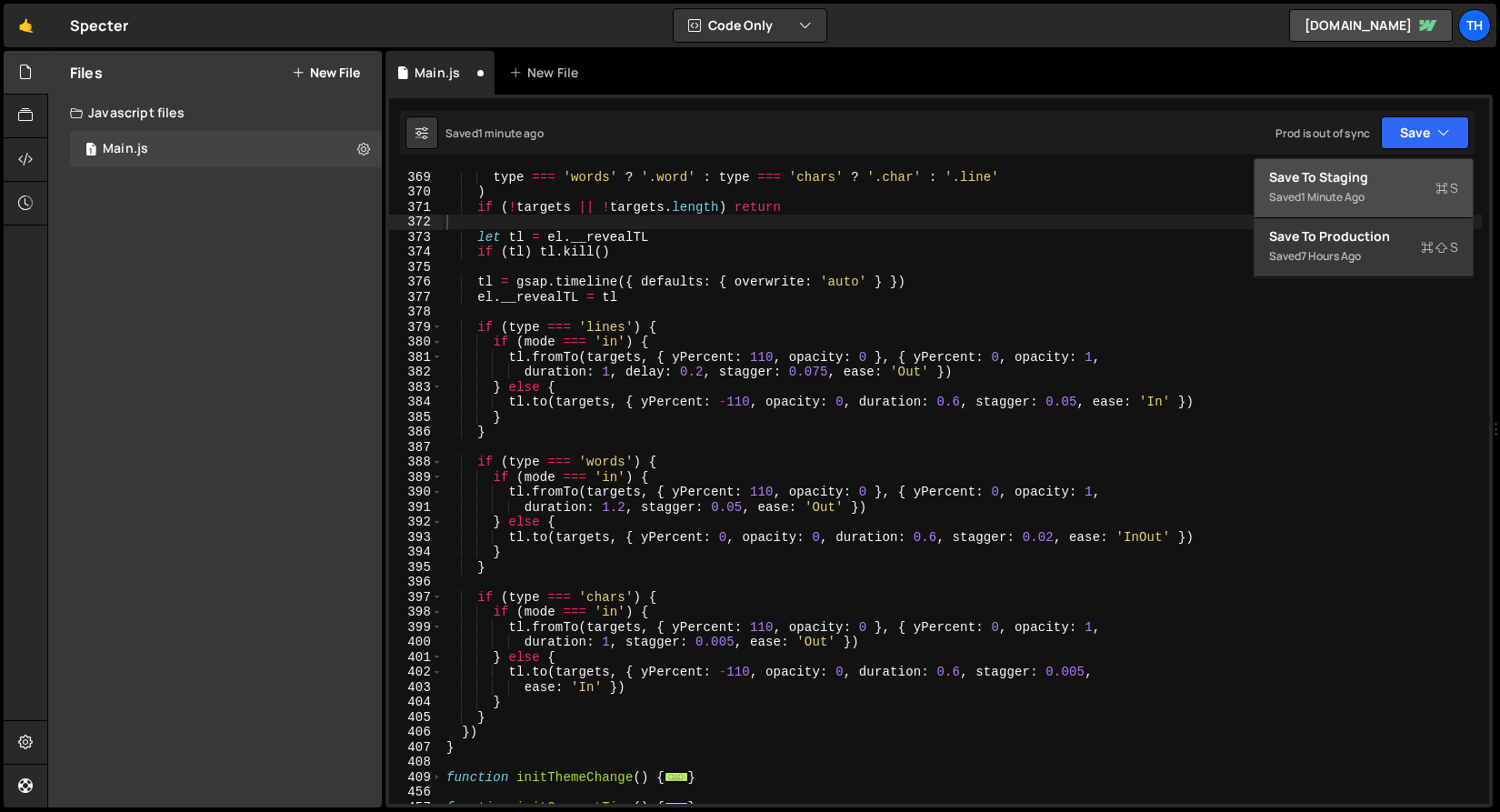
click at [1360, 184] on div "Save to Staging S" at bounding box center [1364, 177] width 189 height 18
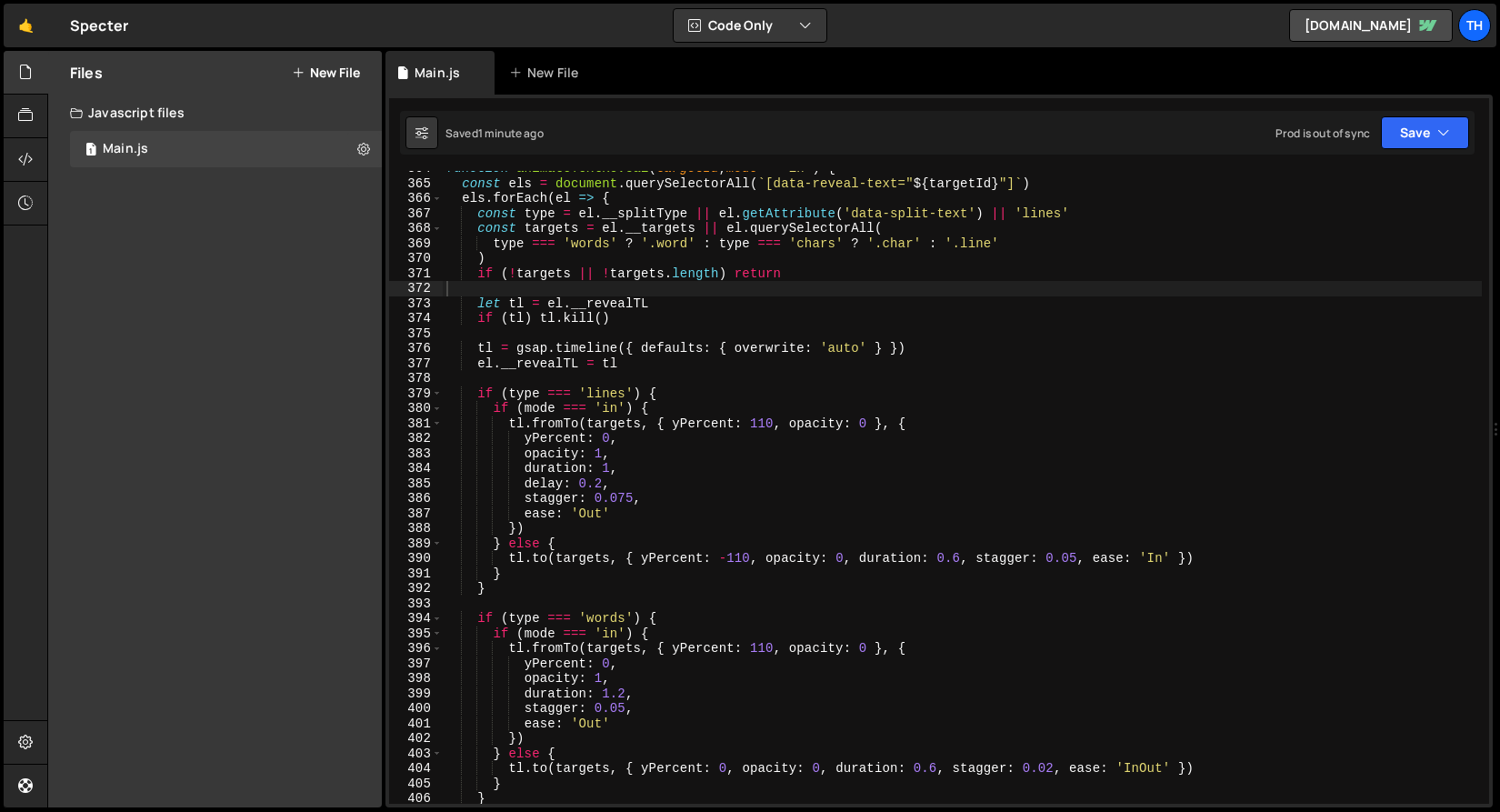
scroll to position [5471, 0]
click at [698, 430] on div "function animateTextReveal ( targetId , mode = 'in' ) { const els = document . …" at bounding box center [962, 492] width 1040 height 663
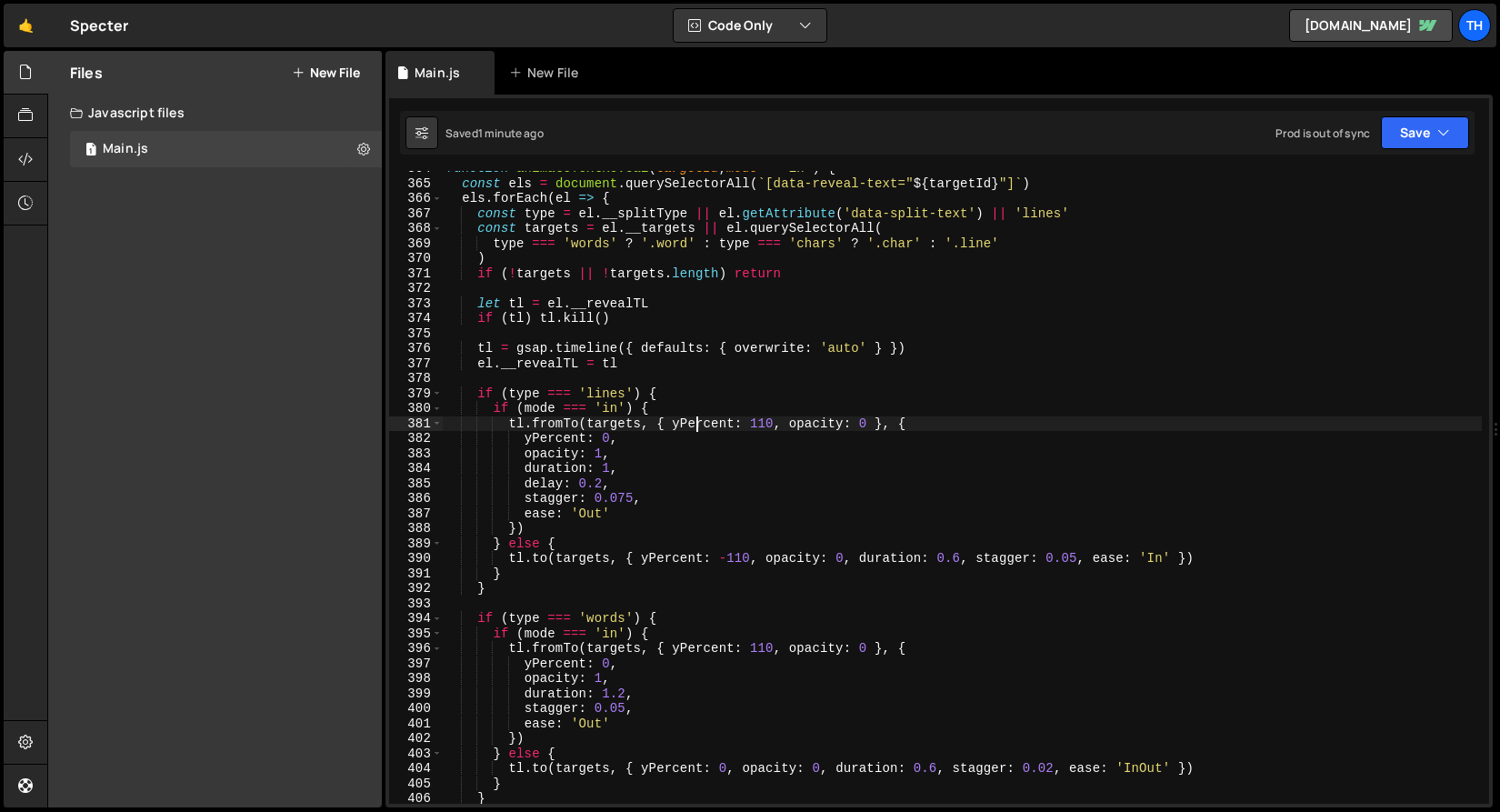
click at [698, 430] on div "function animateTextReveal ( targetId , mode = 'in' ) { const els = document . …" at bounding box center [962, 492] width 1040 height 663
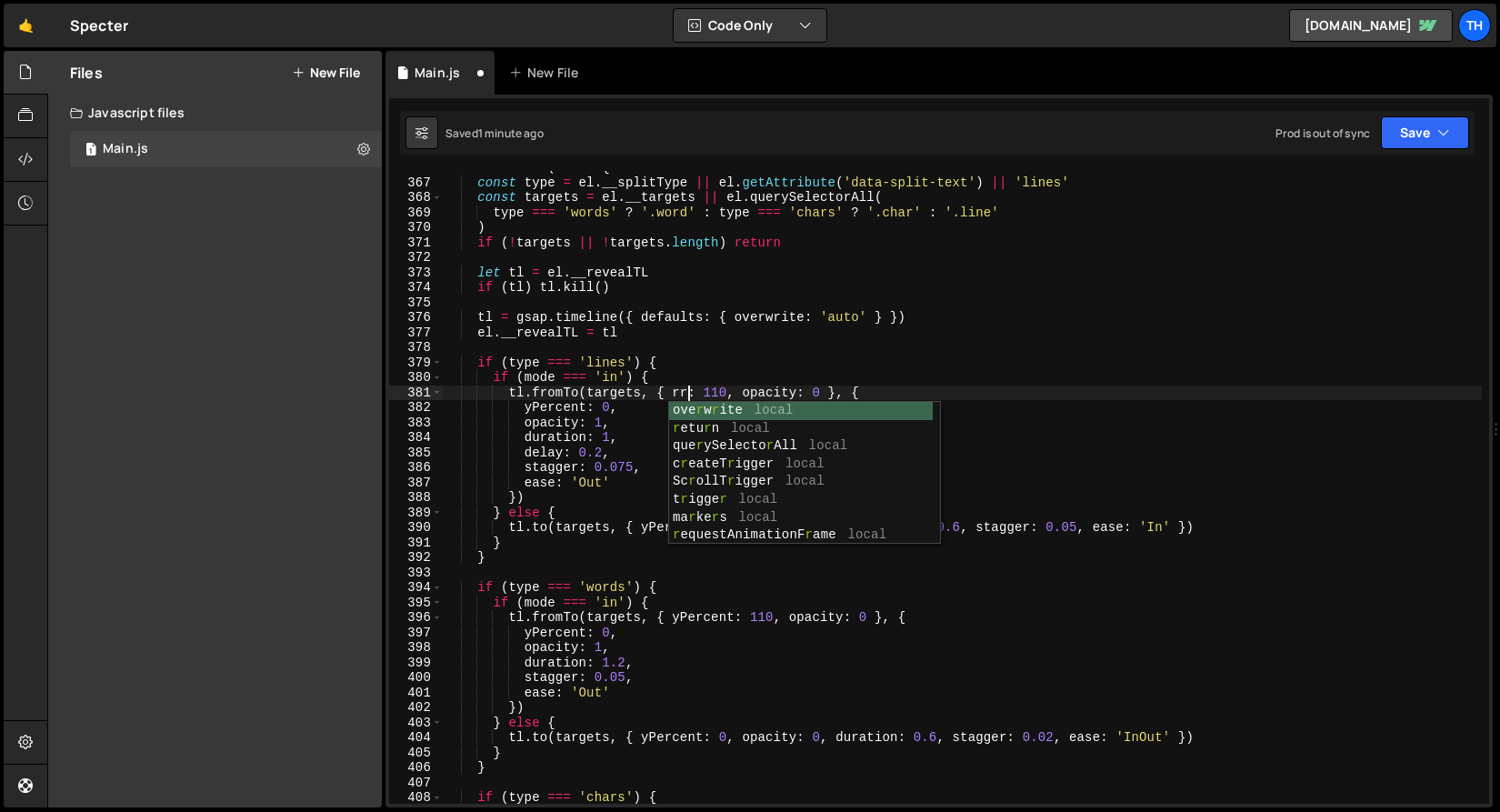
scroll to position [0, 18]
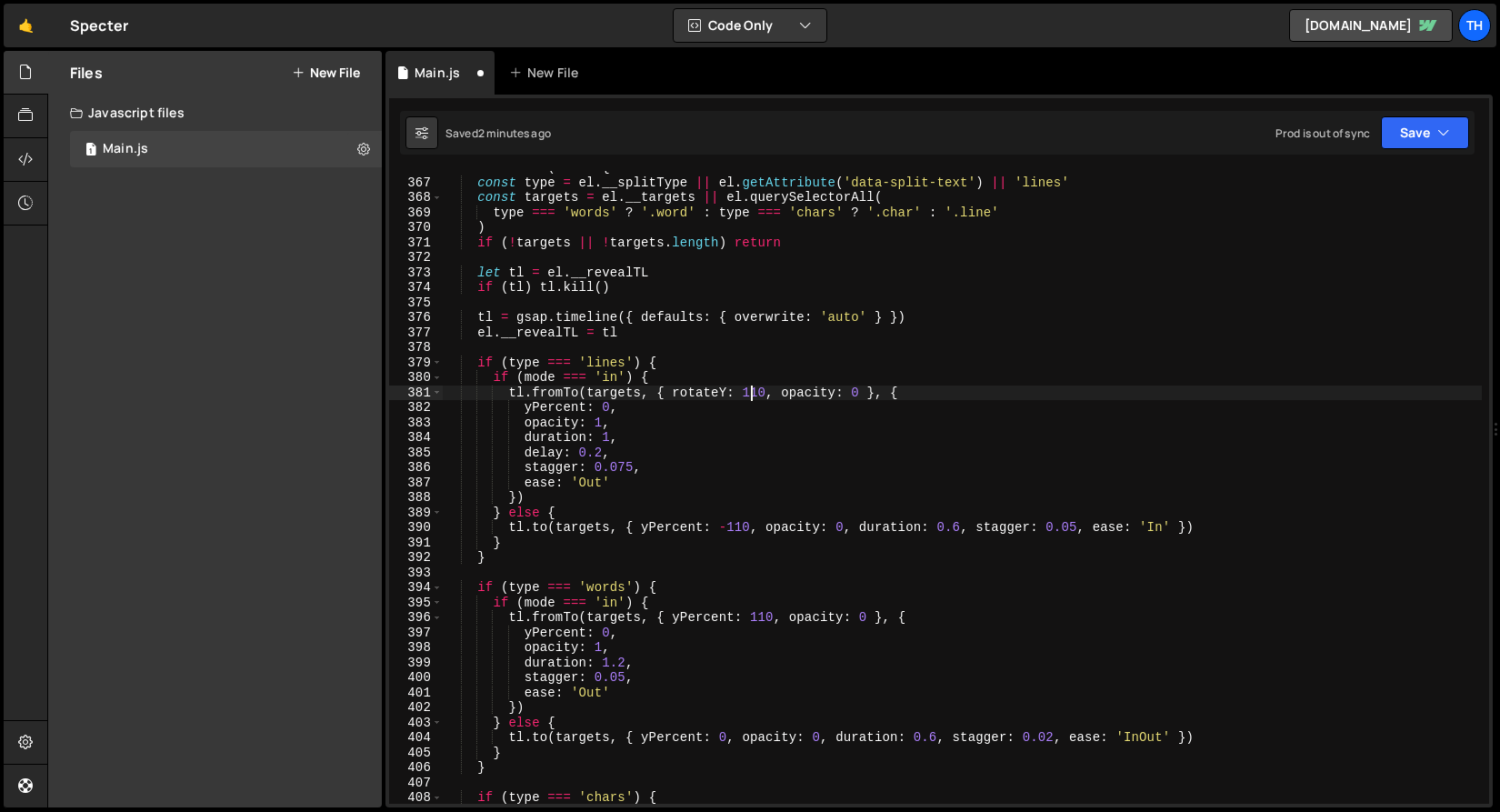
click at [755, 394] on div "els . forEach ( el => { const type = el . __splitType || el . getAttribute ( 'd…" at bounding box center [962, 491] width 1040 height 663
click at [695, 410] on div "els . forEach ( el => { const type = el . __splitType || el . getAttribute ( 'd…" at bounding box center [962, 491] width 1040 height 663
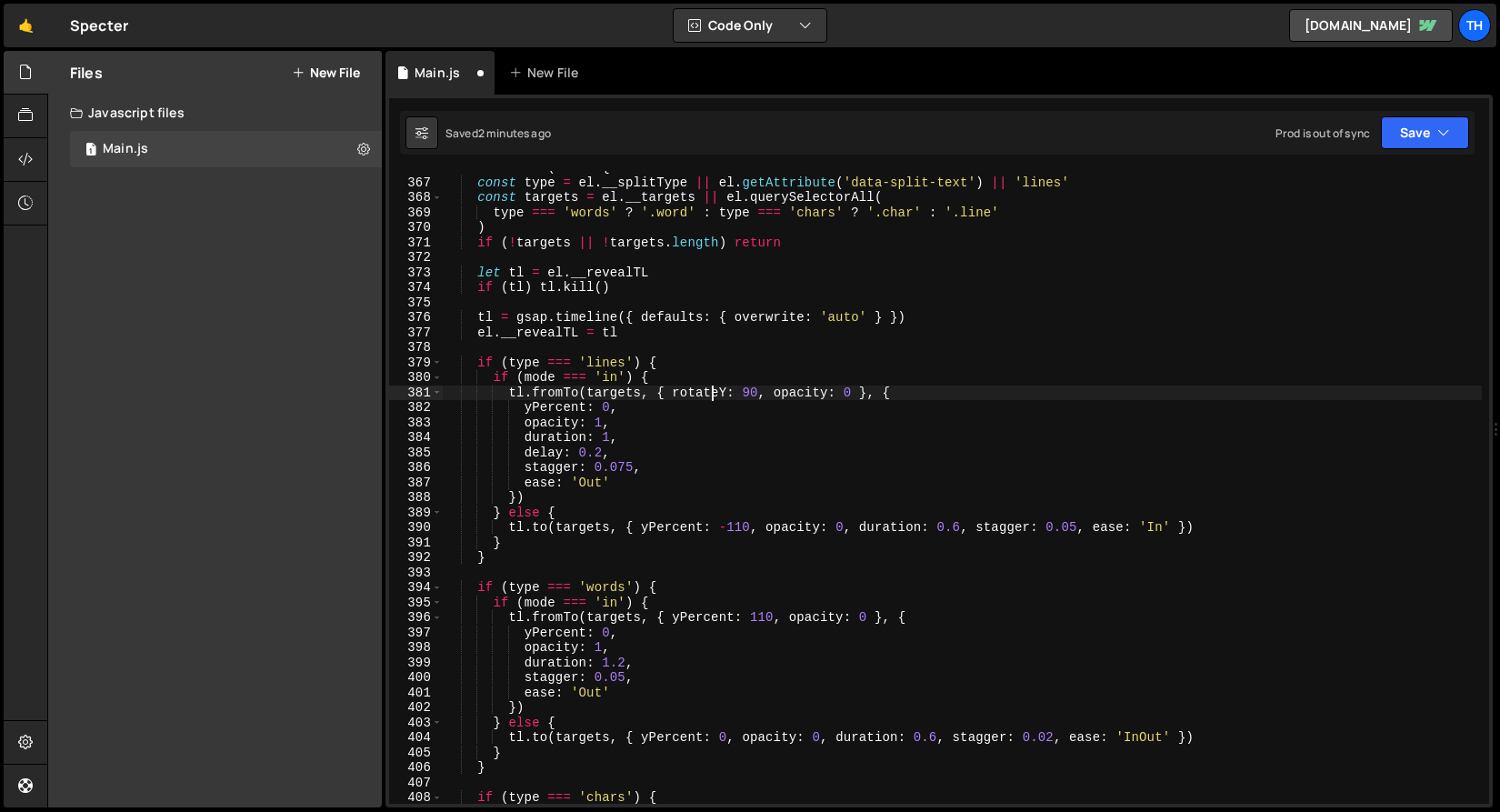
click at [716, 391] on div "els . forEach ( el => { const type = el . __splitType || el . getAttribute ( 'd…" at bounding box center [962, 491] width 1040 height 663
click at [567, 415] on div "els . forEach ( el => { const type = el . __splitType || el . getAttribute ( 'd…" at bounding box center [962, 491] width 1040 height 663
paste textarea "rotateY"
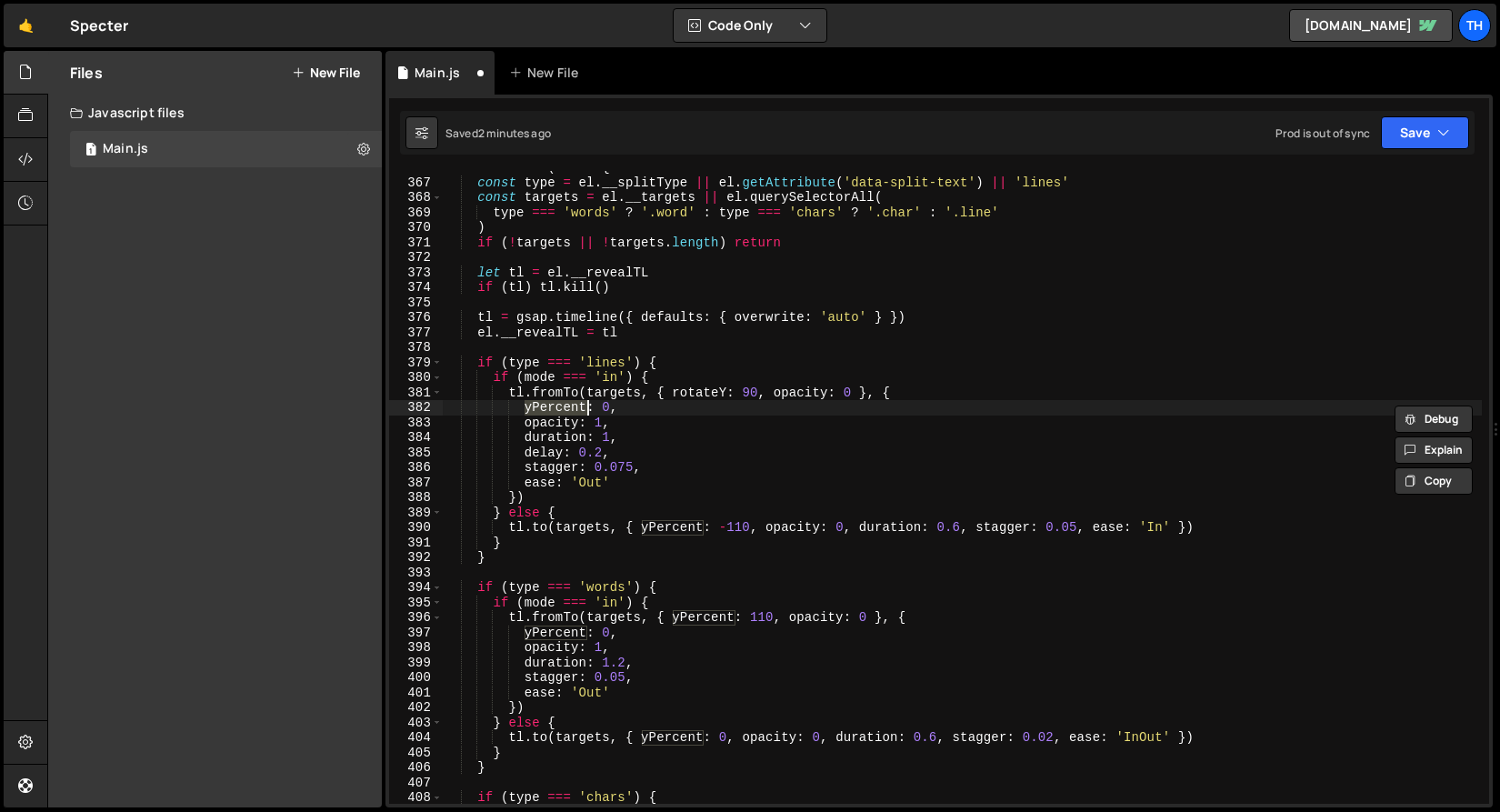
scroll to position [0, 10]
click at [688, 531] on div "els . forEach ( el => { const type = el . __splitType || el . getAttribute ( 'd…" at bounding box center [962, 491] width 1040 height 663
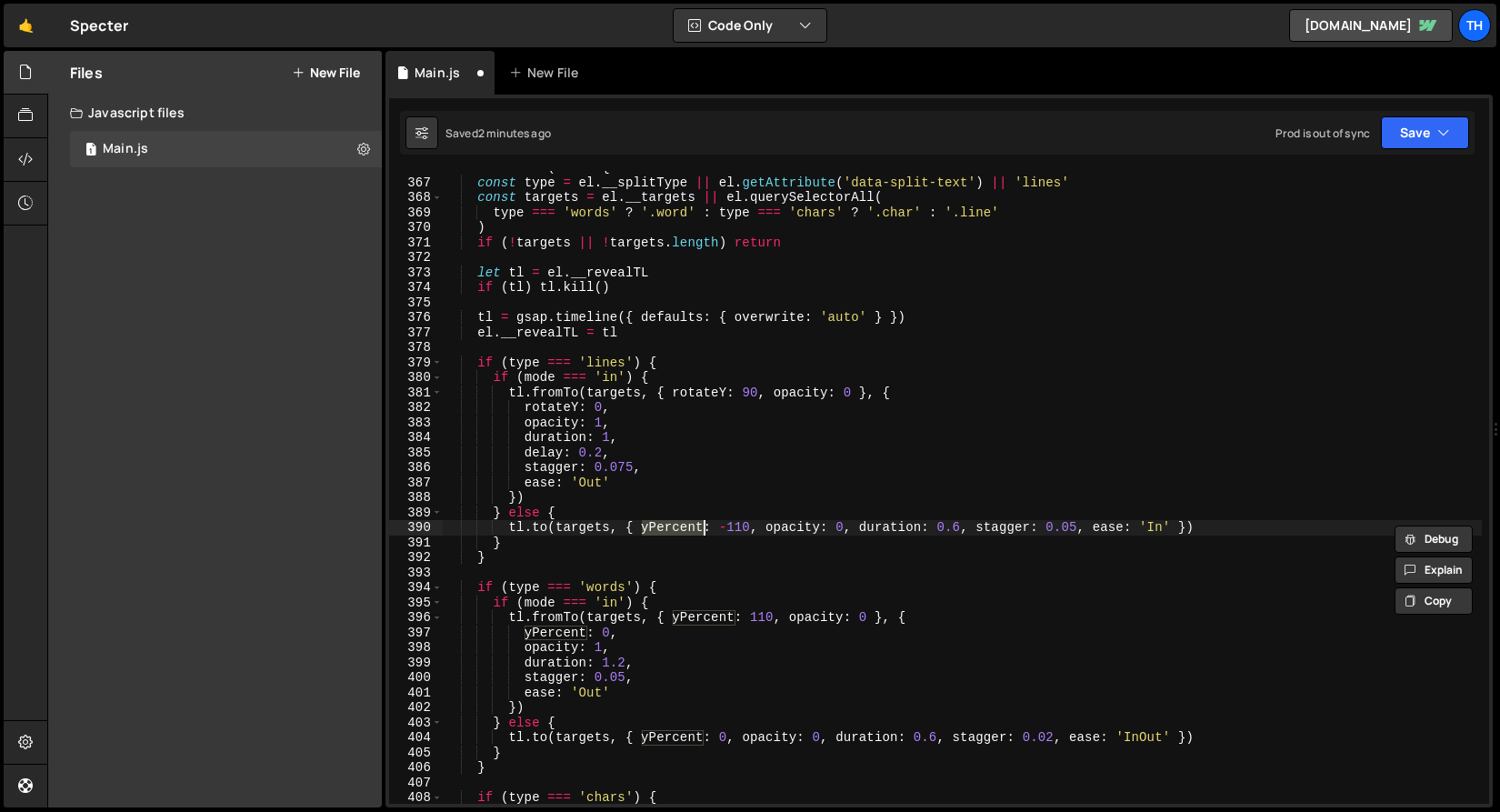
paste textarea "rotateY"
click at [723, 528] on div "els . forEach ( el => { const type = el . __splitType || el . getAttribute ( 'd…" at bounding box center [962, 491] width 1040 height 663
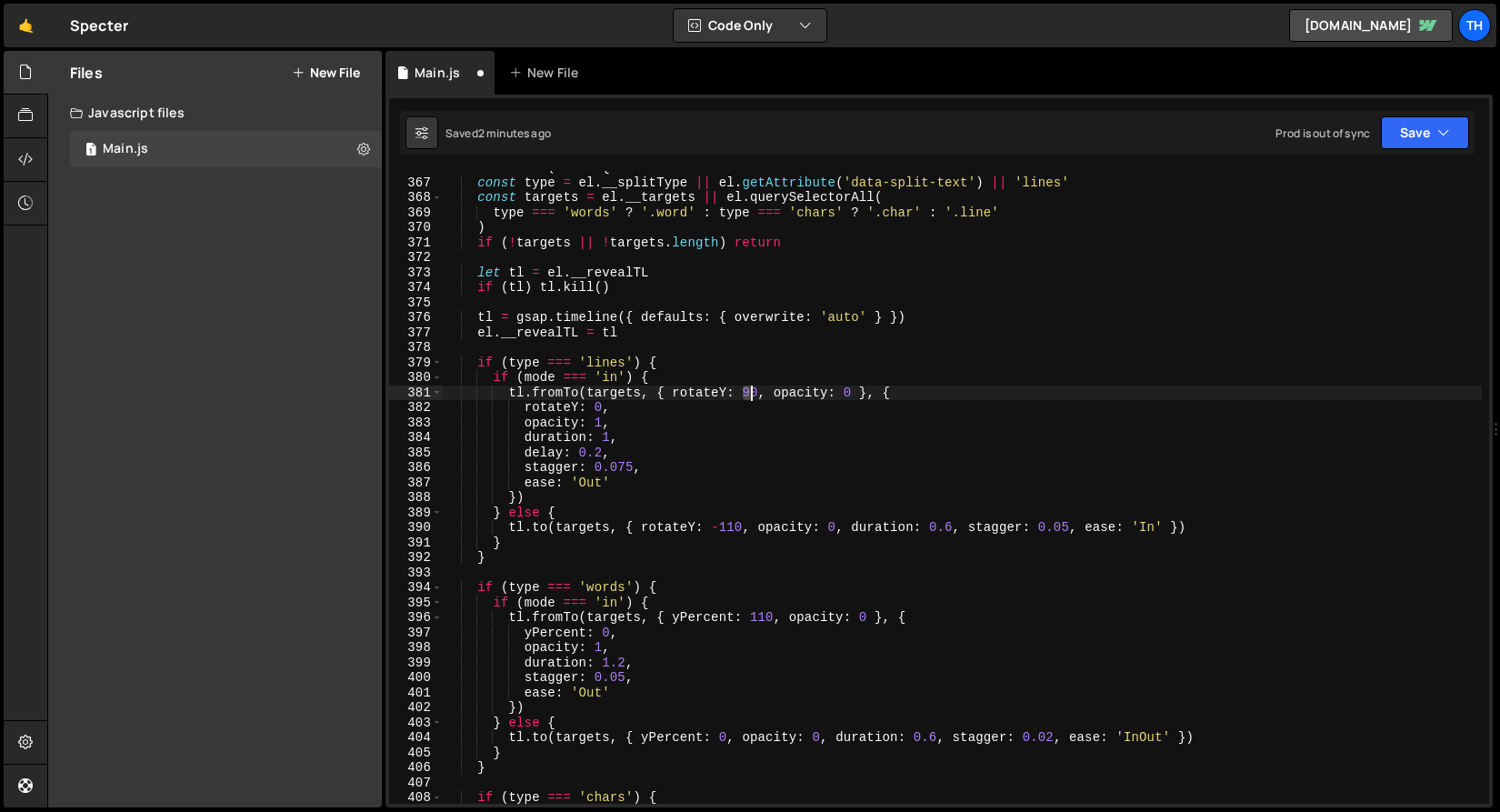
drag, startPoint x: 743, startPoint y: 397, endPoint x: 757, endPoint y: 397, distance: 14.0
click at [757, 397] on div "els . forEach ( el => { const type = el . __splitType || el . getAttribute ( 'd…" at bounding box center [962, 491] width 1040 height 663
paste textarea "rotateY"
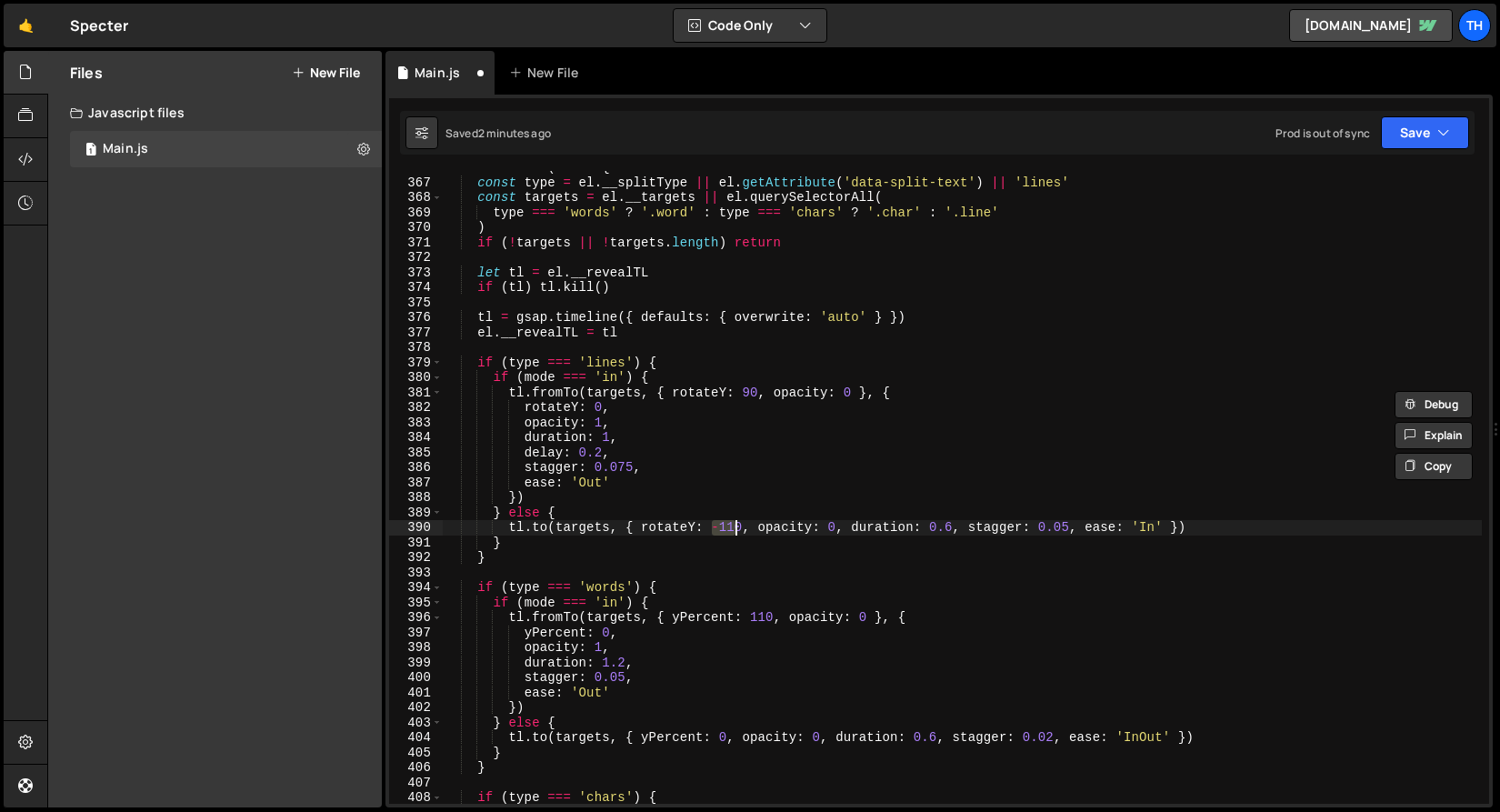
drag, startPoint x: 712, startPoint y: 529, endPoint x: 744, endPoint y: 527, distance: 32.1
click at [744, 527] on div "els . forEach ( el => { const type = el . __splitType || el . getAttribute ( 'd…" at bounding box center [962, 491] width 1040 height 663
paste textarea "9"
click at [1431, 137] on button "Save" at bounding box center [1426, 132] width 89 height 33
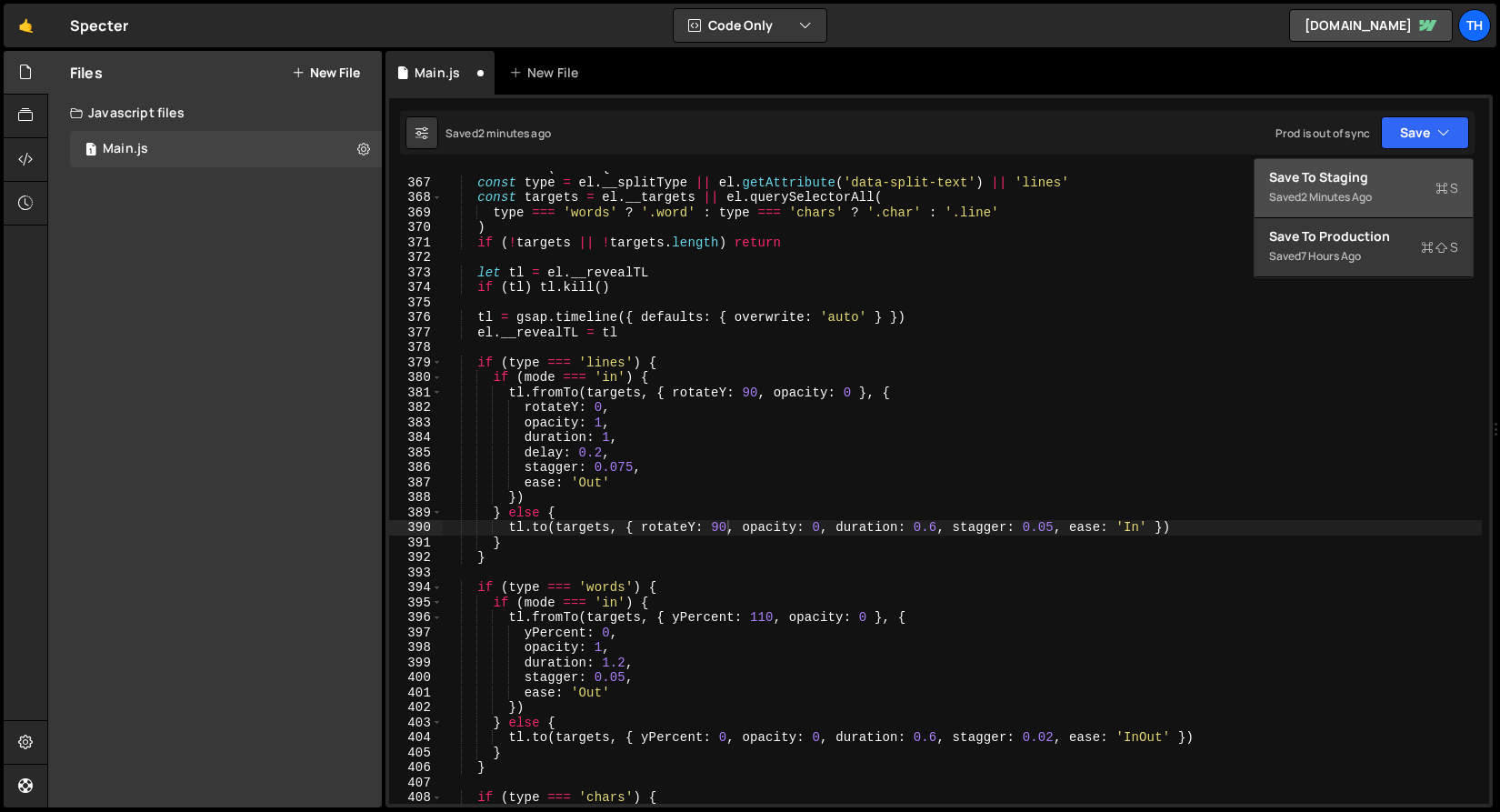
click at [1396, 172] on div "Save to Staging S" at bounding box center [1364, 177] width 189 height 18
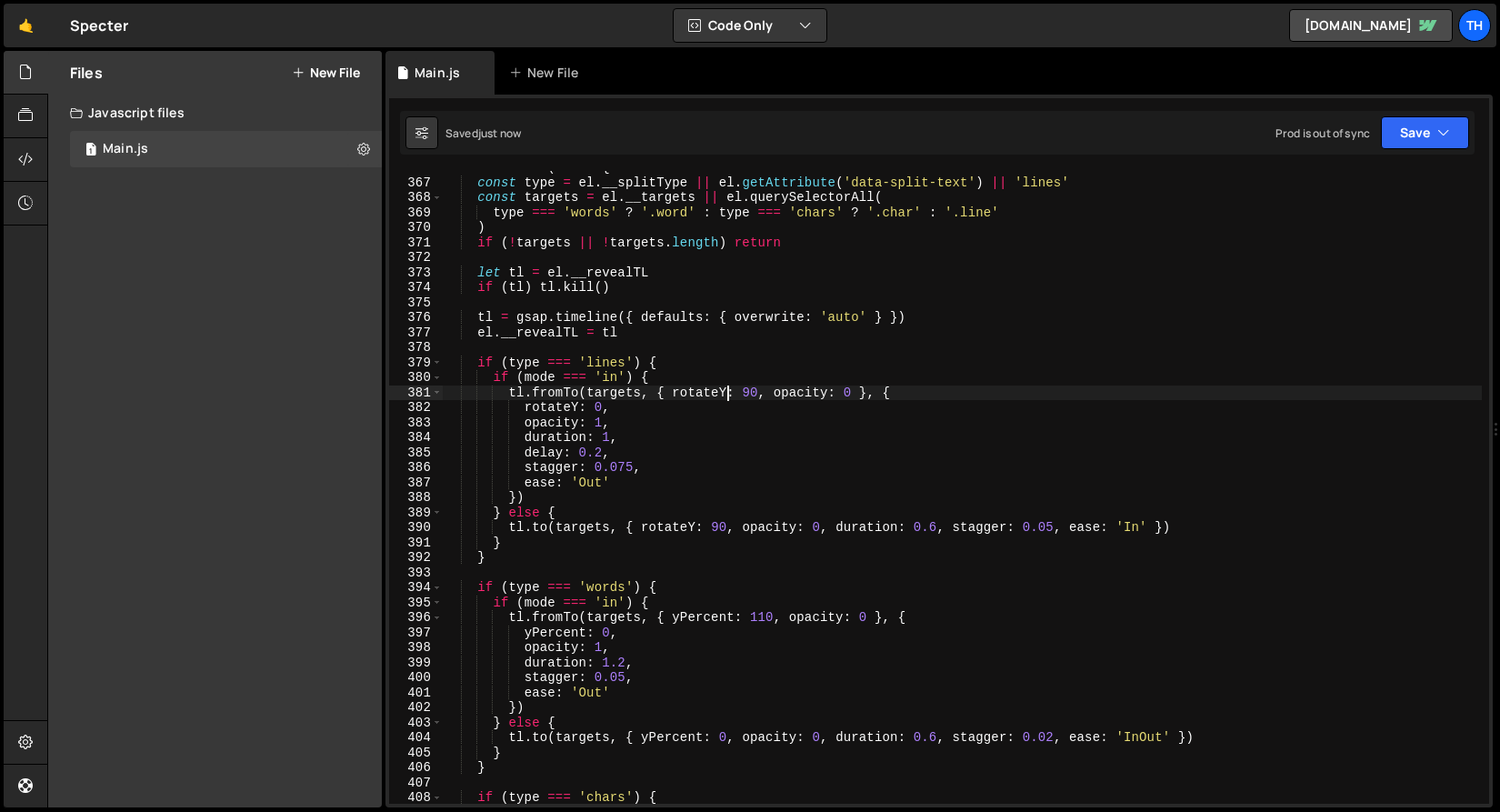
click at [723, 394] on div "els . forEach ( el => { const type = el . __splitType || el . getAttribute ( 'd…" at bounding box center [962, 491] width 1040 height 663
click at [580, 407] on div "els . forEach ( el => { const type = el . __splitType || el . getAttribute ( 'd…" at bounding box center [962, 491] width 1040 height 663
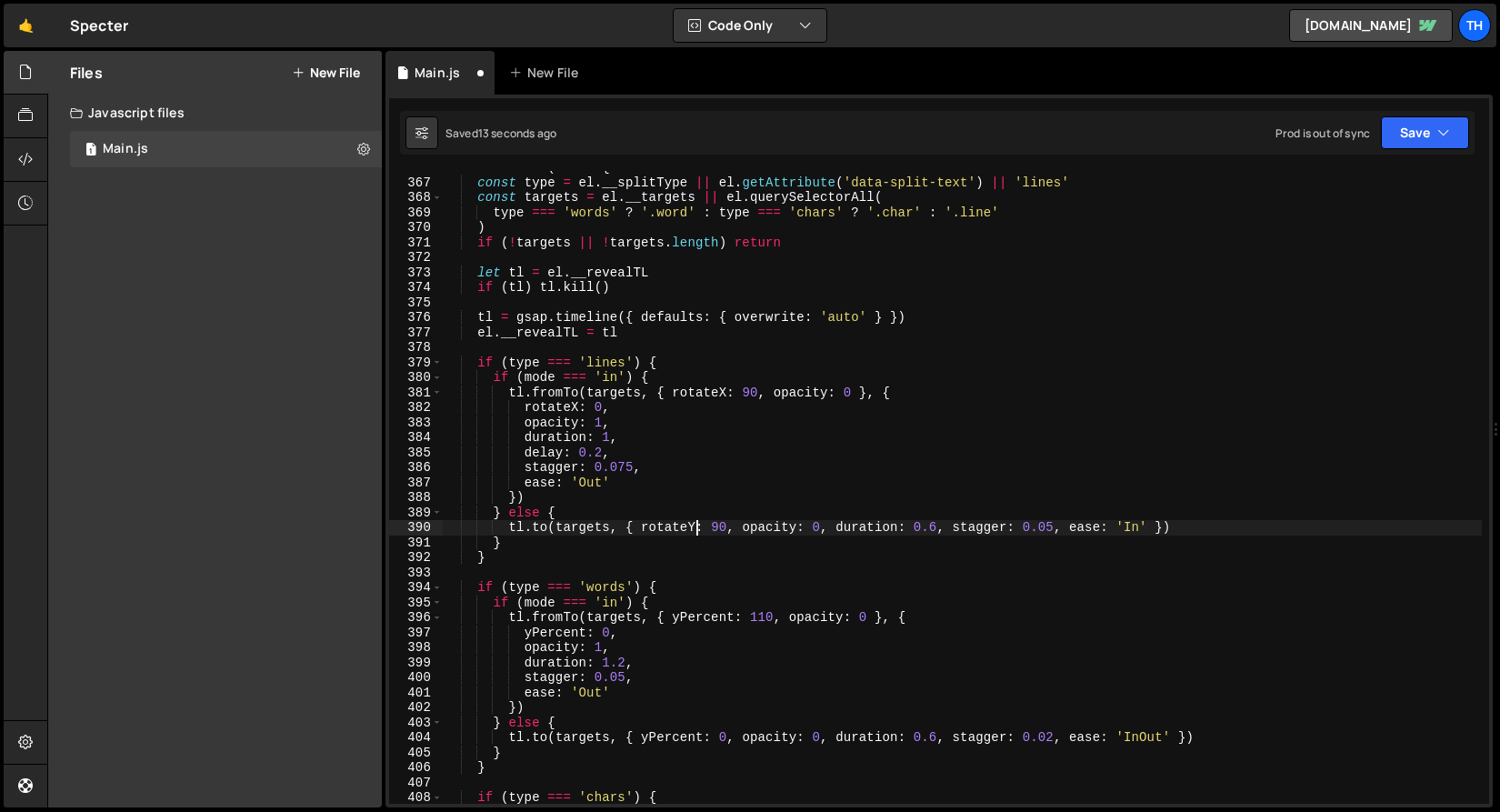
click at [696, 532] on div "els . forEach ( el => { const type = el . __splitType || el . getAttribute ( 'd…" at bounding box center [962, 491] width 1040 height 663
click at [1402, 123] on button "Save" at bounding box center [1426, 132] width 89 height 33
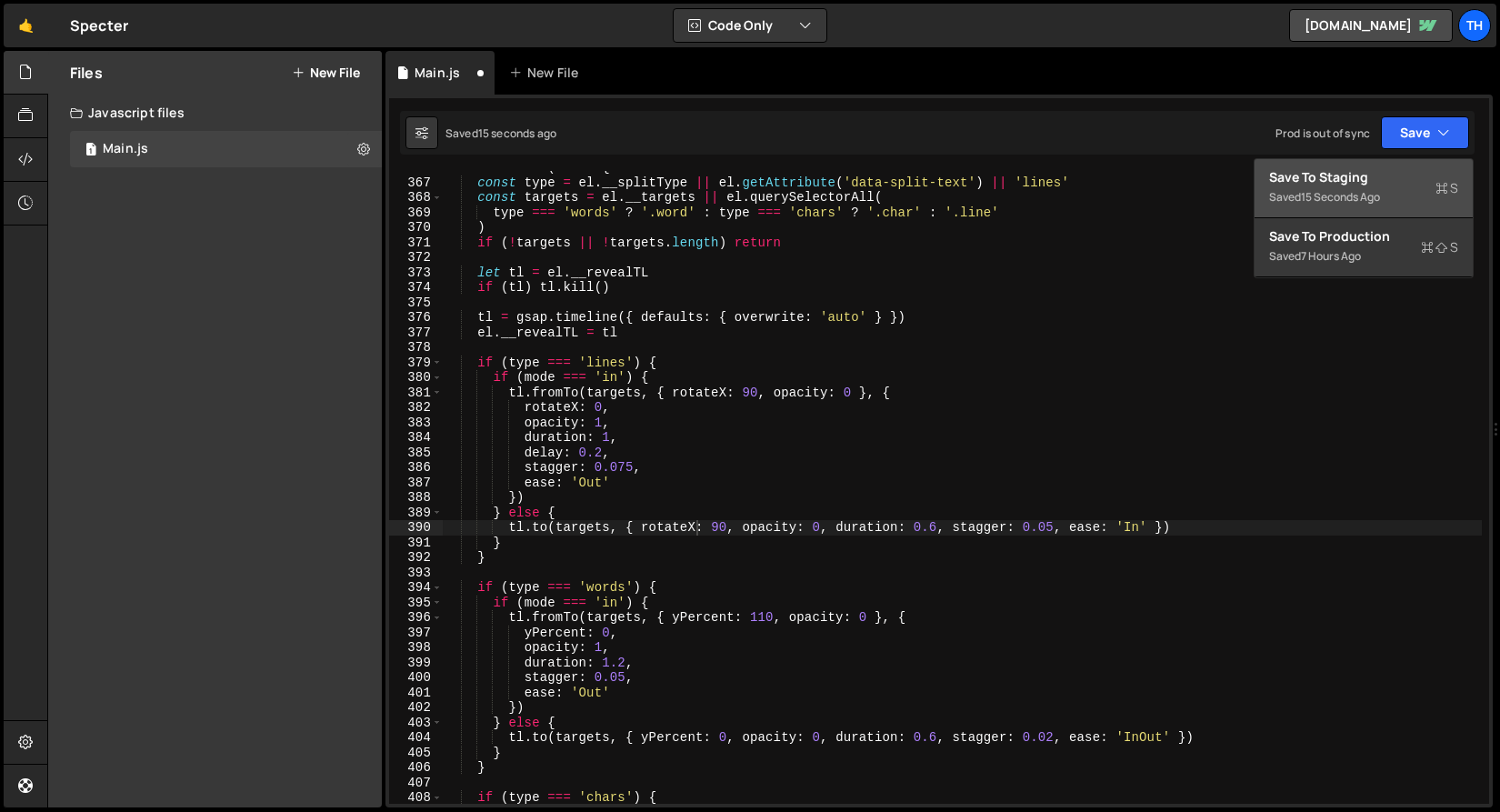
click at [1389, 170] on div "Save to Staging S" at bounding box center [1364, 177] width 189 height 18
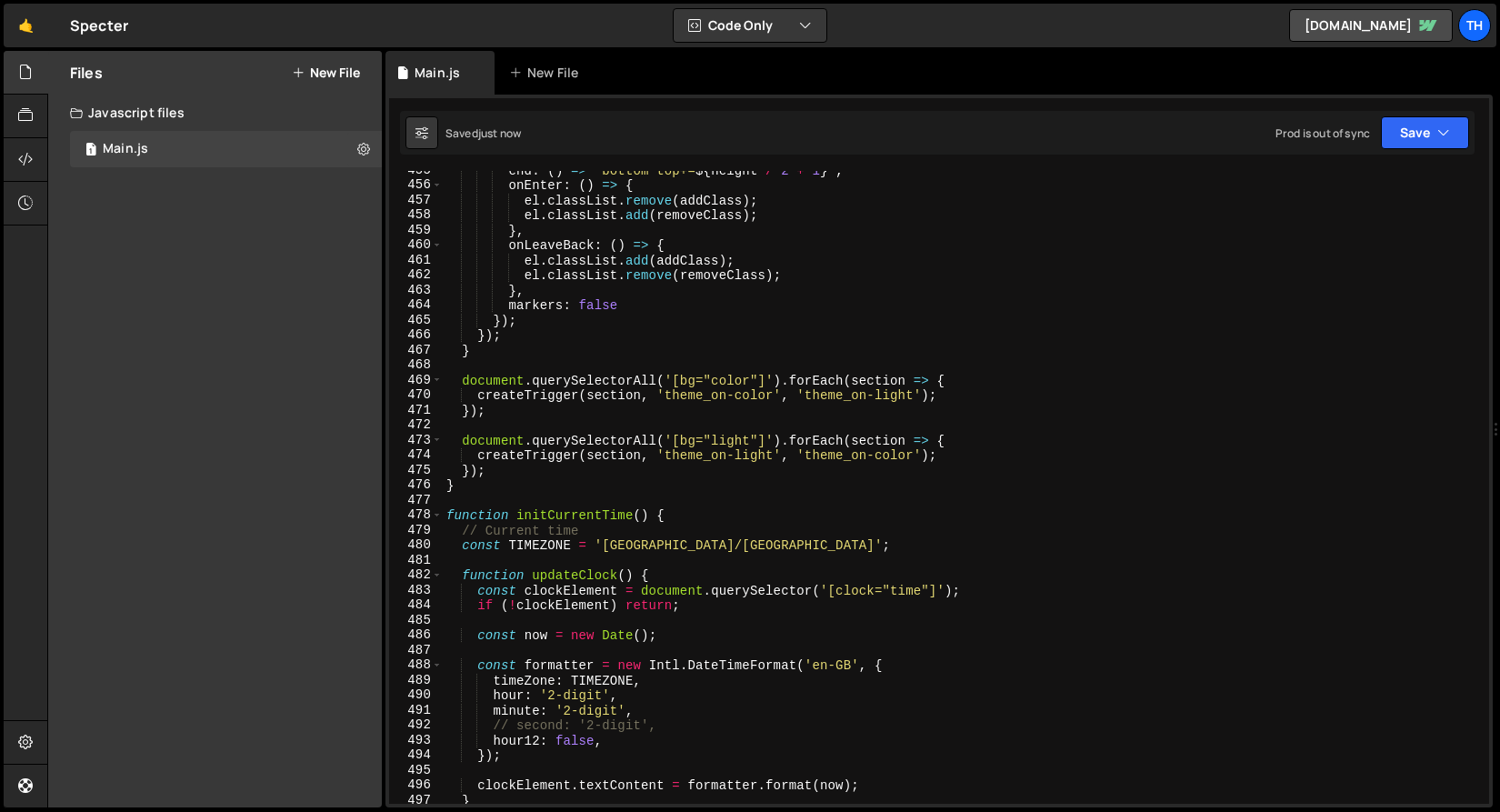
scroll to position [7250, 0]
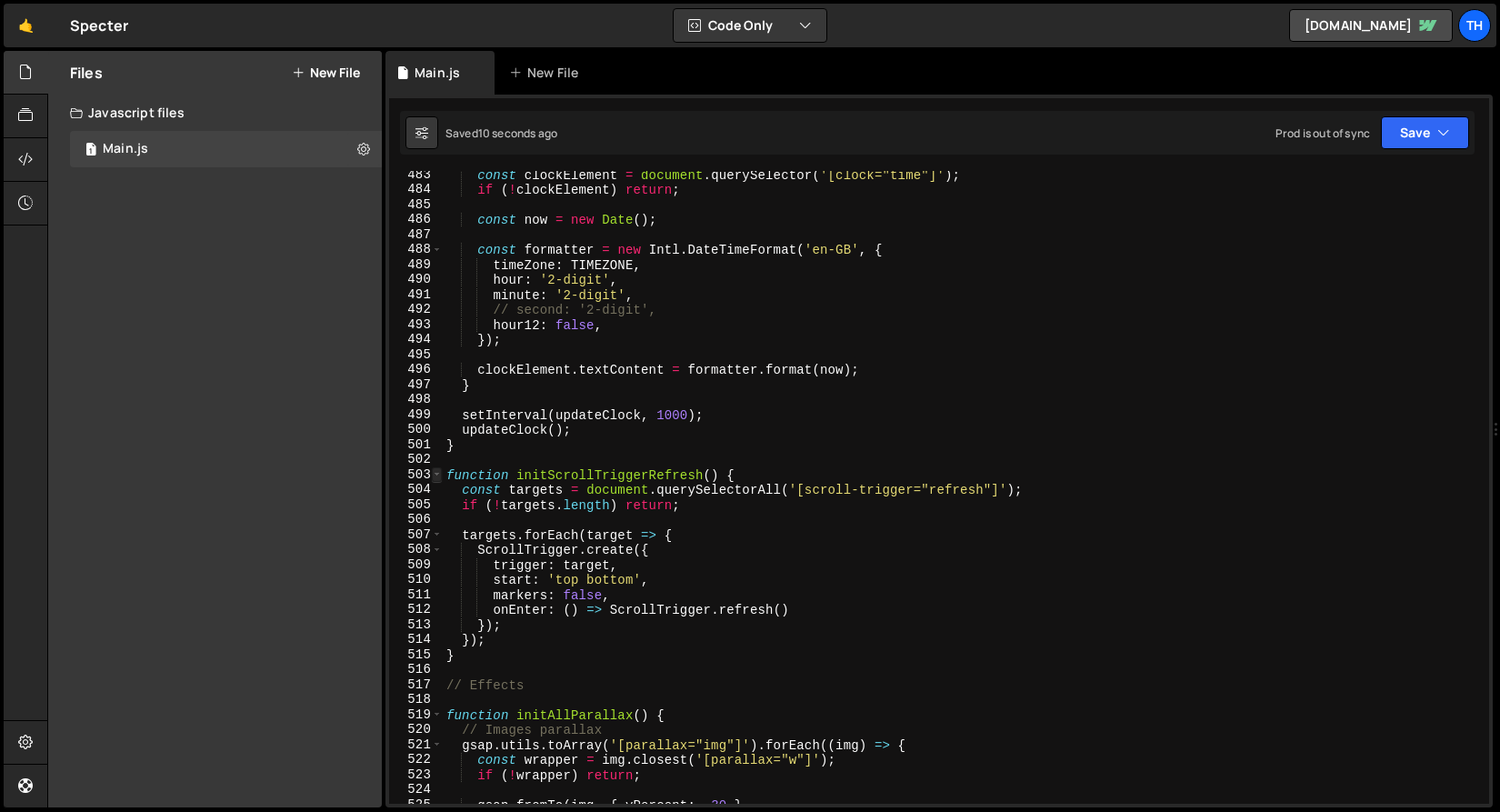
click at [440, 471] on span at bounding box center [437, 475] width 10 height 16
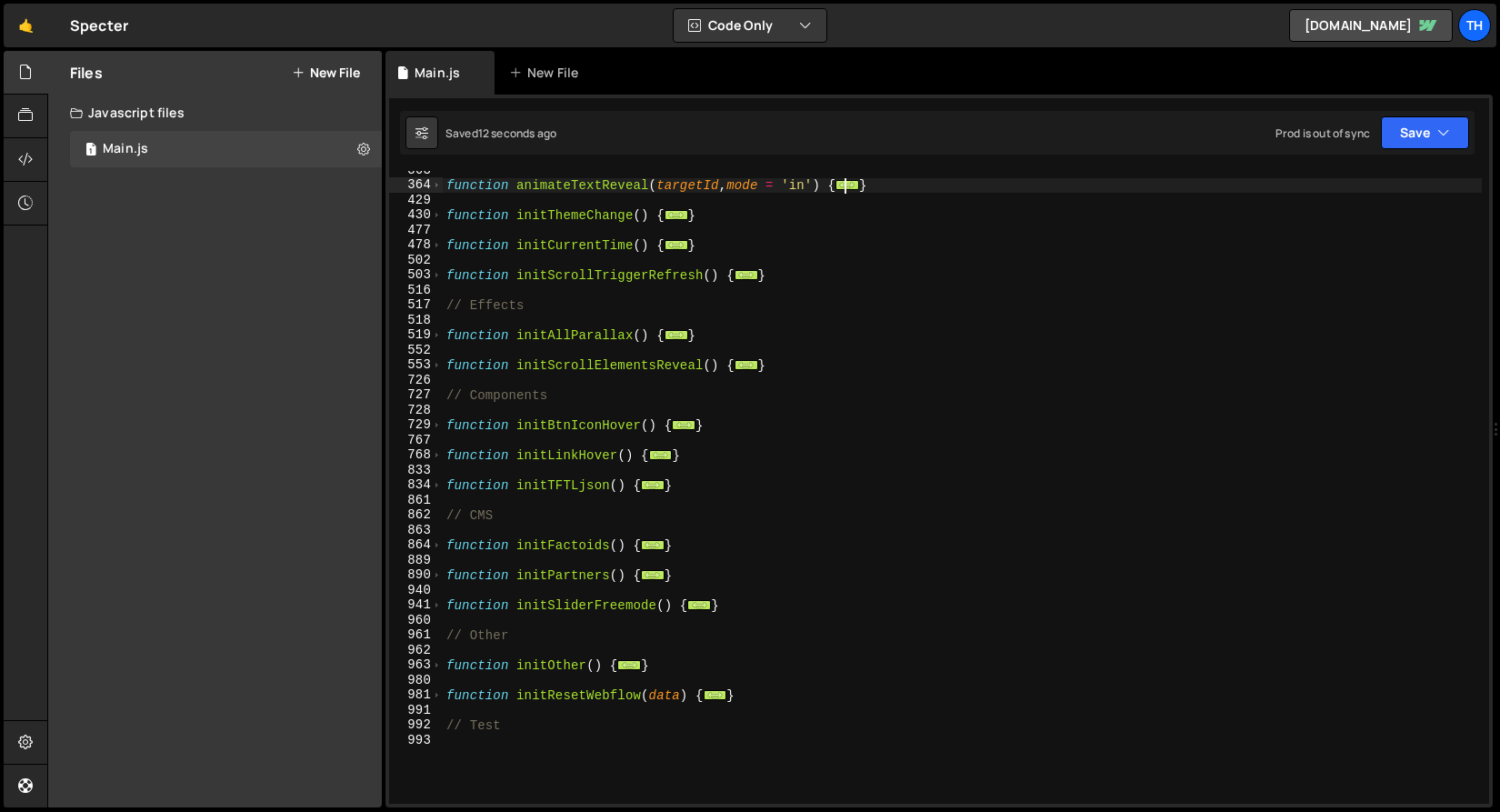
scroll to position [428, 0]
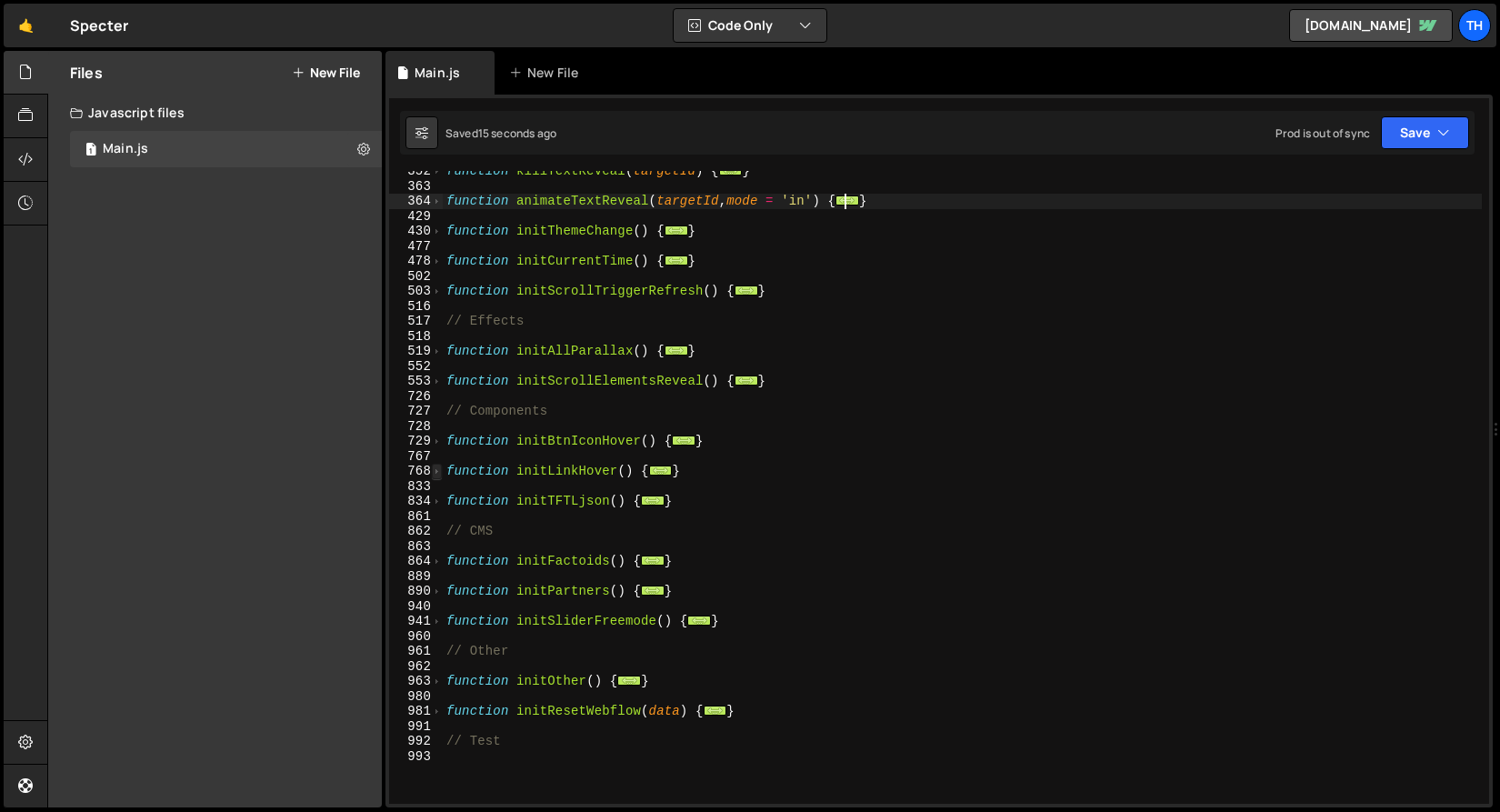
click at [438, 474] on span at bounding box center [437, 472] width 10 height 16
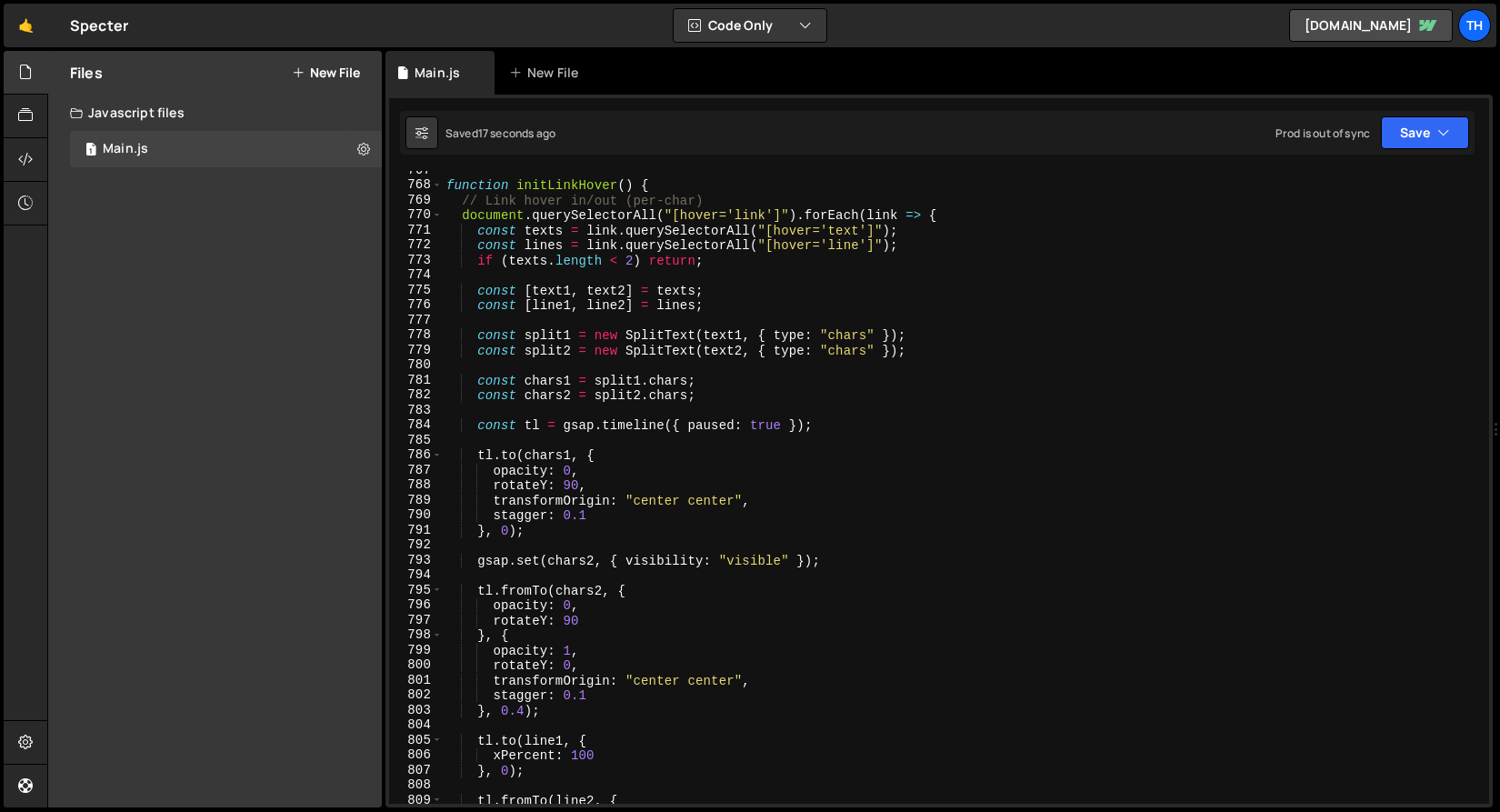
scroll to position [715, 0]
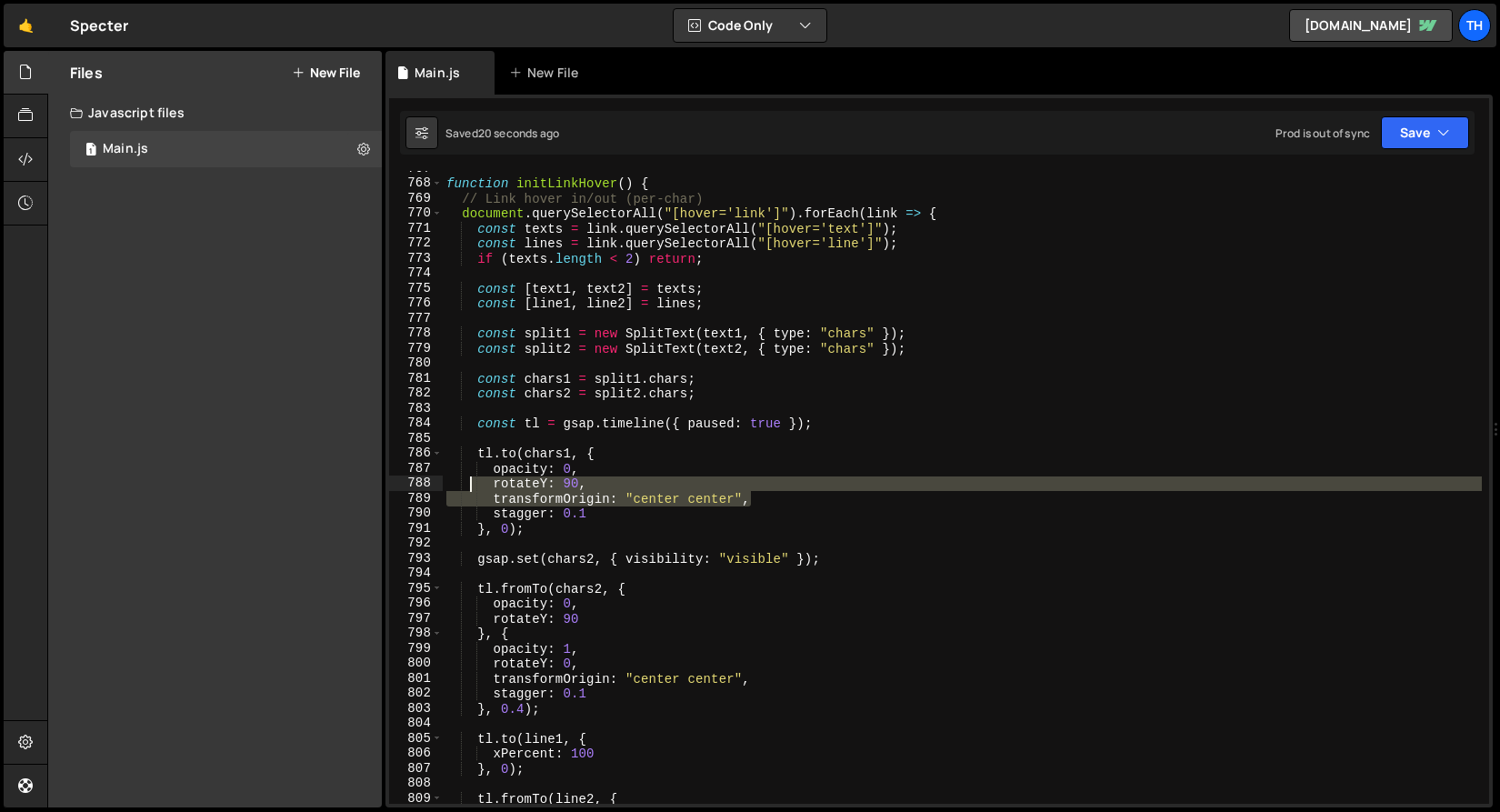
drag, startPoint x: 771, startPoint y: 500, endPoint x: 458, endPoint y: 483, distance: 313.5
click at [458, 483] on div "function initLinkHover ( ) { // Link hover in/out (per-char) document . querySe…" at bounding box center [962, 492] width 1040 height 663
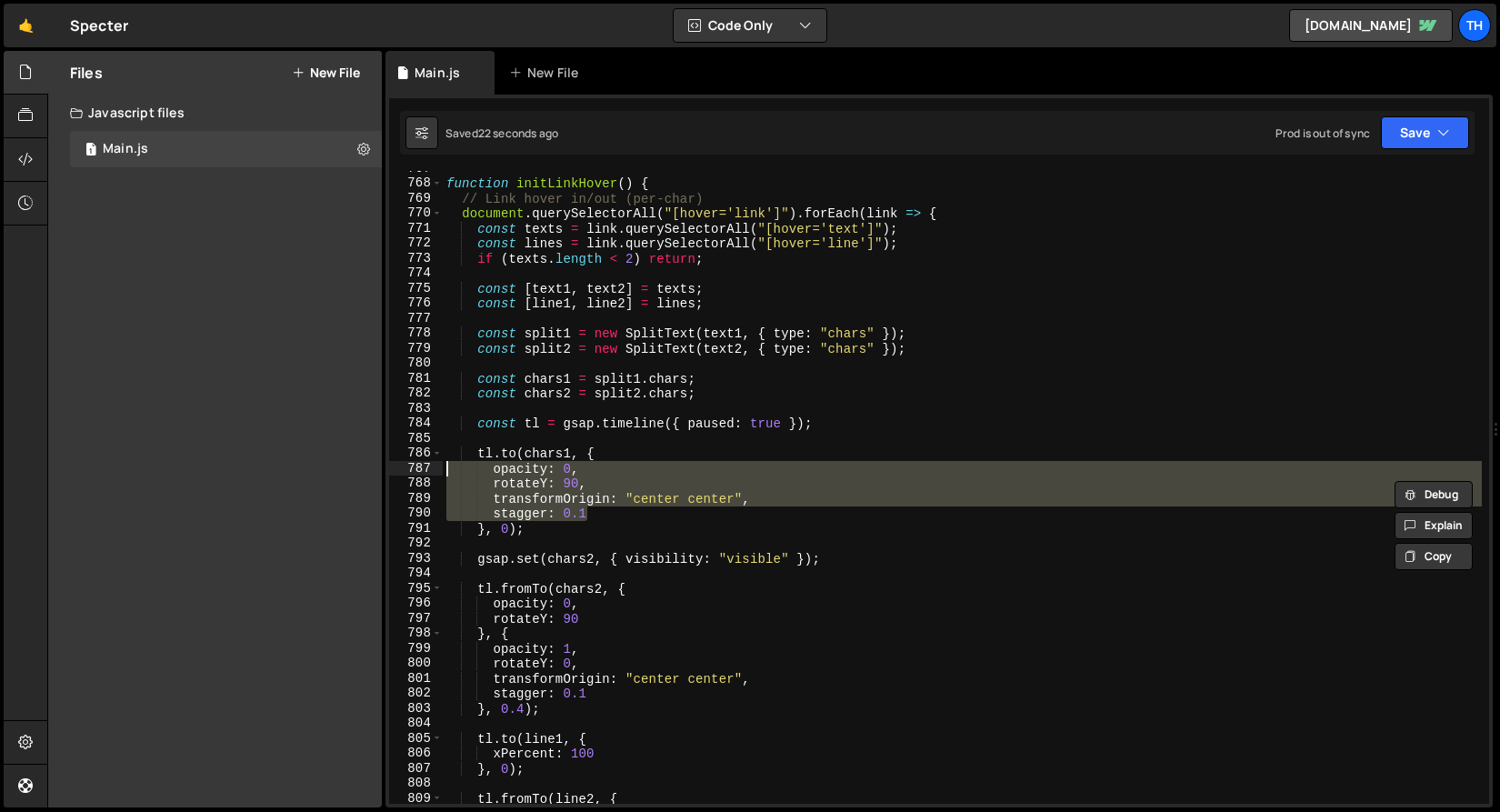
drag, startPoint x: 624, startPoint y: 515, endPoint x: 351, endPoint y: 469, distance: 276.8
click at [351, 469] on div "Files New File Create your first file Get started by starting a Javascript or C…" at bounding box center [774, 430] width 1453 height 758
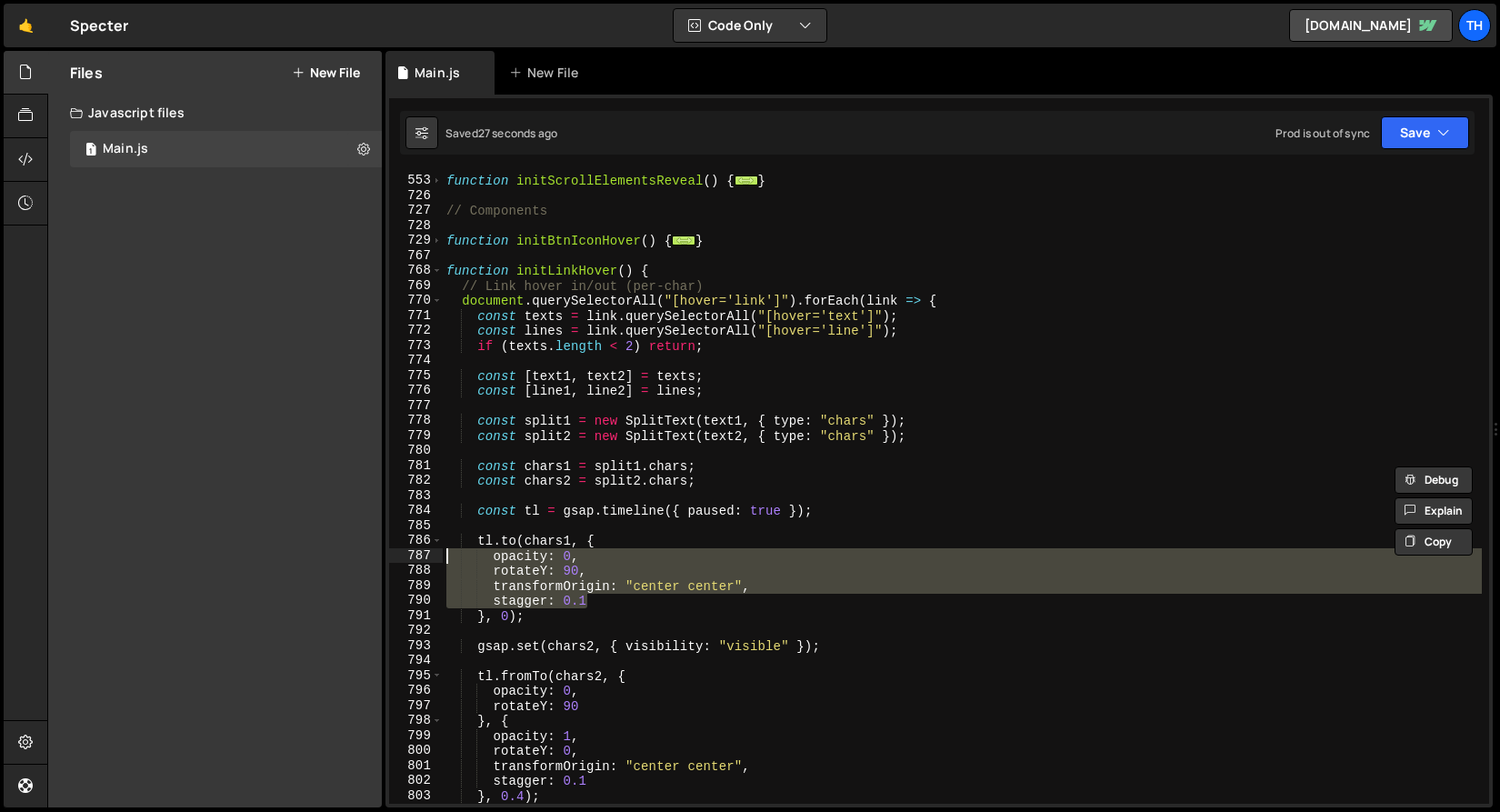
scroll to position [514, 0]
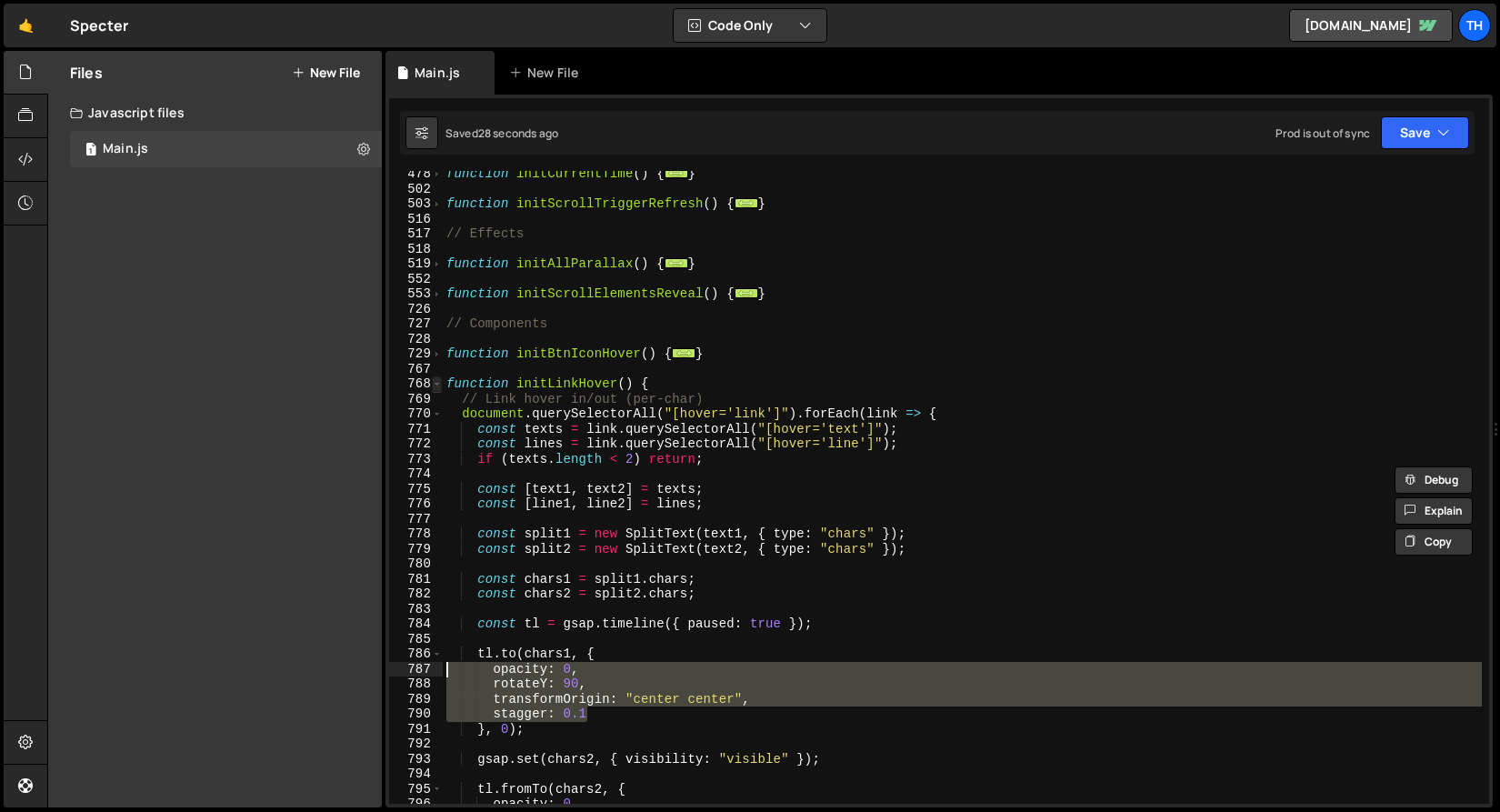
click at [440, 387] on span at bounding box center [437, 384] width 10 height 16
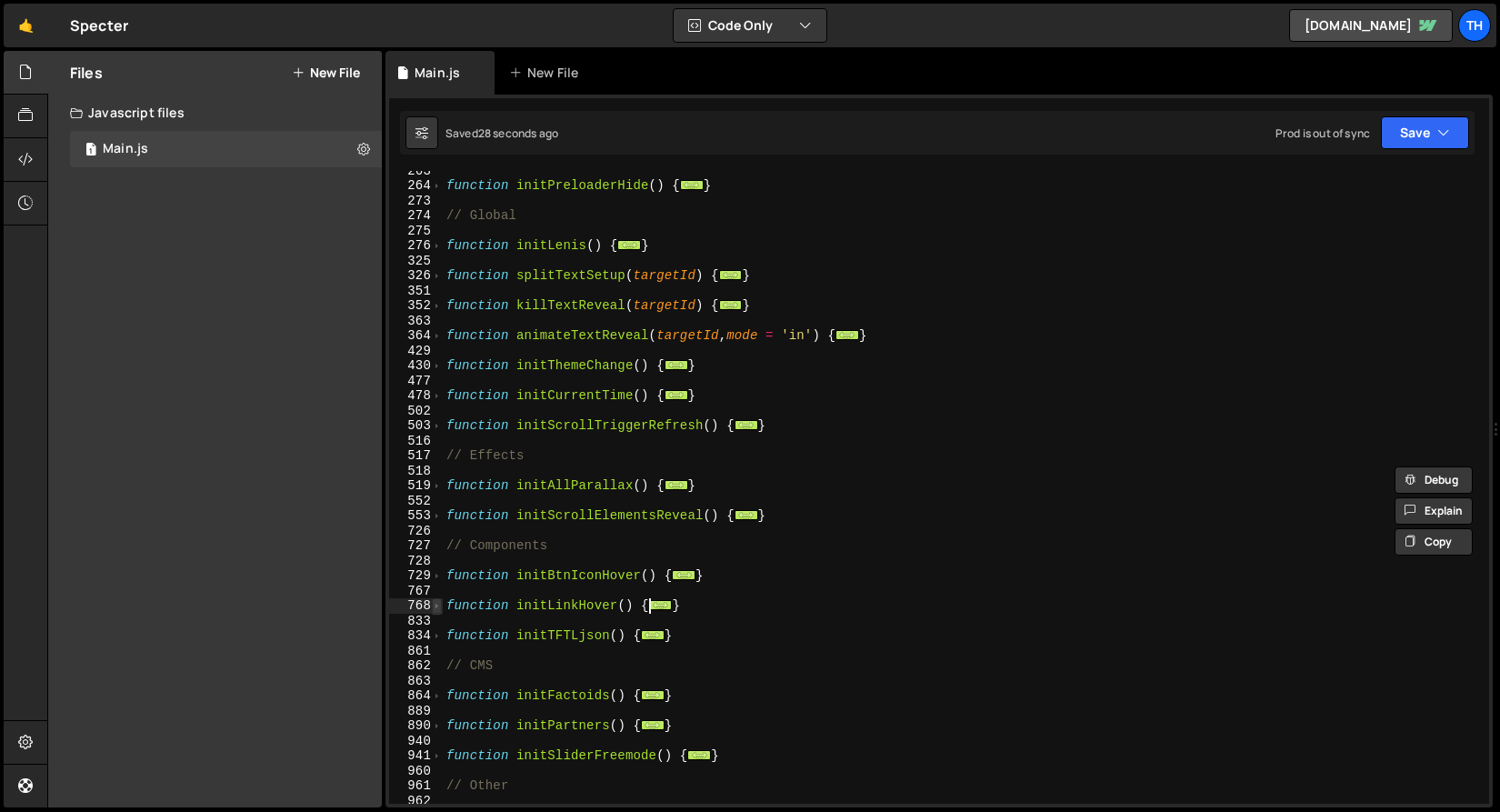
scroll to position [126, 0]
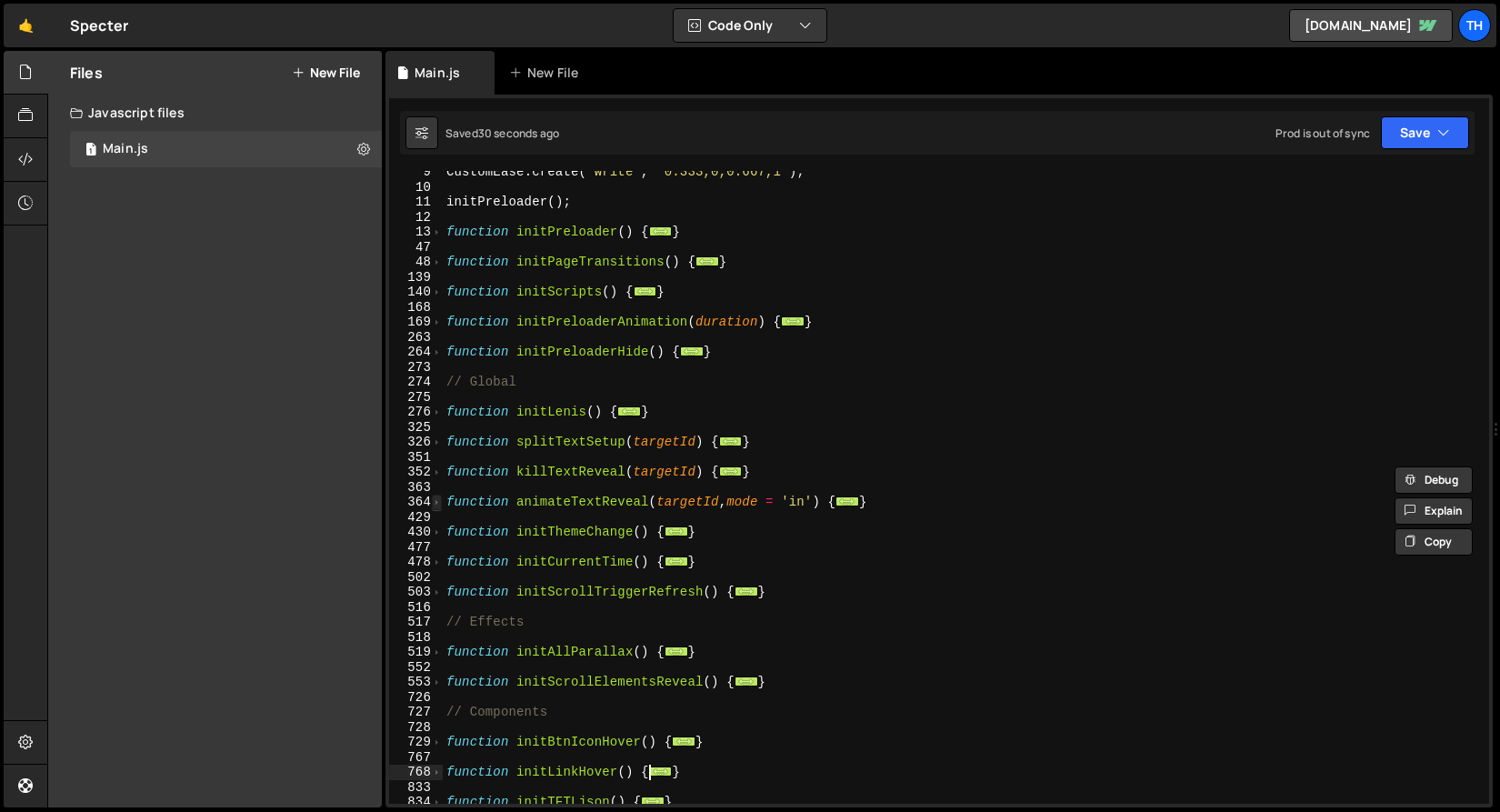
click at [434, 503] on span at bounding box center [437, 503] width 10 height 16
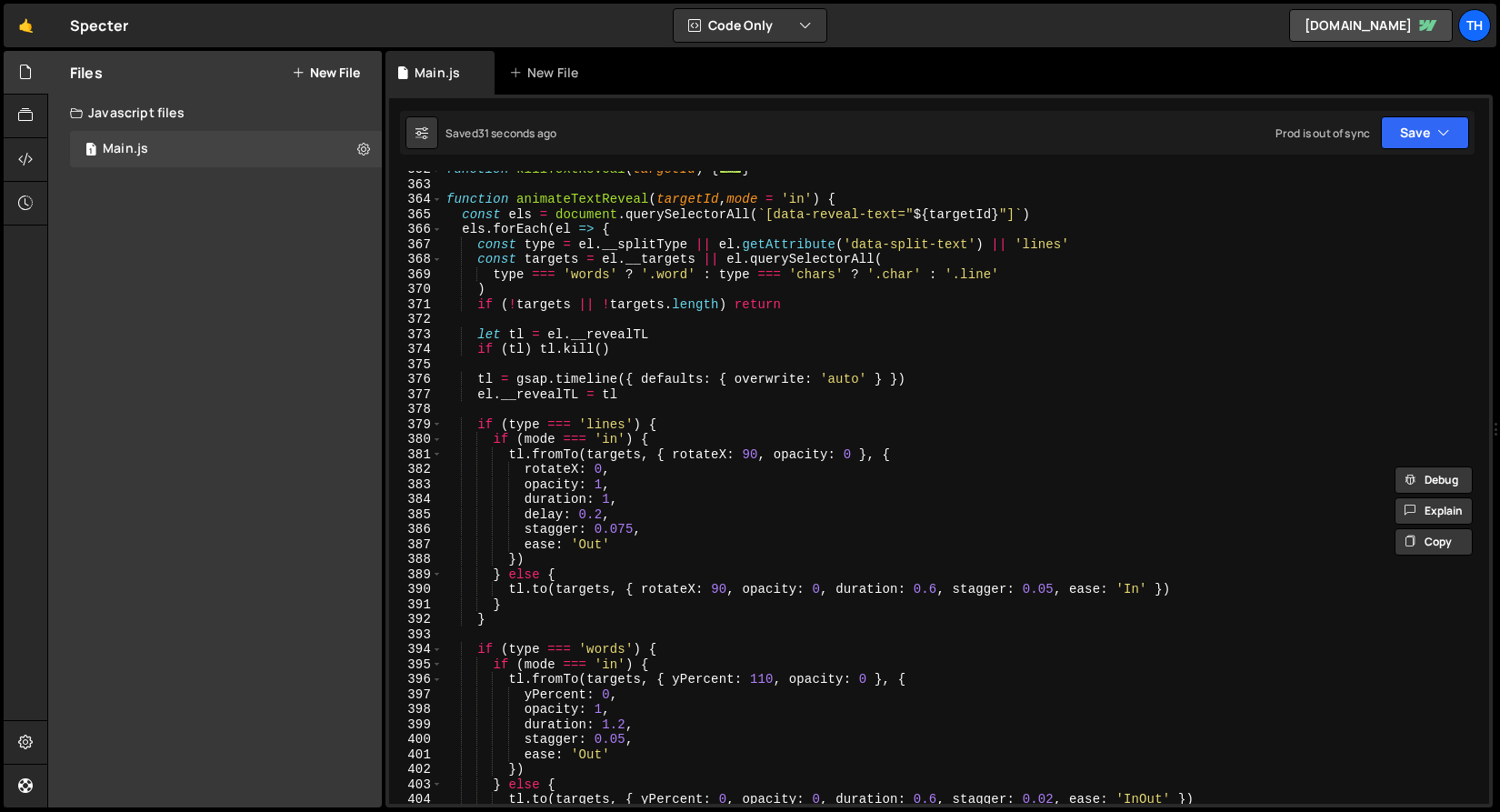
scroll to position [430, 0]
click at [680, 523] on div "function killTextReveal ( targetId ) { ... } function animateTextReveal ( targe…" at bounding box center [962, 491] width 1040 height 663
type textarea "stagger: 0.075,"
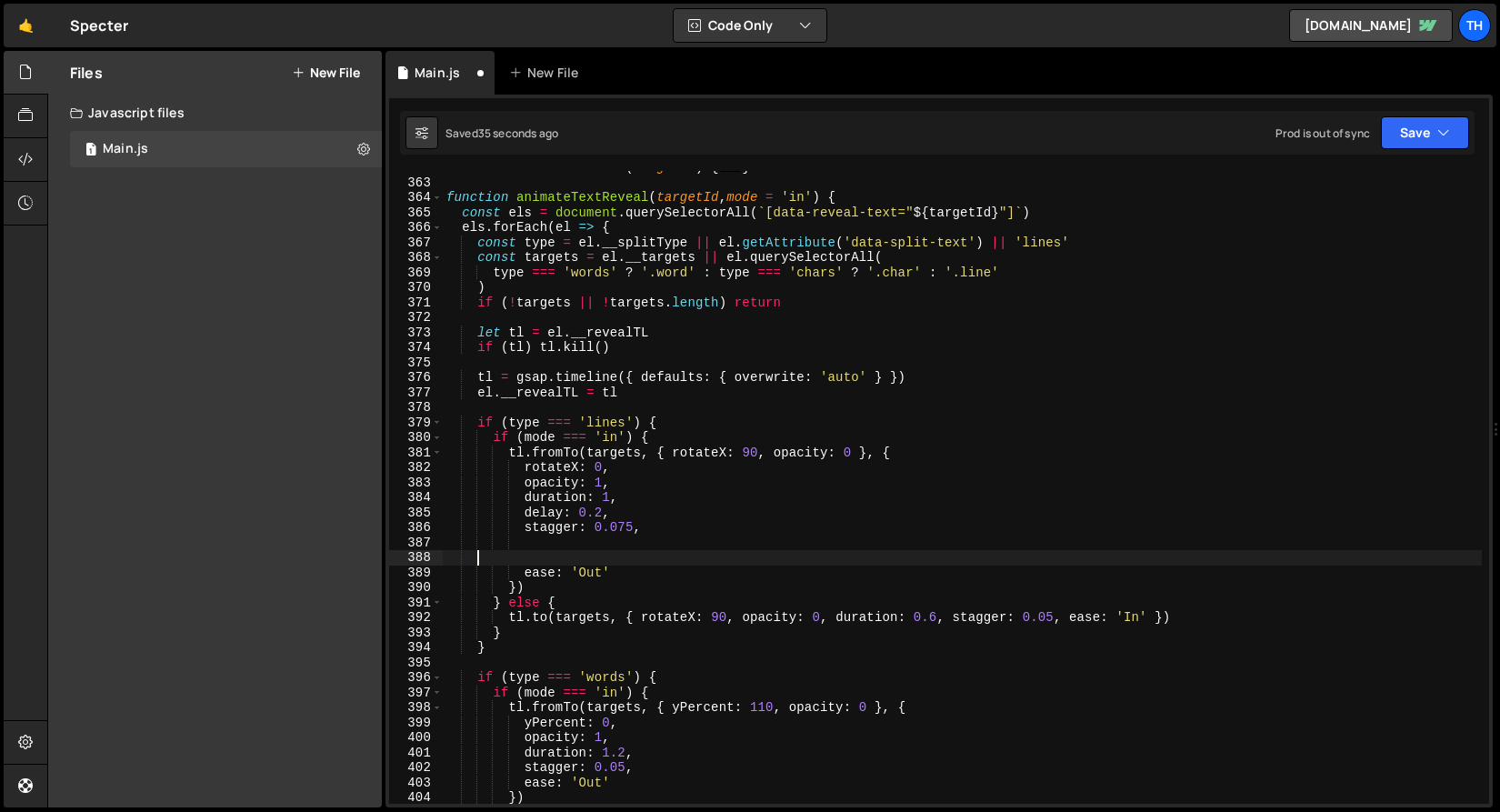
scroll to position [0, 0]
paste textarea "stagger: 0.1"
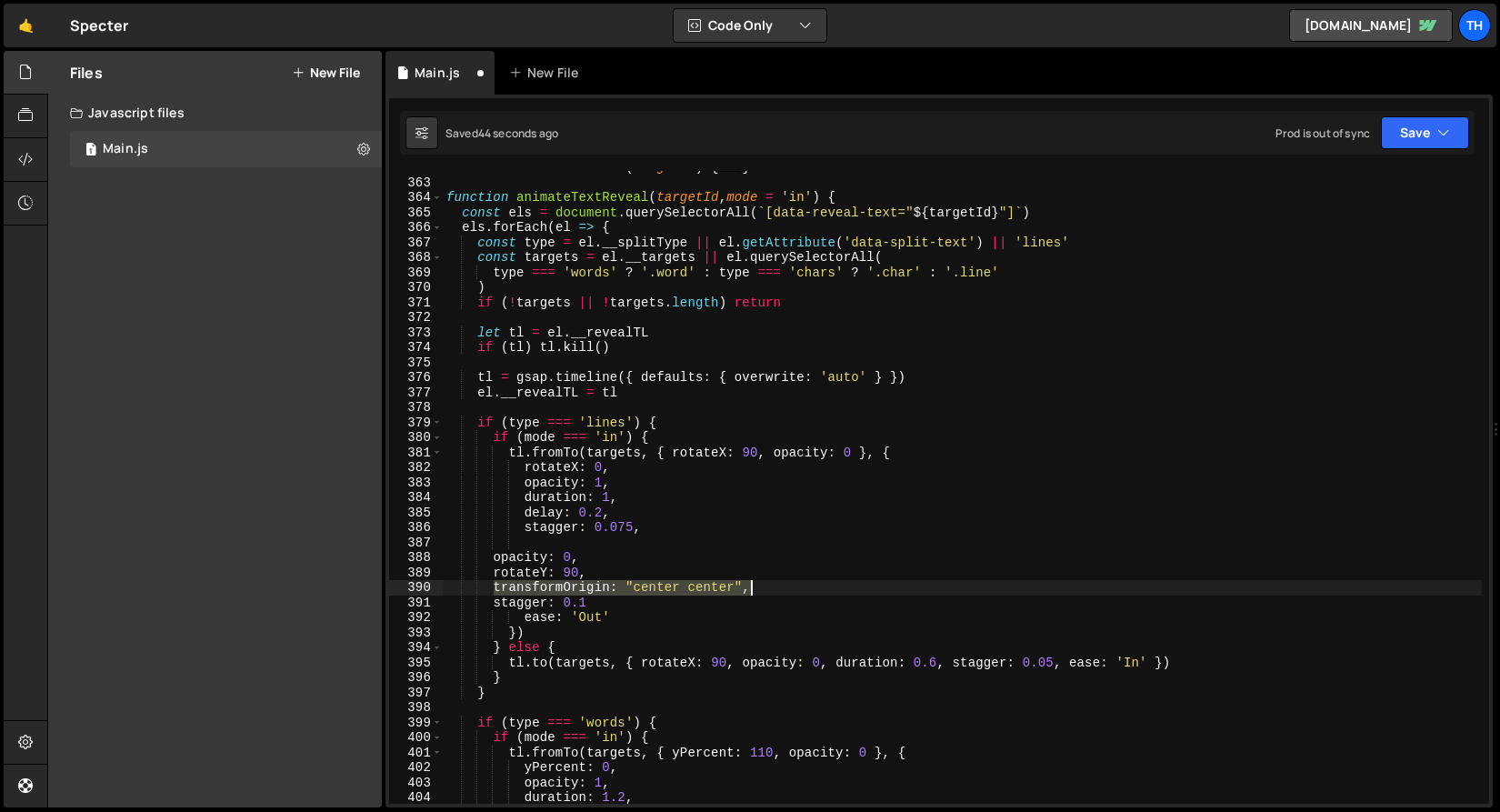
drag, startPoint x: 495, startPoint y: 588, endPoint x: 756, endPoint y: 584, distance: 261.0
click at [756, 584] on div "function killTextReveal ( targetId ) { ... } function animateTextReveal ( targe…" at bounding box center [962, 491] width 1040 height 663
type textarea "transformOrigin: "center center","
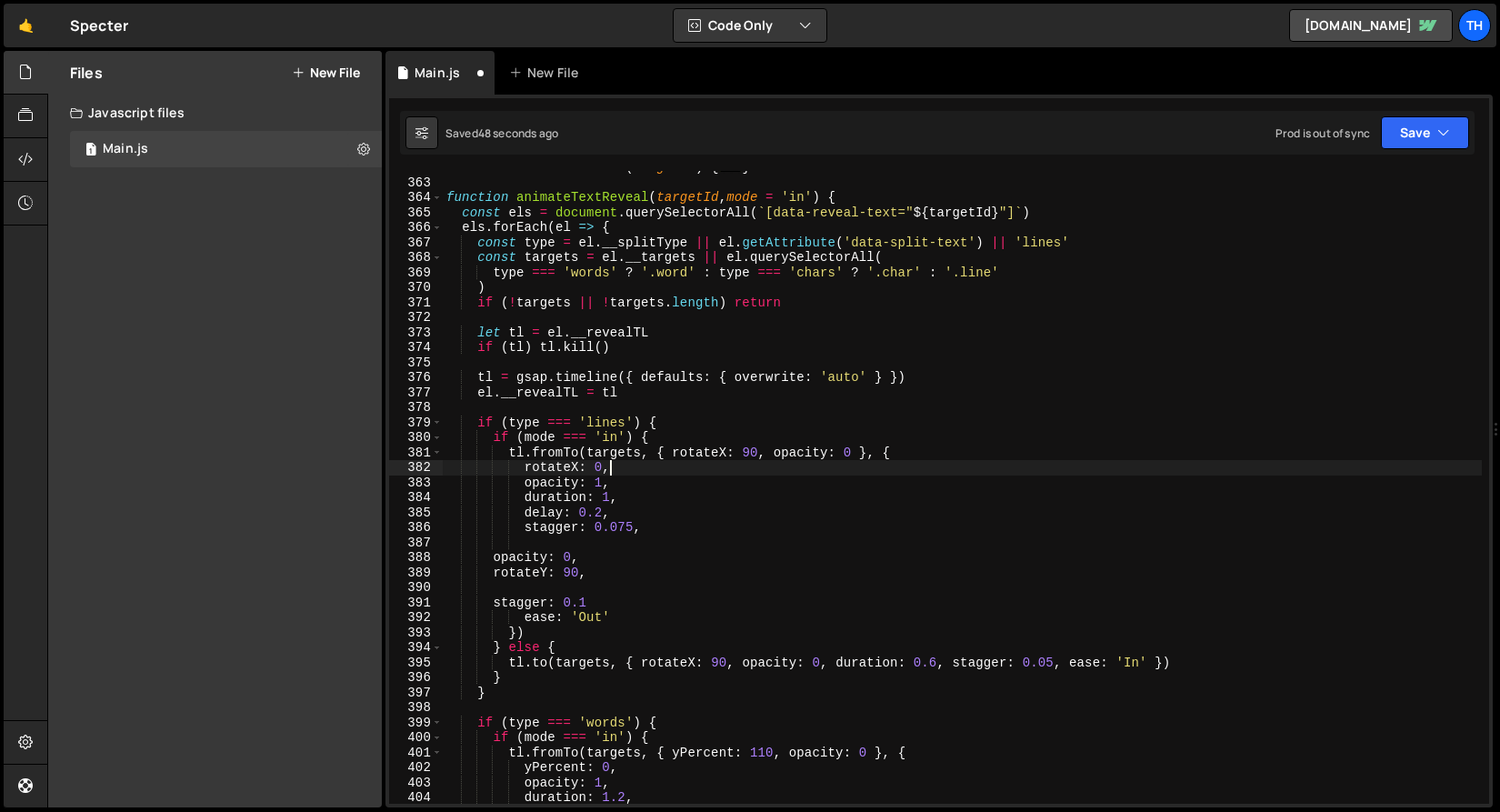
click at [629, 467] on div "function killTextReveal ( targetId ) { ... } function animateTextReveal ( targe…" at bounding box center [962, 491] width 1040 height 663
type textarea "rotateX: 0,"
paste textarea "transformOrigin: "center center","
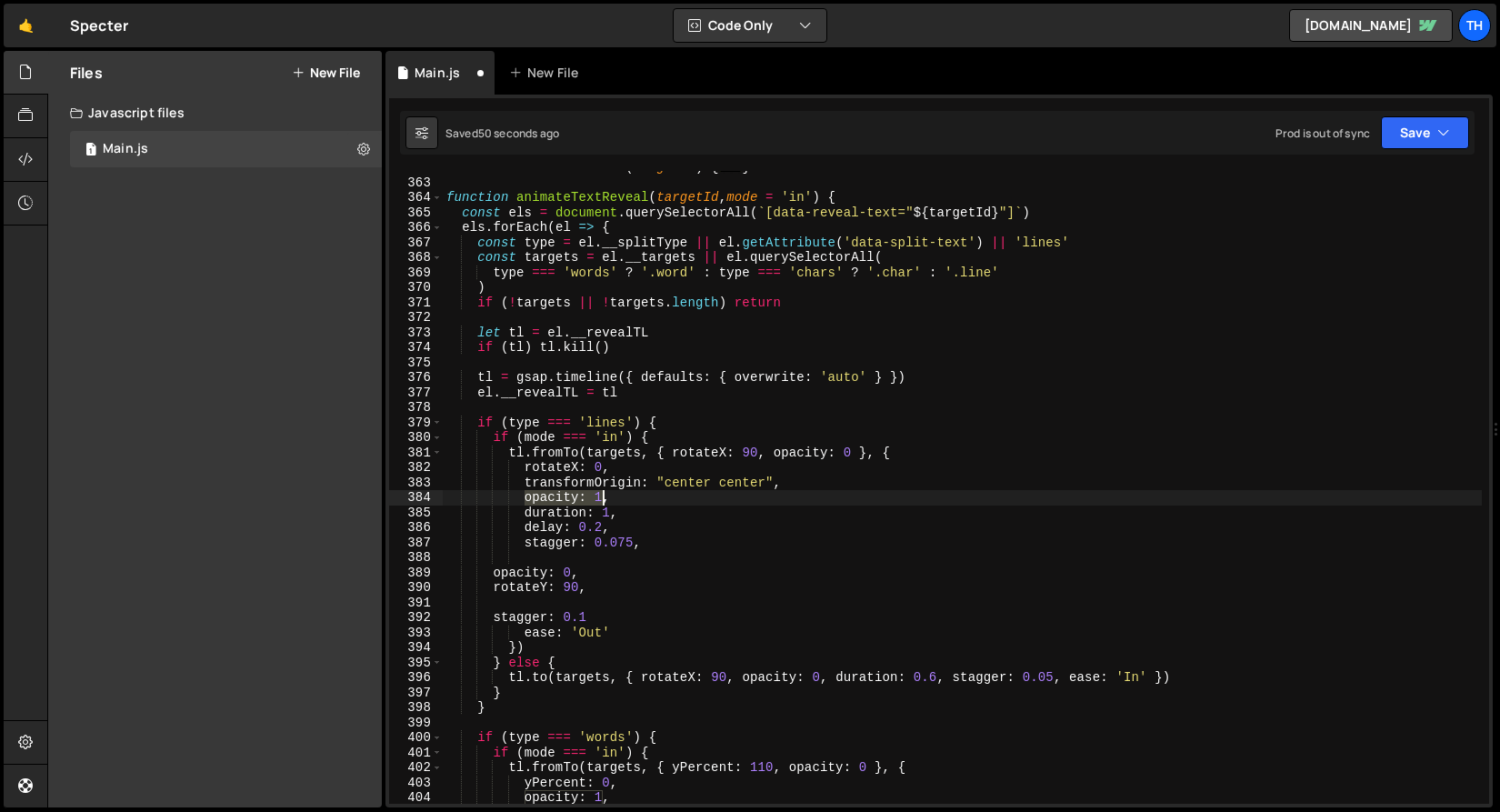
drag, startPoint x: 526, startPoint y: 499, endPoint x: 625, endPoint y: 496, distance: 99.0
click at [625, 496] on div "function killTextReveal ( targetId ) { ... } function animateTextReveal ( targe…" at bounding box center [962, 491] width 1040 height 663
type textarea "opacity: 1,"
click at [525, 468] on div "function killTextReveal ( targetId ) { ... } function animateTextReveal ( targe…" at bounding box center [962, 491] width 1040 height 663
type textarea "rotateX: 0,"
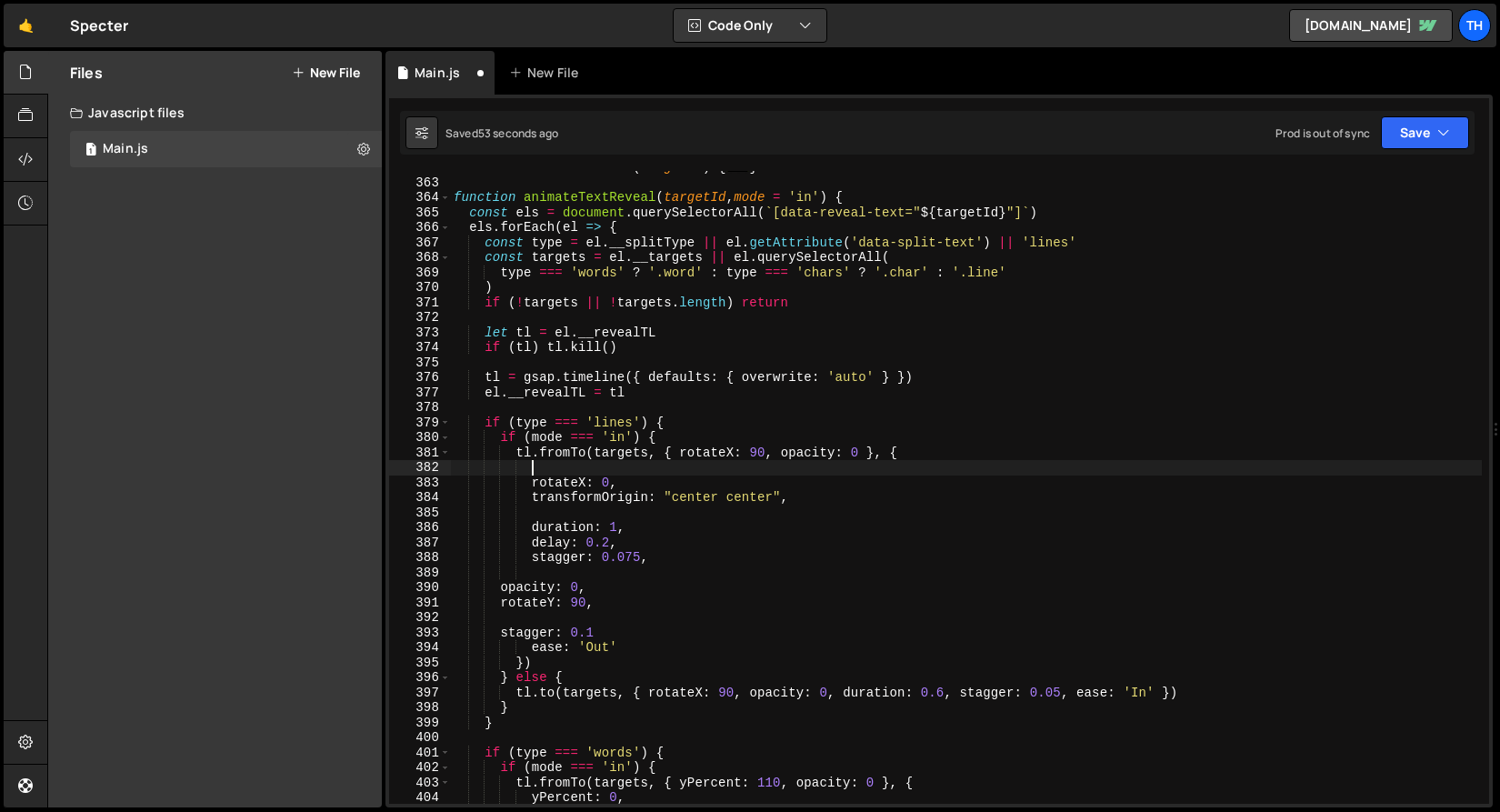
paste textarea "opacity: 1,"
type textarea "opacity: 1,"
click at [541, 511] on div "function killTextReveal ( targetId ) { ... } function animateTextReveal ( targe…" at bounding box center [966, 491] width 1032 height 663
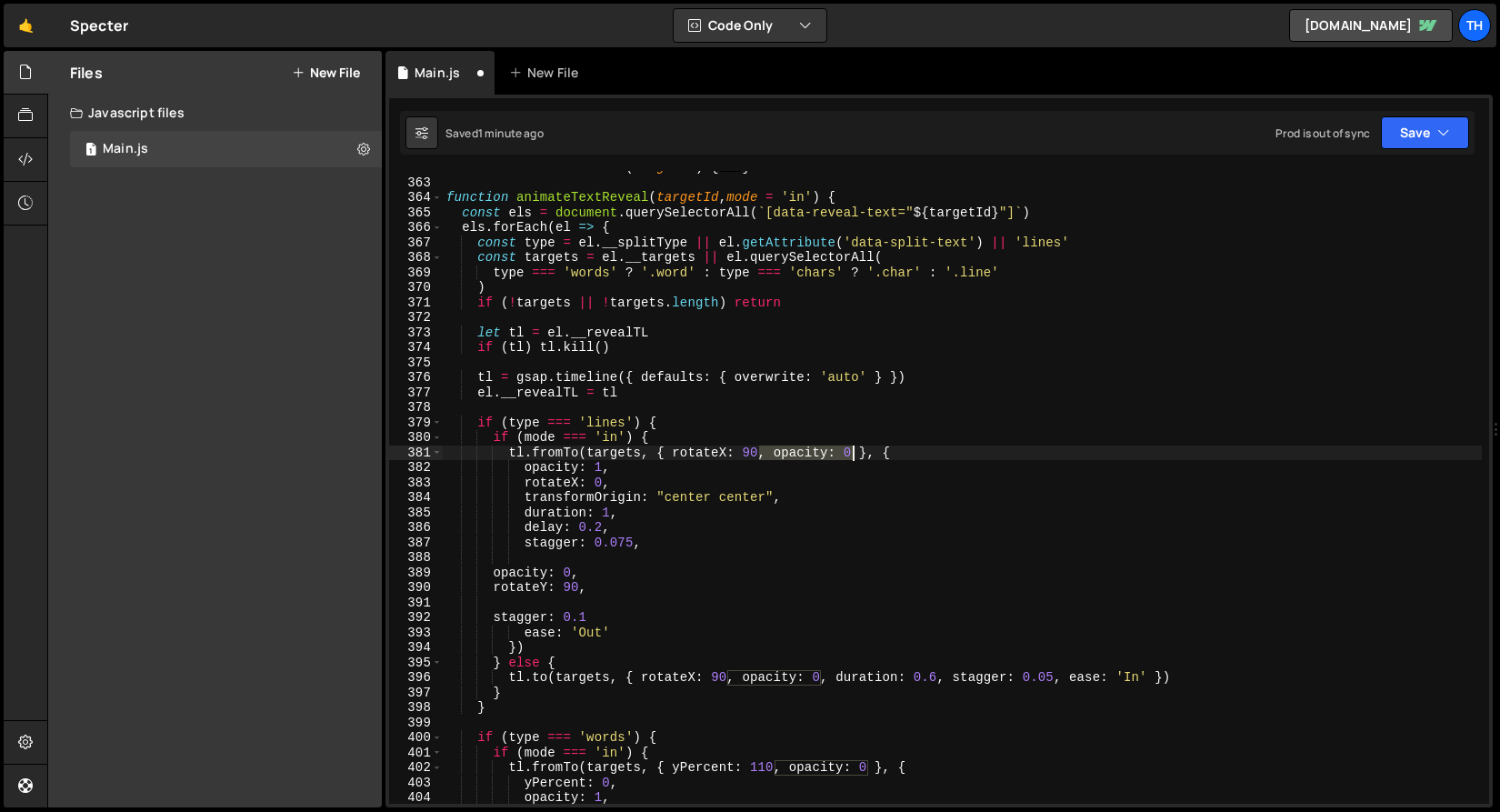
drag, startPoint x: 760, startPoint y: 456, endPoint x: 852, endPoint y: 456, distance: 92.0
click at [852, 456] on div "function killTextReveal ( targetId ) { ... } function animateTextReveal ( targe…" at bounding box center [962, 491] width 1040 height 663
click at [669, 452] on div "function killTextReveal ( targetId ) { ... } function animateTextReveal ( targe…" at bounding box center [962, 491] width 1040 height 663
paste textarea ", opacity: 0"
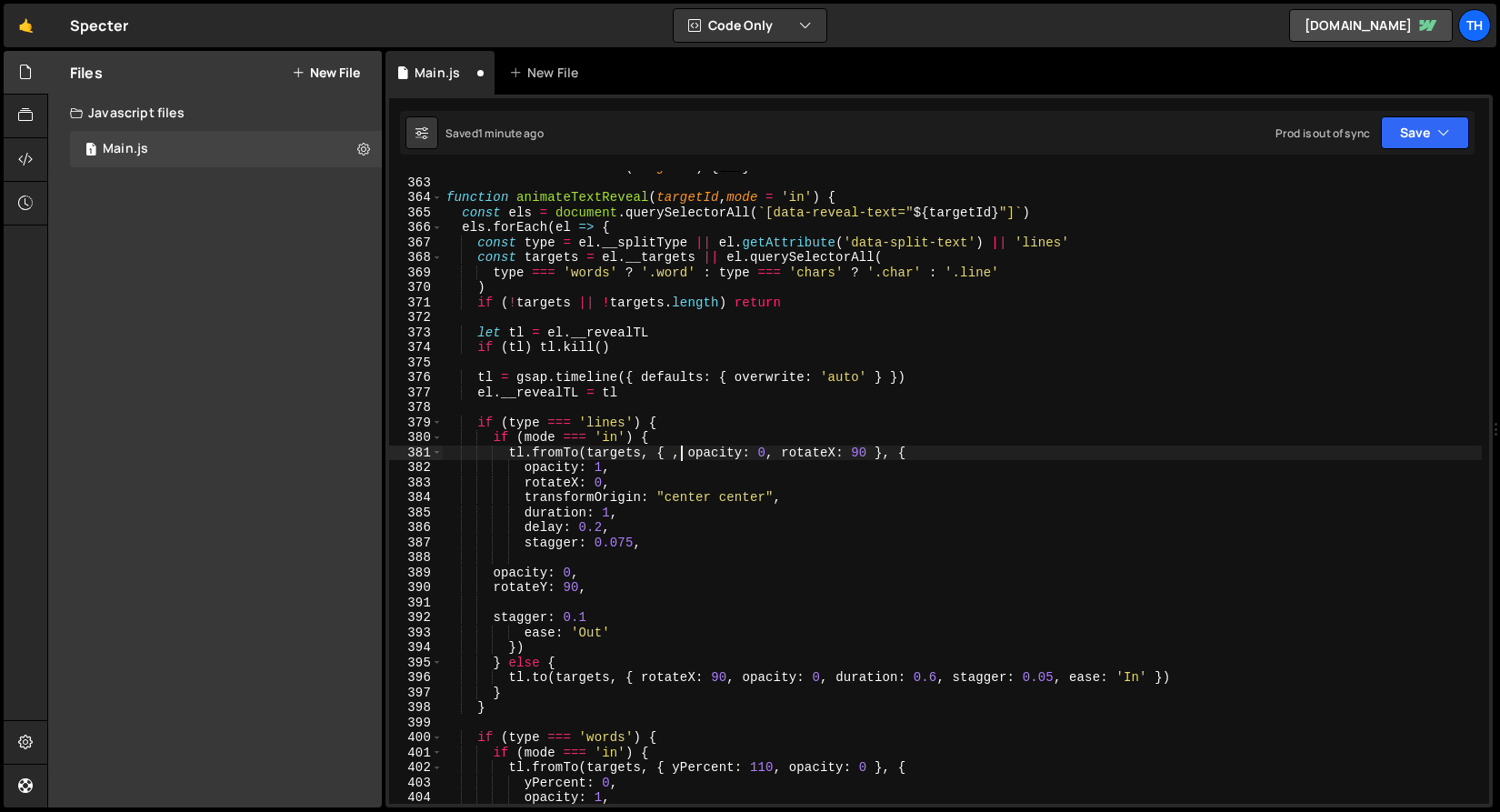
click at [684, 456] on div "function killTextReveal ( targetId ) { ... } function animateTextReveal ( targe…" at bounding box center [962, 491] width 1040 height 663
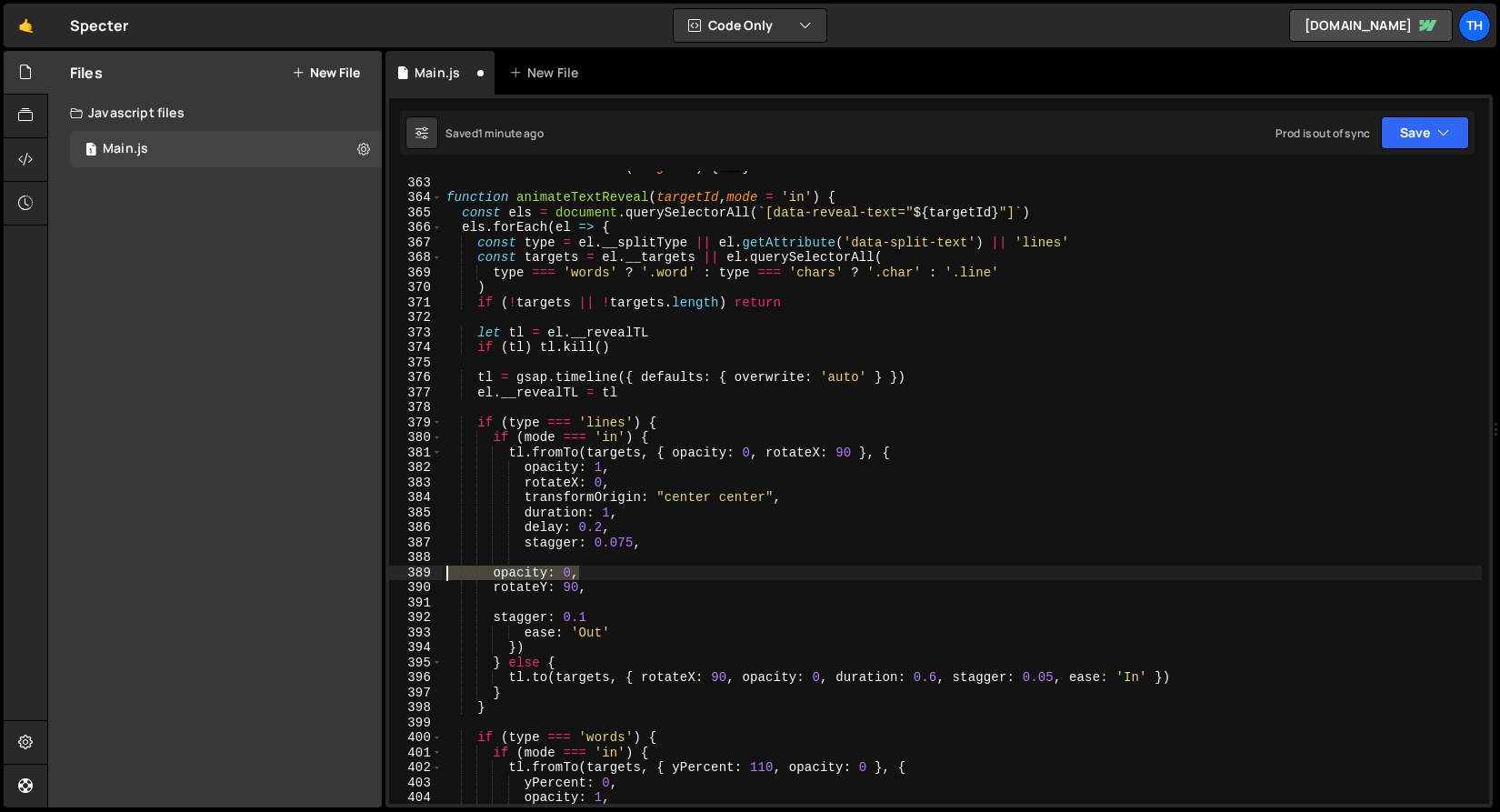
drag, startPoint x: 601, startPoint y: 571, endPoint x: 344, endPoint y: 572, distance: 257.0
click at [344, 572] on div "Files New File Create your first file Get started by starting a Javascript or C…" at bounding box center [774, 430] width 1453 height 758
type textarea "opacity: 0,"
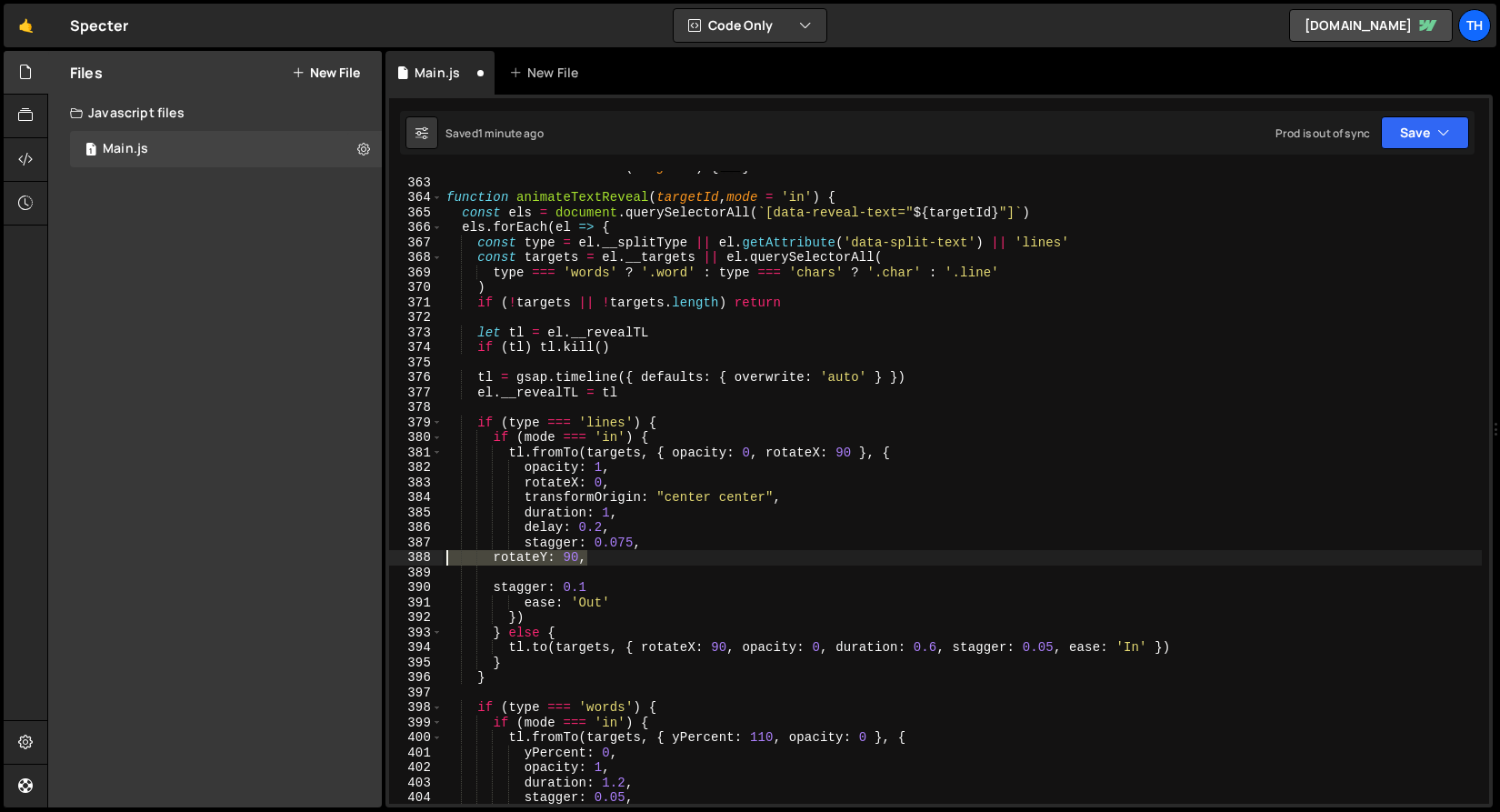
drag, startPoint x: 618, startPoint y: 562, endPoint x: 397, endPoint y: 557, distance: 221.1
click at [397, 557] on div "stagger: 0.075, 352 363 364 365 366 367 368 369 370 371 372 373 374 375 376 377…" at bounding box center [939, 487] width 1100 height 633
type textarea "rotateY: 90,"
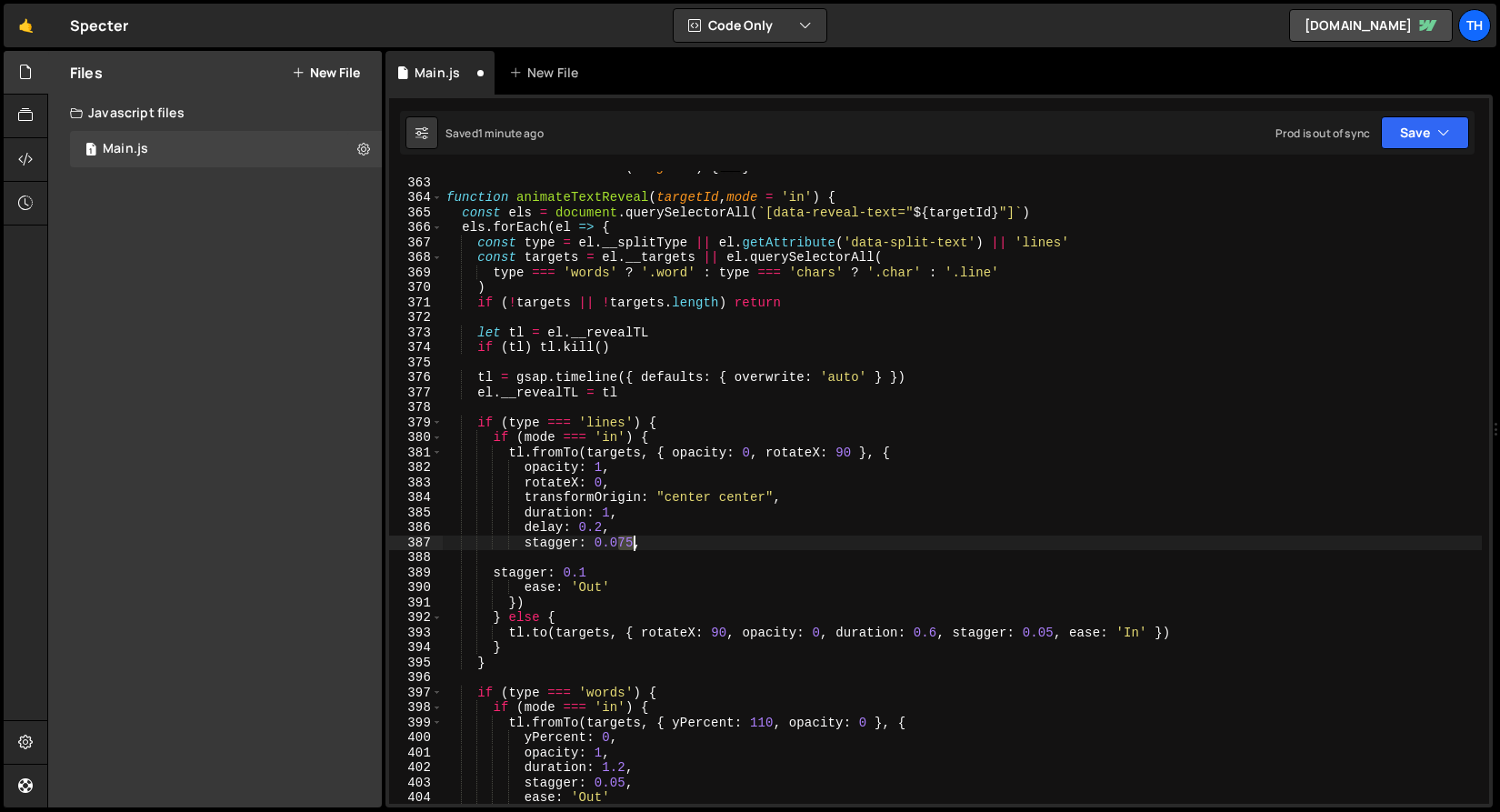
drag, startPoint x: 615, startPoint y: 547, endPoint x: 631, endPoint y: 547, distance: 16.0
click at [631, 547] on div "function killTextReveal ( targetId ) { ... } function animateTextReveal ( targe…" at bounding box center [962, 491] width 1040 height 663
click at [551, 588] on div "function killTextReveal ( targetId ) { ... } function animateTextReveal ( targe…" at bounding box center [962, 491] width 1040 height 663
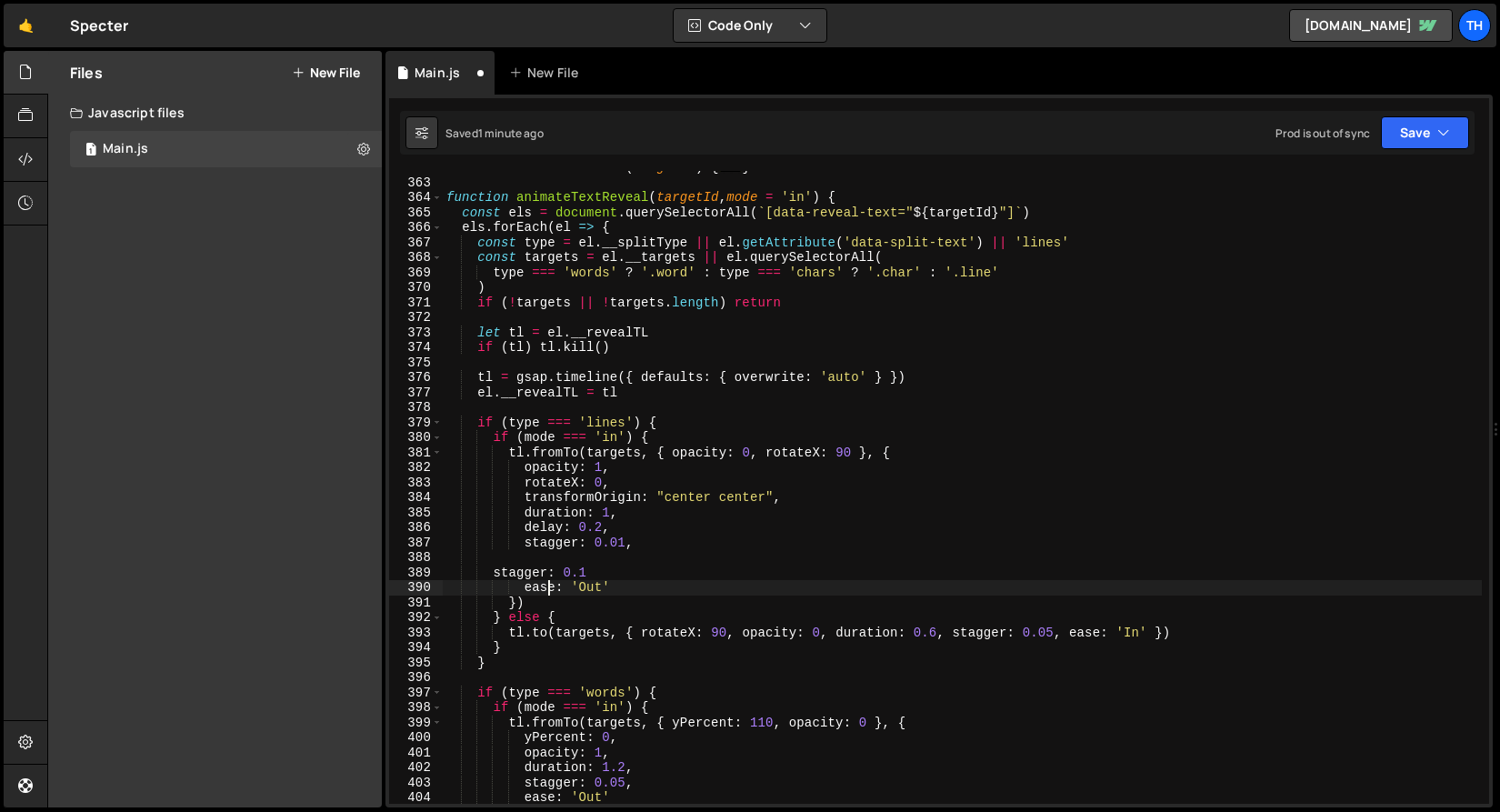
scroll to position [0, 10]
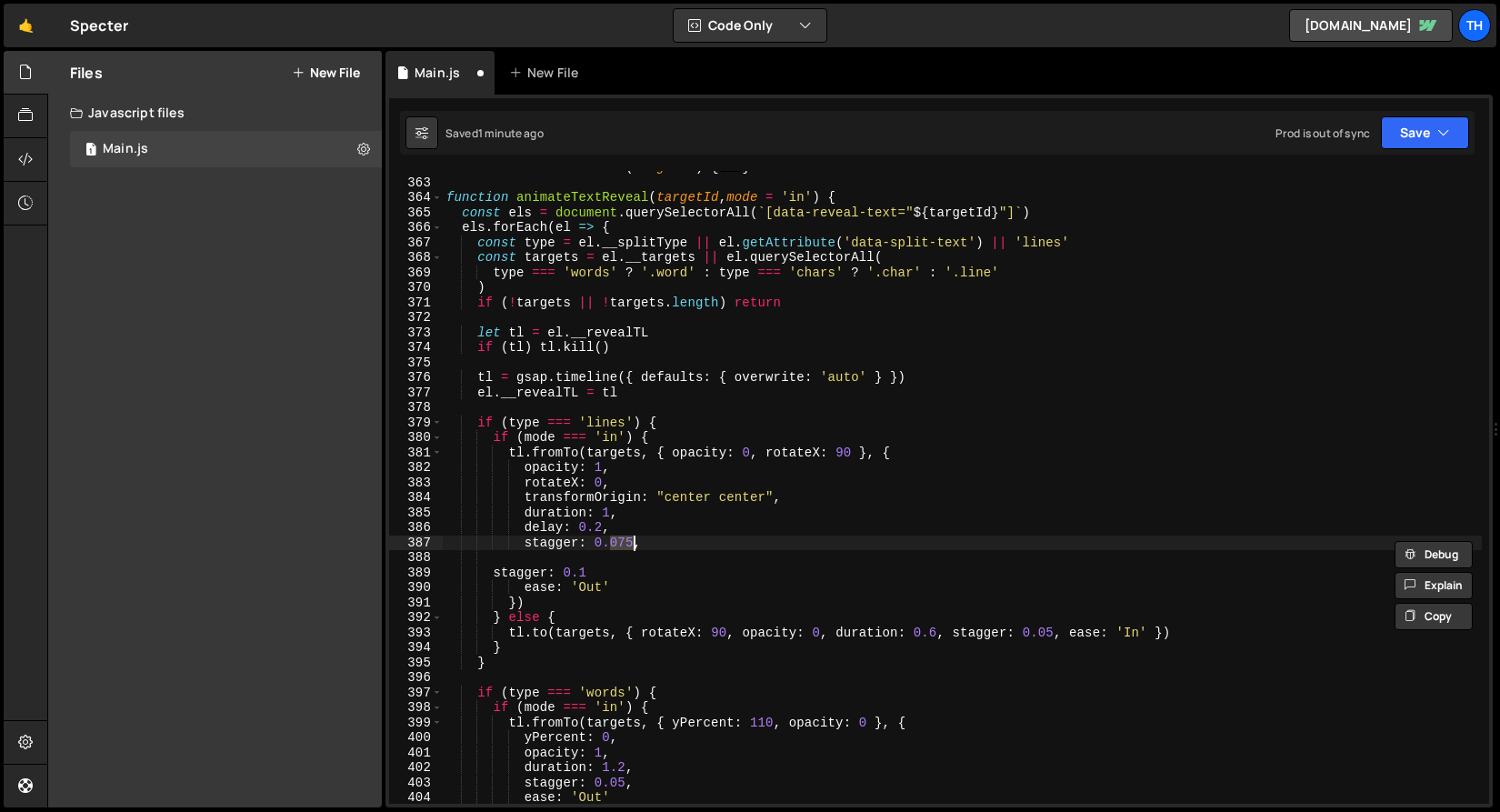
drag, startPoint x: 612, startPoint y: 548, endPoint x: 631, endPoint y: 548, distance: 19.0
click at [631, 548] on div "function killTextReveal ( targetId ) { ... } function animateTextReveal ( targe…" at bounding box center [962, 491] width 1040 height 663
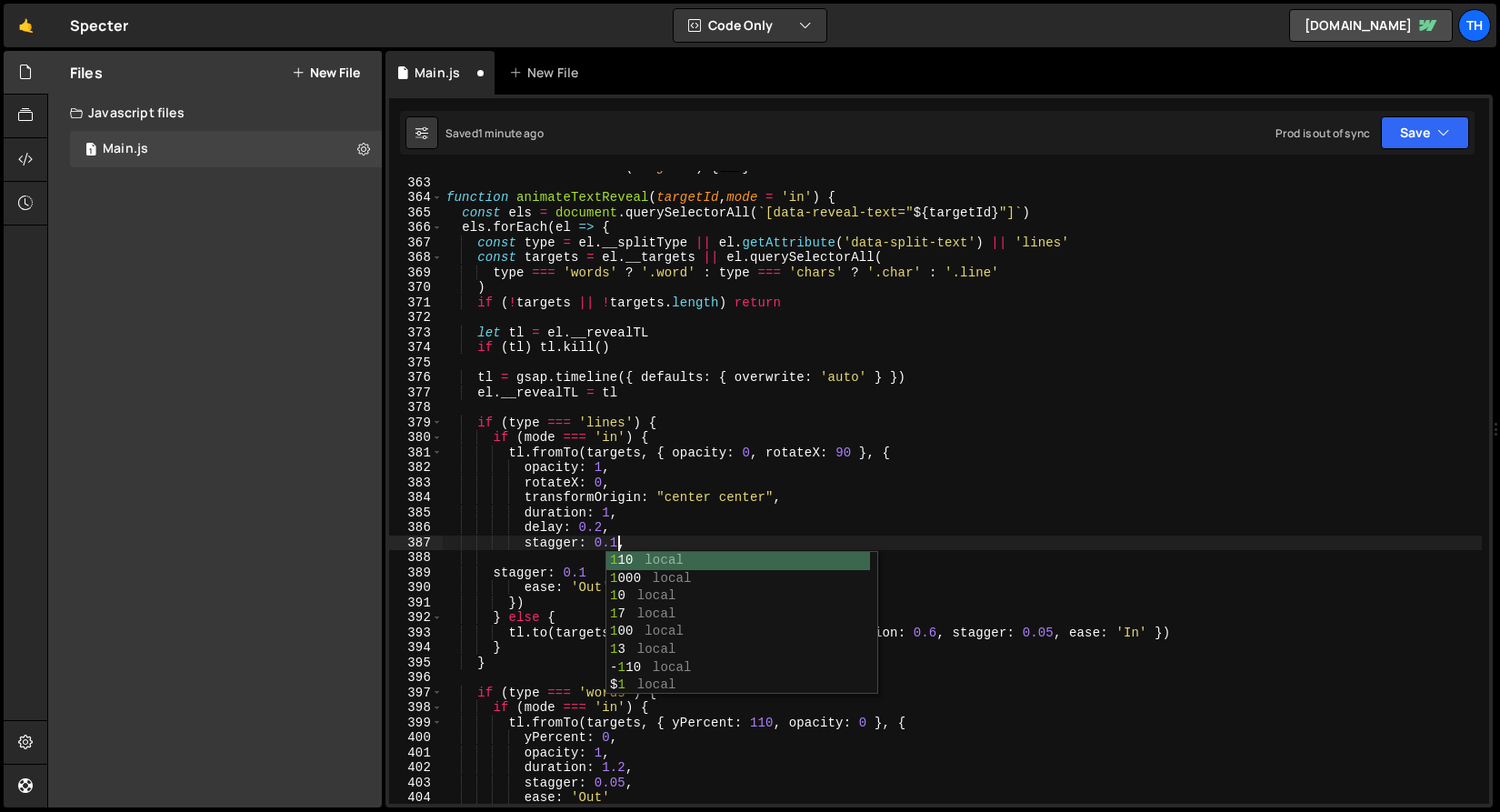
click at [578, 580] on div "function killTextReveal ( targetId ) { ... } function animateTextReveal ( targe…" at bounding box center [962, 491] width 1040 height 663
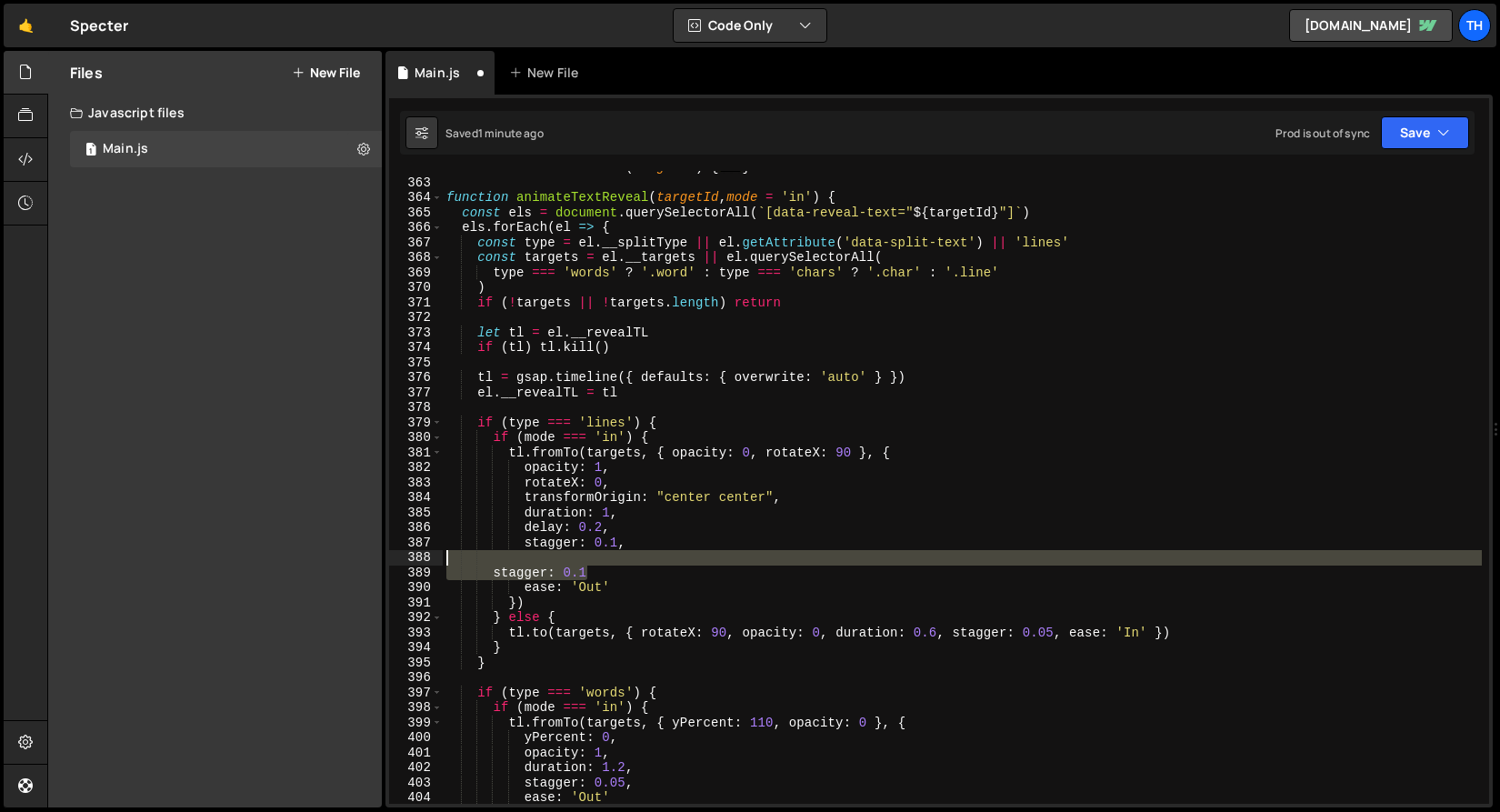
drag, startPoint x: 617, startPoint y: 571, endPoint x: 357, endPoint y: 558, distance: 260.3
click at [357, 558] on div "Files New File Create your first file Get started by starting a Javascript or C…" at bounding box center [774, 430] width 1453 height 758
type textarea "stagger: 0.1"
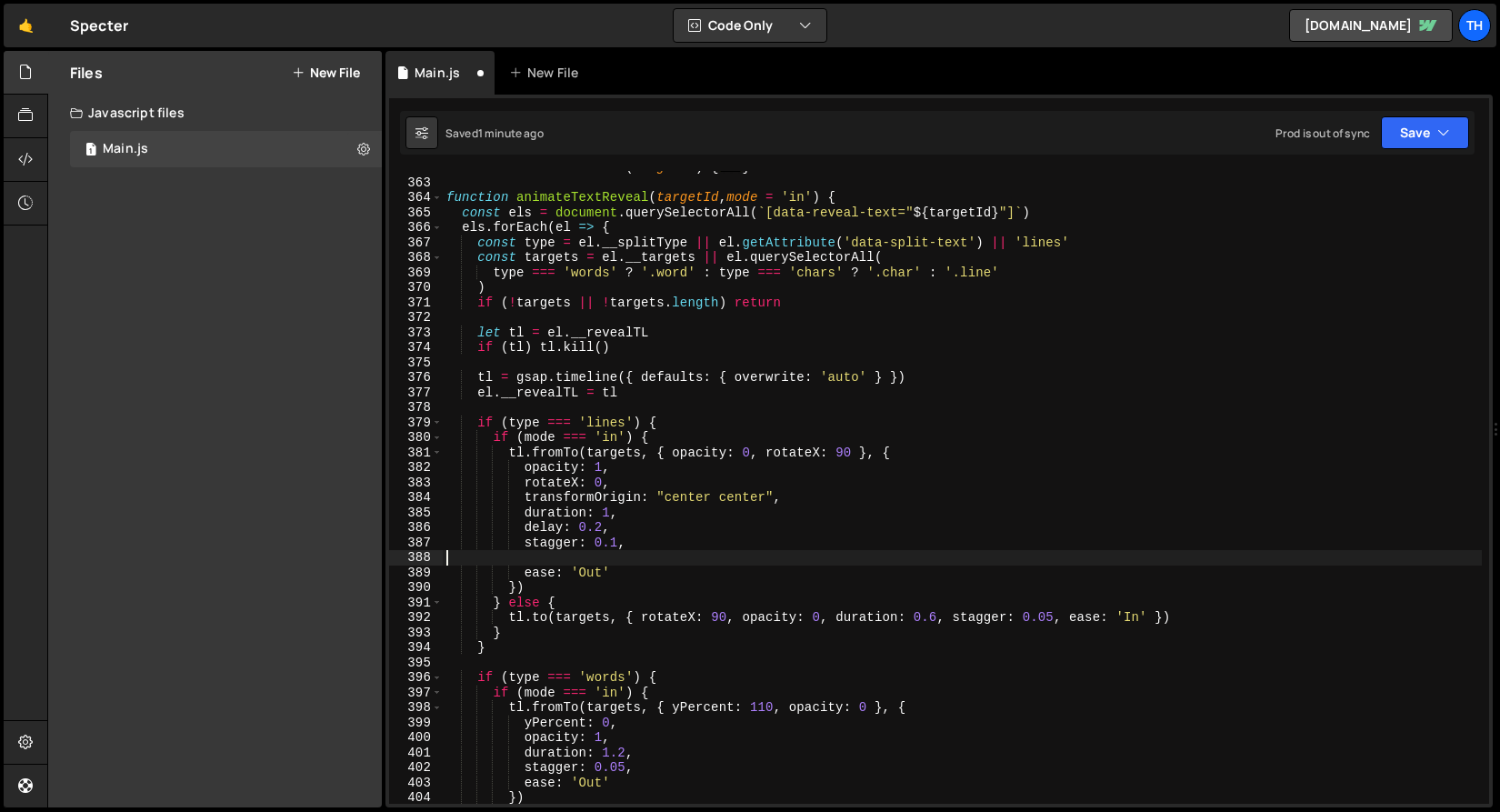
scroll to position [0, 0]
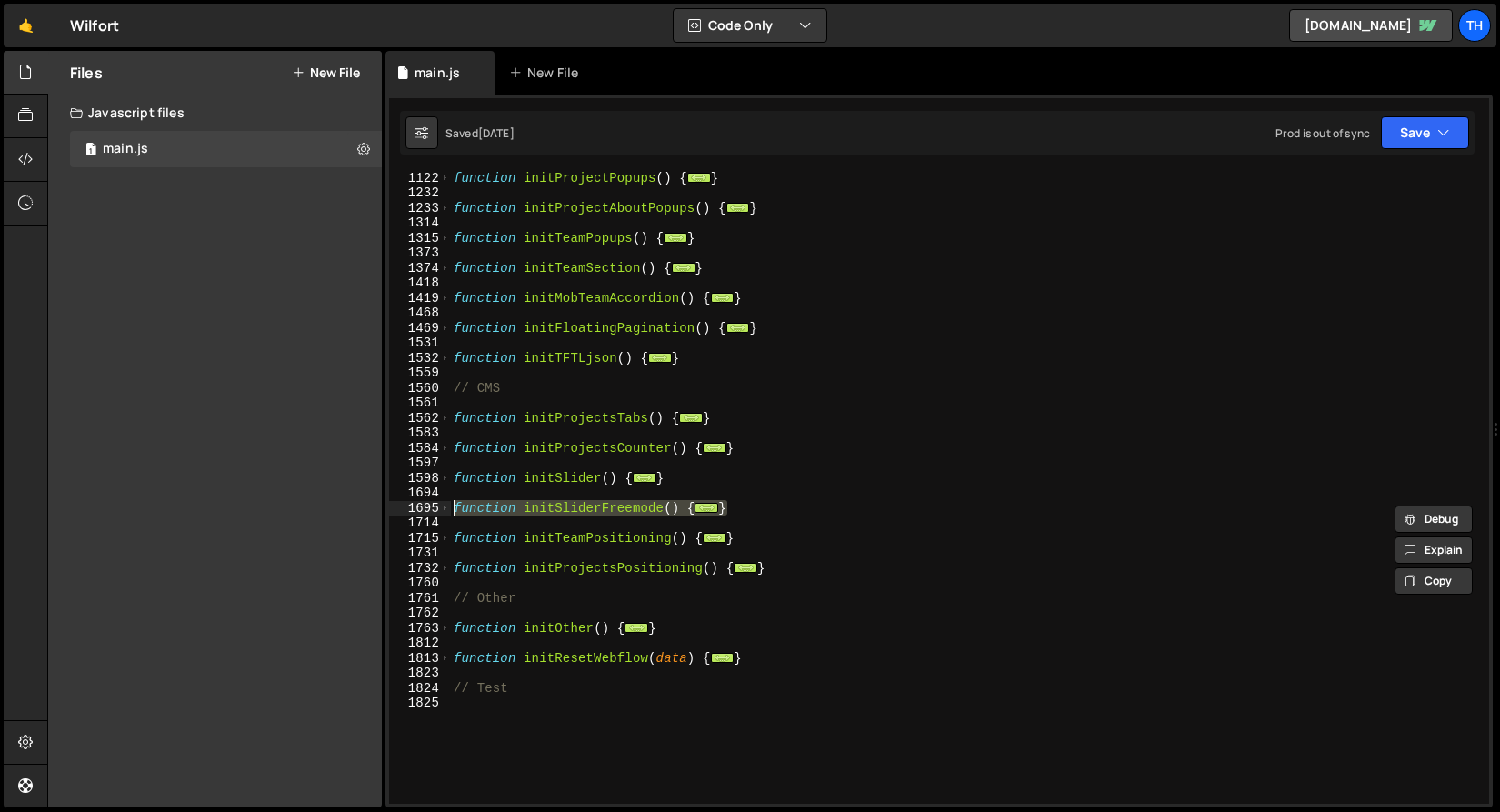
scroll to position [1306, 0]
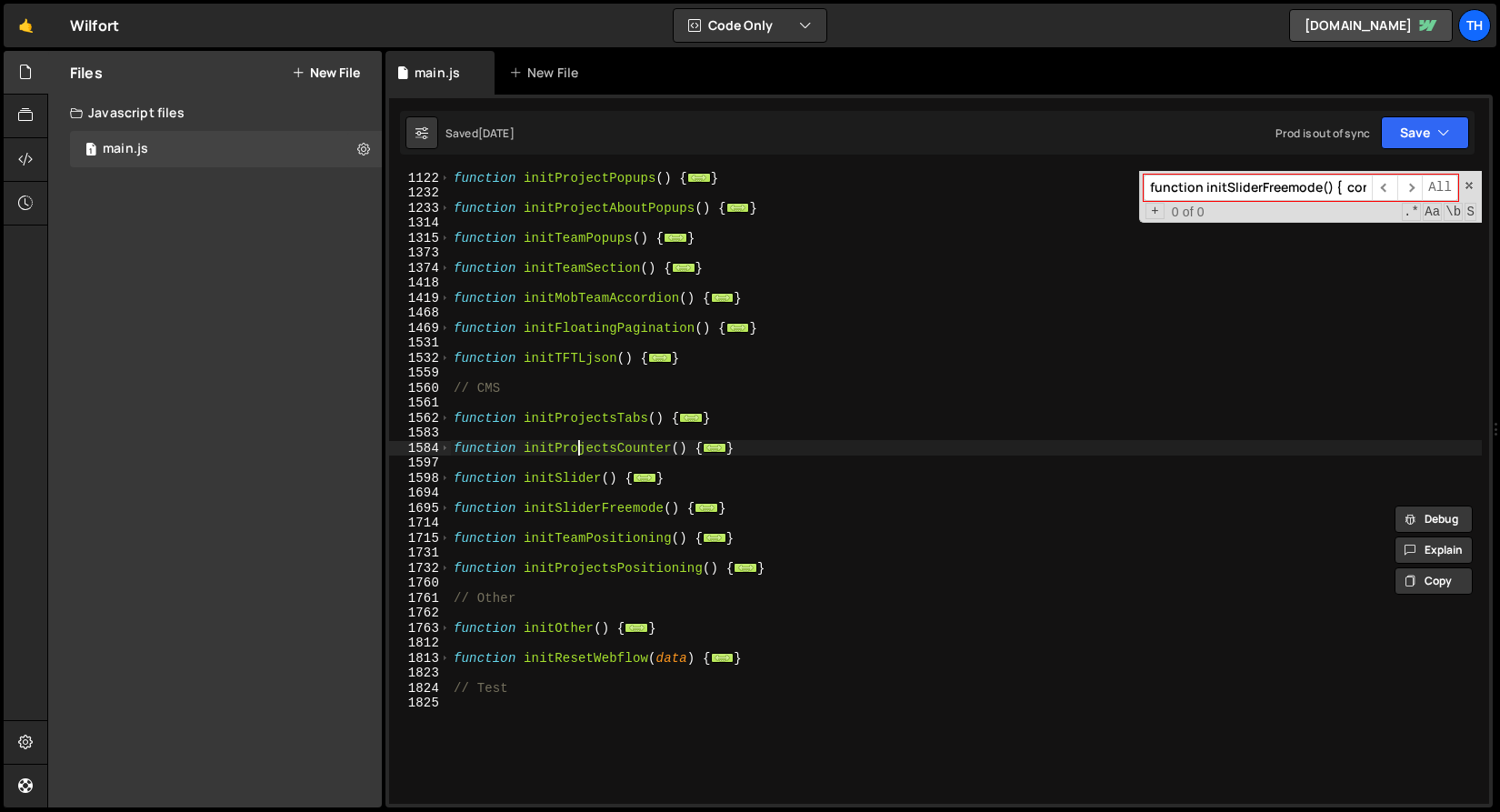
type textarea "function initProjectsCounter() {"
click at [576, 447] on div "function initProjectPopups ( ) { ... } function initProjectAboutPopups ( ) { ..…" at bounding box center [966, 502] width 1032 height 663
click at [1179, 192] on input "function initSliderFreemode() { const swiper = new Swiper(".swiper", { directio…" at bounding box center [1259, 187] width 229 height 27
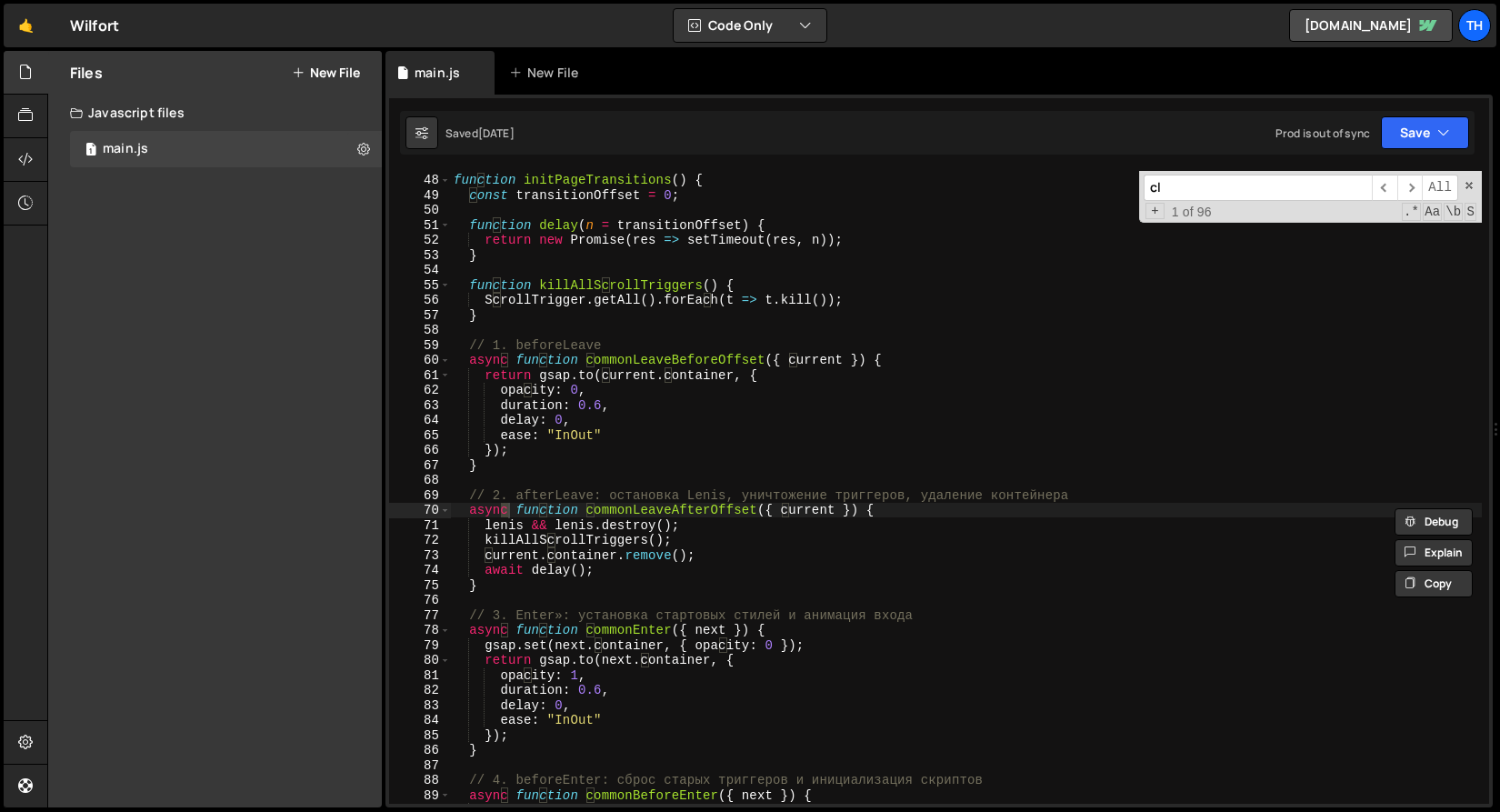
scroll to position [1589, 0]
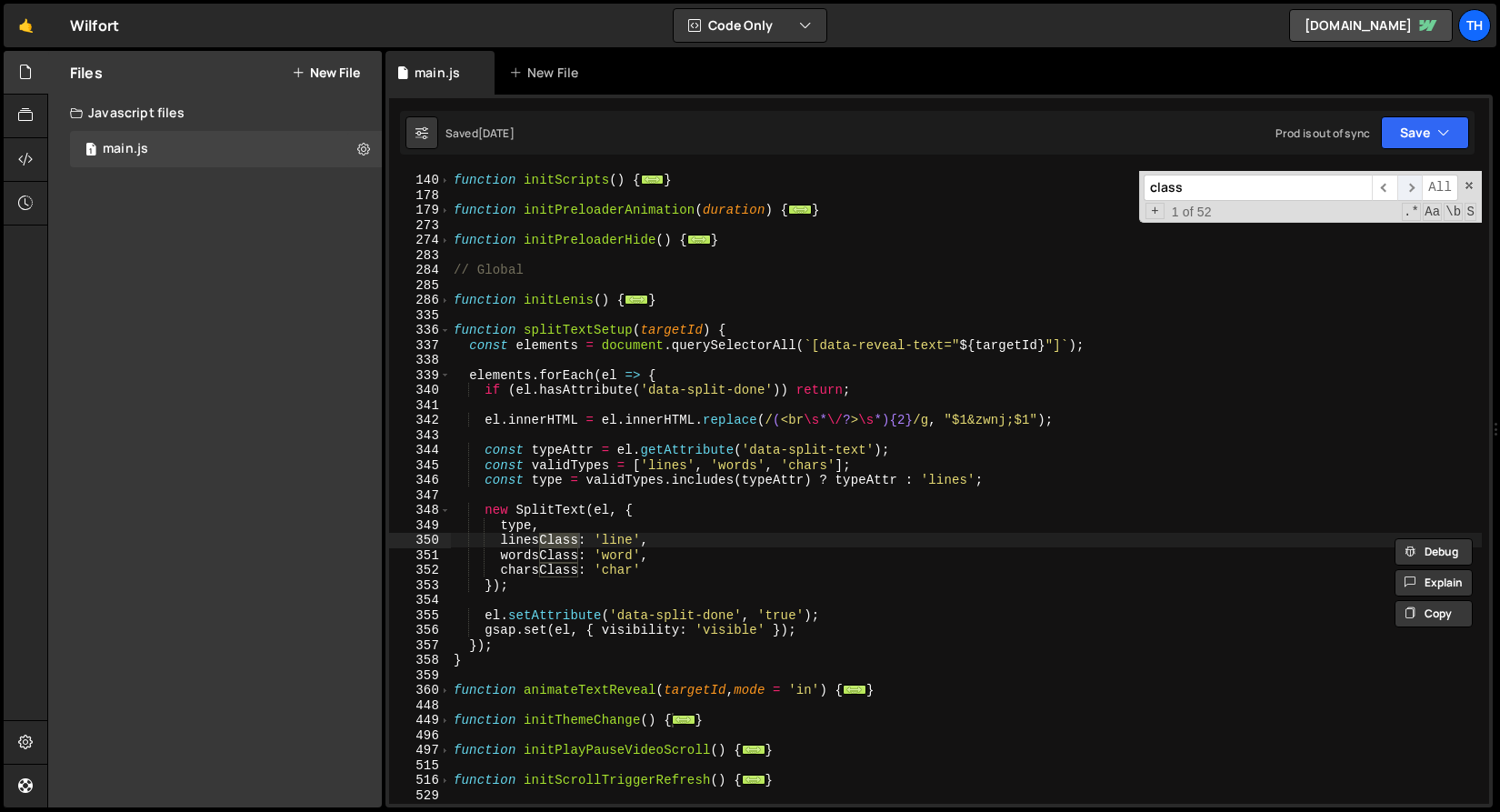
type input "class"
click at [1415, 185] on span "​" at bounding box center [1410, 187] width 26 height 27
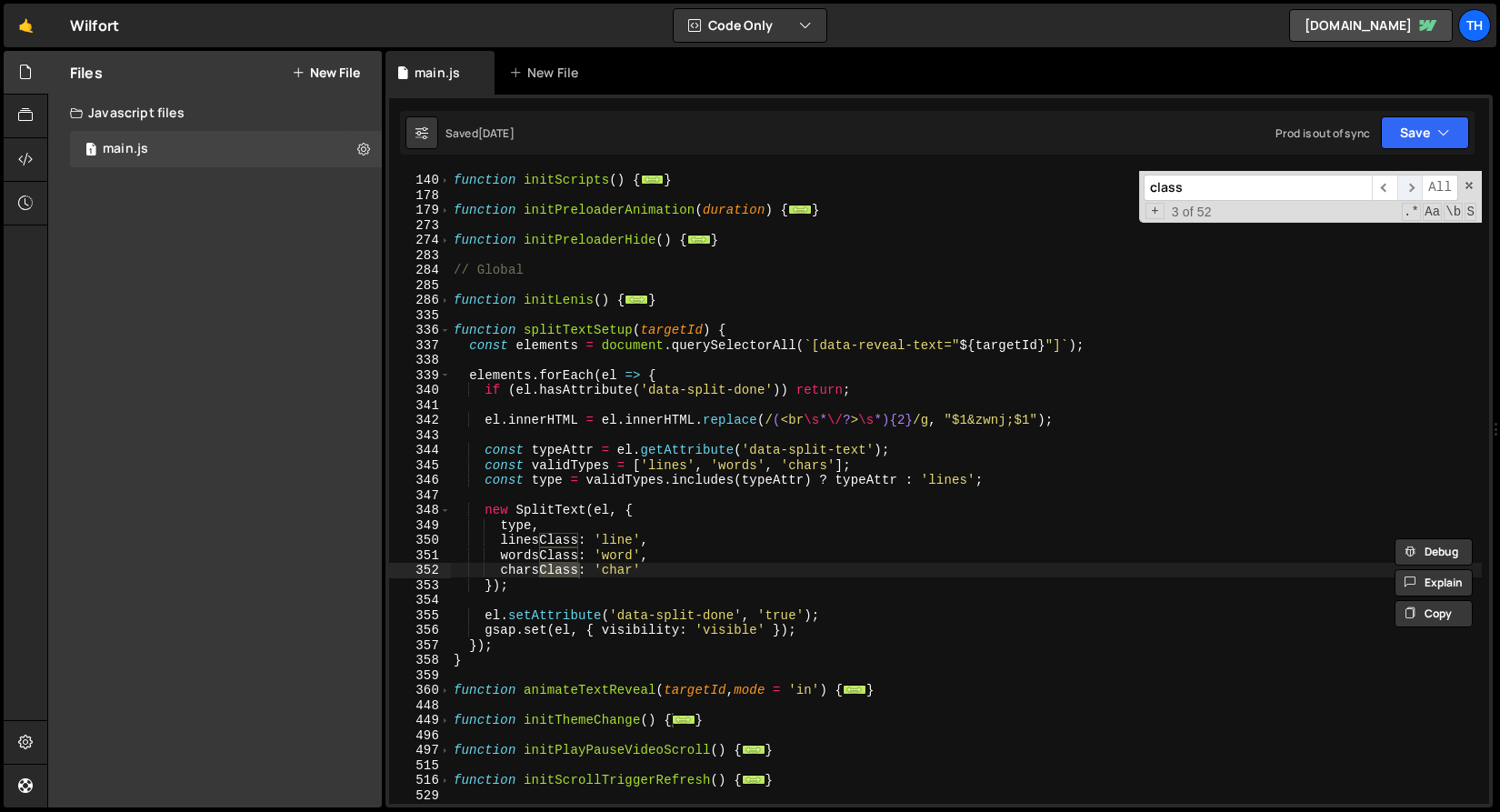
click at [1415, 185] on span "​" at bounding box center [1410, 187] width 26 height 27
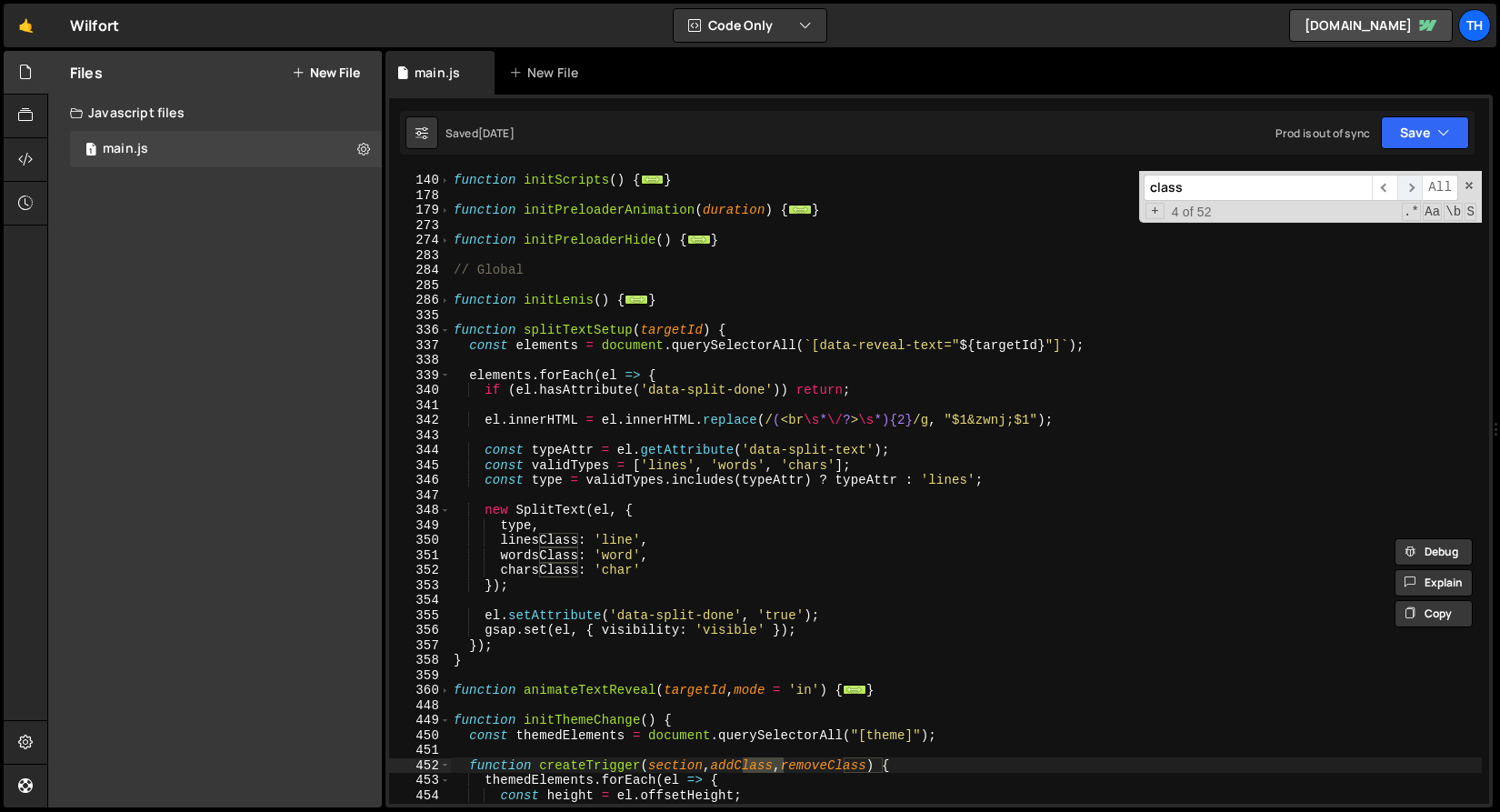
click at [1415, 185] on span "​" at bounding box center [1410, 187] width 26 height 27
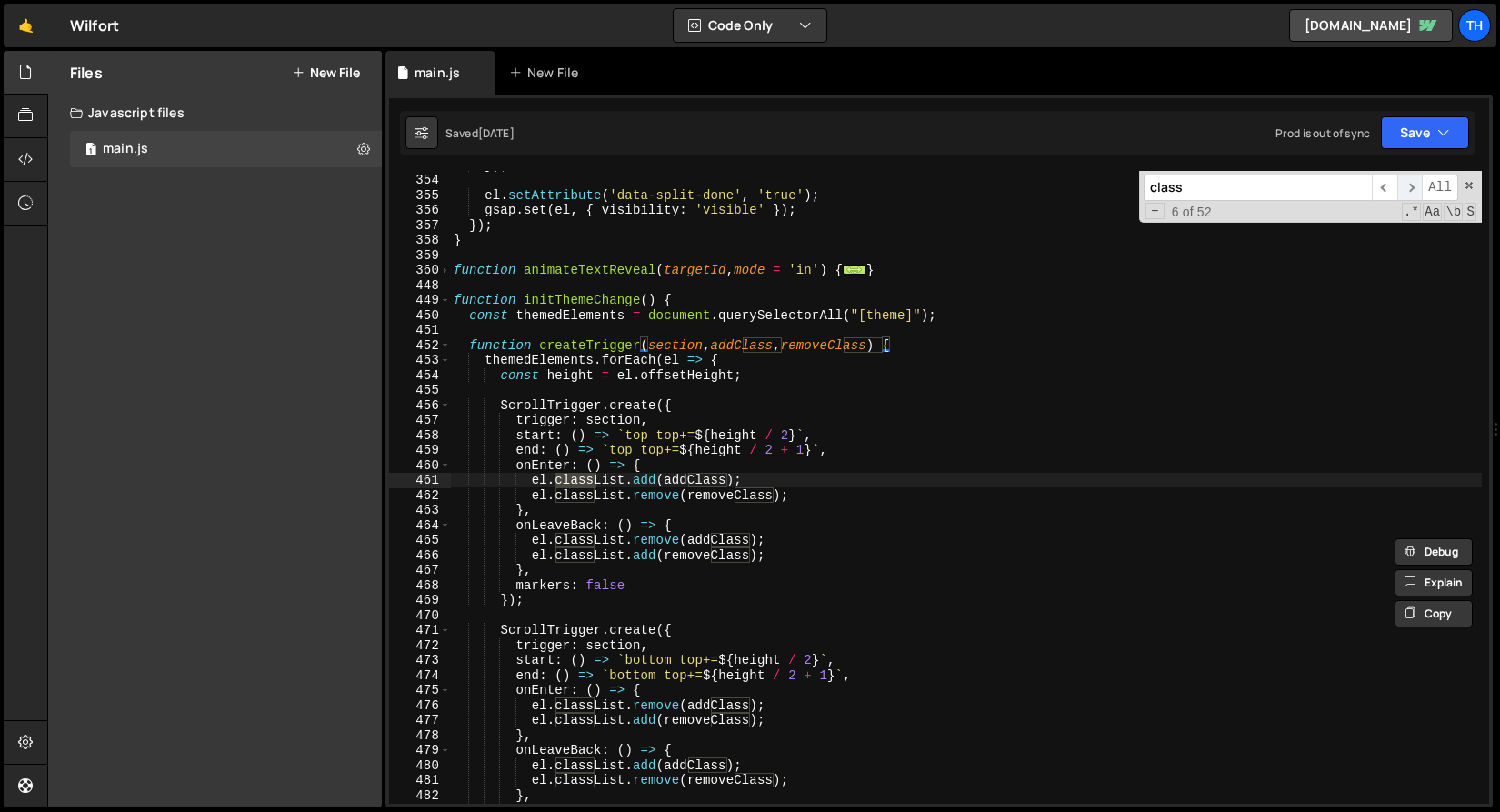
scroll to position [2008, 0]
click at [1415, 185] on span "​" at bounding box center [1410, 187] width 26 height 27
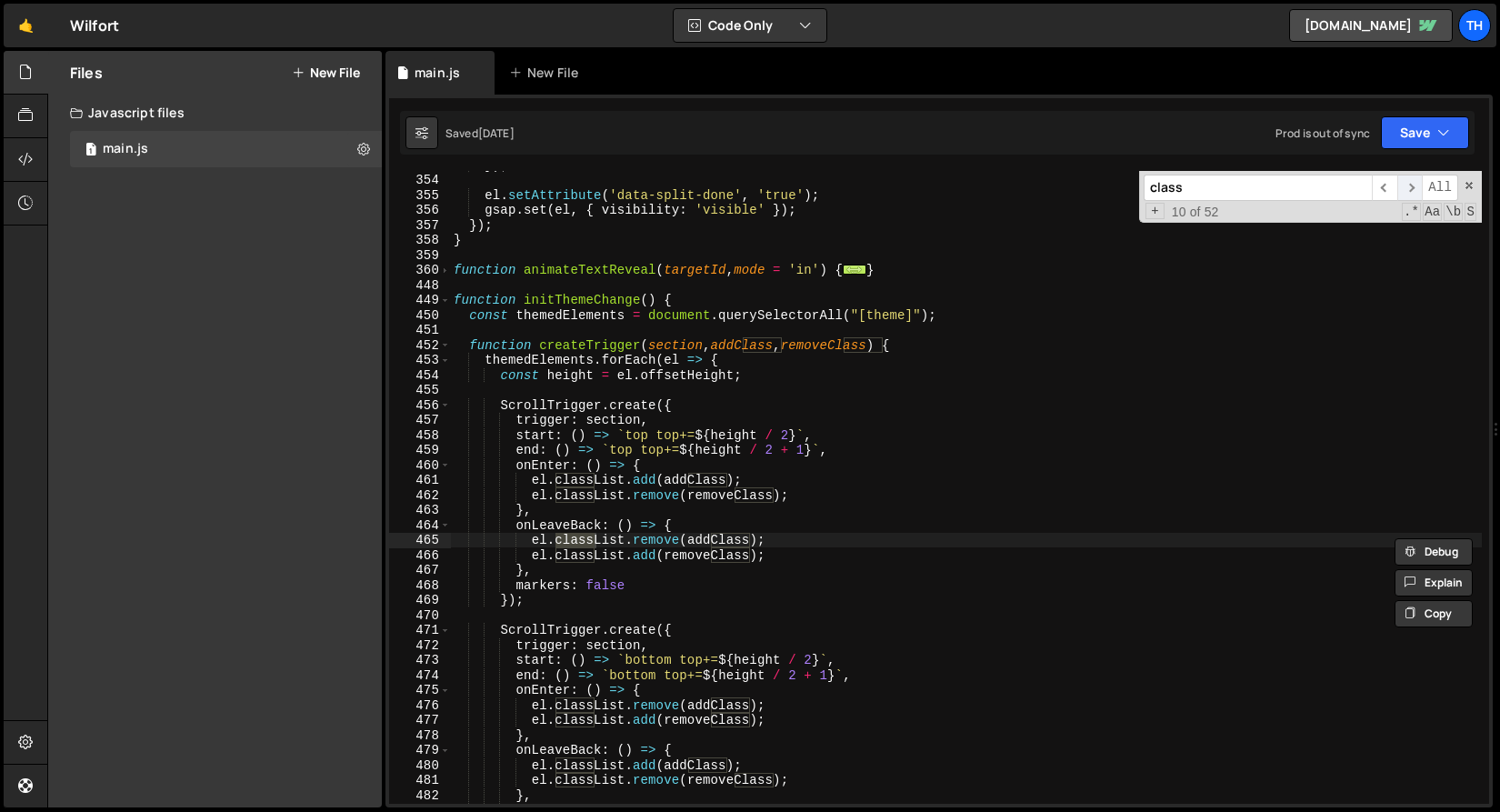
click at [1415, 185] on span "​" at bounding box center [1410, 187] width 26 height 27
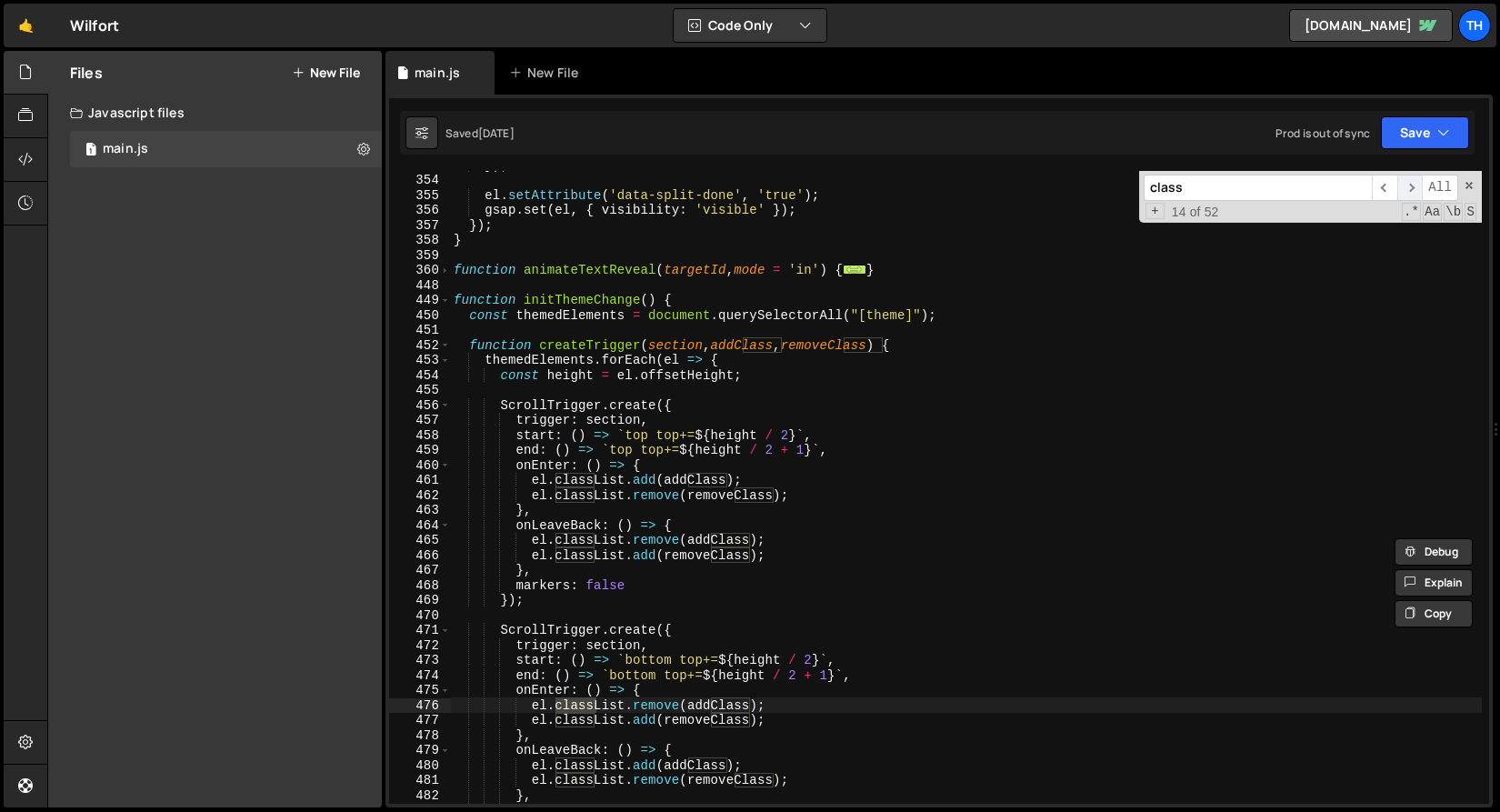
click at [1415, 185] on span "​" at bounding box center [1410, 187] width 26 height 27
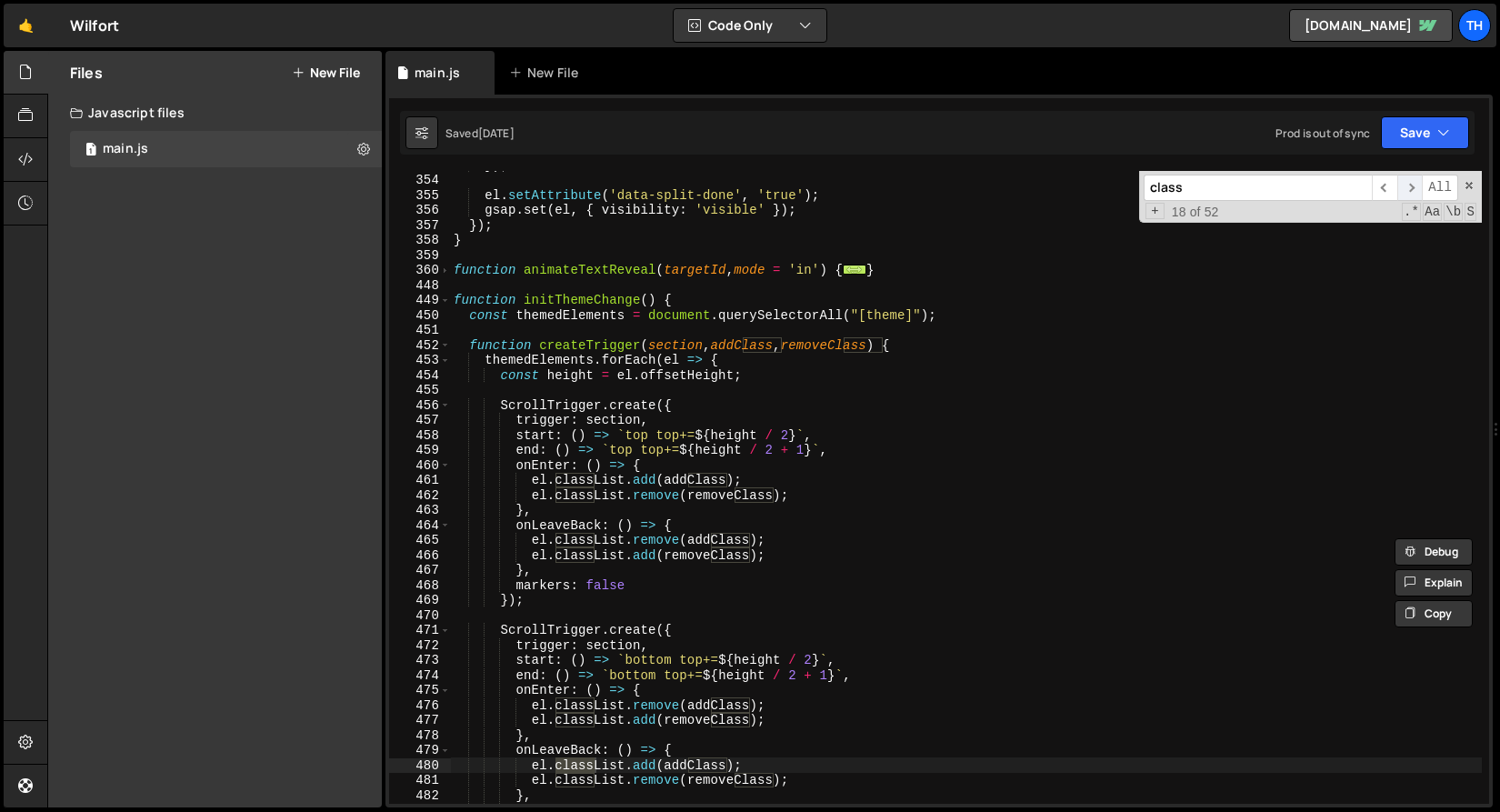
click at [1415, 185] on span "​" at bounding box center [1410, 187] width 26 height 27
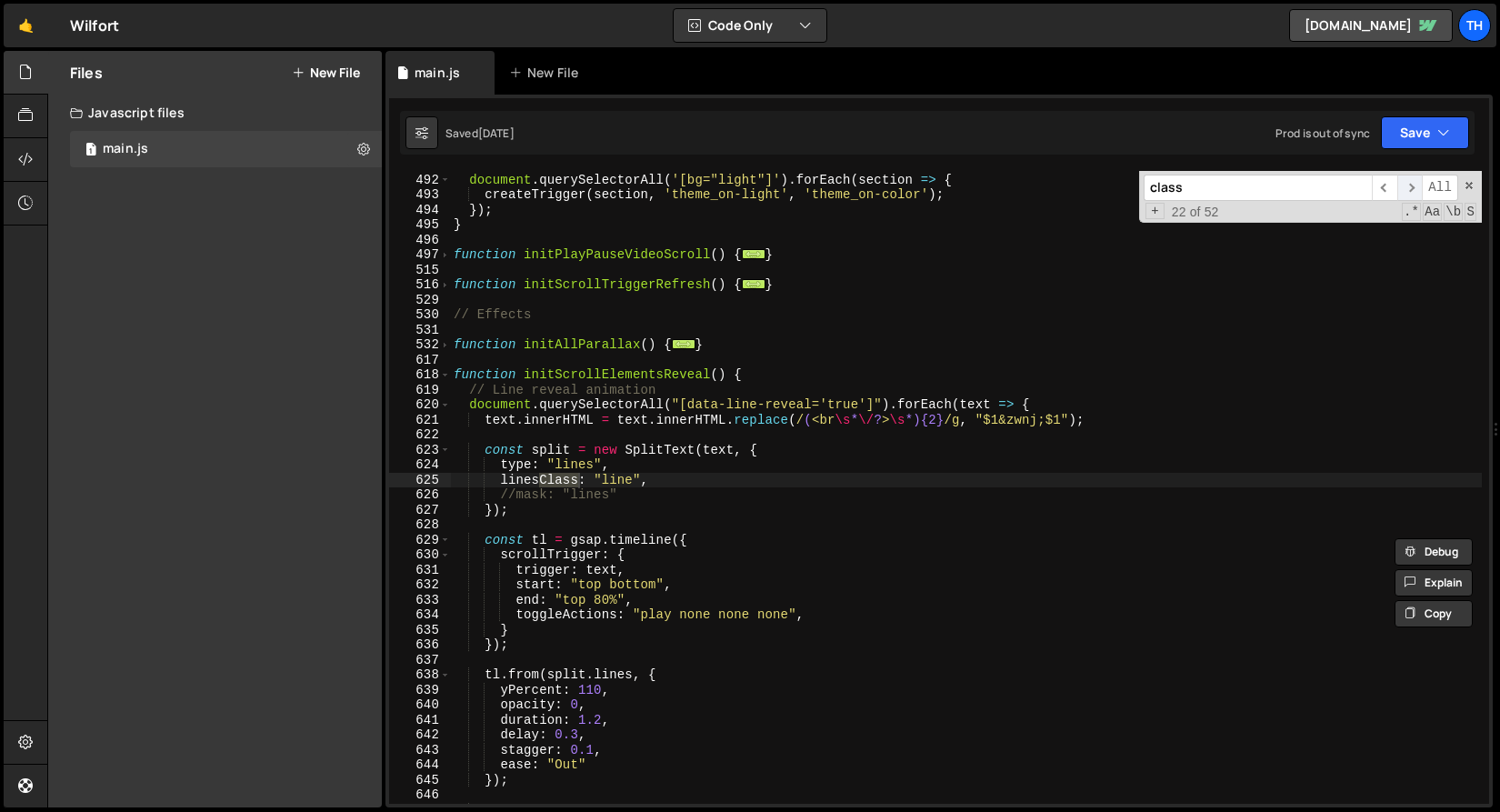
click at [1415, 185] on span "​" at bounding box center [1410, 187] width 26 height 27
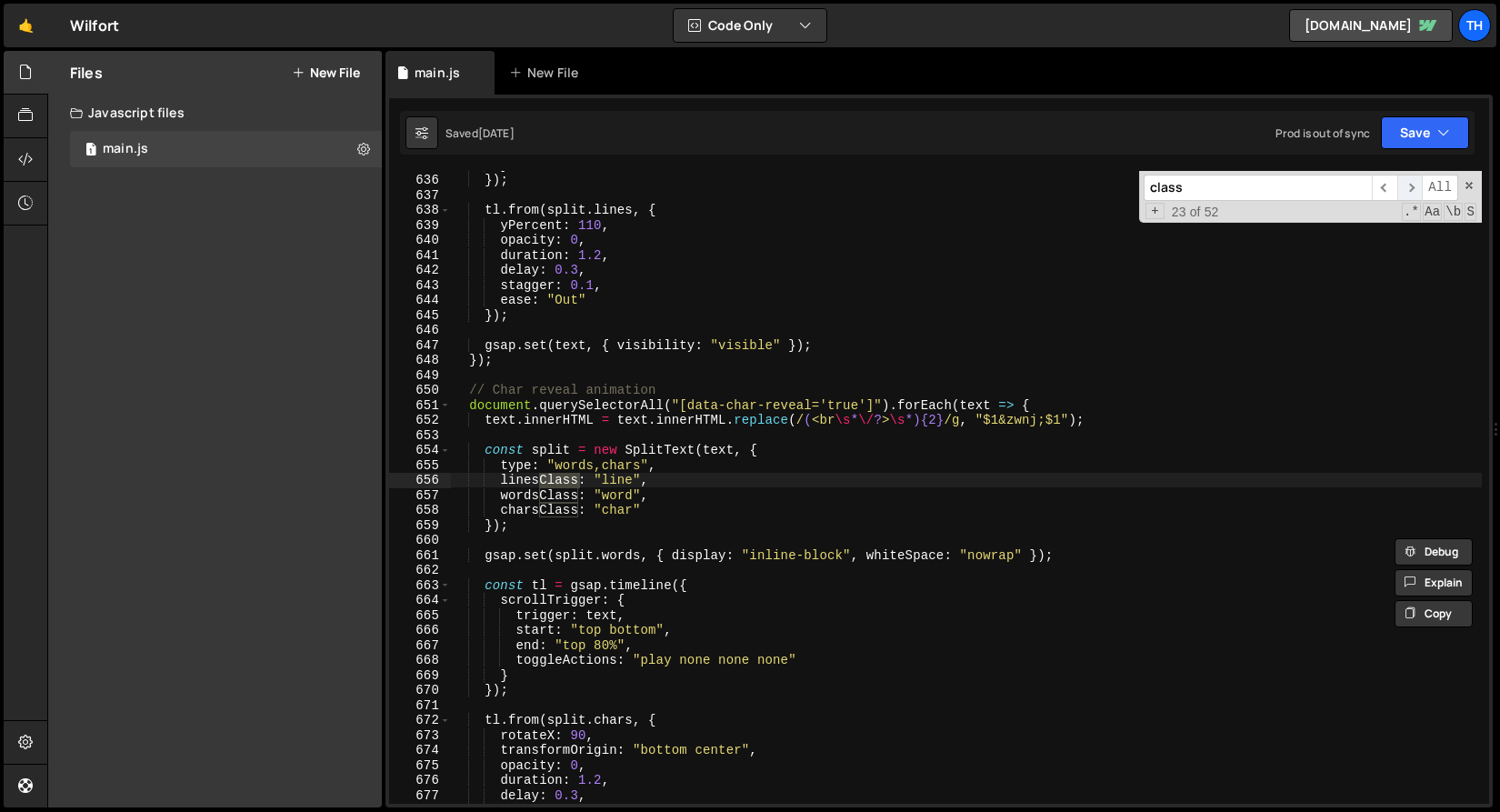
click at [1415, 185] on span "​" at bounding box center [1410, 187] width 26 height 27
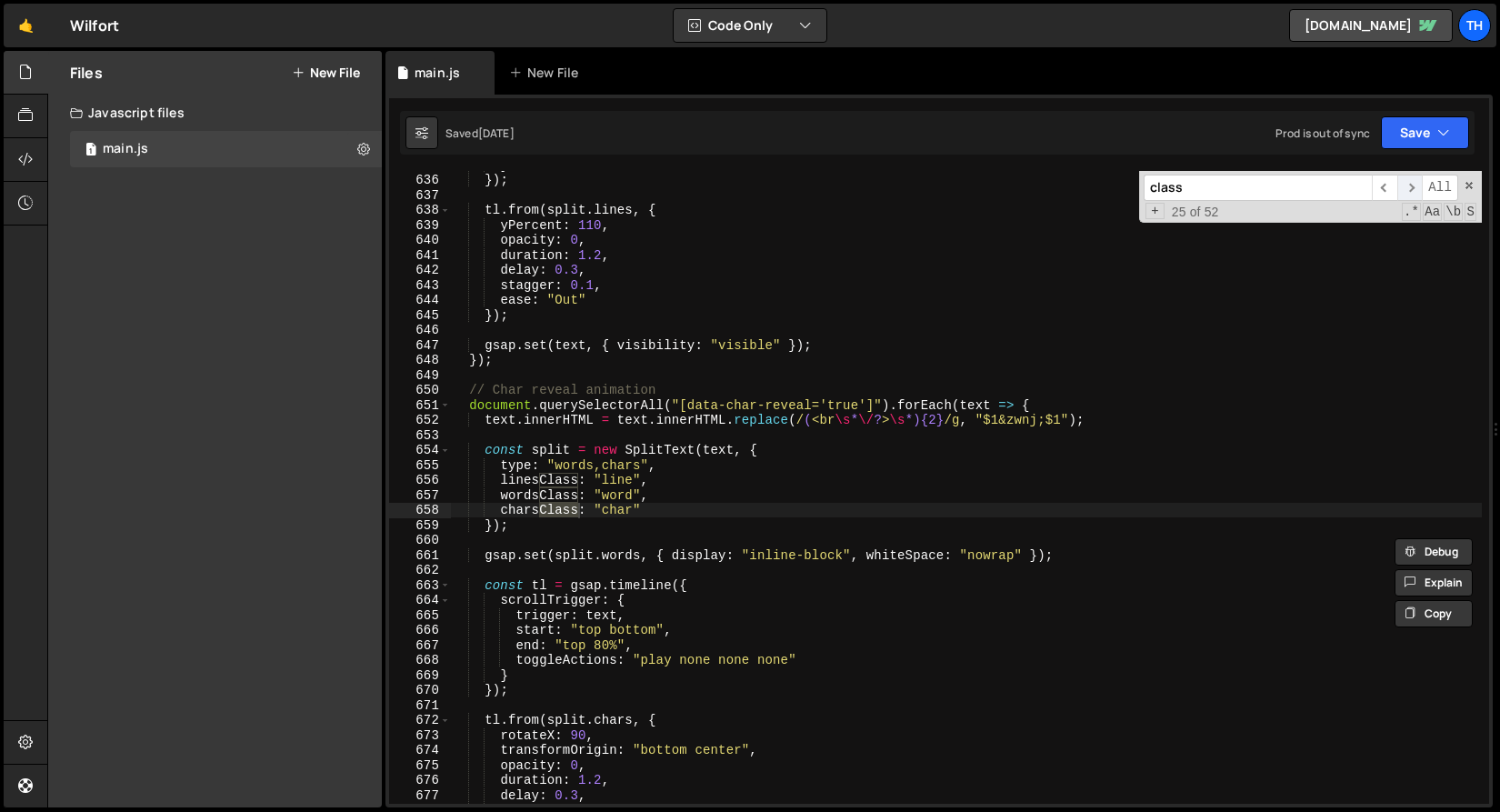
click at [1415, 185] on span "​" at bounding box center [1410, 187] width 26 height 27
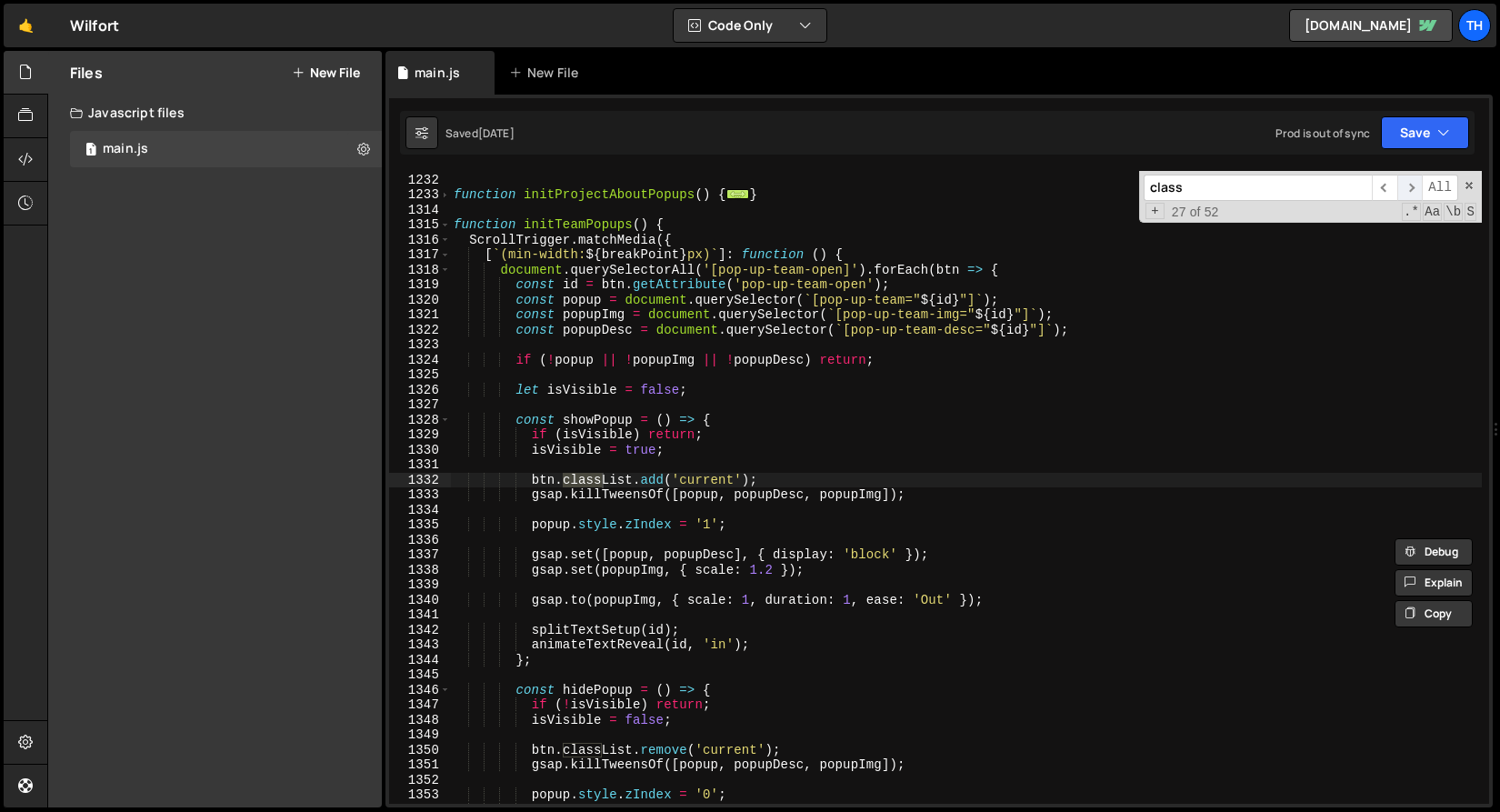
scroll to position [6285, 0]
drag, startPoint x: 537, startPoint y: 480, endPoint x: 794, endPoint y: 476, distance: 257.0
click at [794, 476] on div "function initProjectPopups ( ) { ... } function initProjectAboutPopups ( ) { ..…" at bounding box center [966, 489] width 1032 height 663
click at [1414, 185] on span "​" at bounding box center [1410, 187] width 26 height 27
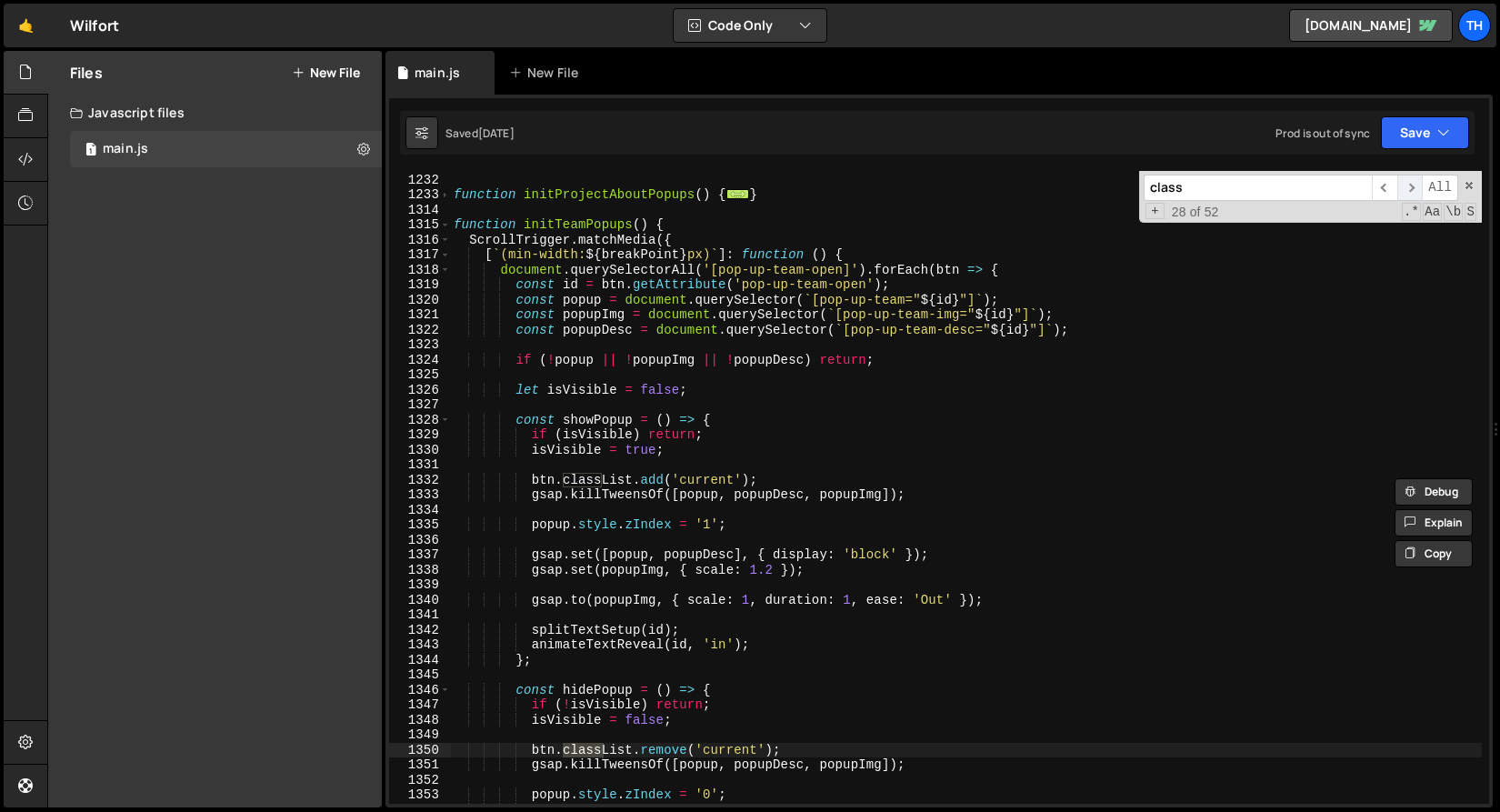
click at [1414, 185] on span "​" at bounding box center [1410, 187] width 26 height 27
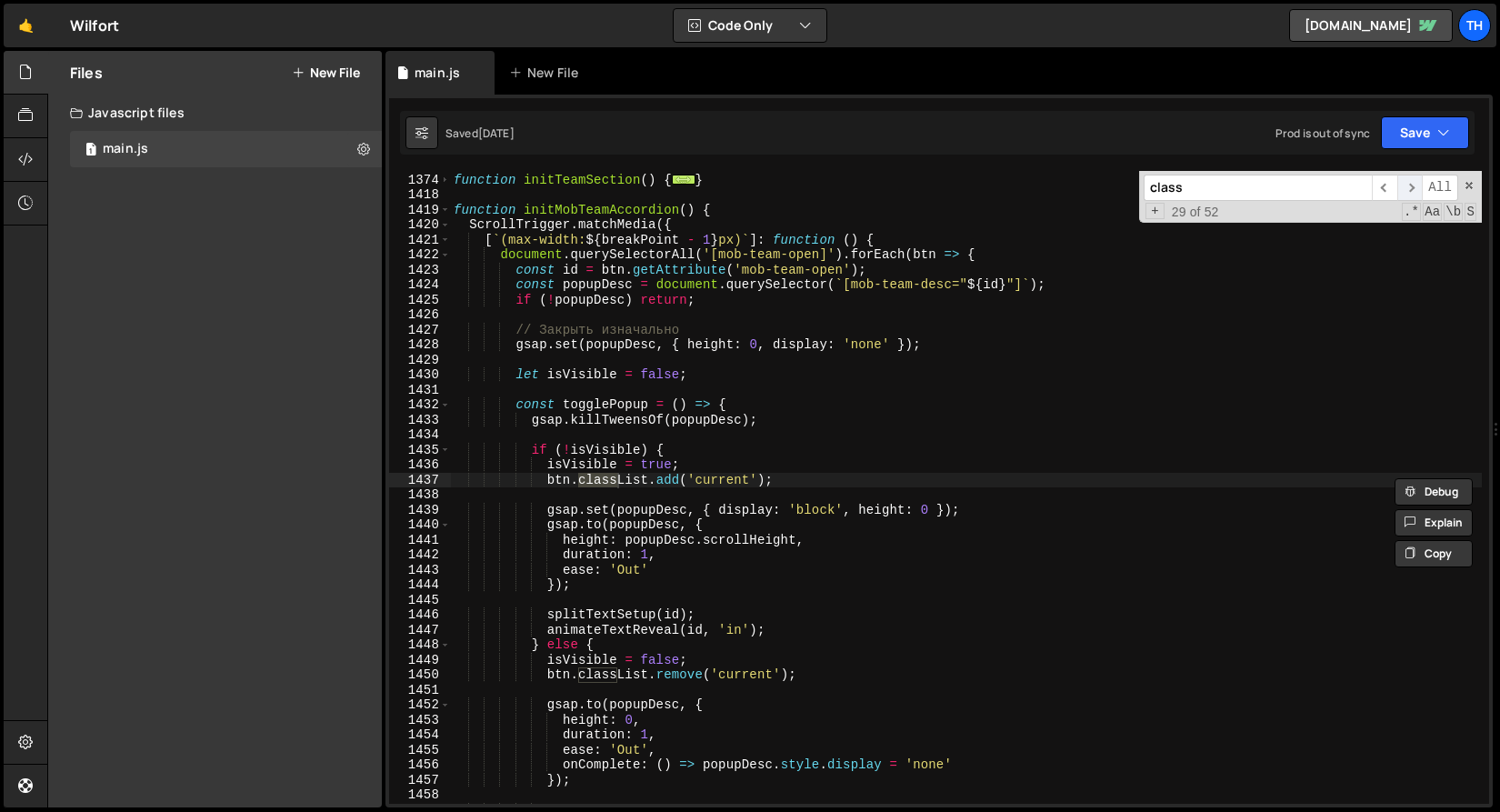
click at [1414, 185] on span "​" at bounding box center [1410, 187] width 26 height 27
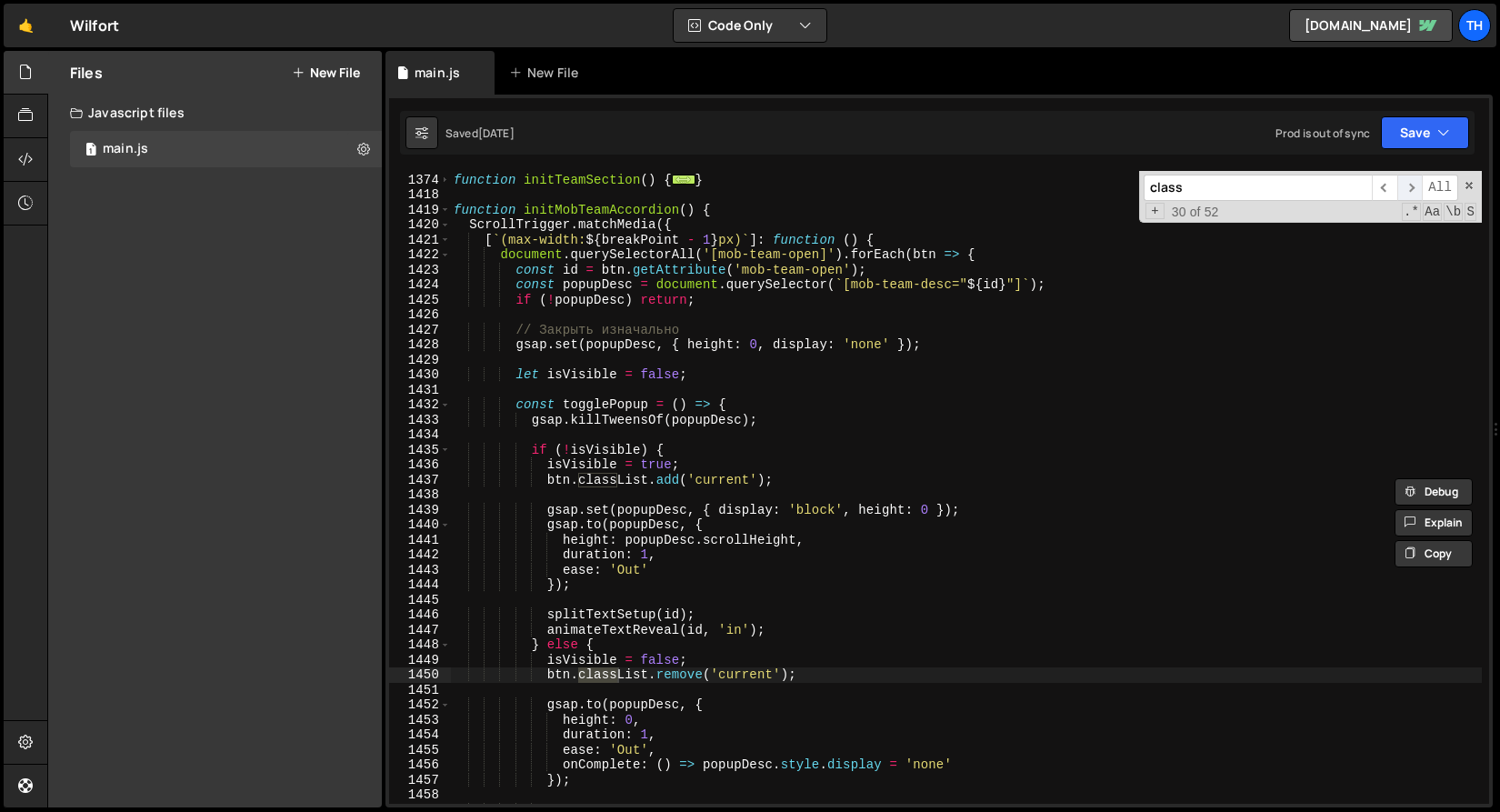
click at [1414, 185] on span "​" at bounding box center [1410, 187] width 26 height 27
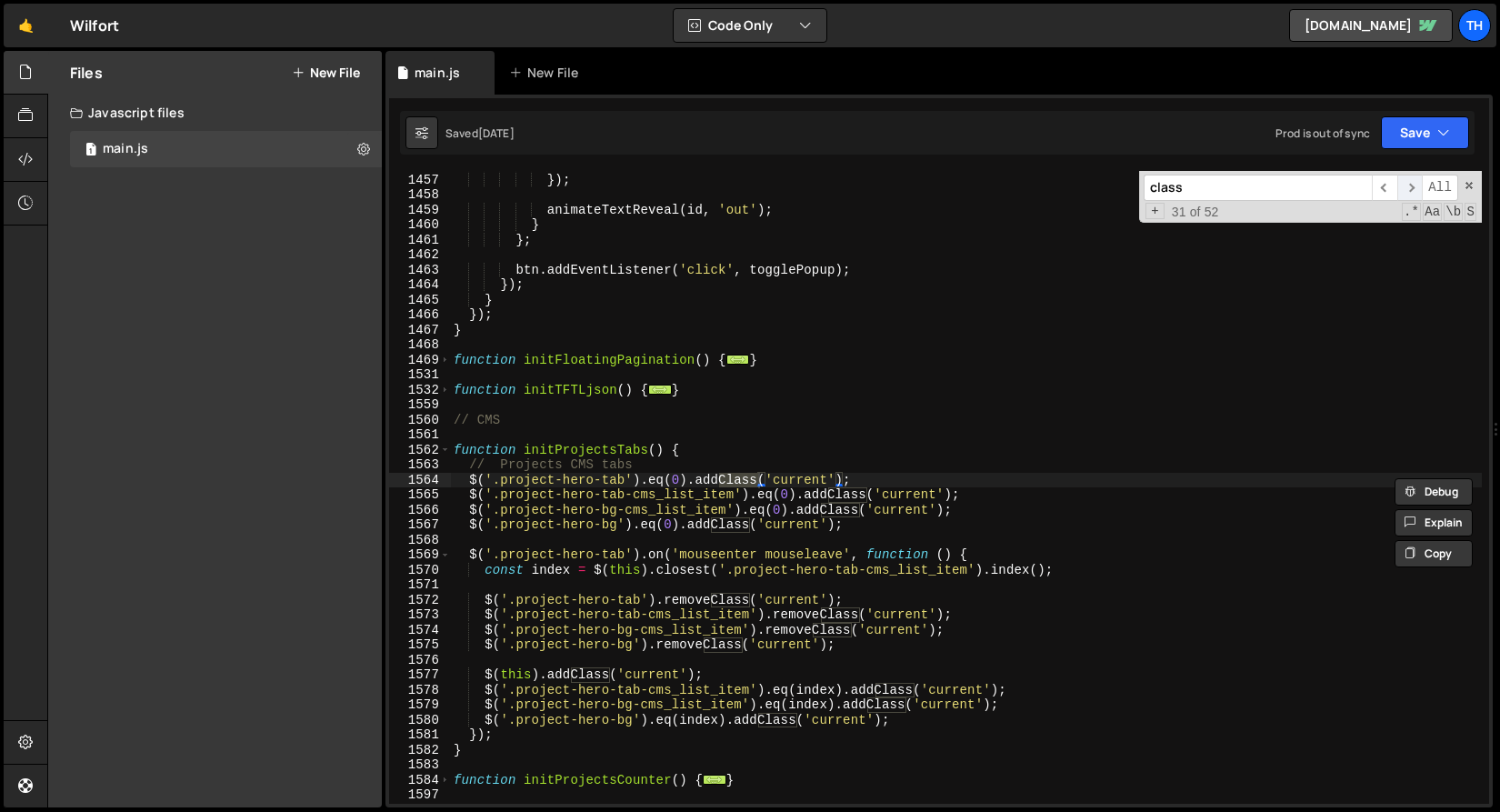
click at [1414, 185] on span "​" at bounding box center [1410, 187] width 26 height 27
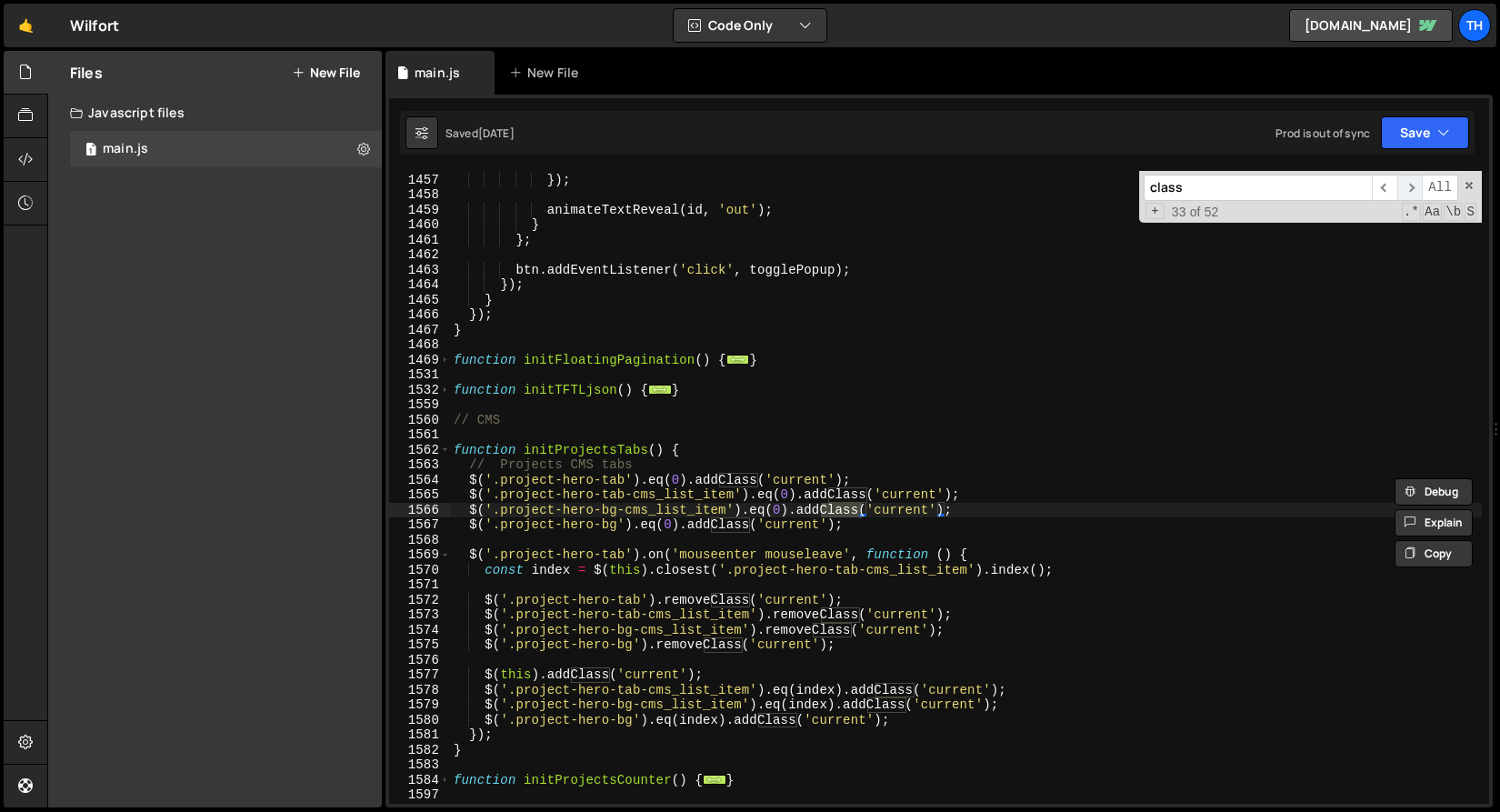
click at [1414, 185] on span "​" at bounding box center [1410, 187] width 26 height 27
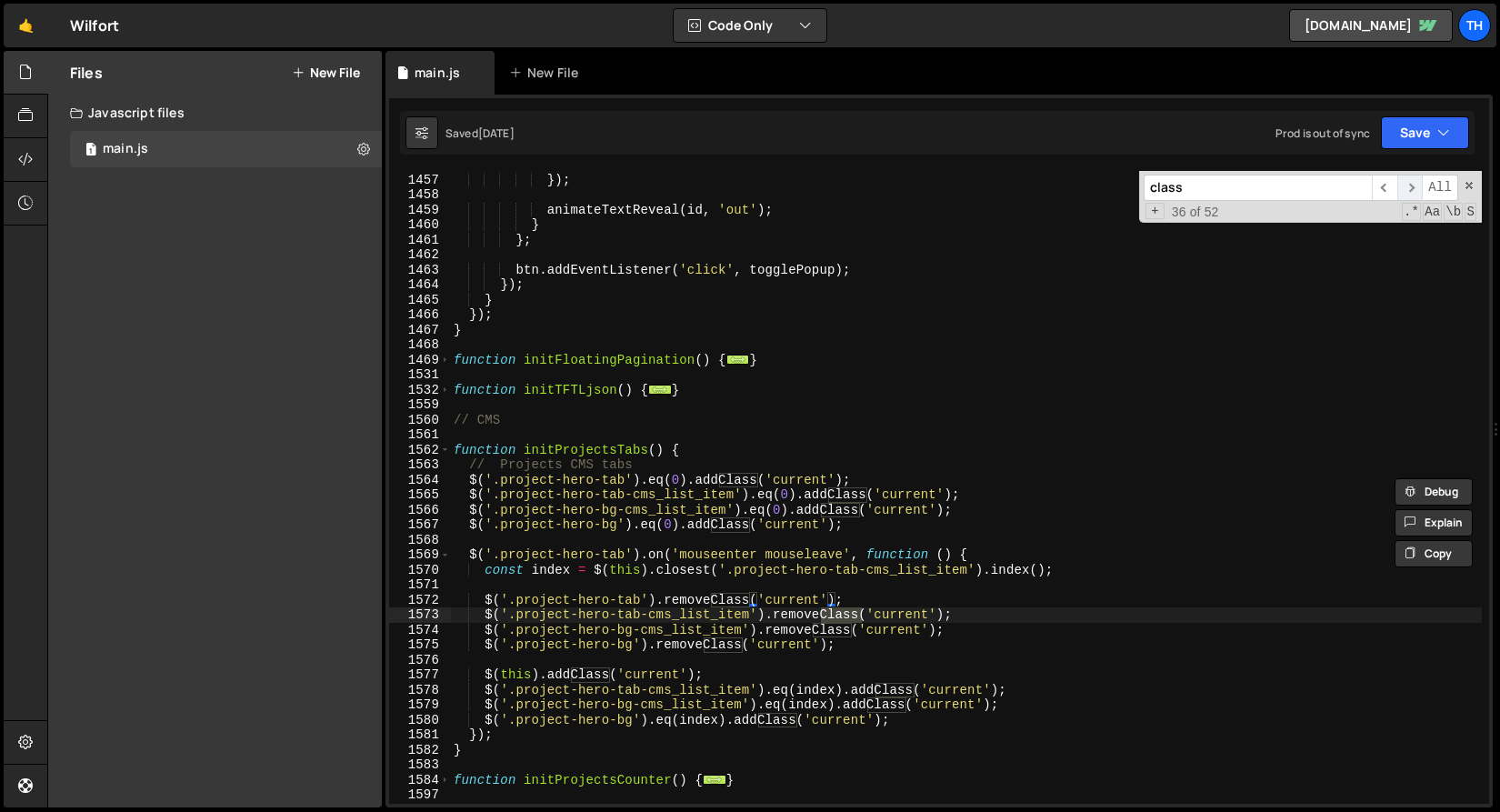
click at [1414, 185] on span "​" at bounding box center [1410, 187] width 26 height 27
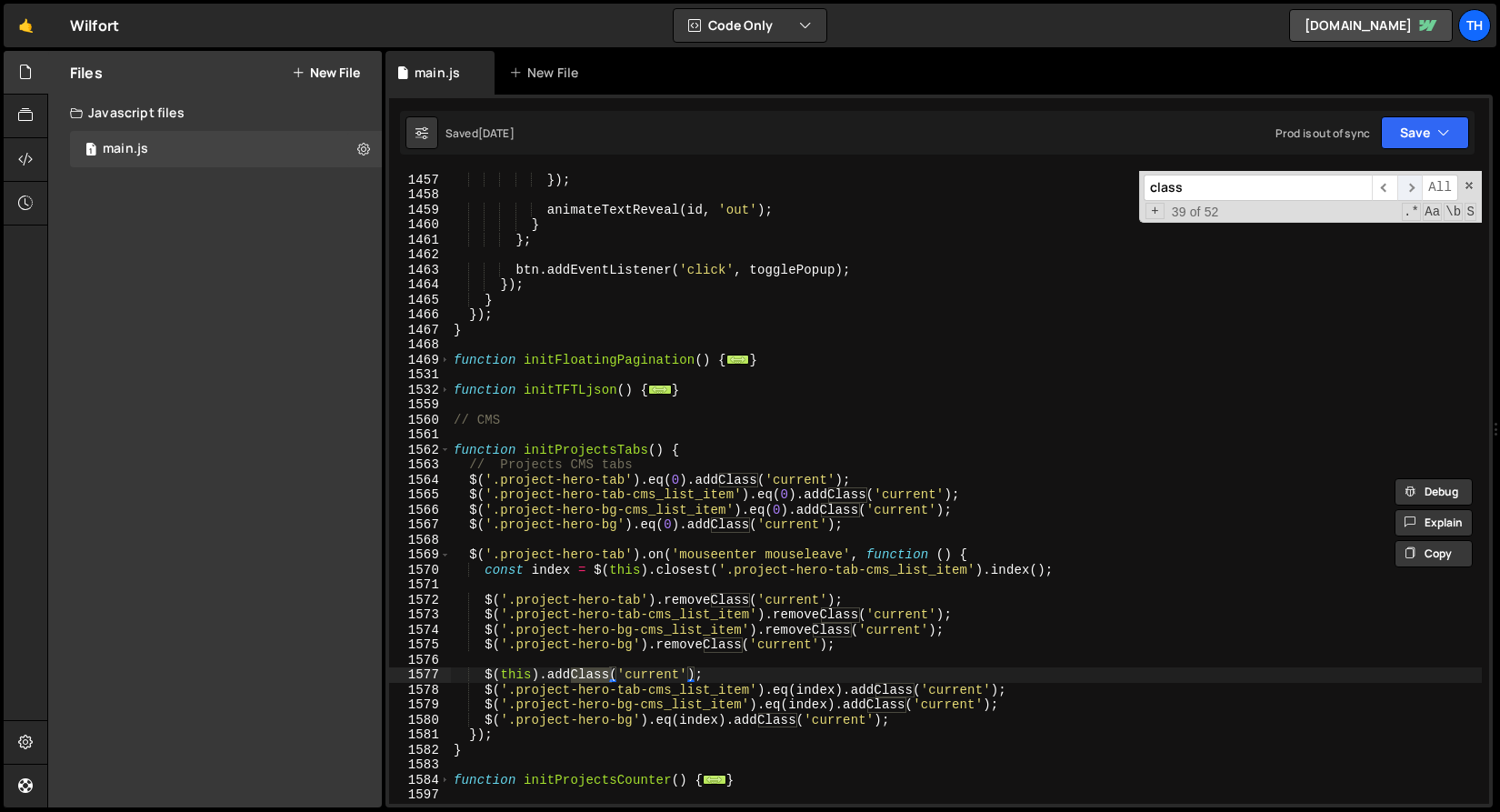
click at [1414, 185] on span "​" at bounding box center [1410, 187] width 26 height 27
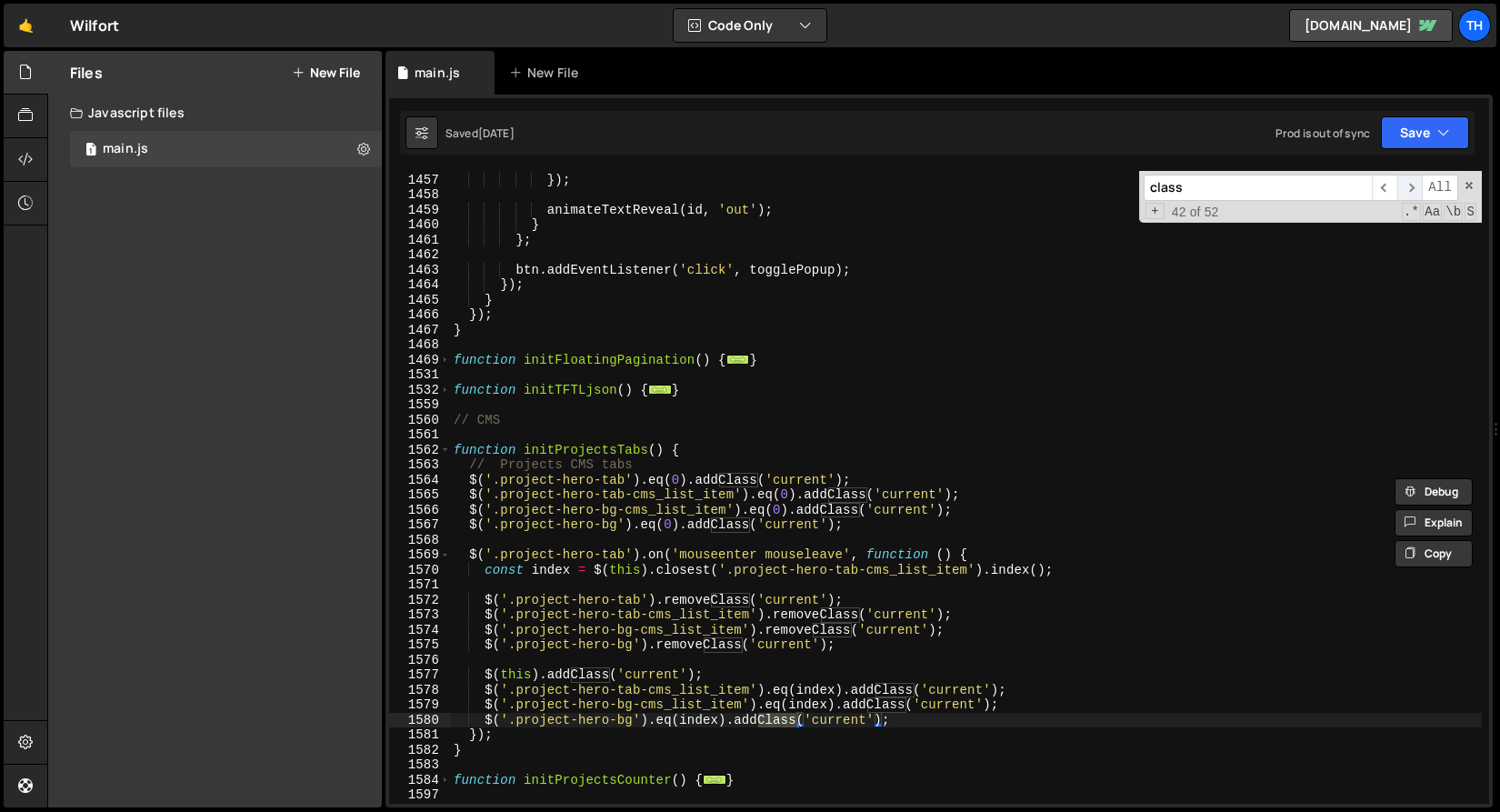
click at [1414, 185] on span "​" at bounding box center [1410, 187] width 26 height 27
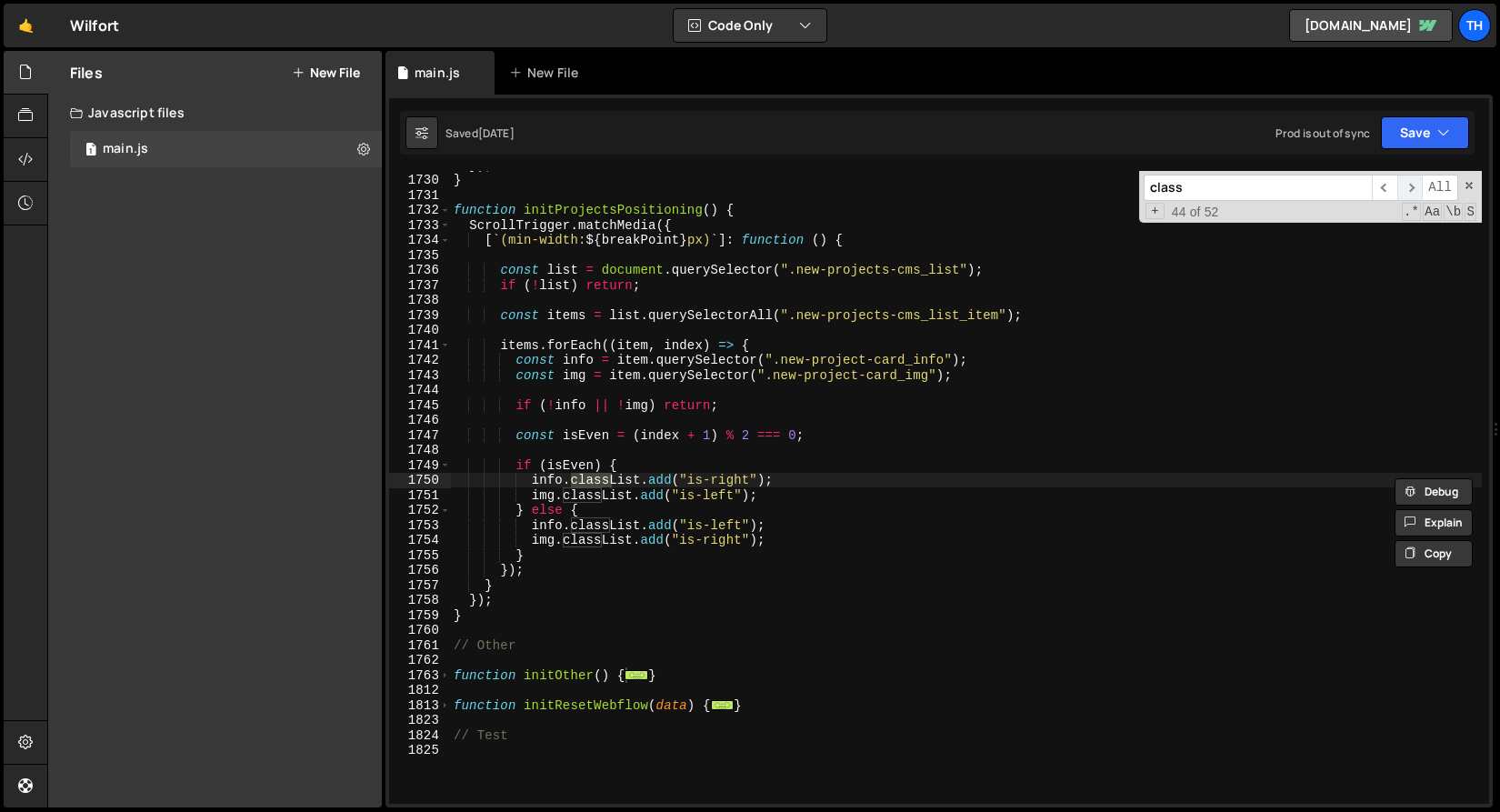
scroll to position [8730, 0]
click at [1414, 185] on span "​" at bounding box center [1410, 187] width 26 height 27
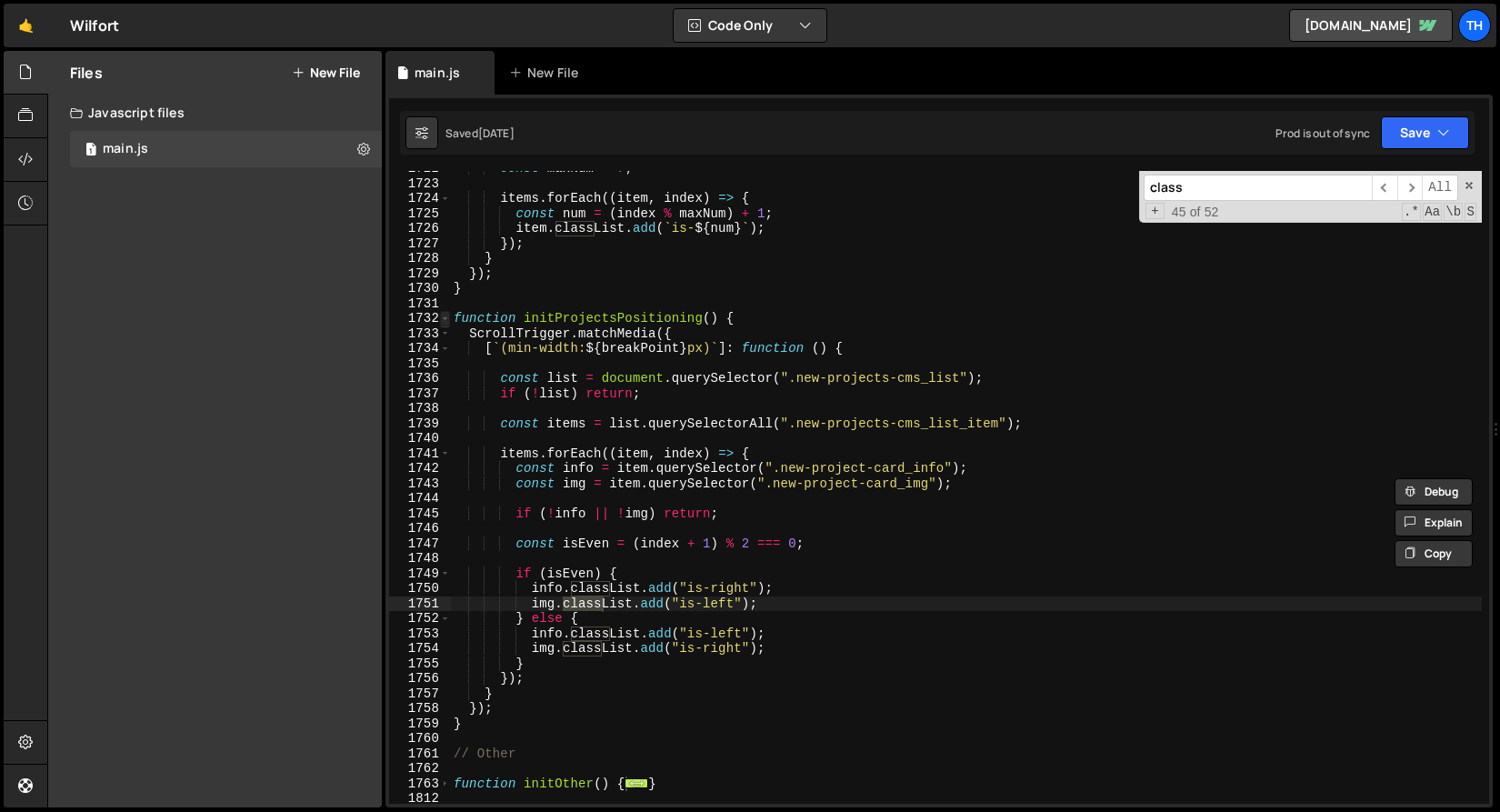
click at [446, 321] on span at bounding box center [445, 319] width 10 height 16
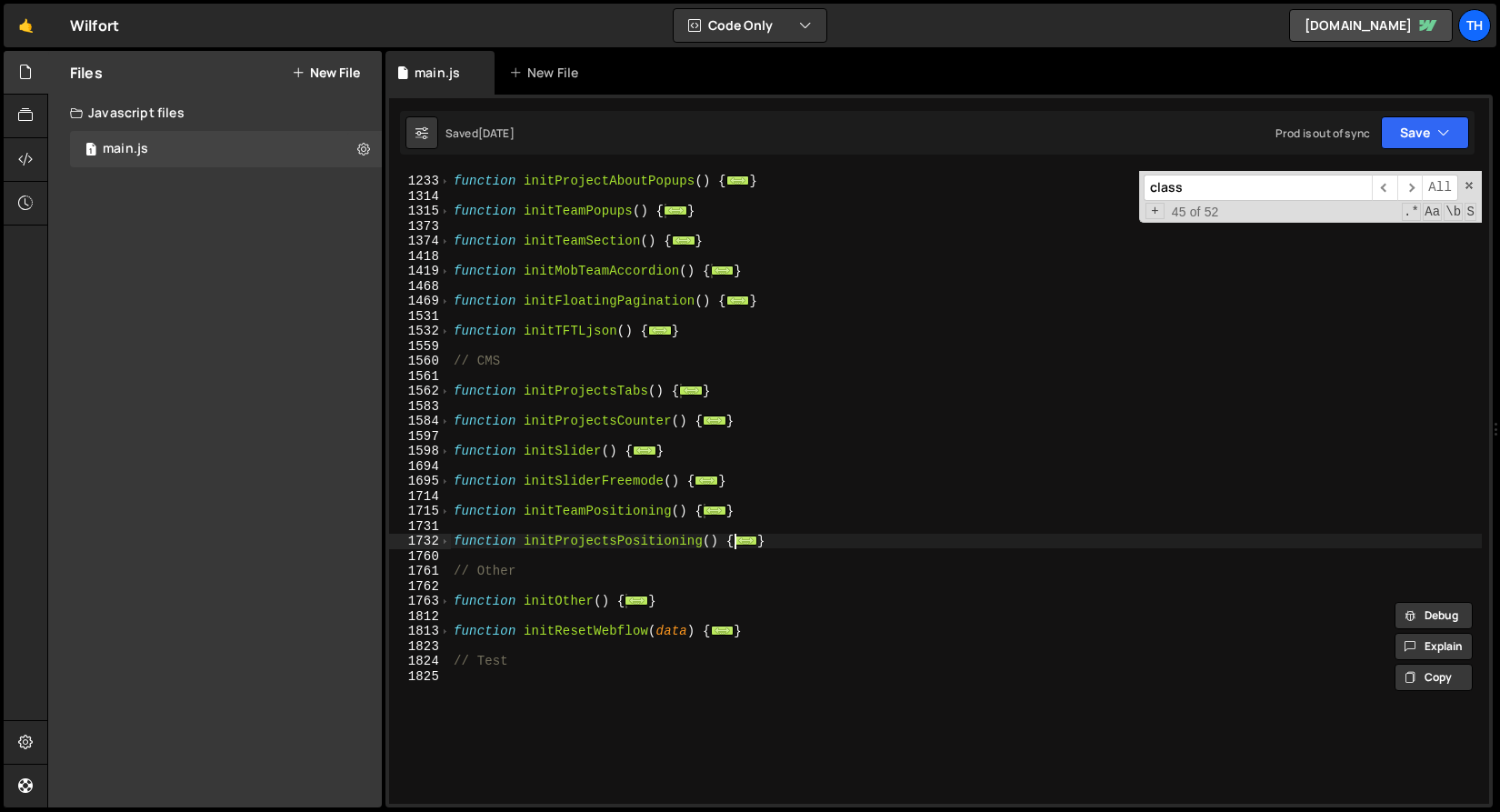
scroll to position [823, 0]
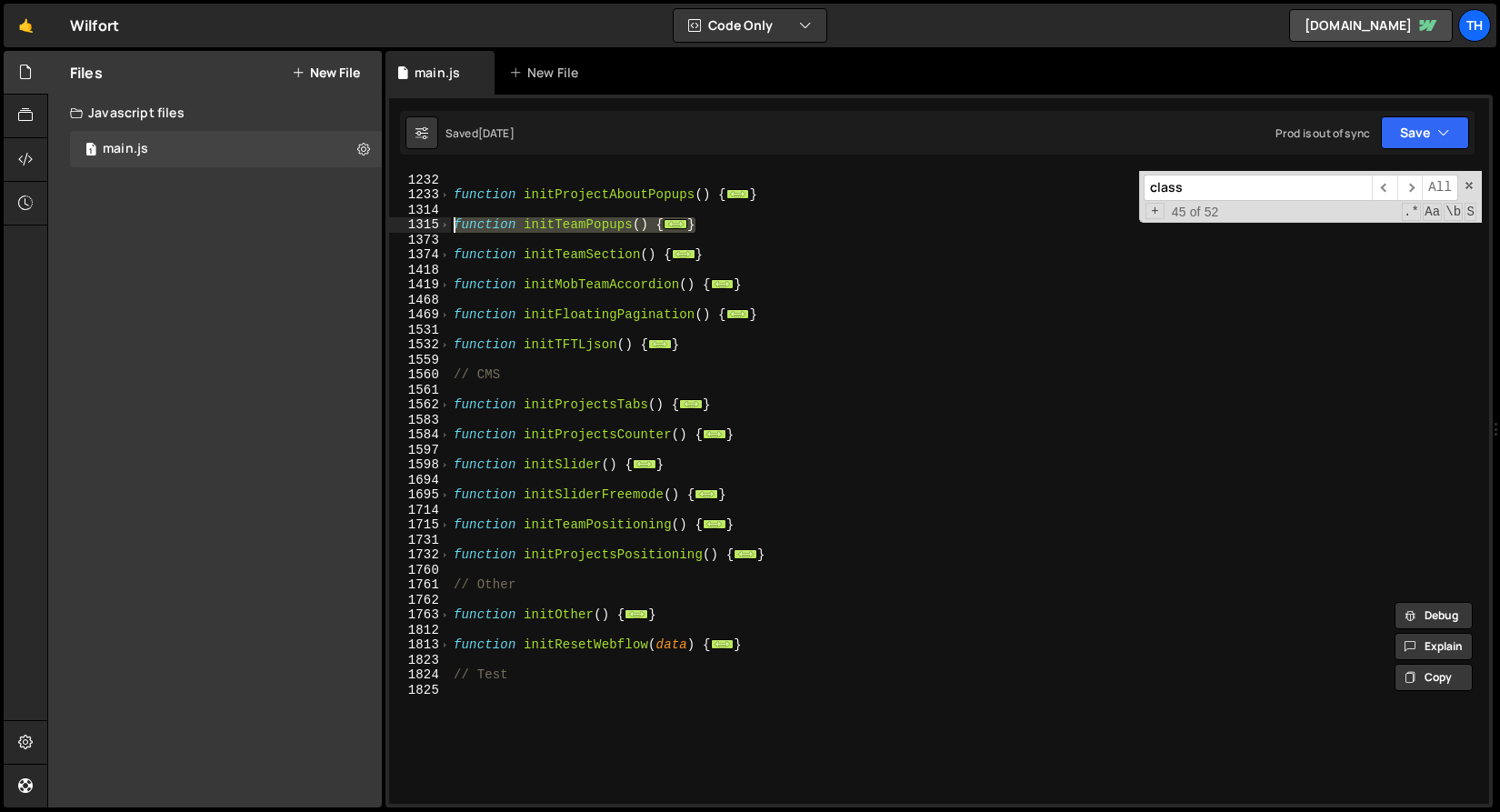
drag, startPoint x: 729, startPoint y: 225, endPoint x: 306, endPoint y: 223, distance: 423.0
click at [306, 223] on div "Files New File Javascript files 1 main.js 0 CSS files Copy share link Edit File…" at bounding box center [774, 430] width 1453 height 758
type textarea "function initTeamPopups() { ScrollTrigger.matchMedia({"
click at [443, 229] on span at bounding box center [445, 226] width 10 height 16
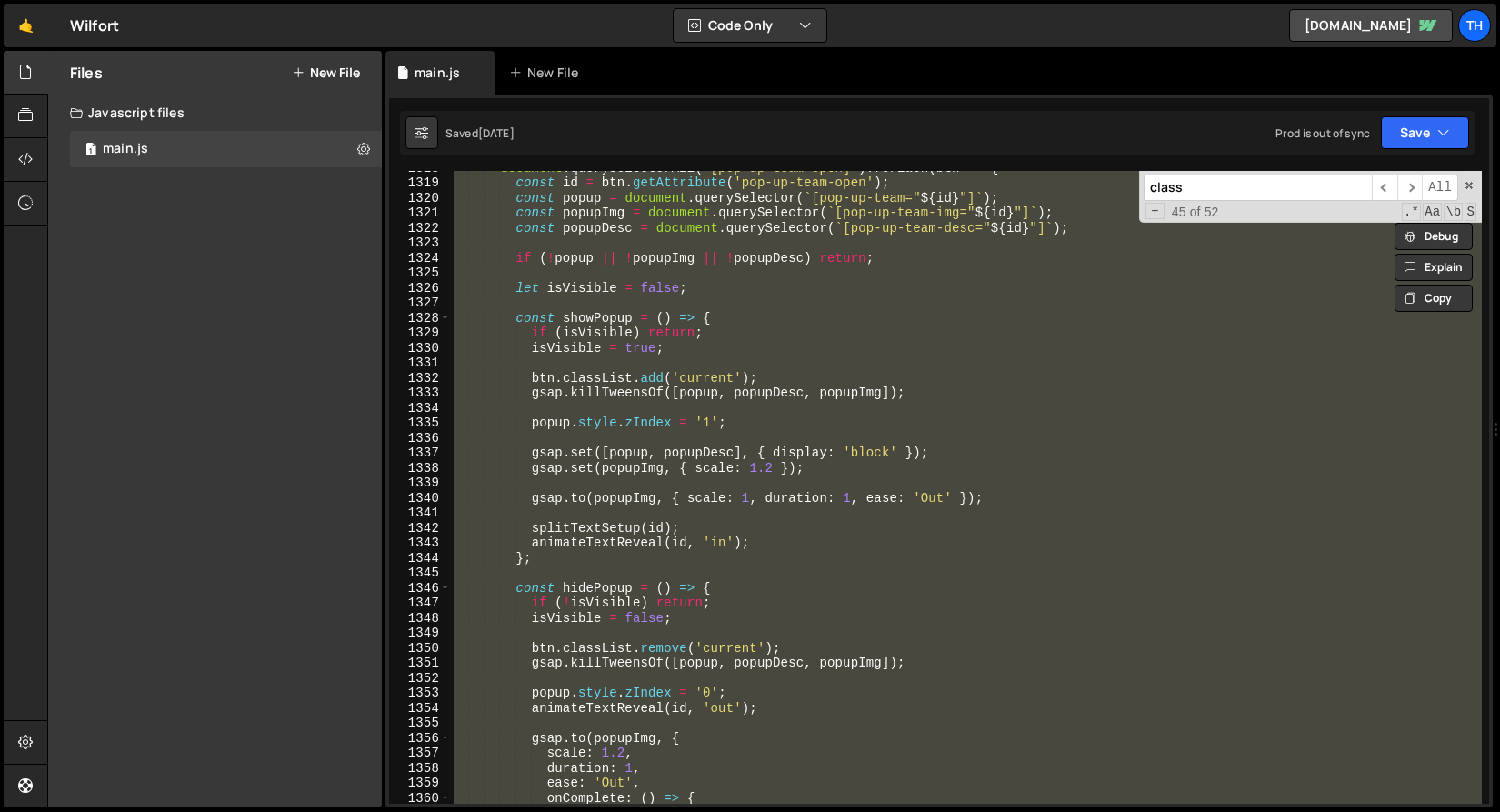
scroll to position [902, 0]
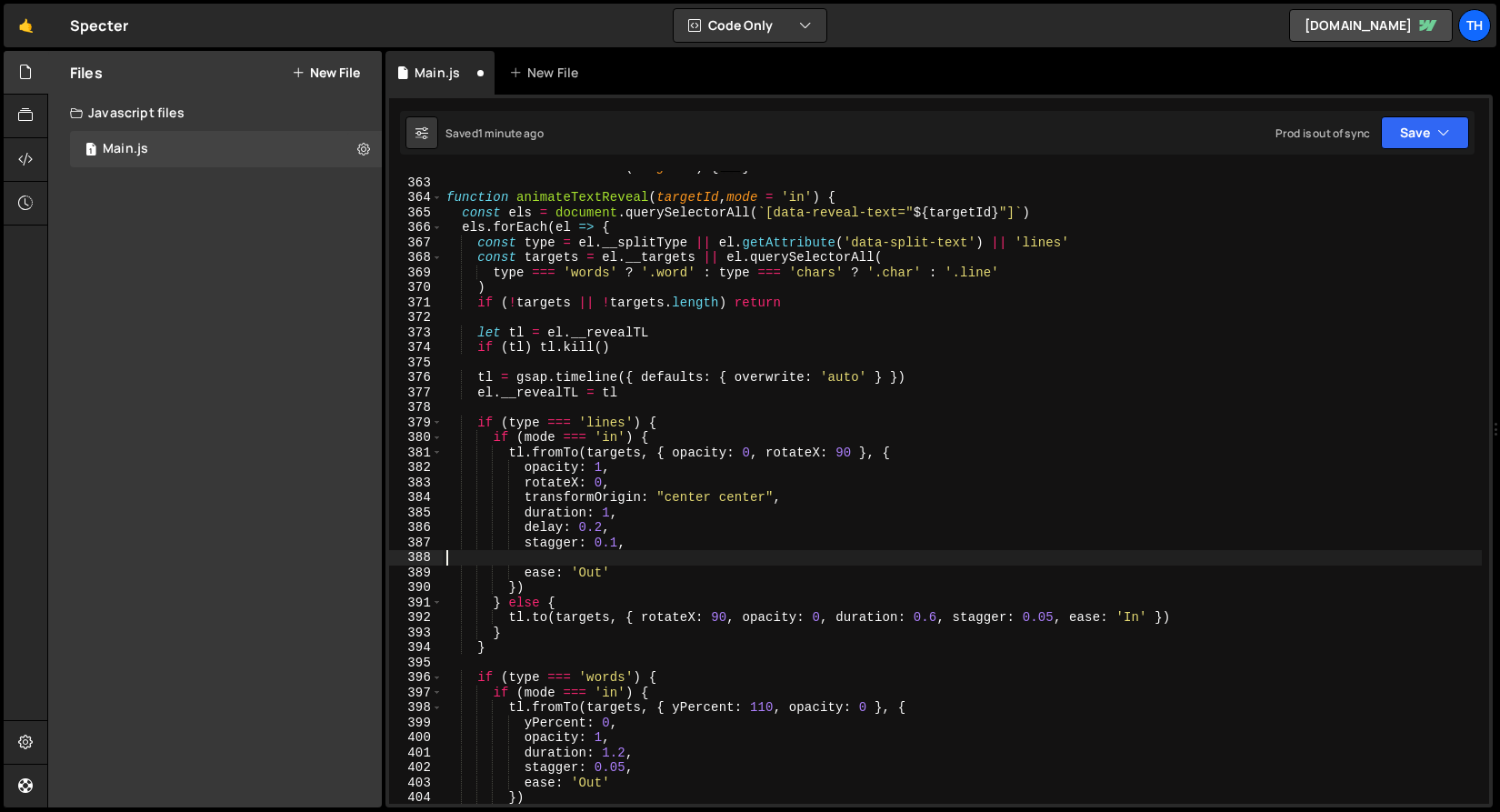
scroll to position [430, 0]
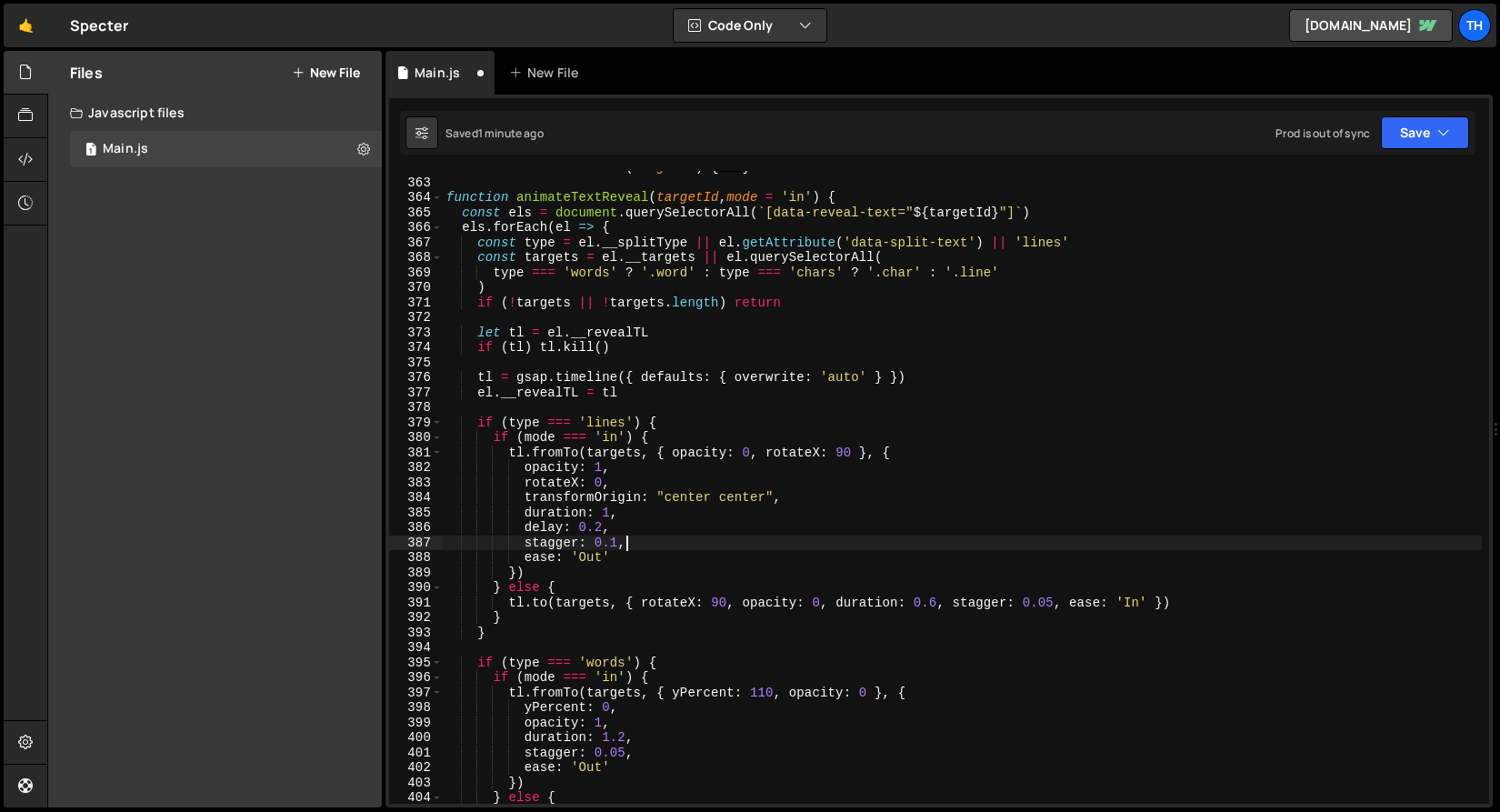
click at [641, 602] on div "function killTextReveal ( targetId ) { ... } function animateTextReveal ( targe…" at bounding box center [962, 491] width 1040 height 663
drag, startPoint x: 927, startPoint y: 604, endPoint x: 836, endPoint y: 605, distance: 91.0
click at [836, 605] on div "function killTextReveal ( targetId ) { ... } function animateTextReveal ( targe…" at bounding box center [962, 491] width 1040 height 663
drag, startPoint x: 524, startPoint y: 500, endPoint x: 783, endPoint y: 500, distance: 259.0
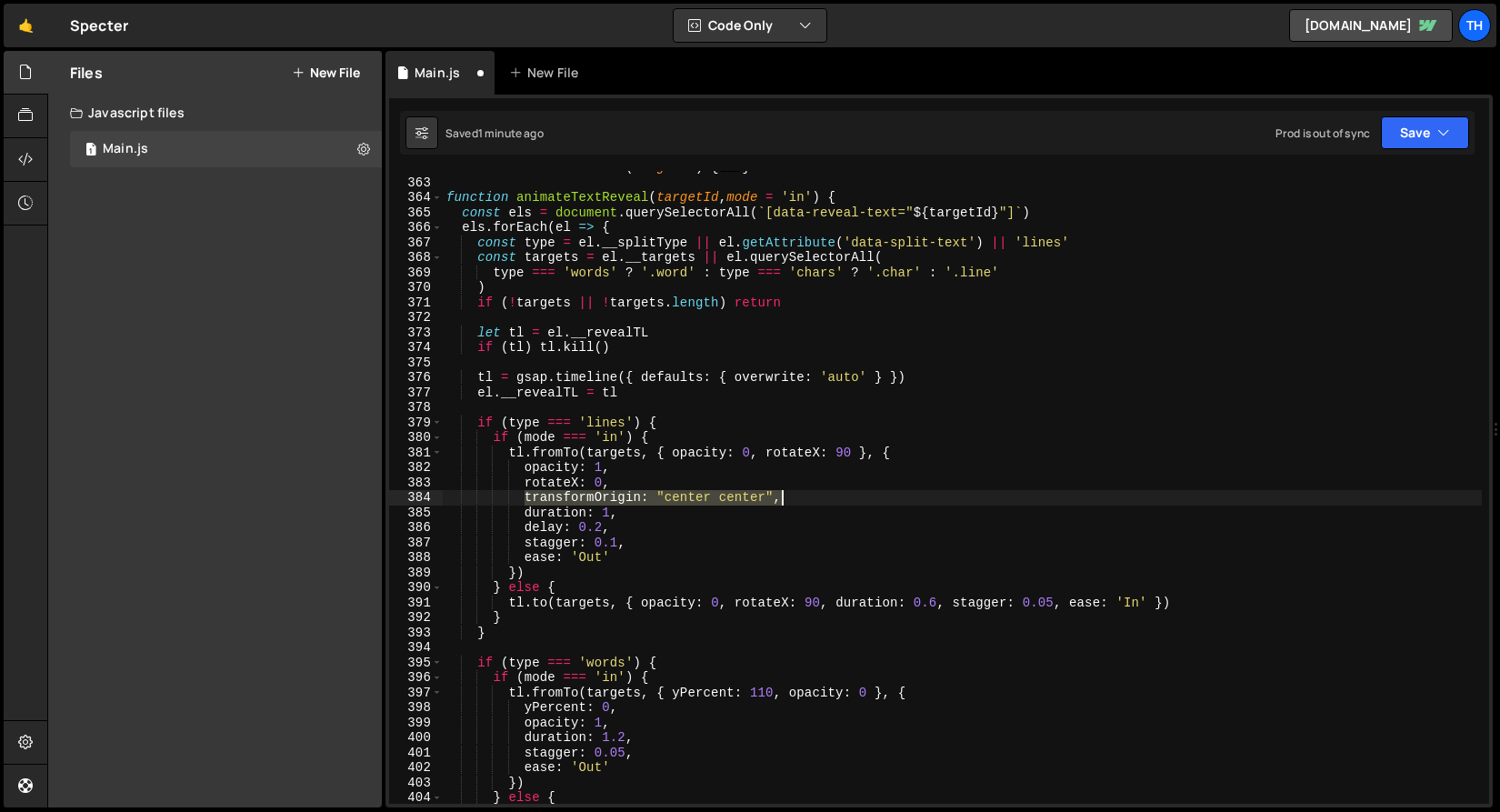
click at [783, 500] on div "function killTextReveal ( targetId ) { ... } function animateTextReveal ( targe…" at bounding box center [962, 491] width 1040 height 663
click at [842, 604] on div "function killTextReveal ( targetId ) { ... } function animateTextReveal ( targe…" at bounding box center [962, 491] width 1040 height 663
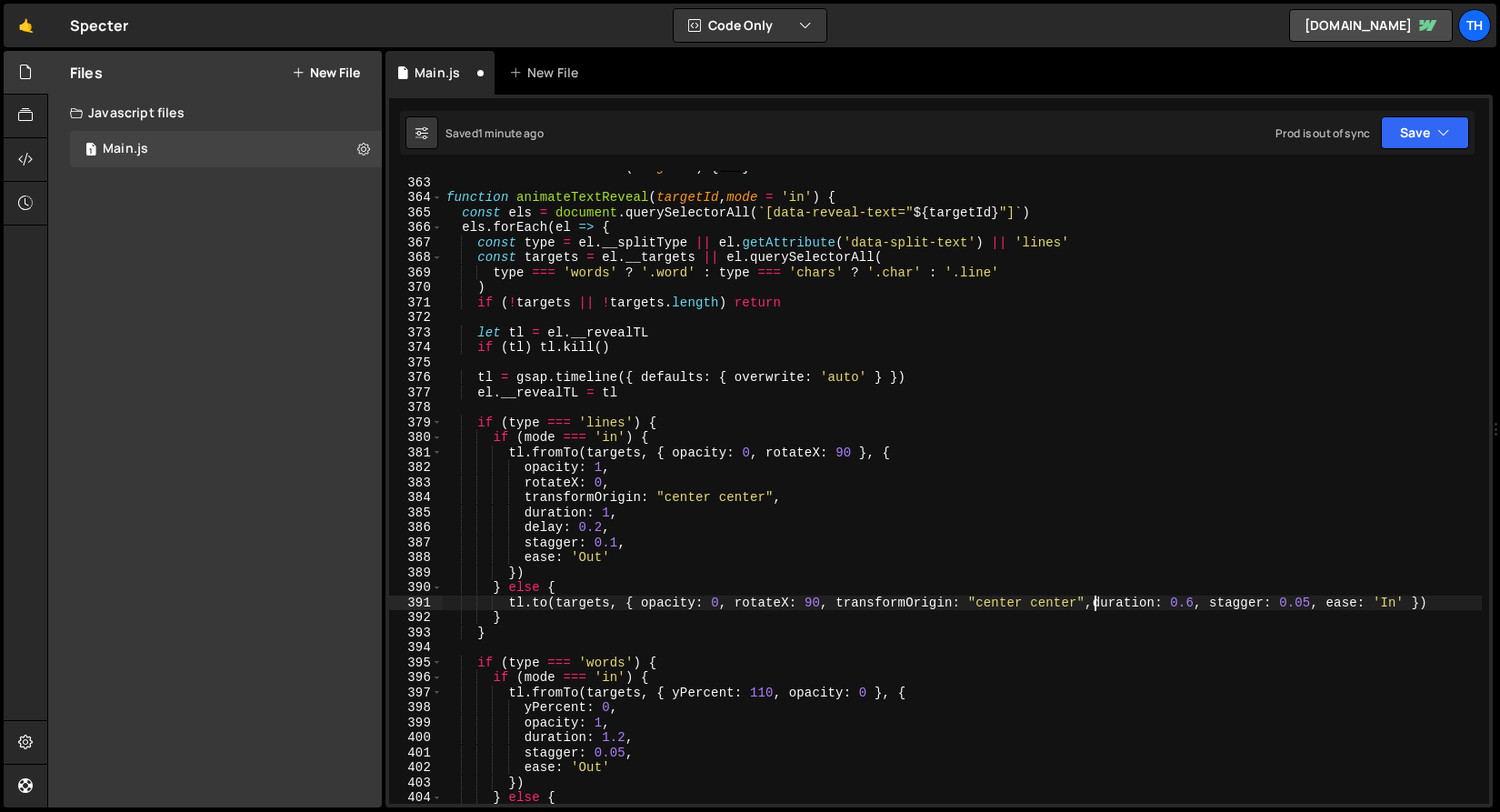
scroll to position [0, 45]
click at [1409, 123] on button "Save" at bounding box center [1426, 132] width 89 height 33
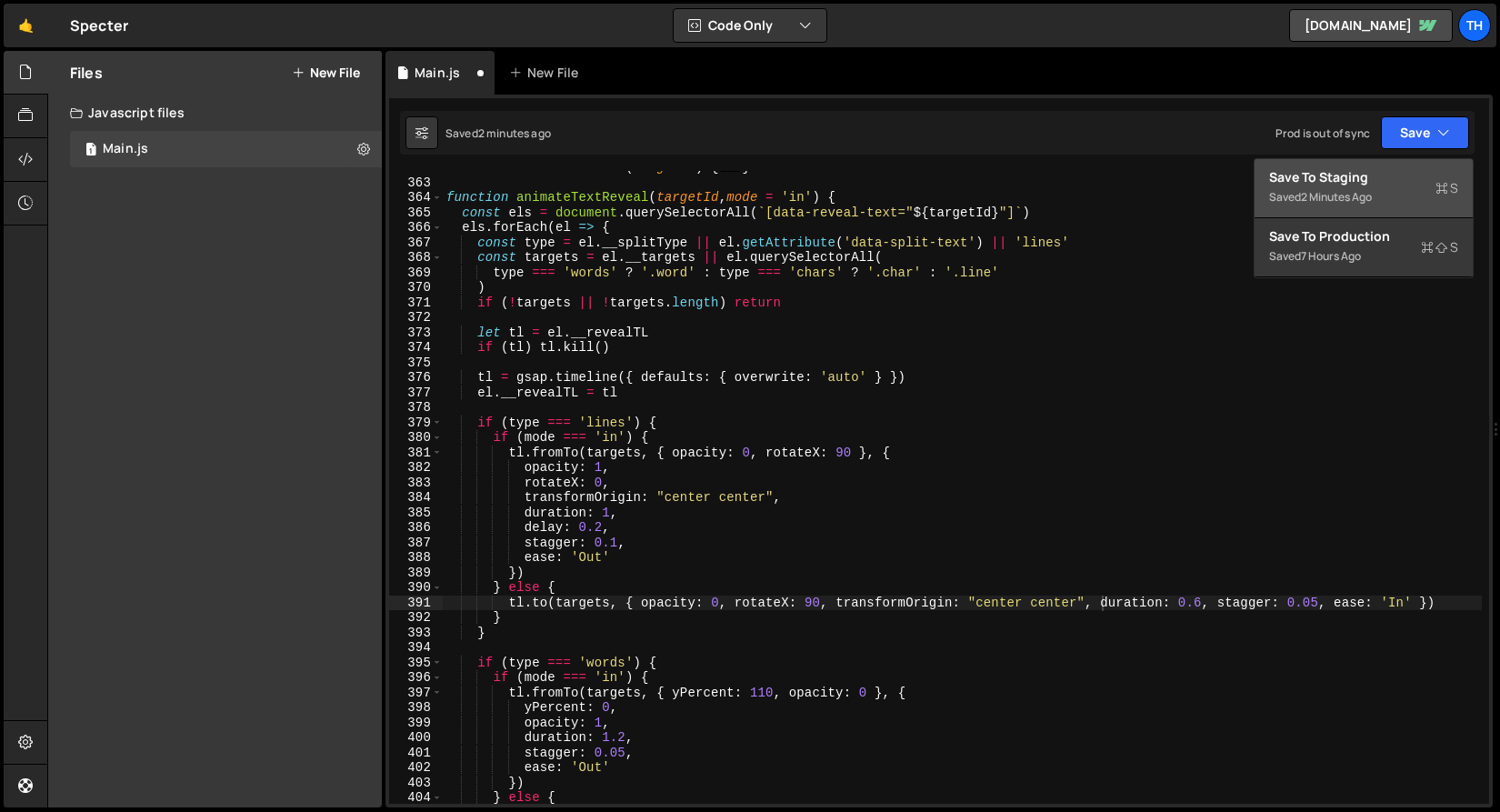
click at [1360, 191] on div "2 minutes ago" at bounding box center [1336, 197] width 71 height 16
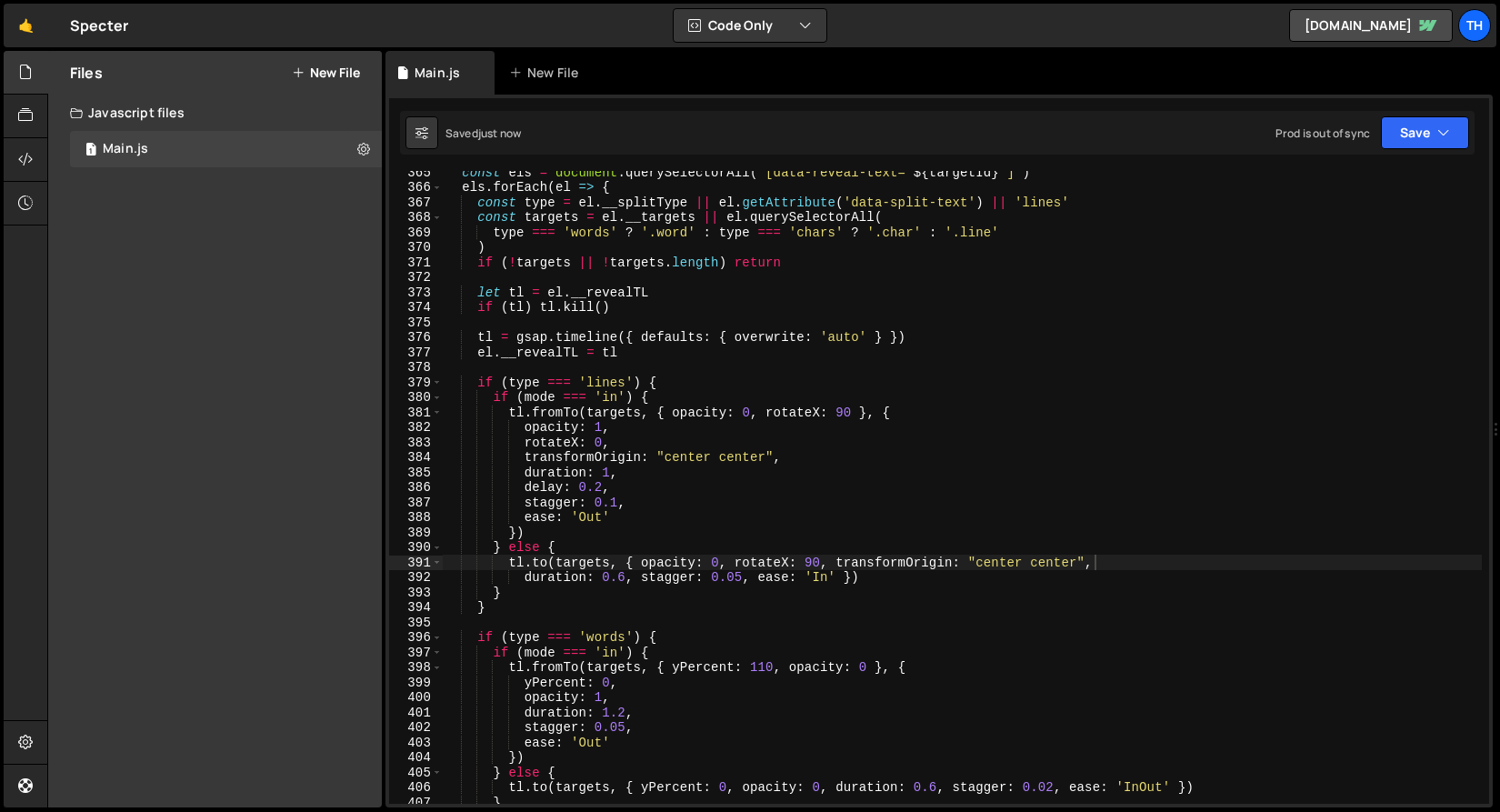
scroll to position [5482, 0]
click at [641, 564] on div "const els = document . querySelectorAll ( ` [data-reveal-text=" ${ targetId } "…" at bounding box center [962, 496] width 1040 height 663
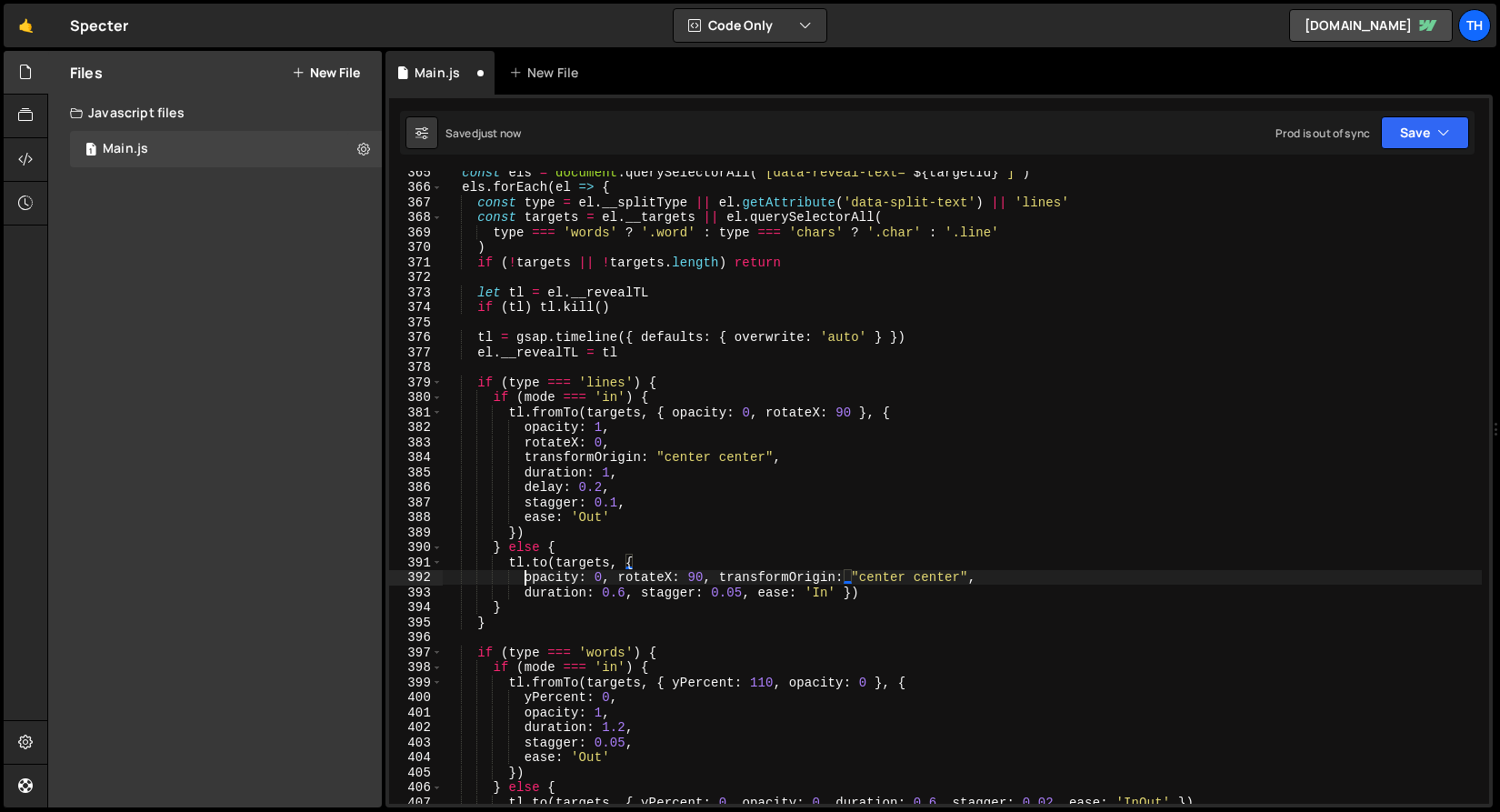
scroll to position [0, 6]
click at [621, 582] on div "const els = document . querySelectorAll ( ` [data-reveal-text=" ${ targetId } "…" at bounding box center [962, 496] width 1040 height 663
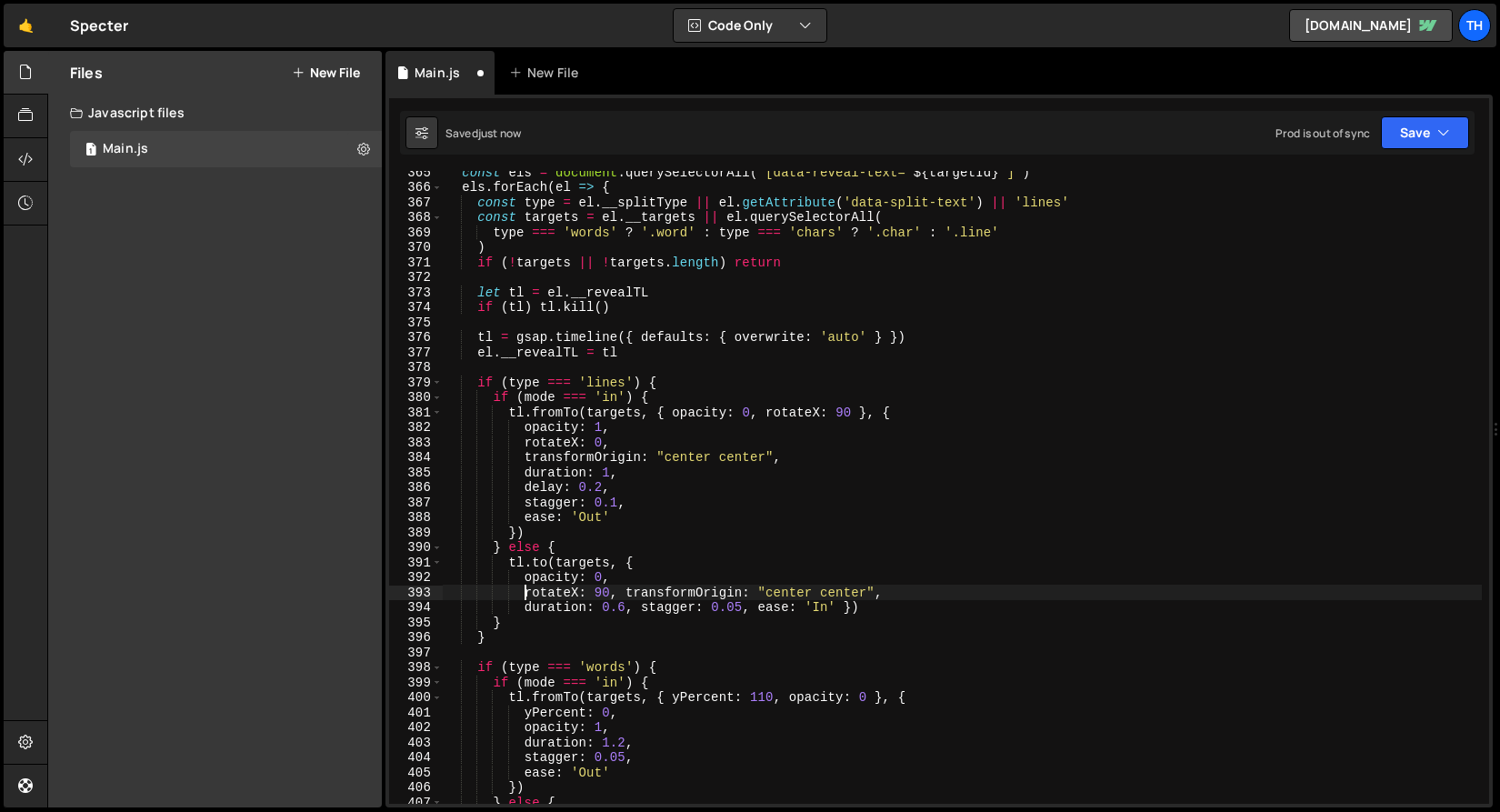
click at [629, 595] on div "const els = document . querySelectorAll ( ` [data-reveal-text=" ${ targetId } "…" at bounding box center [962, 496] width 1040 height 663
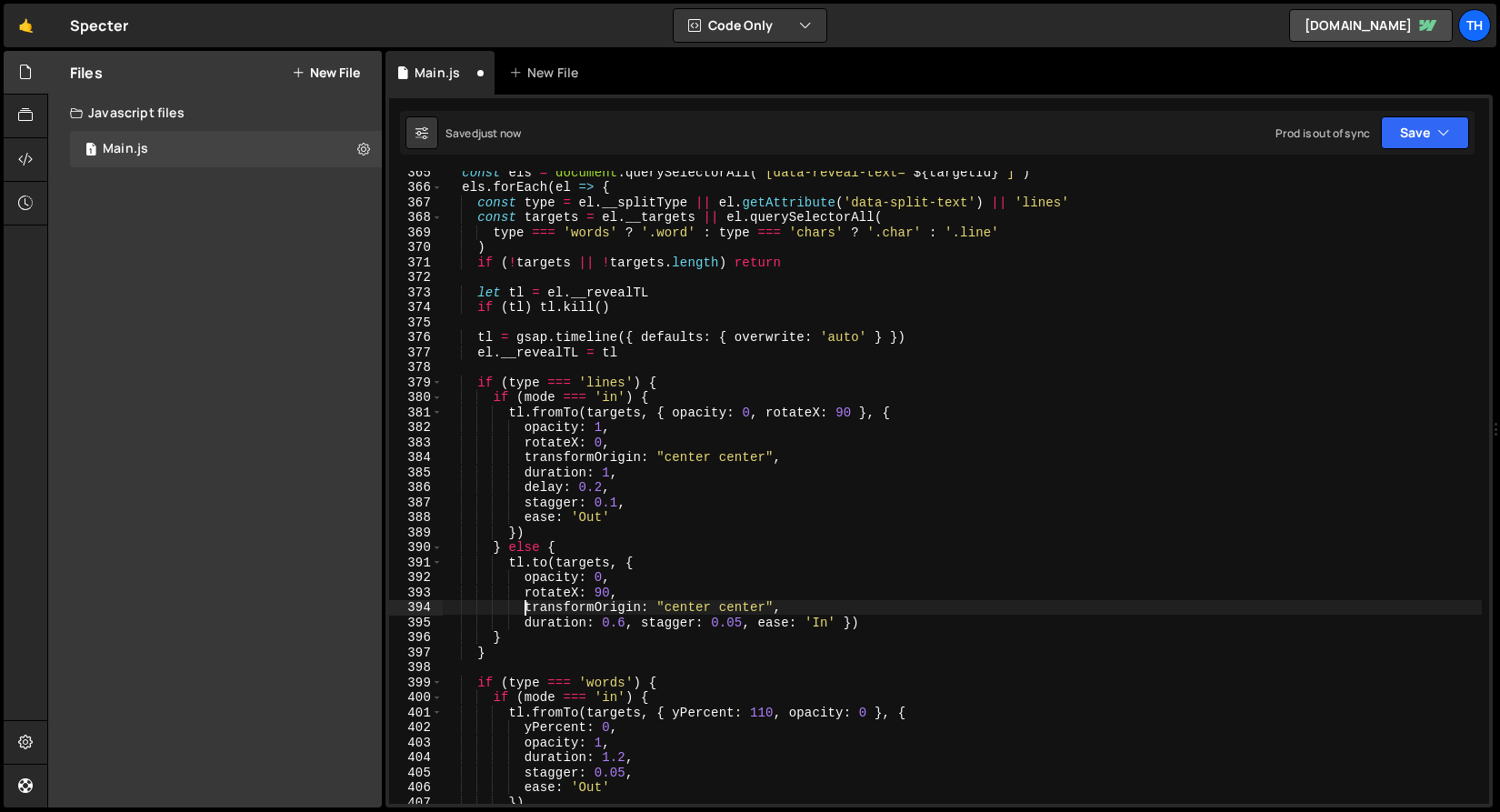
click at [530, 624] on div "const els = document . querySelectorAll ( ` [data-reveal-text=" ${ targetId } "…" at bounding box center [962, 496] width 1040 height 663
drag, startPoint x: 783, startPoint y: 607, endPoint x: 811, endPoint y: 608, distance: 28.0
click at [811, 608] on div "const els = document . querySelectorAll ( ` [data-reveal-text=" ${ targetId } "…" at bounding box center [962, 496] width 1040 height 663
click at [643, 624] on div "const els = document . querySelectorAll ( ` [data-reveal-text=" ${ targetId } "…" at bounding box center [962, 496] width 1040 height 663
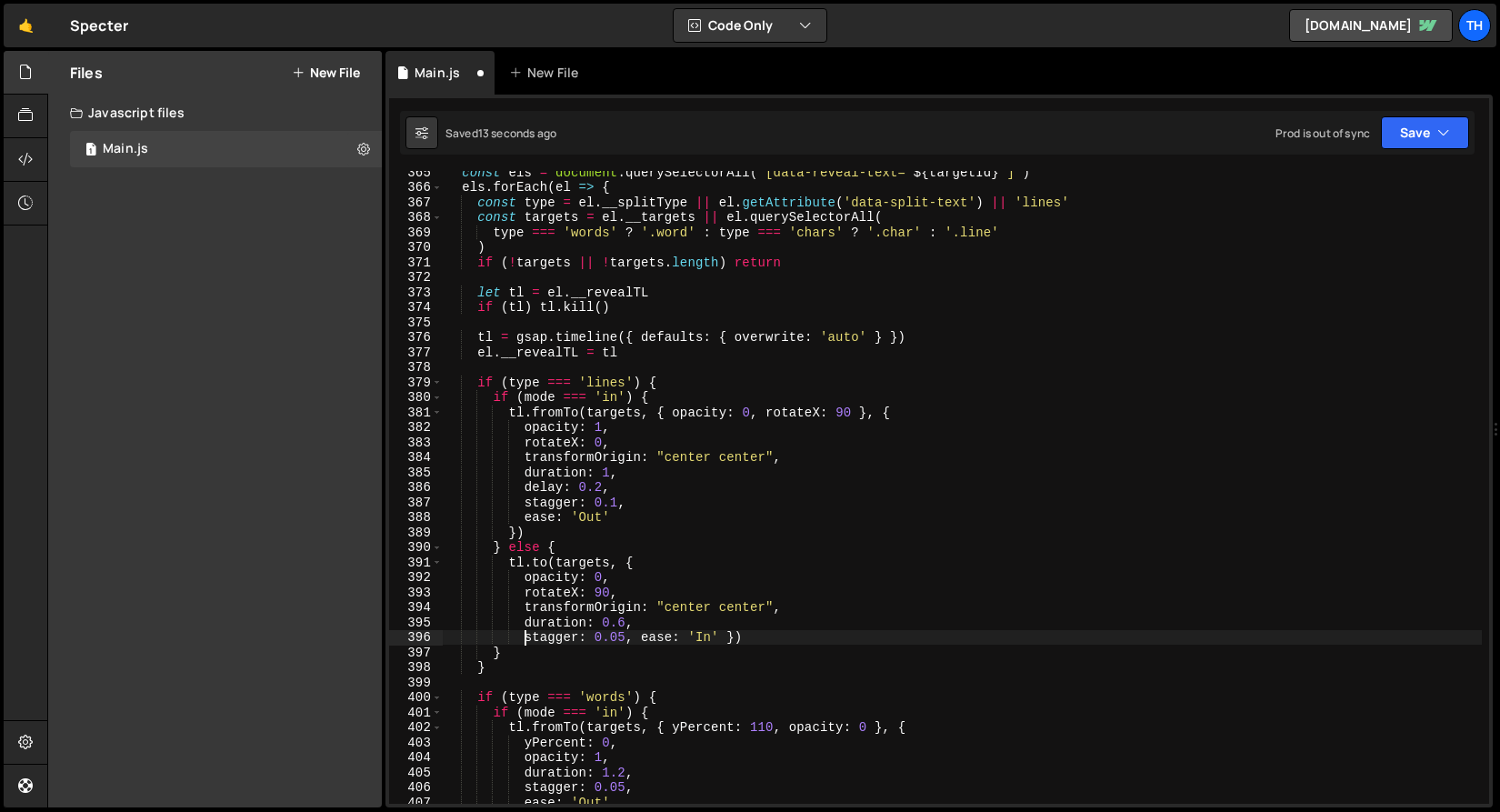
click at [640, 638] on div "const els = document . querySelectorAll ( ` [data-reveal-text=" ${ targetId } "…" at bounding box center [962, 496] width 1040 height 663
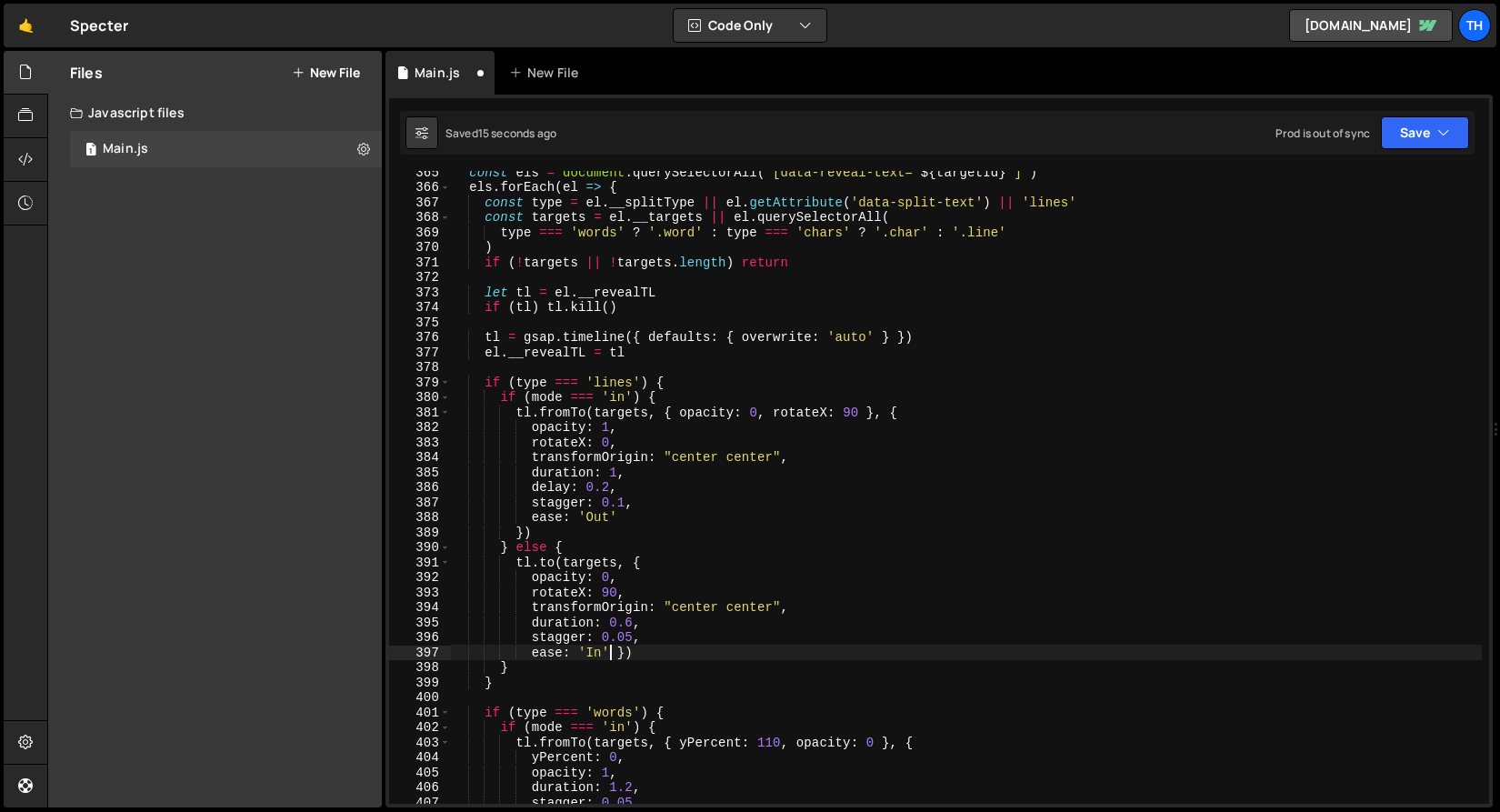
click at [609, 655] on div "const els = document . querySelectorAll ( ` [data-reveal-text=" ${ targetId } "…" at bounding box center [966, 496] width 1032 height 663
click at [617, 655] on div "const els = document . querySelectorAll ( ` [data-reveal-text=" ${ targetId } "…" at bounding box center [966, 496] width 1032 height 663
type textarea "ease: 'In'})"
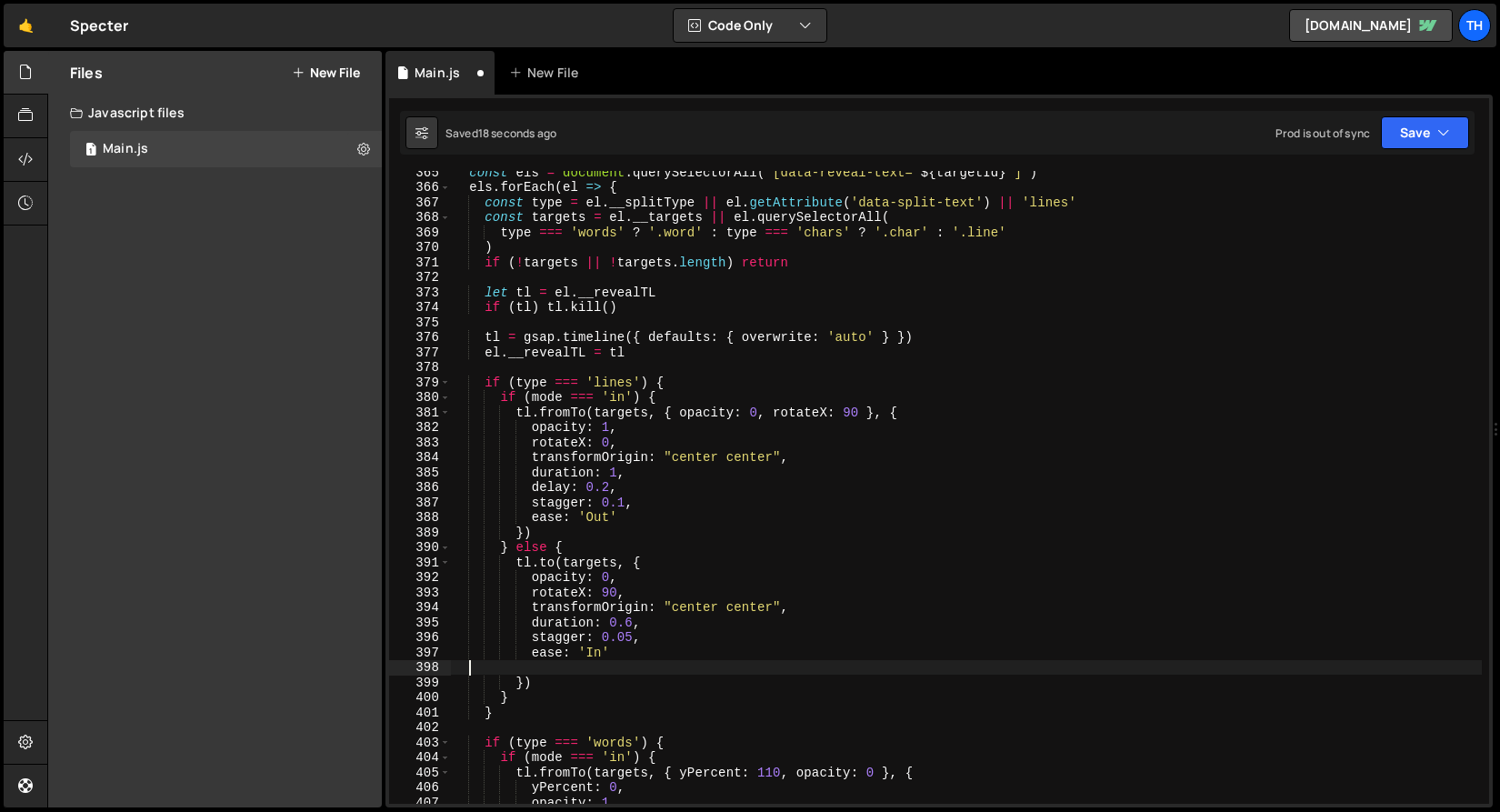
scroll to position [0, 0]
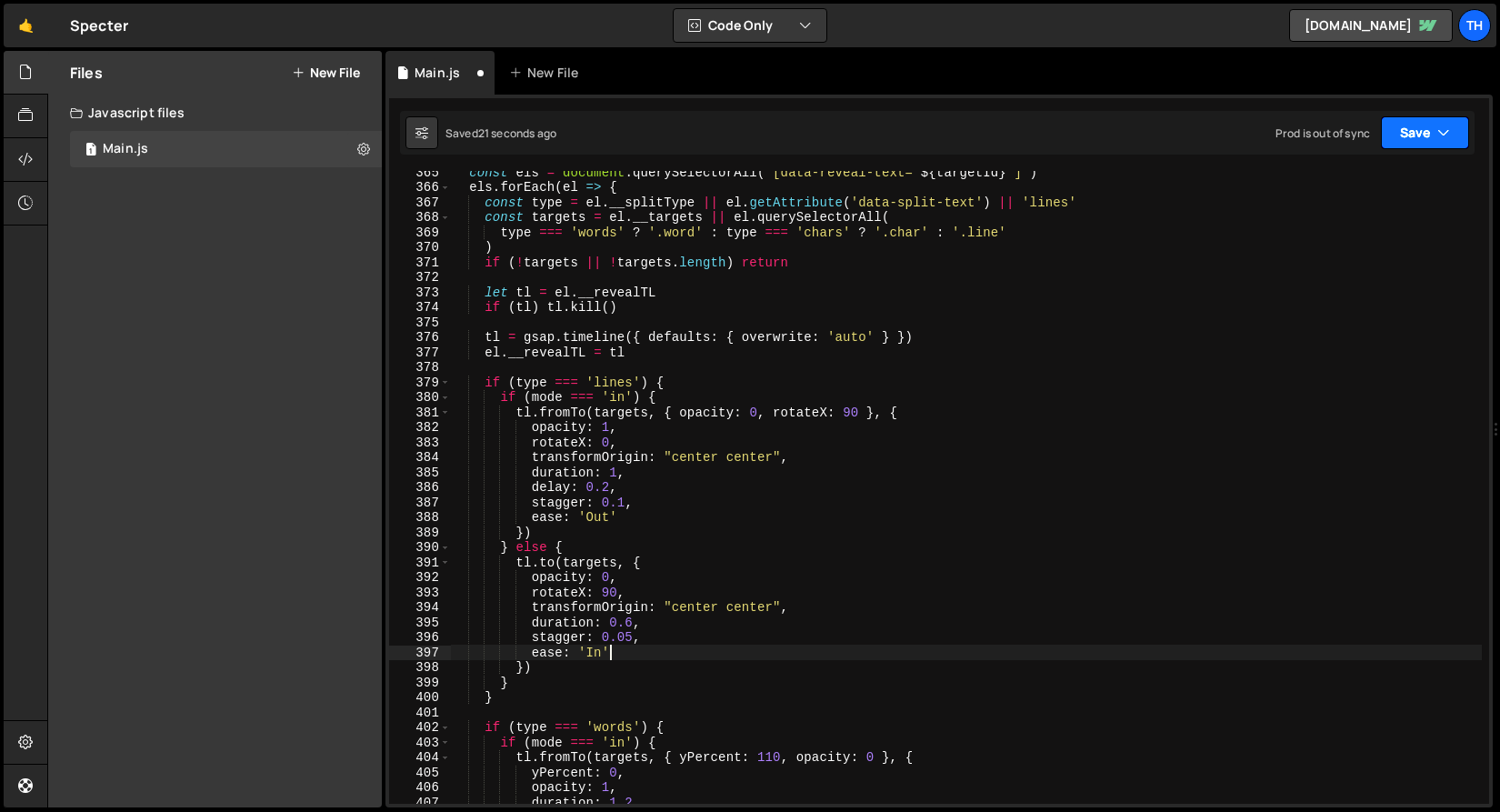
click at [1437, 136] on button "Save" at bounding box center [1426, 132] width 89 height 33
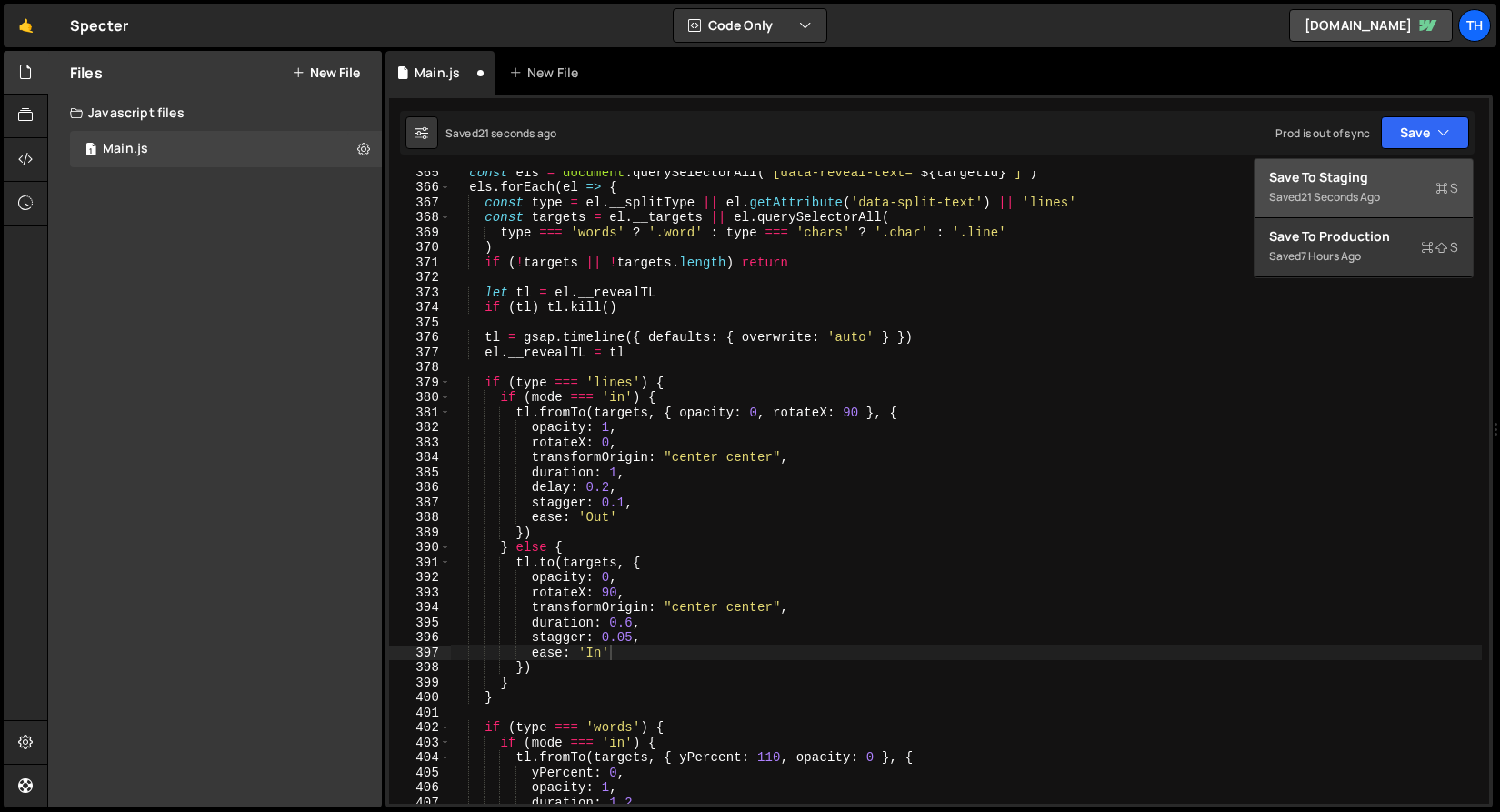
click at [1394, 182] on div "Save to Staging S" at bounding box center [1364, 177] width 189 height 18
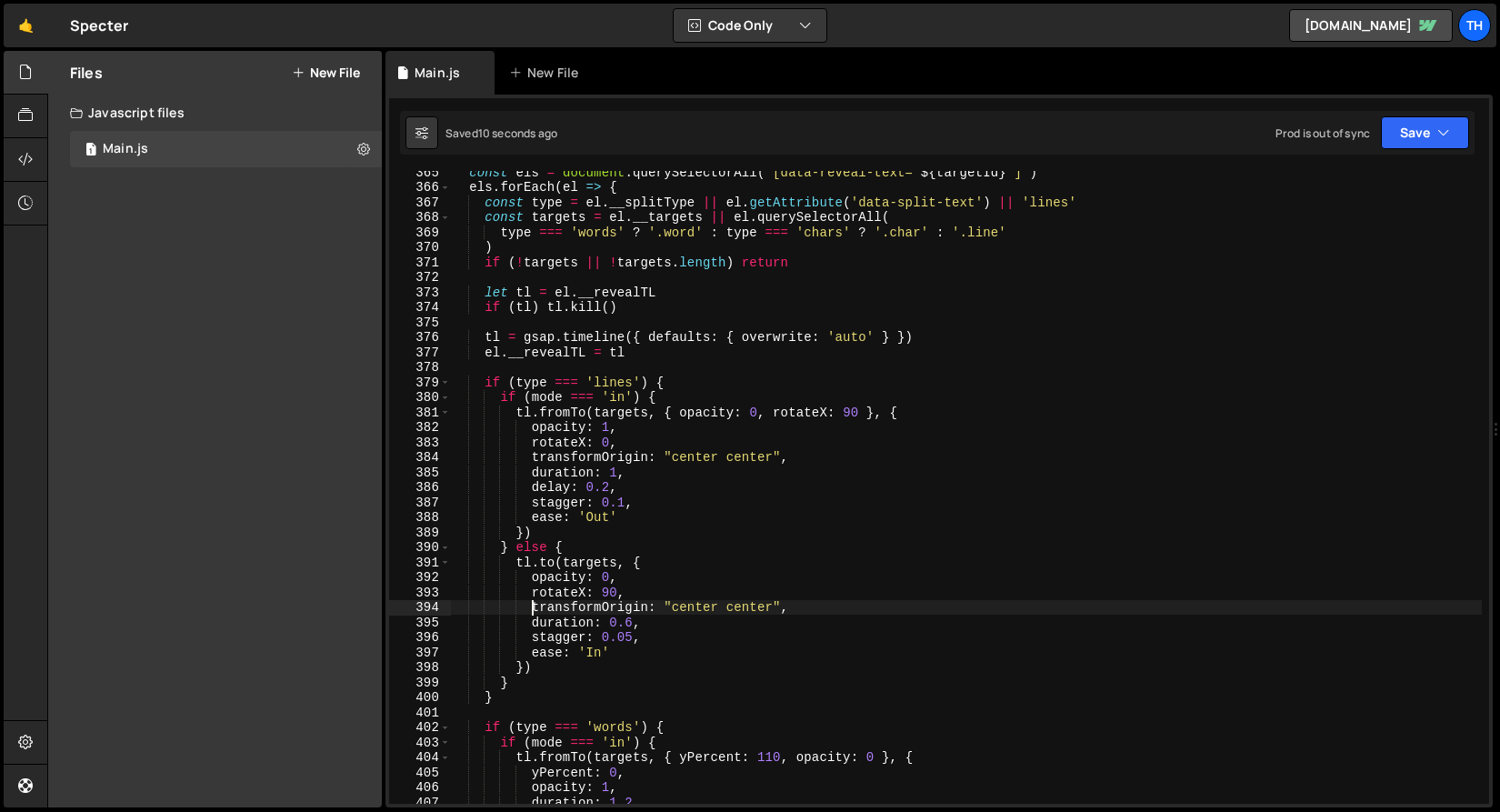
click at [535, 606] on div "const els = document . querySelectorAll ( ` [data-reveal-text=" ${ targetId } "…" at bounding box center [966, 496] width 1032 height 663
click at [1450, 137] on icon "button" at bounding box center [1444, 132] width 13 height 18
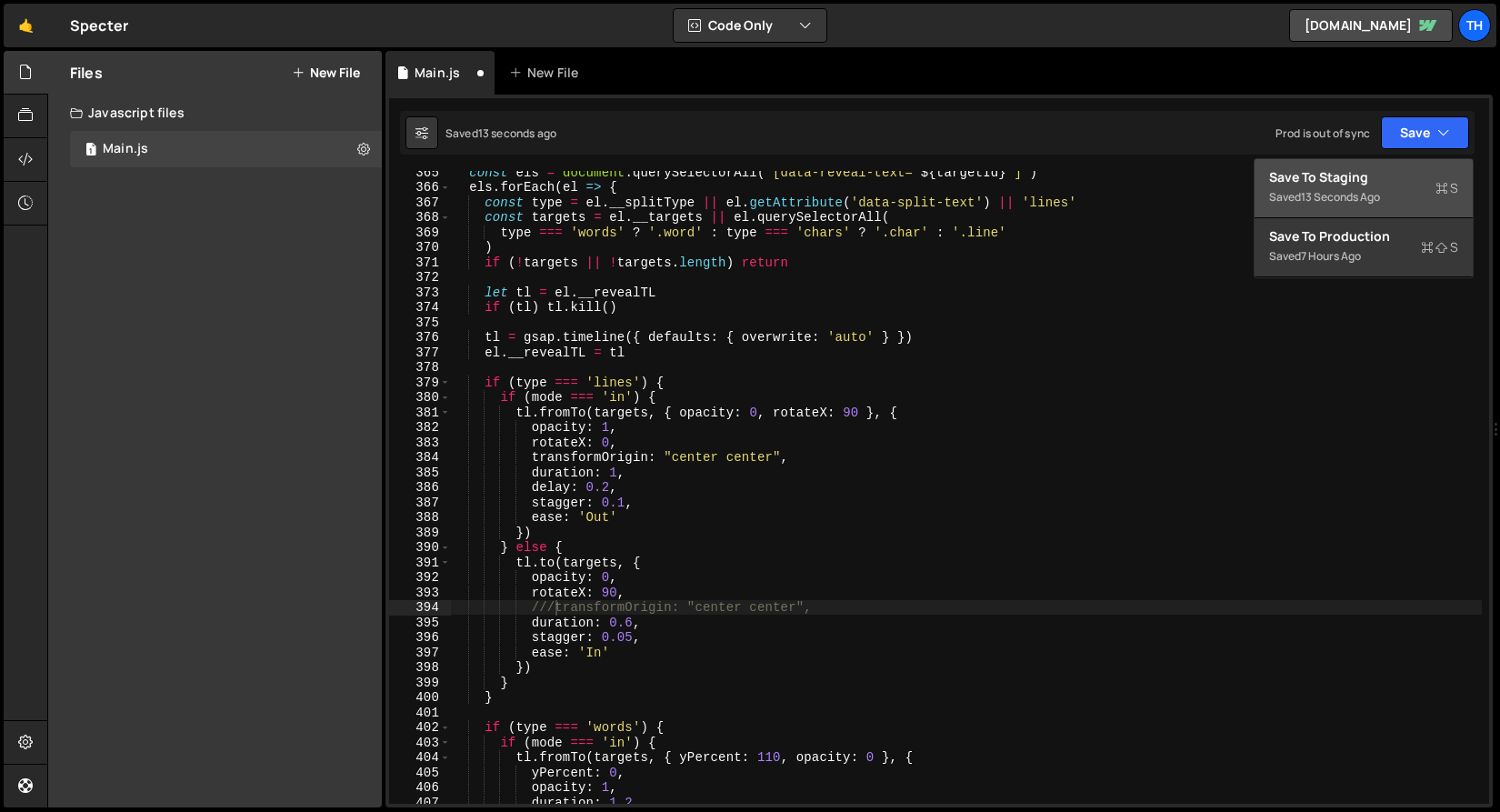
click at [1421, 171] on div "Save to Staging S" at bounding box center [1364, 177] width 189 height 18
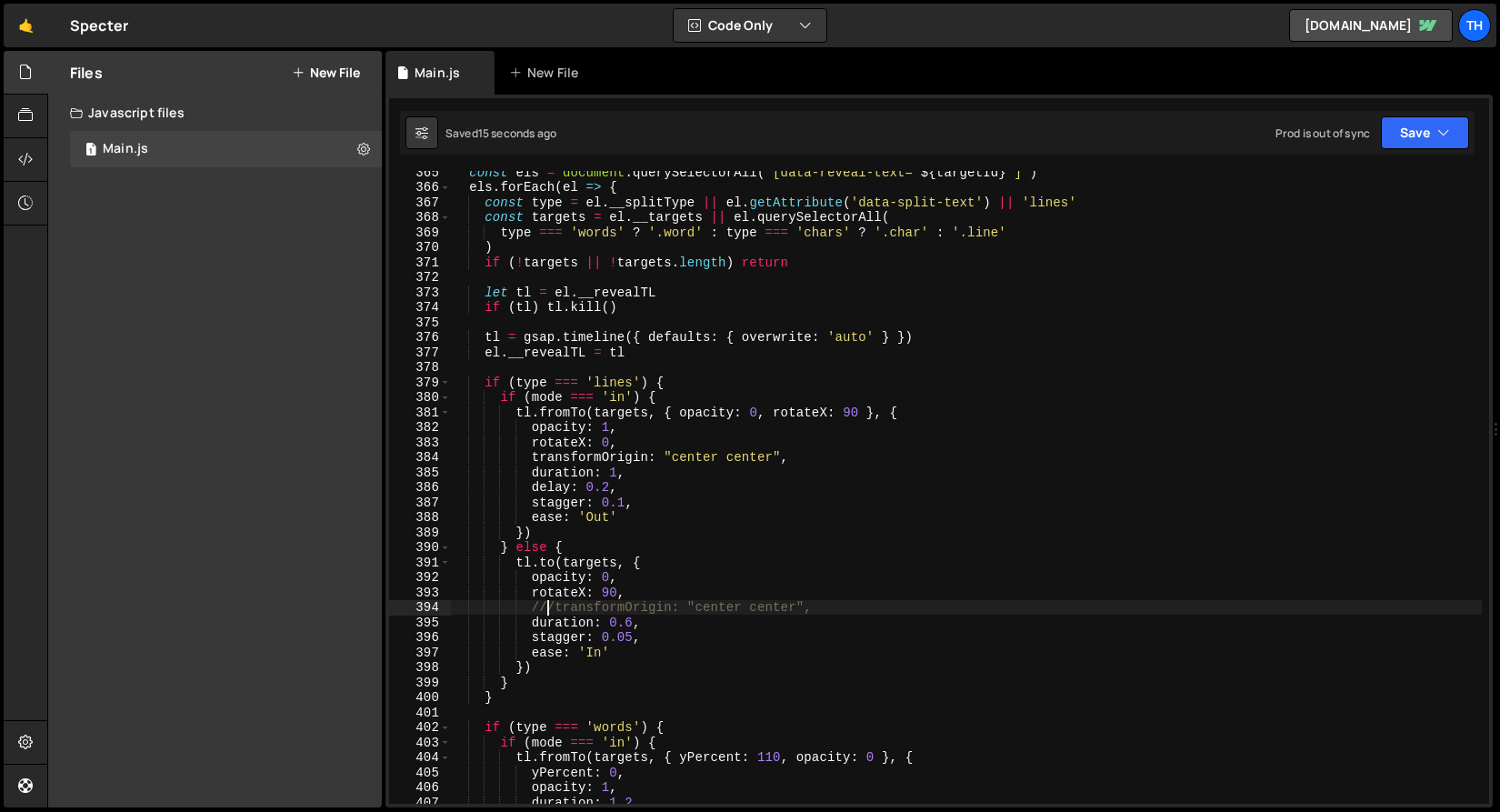
click at [550, 606] on div "const els = document . querySelectorAll ( ` [data-reveal-text=" ${ targetId } "…" at bounding box center [966, 496] width 1032 height 663
click at [1412, 125] on button "Save" at bounding box center [1426, 132] width 89 height 33
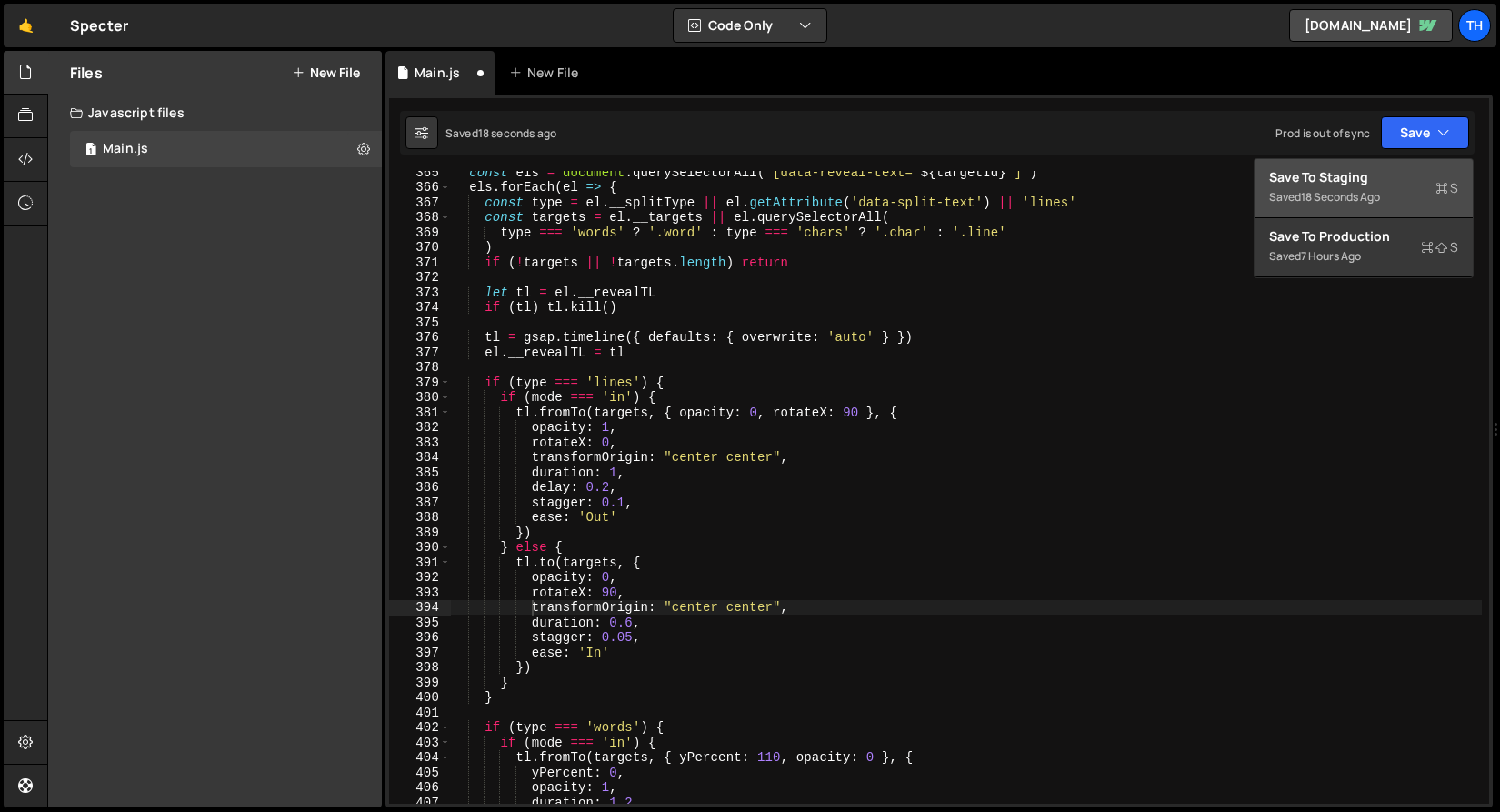
click at [1383, 170] on div "Save to Staging S" at bounding box center [1364, 177] width 189 height 18
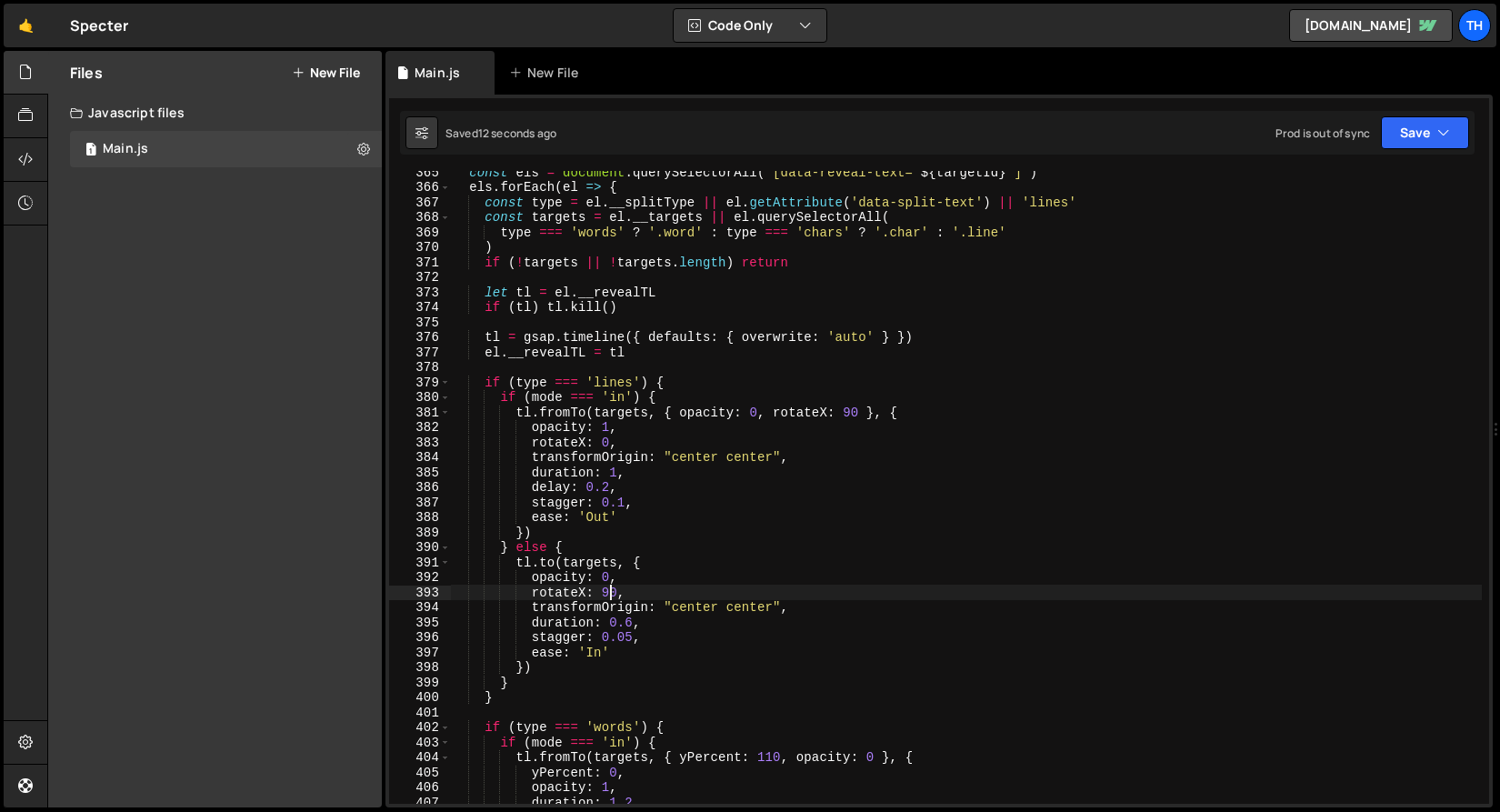
click at [610, 595] on div "const els = document . querySelectorAll ( ` [data-reveal-text=" ${ targetId } "…" at bounding box center [966, 496] width 1032 height 663
click at [537, 630] on div "const els = document . querySelectorAll ( ` [data-reveal-text=" ${ targetId } "…" at bounding box center [966, 496] width 1032 height 663
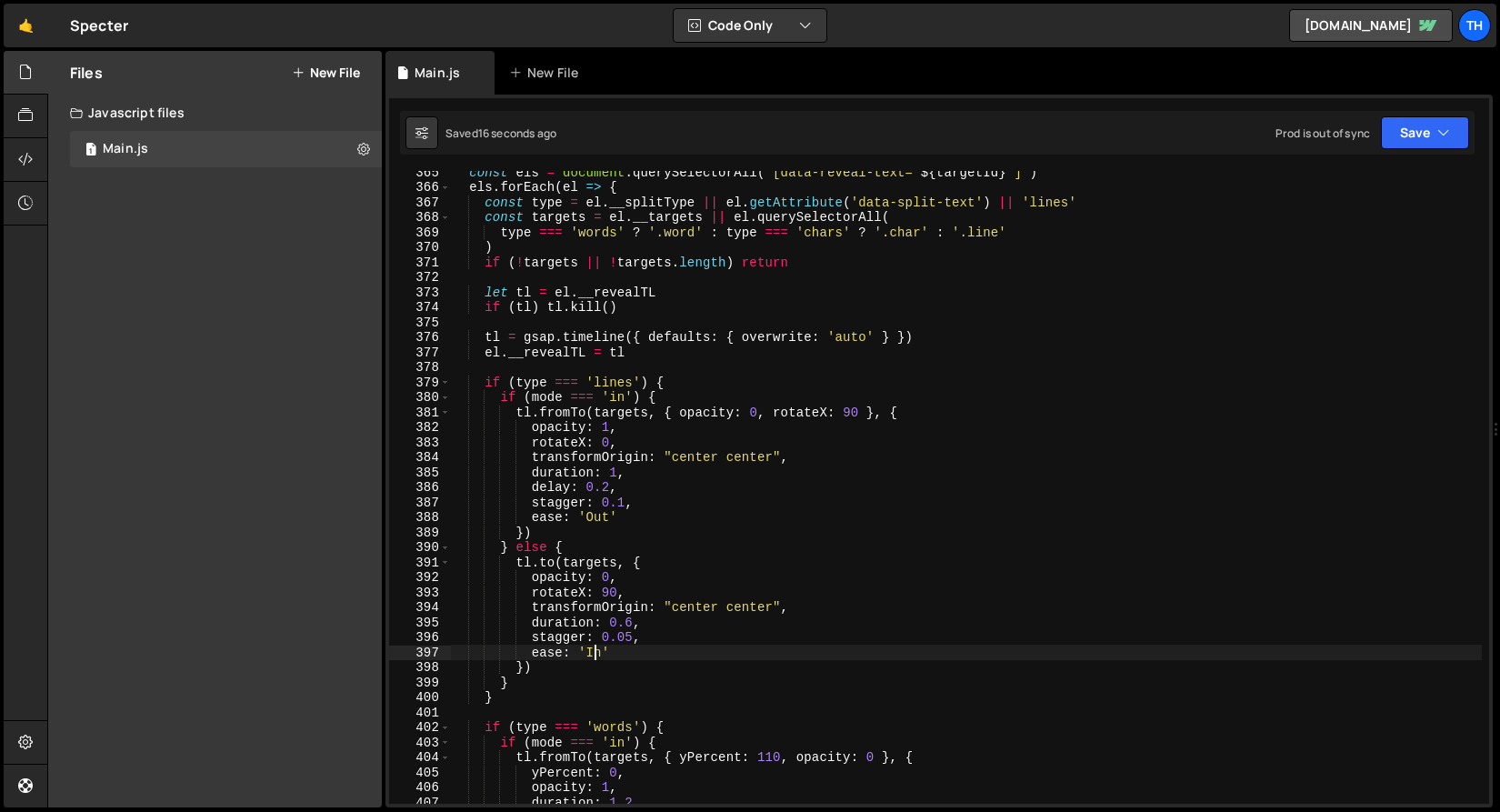
click at [594, 659] on div "const els = document . querySelectorAll ( ` [data-reveal-text=" ${ targetId } "…" at bounding box center [966, 496] width 1032 height 663
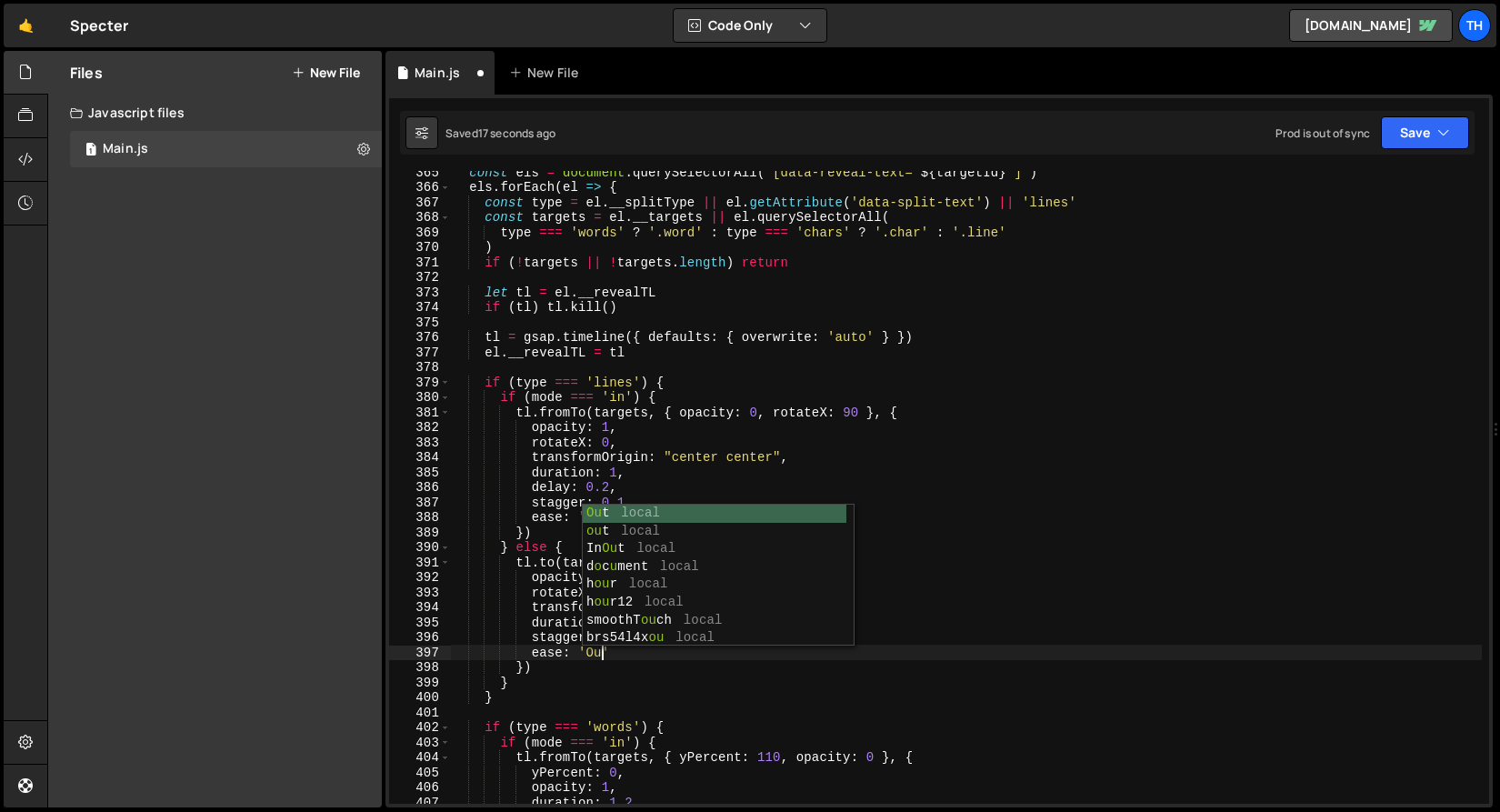
scroll to position [0, 10]
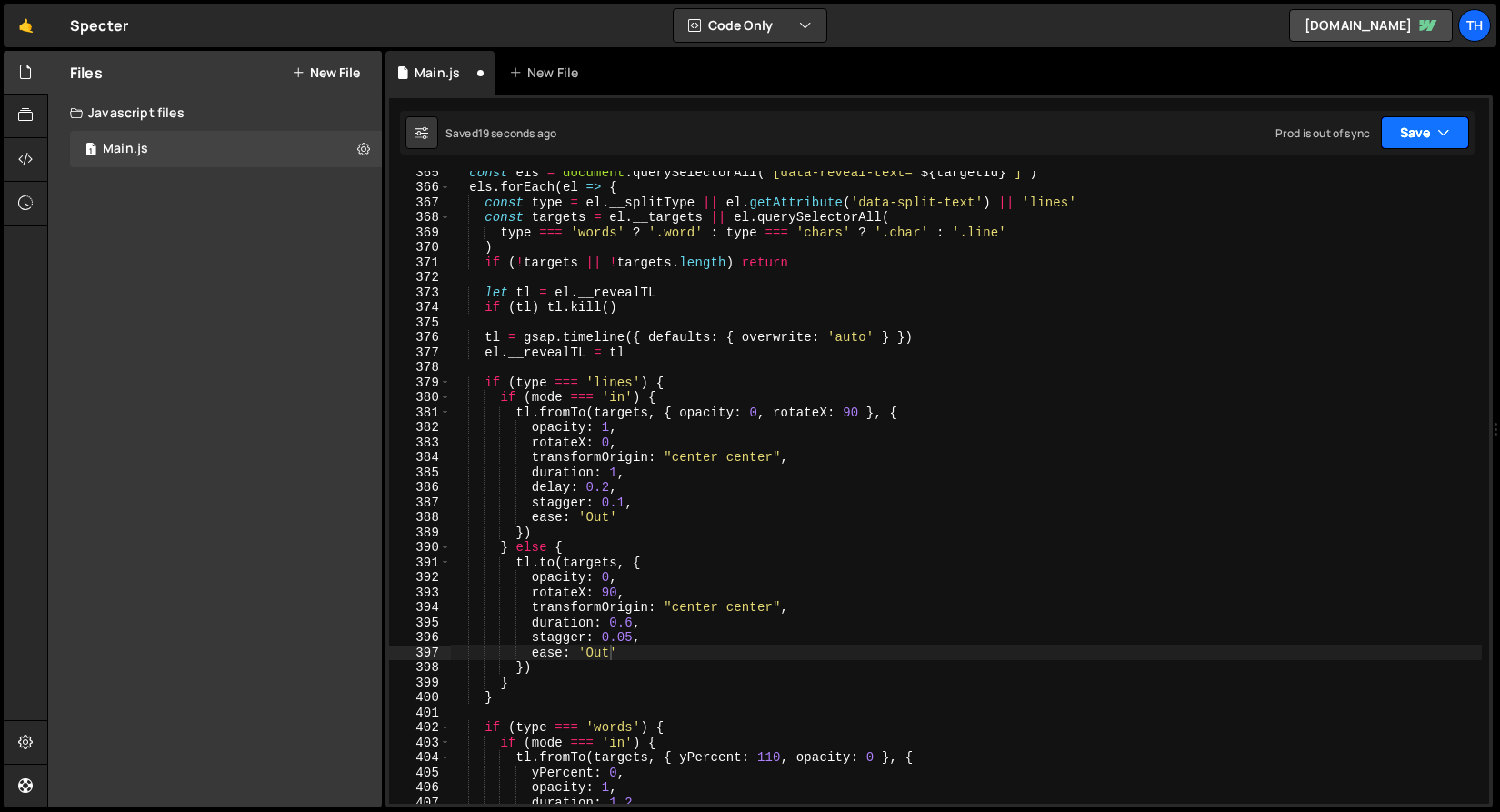
click at [1402, 147] on button "Save" at bounding box center [1426, 132] width 89 height 33
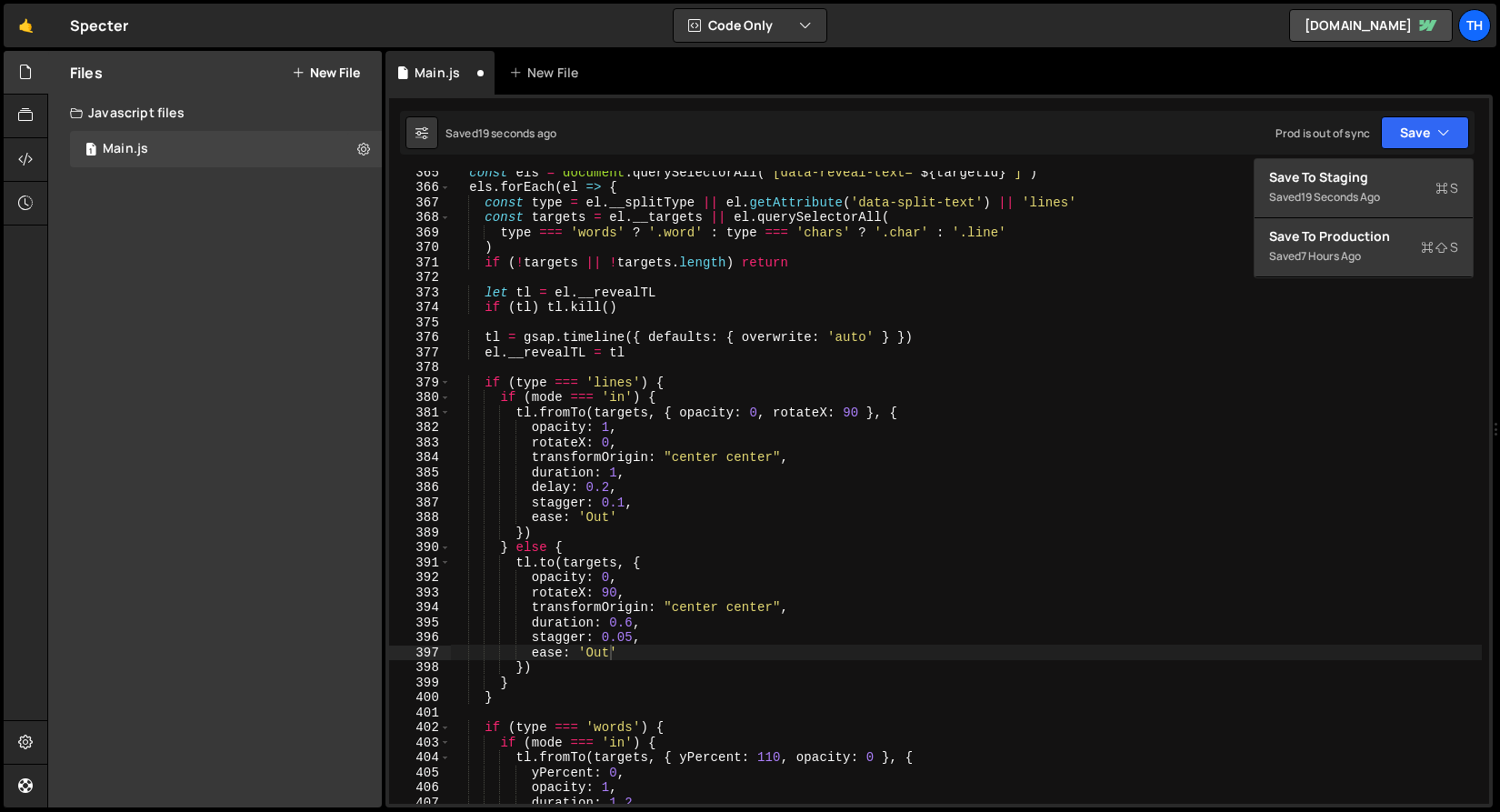
click at [1394, 154] on div "Saved 19 seconds ago Prod is out of sync Upgrade to Edit Save Save to Staging S…" at bounding box center [937, 133] width 1075 height 43
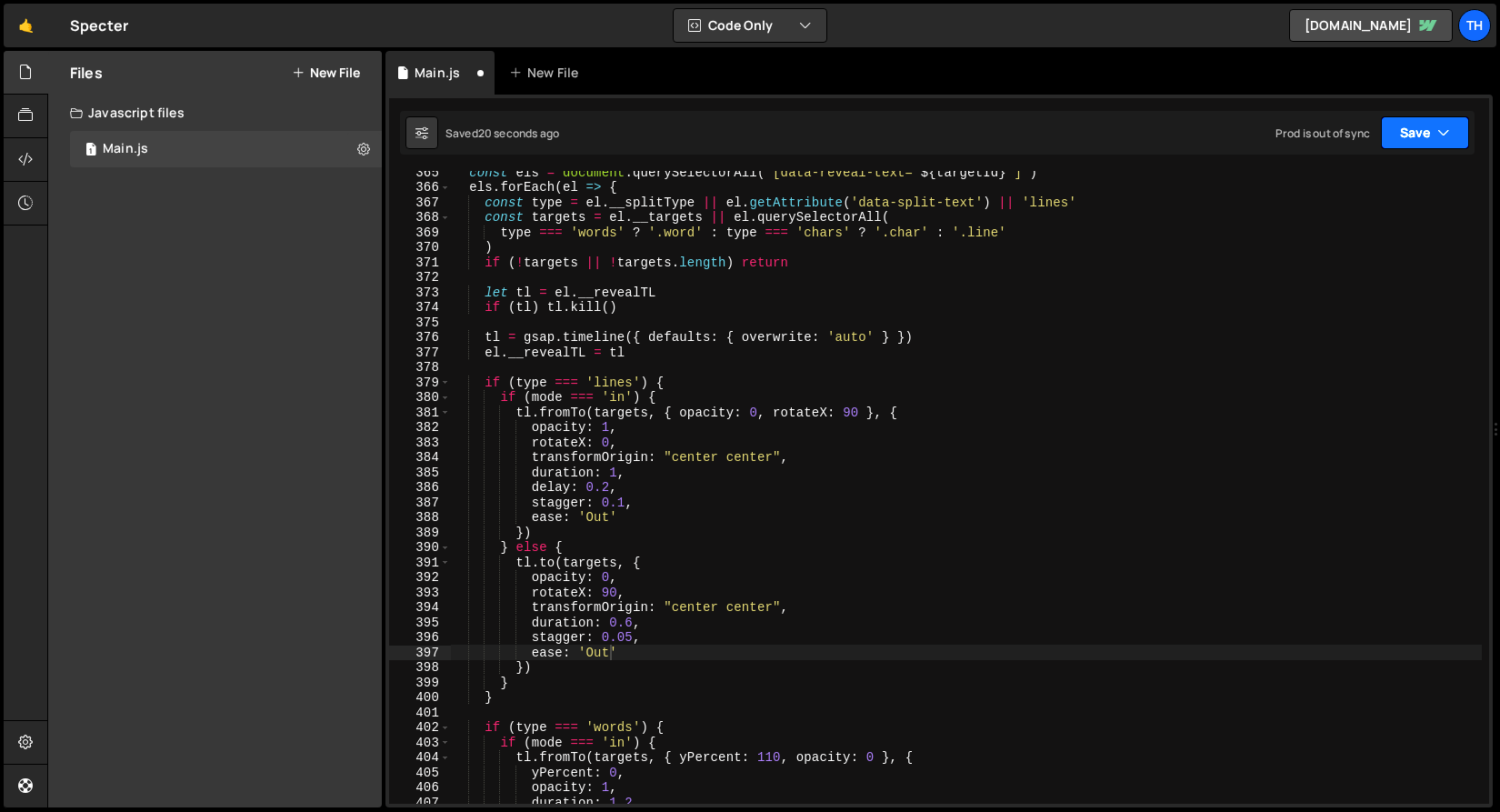
click at [1394, 146] on button "Save" at bounding box center [1426, 132] width 89 height 33
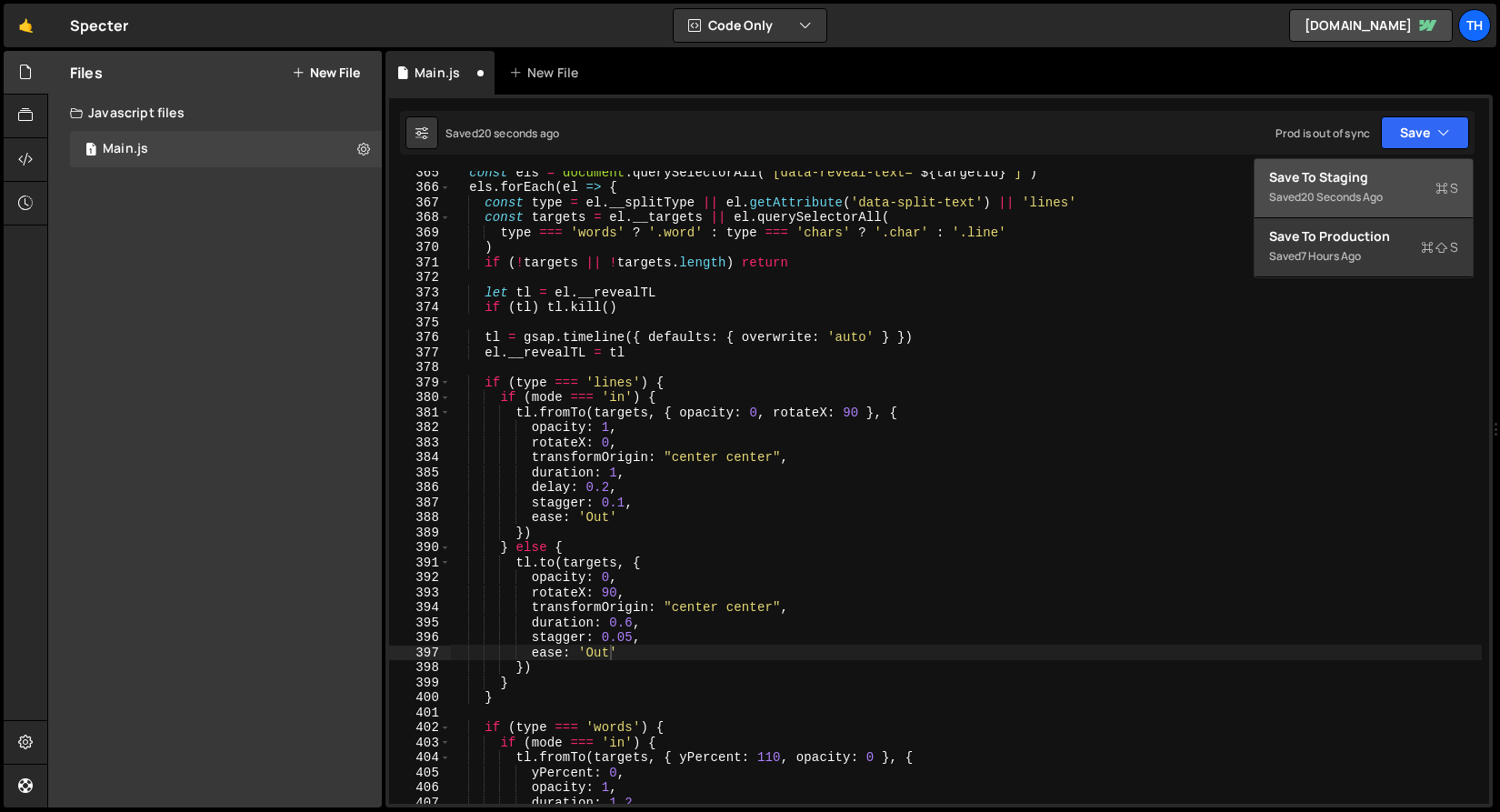
click at [1393, 174] on div "Save to Staging S" at bounding box center [1364, 177] width 189 height 18
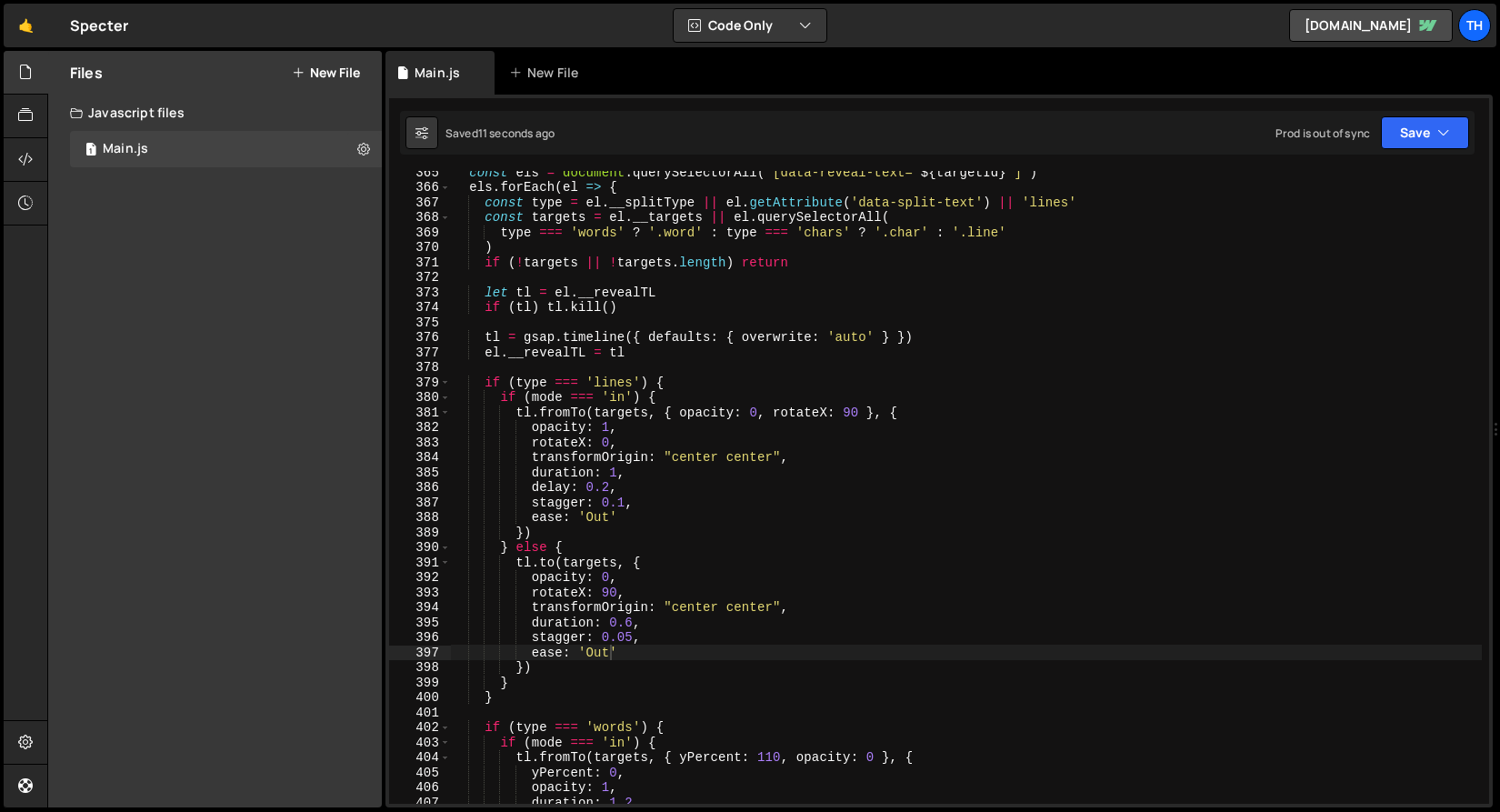
click at [700, 463] on div "const els = document . querySelectorAll ( ` [data-reveal-text=" ${ targetId } "…" at bounding box center [966, 496] width 1032 height 663
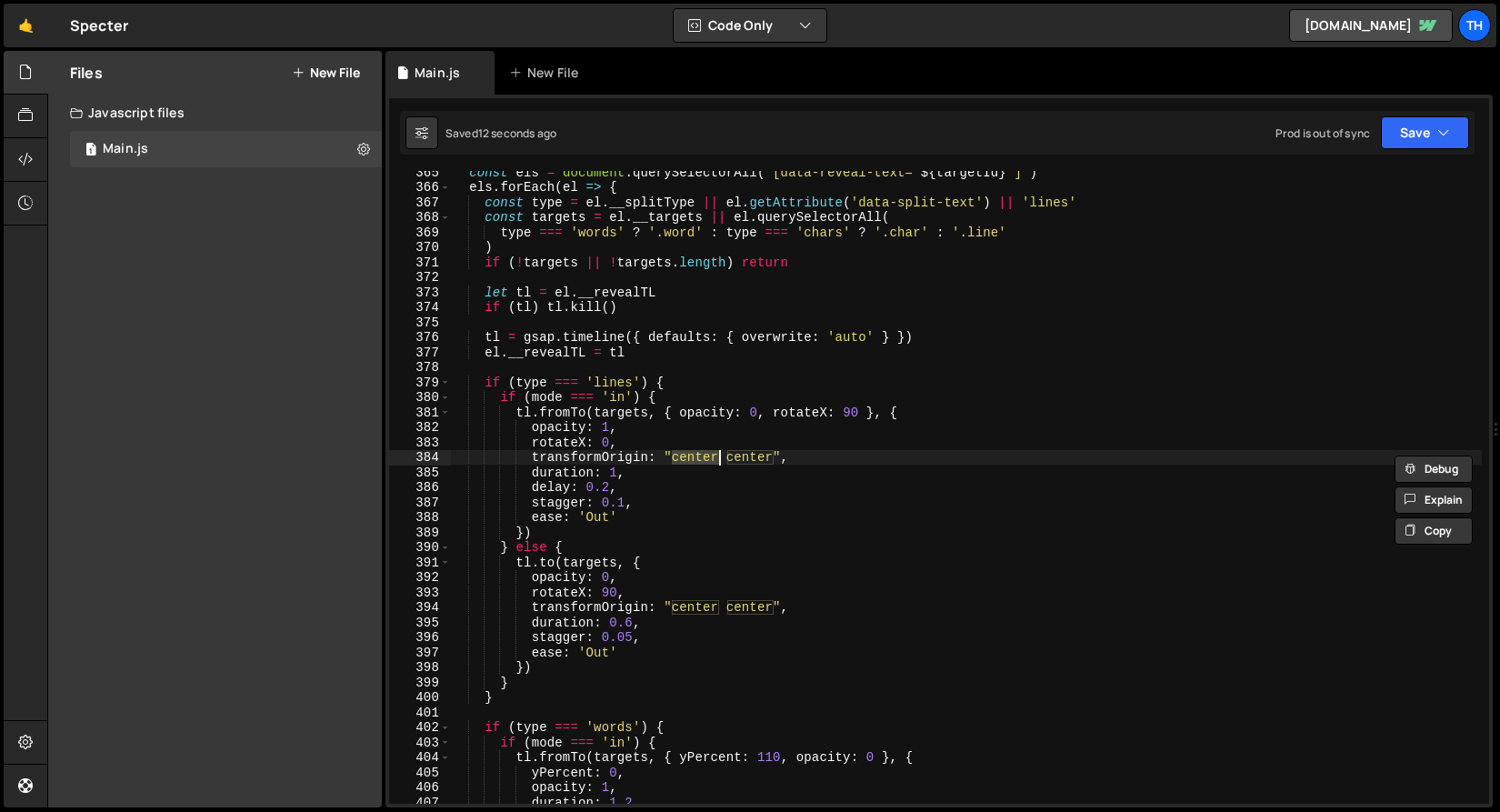
click at [751, 453] on div "const els = document . querySelectorAll ( ` [data-reveal-text=" ${ targetId } "…" at bounding box center [966, 496] width 1032 height 663
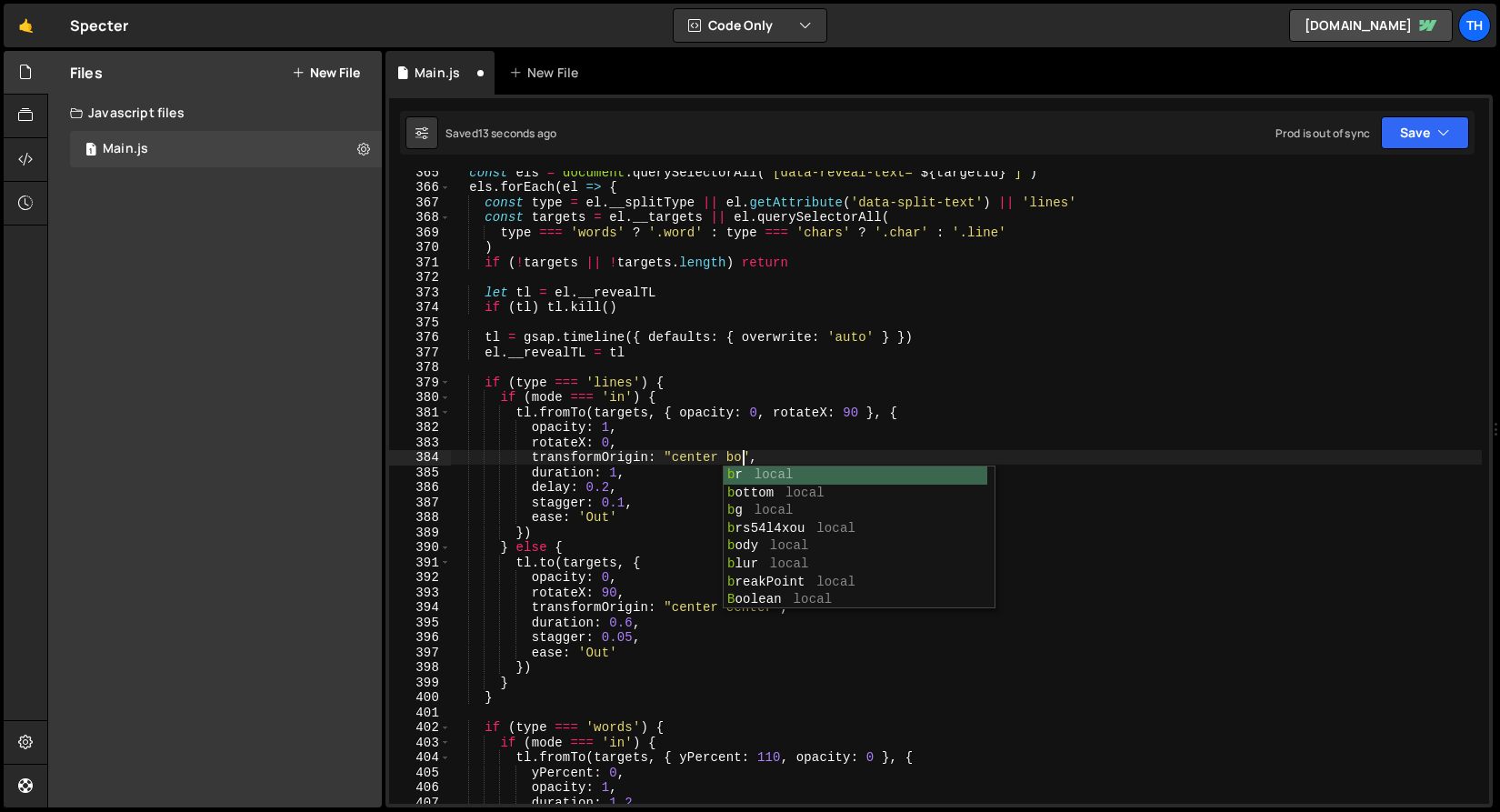
scroll to position [0, 20]
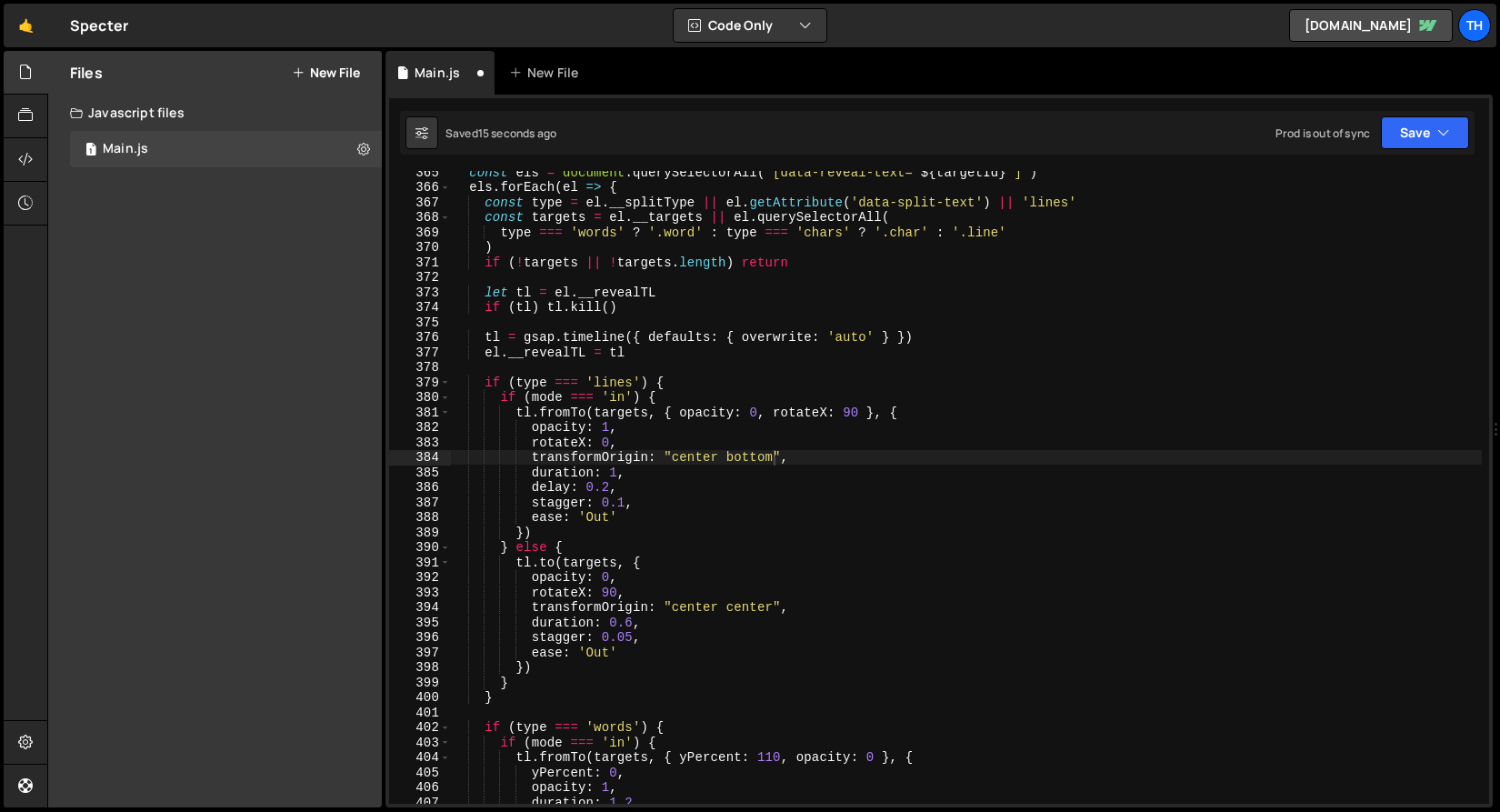
click at [1438, 113] on div "Saved 15 seconds ago Prod is out of sync Upgrade to Edit Save Save to Staging S…" at bounding box center [937, 133] width 1075 height 43
click at [1429, 126] on button "Save" at bounding box center [1426, 132] width 89 height 33
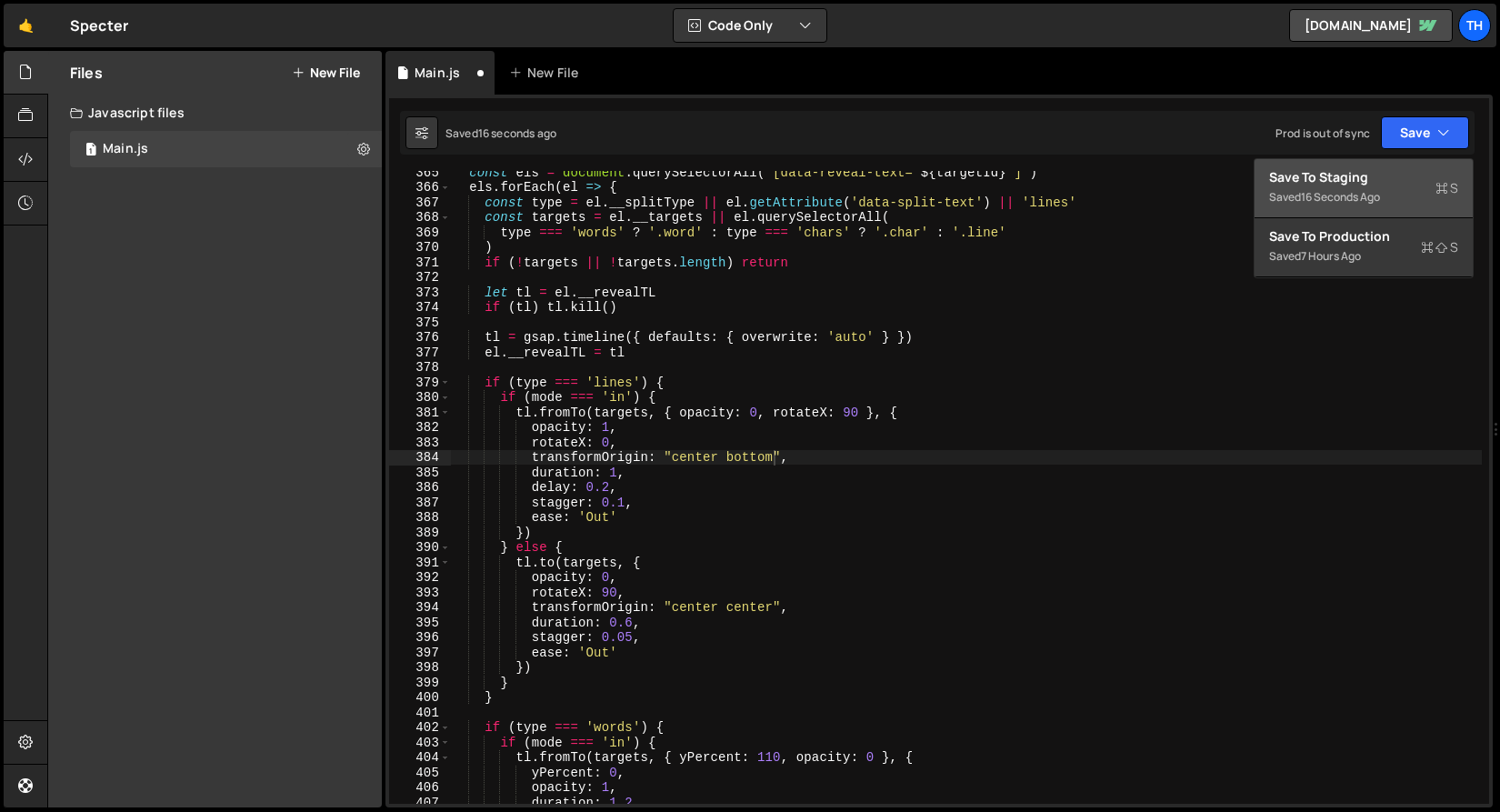
click at [1391, 169] on div "Save to Staging S" at bounding box center [1364, 177] width 189 height 18
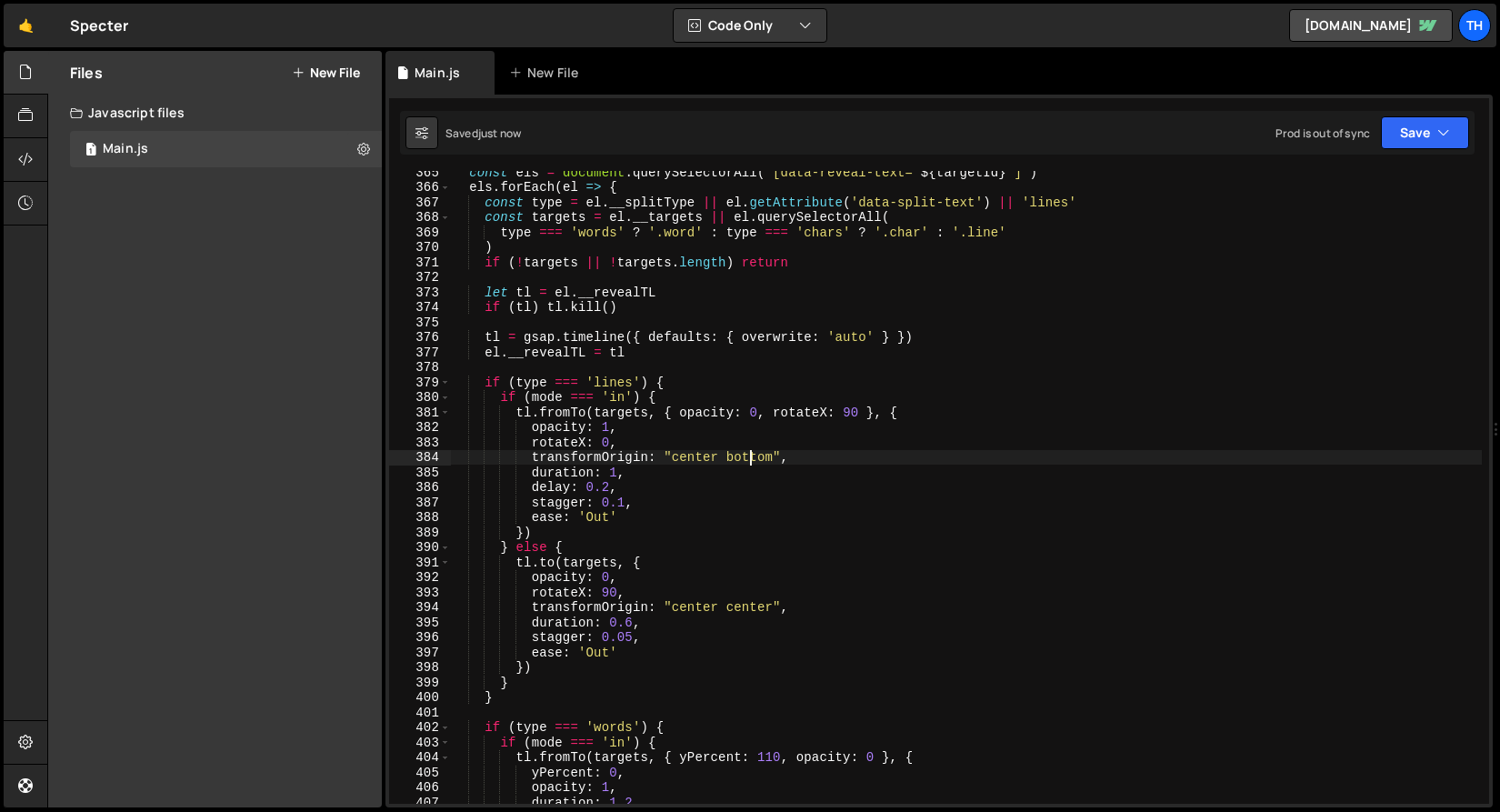
click at [752, 461] on div "const els = document . querySelectorAll ( ` [data-reveal-text=" ${ targetId } "…" at bounding box center [966, 496] width 1032 height 663
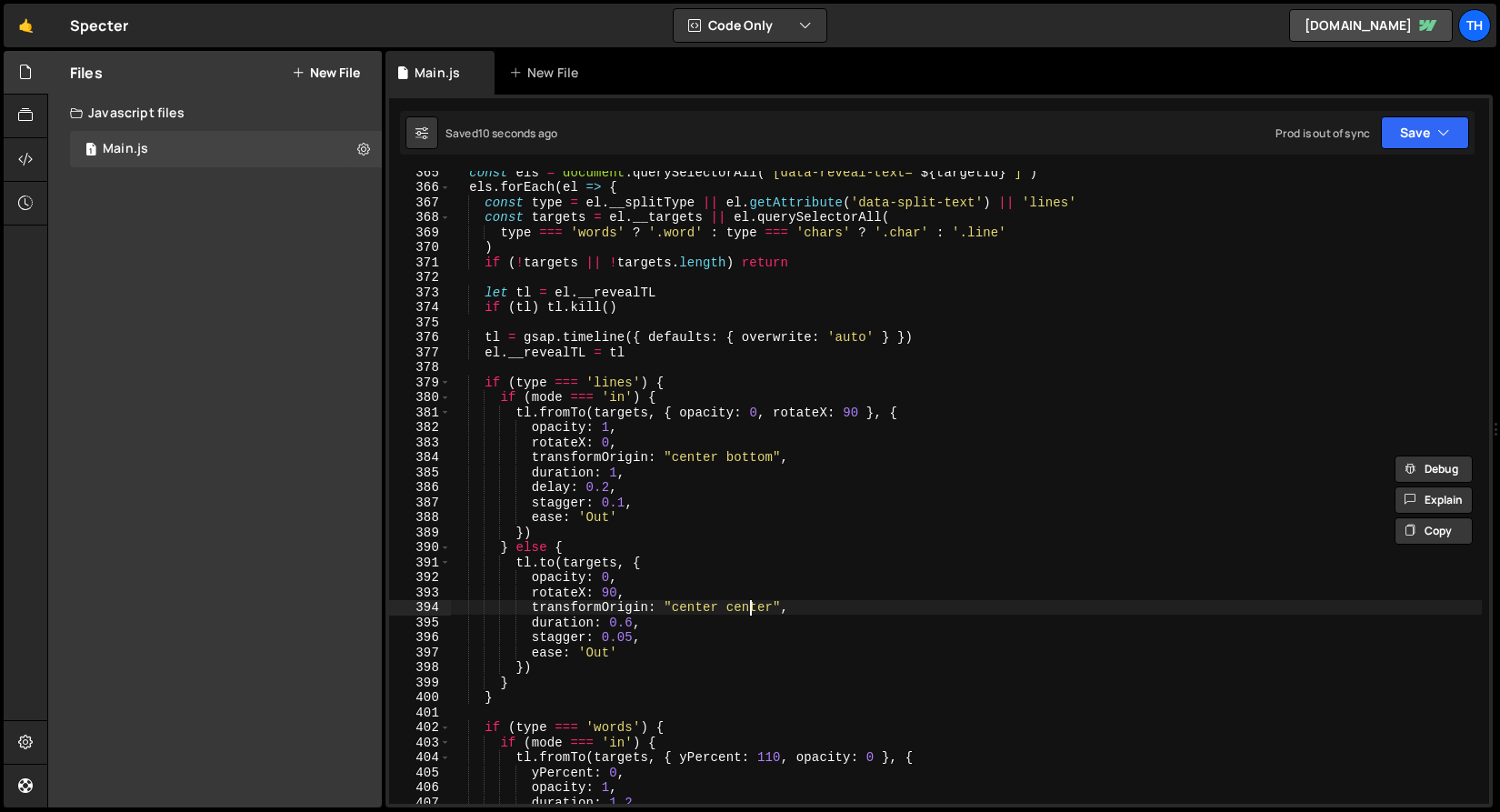
click at [749, 607] on div "const els = document . querySelectorAll ( ` [data-reveal-text=" ${ targetId } "…" at bounding box center [966, 496] width 1032 height 663
paste textarea "bottom"
click at [1448, 141] on icon "button" at bounding box center [1444, 132] width 13 height 18
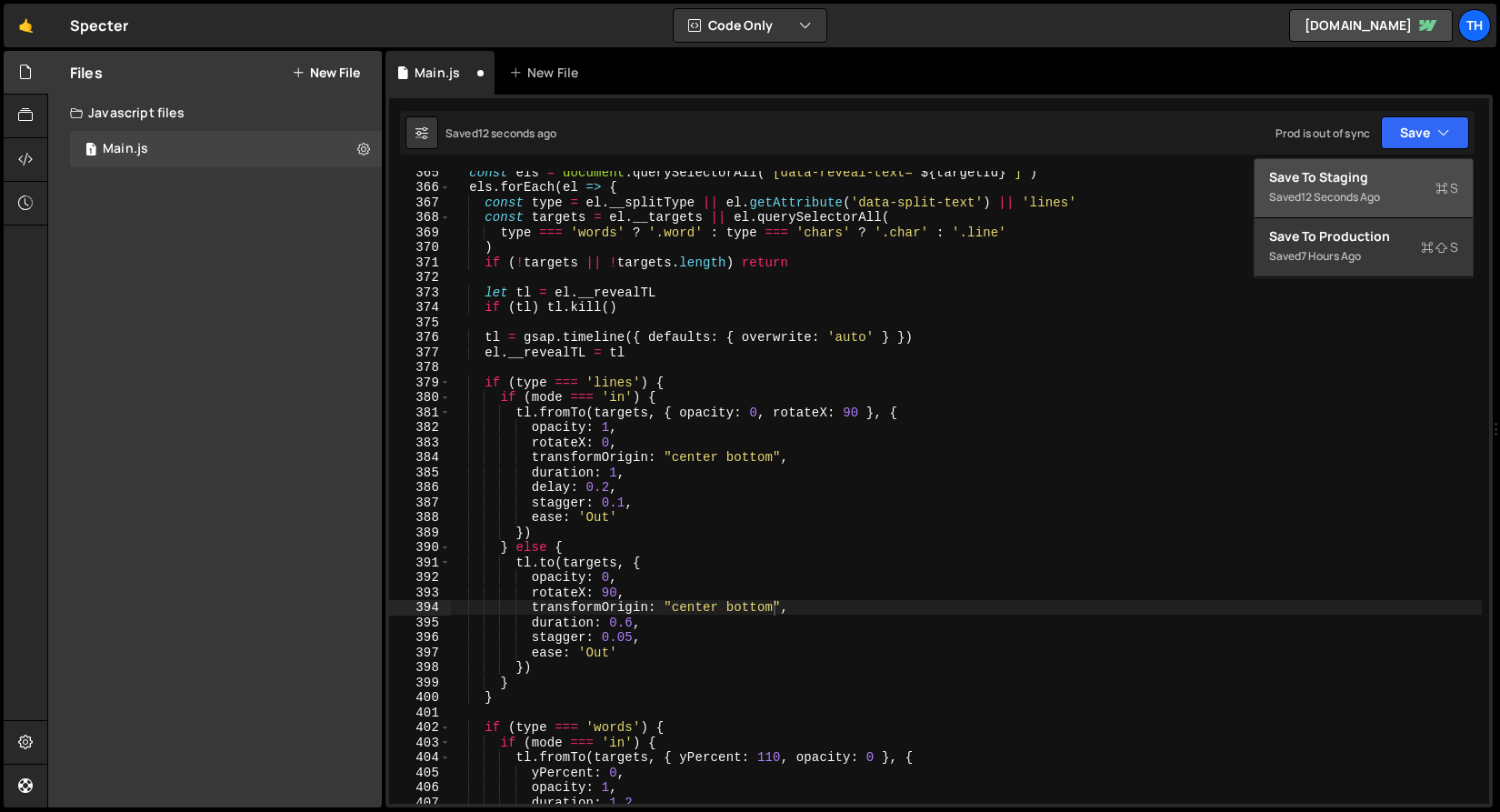
click at [1404, 179] on div "Save to Staging S" at bounding box center [1364, 177] width 189 height 18
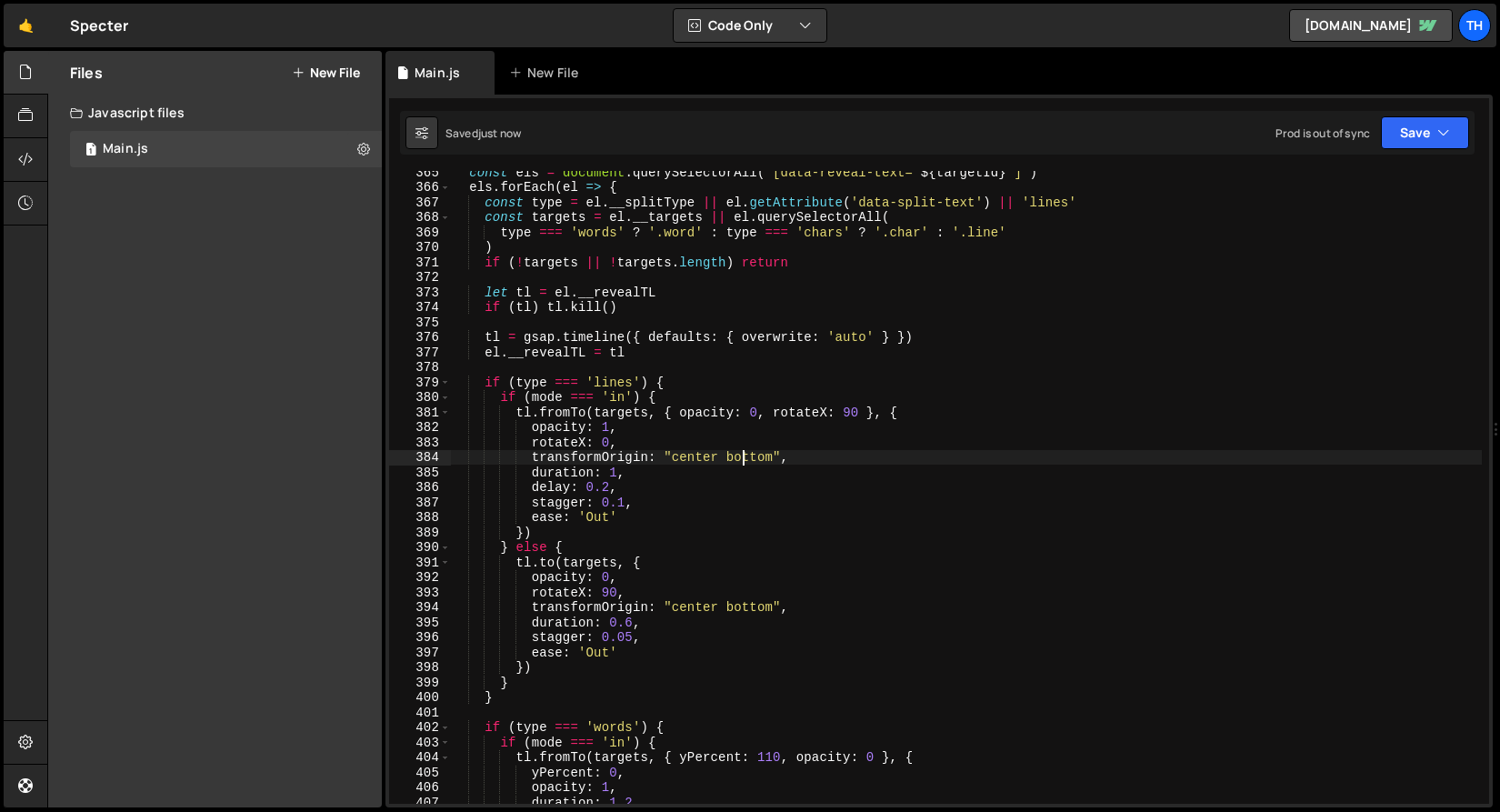
click at [741, 456] on div "const els = document . querySelectorAll ( ` [data-reveal-text=" ${ targetId } "…" at bounding box center [966, 496] width 1032 height 663
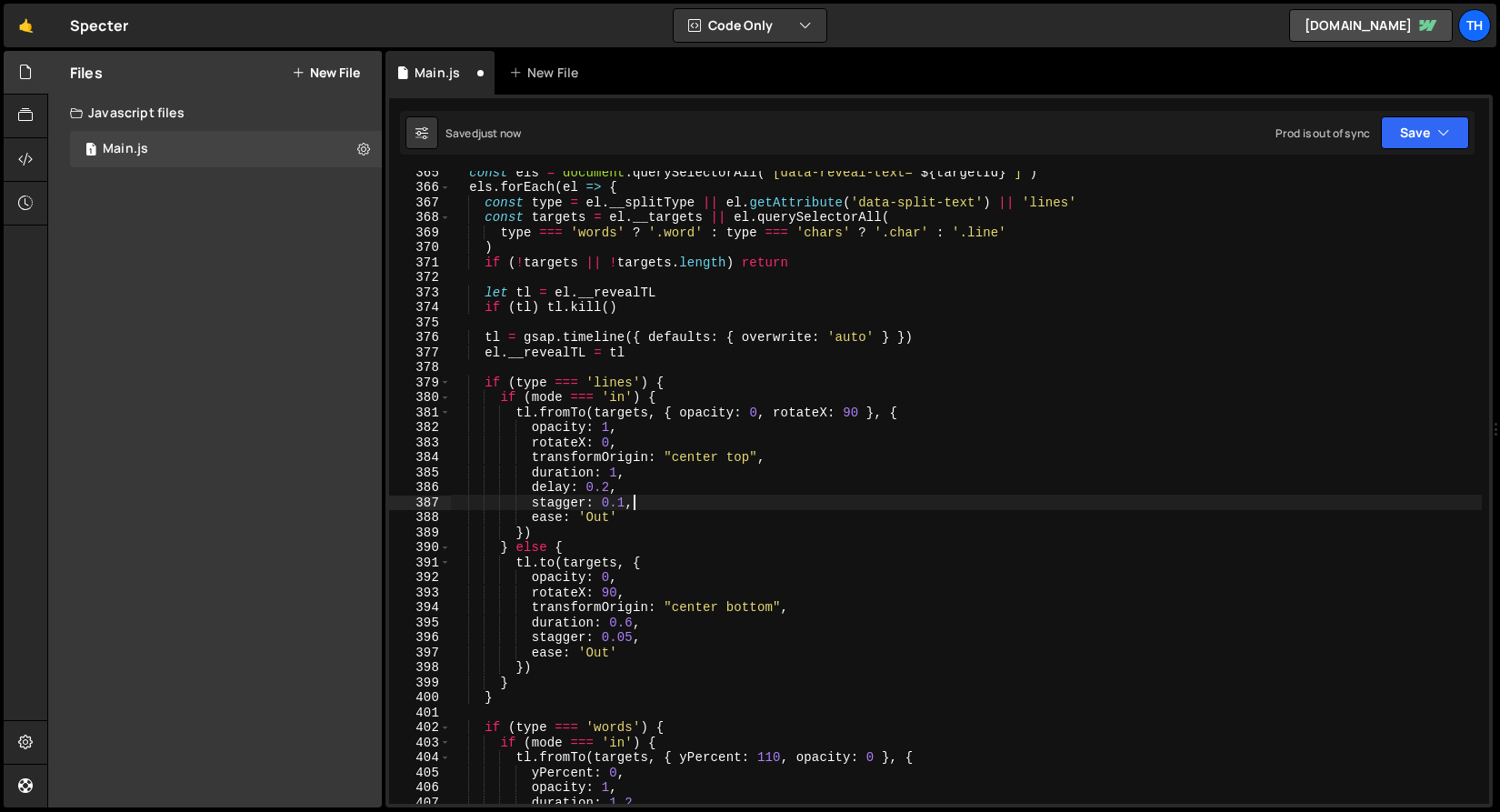
click at [641, 507] on div "const els = document . querySelectorAll ( ` [data-reveal-text=" ${ targetId } "…" at bounding box center [966, 496] width 1032 height 663
click at [760, 607] on div "const els = document . querySelectorAll ( ` [data-reveal-text=" ${ targetId } "…" at bounding box center [966, 496] width 1032 height 663
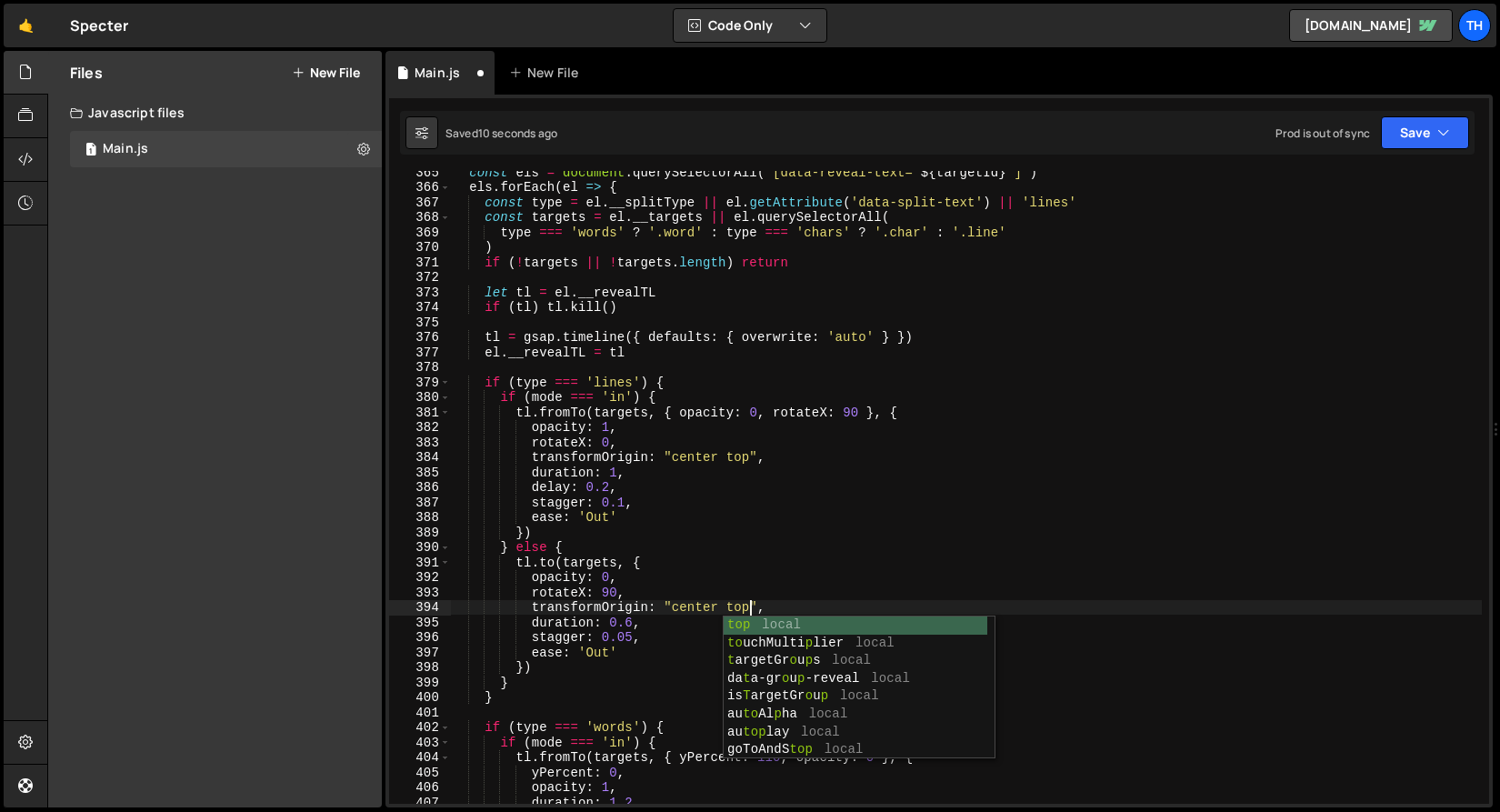
scroll to position [0, 20]
click at [1417, 154] on div "Saved 11 seconds ago Prod is out of sync Upgrade to Edit Save Save to Staging S…" at bounding box center [937, 133] width 1075 height 43
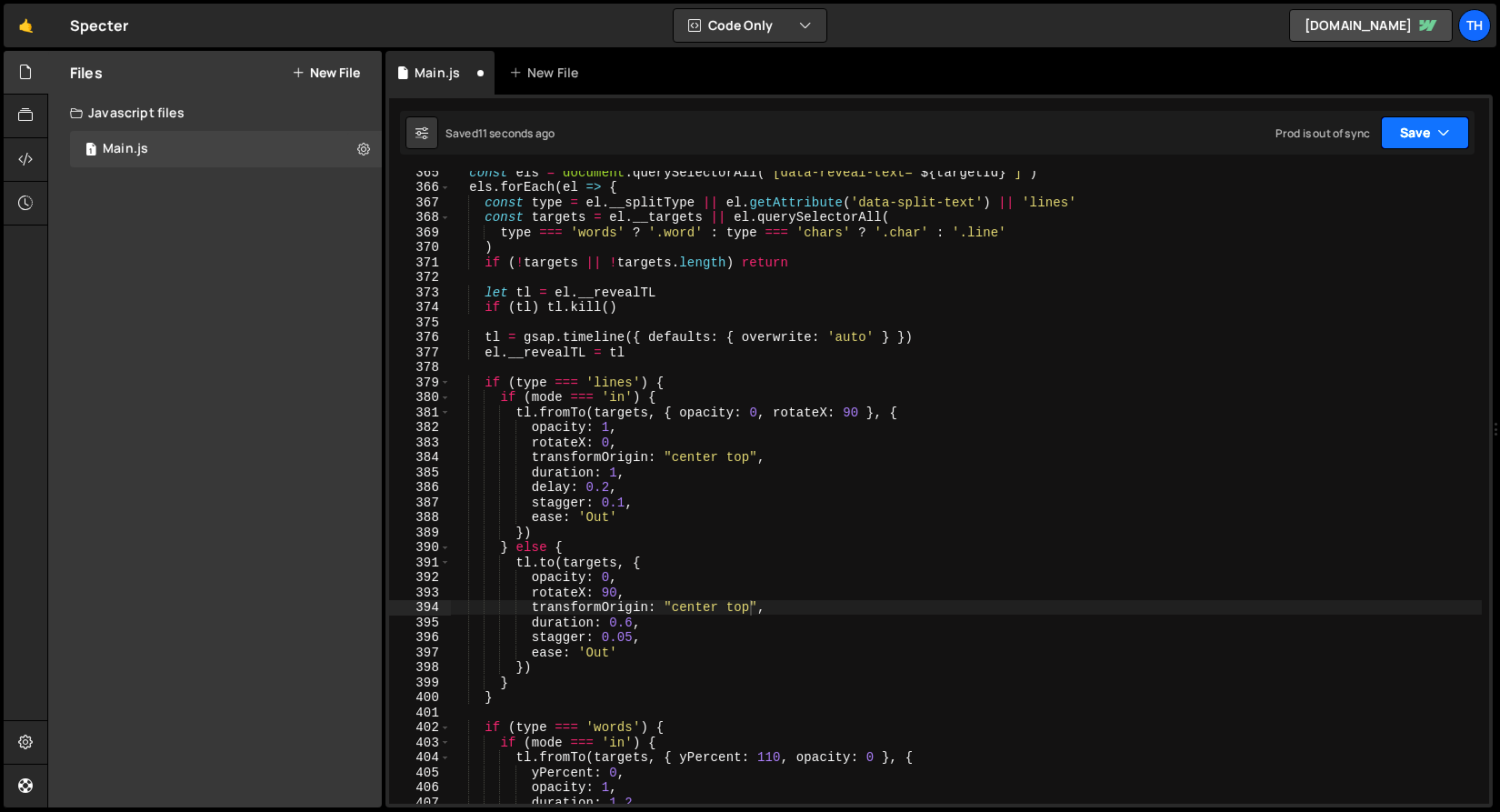
click at [1417, 148] on button "Save" at bounding box center [1426, 132] width 89 height 33
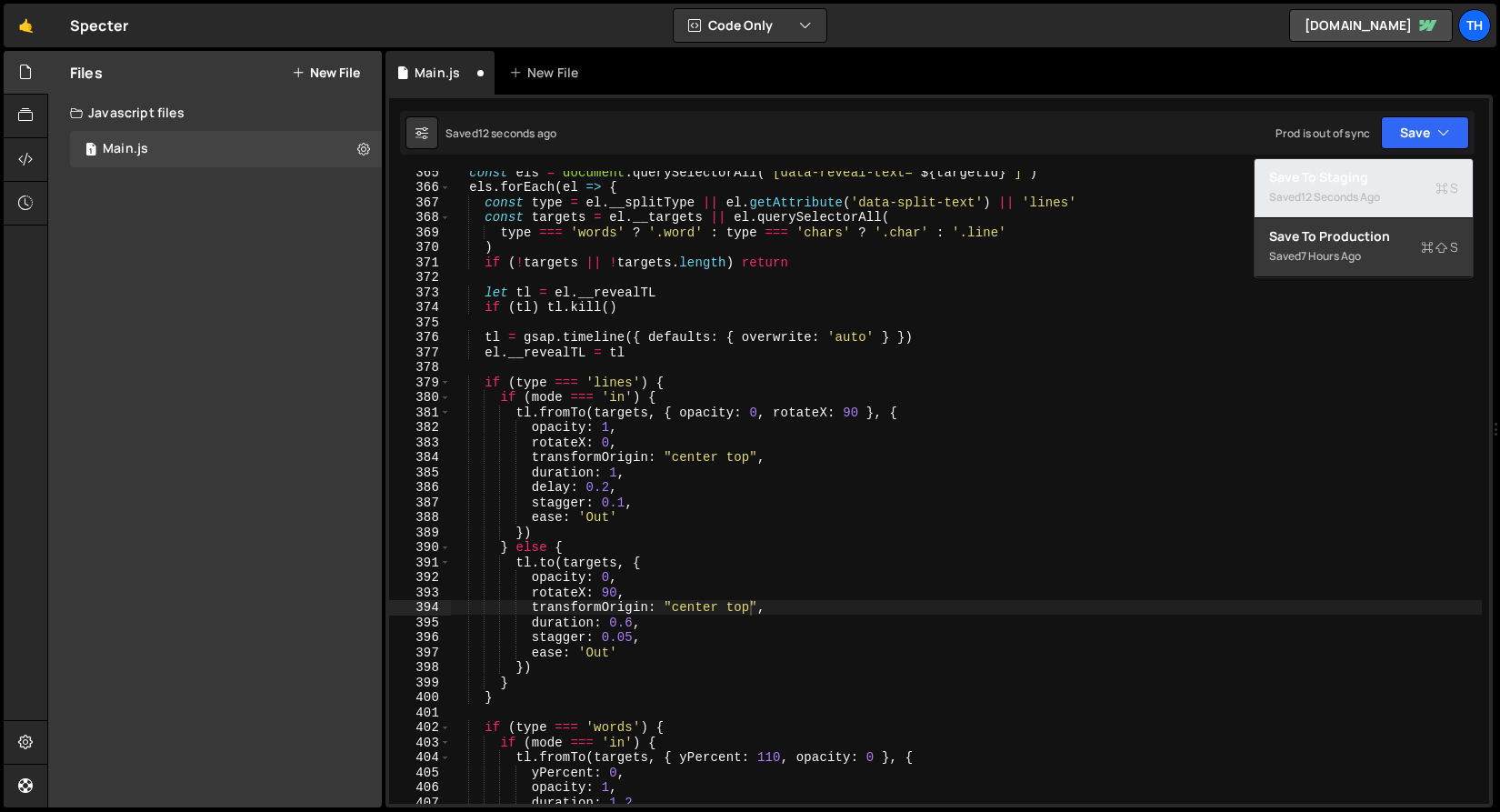
click at [1353, 198] on div "12 seconds ago" at bounding box center [1340, 197] width 79 height 16
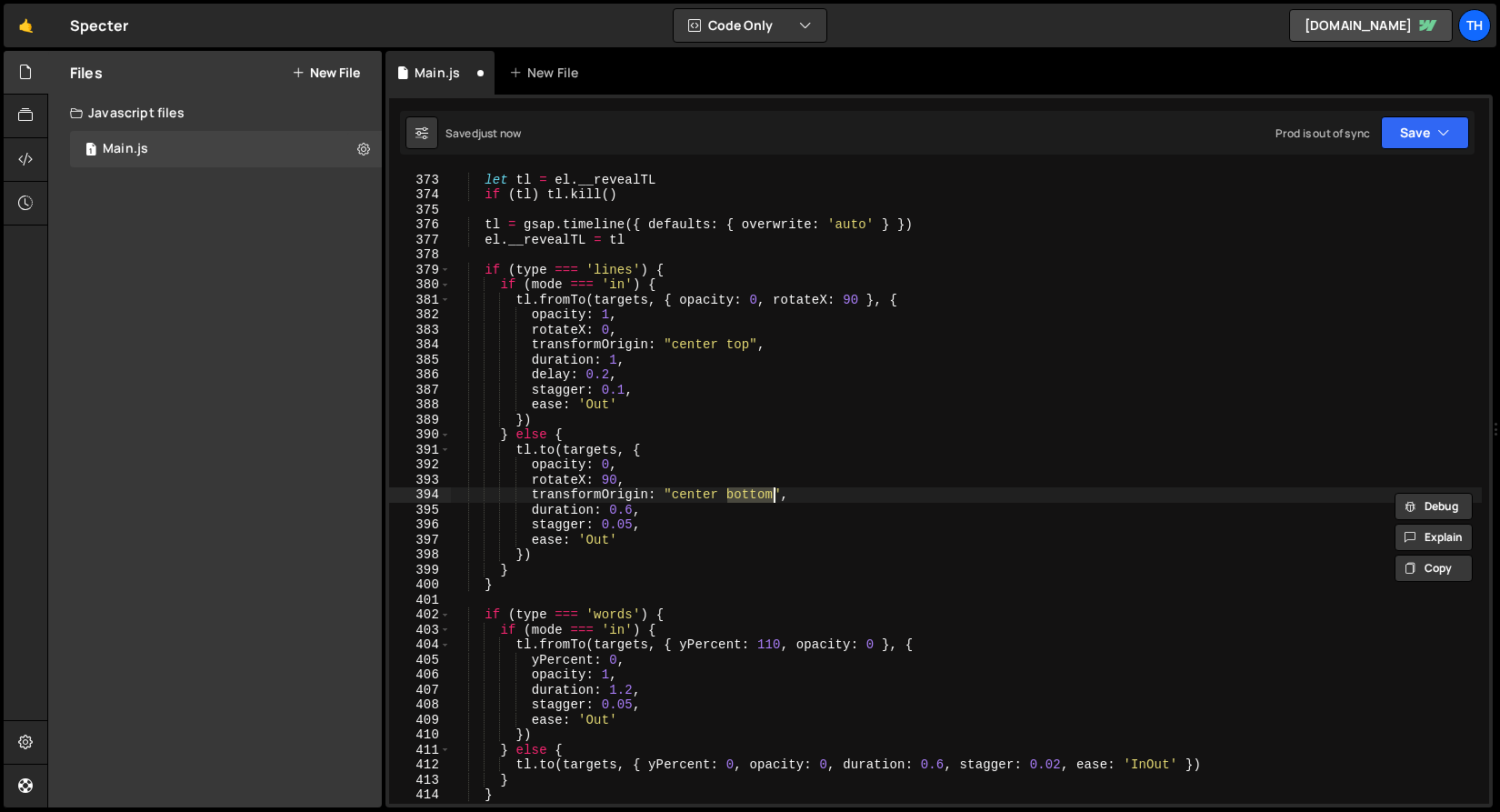
scroll to position [5594, 0]
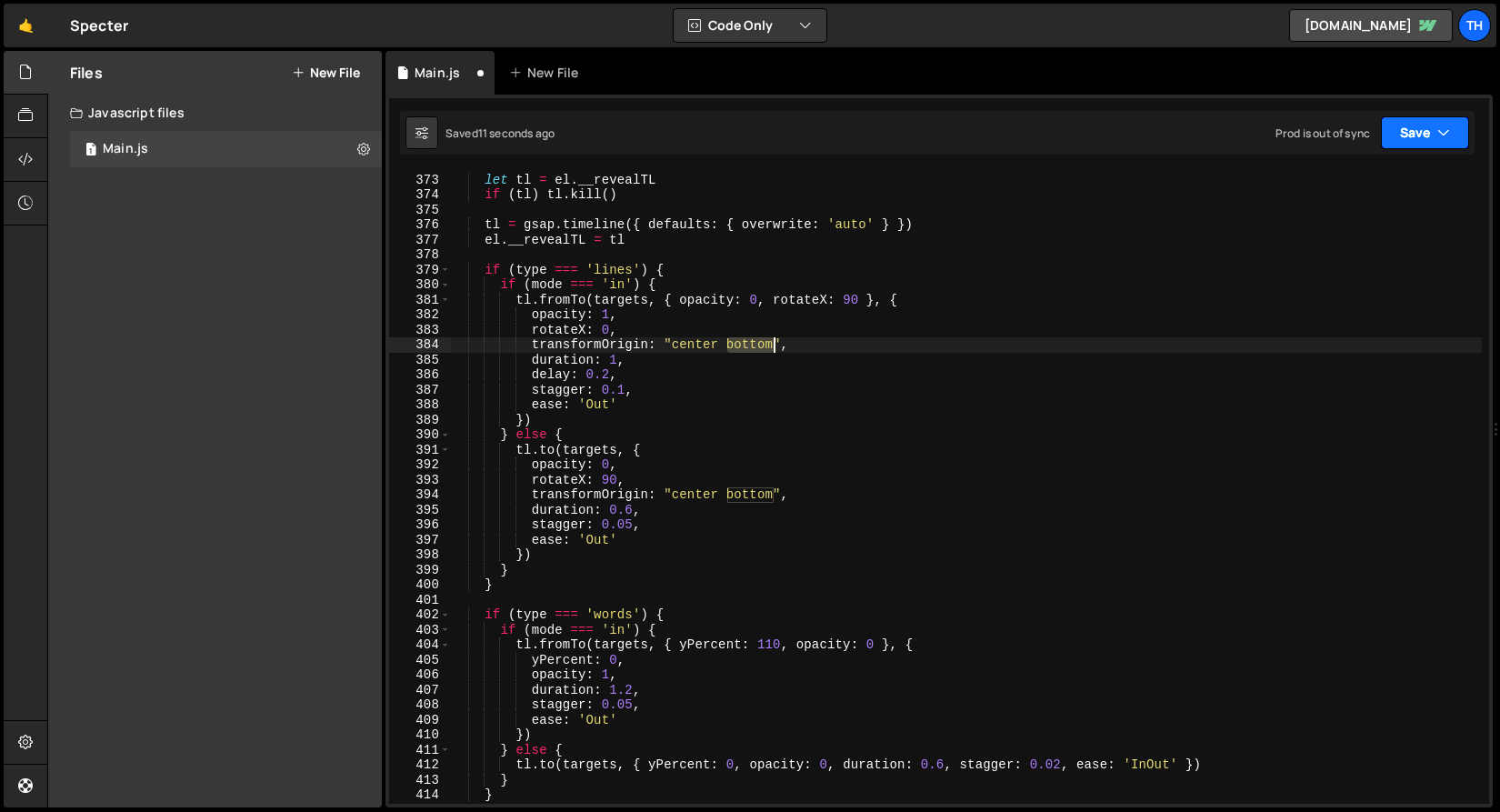
click at [1439, 132] on icon "button" at bounding box center [1444, 132] width 13 height 18
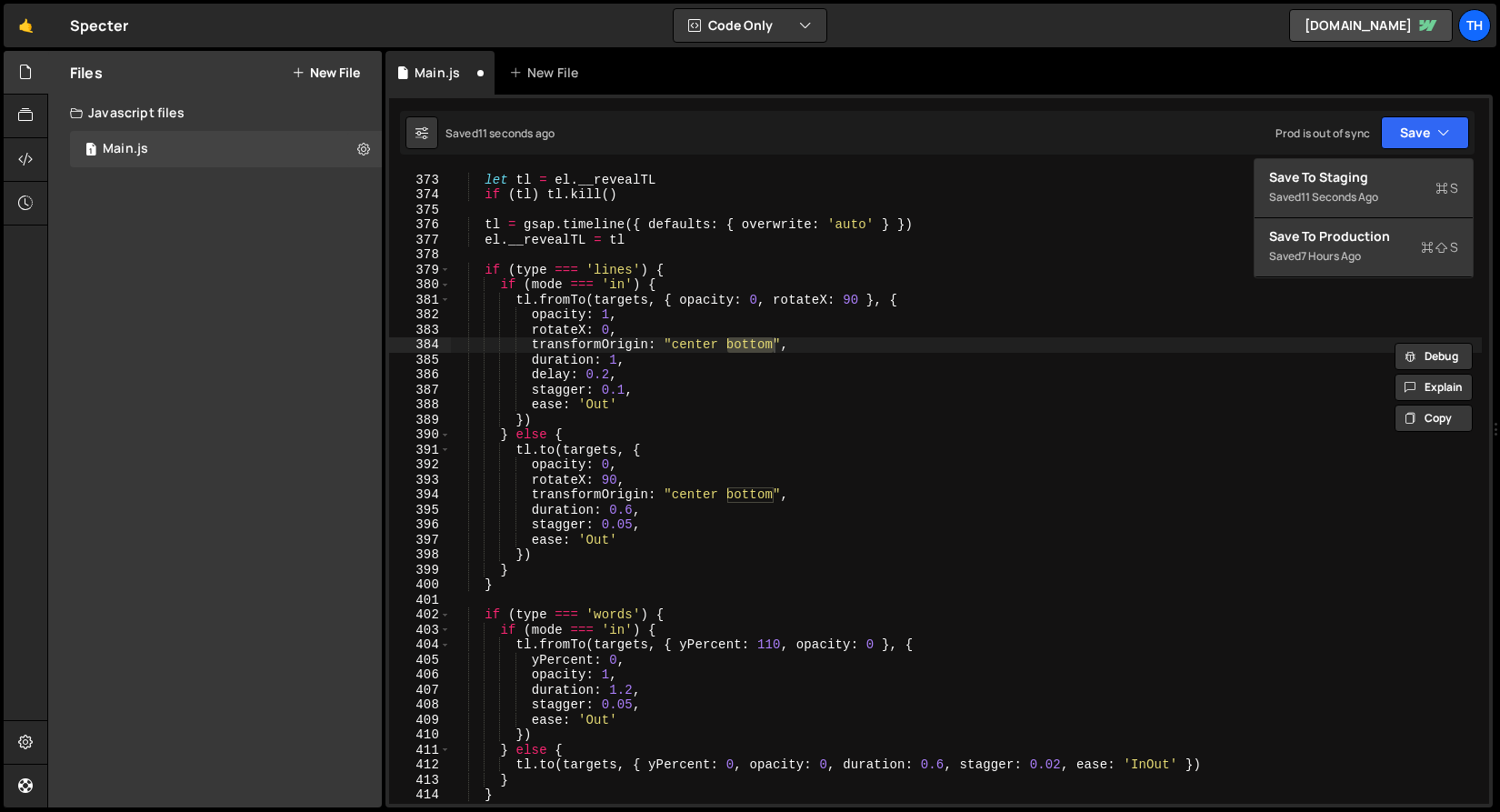
click at [1403, 155] on div "1 Type cmd + s to save your Javascript file. הההההההההההההההההההההההההההההההההה…" at bounding box center [939, 450] width 1108 height 712
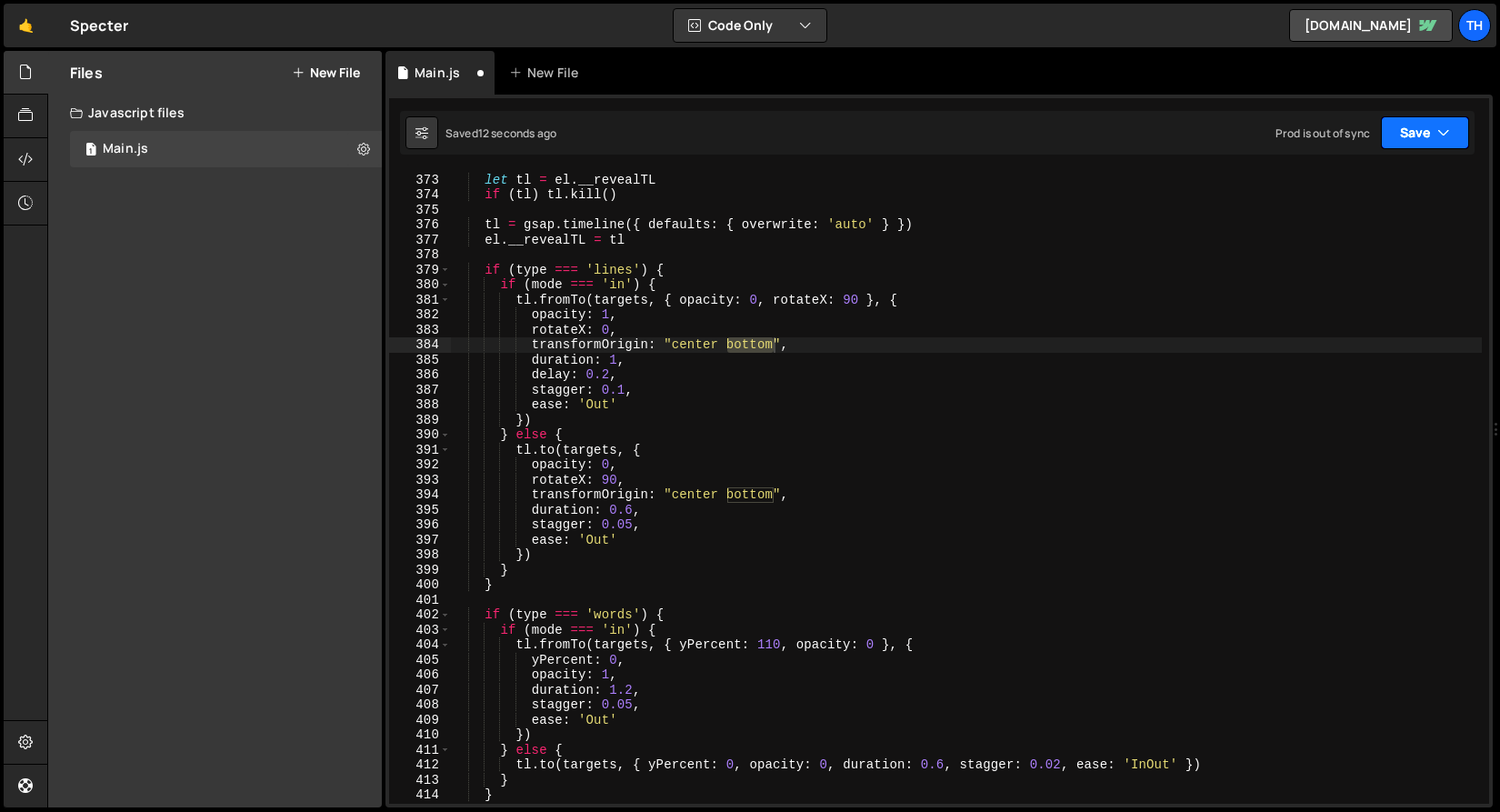
click at [1407, 146] on button "Save" at bounding box center [1426, 132] width 89 height 33
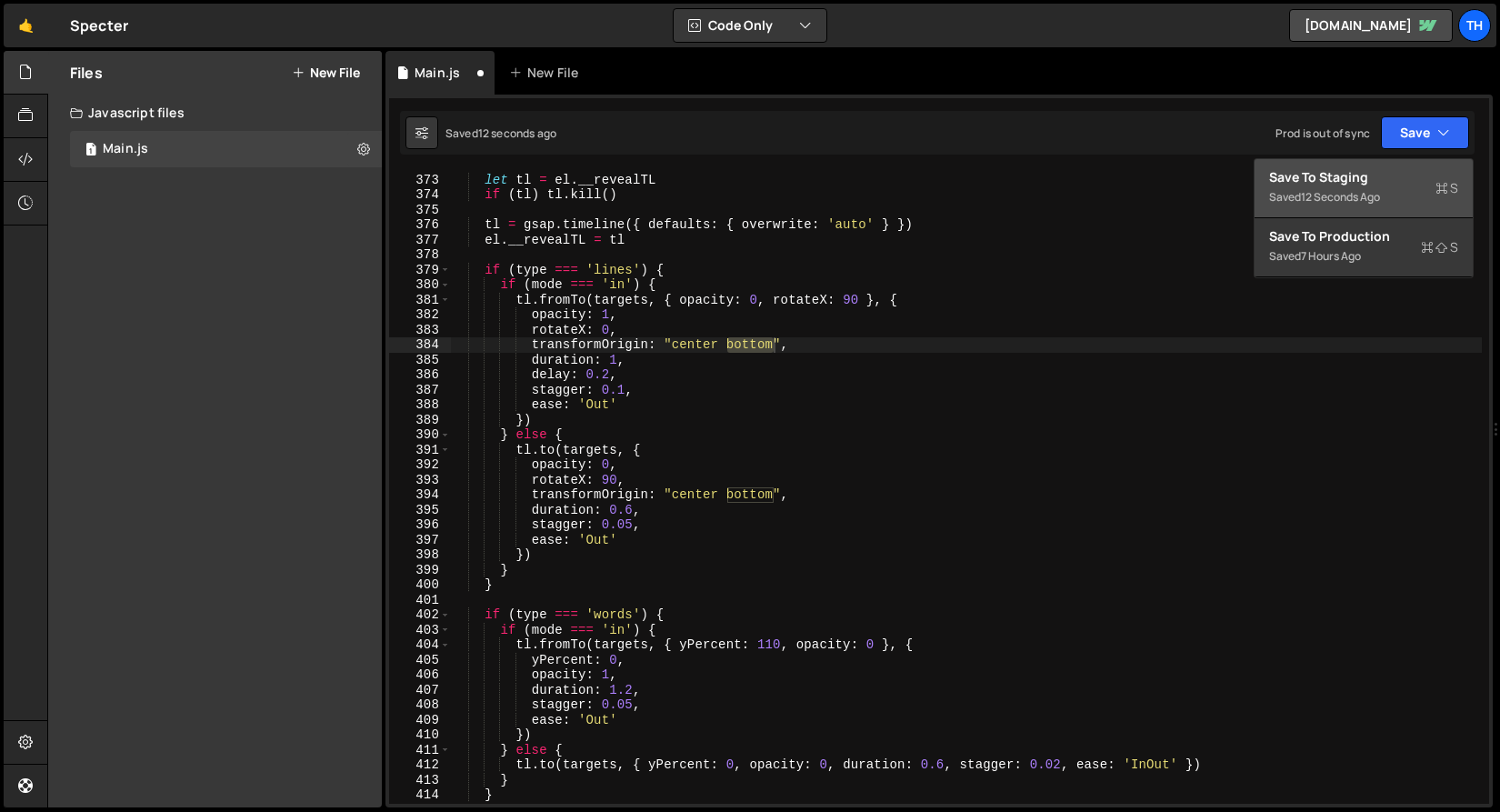
click at [1392, 174] on div "Save to Staging S" at bounding box center [1364, 177] width 189 height 18
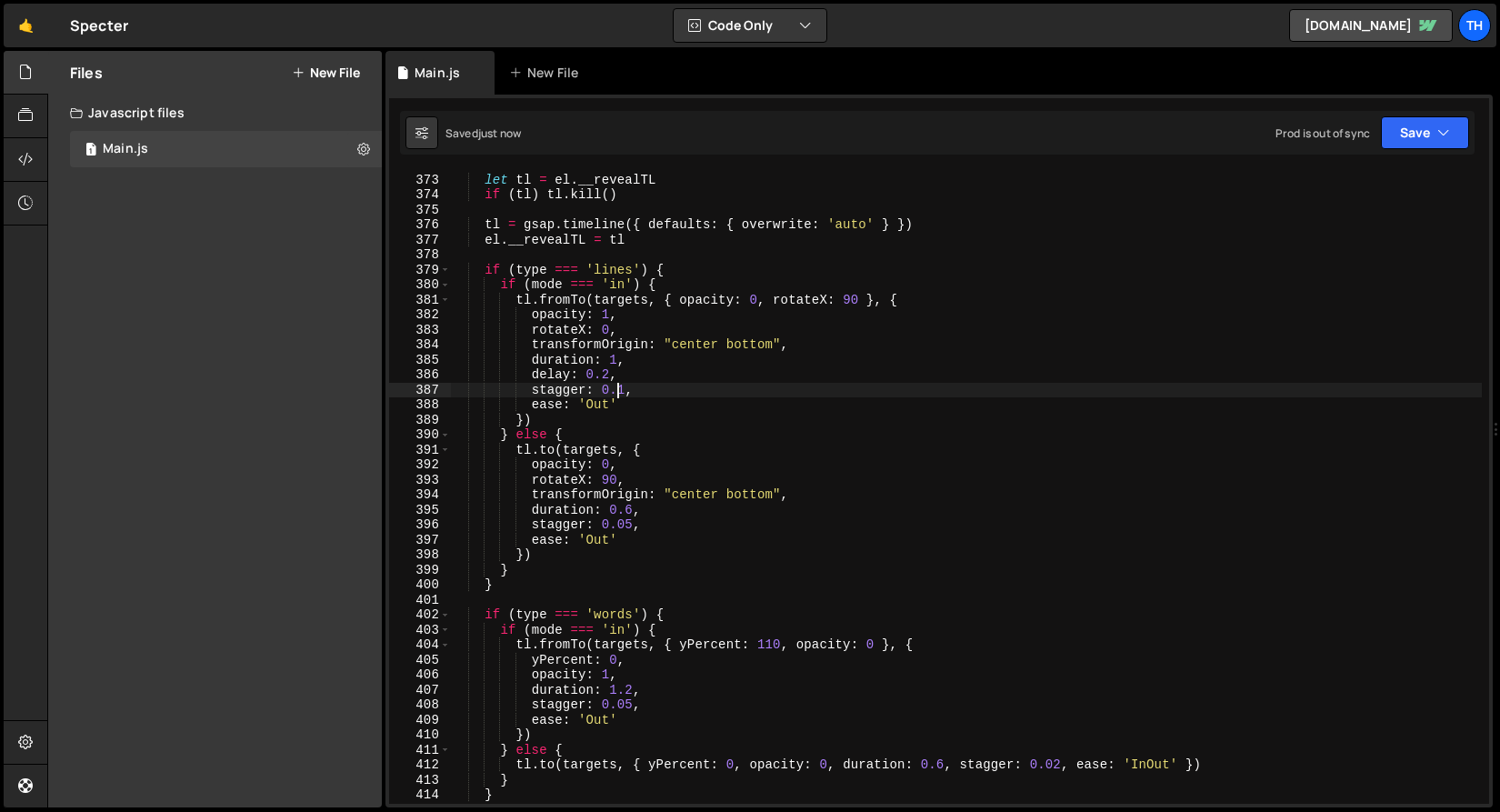
click at [619, 395] on div "let tl = el . __revealTL if ( tl ) tl . kill ( ) tl = gsap . timeline ({ defaul…" at bounding box center [966, 489] width 1032 height 663
click at [1453, 130] on button "Save" at bounding box center [1426, 132] width 89 height 33
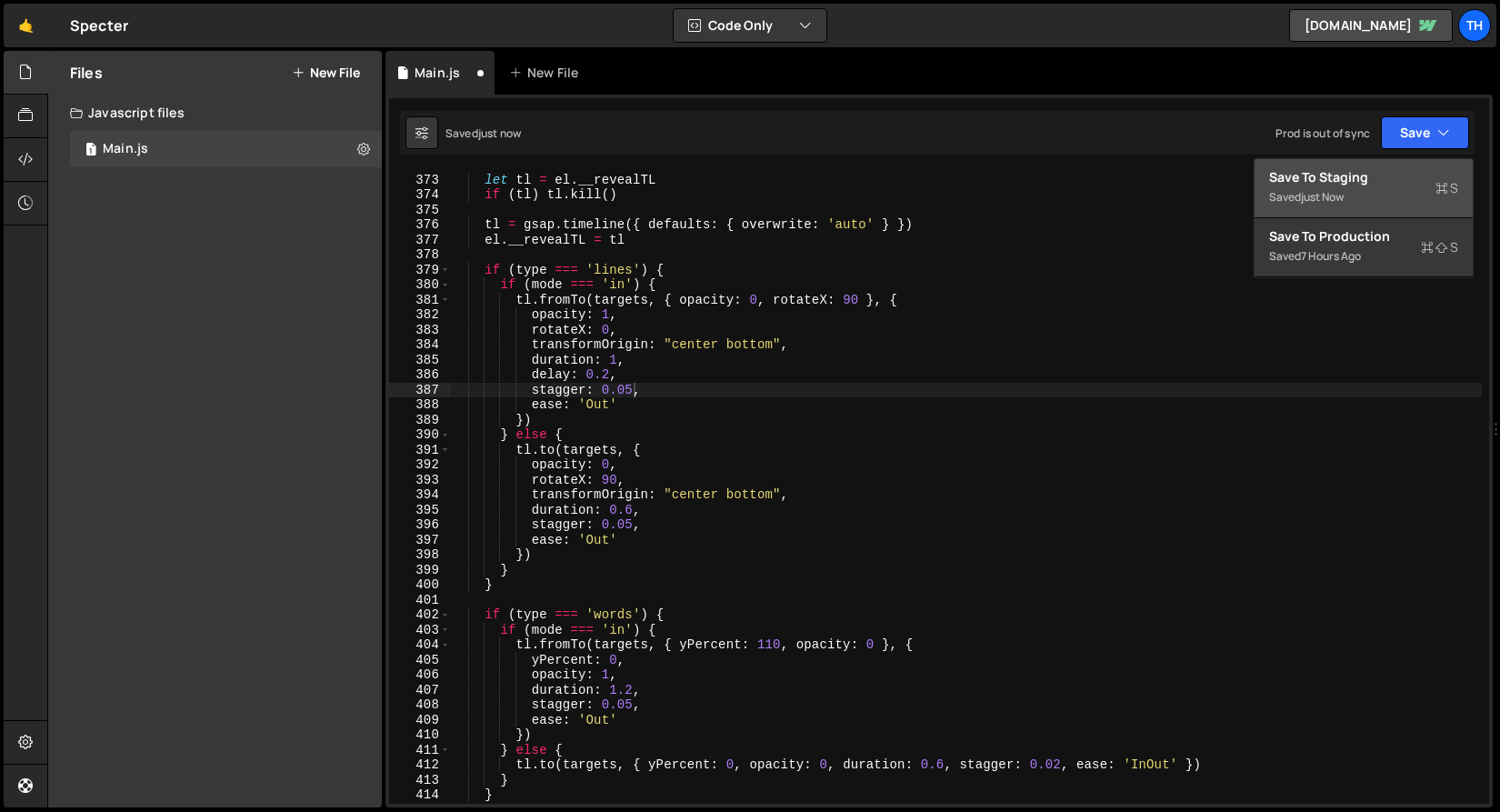
click at [1410, 171] on div "Save to Staging S" at bounding box center [1364, 177] width 189 height 18
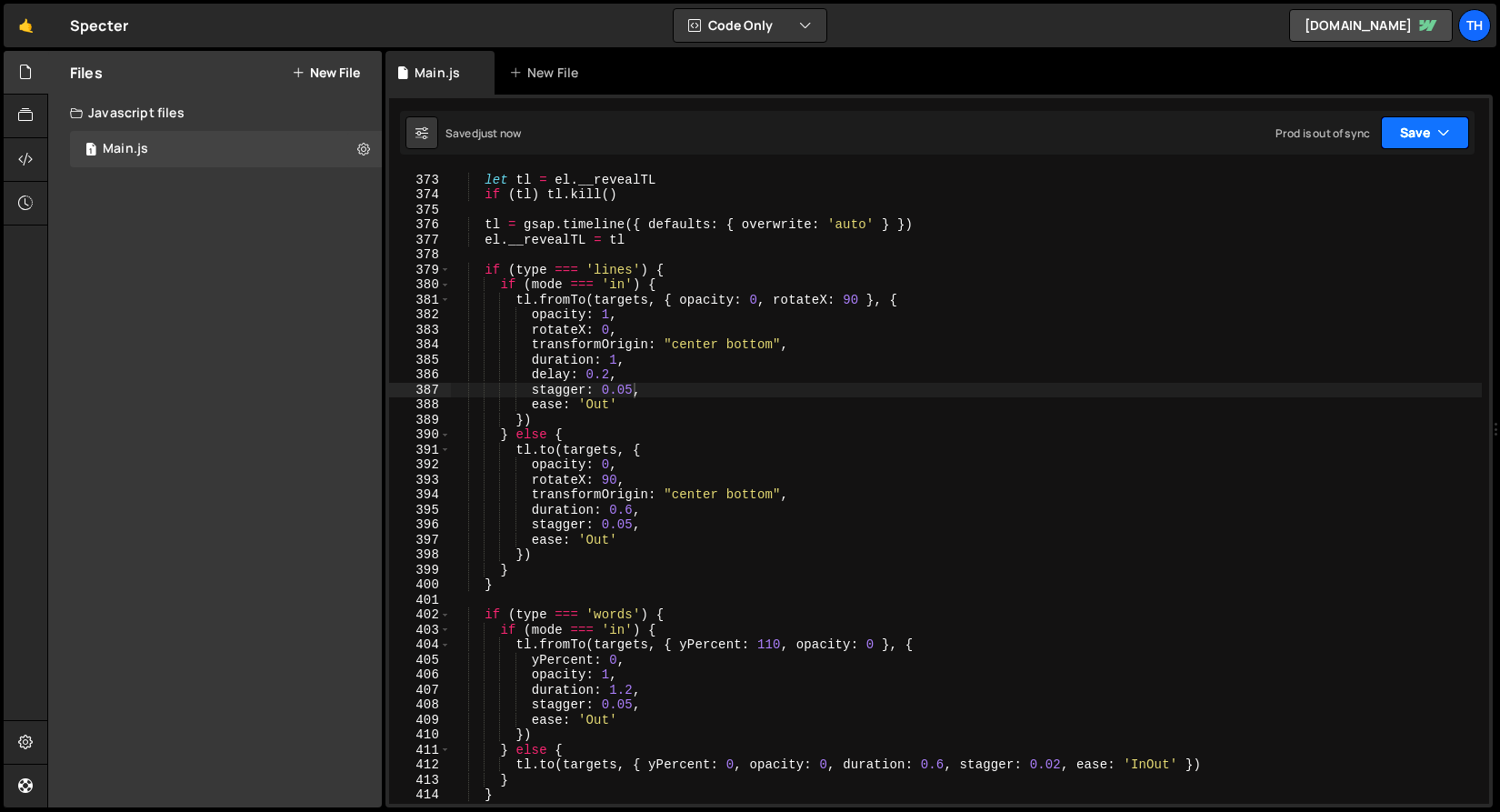
click at [1434, 138] on button "Save" at bounding box center [1426, 132] width 89 height 33
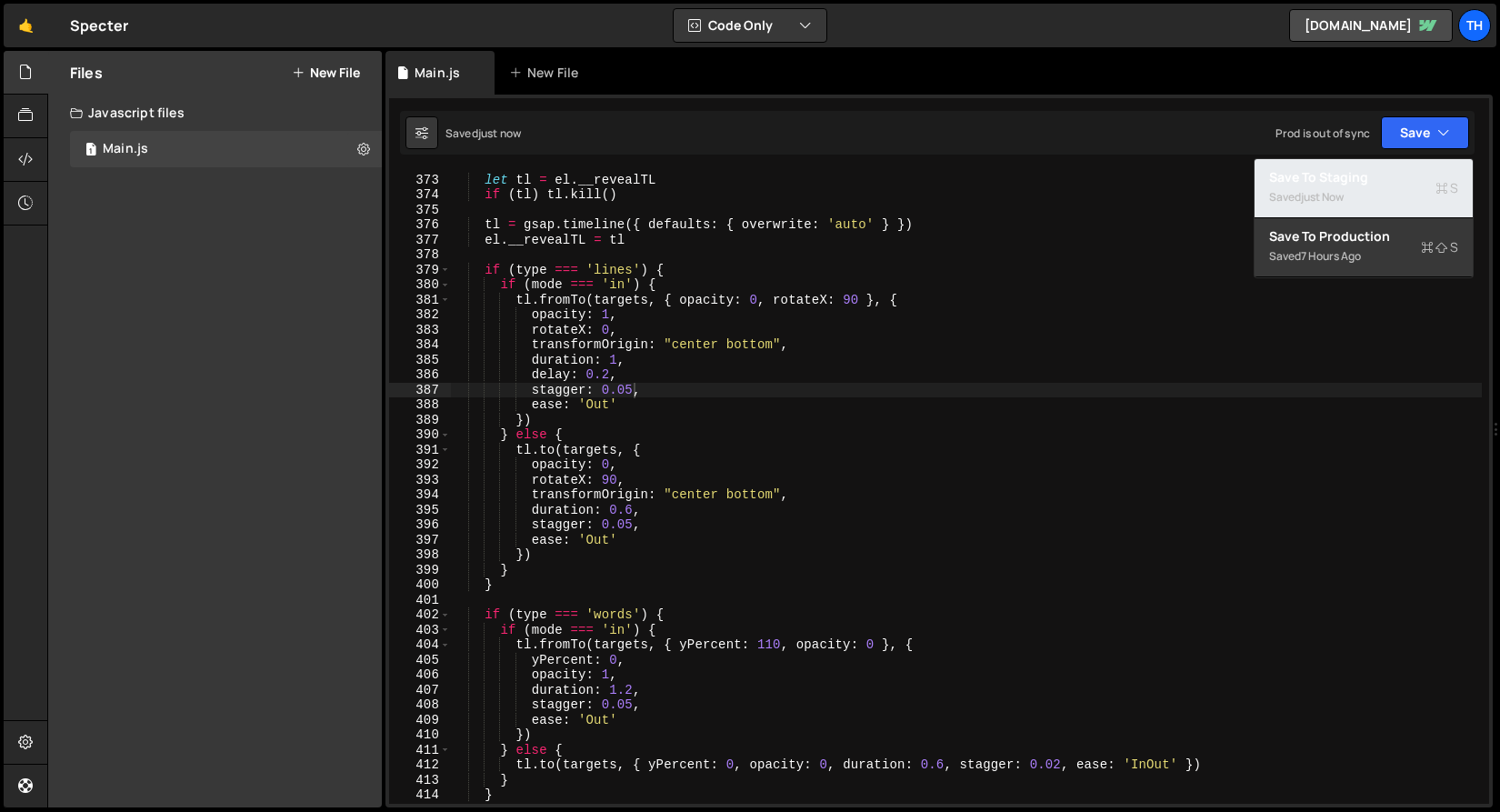
drag, startPoint x: 1377, startPoint y: 177, endPoint x: 1327, endPoint y: 177, distance: 50.0
click at [1377, 177] on div "Save to Staging S" at bounding box center [1364, 177] width 189 height 18
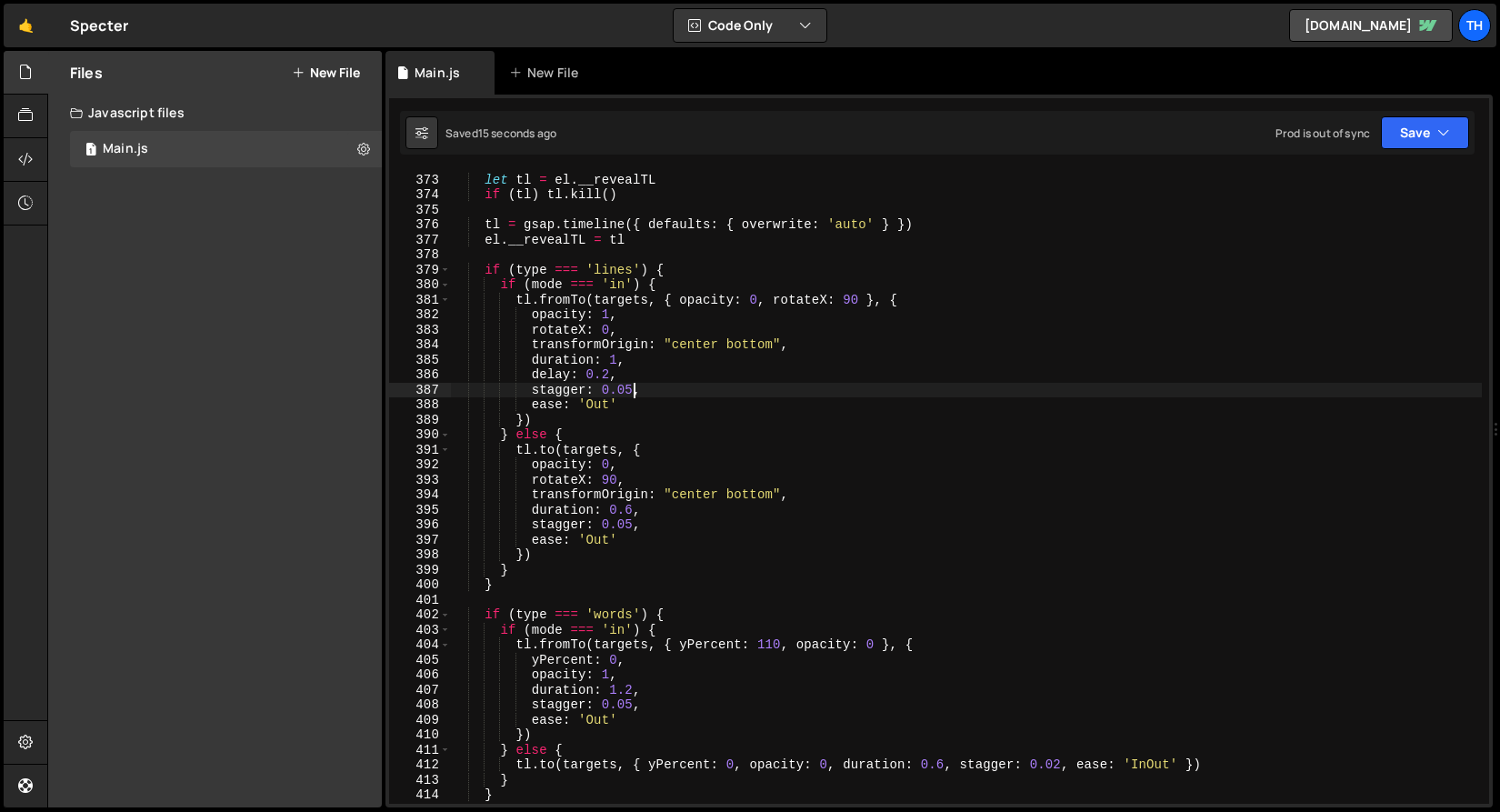
click at [634, 387] on div "let tl = el . __revealTL if ( tl ) tl . kill ( ) tl = gsap . timeline ({ defaul…" at bounding box center [966, 489] width 1032 height 663
click at [824, 336] on div "let tl = el . __revealTL if ( tl ) tl . kill ( ) tl = gsap . timeline ({ defaul…" at bounding box center [966, 489] width 1032 height 663
click at [539, 377] on div "let tl = el . __revealTL if ( tl ) tl . kill ( ) tl = gsap . timeline ({ defaul…" at bounding box center [966, 489] width 1032 height 663
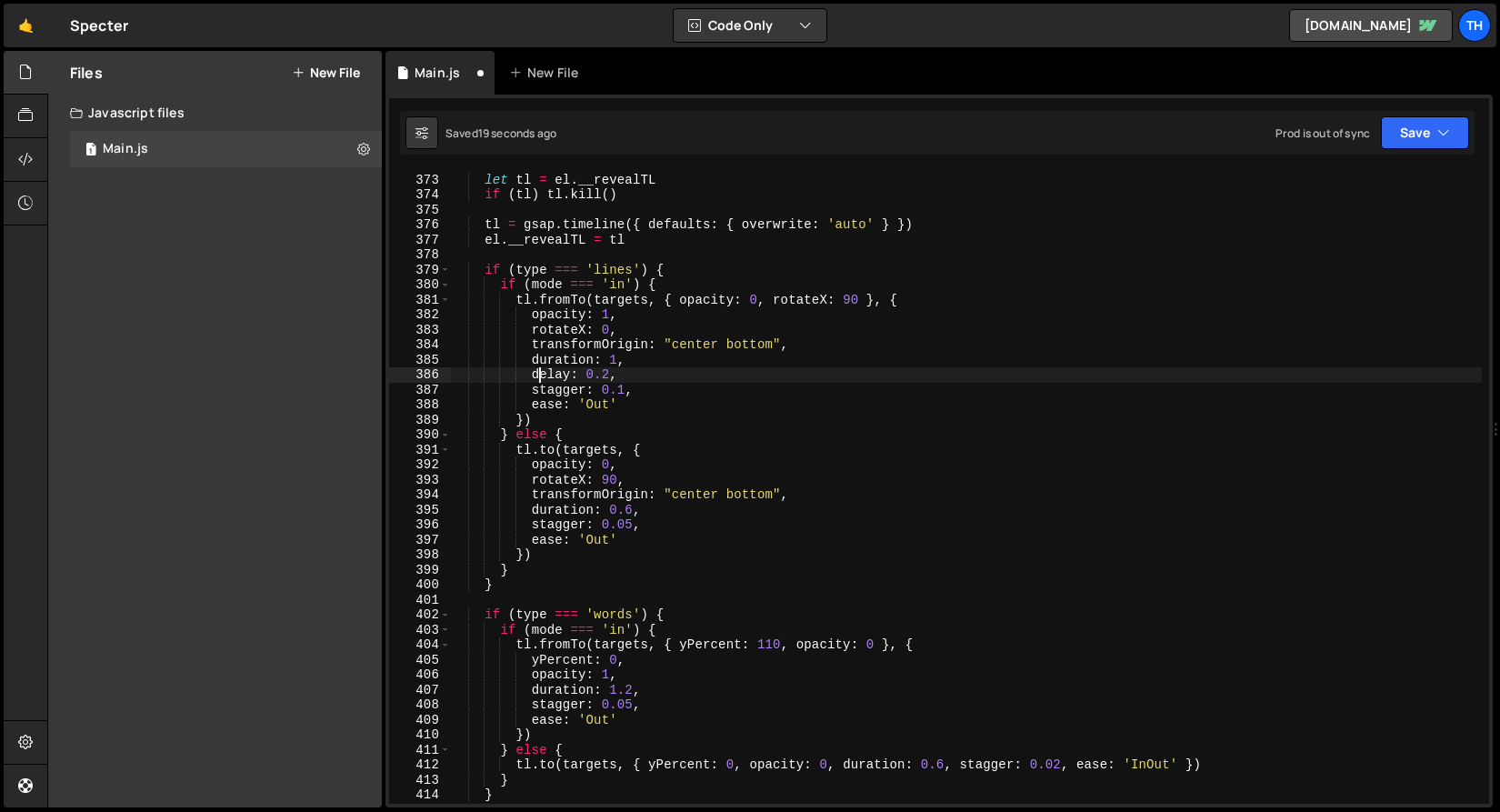
click at [535, 376] on div "let tl = el . __revealTL if ( tl ) tl . kill ( ) tl = gsap . timeline ({ defaul…" at bounding box center [966, 489] width 1032 height 663
click at [1430, 130] on button "Save" at bounding box center [1426, 132] width 89 height 33
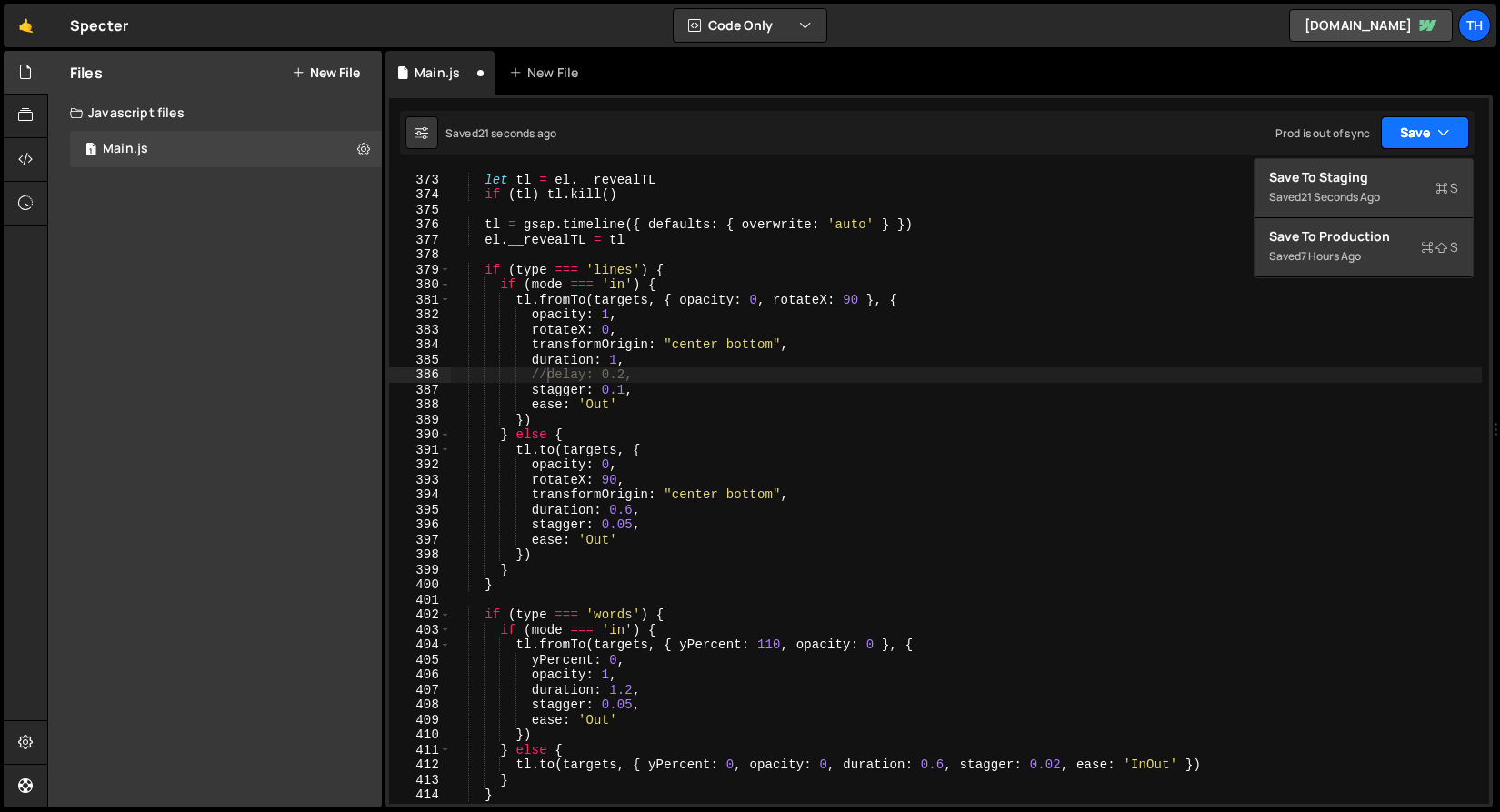
click at [1408, 148] on button "Save" at bounding box center [1426, 132] width 89 height 33
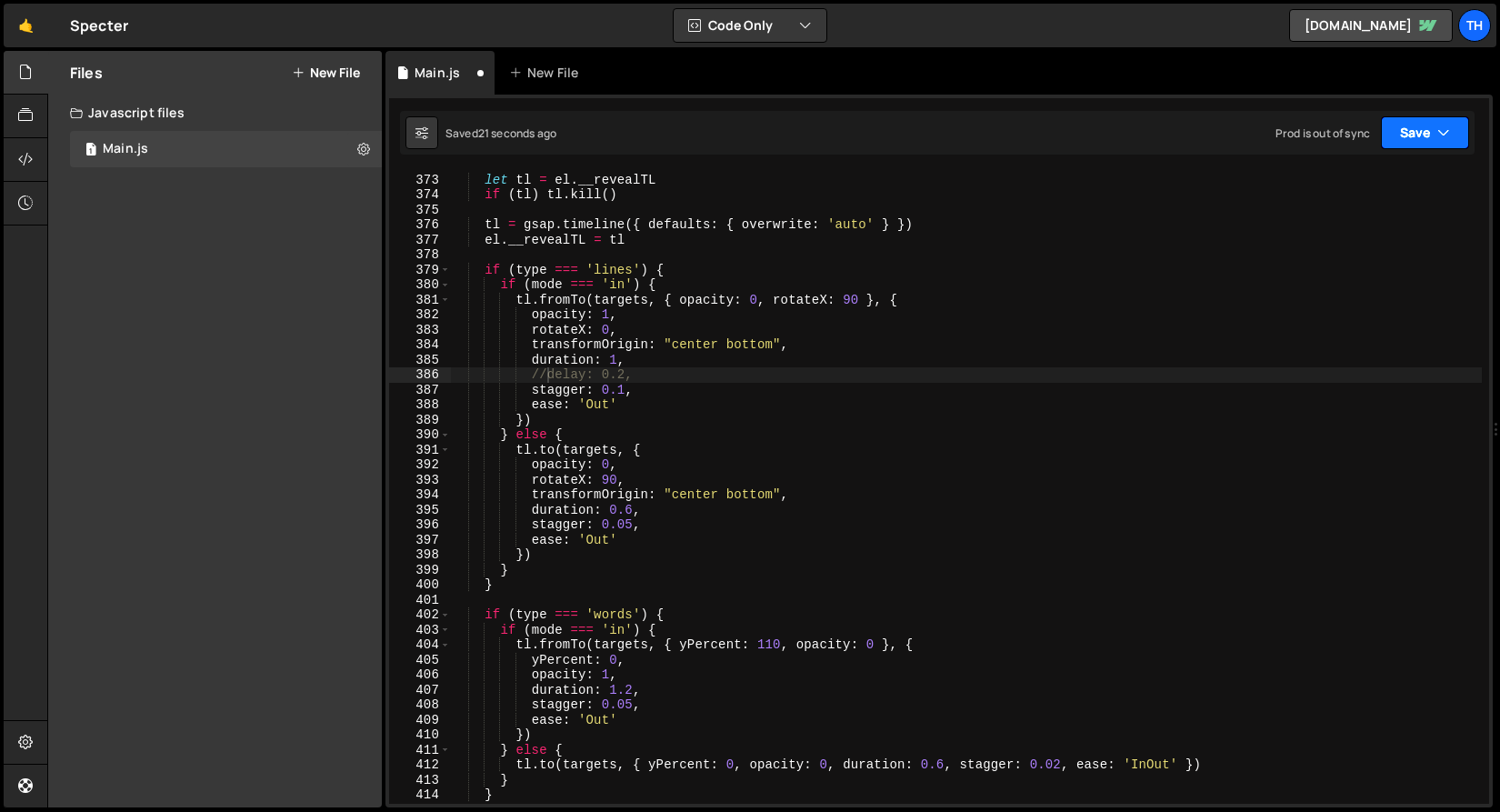
click at [1400, 141] on button "Save" at bounding box center [1426, 132] width 89 height 33
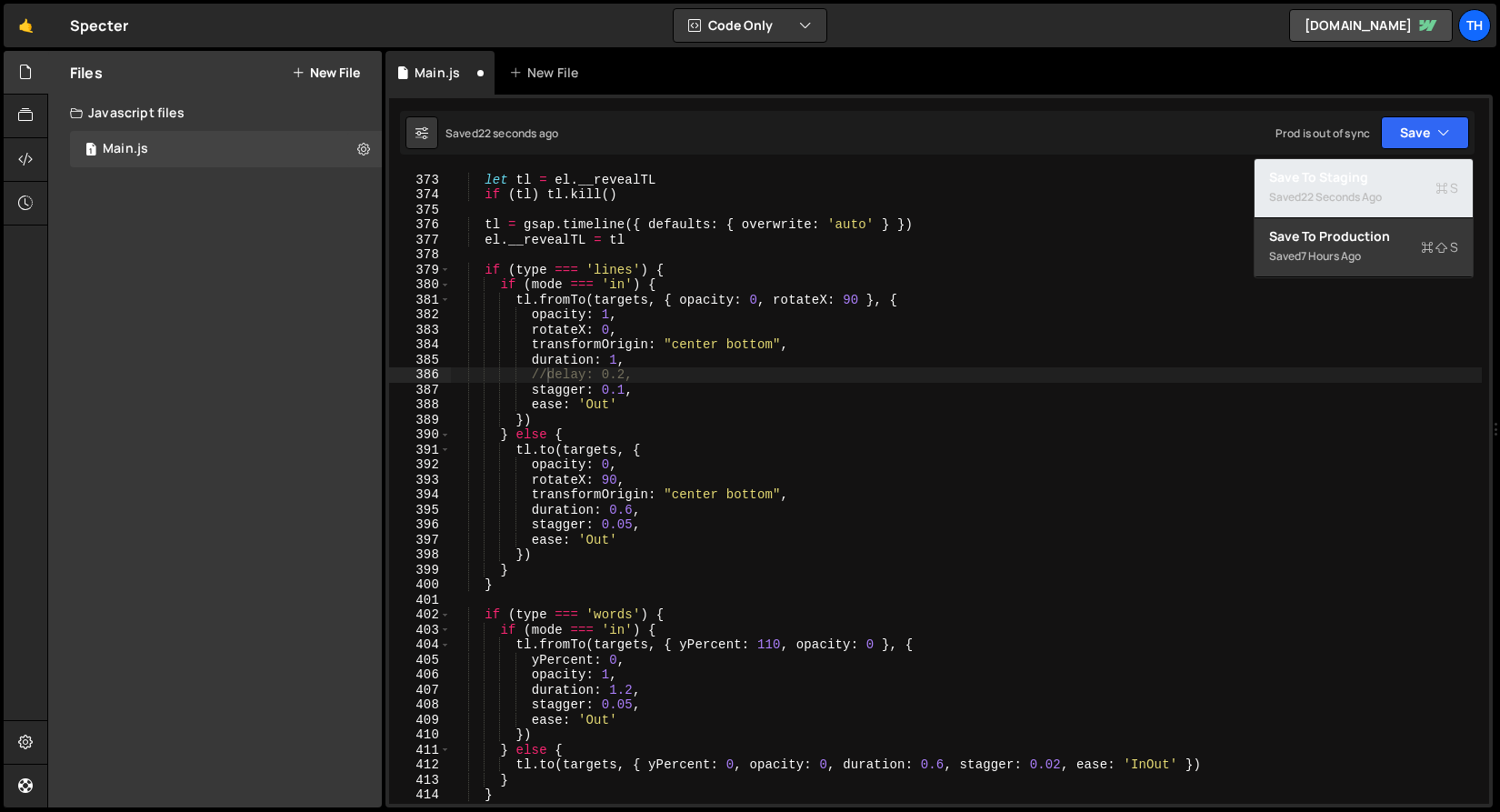
click at [1384, 188] on div "Saved 22 seconds ago" at bounding box center [1364, 197] width 189 height 22
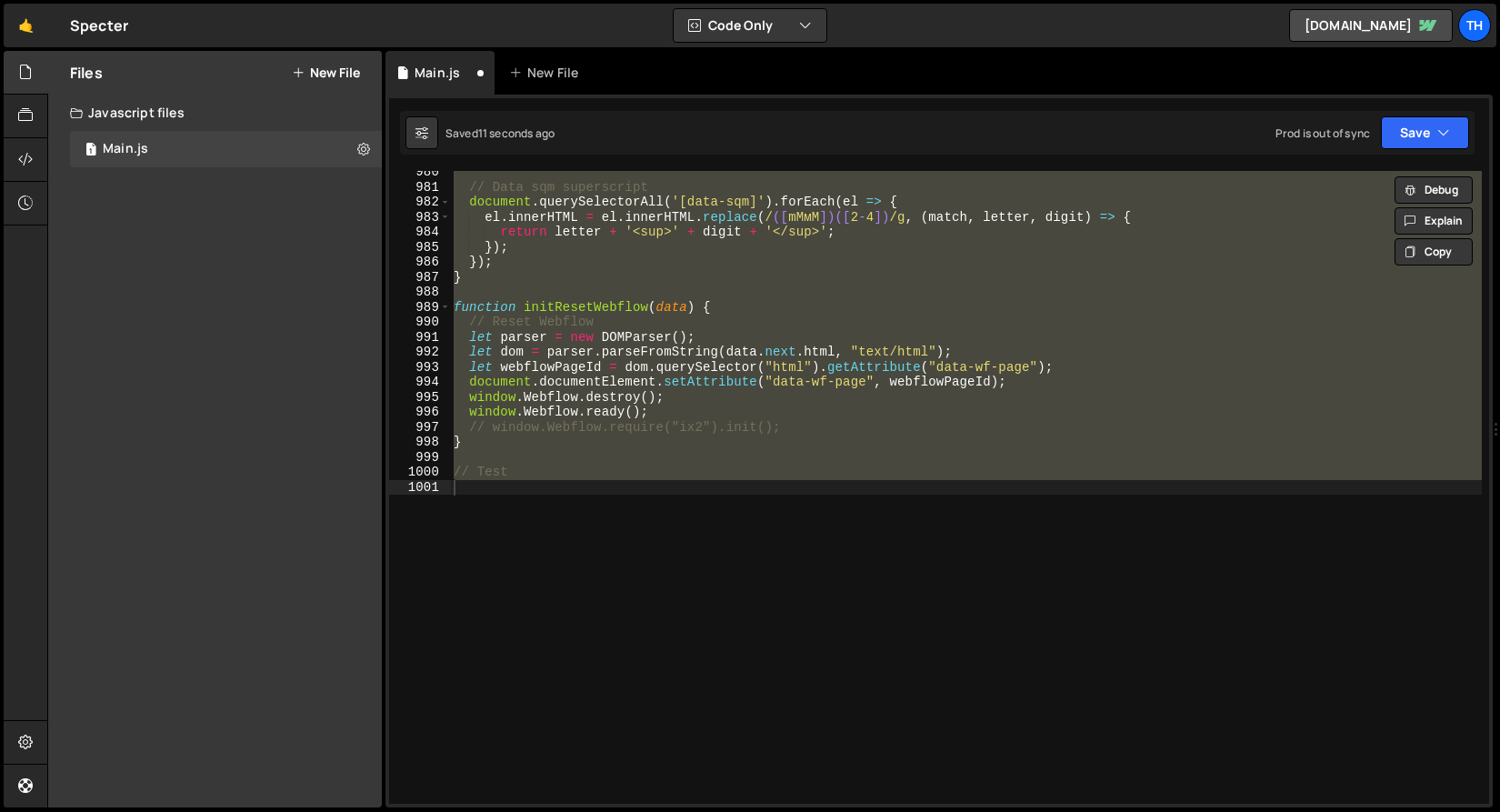
scroll to position [5475, 0]
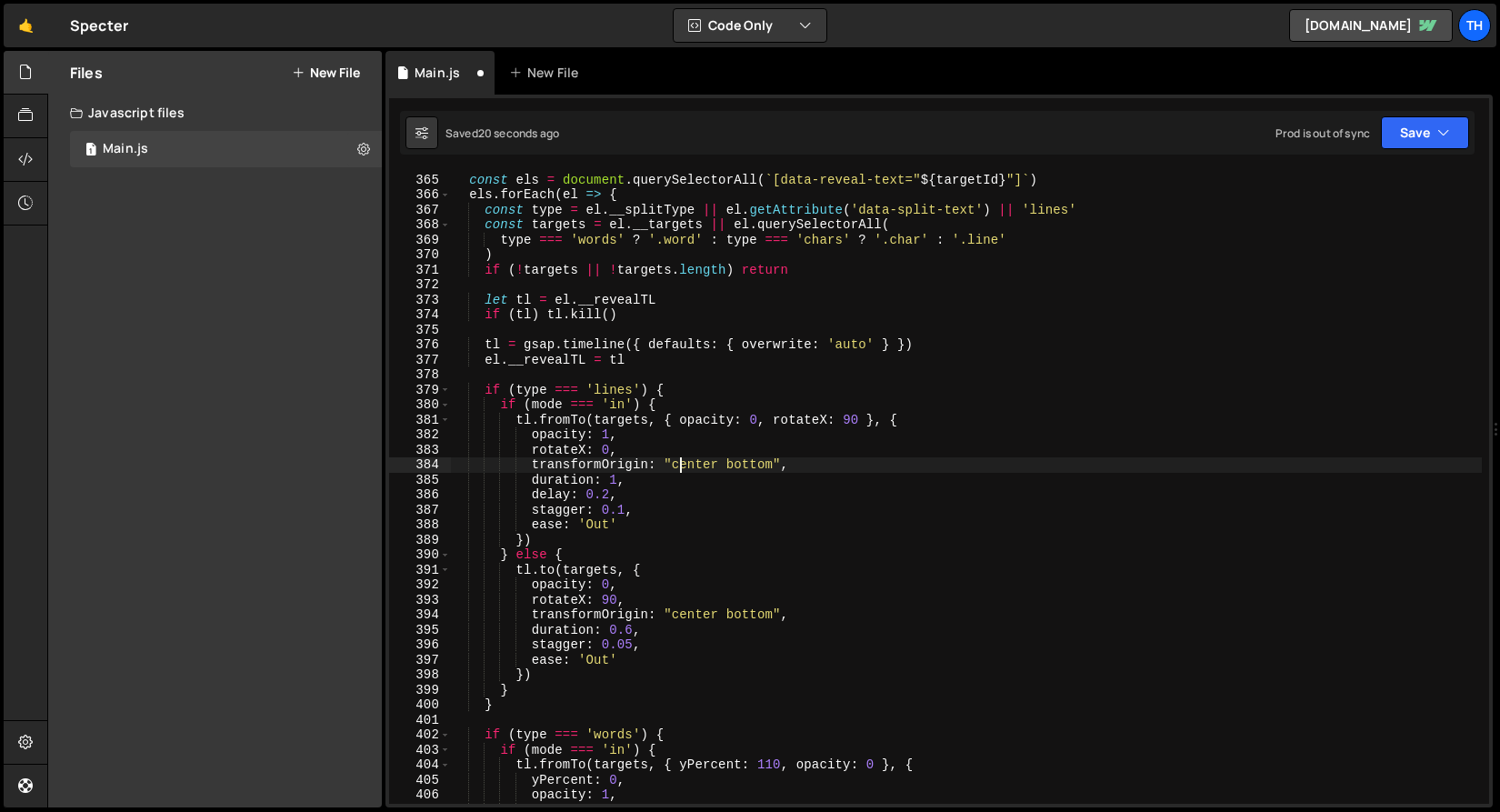
click at [684, 462] on div "function animateTextReveal ( targetId , mode = 'in' ) { const els = document . …" at bounding box center [966, 489] width 1032 height 663
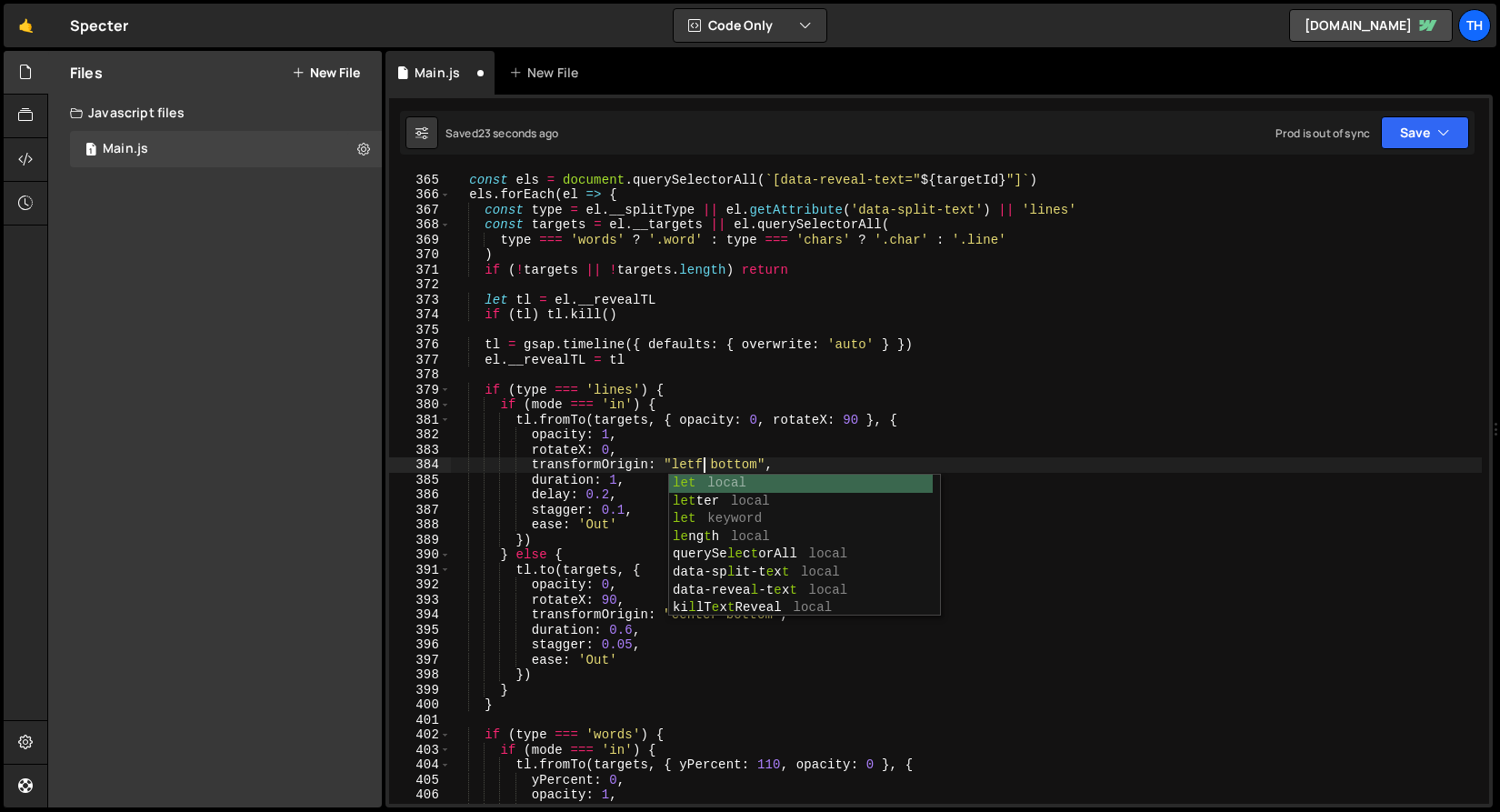
scroll to position [0, 18]
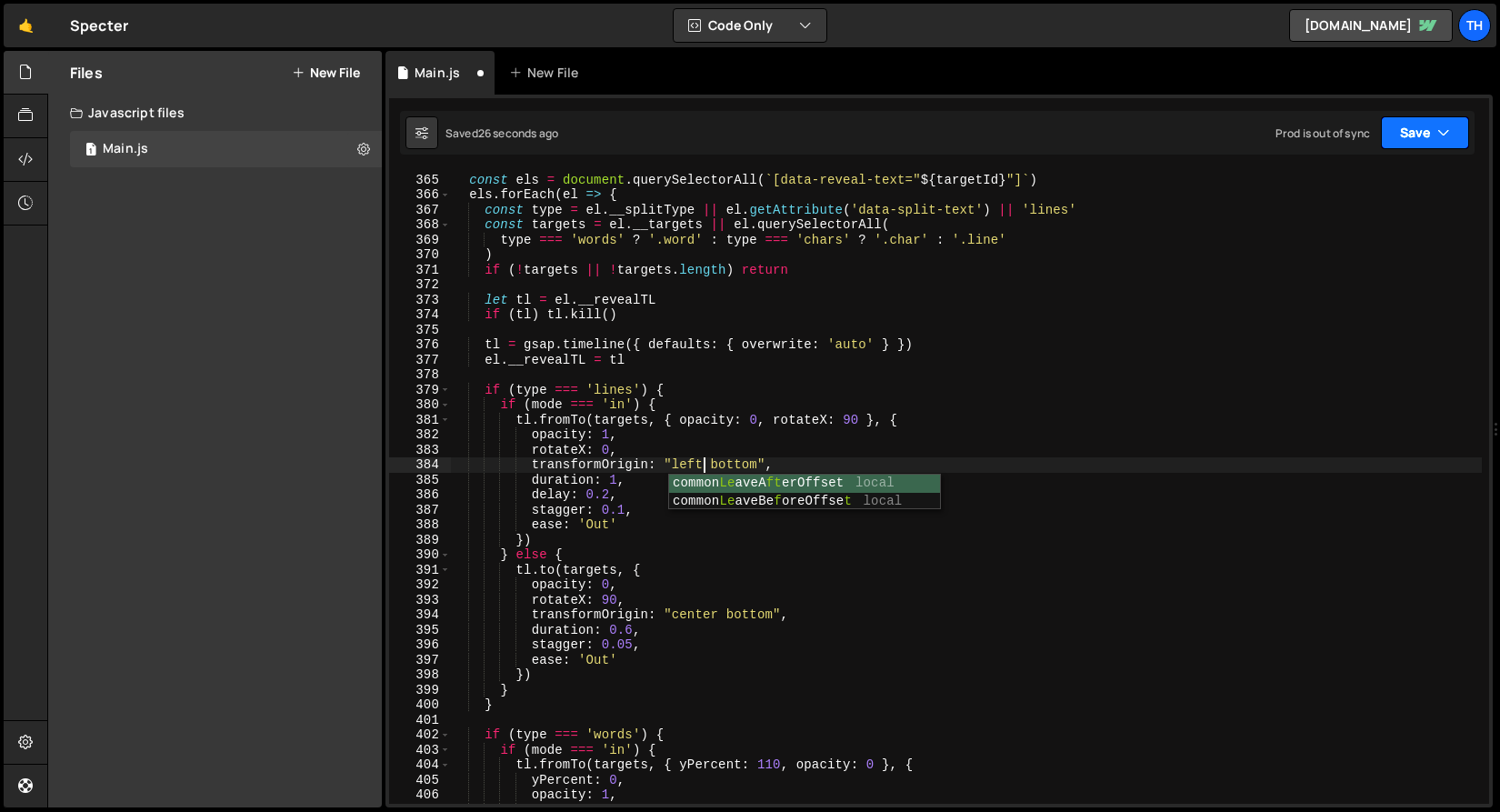
click at [1418, 135] on button "Save" at bounding box center [1426, 132] width 89 height 33
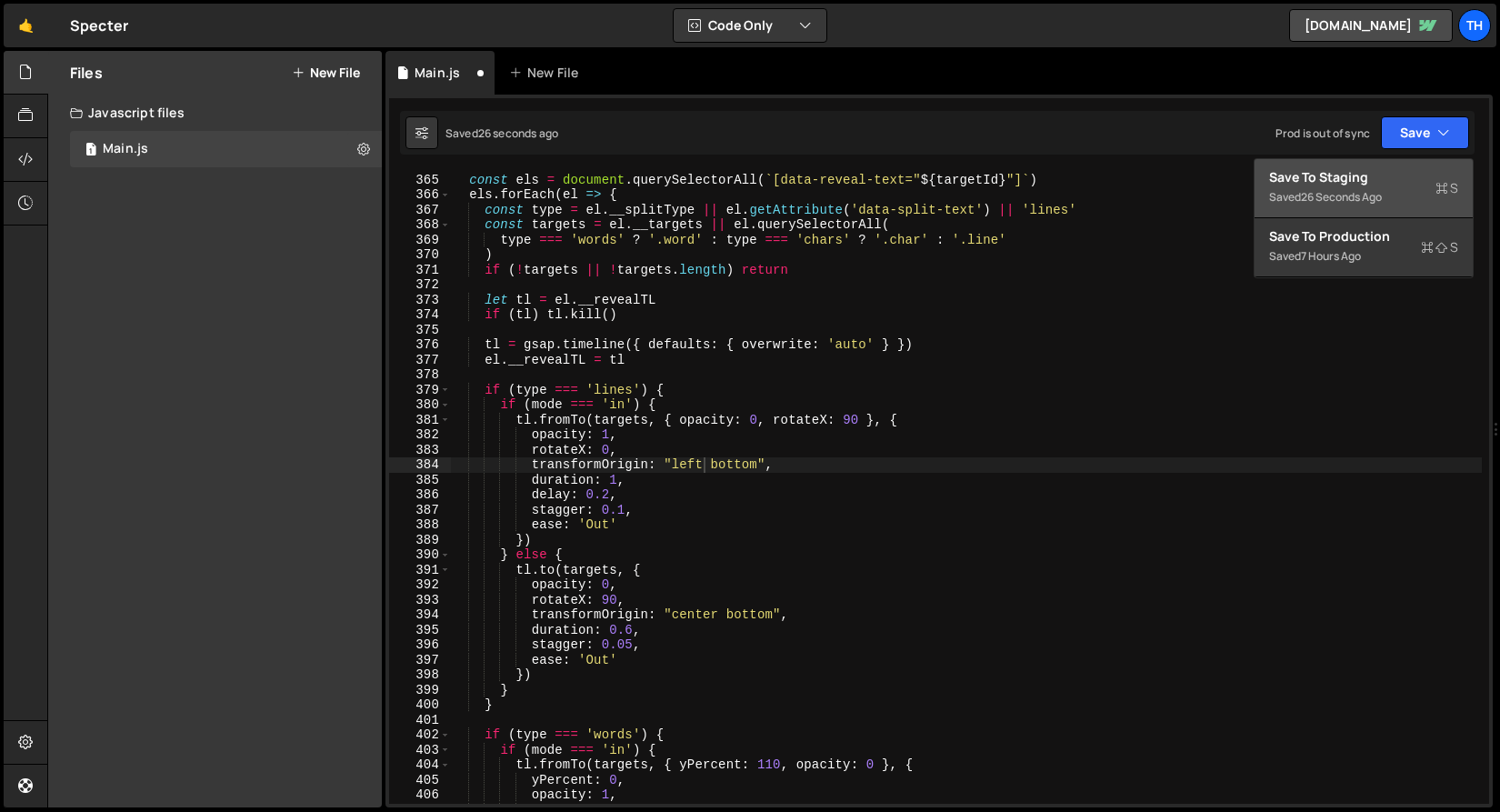
click at [1381, 194] on div "26 seconds ago" at bounding box center [1341, 197] width 81 height 16
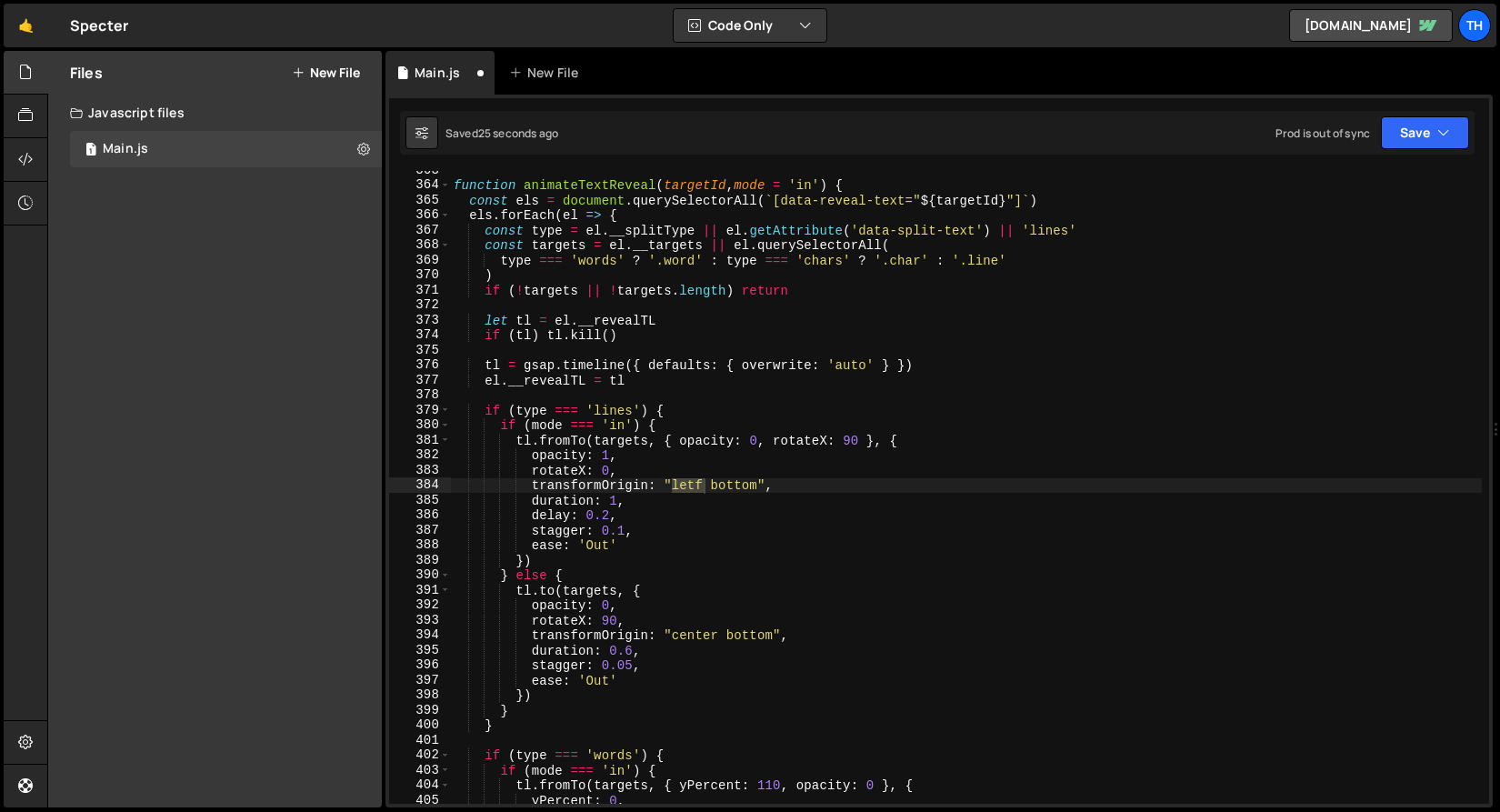
scroll to position [5454, 0]
click at [594, 558] on div "function animateTextReveal ( targetId , mode = 'in' ) { const els = document . …" at bounding box center [966, 494] width 1032 height 663
click at [594, 547] on div "function animateTextReveal ( targetId , mode = 'in' ) { const els = document . …" at bounding box center [966, 494] width 1032 height 663
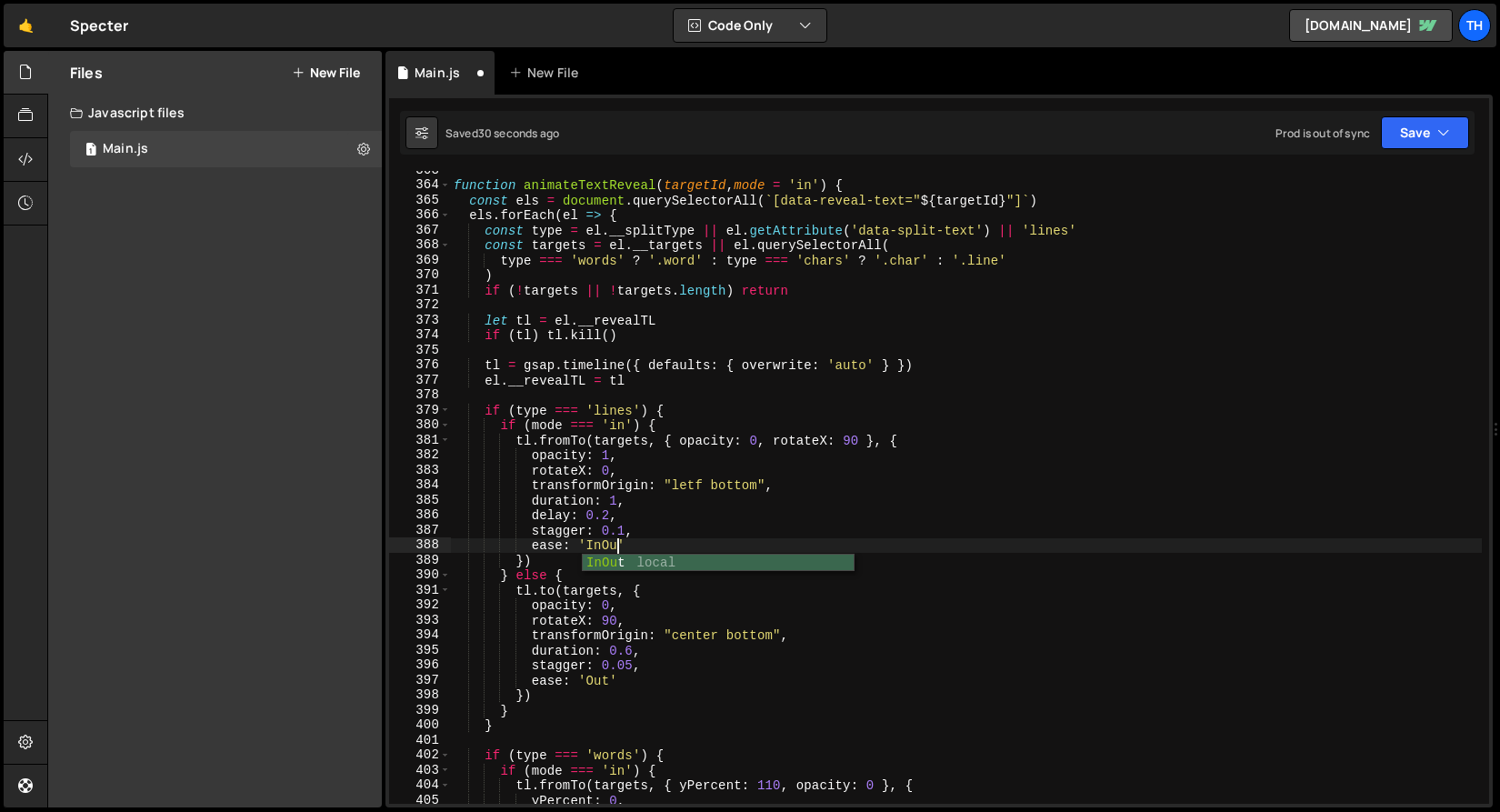
scroll to position [0, 11]
click at [606, 542] on div "function animateTextReveal ( targetId , mode = 'in' ) { const els = document . …" at bounding box center [966, 494] width 1032 height 663
click at [595, 681] on div "function animateTextReveal ( targetId , mode = 'in' ) { const els = document . …" at bounding box center [966, 494] width 1032 height 663
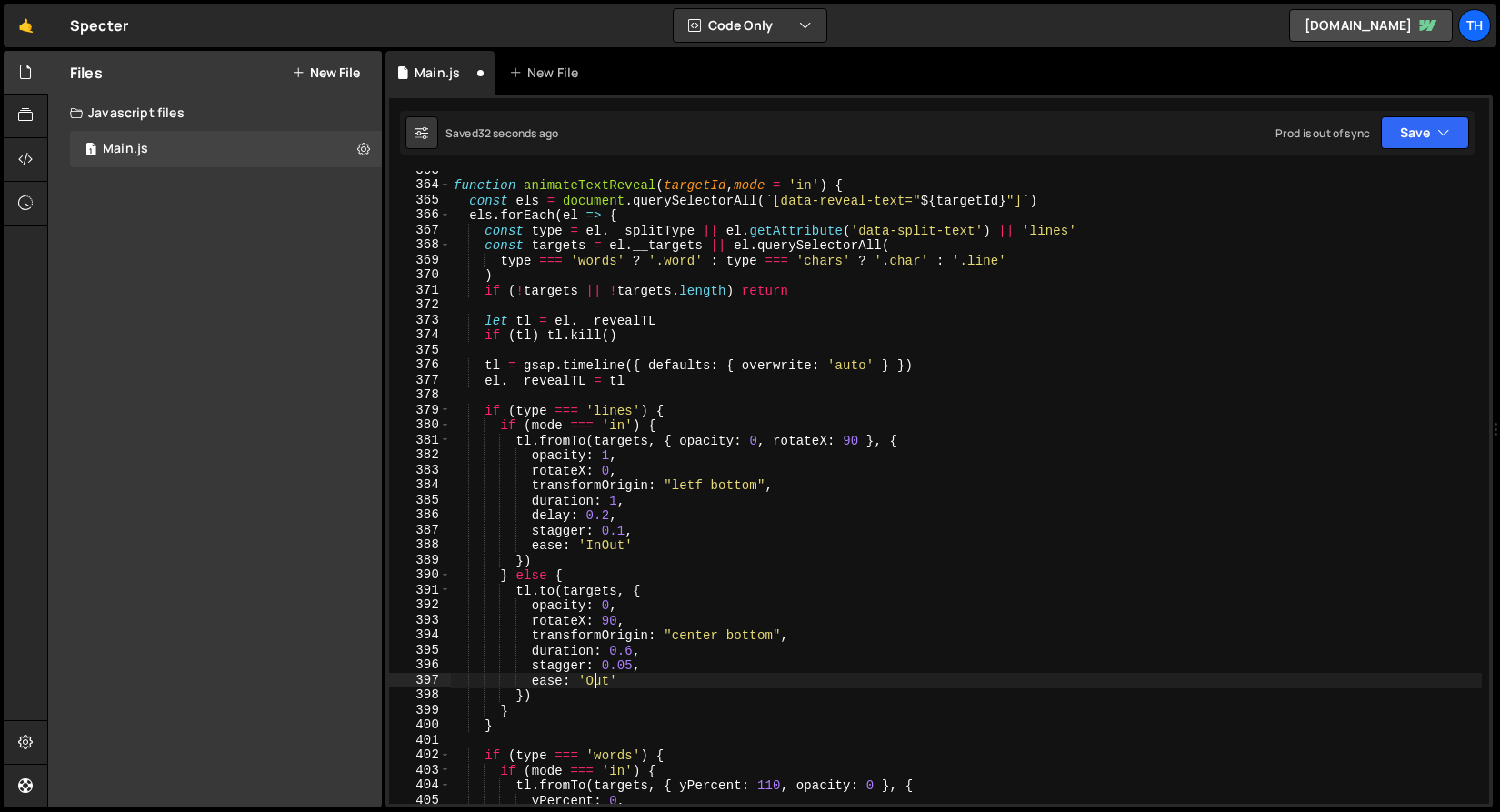
scroll to position [0, 10]
click at [595, 681] on div "function animateTextReveal ( targetId , mode = 'in' ) { const els = document . …" at bounding box center [966, 494] width 1032 height 663
paste textarea "In"
click at [1401, 138] on button "Save" at bounding box center [1426, 132] width 89 height 33
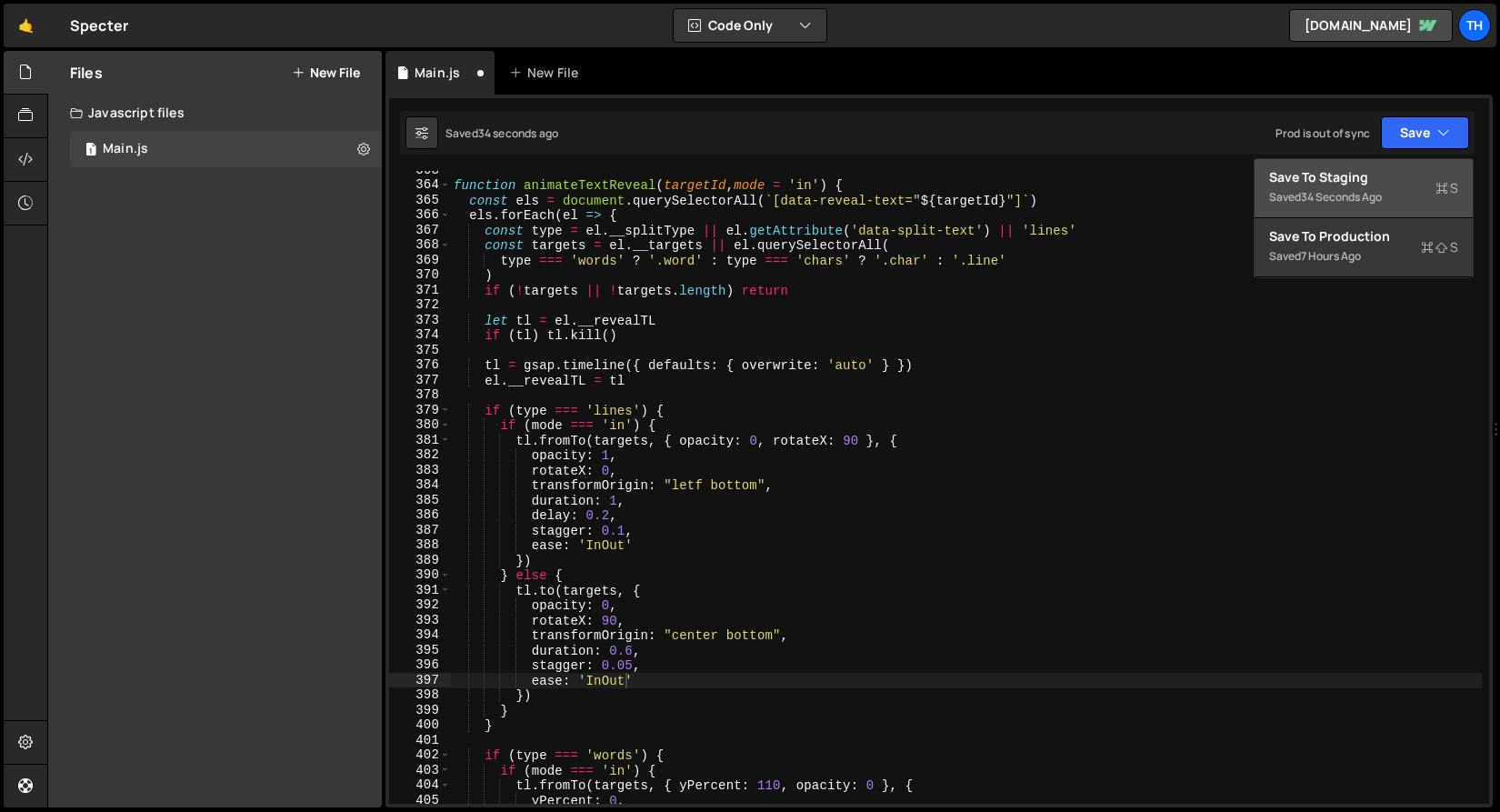
click at [1385, 182] on div "Save to Staging S" at bounding box center [1364, 177] width 189 height 18
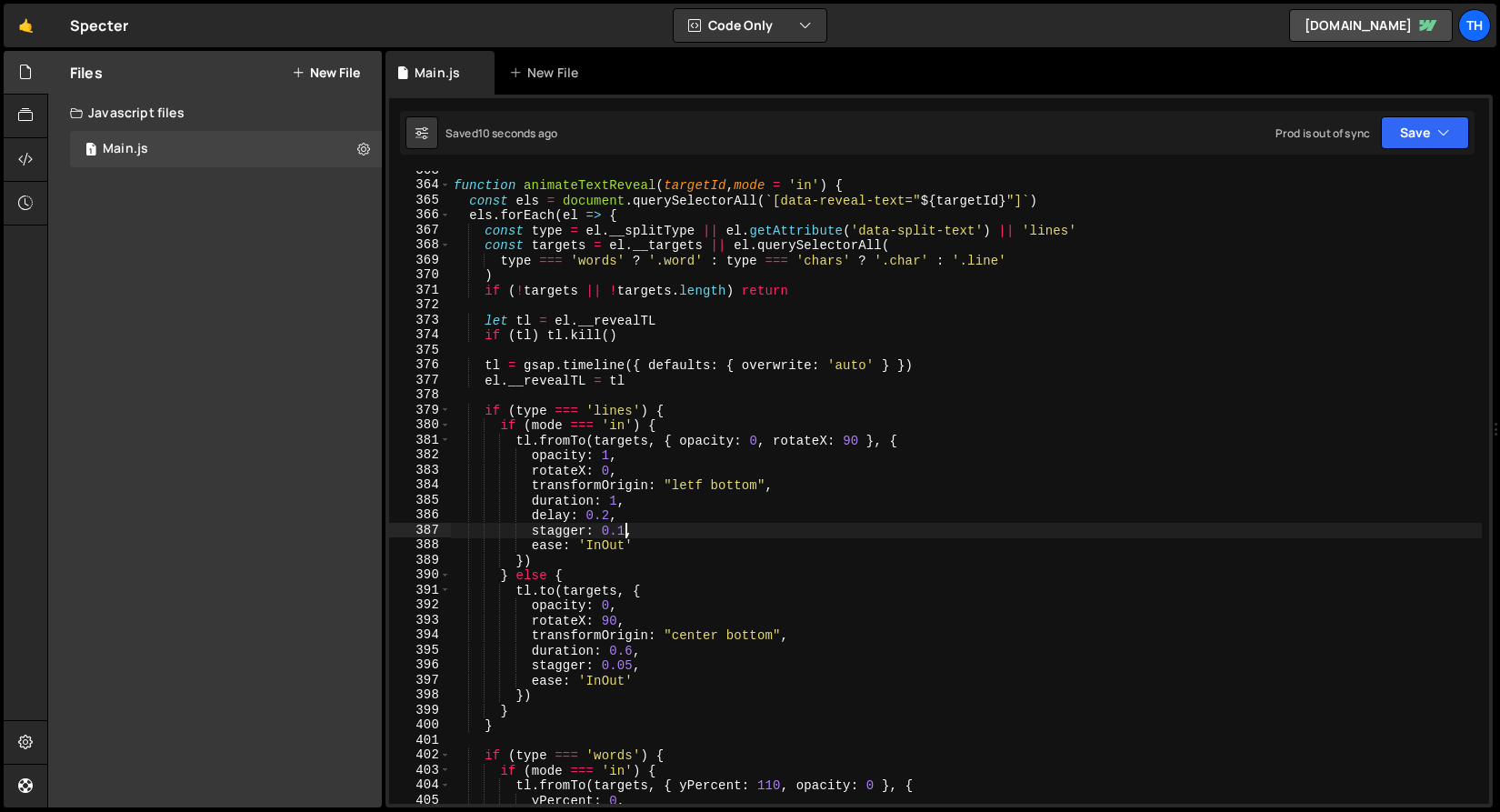
click at [625, 526] on div "function animateTextReveal ( targetId , mode = 'in' ) { const els = document . …" at bounding box center [966, 494] width 1032 height 663
click at [692, 486] on div "function animateTextReveal ( targetId , mode = 'in' ) { const els = document . …" at bounding box center [966, 494] width 1032 height 663
click at [697, 631] on div "function animateTextReveal ( targetId , mode = 'in' ) { const els = document . …" at bounding box center [966, 494] width 1032 height 663
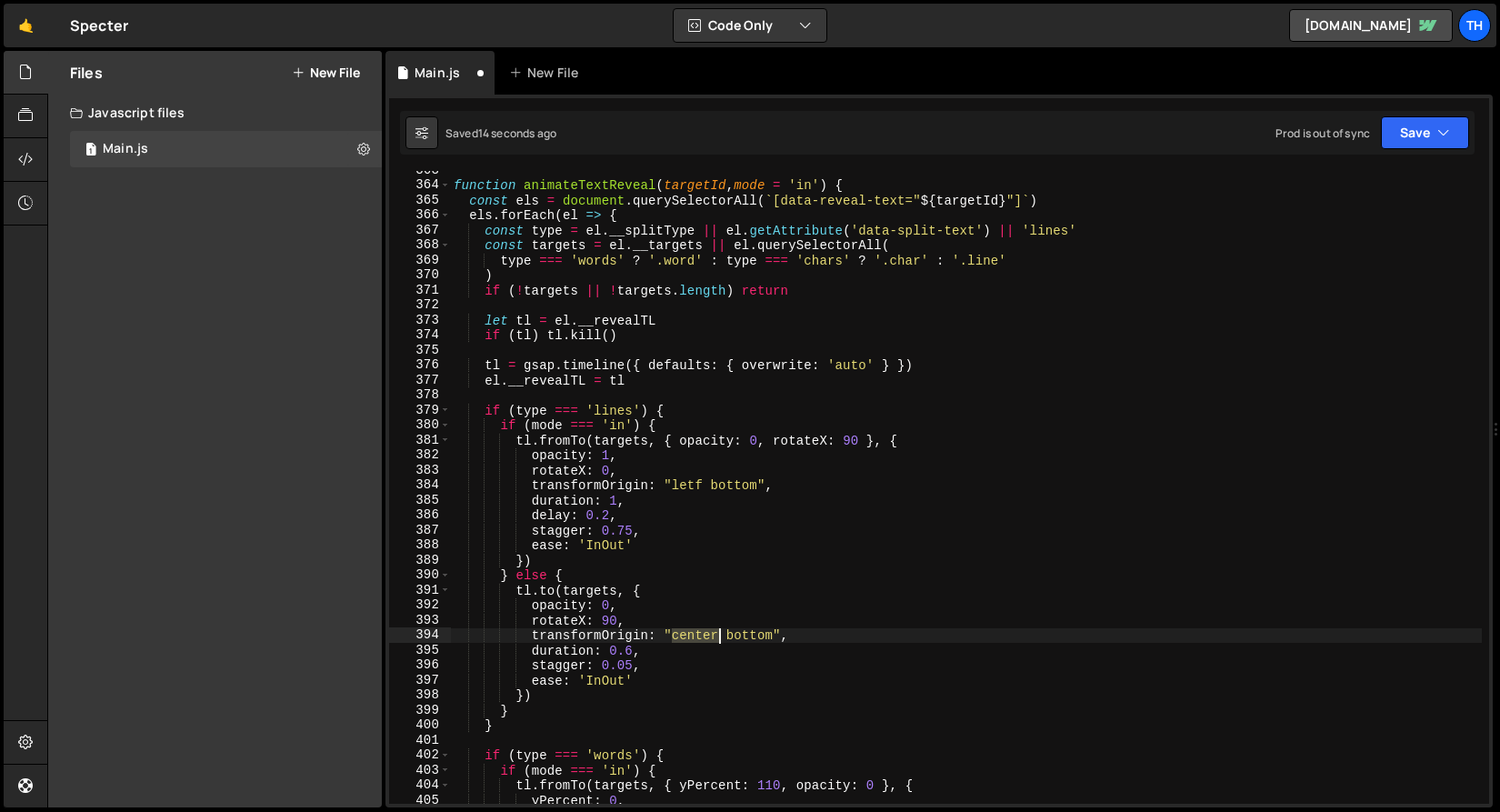
click at [697, 631] on div "function animateTextReveal ( targetId , mode = 'in' ) { const els = document . …" at bounding box center [966, 494] width 1032 height 663
click at [694, 490] on div "function animateTextReveal ( targetId , mode = 'in' ) { const els = document . …" at bounding box center [966, 494] width 1032 height 663
paste textarea "center"
click at [651, 552] on div "function animateTextReveal ( targetId , mode = 'in' ) { const els = document . …" at bounding box center [966, 494] width 1032 height 663
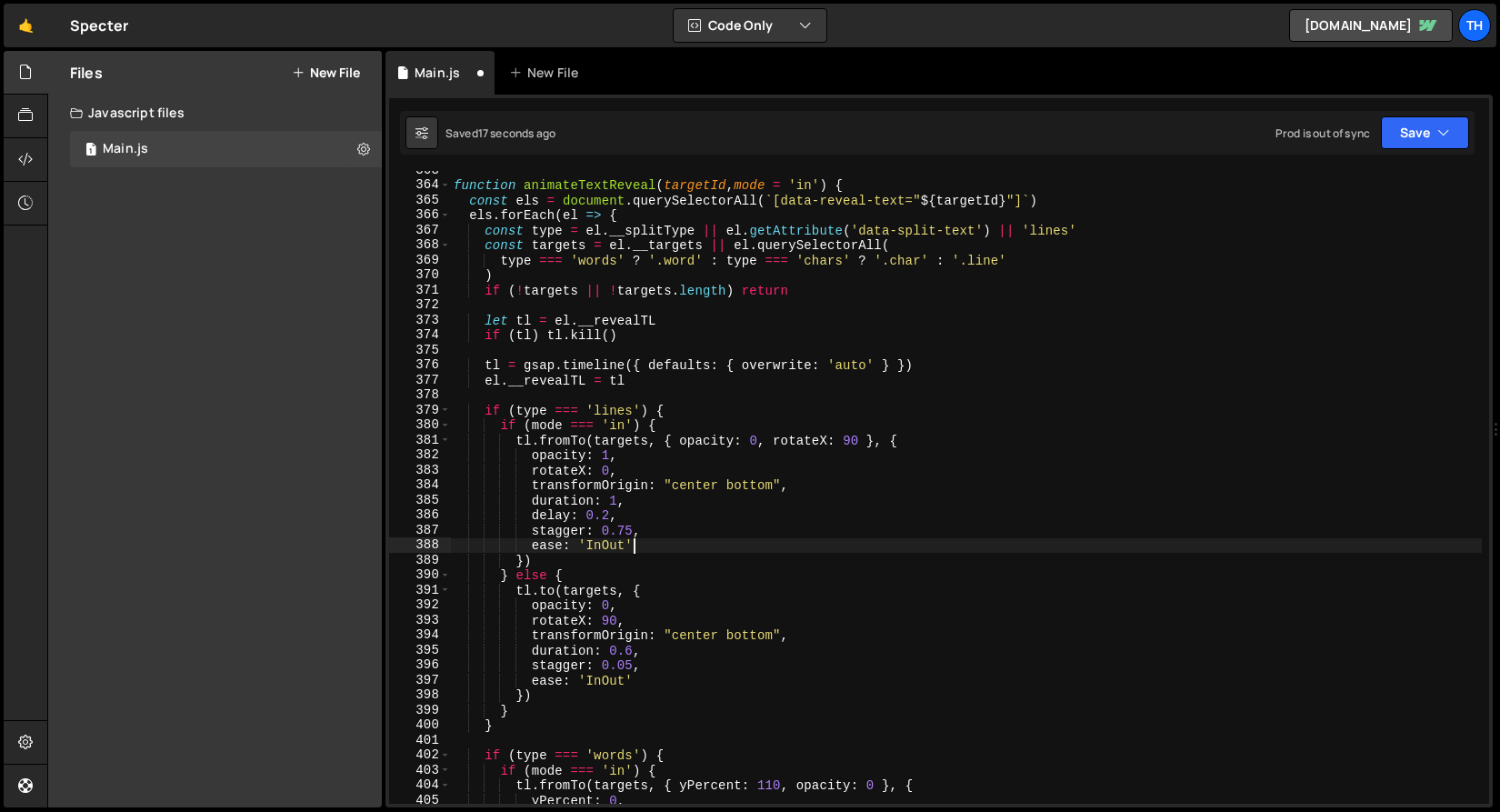
click at [605, 679] on div "function animateTextReveal ( targetId , mode = 'in' ) { const els = document . …" at bounding box center [966, 494] width 1032 height 663
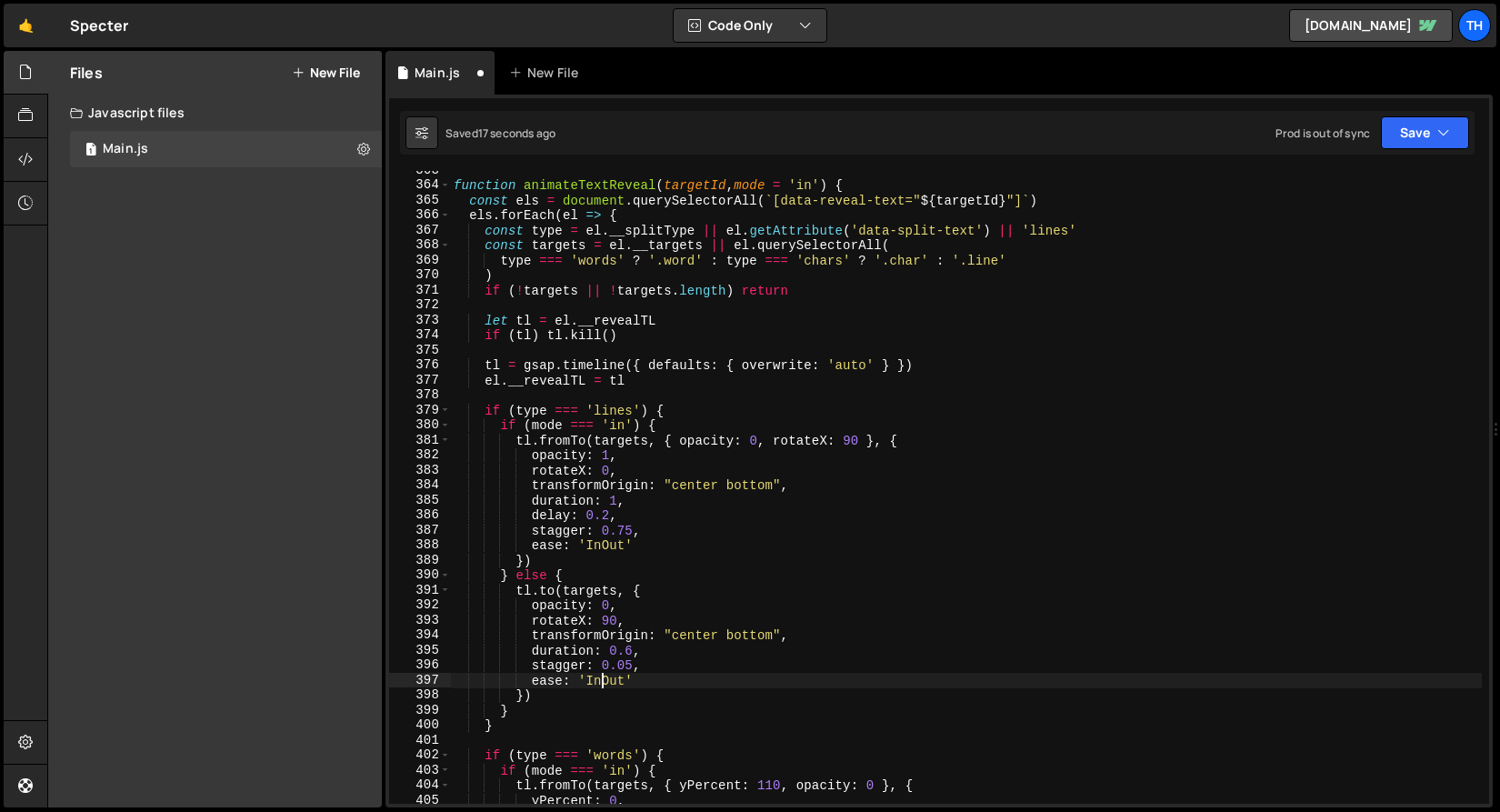
click at [605, 679] on div "function animateTextReveal ( targetId , mode = 'in' ) { const els = document . …" at bounding box center [966, 494] width 1032 height 663
click at [1392, 129] on button "Save" at bounding box center [1426, 132] width 89 height 33
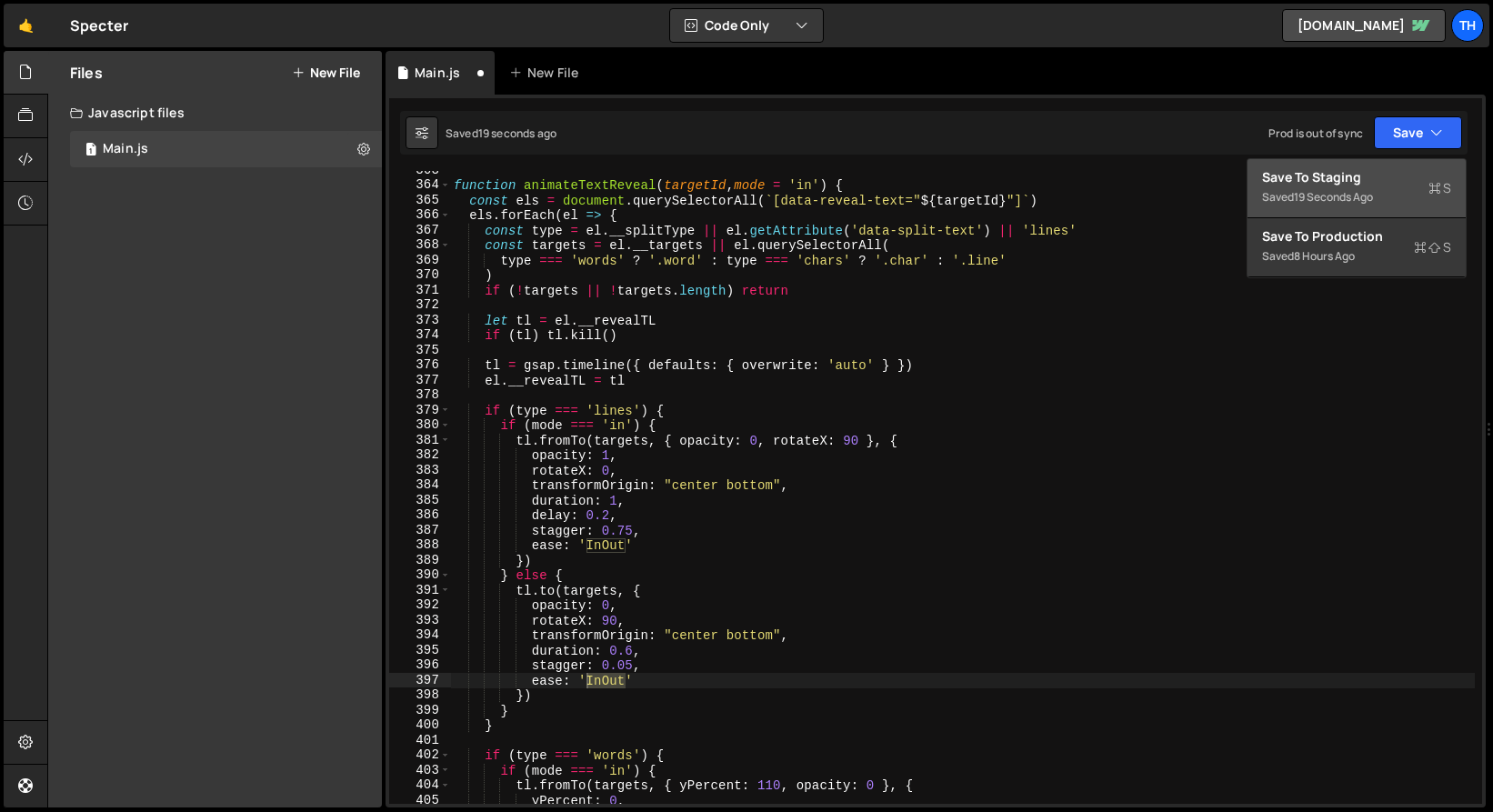
click at [1391, 179] on div "Save to Staging S" at bounding box center [1357, 177] width 189 height 18
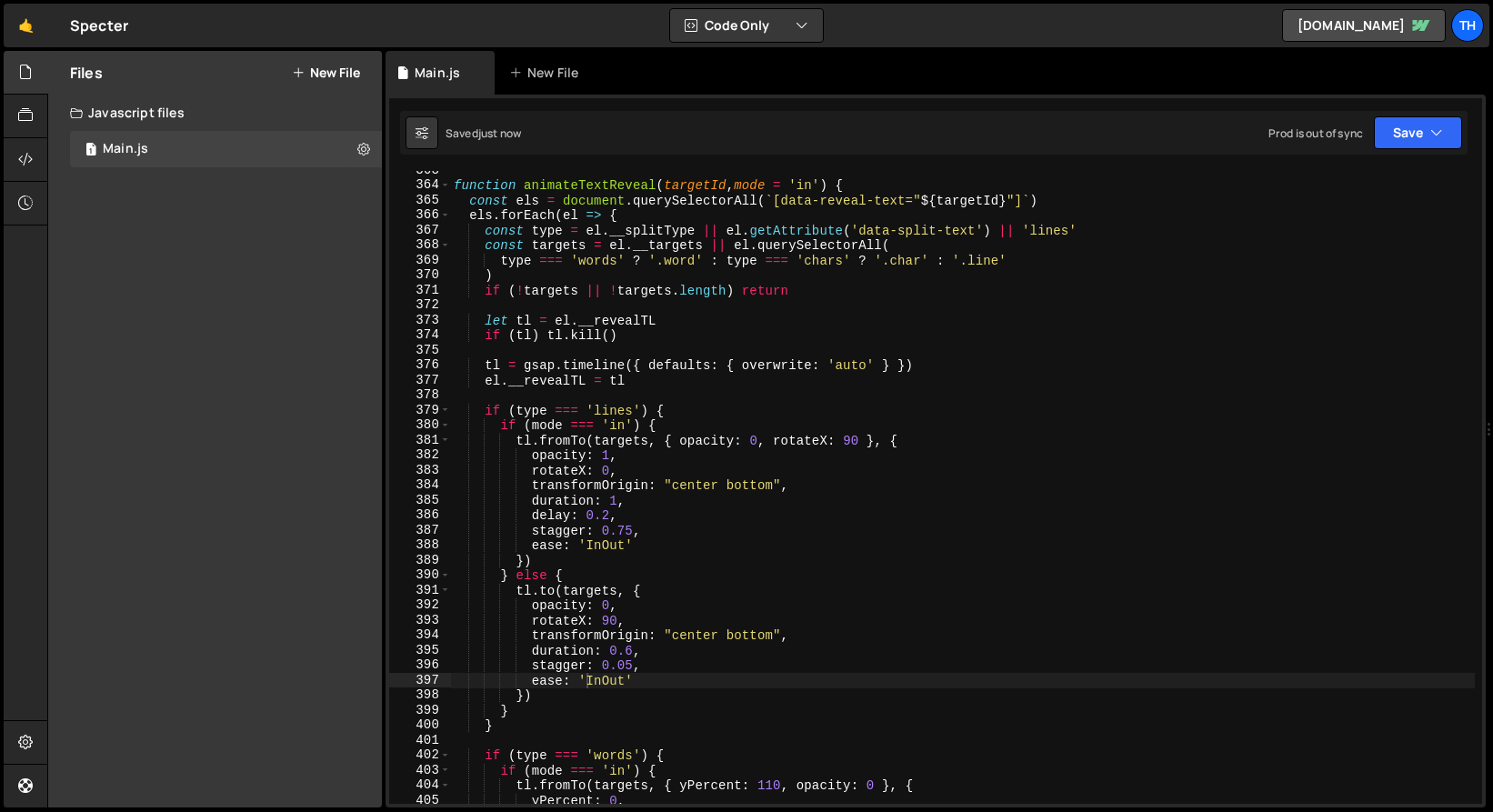
click at [618, 532] on div "function animateTextReveal ( targetId , mode = 'in' ) { const els = document . …" at bounding box center [966, 494] width 1032 height 663
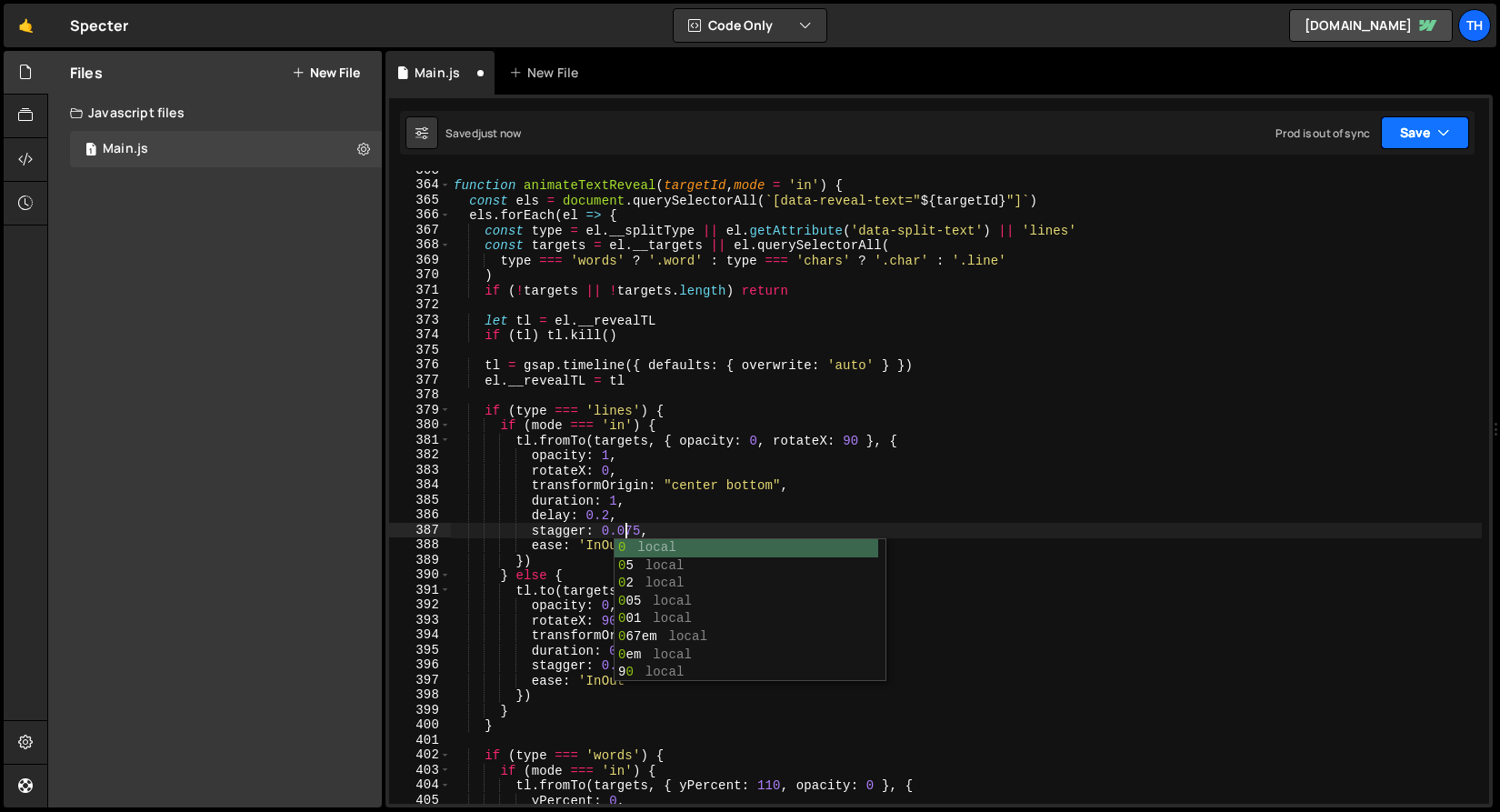
click at [1441, 141] on icon "button" at bounding box center [1444, 132] width 13 height 18
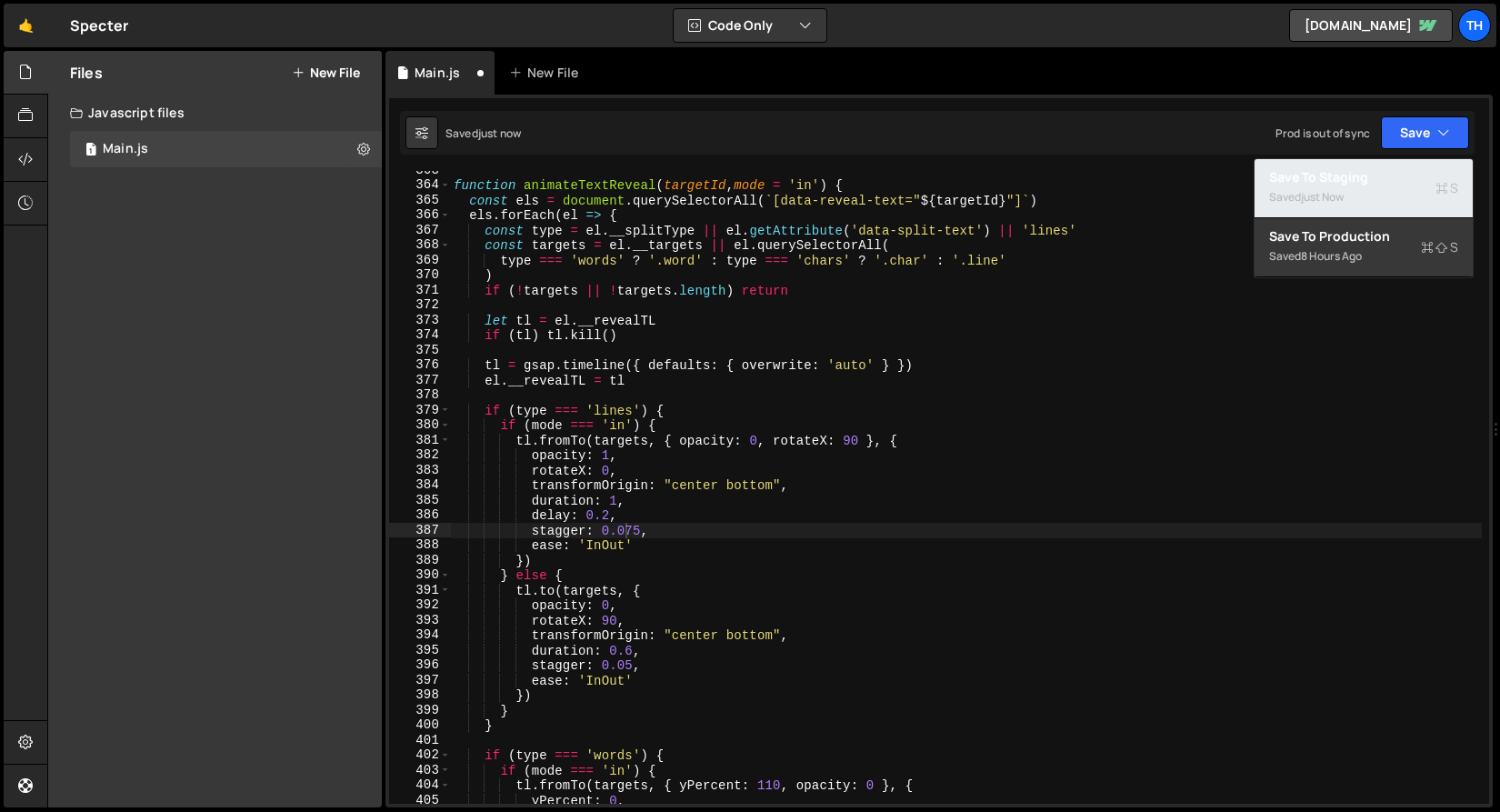
click at [1427, 191] on div "Saved just now" at bounding box center [1364, 197] width 189 height 22
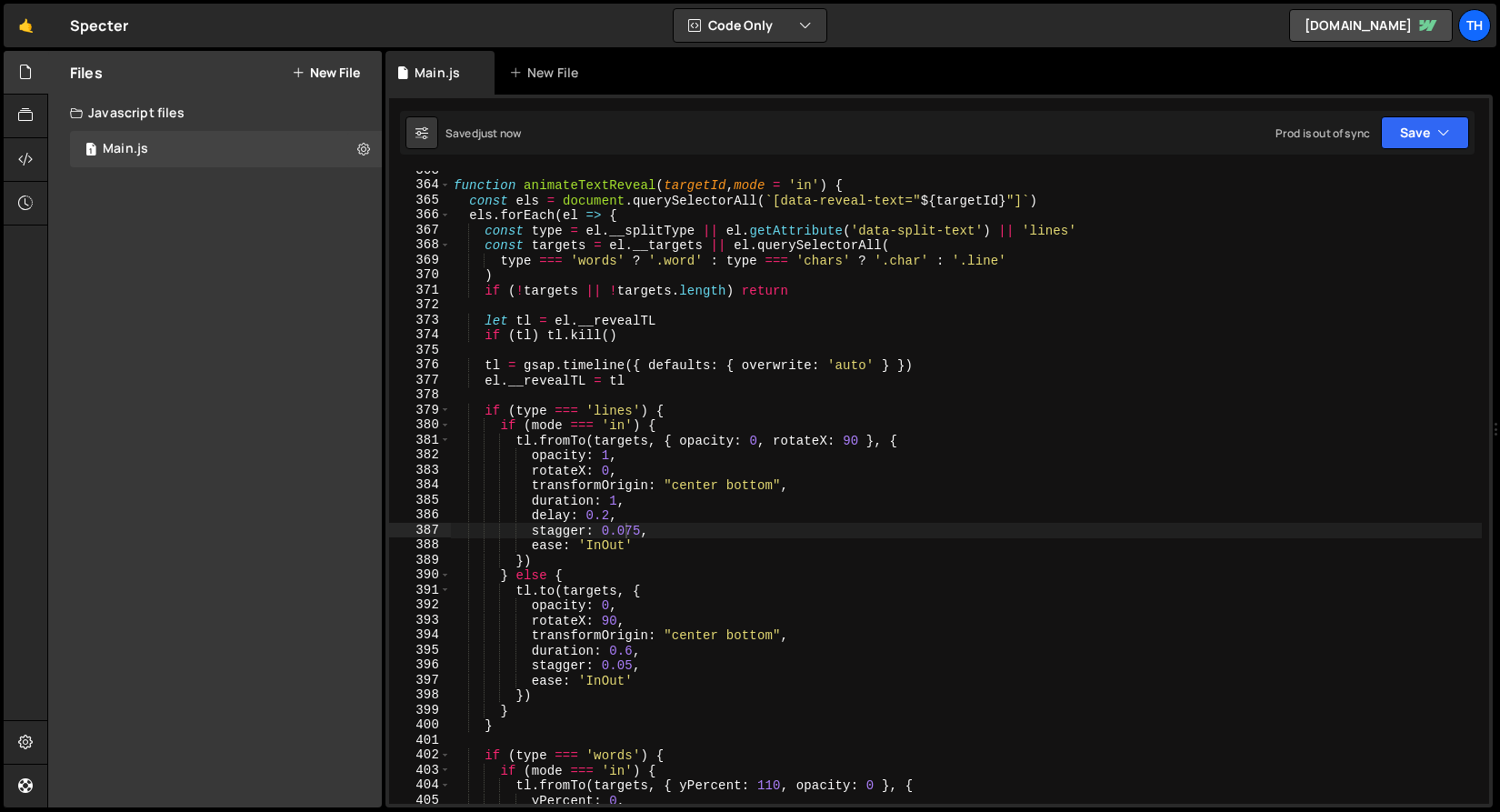
click at [601, 544] on div "function animateTextReveal ( targetId , mode = 'in' ) { const els = document . …" at bounding box center [966, 494] width 1032 height 663
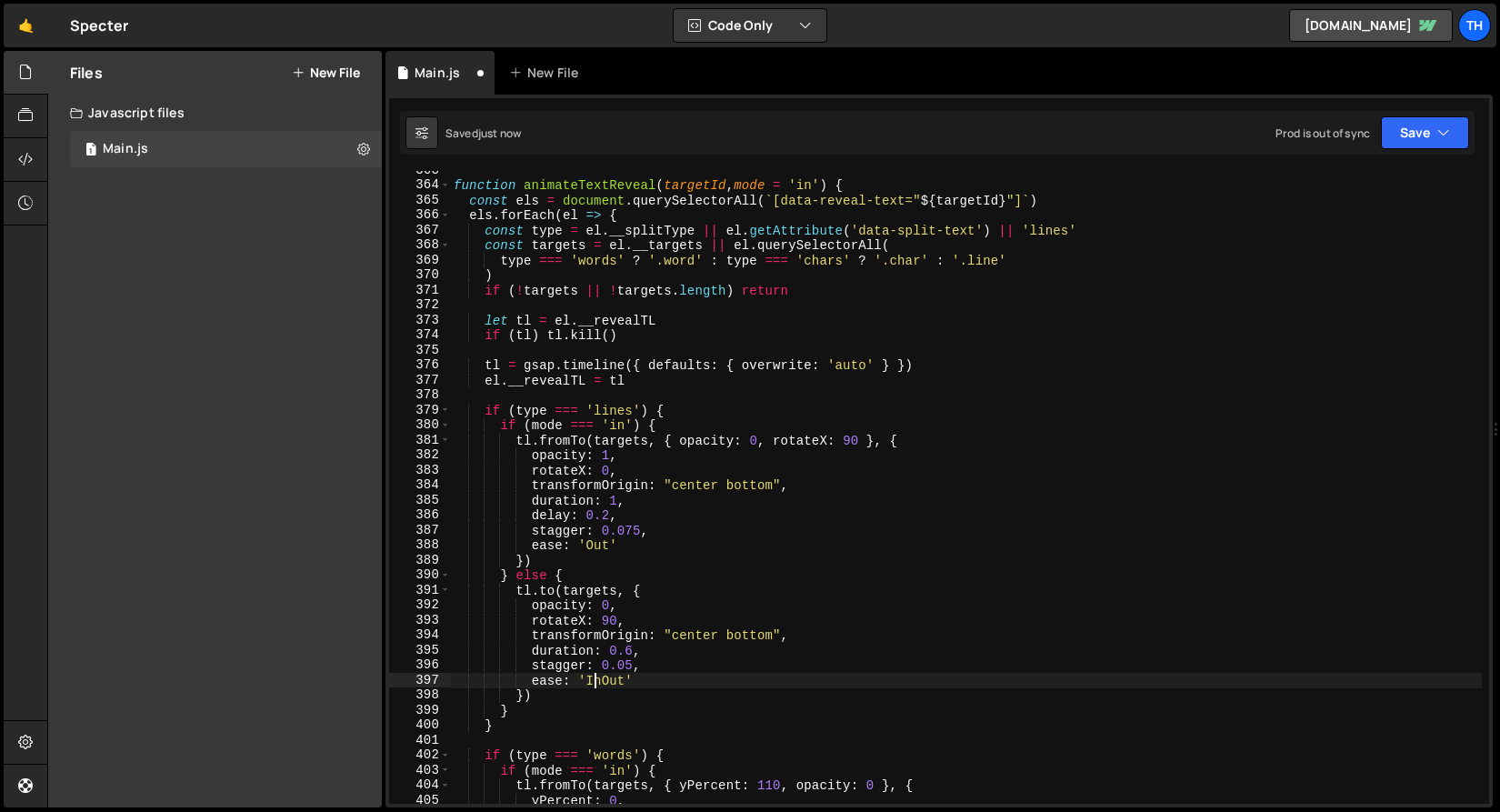
click at [594, 677] on div "function animateTextReveal ( targetId , mode = 'in' ) { const els = document . …" at bounding box center [966, 494] width 1032 height 663
click at [1422, 135] on button "Save" at bounding box center [1426, 132] width 89 height 33
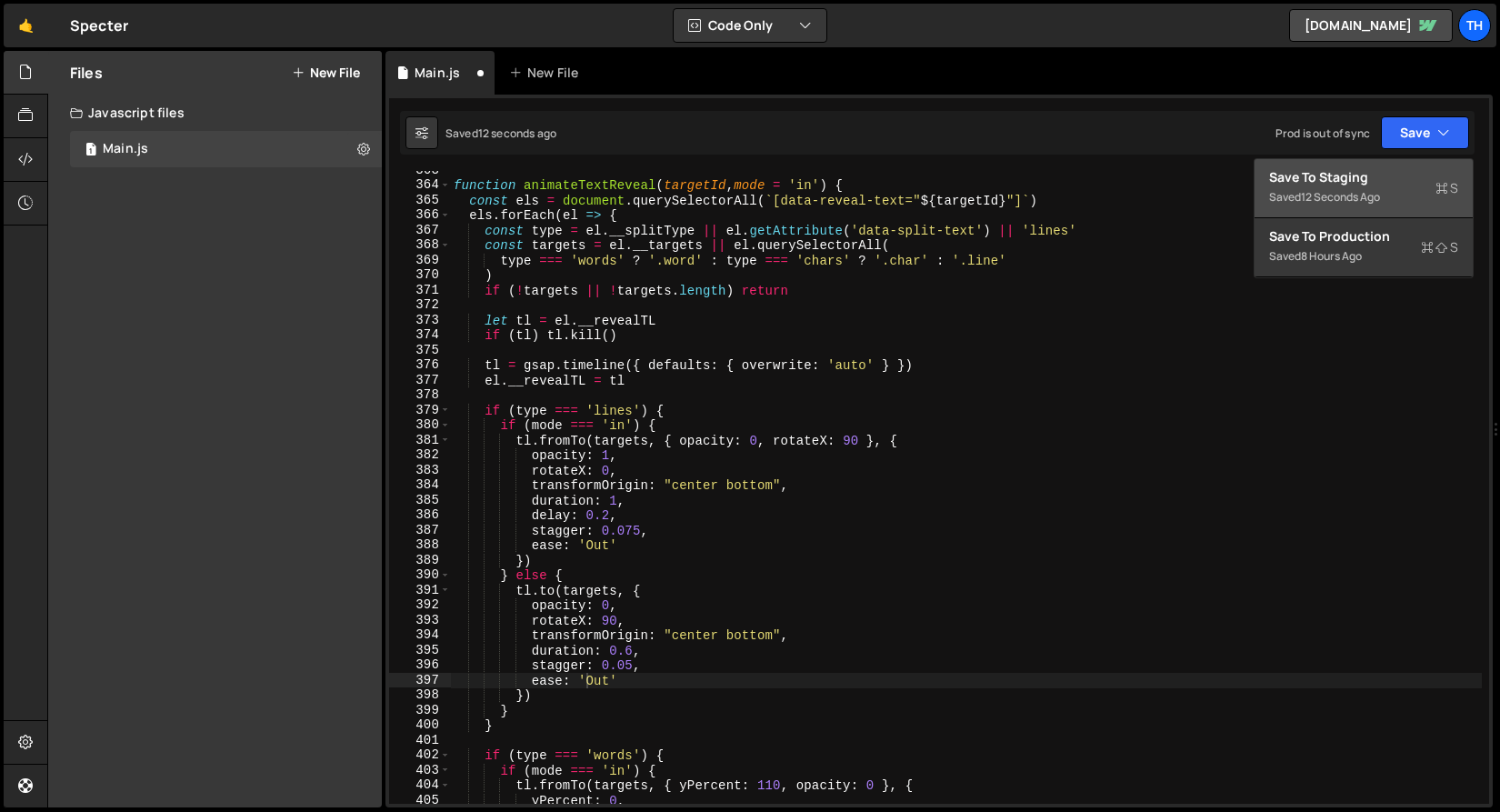
click at [1365, 192] on div "12 seconds ago" at bounding box center [1340, 197] width 79 height 16
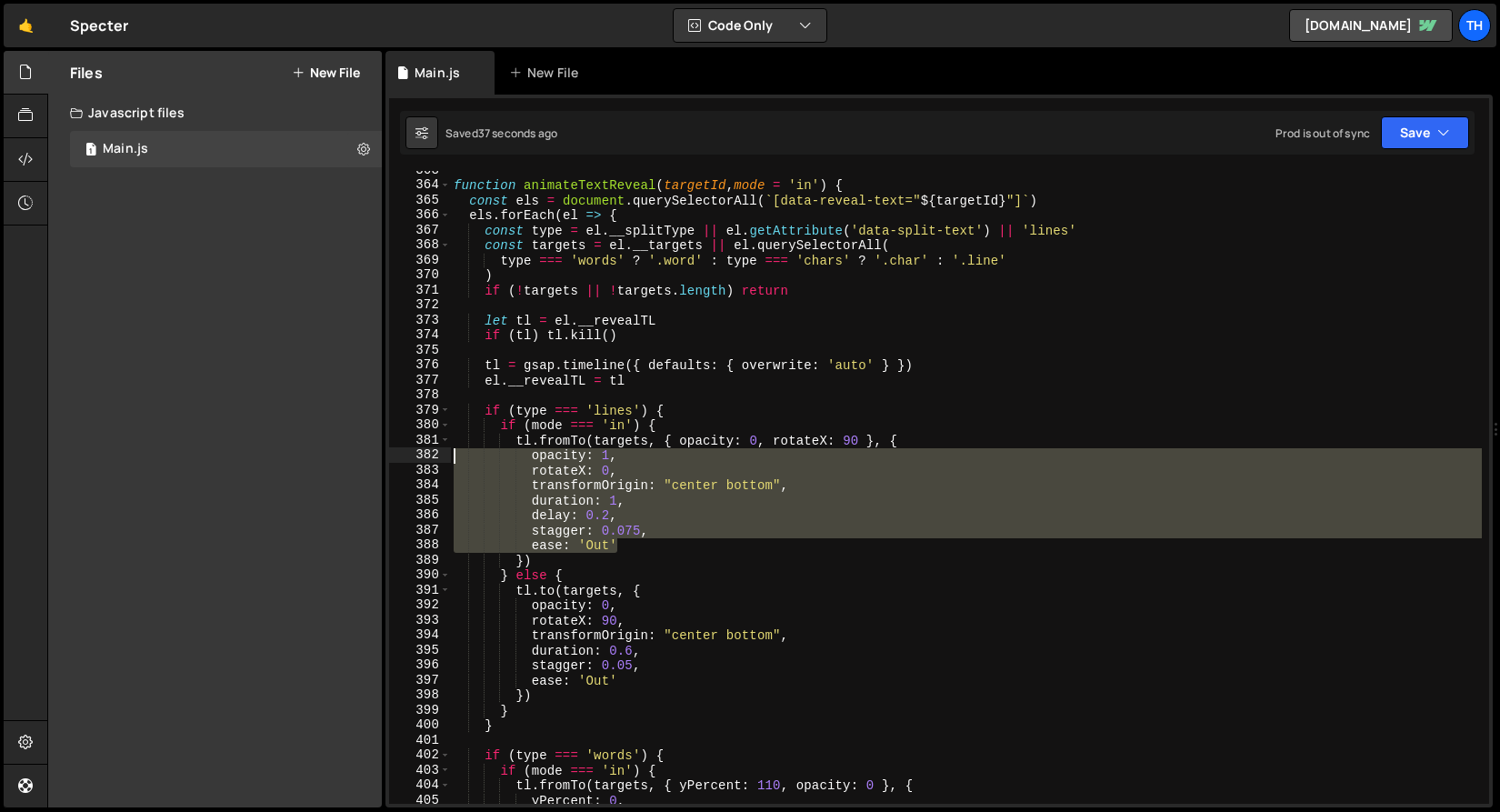
drag, startPoint x: 632, startPoint y: 543, endPoint x: 336, endPoint y: 456, distance: 308.5
click at [336, 456] on div "Files New File Create your first file Get started by starting a Javascript or C…" at bounding box center [774, 430] width 1453 height 758
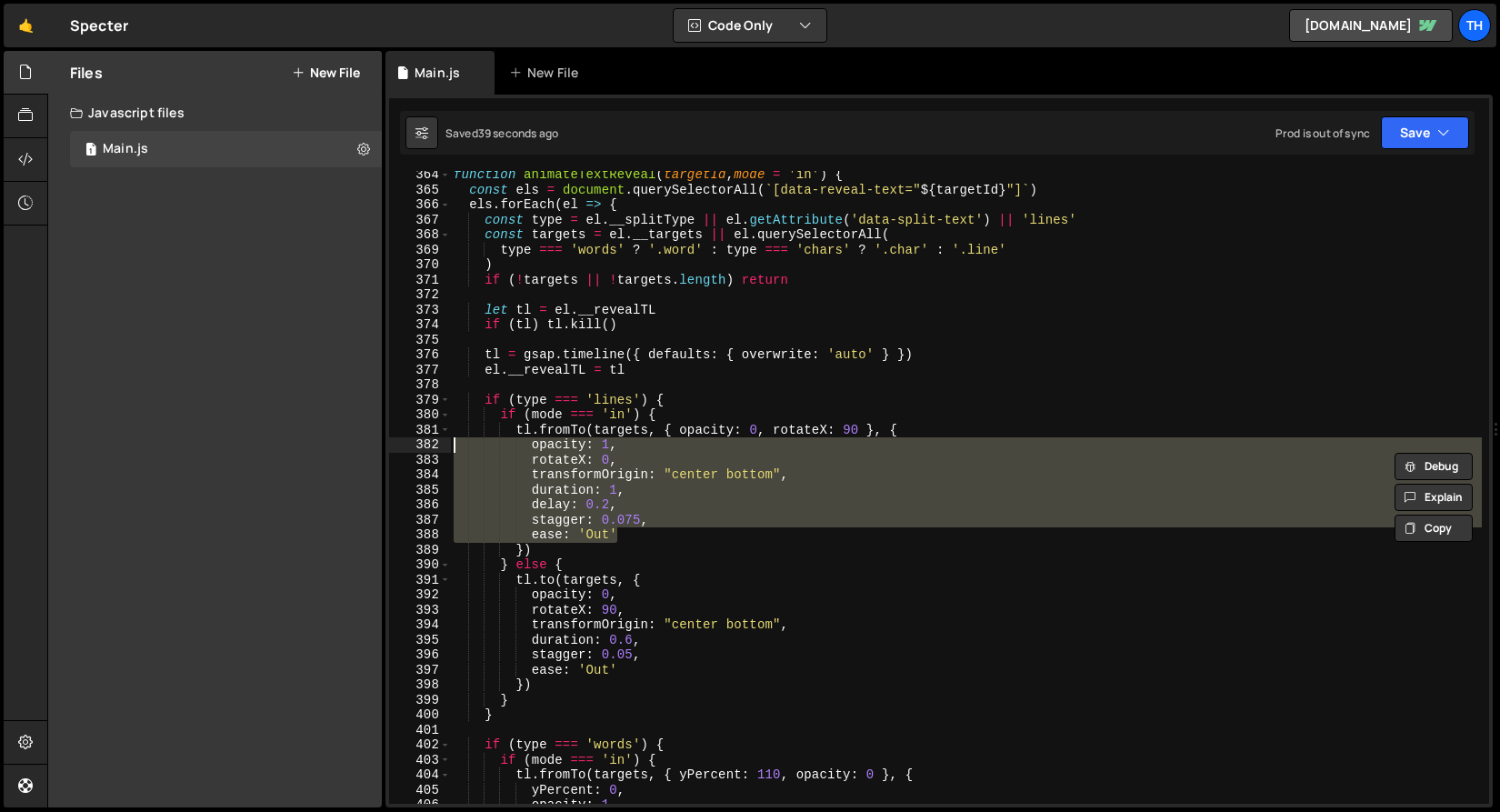
scroll to position [5460, 0]
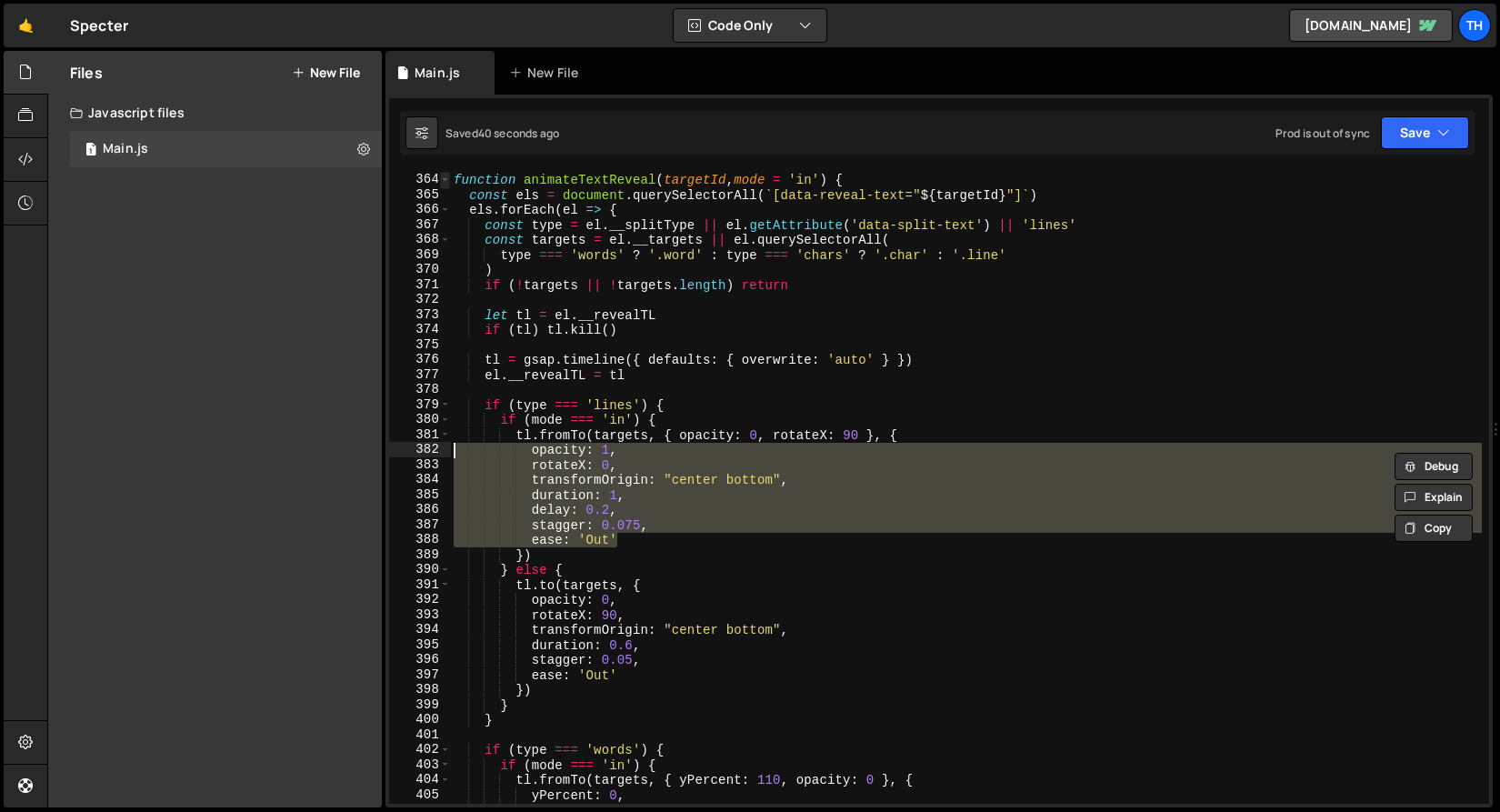
click at [442, 182] on span at bounding box center [445, 179] width 10 height 16
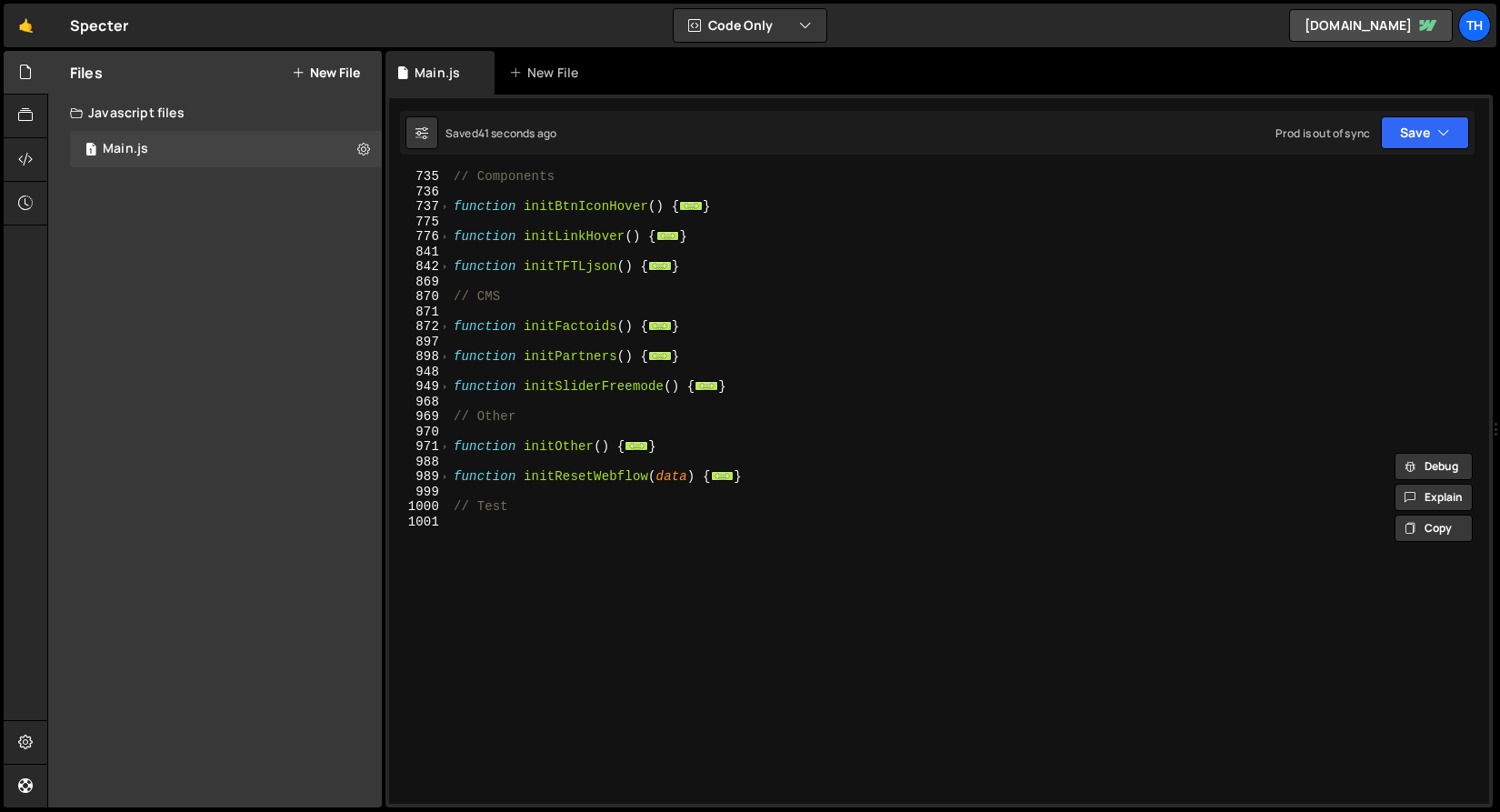
scroll to position [662, 0]
click at [444, 356] on span at bounding box center [445, 357] width 10 height 16
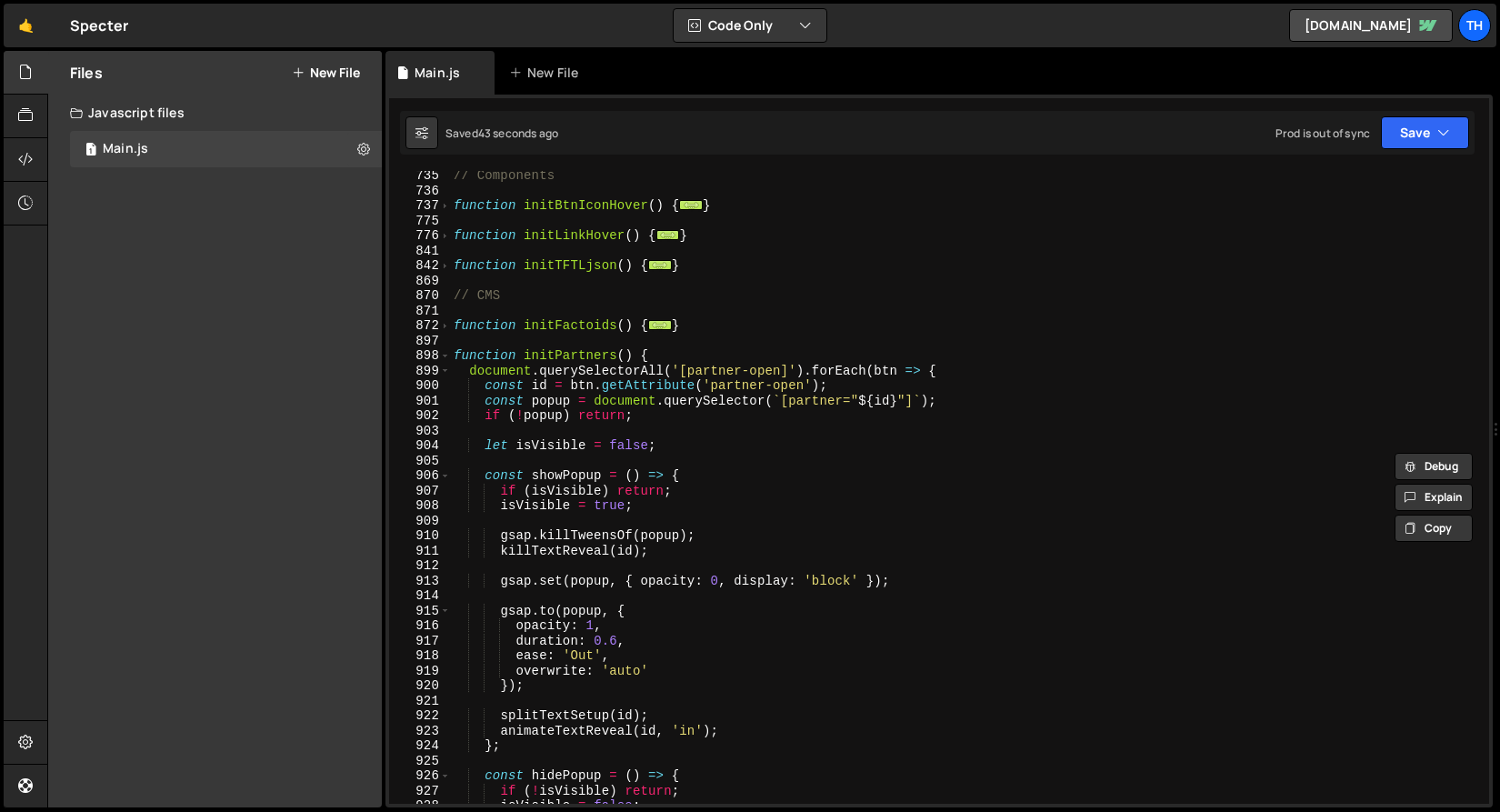
scroll to position [668, 0]
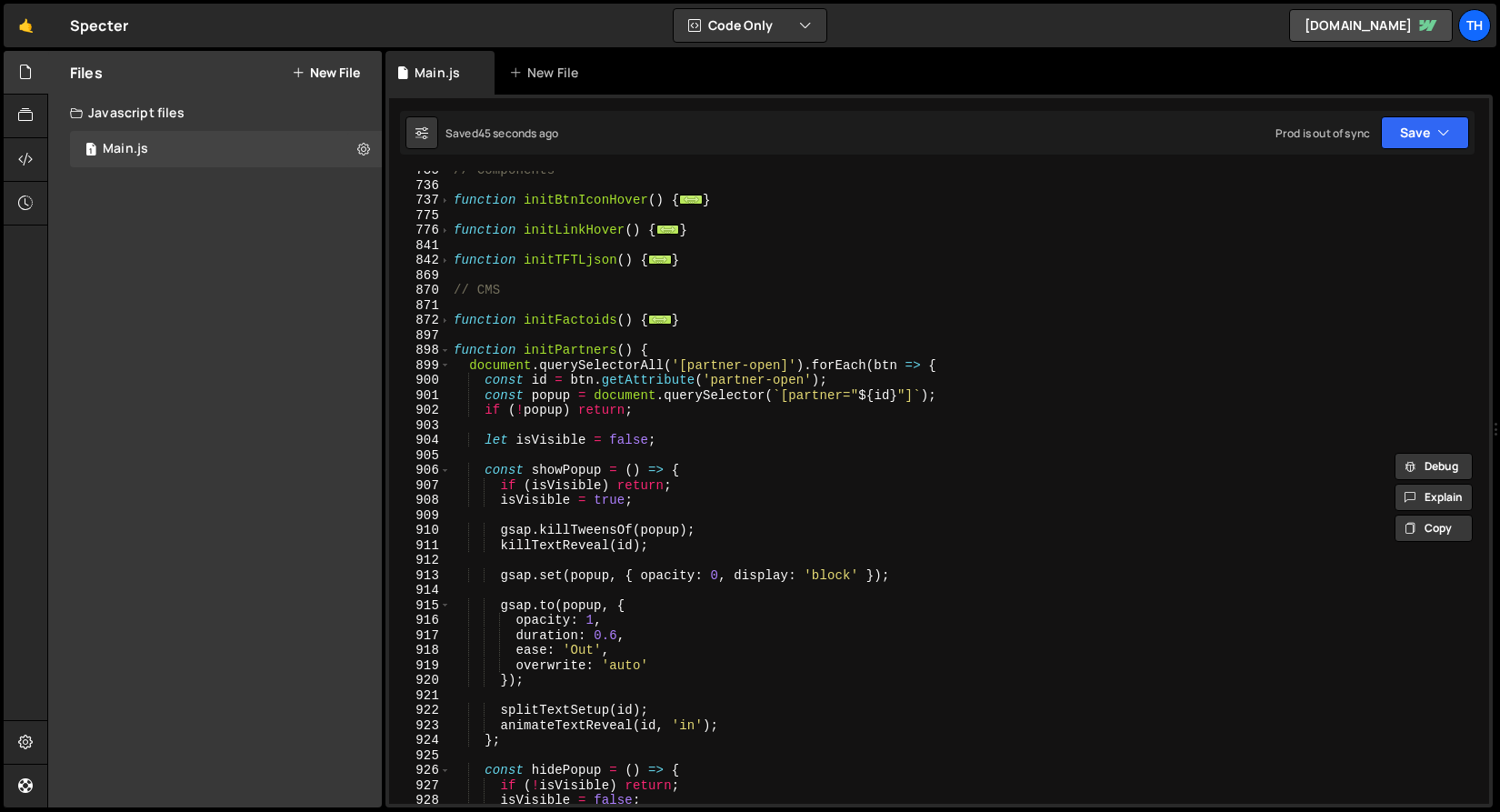
click at [956, 395] on div "// Components function initBtnIconHover ( ) { ... } function initLinkHover ( ) …" at bounding box center [966, 494] width 1032 height 663
type textarea "const popup = document.querySelector(`[partner="${id}"]`);"
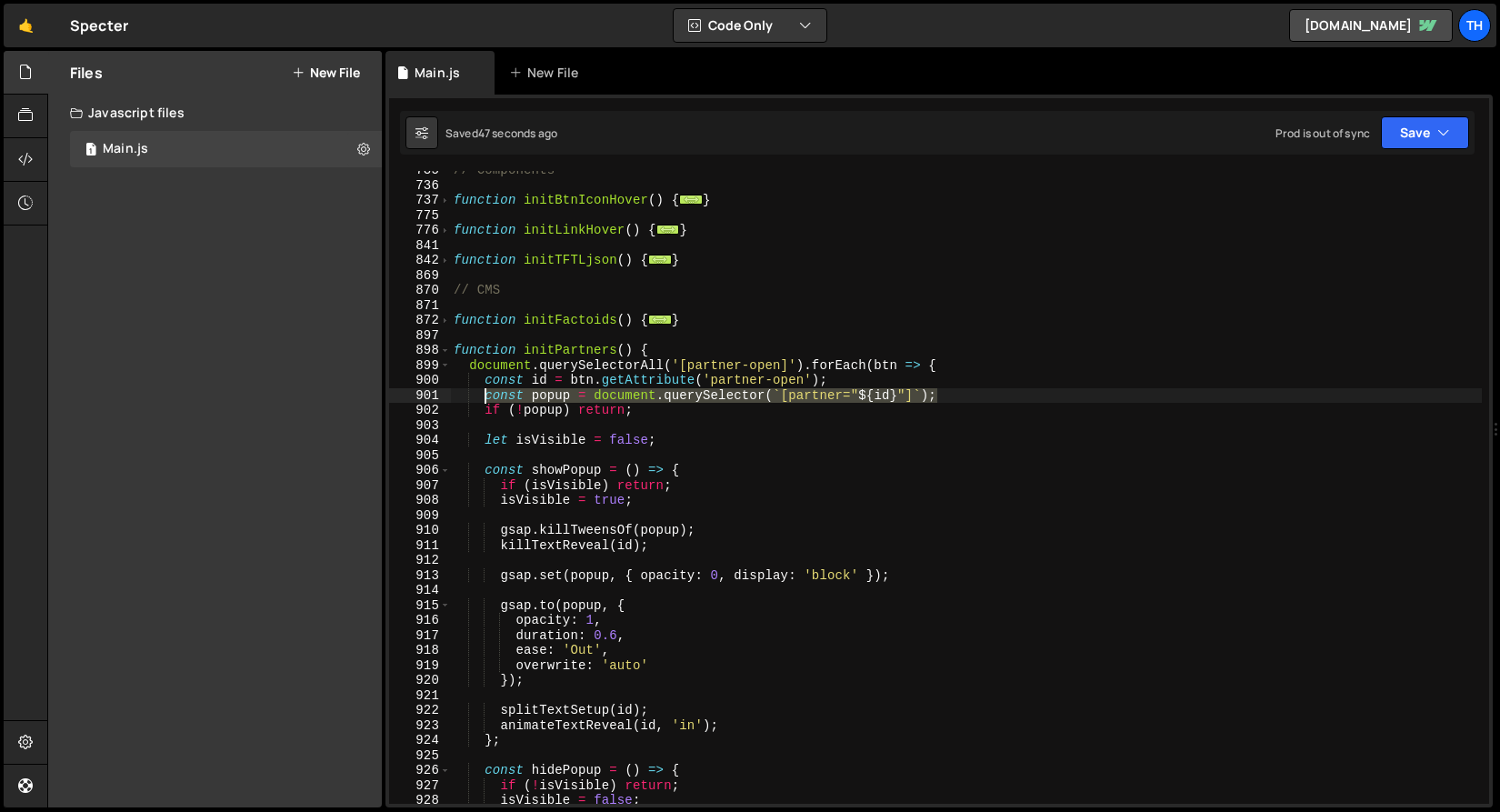
drag, startPoint x: 952, startPoint y: 394, endPoint x: 488, endPoint y: 391, distance: 464.0
click at [488, 391] on div "// Components function initBtnIconHover ( ) { ... } function initLinkHover ( ) …" at bounding box center [966, 494] width 1032 height 663
paste textarea "const popup = document.querySelector(`[partner="${id}"]`);"
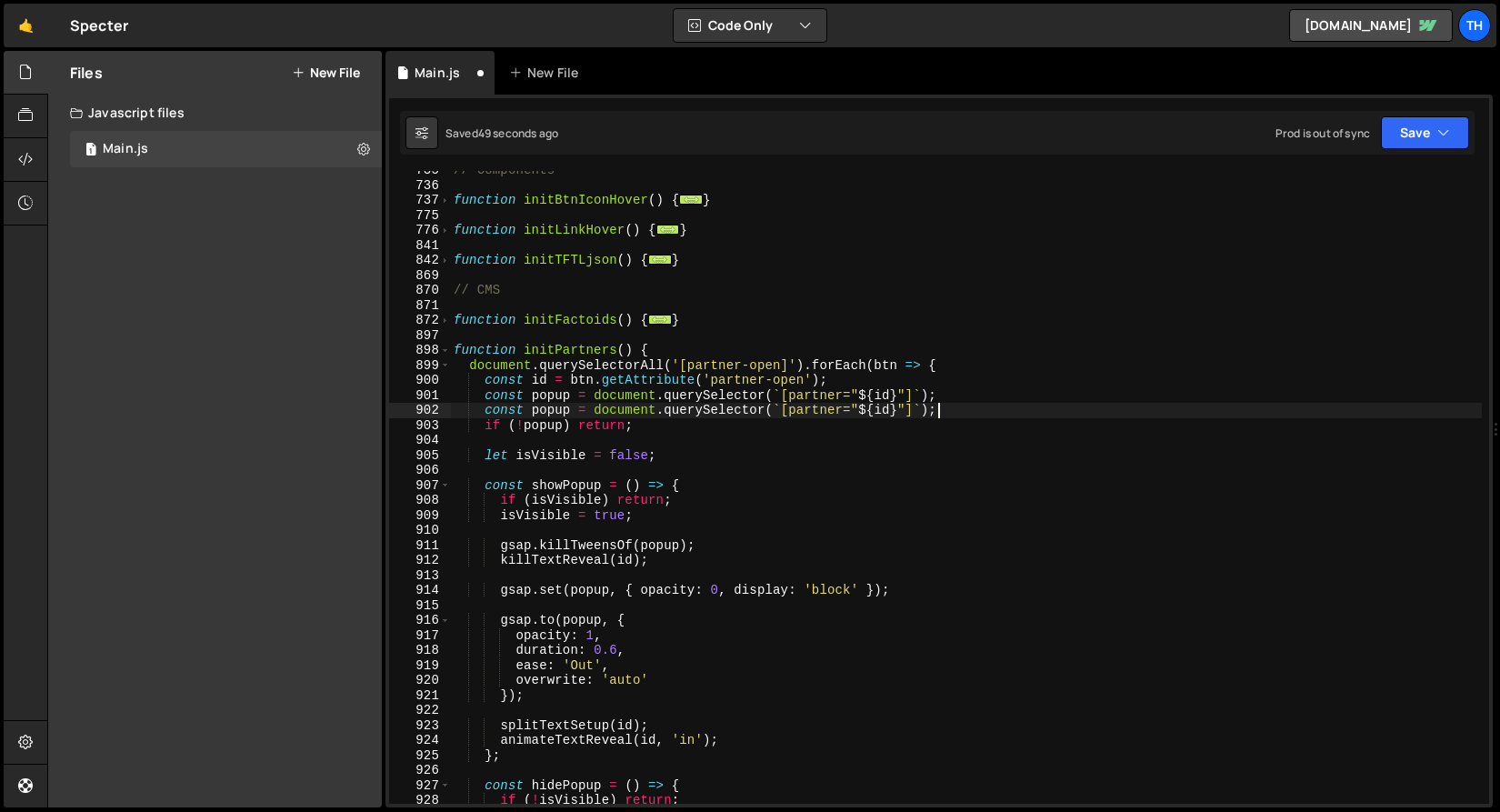
click at [550, 418] on div "// Components function initBtnIconHover ( ) { ... } function initLinkHover ( ) …" at bounding box center [966, 494] width 1032 height 663
click at [550, 415] on div "// Components function initBtnIconHover ( ) { ... } function initLinkHover ( ) …" at bounding box center [966, 494] width 1032 height 663
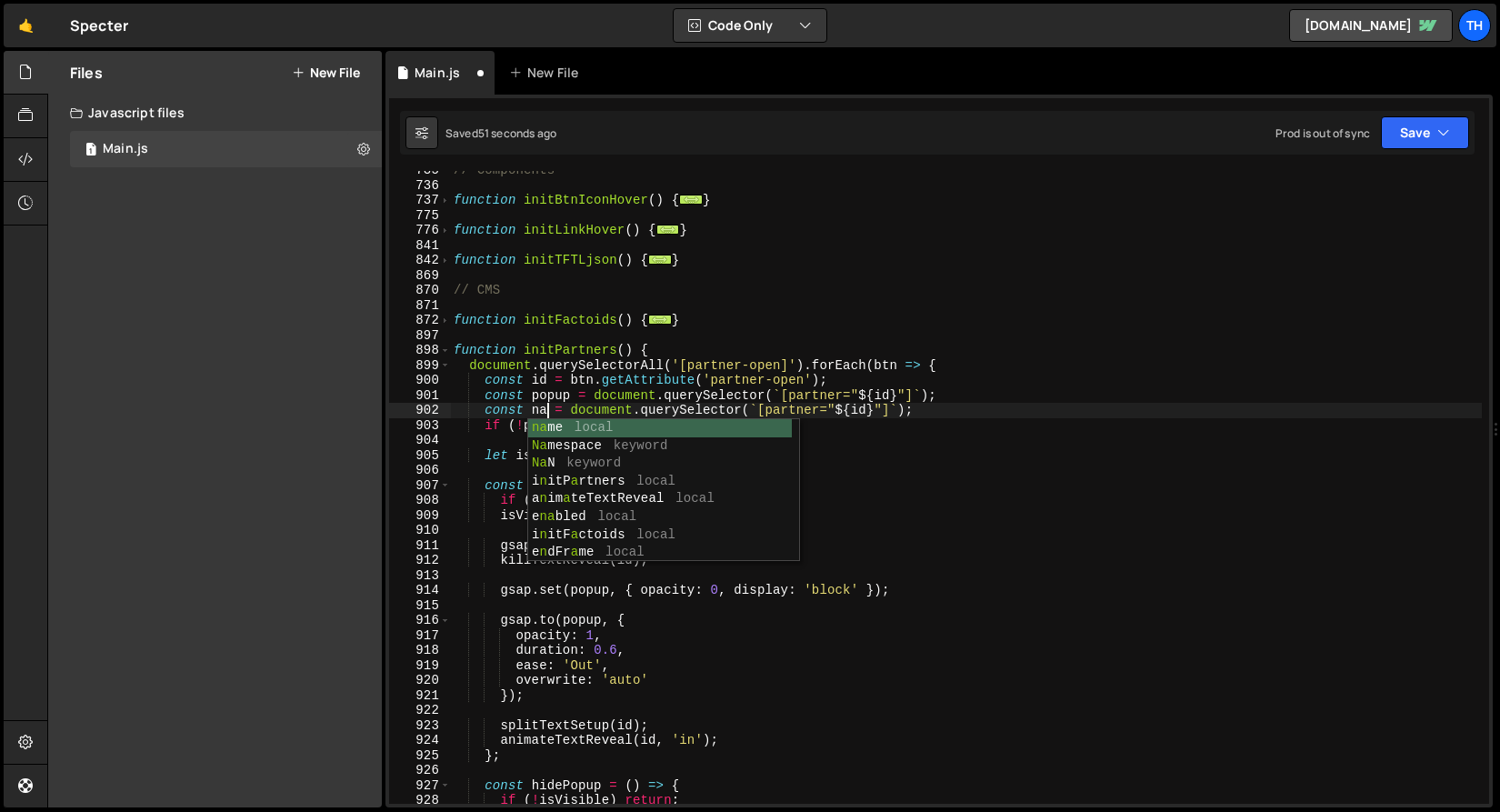
scroll to position [0, 7]
click at [738, 354] on div "// Components function initBtnIconHover ( ) { ... } function initLinkHover ( ) …" at bounding box center [966, 494] width 1032 height 663
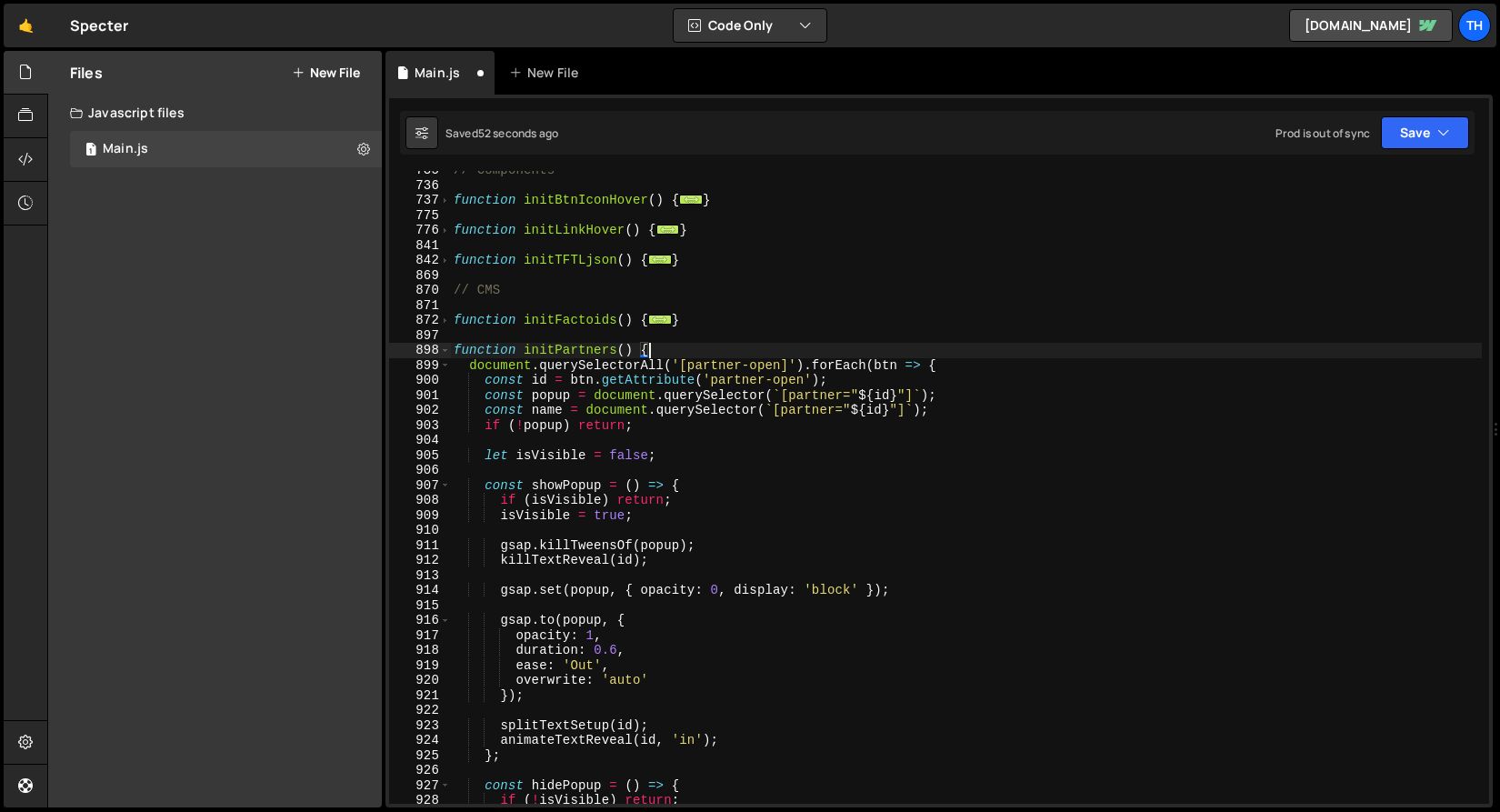
click at [812, 406] on div "// Components function initBtnIconHover ( ) { ... } function initLinkHover ( ) …" at bounding box center [966, 494] width 1032 height 663
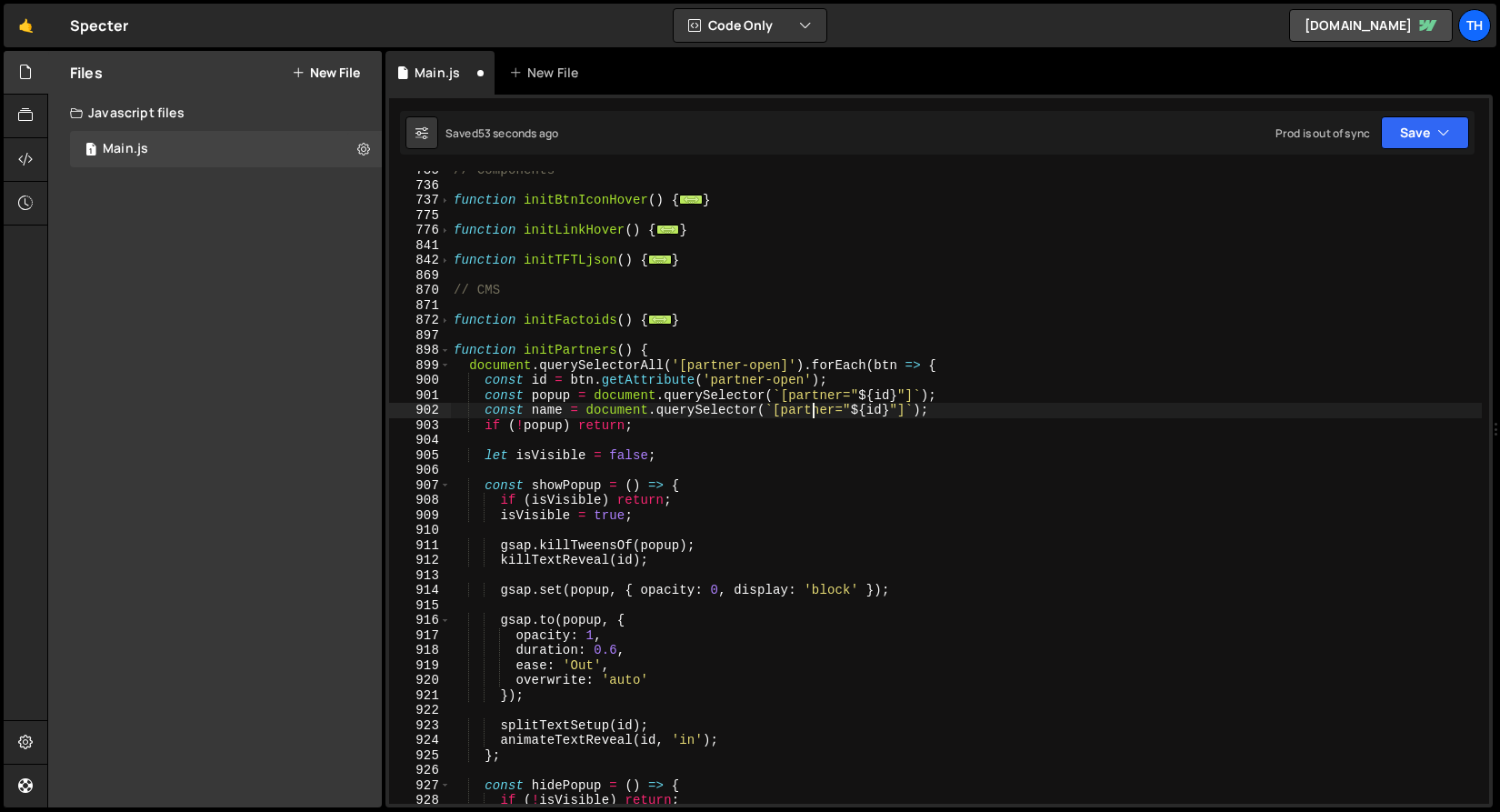
click at [837, 406] on div "// Components function initBtnIconHover ( ) { ... } function initLinkHover ( ) …" at bounding box center [966, 494] width 1032 height 663
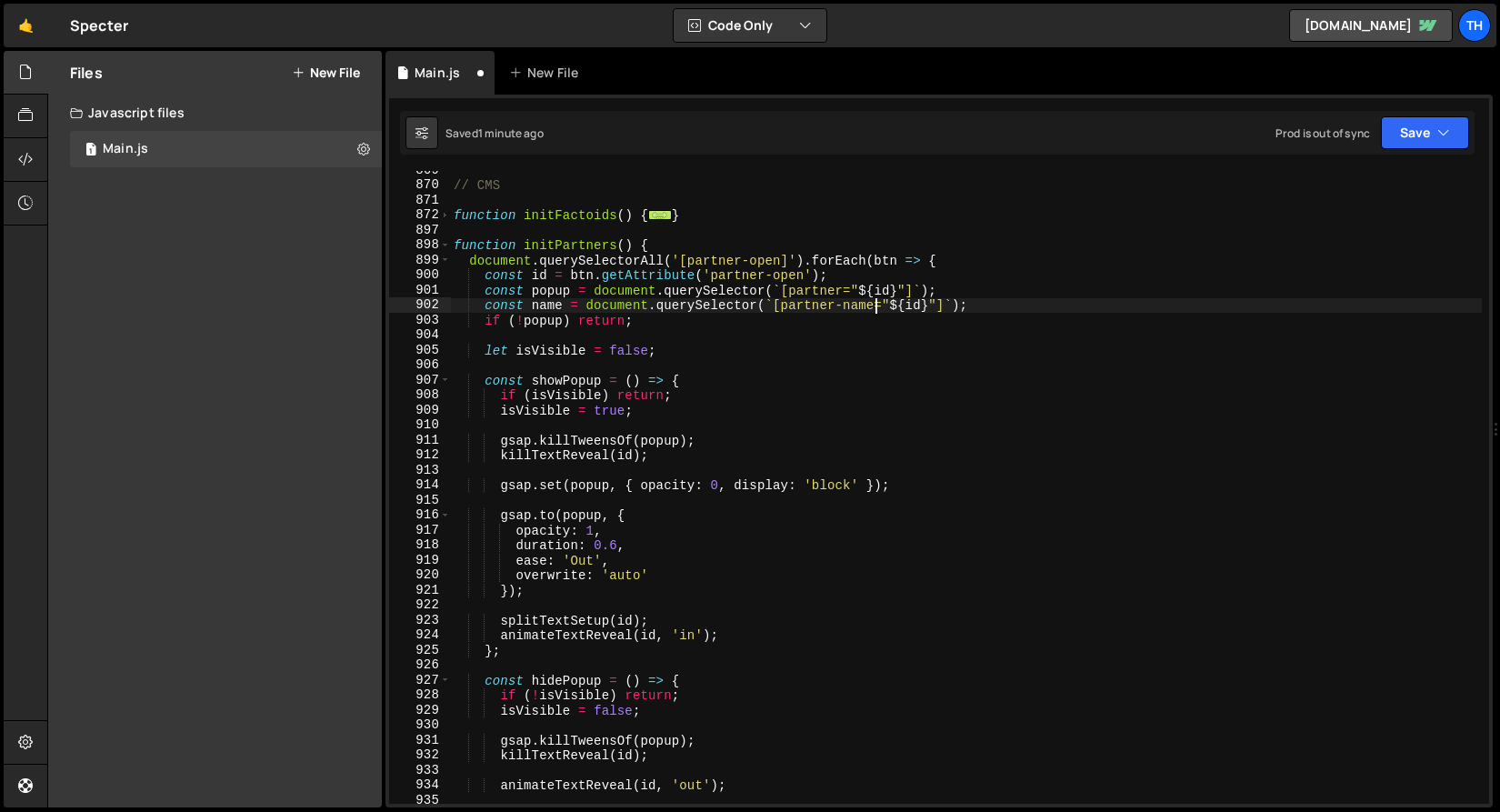
scroll to position [778, 0]
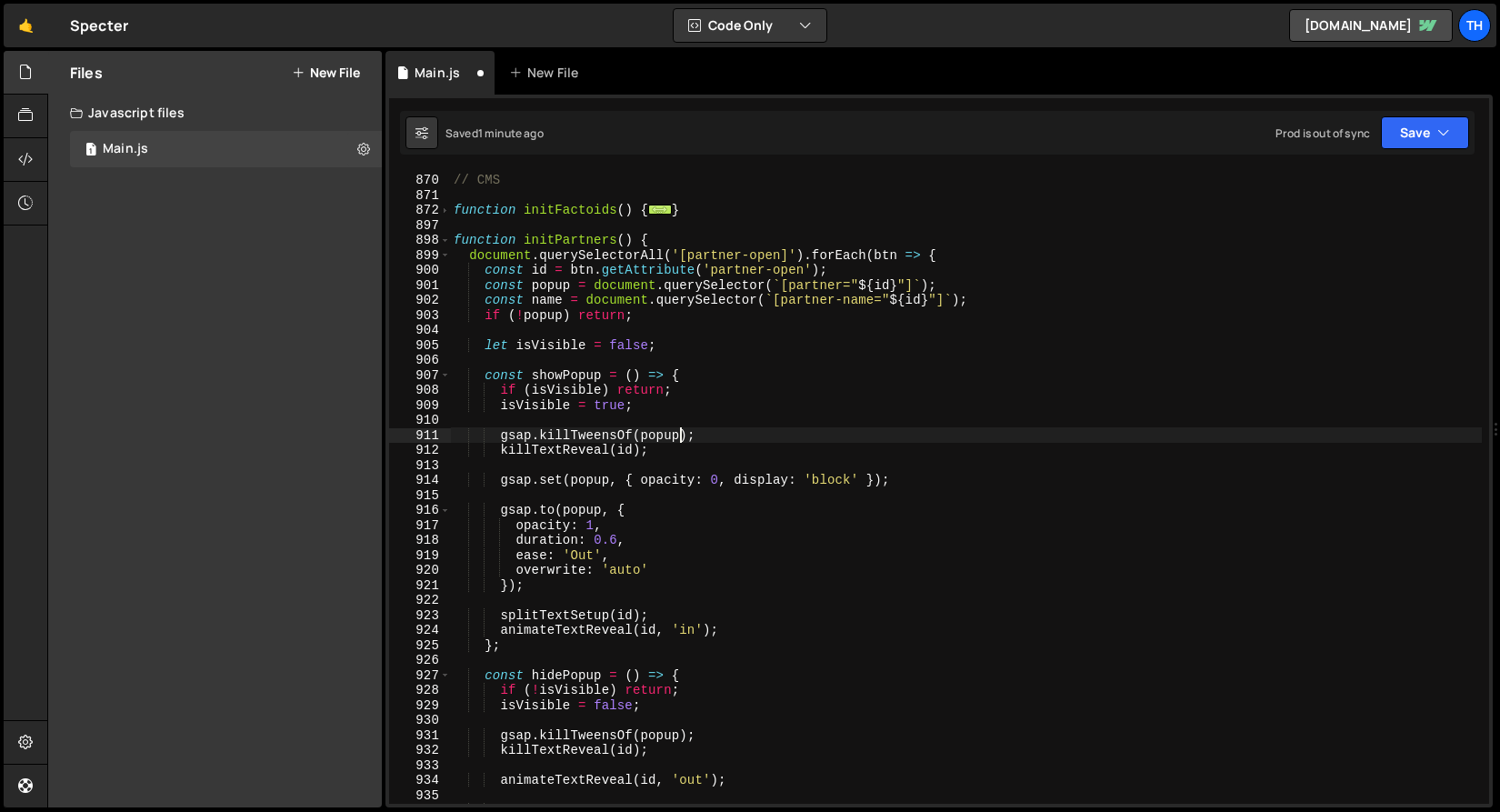
click at [677, 436] on div "// CMS function initFactoids ( ) { ... } function initPartners ( ) { document .…" at bounding box center [966, 489] width 1032 height 663
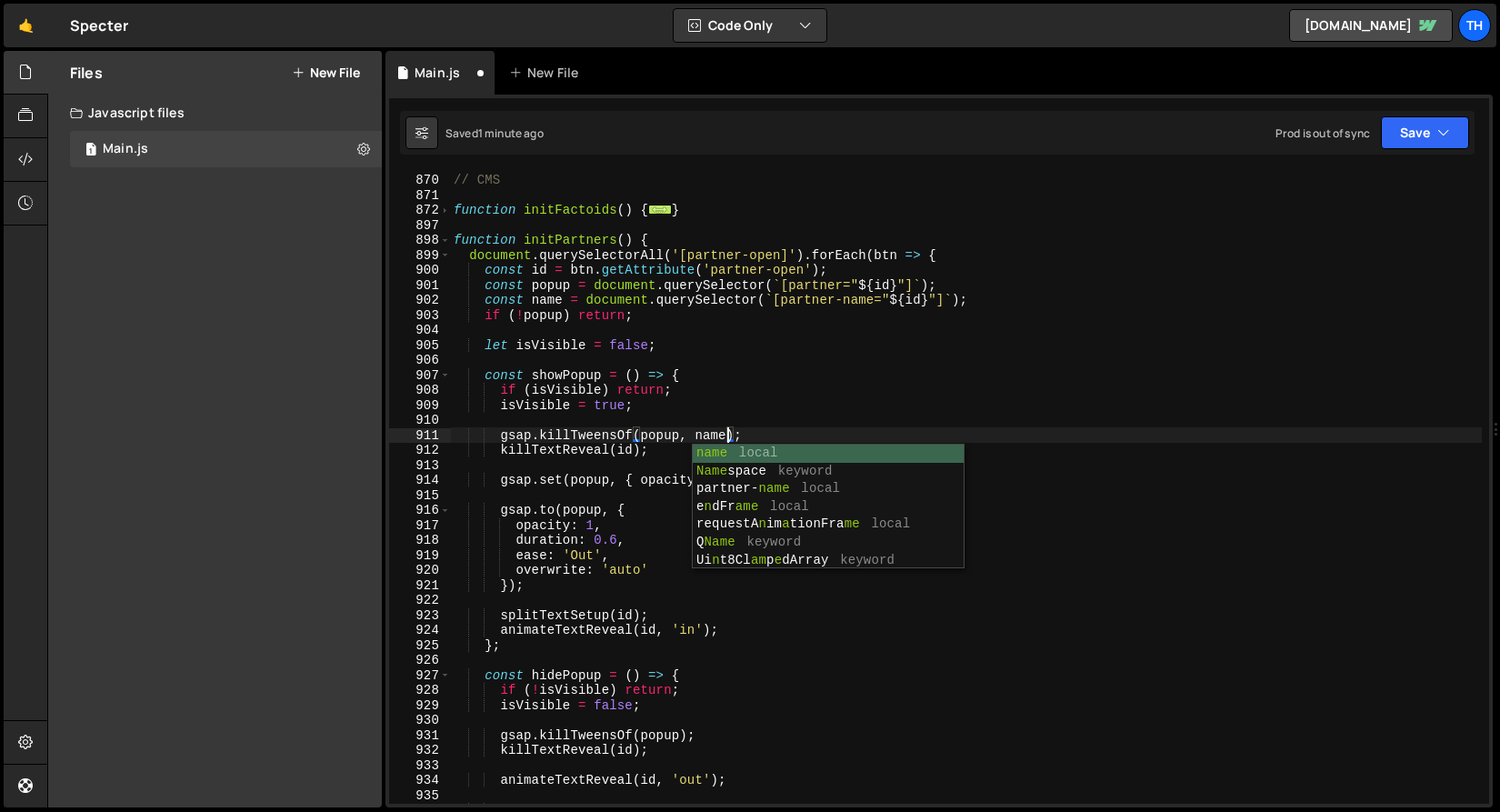
click at [627, 410] on div "// CMS function initFactoids ( ) { ... } function initPartners ( ) { document .…" at bounding box center [966, 489] width 1032 height 663
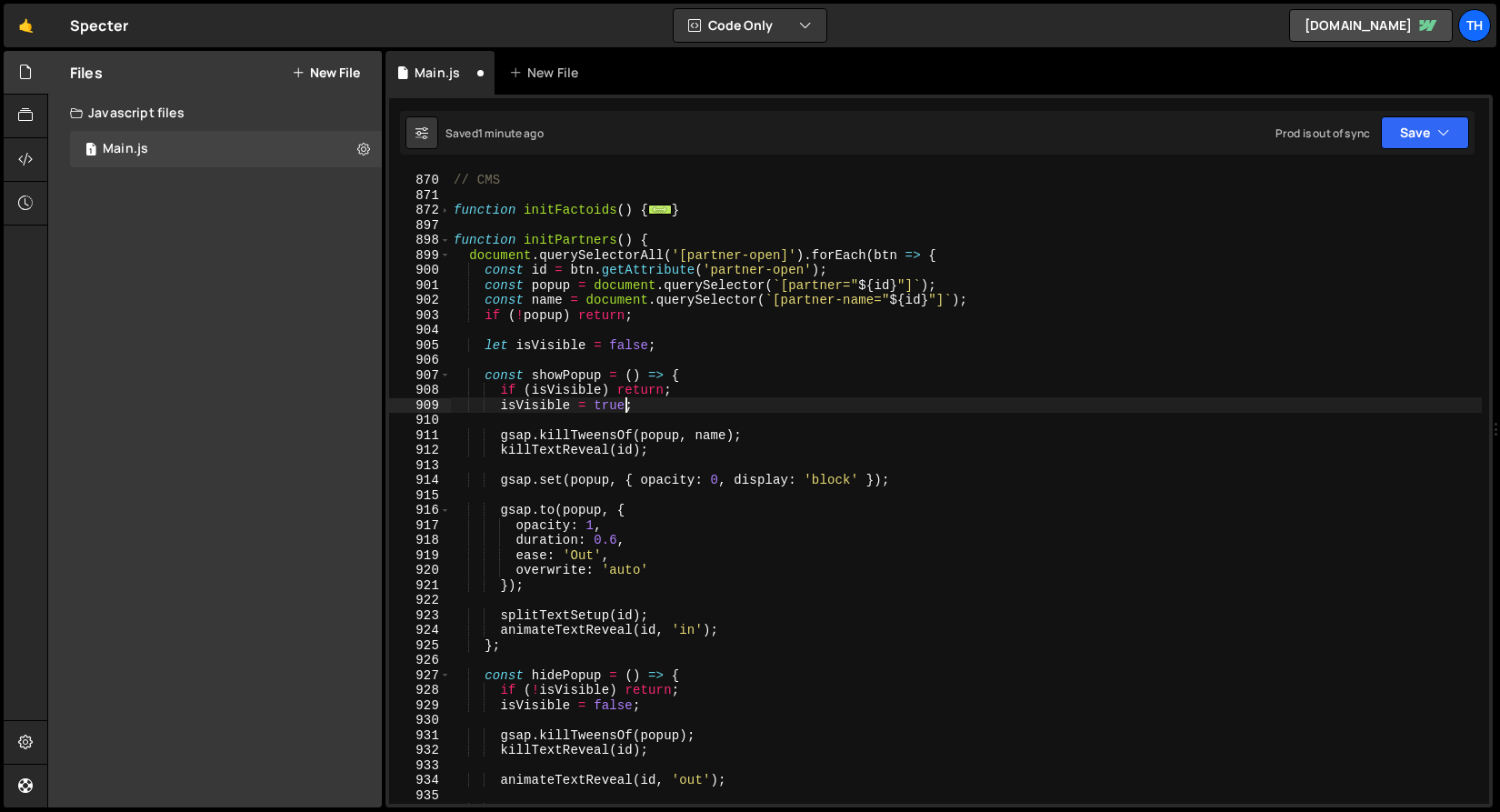
scroll to position [0, 12]
drag, startPoint x: 752, startPoint y: 436, endPoint x: 502, endPoint y: 433, distance: 250.0
click at [502, 433] on div "// CMS function initFactoids ( ) { ... } function initPartners ( ) { document .…" at bounding box center [966, 489] width 1032 height 663
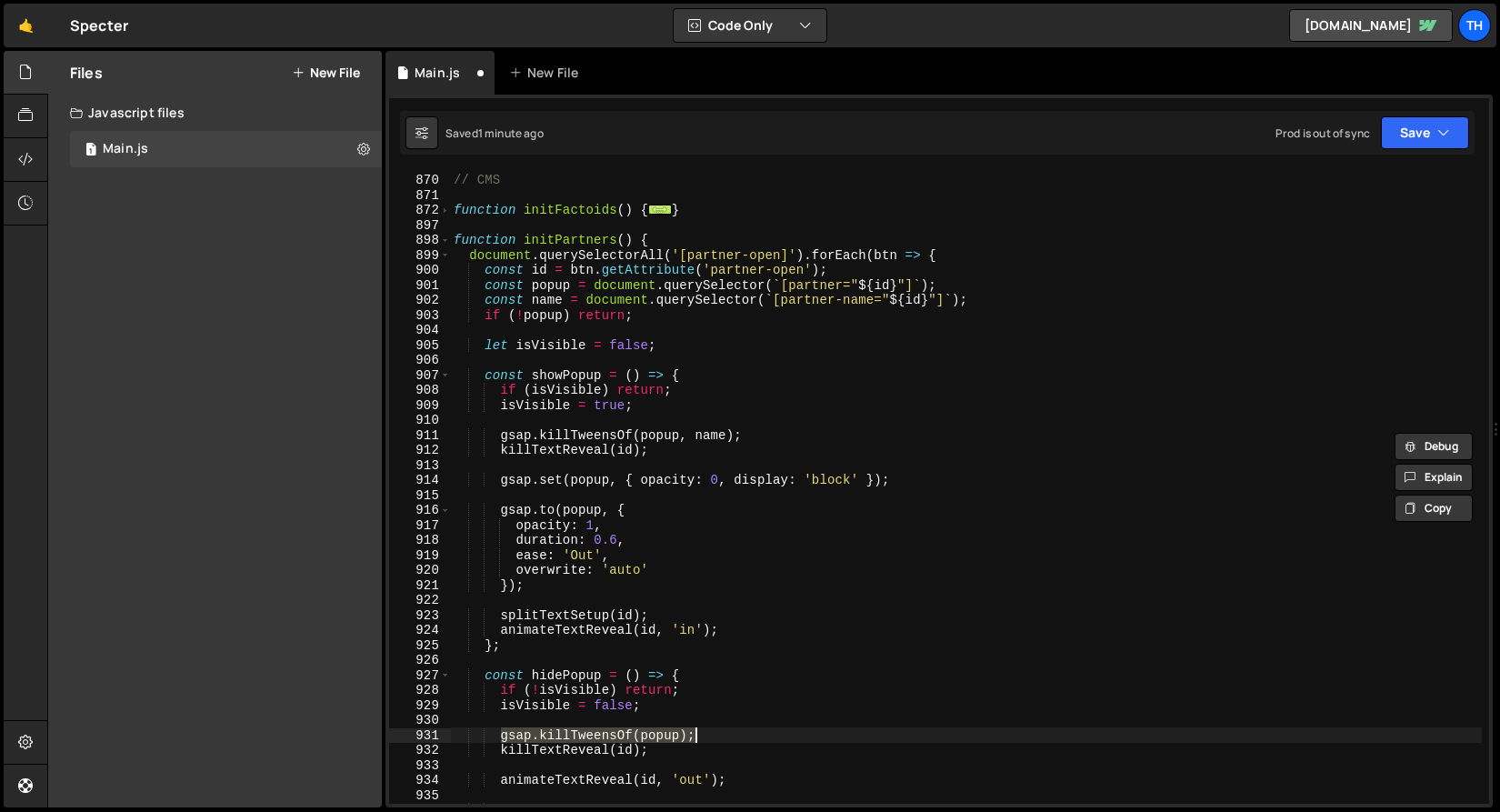
drag, startPoint x: 500, startPoint y: 733, endPoint x: 735, endPoint y: 734, distance: 235.0
click at [735, 734] on div "// CMS function initFactoids ( ) { ... } function initPartners ( ) { document .…" at bounding box center [966, 489] width 1032 height 663
paste textarea ", name"
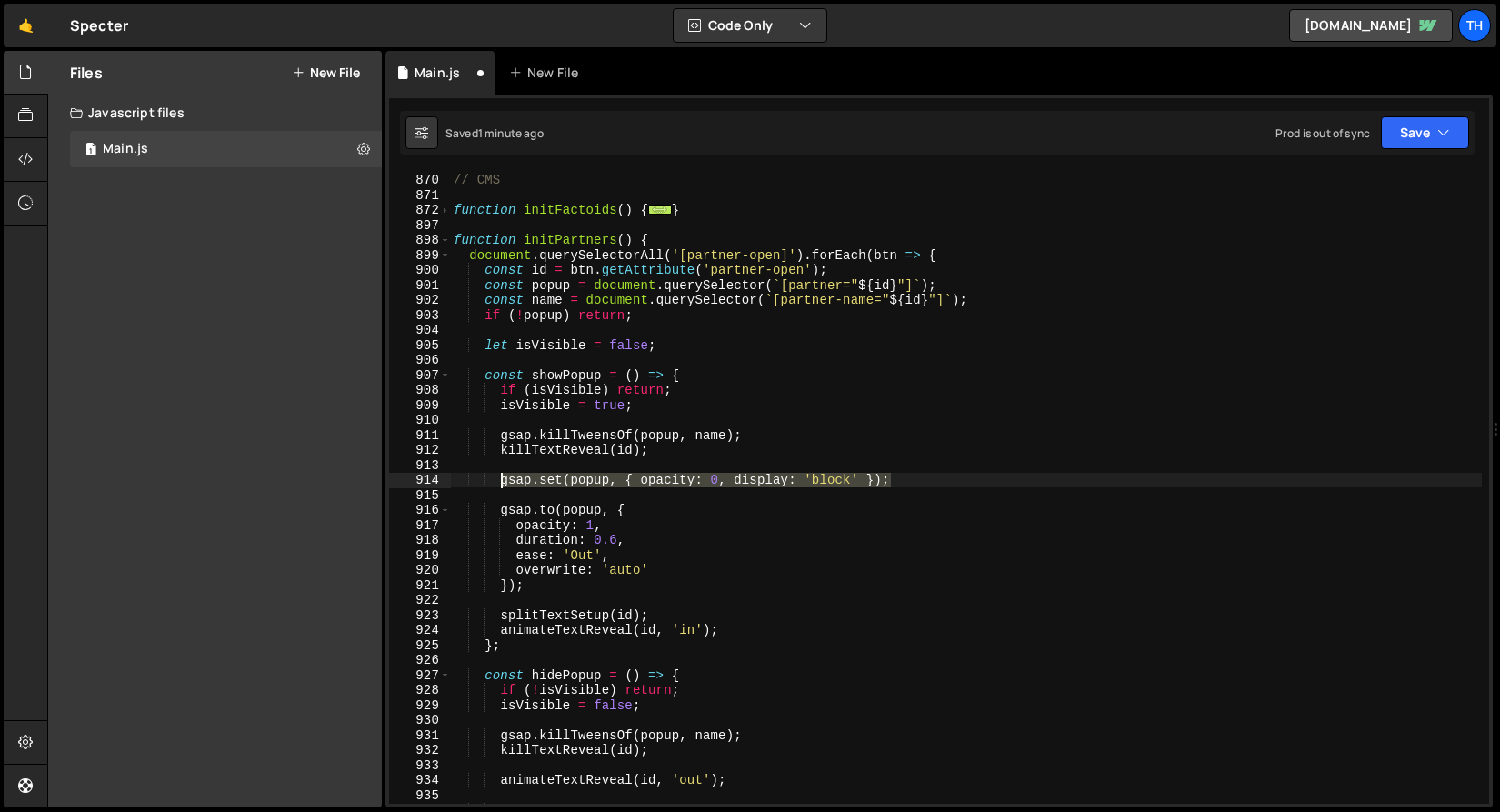
drag, startPoint x: 900, startPoint y: 486, endPoint x: 501, endPoint y: 484, distance: 399.0
click at [501, 484] on div "// CMS function initFactoids ( ) { ... } function initPartners ( ) { document .…" at bounding box center [966, 489] width 1032 height 663
type textarea "gsap.set(popup, { opacity: 0, display: 'block' });"
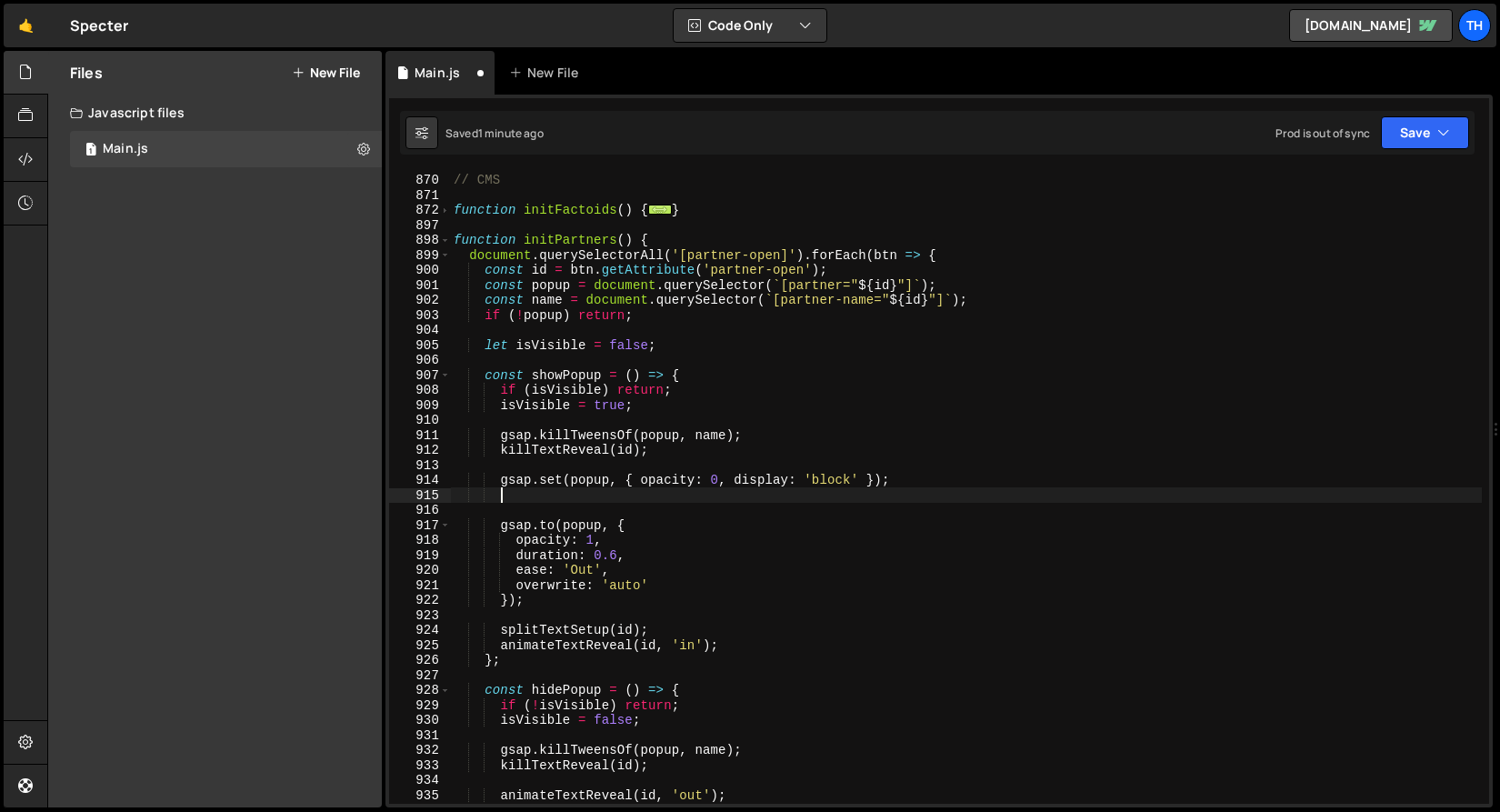
scroll to position [0, 2]
paste textarea "gsap.set(popup, { opacity: 0, display: 'block' });"
click at [585, 496] on div "// CMS function initFactoids ( ) { ... } function initPartners ( ) { document .…" at bounding box center [966, 489] width 1032 height 663
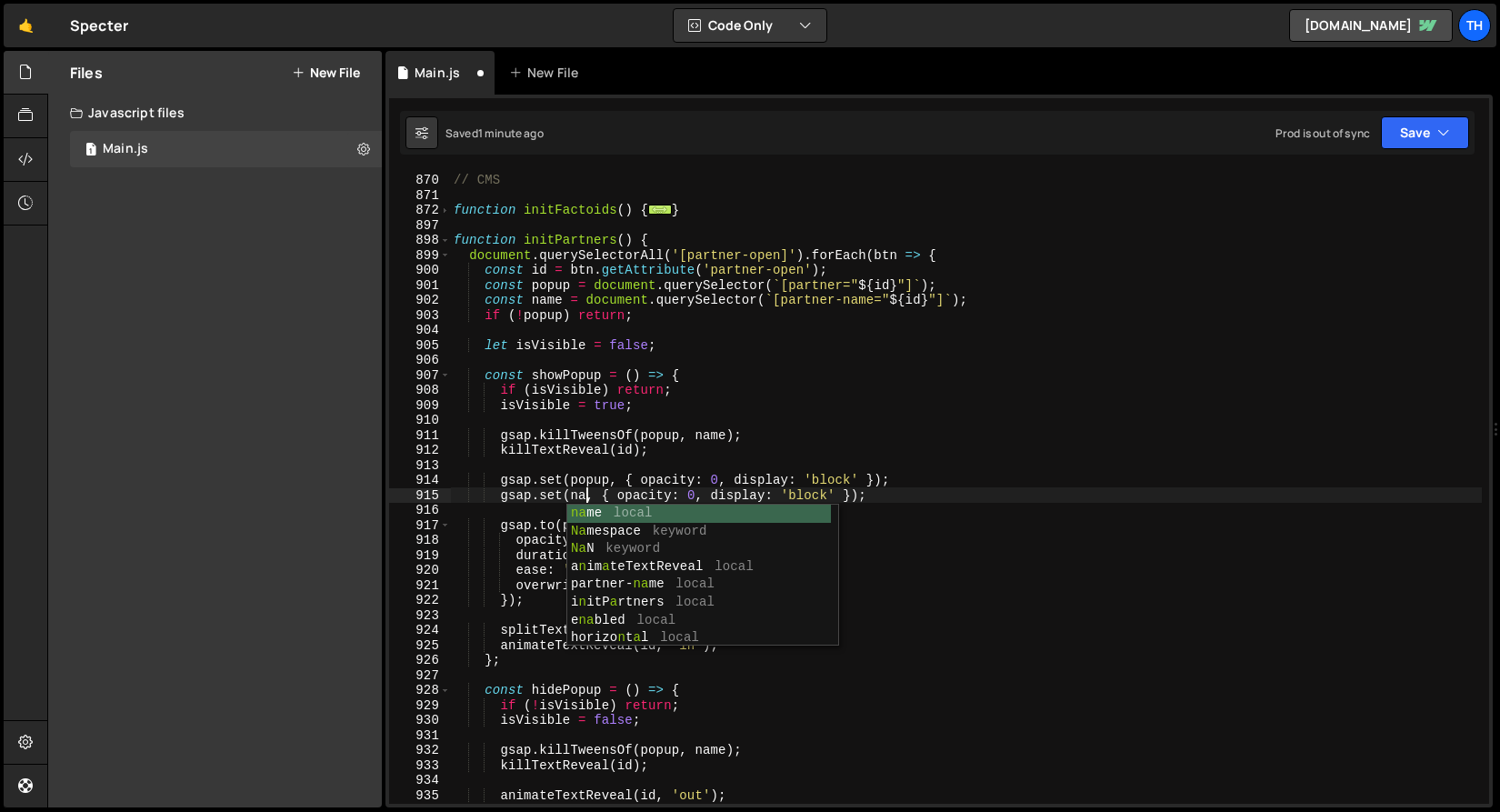
scroll to position [0, 10]
type textarea "gsap.set(name, { opacity: 0, display: 'block' });"
click at [699, 462] on div "// CMS function initFactoids ( ) { ... } function initPartners ( ) { document .…" at bounding box center [966, 489] width 1032 height 663
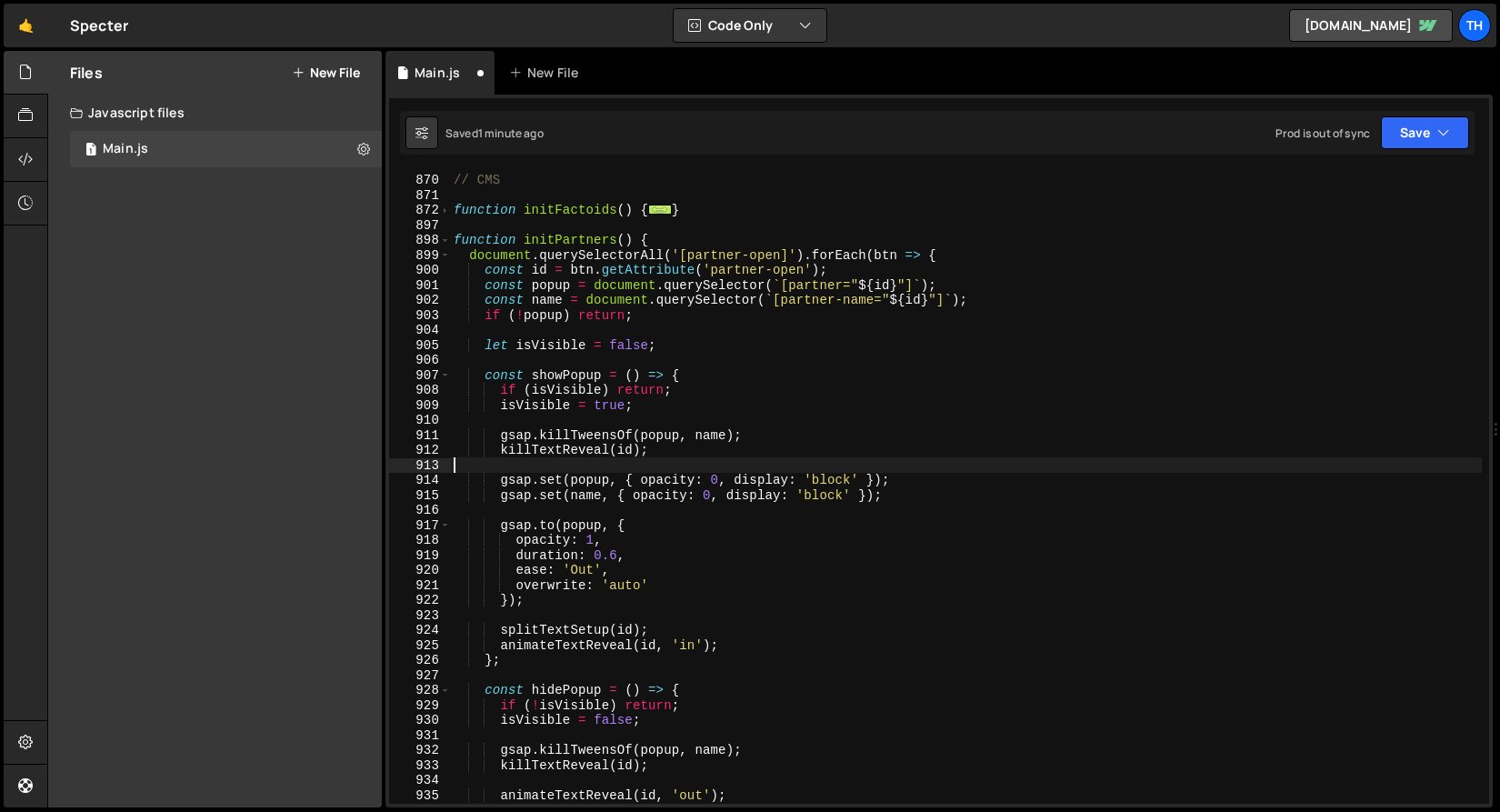
scroll to position [0, 0]
click at [668, 496] on div "// CMS function initFactoids ( ) { ... } function initPartners ( ) { document .…" at bounding box center [966, 489] width 1032 height 663
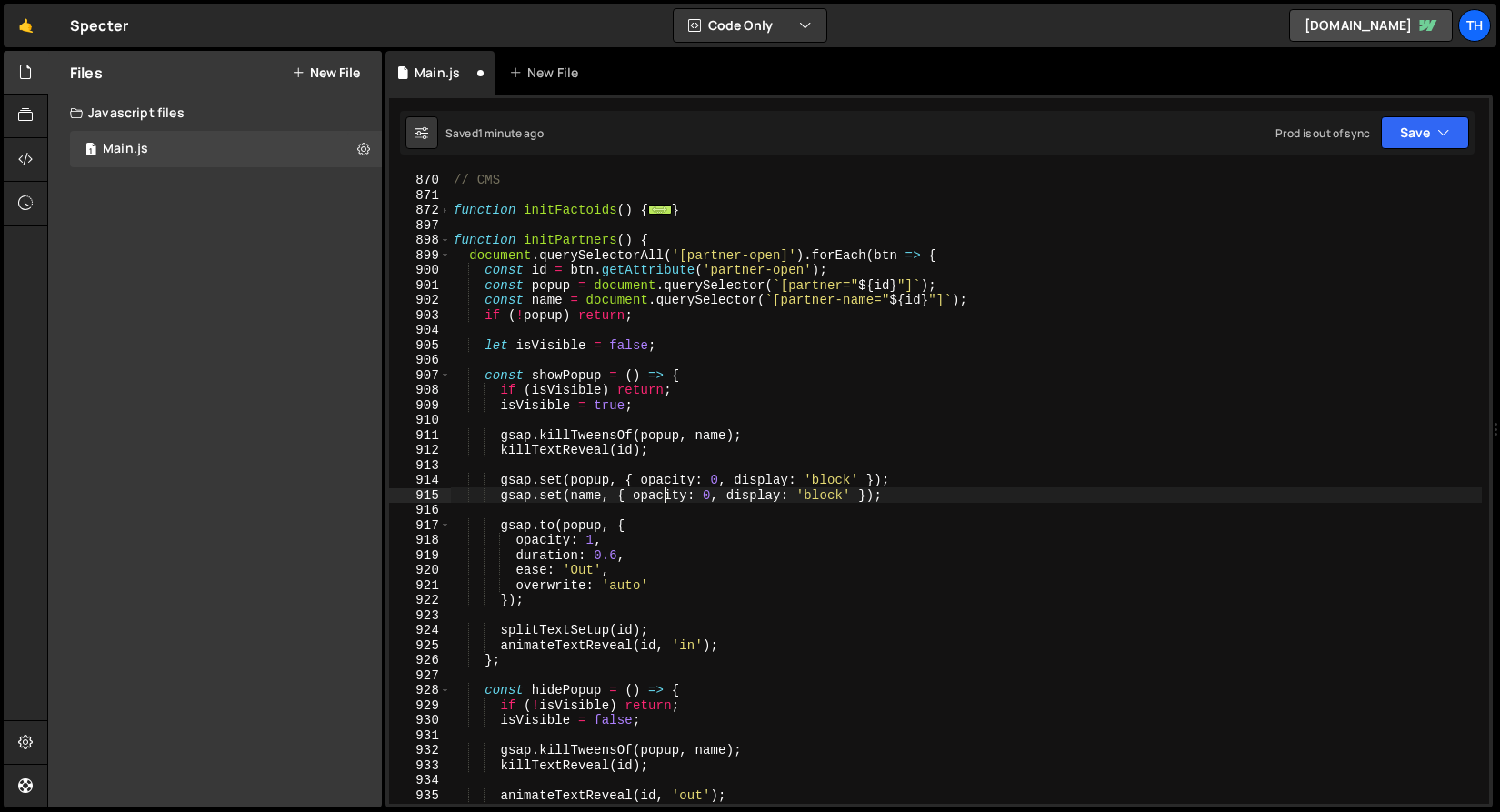
click at [668, 496] on div "// CMS function initFactoids ( ) { ... } function initPartners ( ) { document .…" at bounding box center [966, 489] width 1032 height 663
click at [726, 500] on div "// CMS function initFactoids ( ) { ... } function initPartners ( ) { document .…" at bounding box center [966, 489] width 1032 height 663
drag, startPoint x: 815, startPoint y: 499, endPoint x: 952, endPoint y: 498, distance: 137.0
click at [952, 498] on div "// CMS function initFactoids ( ) { ... } function initPartners ( ) { document .…" at bounding box center [966, 489] width 1032 height 663
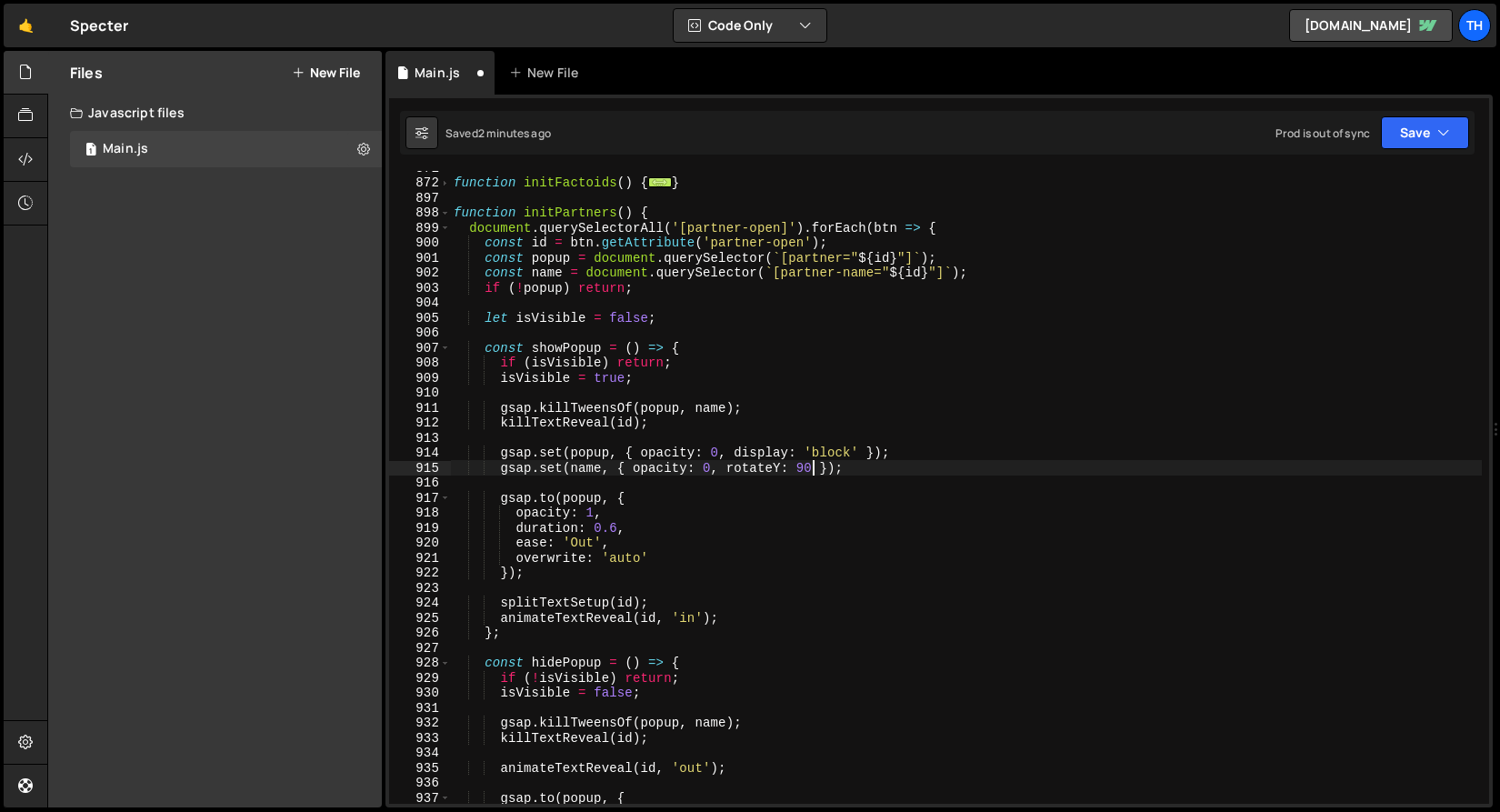
scroll to position [831, 0]
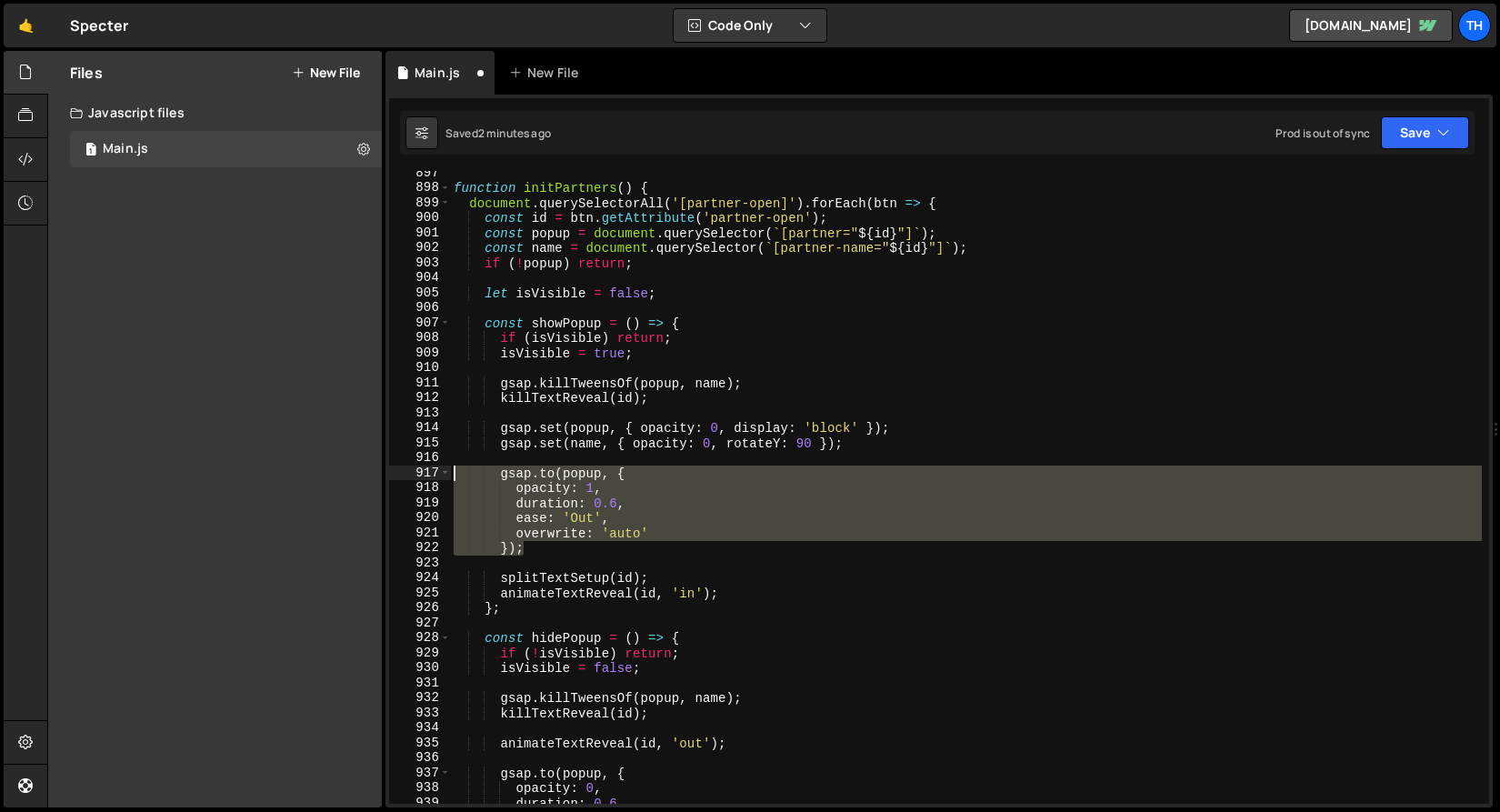
drag, startPoint x: 566, startPoint y: 554, endPoint x: 422, endPoint y: 476, distance: 163.8
click at [422, 476] on div "gsap.set(name, { opacity: 0, rotateY: 90 }); 897 898 899 900 901 902 903 904 90…" at bounding box center [939, 487] width 1100 height 633
type textarea "});"
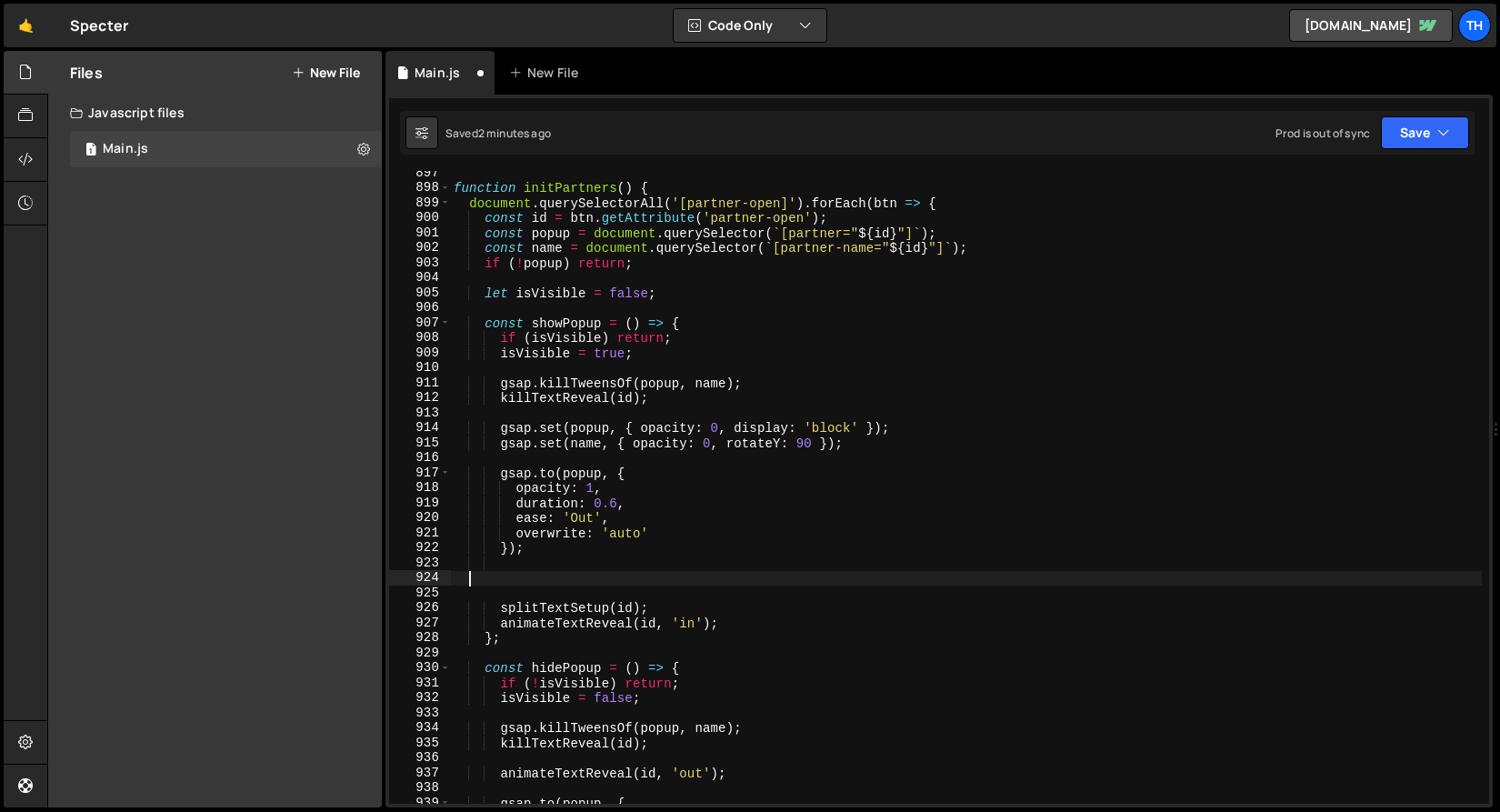
scroll to position [0, 0]
paste textarea "});"
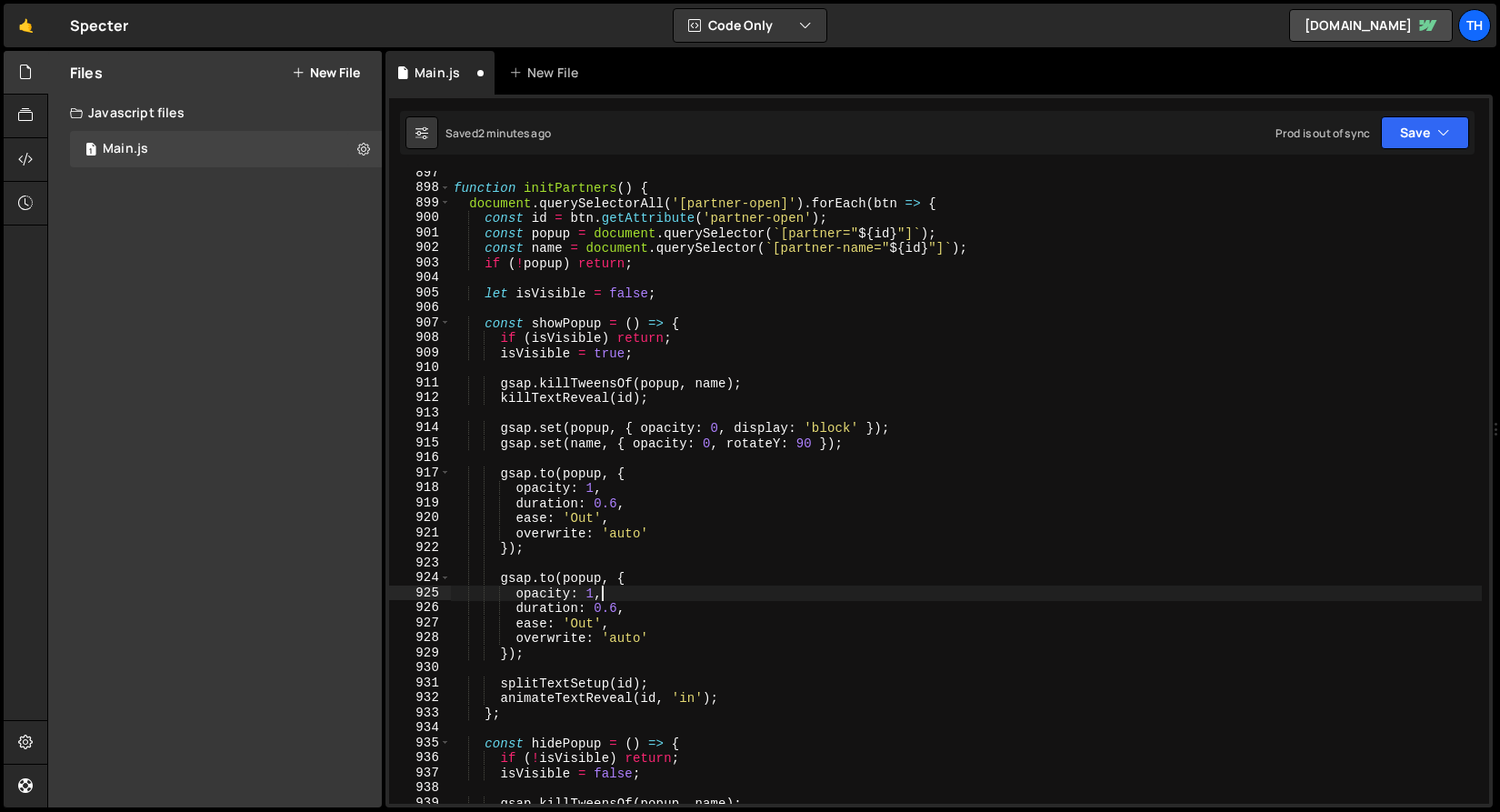
click at [630, 600] on div "function initPartners ( ) { document . querySelectorAll ( '[partner-open]' ) . …" at bounding box center [966, 497] width 1032 height 663
drag, startPoint x: 636, startPoint y: 611, endPoint x: 387, endPoint y: 609, distance: 249.0
click at [387, 609] on div "1 Type cmd + s to save your Javascript file. הההההההההההההההההההההההההההההההההה…" at bounding box center [939, 450] width 1108 height 712
paste textarea "delay: 0.2"
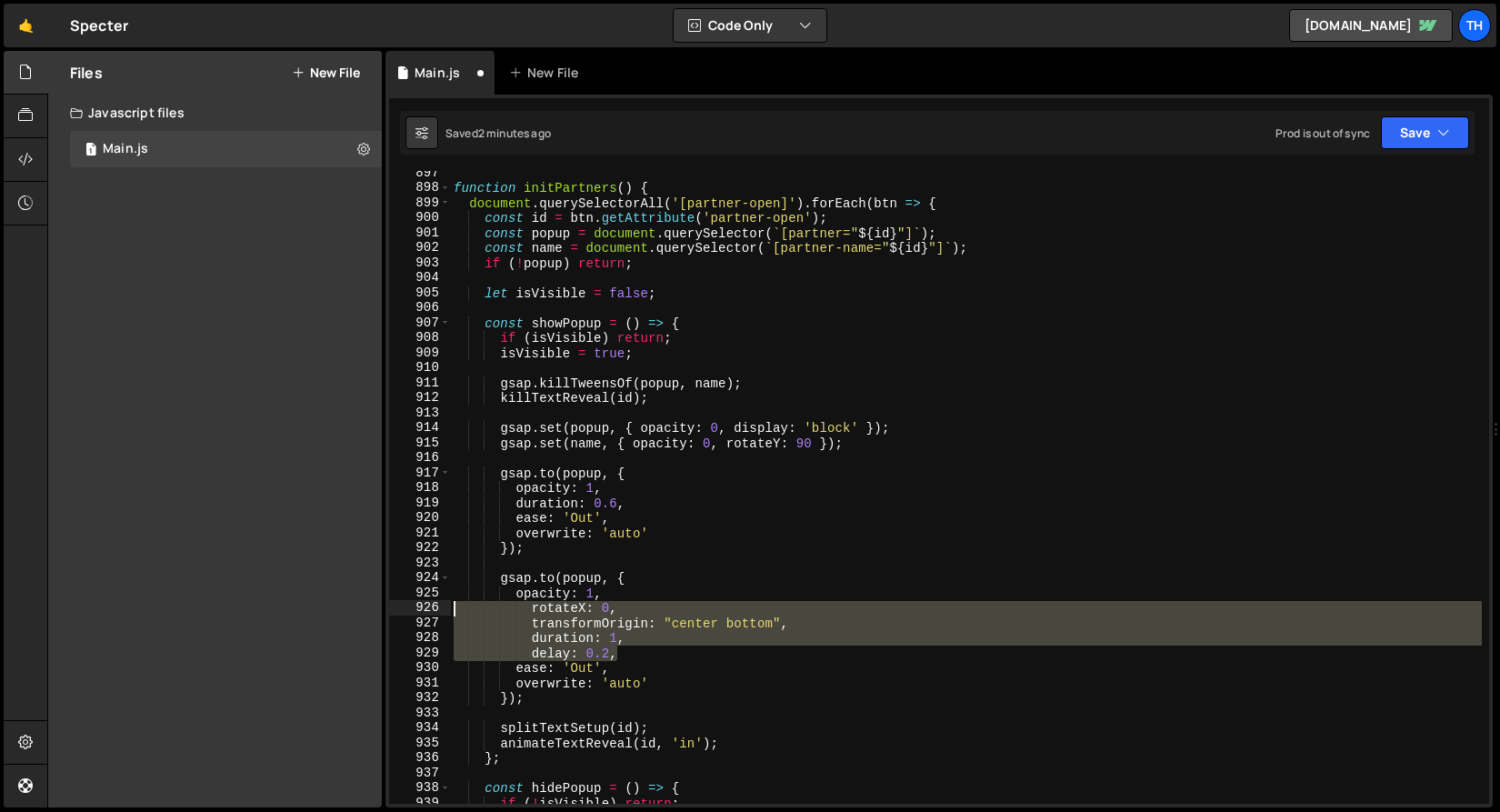
drag, startPoint x: 631, startPoint y: 660, endPoint x: 432, endPoint y: 610, distance: 205.2
click at [432, 610] on div "delay: 0.2, 897 898 899 900 901 902 903 904 905 906 907 908 909 910 911 912 913…" at bounding box center [939, 487] width 1100 height 633
click at [620, 647] on div "function initPartners ( ) { document . querySelectorAll ( '[partner-open]' ) . …" at bounding box center [966, 487] width 1032 height 633
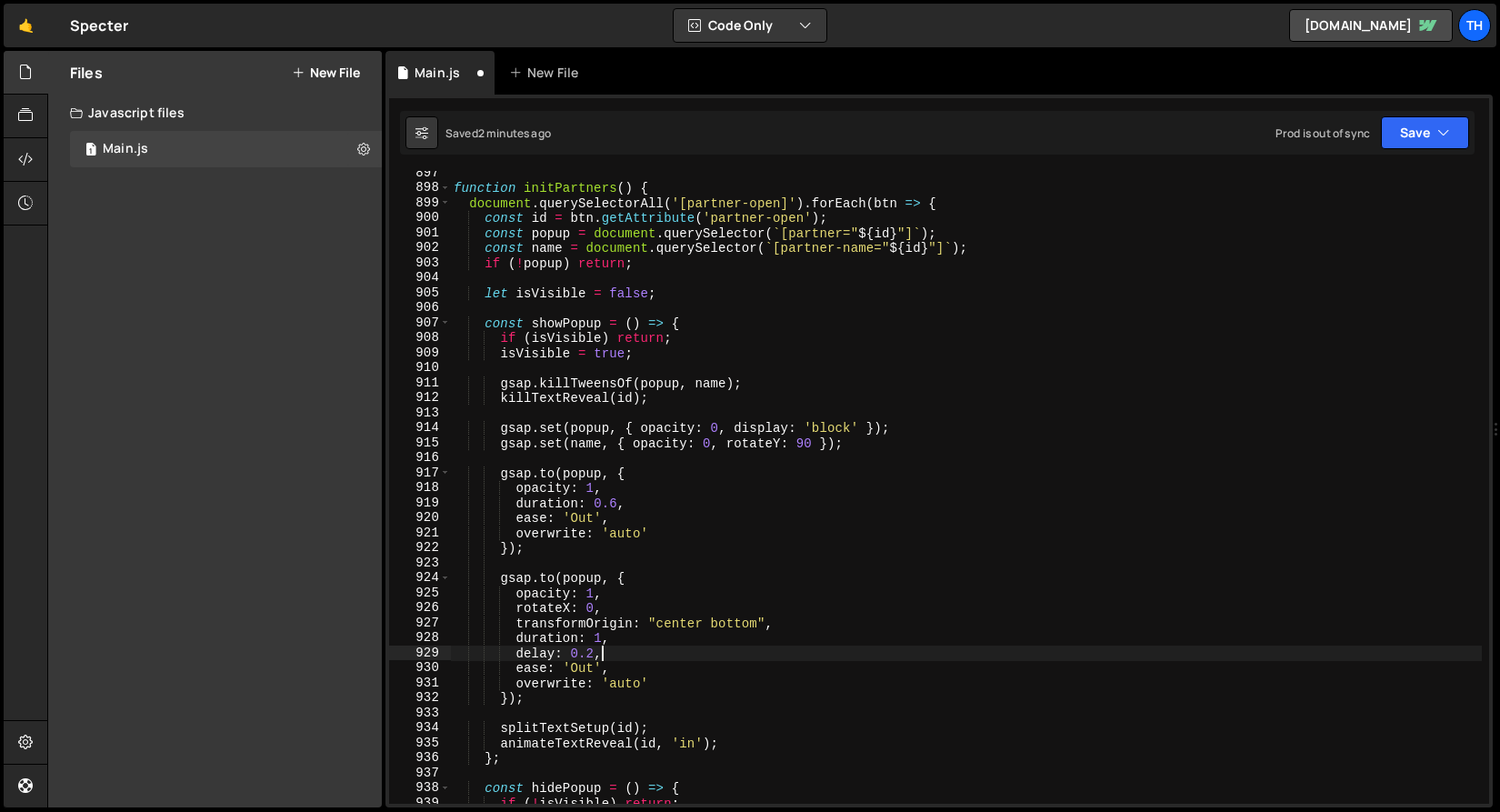
click at [780, 444] on div "function initPartners ( ) { document . querySelectorAll ( '[partner-open]' ) . …" at bounding box center [966, 497] width 1032 height 663
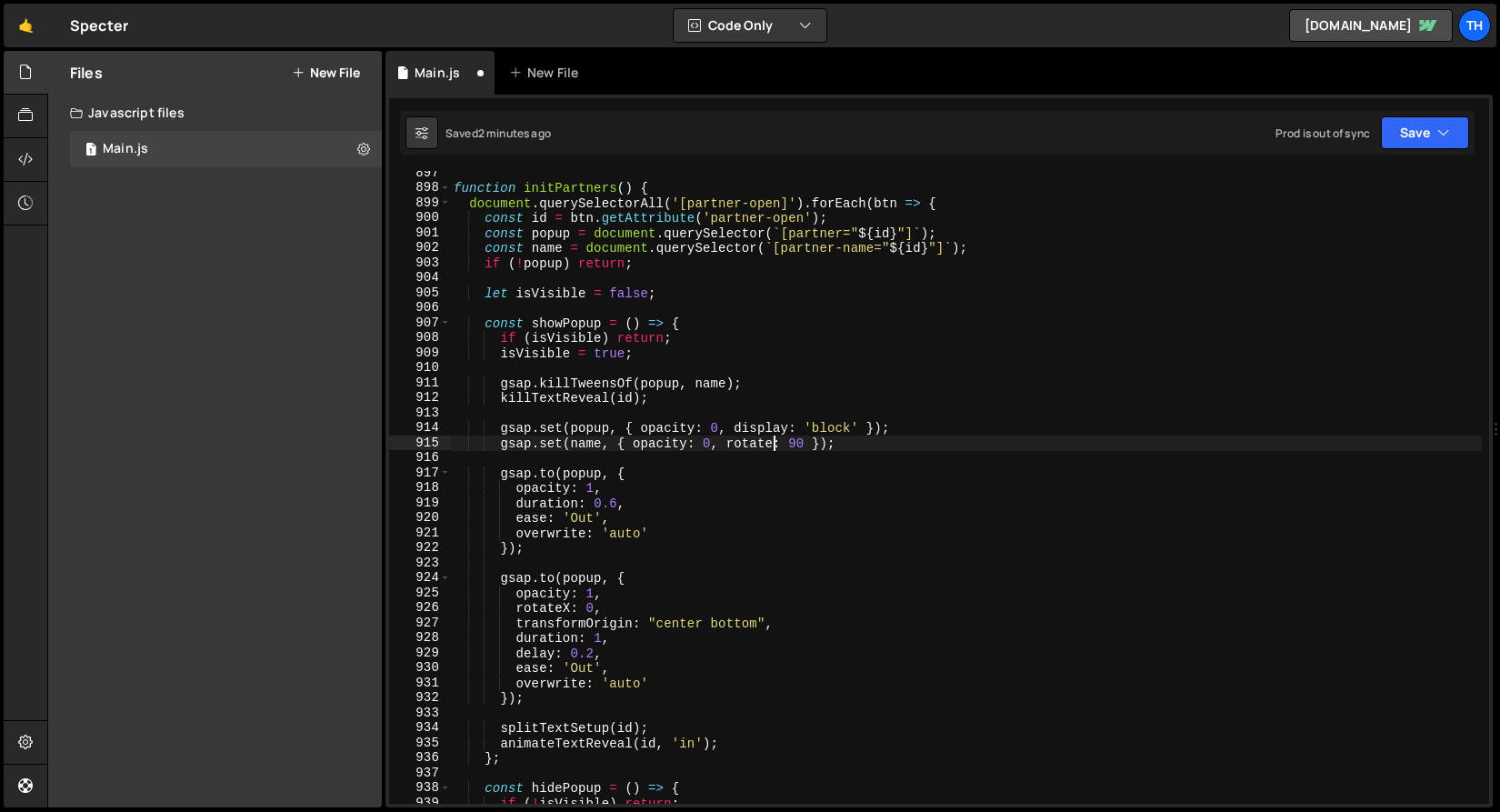
scroll to position [0, 23]
click at [579, 597] on div "function initPartners ( ) { document . querySelectorAll ( '[partner-open]' ) . …" at bounding box center [966, 497] width 1032 height 663
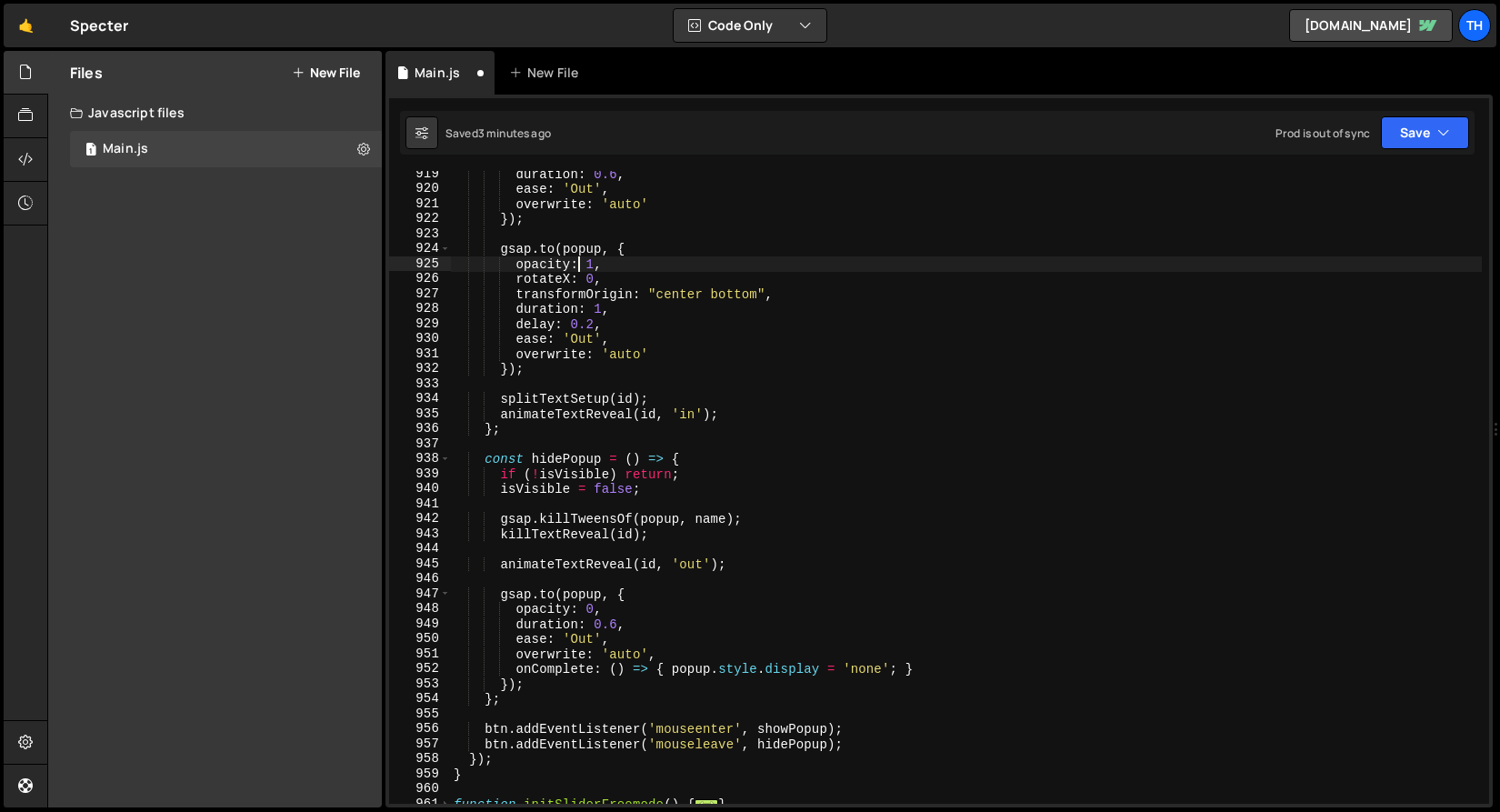
scroll to position [1160, 0]
click at [585, 246] on div "duration : 0.6 , ease : 'Out' , overwrite : 'auto' }) ; gsap . to ( popup , { o…" at bounding box center [966, 498] width 1032 height 663
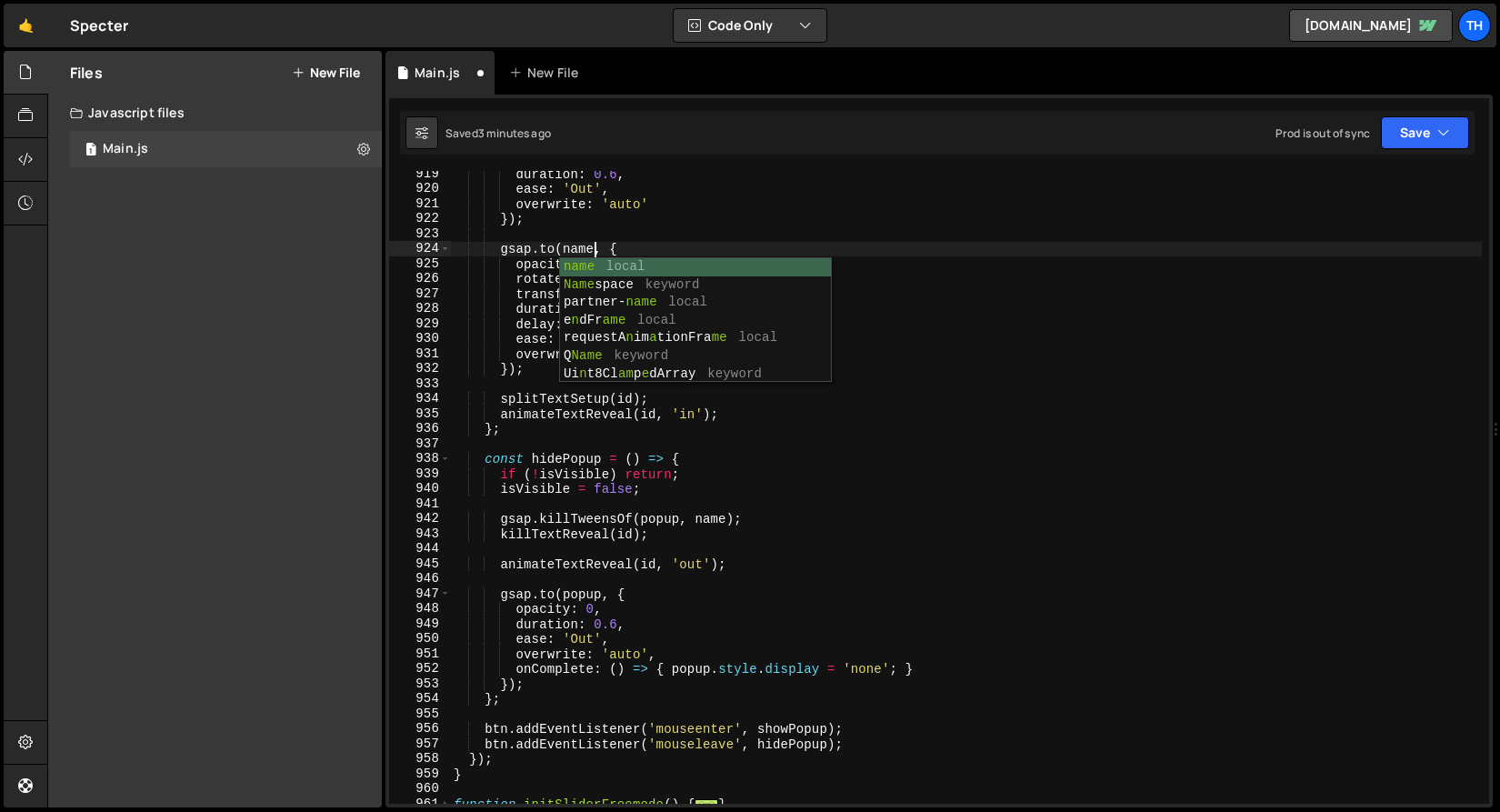
click at [574, 226] on div "duration : 0.6 , ease : 'Out' , overwrite : 'auto' }) ; gsap . to ( name , { op…" at bounding box center [966, 498] width 1032 height 663
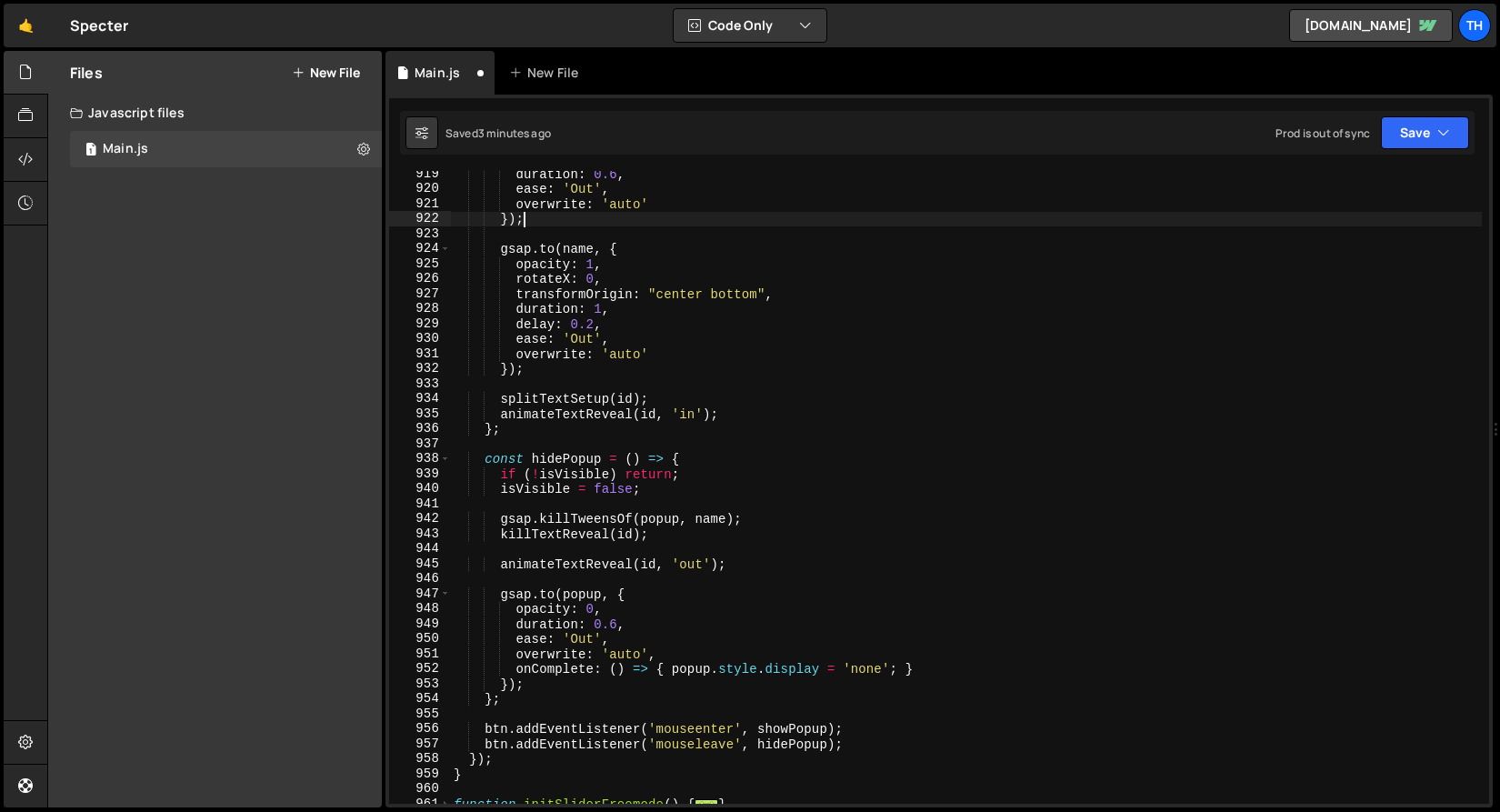
scroll to position [0, 4]
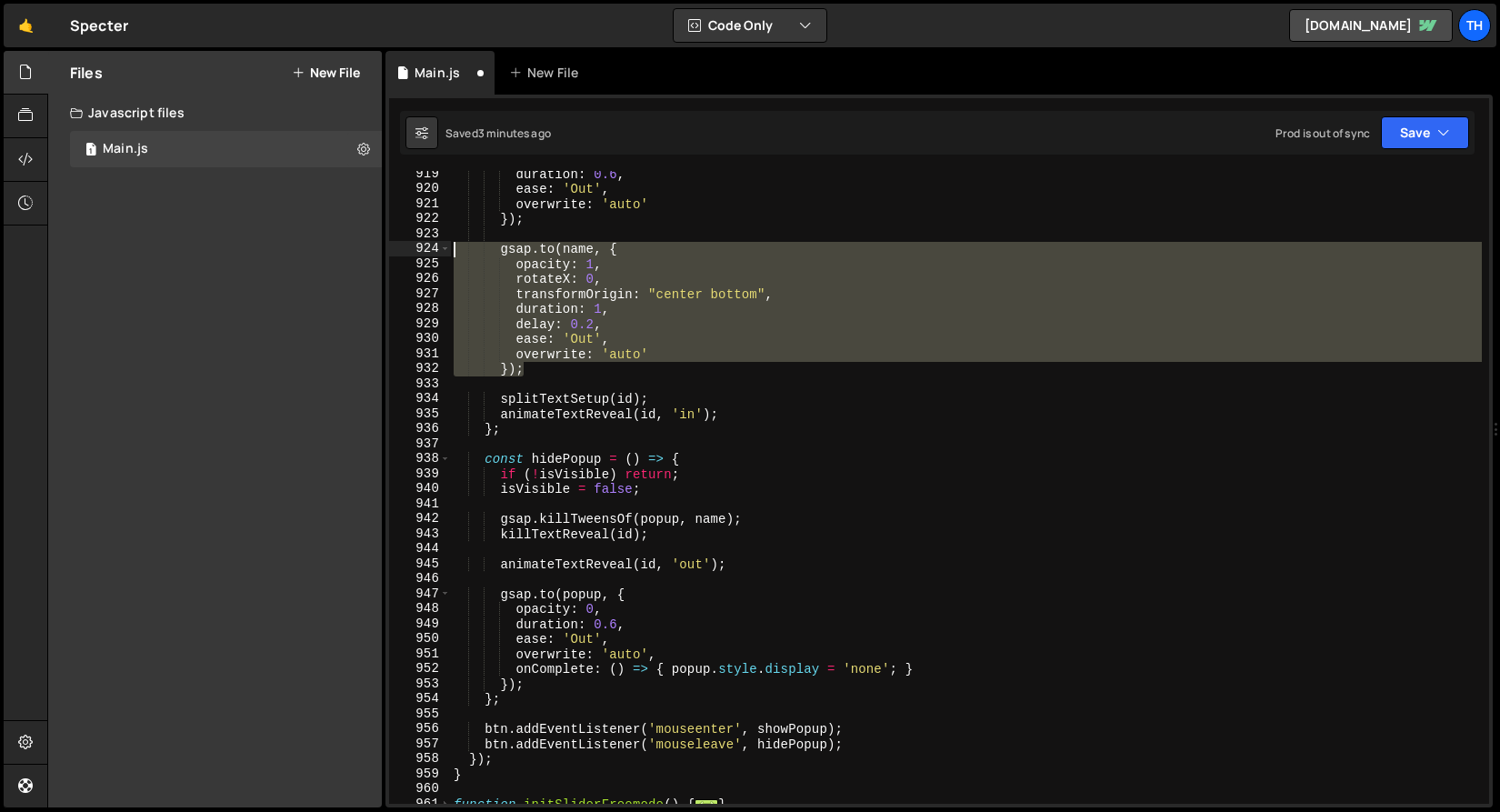
drag, startPoint x: 542, startPoint y: 372, endPoint x: 265, endPoint y: 251, distance: 302.3
click at [265, 251] on div "Files New File Create your first file Get started by starting a Javascript or C…" at bounding box center [774, 430] width 1453 height 758
type textarea "gsap.to(name, { opacity: 1,"
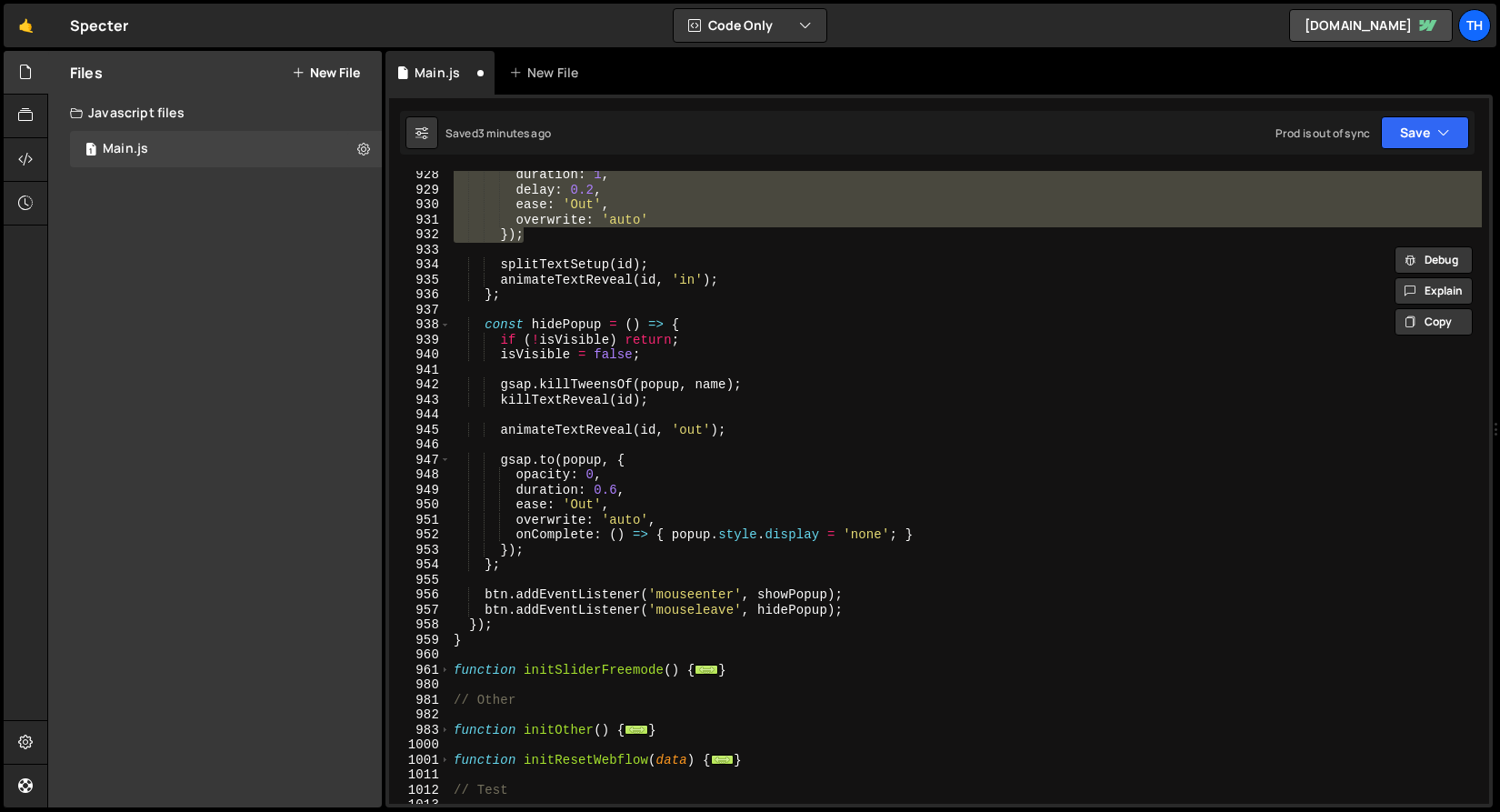
scroll to position [1301, 0]
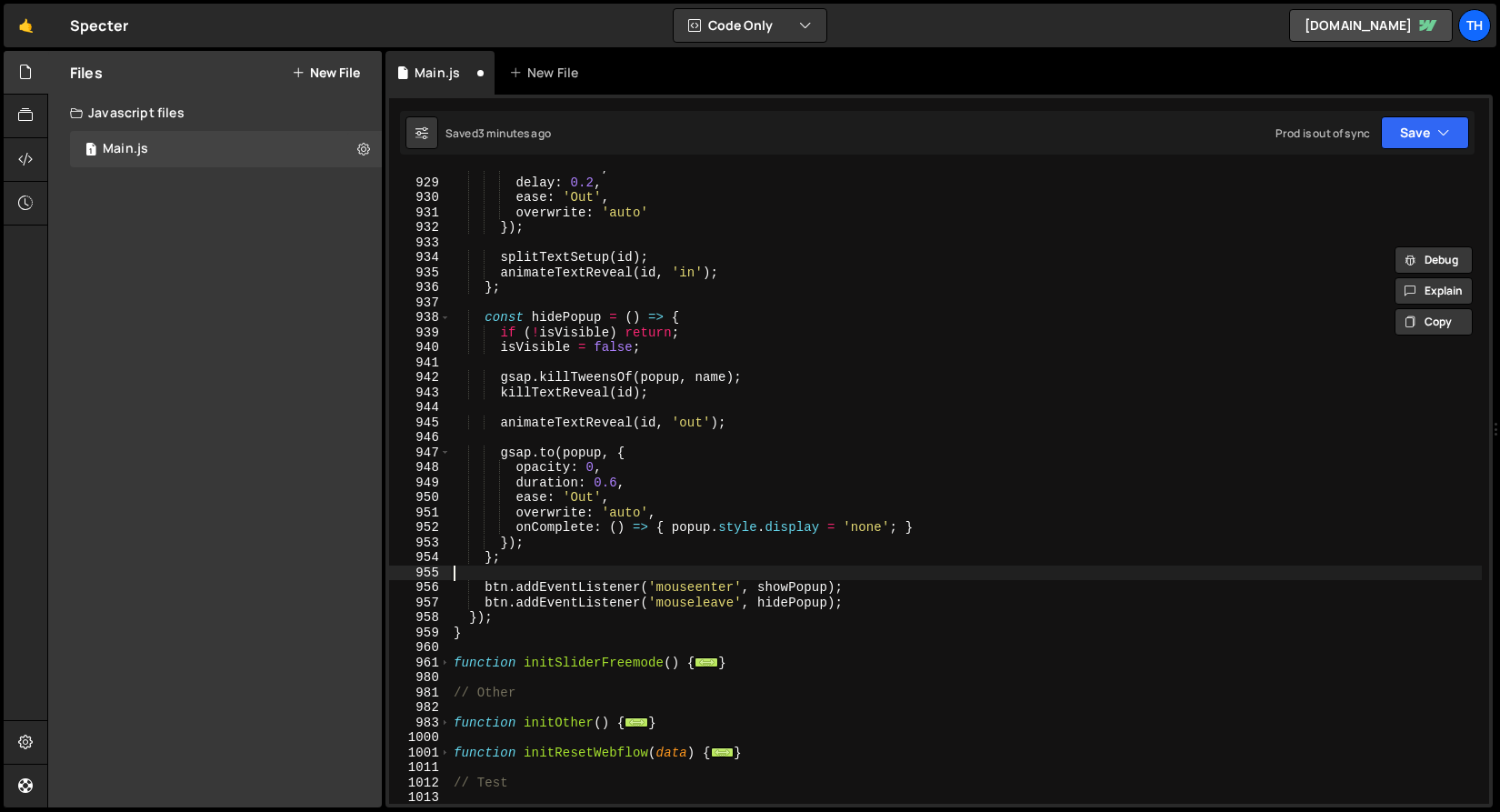
click at [564, 571] on div "duration : 1 , delay : 0.2 , ease : 'Out' , overwrite : 'auto' }) ; splitTextSe…" at bounding box center [966, 491] width 1032 height 663
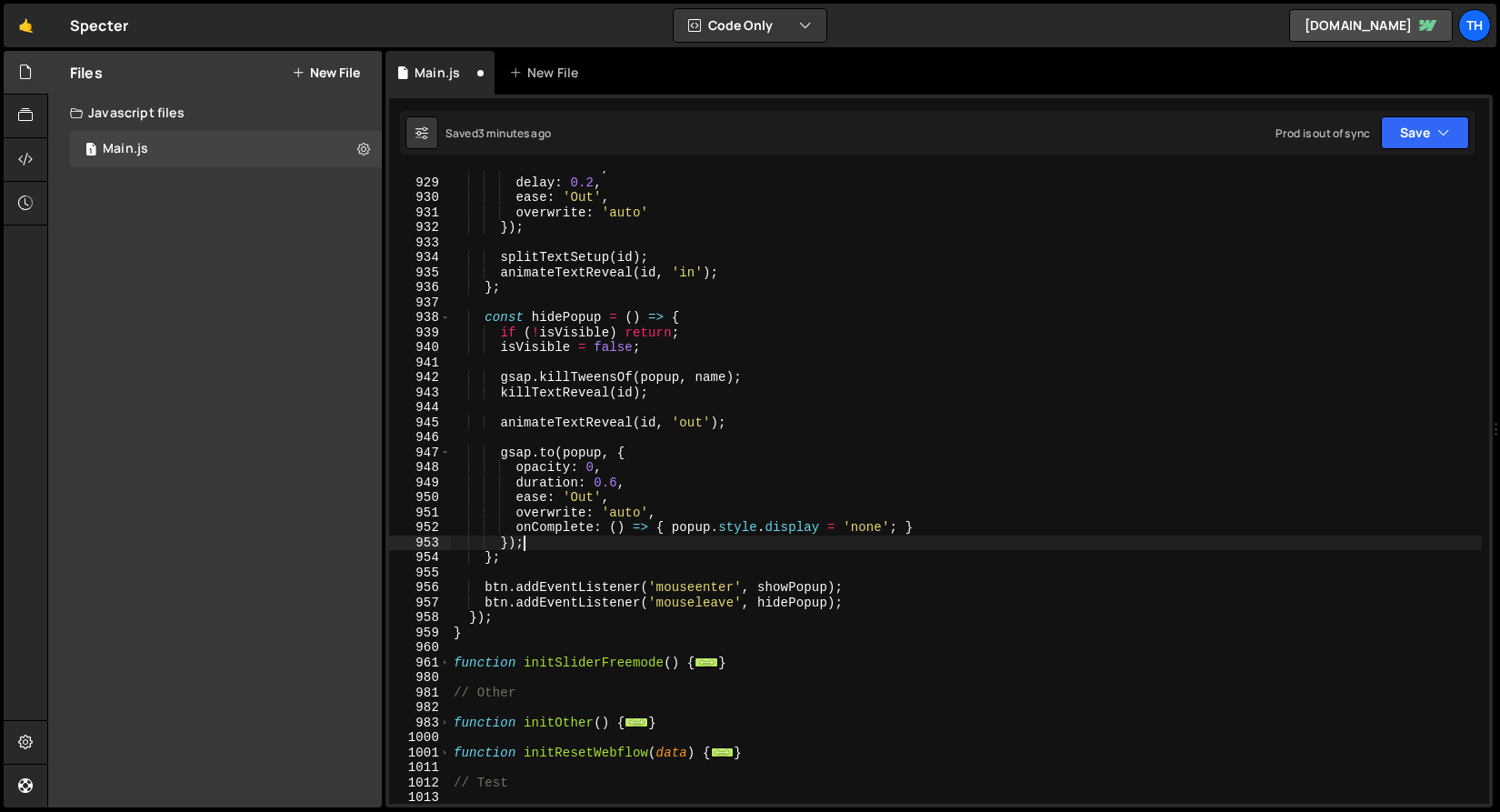
click at [564, 538] on div "duration : 1 , delay : 0.2 , ease : 'Out' , overwrite : 'auto' }) ; splitTextSe…" at bounding box center [966, 491] width 1032 height 663
type textarea "});"
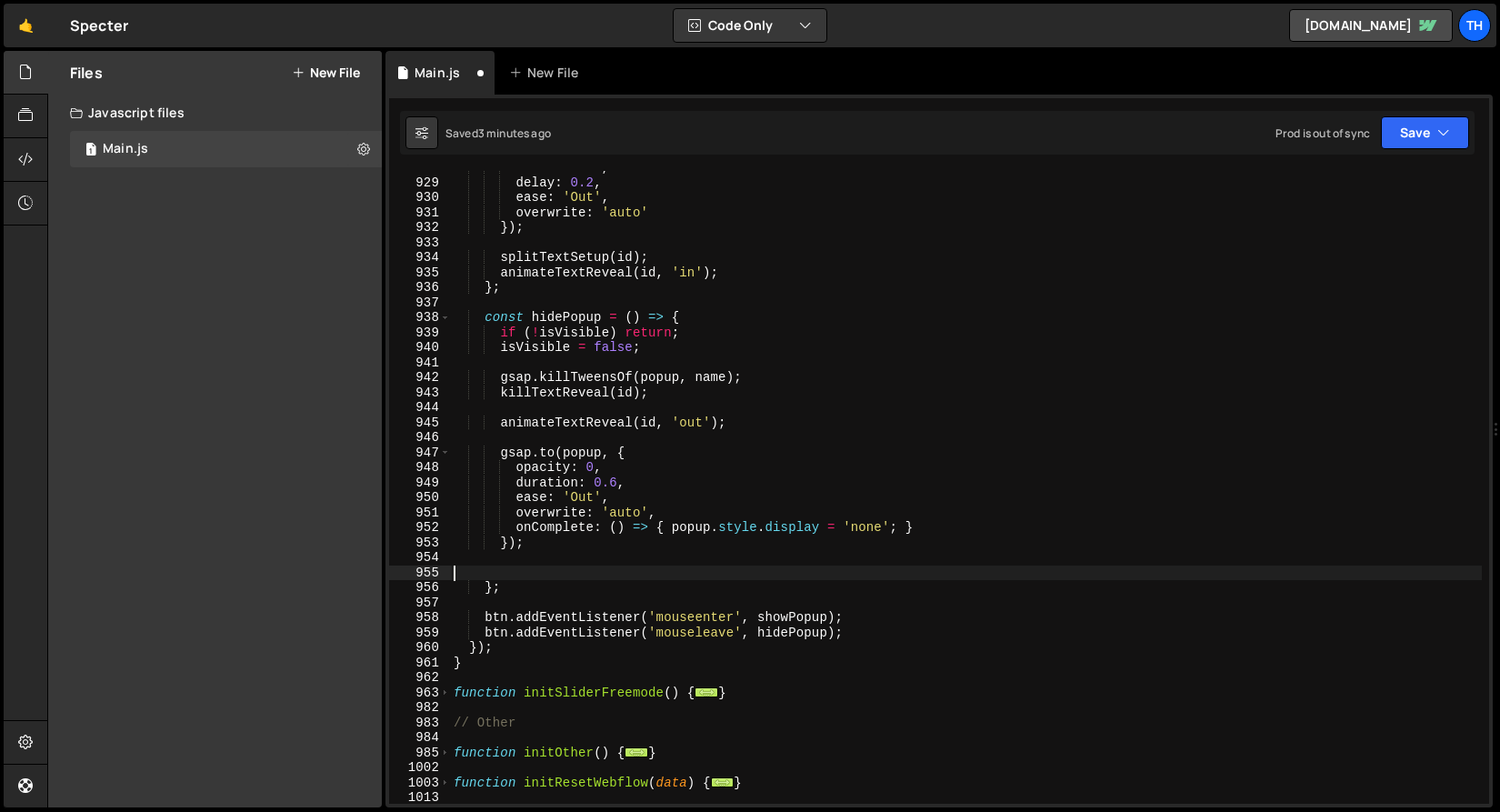
paste textarea "});"
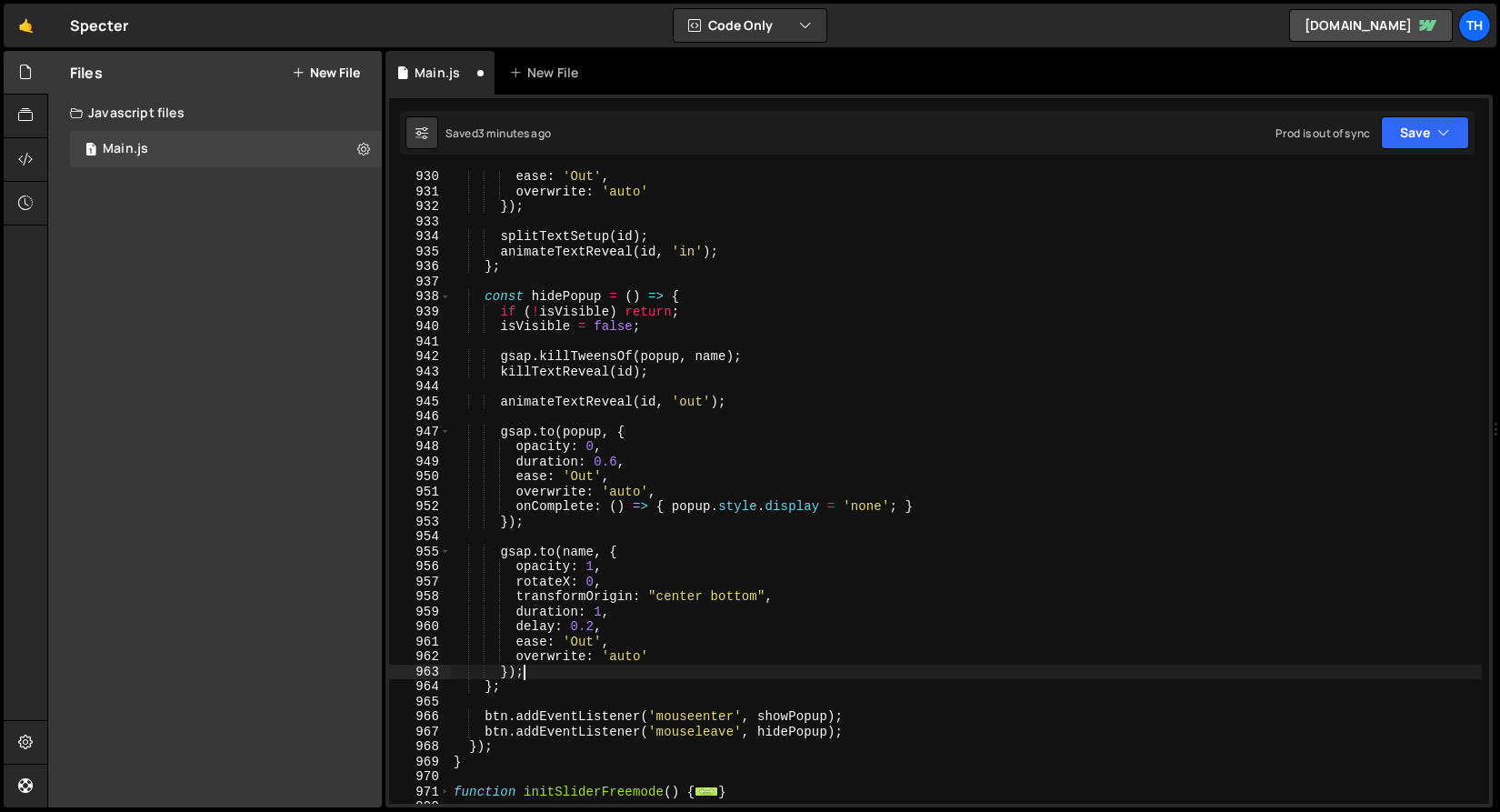
scroll to position [1327, 0]
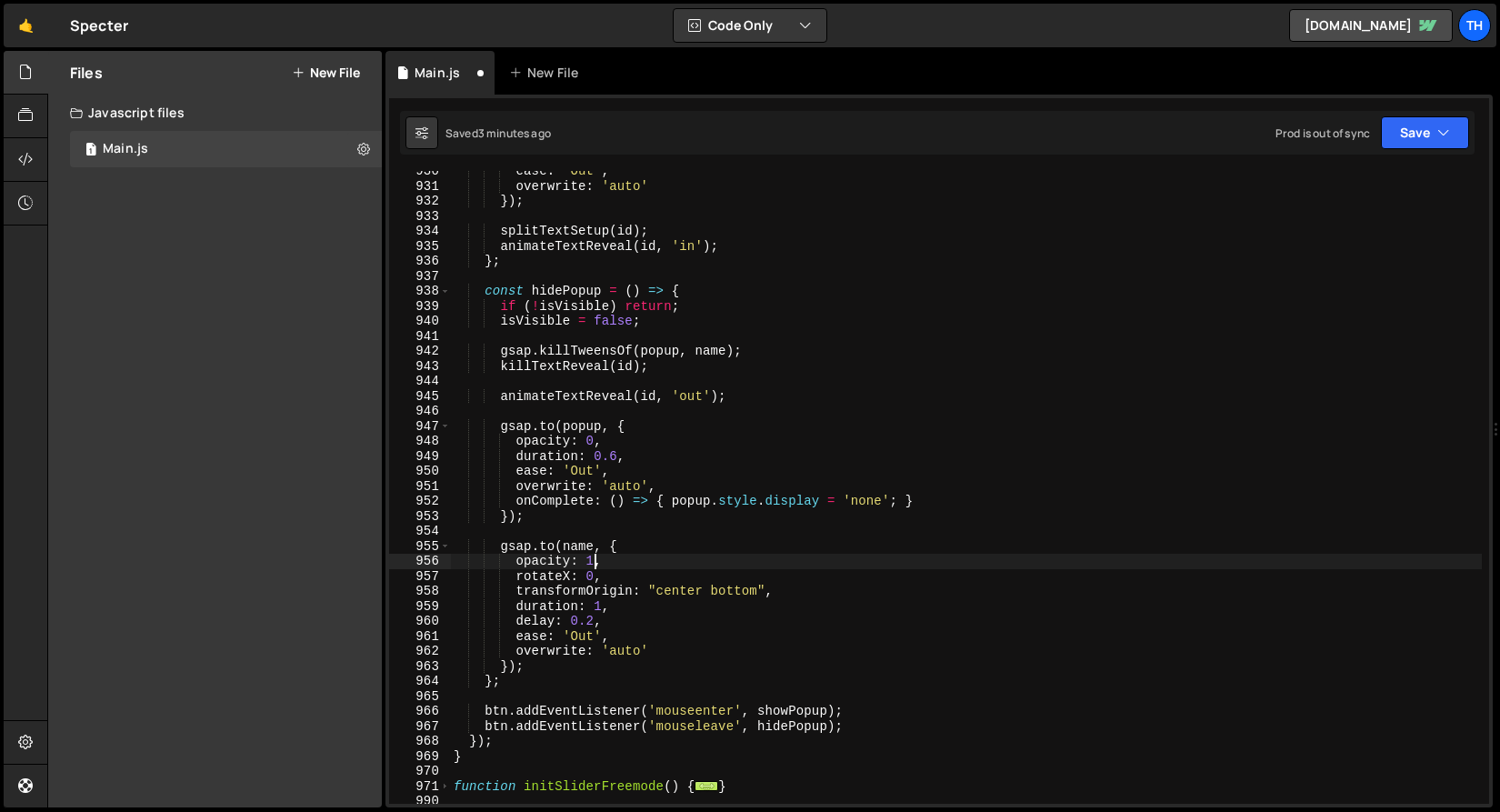
click at [591, 559] on div "ease : 'Out' , overwrite : 'auto' }) ; splitTextSetup ( id ) ; animateTextRevea…" at bounding box center [966, 495] width 1032 height 663
click at [590, 501] on div "ease : 'Out' , overwrite : 'auto' }) ; splitTextSetup ( id ) ; animateTextRevea…" at bounding box center [966, 495] width 1032 height 663
click at [592, 580] on div "ease : 'Out' , overwrite : 'auto' }) ; splitTextSetup ( id ) ; animateTextRevea…" at bounding box center [966, 495] width 1032 height 663
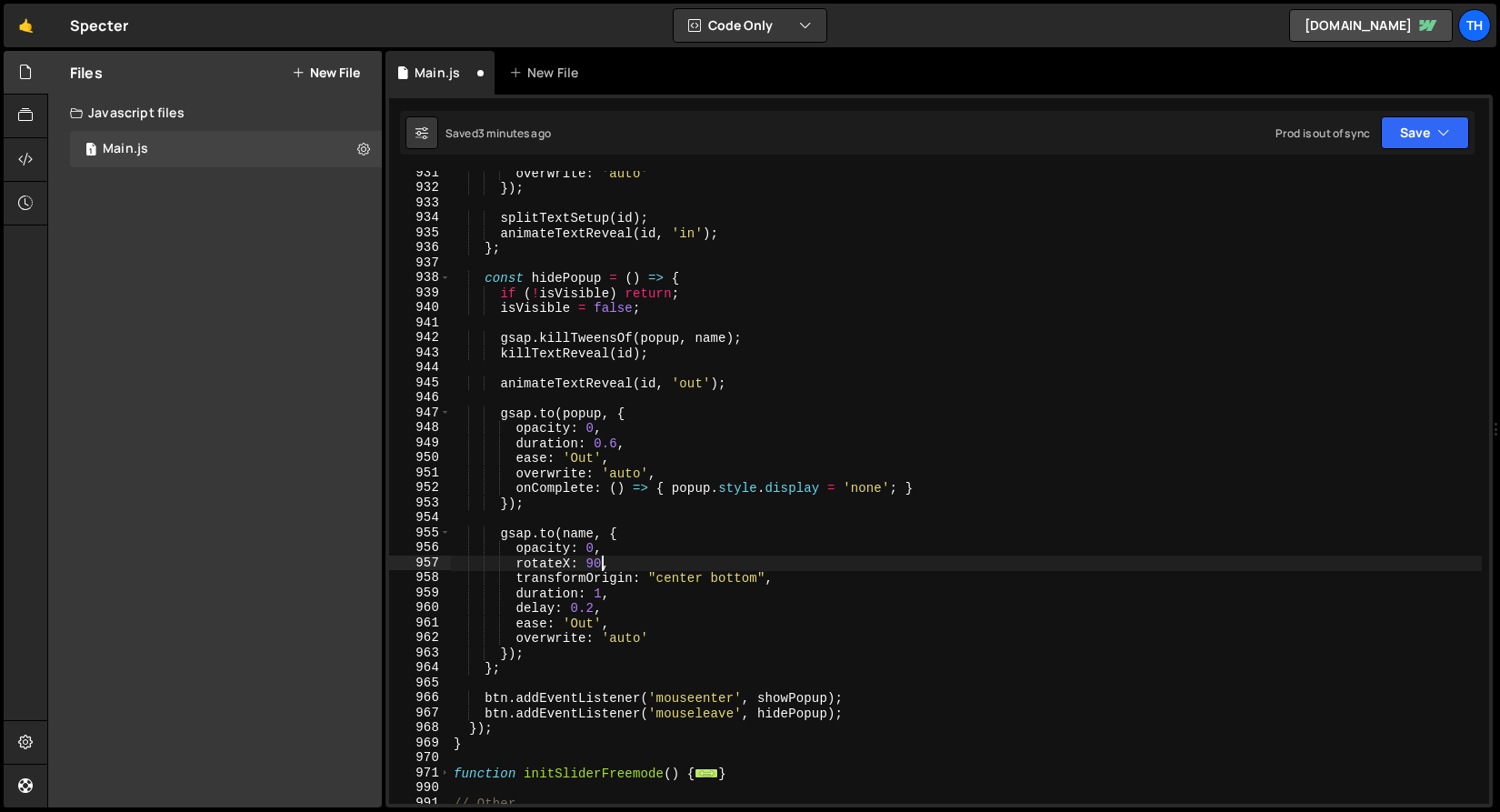
scroll to position [1358, 0]
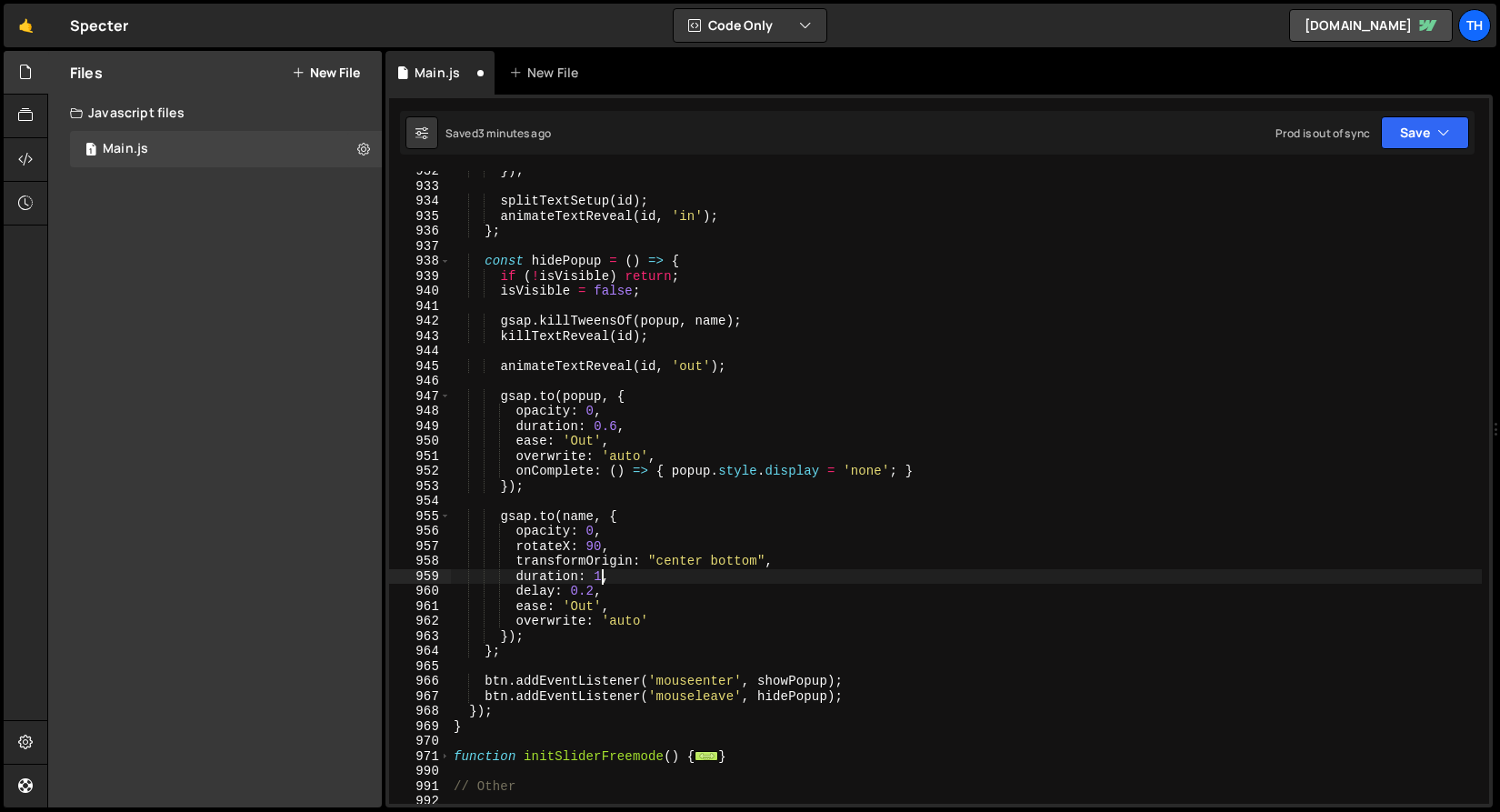
click at [602, 579] on div "}) ; splitTextSetup ( id ) ; animateTextReveal ( id , 'in' ) ; } ; const hidePo…" at bounding box center [966, 495] width 1032 height 663
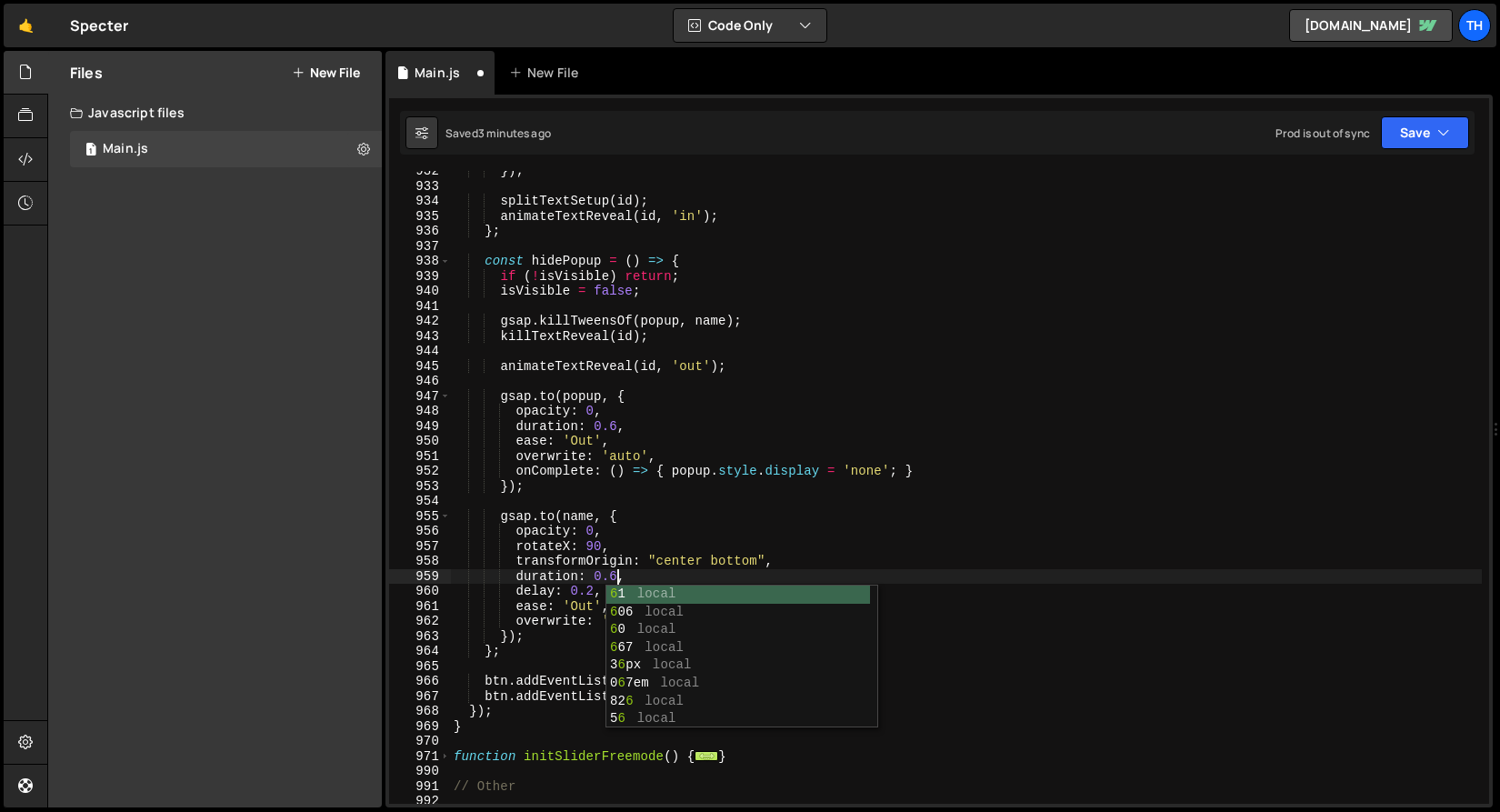
click at [550, 537] on div "}) ; splitTextSetup ( id ) ; animateTextReveal ( id , 'in' ) ; } ; const hidePo…" at bounding box center [966, 495] width 1032 height 663
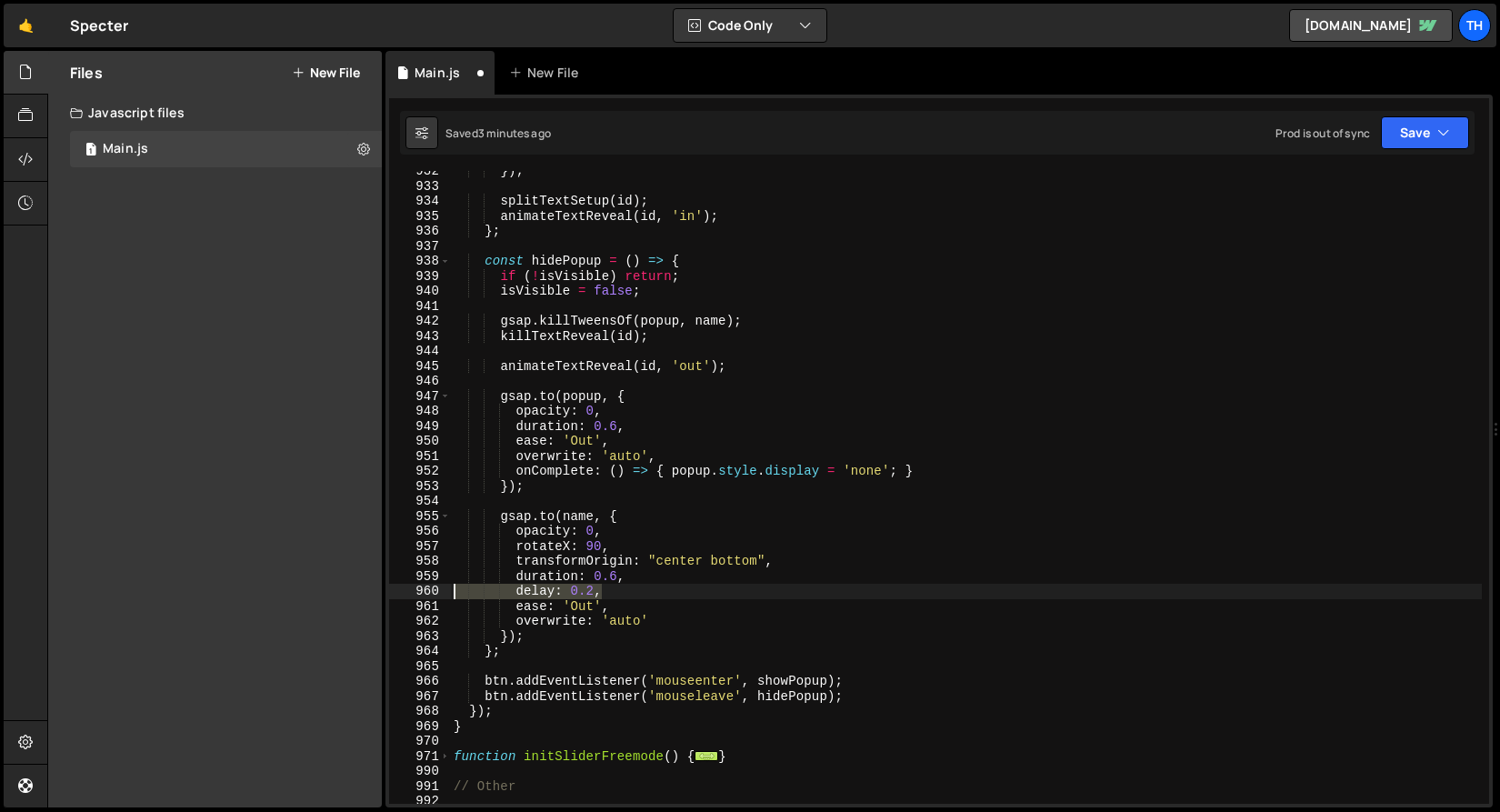
drag, startPoint x: 607, startPoint y: 595, endPoint x: 378, endPoint y: 595, distance: 229.0
click at [378, 595] on div "Files New File Create your first file Get started by starting a Javascript or C…" at bounding box center [774, 430] width 1453 height 758
type textarea "delay: 0.2,"
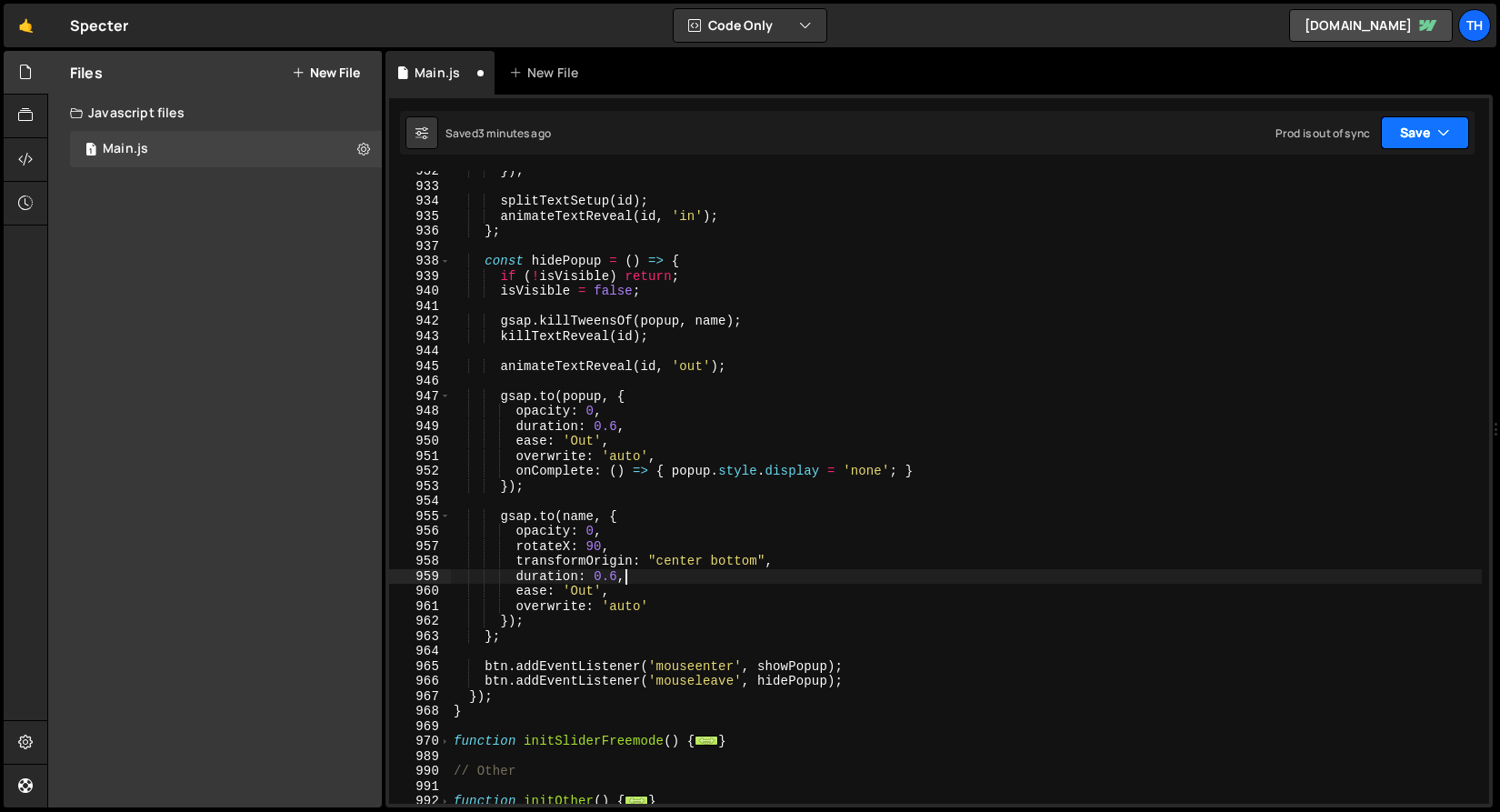
type textarea "duration: 0.6,"
click at [1401, 140] on button "Save" at bounding box center [1426, 132] width 89 height 33
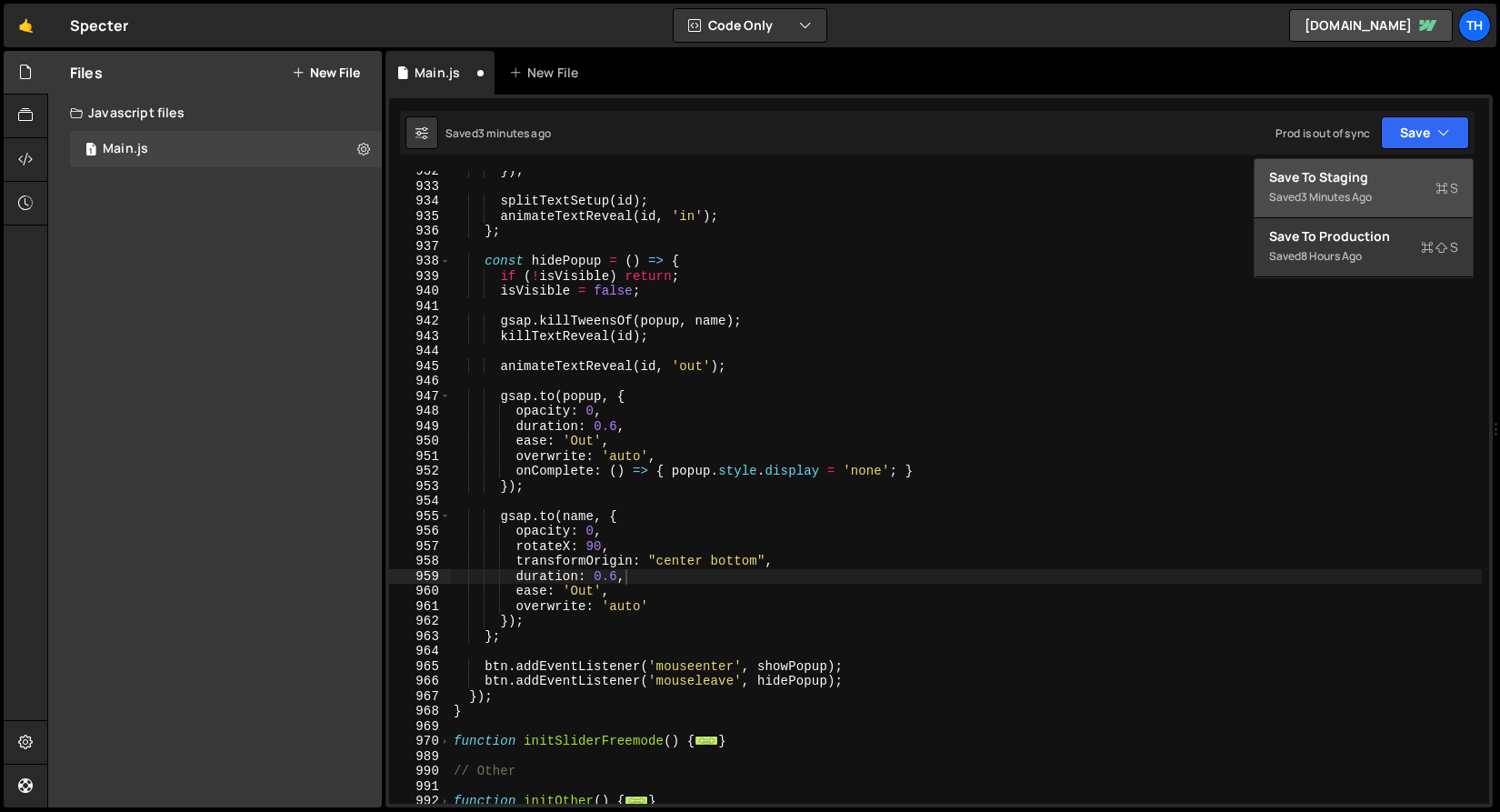
click at [1384, 169] on div "Save to Staging S" at bounding box center [1364, 177] width 189 height 18
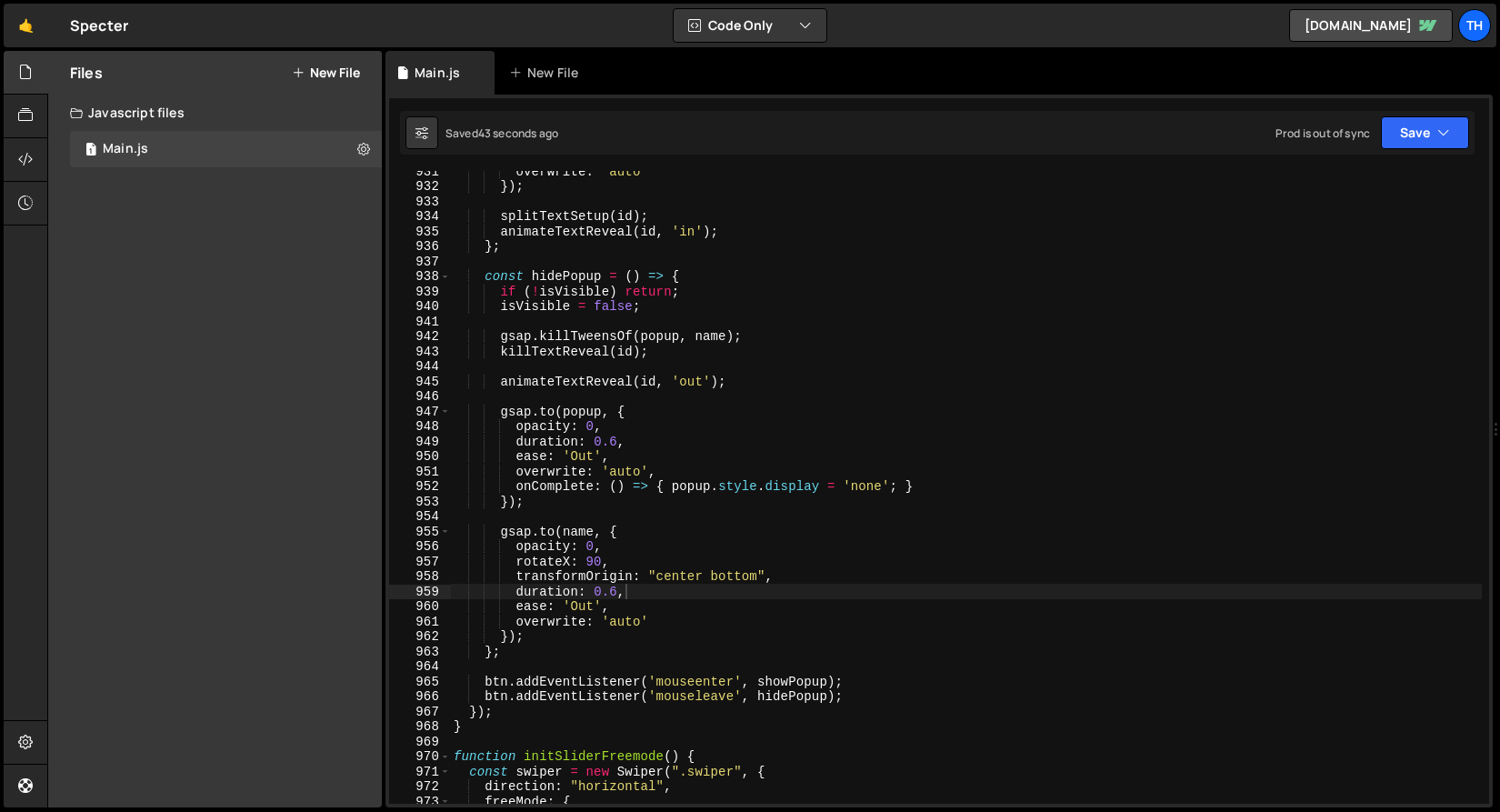
click at [573, 516] on div "overwrite : 'auto' }) ; splitTextSetup ( id ) ; animateTextReveal ( id , 'in' )…" at bounding box center [966, 495] width 1032 height 663
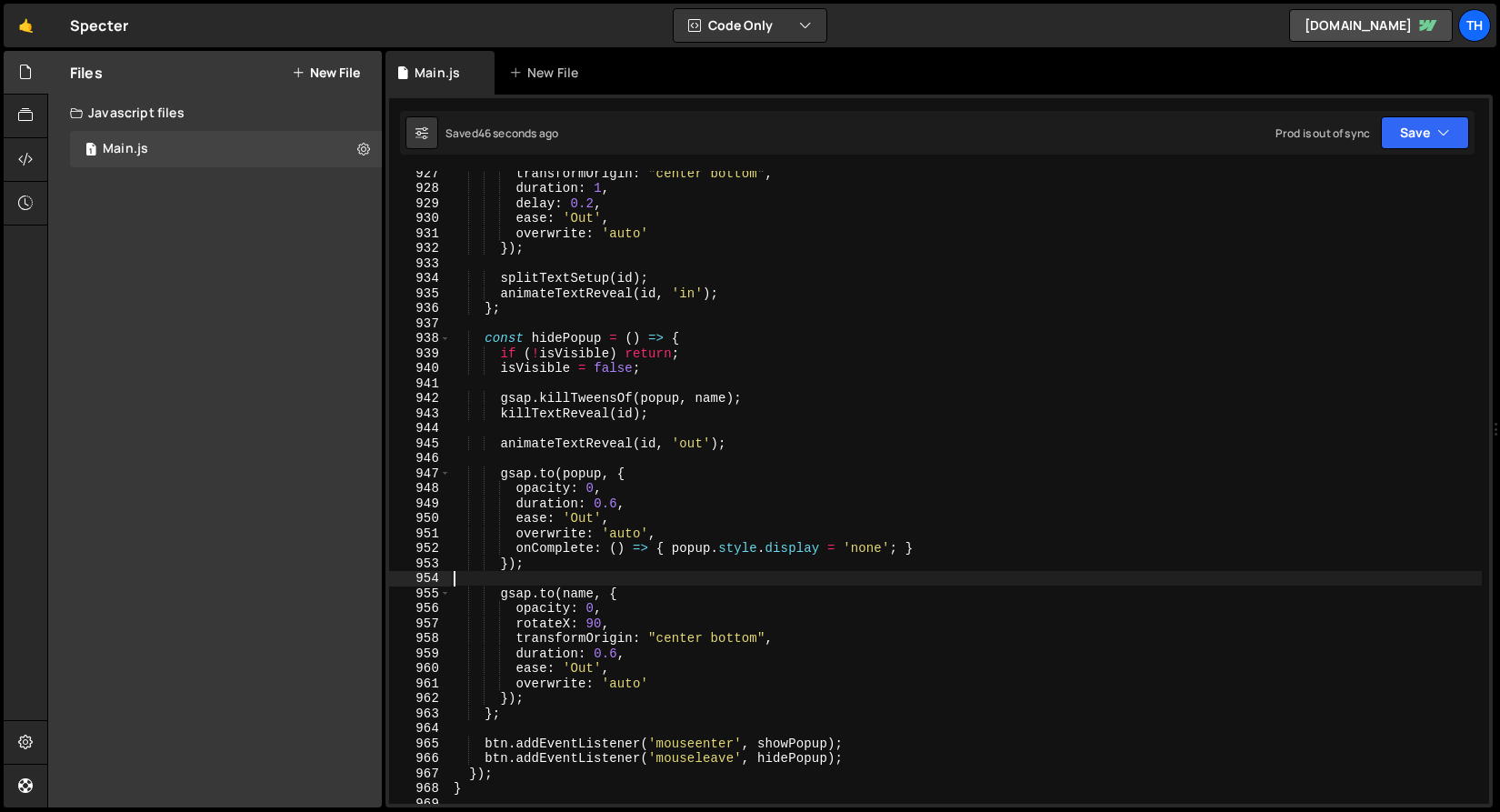
scroll to position [13911, 0]
click at [588, 623] on div "transformOrigin : "center bottom" , duration : 1 , delay : 0.2 , ease : 'Out' ,…" at bounding box center [966, 499] width 1032 height 663
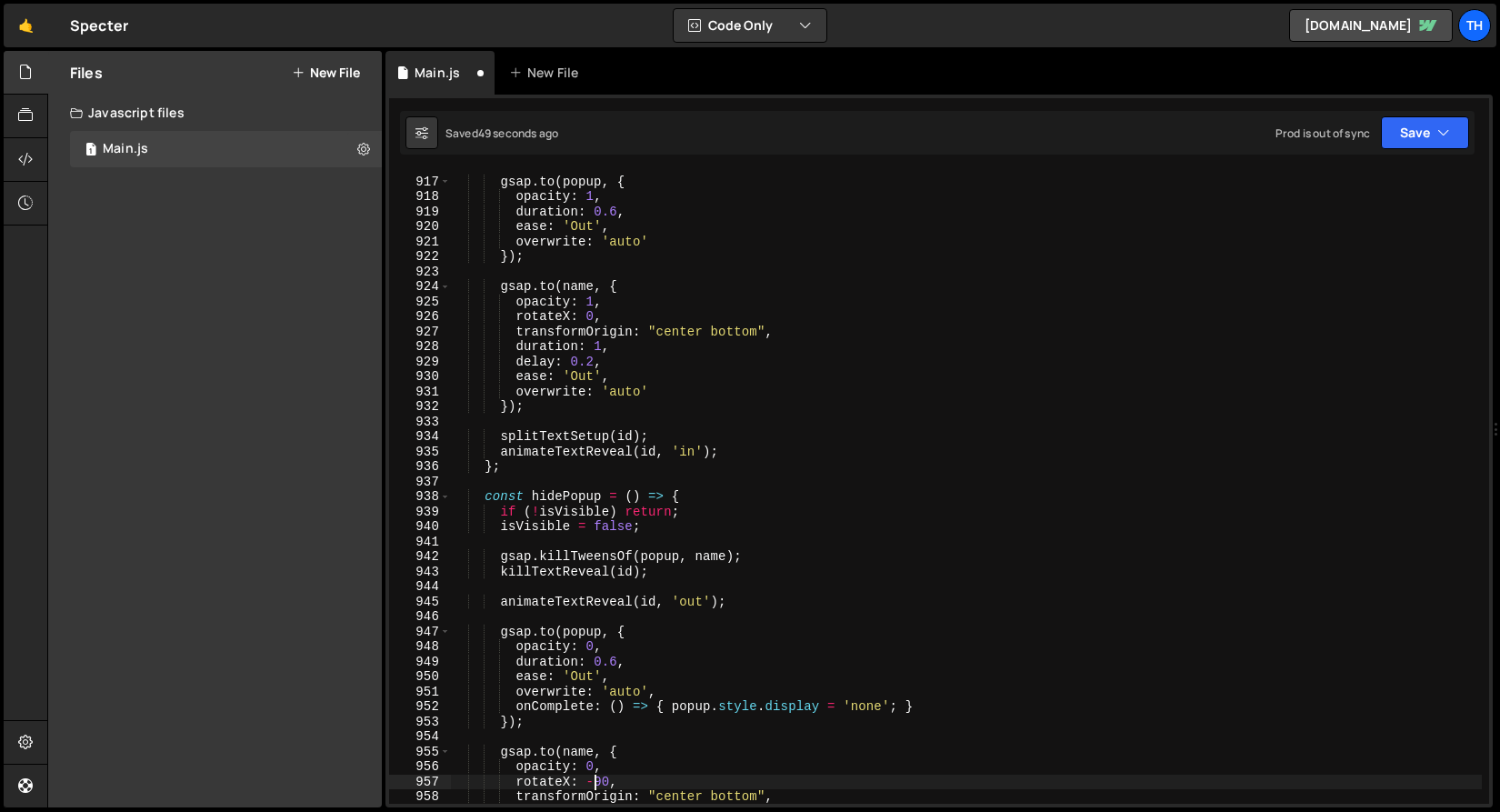
scroll to position [13631, 0]
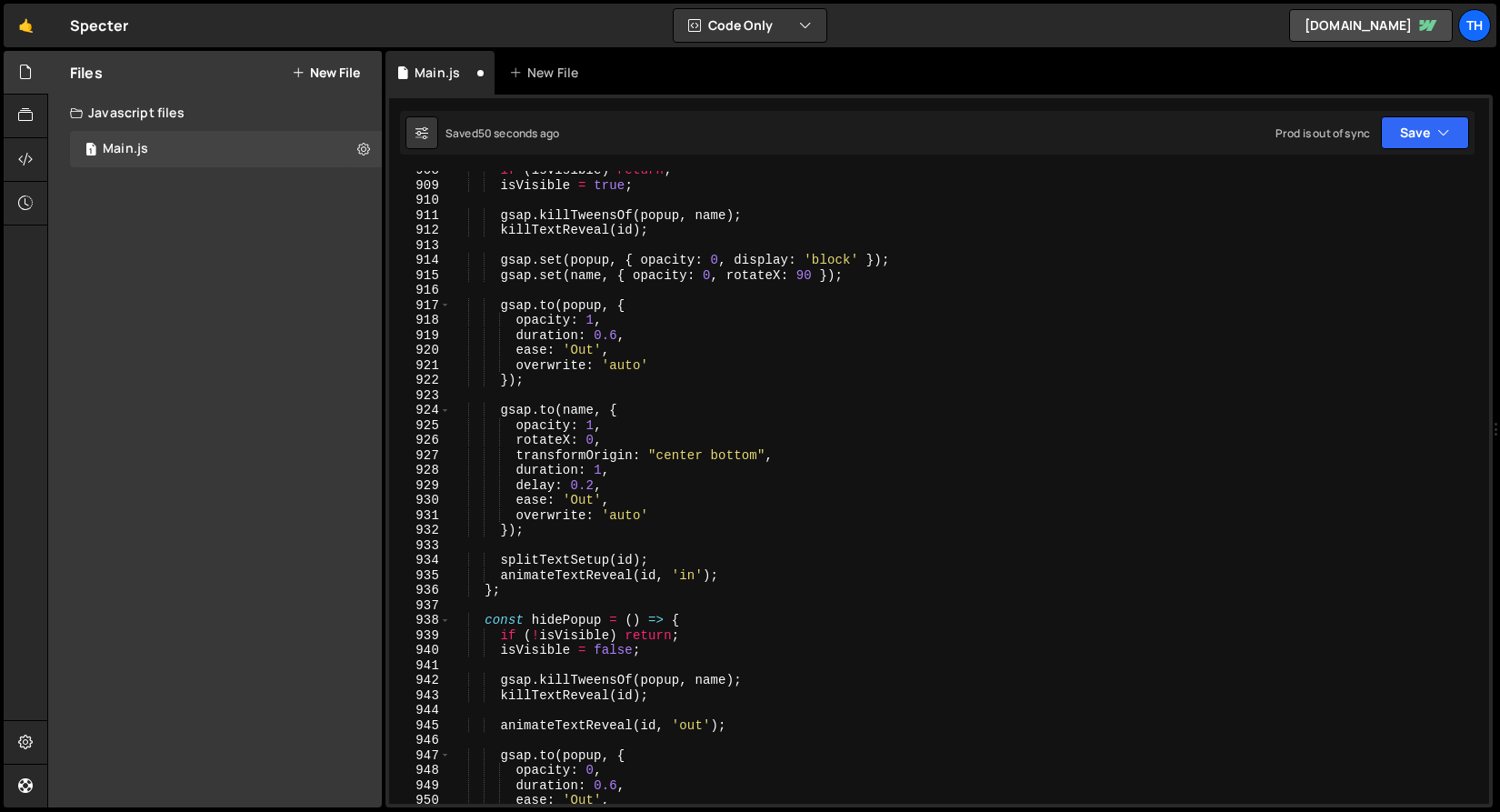
click at [797, 268] on div "if ( isVisible ) return ; isVisible = true ; gsap . killTweensOf ( popup , name…" at bounding box center [966, 494] width 1032 height 663
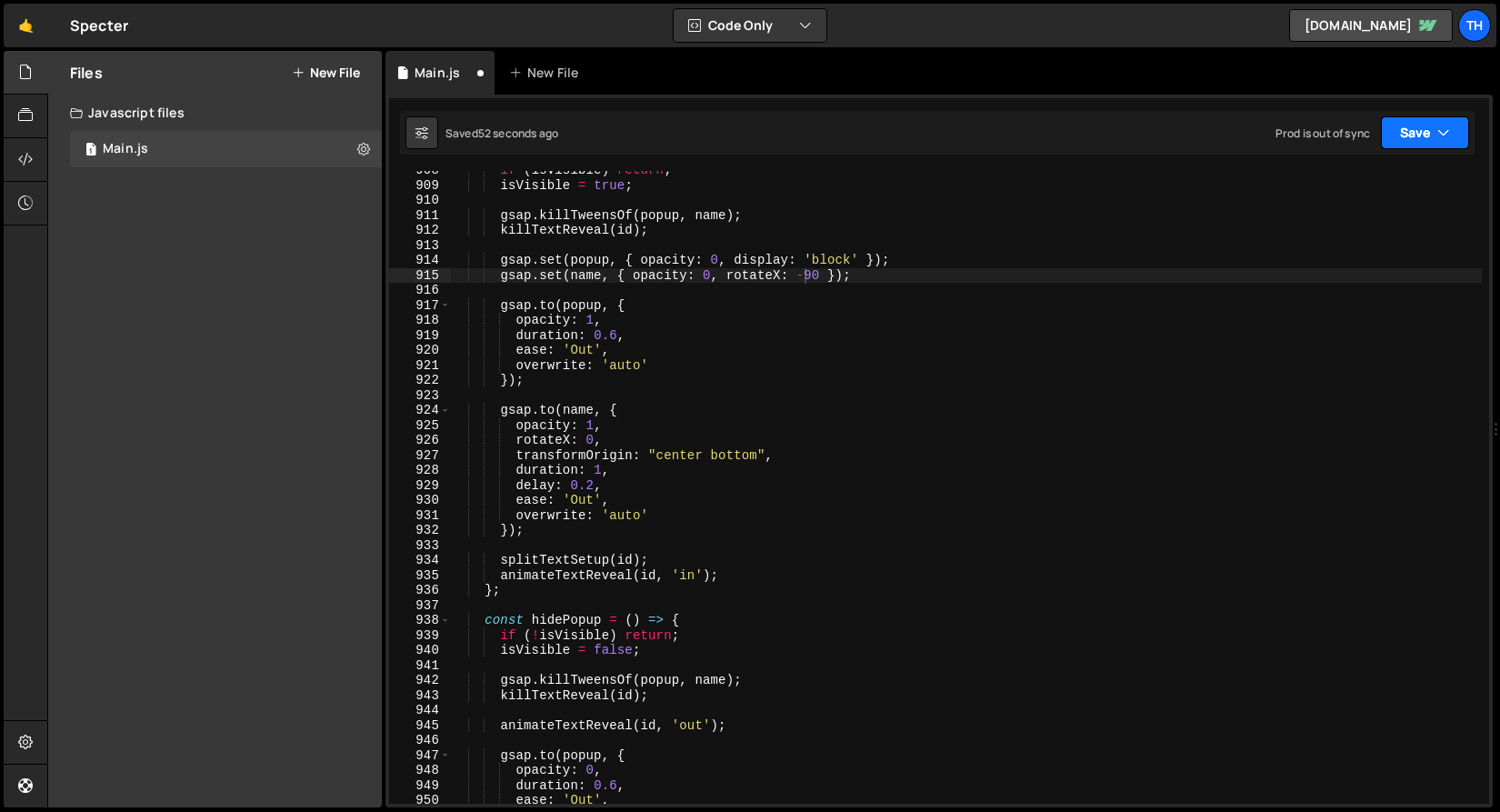
click at [1392, 123] on button "Save" at bounding box center [1426, 132] width 89 height 33
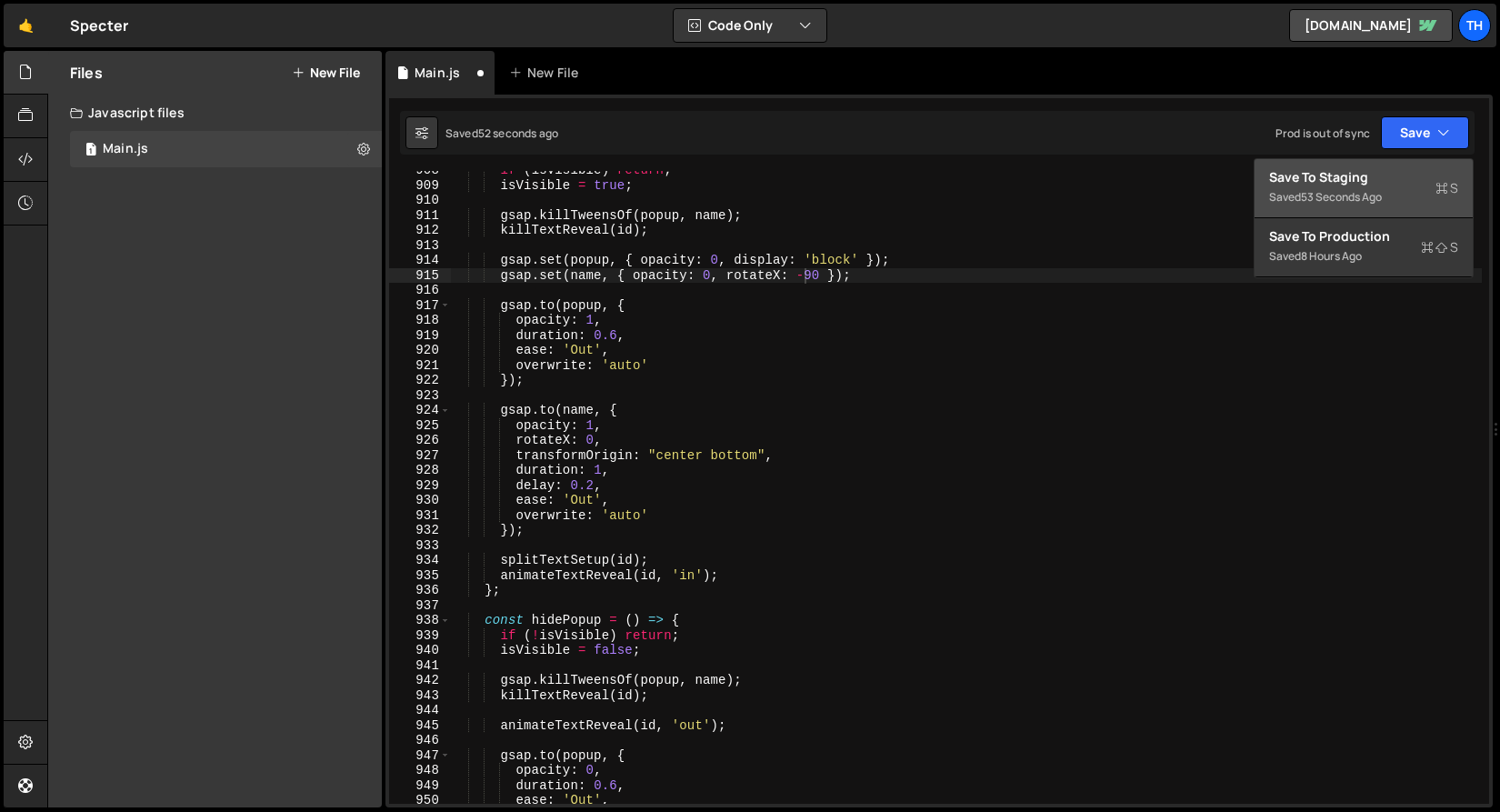
click at [1379, 163] on button "Save to Staging S Saved 53 seconds ago" at bounding box center [1363, 188] width 218 height 59
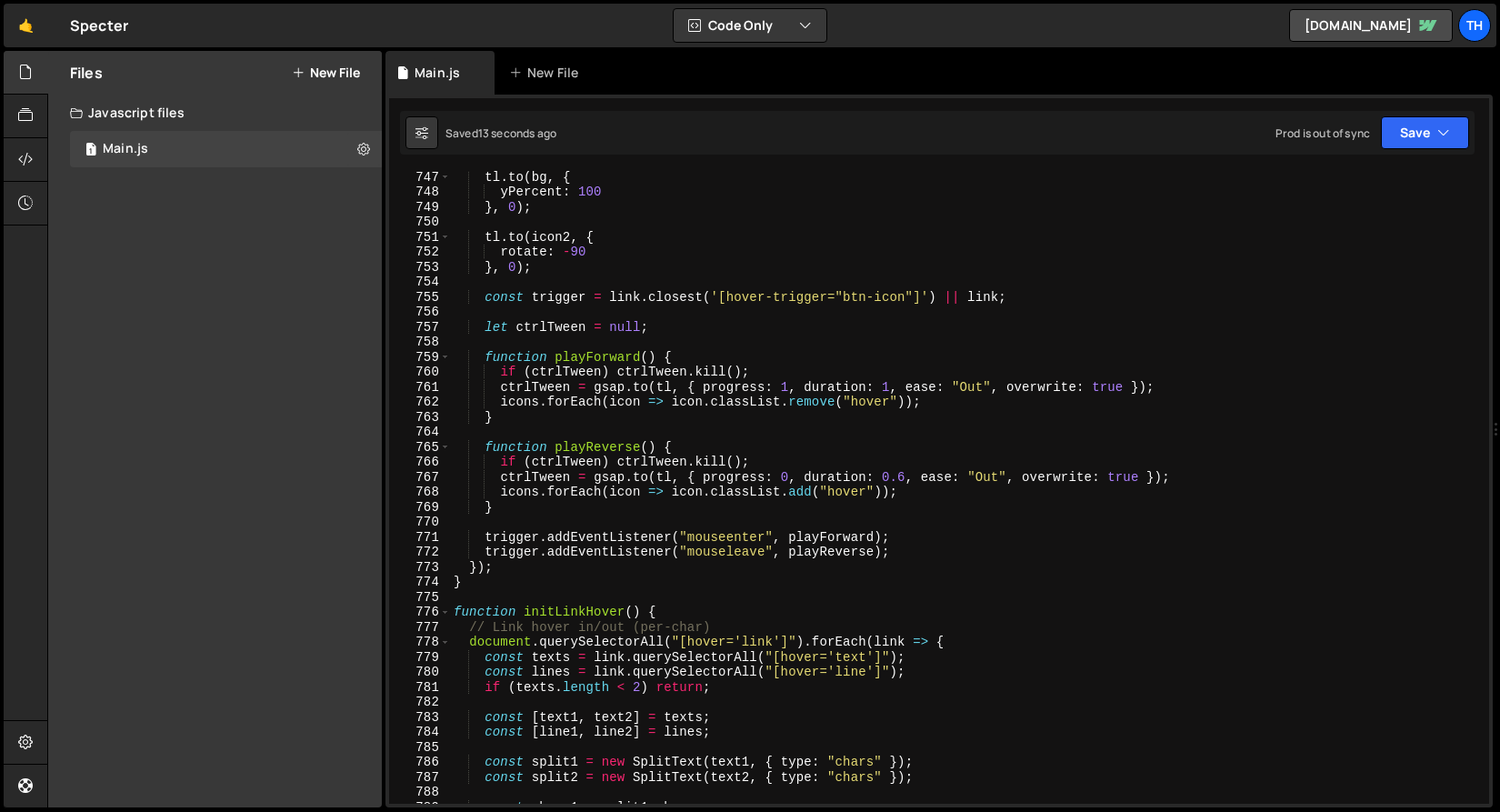
scroll to position [11154, 0]
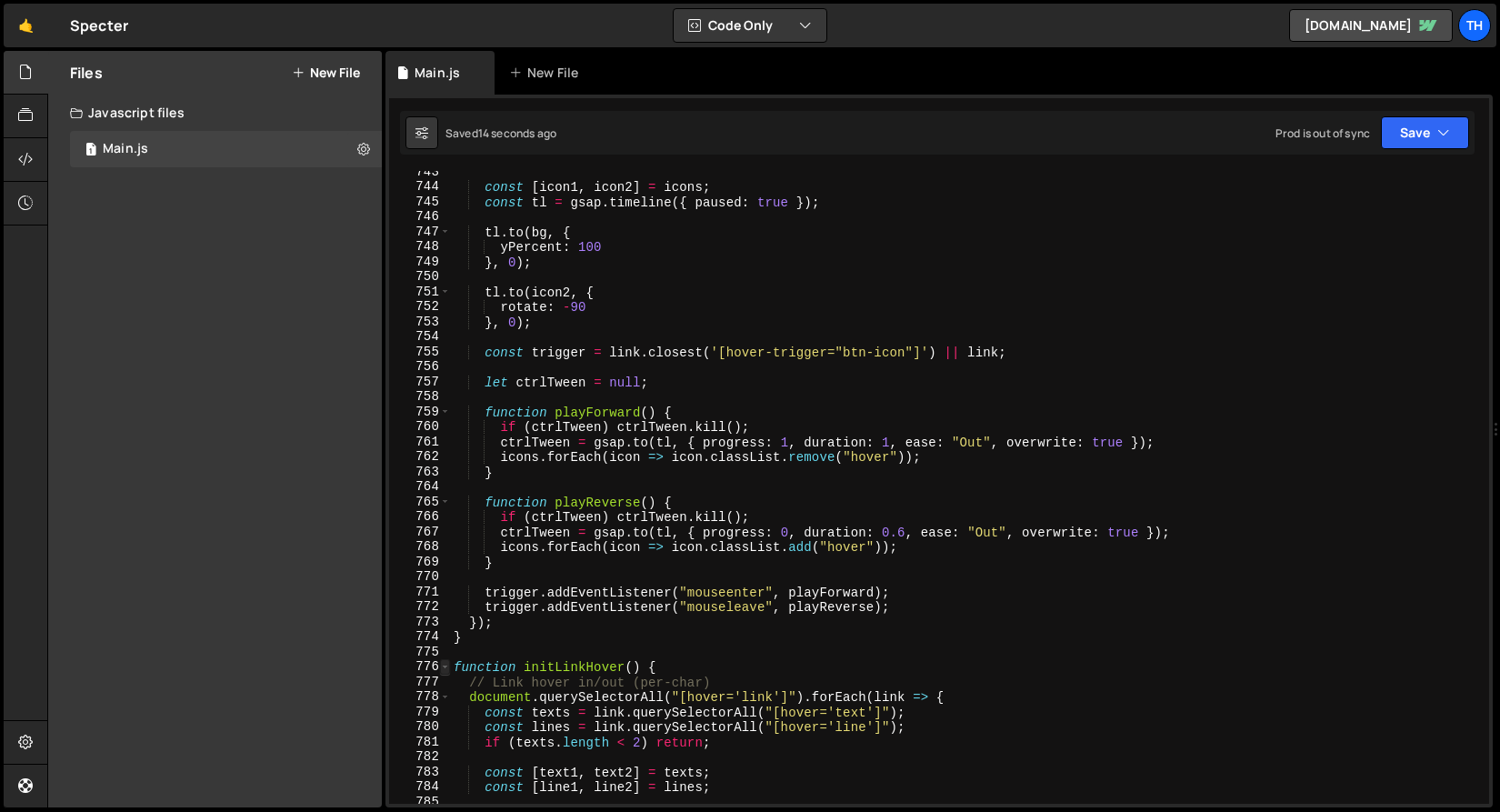
click at [443, 671] on span at bounding box center [445, 667] width 10 height 16
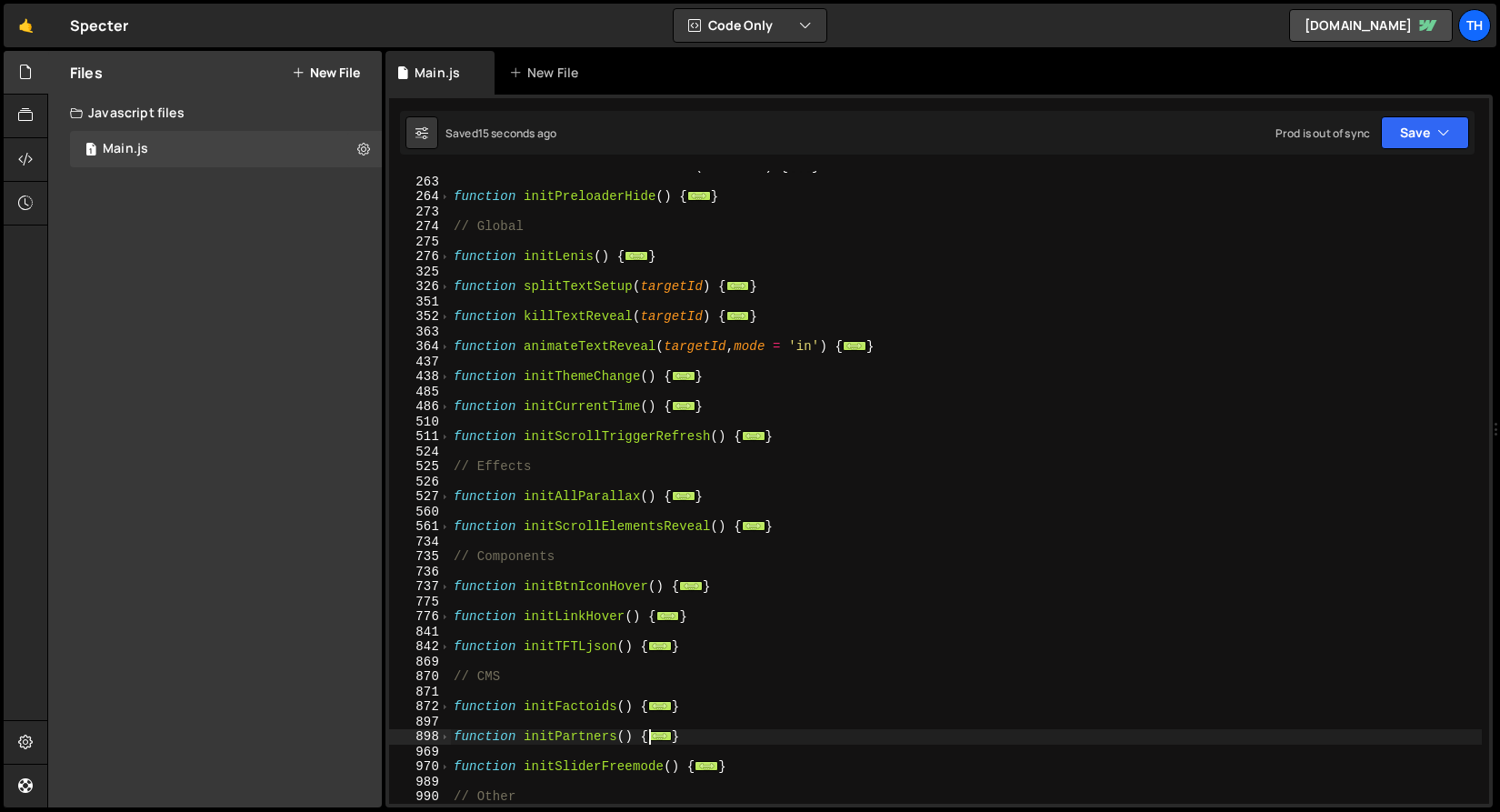
scroll to position [281, 0]
click at [445, 346] on span at bounding box center [445, 348] width 10 height 16
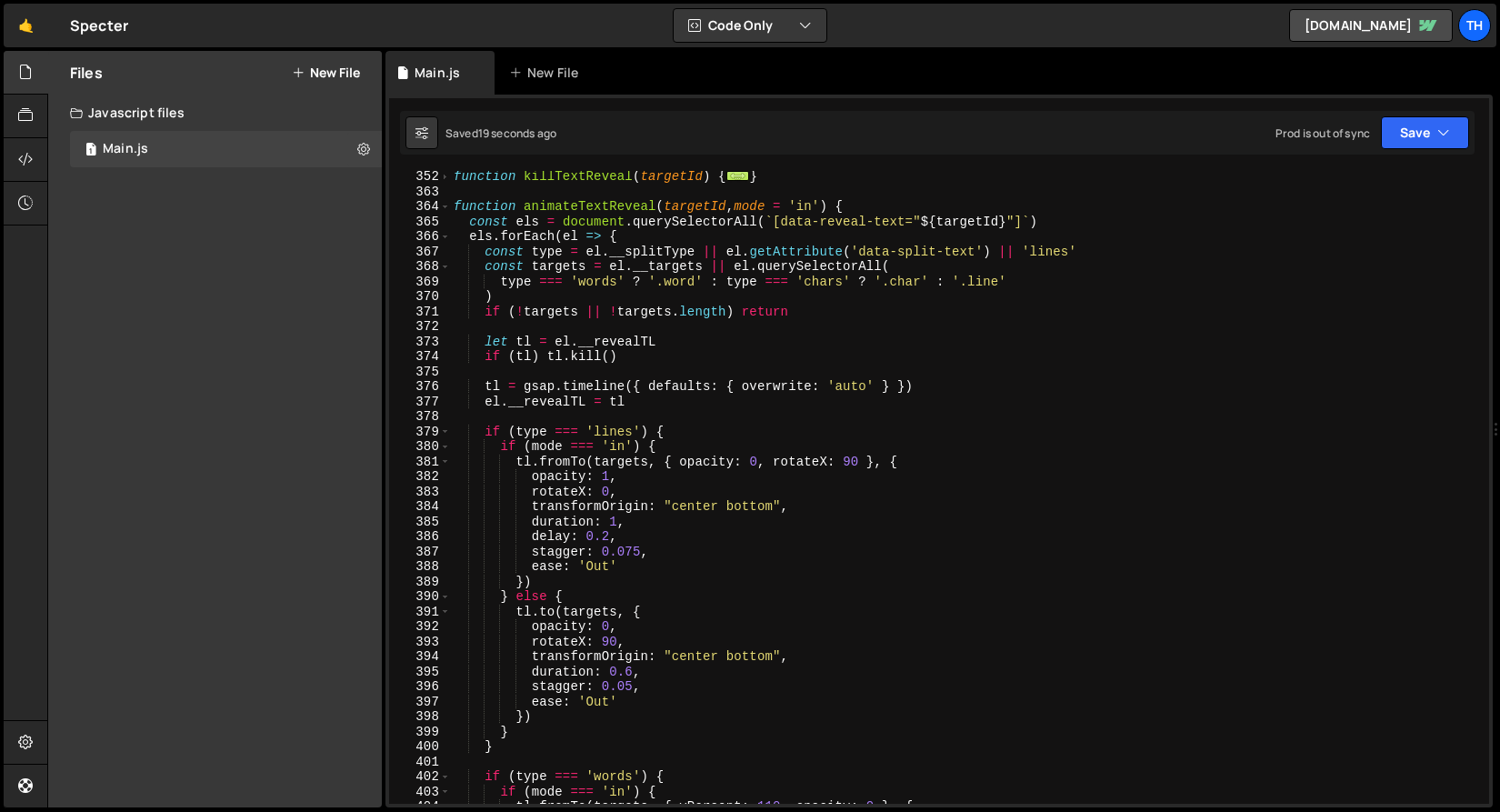
scroll to position [424, 0]
click at [843, 462] on div "function killTextReveal ( targetId ) { ... } function animateTextReveal ( targe…" at bounding box center [966, 499] width 1032 height 663
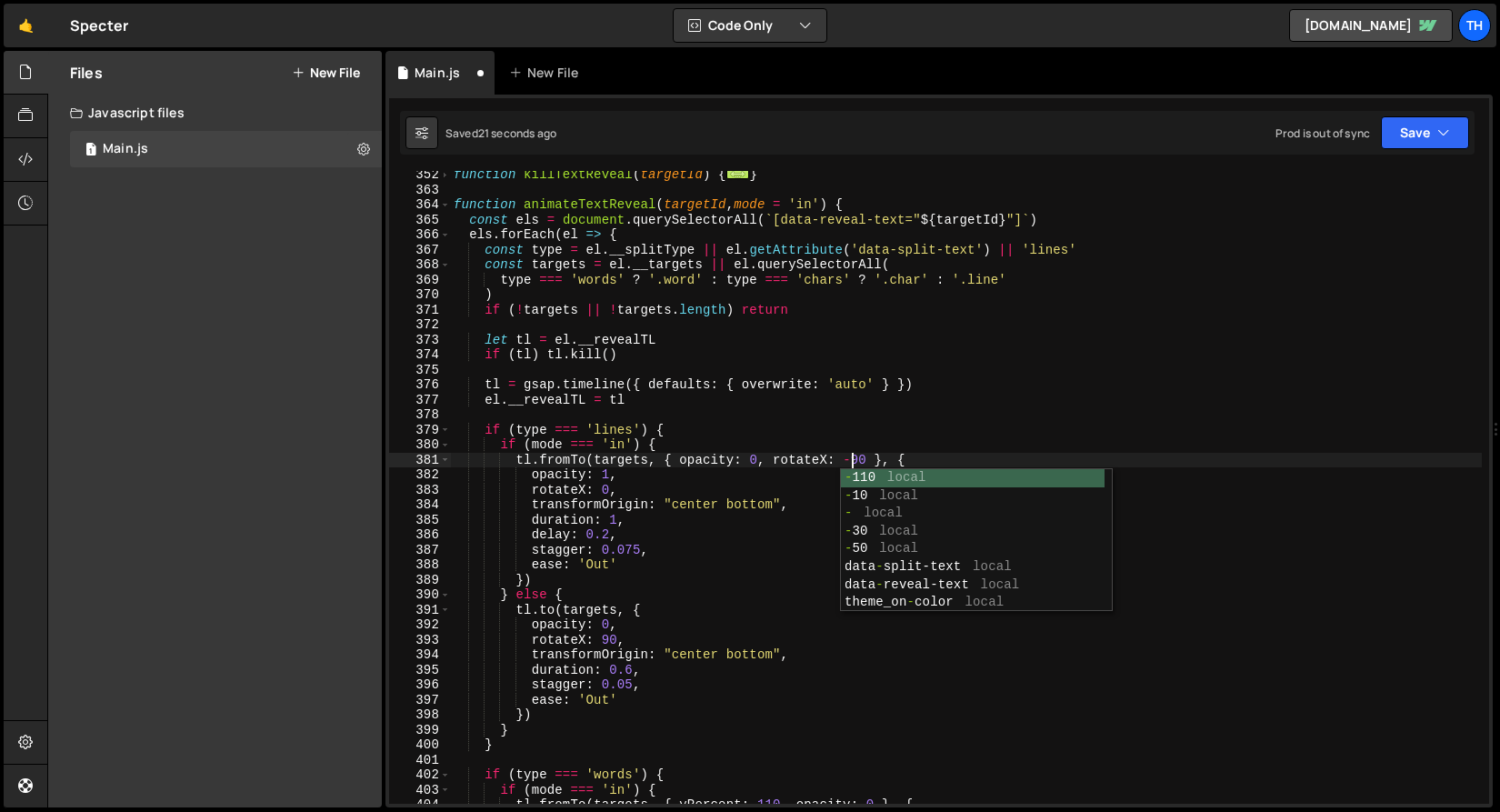
scroll to position [0, 28]
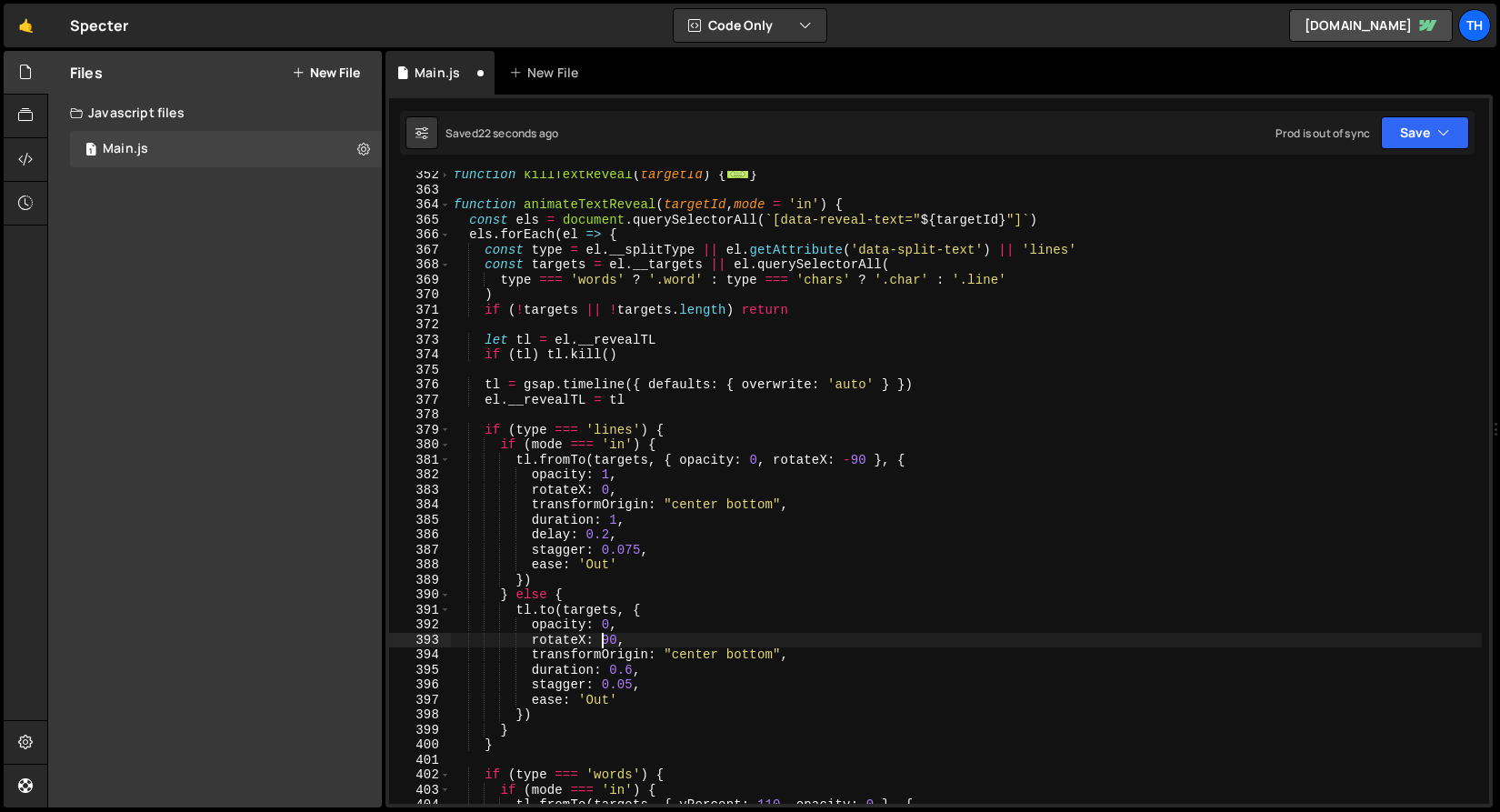
click at [605, 634] on div "function killTextReveal ( targetId ) { ... } function animateTextReveal ( targe…" at bounding box center [966, 499] width 1032 height 663
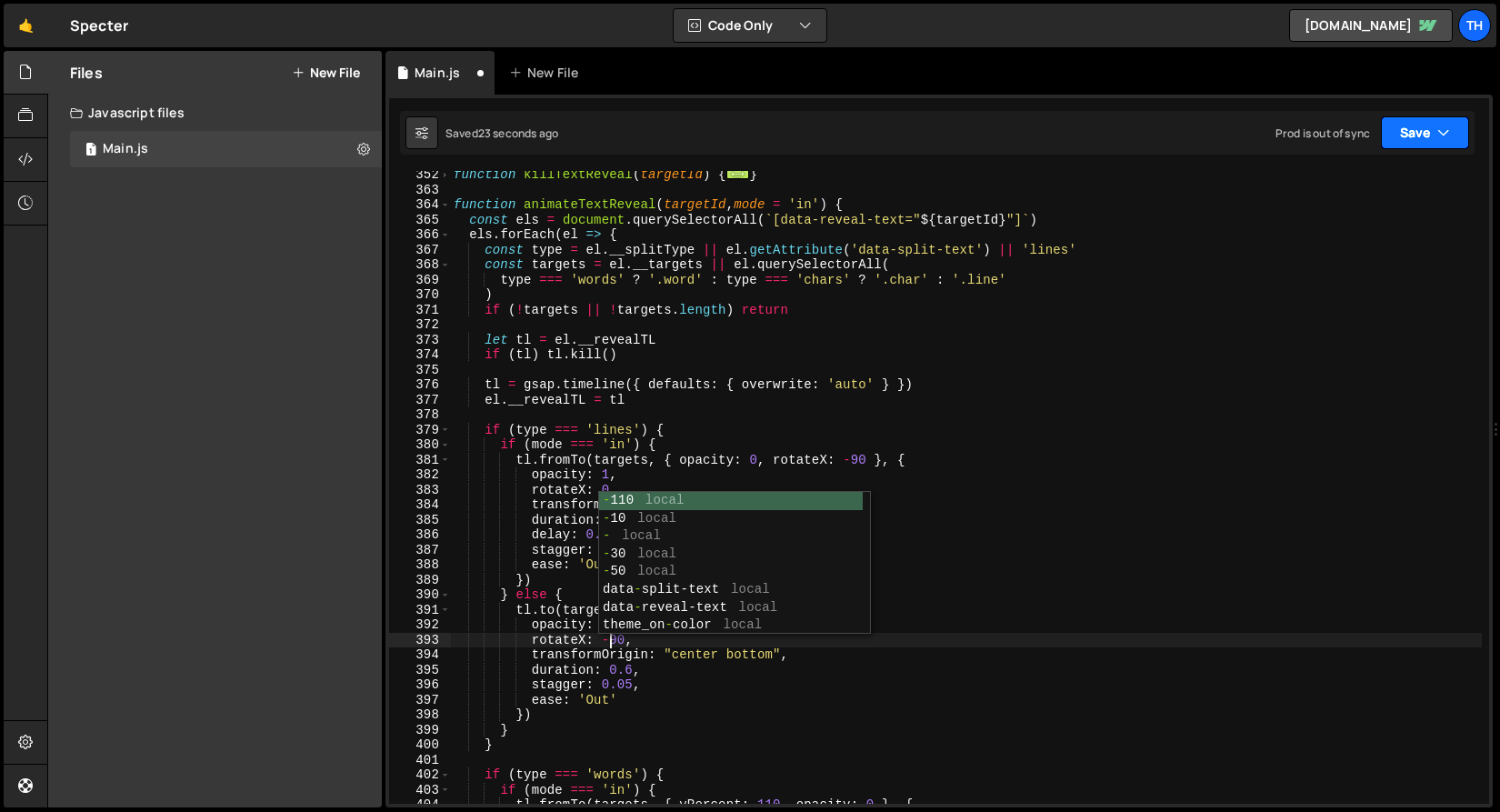
drag, startPoint x: 1460, startPoint y: 134, endPoint x: 1429, endPoint y: 180, distance: 55.5
click at [1460, 134] on button "Save" at bounding box center [1426, 132] width 89 height 33
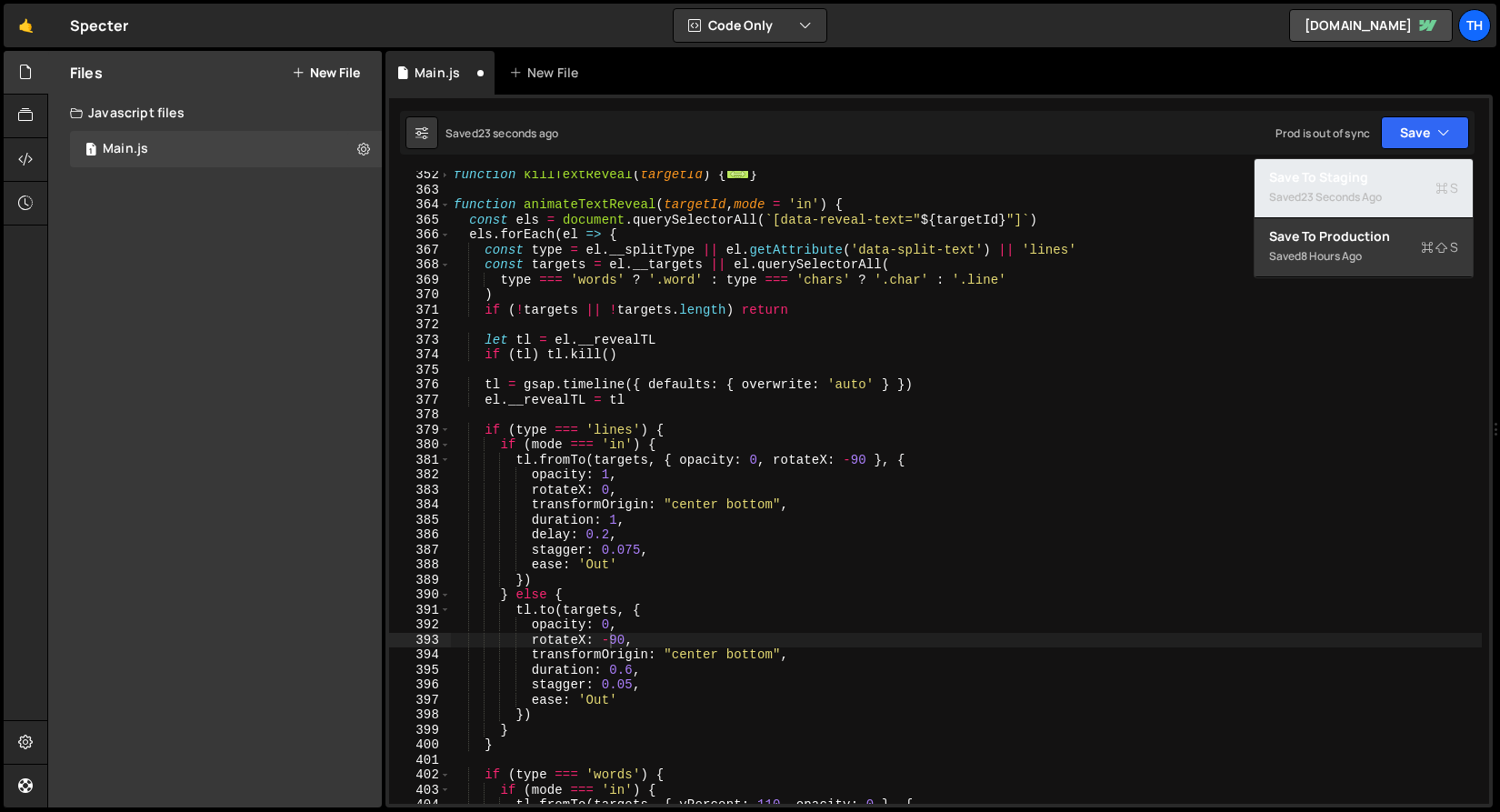
click at [1417, 195] on div "Saved 23 seconds ago" at bounding box center [1364, 197] width 189 height 22
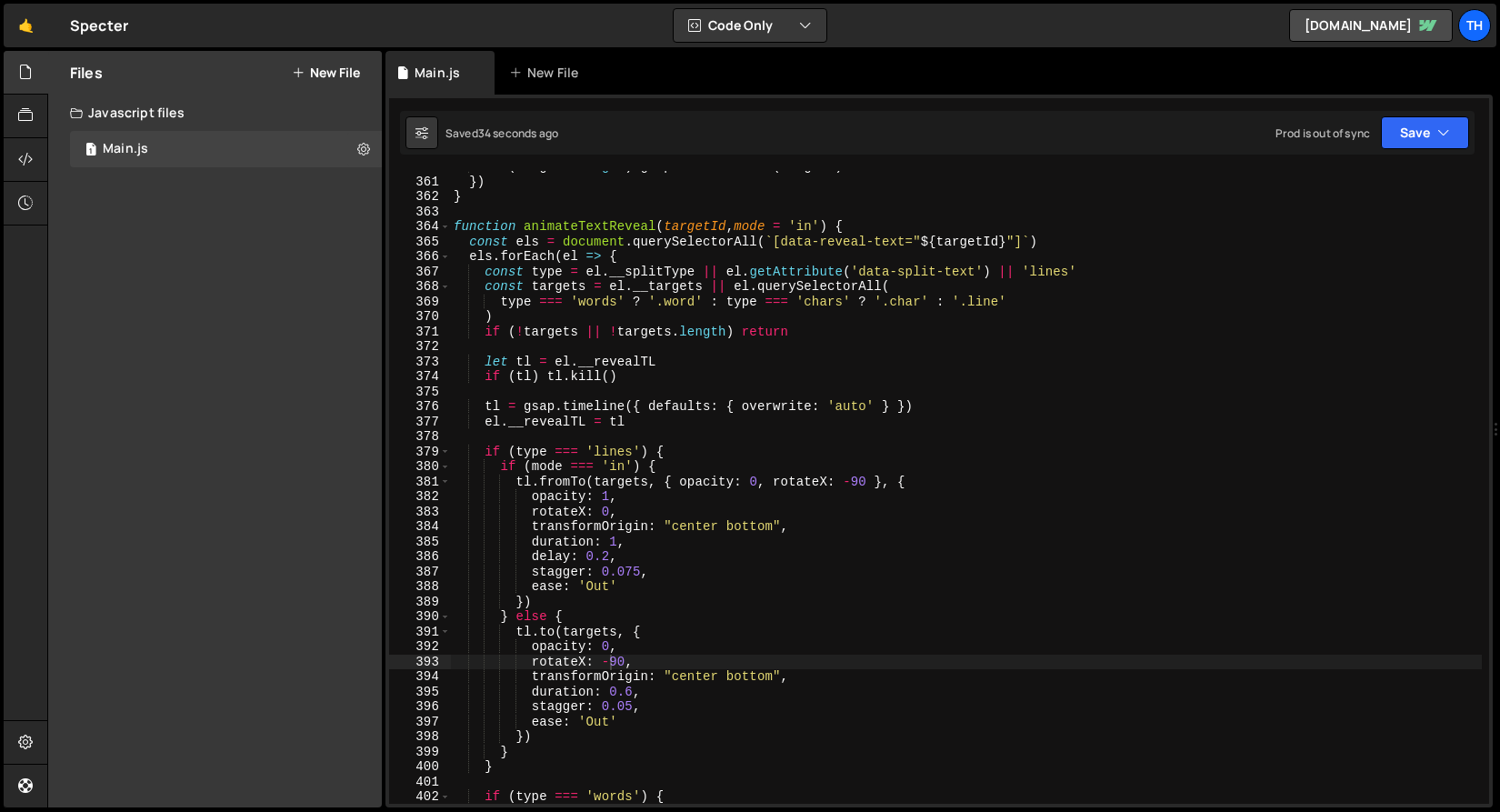
scroll to position [5417, 0]
click at [610, 664] on div "}) } function animateTextReveal ( targetId , mode = 'in' ) { const els = docume…" at bounding box center [966, 502] width 1032 height 663
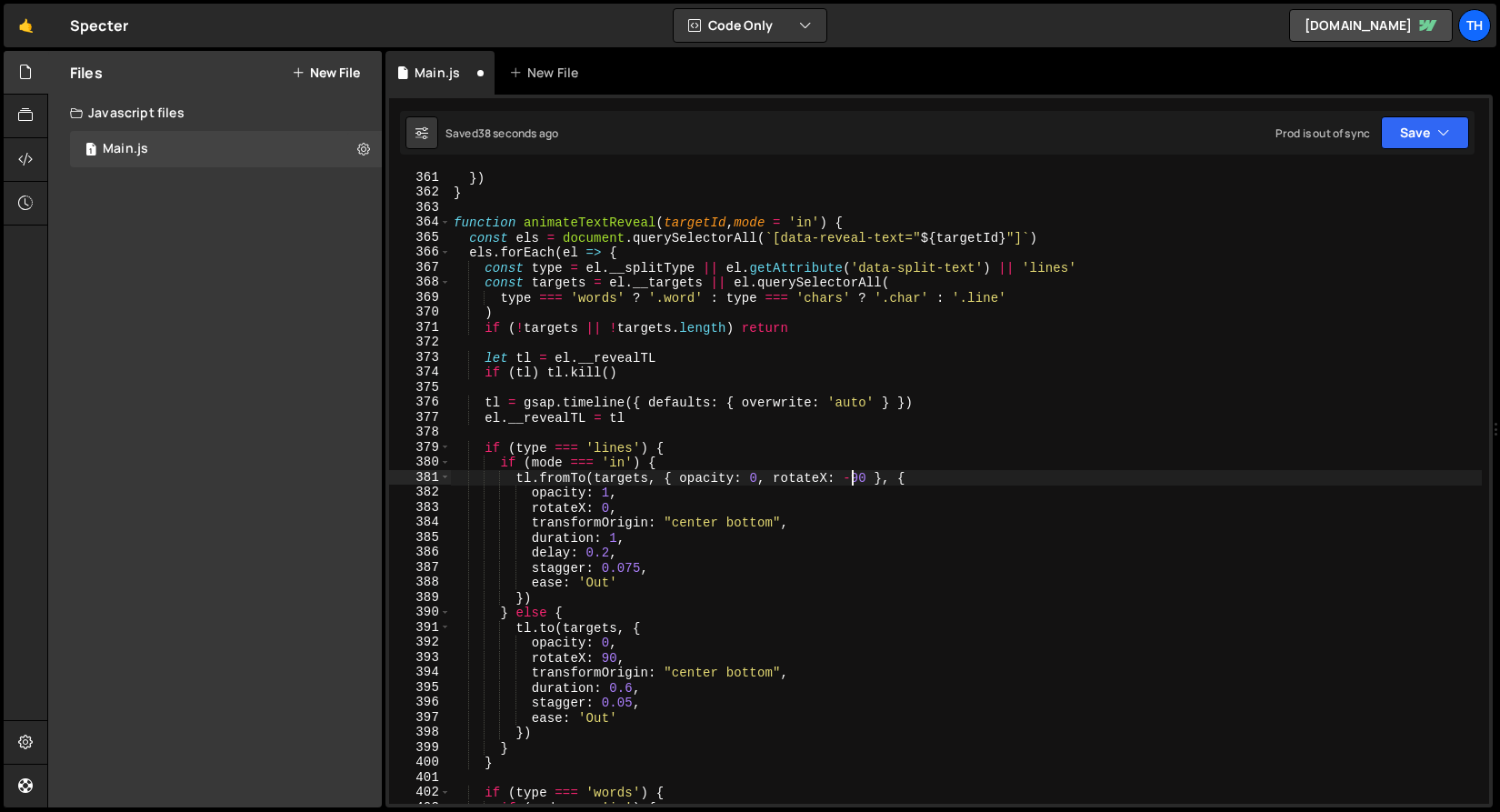
click at [852, 483] on div "}) } function animateTextReveal ( targetId , mode = 'in' ) { const els = docume…" at bounding box center [966, 502] width 1032 height 663
type textarea "tl.fromTo(targets, { opacity: 0, rotateX: 90 }, {"
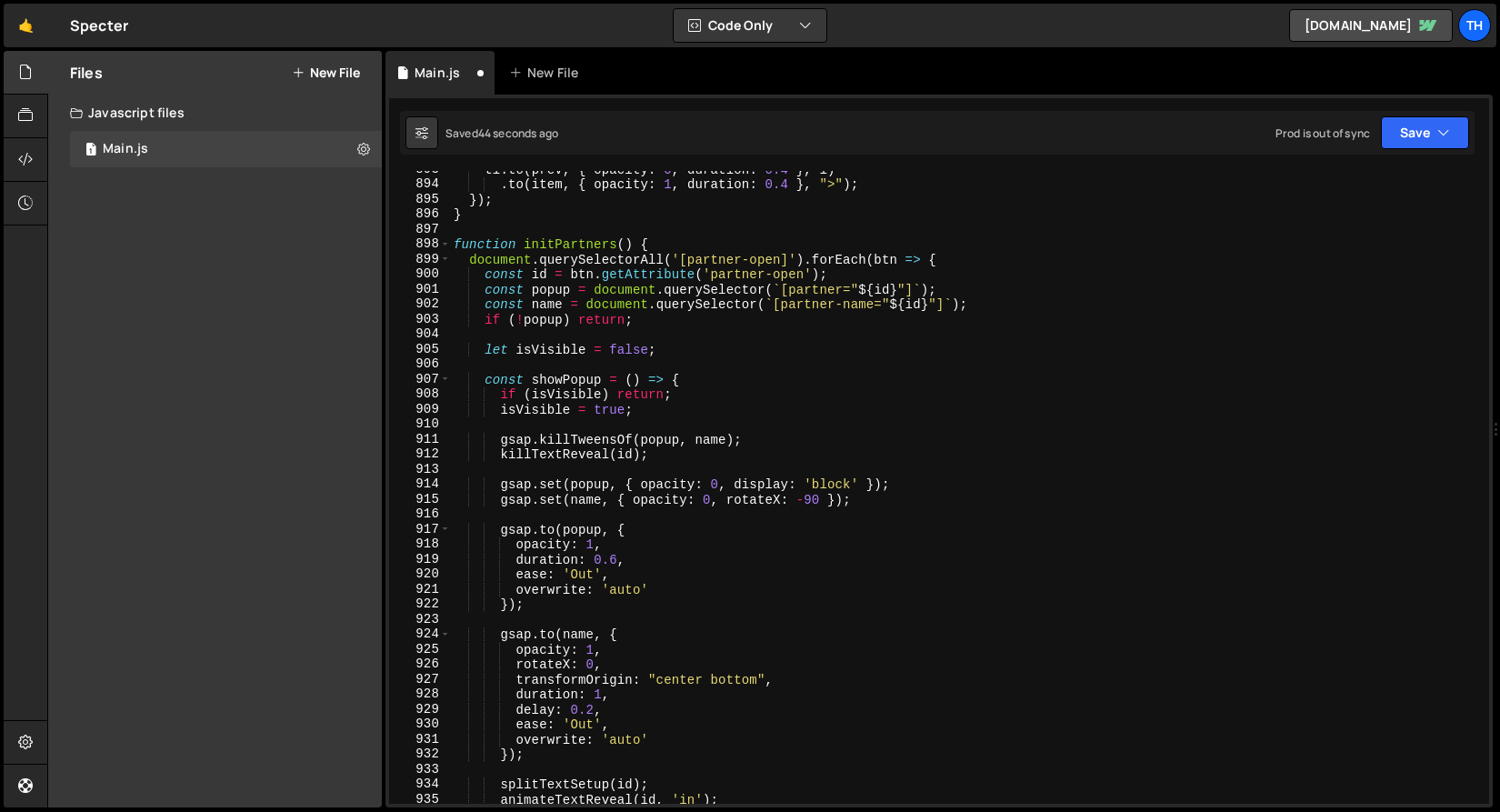
scroll to position [13623, 0]
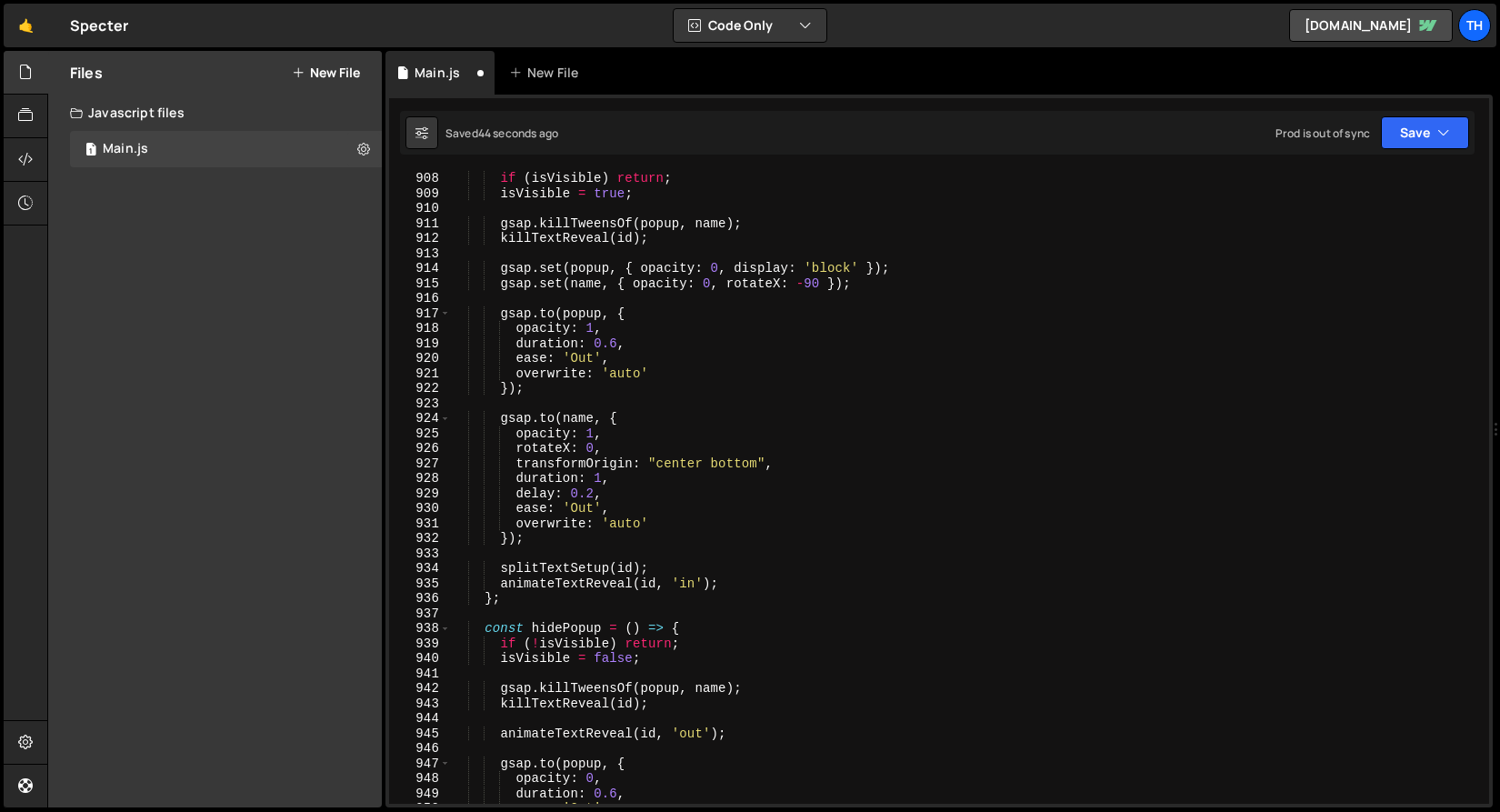
click at [764, 396] on div "if ( isVisible ) return ; isVisible = true ; gsap . killTweensOf ( popup , name…" at bounding box center [966, 502] width 1032 height 663
click at [808, 280] on div "if ( isVisible ) return ; isVisible = true ; gsap . killTweensOf ( popup , name…" at bounding box center [966, 502] width 1032 height 663
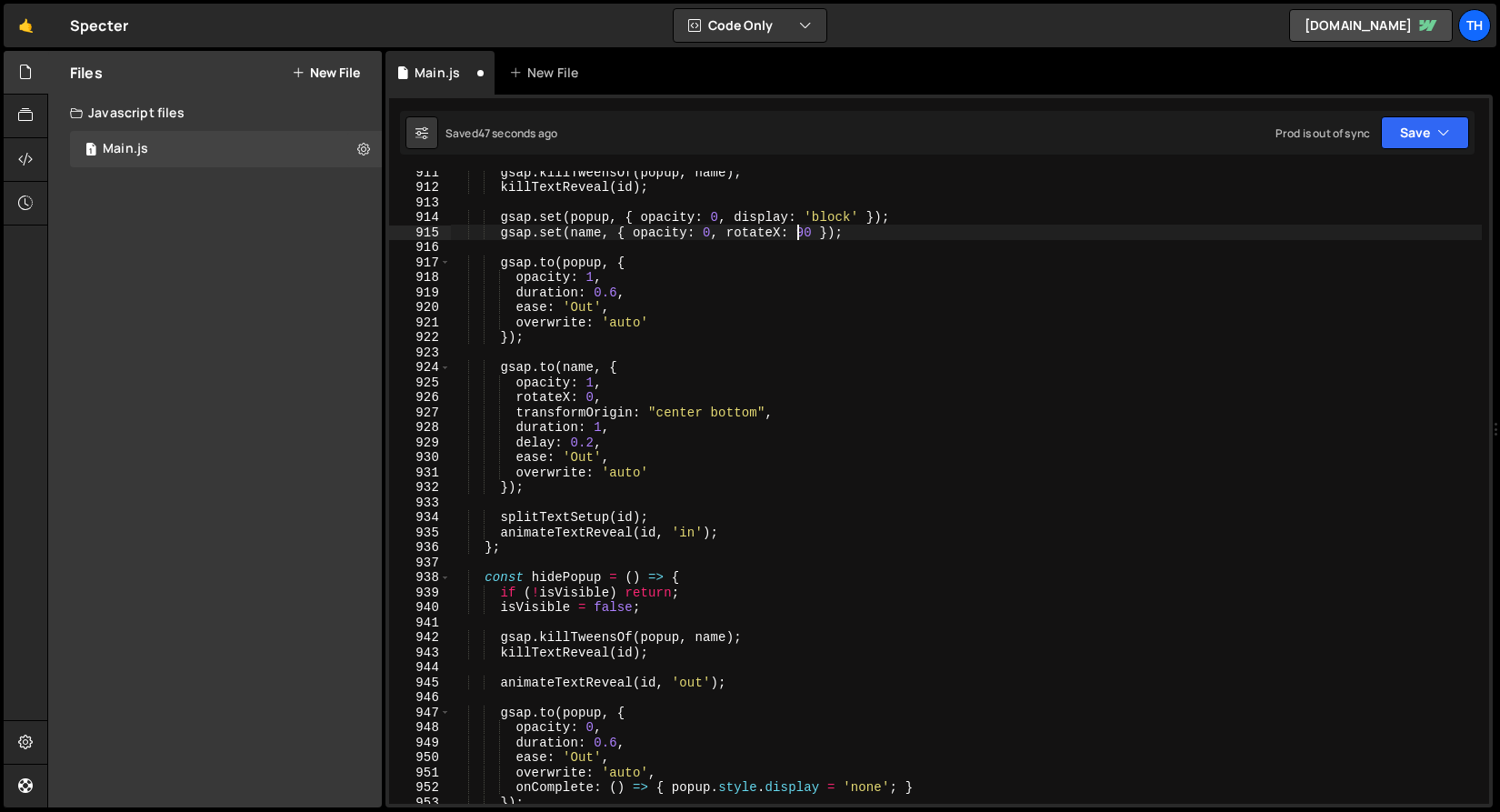
scroll to position [13785, 0]
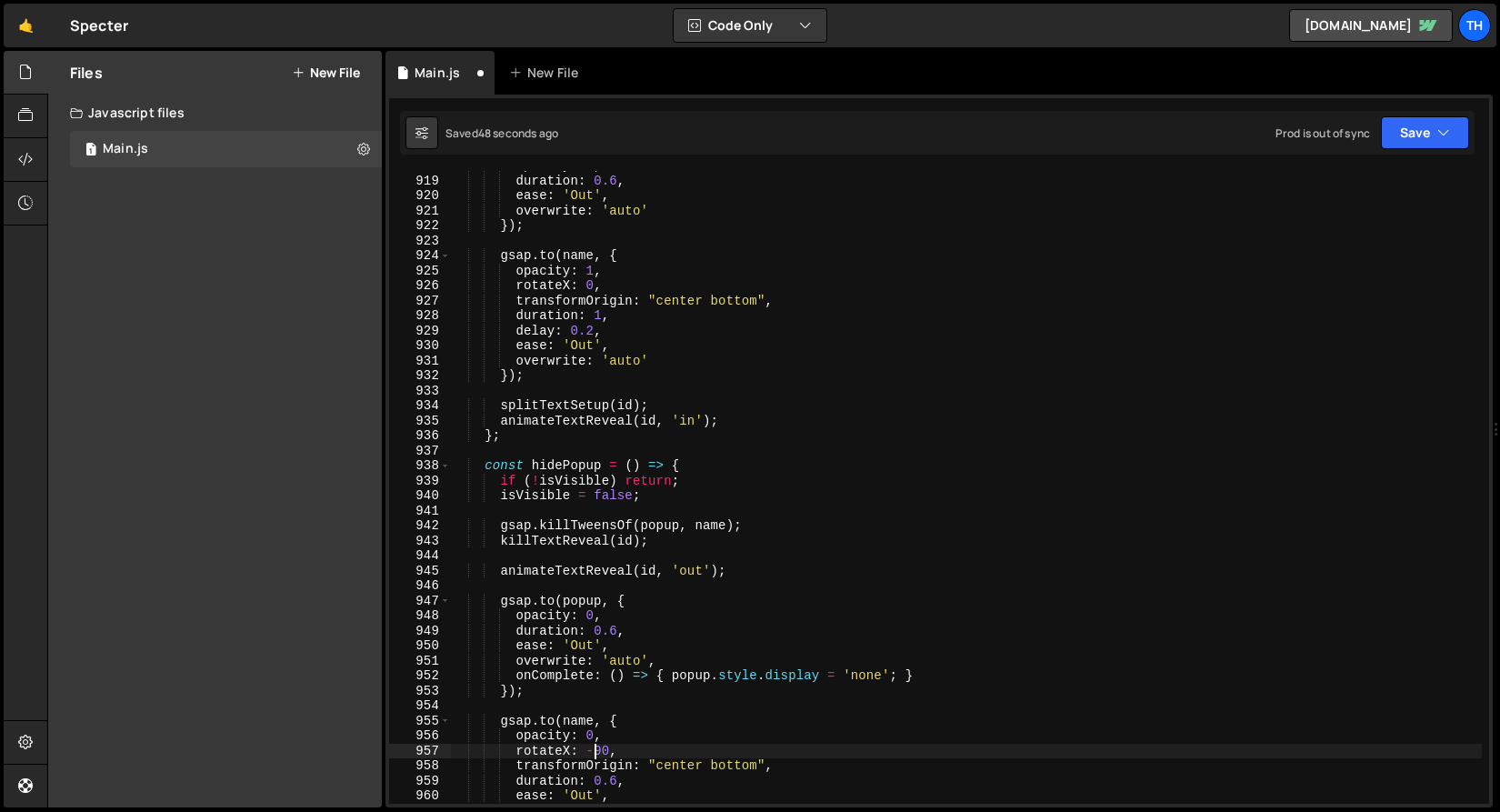
click at [594, 745] on div "opacity : 1 , duration : 0.6 , ease : 'Out' , overwrite : 'auto' }) ; gsap . to…" at bounding box center [966, 490] width 1032 height 663
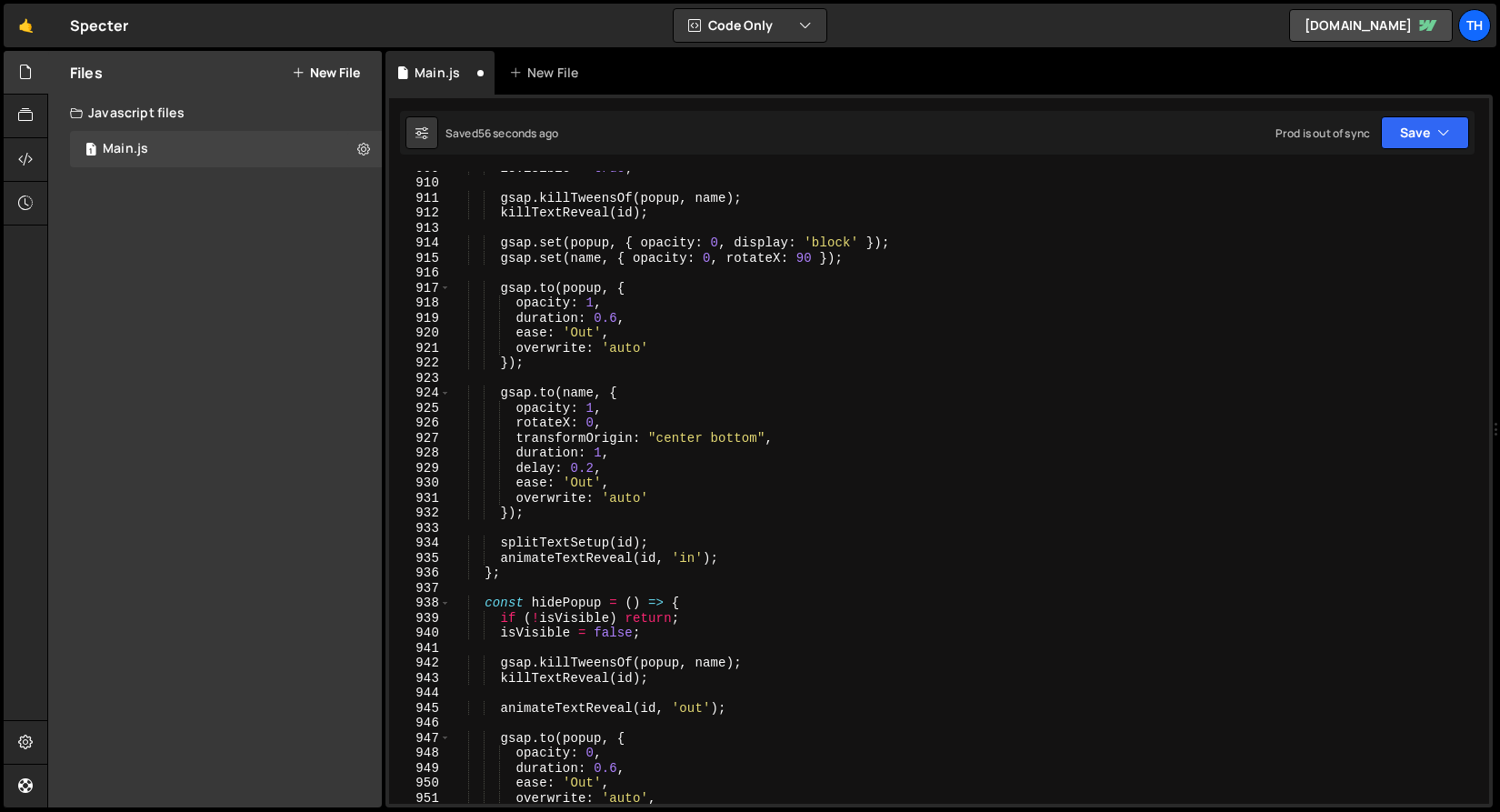
scroll to position [13643, 0]
click at [1401, 131] on button "Save" at bounding box center [1426, 132] width 89 height 33
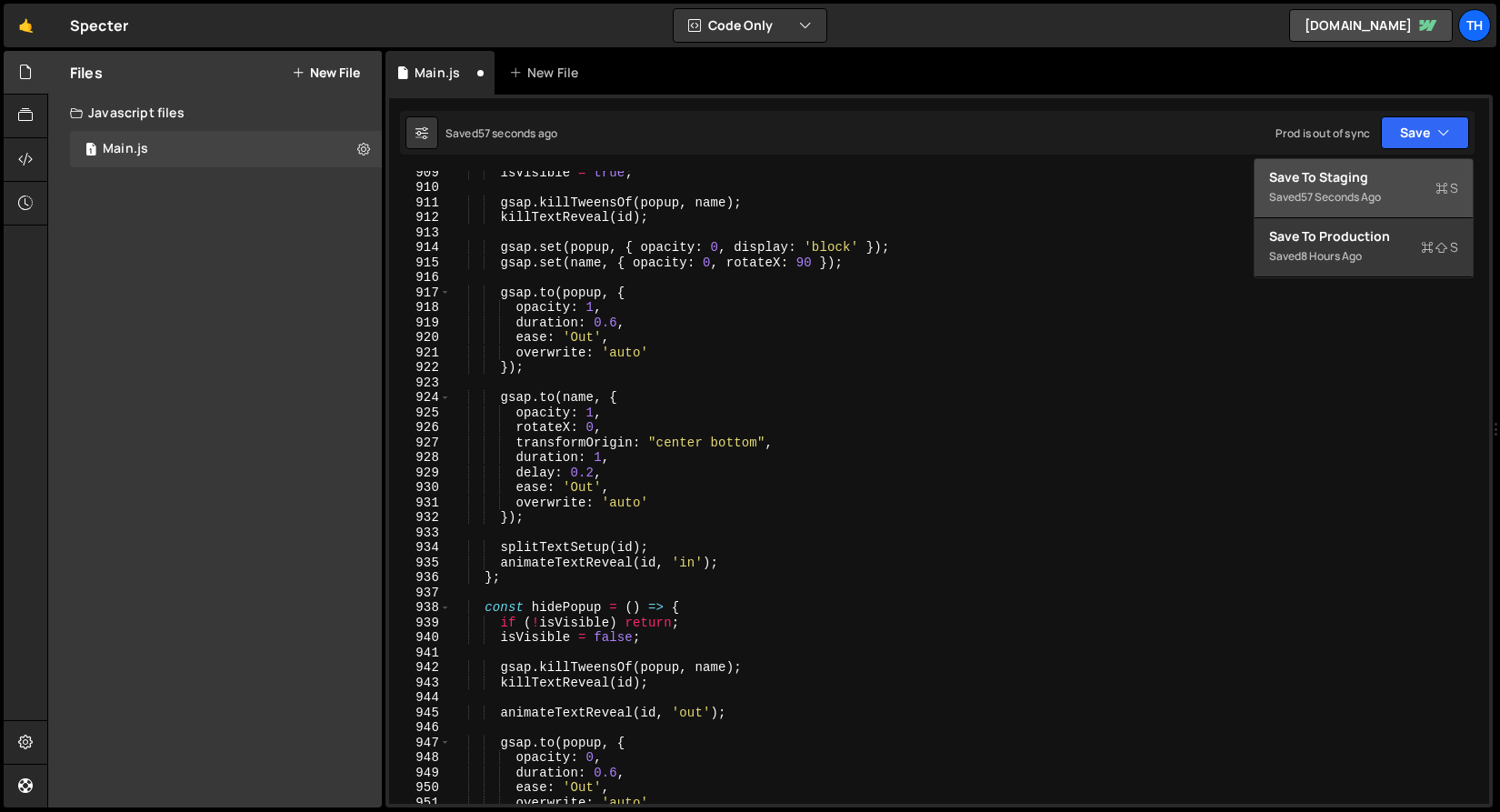
click at [1357, 169] on div "Save to Staging S" at bounding box center [1364, 177] width 189 height 18
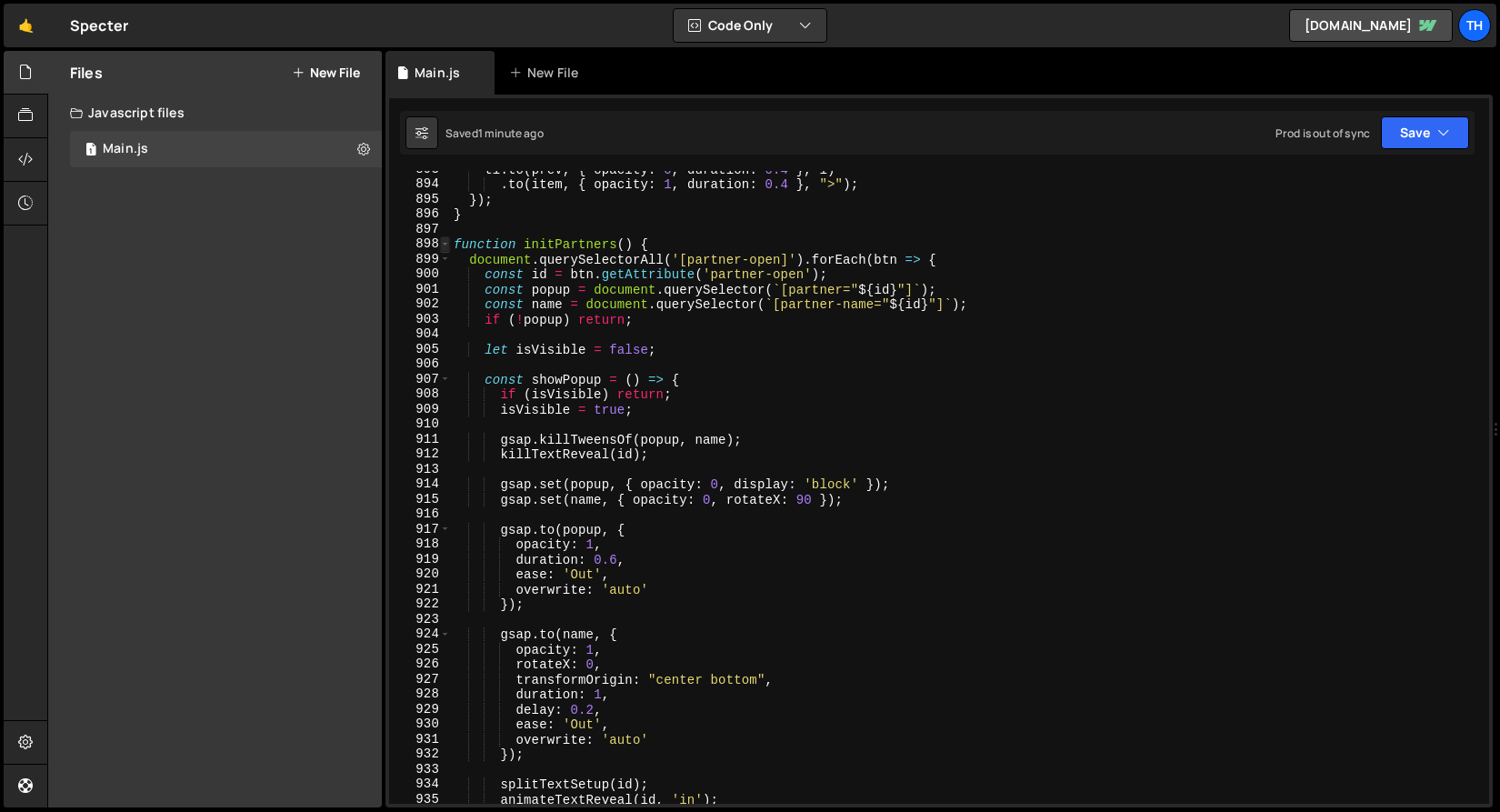
click at [444, 244] on span at bounding box center [445, 244] width 10 height 16
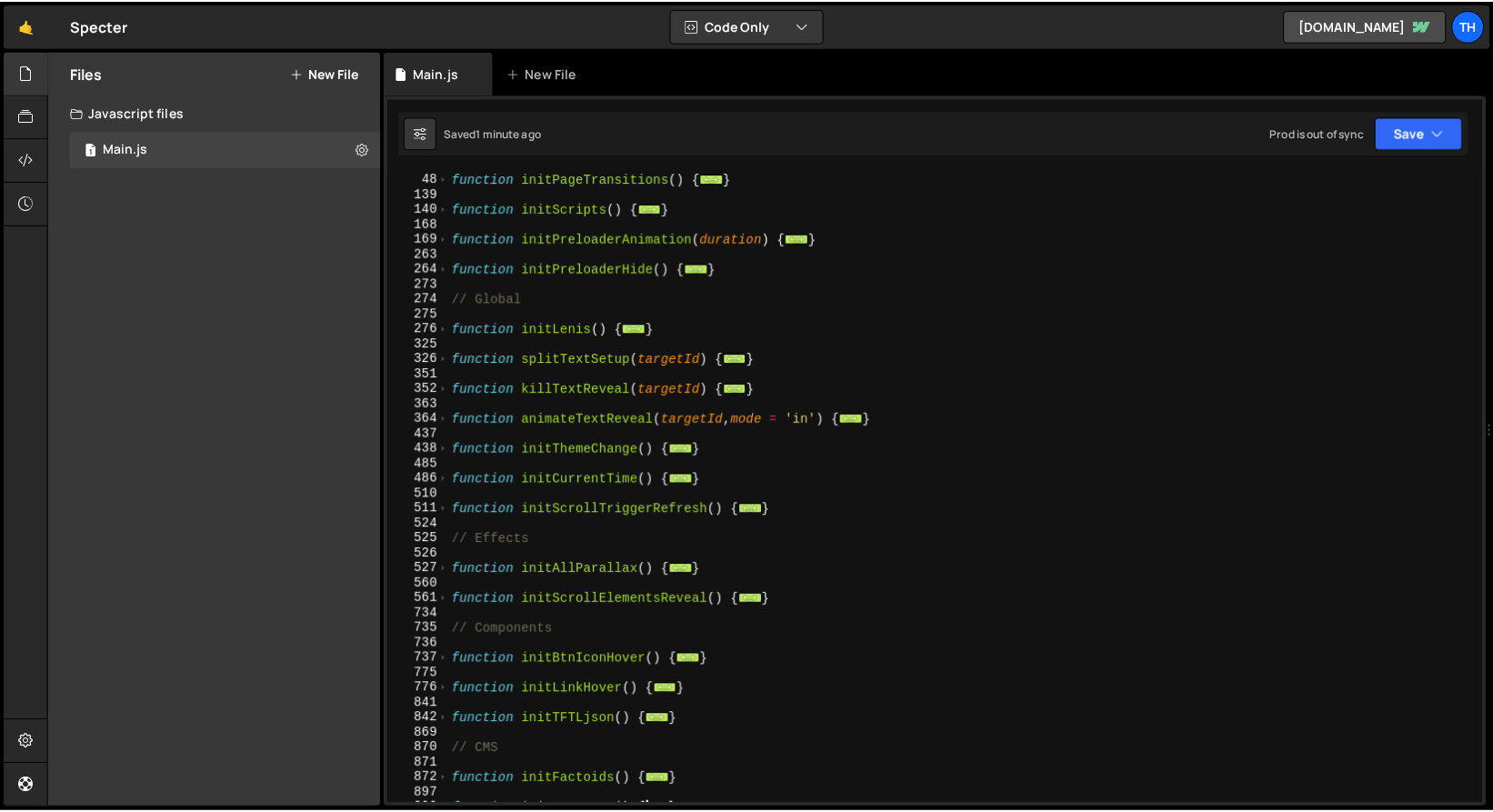
scroll to position [208, 0]
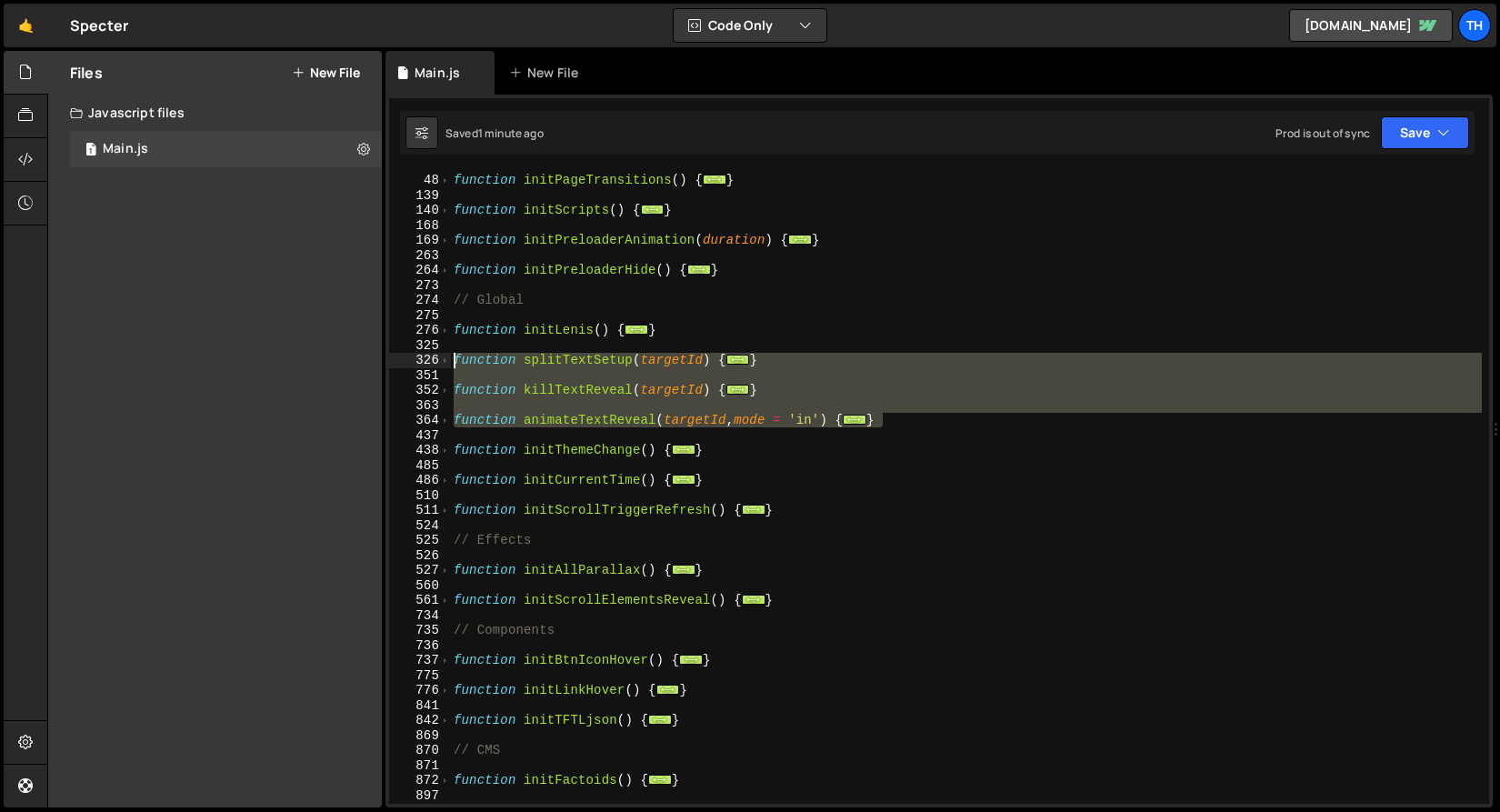
drag, startPoint x: 908, startPoint y: 428, endPoint x: 332, endPoint y: 357, distance: 580.4
click at [332, 357] on div "Files New File Create your first file Get started by starting a Javascript or C…" at bounding box center [774, 430] width 1453 height 758
click at [1419, 123] on button "Save" at bounding box center [1426, 132] width 89 height 33
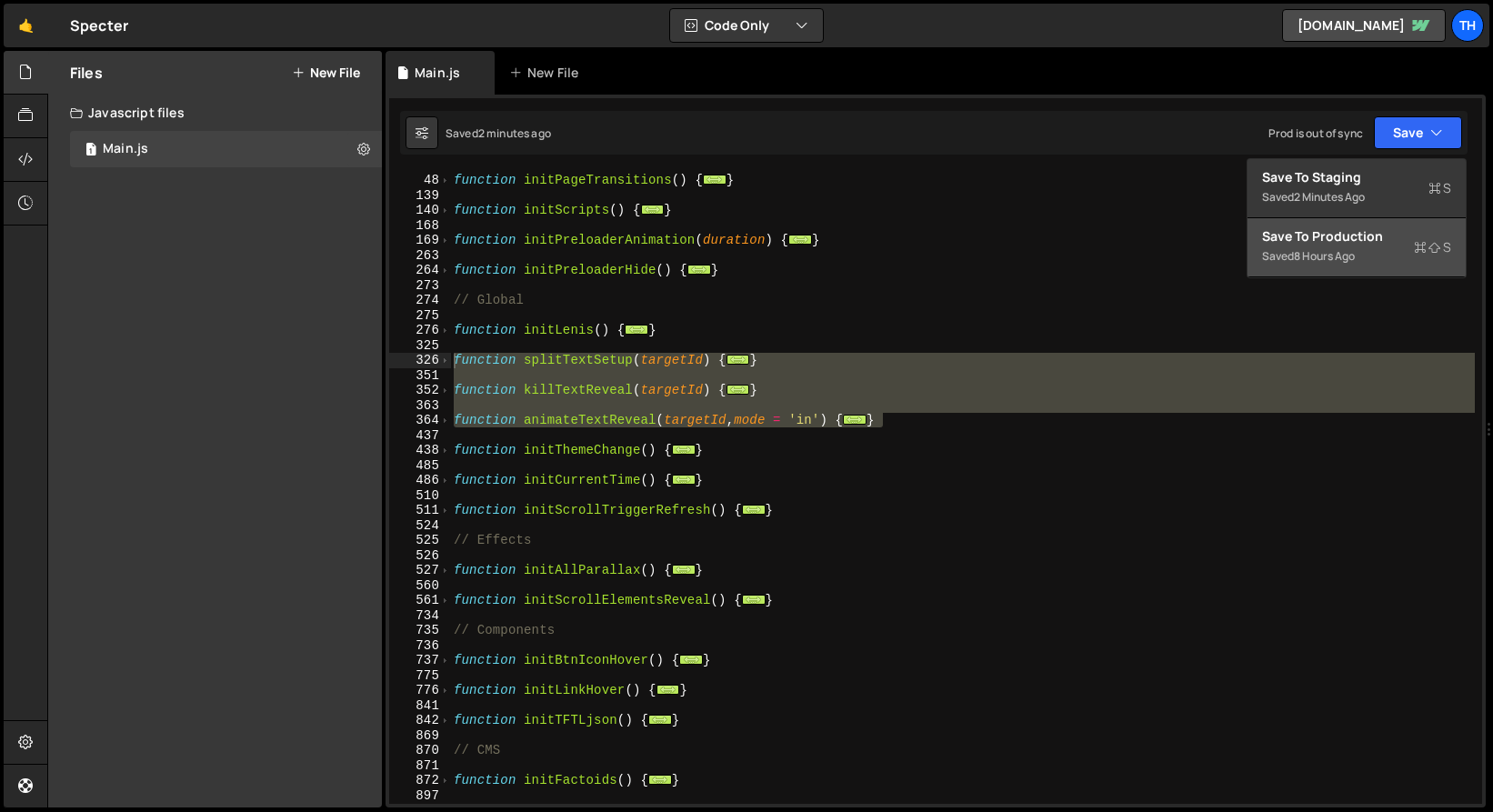
click at [1391, 234] on div "Save to Production S" at bounding box center [1357, 237] width 189 height 18
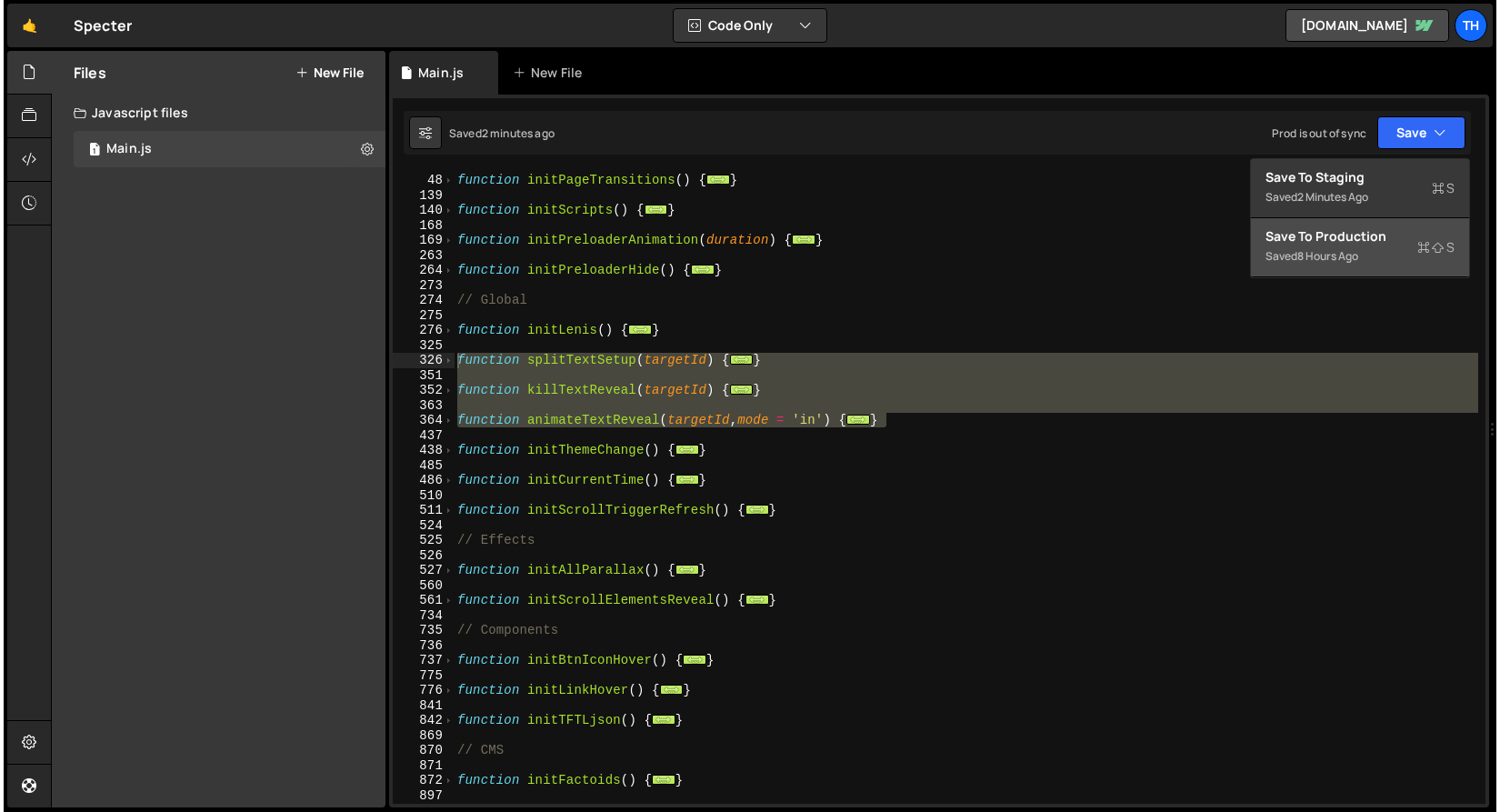
scroll to position [704, 0]
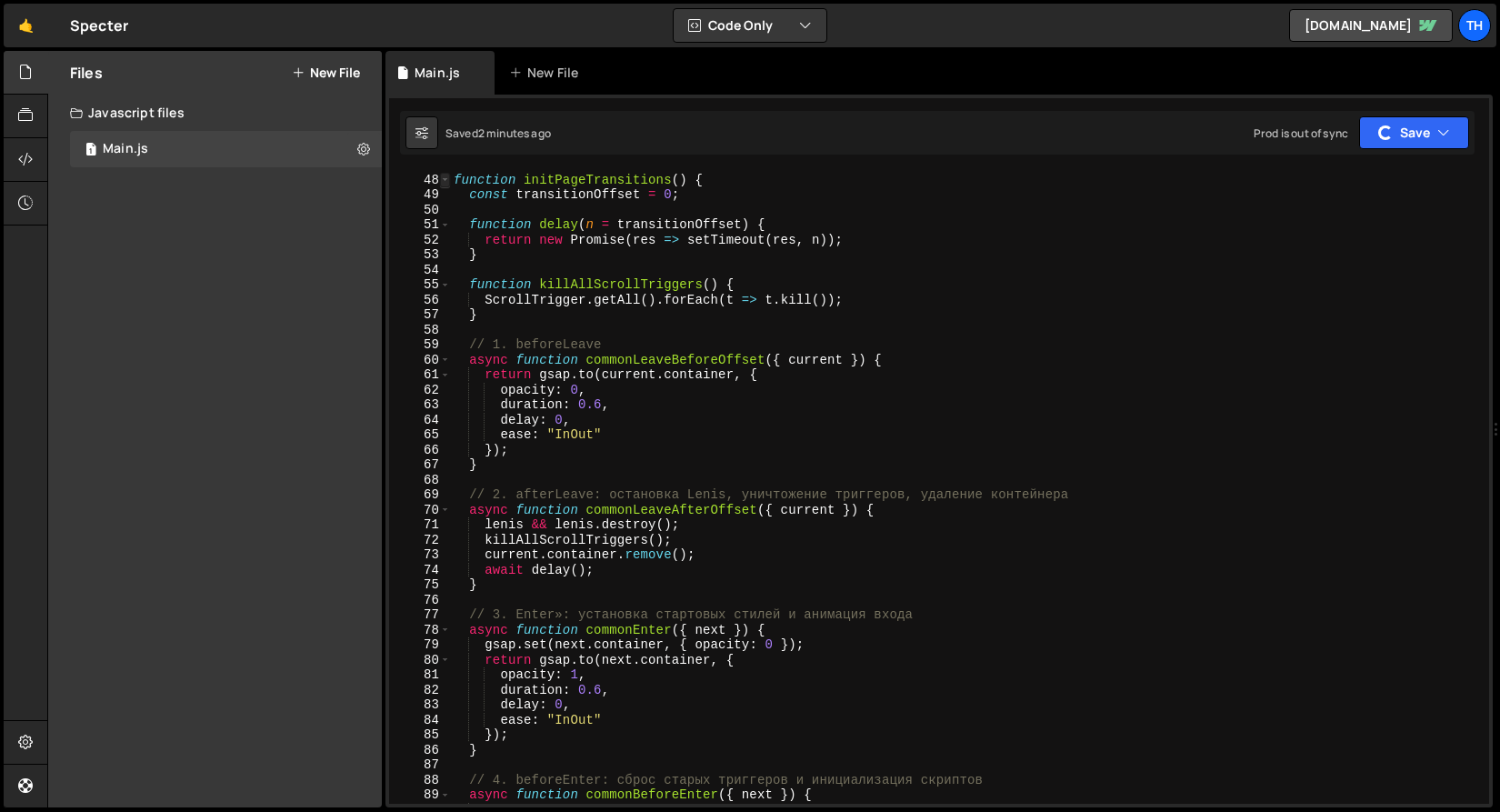
click at [443, 177] on span at bounding box center [445, 180] width 10 height 16
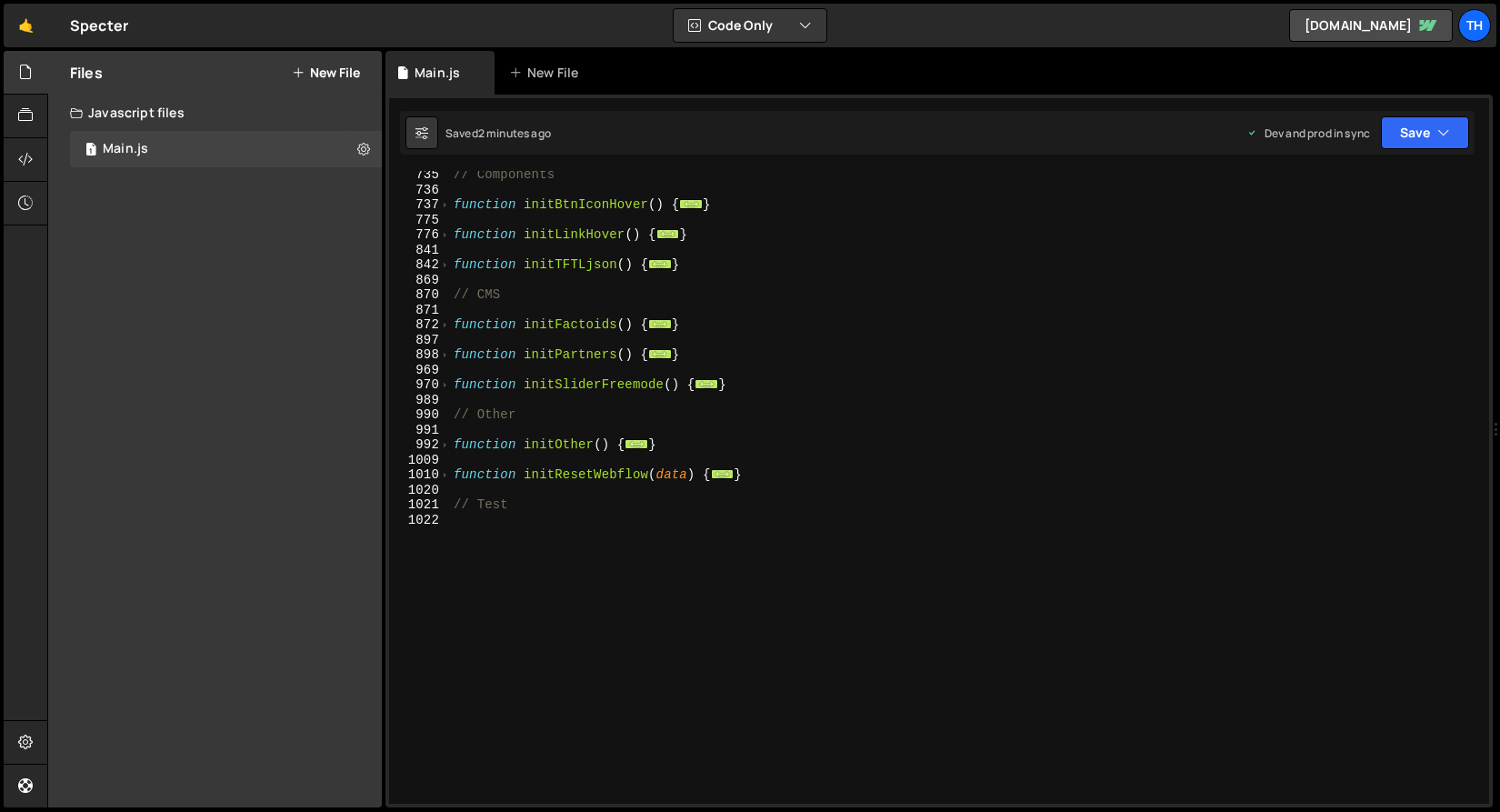
scroll to position [663, 0]
click at [443, 378] on span at bounding box center [445, 385] width 10 height 16
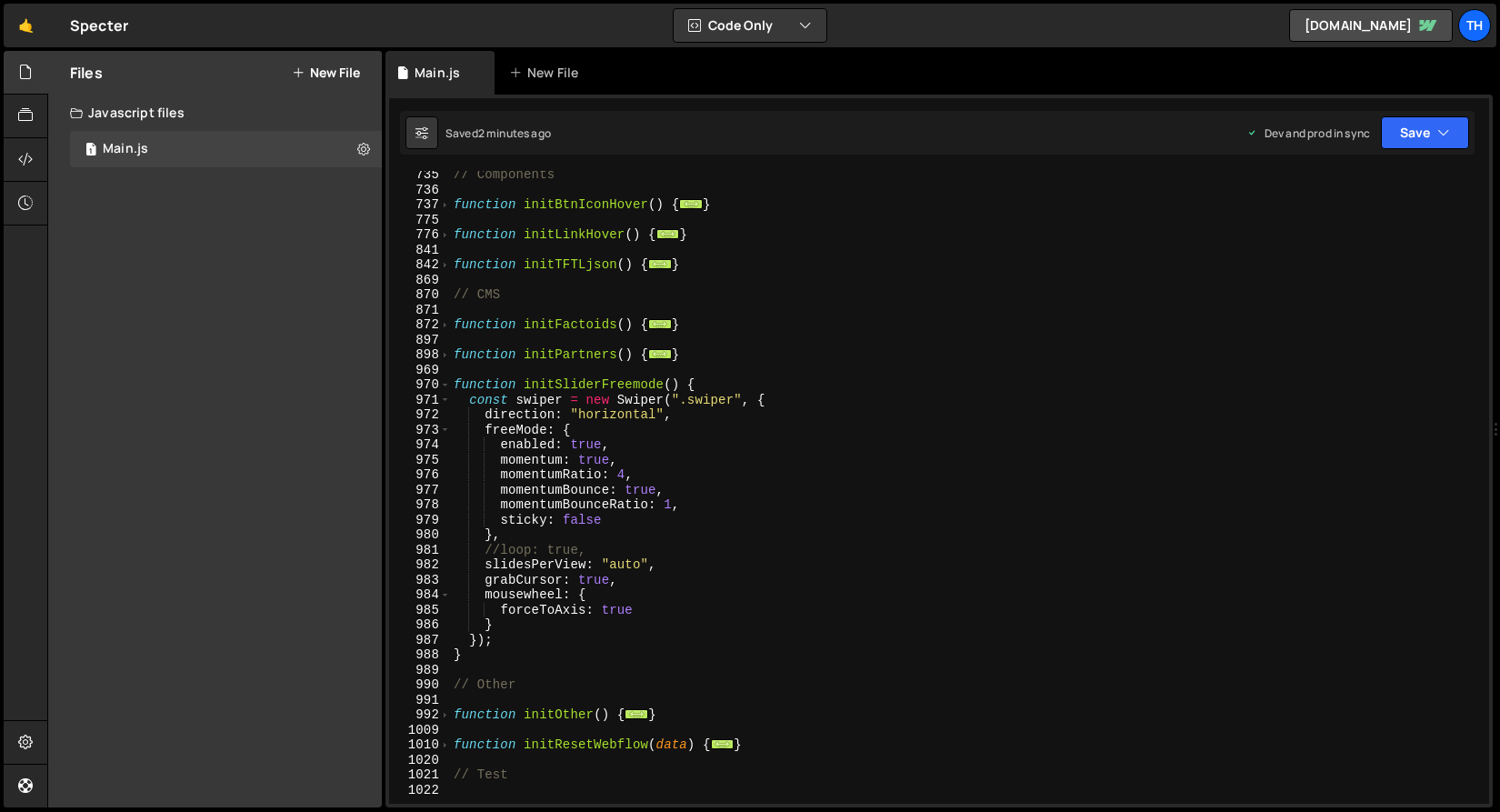
click at [589, 528] on div "// Components function initBtnIconHover ( ) { ... } function initLinkHover ( ) …" at bounding box center [966, 499] width 1032 height 663
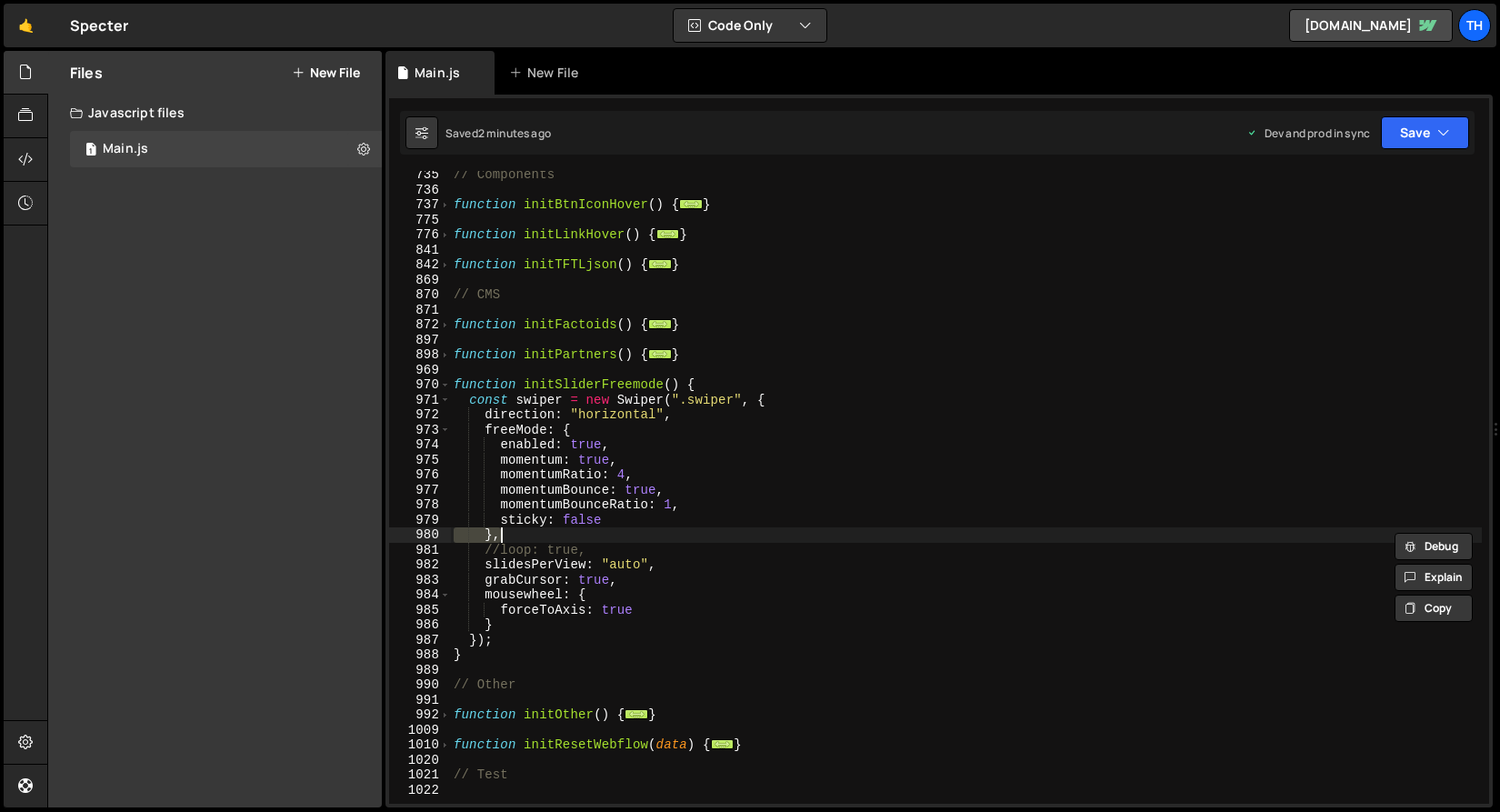
click at [589, 522] on div "// Components function initBtnIconHover ( ) { ... } function initLinkHover ( ) …" at bounding box center [966, 499] width 1032 height 663
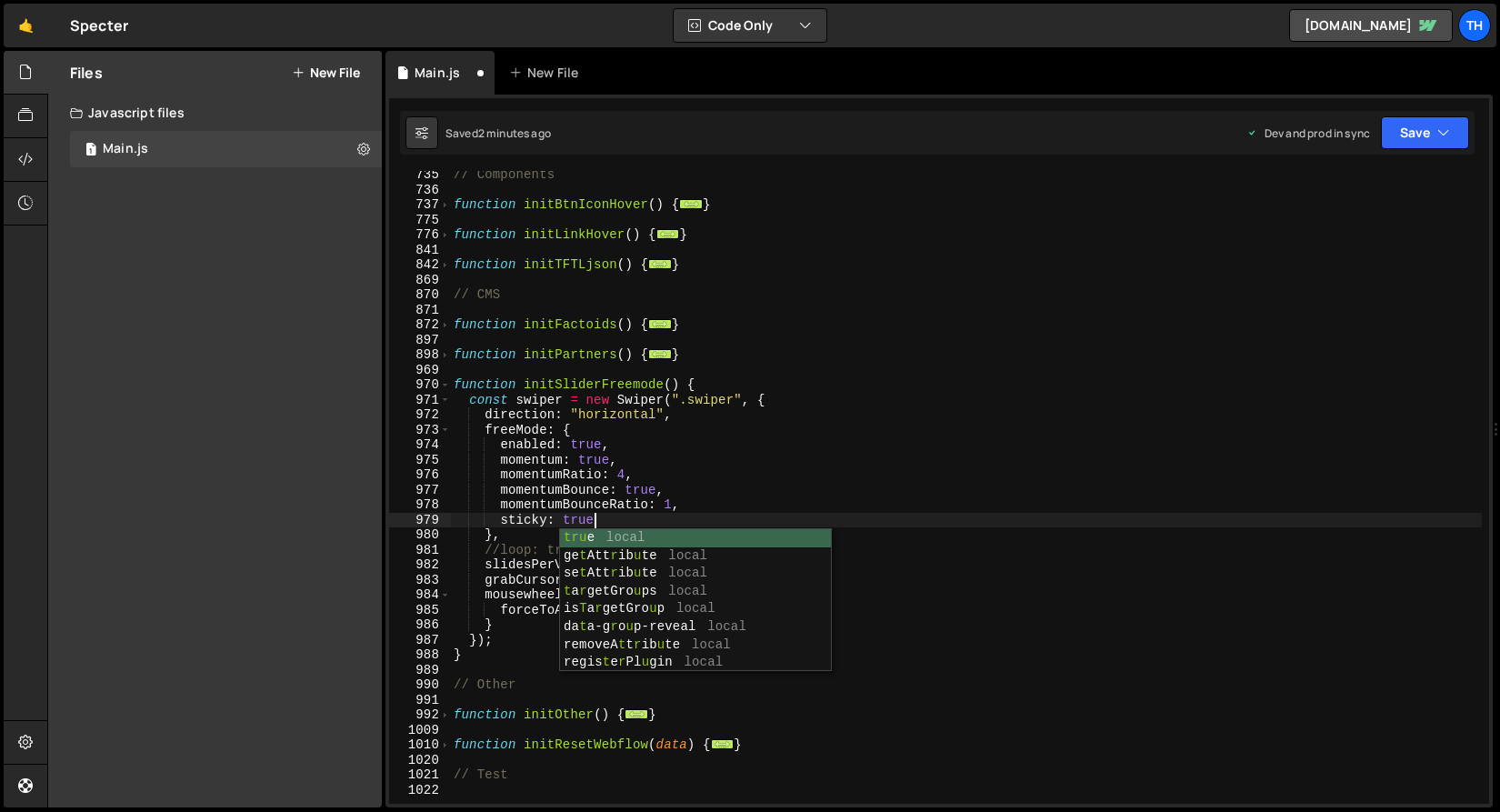
scroll to position [0, 8]
click at [1393, 136] on button "Save" at bounding box center [1426, 132] width 89 height 33
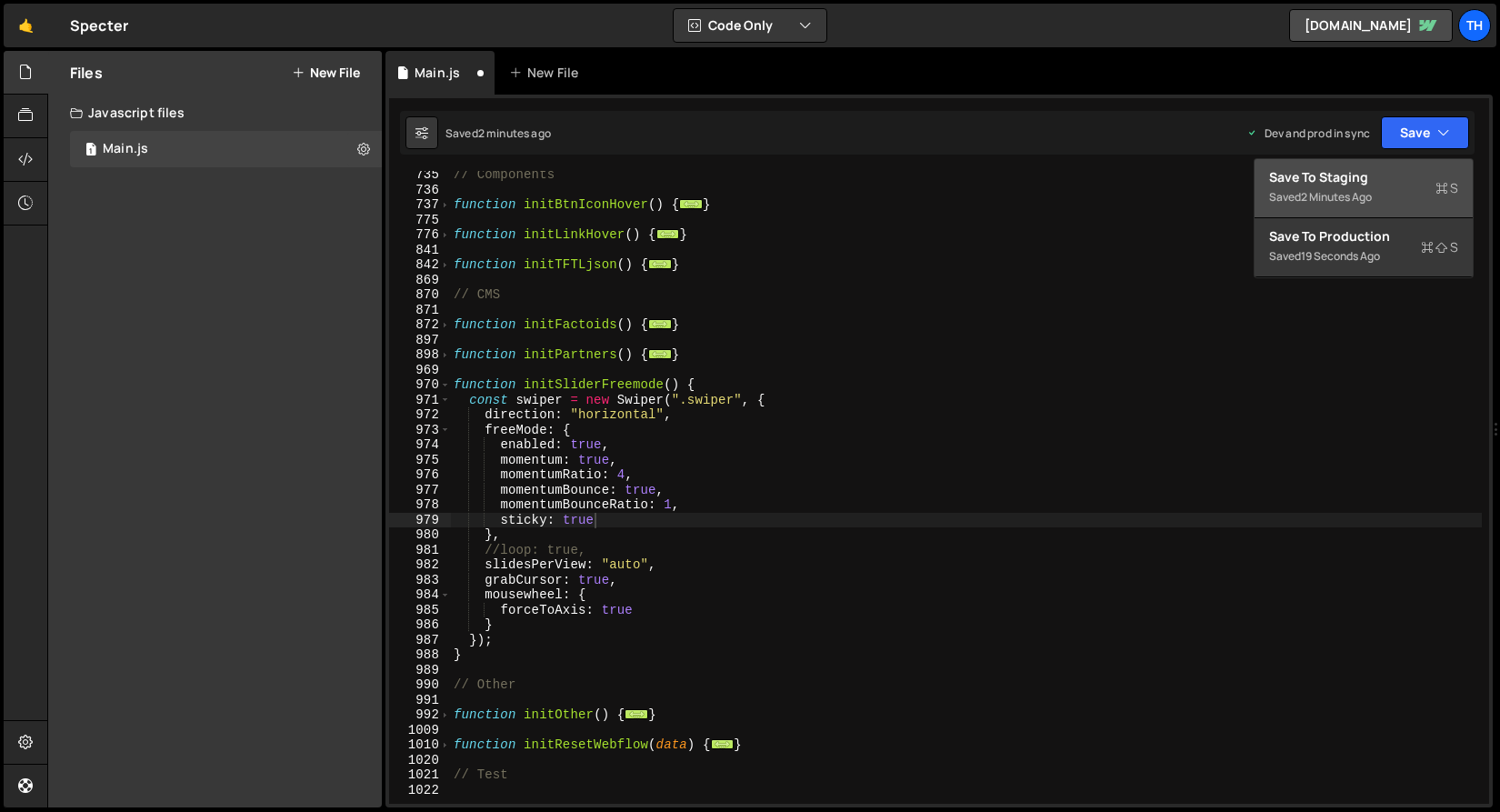
click at [1393, 160] on button "Save to Staging S Saved 2 minutes ago" at bounding box center [1363, 188] width 218 height 59
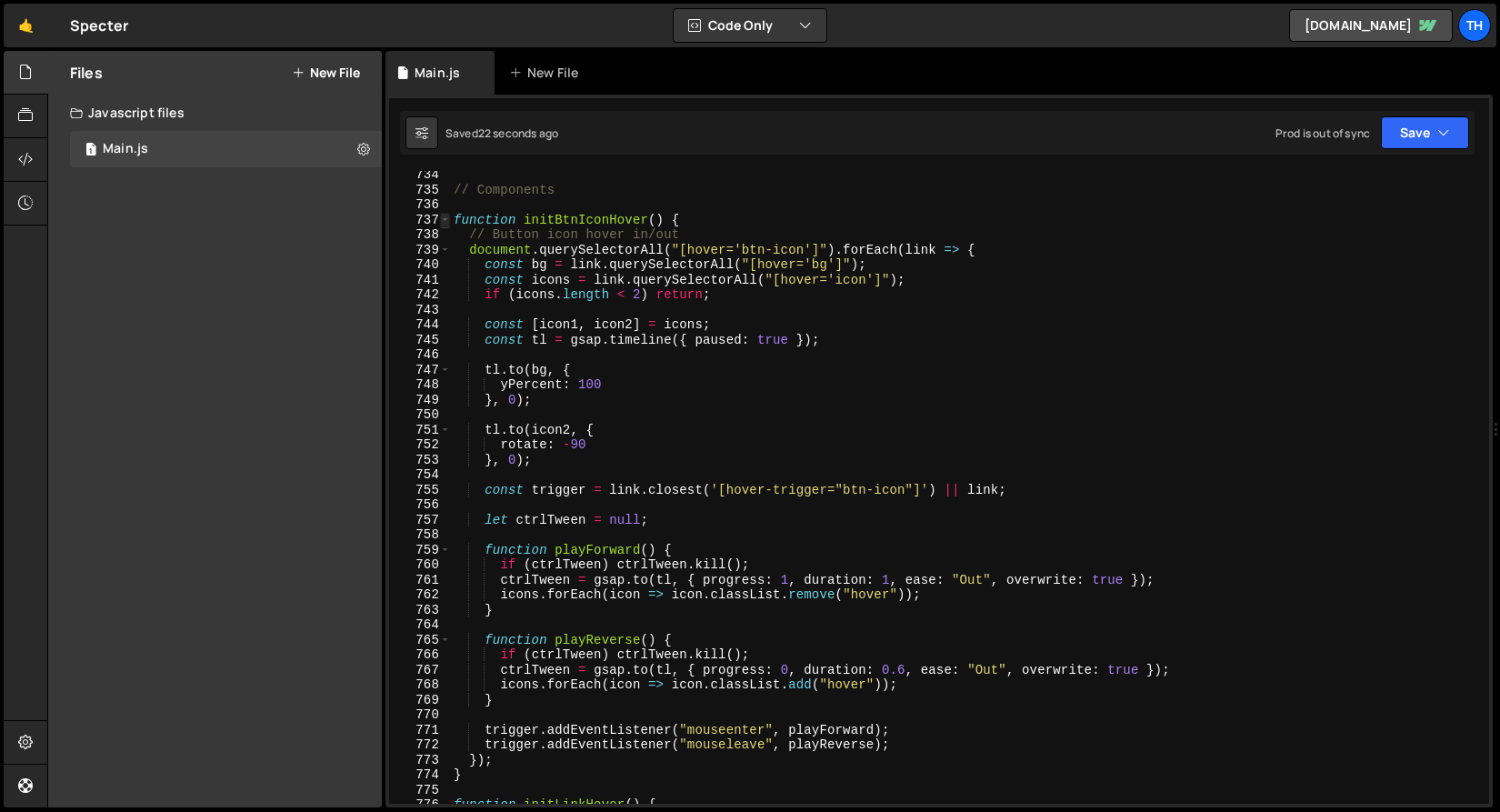
click at [448, 220] on span at bounding box center [445, 221] width 10 height 16
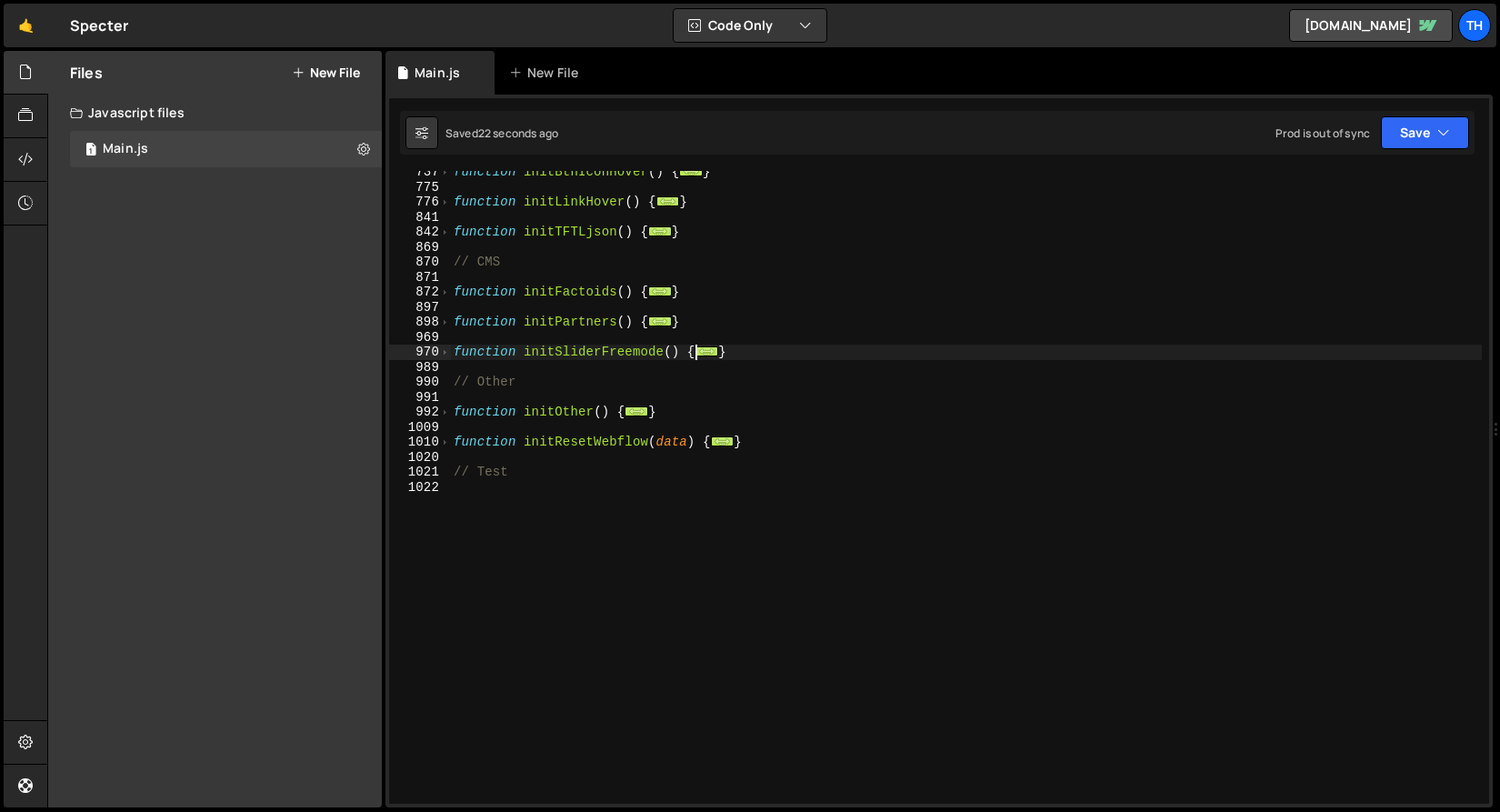
scroll to position [697, 0]
click at [442, 353] on span at bounding box center [445, 353] width 10 height 16
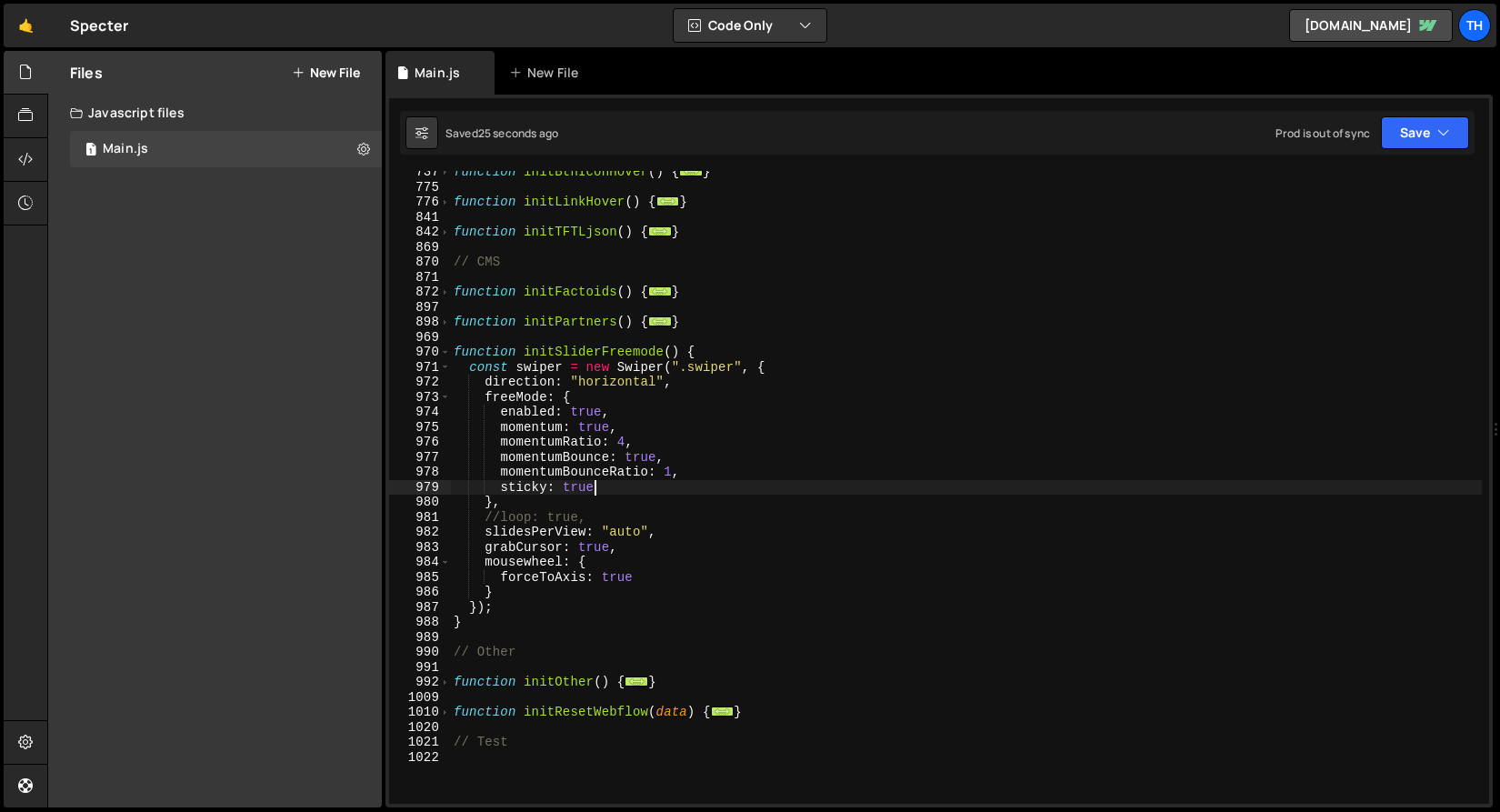
click at [578, 488] on div "function initBtnIconHover ( ) { ... } function initLinkHover ( ) { ... } functi…" at bounding box center [966, 496] width 1032 height 663
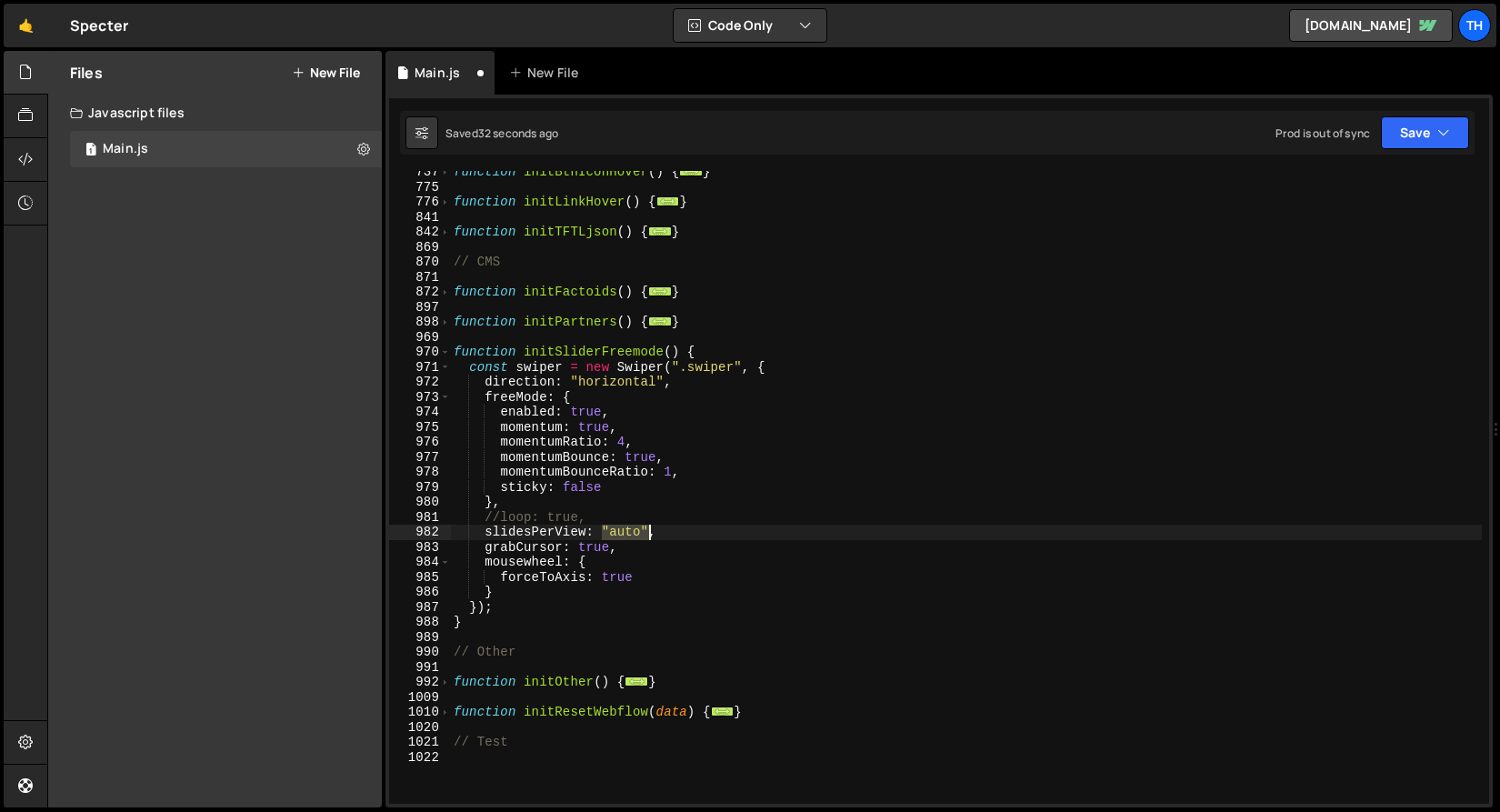
drag, startPoint x: 603, startPoint y: 535, endPoint x: 649, endPoint y: 535, distance: 46.0
click at [649, 535] on div "function initBtnIconHover ( ) { ... } function initLinkHover ( ) { ... } functi…" at bounding box center [966, 496] width 1032 height 663
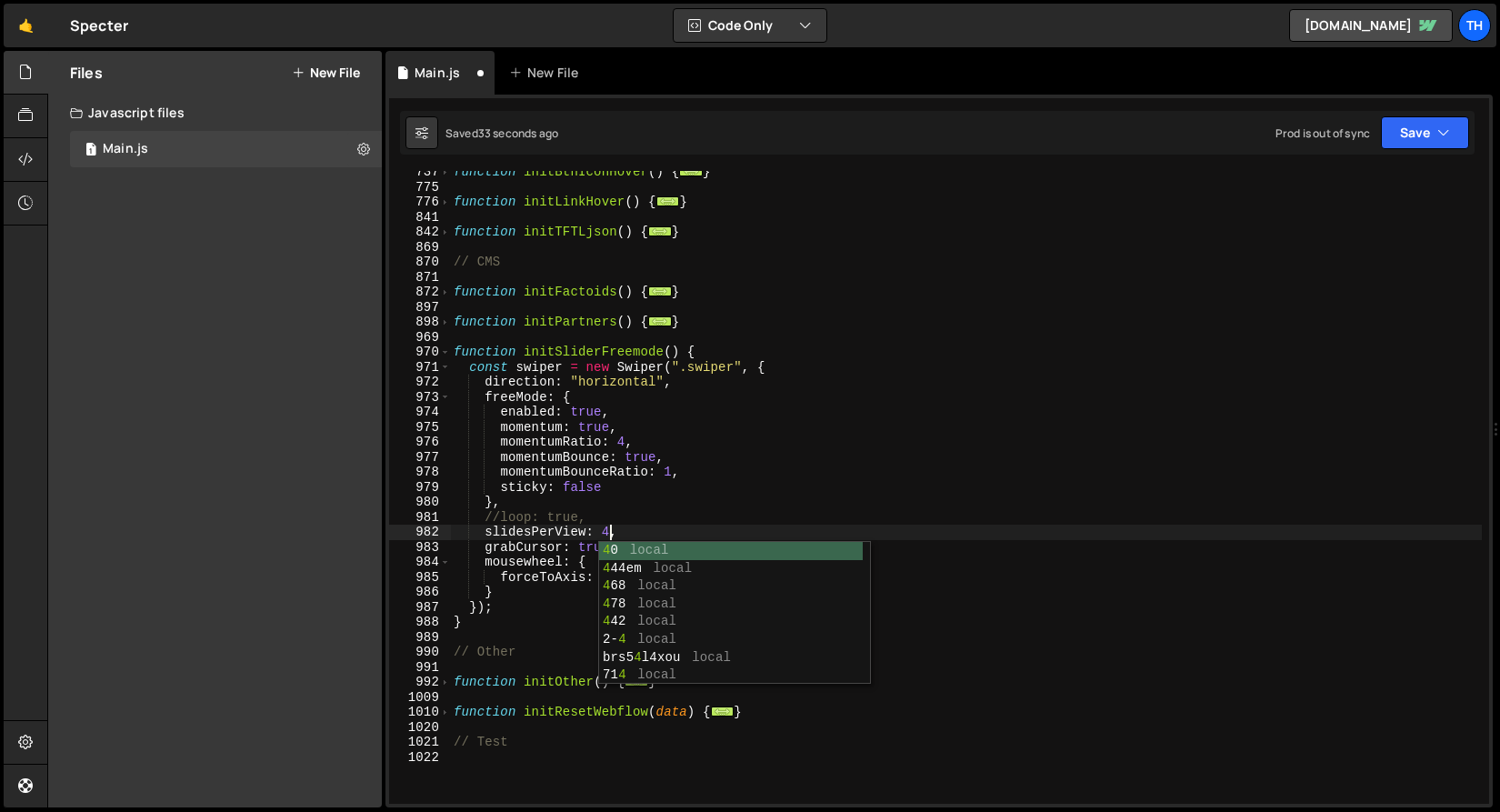
type textarea "slidesPerView: 4,"
click at [1393, 149] on div "Saved 33 seconds ago Prod is out of sync Upgrade to Edit Save Save to Staging S…" at bounding box center [937, 133] width 1075 height 43
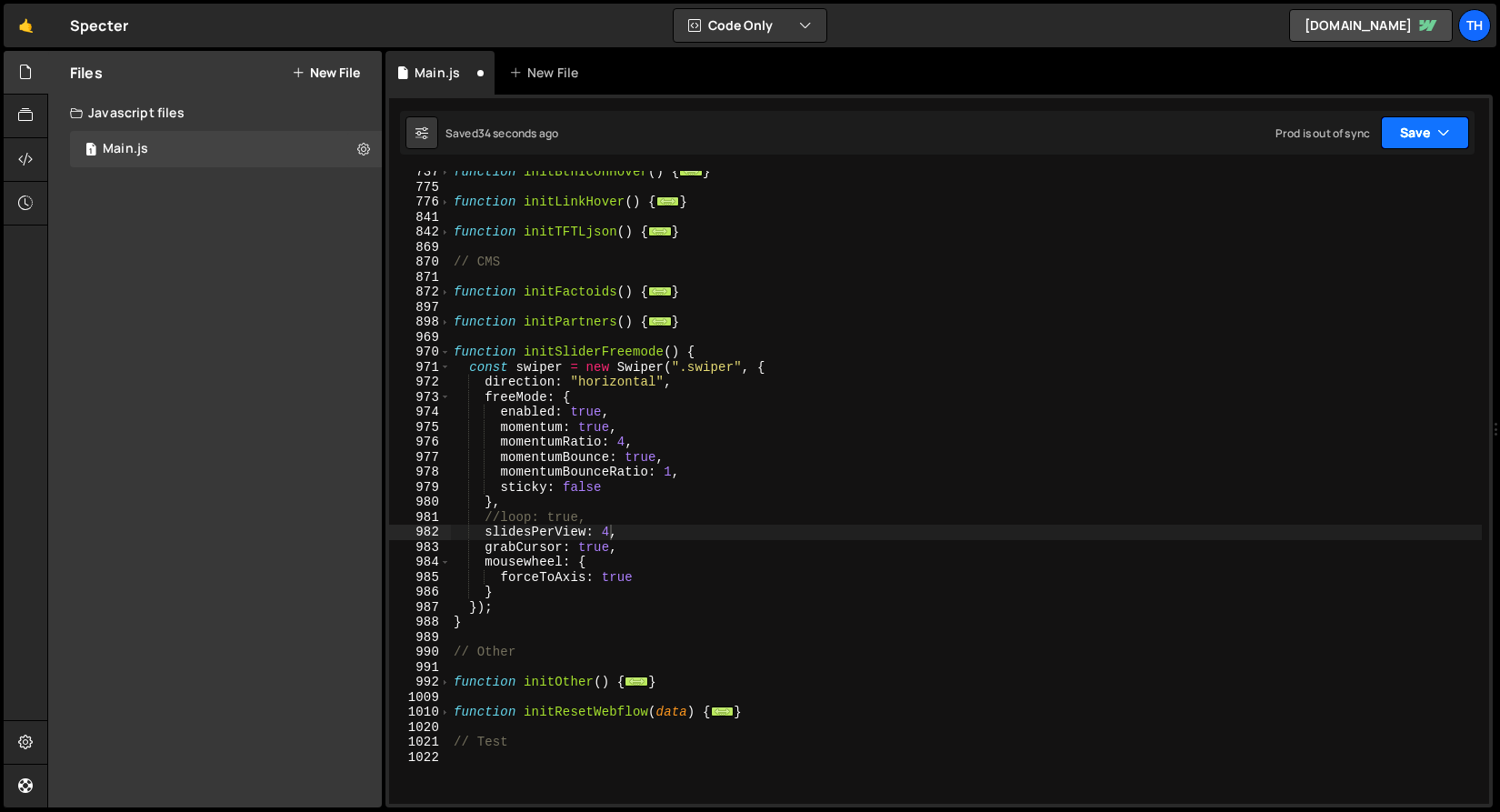
click at [1394, 142] on button "Save" at bounding box center [1426, 132] width 89 height 33
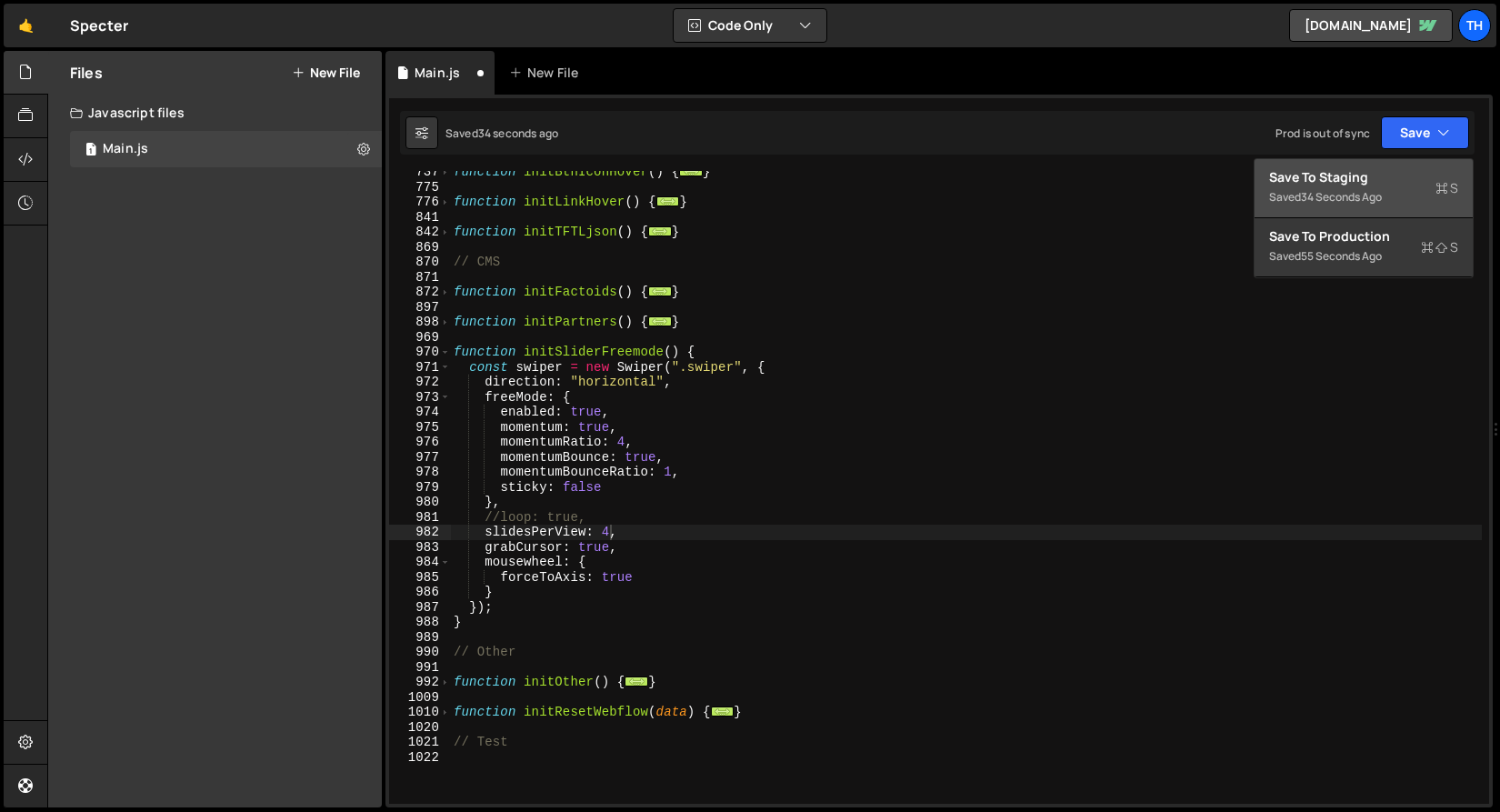
click at [1389, 167] on button "Save to Staging S Saved 34 seconds ago" at bounding box center [1363, 188] width 218 height 59
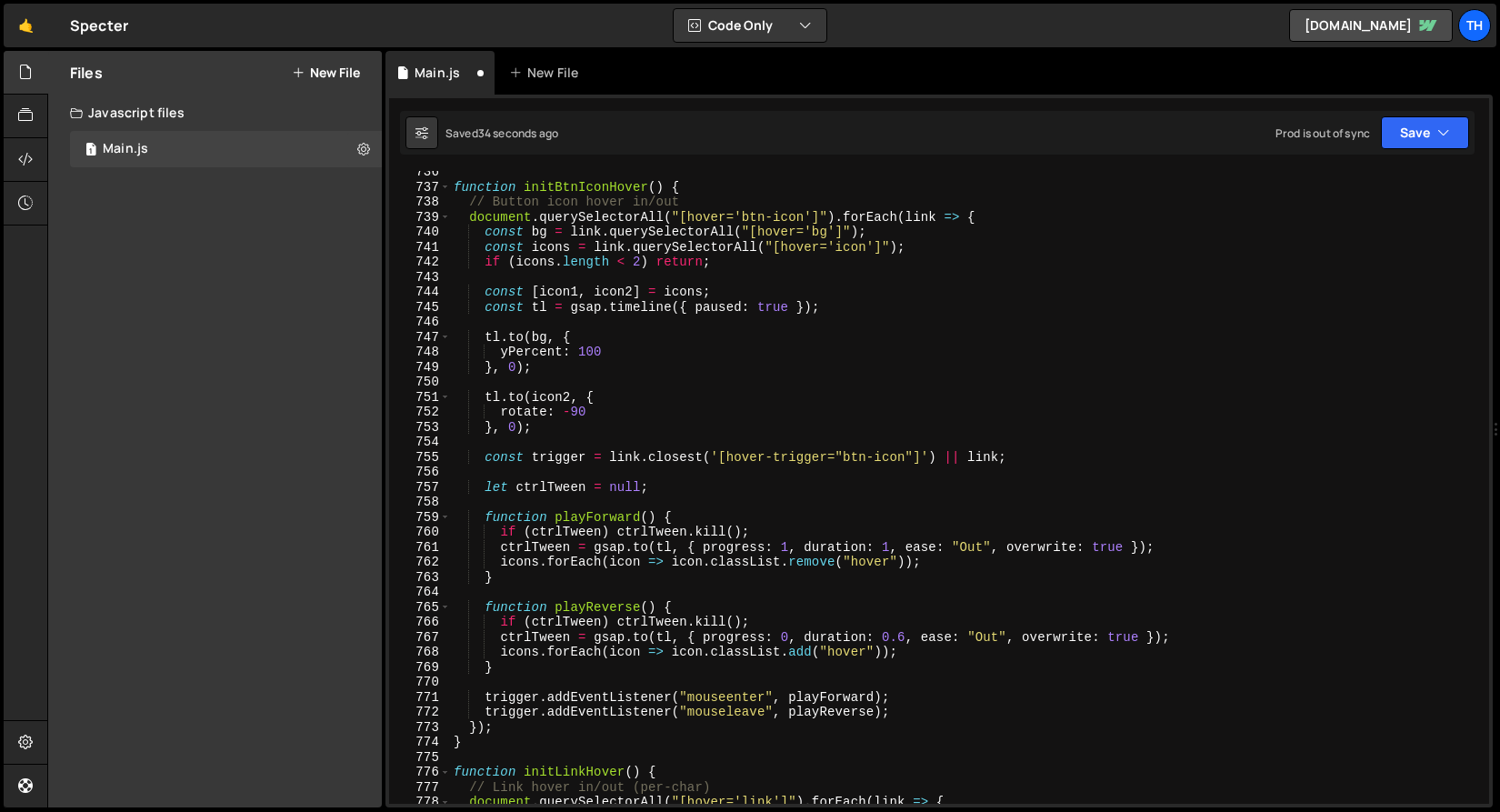
scroll to position [11049, 0]
click at [443, 185] on span at bounding box center [445, 188] width 10 height 16
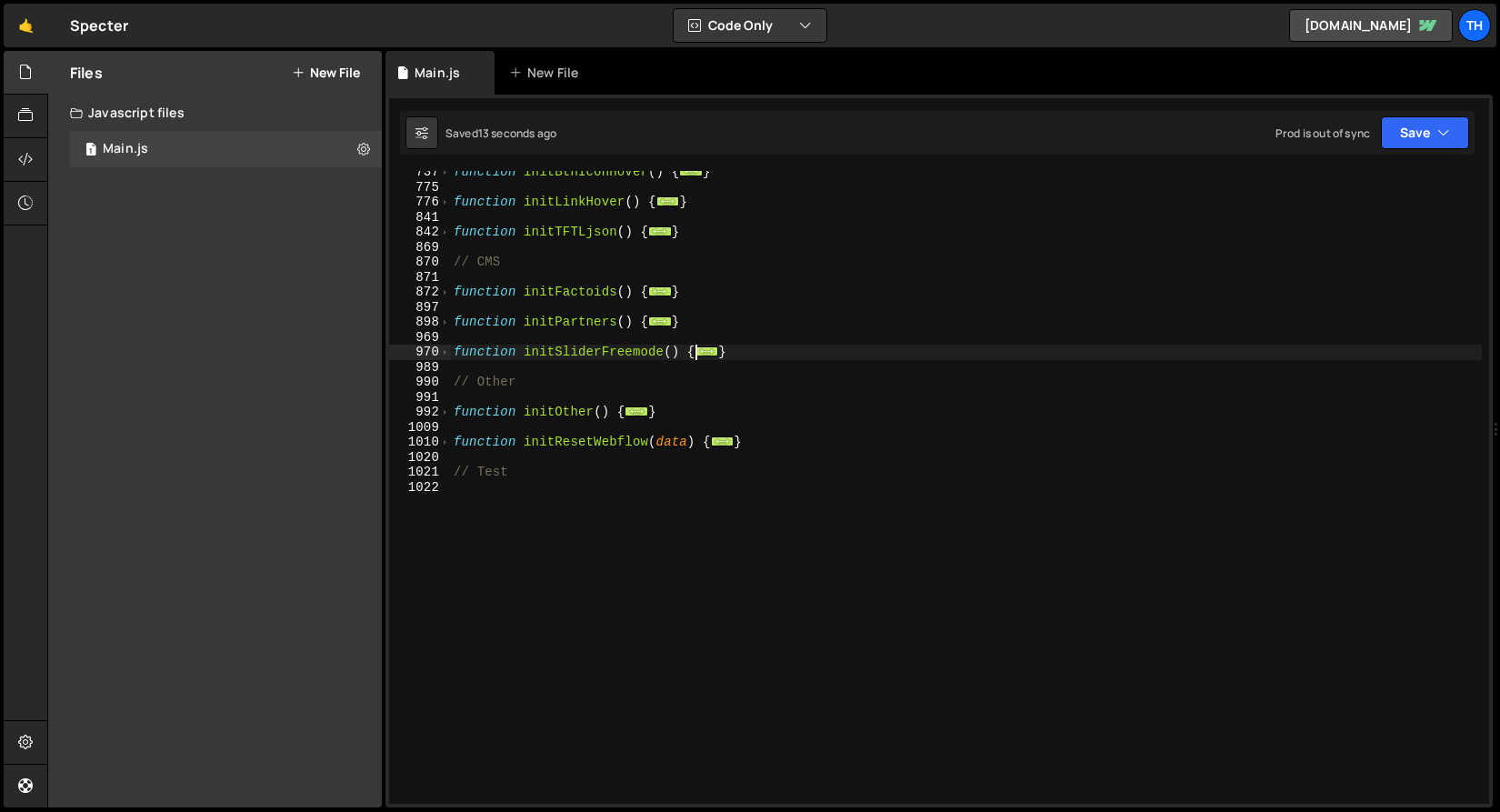
scroll to position [697, 0]
click at [443, 355] on span at bounding box center [445, 353] width 10 height 16
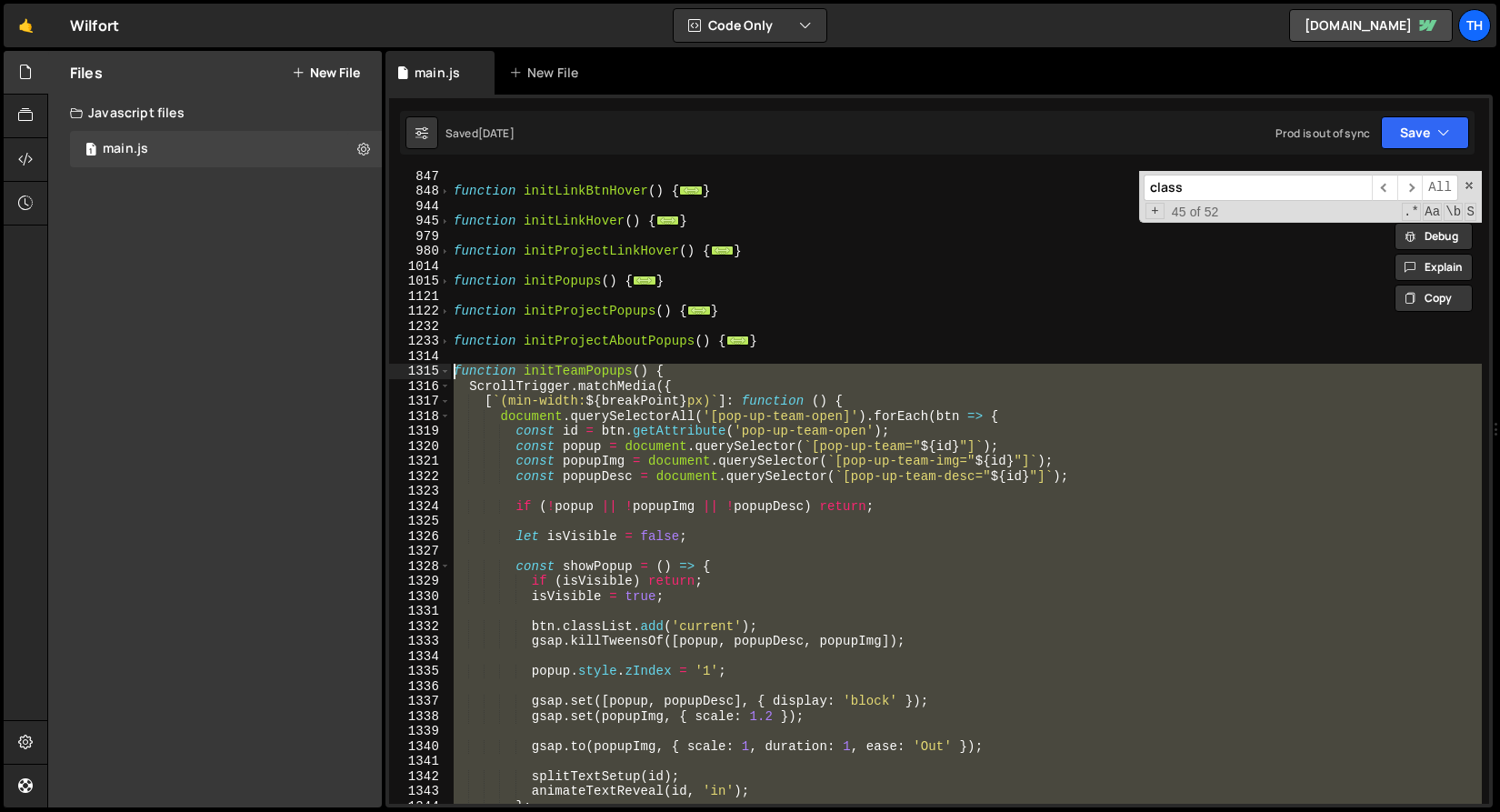
scroll to position [677, 0]
click at [443, 365] on span at bounding box center [445, 372] width 10 height 16
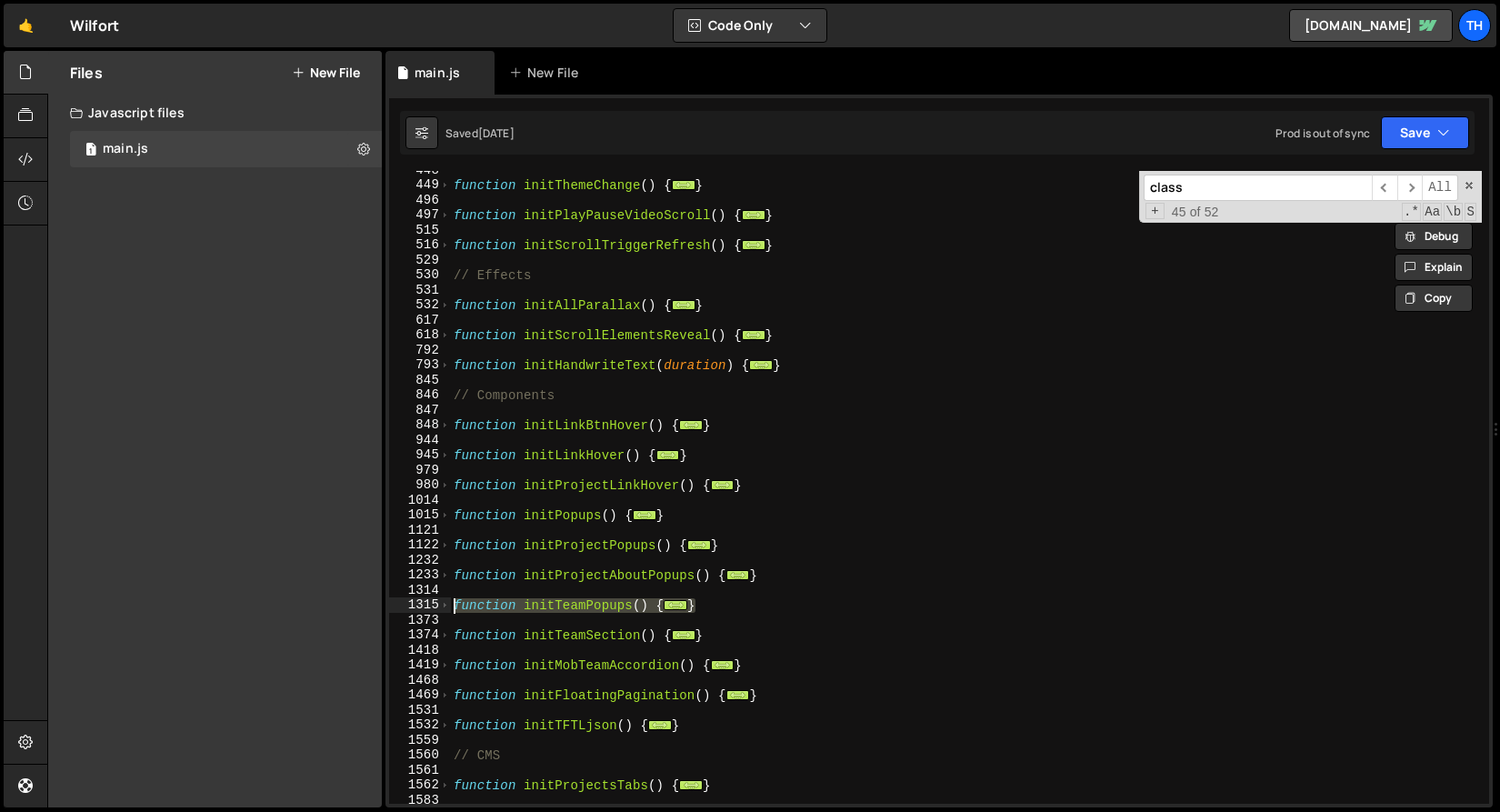
scroll to position [293, 0]
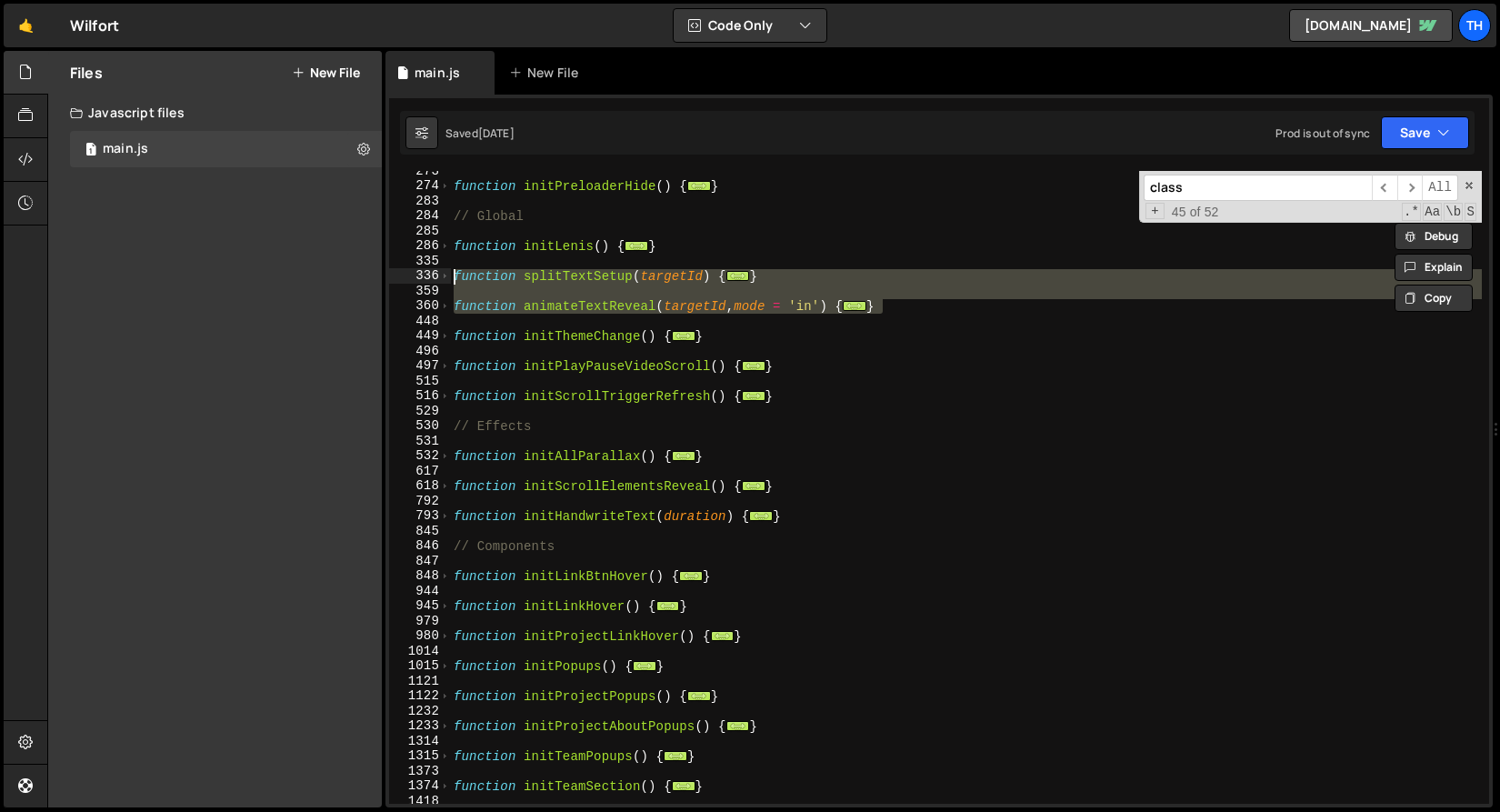
drag, startPoint x: 904, startPoint y: 311, endPoint x: 383, endPoint y: 282, distance: 521.8
click at [383, 282] on div "Files New File Javascript files 1 main.js 0 CSS files Copy share link Edit File…" at bounding box center [774, 430] width 1453 height 758
paste textarea "}"
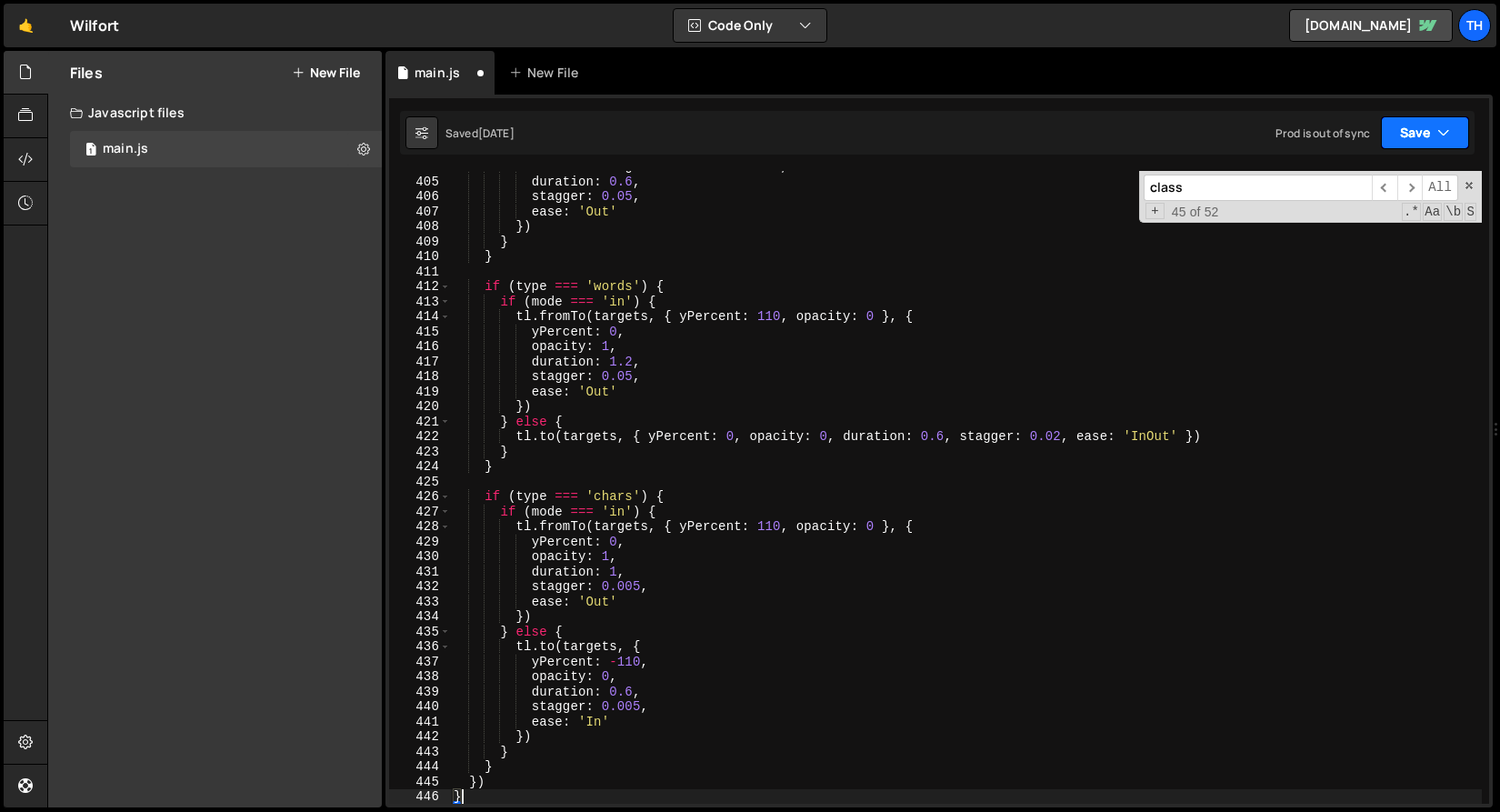
click at [1431, 126] on button "Save" at bounding box center [1426, 132] width 89 height 33
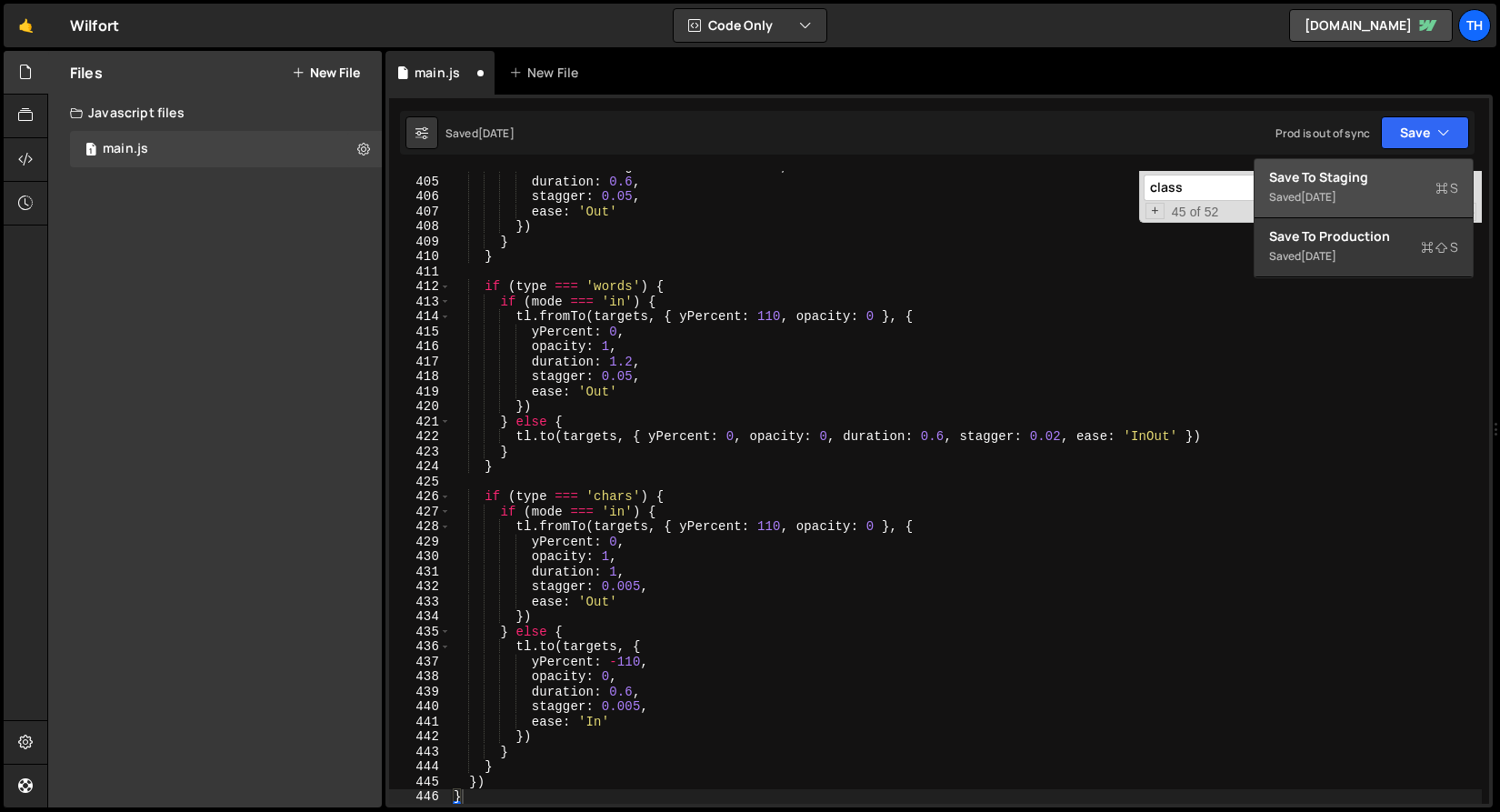
click at [1386, 173] on div "Save to Staging S" at bounding box center [1364, 177] width 189 height 18
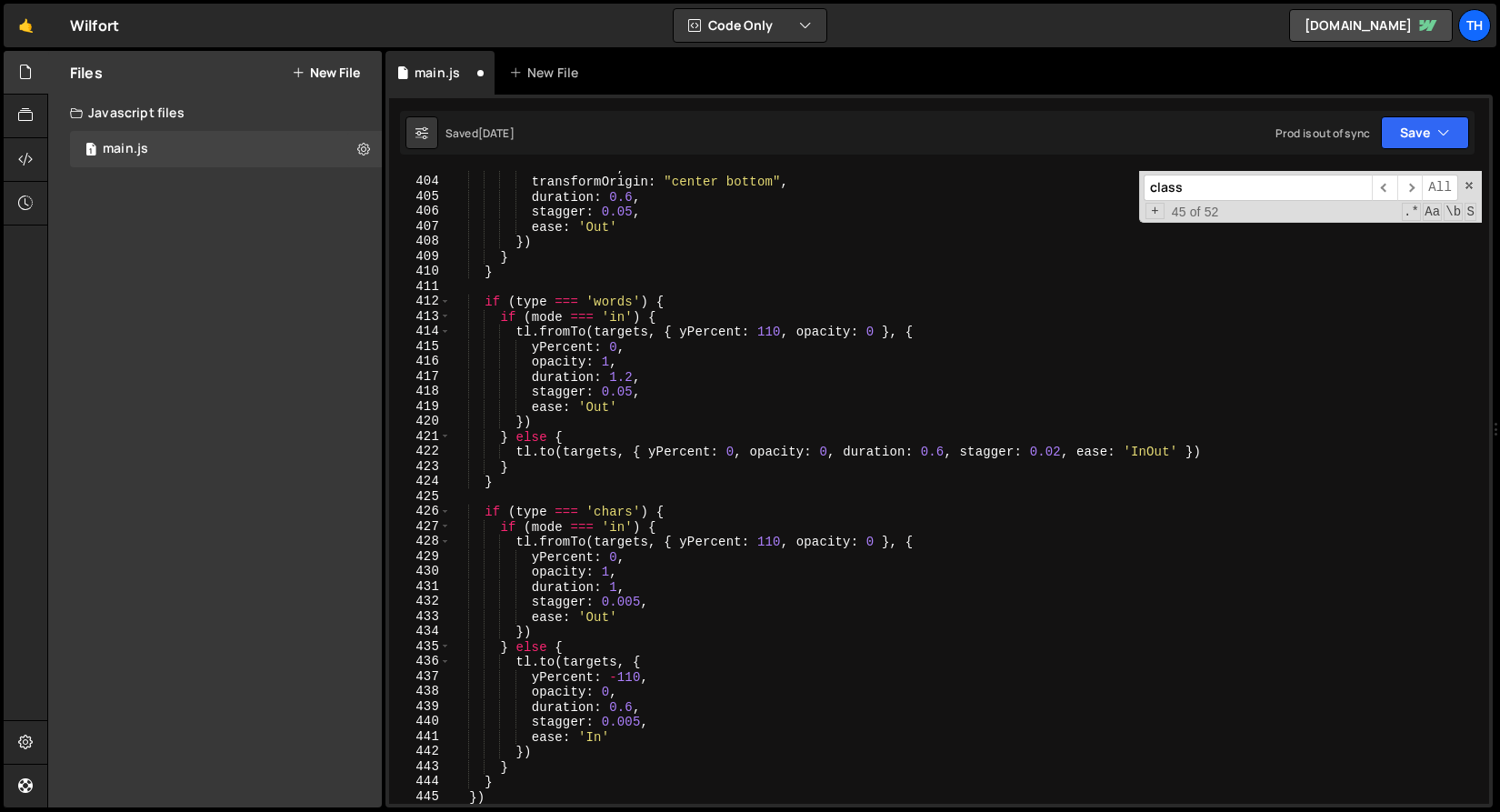
scroll to position [6058, 0]
click at [1382, 20] on link "[DOMAIN_NAME]" at bounding box center [1371, 25] width 164 height 33
click at [576, 270] on div "rotateX : 90 , transformOrigin : "center bottom" , duration : 0.6 , stagger : 0…" at bounding box center [966, 490] width 1032 height 663
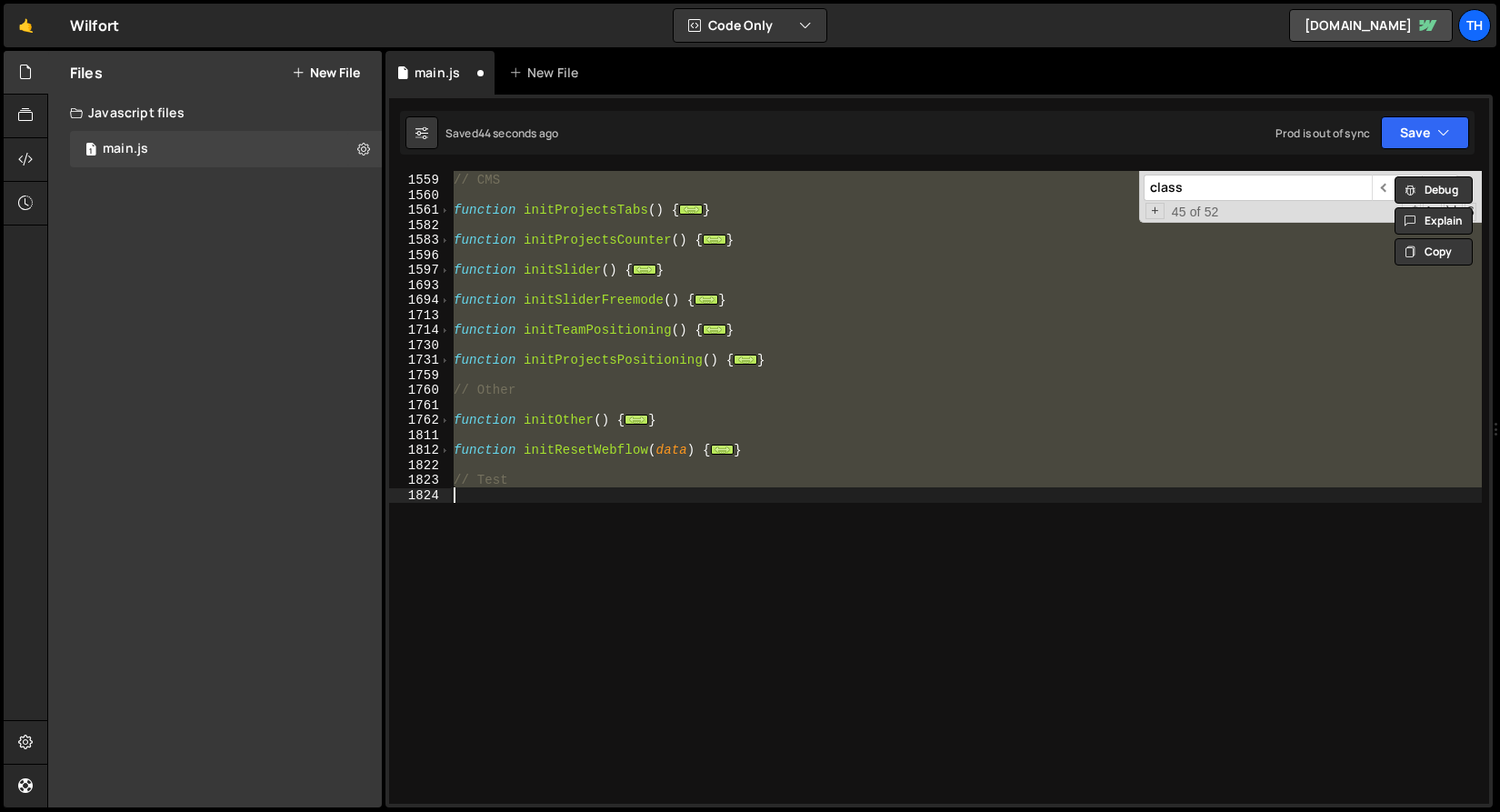
type textarea "}); }"
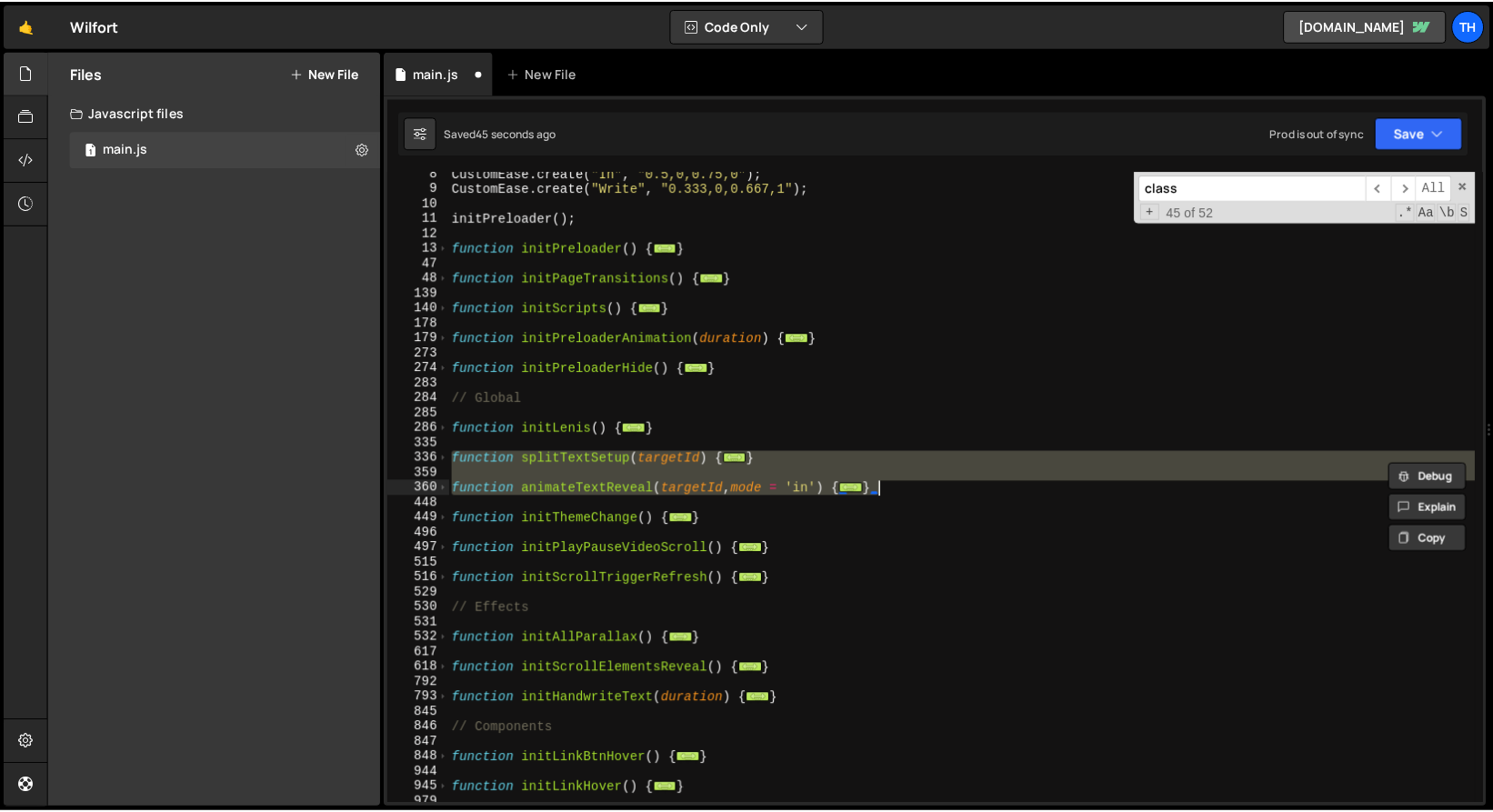
scroll to position [111, 0]
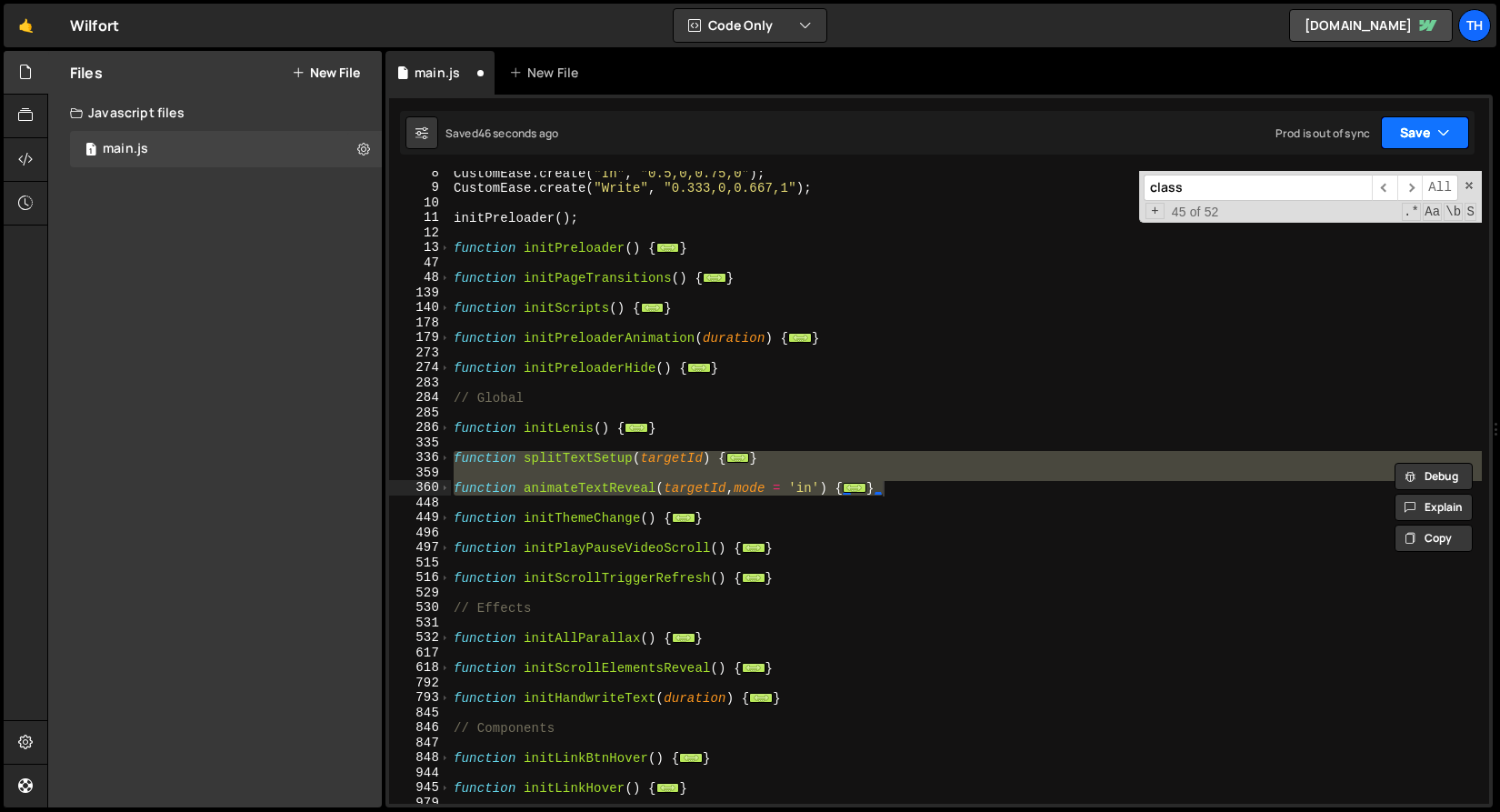
click at [1437, 138] on button "Save" at bounding box center [1426, 132] width 89 height 33
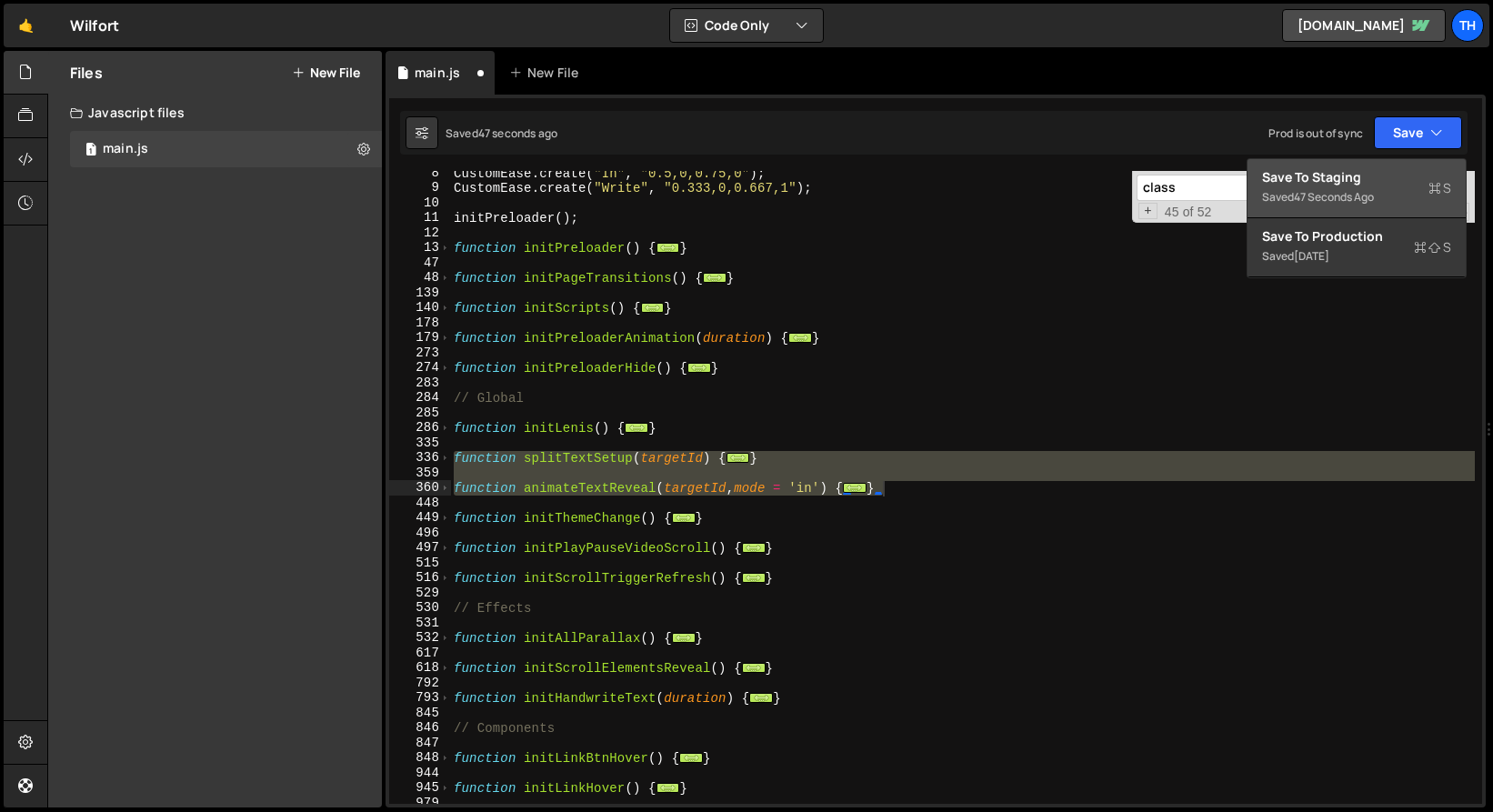
click at [1398, 194] on div "Saved 47 seconds ago" at bounding box center [1357, 197] width 189 height 22
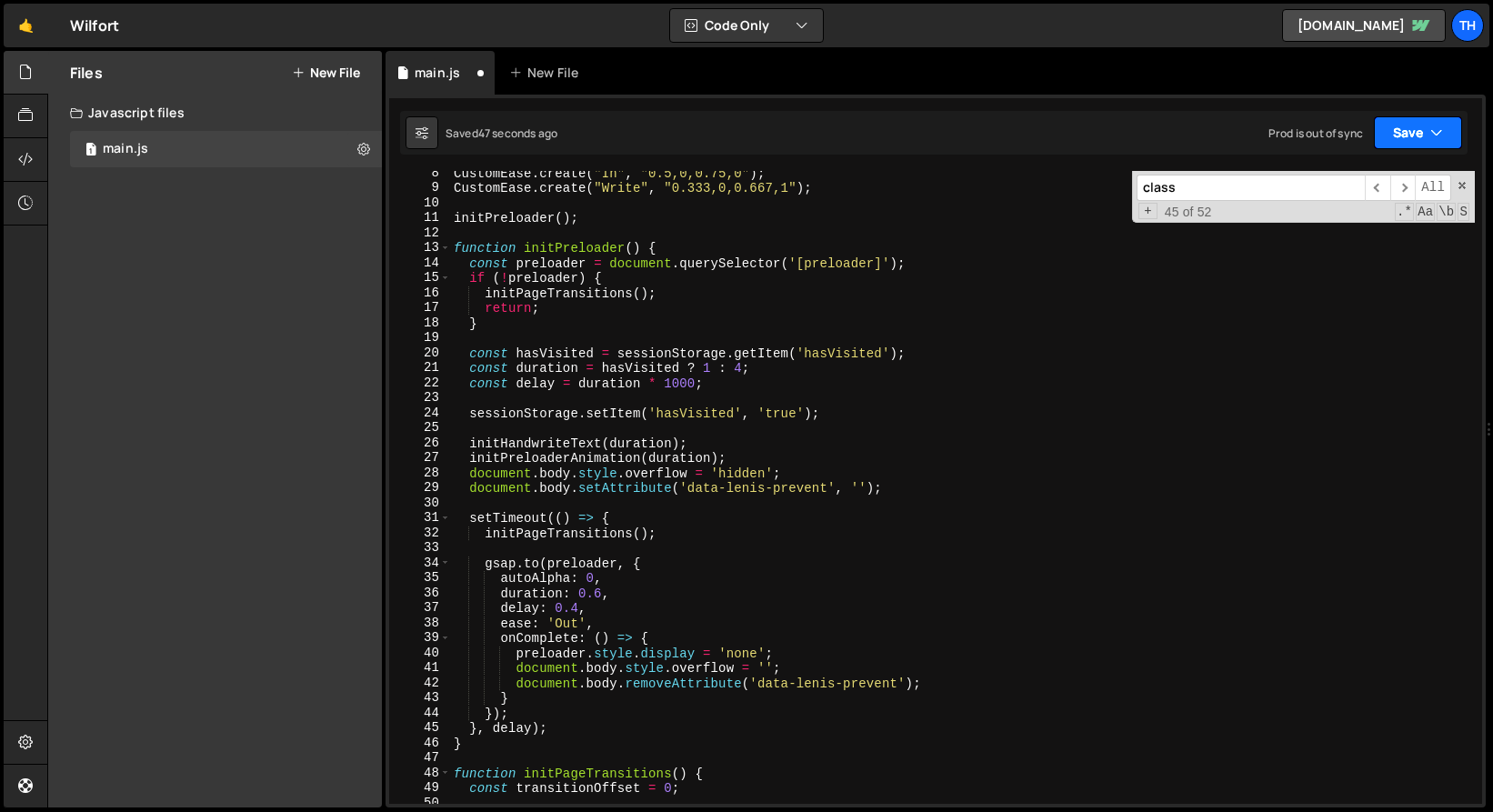
click at [1415, 146] on button "Save" at bounding box center [1418, 132] width 89 height 33
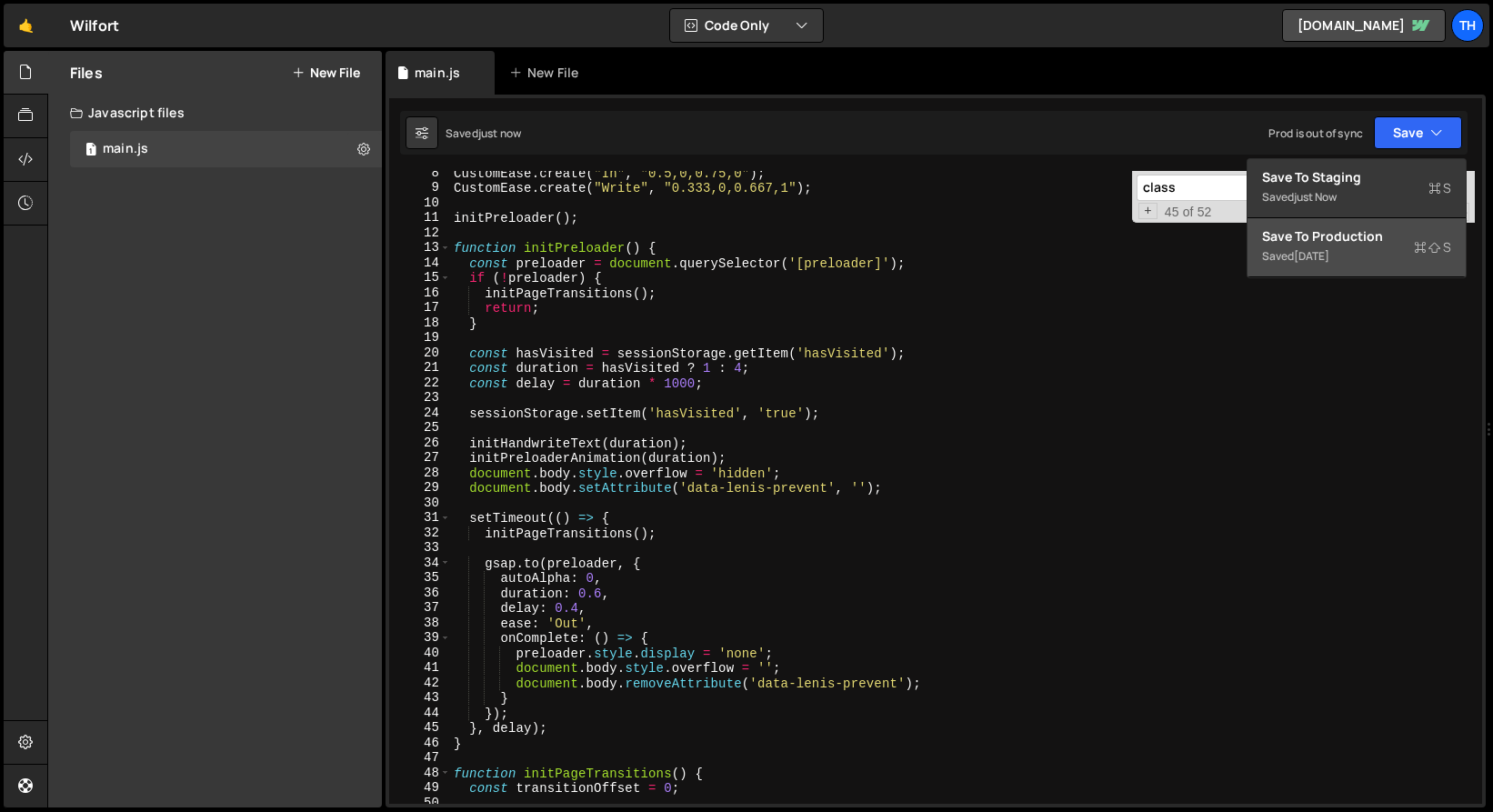
click at [1391, 232] on div "Save to Production S" at bounding box center [1357, 237] width 189 height 18
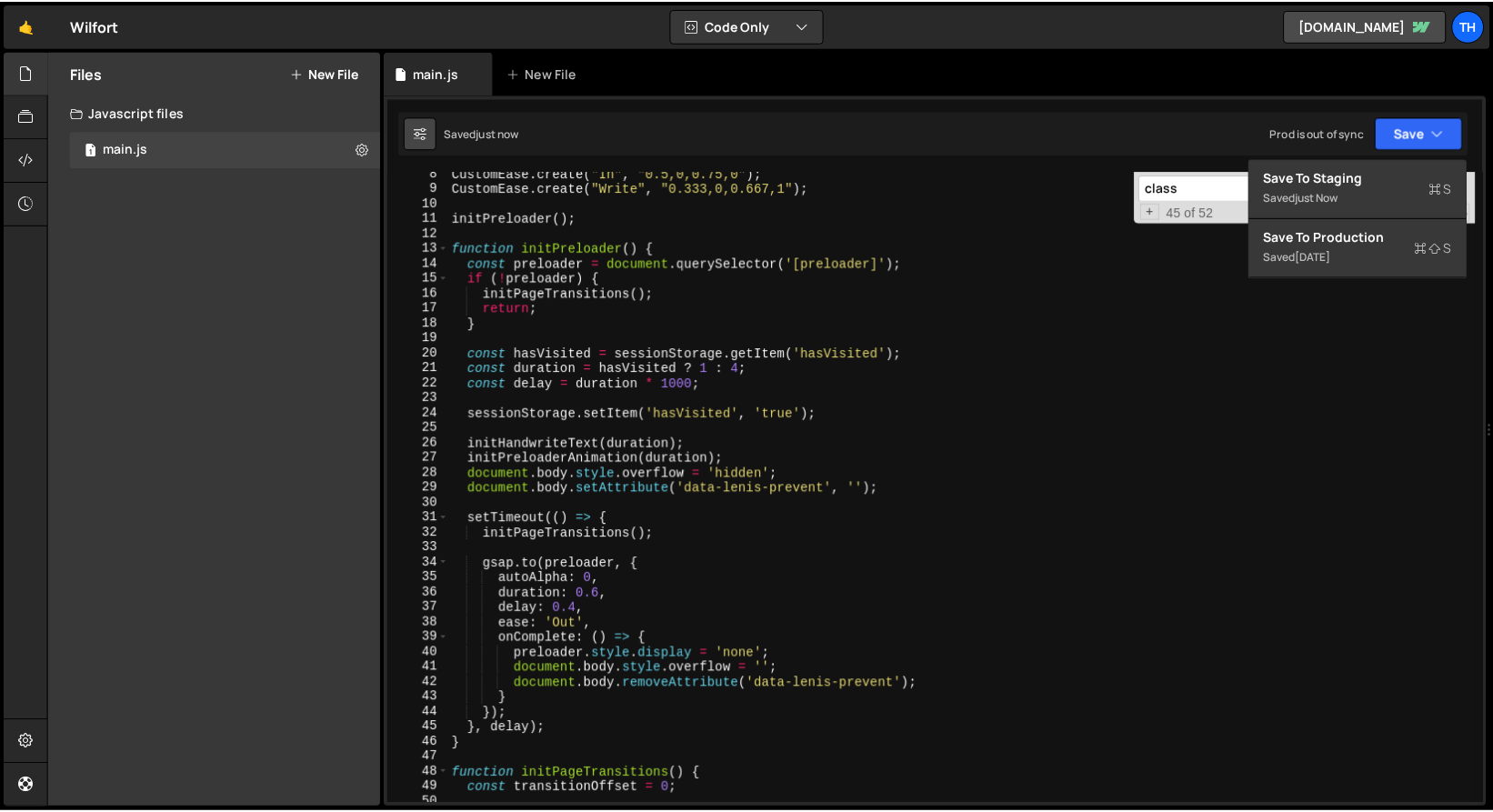
scroll to position [6390, 0]
